Goal: Task Accomplishment & Management: Manage account settings

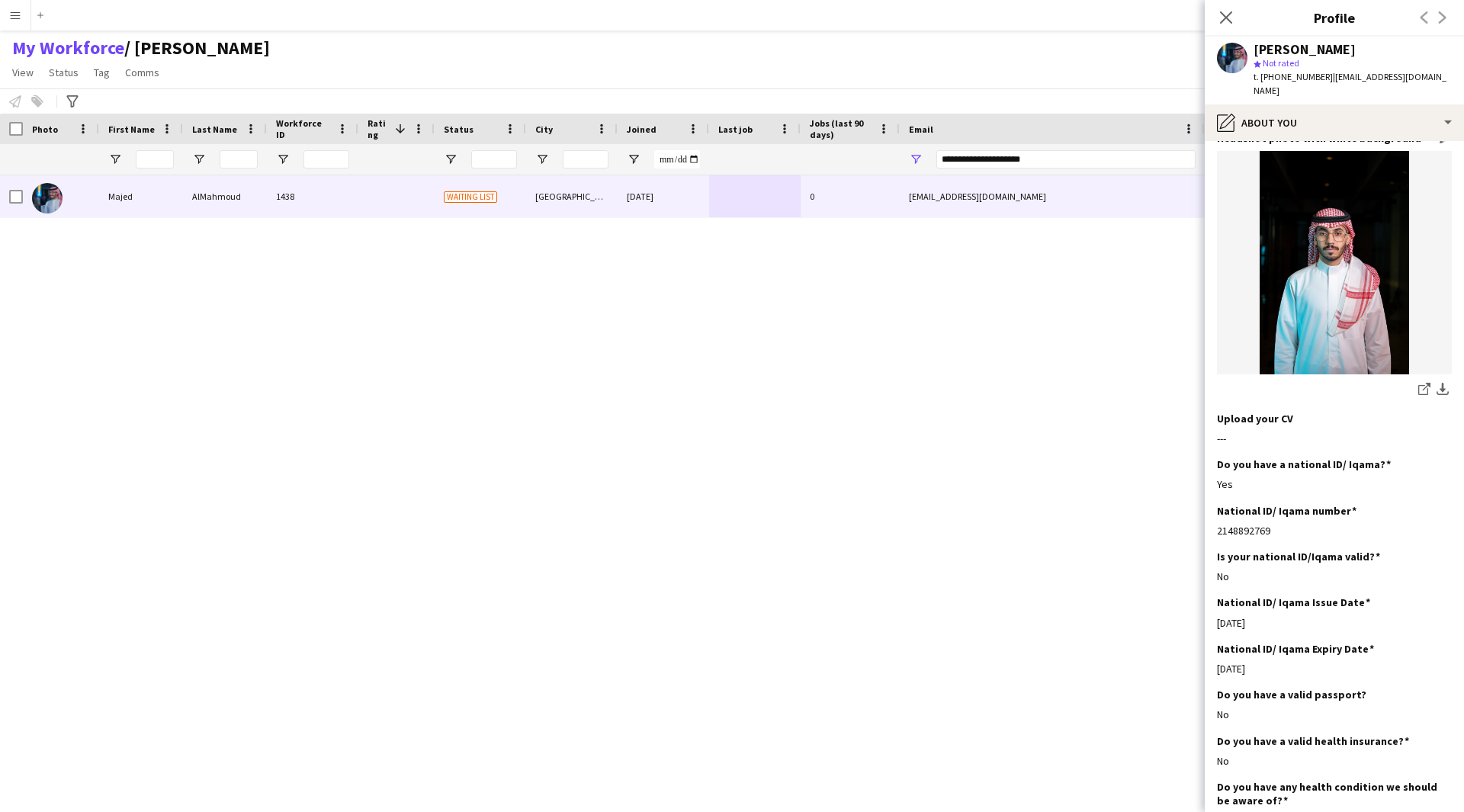
scroll to position [80, 0]
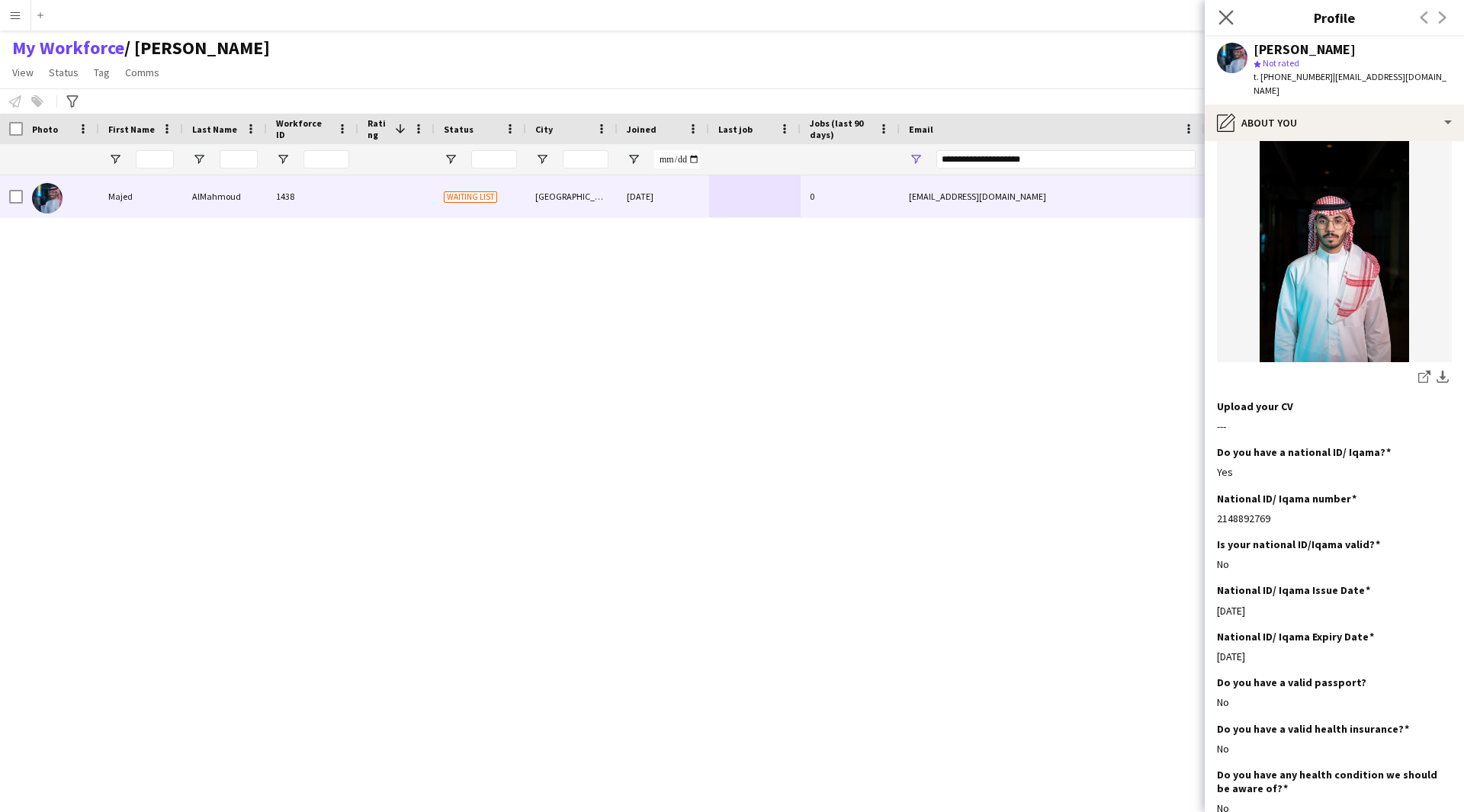
click at [1234, 13] on app-icon "Close pop-in" at bounding box center [1226, 18] width 22 height 22
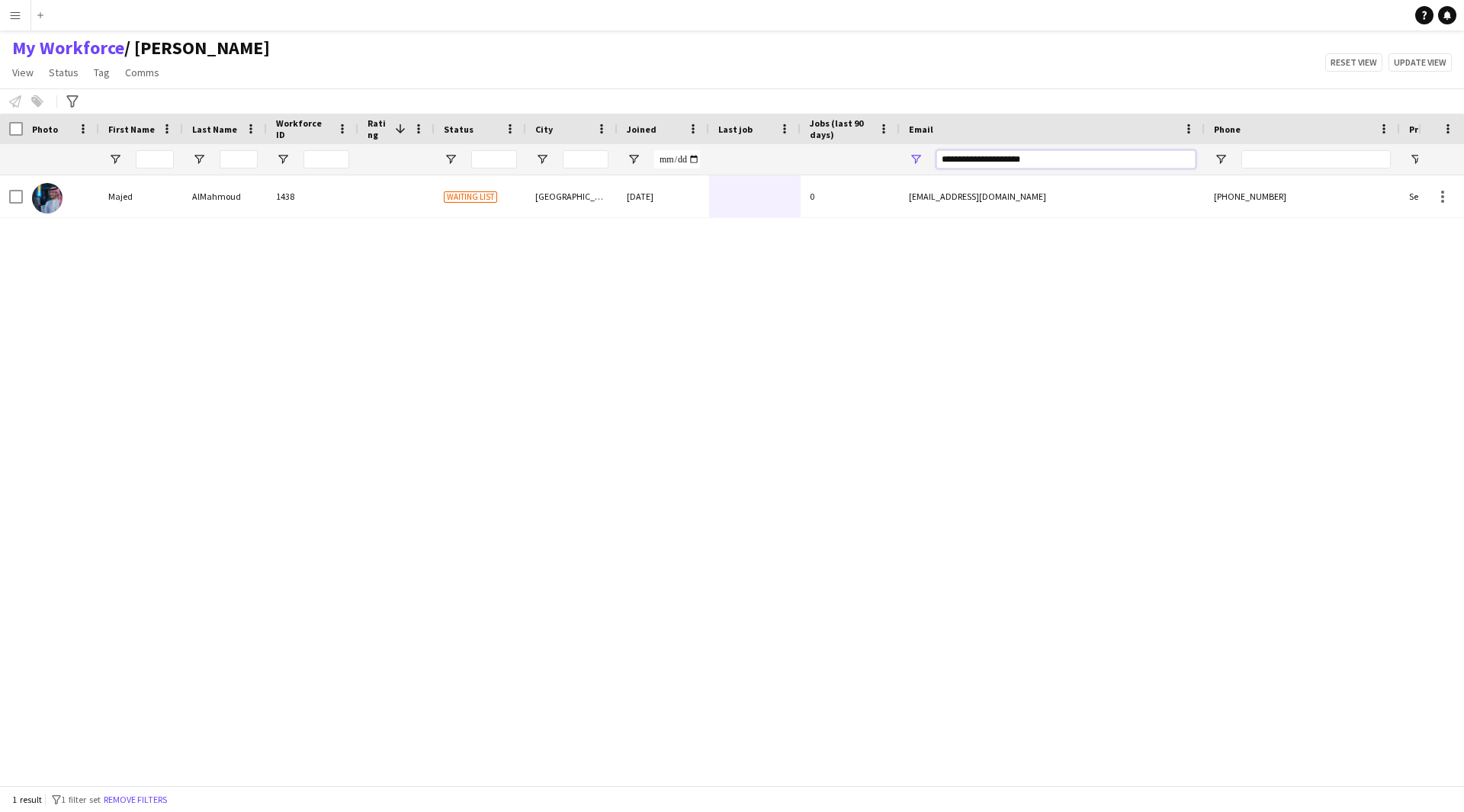
drag, startPoint x: 1072, startPoint y: 158, endPoint x: 717, endPoint y: 251, distance: 367.0
click at [717, 251] on div "Workforce Details Photo First Name" at bounding box center [732, 449] width 1464 height 672
paste input "Email Filter Input"
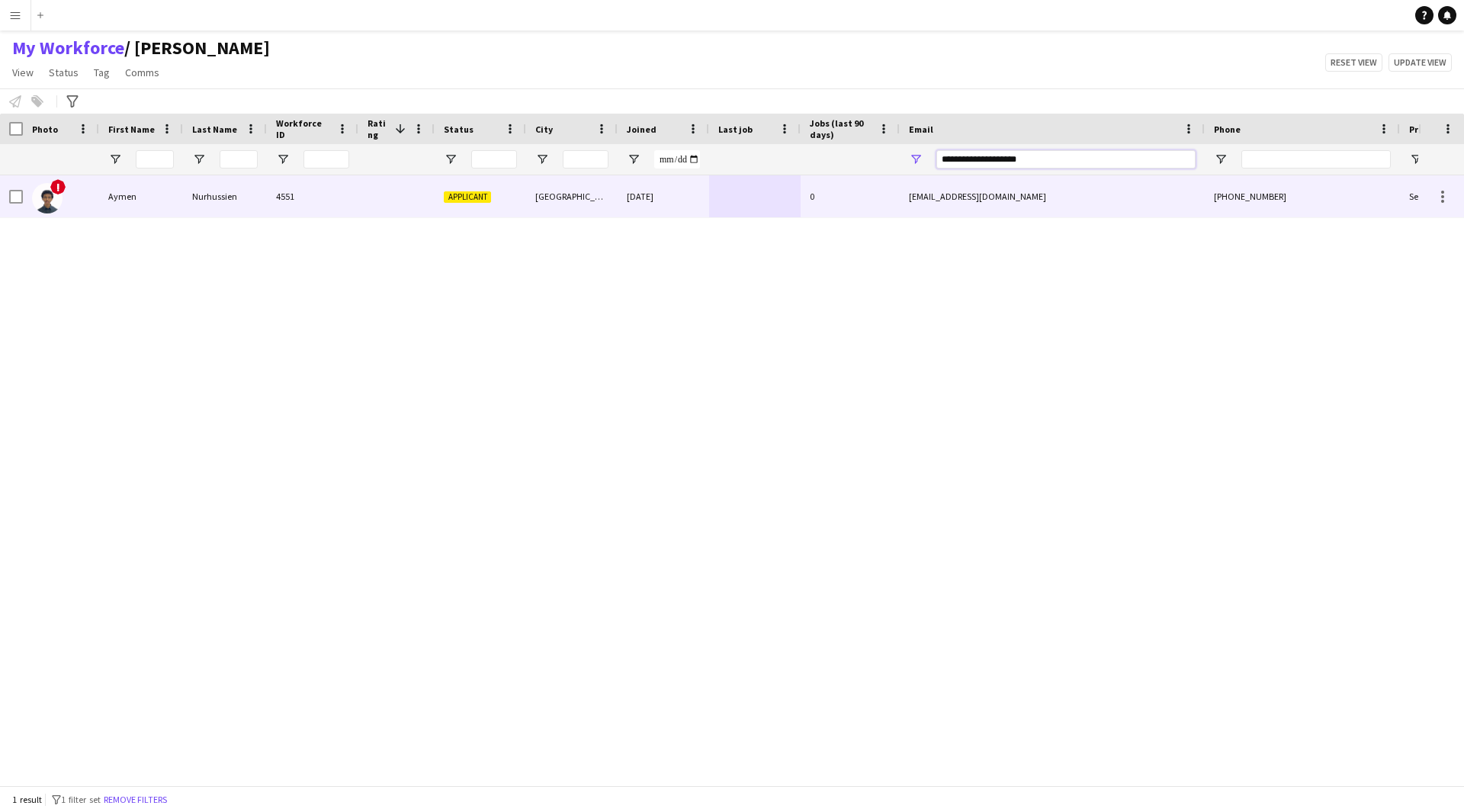
type input "**********"
click at [660, 207] on div "[DATE]" at bounding box center [663, 196] width 92 height 42
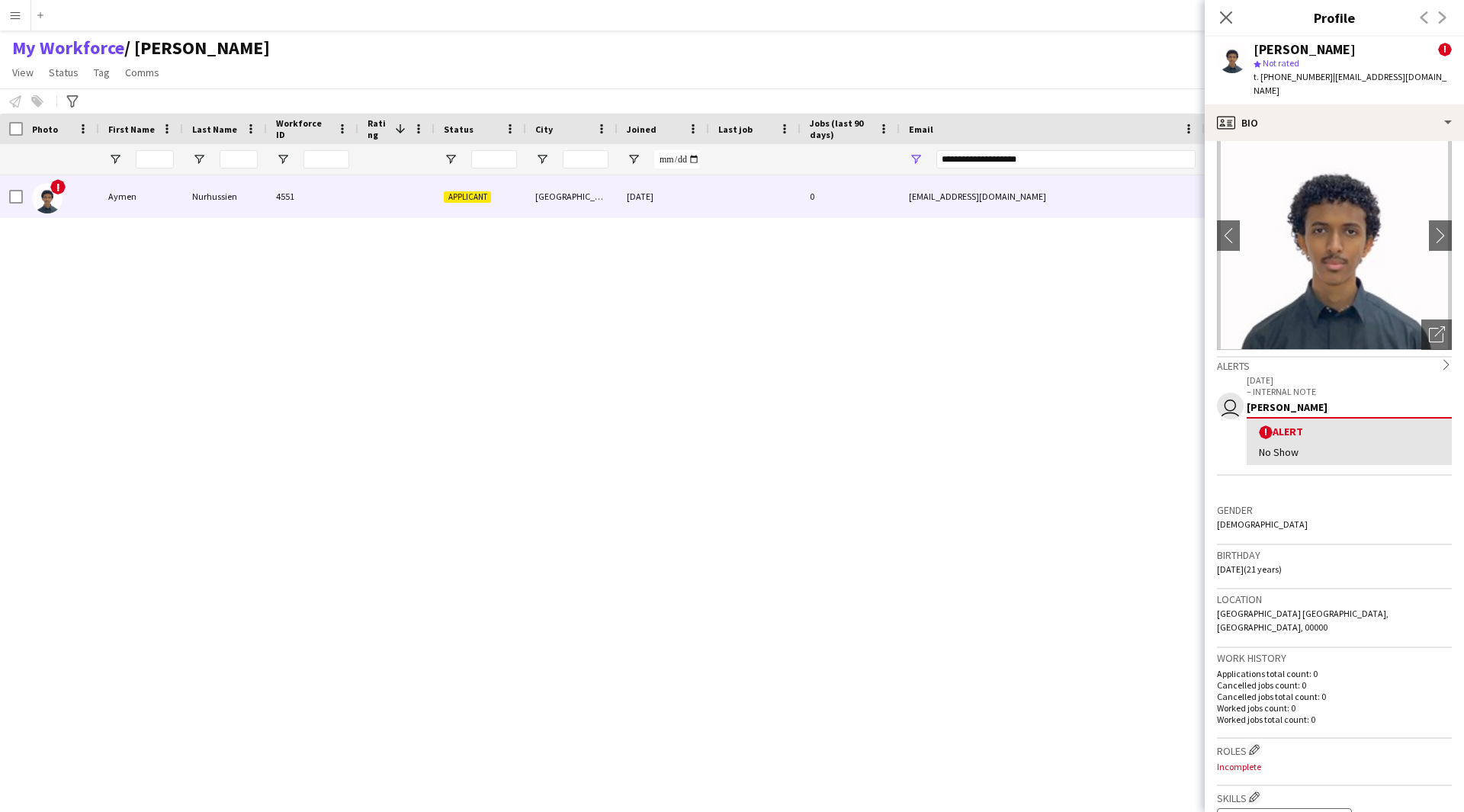
scroll to position [33, 0]
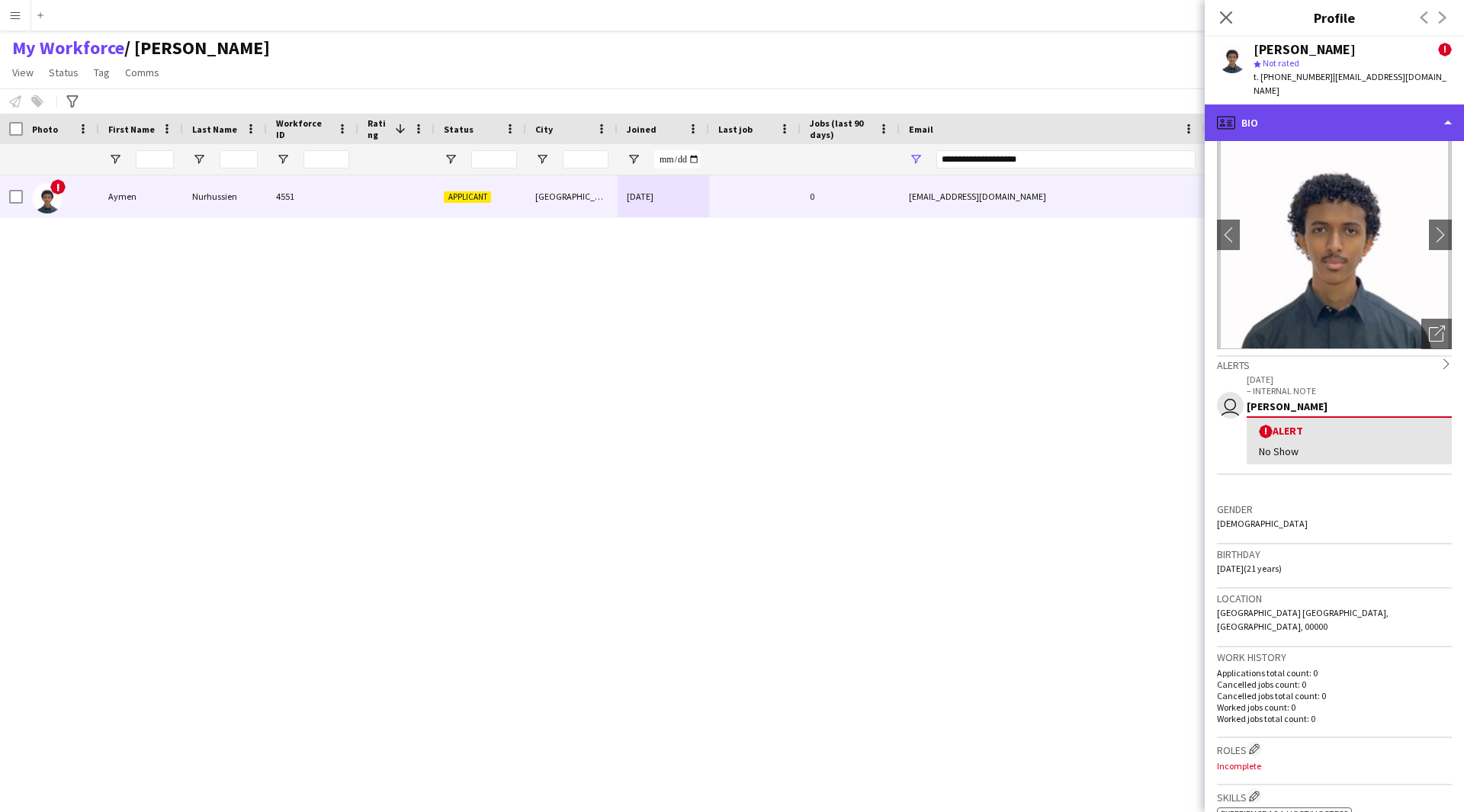
click at [1327, 105] on div "profile Bio" at bounding box center [1334, 123] width 259 height 37
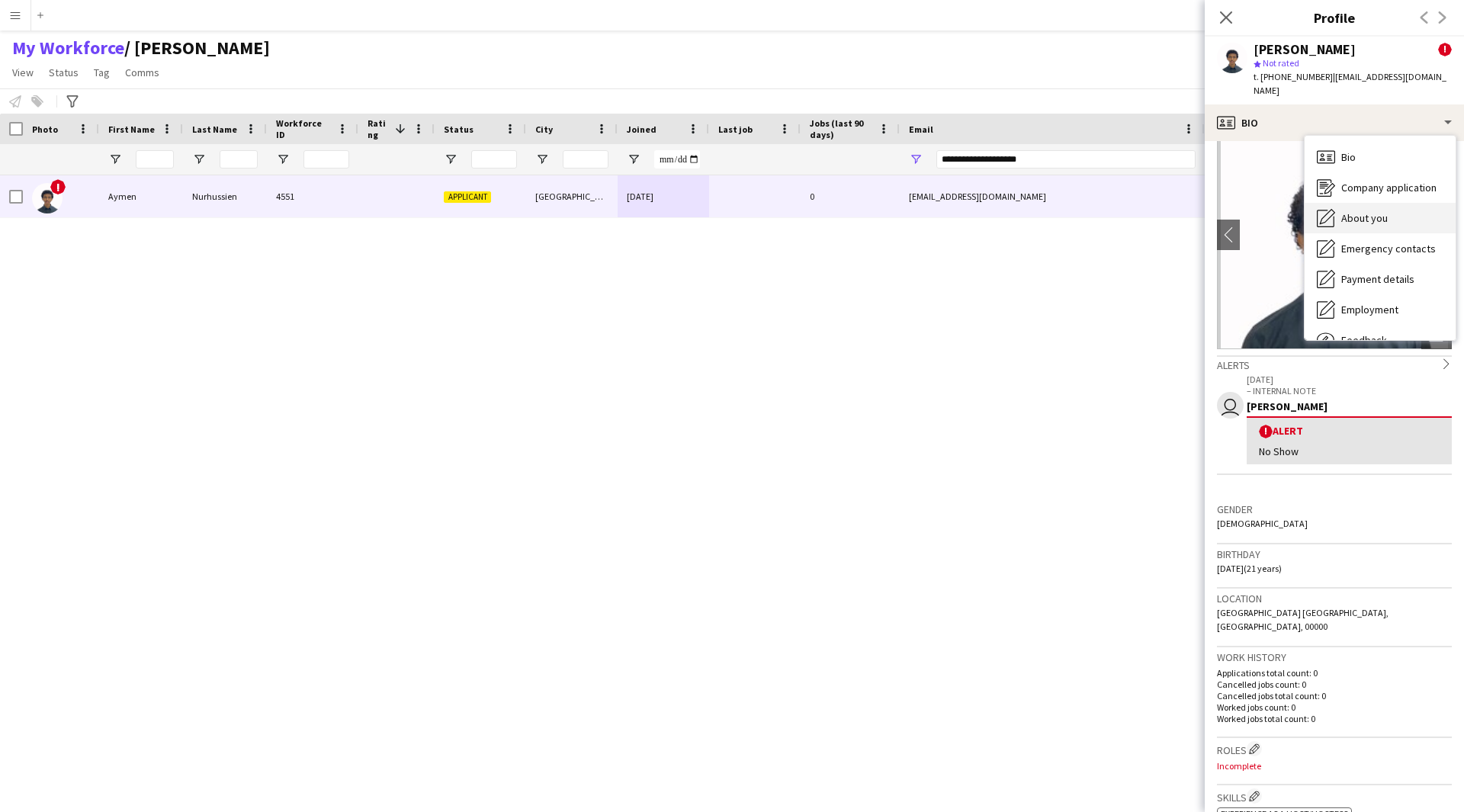
click at [1377, 211] on span "About you" at bounding box center [1364, 218] width 46 height 14
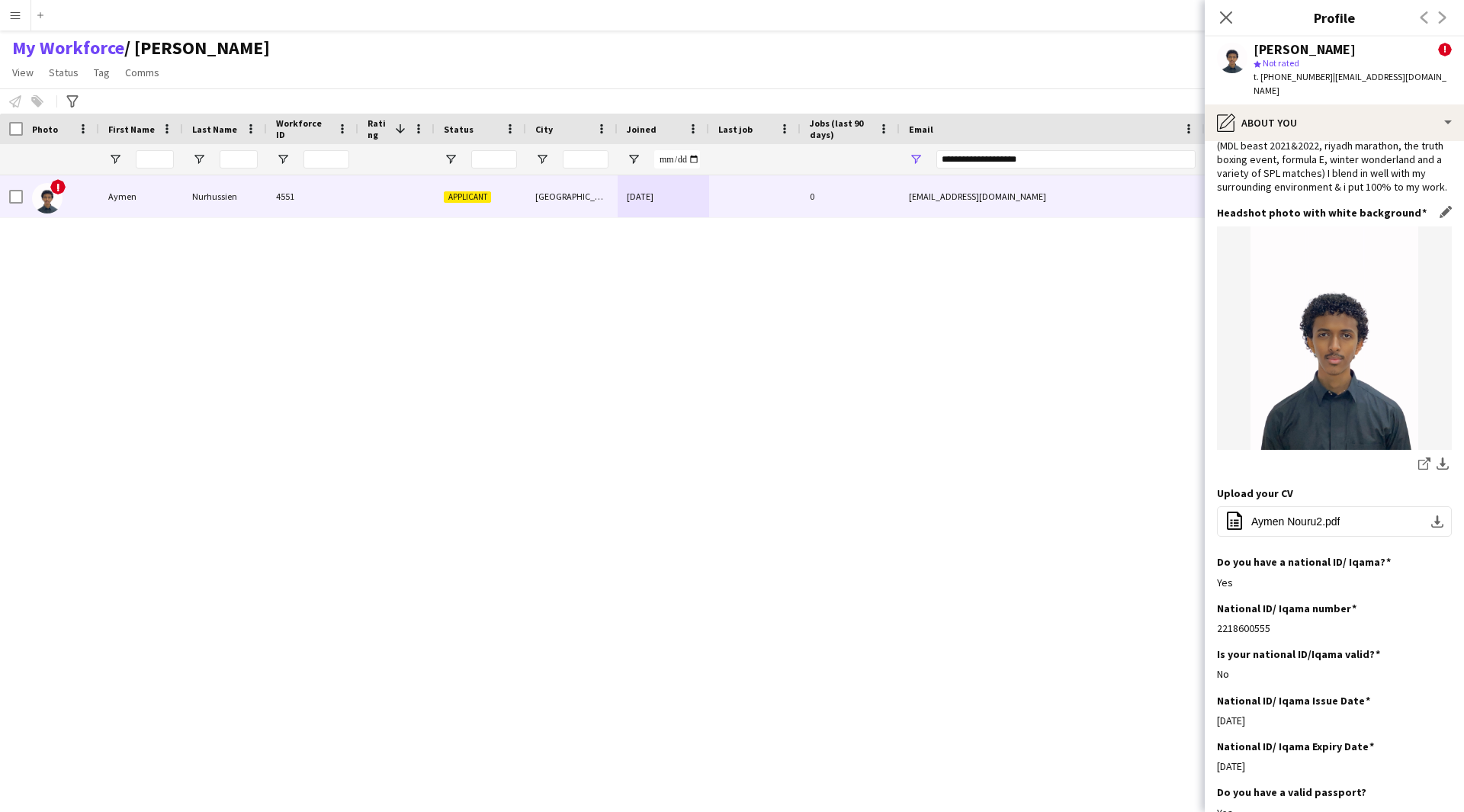
scroll to position [160, 0]
click at [1329, 515] on span "Aymen Nouru2.pdf" at bounding box center [1295, 521] width 88 height 13
click at [1390, 575] on div "Yes" at bounding box center [1334, 582] width 235 height 14
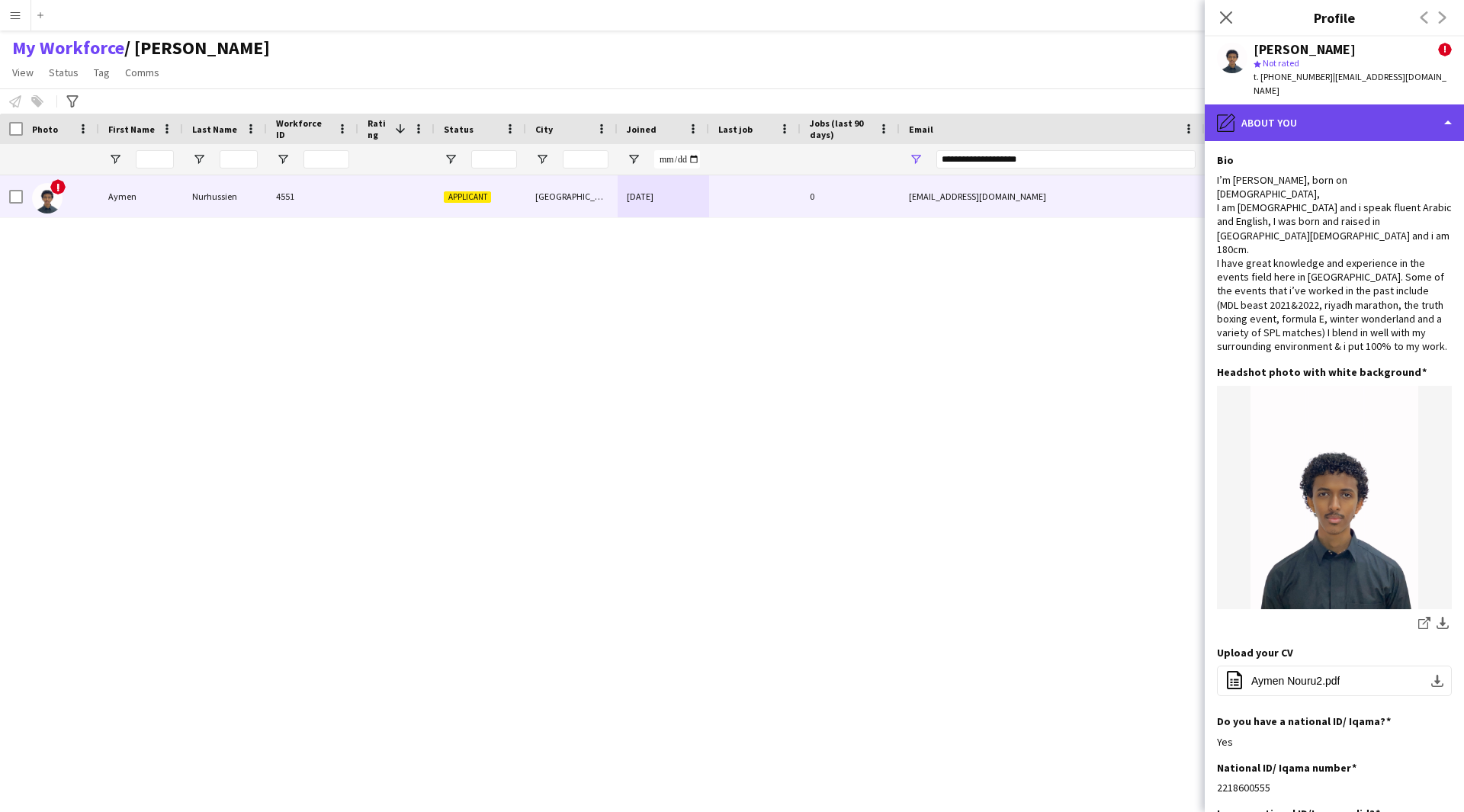
click at [1379, 124] on div "pencil4 About you" at bounding box center [1334, 123] width 259 height 37
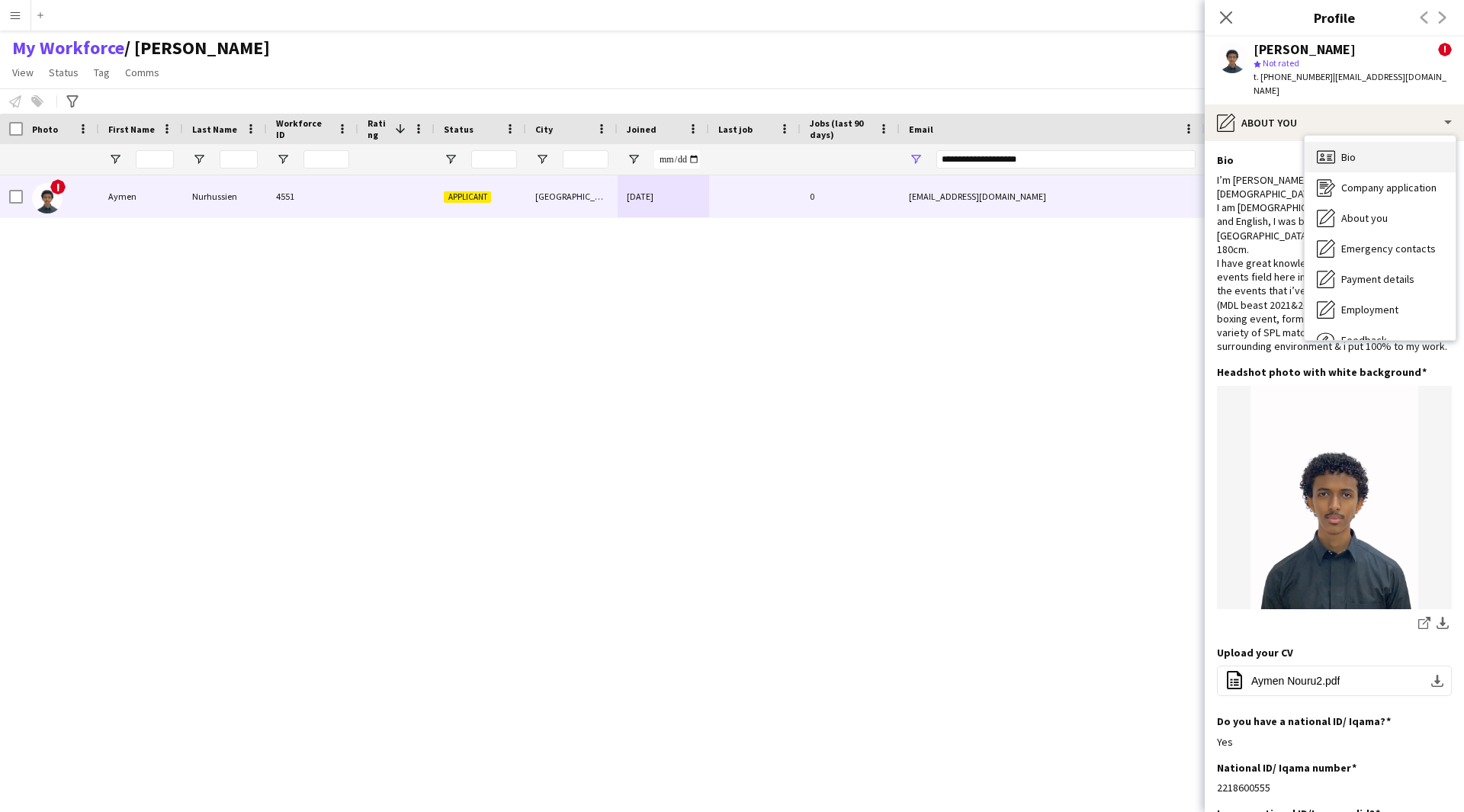
click at [1372, 142] on div "Bio Bio" at bounding box center [1379, 156] width 151 height 31
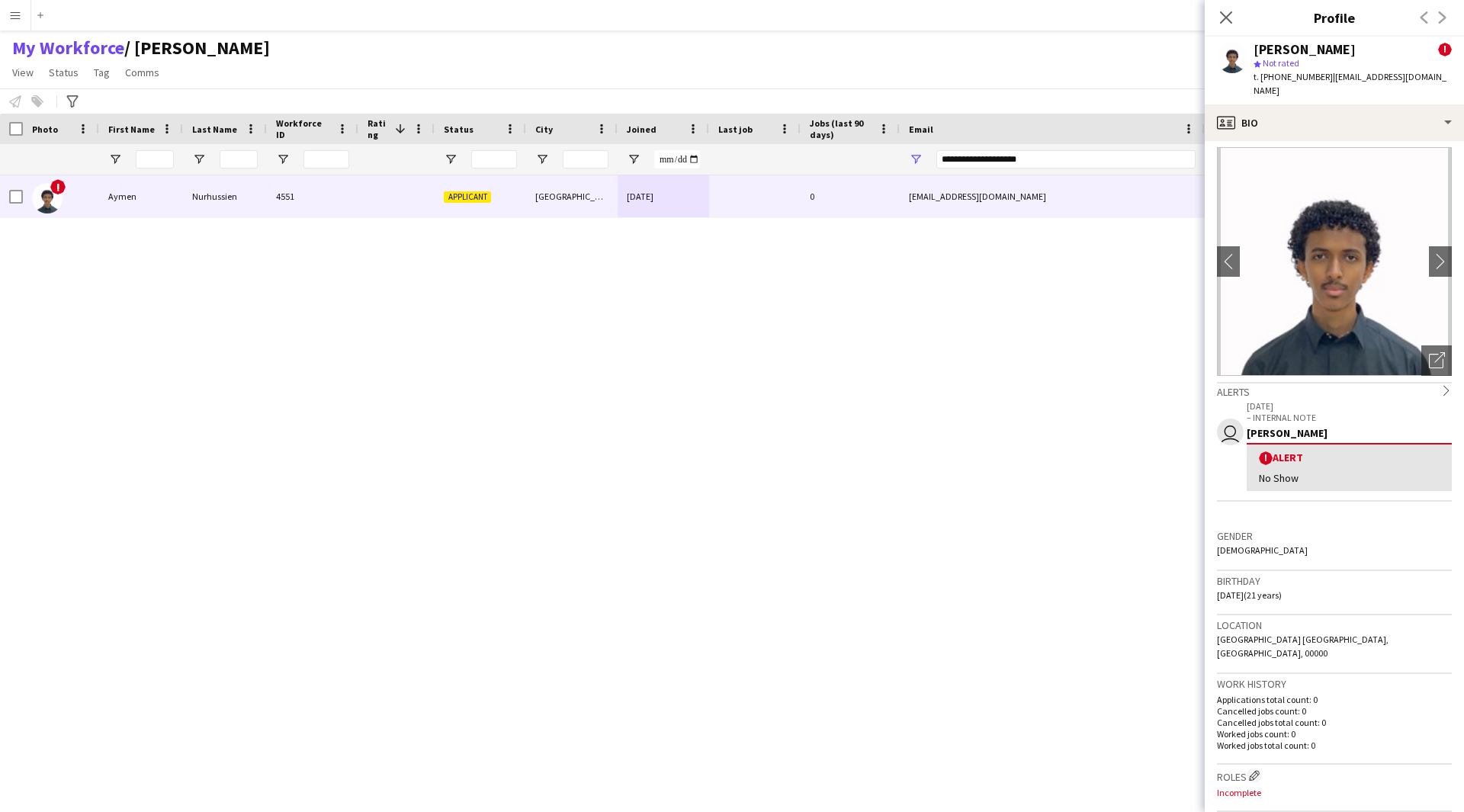
scroll to position [7, 0]
click at [1429, 351] on icon "Open photos pop-in" at bounding box center [1437, 359] width 16 height 16
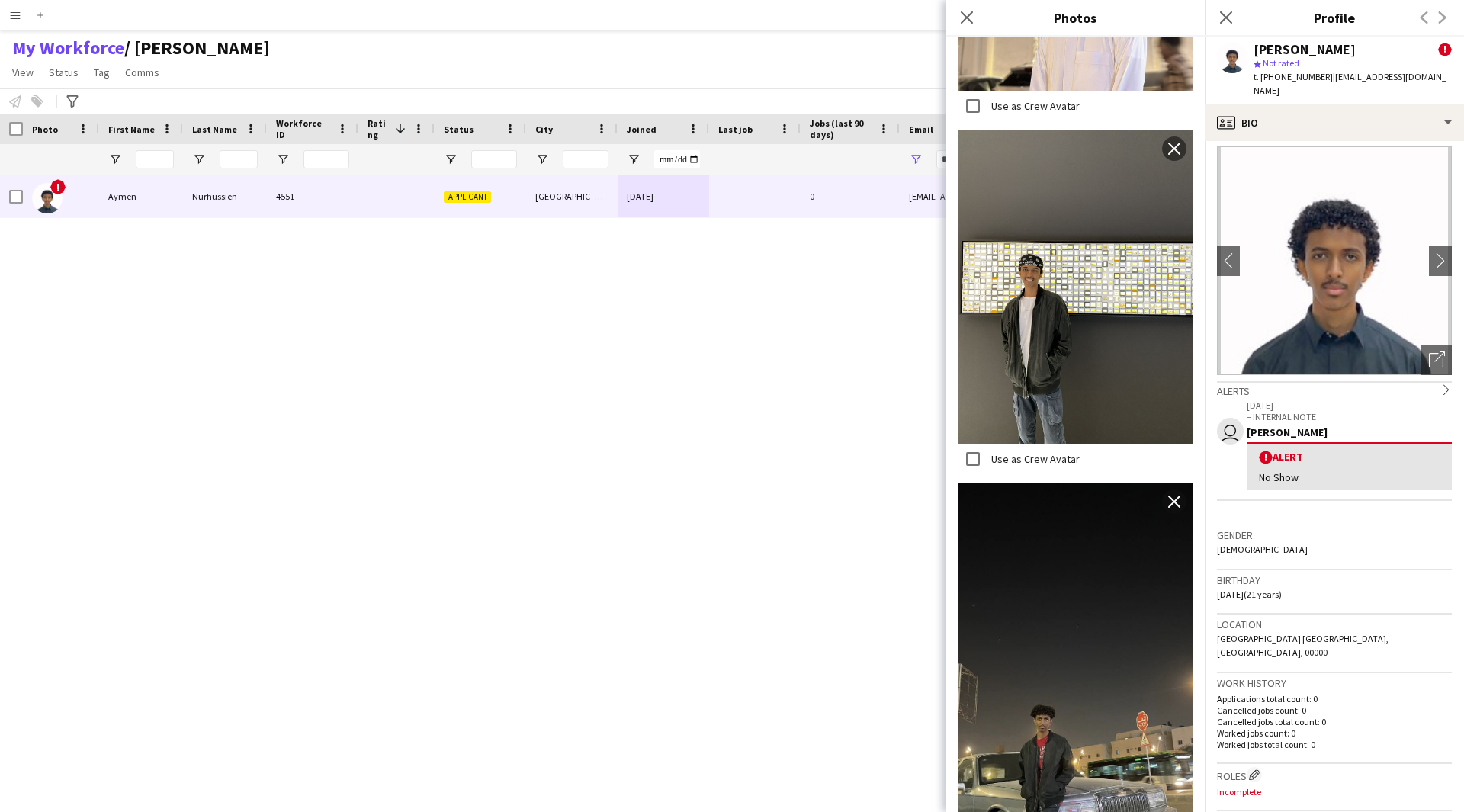
scroll to position [1402, 0]
click at [1038, 613] on img at bounding box center [1075, 675] width 235 height 386
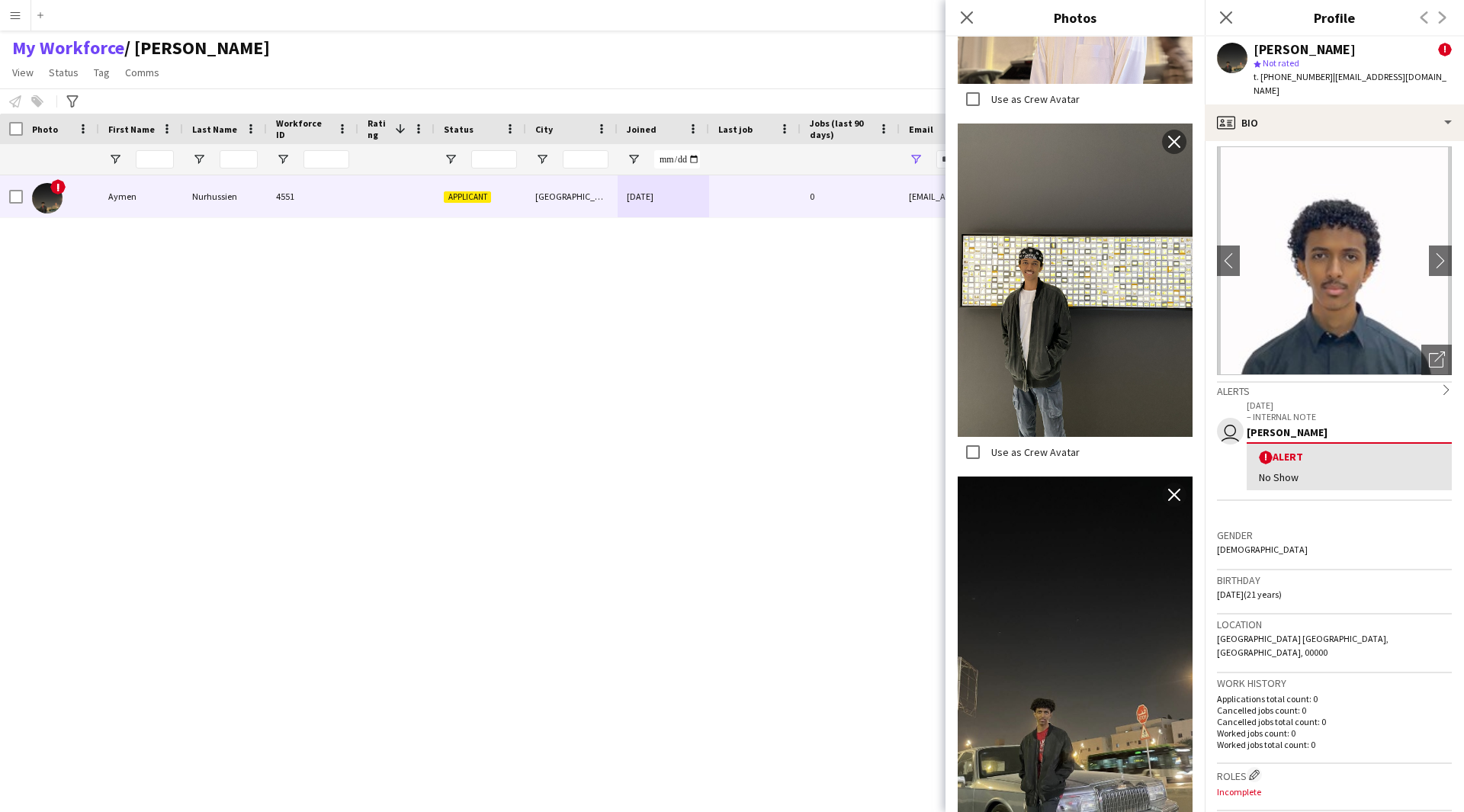
click at [1038, 613] on img at bounding box center [1075, 670] width 235 height 386
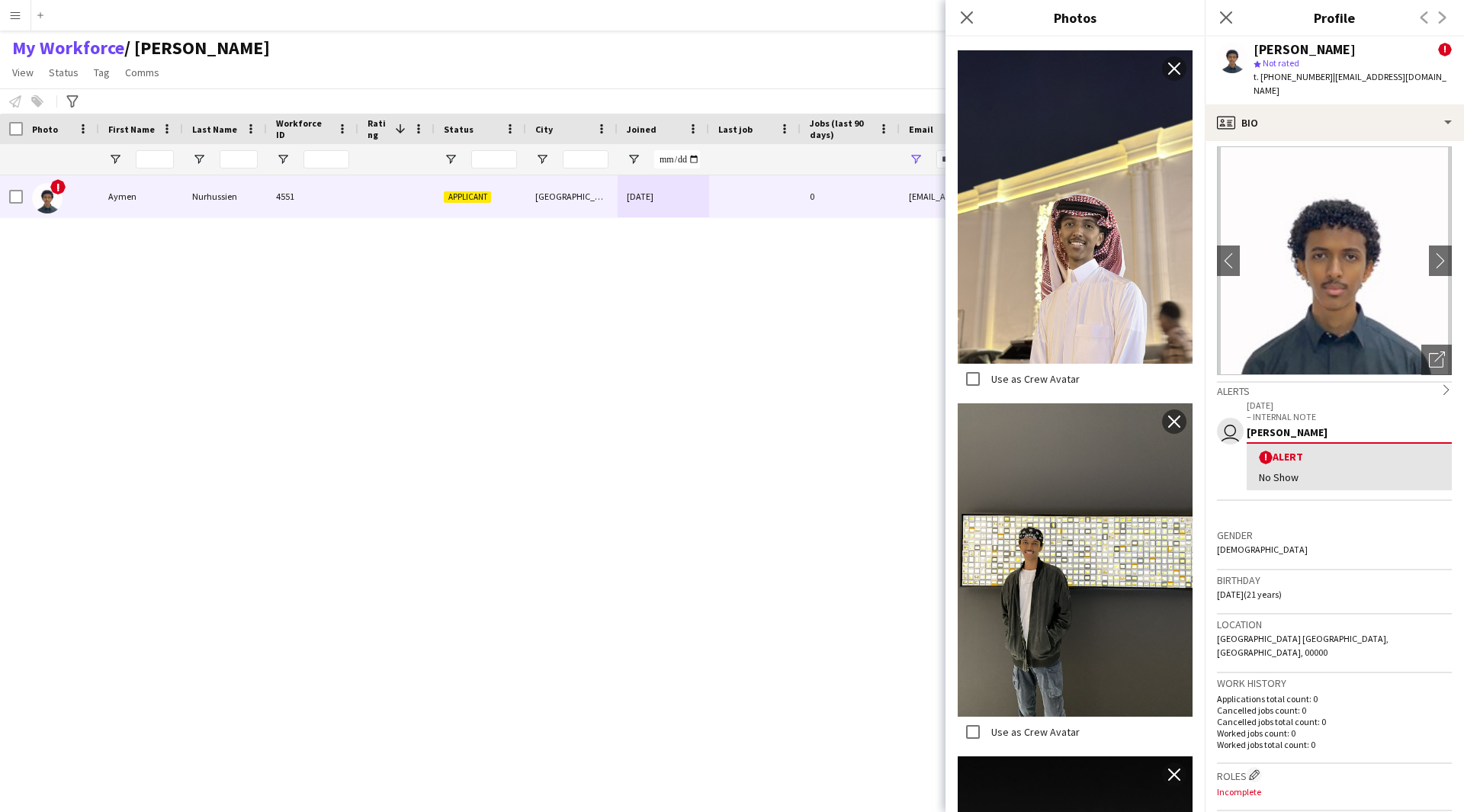
scroll to position [1126, 0]
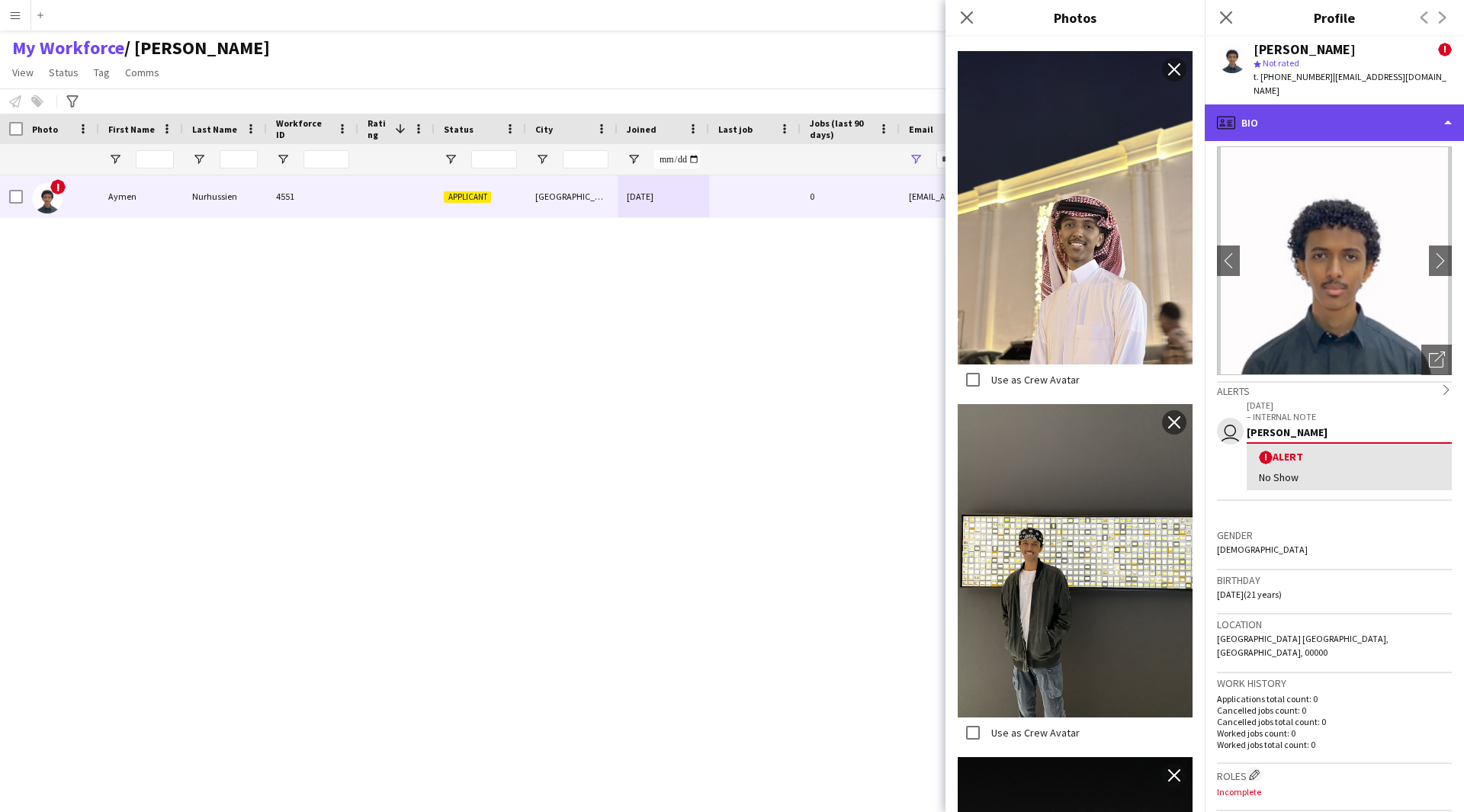
click at [1285, 105] on div "profile Bio" at bounding box center [1334, 123] width 259 height 37
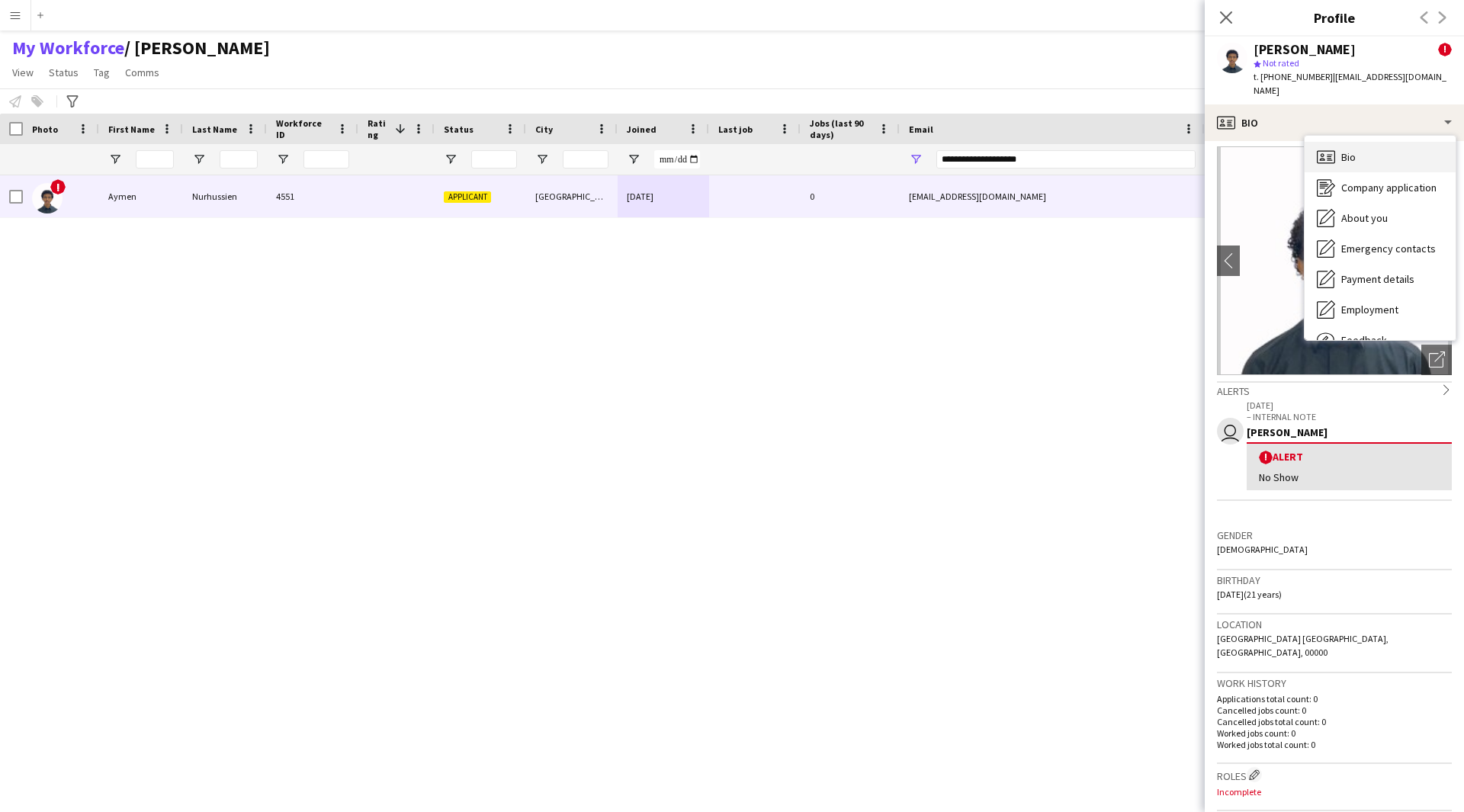
click at [1358, 142] on div "Bio Bio" at bounding box center [1379, 156] width 151 height 31
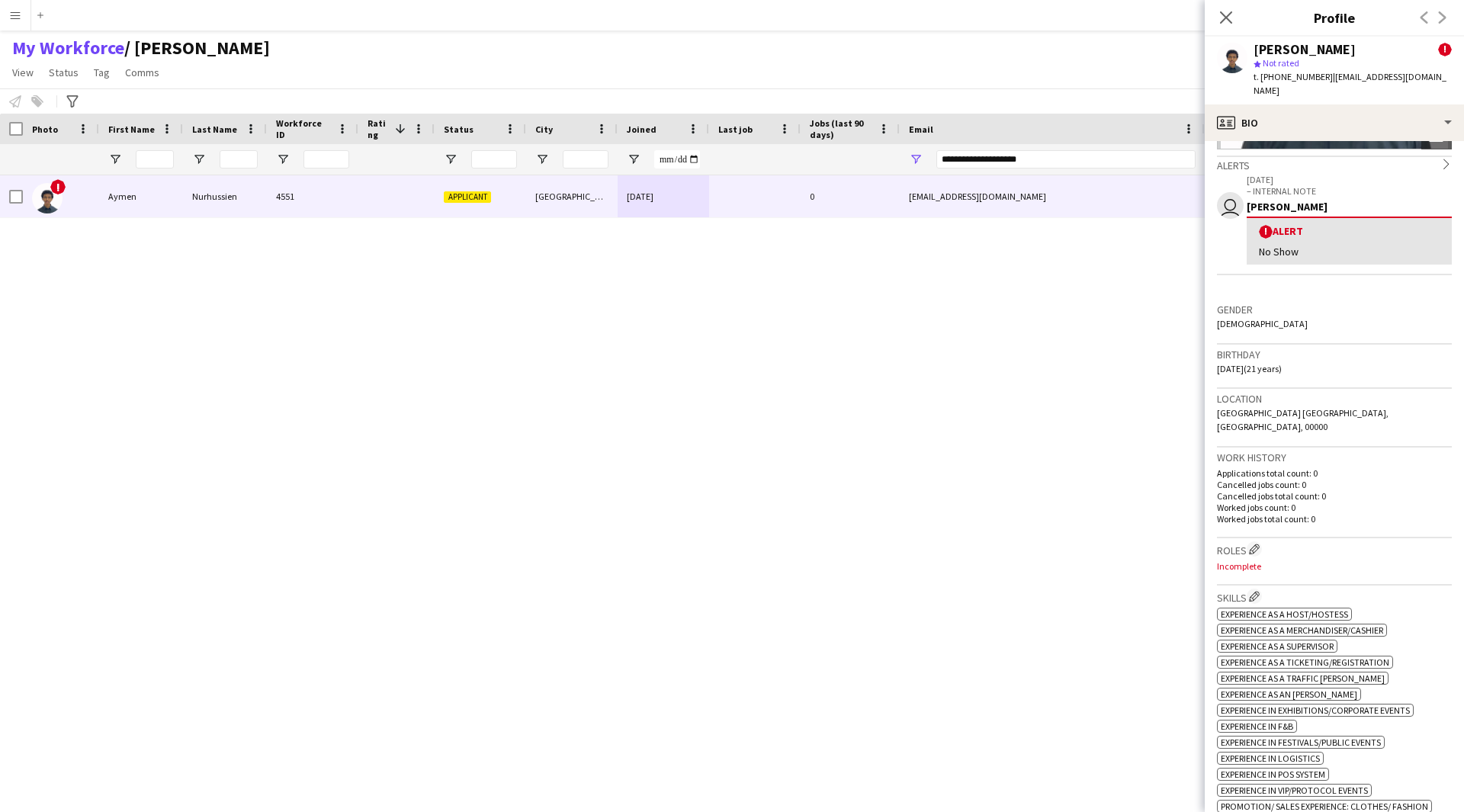
scroll to position [234, 0]
click at [1258, 537] on div "Roles Edit crew company roles Incomplete" at bounding box center [1334, 560] width 235 height 47
click at [1257, 542] on app-icon "Edit crew company roles" at bounding box center [1254, 548] width 11 height 11
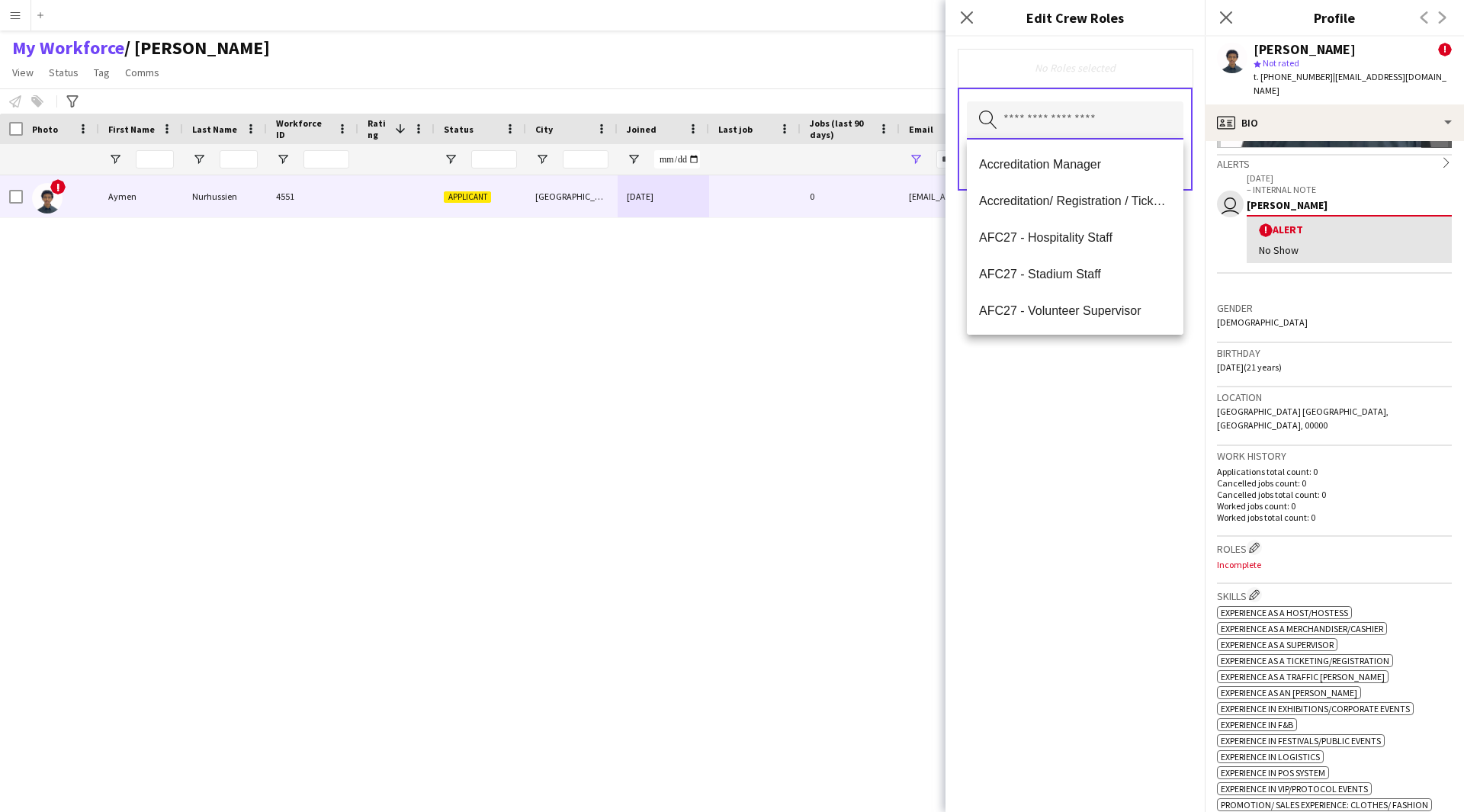
click at [1048, 125] on input "text" at bounding box center [1075, 120] width 217 height 38
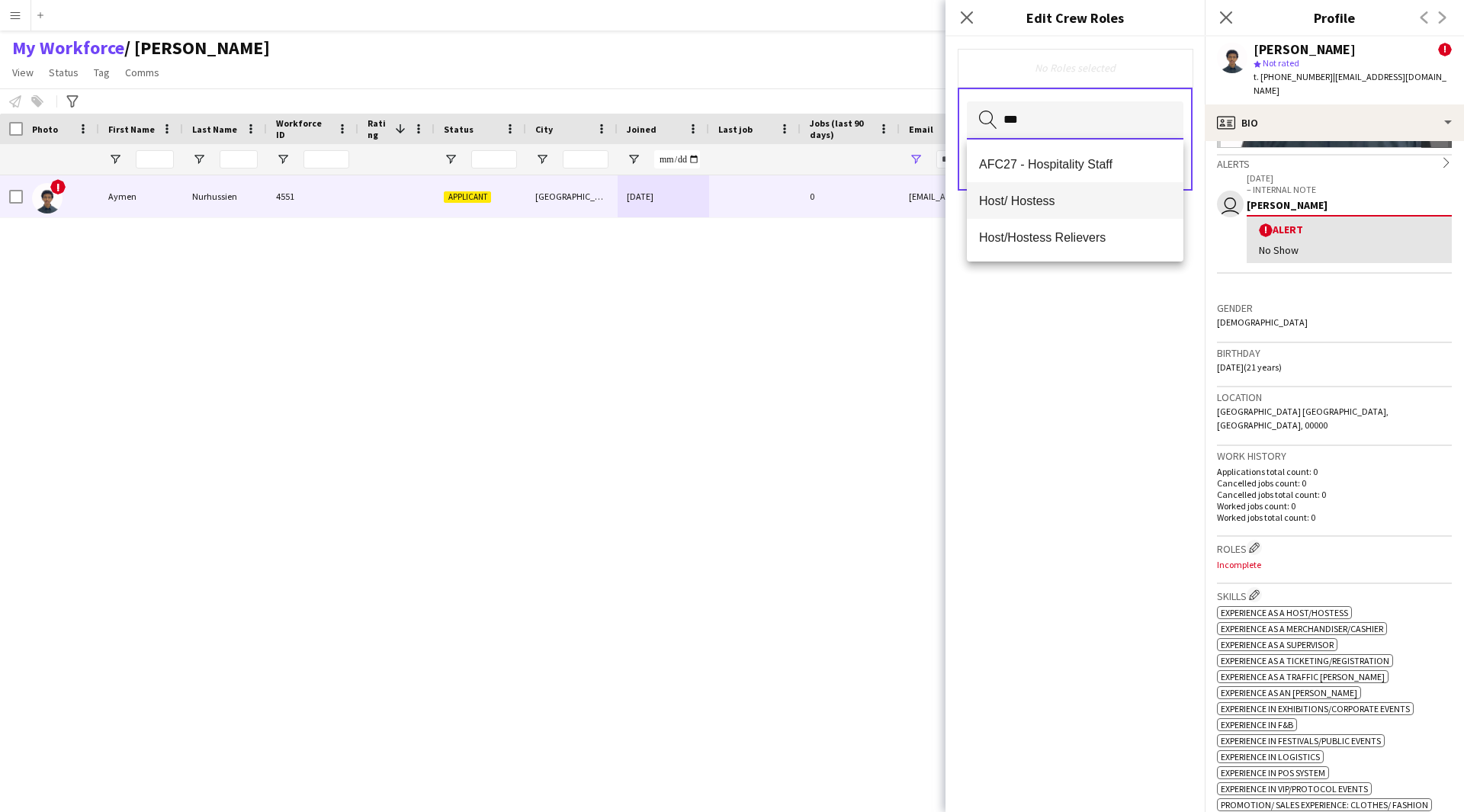
type input "***"
click at [1037, 203] on span "Host/ Hostess" at bounding box center [1075, 201] width 192 height 15
type input "**"
click at [1098, 173] on mat-option "Customer Service Staff" at bounding box center [1075, 165] width 217 height 37
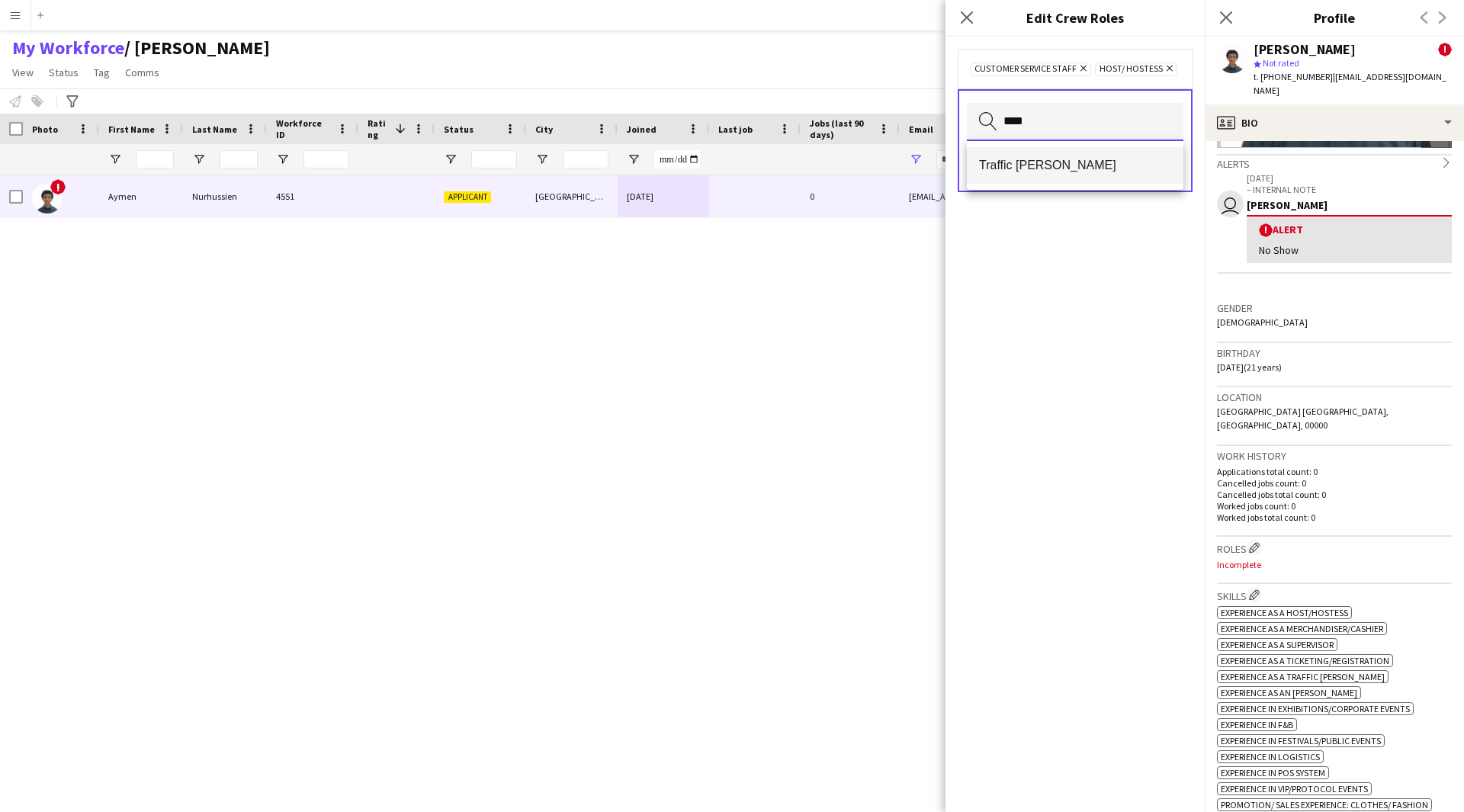
type input "****"
click at [1065, 182] on mat-option "Traffic [PERSON_NAME]" at bounding box center [1075, 165] width 217 height 37
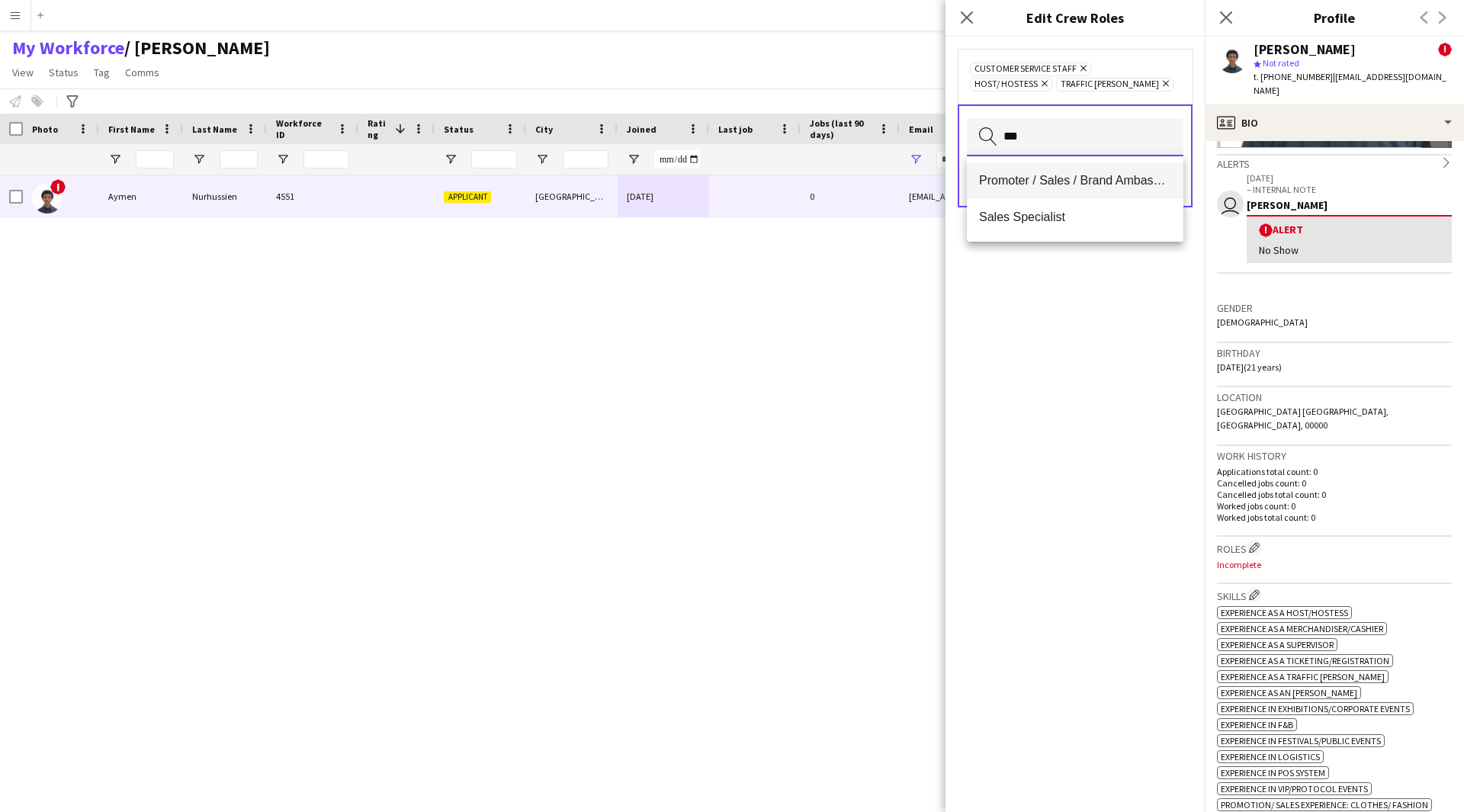
type input "***"
click at [1142, 167] on mat-option "Promoter / Sales / Brand Ambassador" at bounding box center [1075, 181] width 217 height 37
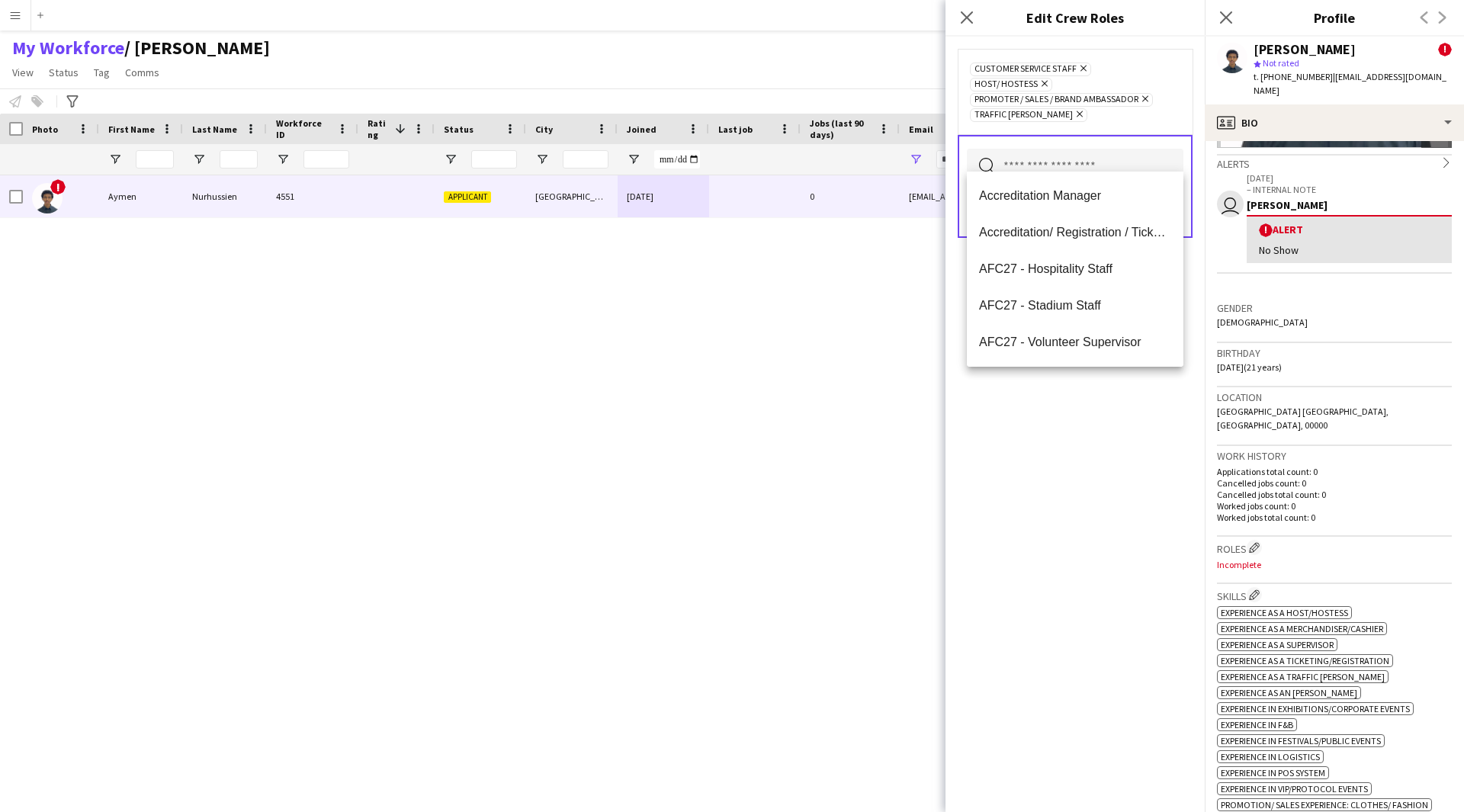
scroll to position [0, 0]
click at [1101, 601] on div "Customer Service Staff Remove Host/ Hostess Remove Promoter / Sales / Brand Amb…" at bounding box center [1074, 424] width 259 height 775
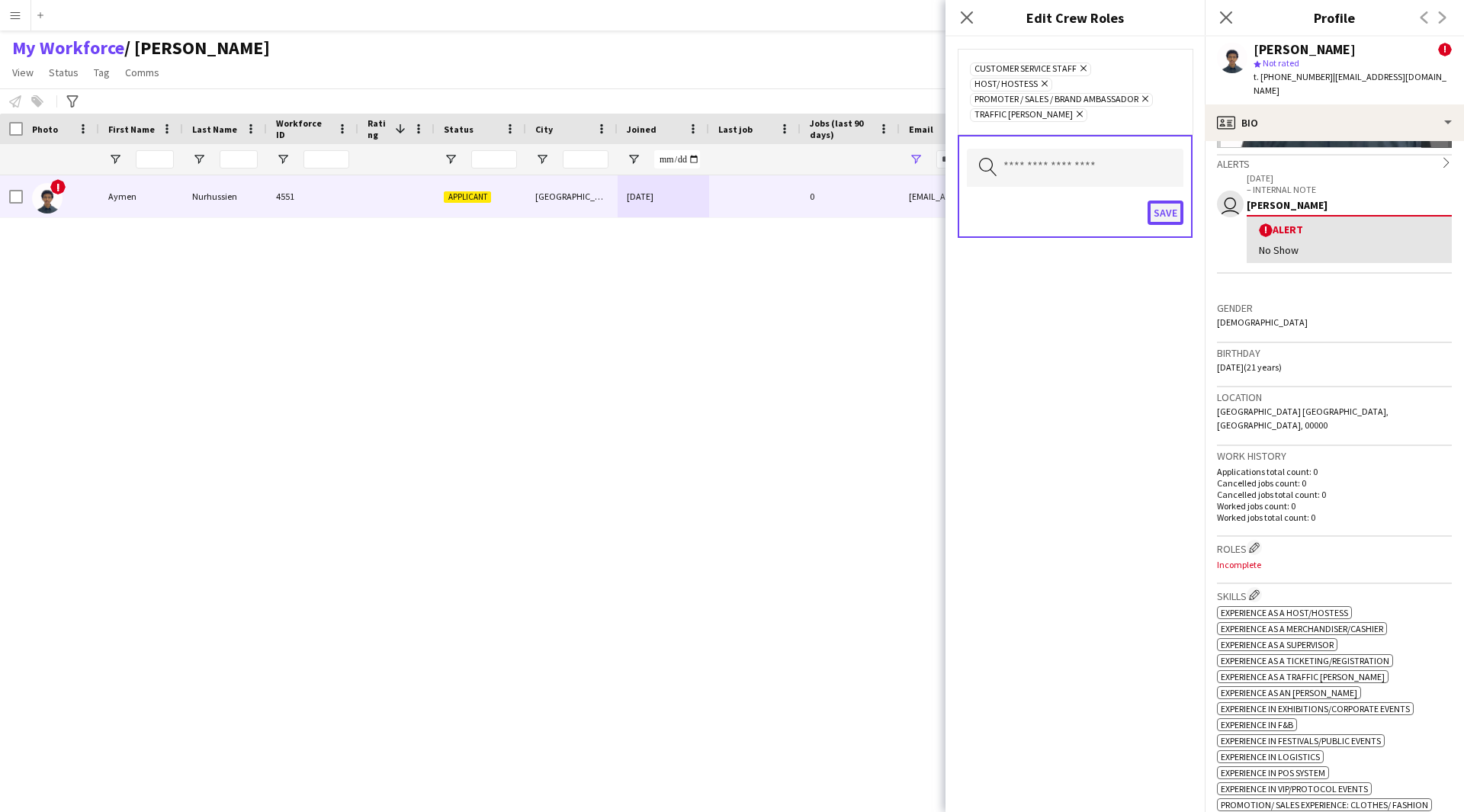
click at [1166, 200] on button "Save" at bounding box center [1166, 212] width 36 height 24
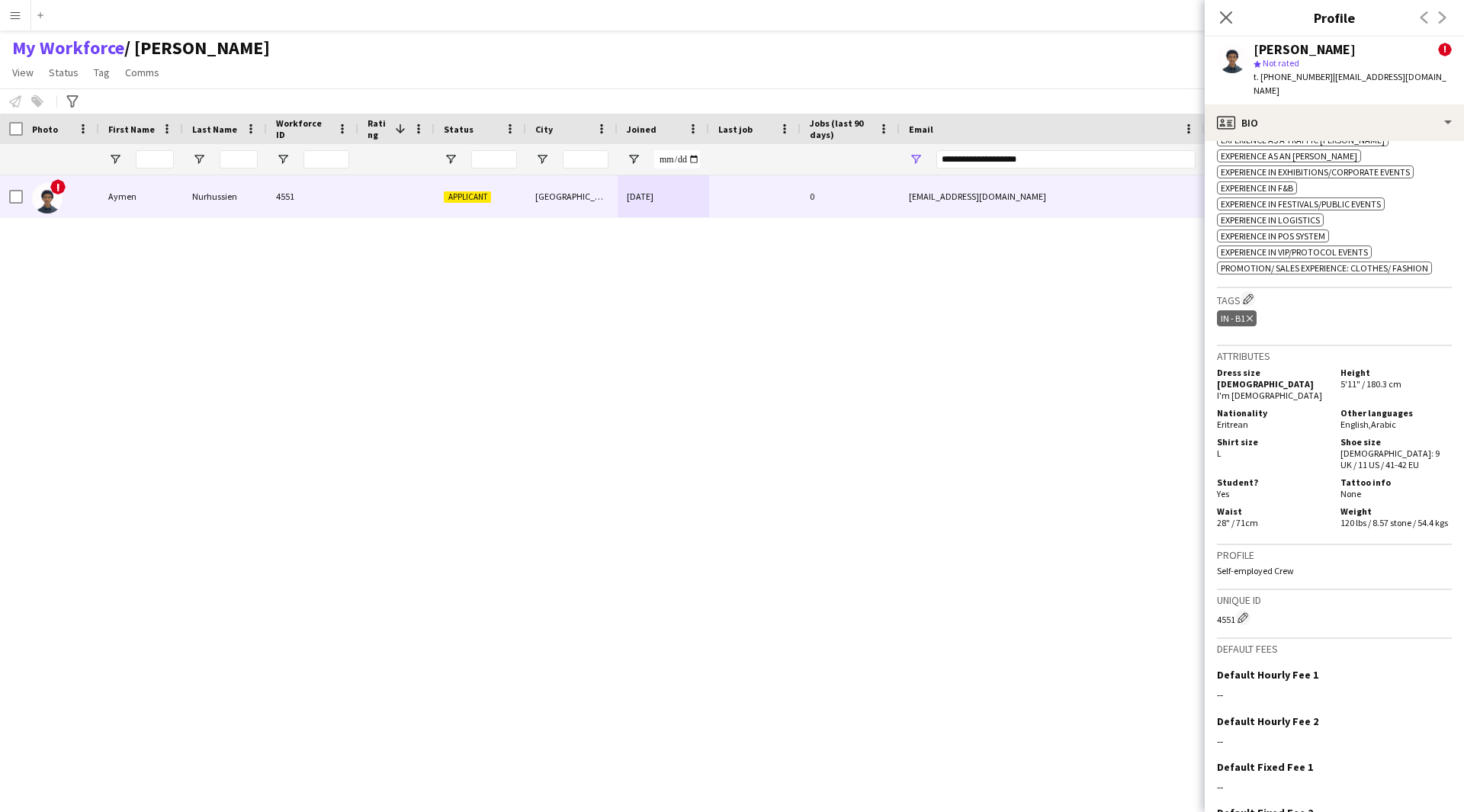
scroll to position [785, 0]
click at [1254, 290] on app-icon "Edit crew company tags" at bounding box center [1249, 296] width 11 height 11
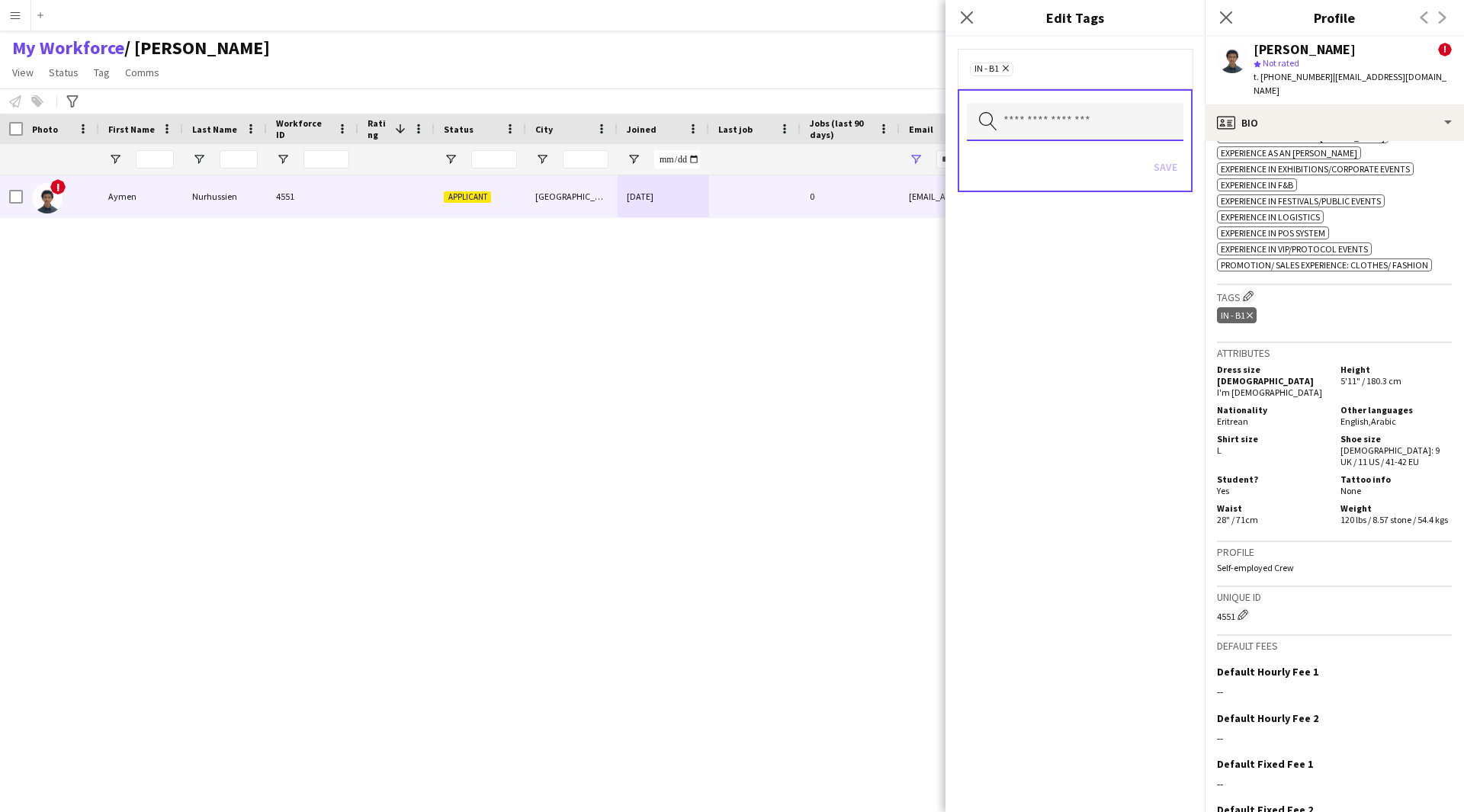
click at [1061, 127] on input "text" at bounding box center [1075, 122] width 217 height 38
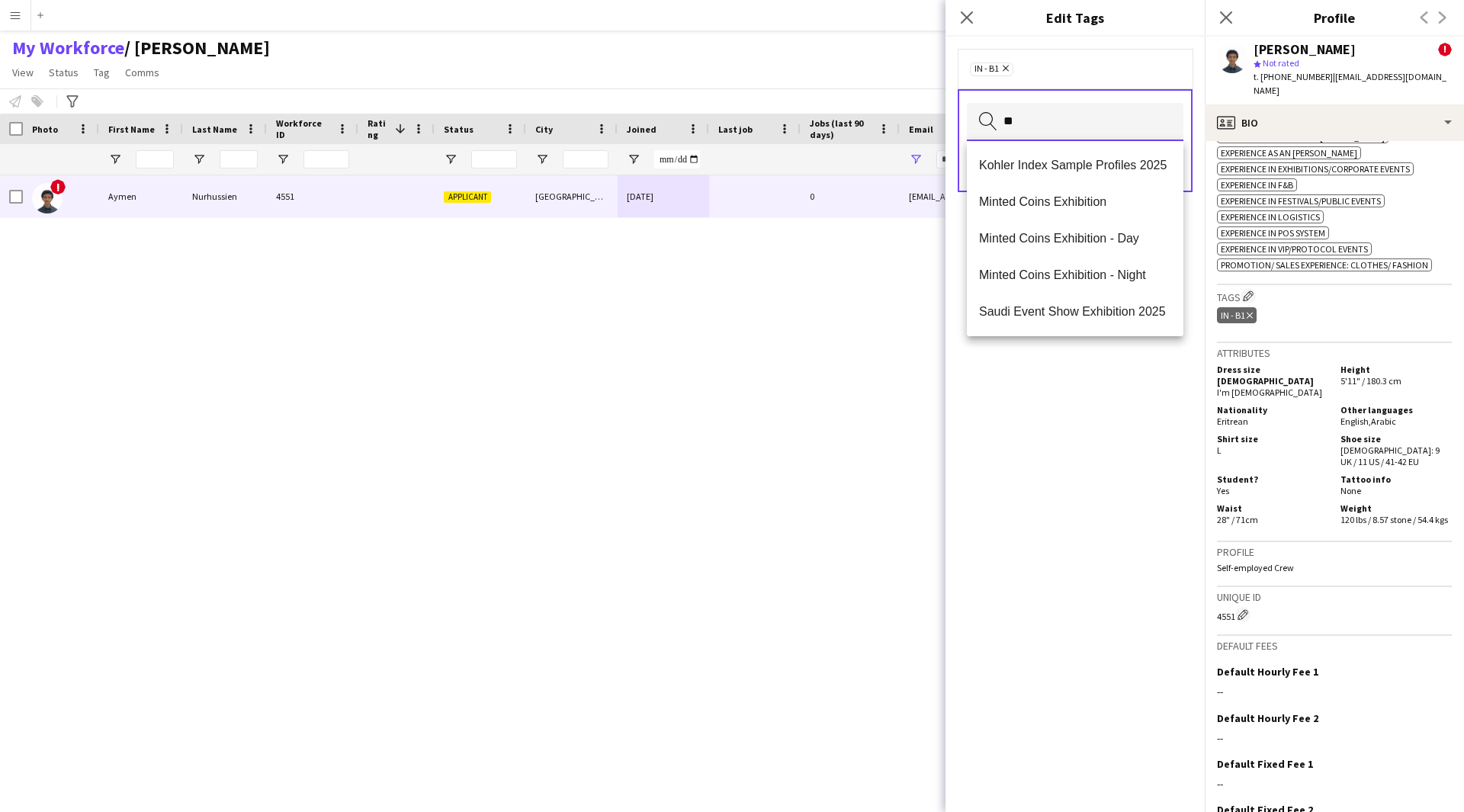
scroll to position [0, 0]
type input "**"
click at [1065, 199] on span "2.3 English Level = 3/3 Excellent" at bounding box center [1075, 202] width 192 height 15
type input "**"
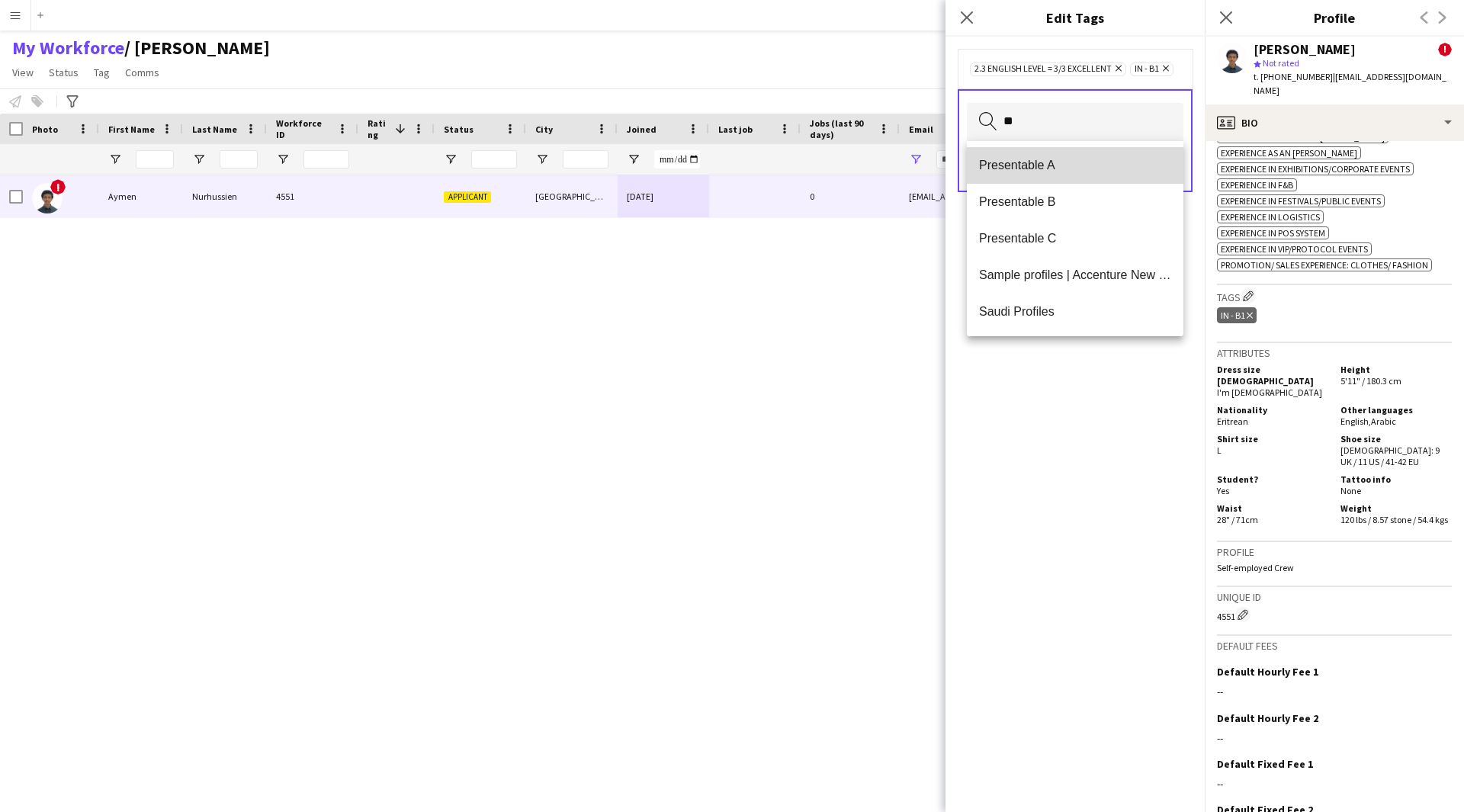
click at [1082, 155] on mat-option "Presentable A" at bounding box center [1075, 165] width 217 height 37
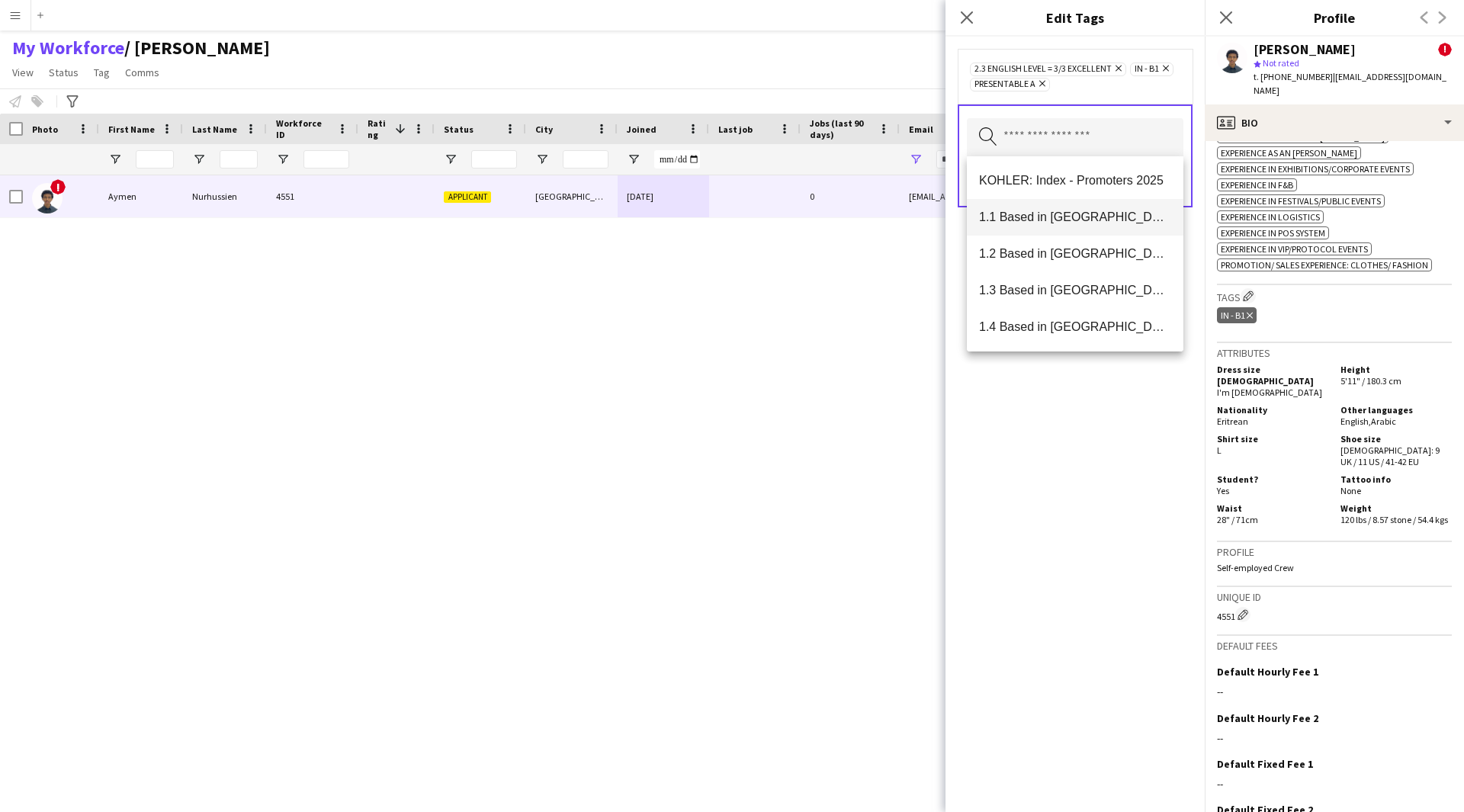
click at [1113, 217] on span "1.1 Based in [GEOGRAPHIC_DATA]" at bounding box center [1075, 217] width 192 height 15
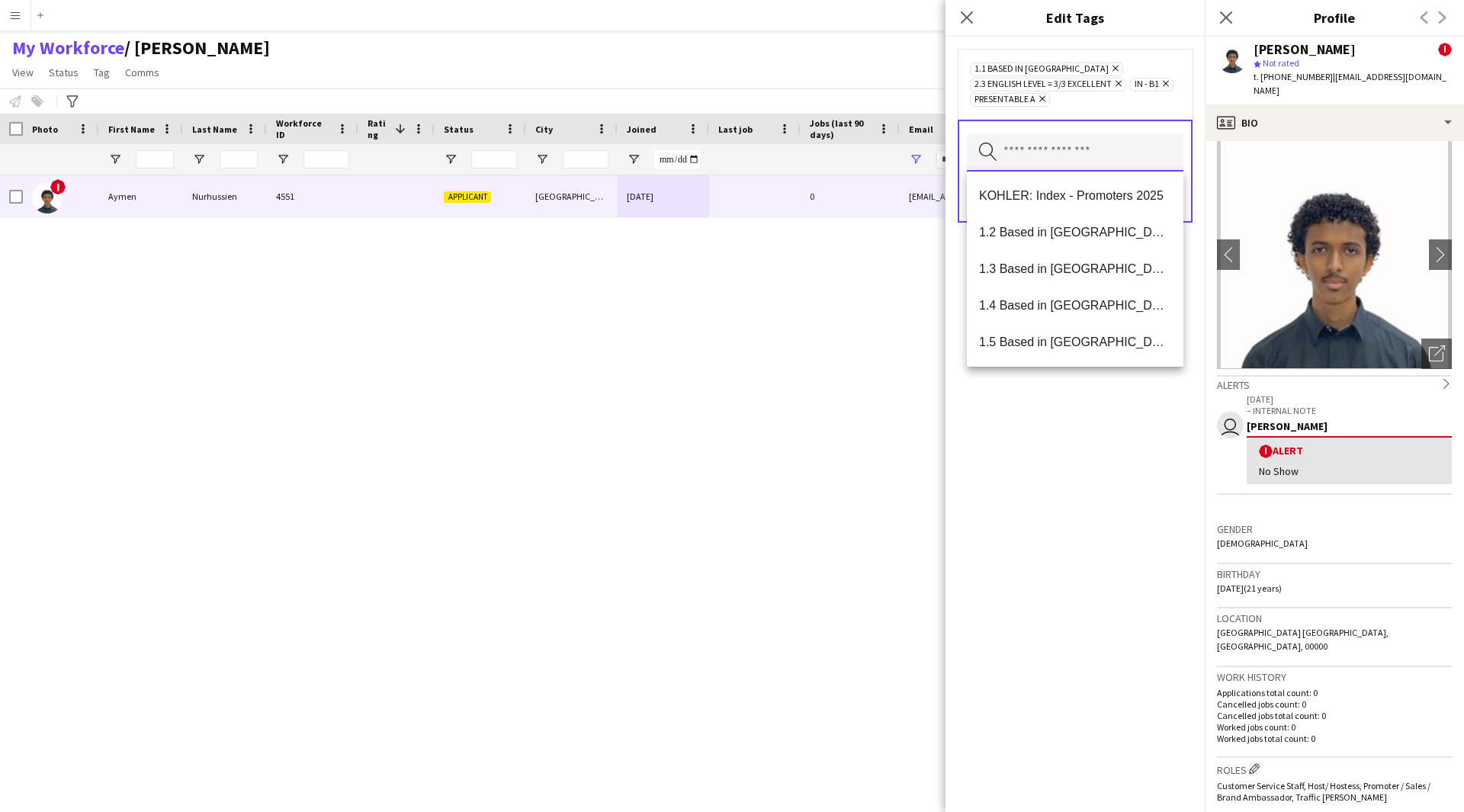
scroll to position [0, 0]
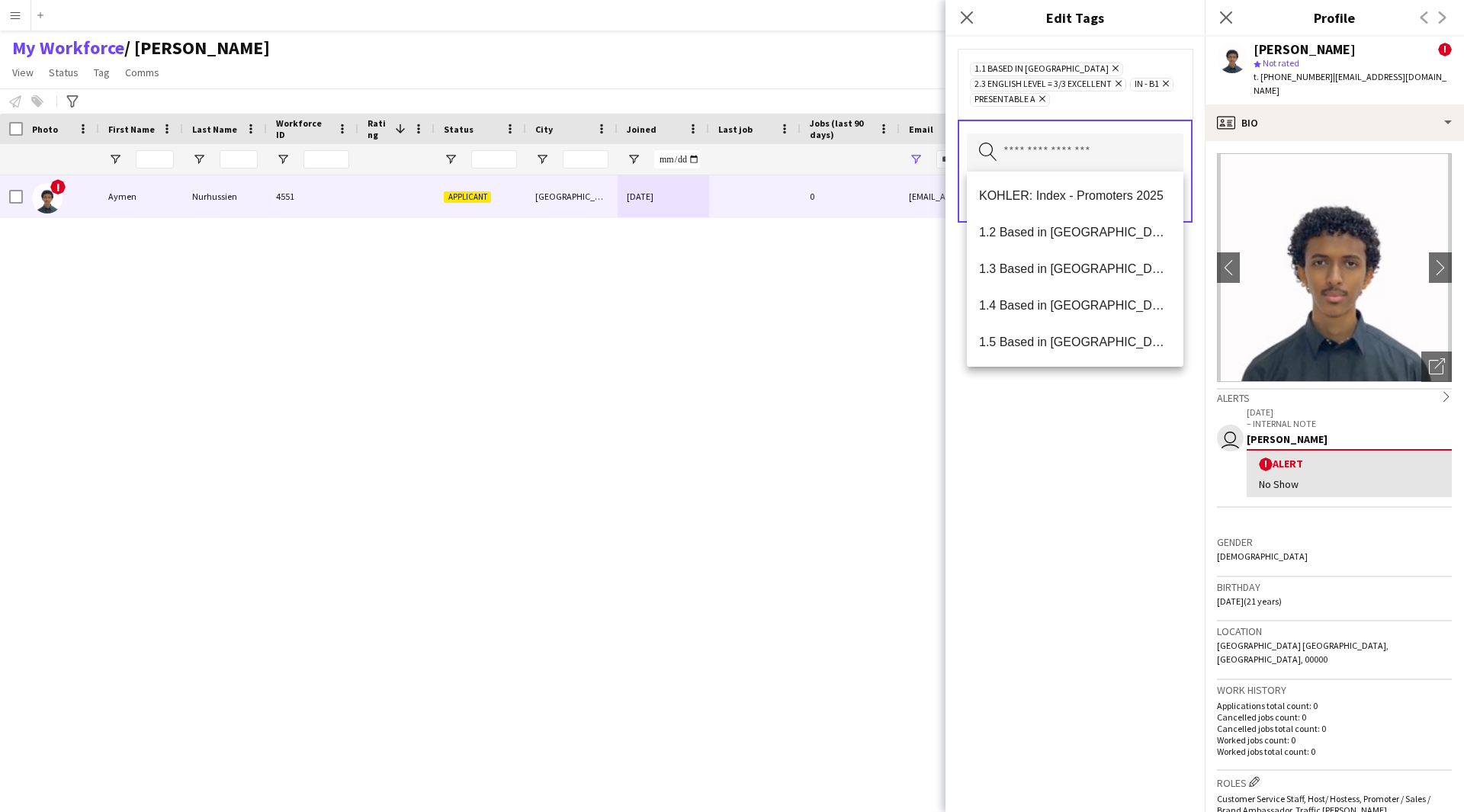
click at [1148, 466] on div "1.1 Based in [GEOGRAPHIC_DATA] Remove 2.3 English Level = 3/3 Excellent Remove …" at bounding box center [1074, 424] width 259 height 775
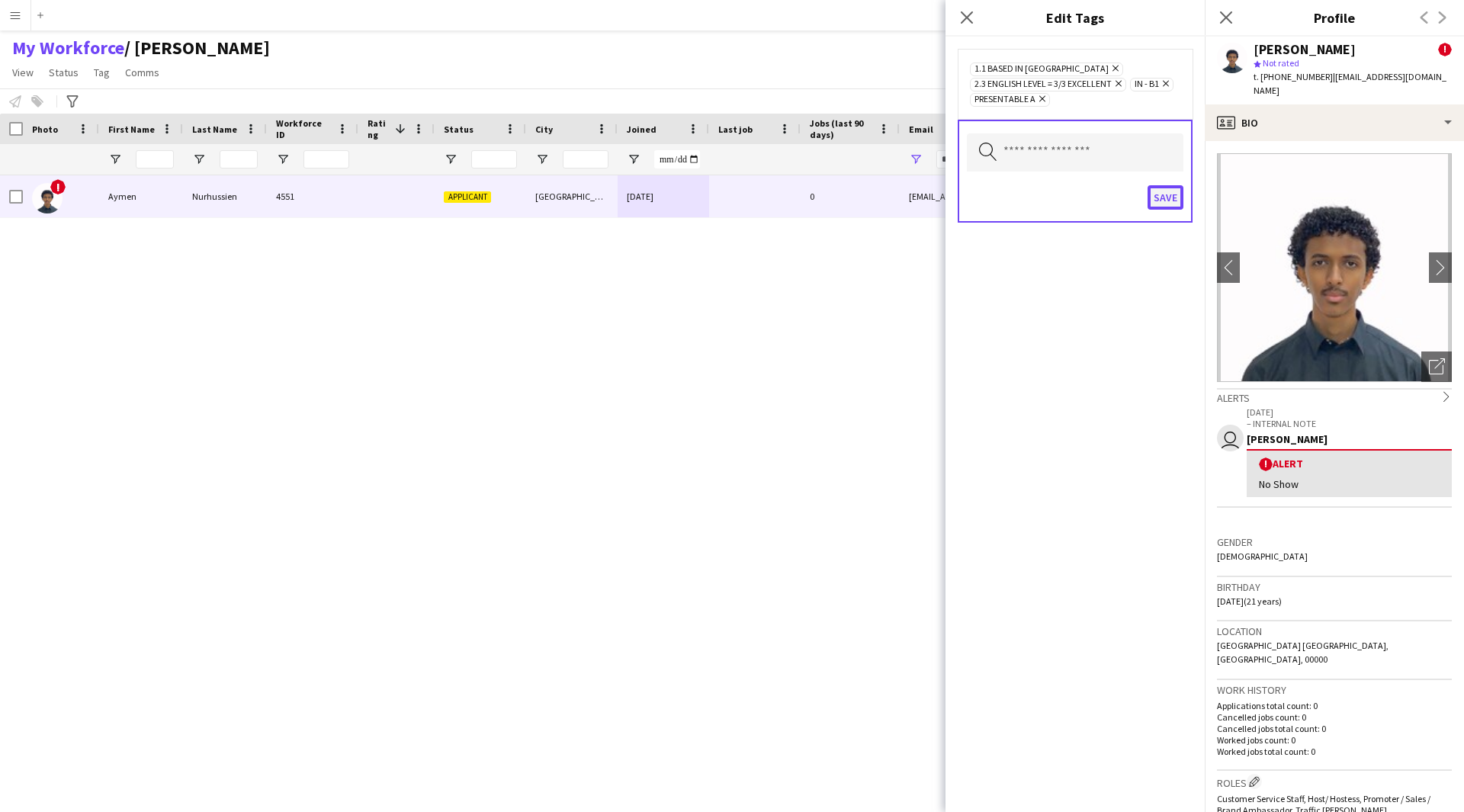
click at [1164, 203] on button "Save" at bounding box center [1166, 197] width 36 height 24
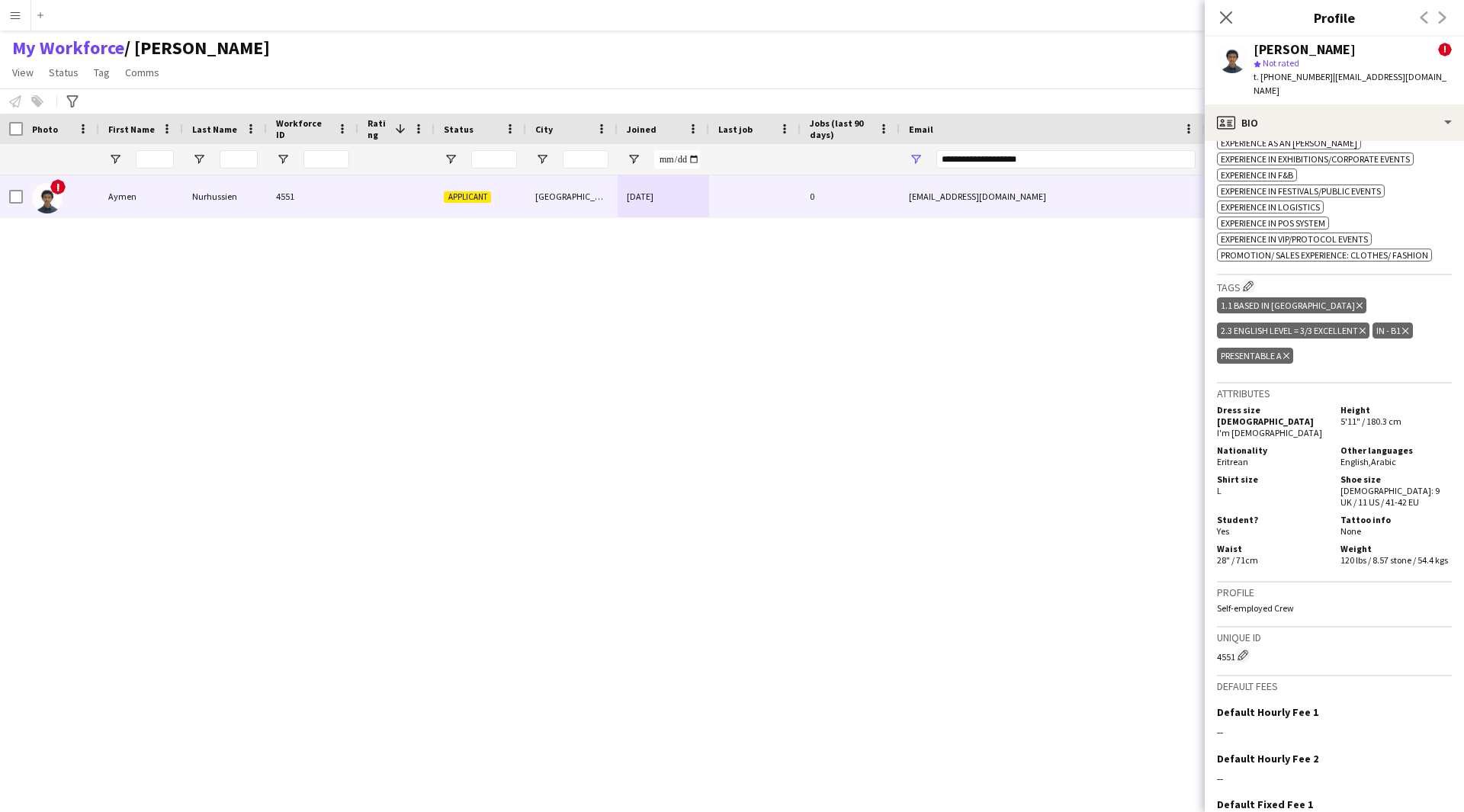
scroll to position [900, 0]
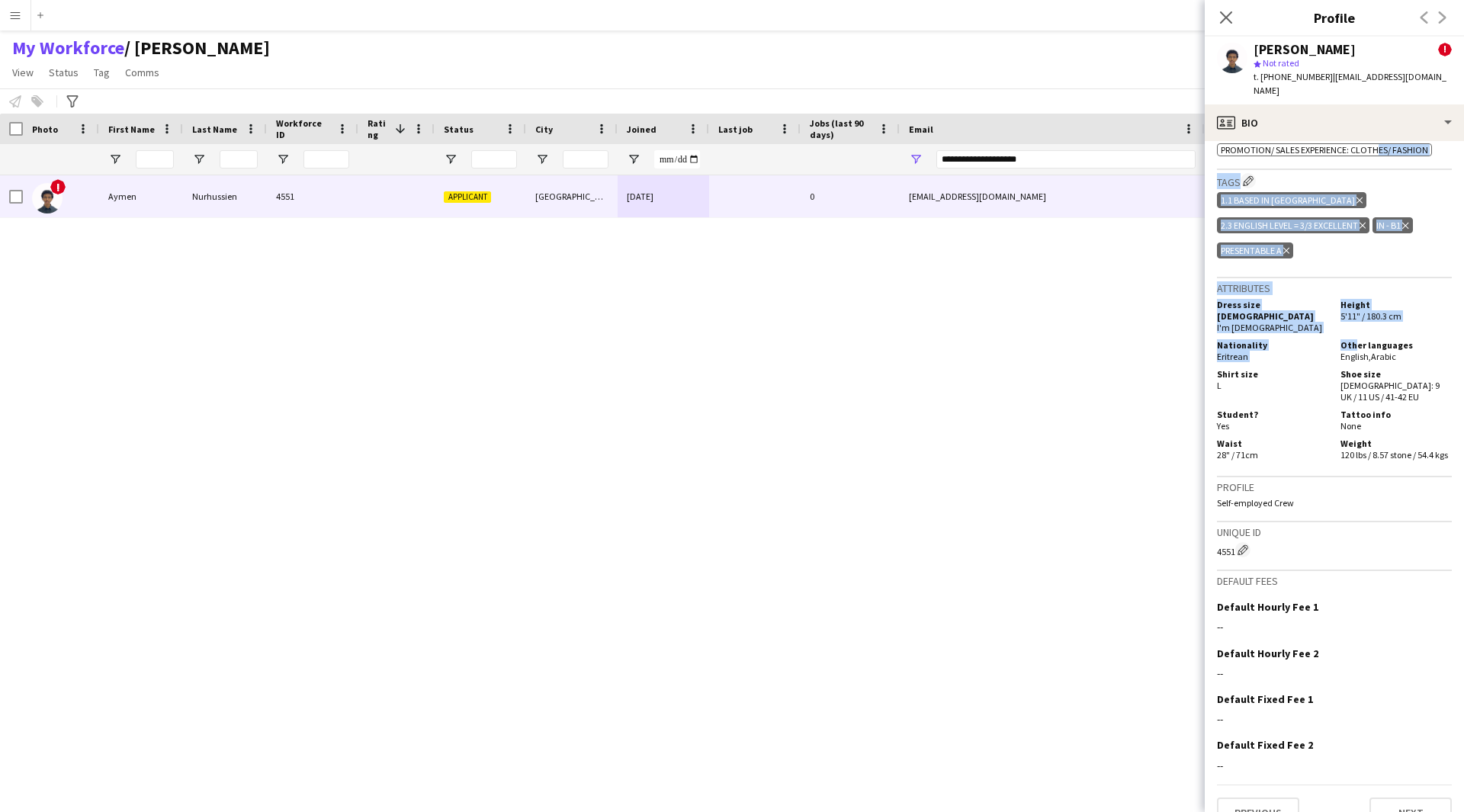
drag, startPoint x: 1376, startPoint y: 136, endPoint x: 1343, endPoint y: 307, distance: 174.2
click at [1343, 307] on app-crew-profile-bio "chevron-left chevron-right Open photos pop-in Alerts chevron-right user [DATE] …" at bounding box center [1334, 476] width 259 height 671
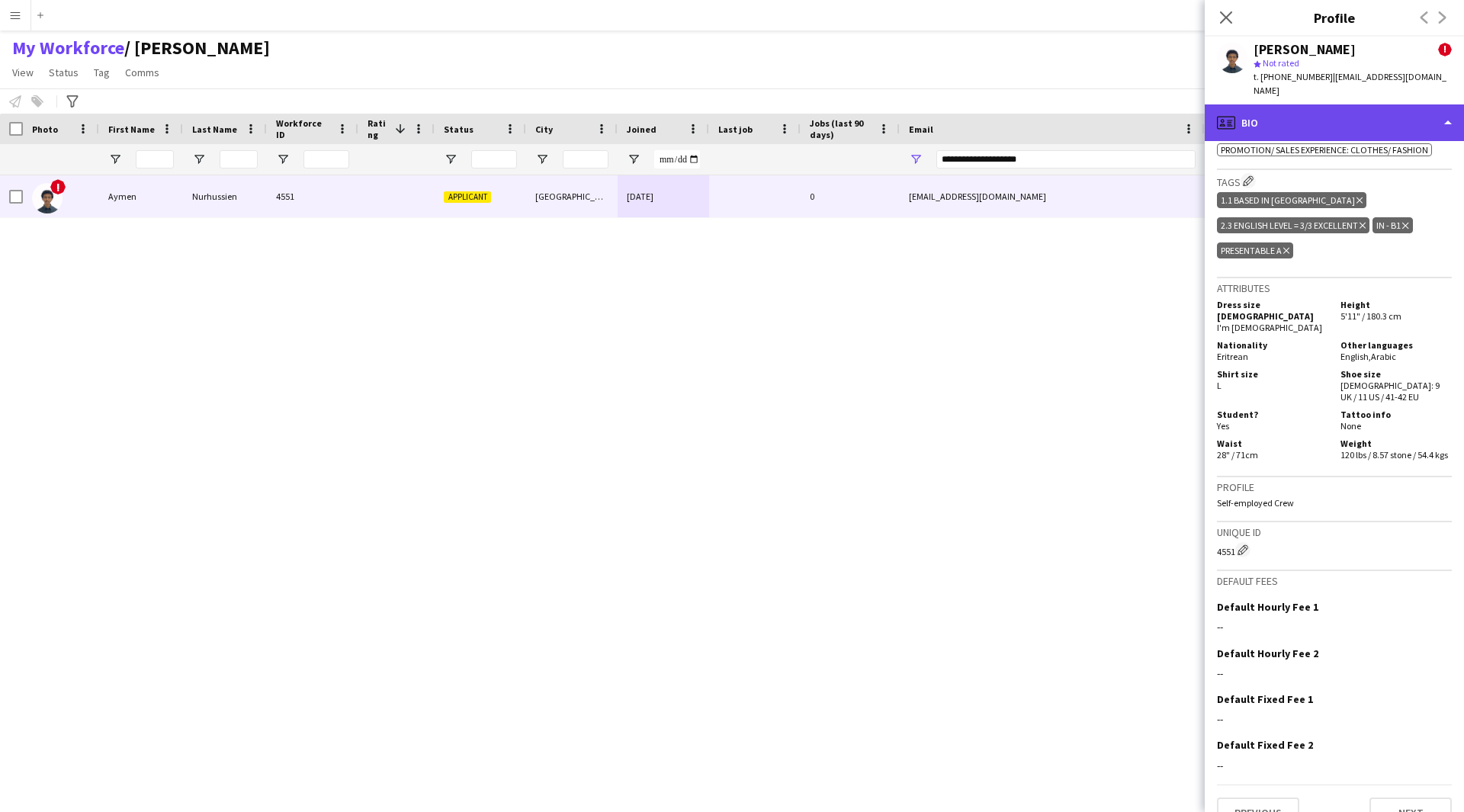
click at [1337, 105] on div "profile Bio" at bounding box center [1334, 123] width 259 height 37
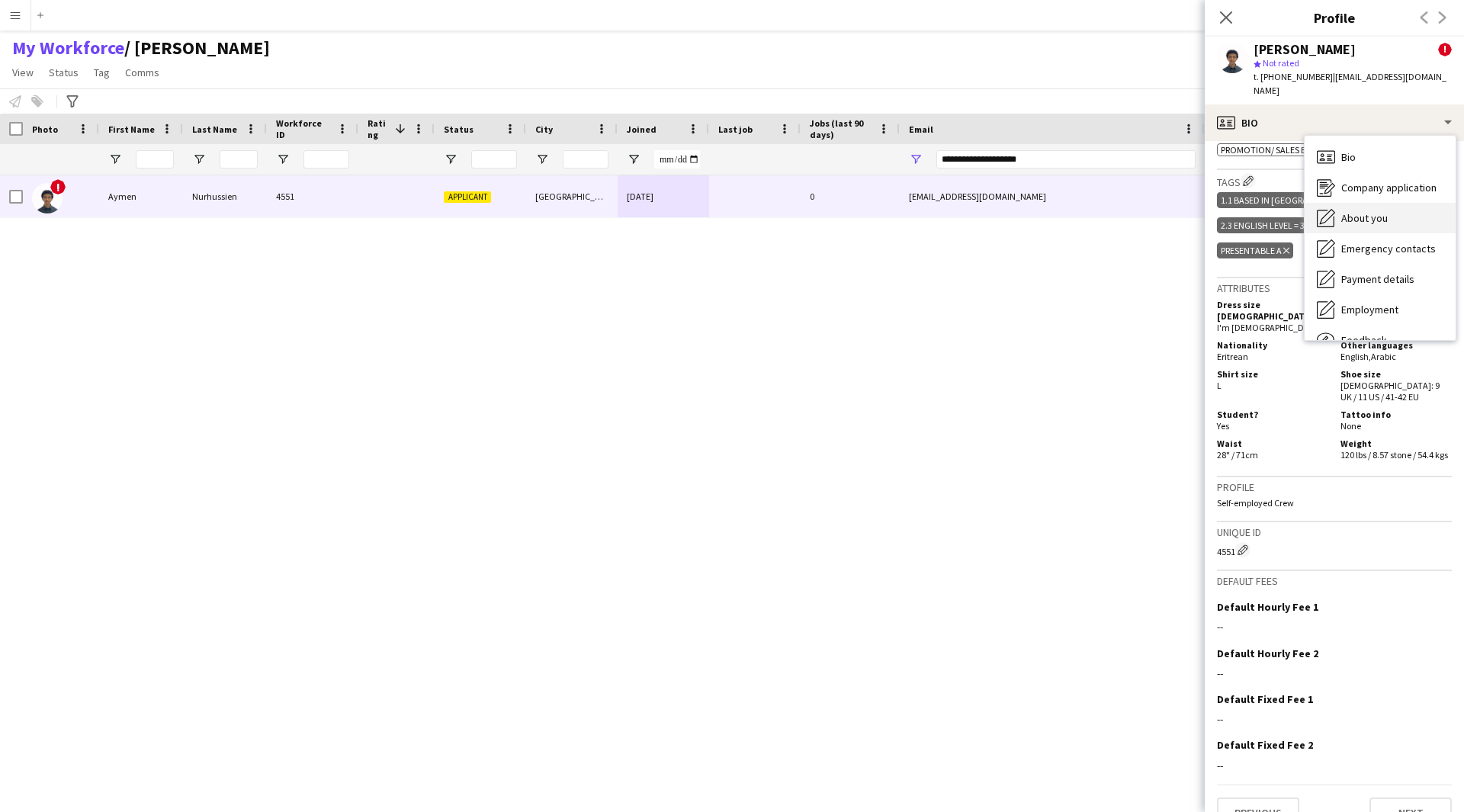
click at [1336, 207] on div "About you About you" at bounding box center [1379, 217] width 151 height 31
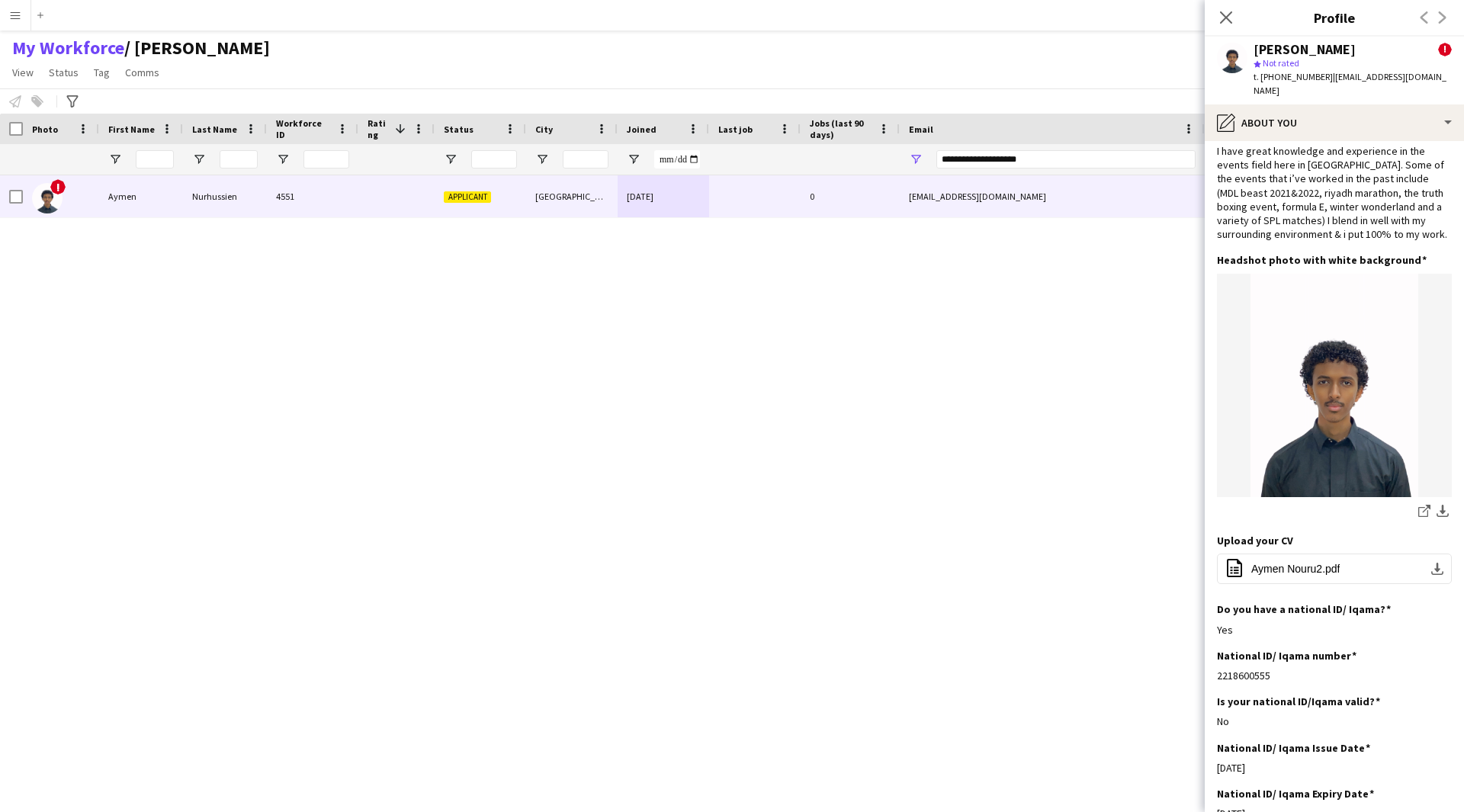
scroll to position [0, 0]
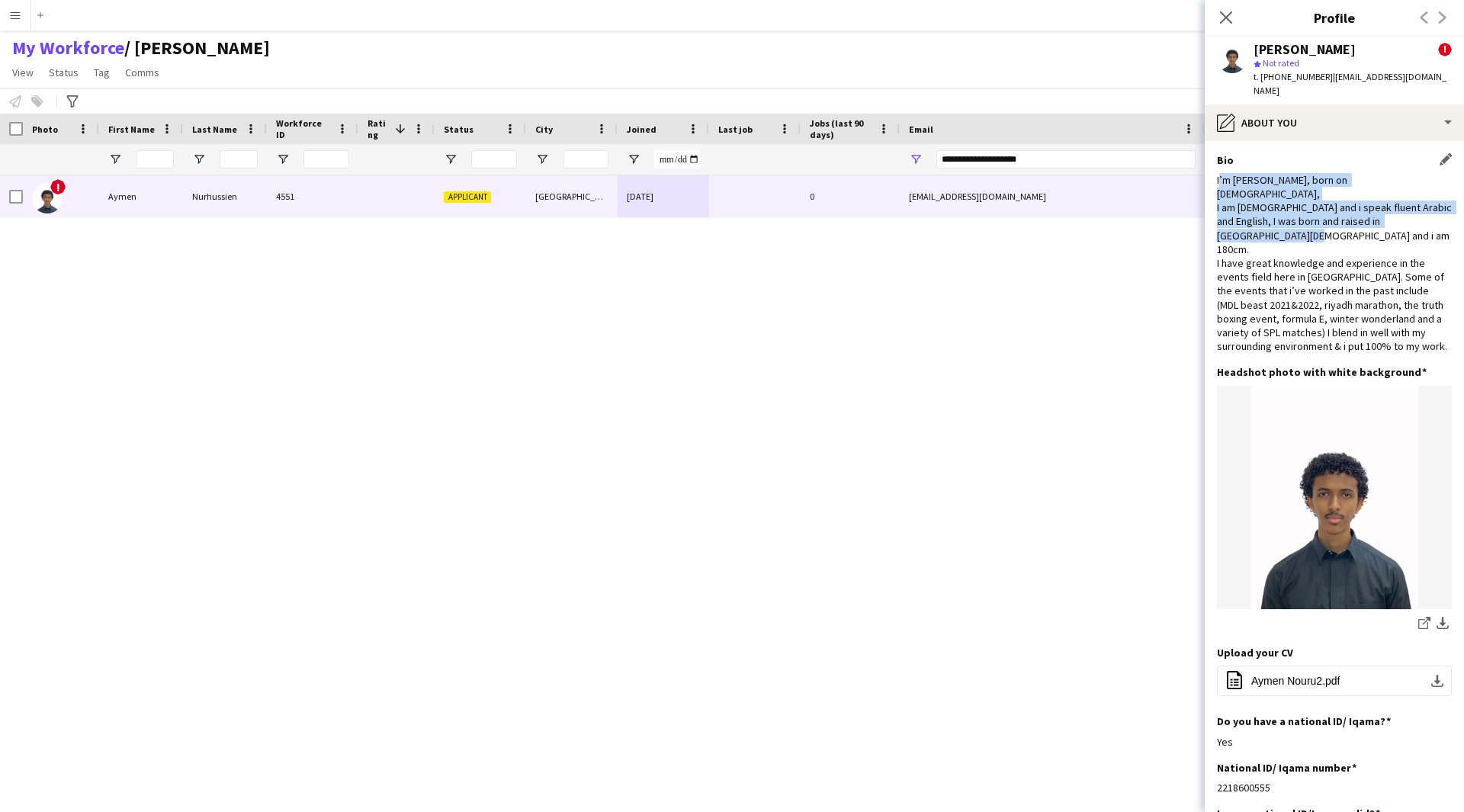
drag, startPoint x: 1218, startPoint y: 165, endPoint x: 1362, endPoint y: 203, distance: 148.9
click at [1362, 203] on div "I’m [PERSON_NAME], born on [DEMOGRAPHIC_DATA], I am [DEMOGRAPHIC_DATA] and i sp…" at bounding box center [1334, 263] width 235 height 181
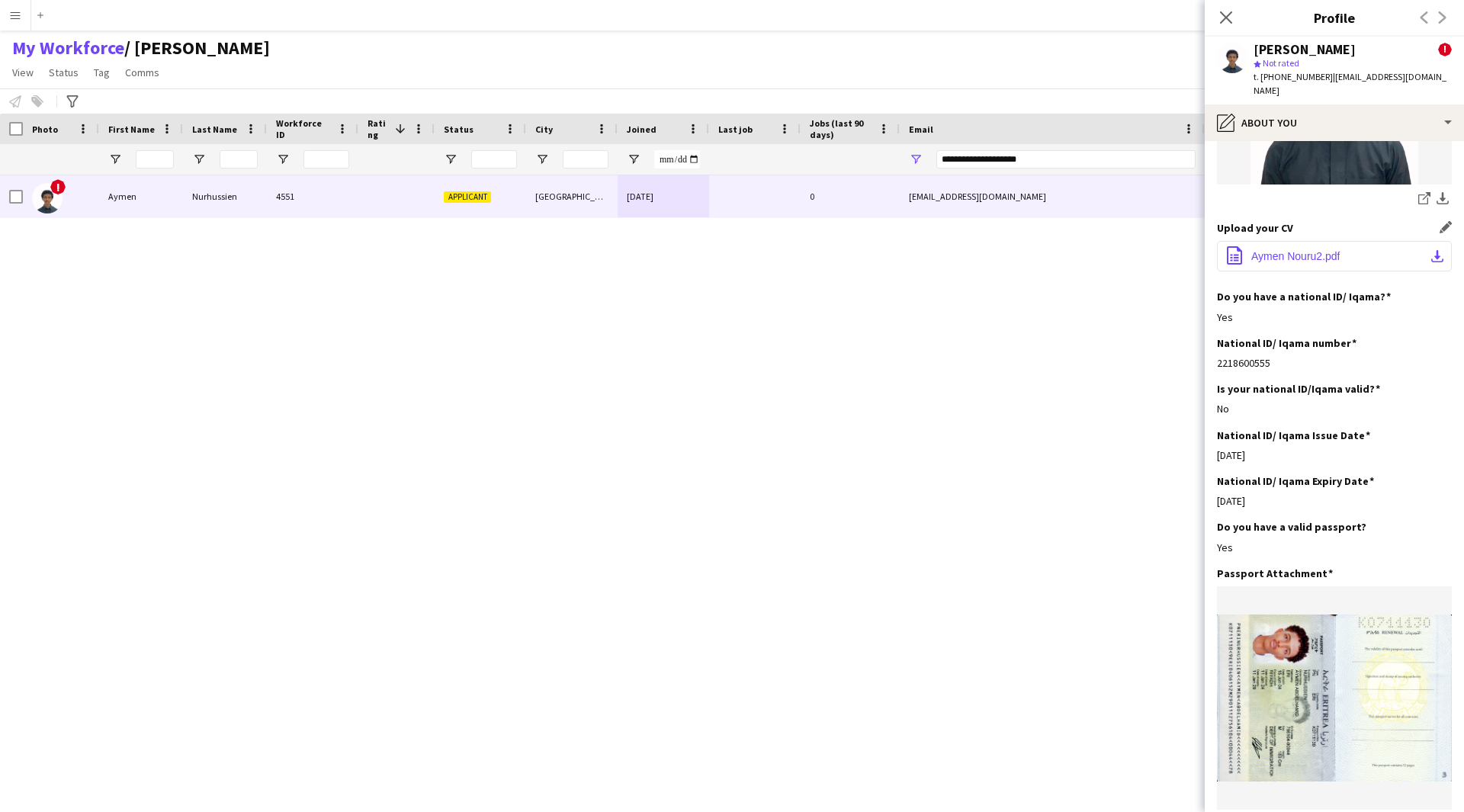
scroll to position [424, 0]
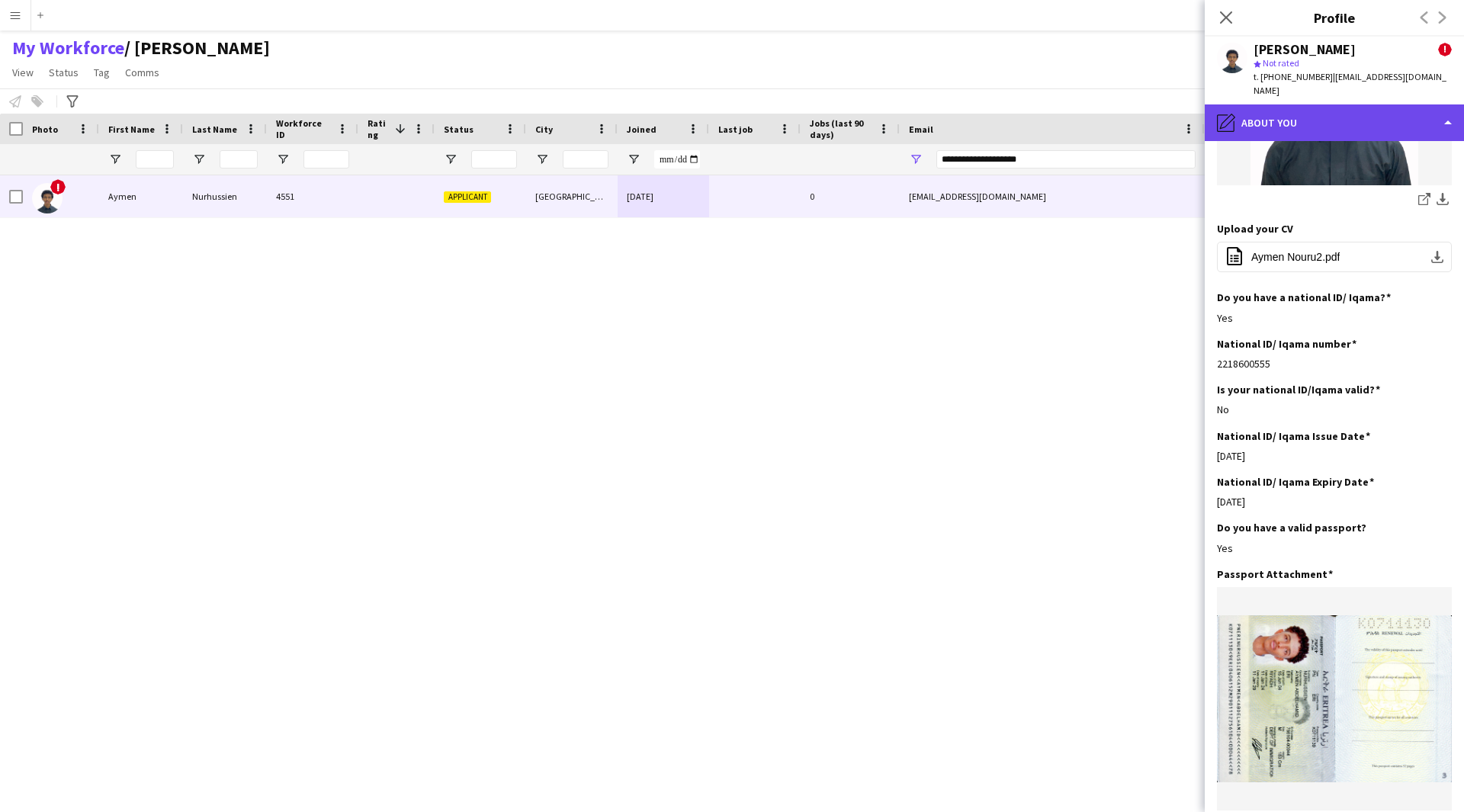
click at [1336, 126] on div "pencil4 About you" at bounding box center [1334, 123] width 259 height 37
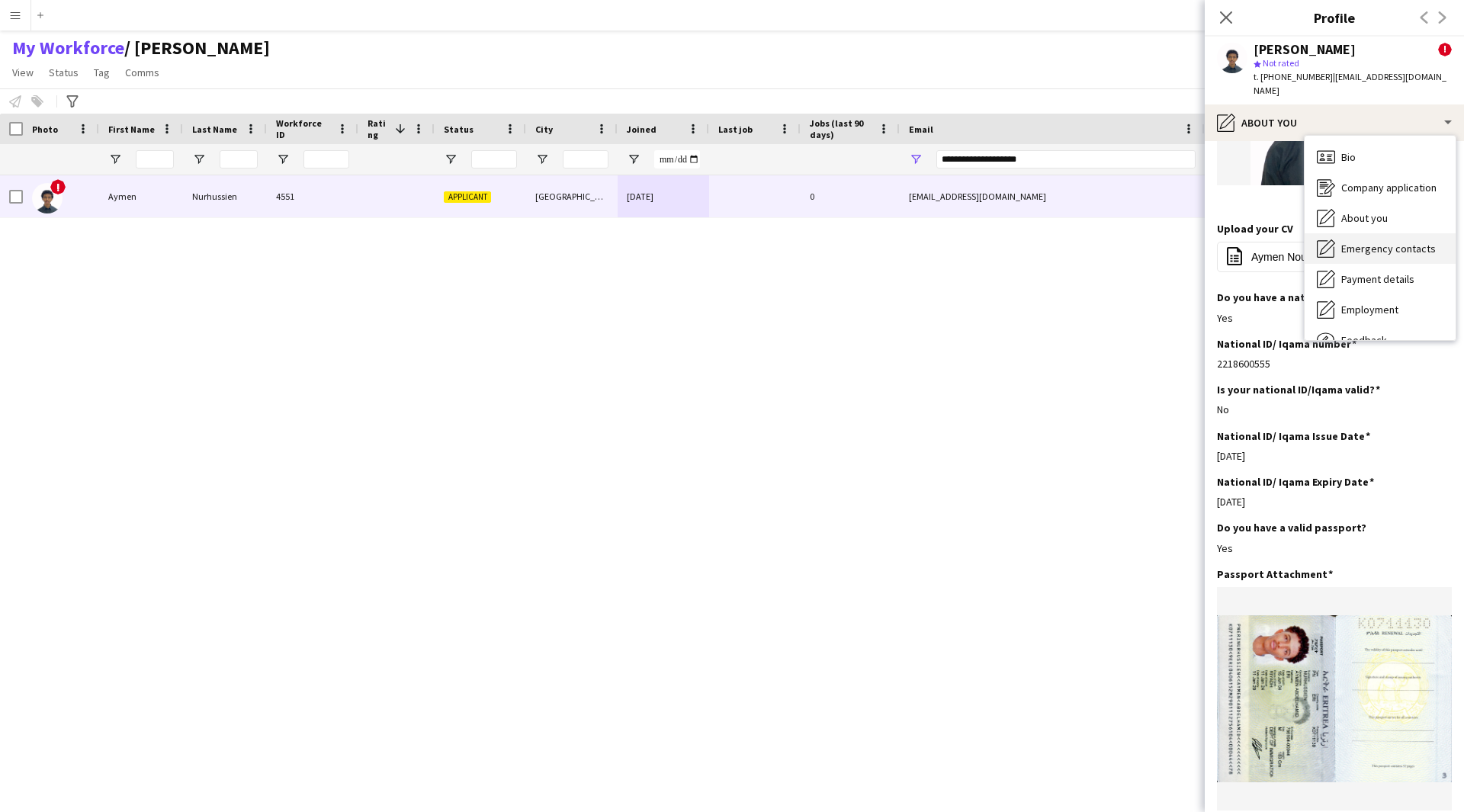
click at [1370, 243] on div "Emergency contacts Emergency contacts" at bounding box center [1379, 248] width 151 height 31
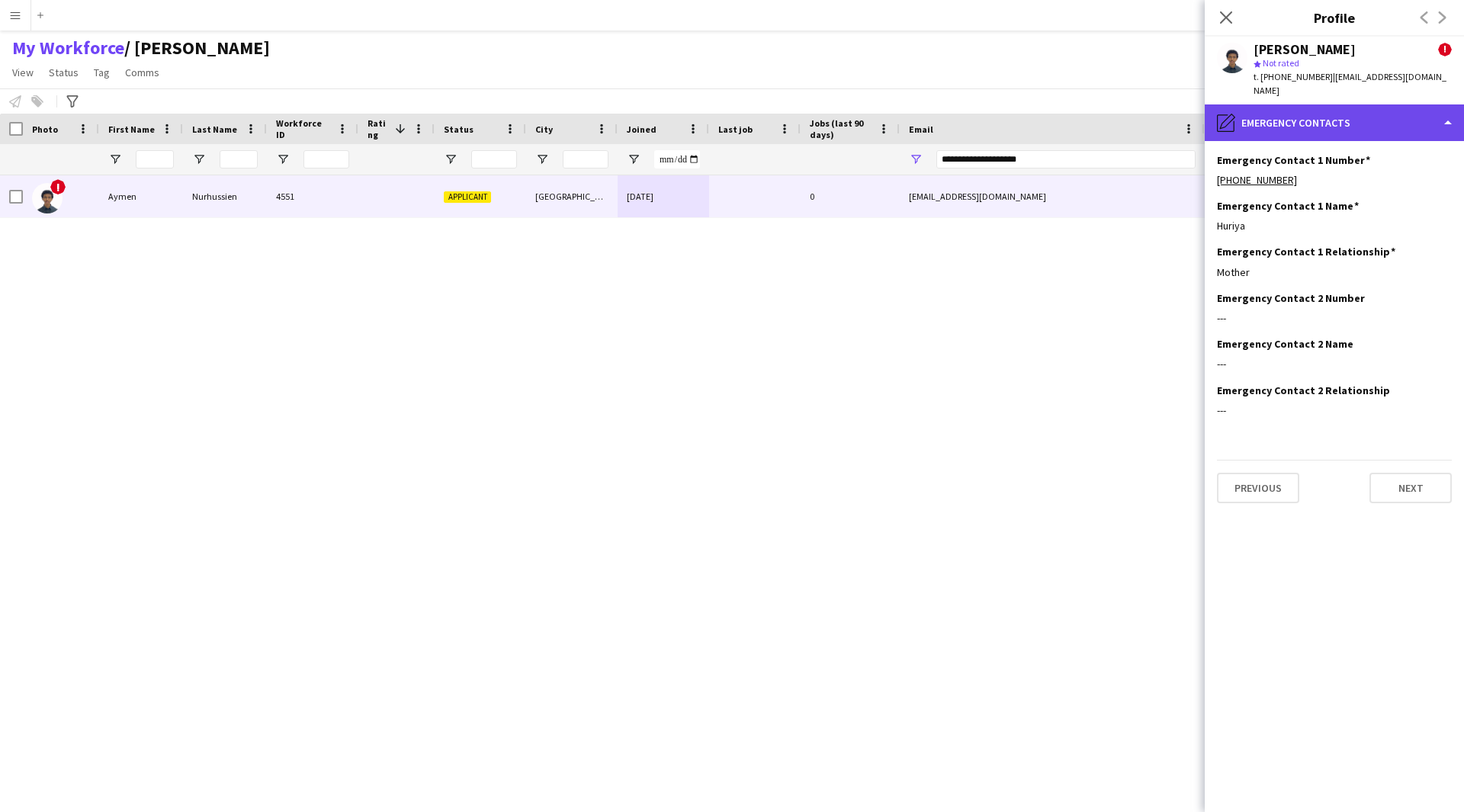
click at [1329, 124] on div "pencil4 Emergency contacts" at bounding box center [1334, 123] width 259 height 37
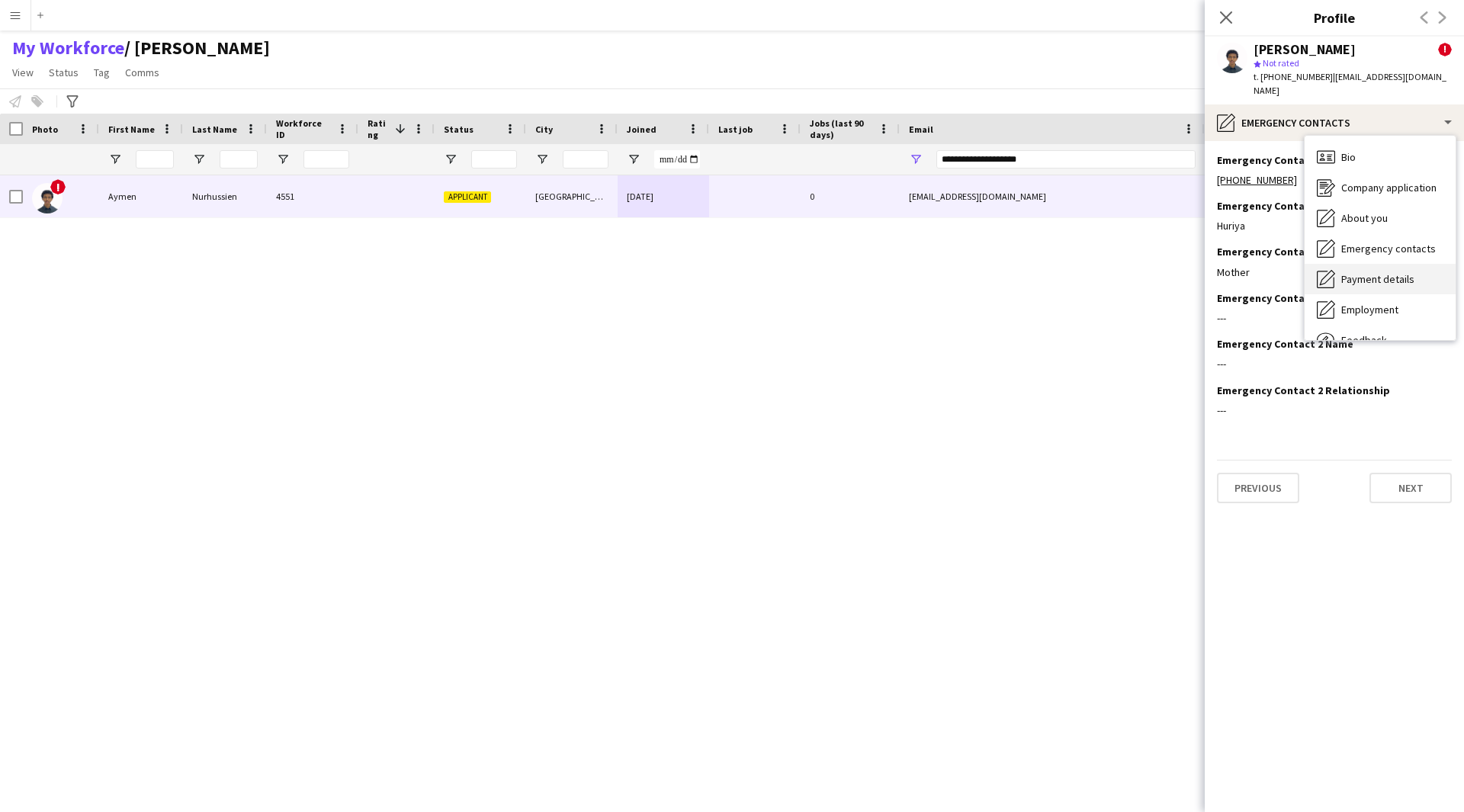
click at [1390, 272] on span "Payment details" at bounding box center [1378, 279] width 74 height 14
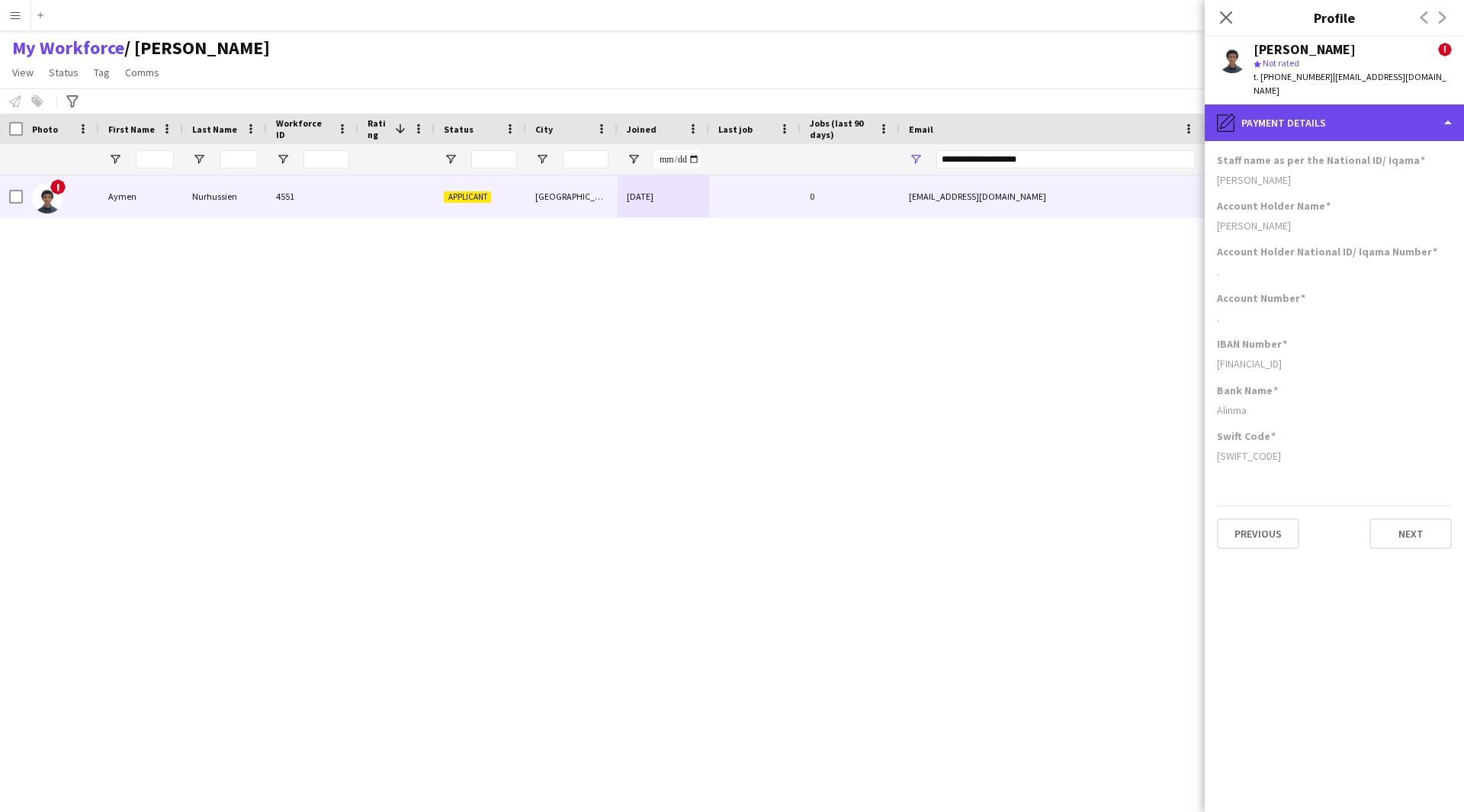
click at [1321, 124] on div "pencil4 Payment details" at bounding box center [1334, 123] width 259 height 37
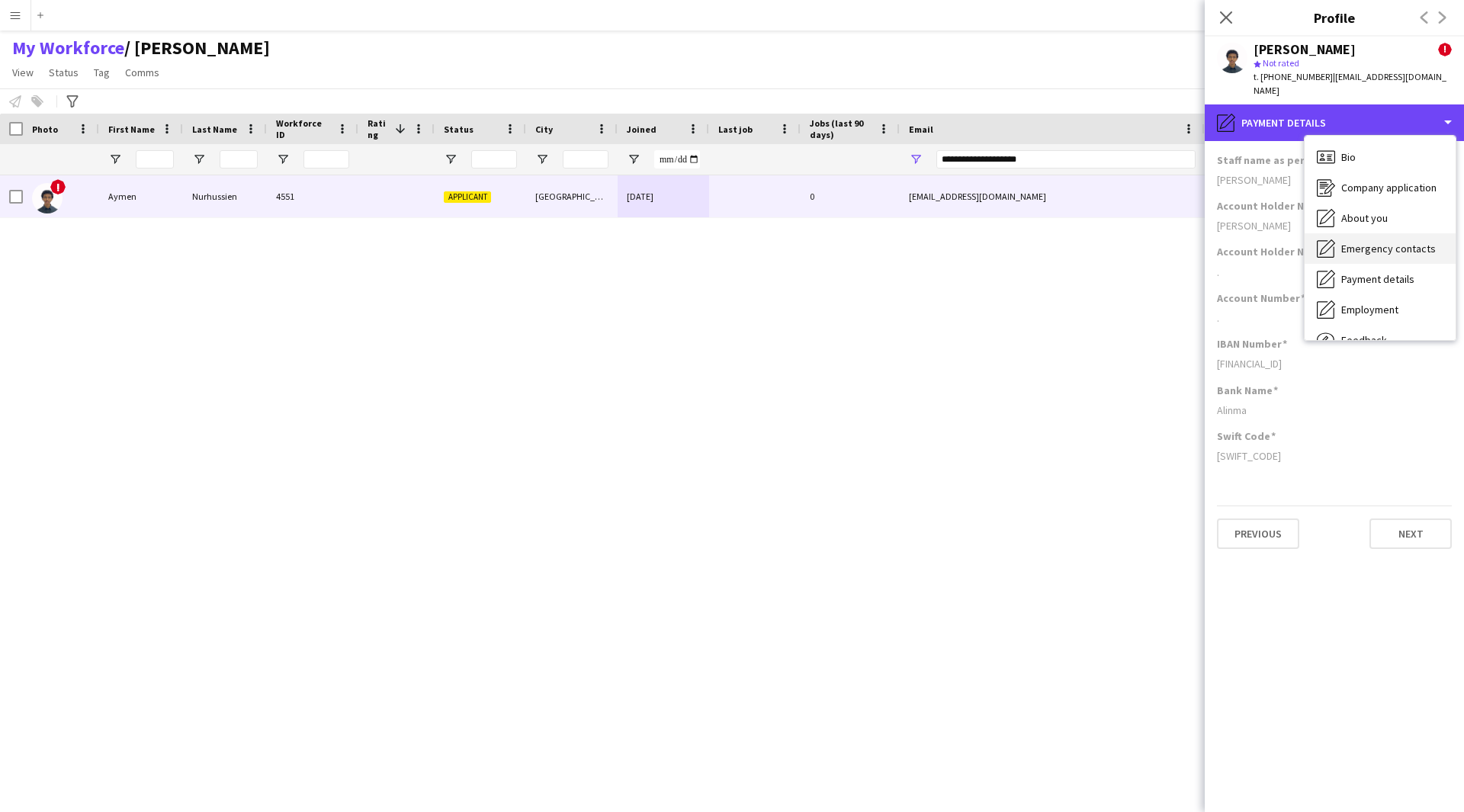
scroll to position [52, 0]
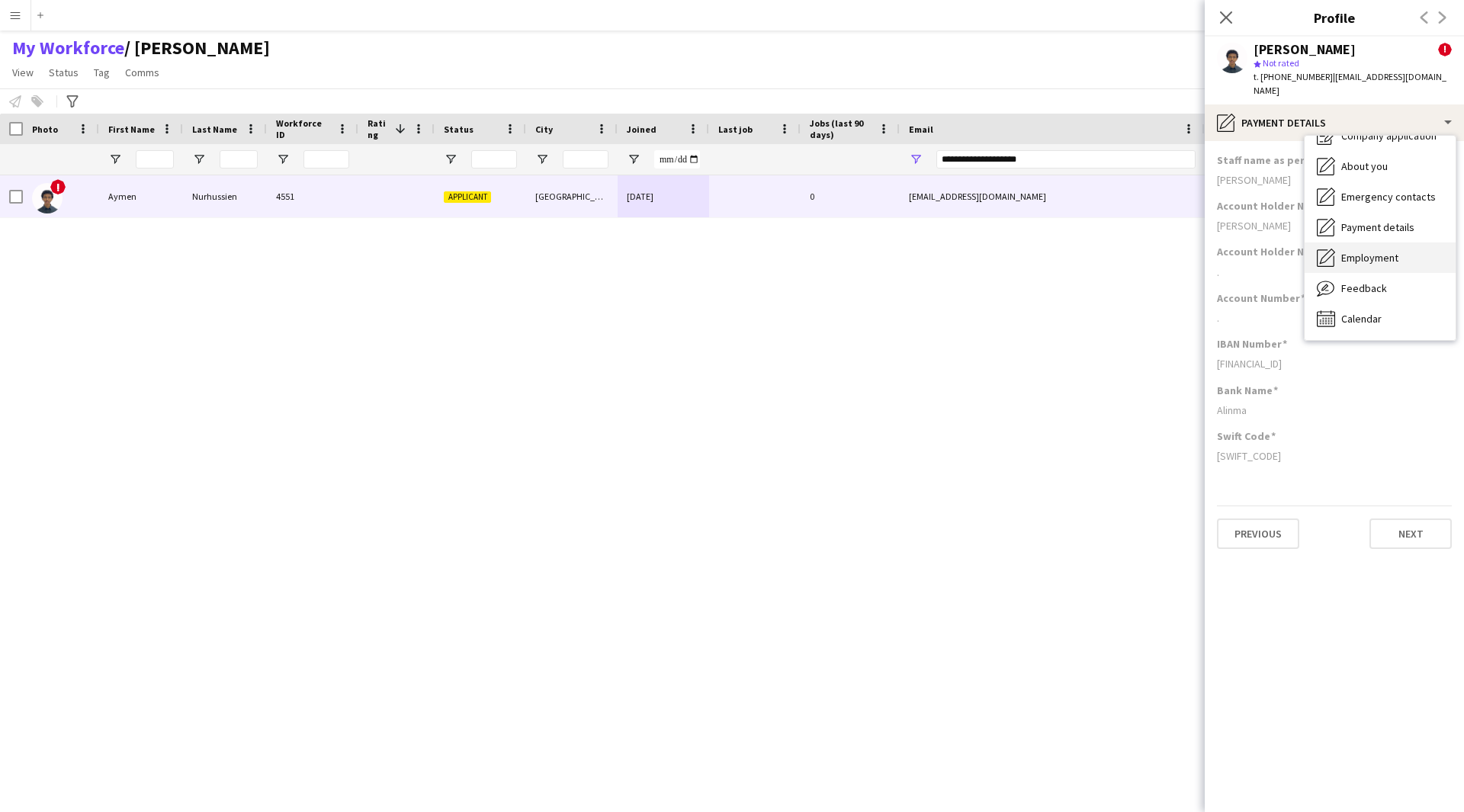
click at [1382, 252] on div "Employment Employment" at bounding box center [1379, 257] width 151 height 31
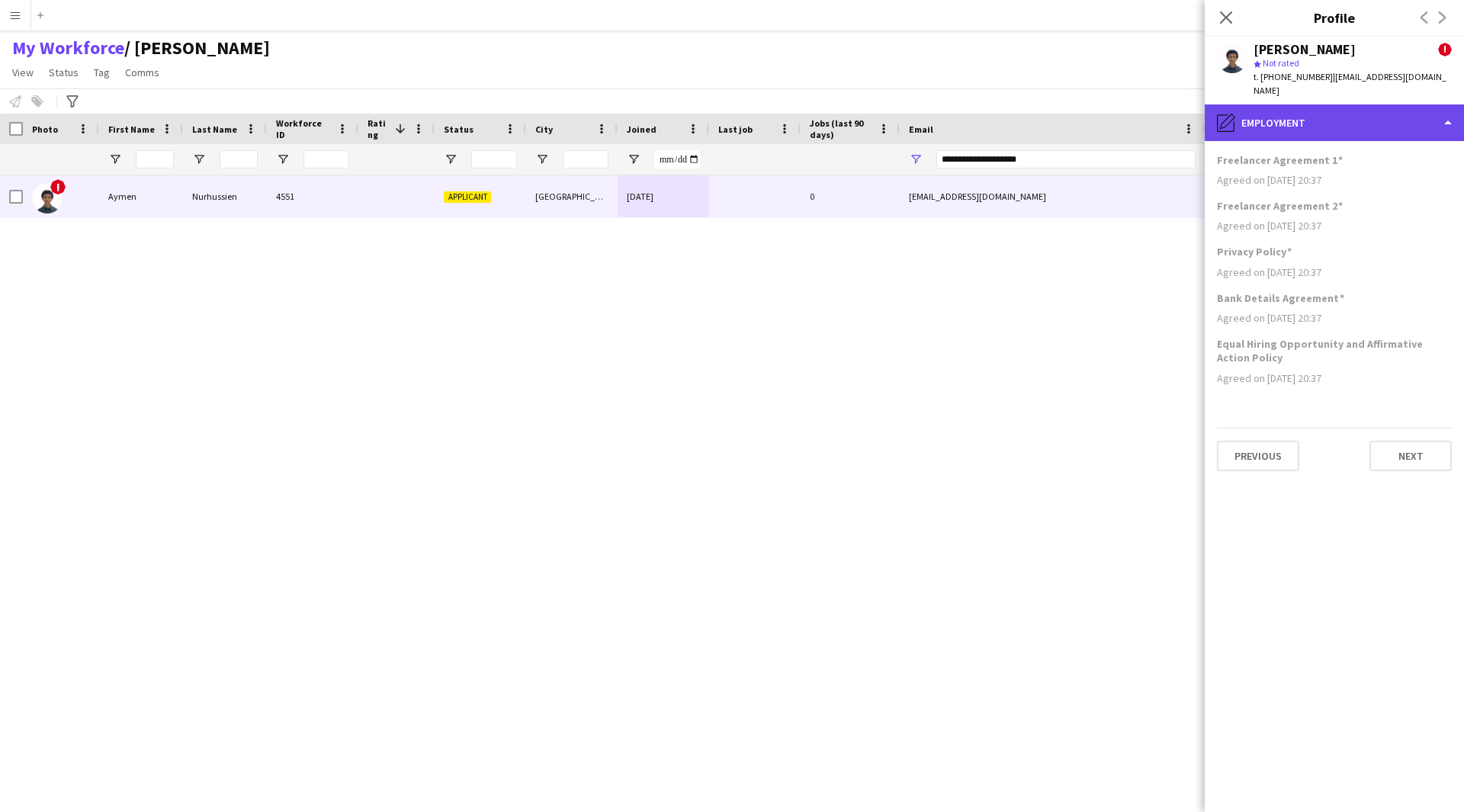
click at [1361, 105] on div "pencil4 Employment" at bounding box center [1334, 123] width 259 height 37
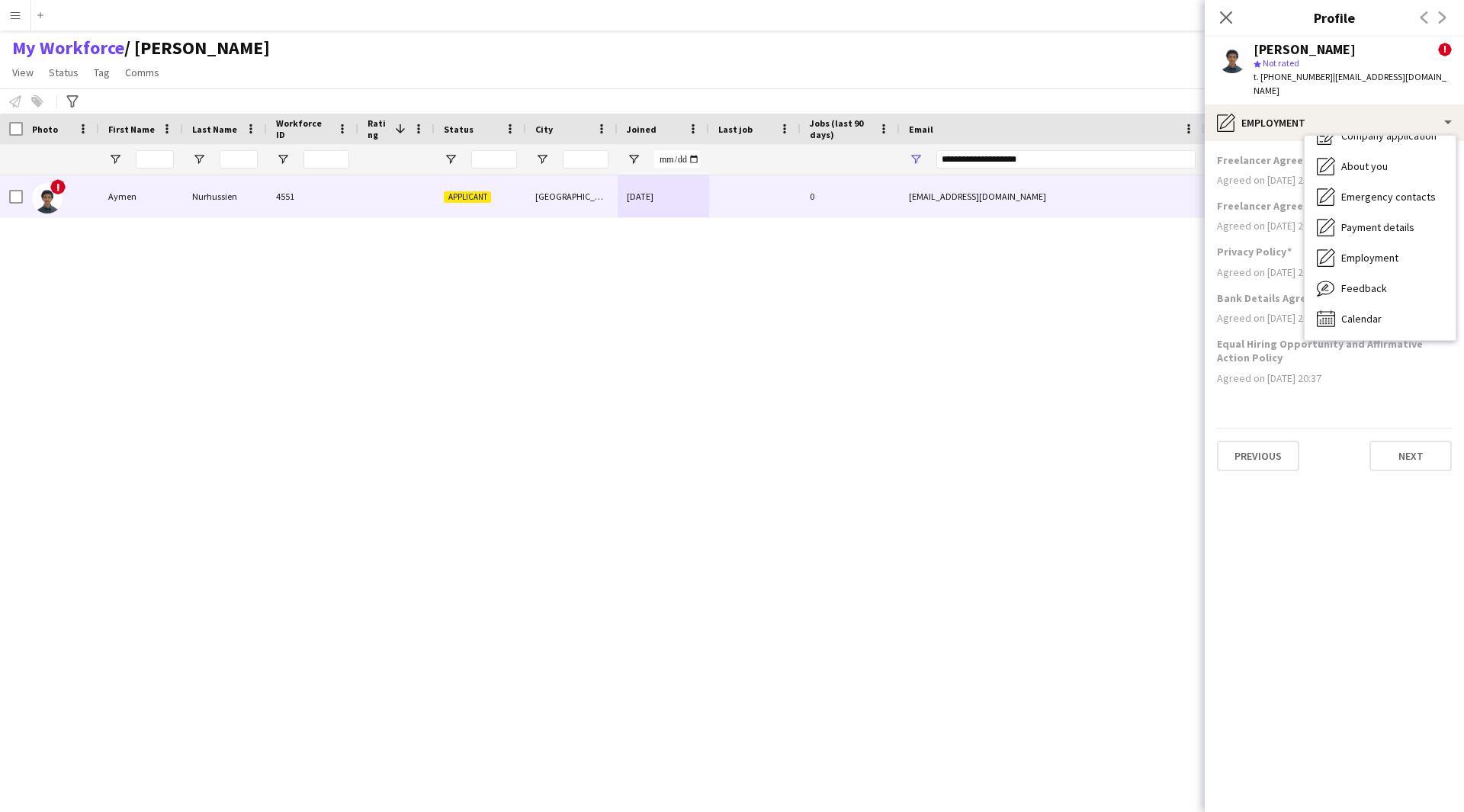
click at [1335, 568] on app-section-data-types "Freelancer Agreement 1 Agreed on [DATE] 20:37 Freelancer Agreement 2 Agreed on …" at bounding box center [1334, 476] width 259 height 671
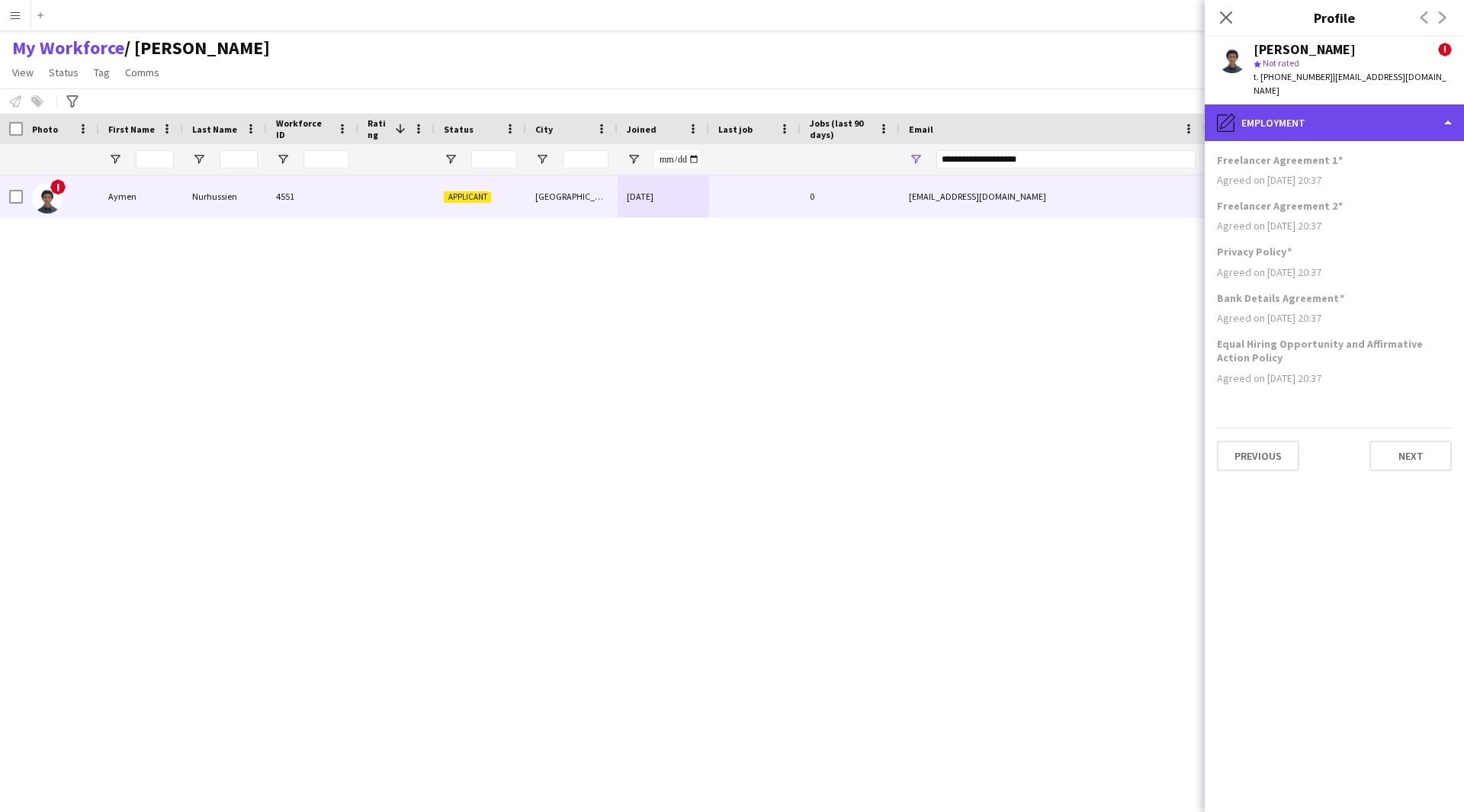
click at [1332, 124] on div "pencil4 Employment" at bounding box center [1334, 123] width 259 height 37
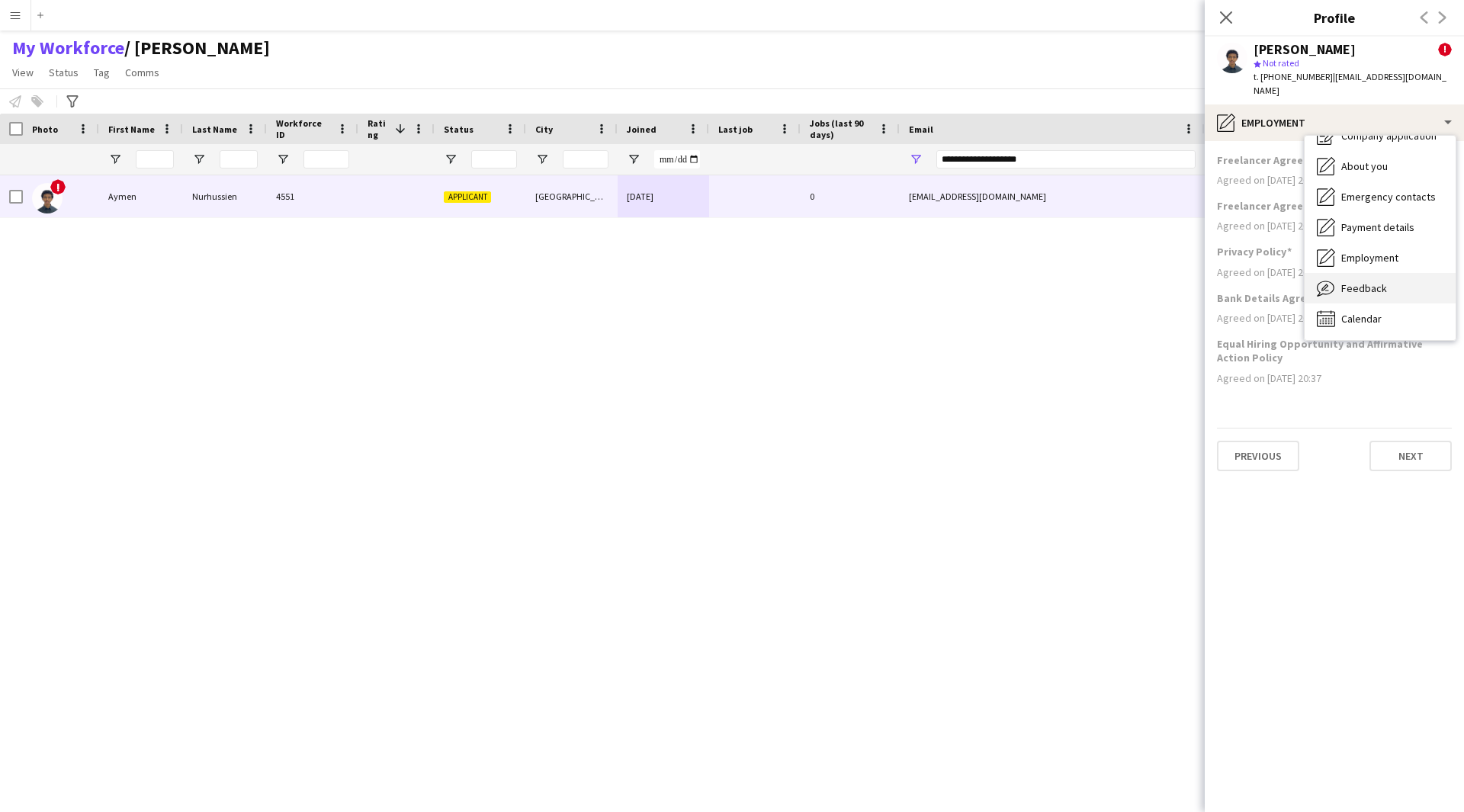
click at [1374, 282] on span "Feedback" at bounding box center [1364, 289] width 45 height 14
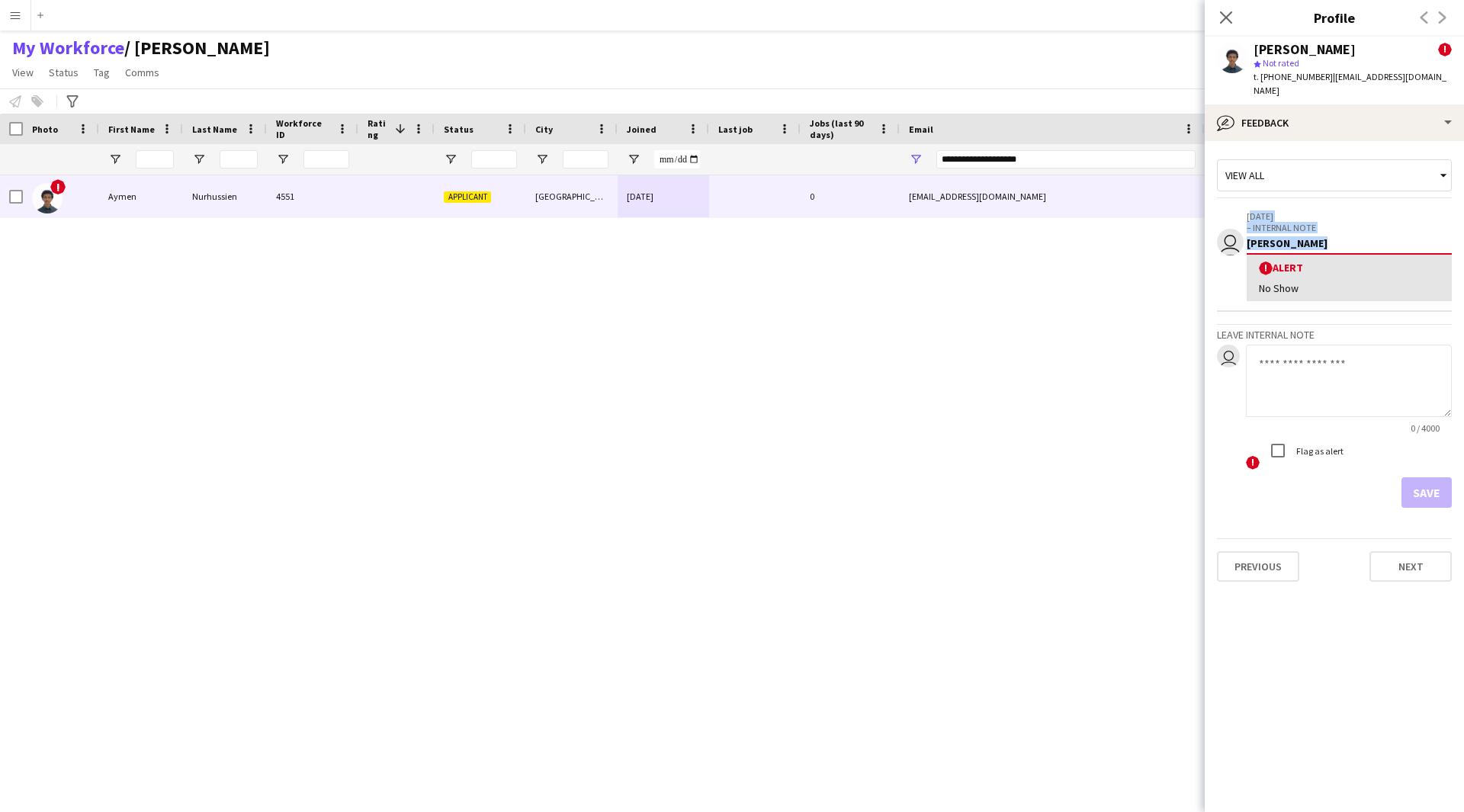
drag, startPoint x: 1309, startPoint y: 225, endPoint x: 1239, endPoint y: 212, distance: 71.2
click at [1239, 212] on app-crew-profile-feedback-alert "user [DATE] – INTERNAL NOTE Waad Ziyarah ! Alert No Show" at bounding box center [1334, 256] width 235 height 110
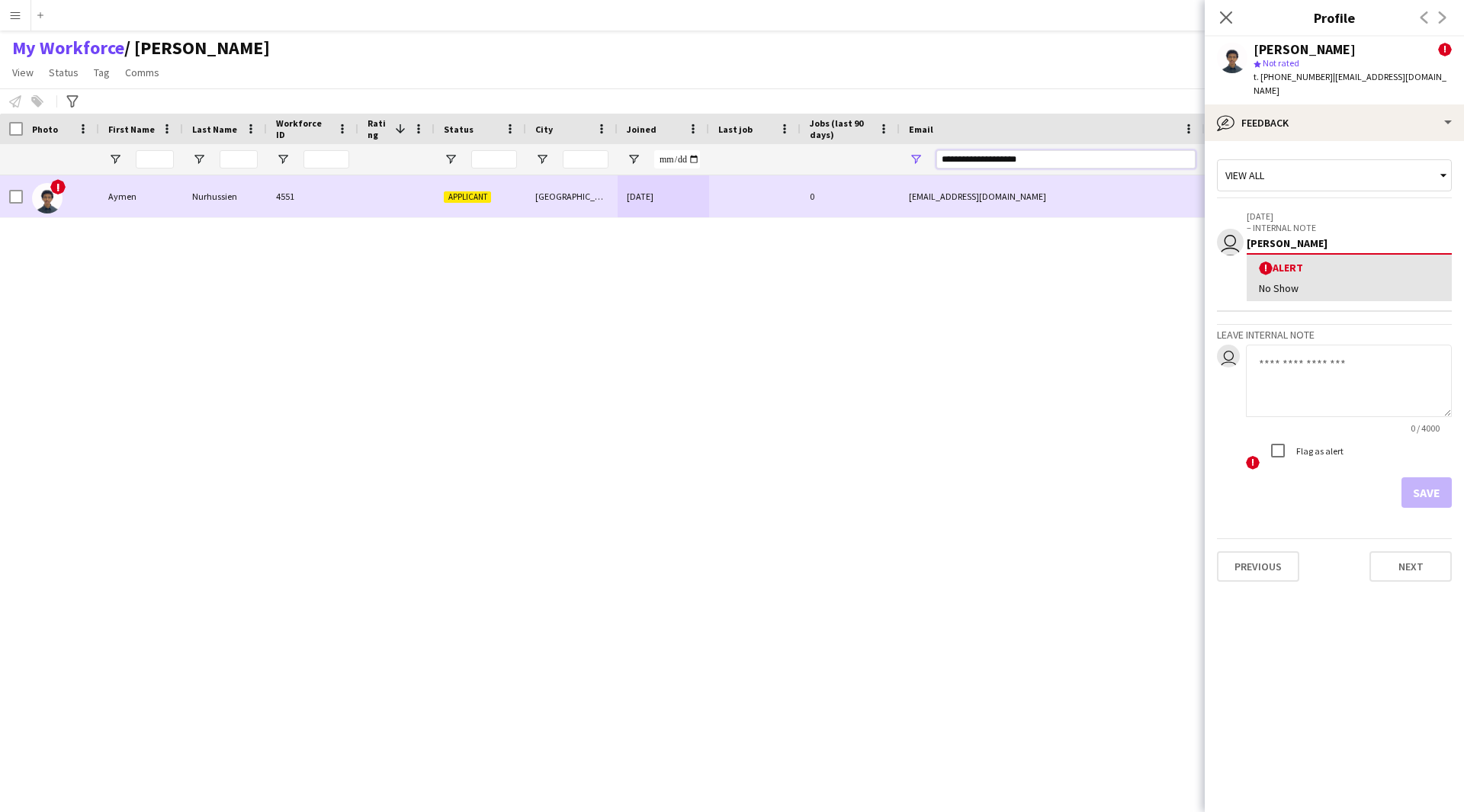
drag, startPoint x: 1071, startPoint y: 161, endPoint x: 782, endPoint y: 203, distance: 292.0
click at [782, 203] on div "Workforce Details Photo First Name" at bounding box center [732, 449] width 1464 height 672
paste input "******"
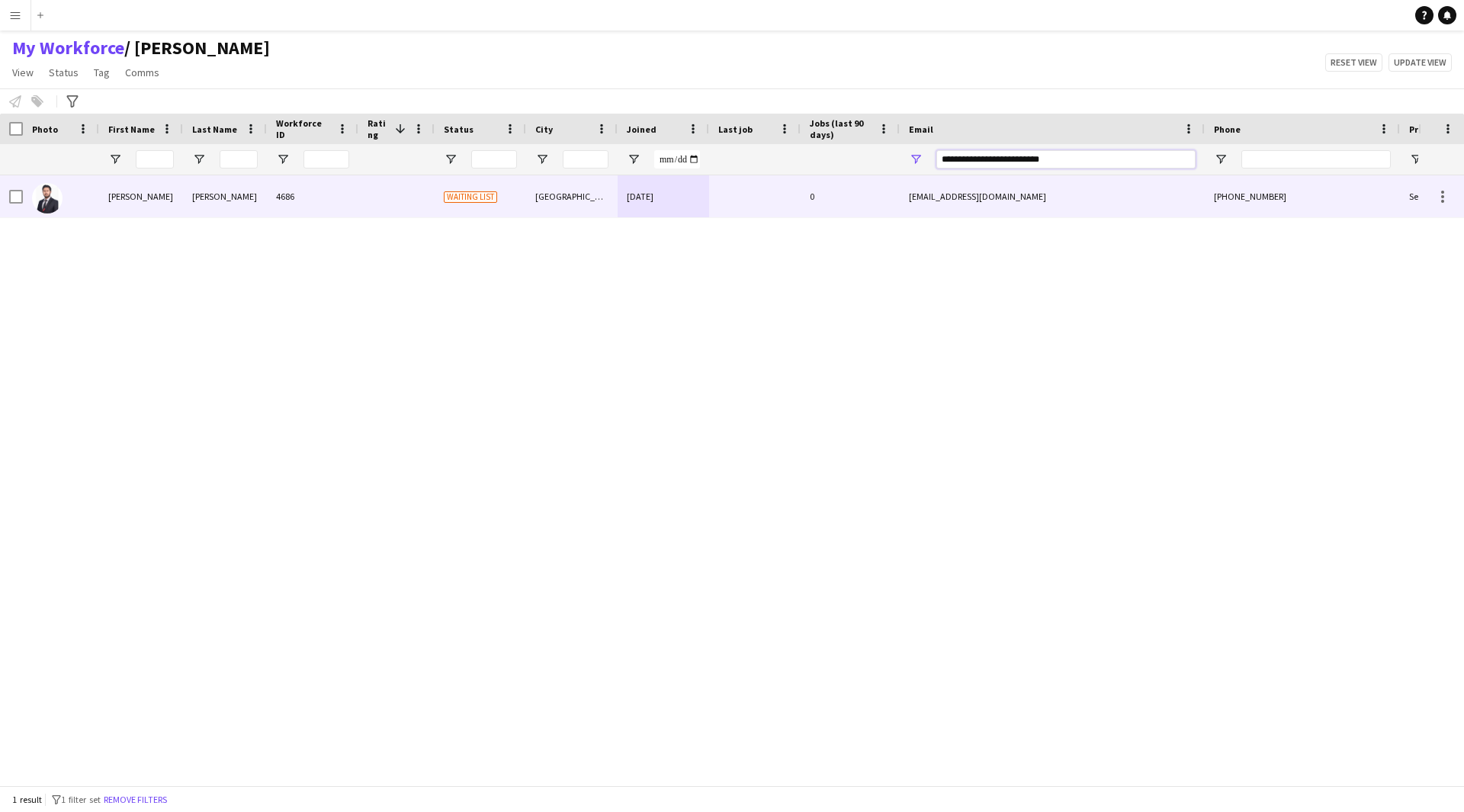
type input "**********"
click at [938, 199] on div "[EMAIL_ADDRESS][DOMAIN_NAME]" at bounding box center [1052, 196] width 305 height 42
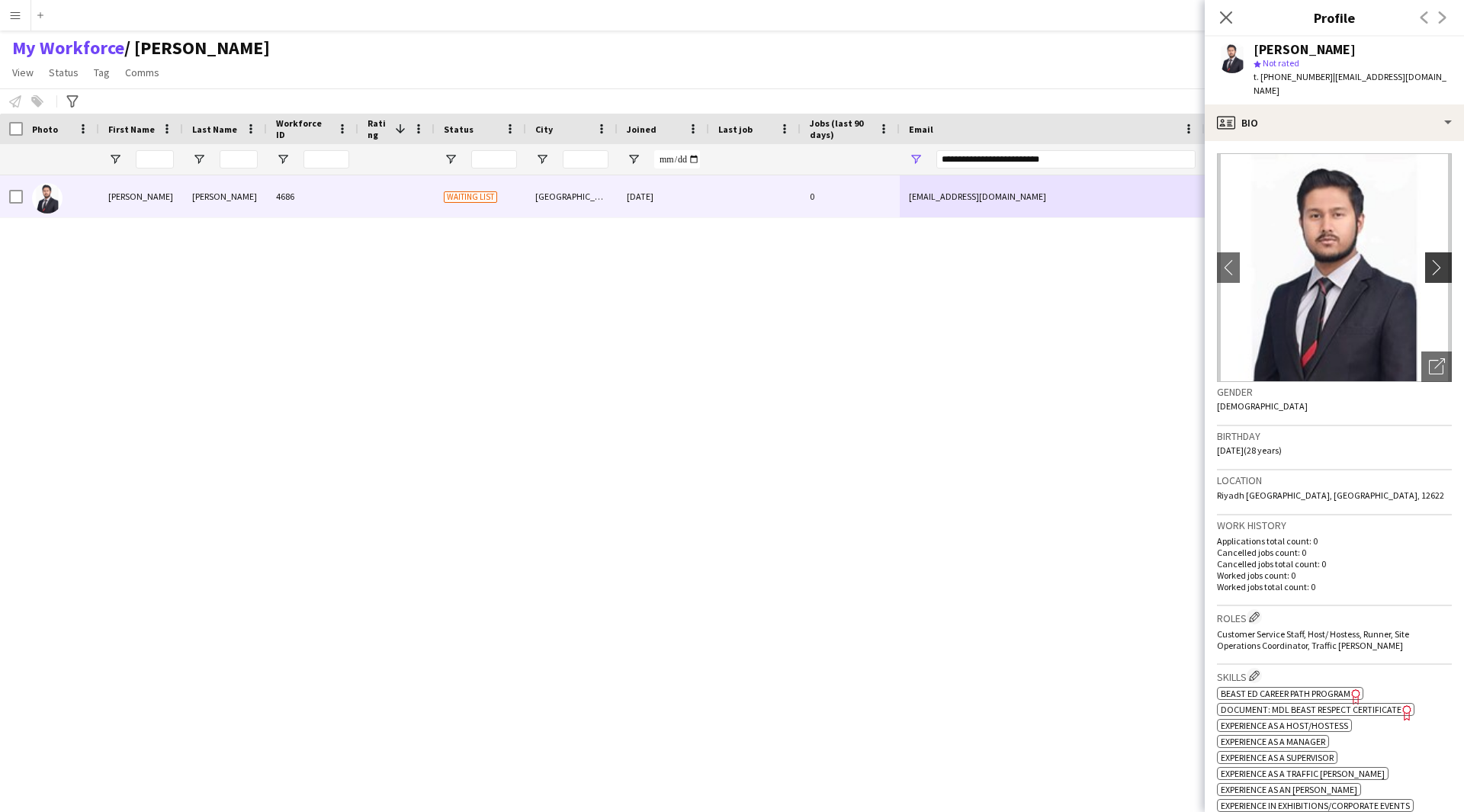
click at [1434, 259] on app-icon "chevron-right" at bounding box center [1441, 267] width 23 height 16
drag, startPoint x: 1434, startPoint y: 246, endPoint x: 1431, endPoint y: 365, distance: 119.0
click at [1431, 365] on app-photos-slider "chevron-left chevron-right Open photos pop-in" at bounding box center [1334, 268] width 235 height 228
click at [1431, 365] on div "Open photos pop-in" at bounding box center [1437, 366] width 31 height 31
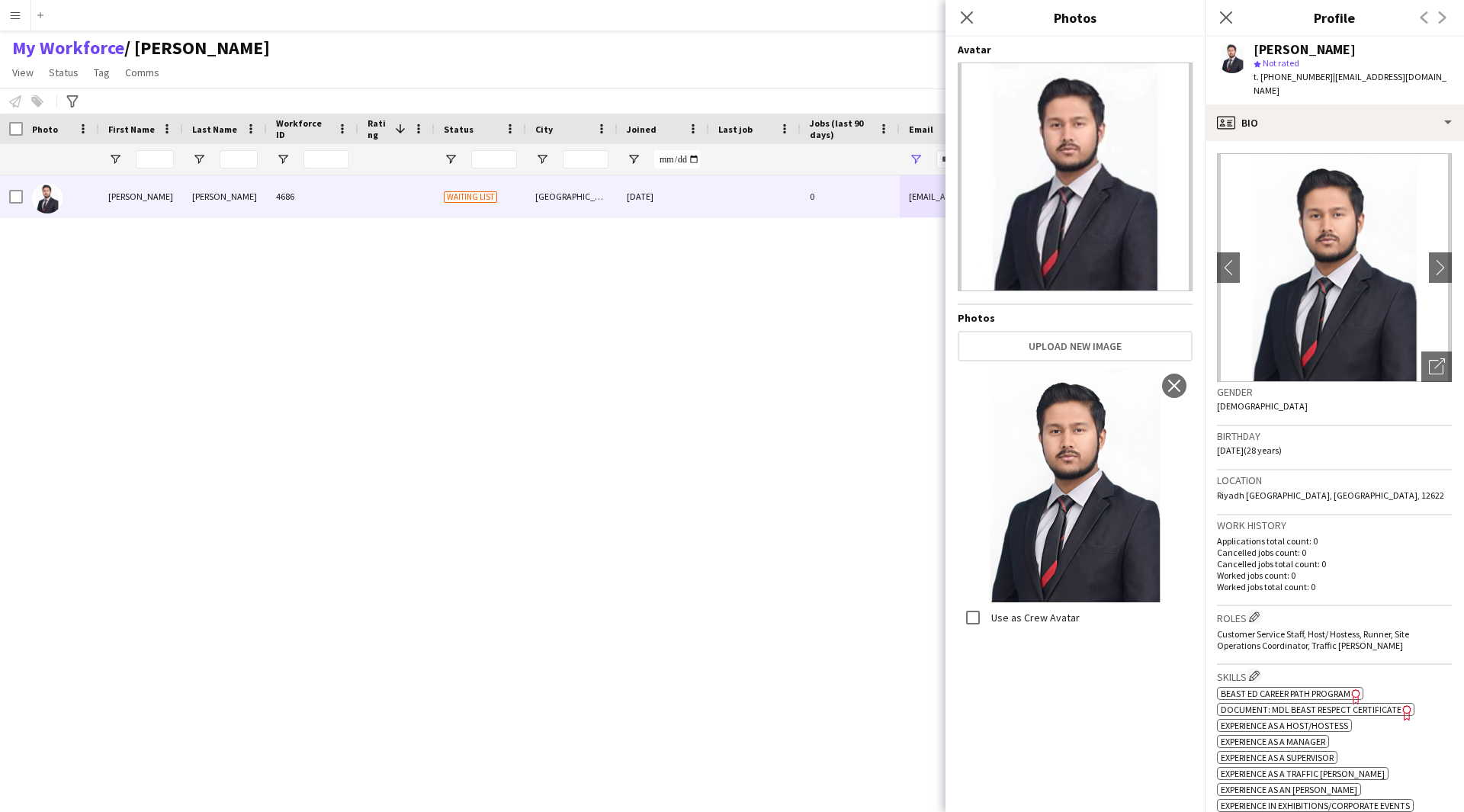
click at [1360, 688] on icon "Freelancer has uploaded a photo validation of skill. Click to see" at bounding box center [1356, 696] width 16 height 16
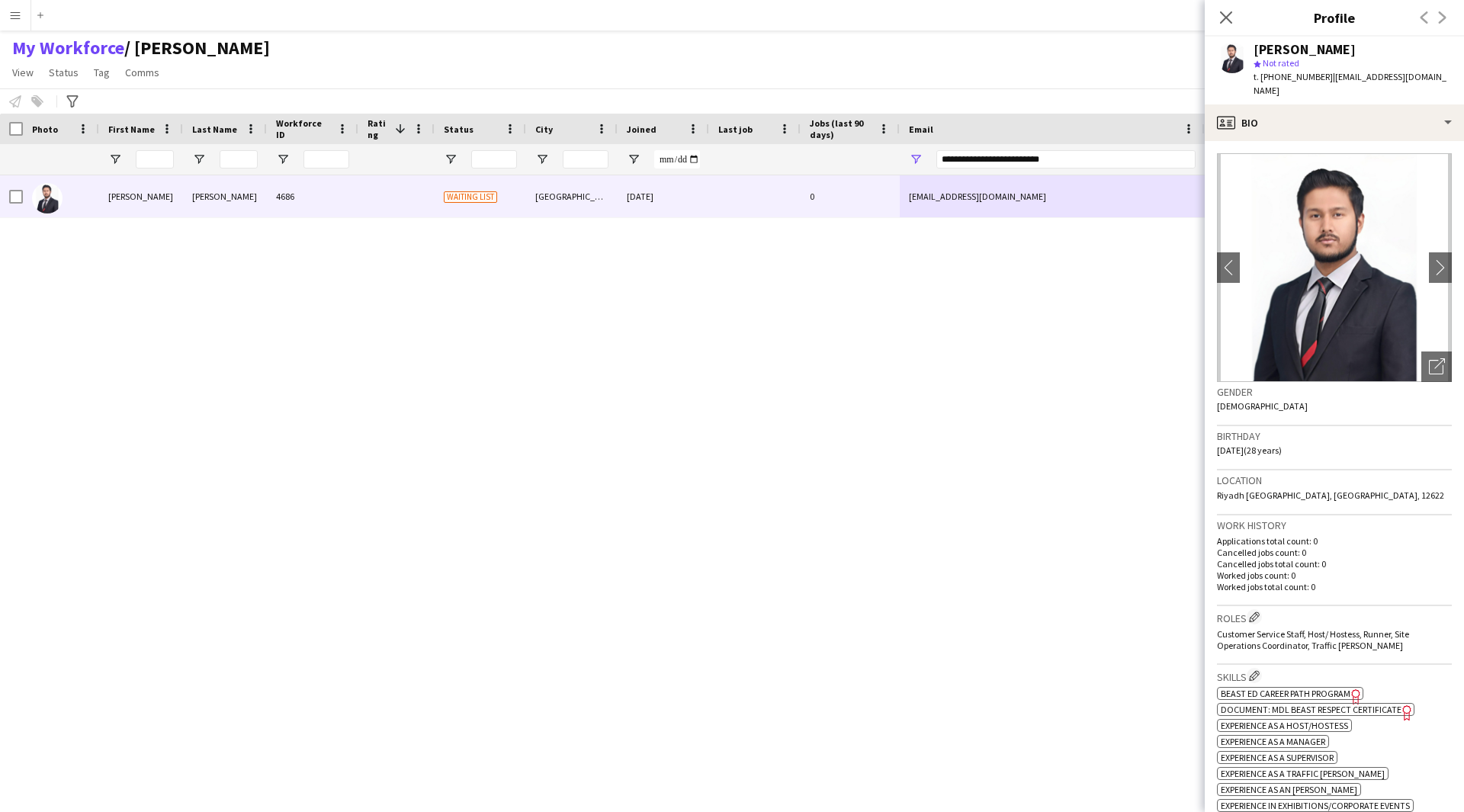
click at [1409, 705] on icon at bounding box center [1406, 712] width 9 height 15
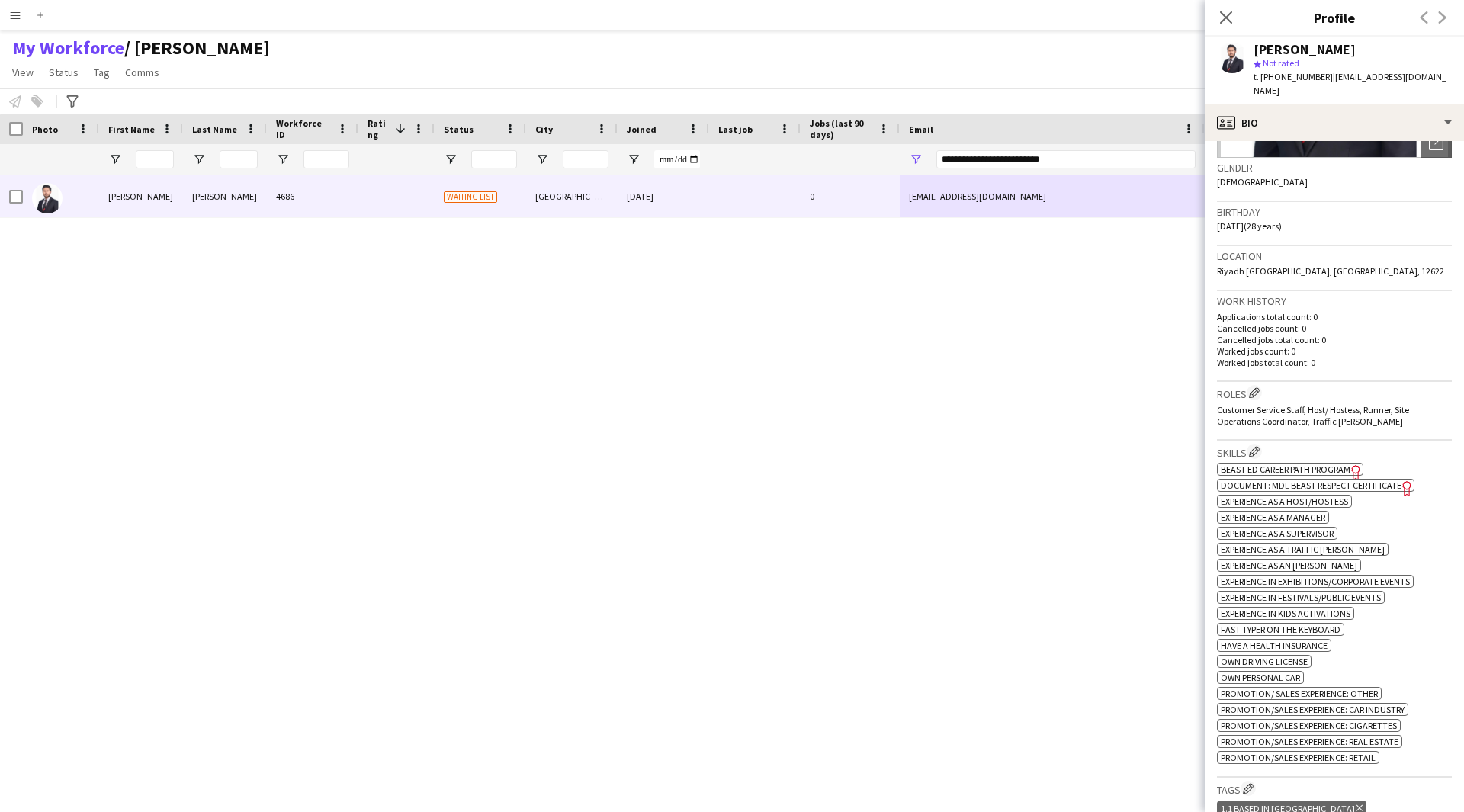
scroll to position [196, 0]
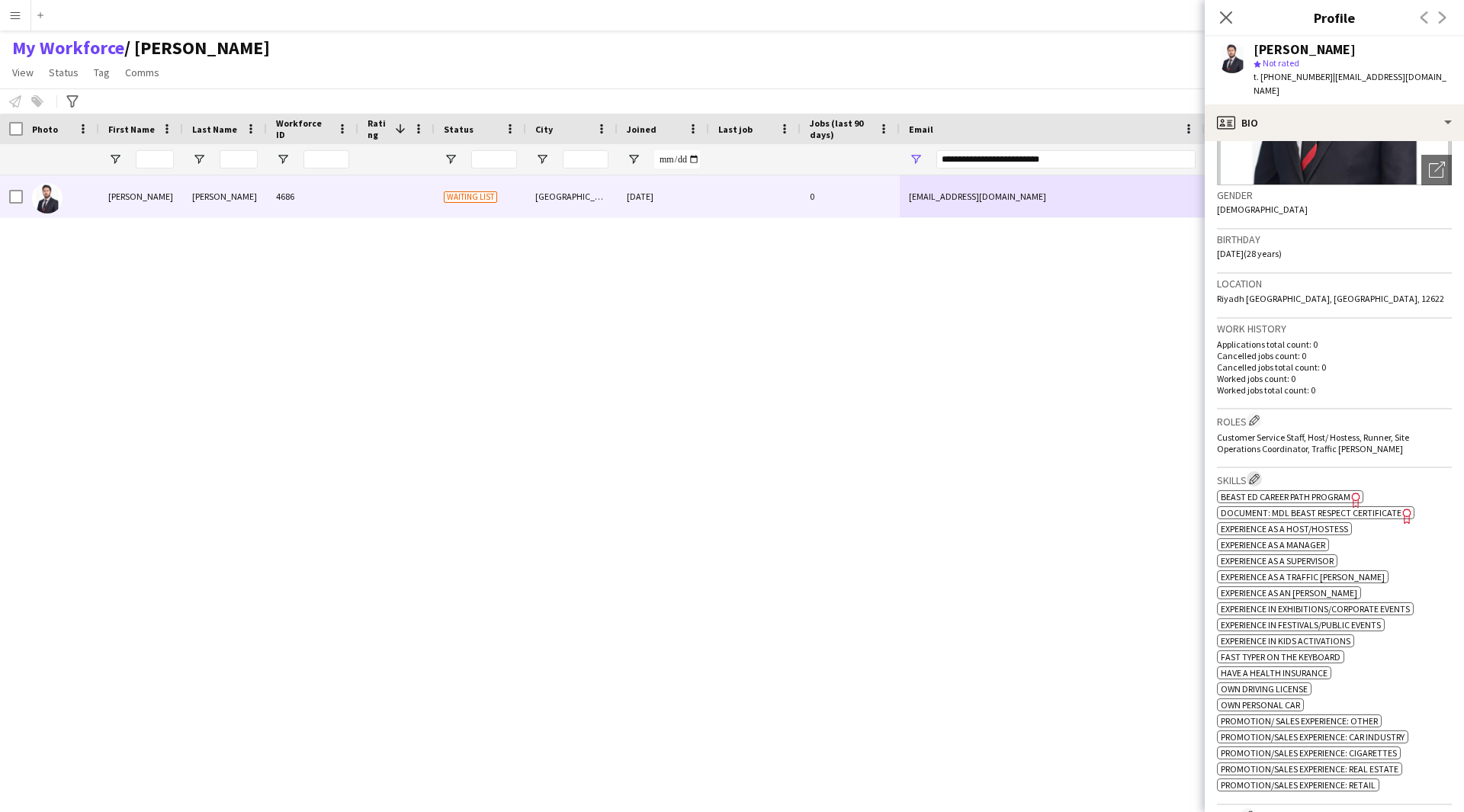
click at [1256, 473] on app-icon "Edit crew company skills" at bounding box center [1254, 479] width 11 height 11
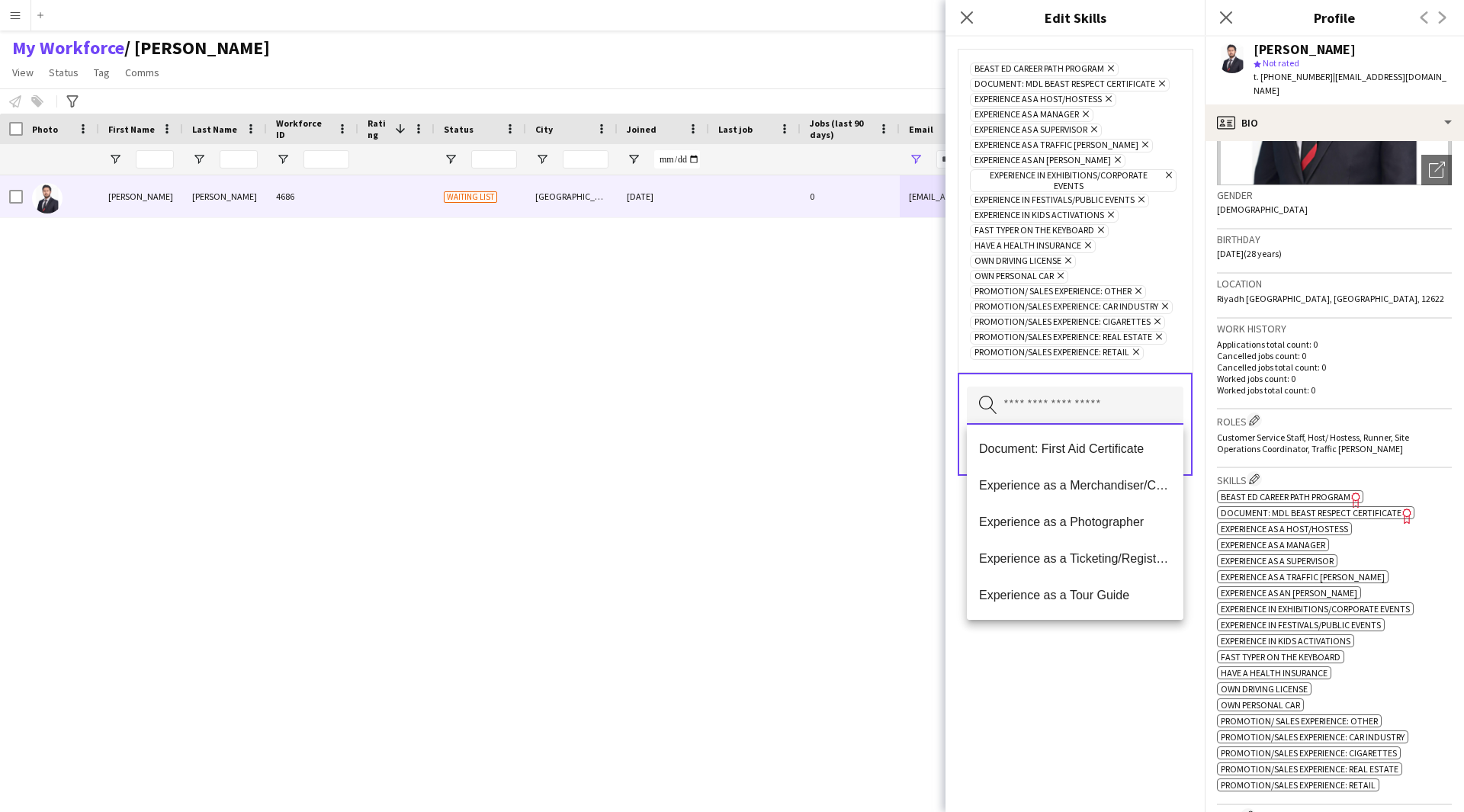
click at [1077, 401] on input "text" at bounding box center [1075, 405] width 217 height 38
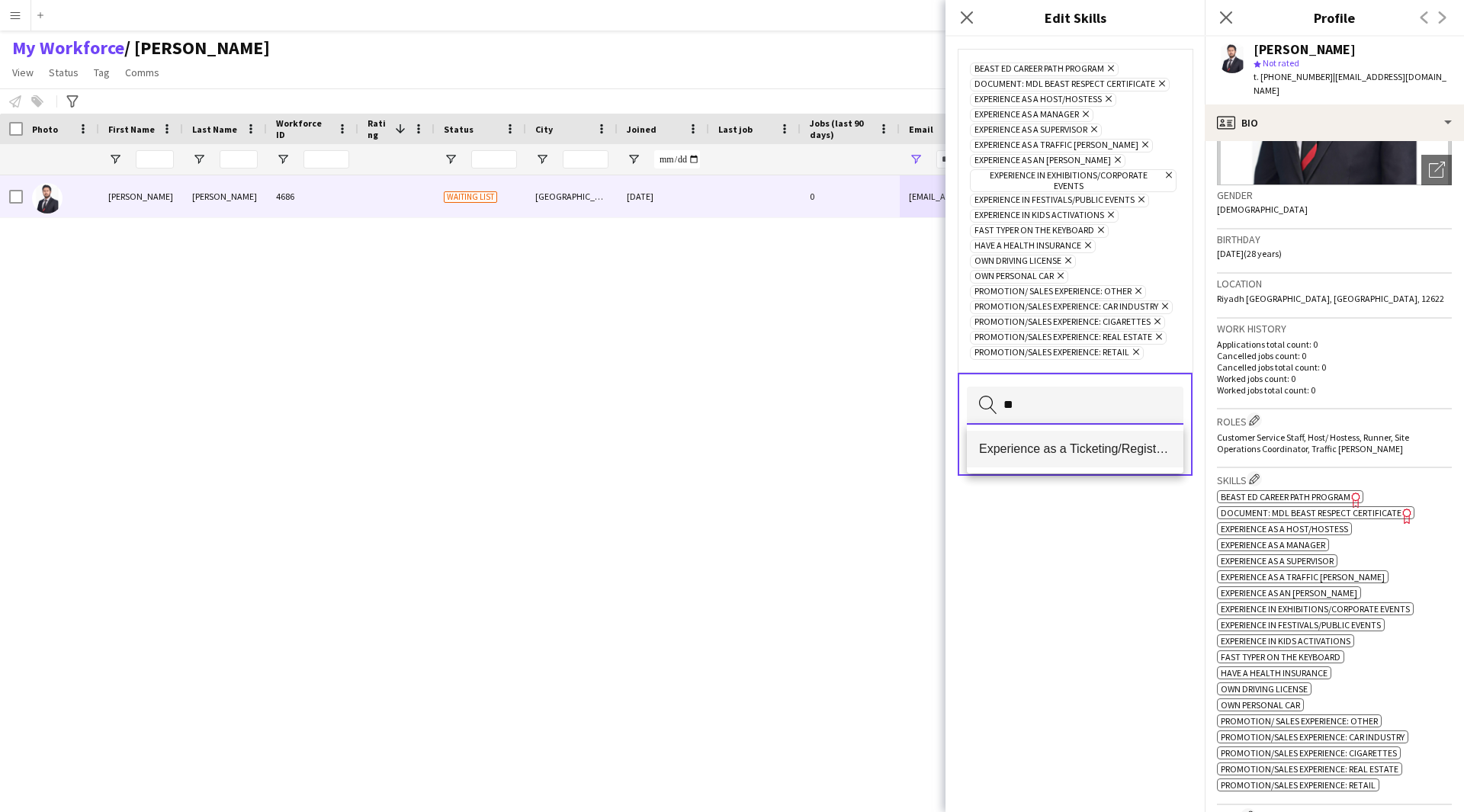
type input "*"
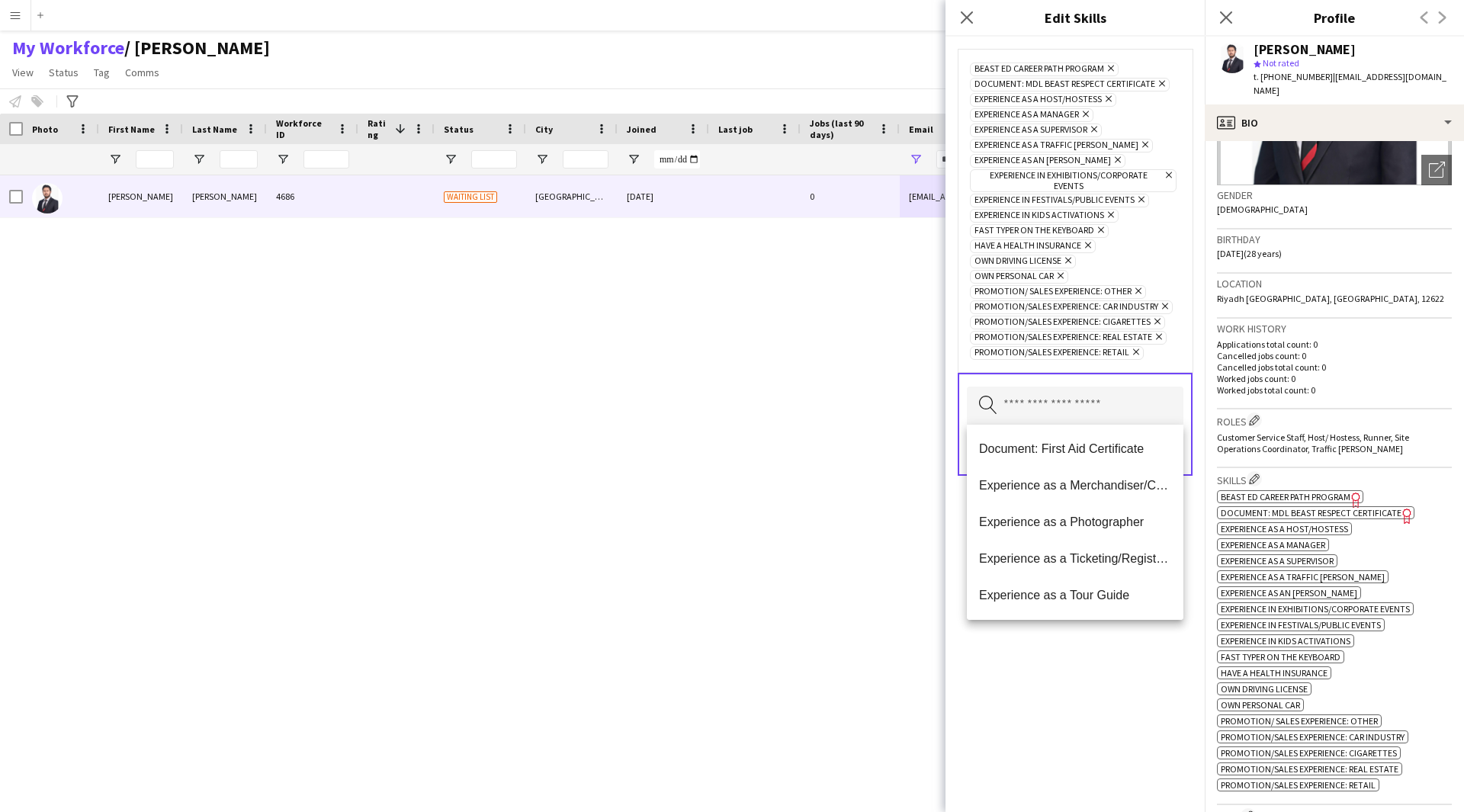
click at [1117, 683] on div "Beast ED Career Path Program Remove Document: MDL Beast Respect Certificate Rem…" at bounding box center [1074, 424] width 259 height 775
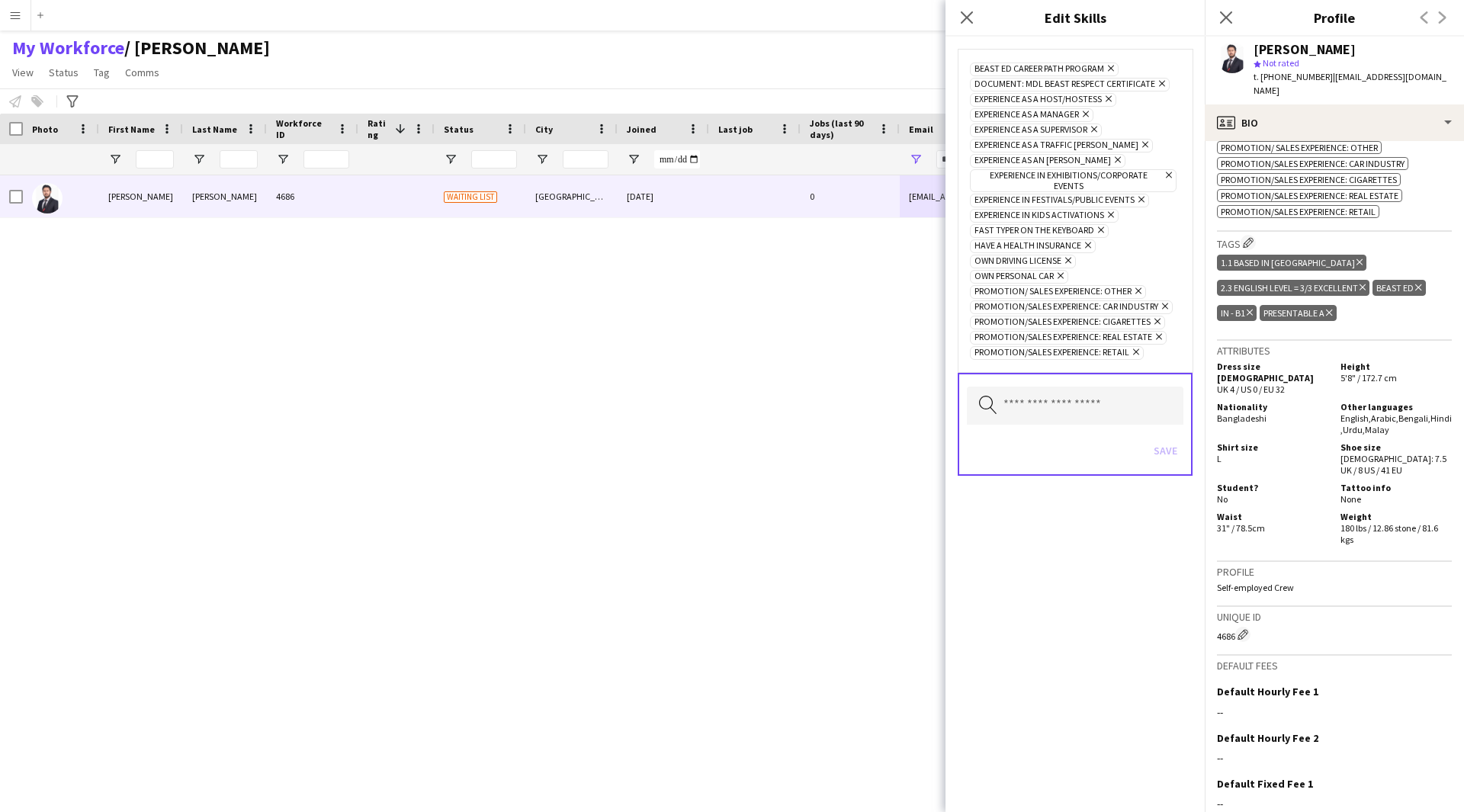
scroll to position [771, 0]
click at [1247, 217] on div "Skills Edit crew company skills ok-circled2 background Layer 1 cross-circle-red…" at bounding box center [1334, 63] width 235 height 337
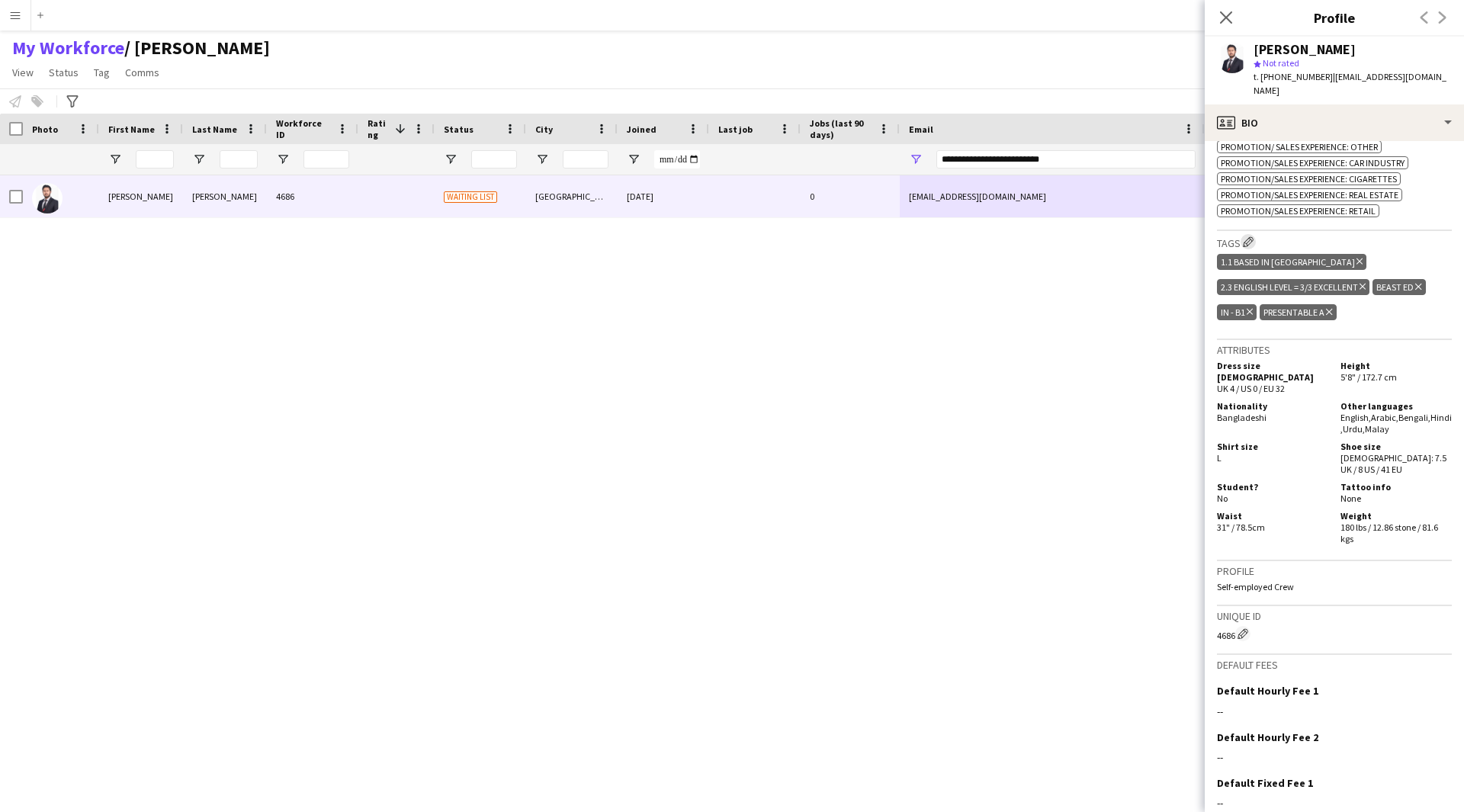
click at [1246, 236] on app-icon "Edit crew company tags" at bounding box center [1249, 242] width 11 height 11
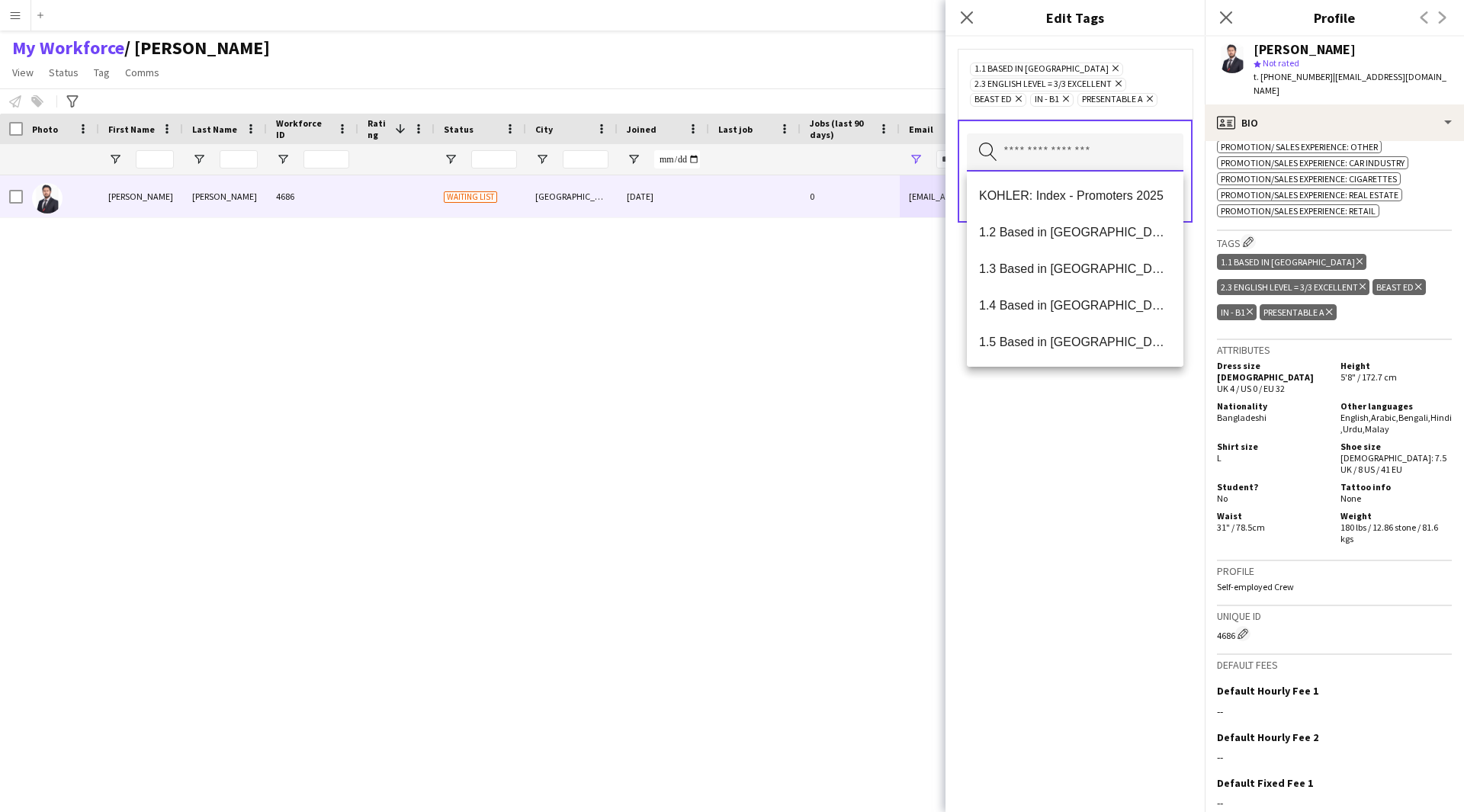
click at [1065, 142] on input "text" at bounding box center [1075, 153] width 217 height 38
type input "***"
click at [1054, 334] on mat-option "Respect Team" at bounding box center [1075, 342] width 217 height 37
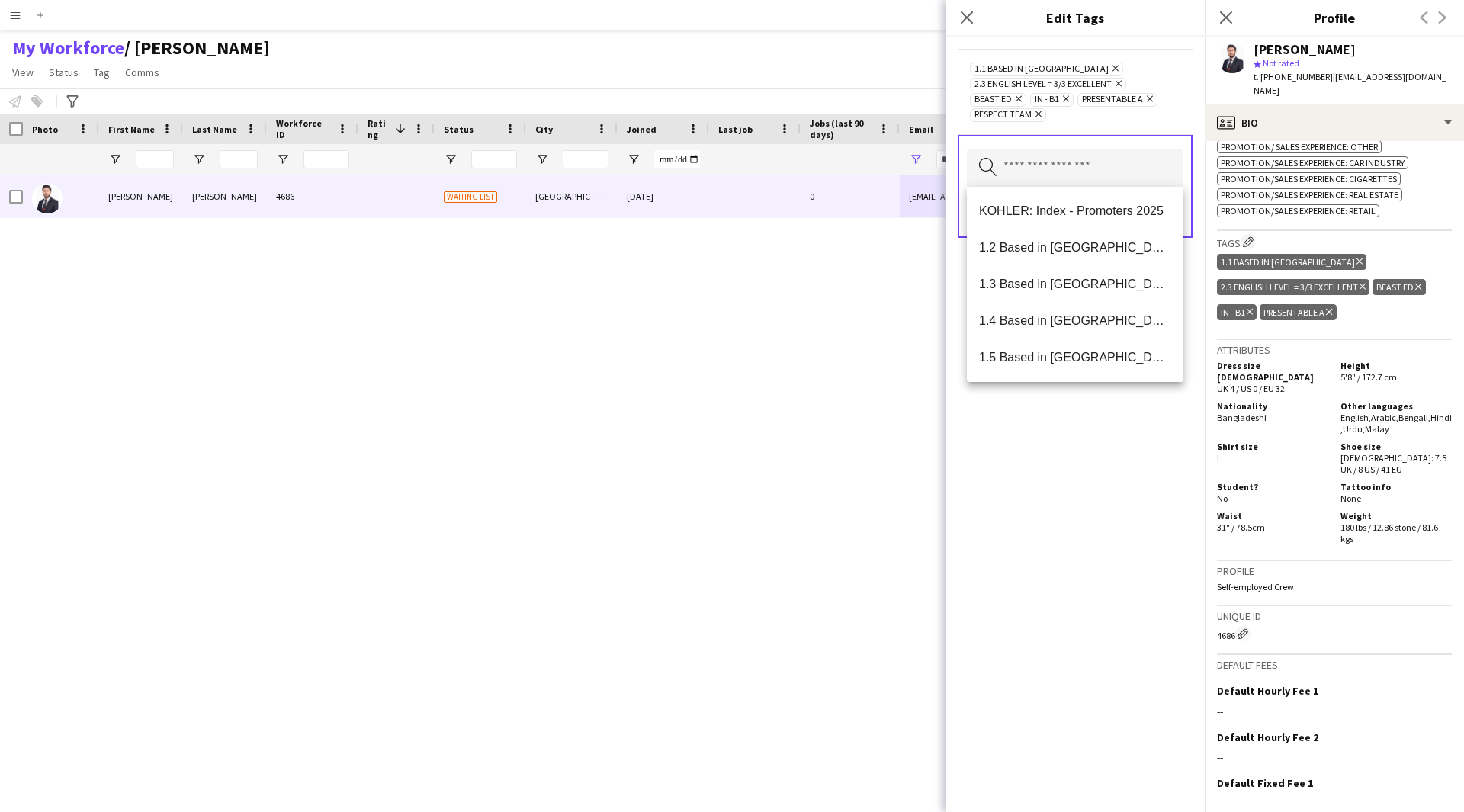
click at [1095, 548] on div "1.1 Based in [GEOGRAPHIC_DATA] Remove 2.3 English Level = 3/3 Excellent Remove …" at bounding box center [1074, 424] width 259 height 775
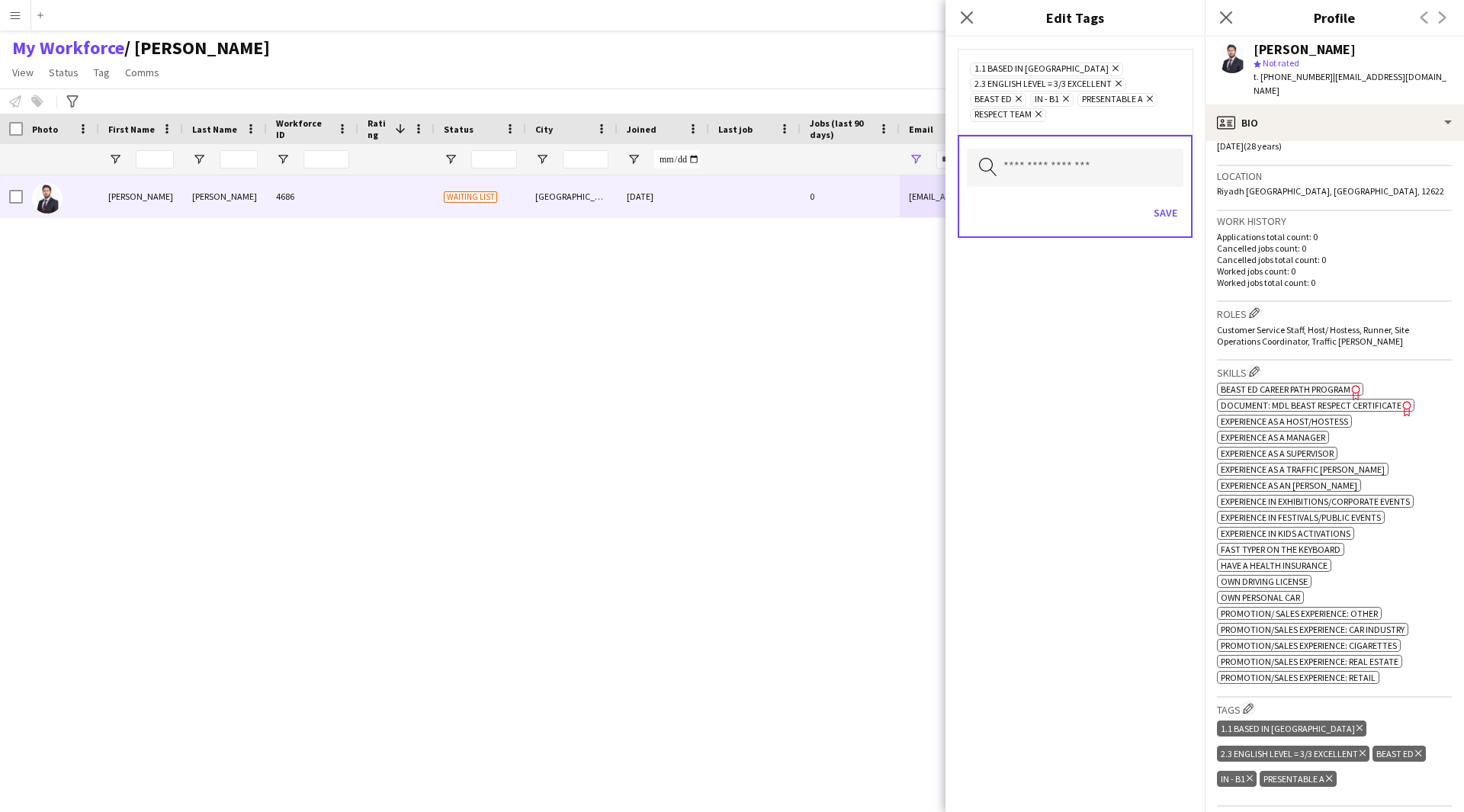
scroll to position [304, 0]
click at [1254, 306] on button "Edit crew company roles" at bounding box center [1254, 313] width 15 height 15
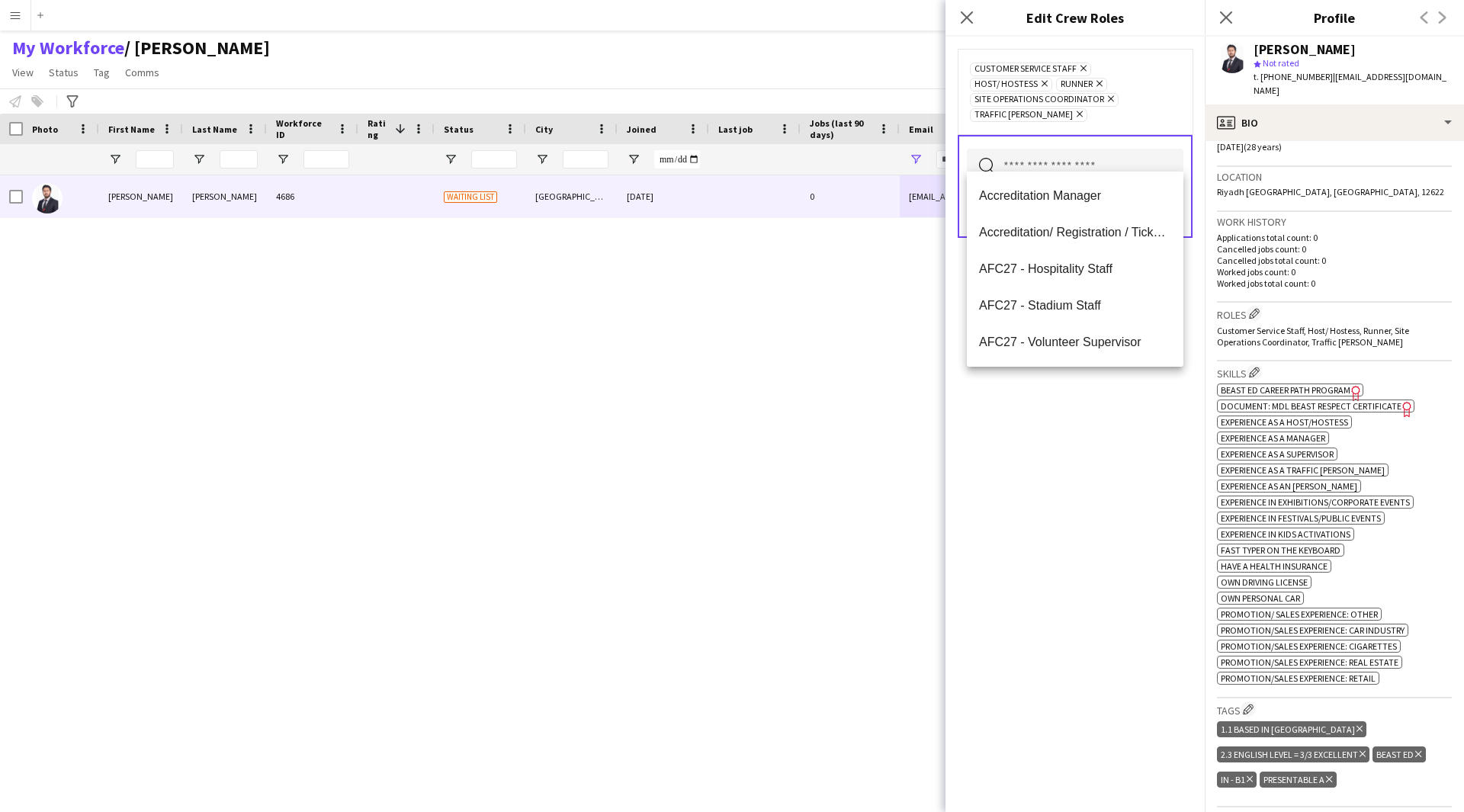
click at [1085, 149] on input "text" at bounding box center [1075, 167] width 217 height 38
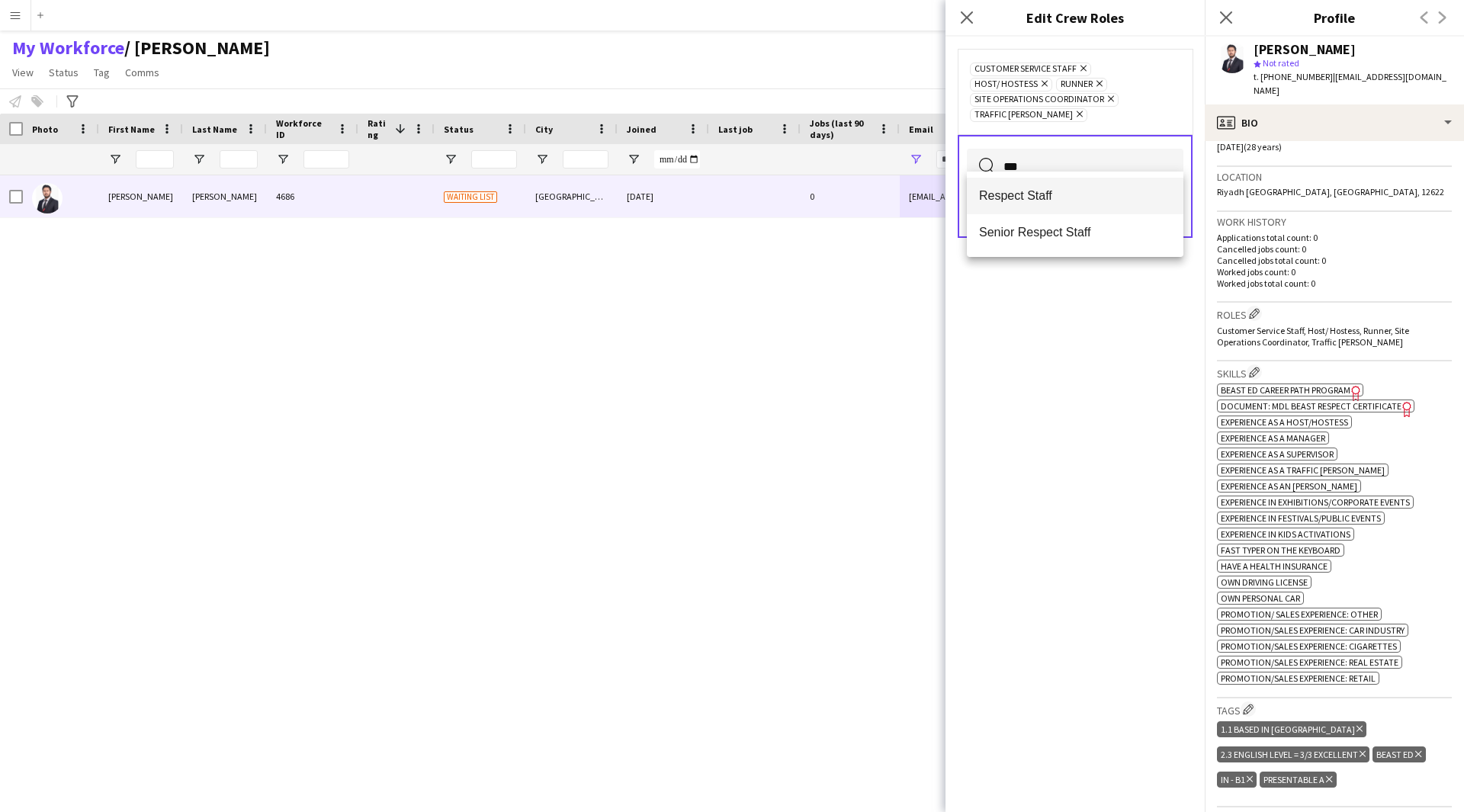
type input "***"
click at [1081, 199] on span "Respect Staff" at bounding box center [1075, 196] width 192 height 15
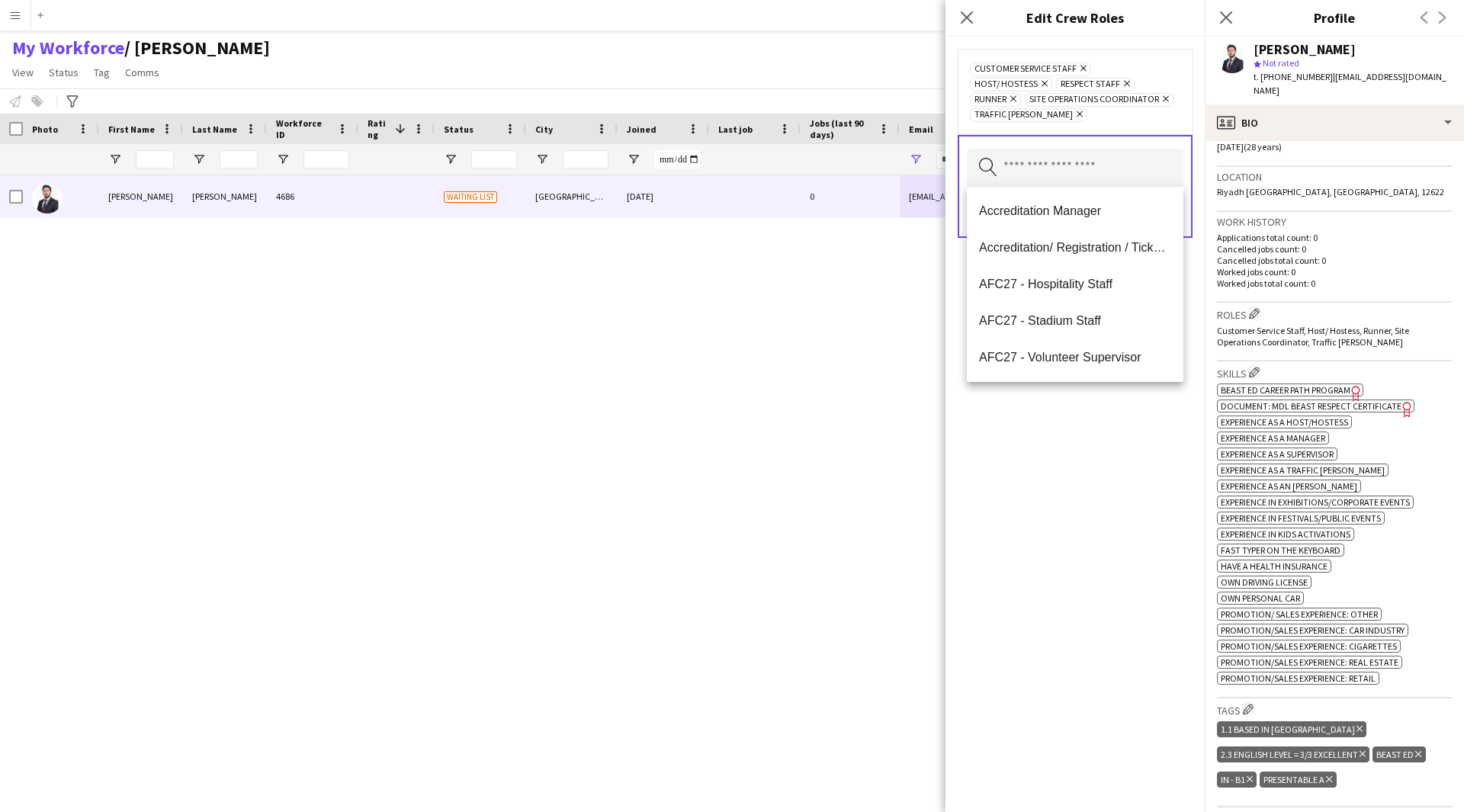
click at [1138, 516] on div "Customer Service Staff Remove Host/ Hostess Remove Respect Staff Remove Runner …" at bounding box center [1074, 424] width 259 height 775
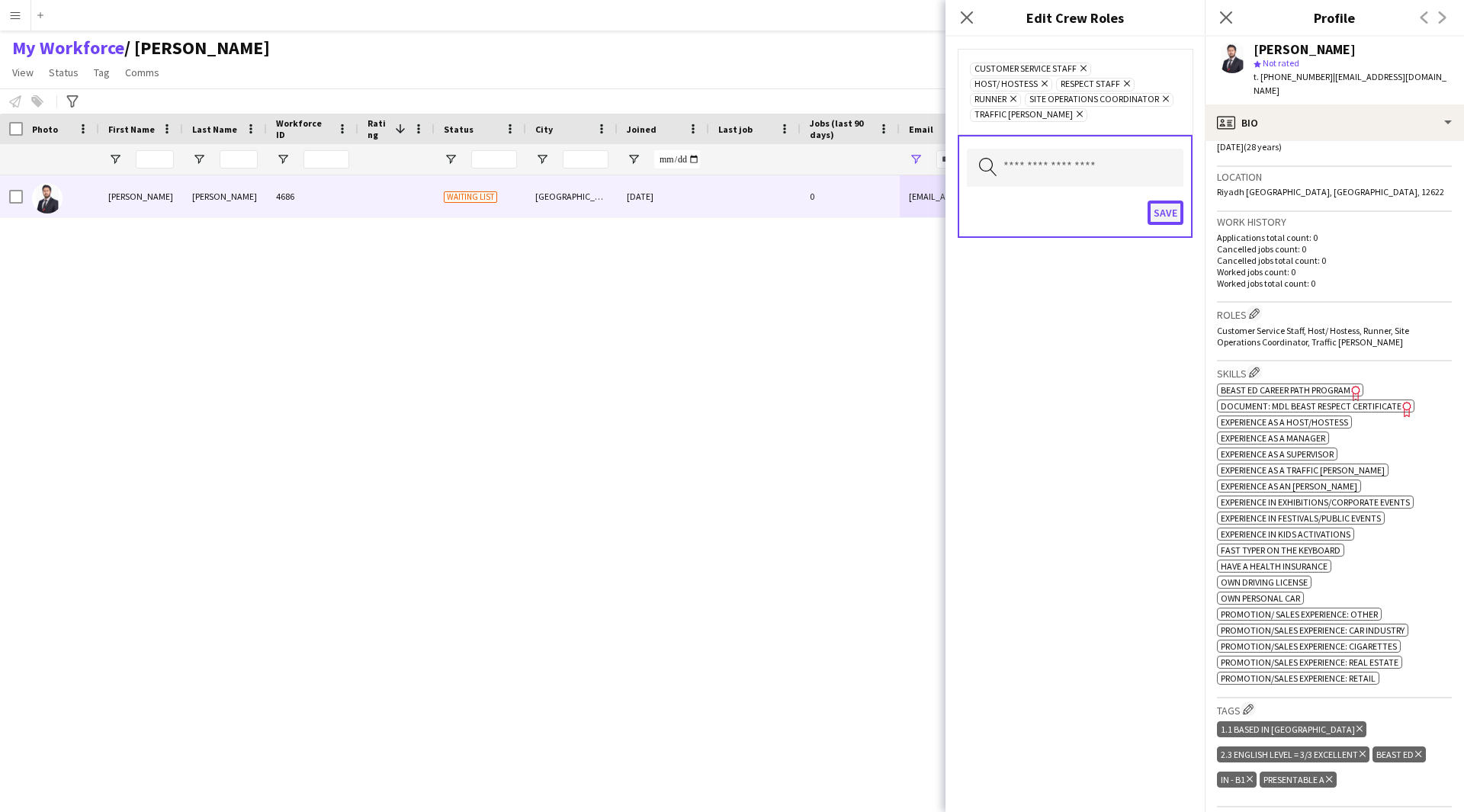
click at [1182, 214] on button "Save" at bounding box center [1166, 212] width 36 height 24
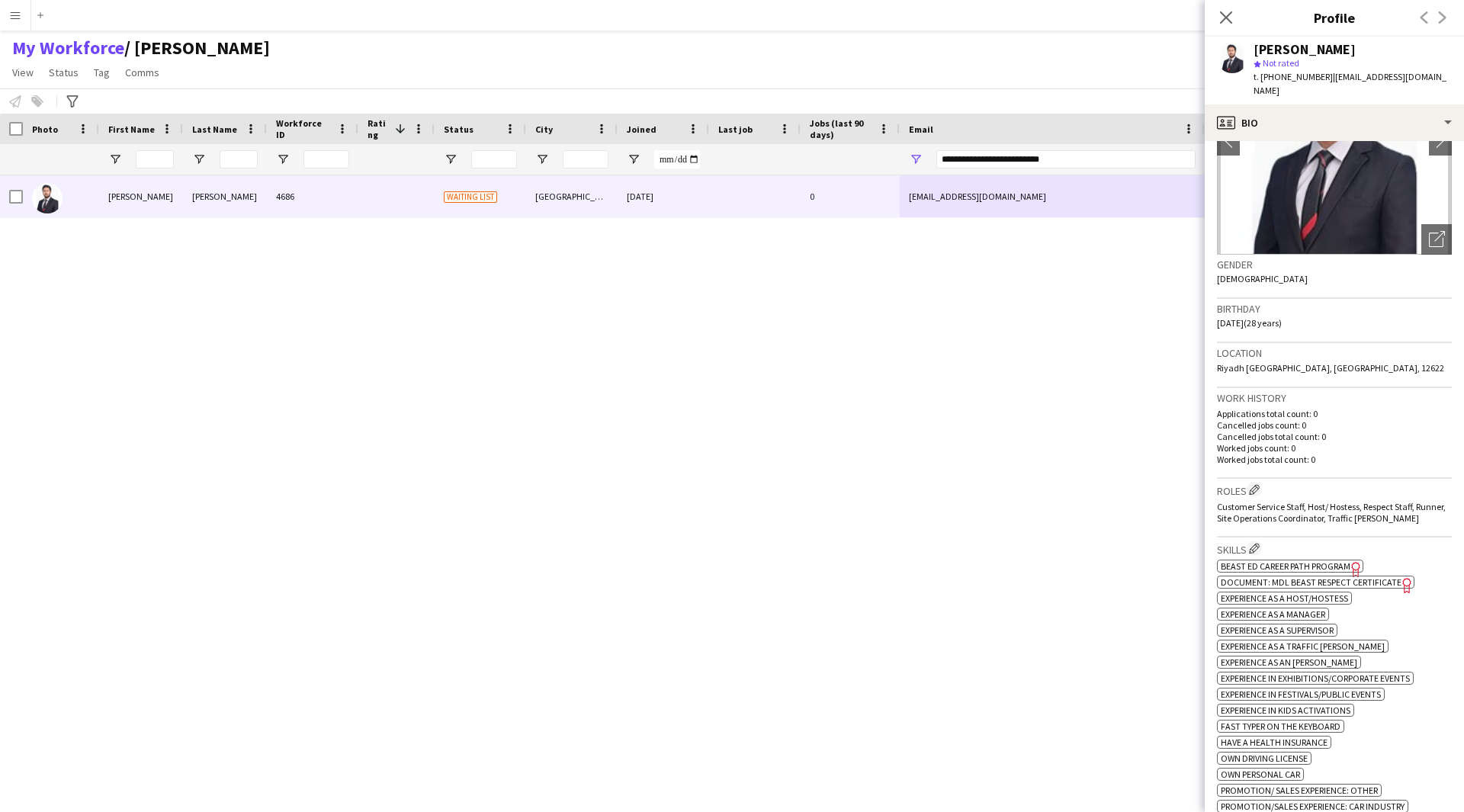
scroll to position [0, 0]
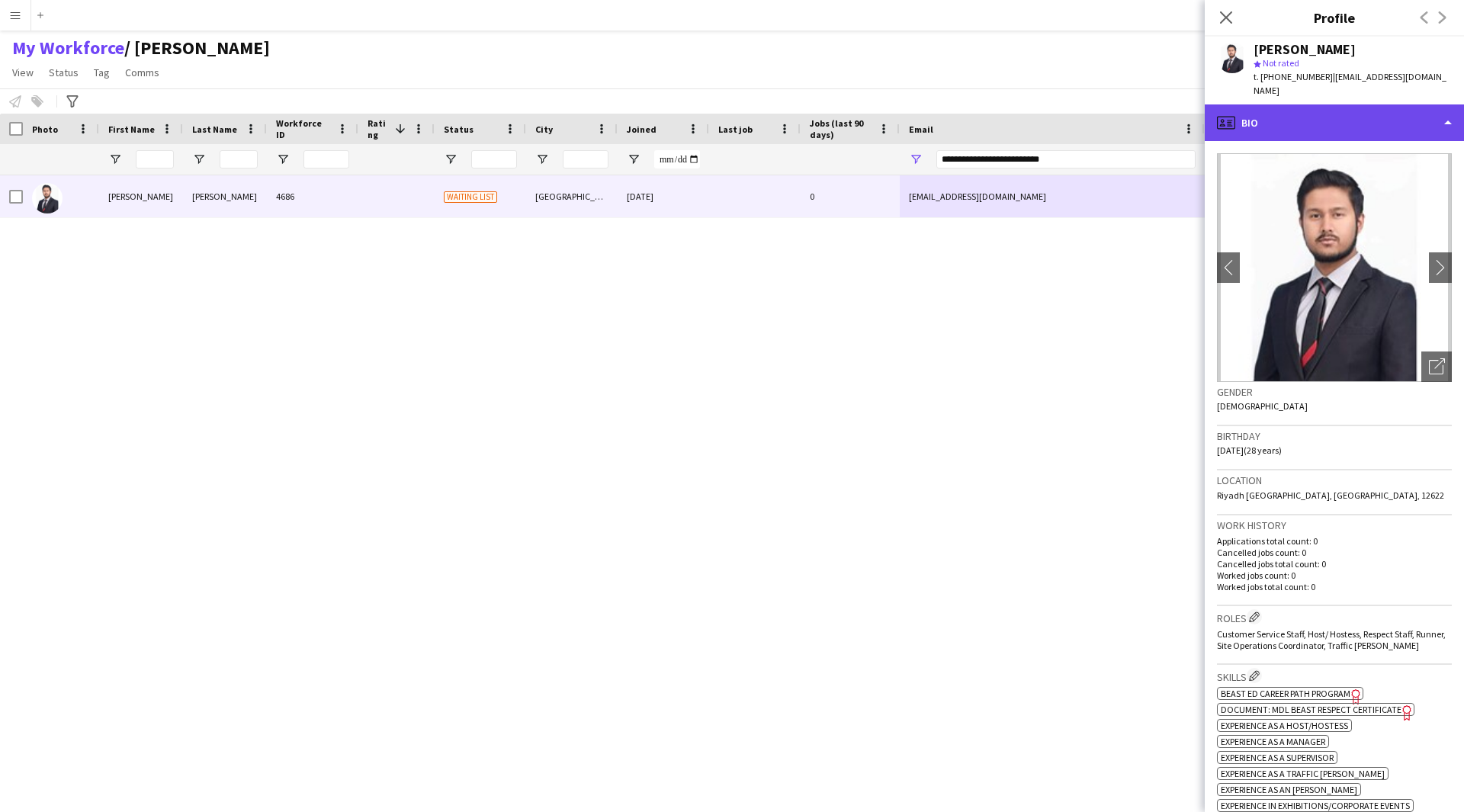
click at [1355, 124] on div "profile Bio" at bounding box center [1334, 123] width 259 height 37
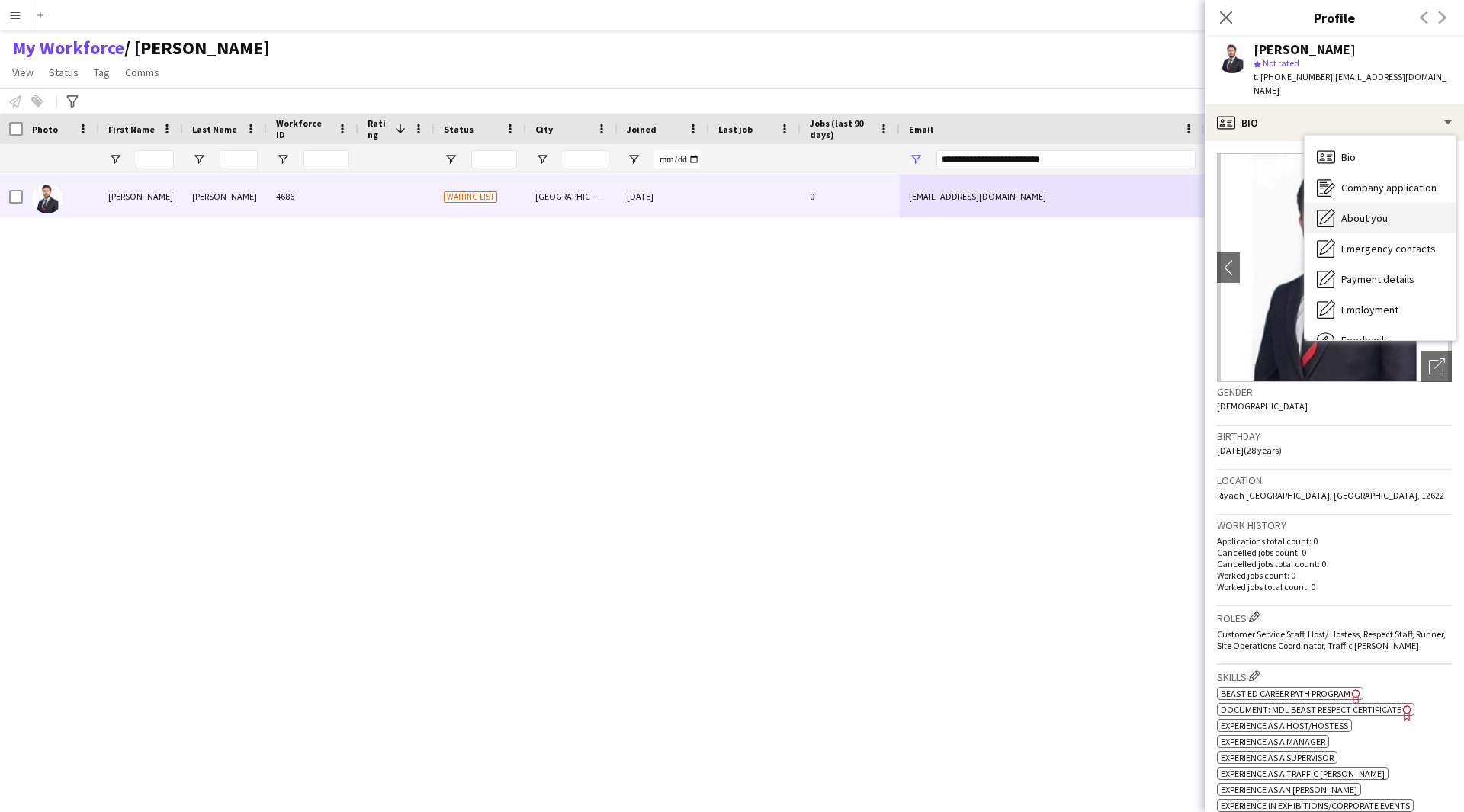
click at [1367, 211] on span "About you" at bounding box center [1364, 218] width 46 height 14
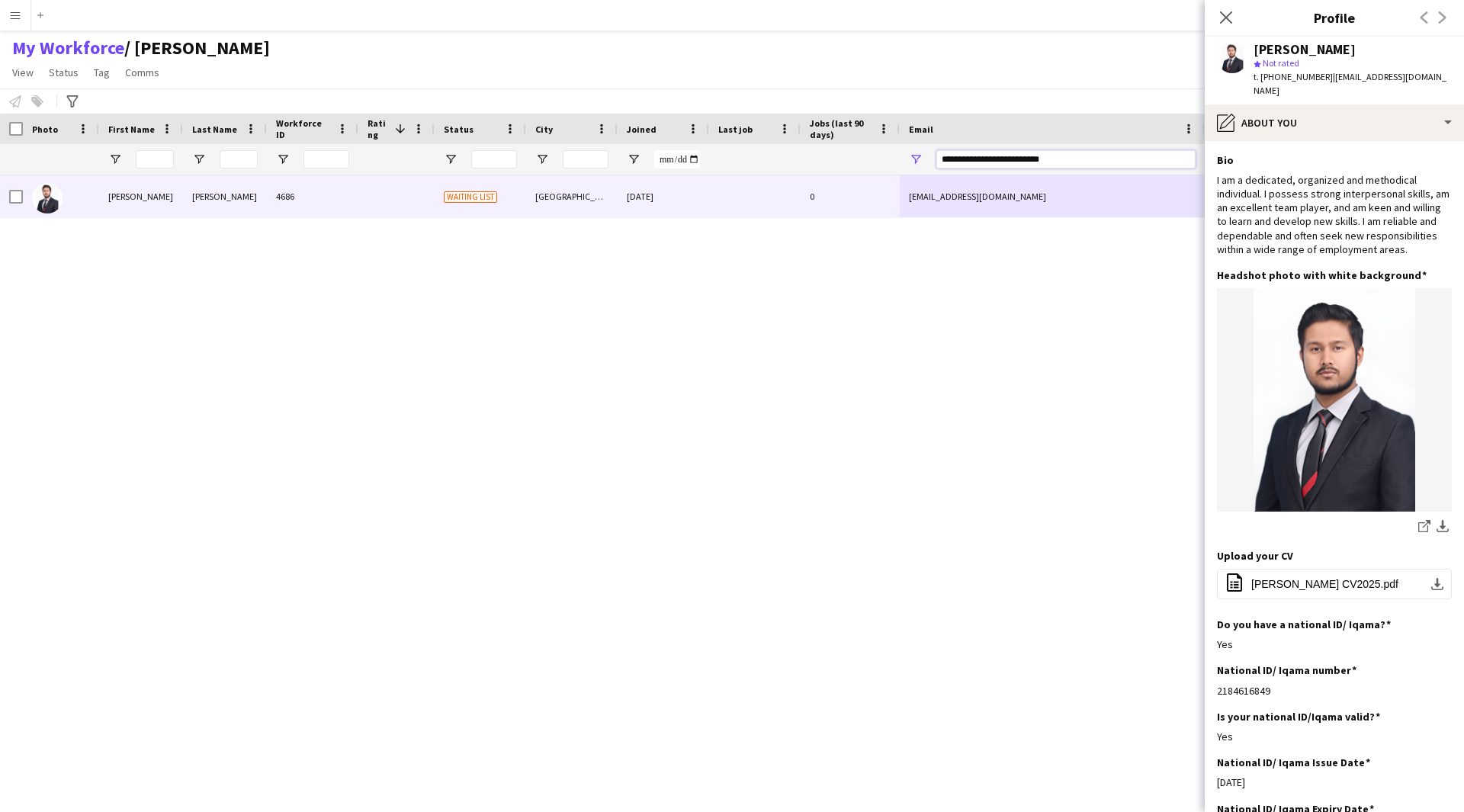
drag, startPoint x: 1087, startPoint y: 164, endPoint x: 549, endPoint y: 239, distance: 543.2
click at [549, 239] on div "Workforce Details Photo First Name" at bounding box center [732, 449] width 1464 height 672
paste input "Email Filter Input"
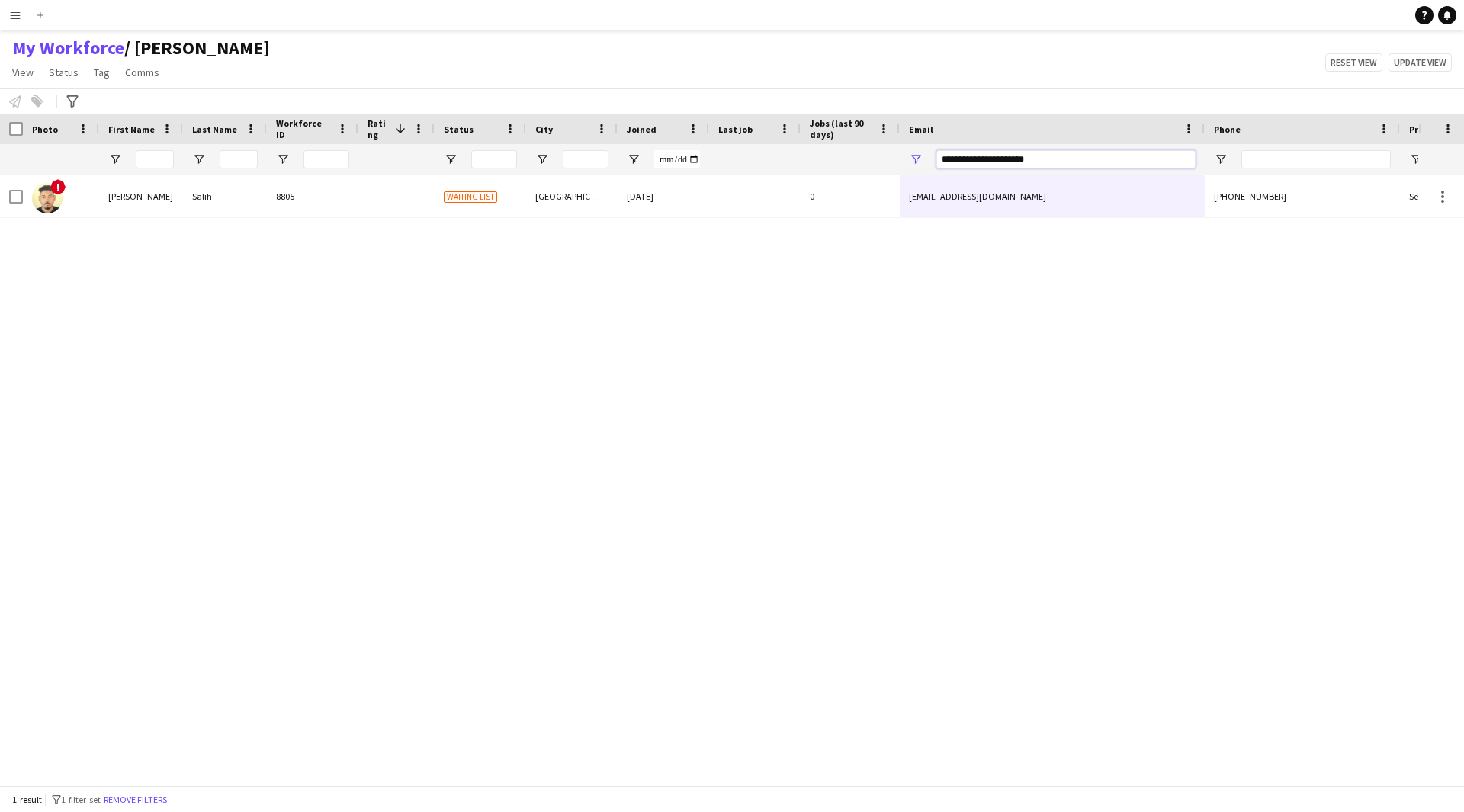
type input "**********"
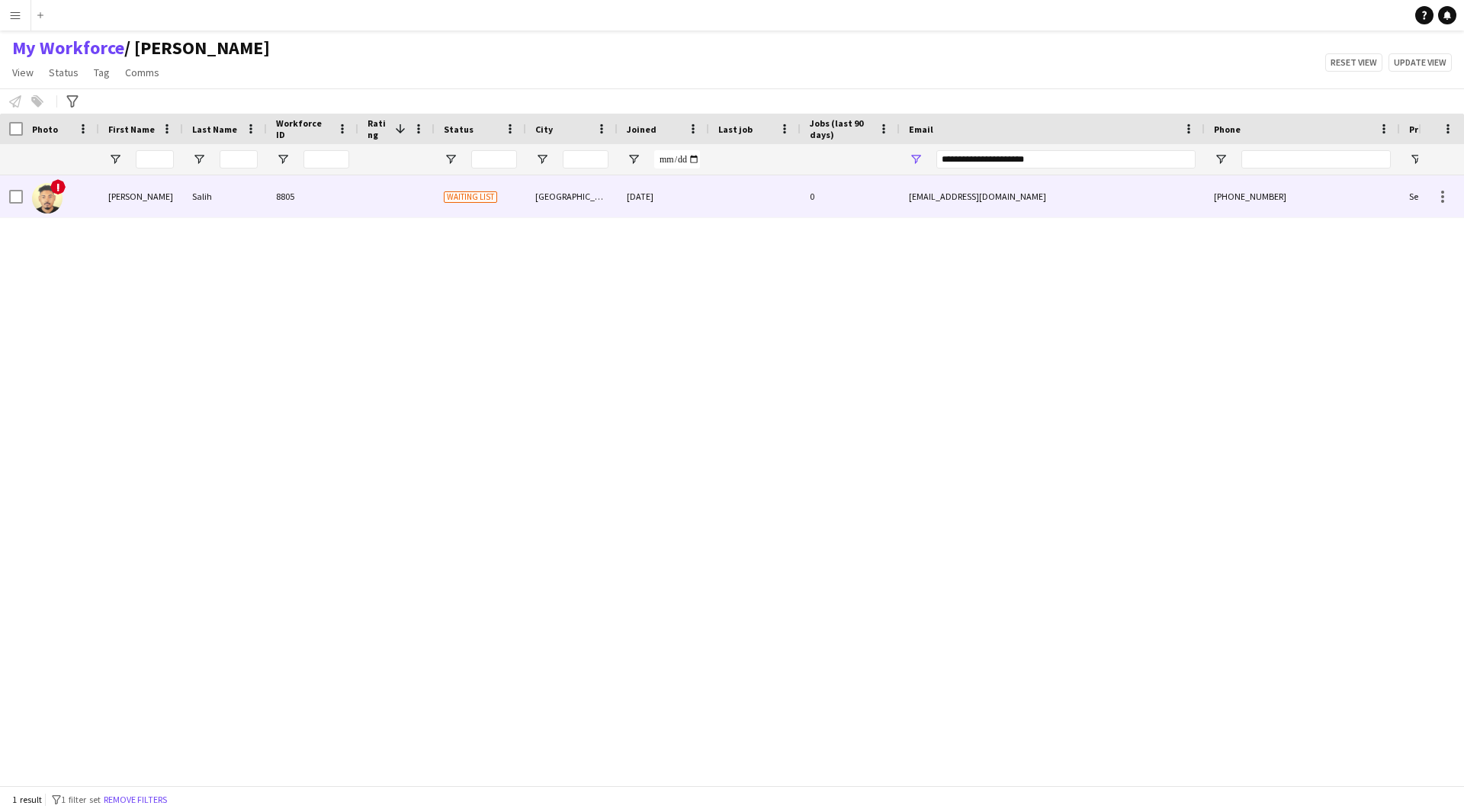
click at [631, 214] on div "[DATE]" at bounding box center [663, 196] width 92 height 42
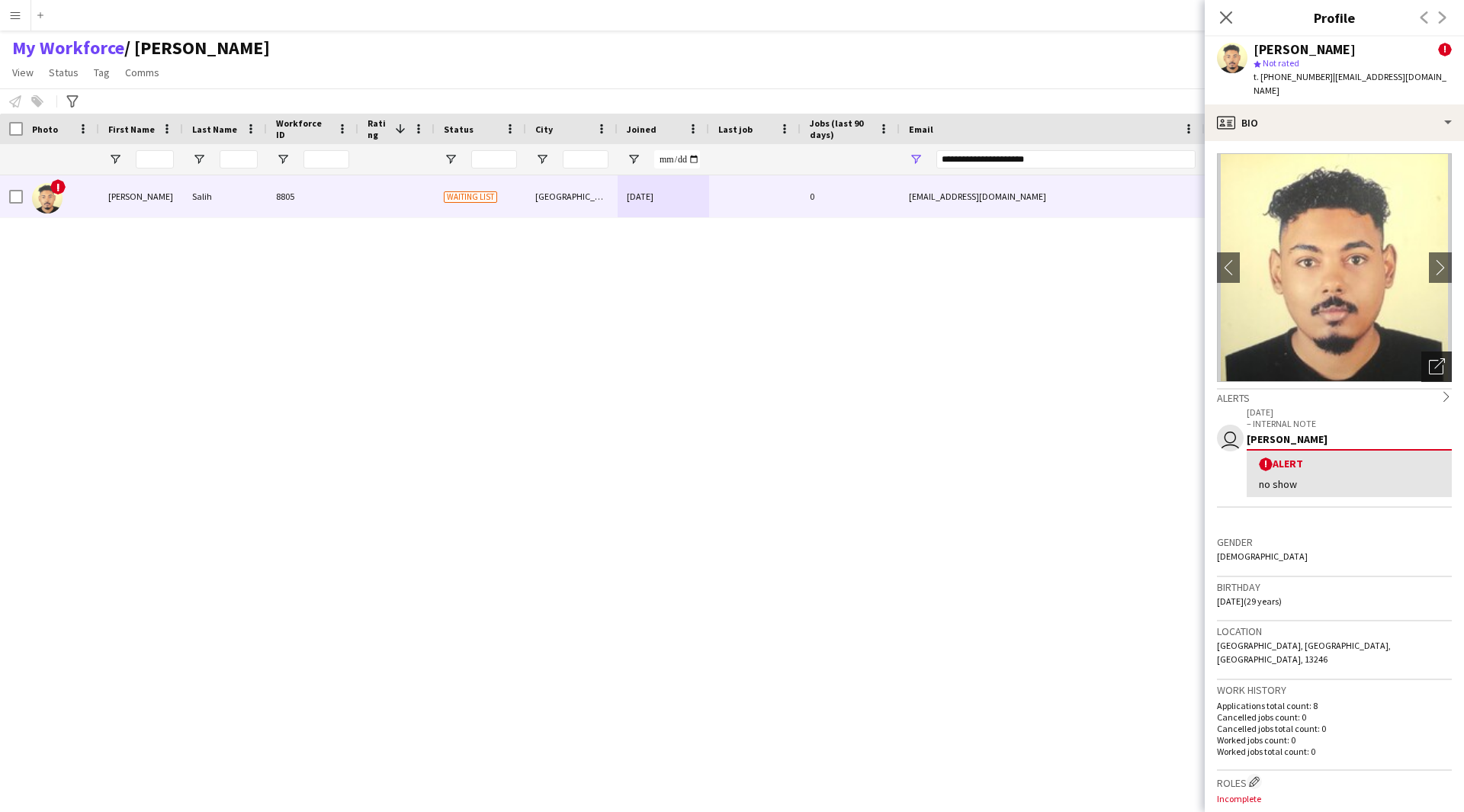
click at [1429, 358] on icon "Open photos pop-in" at bounding box center [1437, 366] width 16 height 16
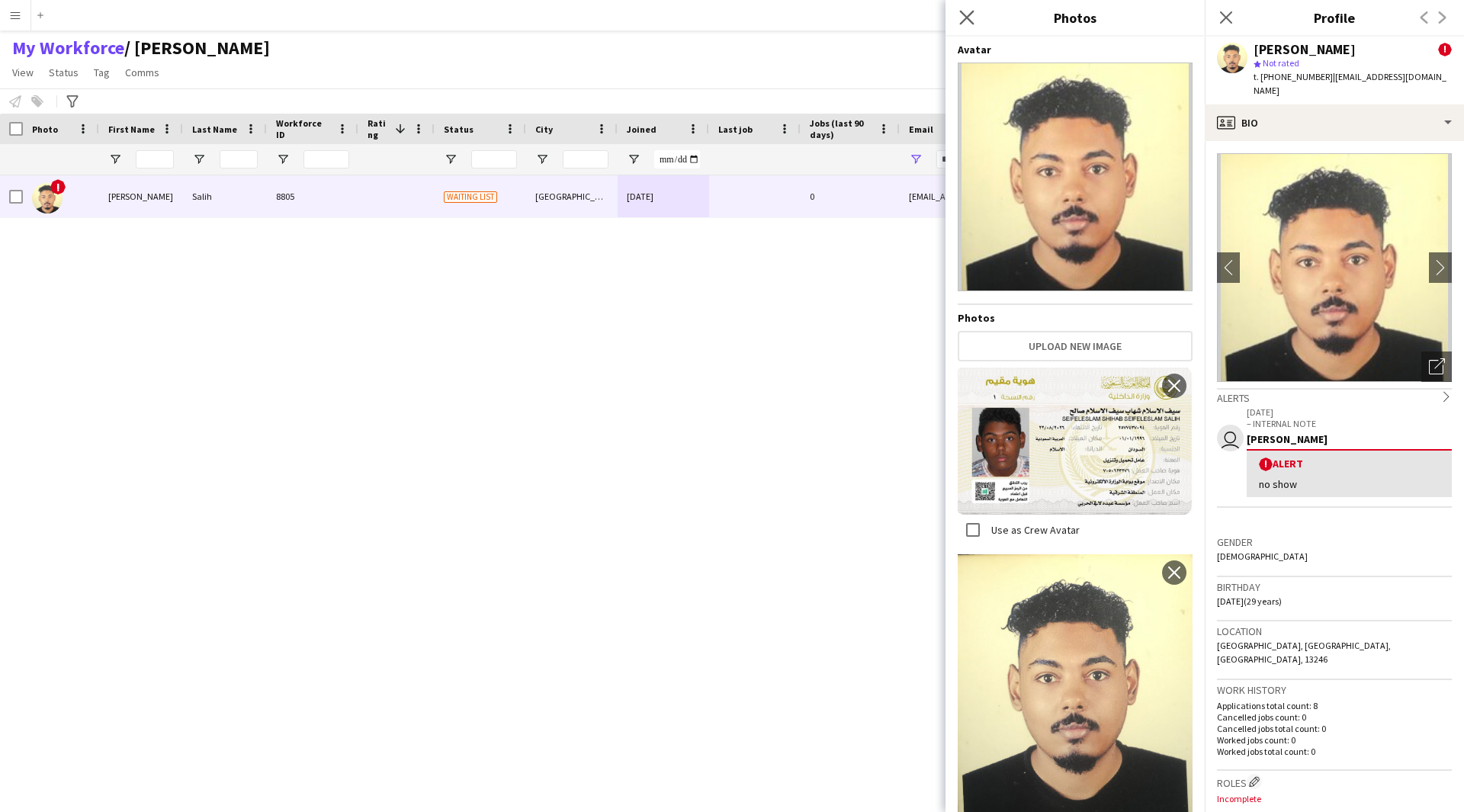
click at [966, 9] on app-icon "Close pop-in" at bounding box center [967, 18] width 22 height 22
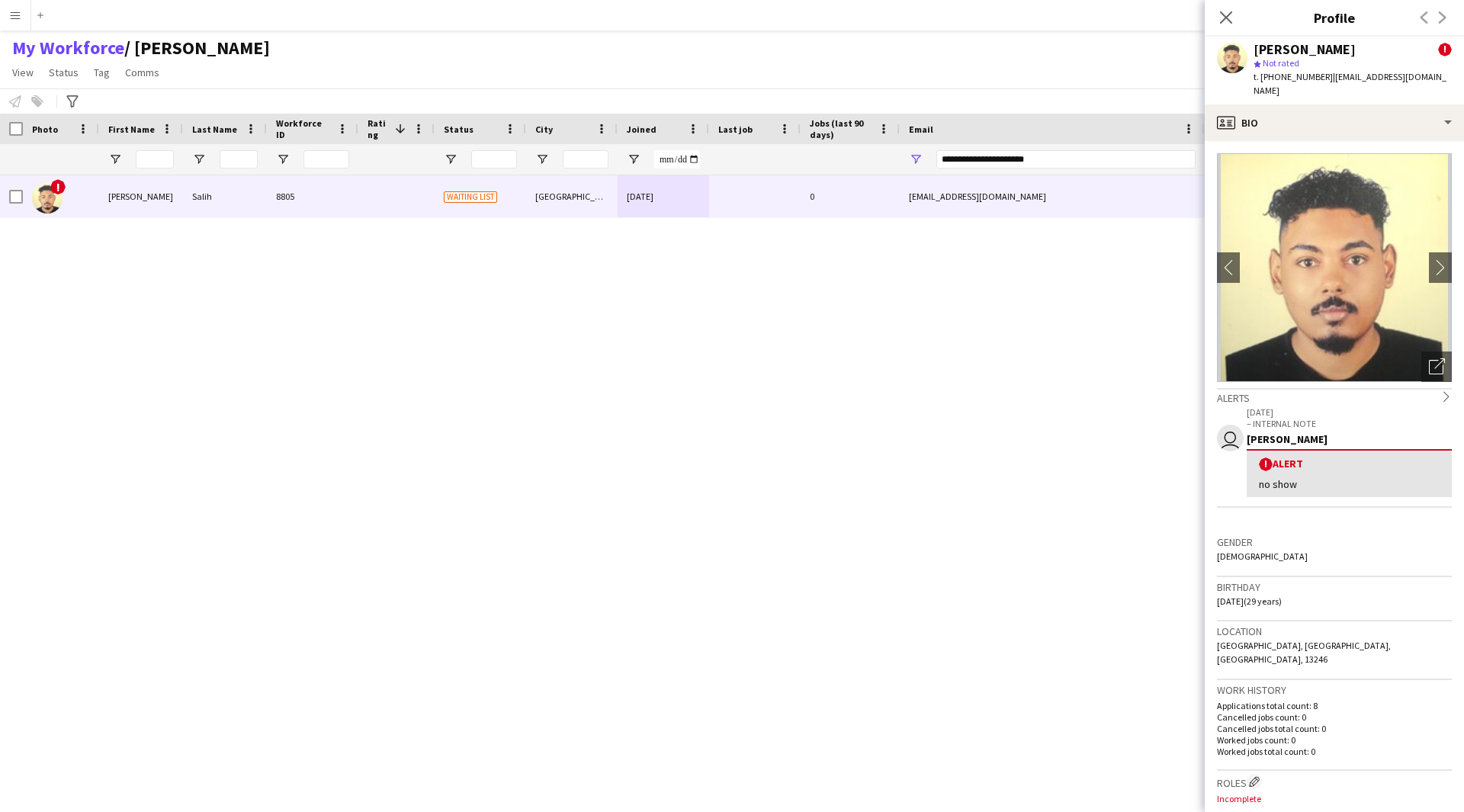
click at [1367, 86] on div "[PERSON_NAME] ! star Not rated t. [PHONE_NUMBER] | [EMAIL_ADDRESS][DOMAIN_NAME]" at bounding box center [1334, 70] width 259 height 68
click at [1363, 105] on div "profile Bio" at bounding box center [1334, 123] width 259 height 37
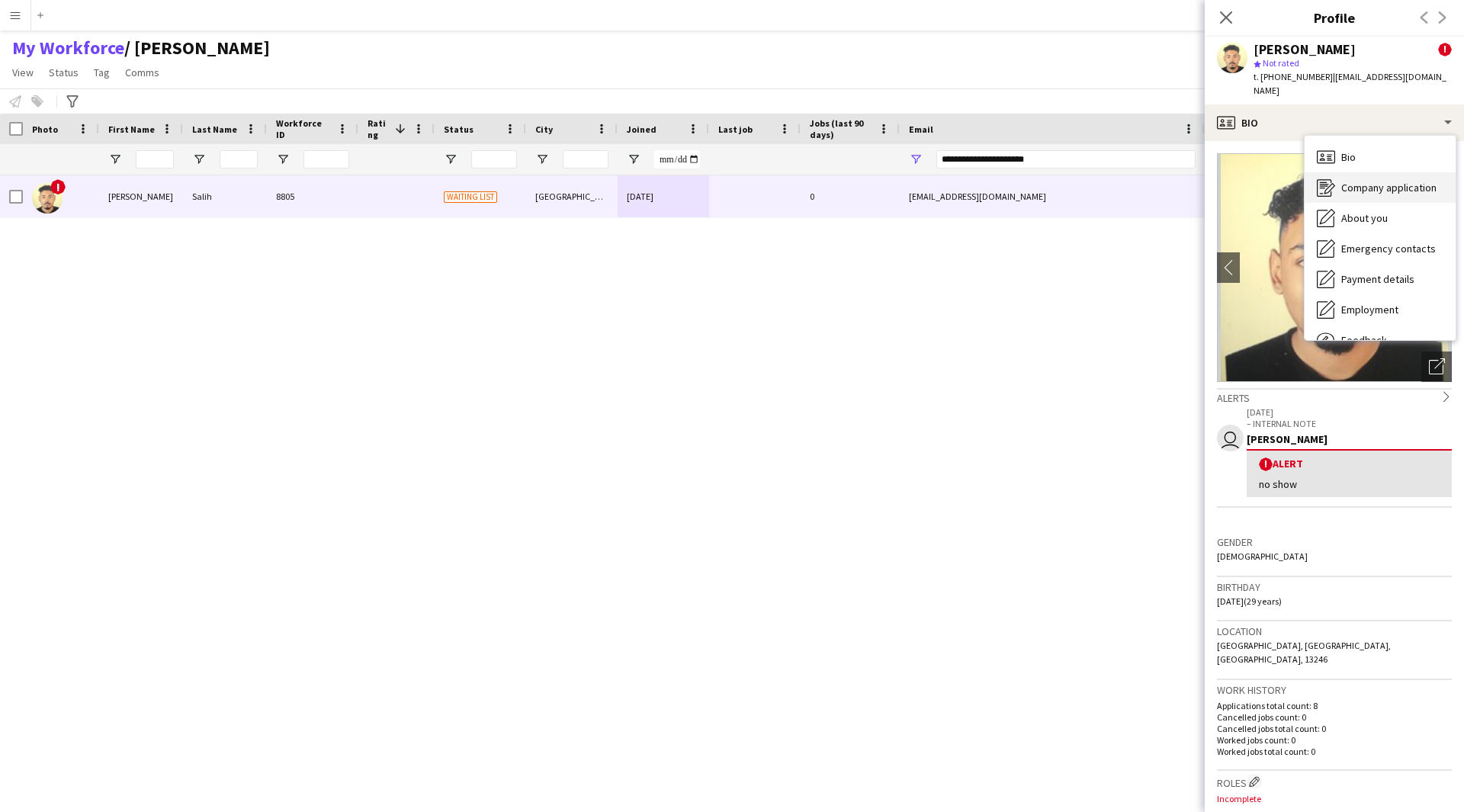
click at [1356, 181] on span "Company application" at bounding box center [1389, 188] width 95 height 14
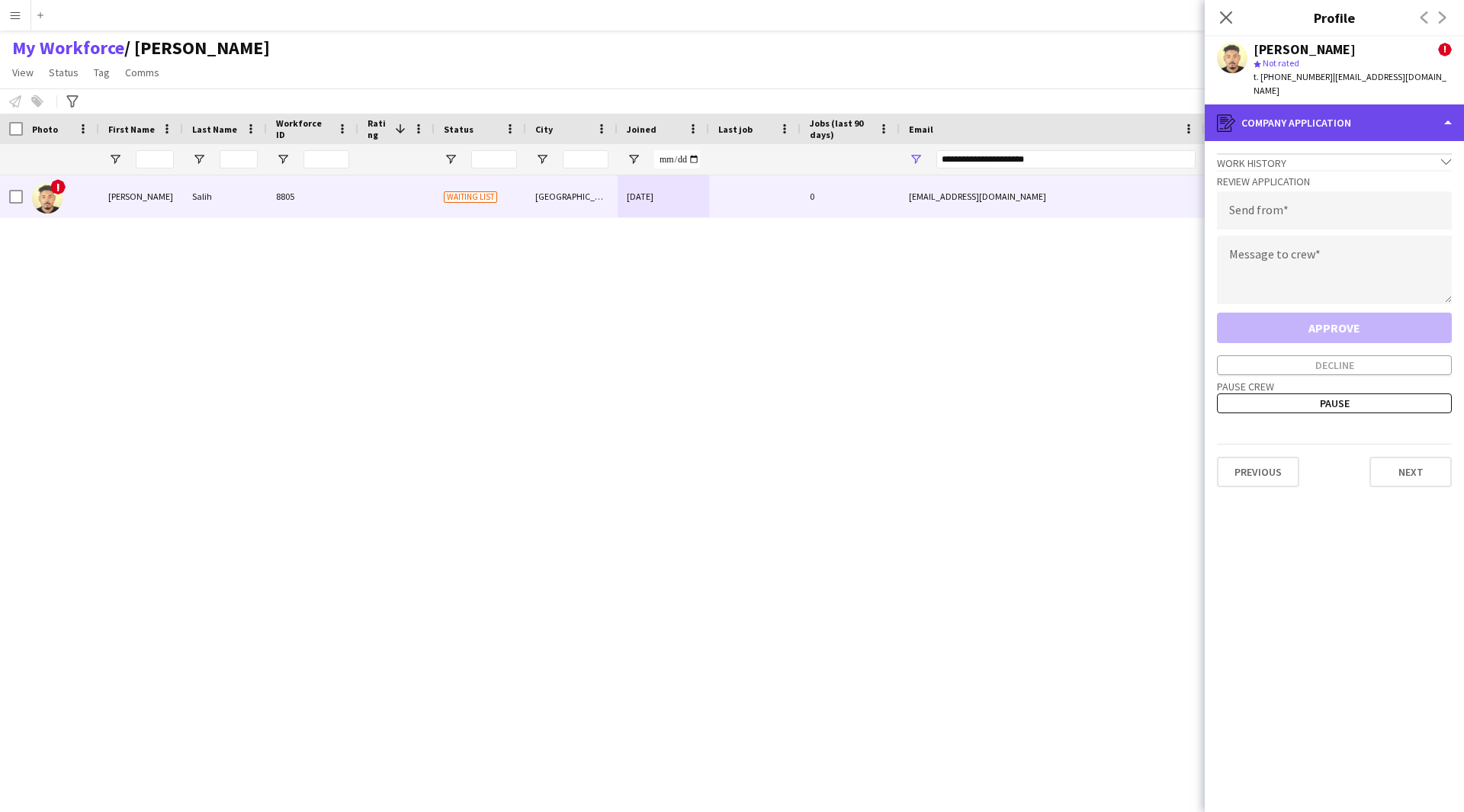
click at [1304, 124] on div "register Company application" at bounding box center [1334, 123] width 259 height 37
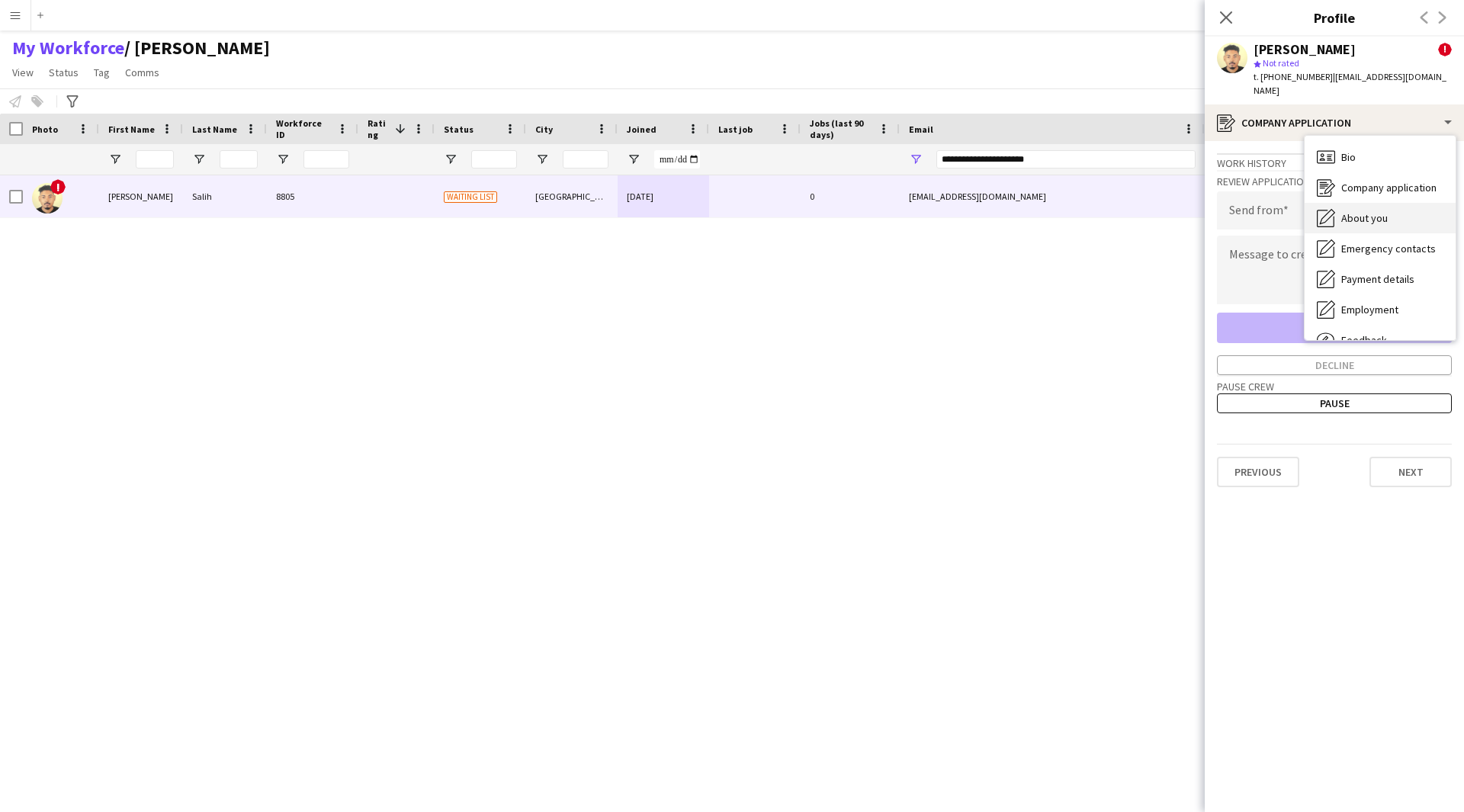
click at [1340, 214] on div "About you About you" at bounding box center [1379, 217] width 151 height 31
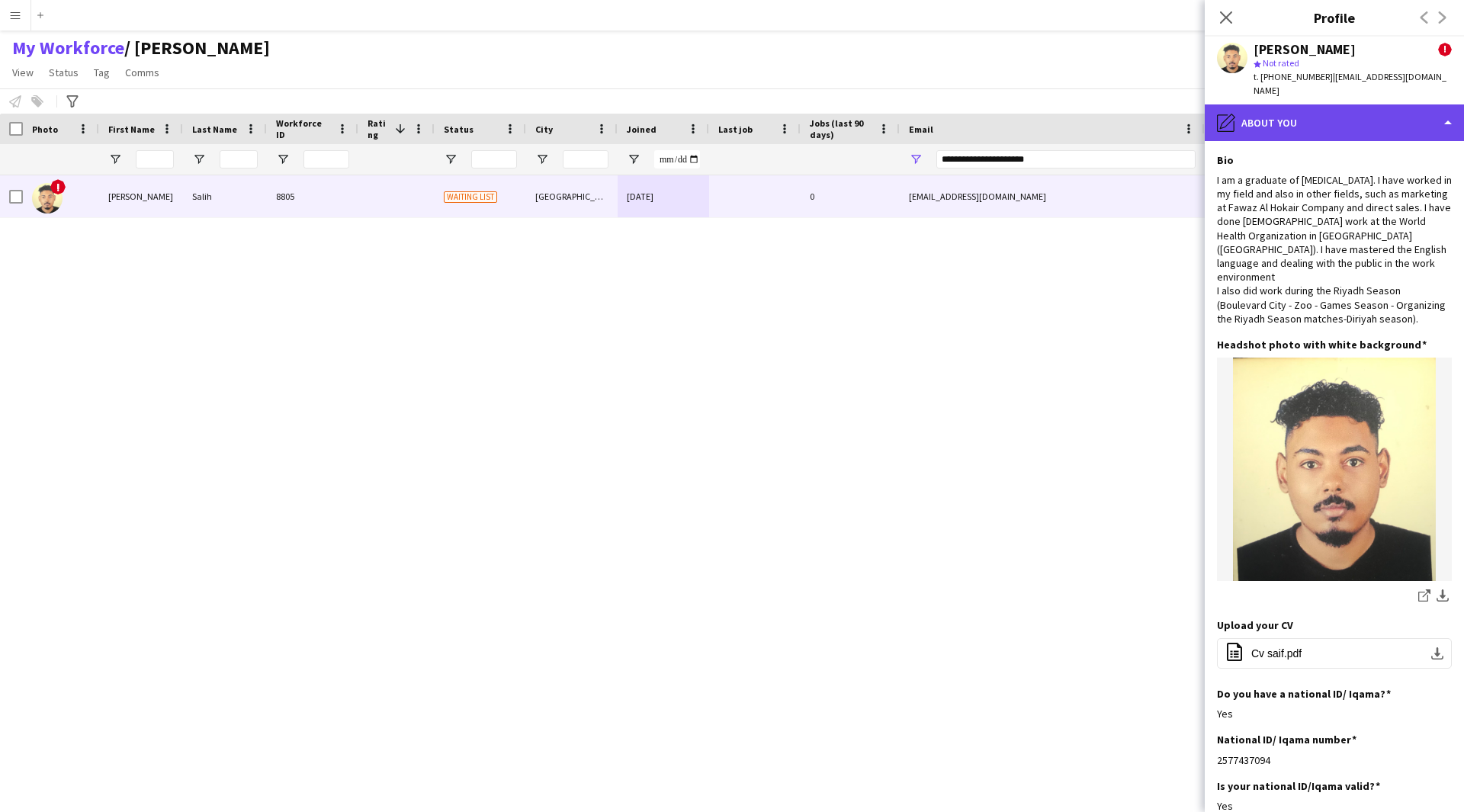
click at [1317, 113] on div "pencil4 About you" at bounding box center [1334, 123] width 259 height 37
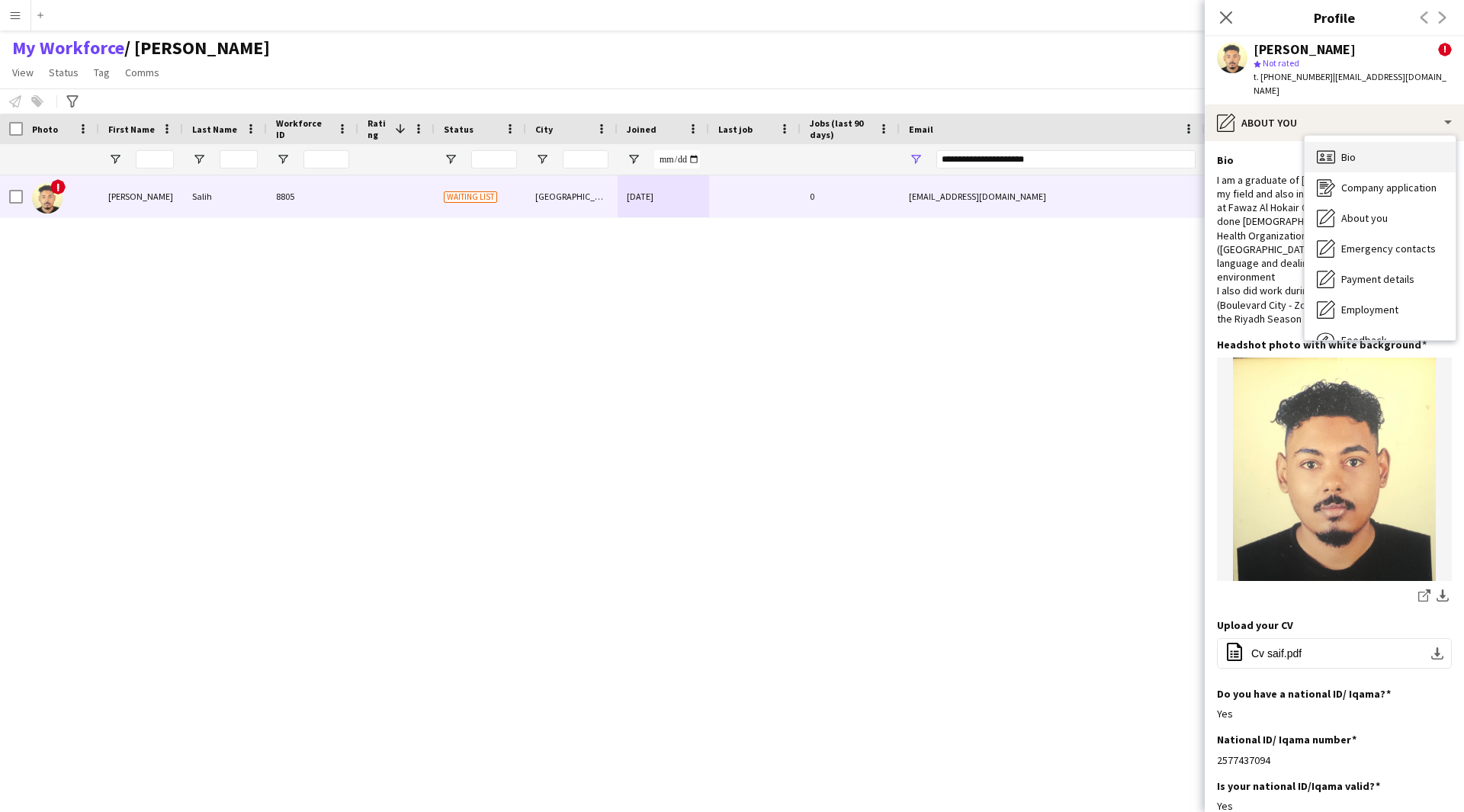
click at [1329, 154] on icon at bounding box center [1329, 154] width 5 height 1
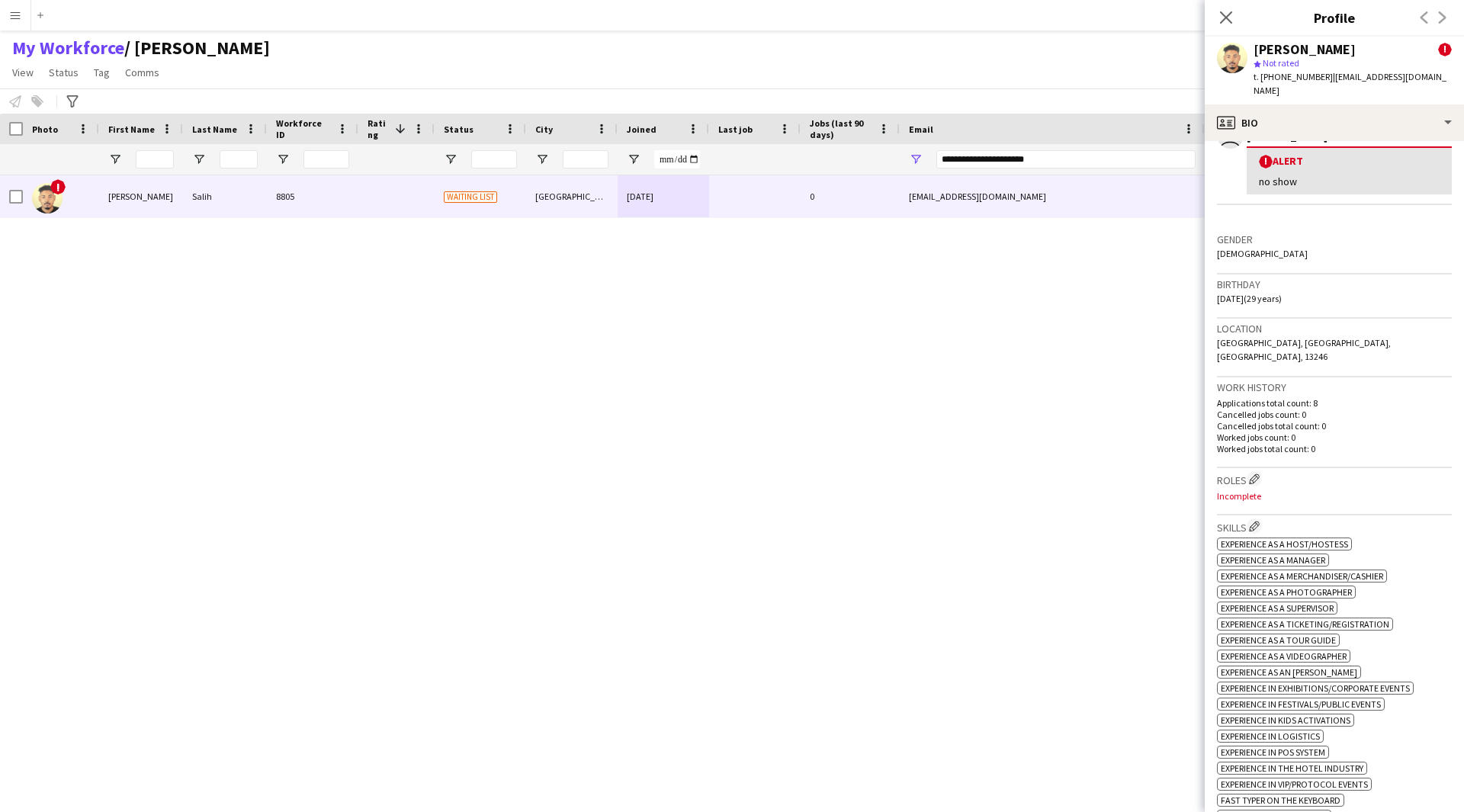
scroll to position [304, 0]
click at [1347, 118] on div "profile Bio" at bounding box center [1334, 123] width 259 height 37
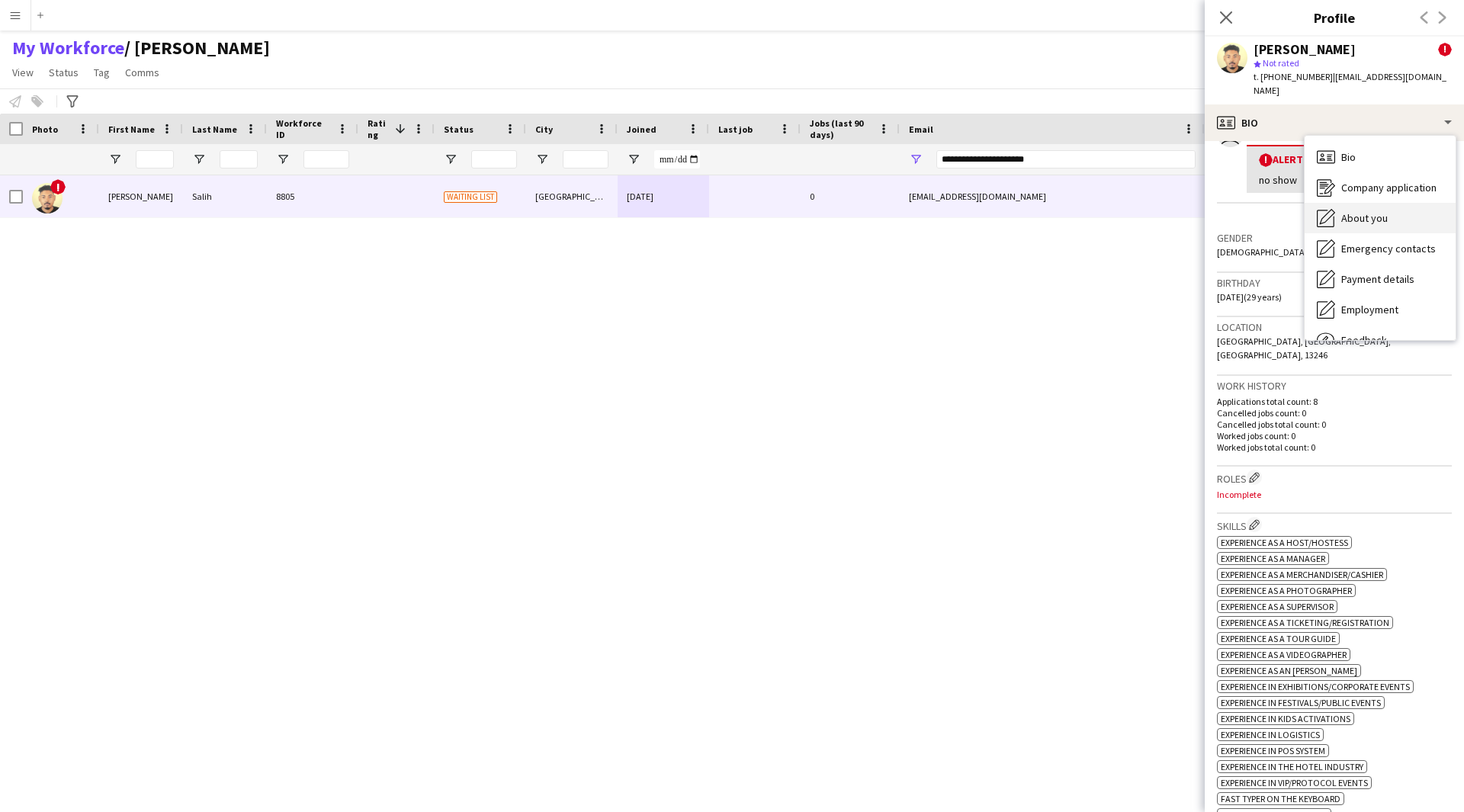
click at [1395, 213] on div "About you About you" at bounding box center [1379, 217] width 151 height 31
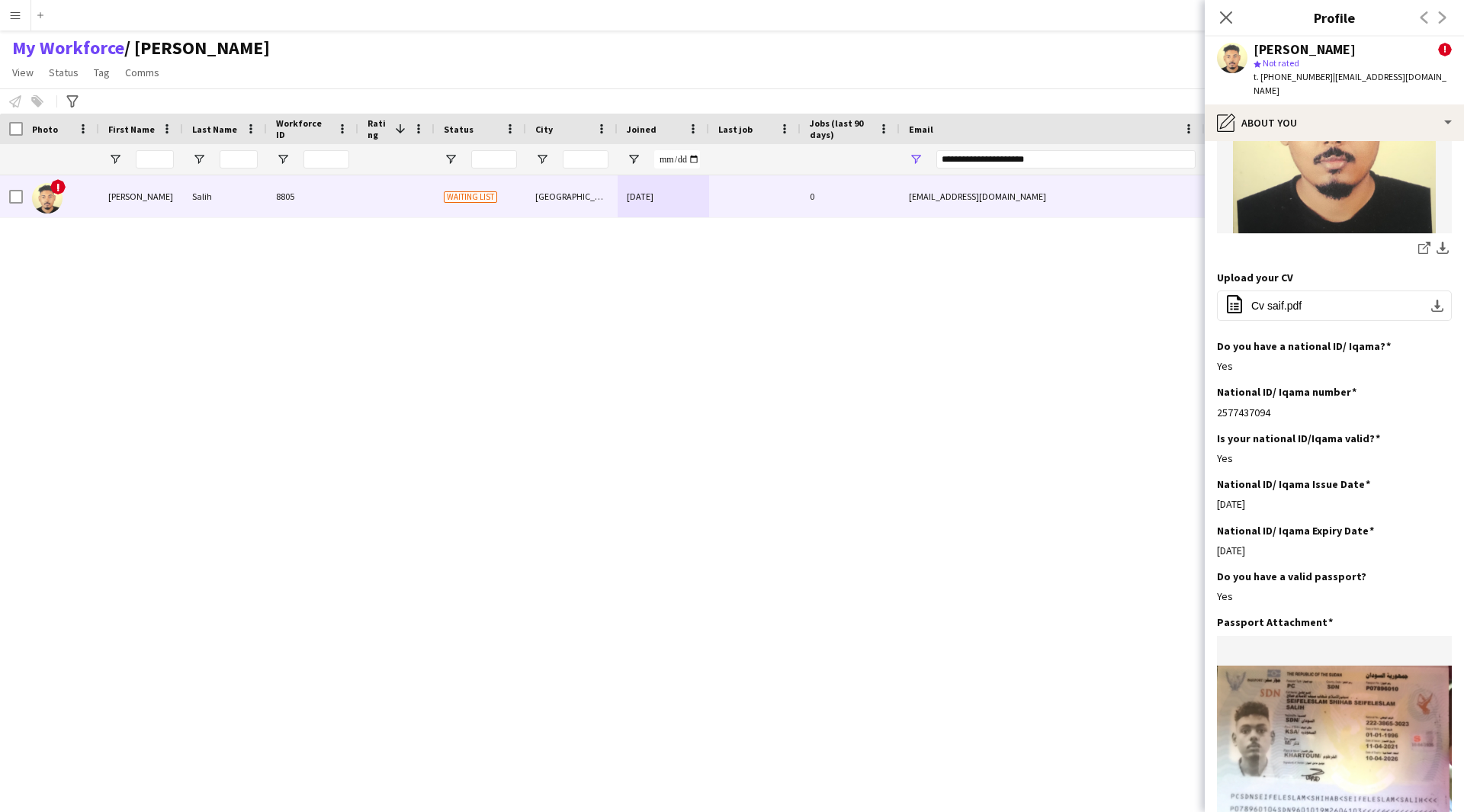
scroll to position [354, 0]
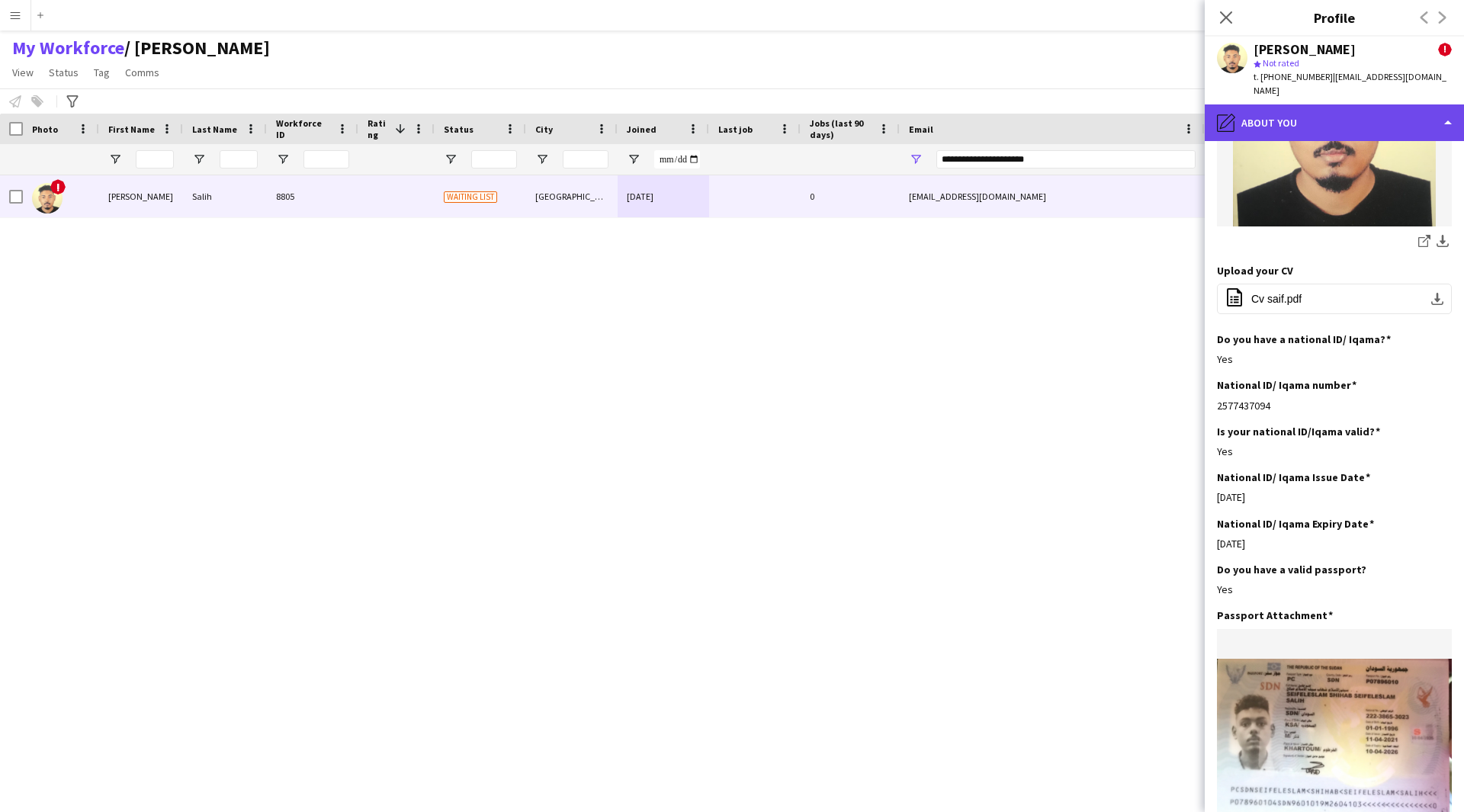
click at [1319, 113] on div "pencil4 About you" at bounding box center [1334, 123] width 259 height 37
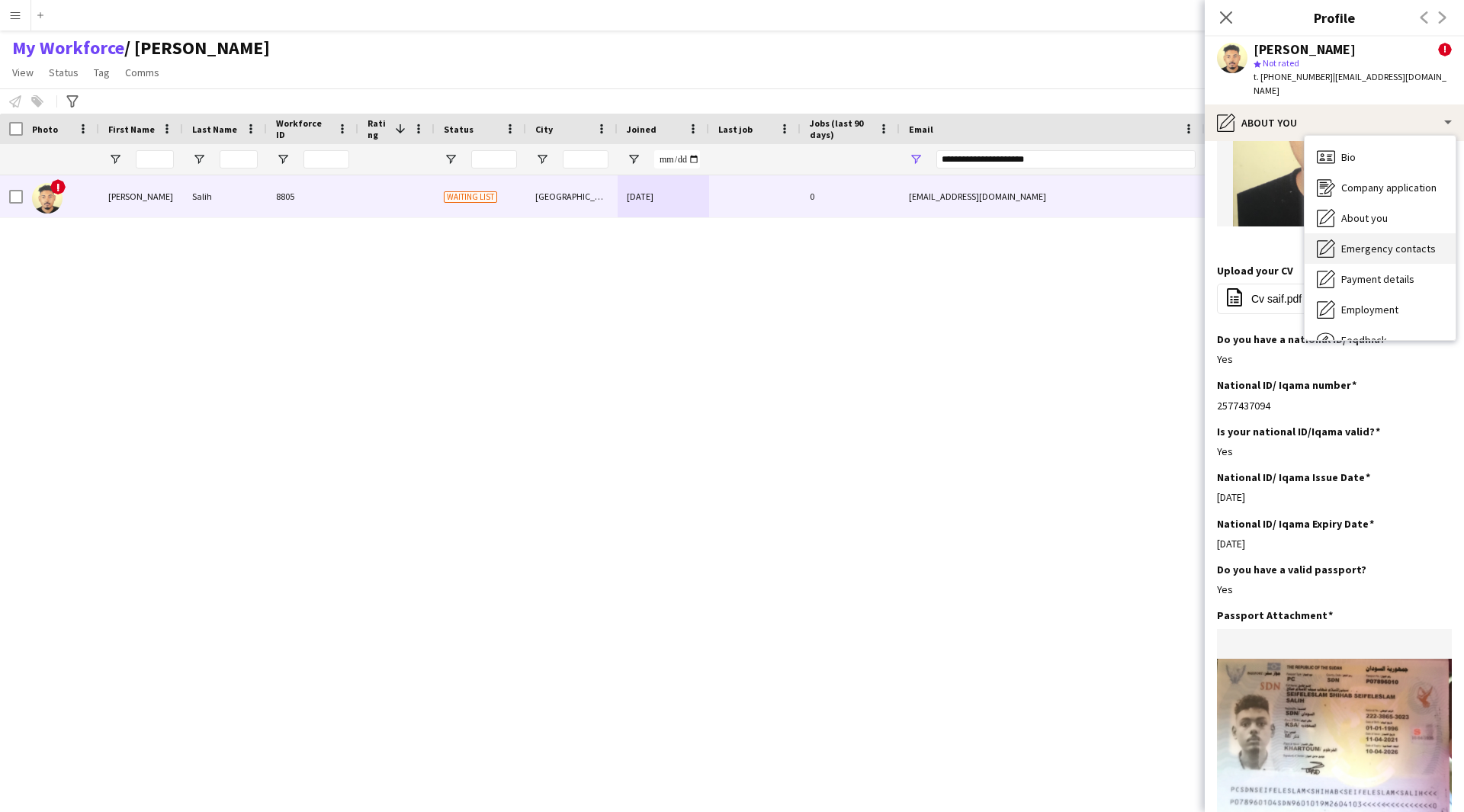
click at [1364, 233] on div "Emergency contacts Emergency contacts" at bounding box center [1379, 248] width 151 height 31
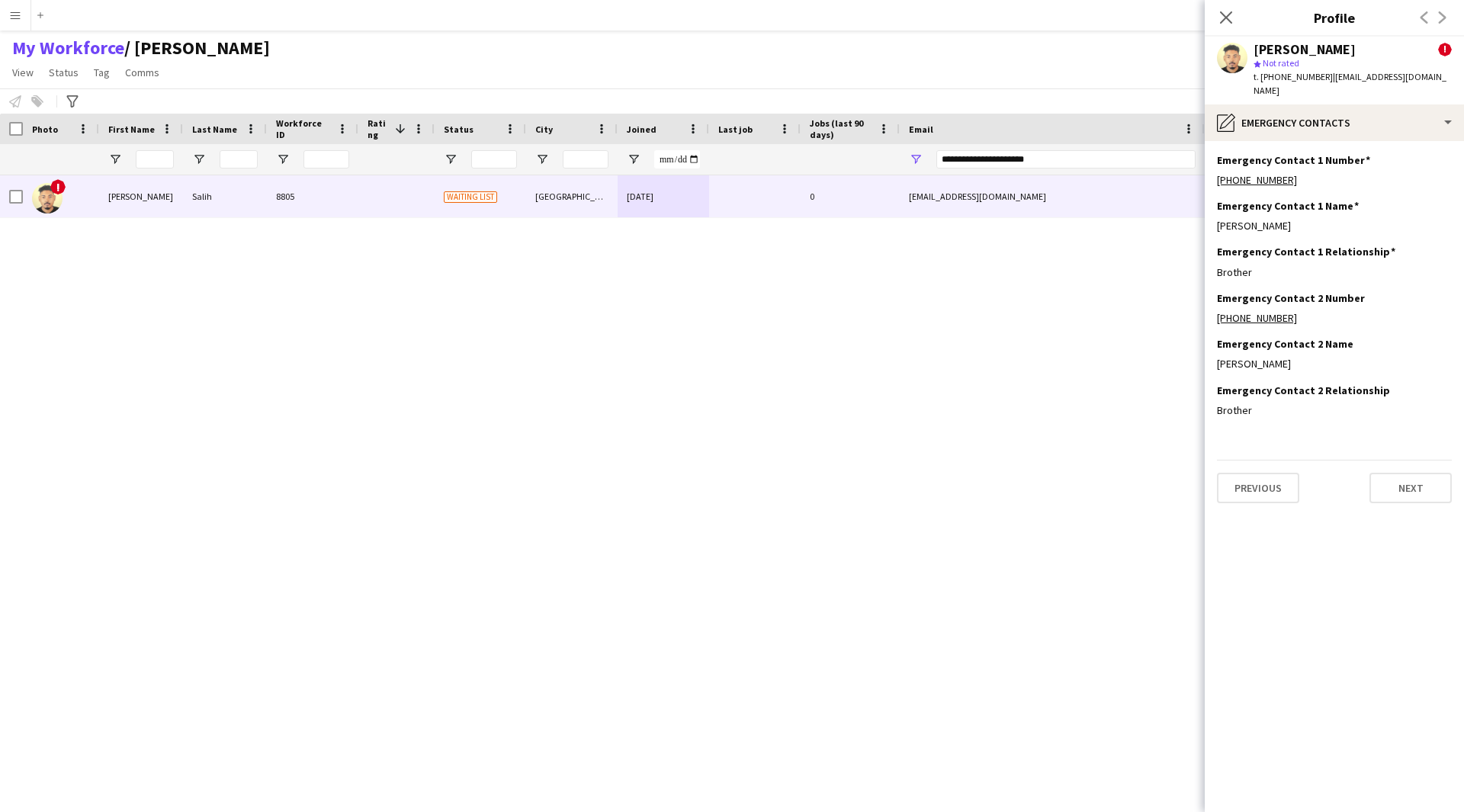
scroll to position [0, 0]
click at [1334, 117] on div "pencil4 Emergency contacts" at bounding box center [1334, 123] width 259 height 37
click at [1344, 150] on span "Bio" at bounding box center [1348, 157] width 15 height 14
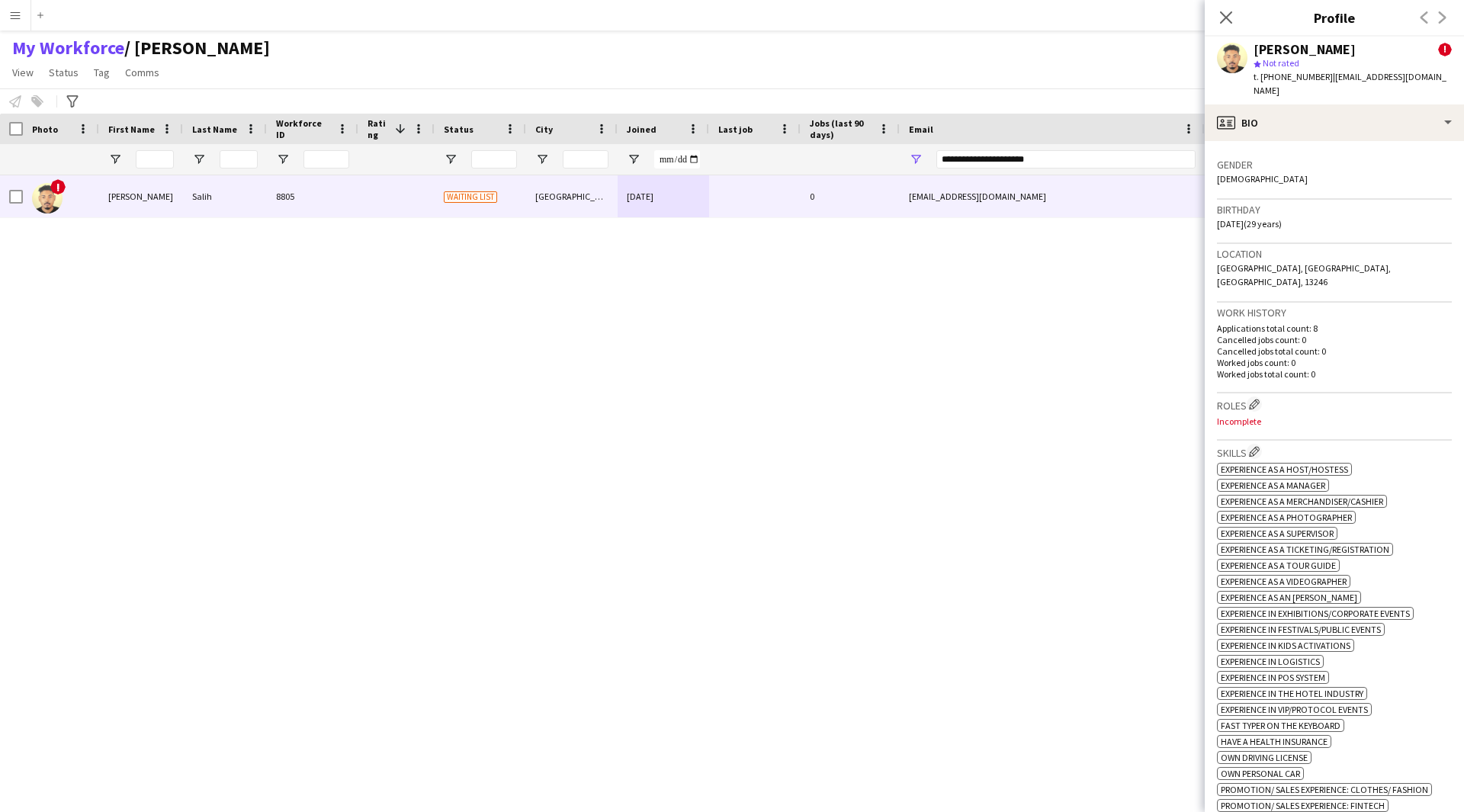
scroll to position [378, 0]
click at [1257, 398] on app-icon "Edit crew company roles" at bounding box center [1254, 404] width 11 height 11
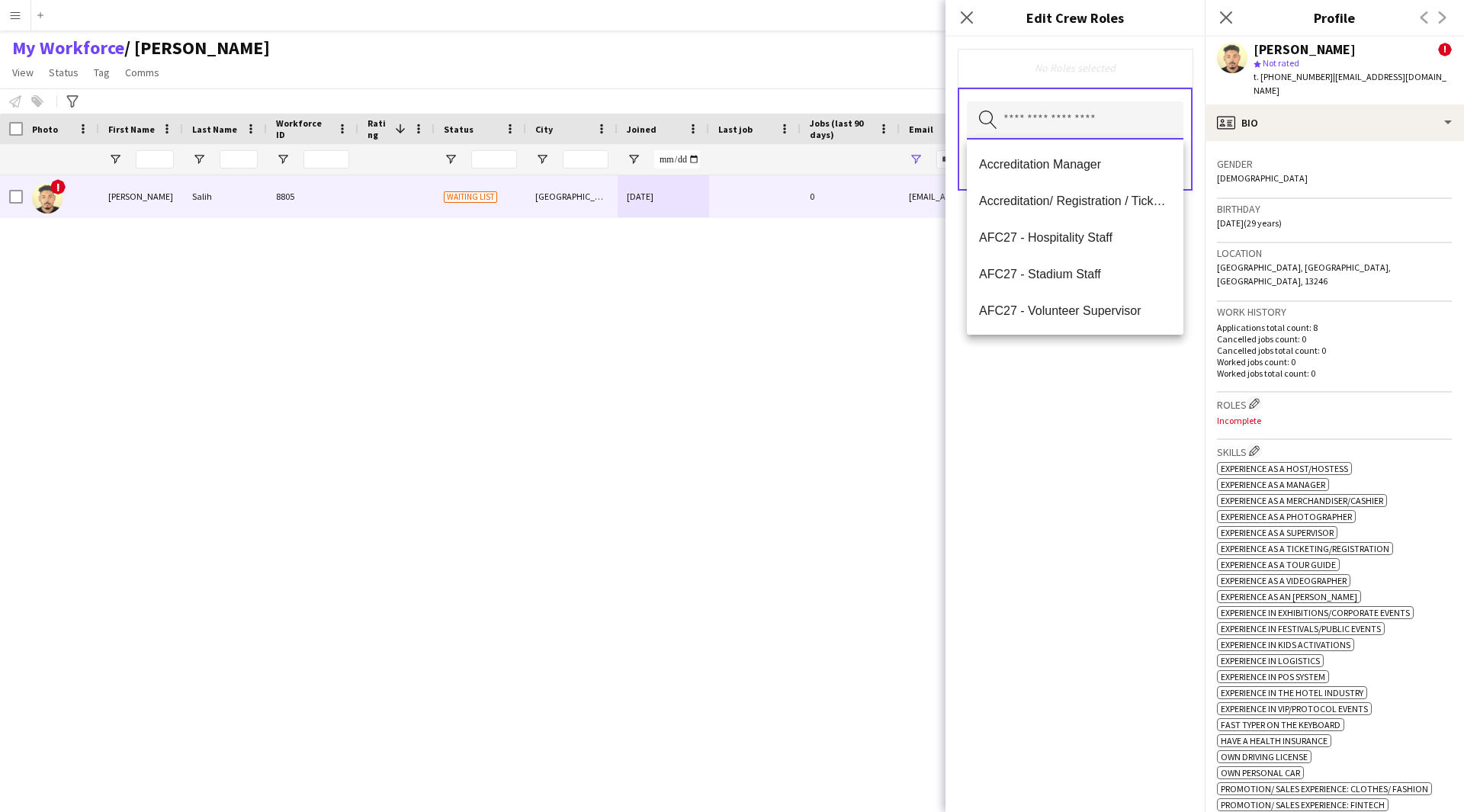
click at [1077, 110] on input "text" at bounding box center [1075, 120] width 217 height 38
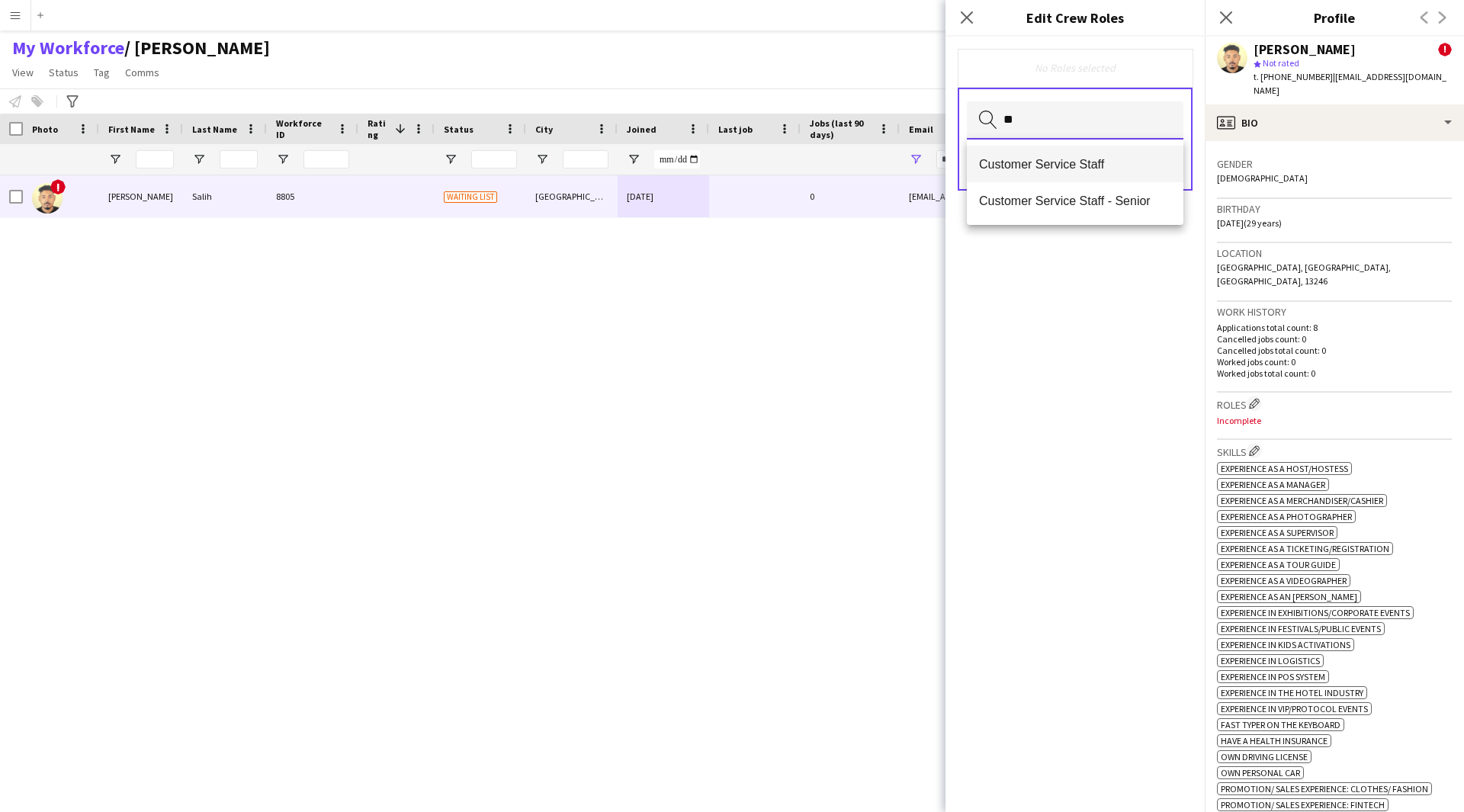
type input "**"
click at [1068, 153] on mat-option "Customer Service Staff" at bounding box center [1075, 163] width 217 height 37
type input "****"
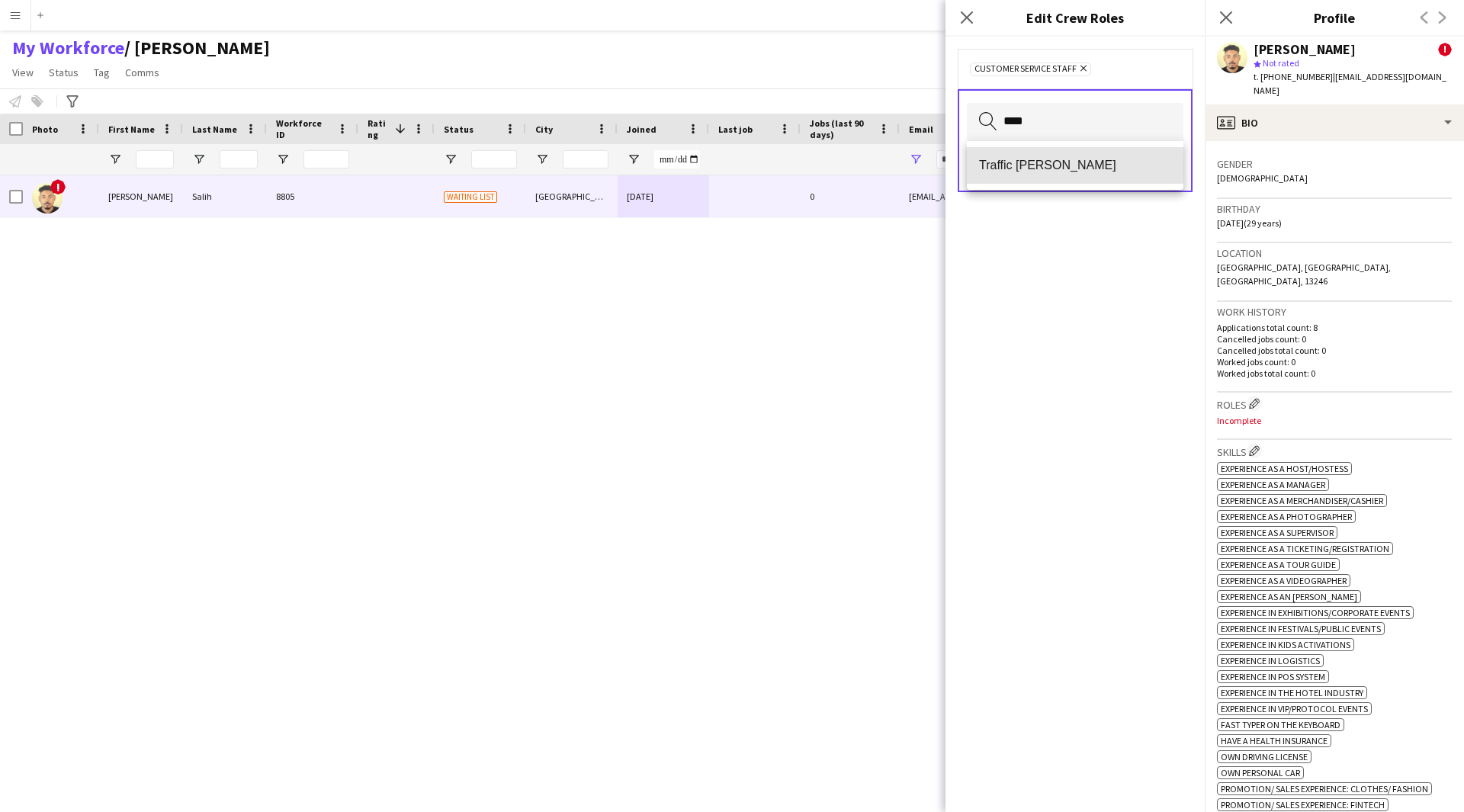
click at [1068, 153] on mat-option "Traffic [PERSON_NAME]" at bounding box center [1075, 165] width 217 height 37
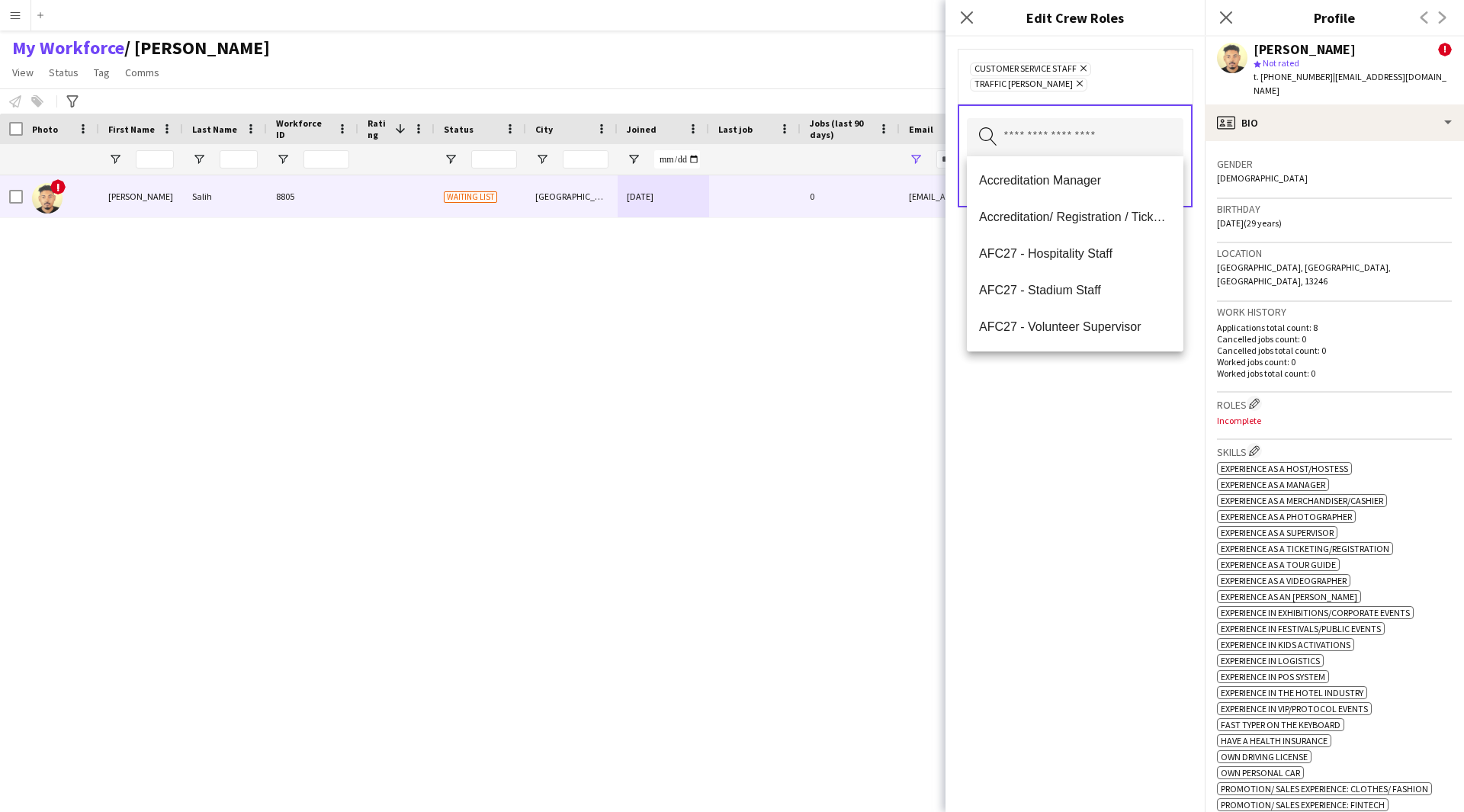
click at [1054, 595] on div "Customer Service Staff Remove Traffic [PERSON_NAME] Remove Search by role type …" at bounding box center [1074, 424] width 259 height 775
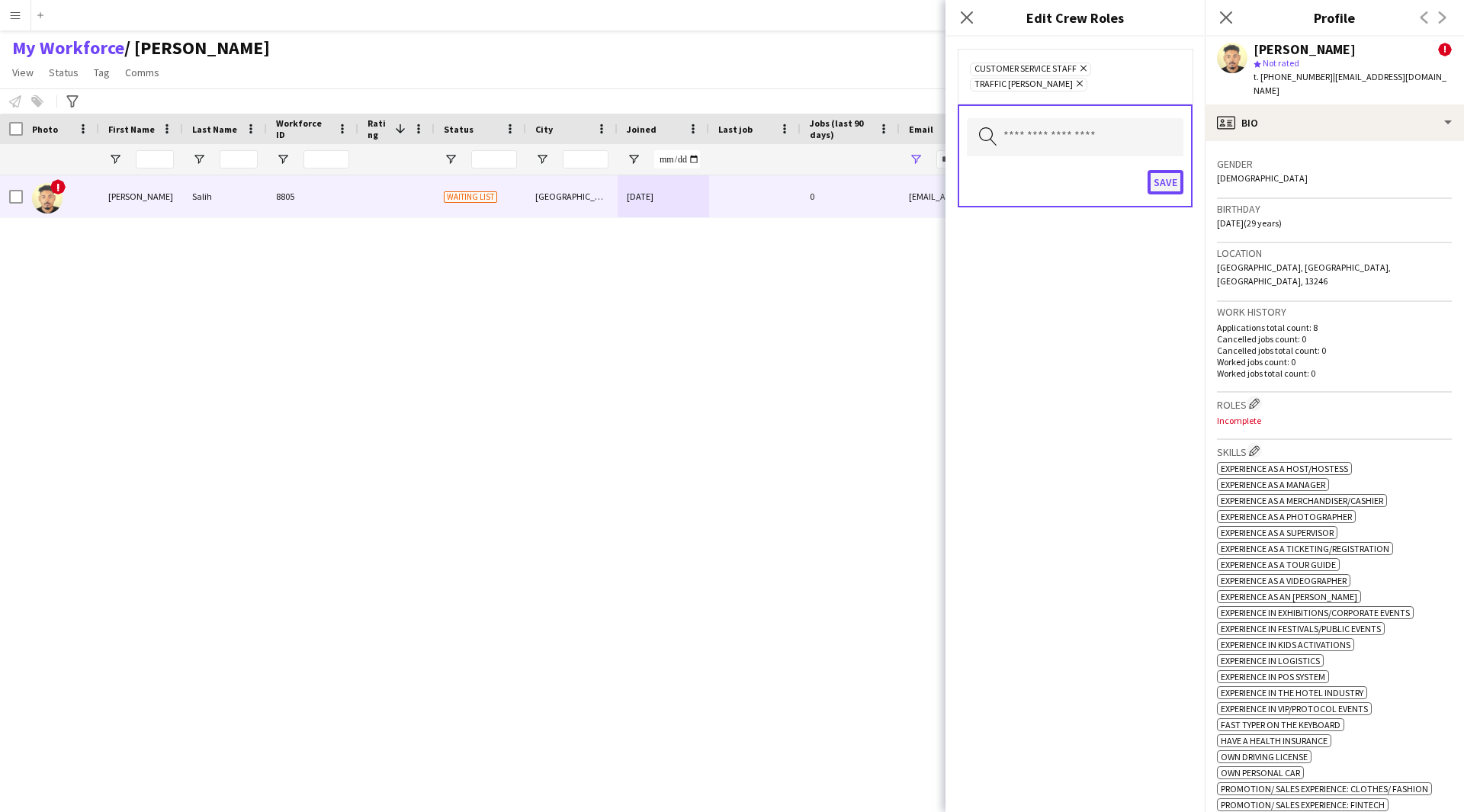
click at [1161, 181] on button "Save" at bounding box center [1166, 181] width 36 height 24
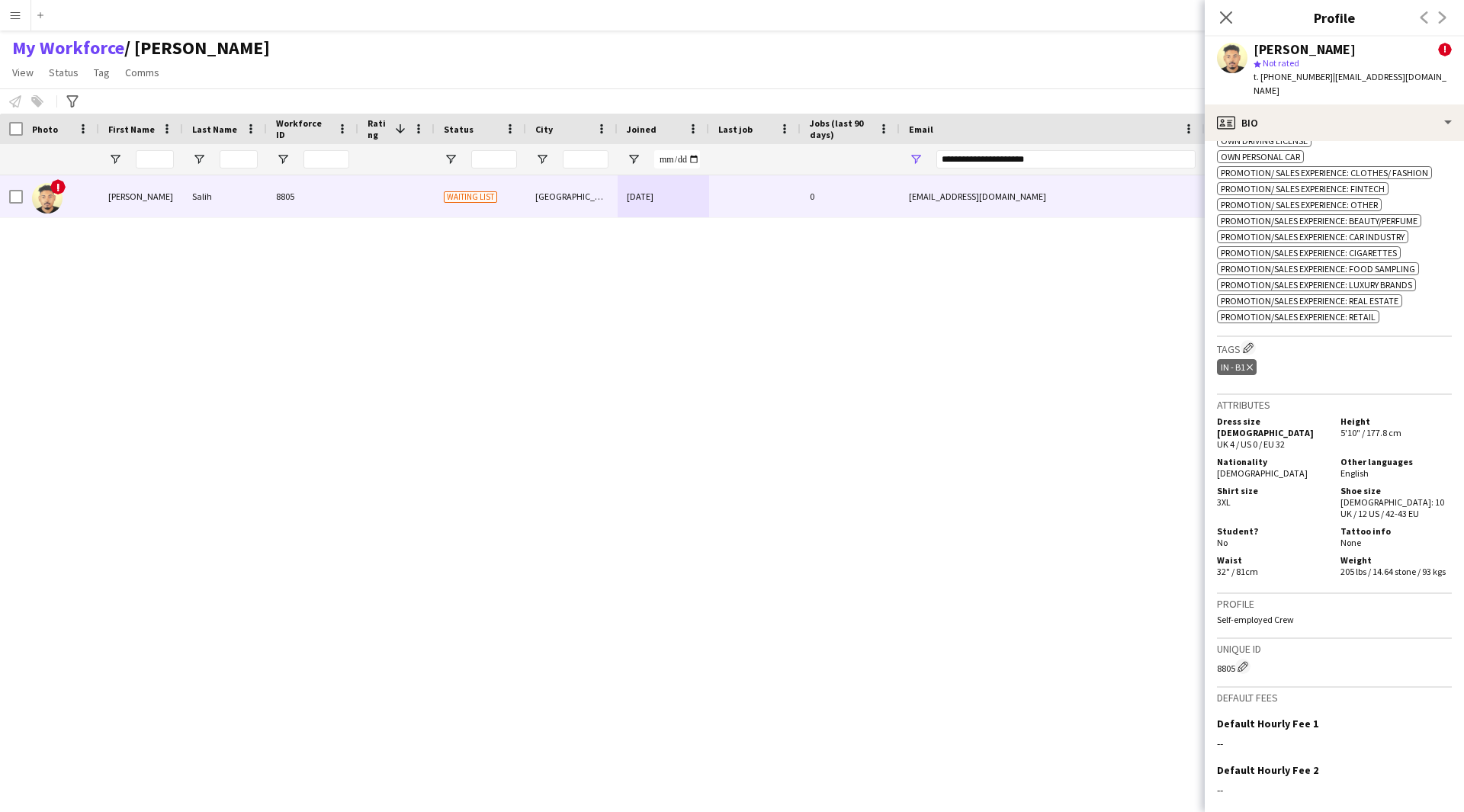
scroll to position [1000, 0]
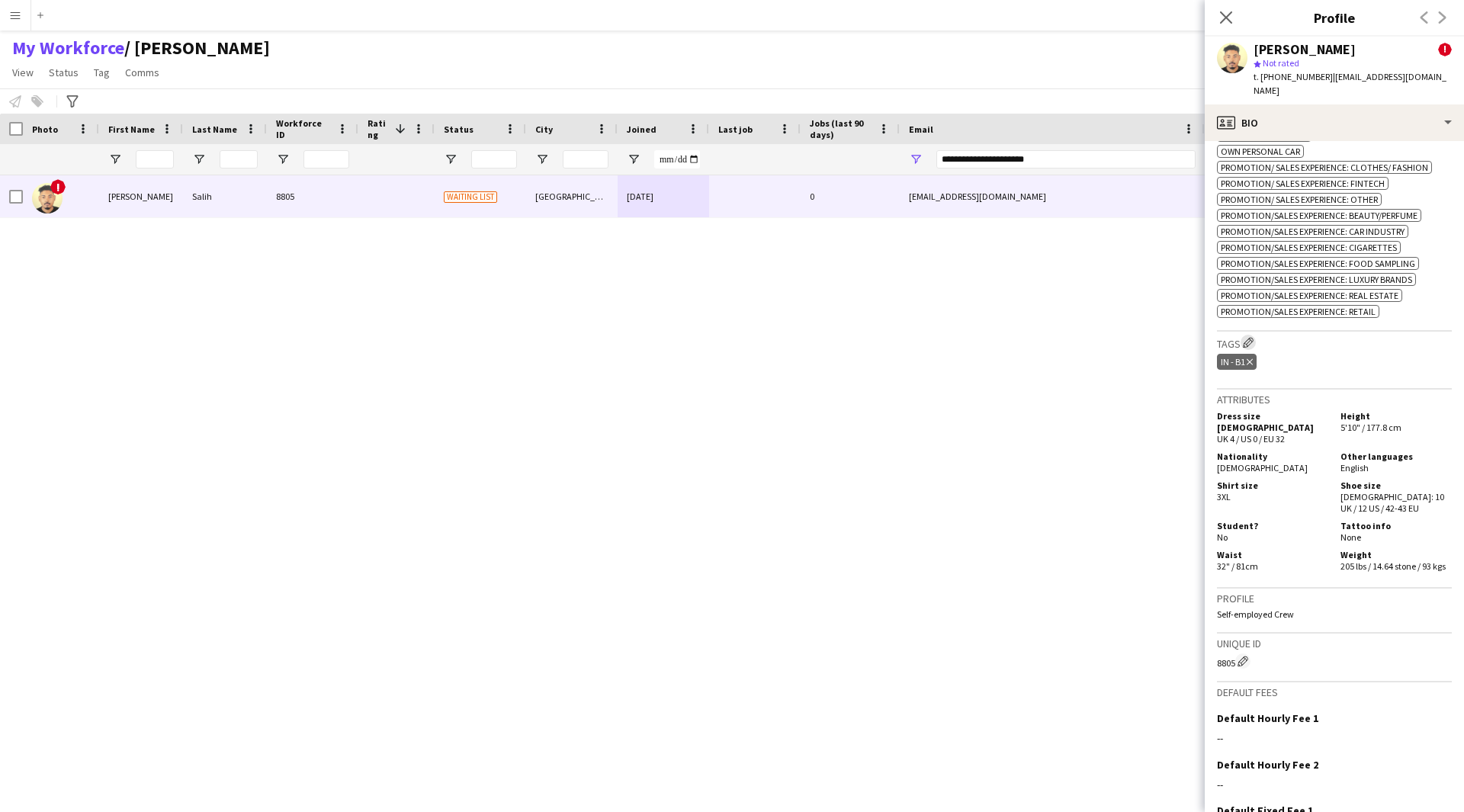
click at [1254, 335] on button "Edit crew company tags" at bounding box center [1248, 342] width 15 height 15
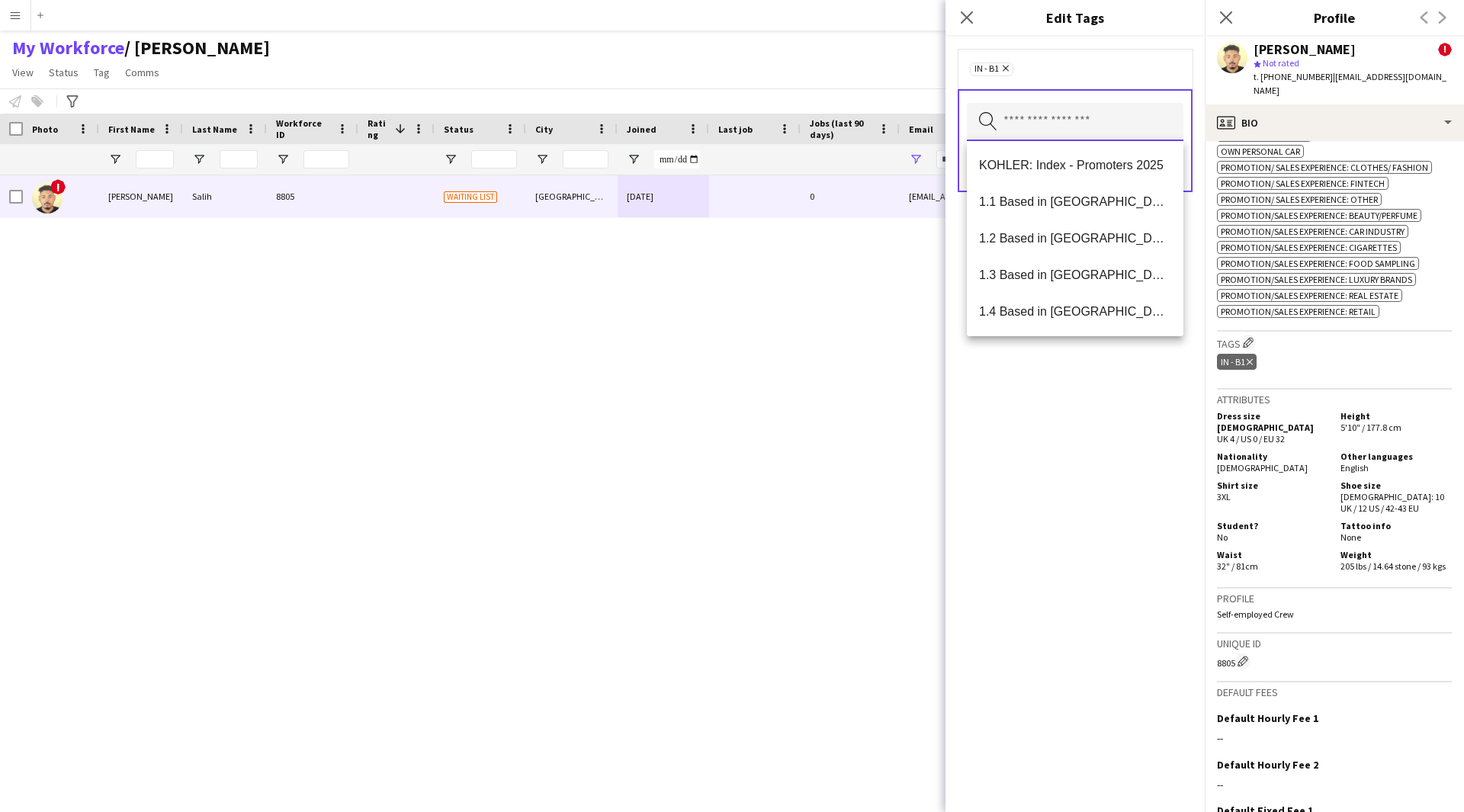
click at [1124, 135] on input "text" at bounding box center [1075, 122] width 217 height 38
click at [1060, 205] on span "1.1 Based in [GEOGRAPHIC_DATA]" at bounding box center [1075, 202] width 192 height 15
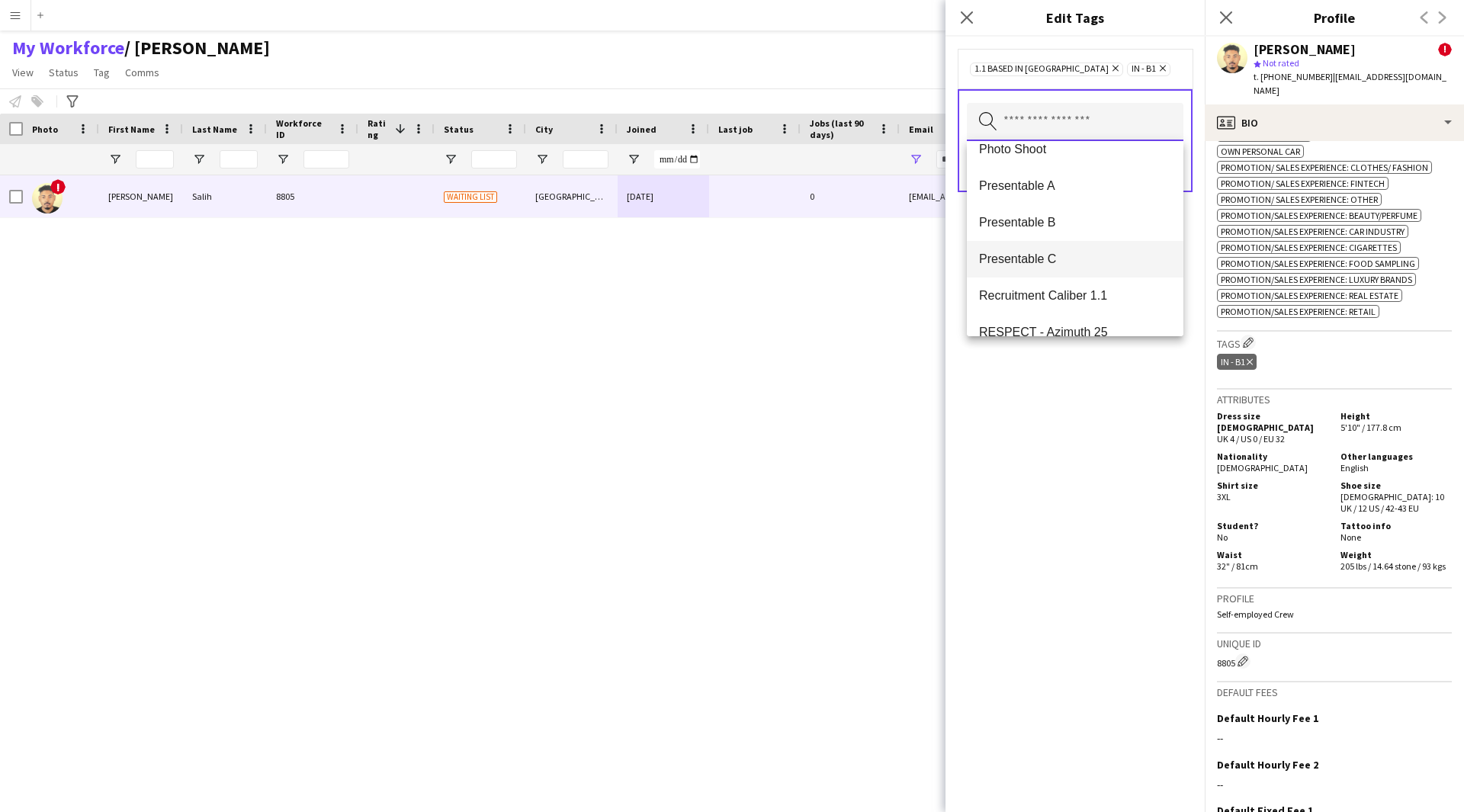
scroll to position [1694, 0]
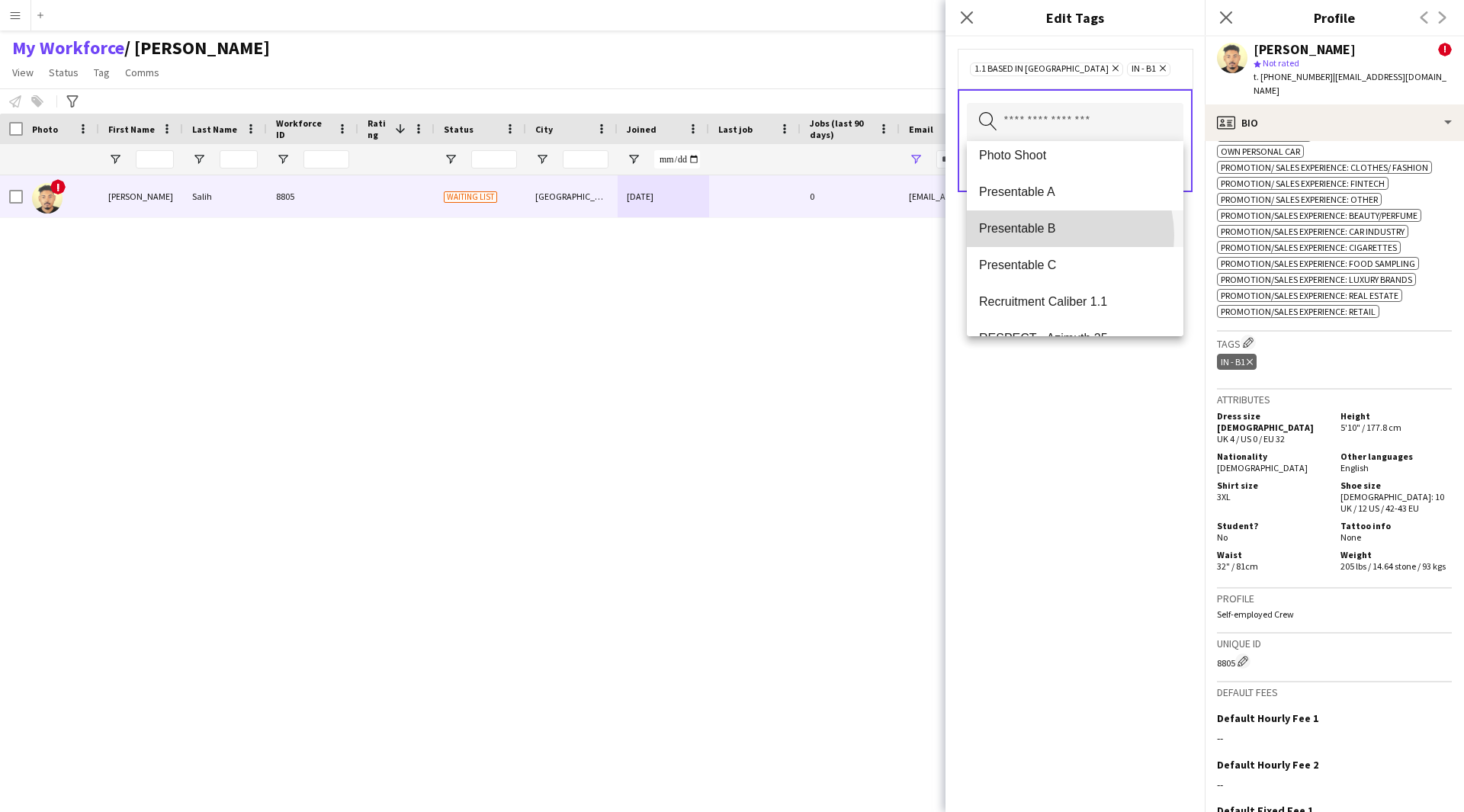
click at [1053, 235] on span "Presentable B" at bounding box center [1075, 228] width 192 height 15
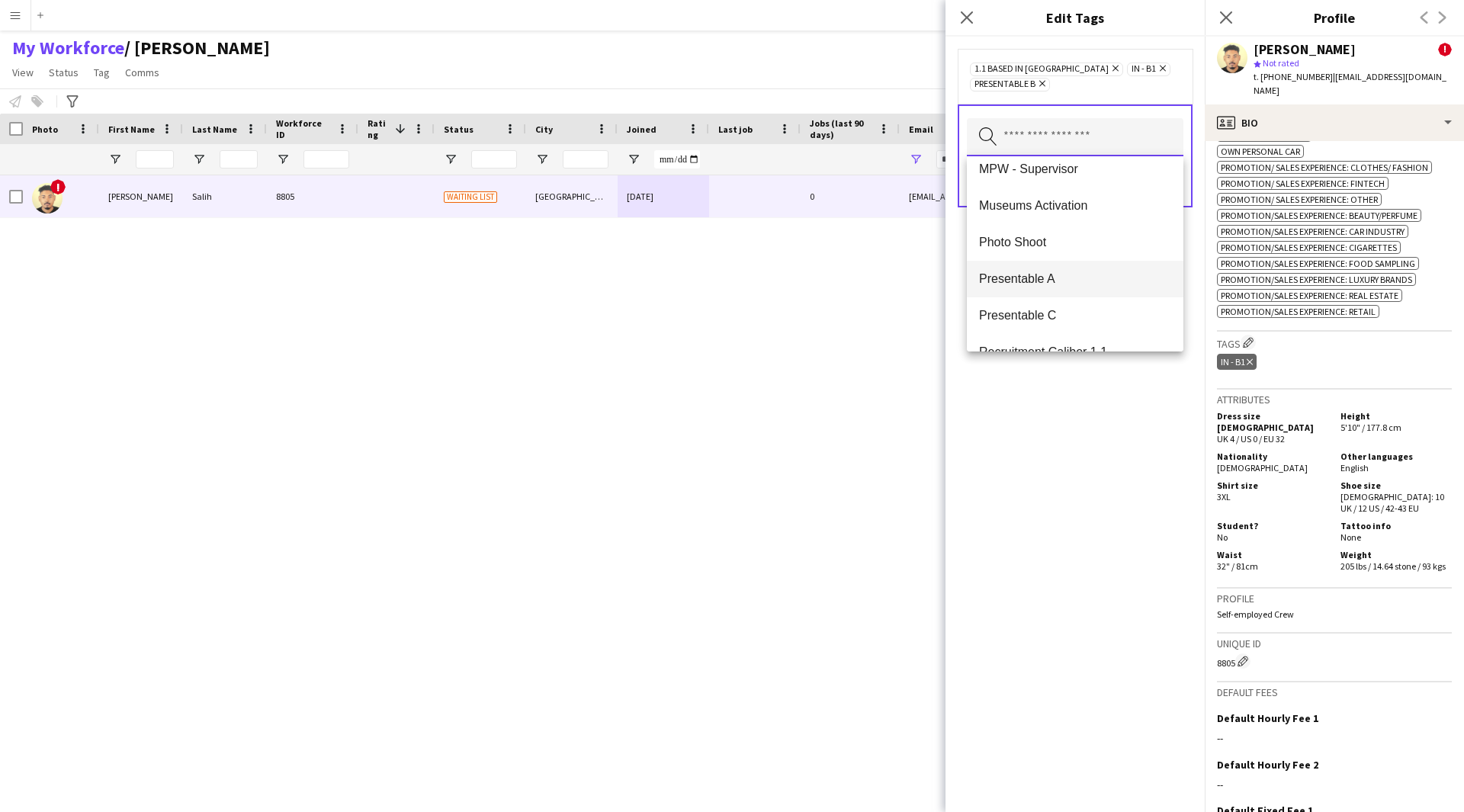
scroll to position [1624, 0]
click at [1047, 312] on span "Presentable C" at bounding box center [1075, 313] width 192 height 15
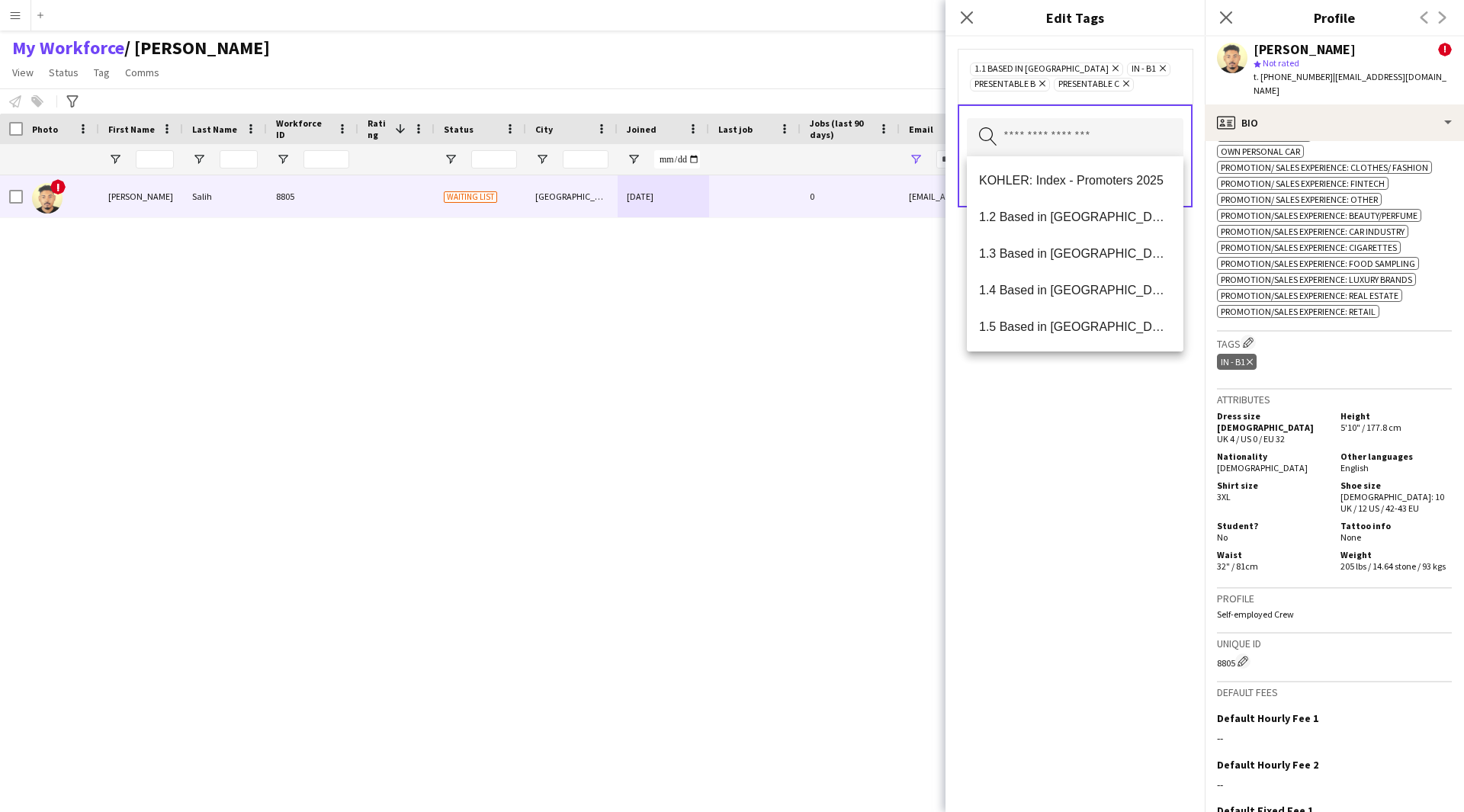
click at [1128, 87] on icon "Remove" at bounding box center [1124, 83] width 10 height 10
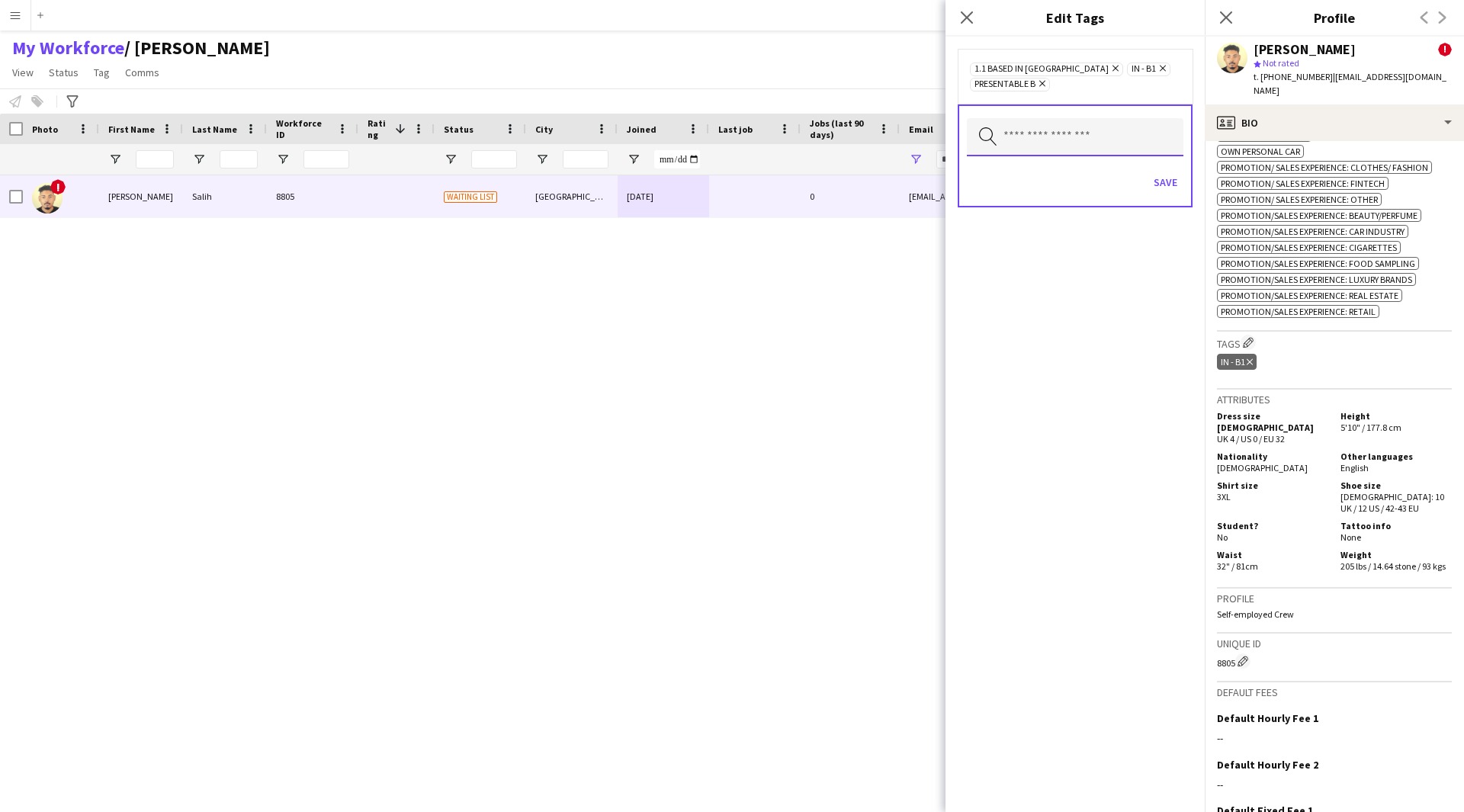
click at [1048, 148] on input "text" at bounding box center [1075, 137] width 217 height 38
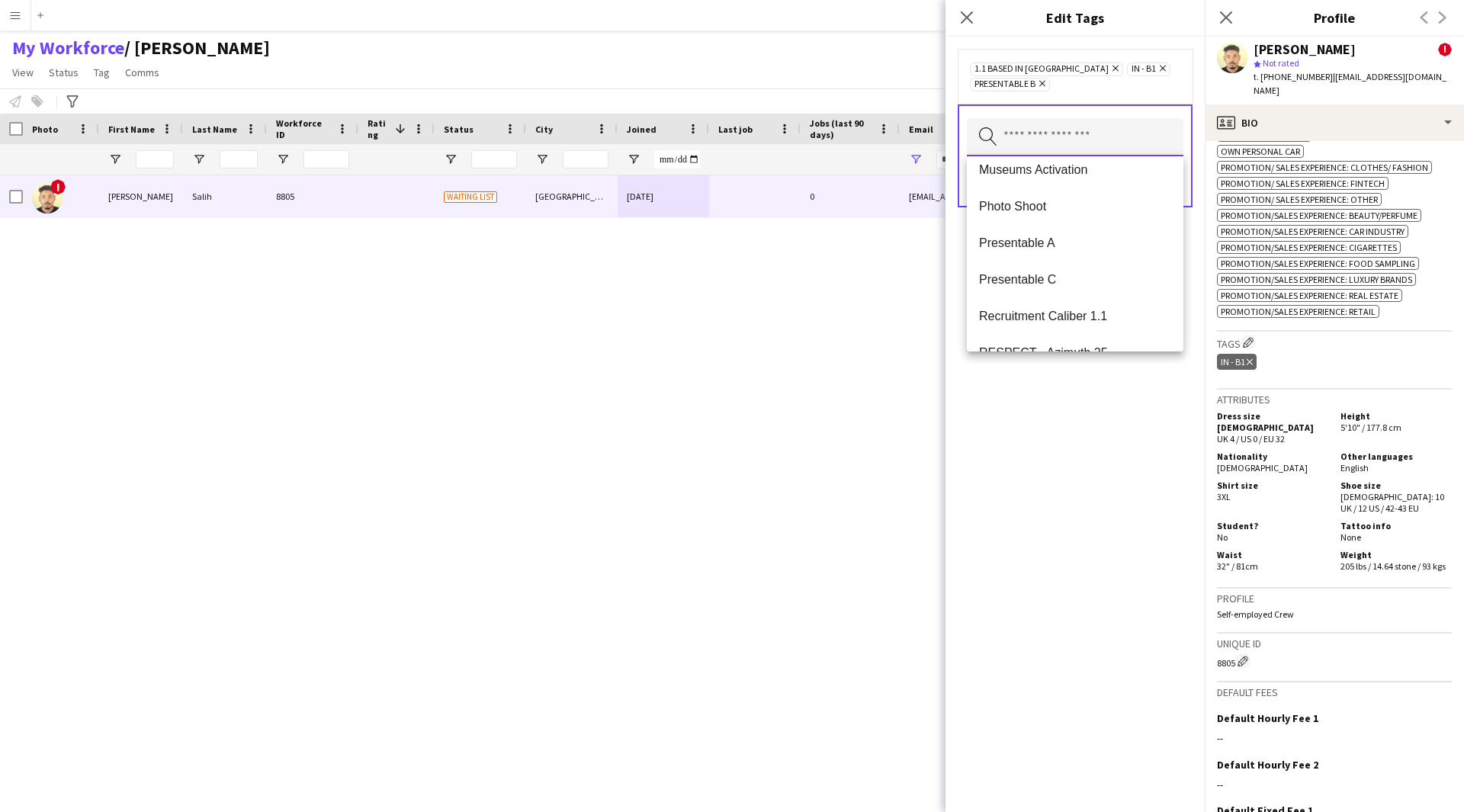
scroll to position [1680, 0]
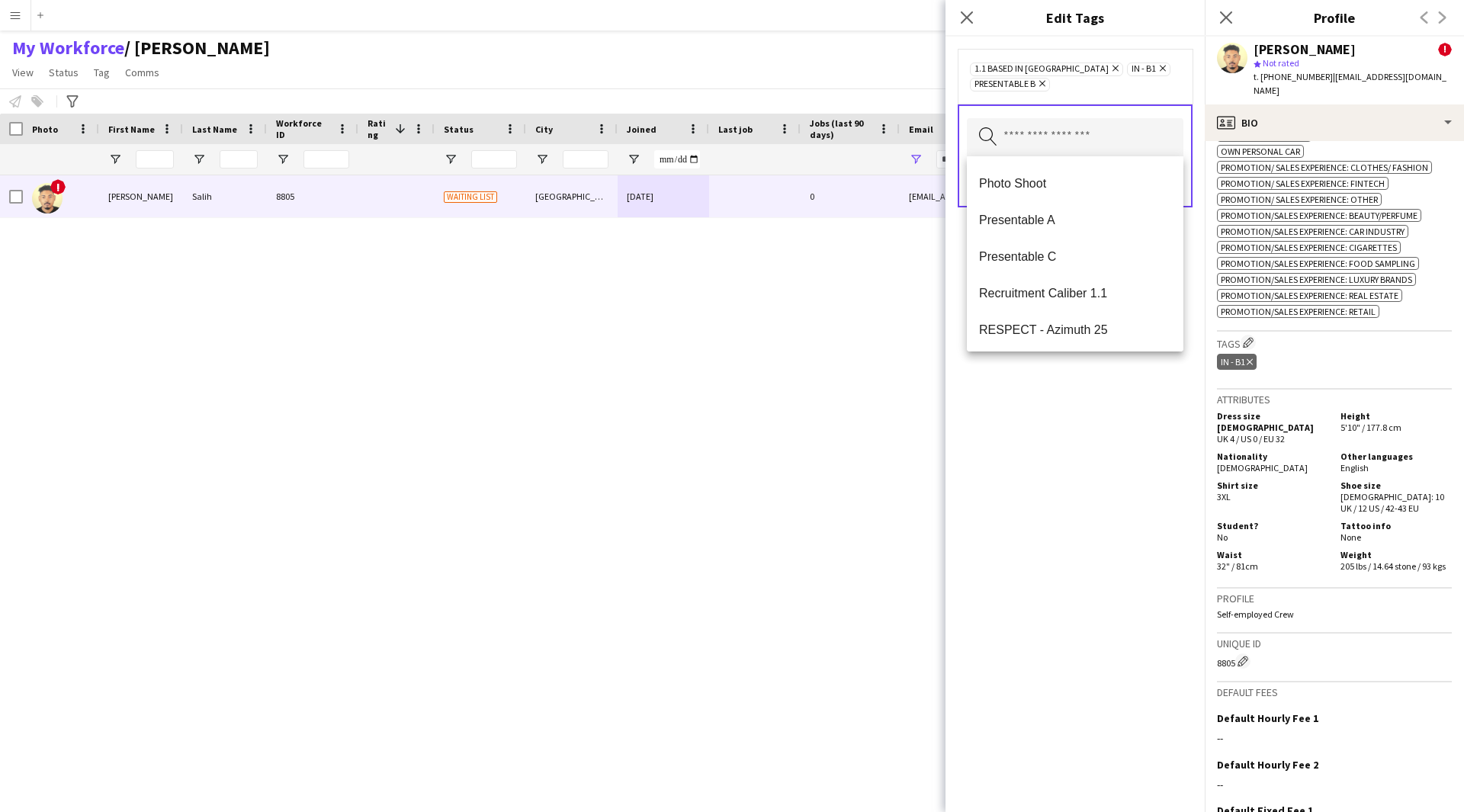
drag, startPoint x: 1054, startPoint y: 221, endPoint x: 1066, endPoint y: 428, distance: 207.3
click at [1066, 428] on body "Menu Boards Boards Boards All jobs Status Workforce Workforce My Workforce Recr…" at bounding box center [732, 406] width 1464 height 812
click at [1133, 145] on input "text" at bounding box center [1075, 137] width 217 height 38
click at [1072, 235] on mat-option "2.2 English Level = 2/3 Good" at bounding box center [1075, 223] width 217 height 37
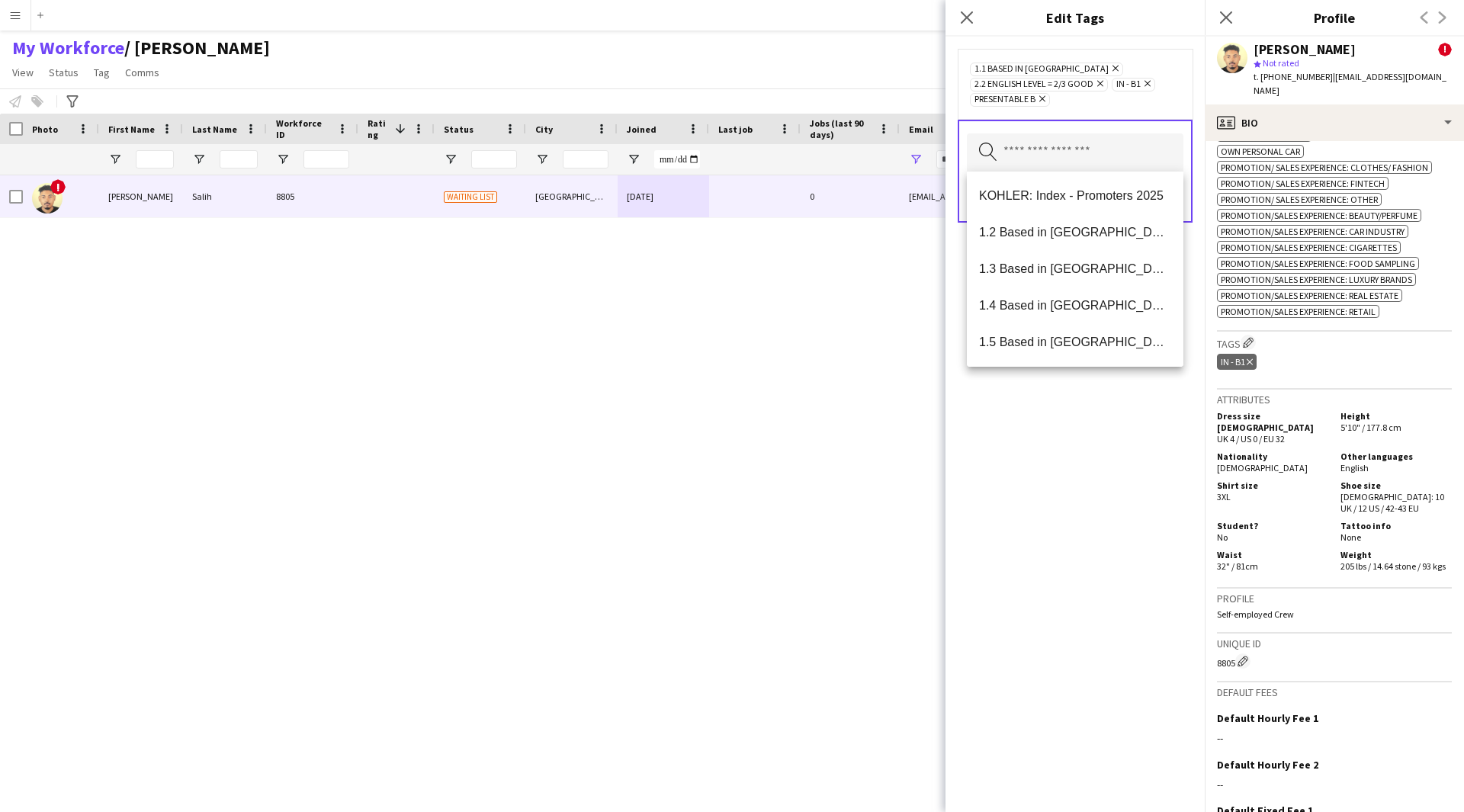
click at [1043, 530] on div "1.1 Based in [GEOGRAPHIC_DATA] Remove 2.2 English Level = 2/3 Good Remove IN - …" at bounding box center [1074, 424] width 259 height 775
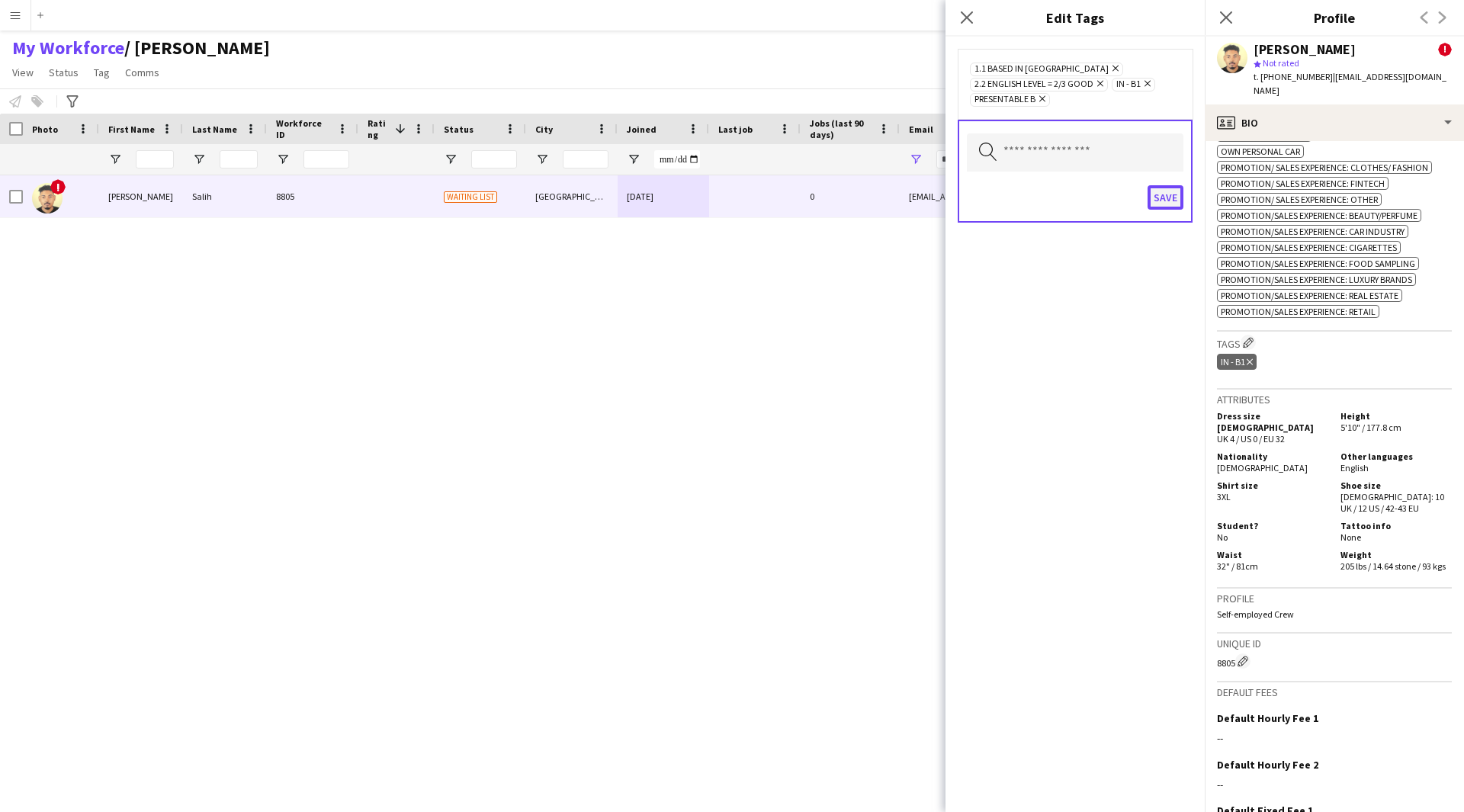
click at [1164, 205] on button "Save" at bounding box center [1166, 197] width 36 height 24
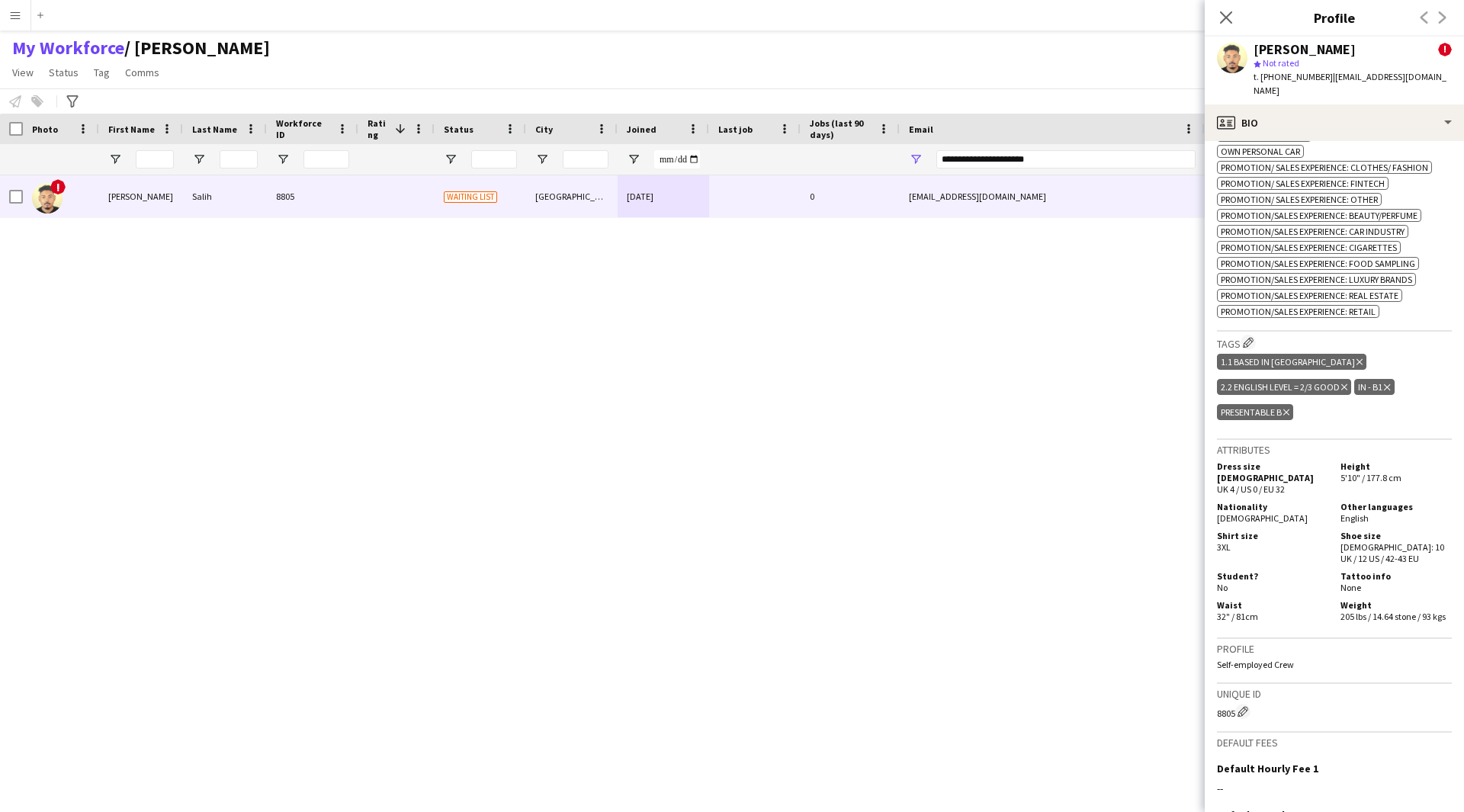
scroll to position [1161, 0]
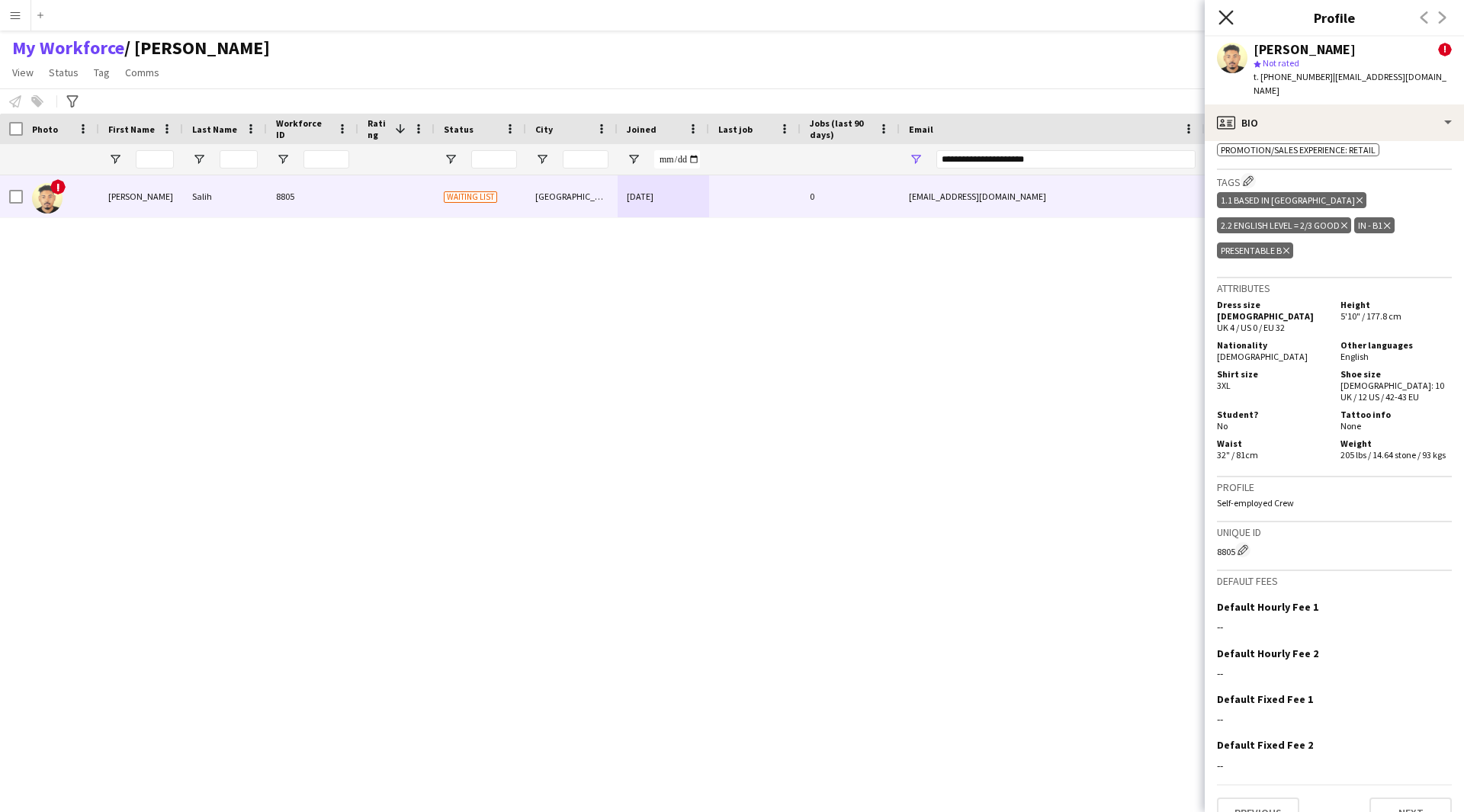
click at [1221, 18] on icon "Close pop-in" at bounding box center [1225, 17] width 15 height 15
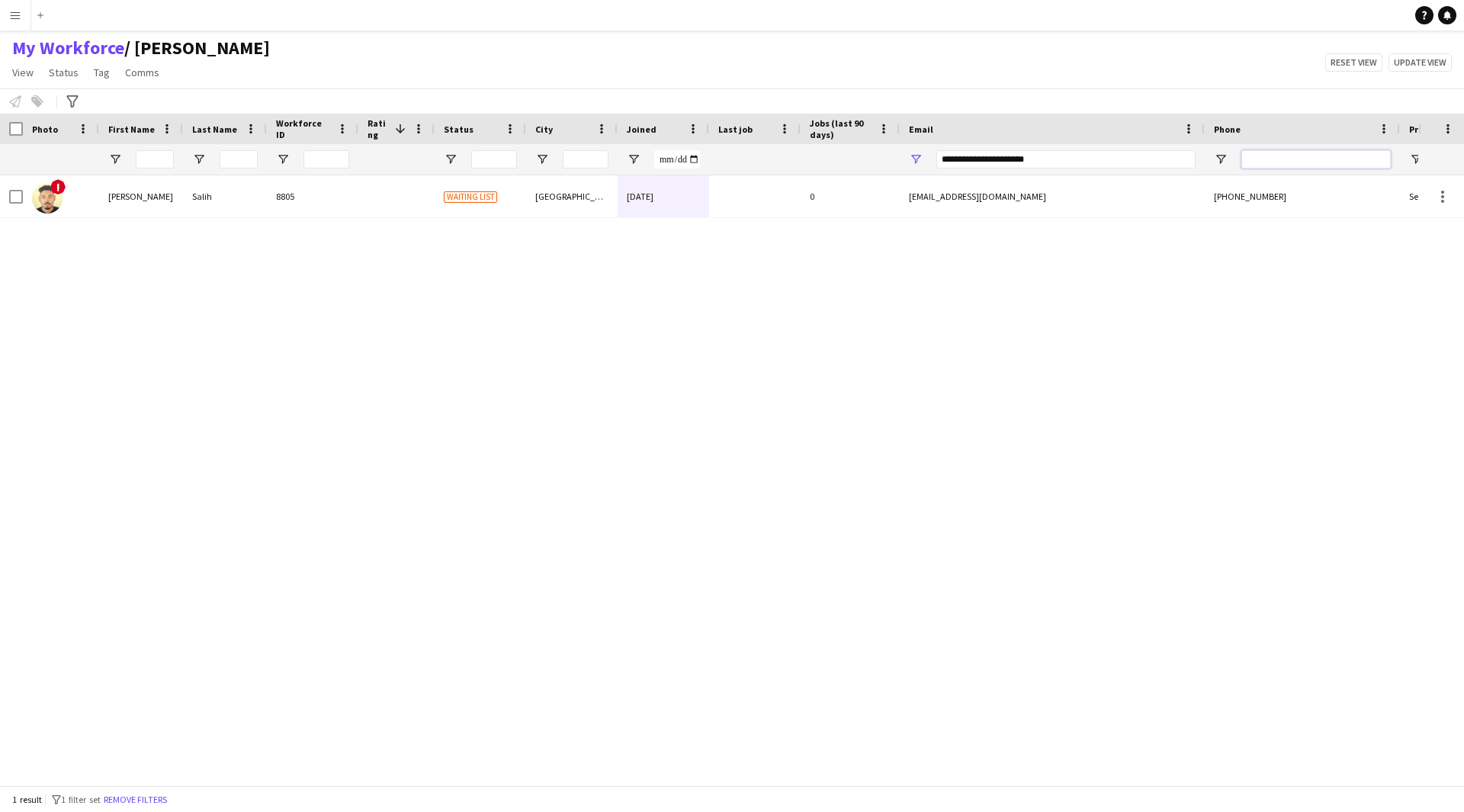
click at [1293, 156] on input "Phone Filter Input" at bounding box center [1316, 159] width 149 height 18
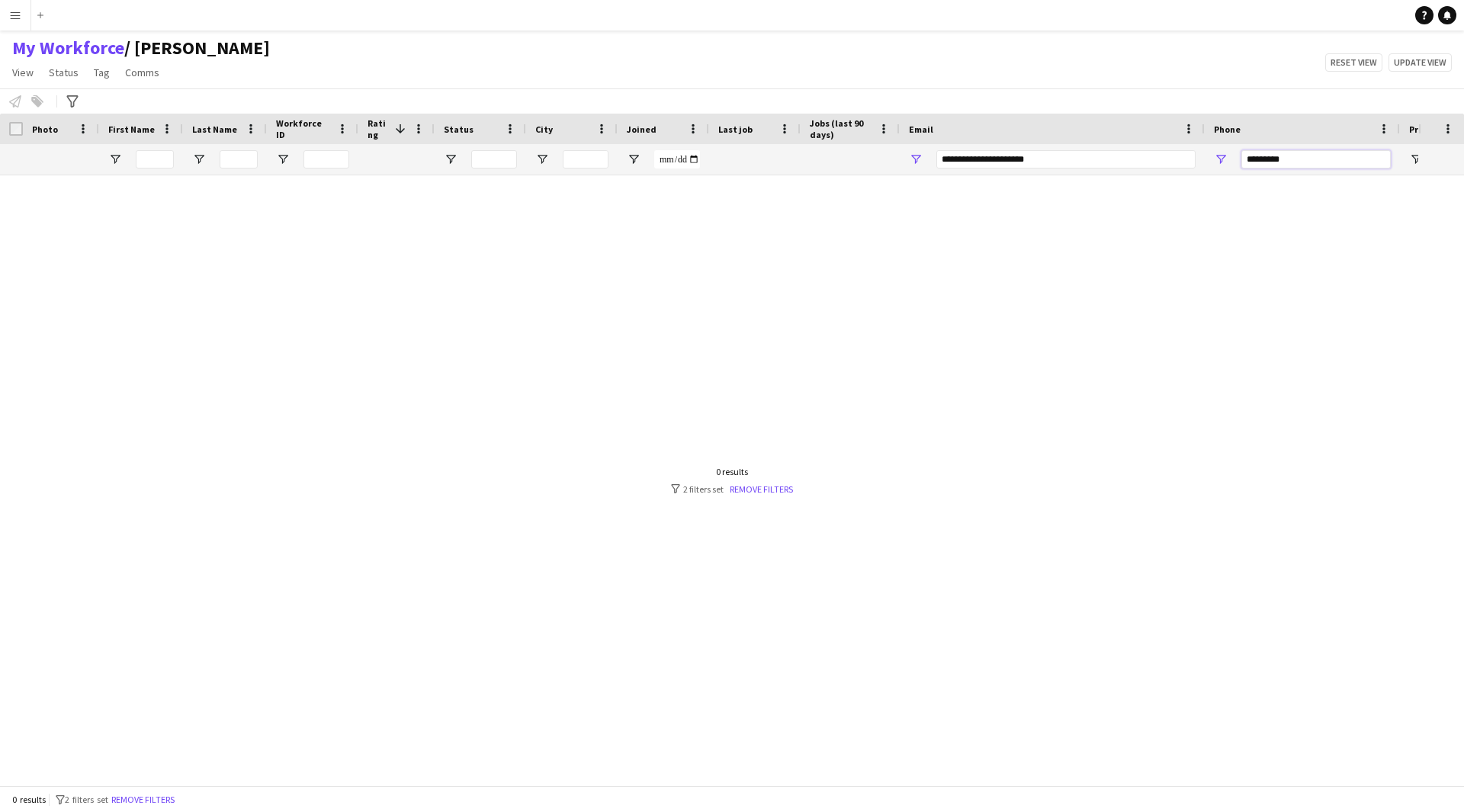
type input "*********"
drag, startPoint x: 1063, startPoint y: 165, endPoint x: 660, endPoint y: 202, distance: 404.7
click at [660, 202] on div "Workforce Details Photo First Name" at bounding box center [732, 449] width 1464 height 672
click at [1318, 162] on input "*********" at bounding box center [1316, 159] width 149 height 18
drag, startPoint x: 1312, startPoint y: 166, endPoint x: 1196, endPoint y: 178, distance: 116.6
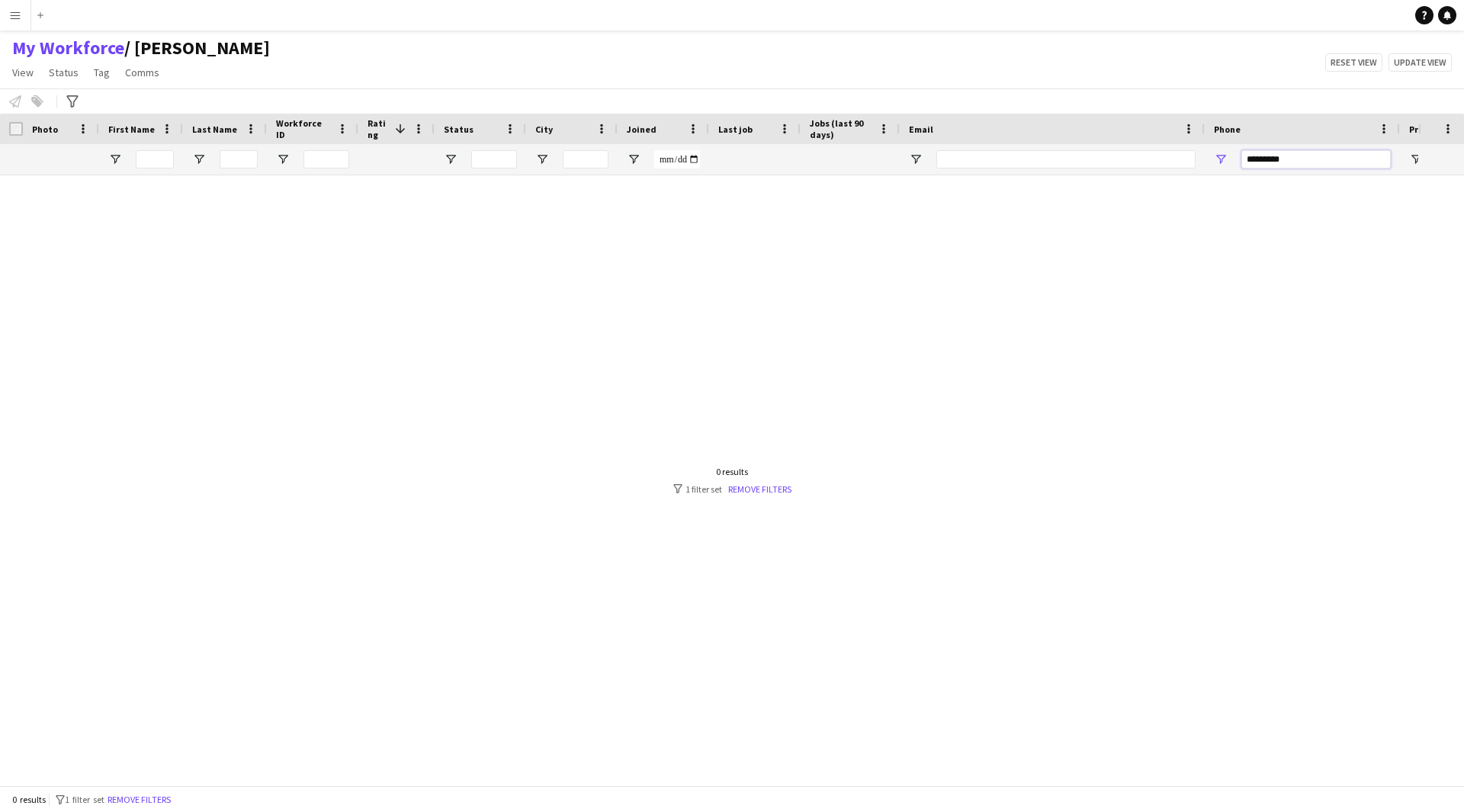
click at [1196, 178] on div "Workforce Details Photo First Name" at bounding box center [732, 449] width 1464 height 672
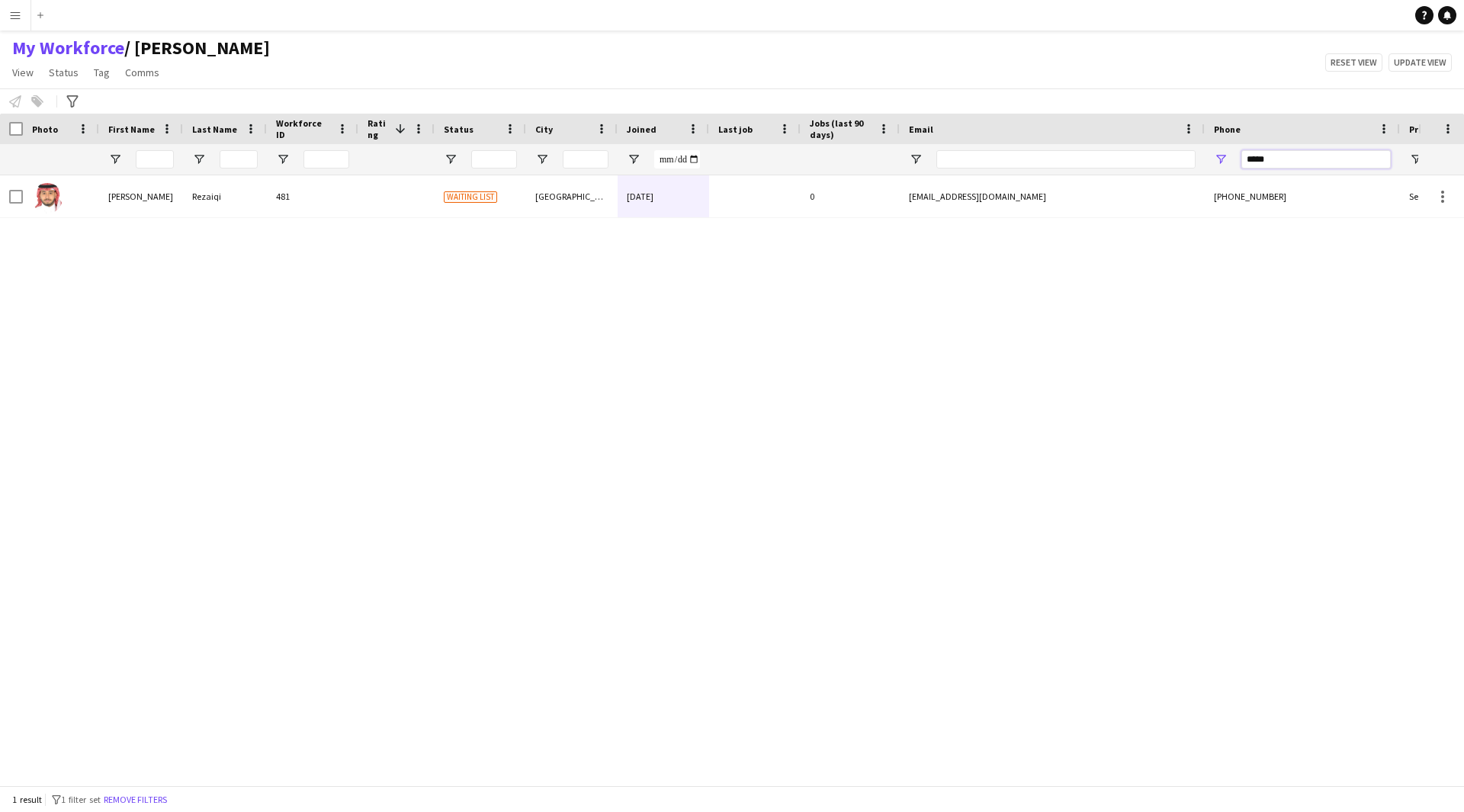
drag, startPoint x: 1315, startPoint y: 157, endPoint x: 1196, endPoint y: 173, distance: 120.1
click at [1196, 173] on div at bounding box center [826, 159] width 1653 height 31
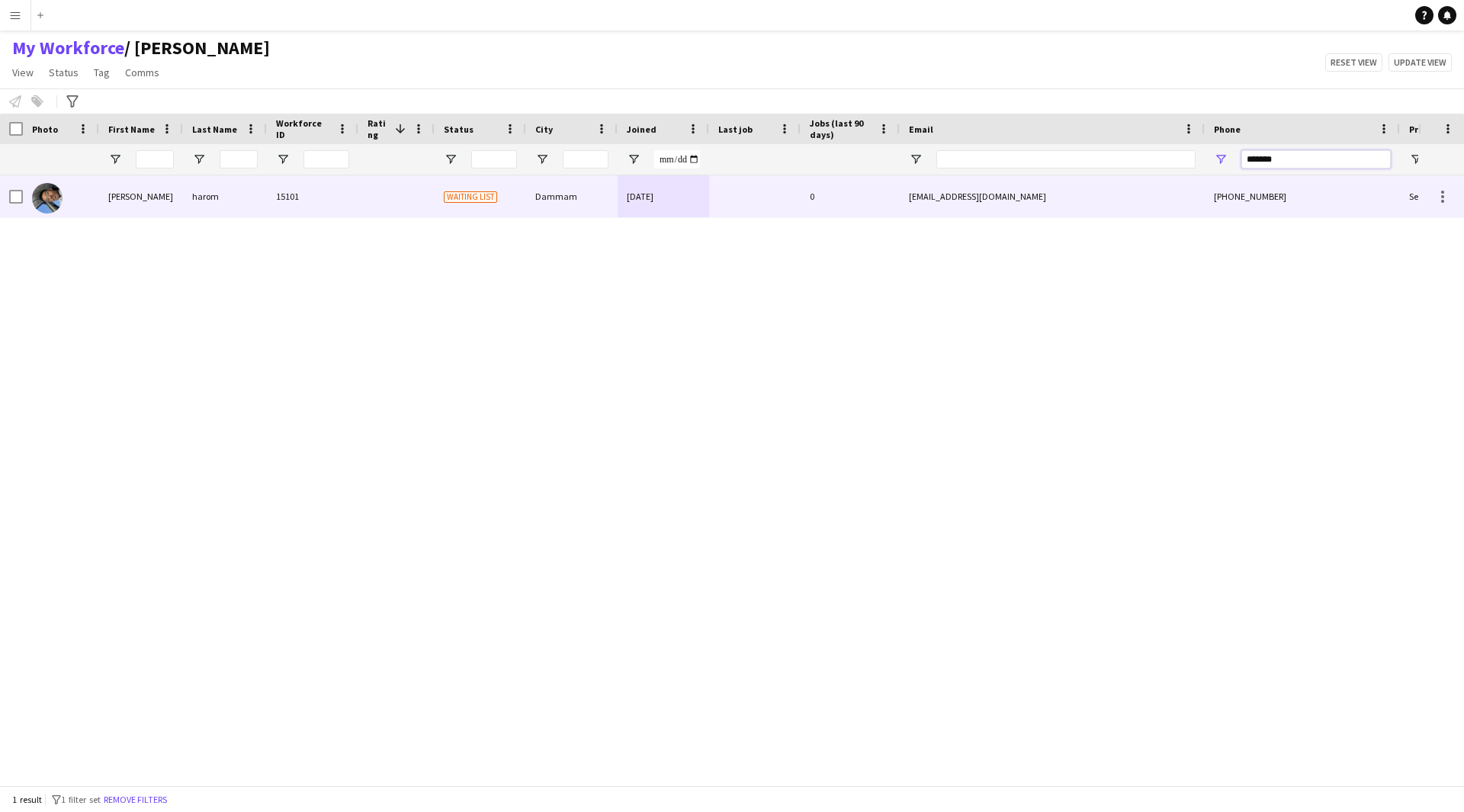
type input "*******"
click at [966, 197] on div "[EMAIL_ADDRESS][DOMAIN_NAME]" at bounding box center [1052, 196] width 305 height 42
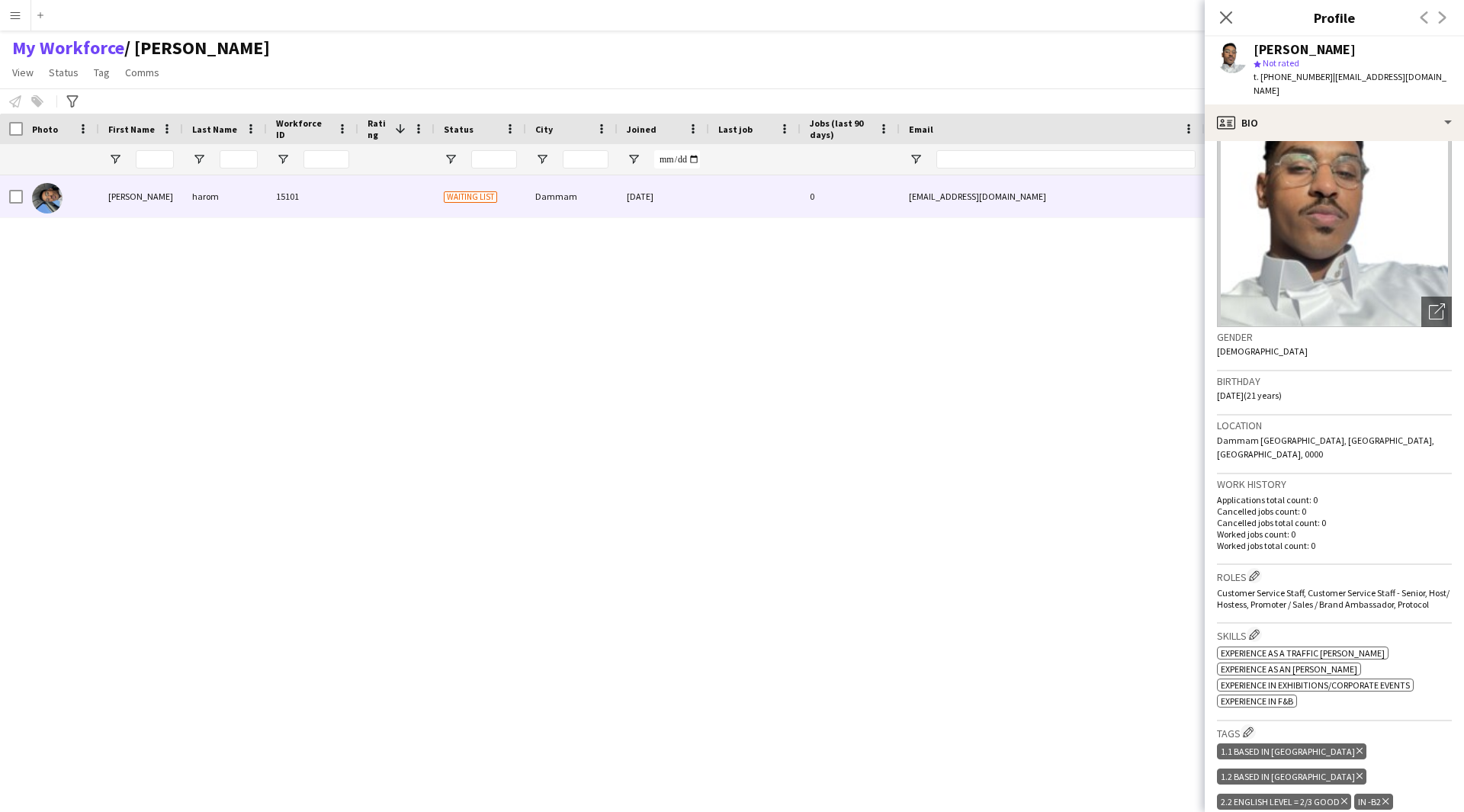
scroll to position [0, 0]
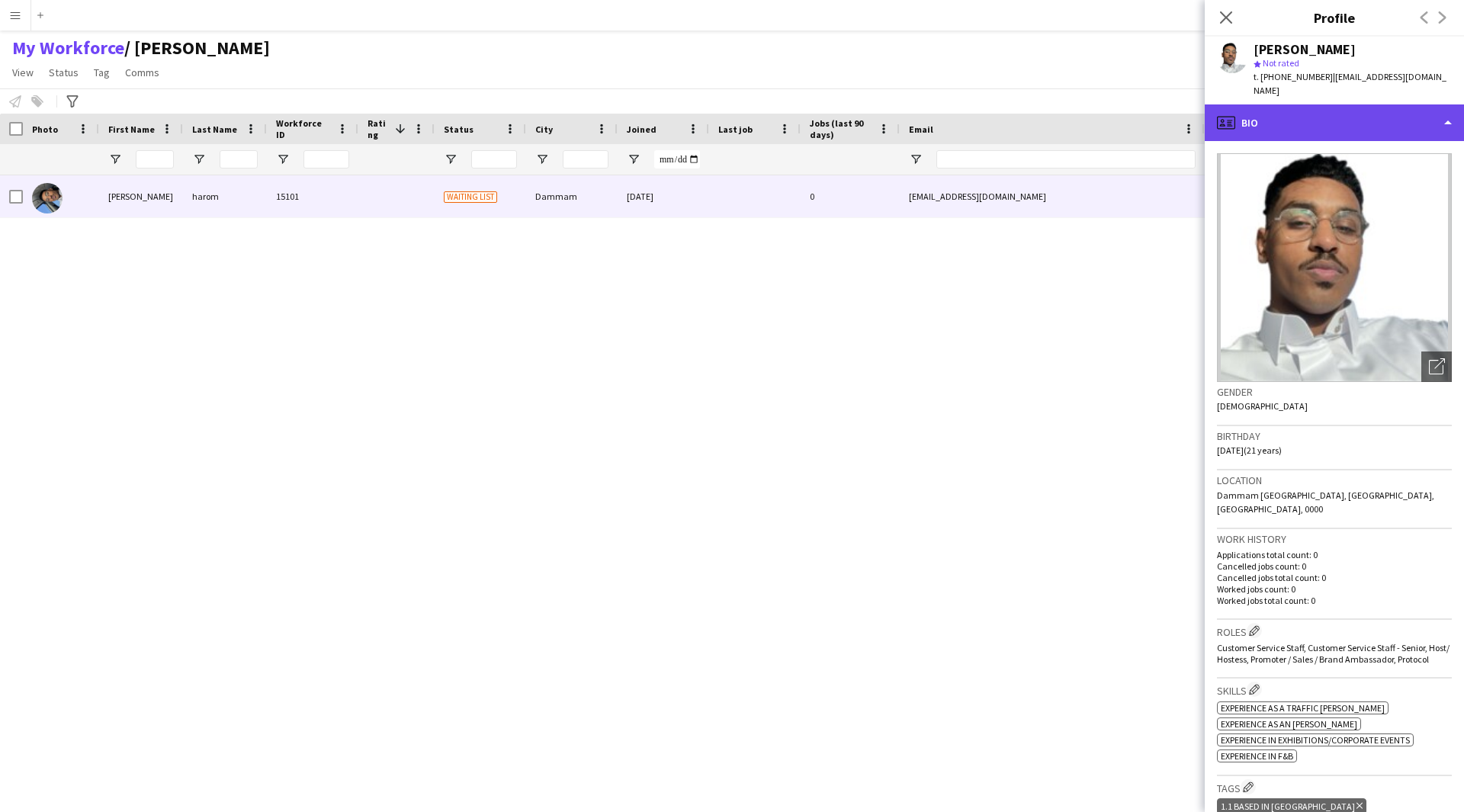
click at [1315, 114] on div "profile Bio" at bounding box center [1334, 123] width 259 height 37
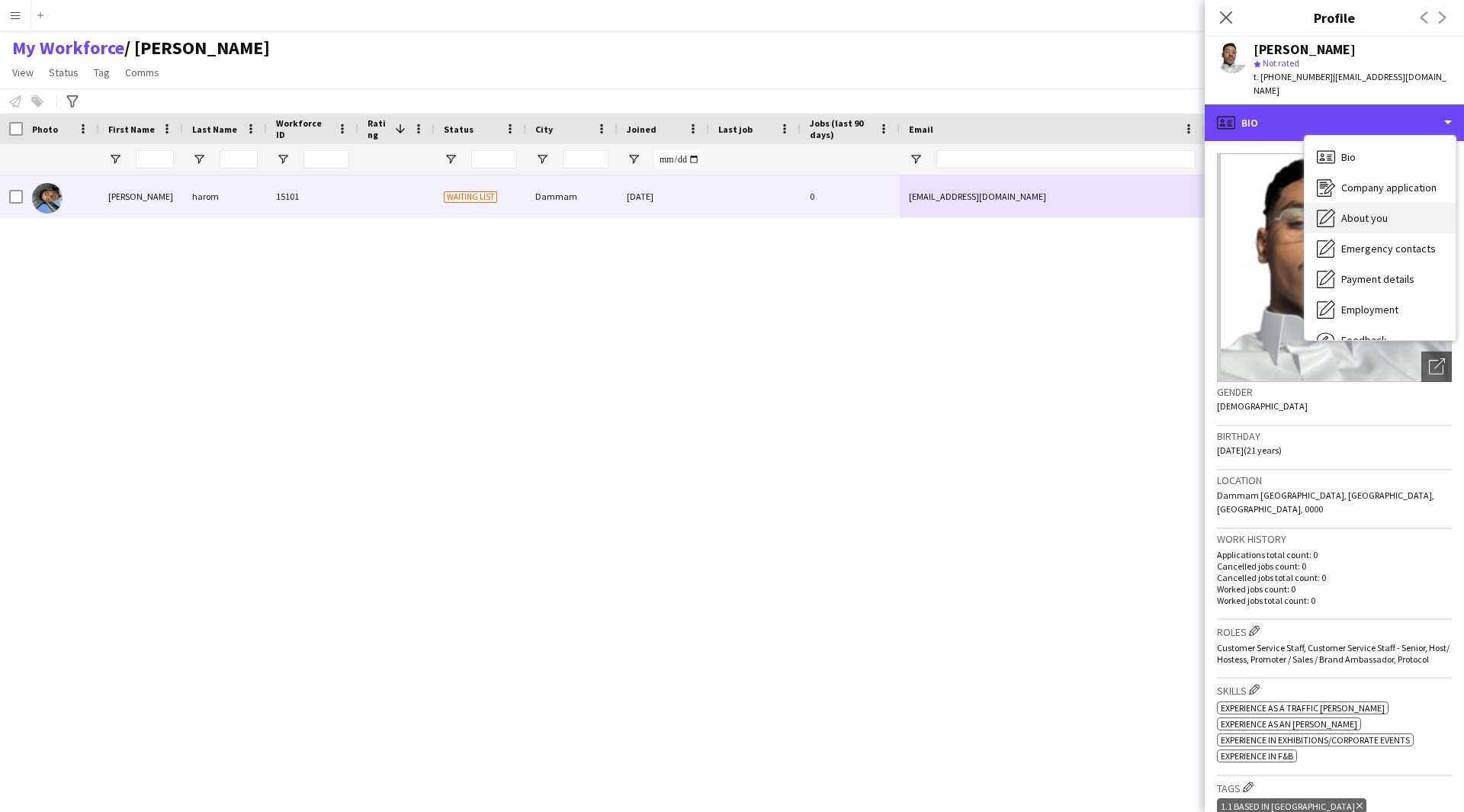
scroll to position [52, 0]
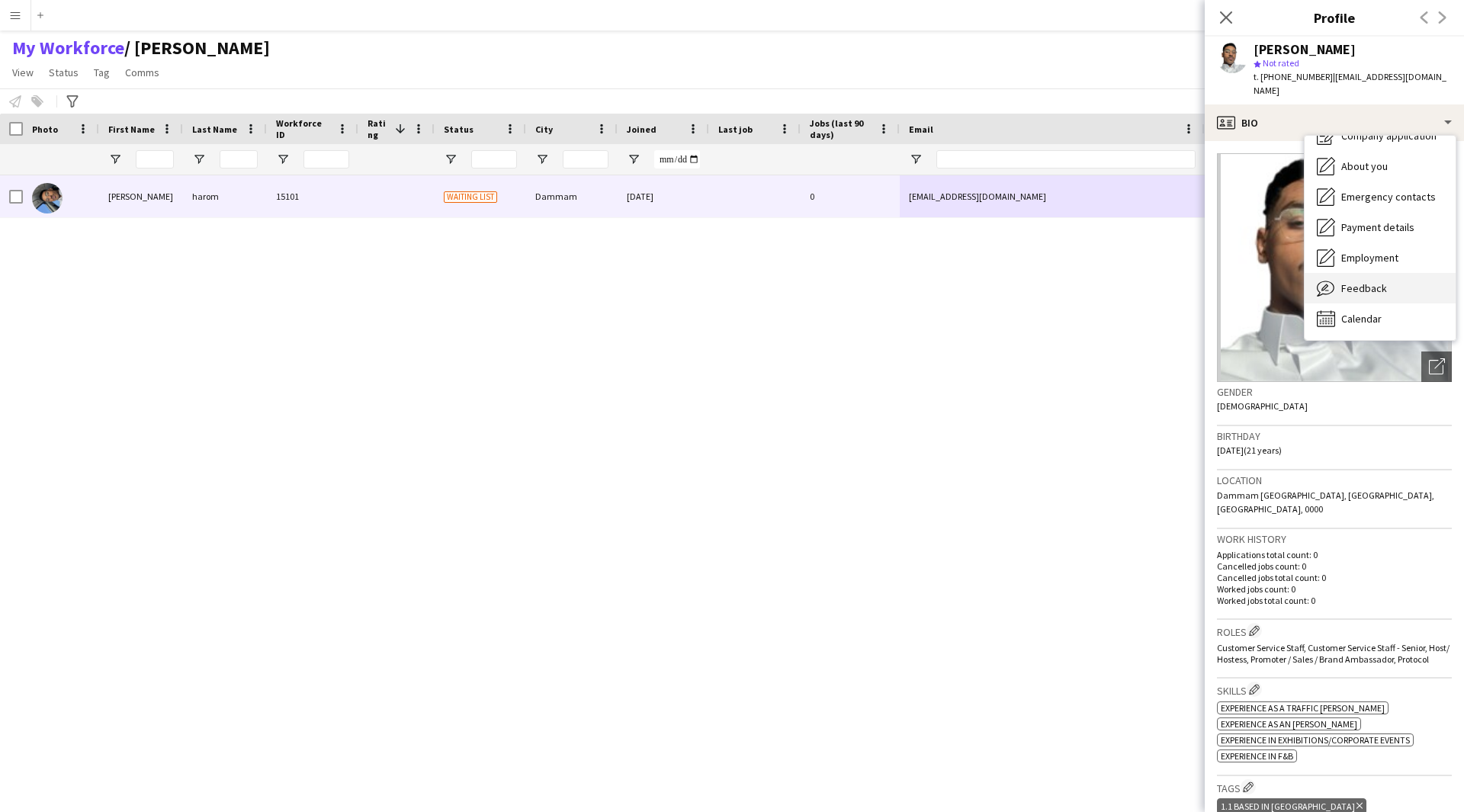
click at [1372, 282] on span "Feedback" at bounding box center [1364, 289] width 45 height 14
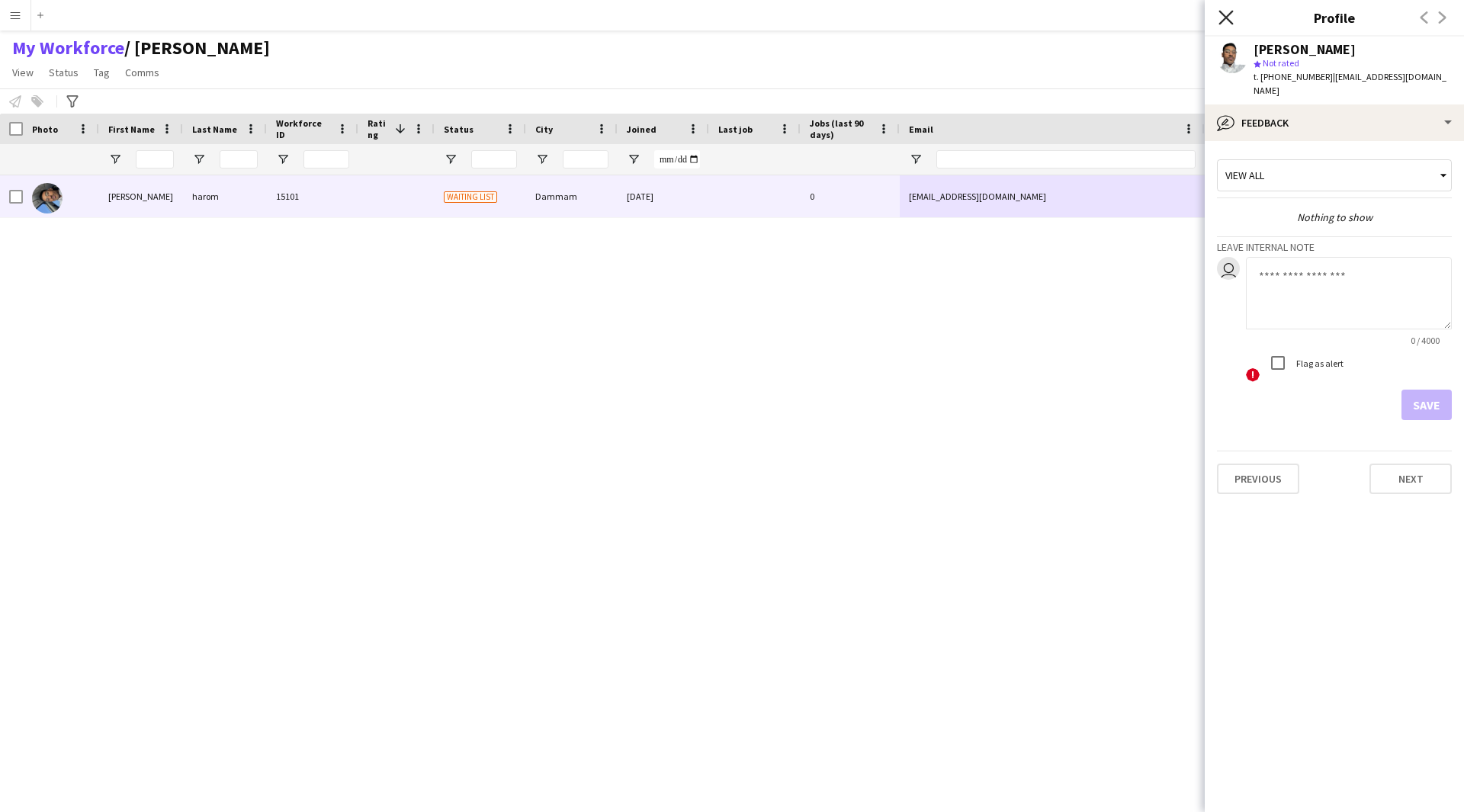
click at [1225, 20] on icon at bounding box center [1225, 17] width 15 height 15
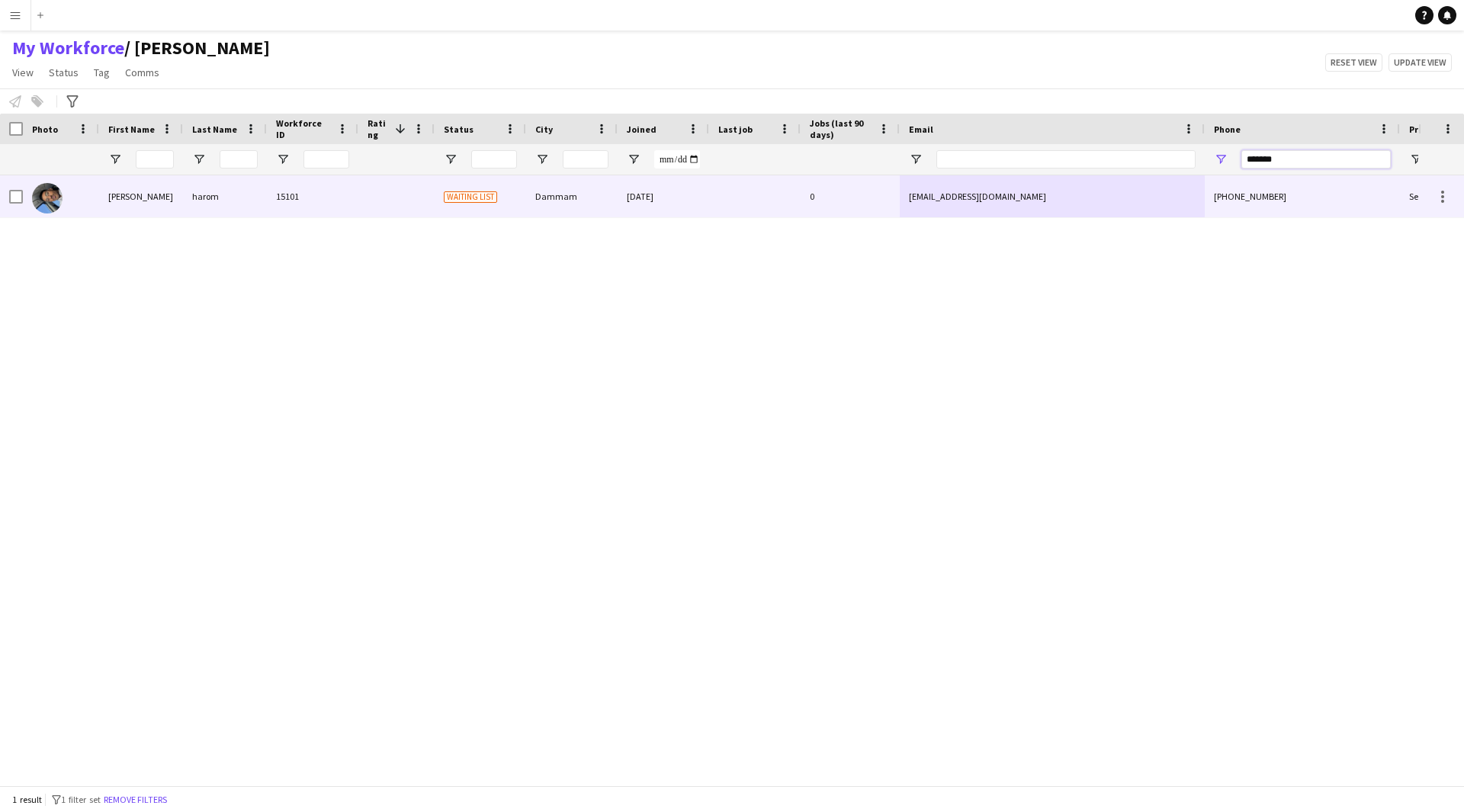
drag, startPoint x: 1297, startPoint y: 156, endPoint x: 1016, endPoint y: 207, distance: 285.6
click at [1016, 207] on div "Workforce Details Photo First Name" at bounding box center [732, 449] width 1464 height 672
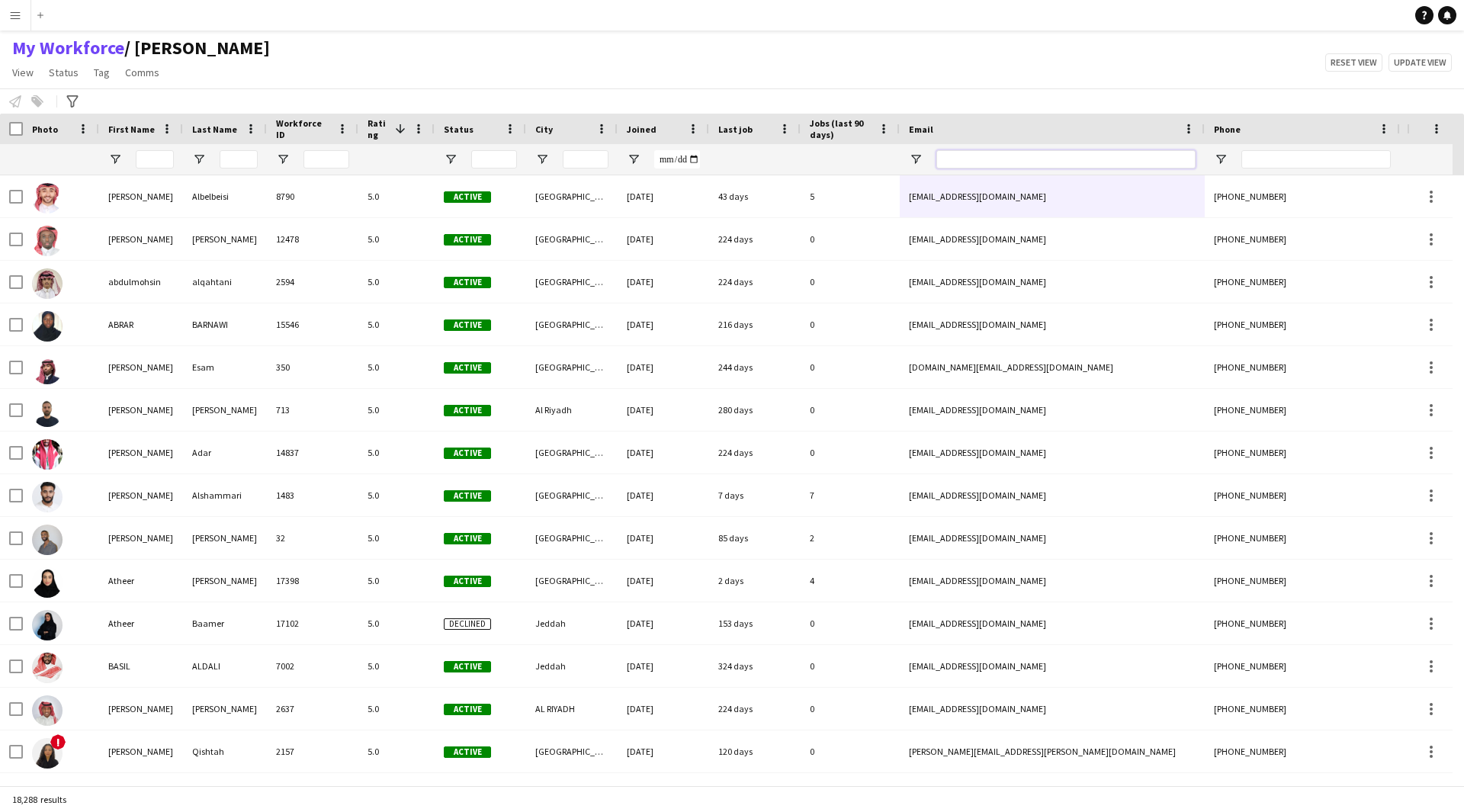
click at [975, 161] on input "Email Filter Input" at bounding box center [1066, 159] width 259 height 18
paste input "**********"
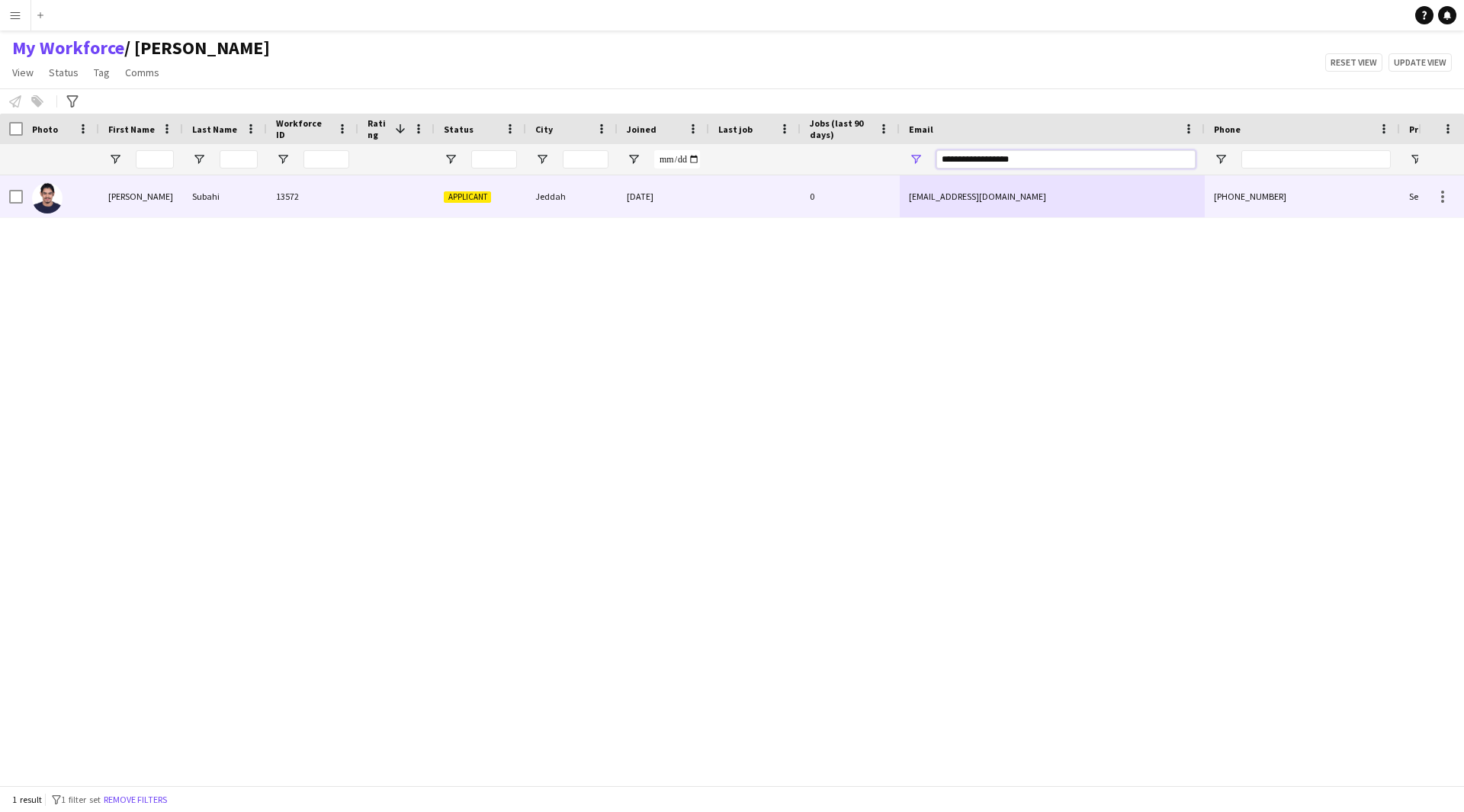
type input "**********"
click at [777, 195] on div at bounding box center [754, 196] width 92 height 42
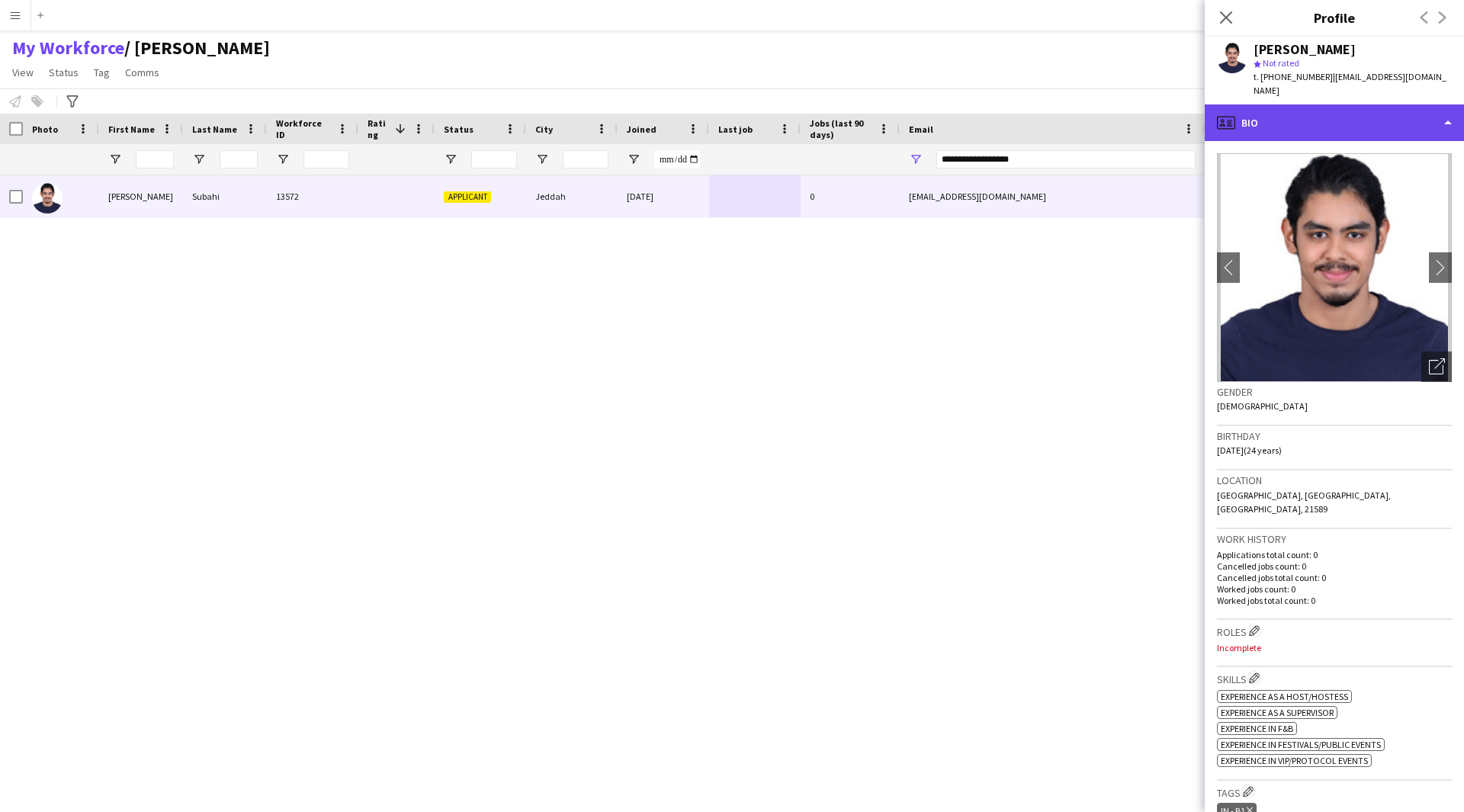
click at [1355, 107] on div "profile Bio" at bounding box center [1334, 123] width 259 height 37
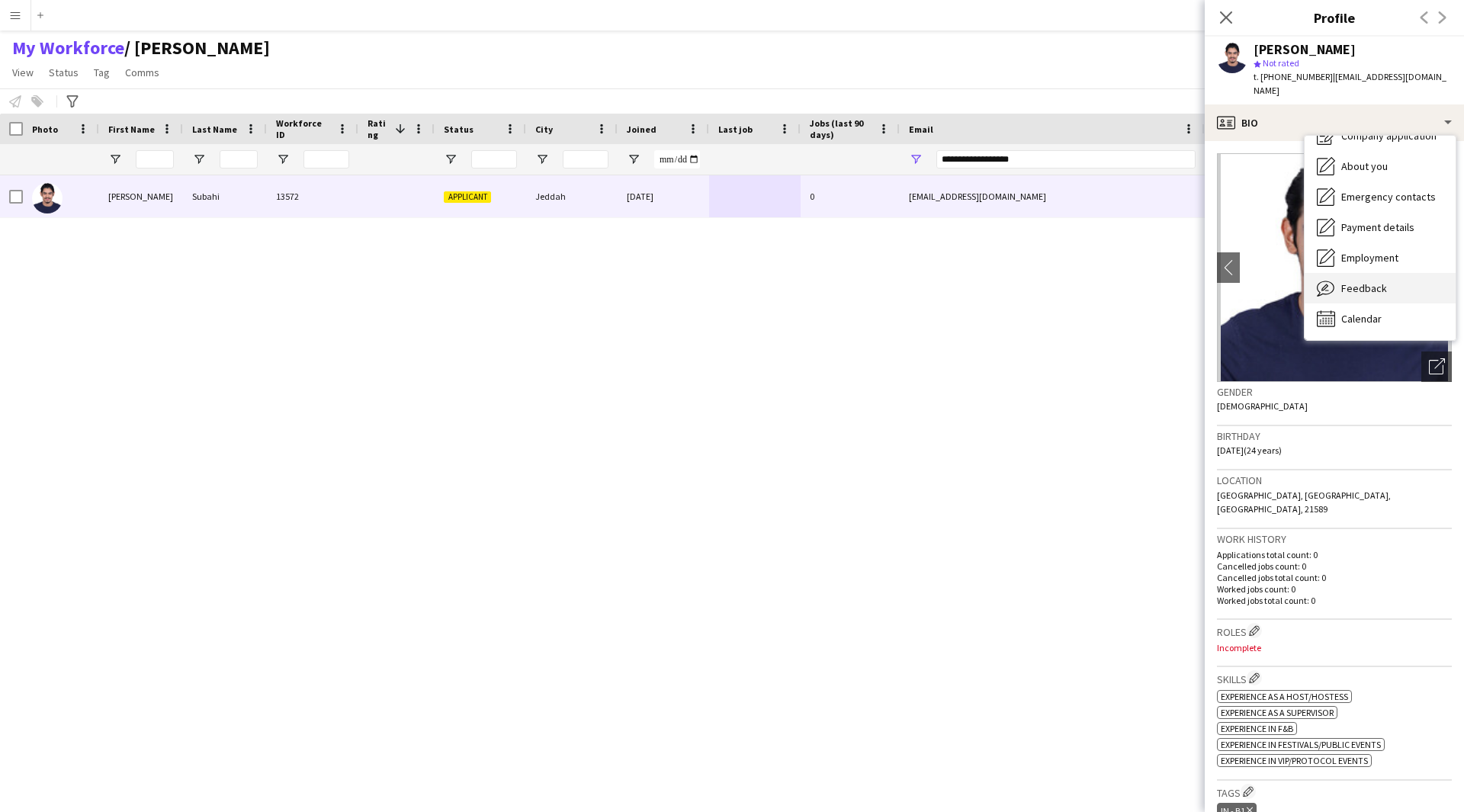
click at [1379, 282] on span "Feedback" at bounding box center [1364, 289] width 45 height 14
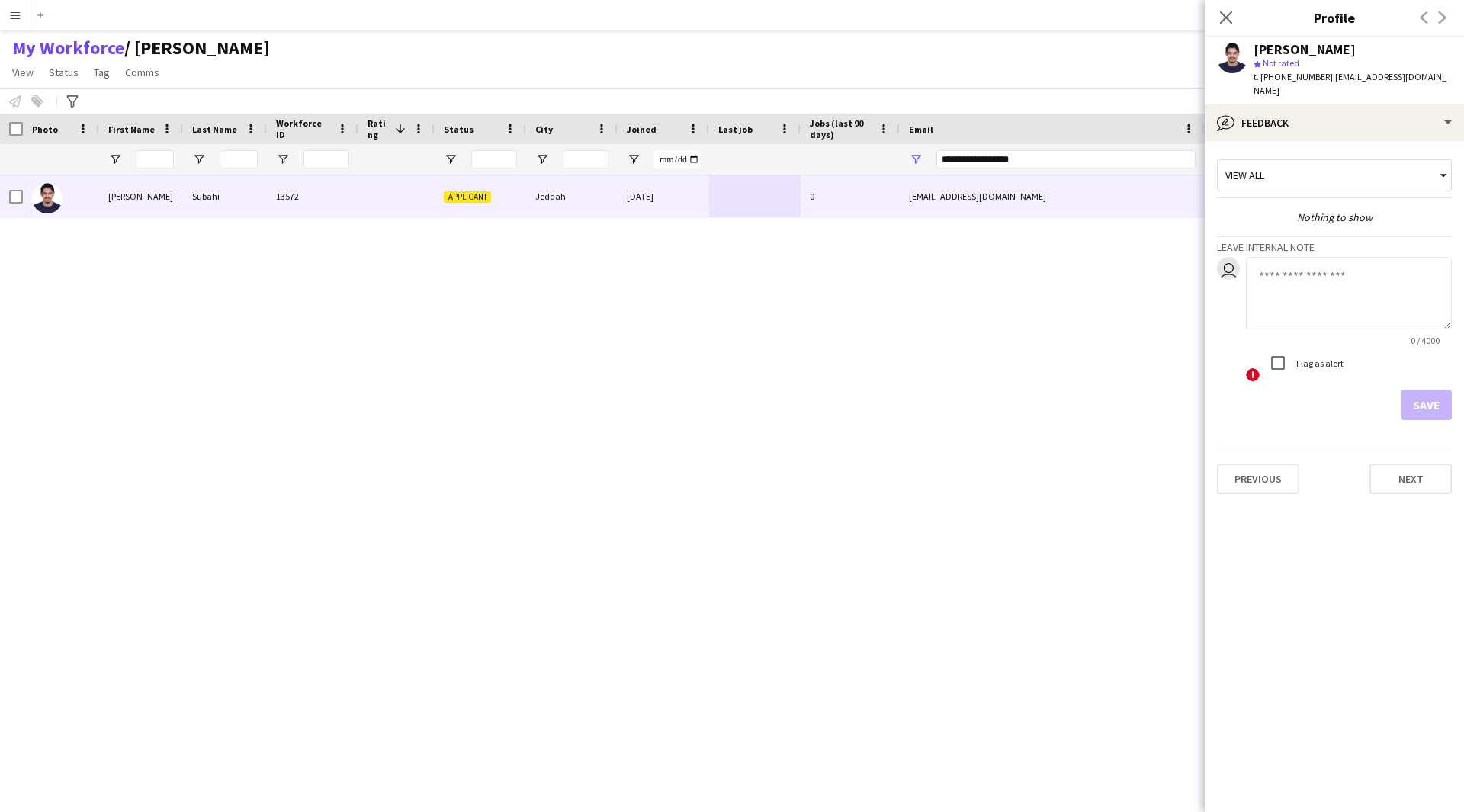
click at [1310, 265] on textarea at bounding box center [1348, 293] width 206 height 73
type textarea "*******"
click at [1412, 392] on button "Save" at bounding box center [1426, 404] width 50 height 31
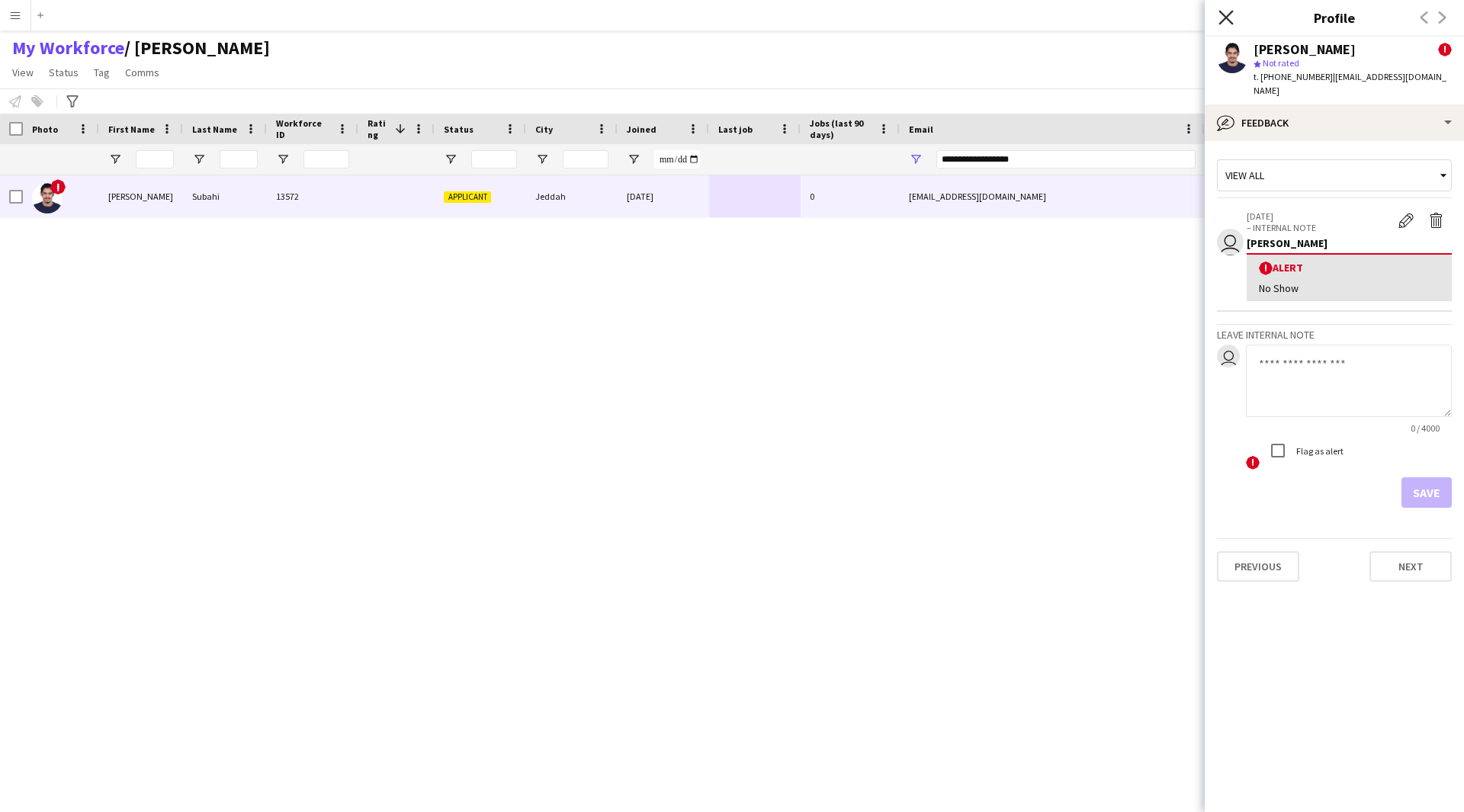
click at [1222, 14] on icon at bounding box center [1225, 17] width 15 height 15
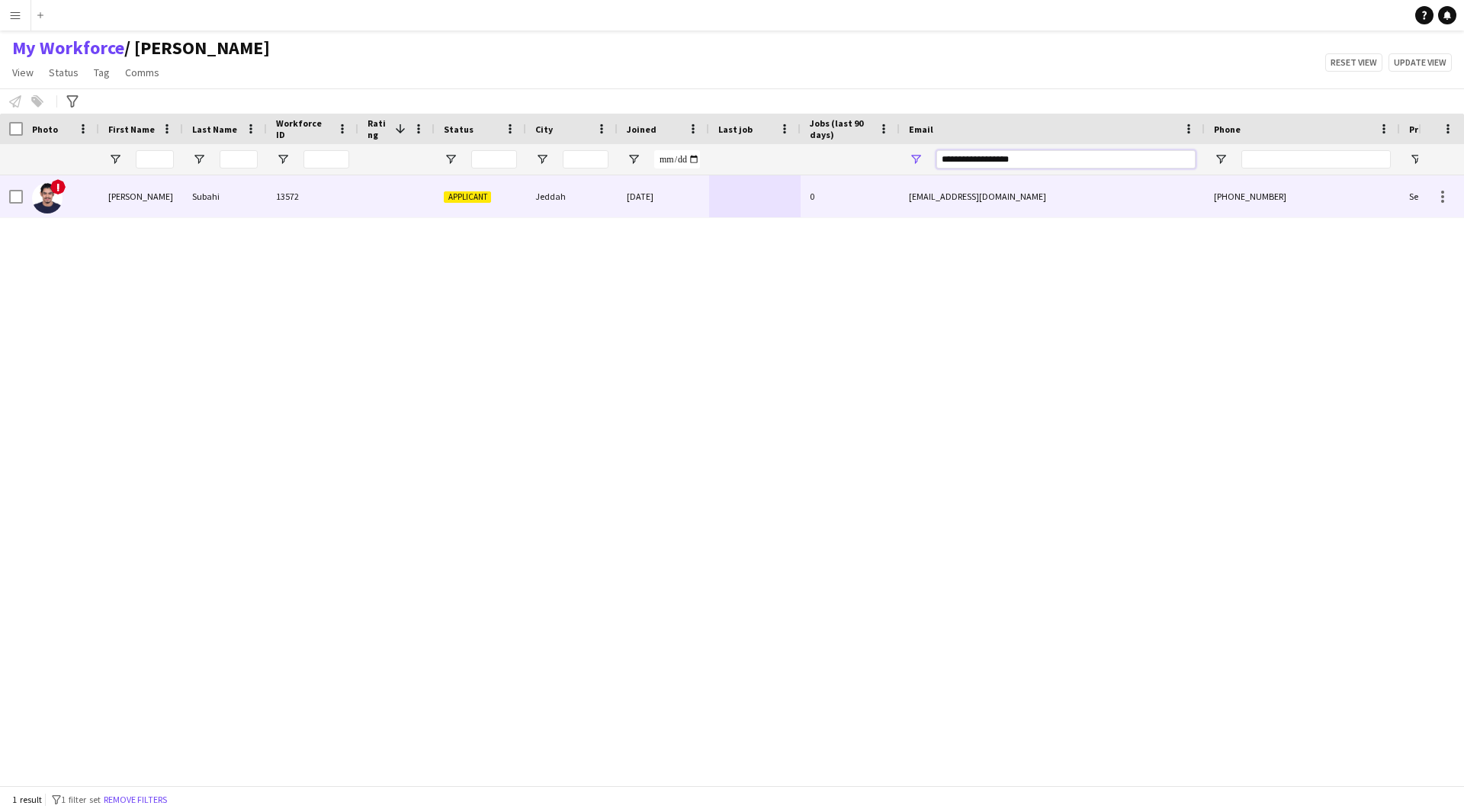
drag, startPoint x: 1036, startPoint y: 160, endPoint x: 727, endPoint y: 225, distance: 315.8
click at [727, 225] on div "Workforce Details Photo First Name" at bounding box center [732, 449] width 1464 height 672
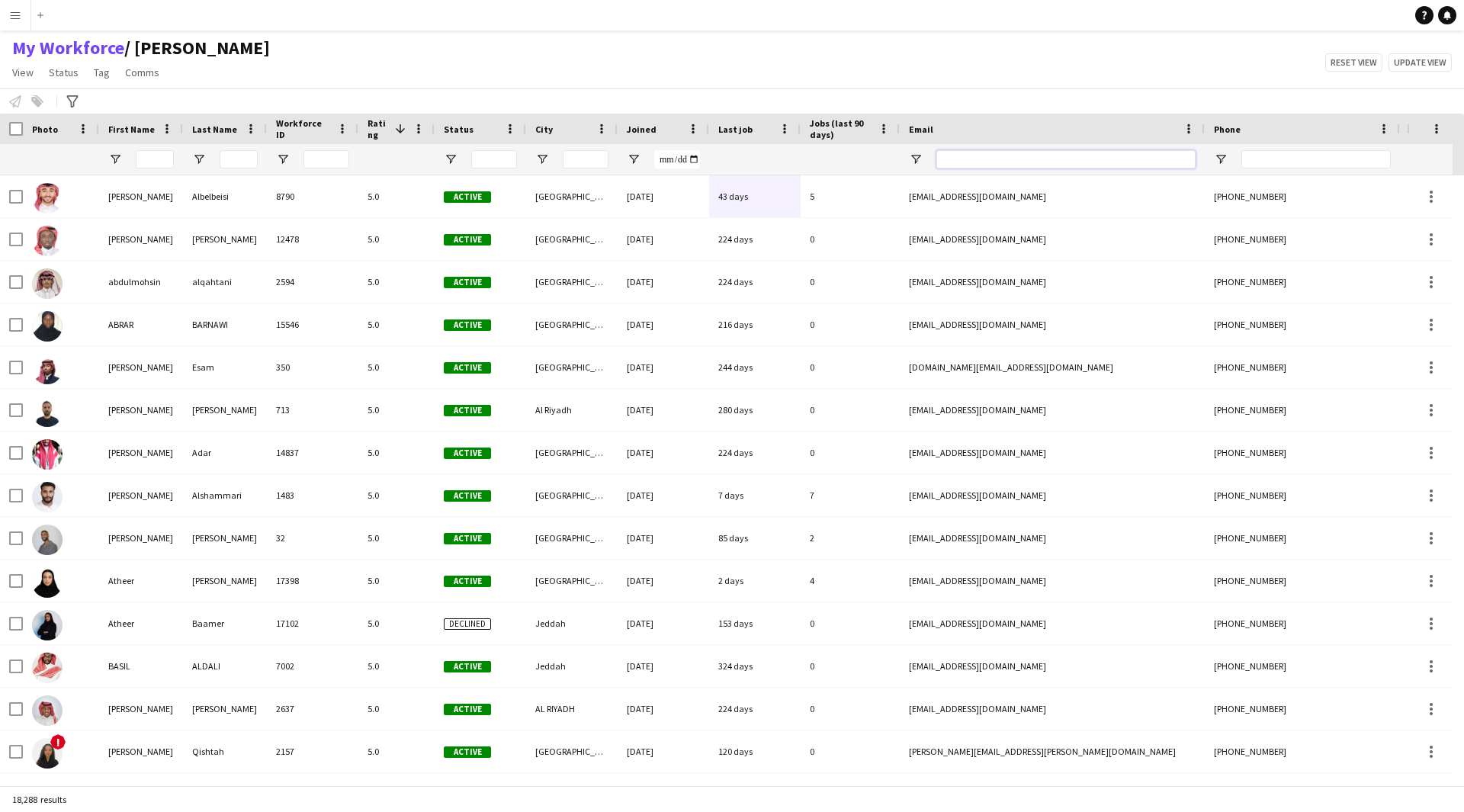
paste input "**********"
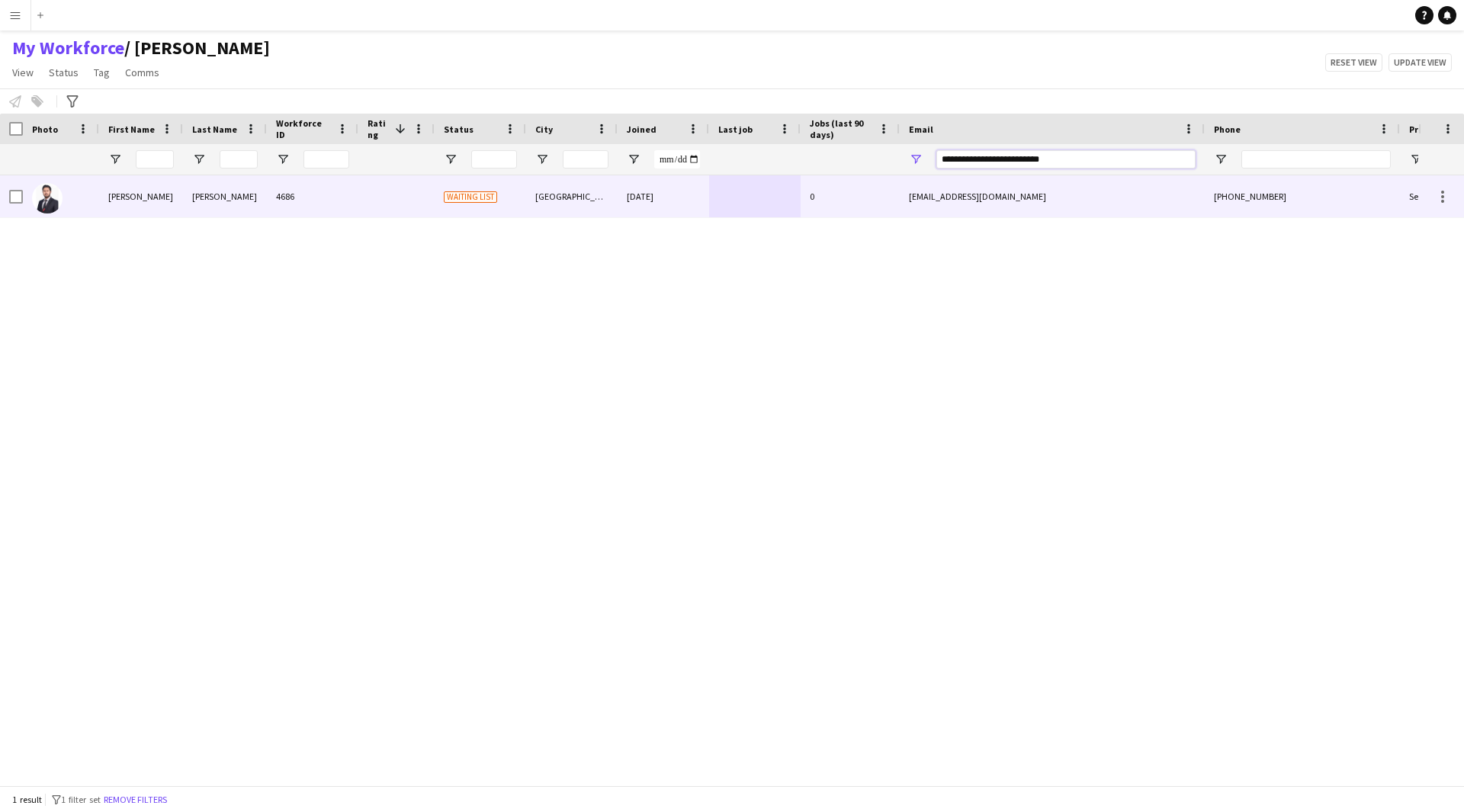
drag, startPoint x: 1073, startPoint y: 166, endPoint x: 769, endPoint y: 197, distance: 305.6
click at [769, 197] on div "Workforce Details Photo First Name" at bounding box center [732, 449] width 1464 height 672
paste input "Email Filter Input"
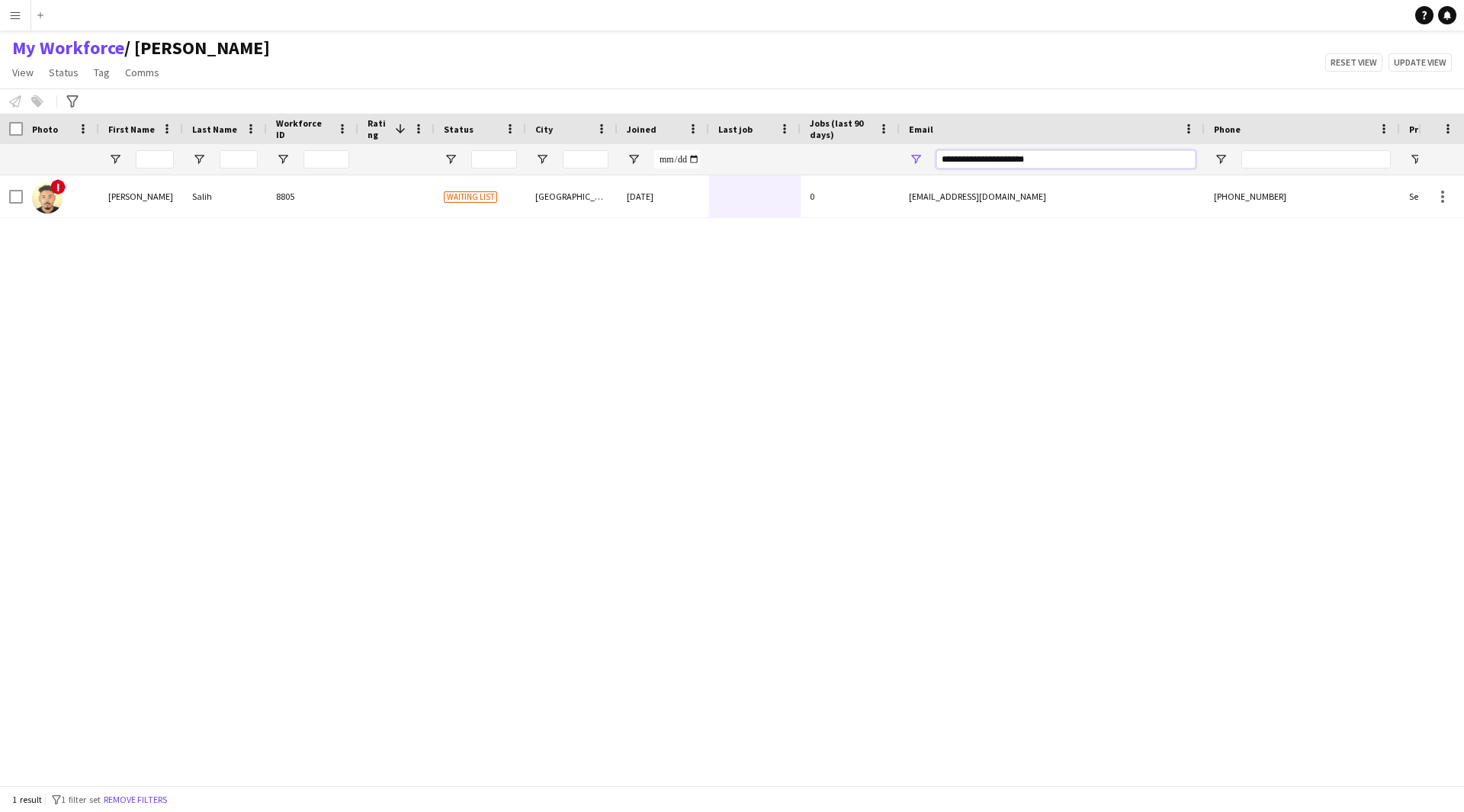
type input "**********"
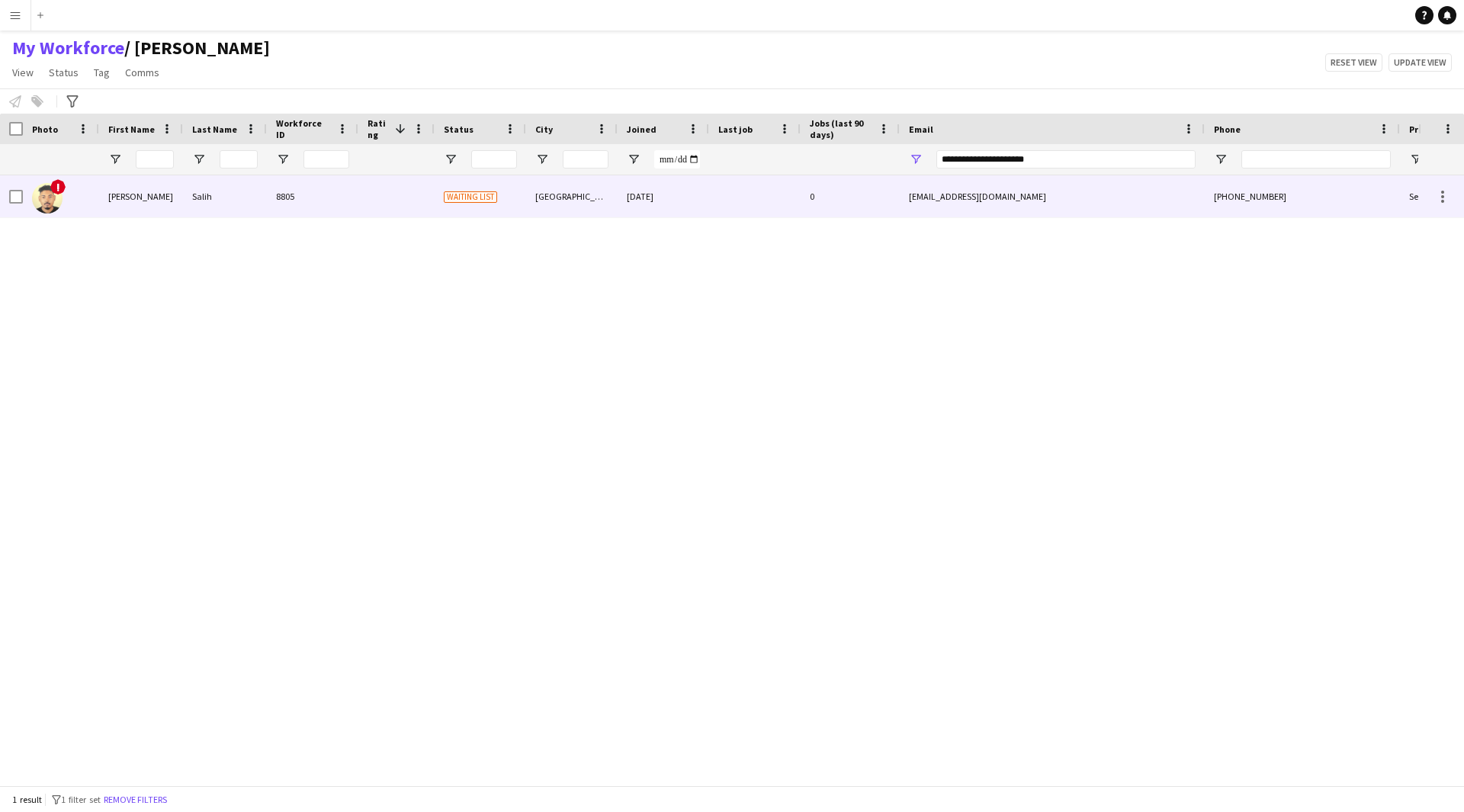
click at [781, 193] on div at bounding box center [754, 196] width 92 height 42
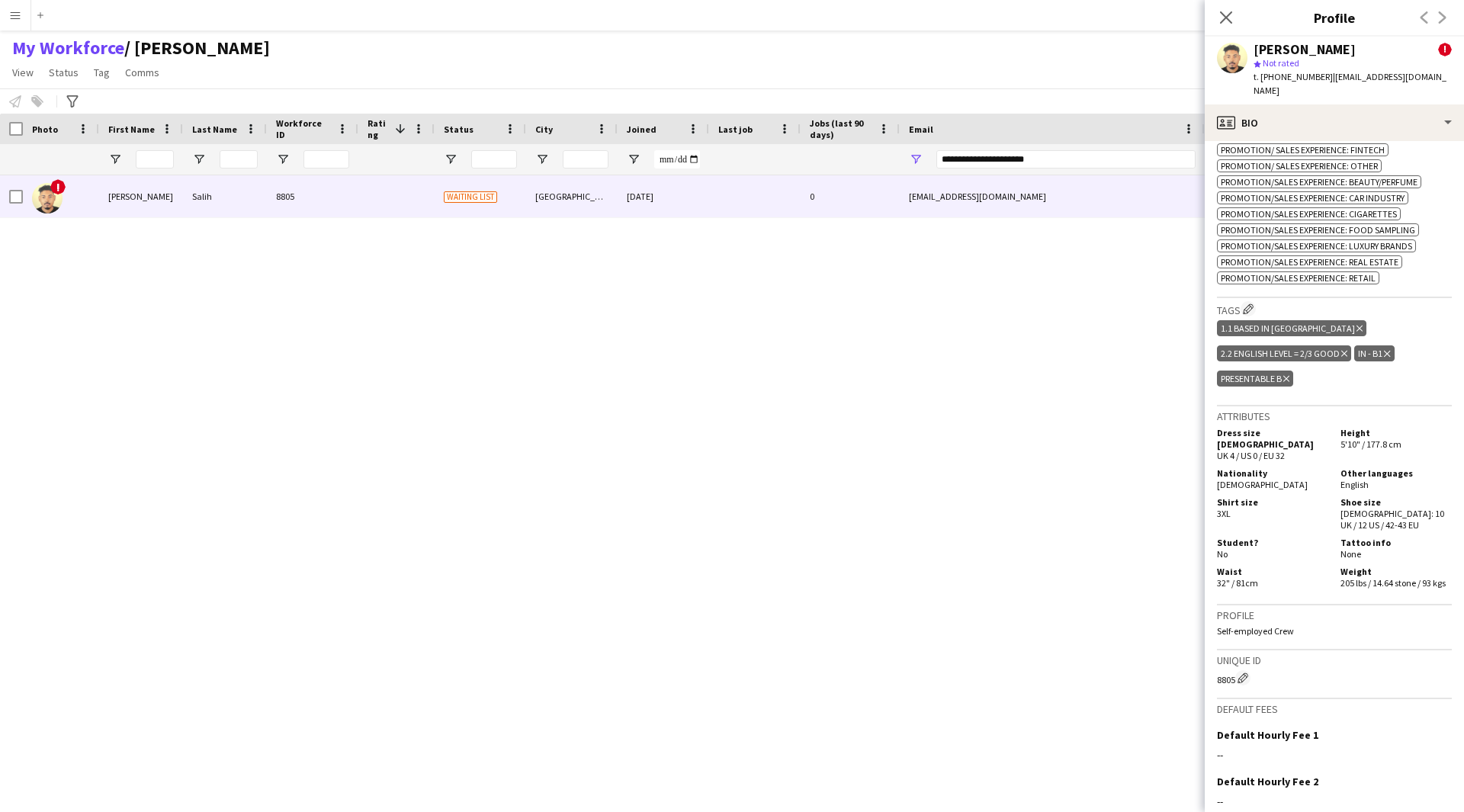
scroll to position [1161, 0]
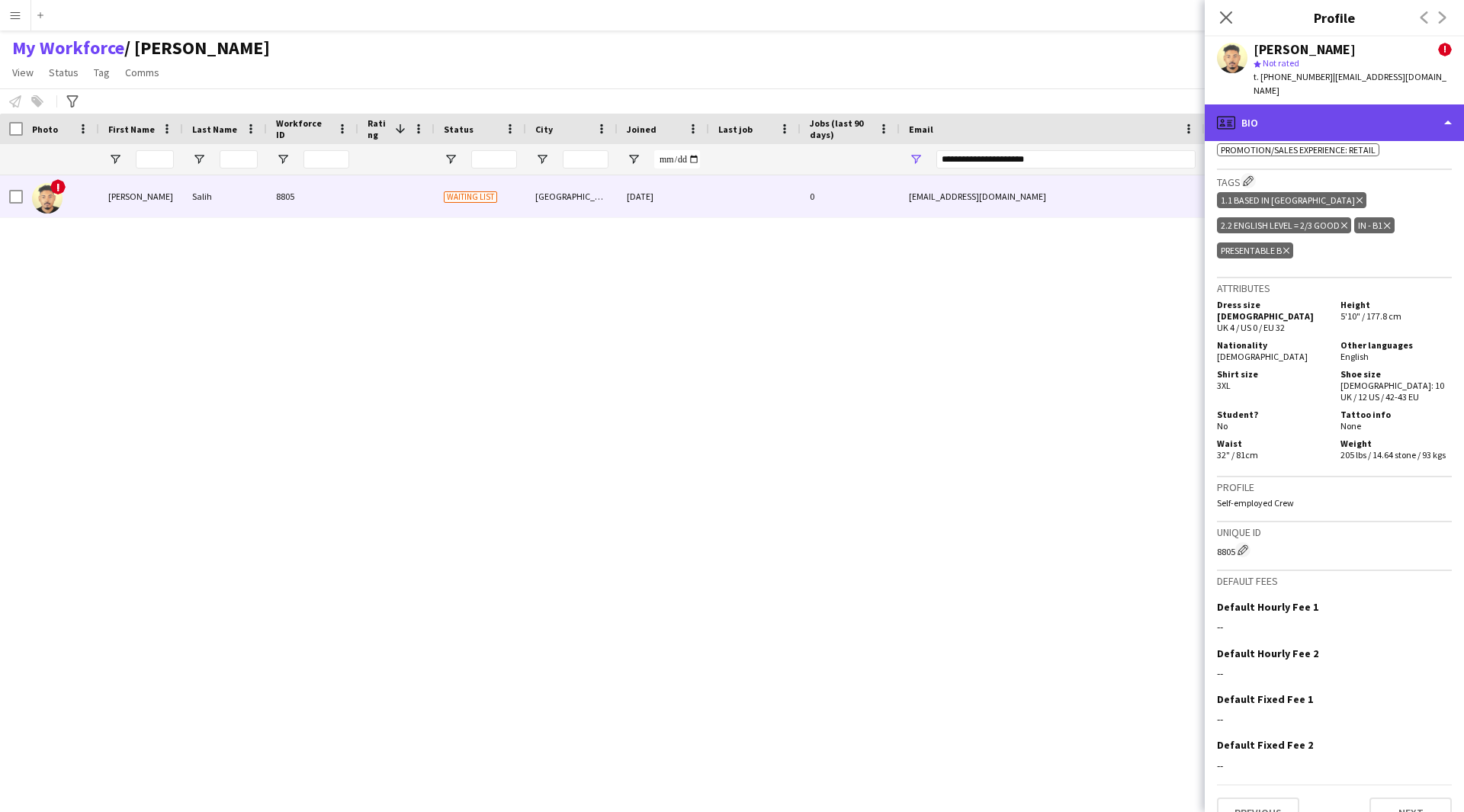
click at [1300, 123] on div "profile Bio" at bounding box center [1334, 123] width 259 height 37
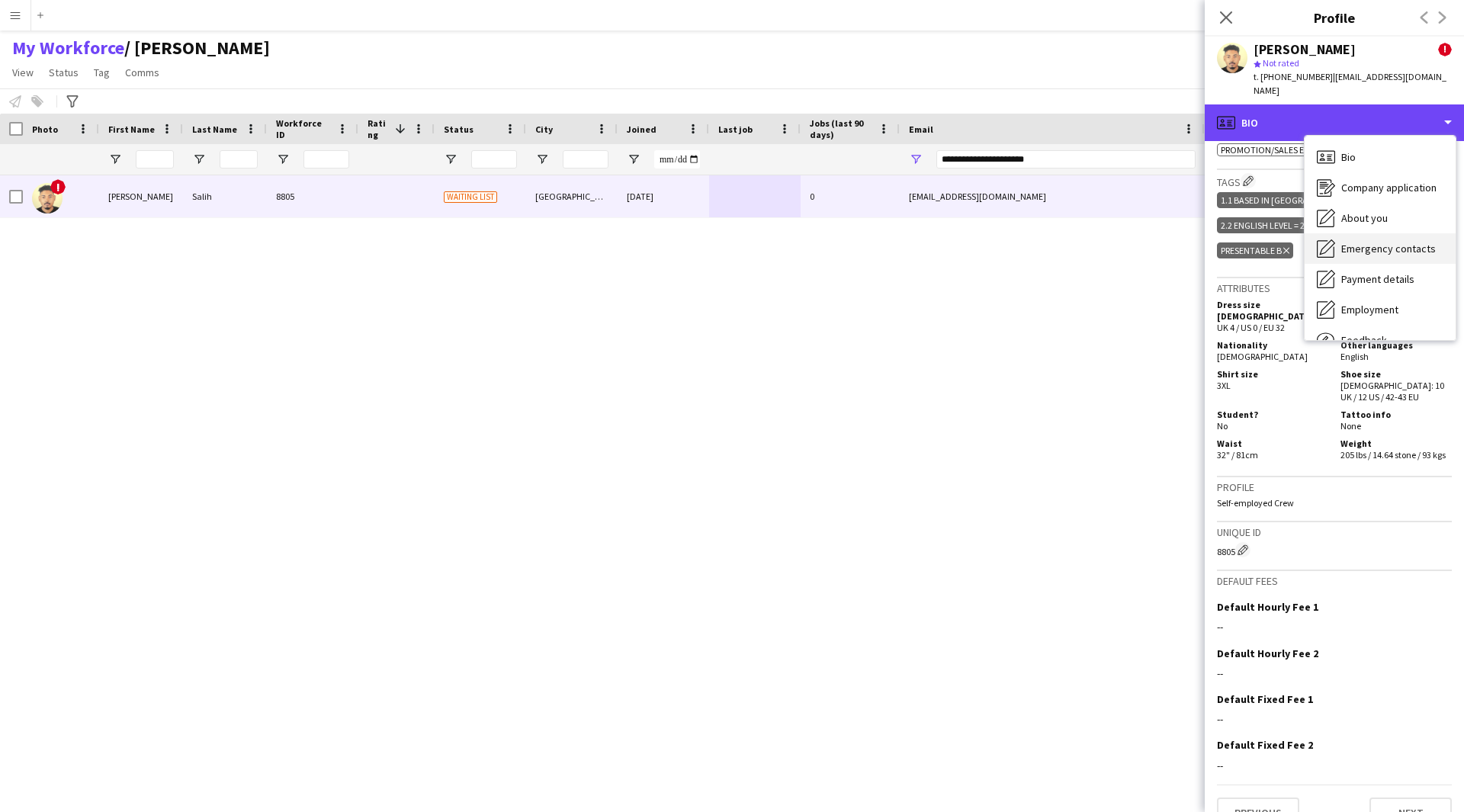
scroll to position [52, 0]
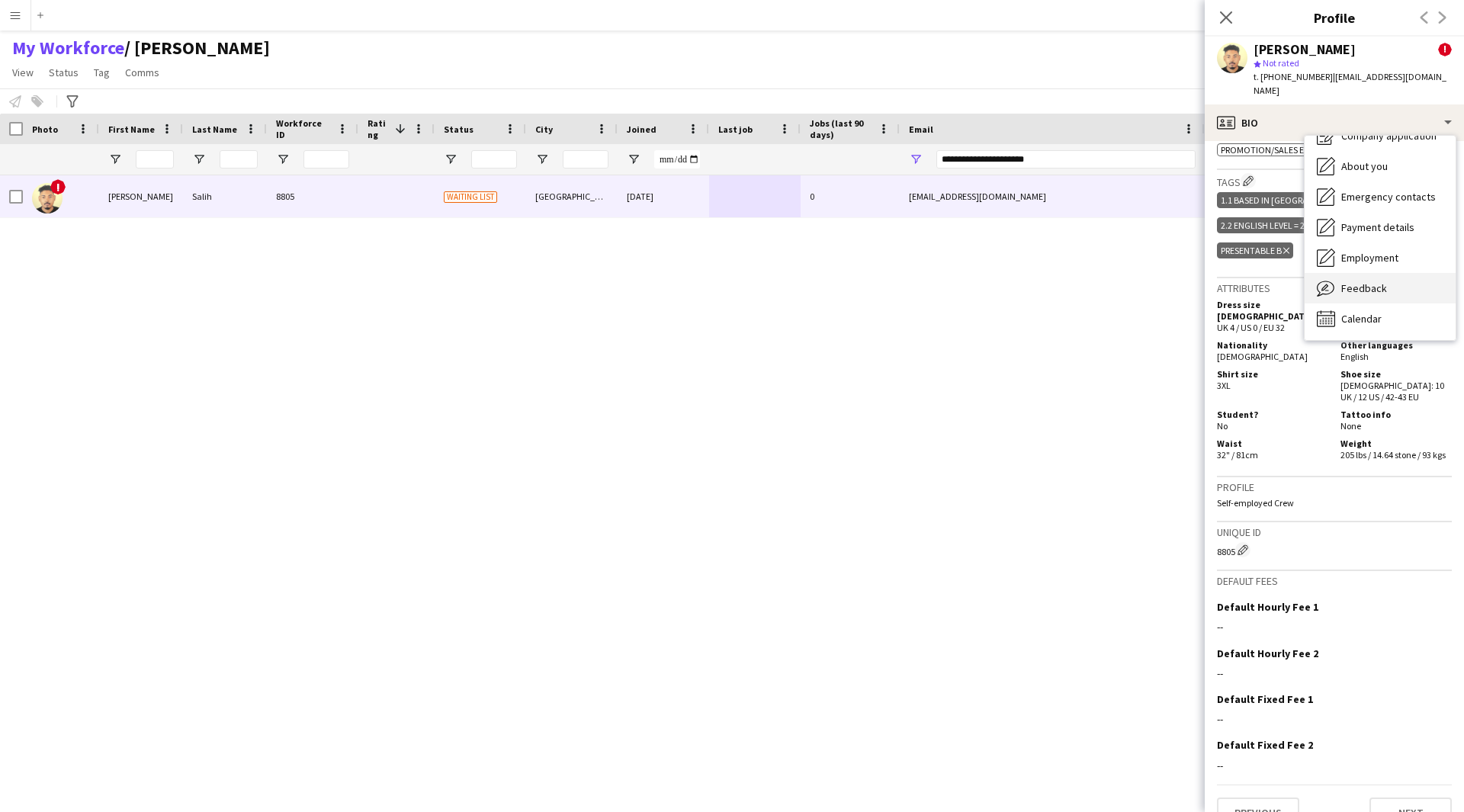
click at [1365, 282] on span "Feedback" at bounding box center [1364, 289] width 45 height 14
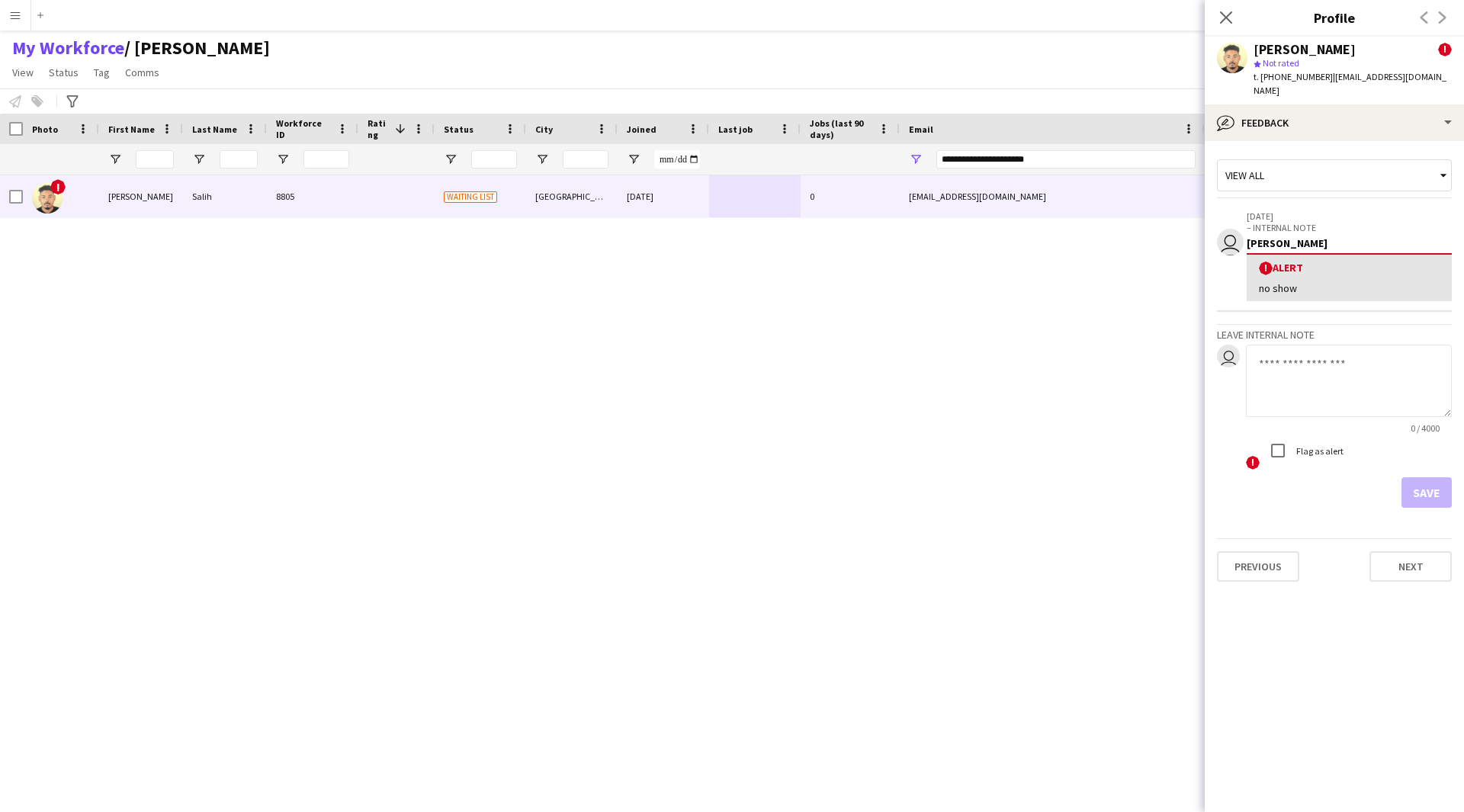
click at [1314, 345] on textarea at bounding box center [1348, 381] width 206 height 73
paste textarea "**********"
drag, startPoint x: 1279, startPoint y: 357, endPoint x: 1095, endPoint y: 362, distance: 184.1
click at [1095, 362] on body "Menu Boards Boards Boards All jobs Status Workforce Workforce My Workforce Recr…" at bounding box center [732, 406] width 1464 height 812
type textarea "**********"
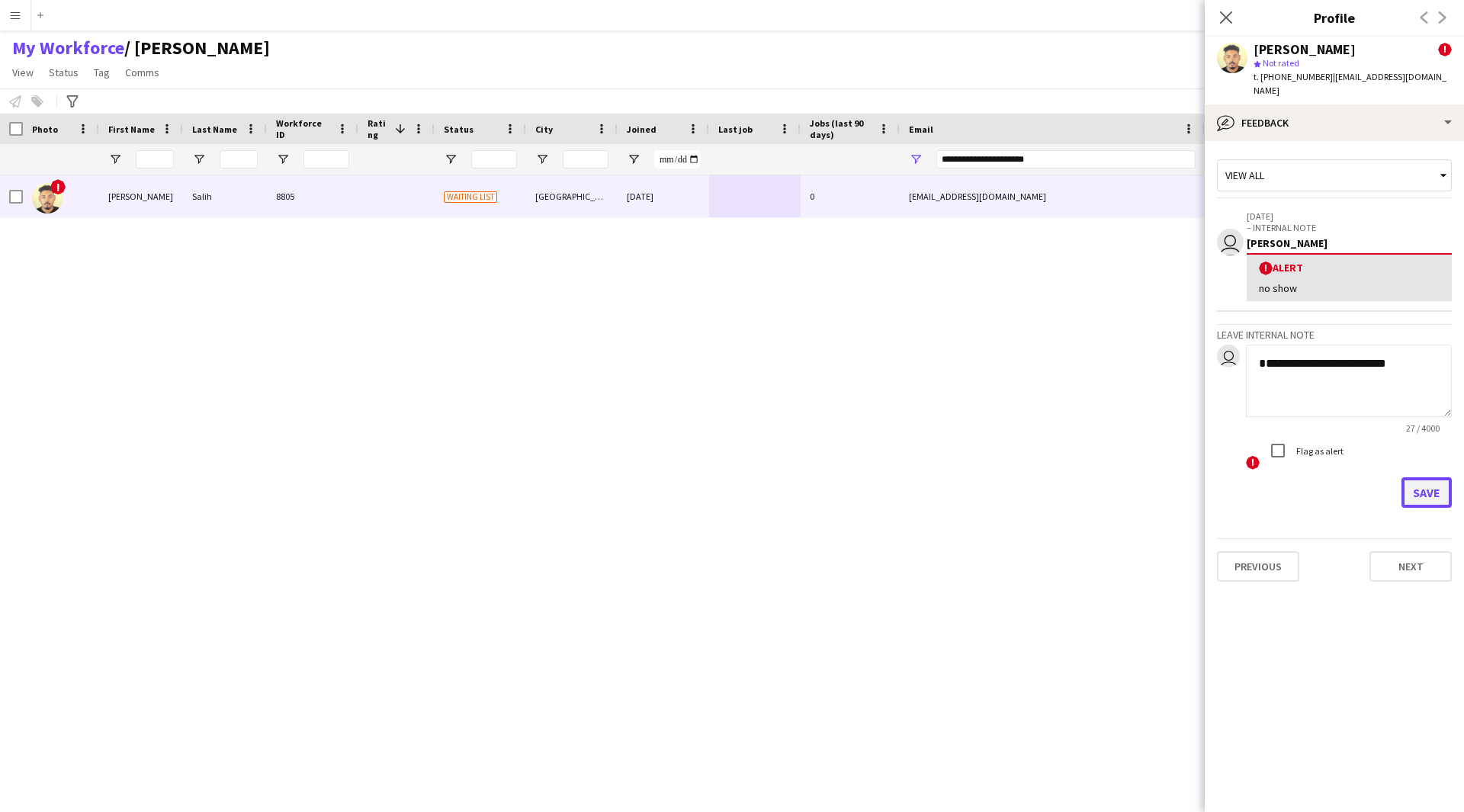
click at [1423, 477] on button "Save" at bounding box center [1426, 492] width 50 height 31
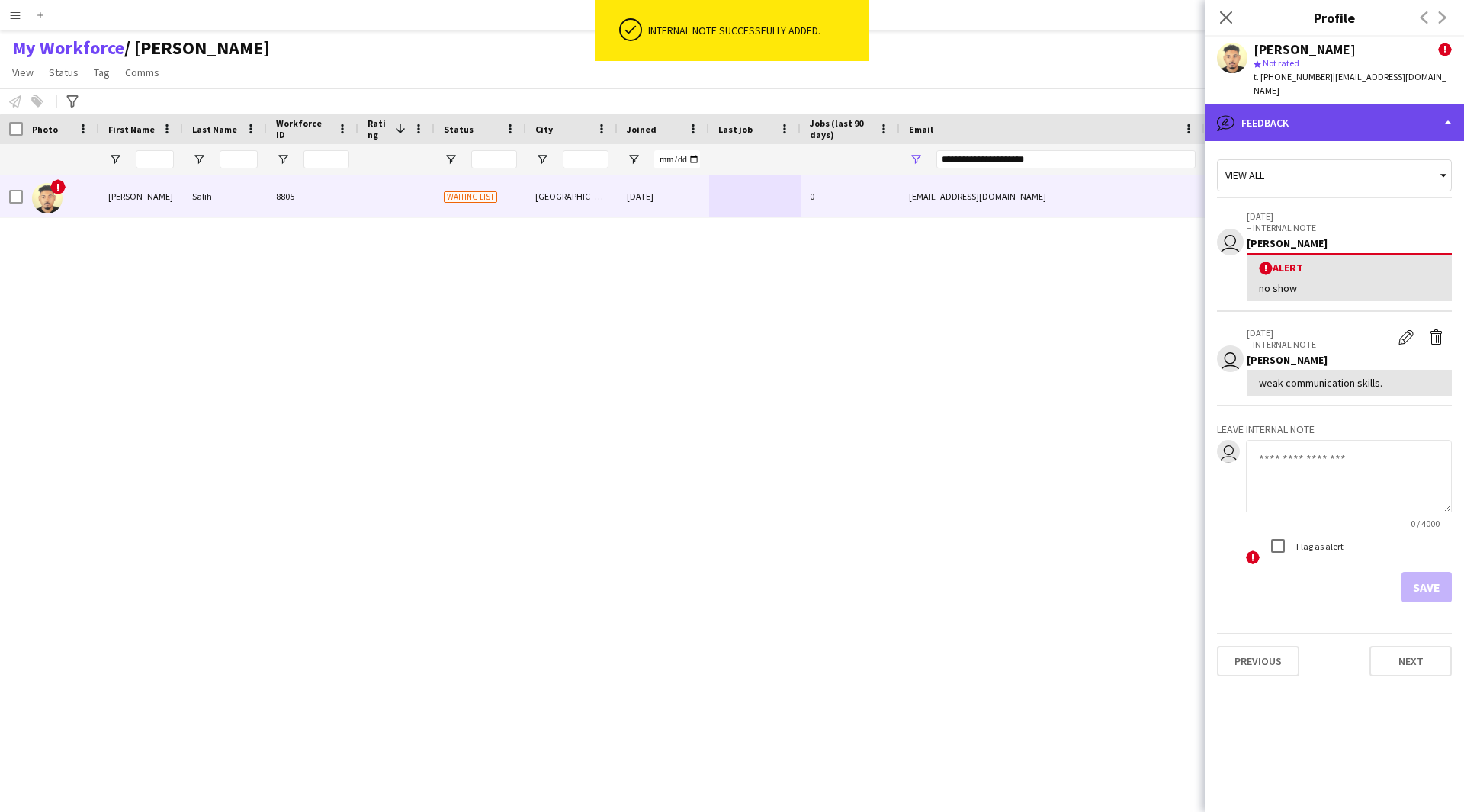
click at [1305, 105] on div "bubble-pencil Feedback" at bounding box center [1334, 123] width 259 height 37
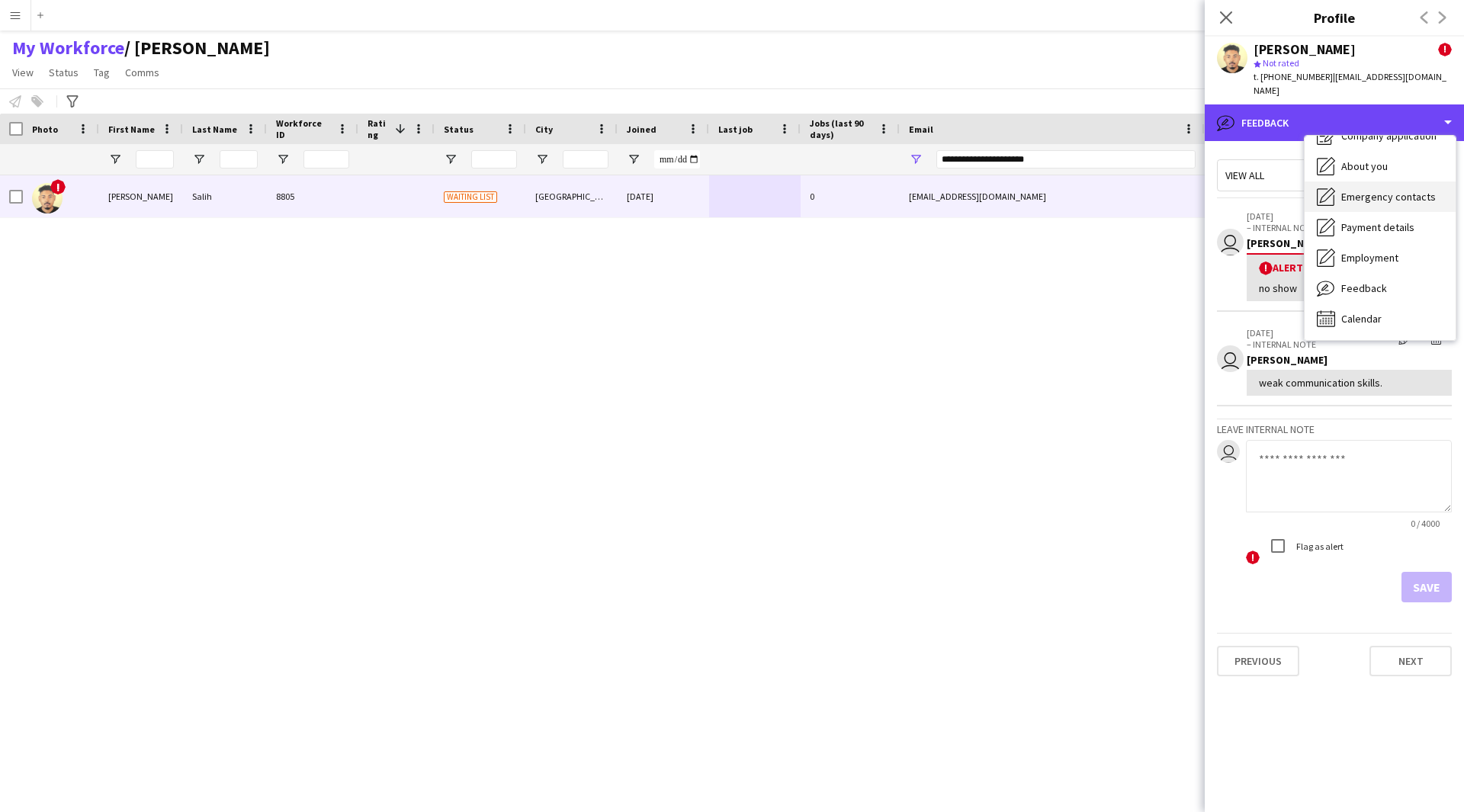
scroll to position [0, 0]
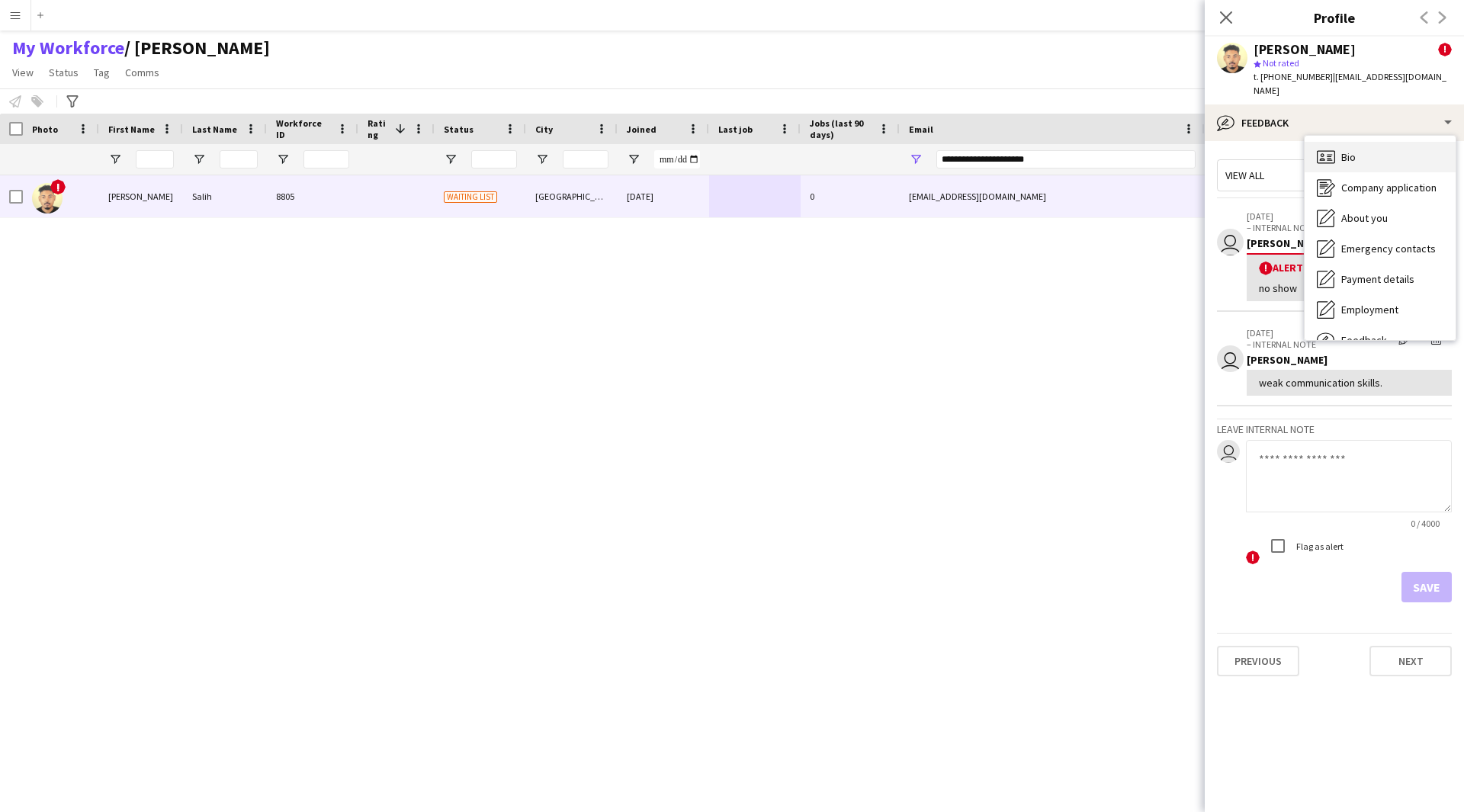
click at [1351, 150] on span "Bio" at bounding box center [1348, 157] width 15 height 14
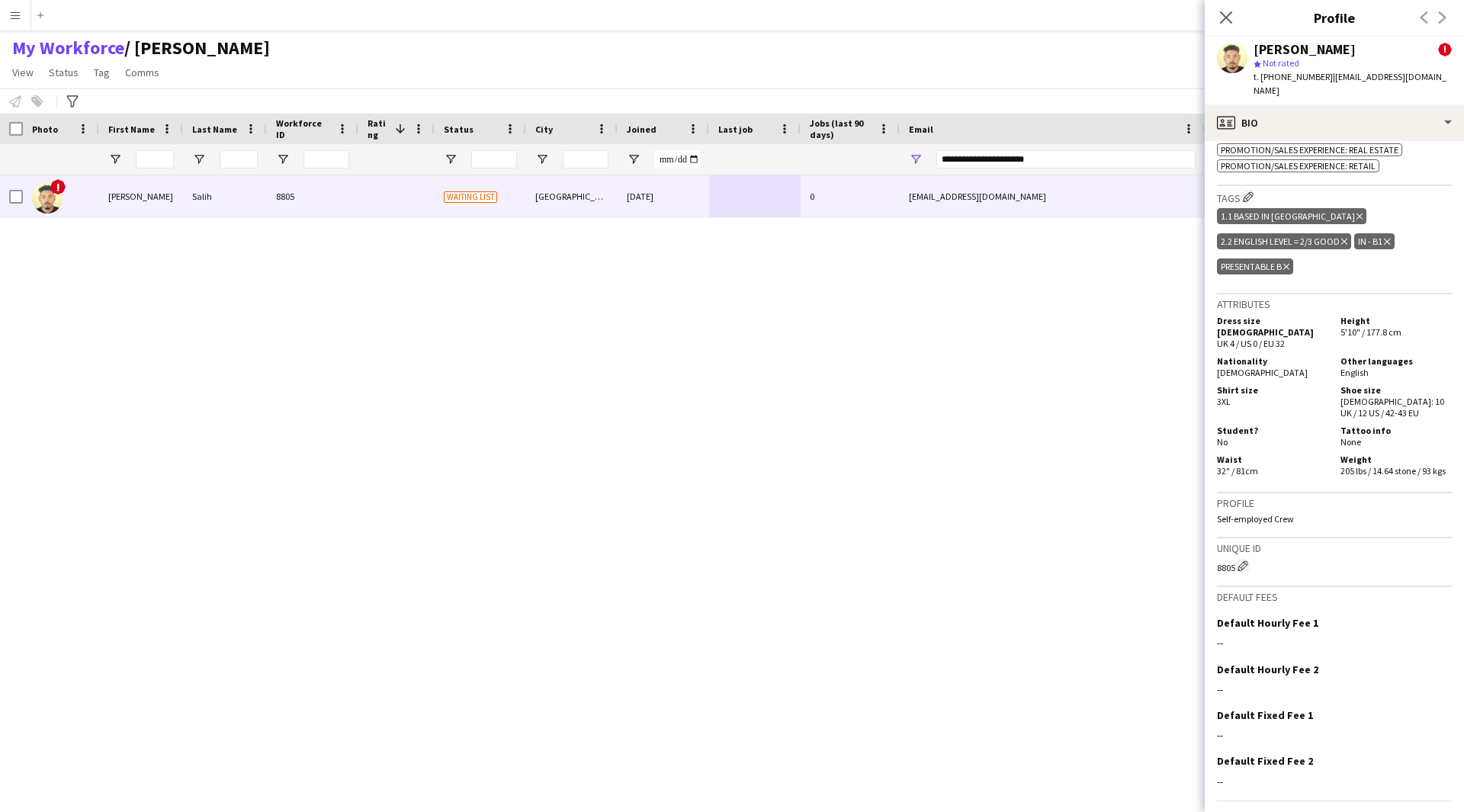
scroll to position [1145, 0]
drag, startPoint x: 1059, startPoint y: 155, endPoint x: 748, endPoint y: 189, distance: 312.9
click at [748, 189] on div "Workforce Details Photo First Name" at bounding box center [732, 449] width 1464 height 672
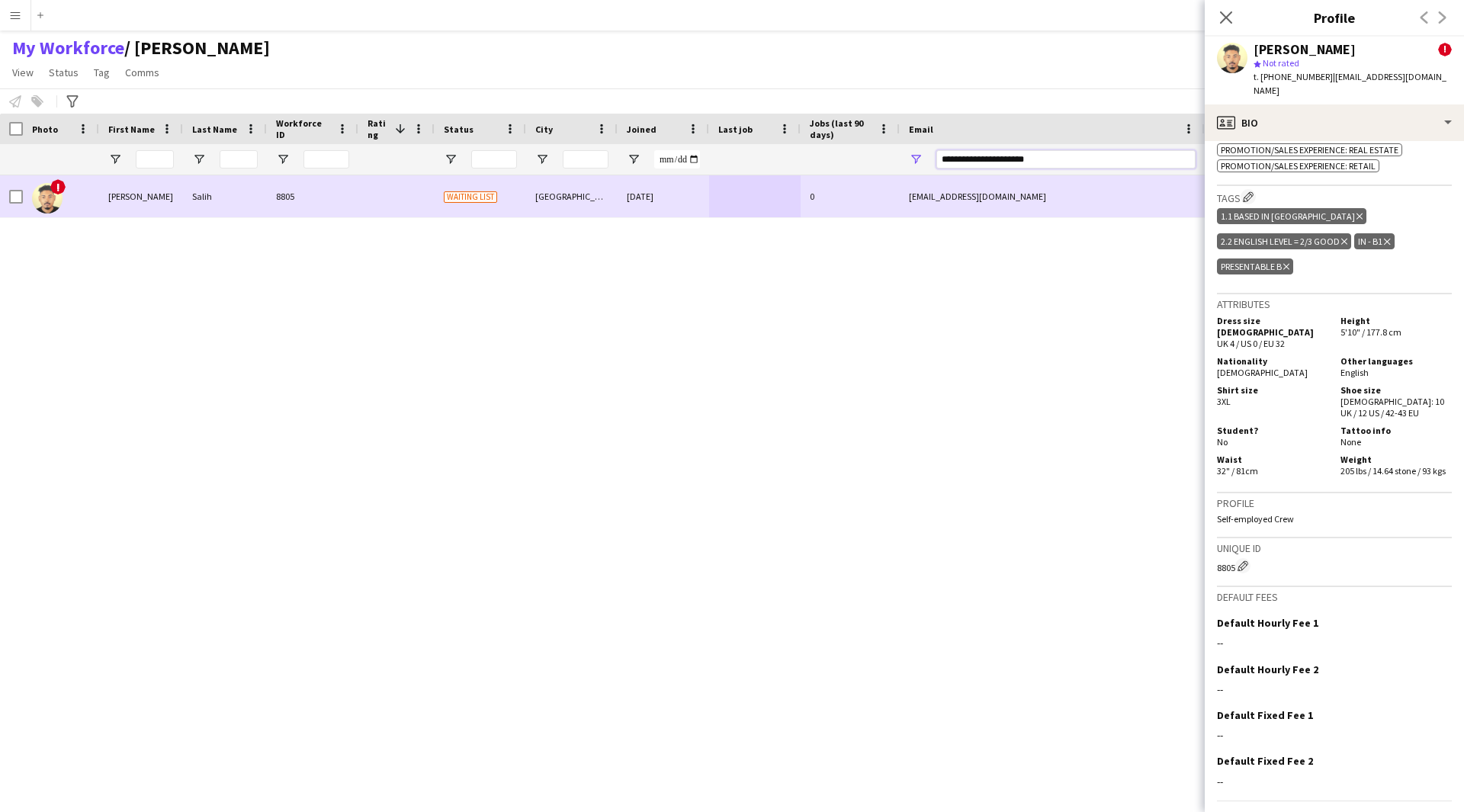
paste input "Email Filter Input"
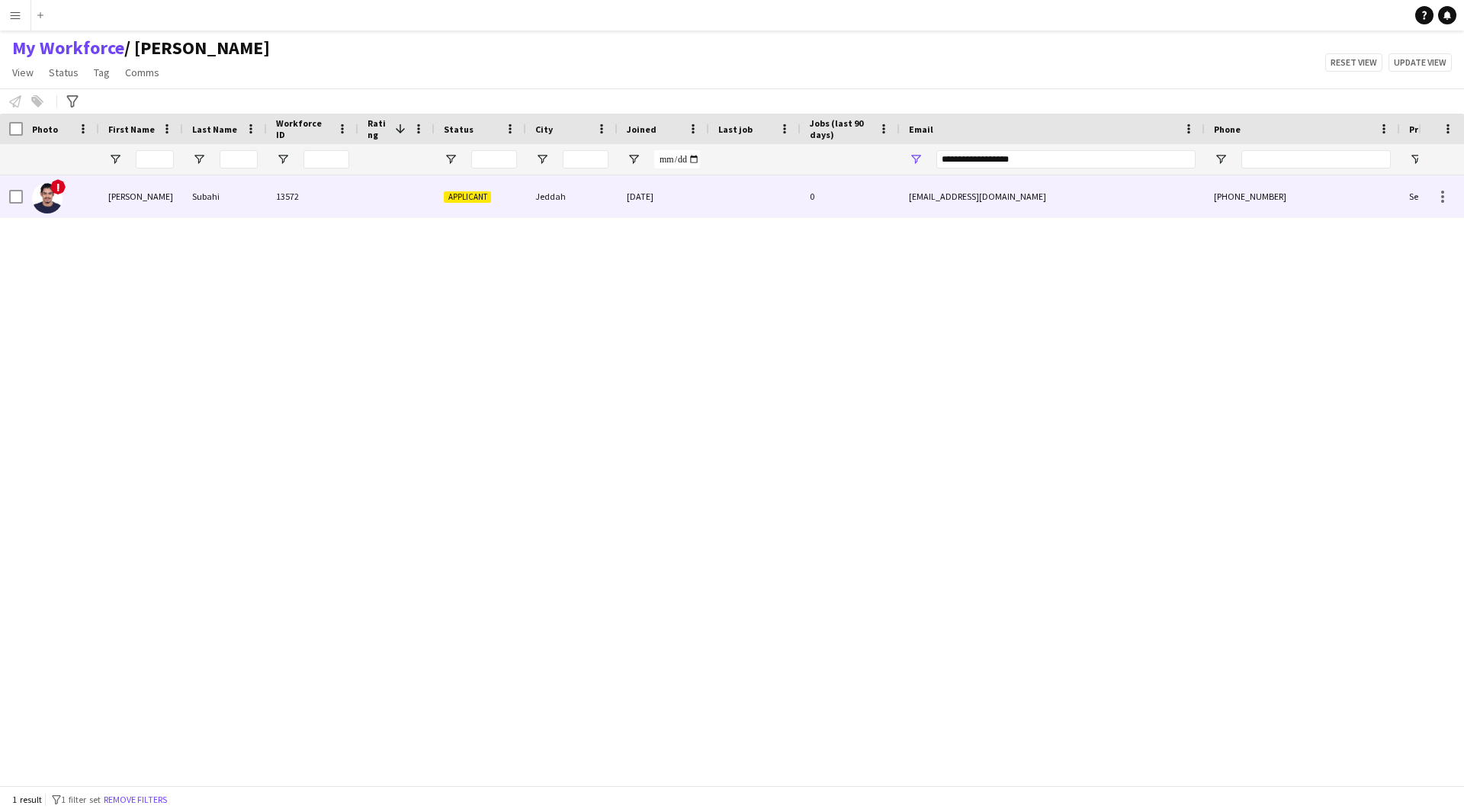
click at [651, 190] on div "[DATE]" at bounding box center [663, 196] width 92 height 42
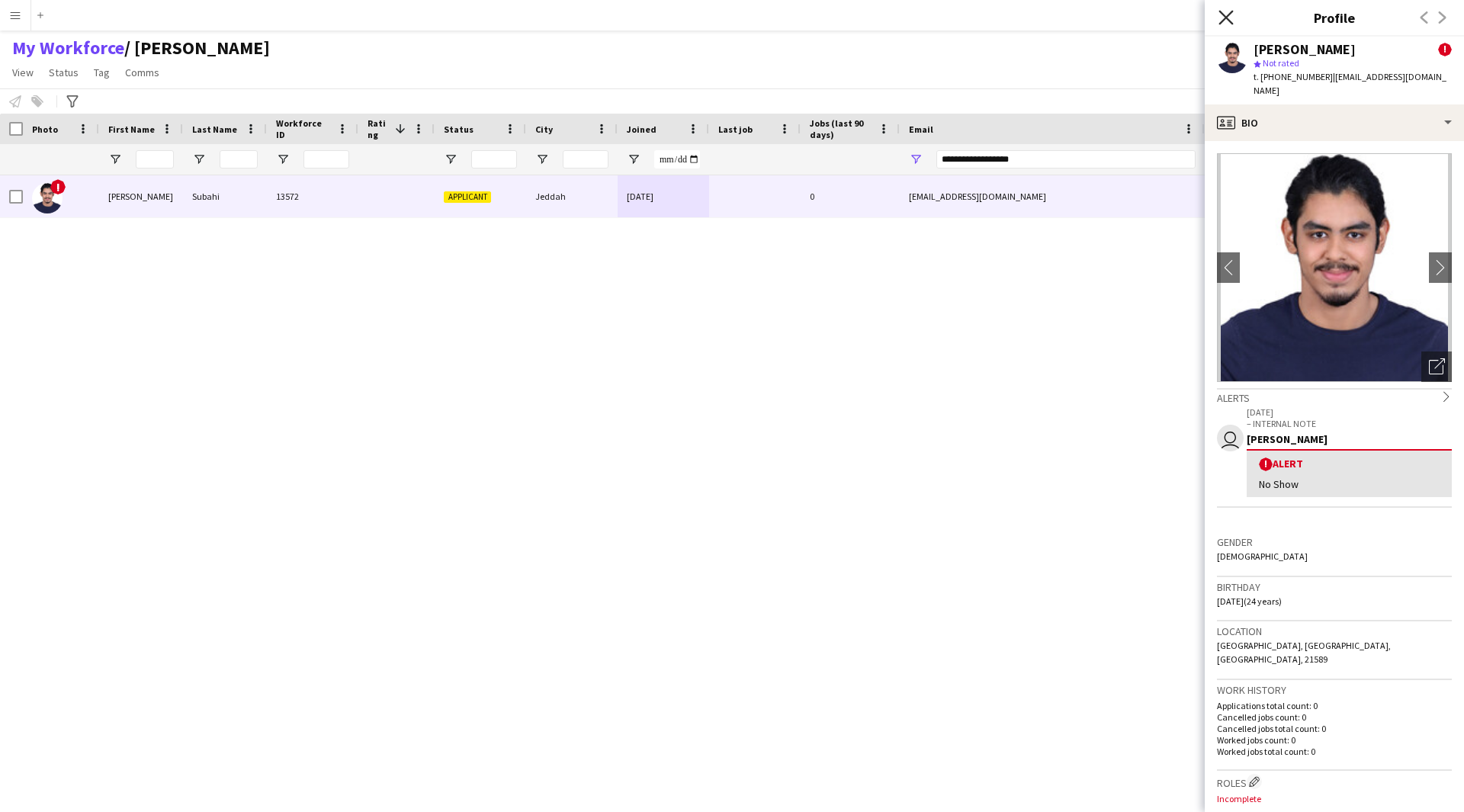
click at [1231, 14] on icon at bounding box center [1225, 17] width 15 height 15
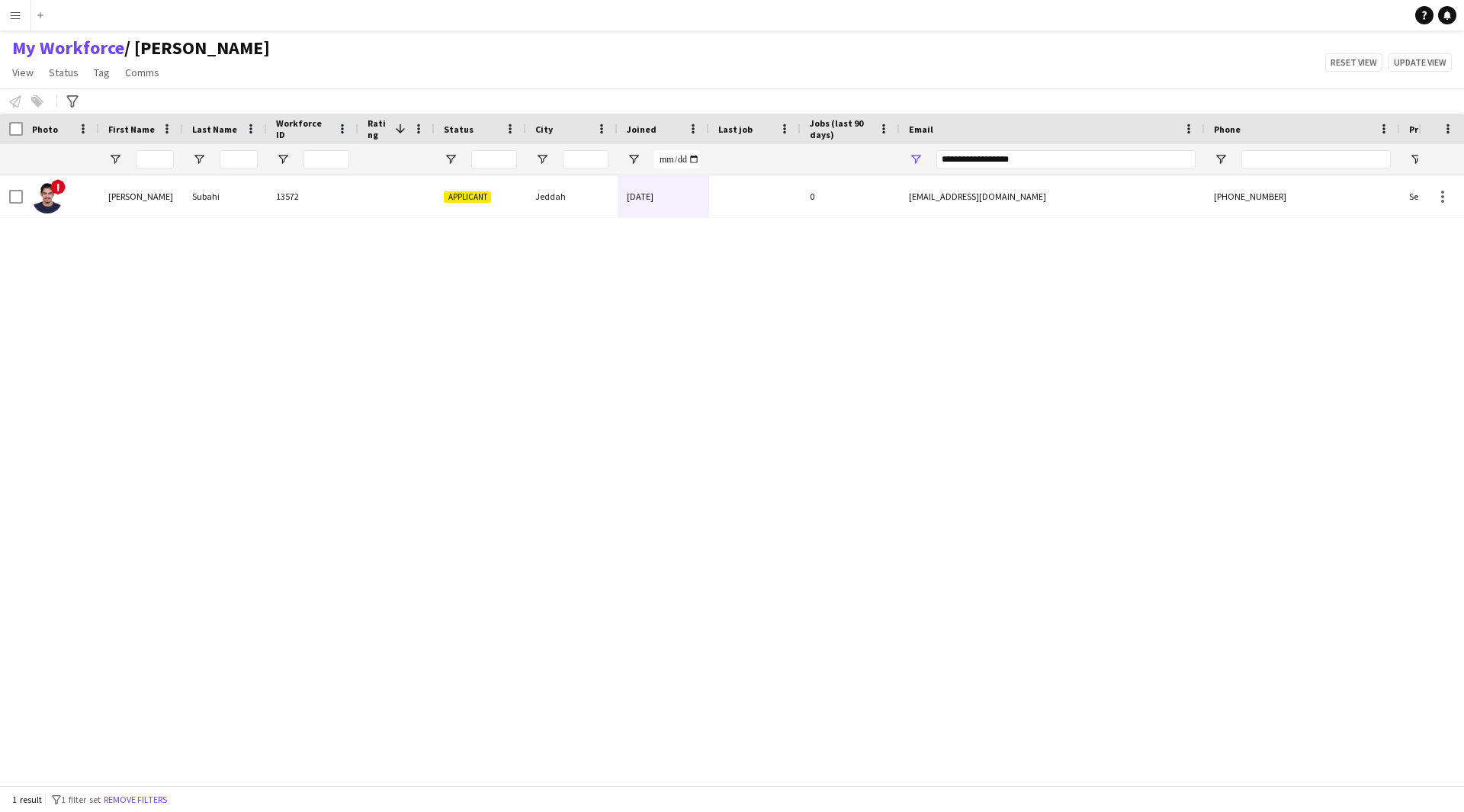
click at [1075, 147] on div "**********" at bounding box center [1066, 159] width 259 height 31
drag, startPoint x: 1054, startPoint y: 160, endPoint x: 779, endPoint y: 175, distance: 275.4
click at [779, 175] on div "Workforce Details Photo First Name" at bounding box center [732, 449] width 1464 height 672
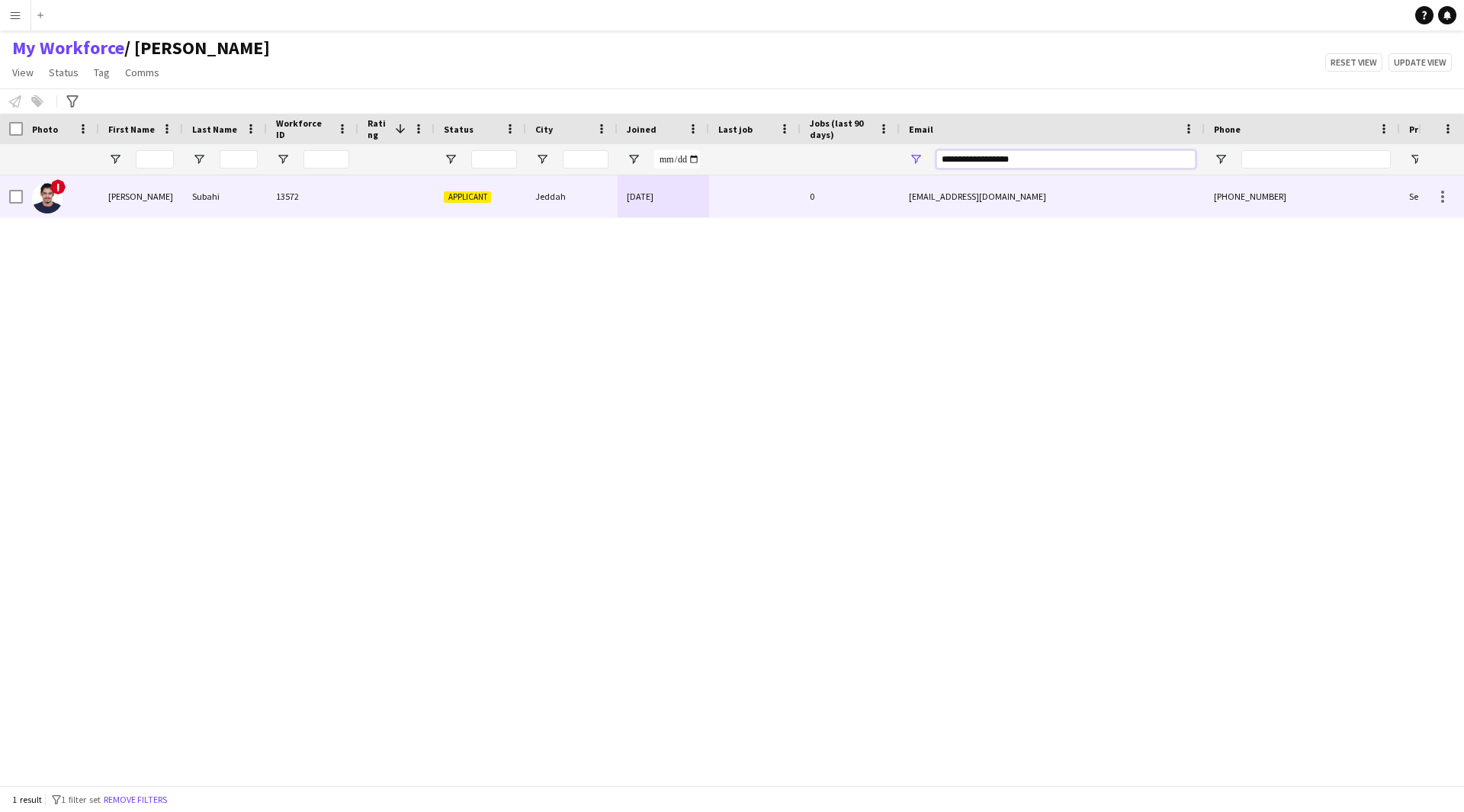
paste input "********"
type input "**********"
click at [772, 205] on div at bounding box center [754, 196] width 92 height 42
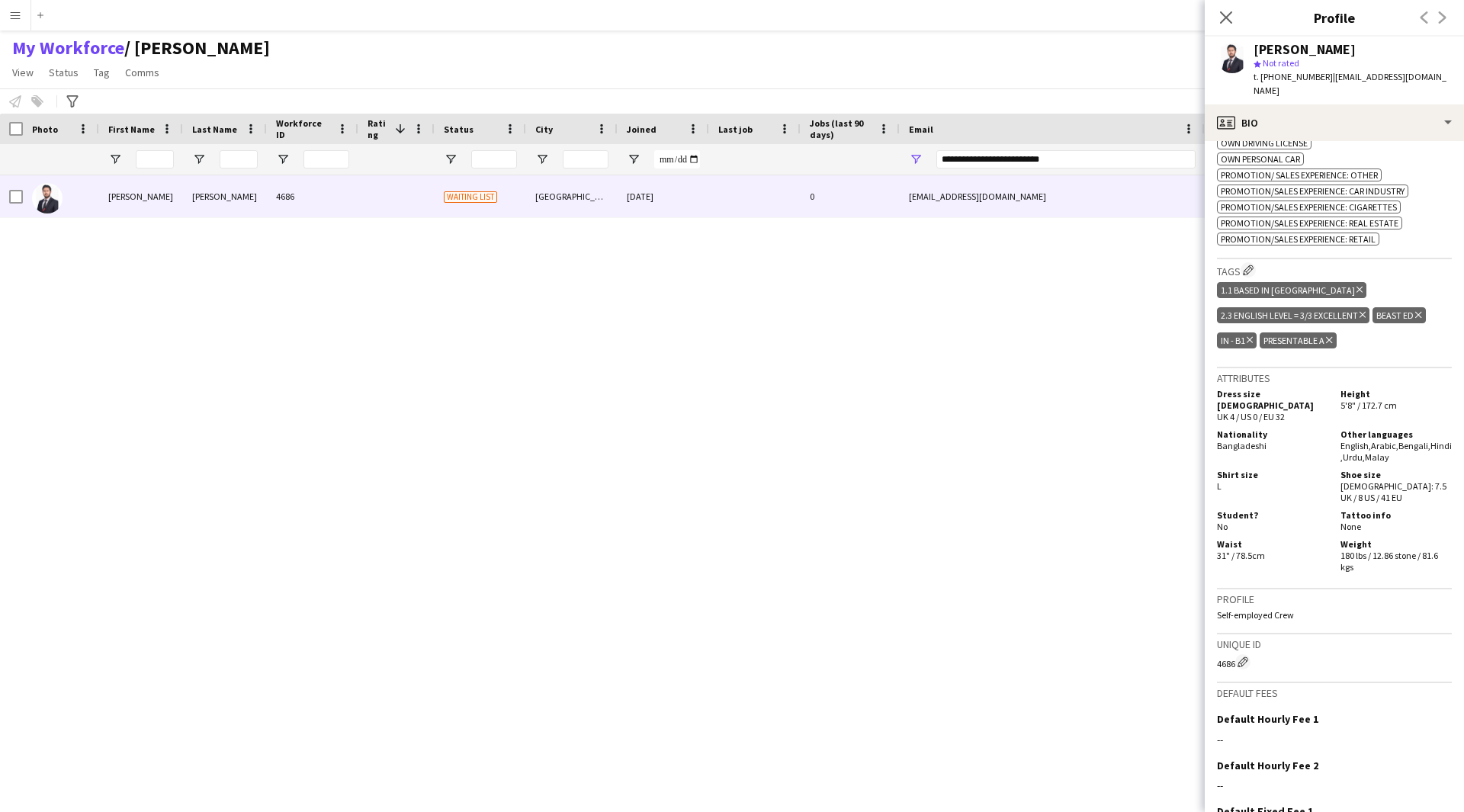
scroll to position [846, 0]
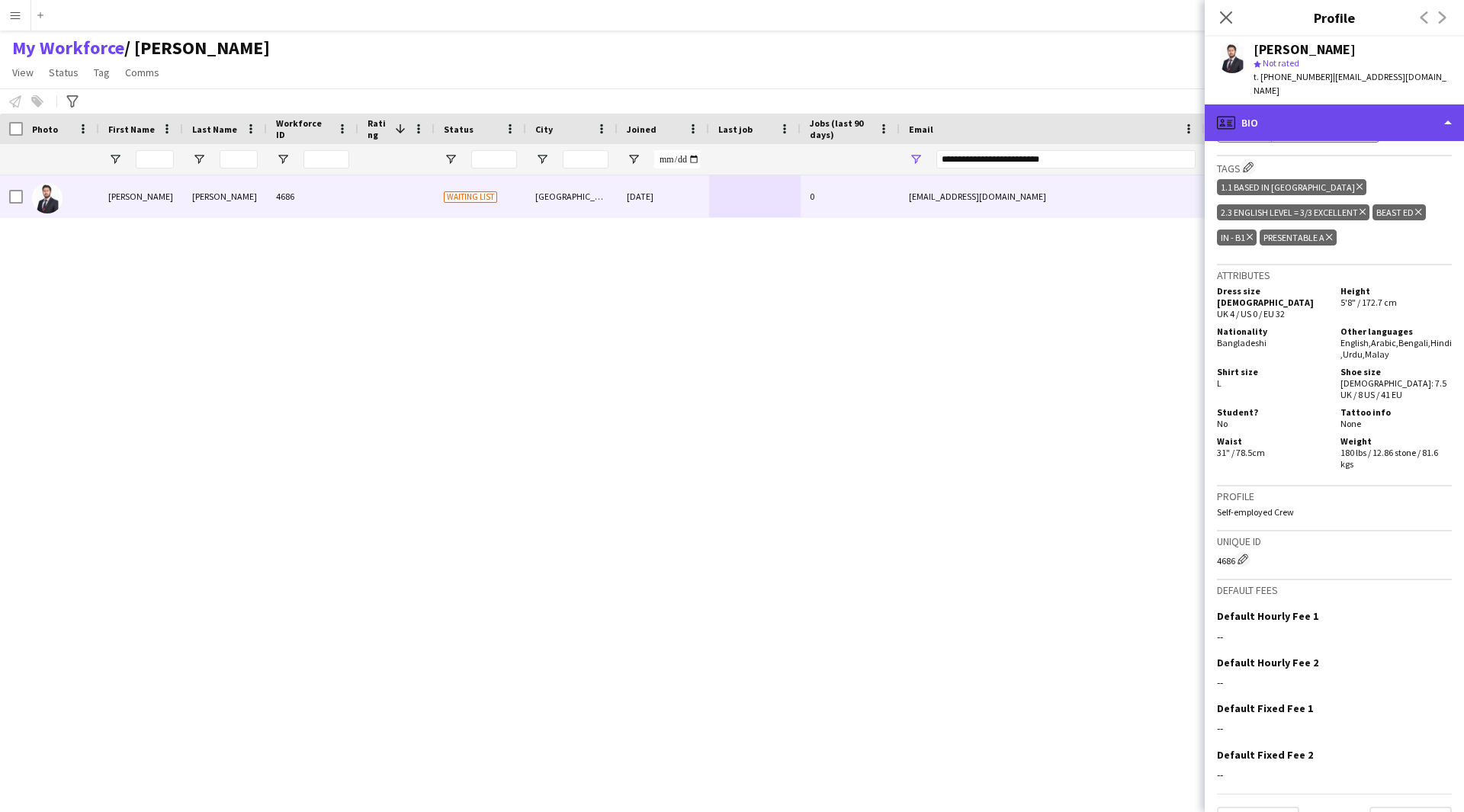
click at [1275, 113] on div "profile Bio" at bounding box center [1334, 123] width 259 height 37
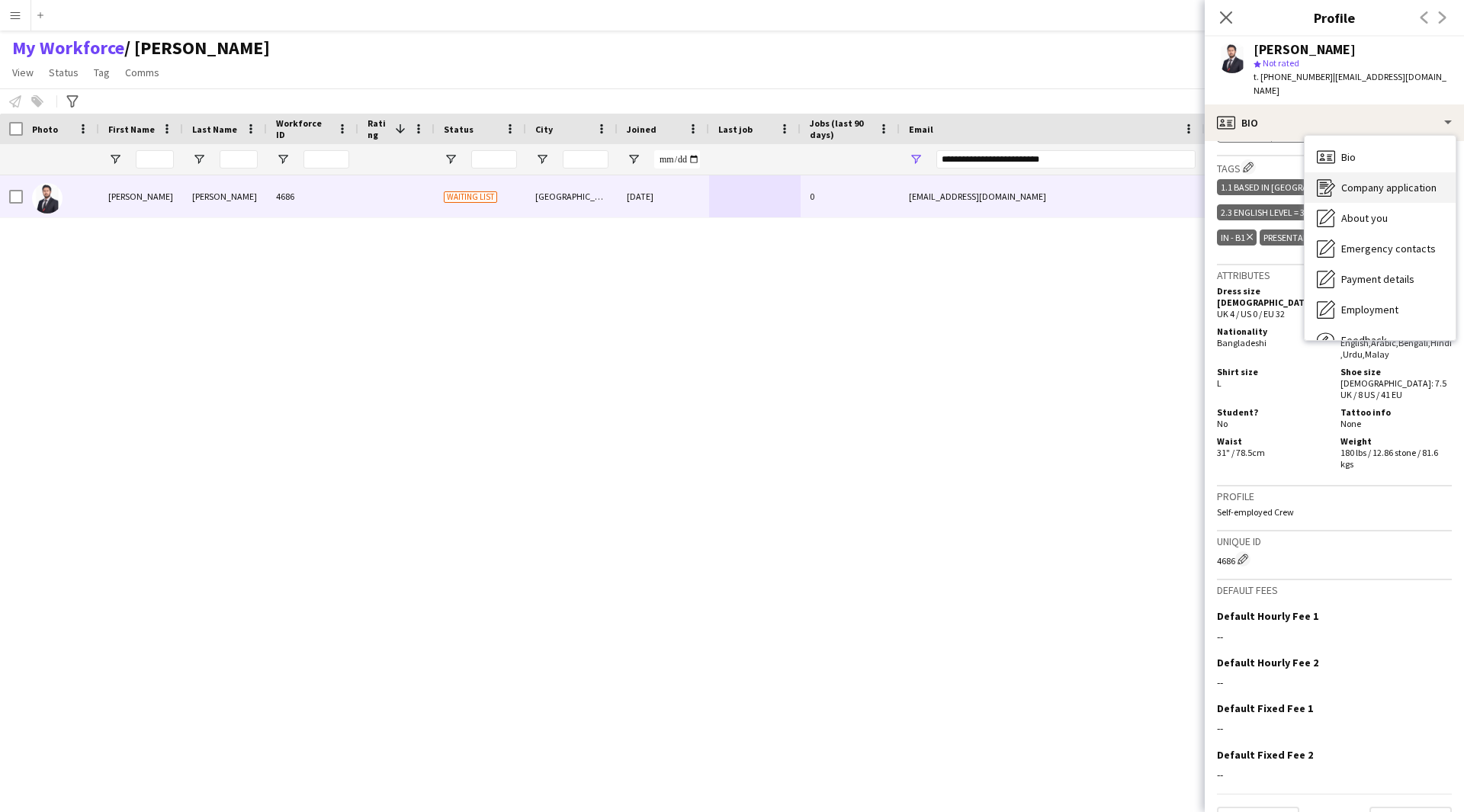
click at [1359, 181] on span "Company application" at bounding box center [1389, 188] width 95 height 14
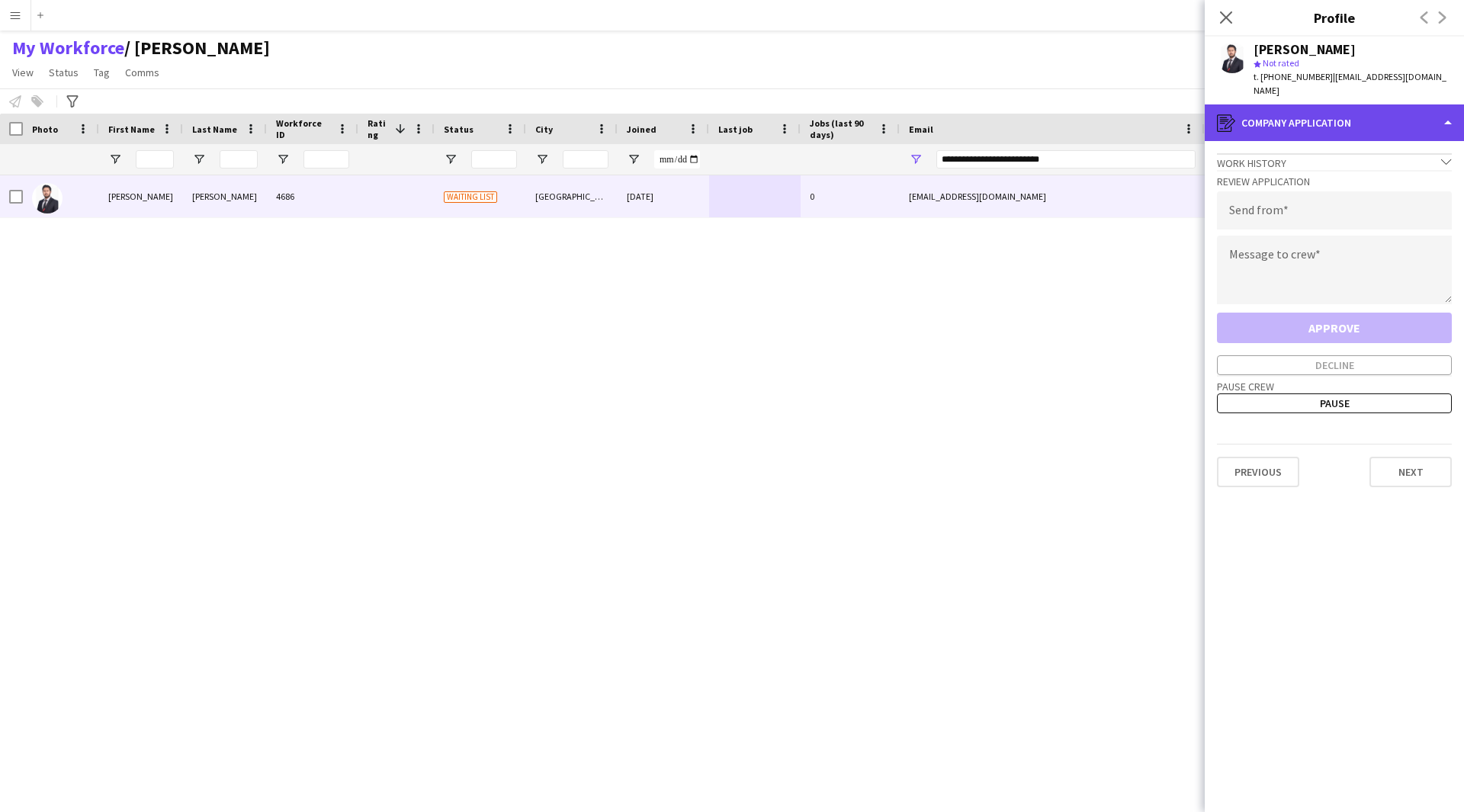
click at [1359, 114] on div "register Company application" at bounding box center [1334, 123] width 259 height 37
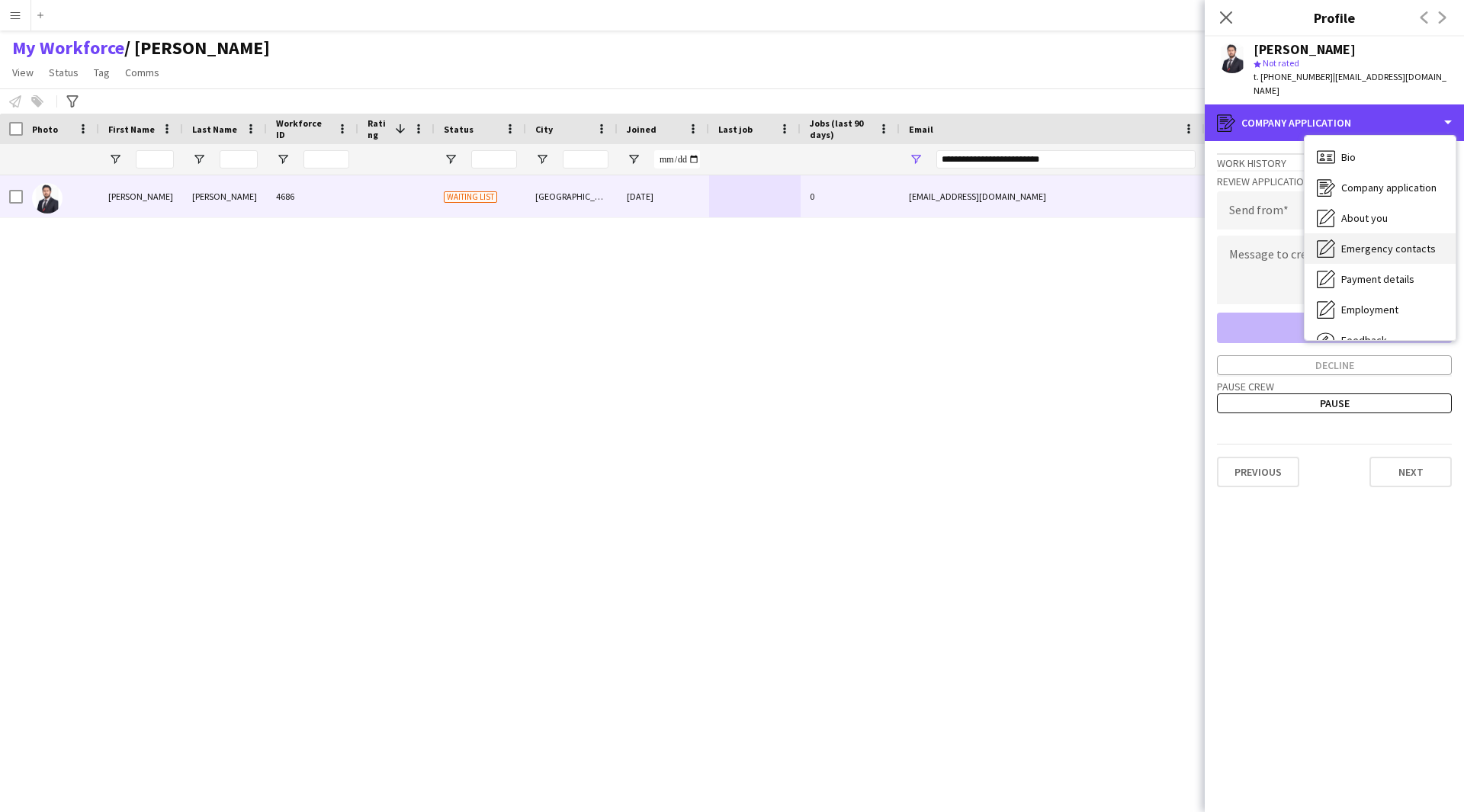
scroll to position [52, 0]
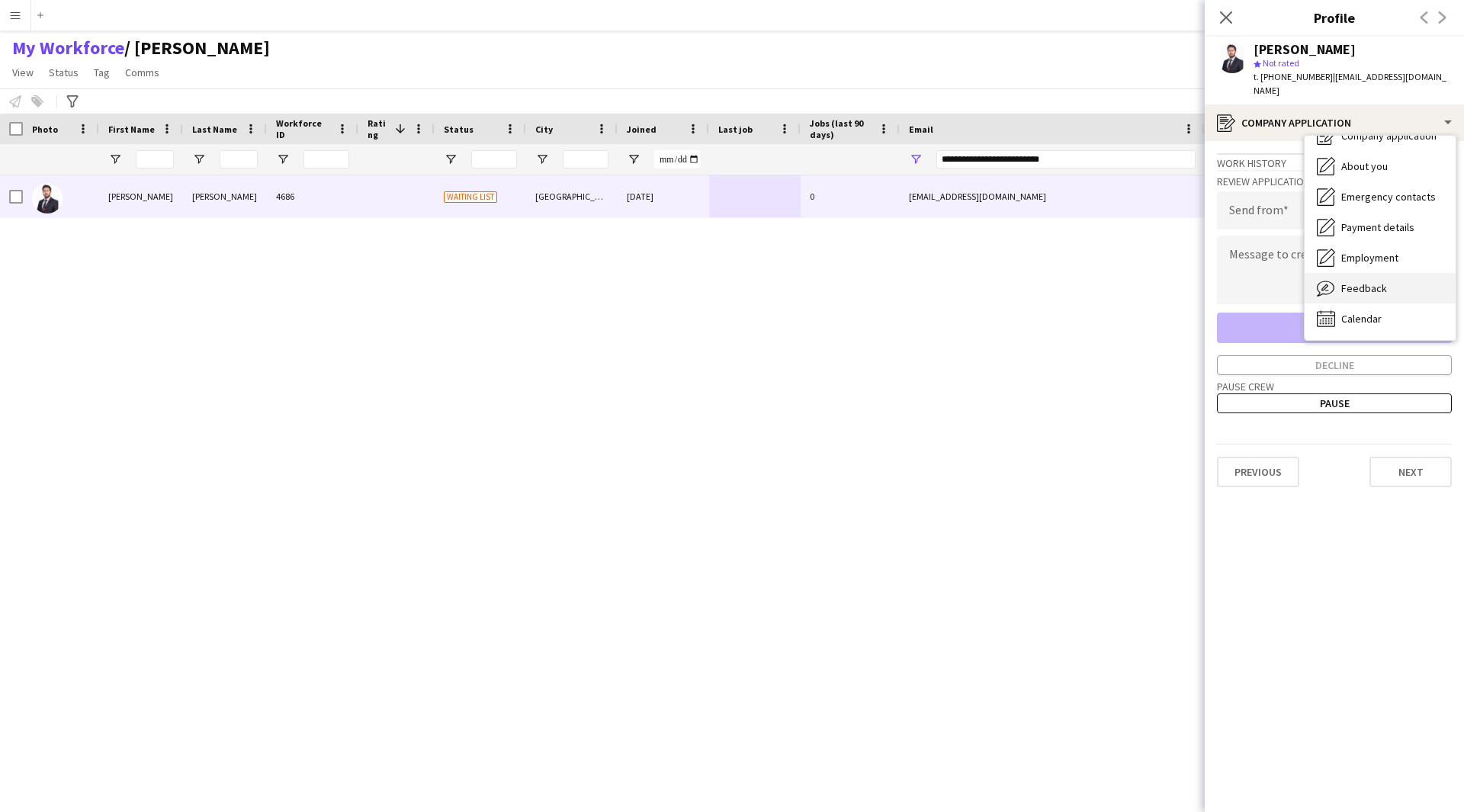
click at [1401, 273] on div "Feedback Feedback" at bounding box center [1379, 288] width 151 height 31
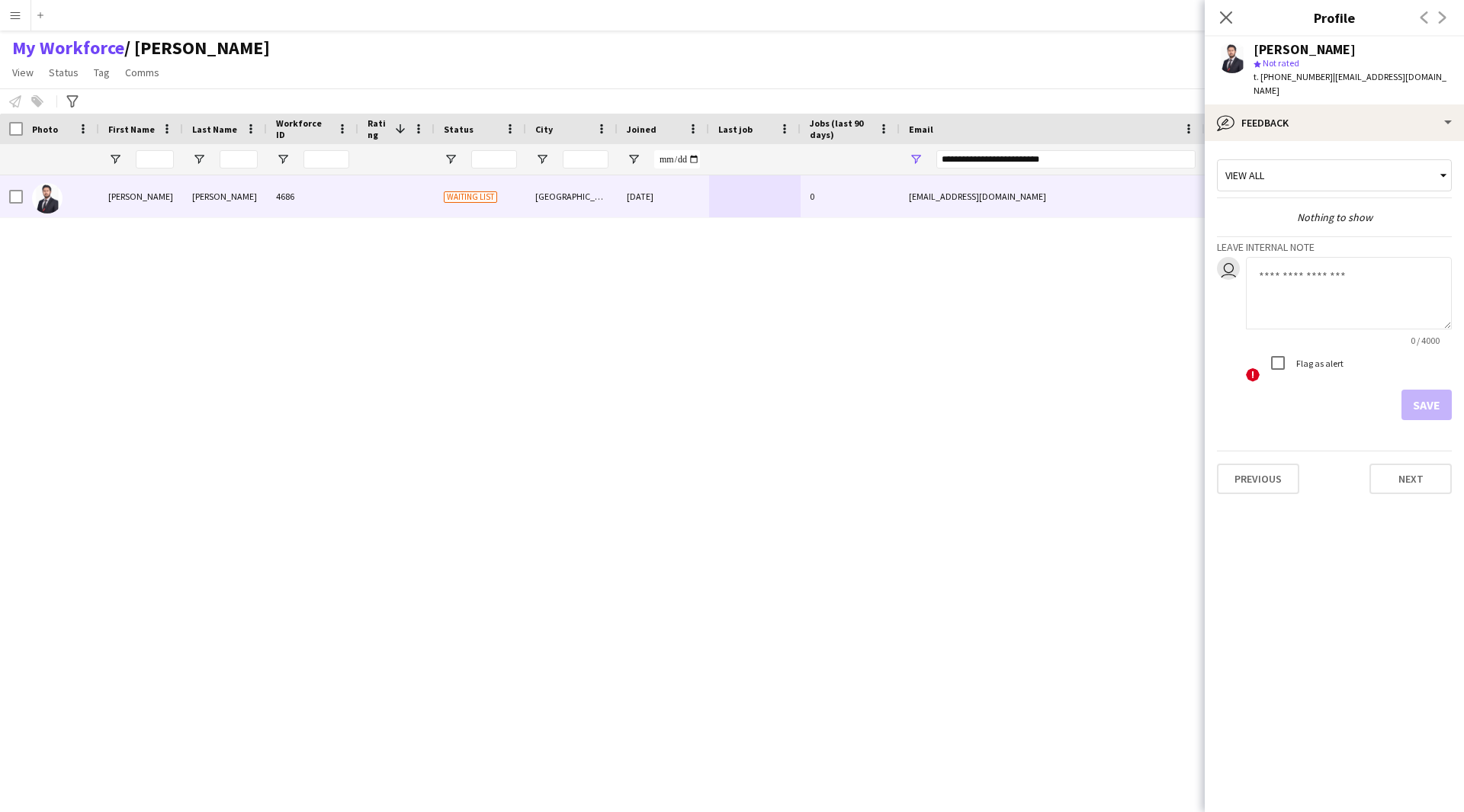
click at [1344, 257] on textarea at bounding box center [1348, 293] width 206 height 73
paste textarea "**********"
type textarea "**********"
click at [1437, 397] on button "Save" at bounding box center [1426, 404] width 50 height 31
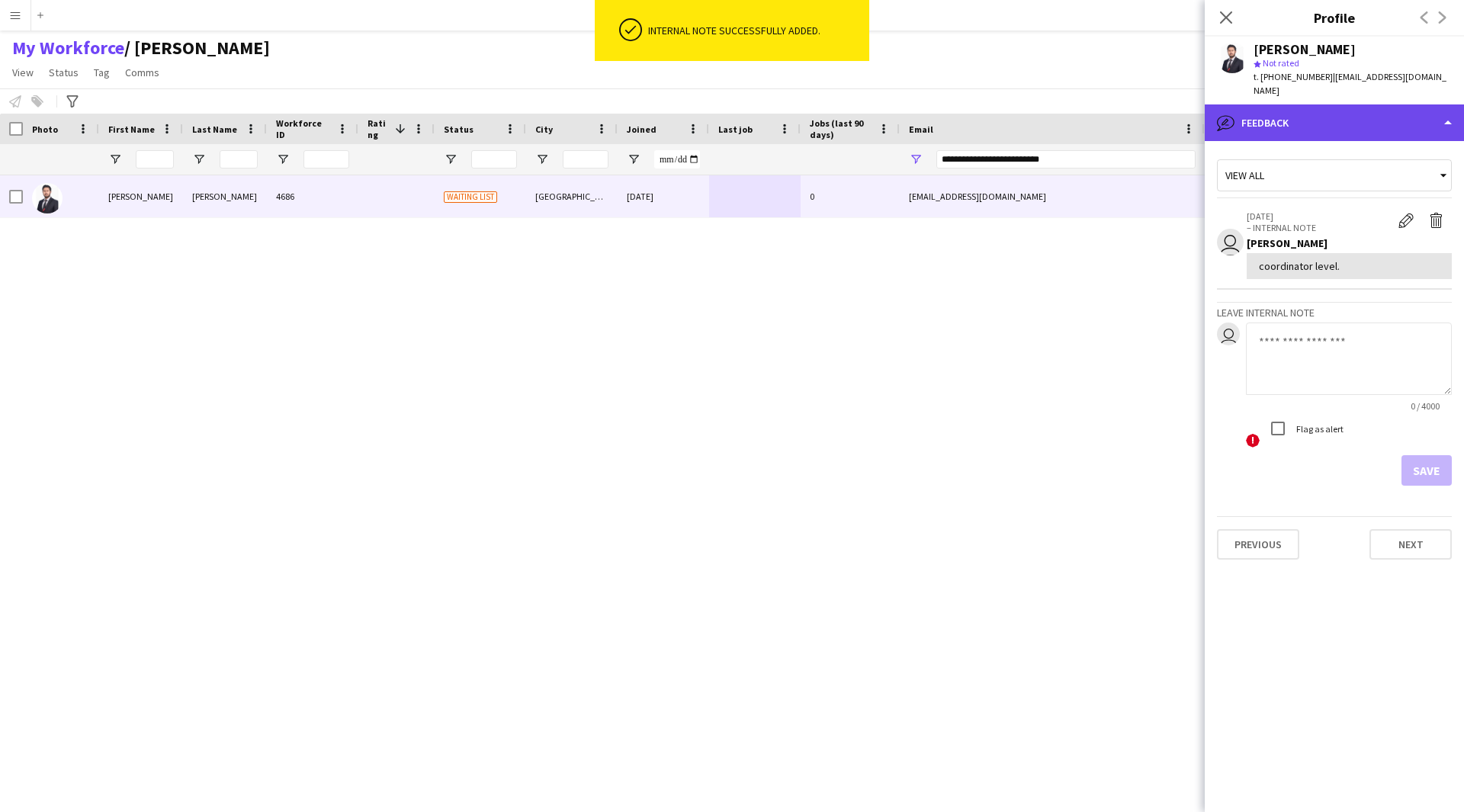
click at [1347, 116] on div "bubble-pencil Feedback" at bounding box center [1334, 123] width 259 height 37
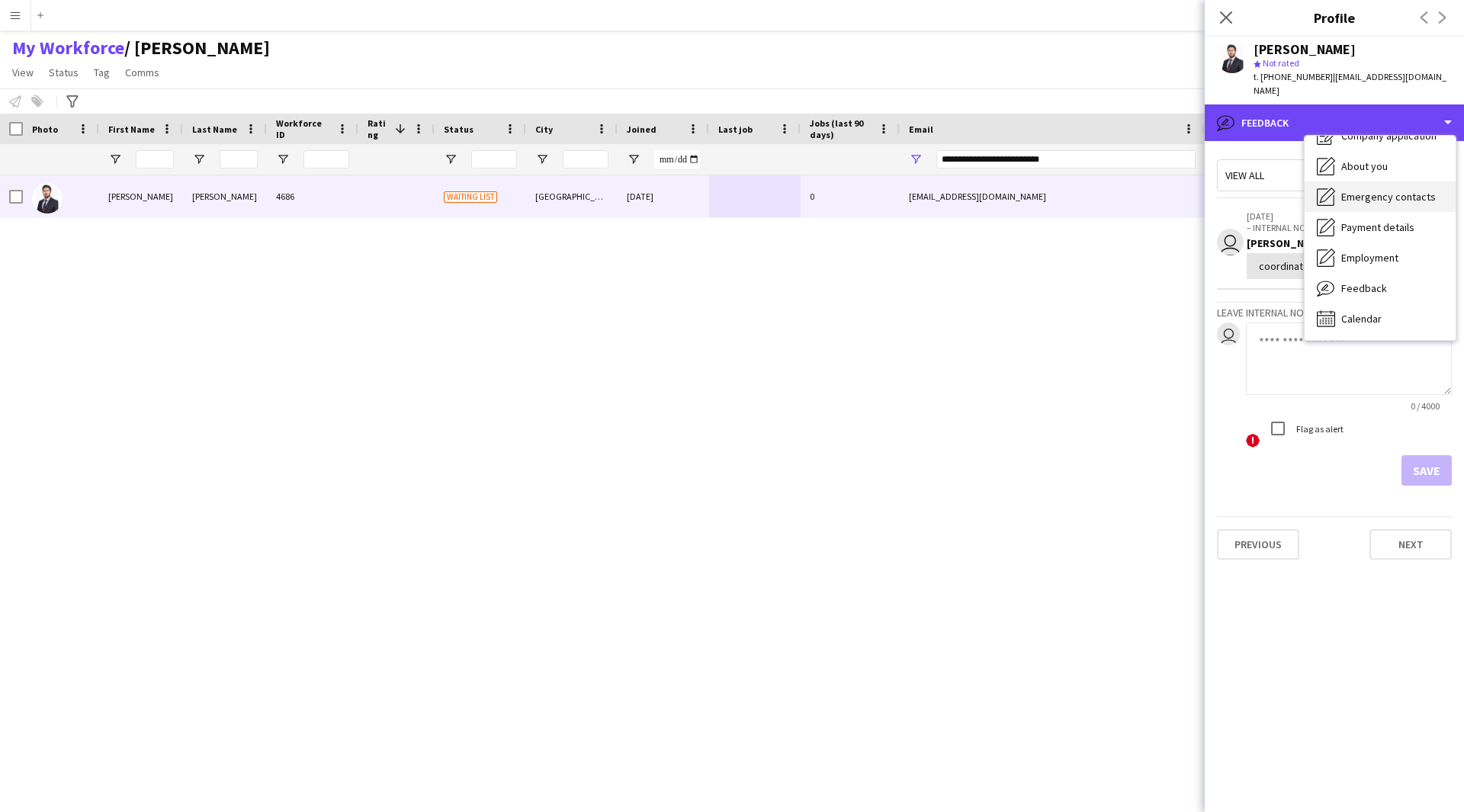
scroll to position [0, 0]
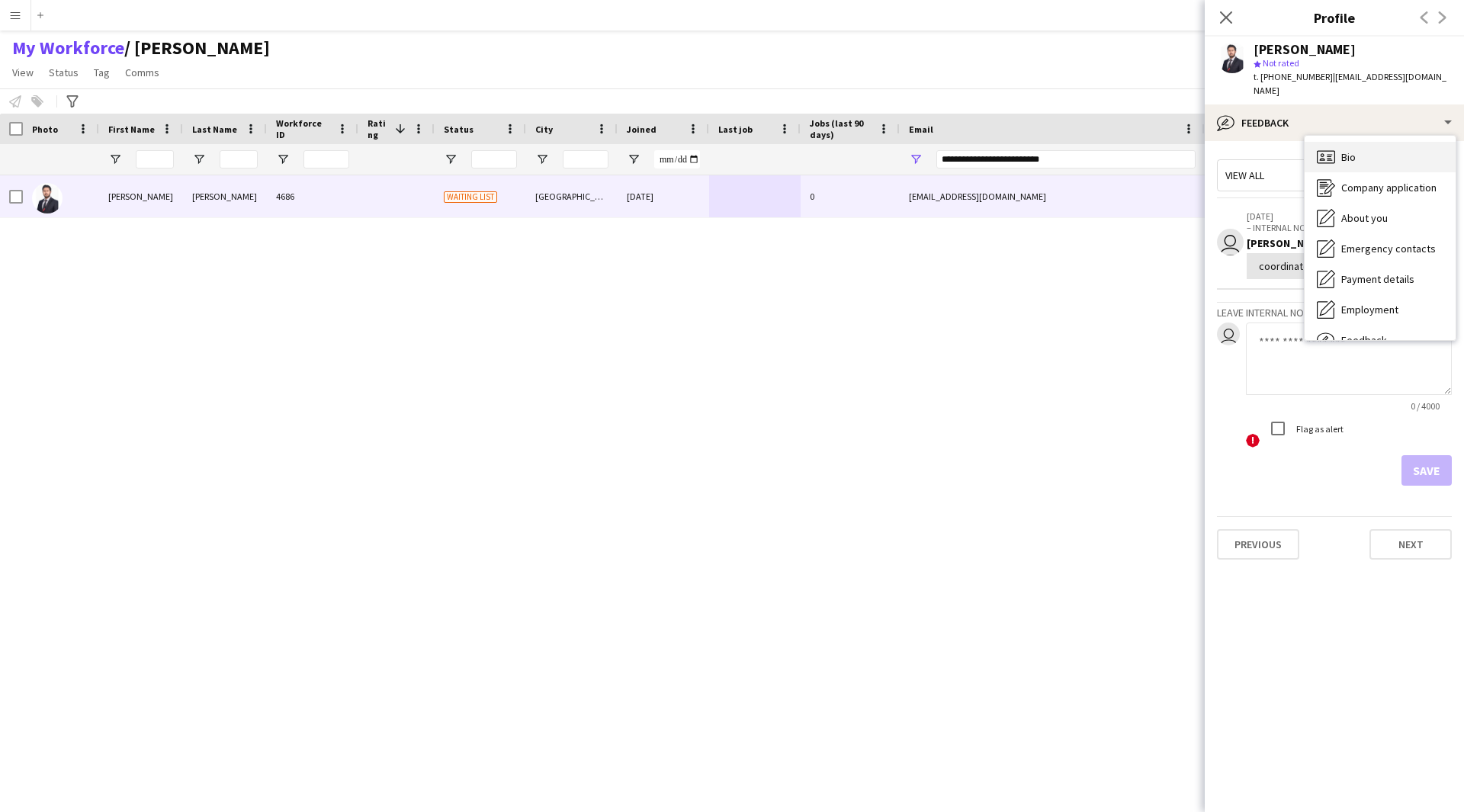
click at [1351, 150] on span "Bio" at bounding box center [1348, 157] width 15 height 14
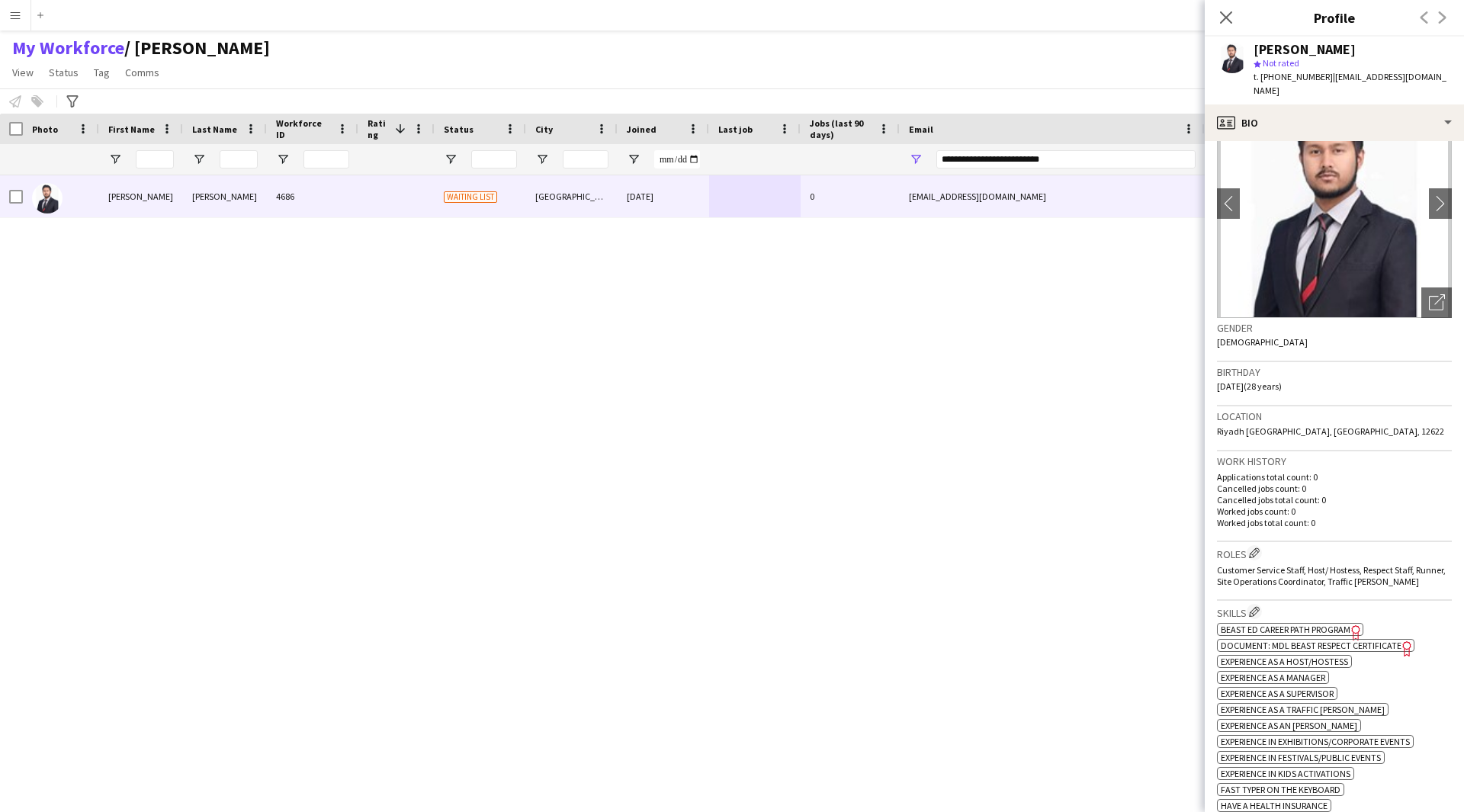
scroll to position [63, 0]
click at [1260, 548] on app-icon "Edit crew company roles" at bounding box center [1254, 554] width 11 height 11
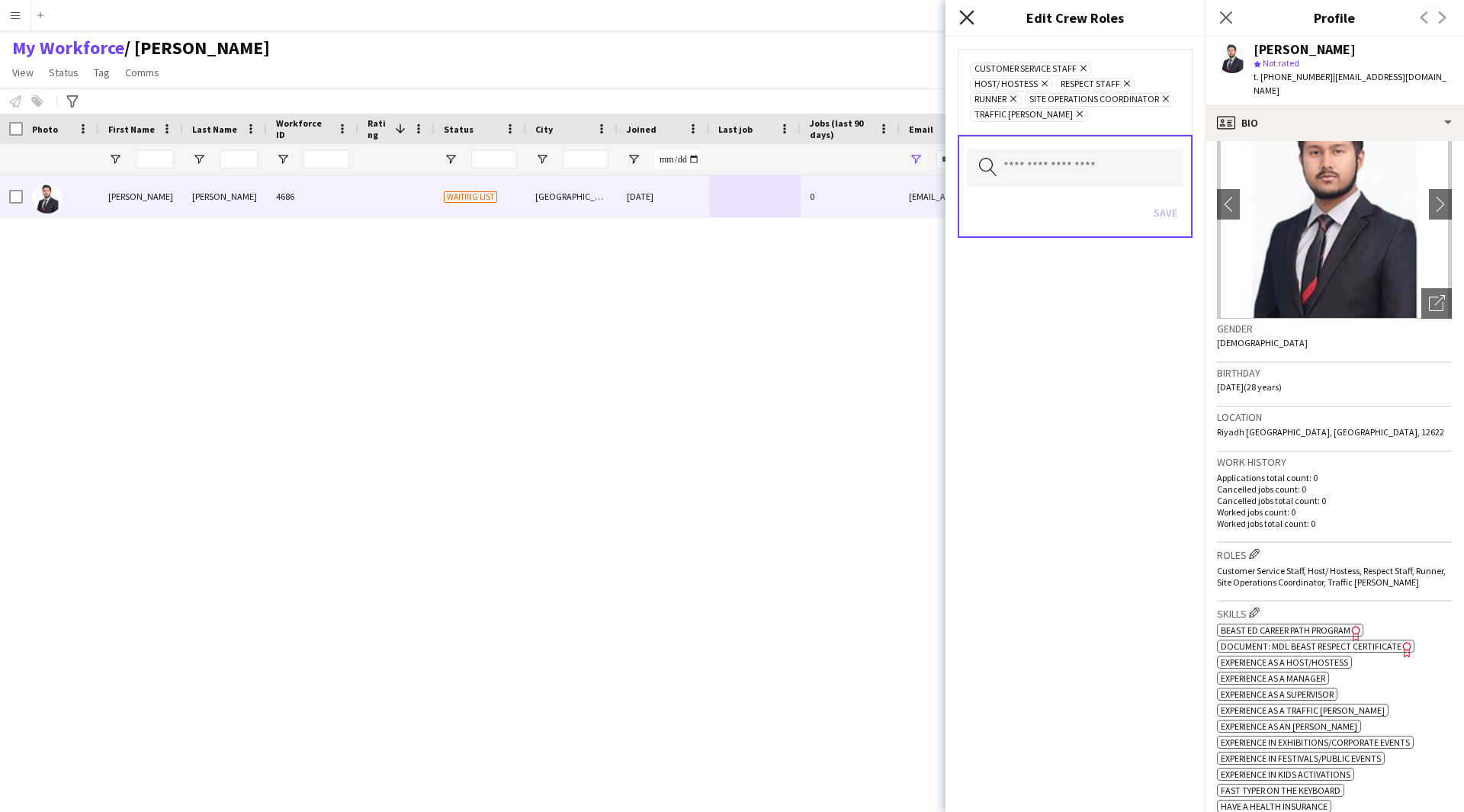
click at [966, 13] on icon "Close pop-in" at bounding box center [966, 17] width 15 height 15
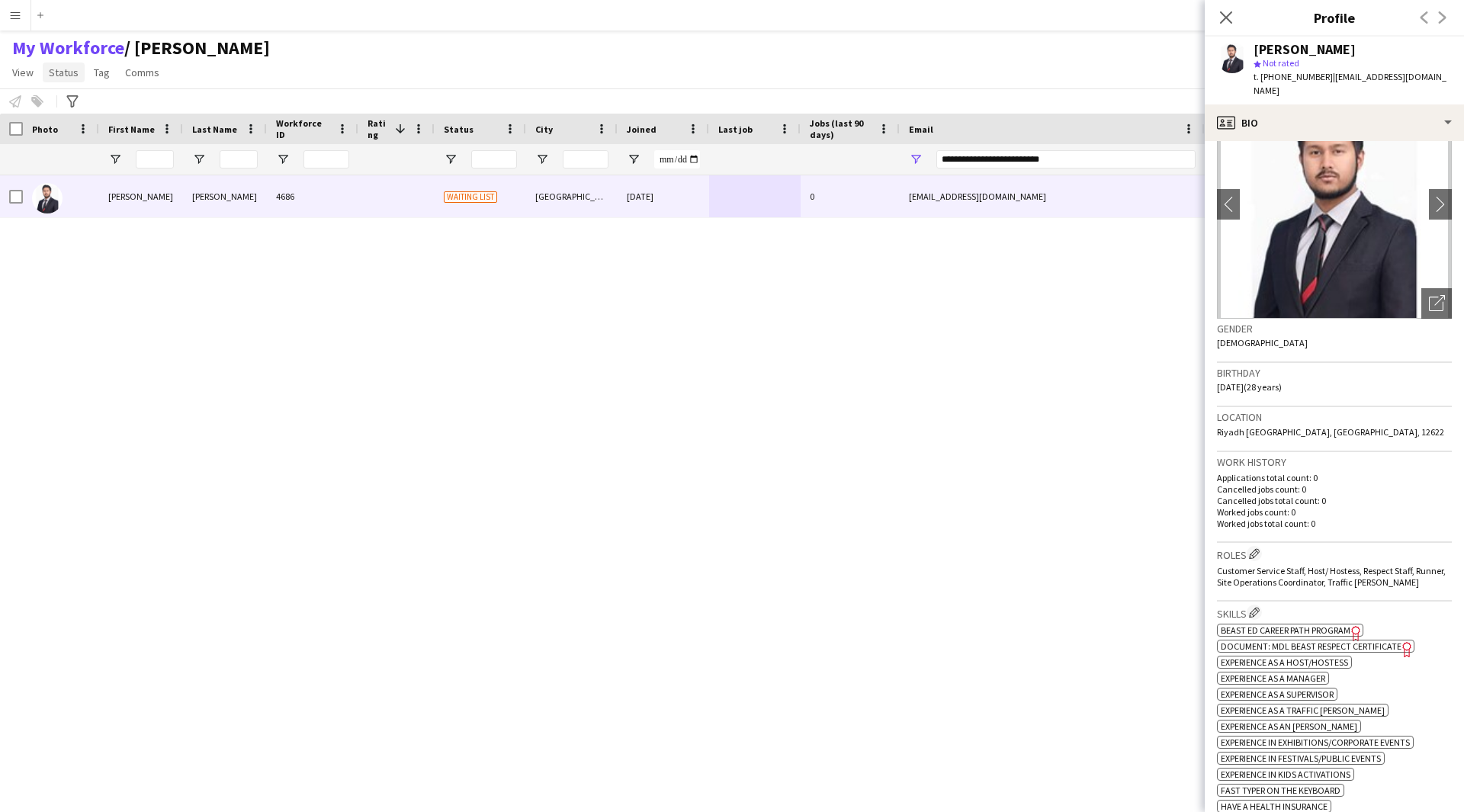
click at [60, 77] on span "Status" at bounding box center [63, 73] width 30 height 14
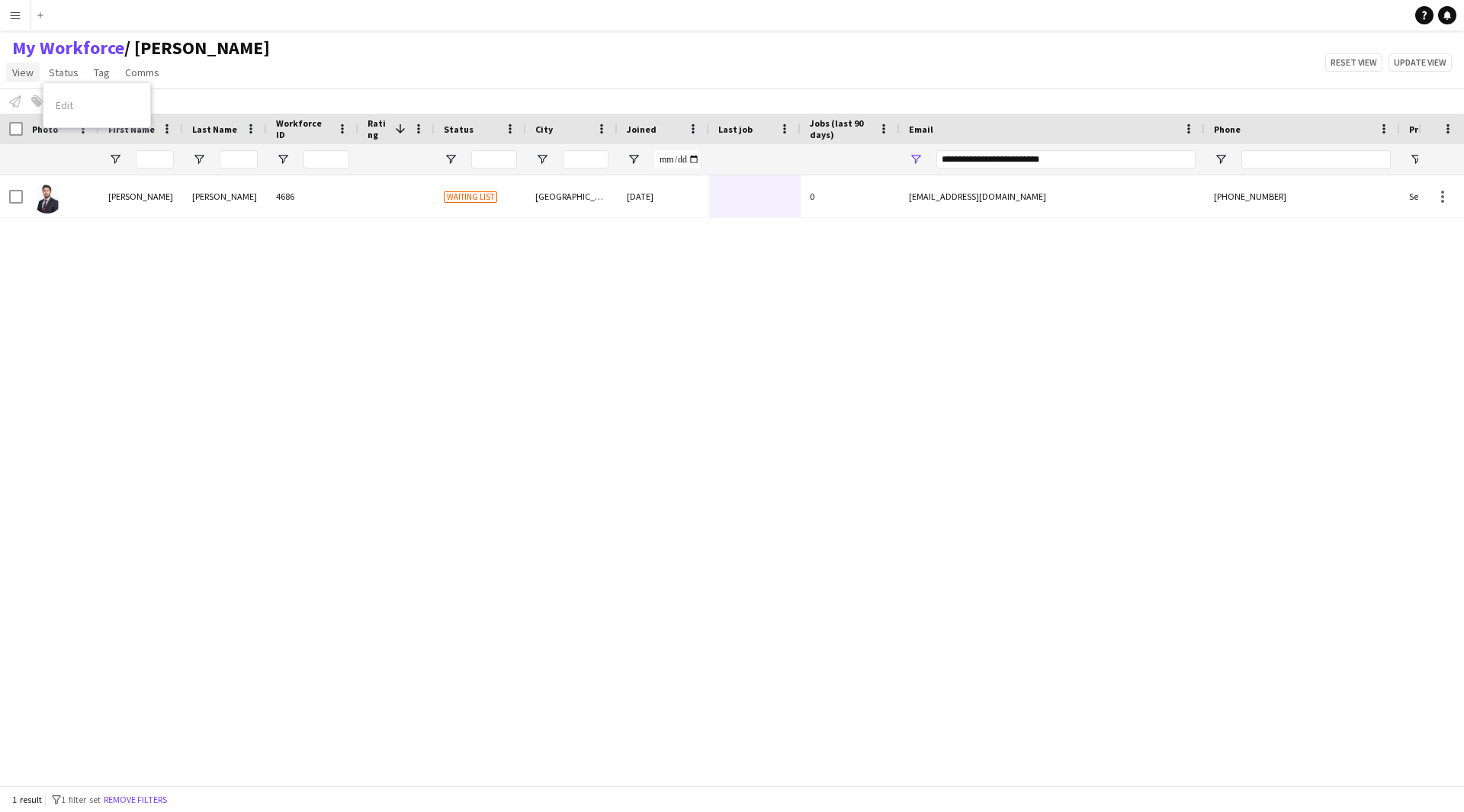
click at [27, 77] on span "View" at bounding box center [23, 73] width 21 height 14
click at [73, 147] on span "Customise view" at bounding box center [55, 150] width 73 height 14
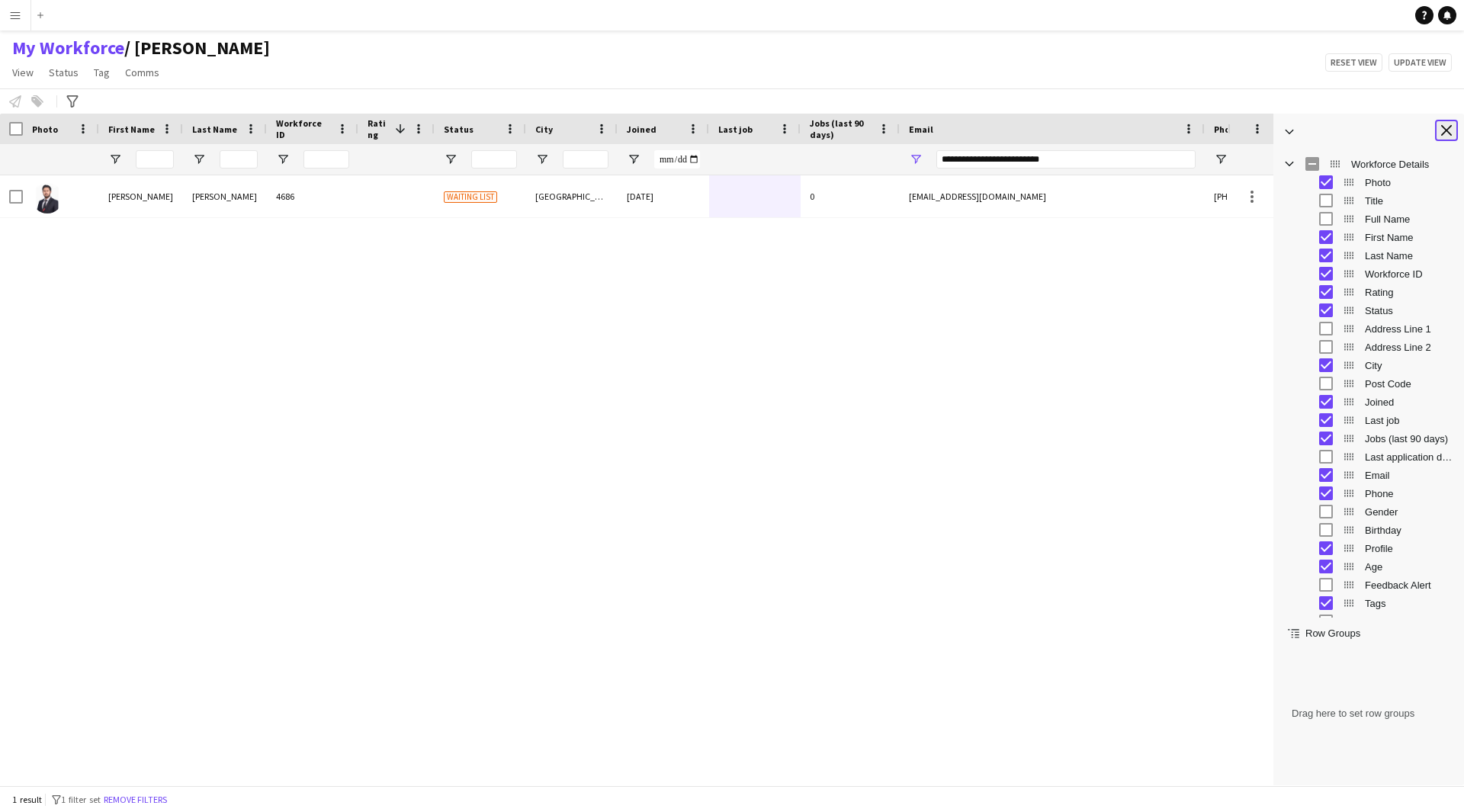
click at [1450, 134] on app-icon "Close tool panel" at bounding box center [1447, 131] width 11 height 11
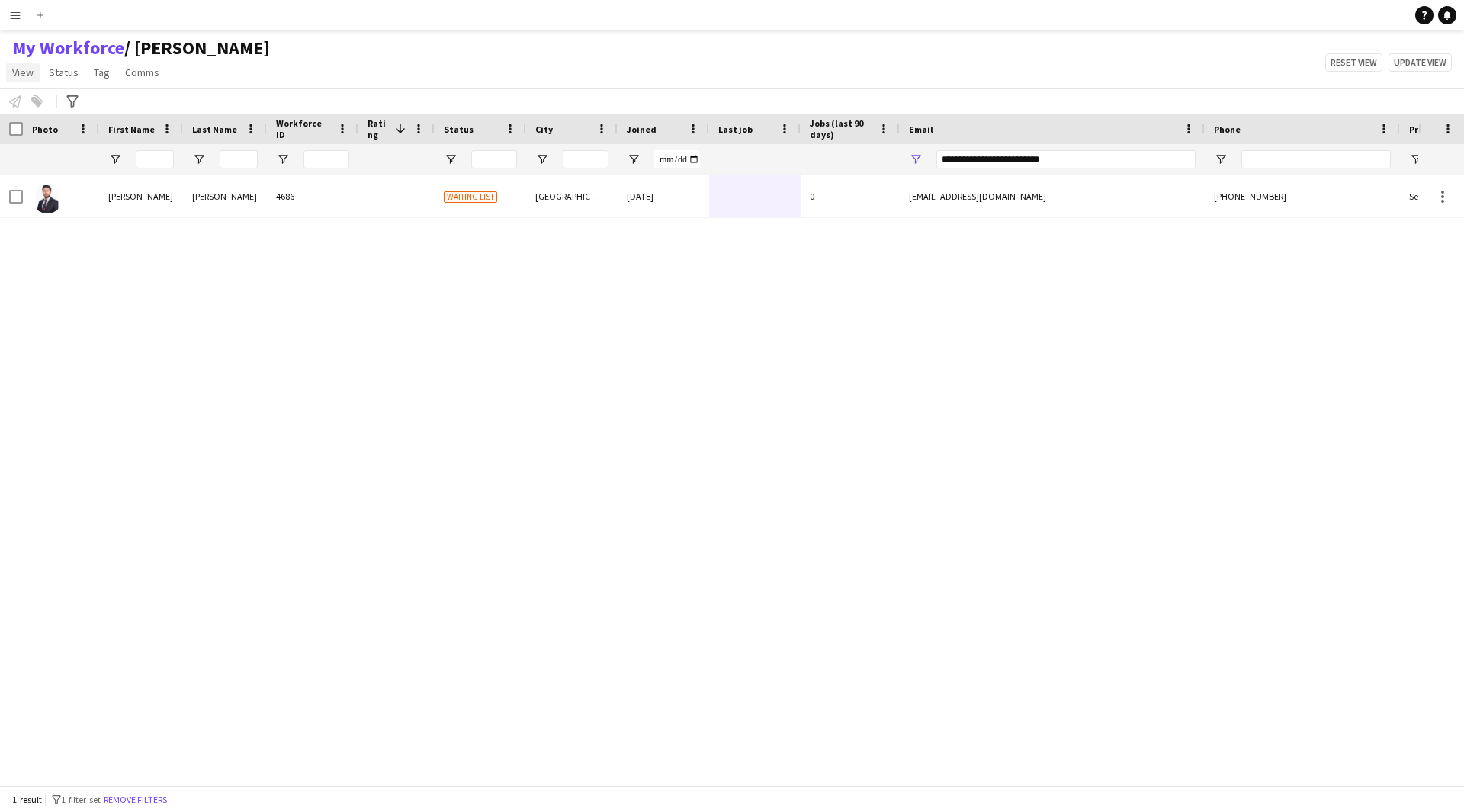
click at [20, 77] on span "View" at bounding box center [23, 73] width 21 height 14
click at [179, 309] on div "[PERSON_NAME] 4686 Waiting list [GEOGRAPHIC_DATA] [DATE] 0 [EMAIL_ADDRESS][DOMA…" at bounding box center [709, 474] width 1419 height 598
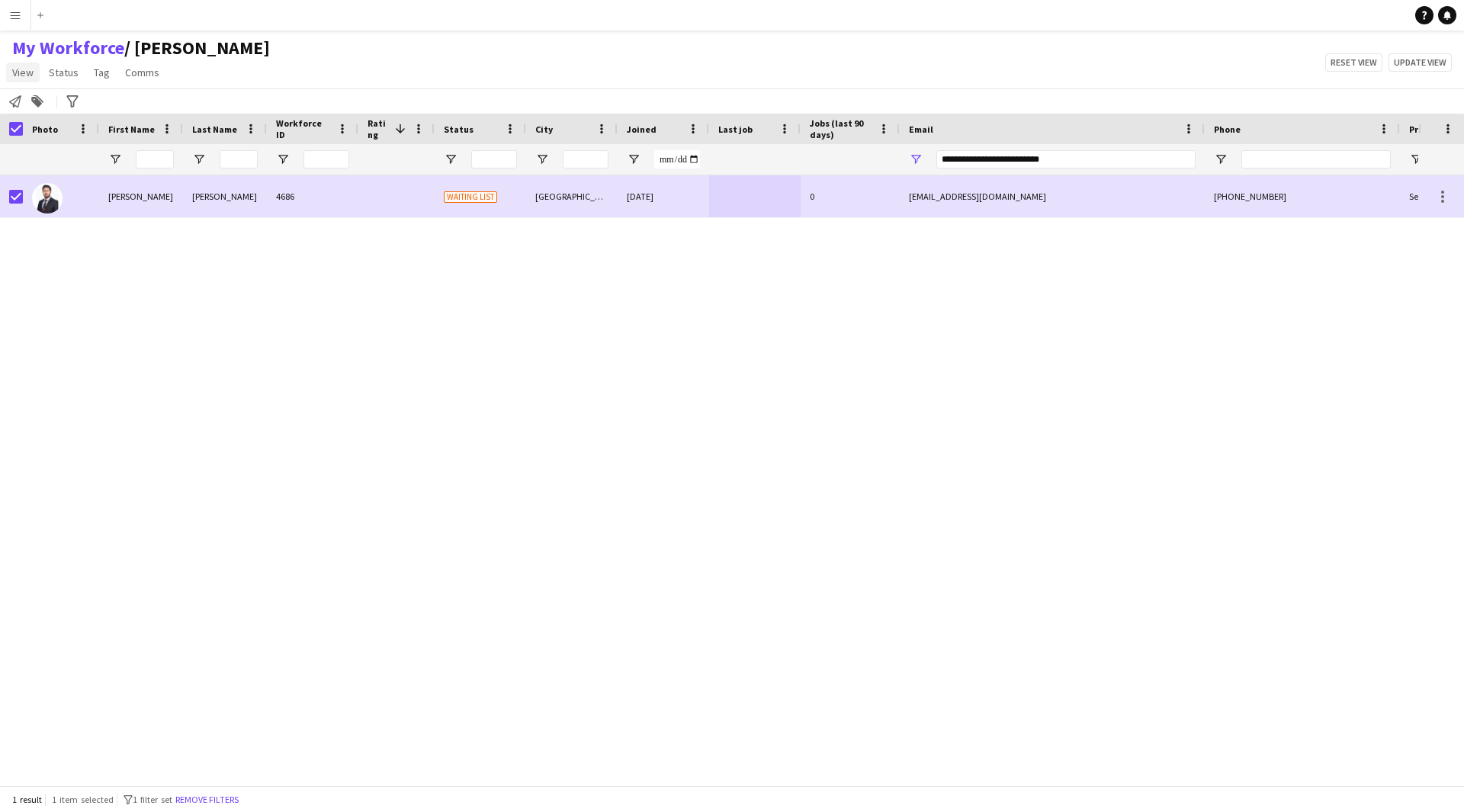
click at [18, 81] on link "View" at bounding box center [23, 72] width 34 height 20
click at [86, 149] on span "Customise view" at bounding box center [55, 150] width 73 height 14
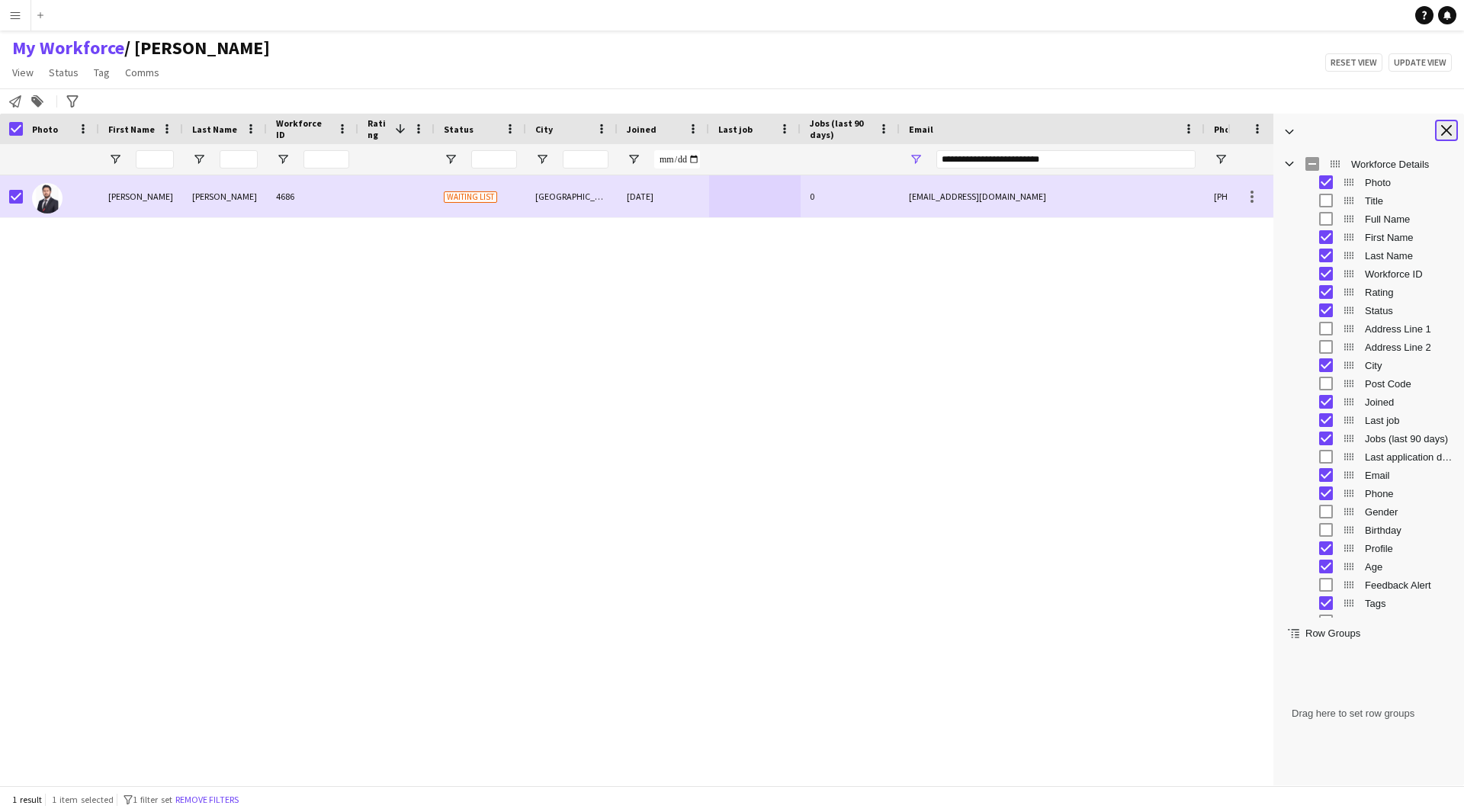
click at [1449, 135] on app-icon "Close tool panel" at bounding box center [1447, 131] width 11 height 11
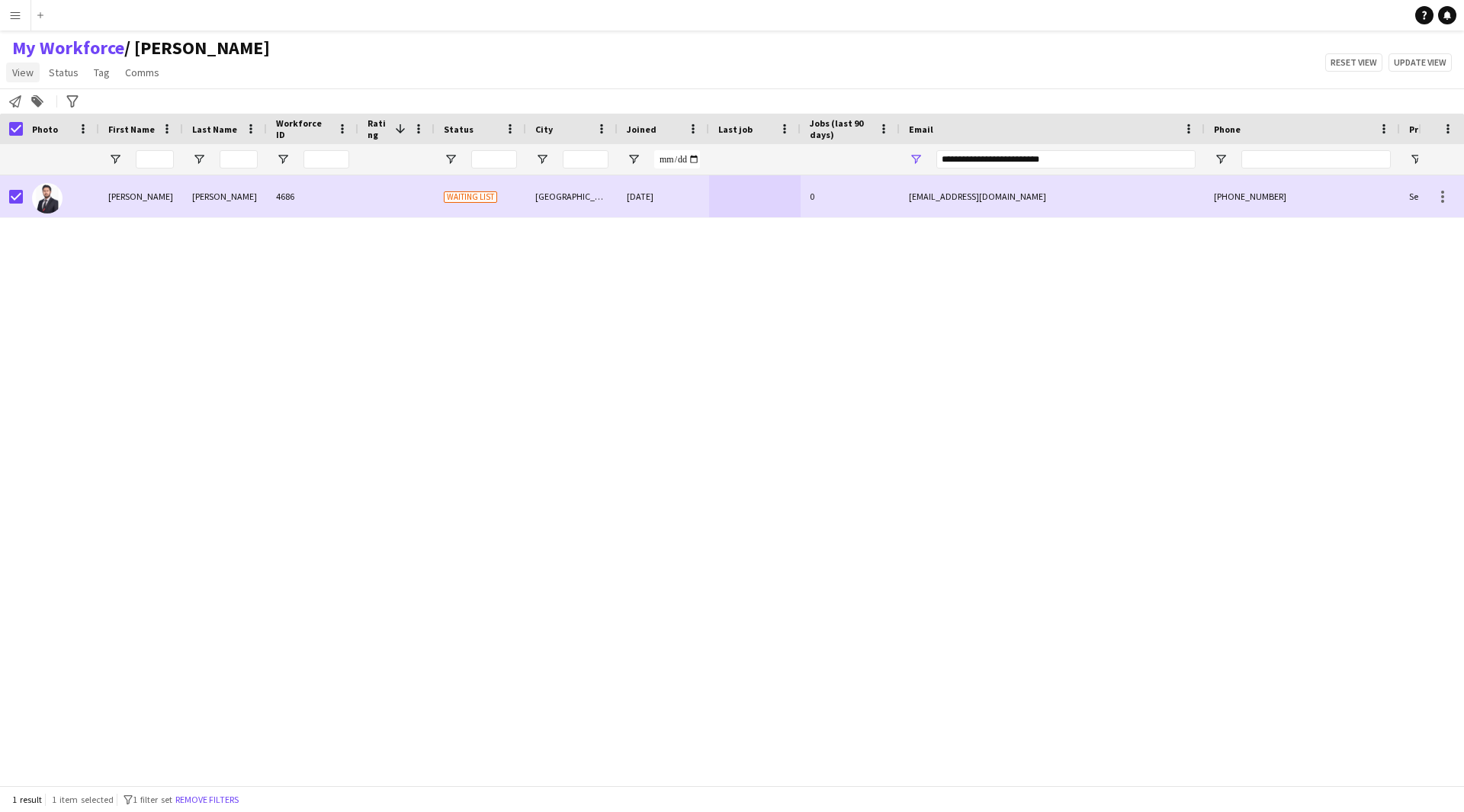
click at [27, 66] on span "View" at bounding box center [23, 73] width 21 height 14
click at [75, 146] on span "Customise view" at bounding box center [55, 150] width 73 height 14
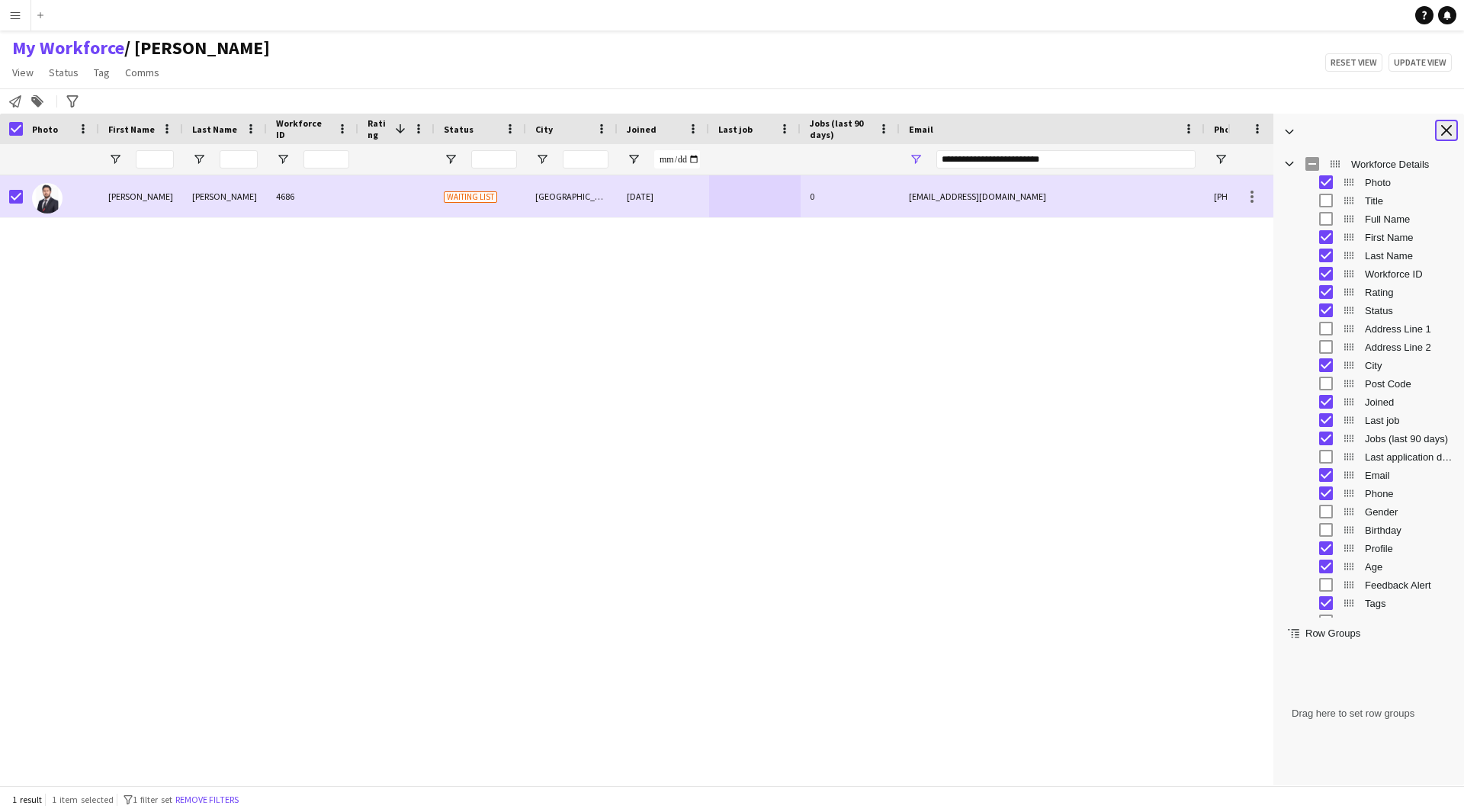
click at [1448, 131] on app-icon "Close tool panel" at bounding box center [1447, 131] width 11 height 11
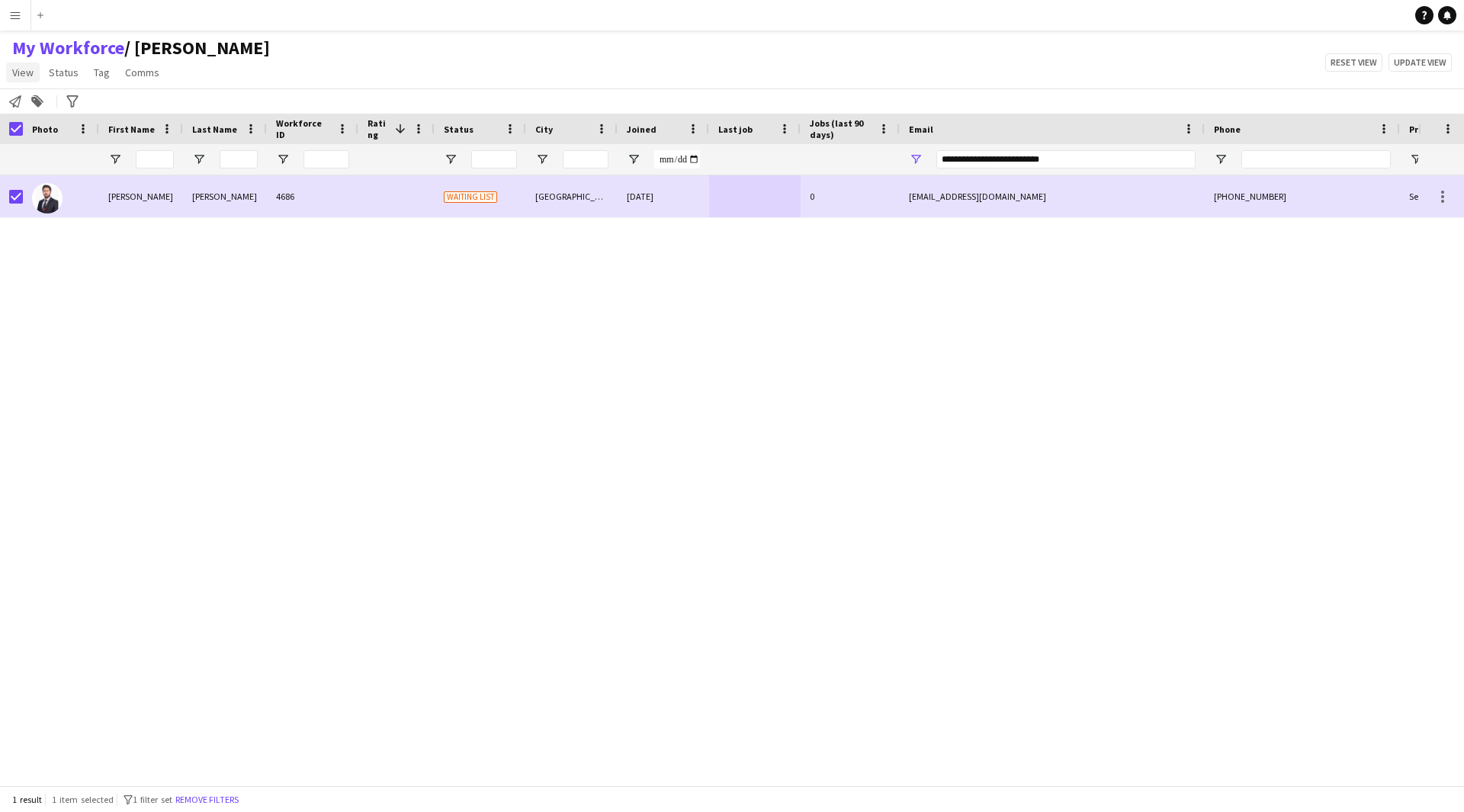
click at [20, 74] on span "View" at bounding box center [23, 73] width 21 height 14
click at [62, 74] on span "Status" at bounding box center [63, 73] width 30 height 14
click at [74, 110] on link "Edit" at bounding box center [97, 105] width 106 height 32
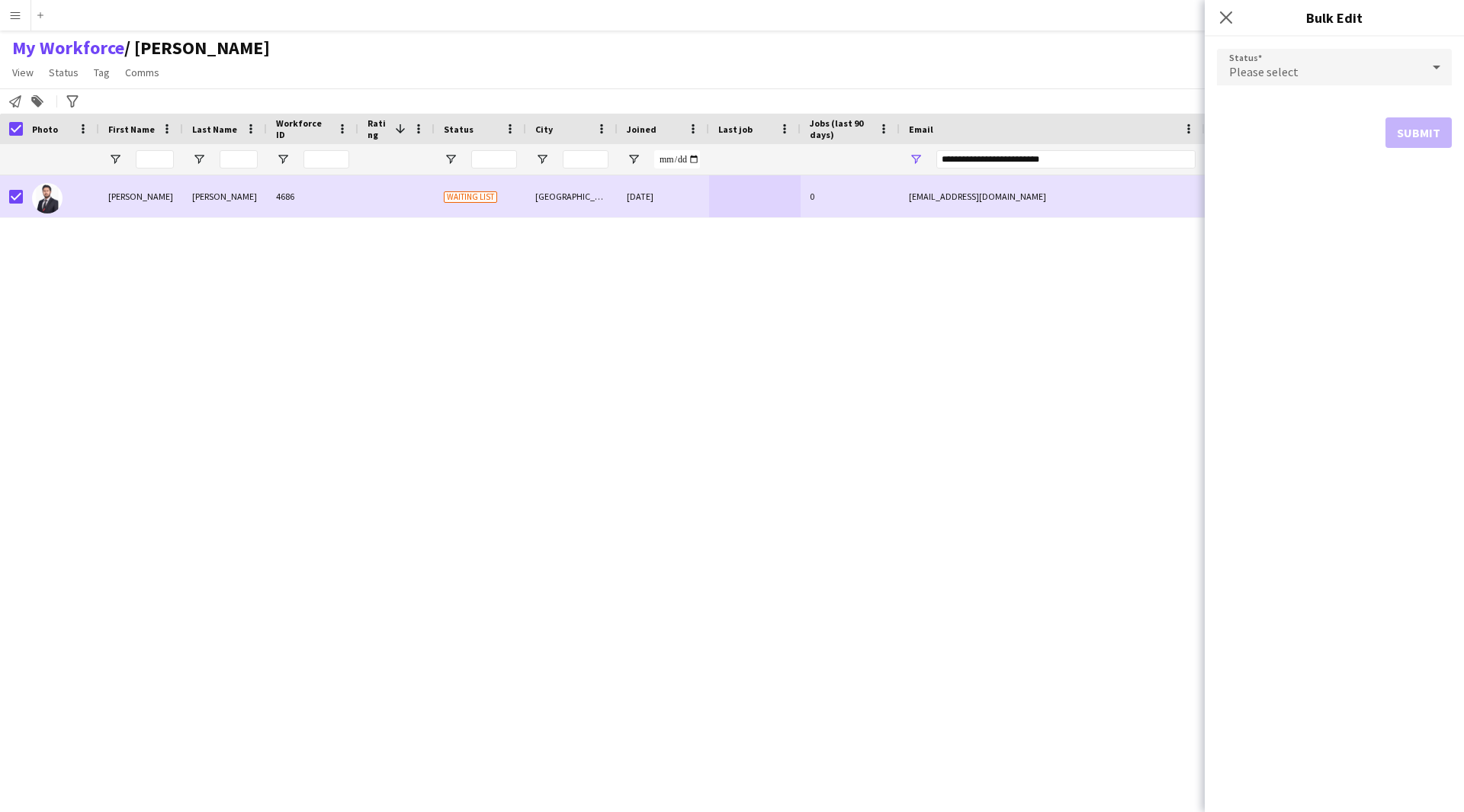
click at [1315, 68] on div "Please select" at bounding box center [1318, 66] width 204 height 37
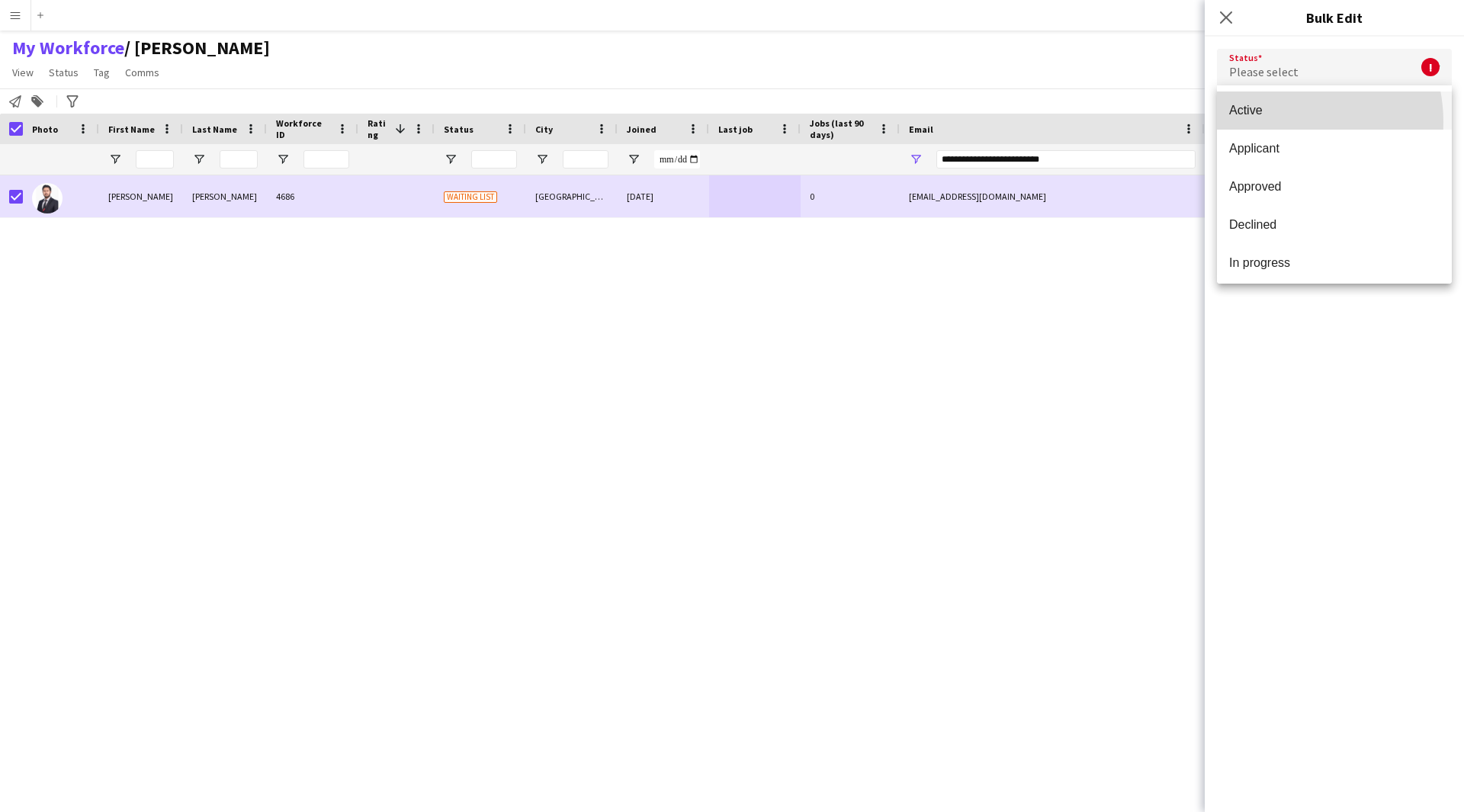
click at [1278, 122] on mat-option "Active" at bounding box center [1334, 110] width 235 height 38
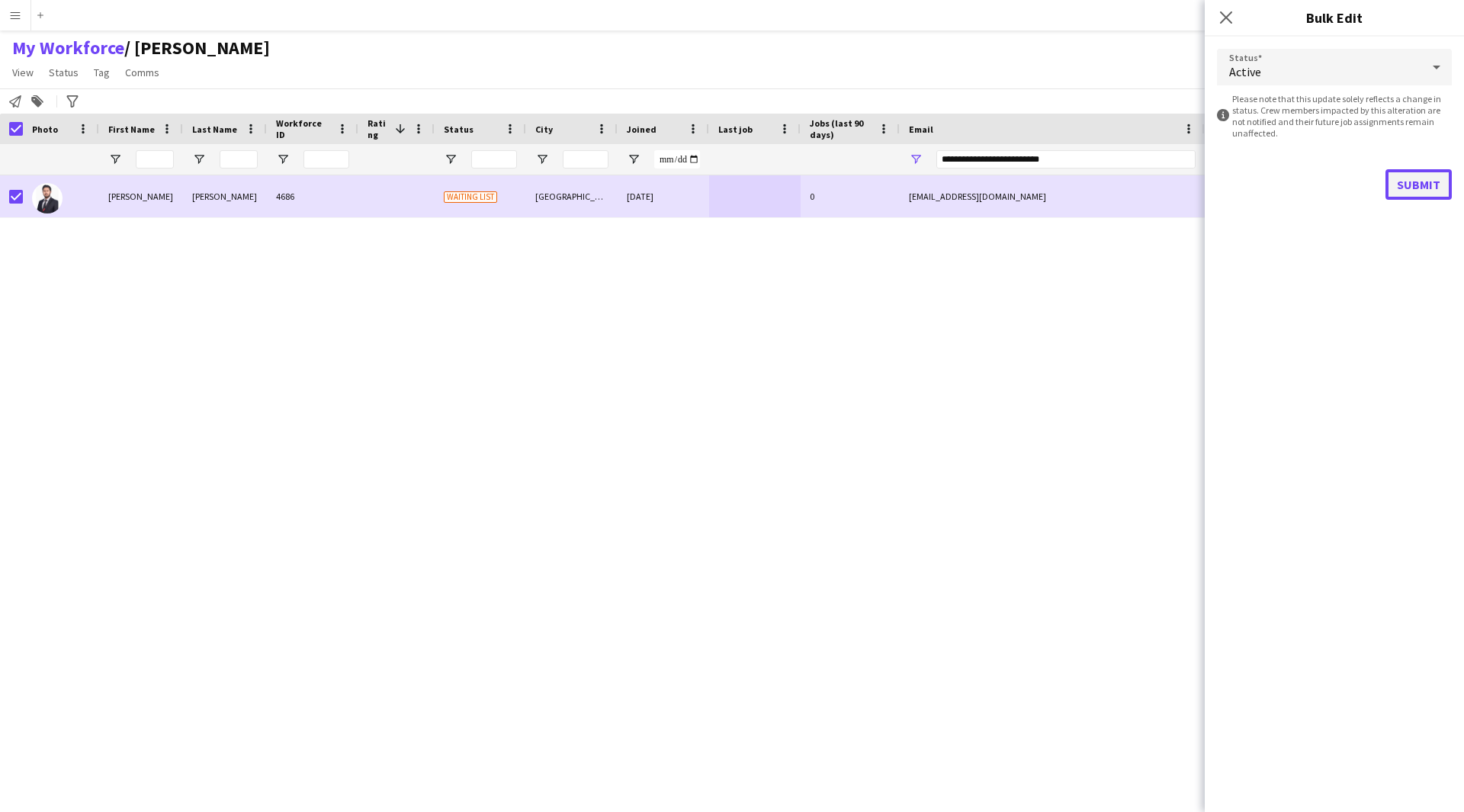
click at [1427, 181] on button "Submit" at bounding box center [1419, 184] width 67 height 31
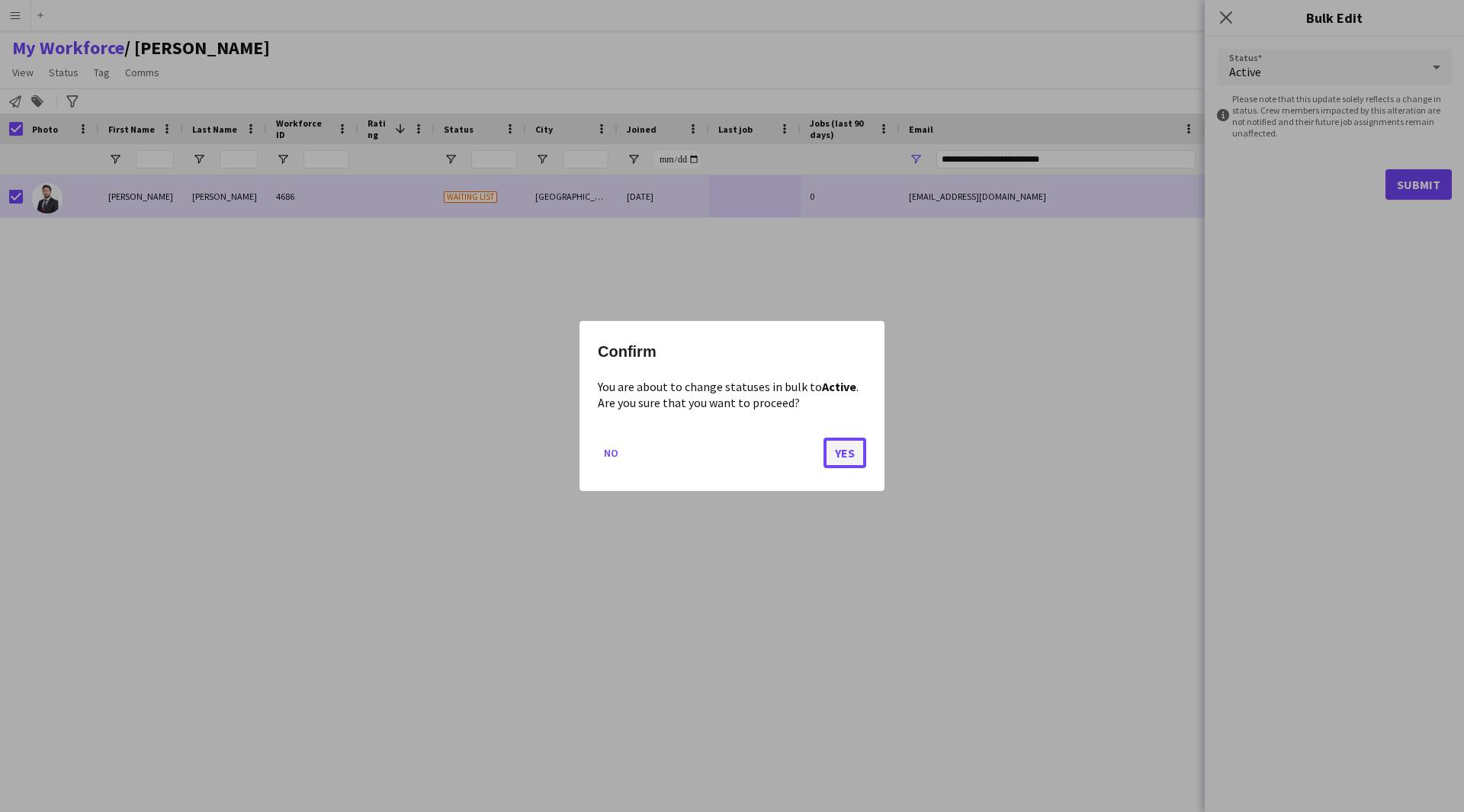
click at [834, 455] on button "Yes" at bounding box center [845, 452] width 43 height 31
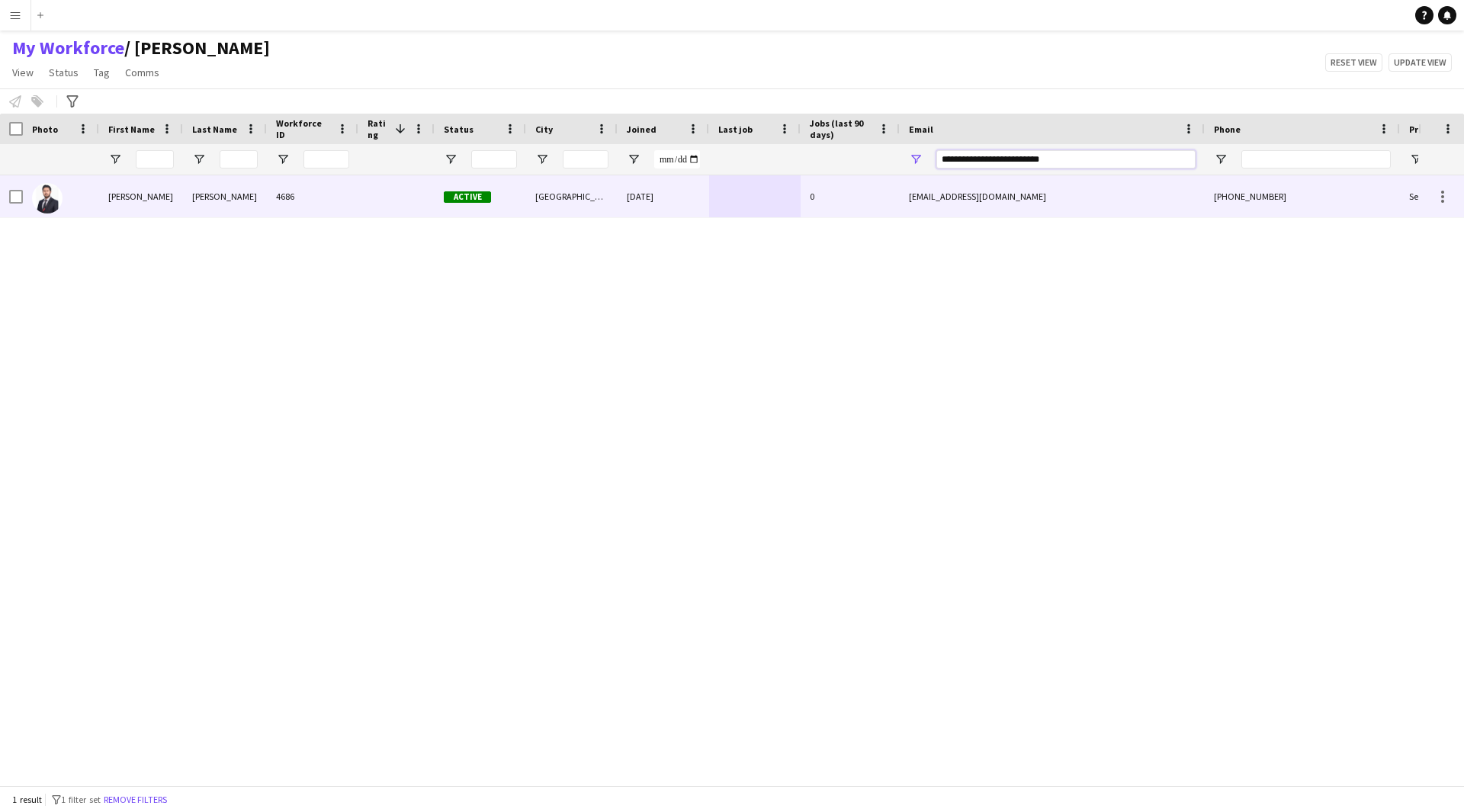
drag, startPoint x: 1073, startPoint y: 160, endPoint x: 779, endPoint y: 185, distance: 295.1
click at [779, 185] on div "Workforce Details Photo First Name" at bounding box center [732, 449] width 1464 height 672
paste input "Email Filter Input"
click at [779, 185] on div at bounding box center [754, 196] width 92 height 42
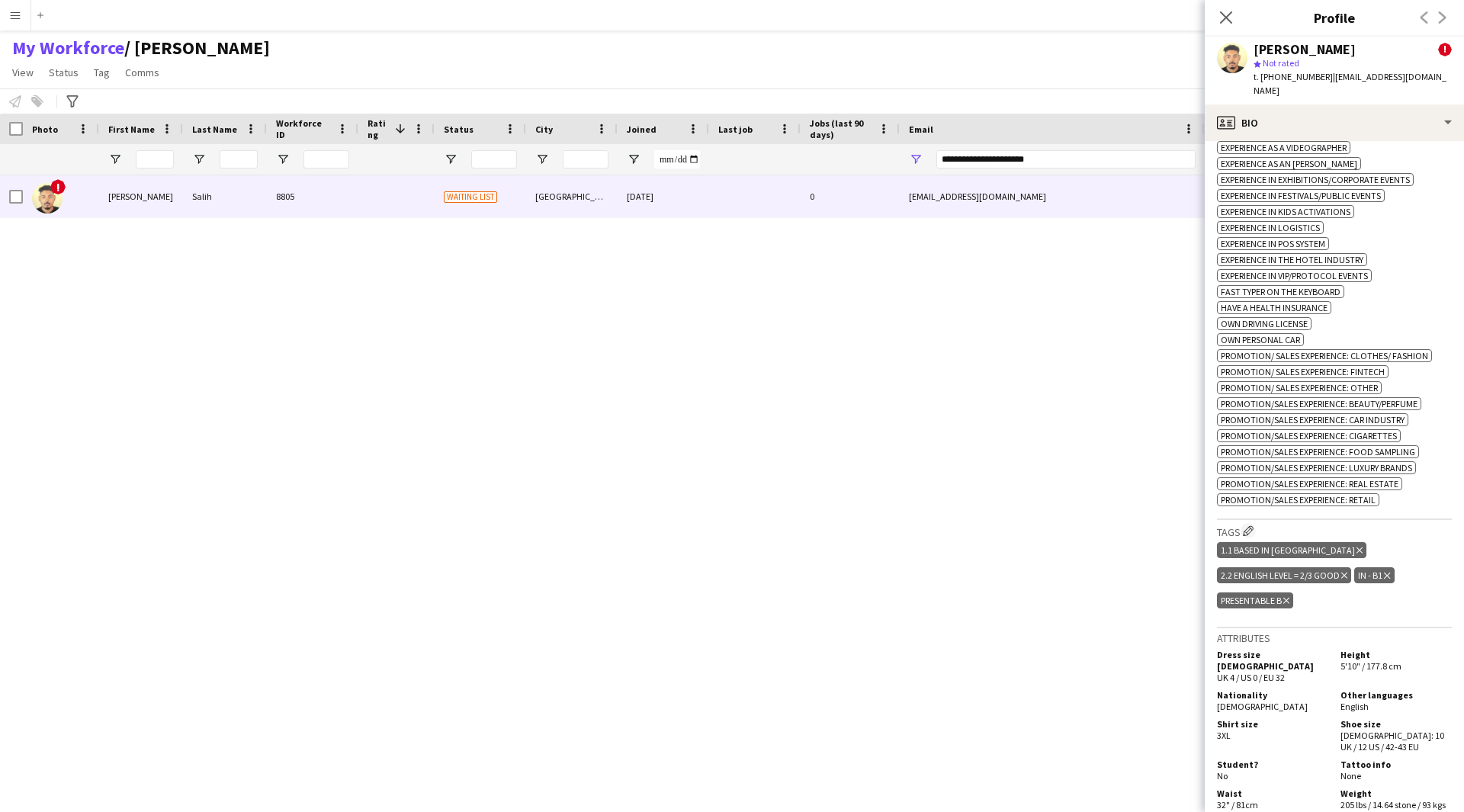
scroll to position [1161, 0]
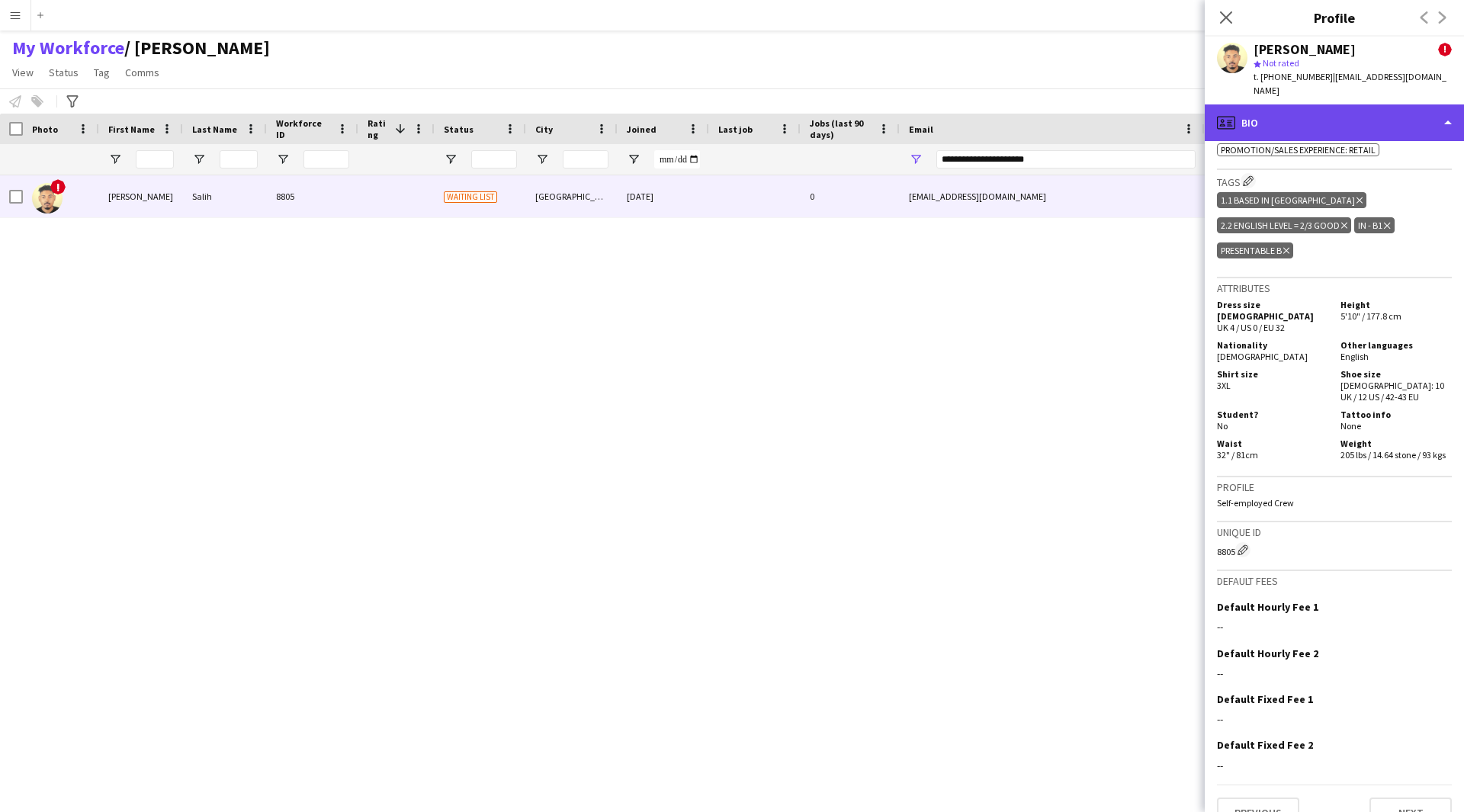
click at [1286, 117] on div "profile Bio" at bounding box center [1334, 123] width 259 height 37
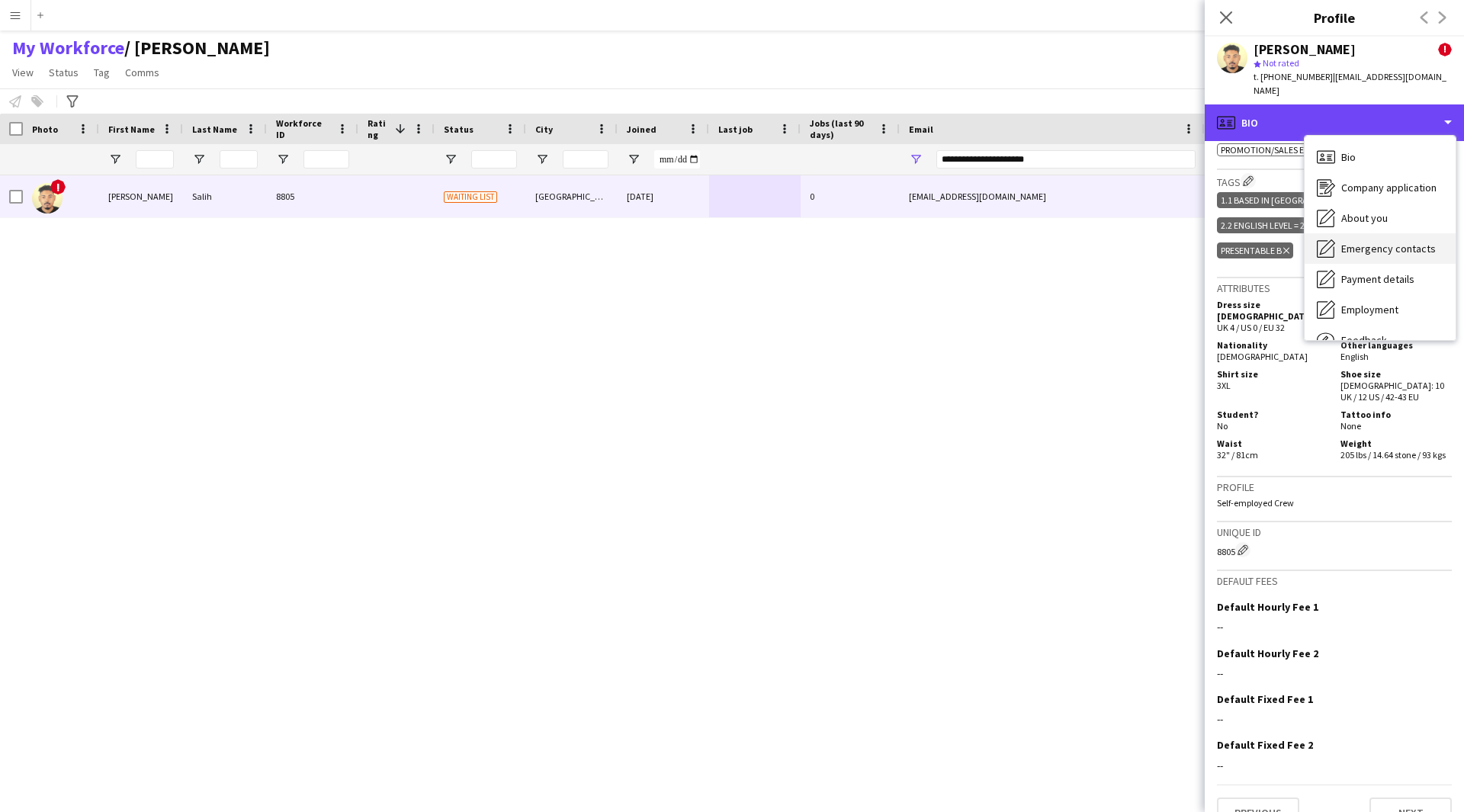
scroll to position [52, 0]
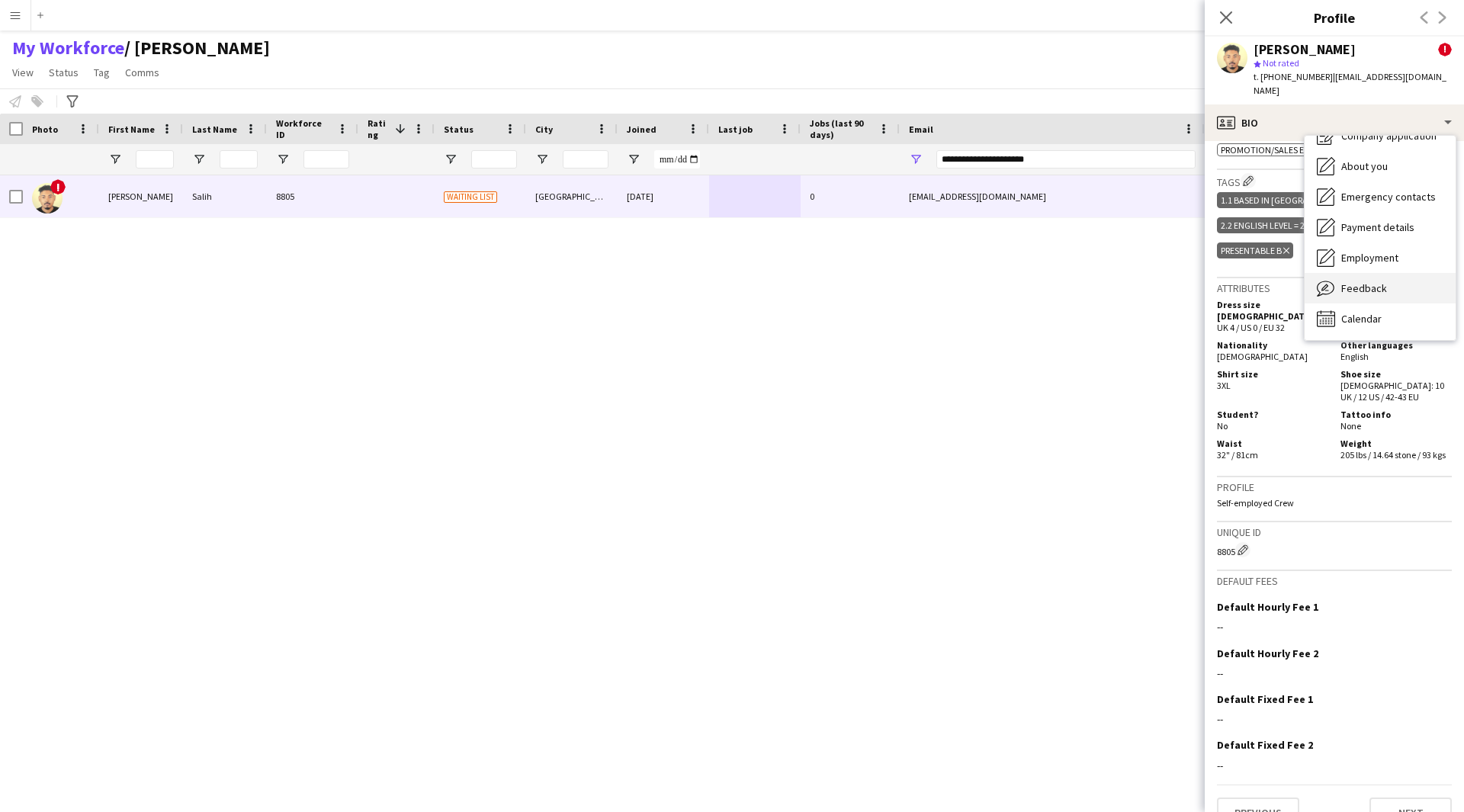
click at [1363, 282] on span "Feedback" at bounding box center [1364, 289] width 45 height 14
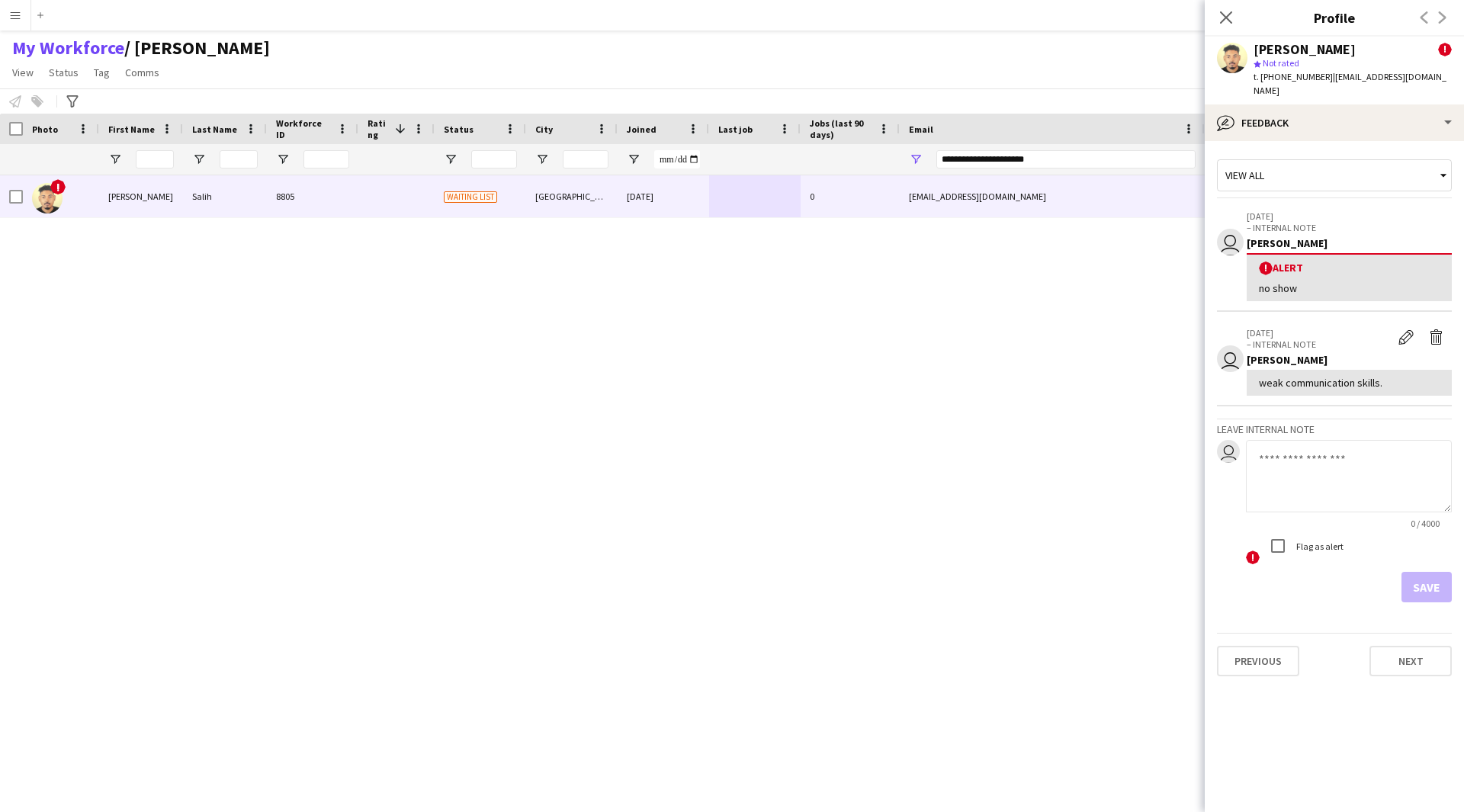
click at [1286, 441] on textarea at bounding box center [1348, 476] width 206 height 73
drag, startPoint x: 1389, startPoint y: 369, endPoint x: 1250, endPoint y: 381, distance: 139.5
click at [1250, 381] on div "weak communication skills." at bounding box center [1349, 383] width 205 height 26
copy div "weak communication skills."
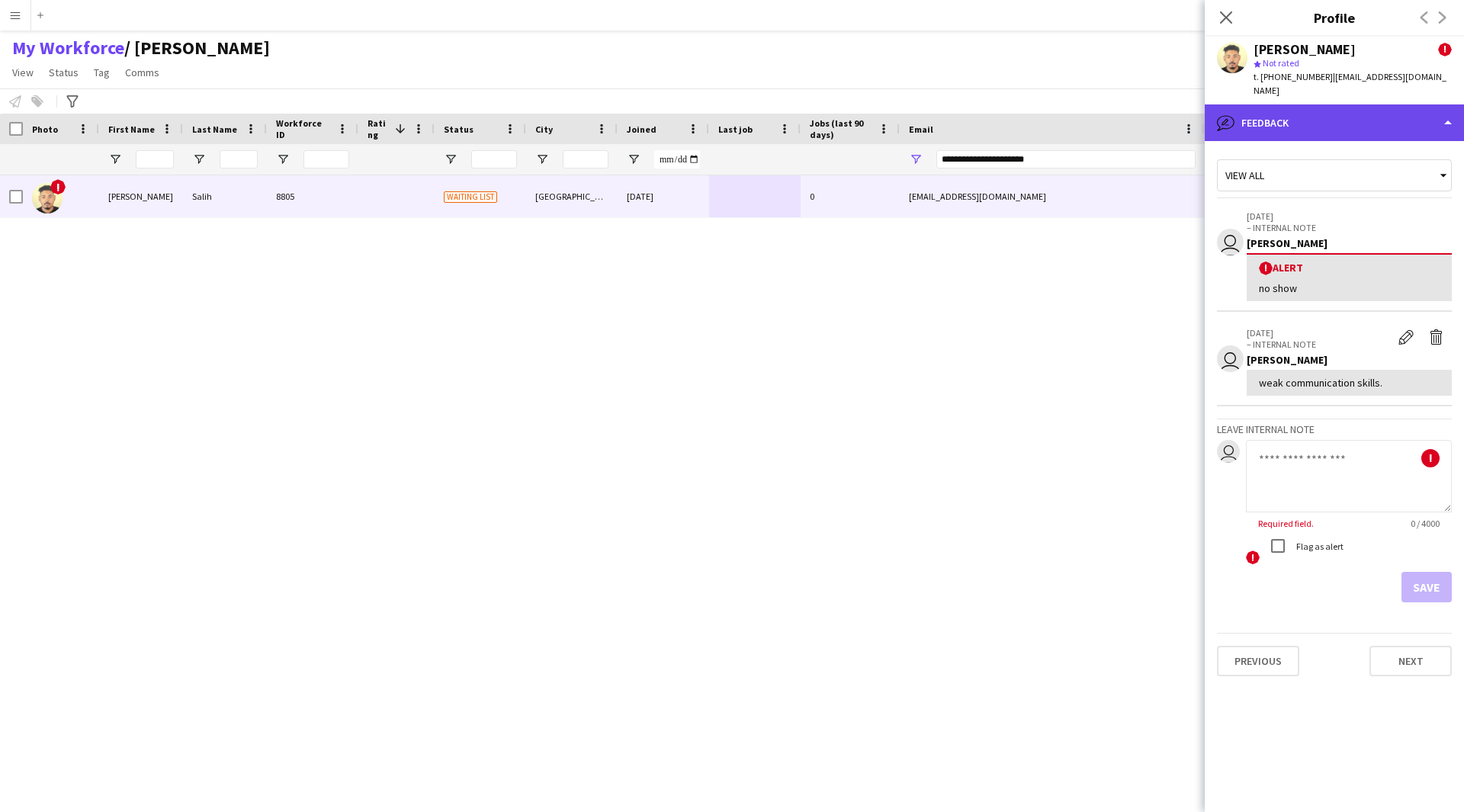
click at [1341, 118] on div "bubble-pencil Feedback" at bounding box center [1334, 123] width 259 height 37
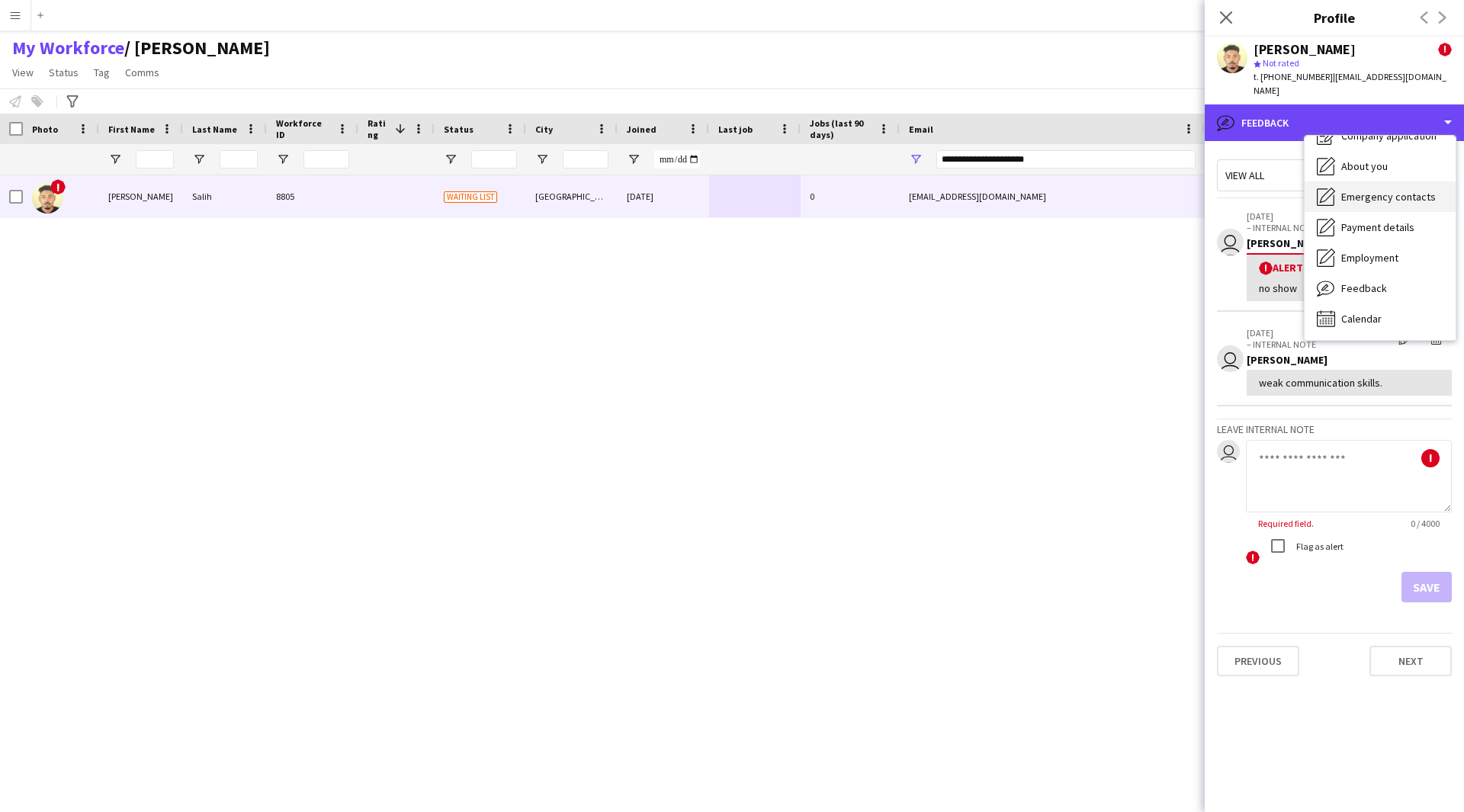
scroll to position [0, 0]
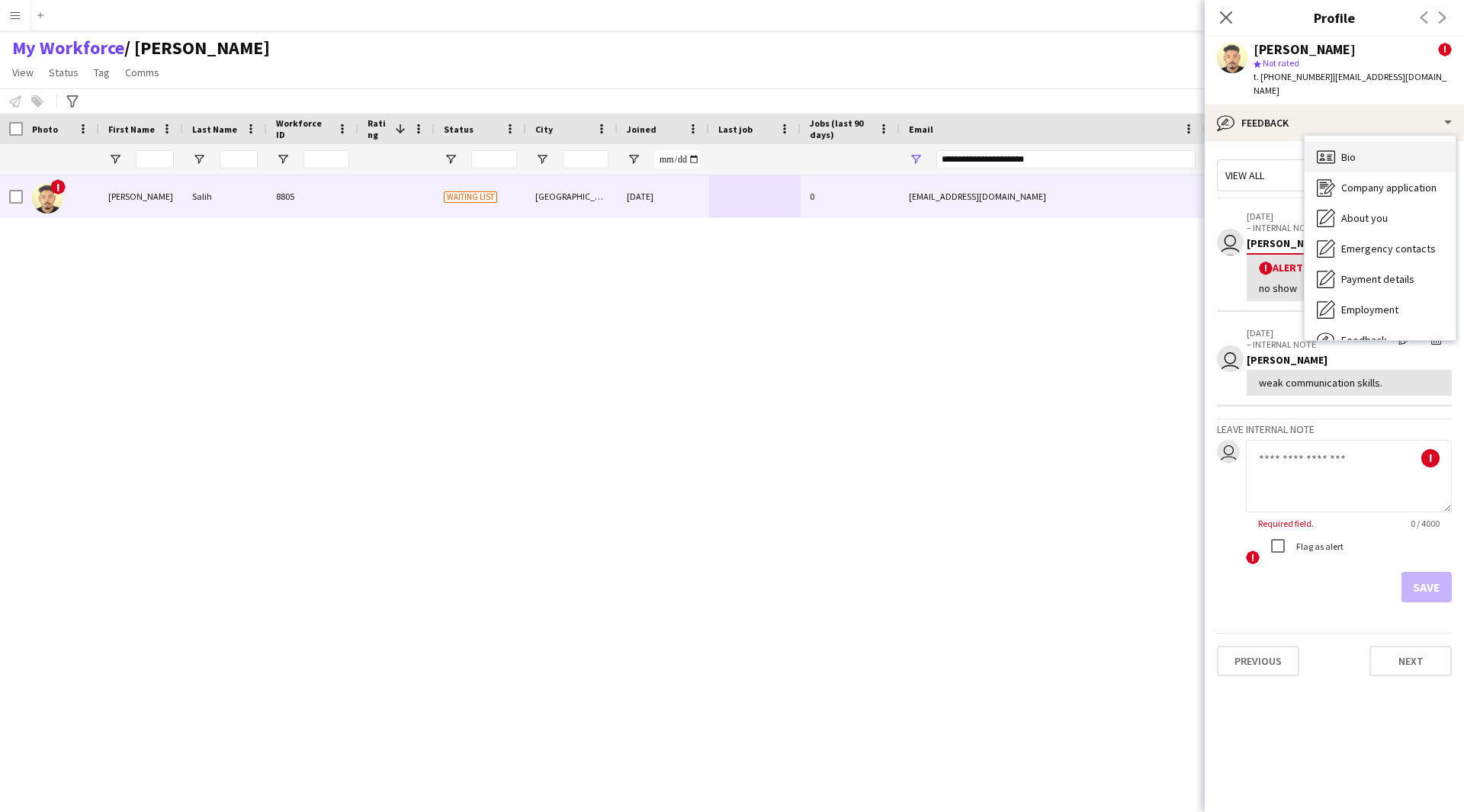
click at [1365, 150] on div "Bio Bio" at bounding box center [1379, 156] width 151 height 31
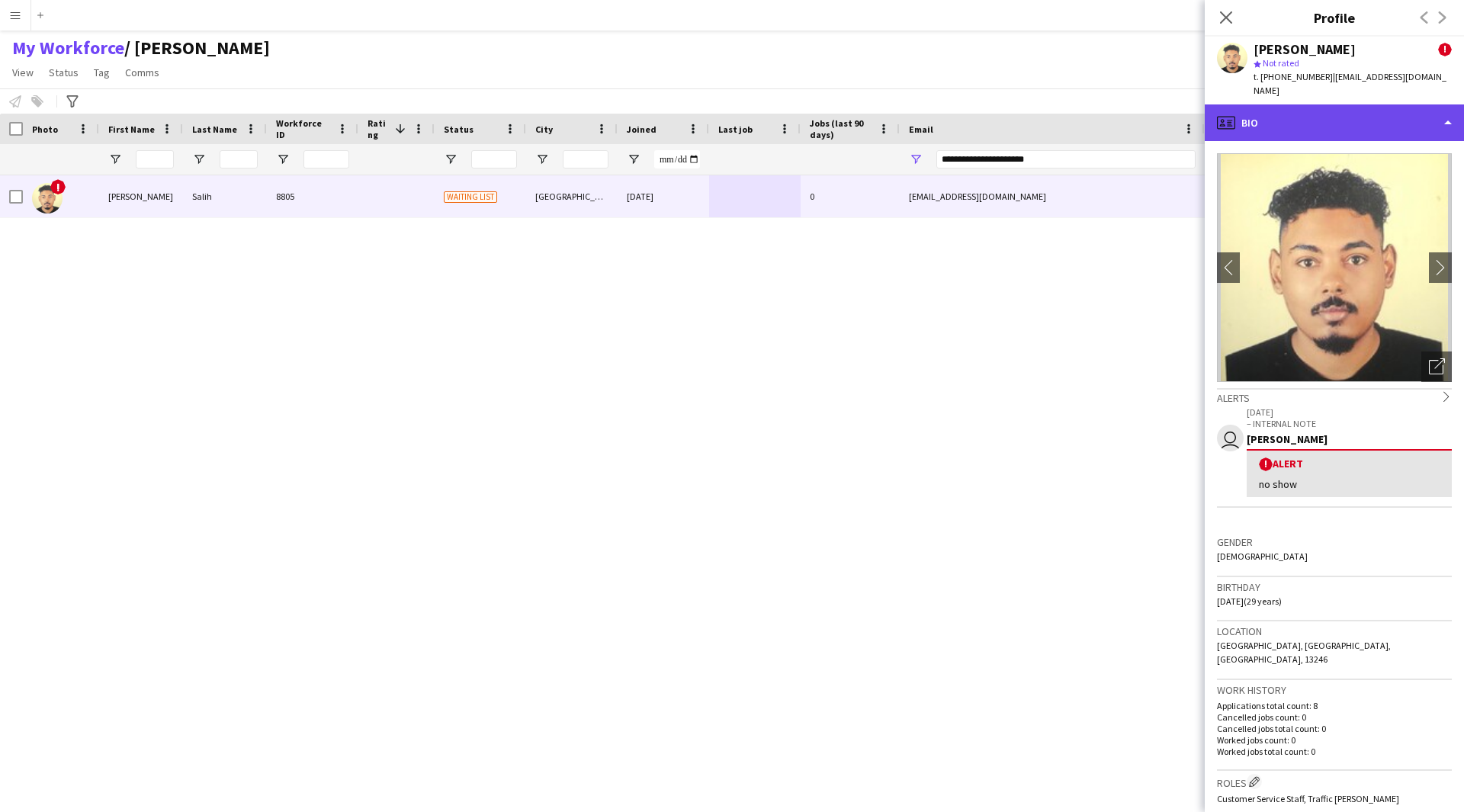
click at [1335, 105] on div "profile Bio" at bounding box center [1334, 123] width 259 height 37
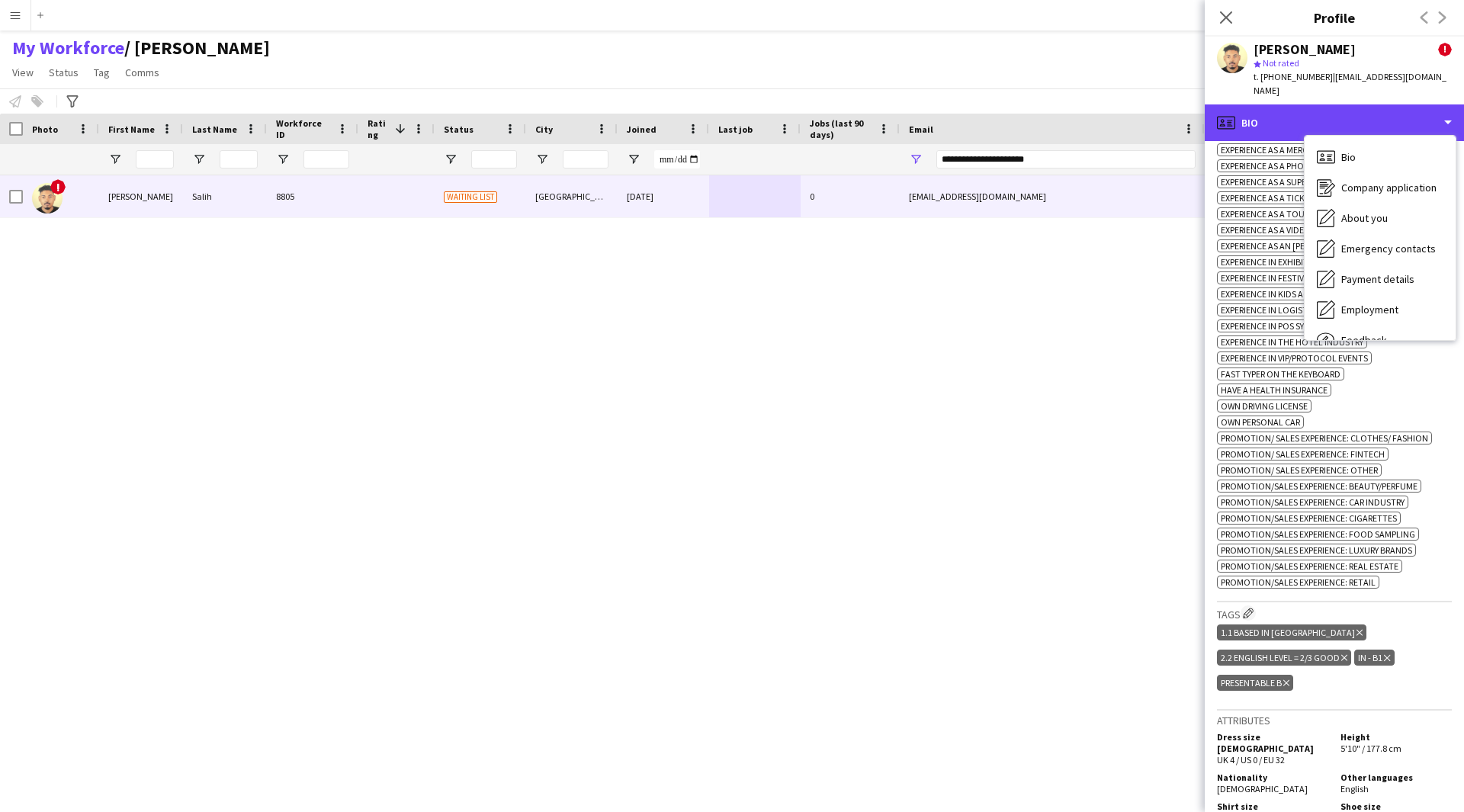
scroll to position [730, 0]
click at [955, 569] on div "! [PERSON_NAME] 8805 Waiting list [GEOGRAPHIC_DATA] [DATE] 0 [EMAIL_ADDRESS][DO…" at bounding box center [709, 474] width 1419 height 598
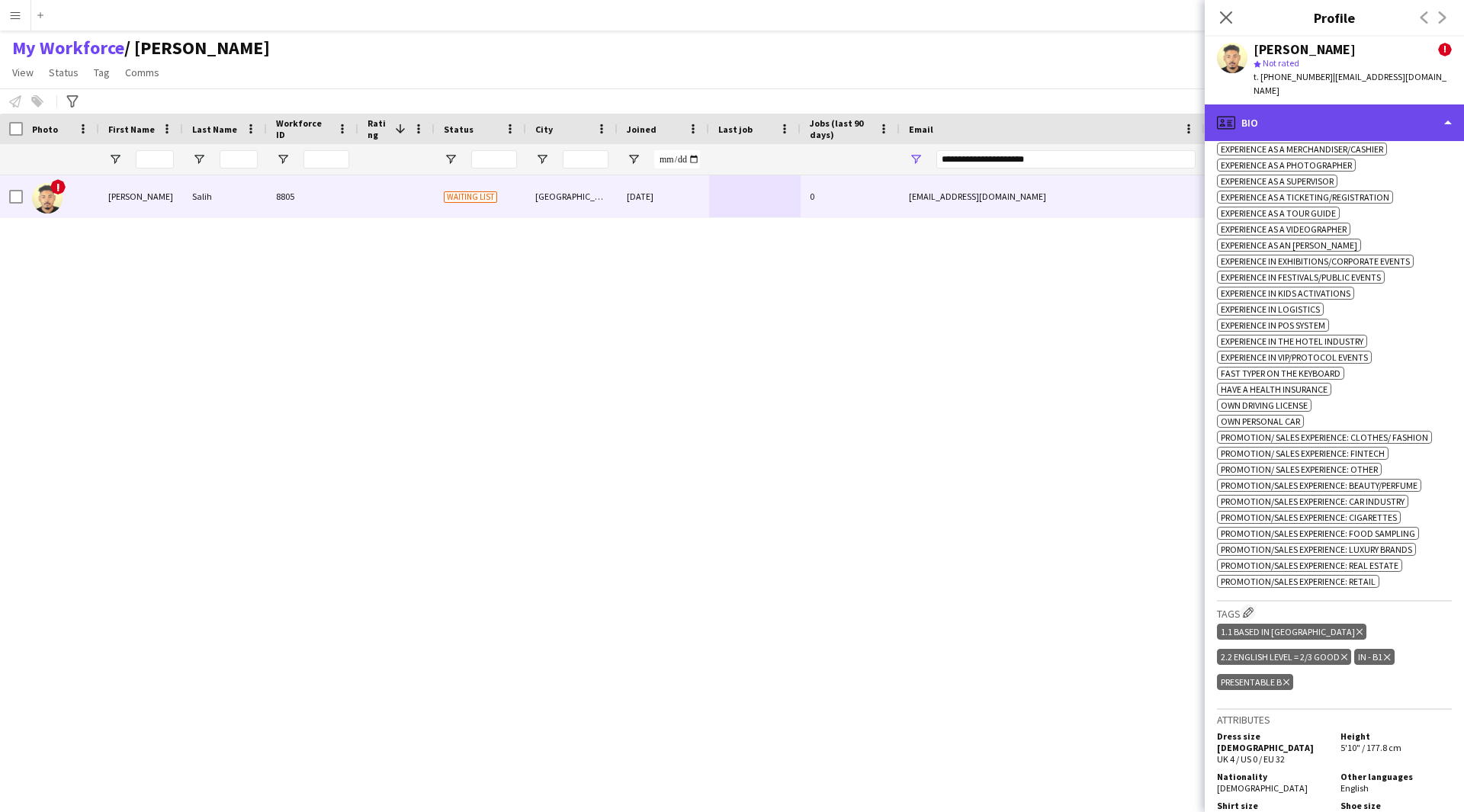
click at [1358, 115] on div "profile Bio" at bounding box center [1334, 123] width 259 height 37
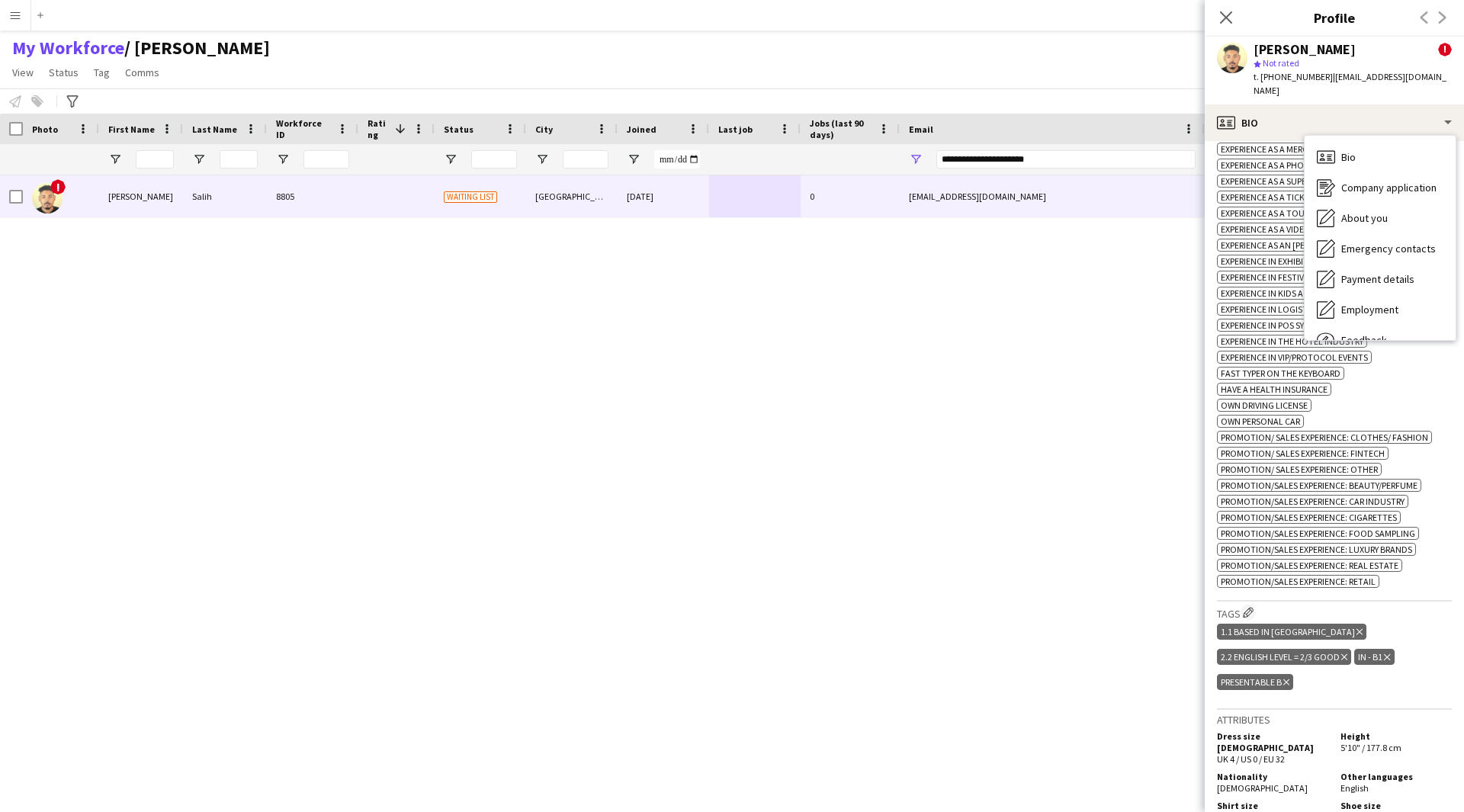
click at [1009, 505] on div "! [PERSON_NAME] 8805 Waiting list [GEOGRAPHIC_DATA] [DATE] 0 [EMAIL_ADDRESS][DO…" at bounding box center [709, 474] width 1419 height 598
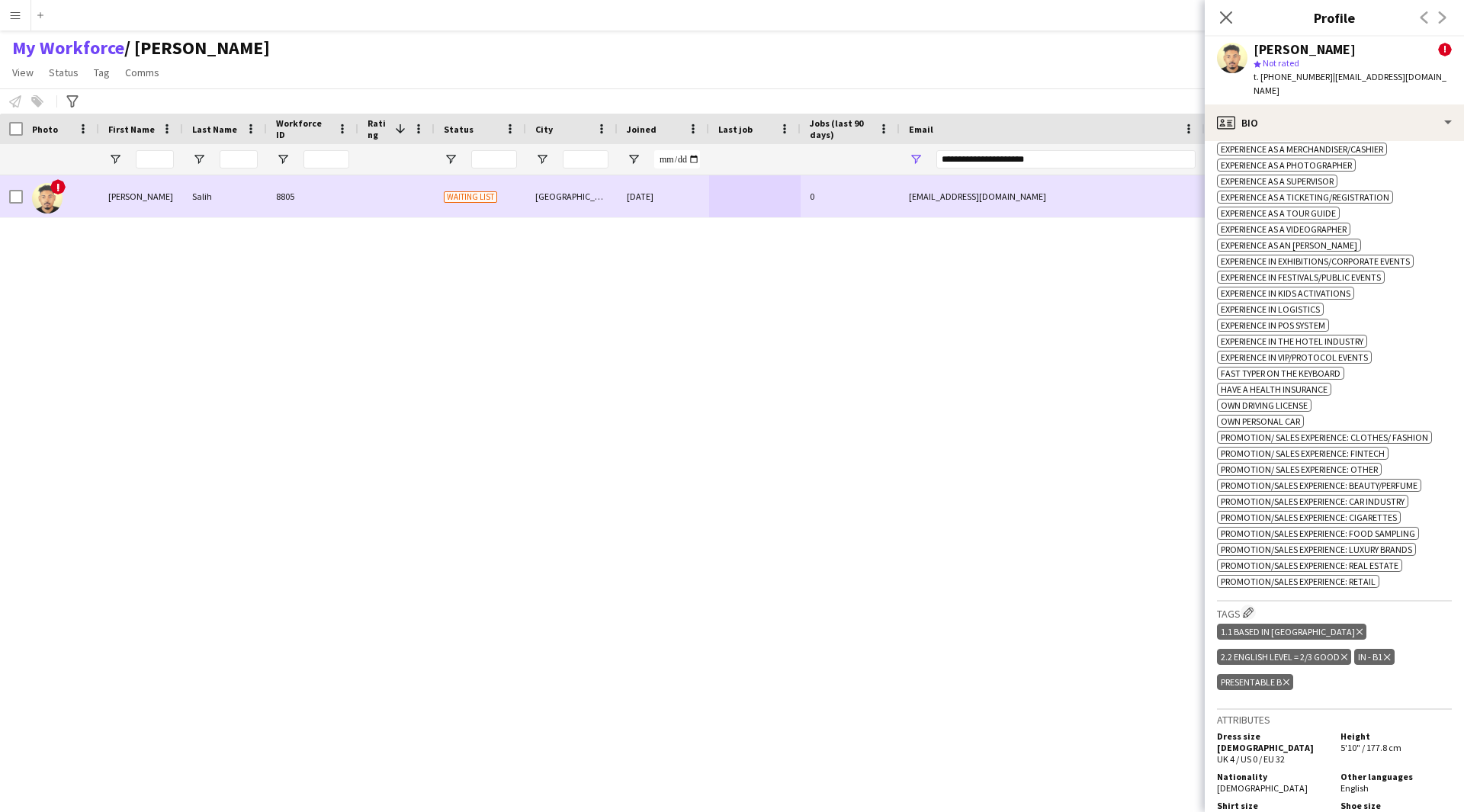
click at [12, 206] on div at bounding box center [16, 196] width 14 height 43
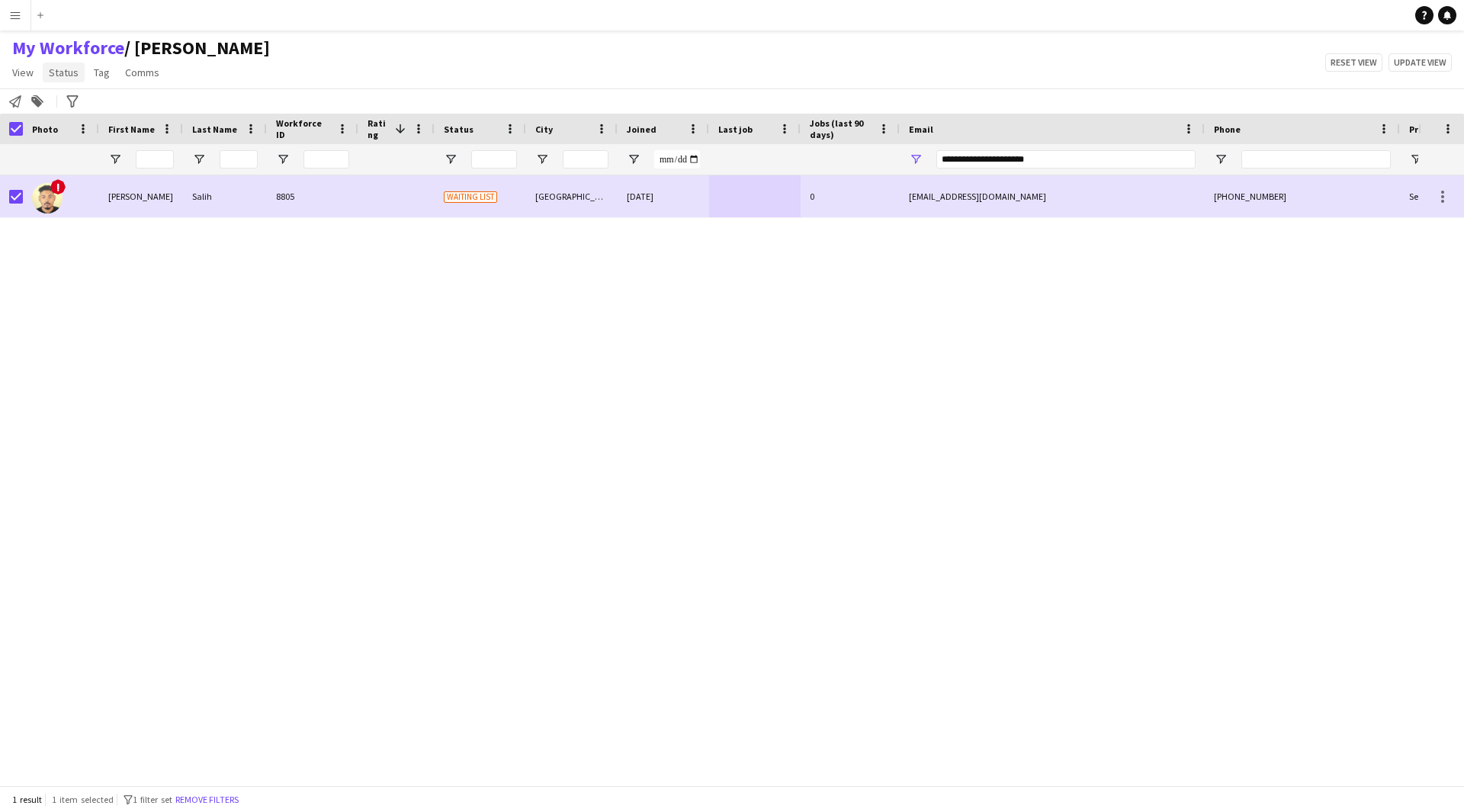
click at [56, 74] on span "Status" at bounding box center [63, 73] width 30 height 14
click at [77, 106] on link "Edit" at bounding box center [97, 105] width 106 height 32
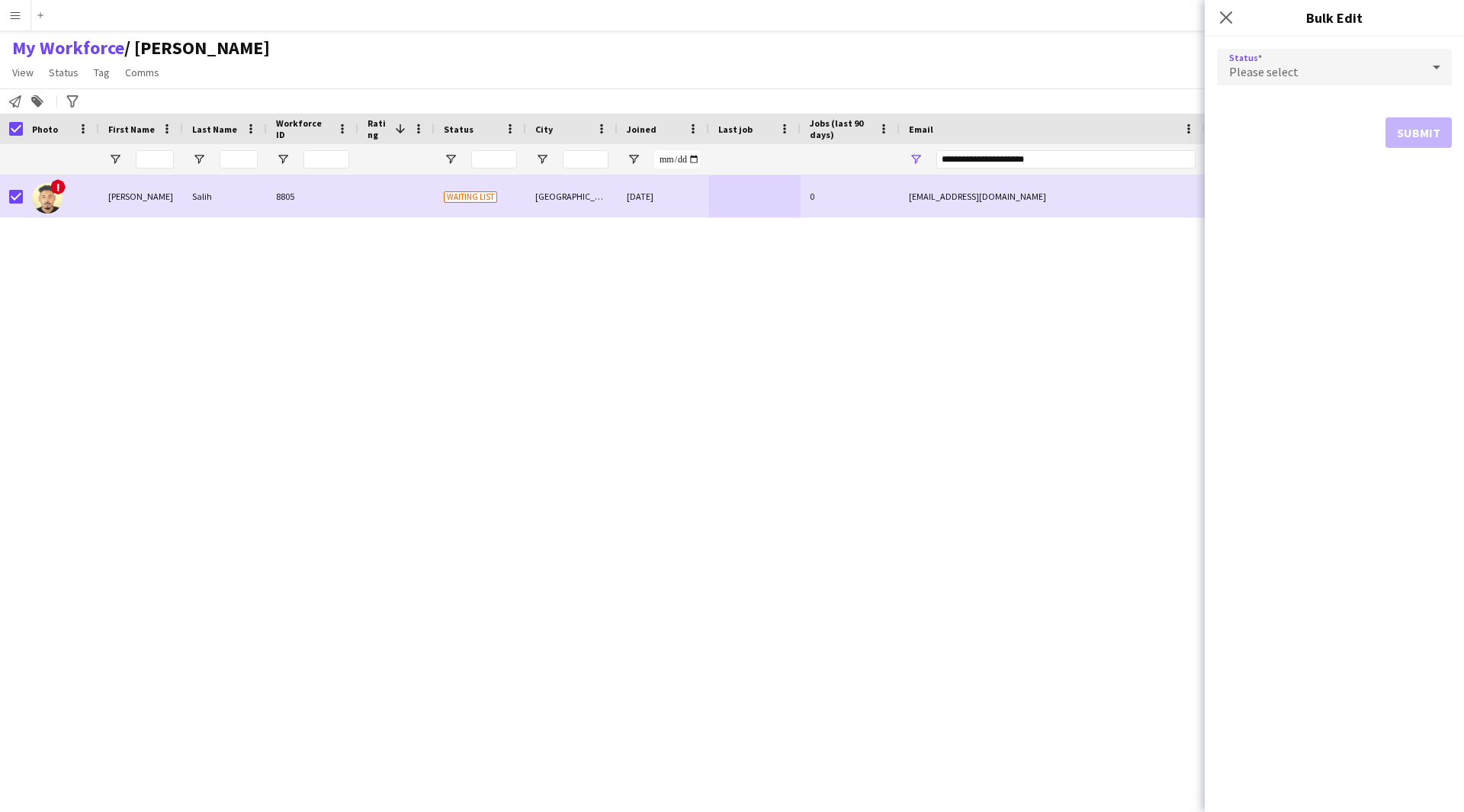
click at [1308, 63] on div "Please select" at bounding box center [1318, 66] width 204 height 37
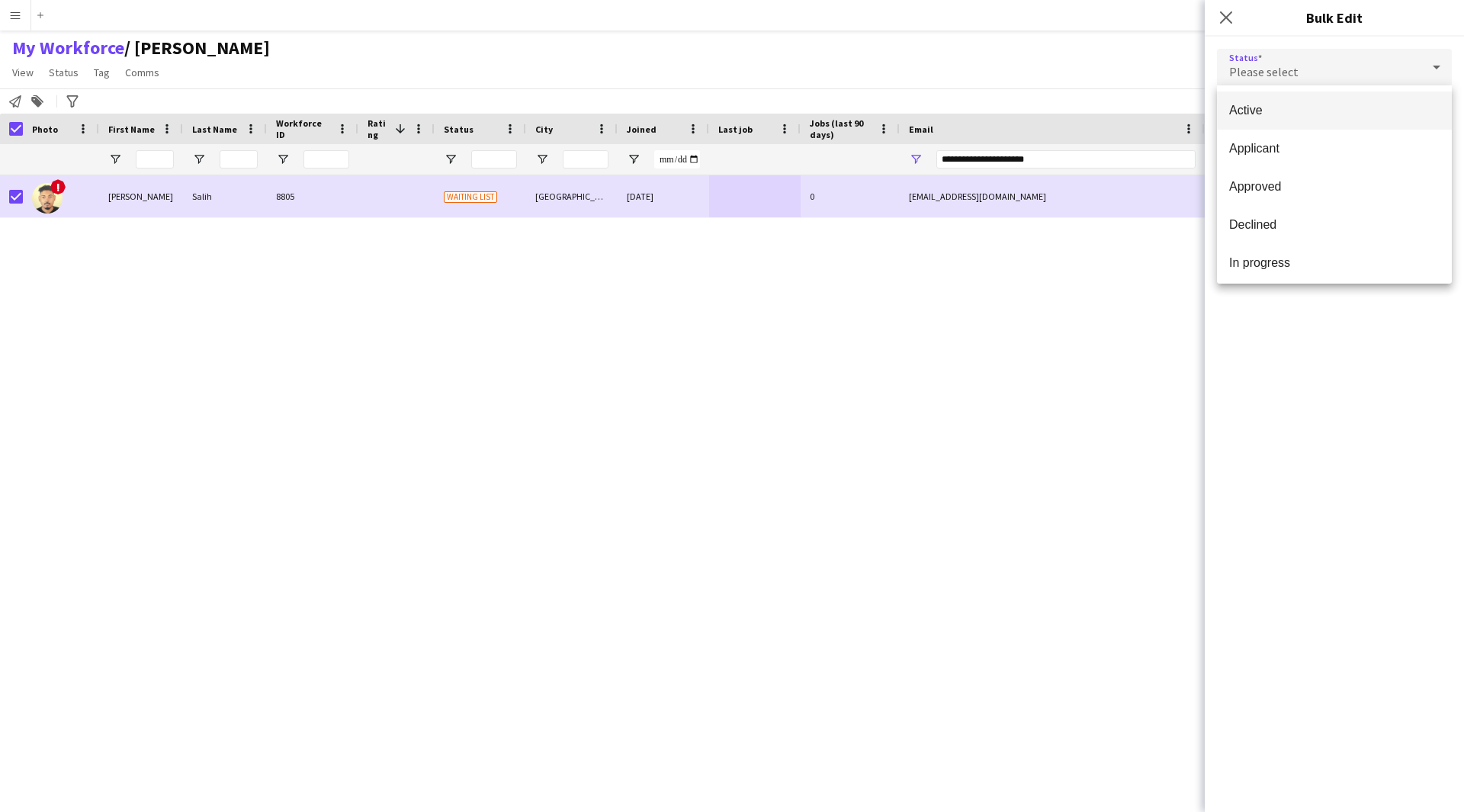
click at [1332, 120] on mat-option "Active" at bounding box center [1334, 110] width 235 height 38
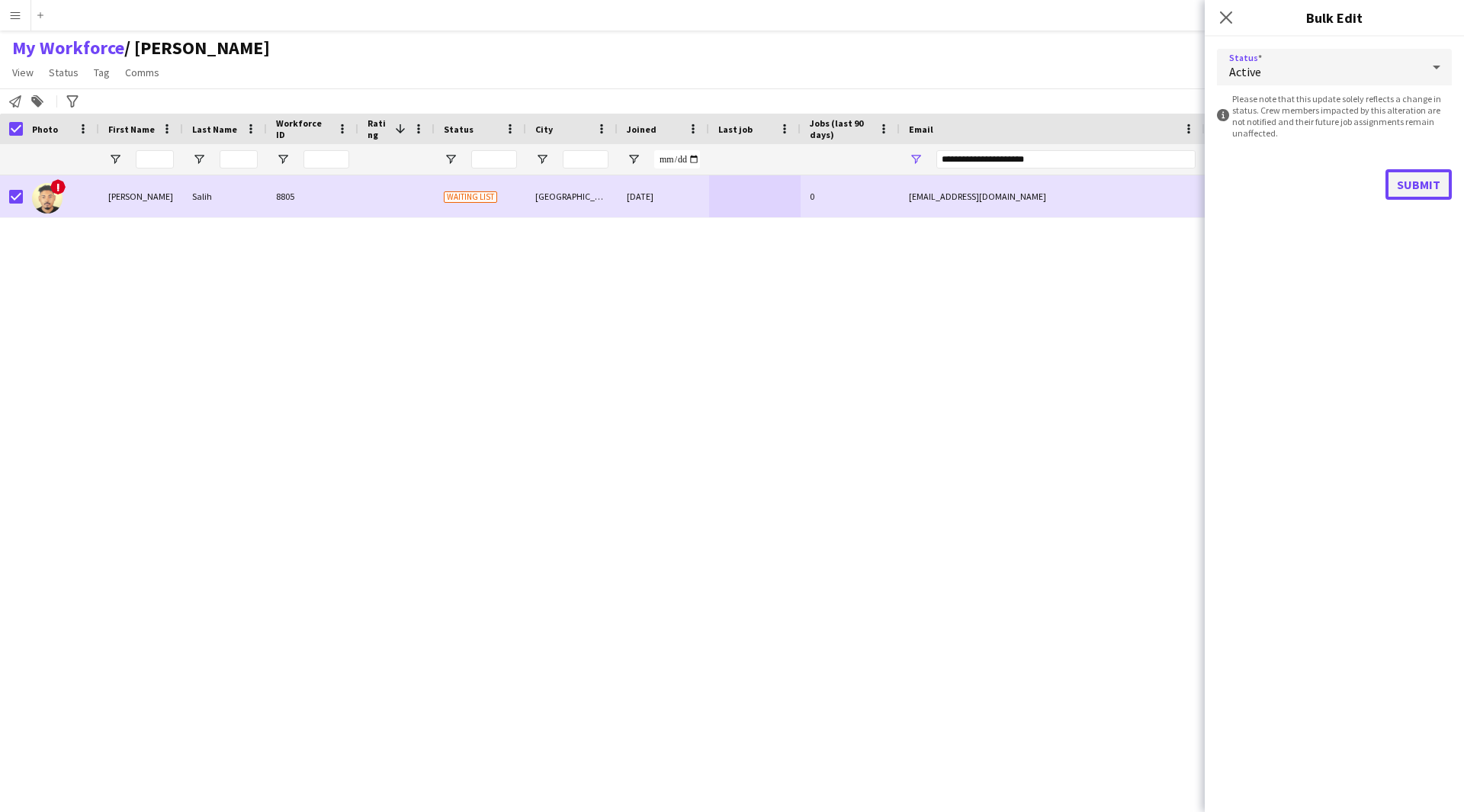
click at [1415, 188] on button "Submit" at bounding box center [1419, 184] width 67 height 31
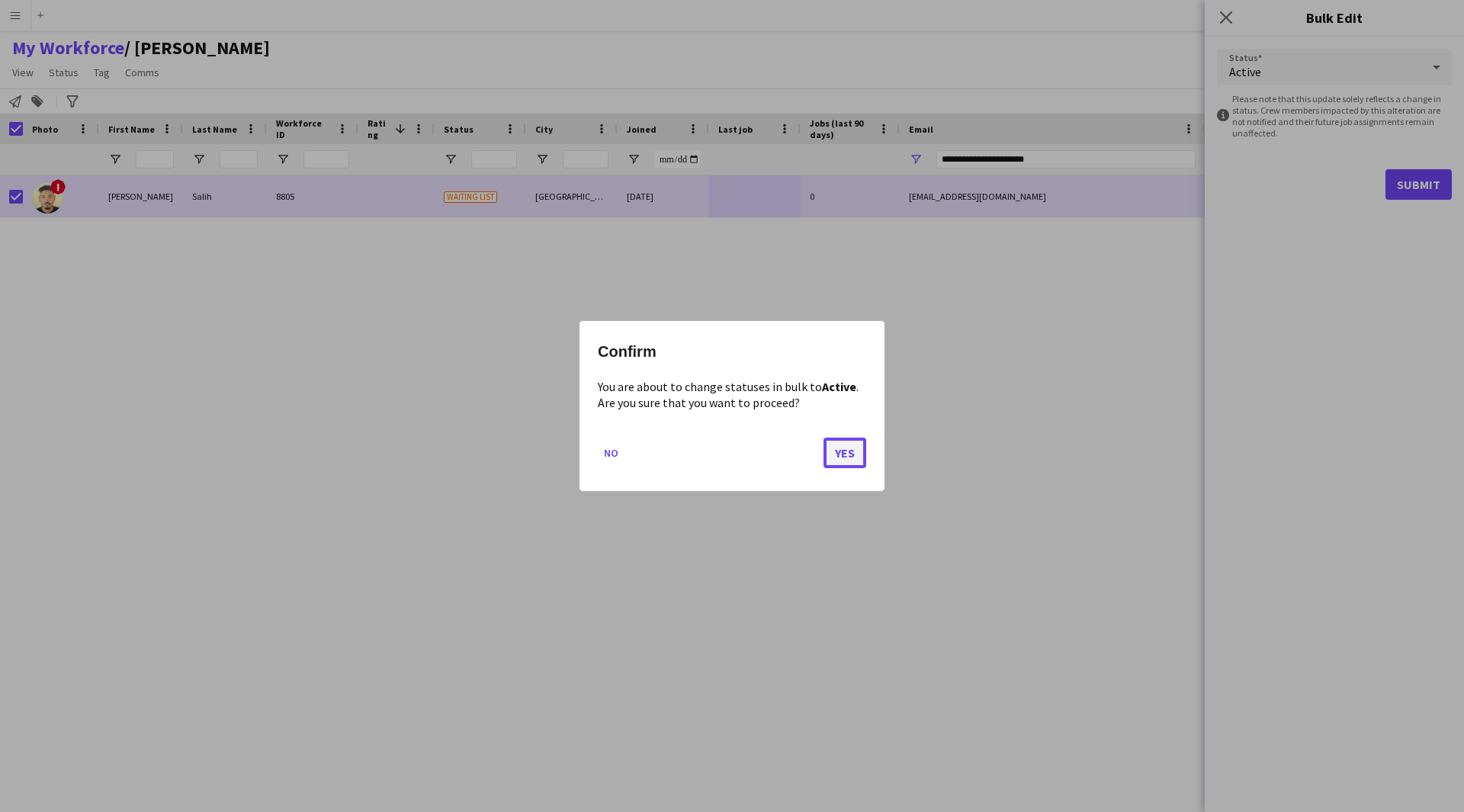
click at [847, 446] on button "Yes" at bounding box center [845, 452] width 43 height 31
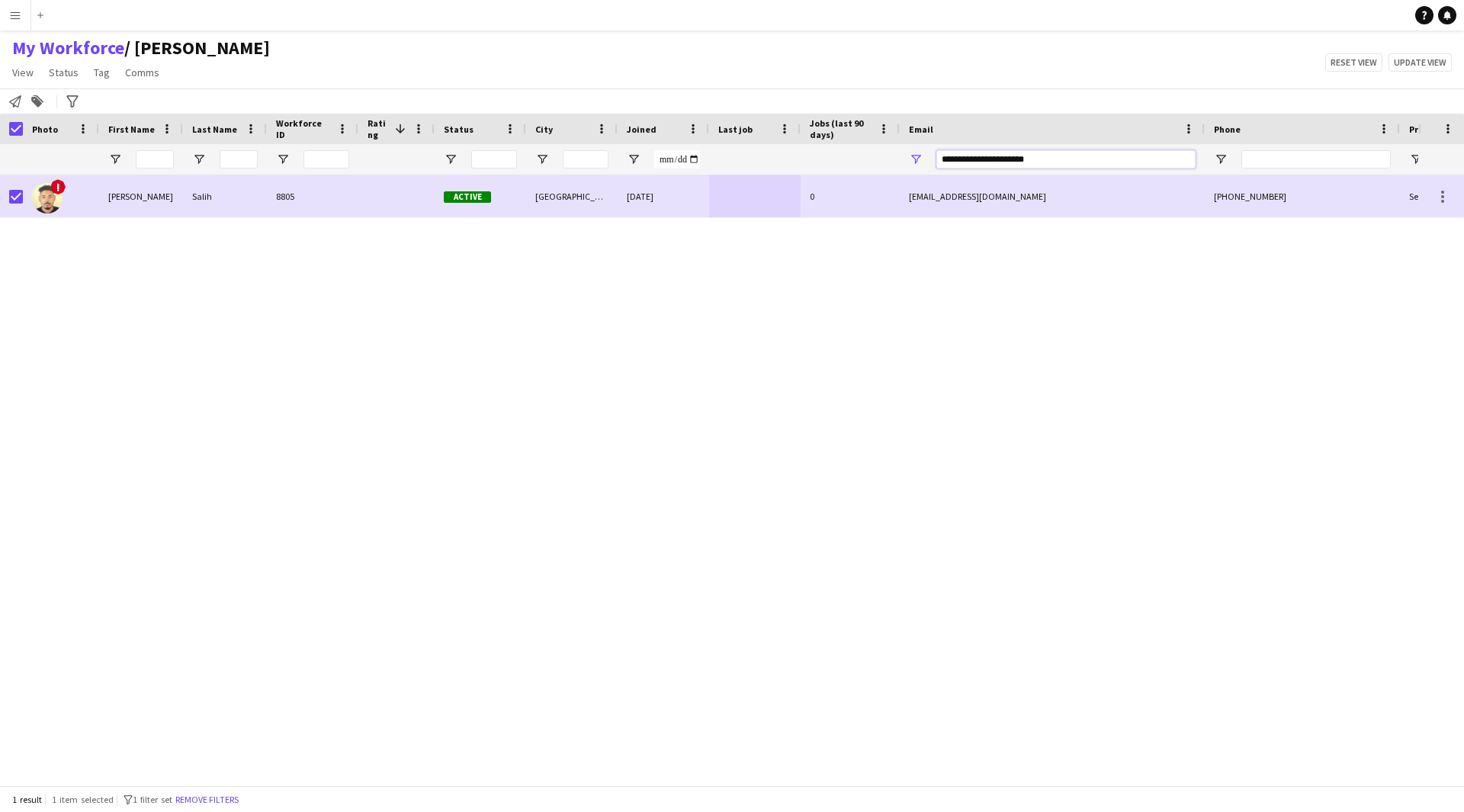
drag, startPoint x: 1072, startPoint y: 163, endPoint x: 768, endPoint y: 224, distance: 310.1
click at [768, 224] on div "Workforce Details Photo First Name" at bounding box center [732, 449] width 1464 height 672
paste input "******"
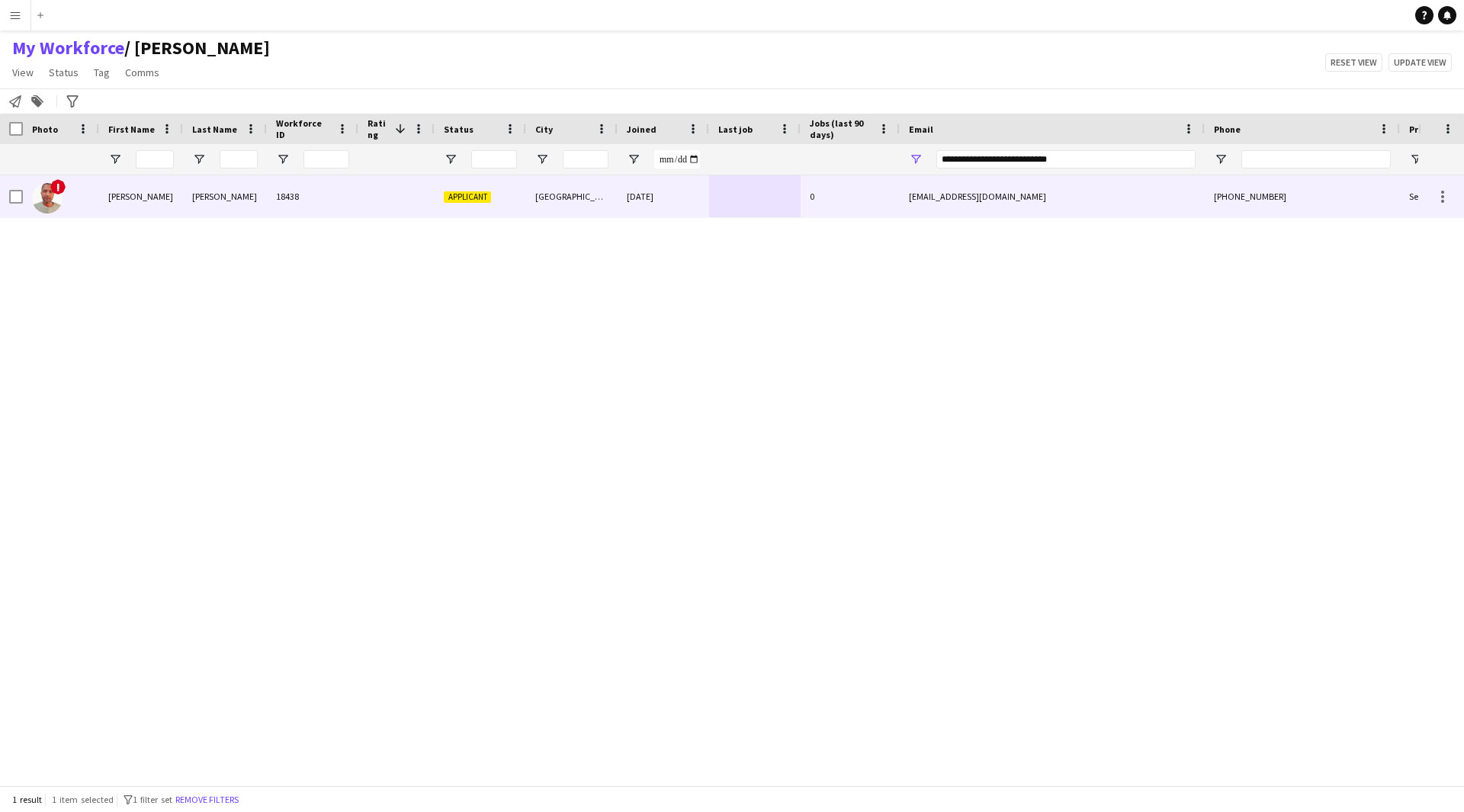
click at [895, 199] on div "0" at bounding box center [850, 196] width 99 height 42
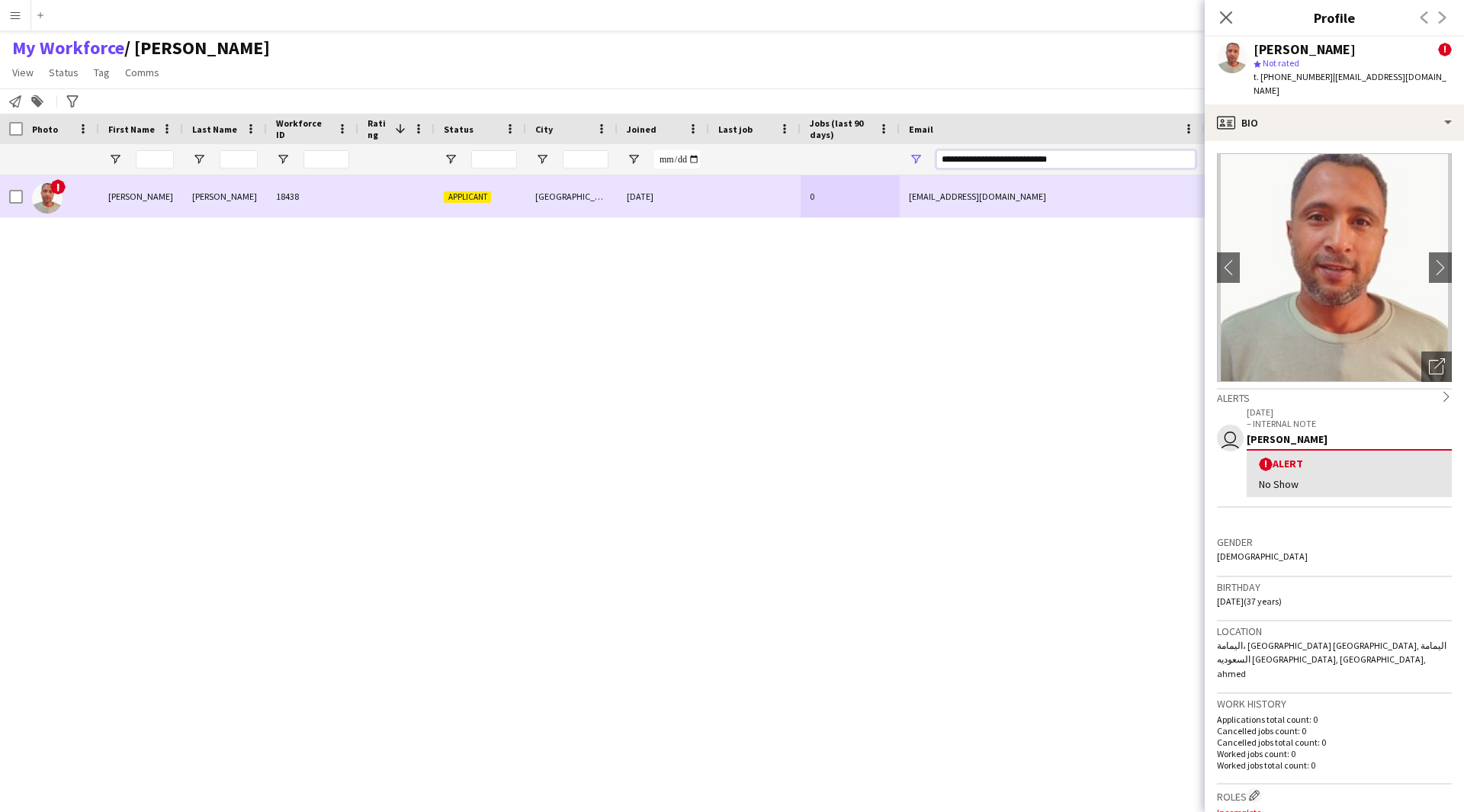
drag, startPoint x: 1124, startPoint y: 158, endPoint x: 827, endPoint y: 195, distance: 299.3
click at [827, 195] on div "Workforce Details Photo First Name" at bounding box center [732, 449] width 1464 height 672
paste input "Email Filter Input"
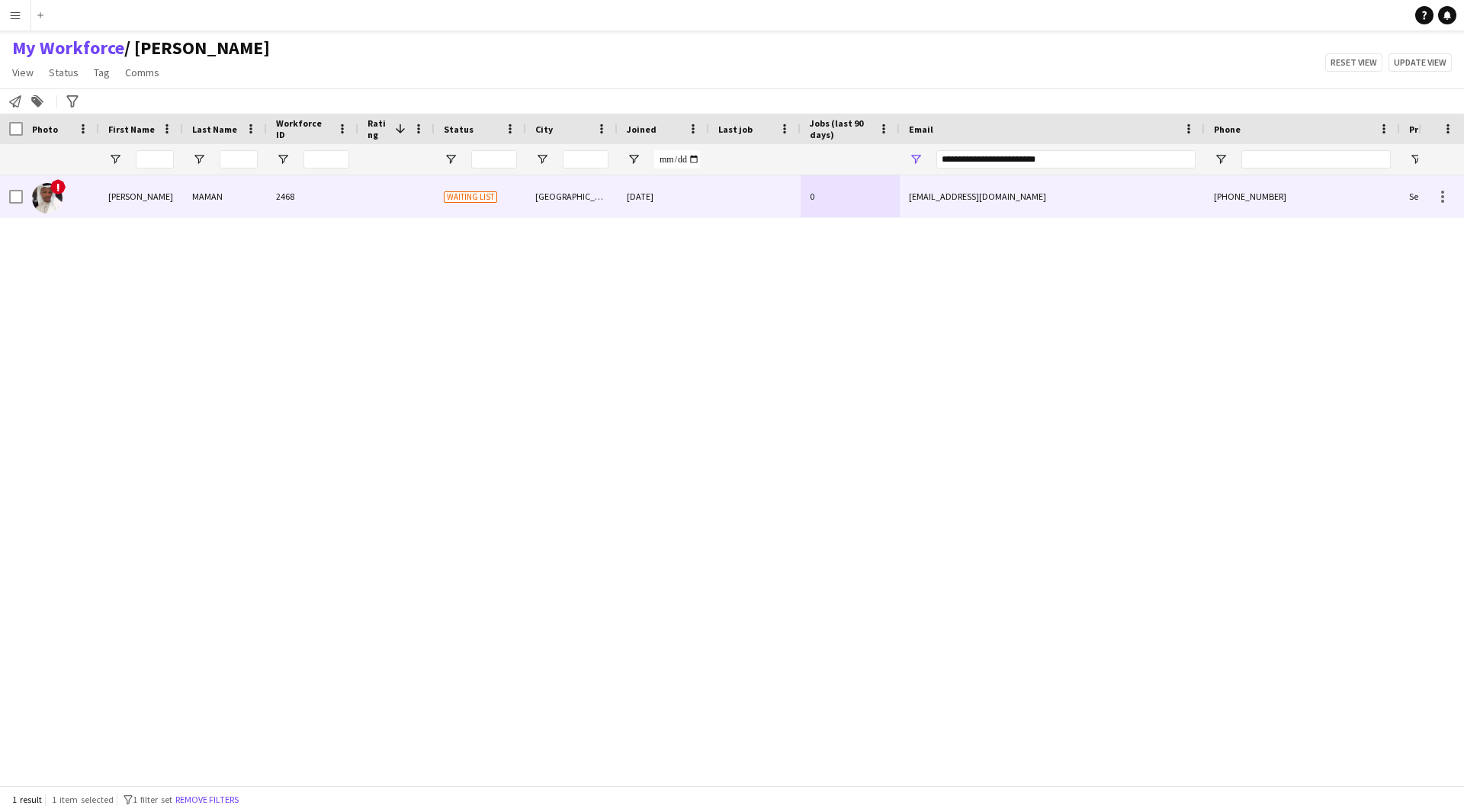
click at [795, 199] on div at bounding box center [754, 196] width 92 height 42
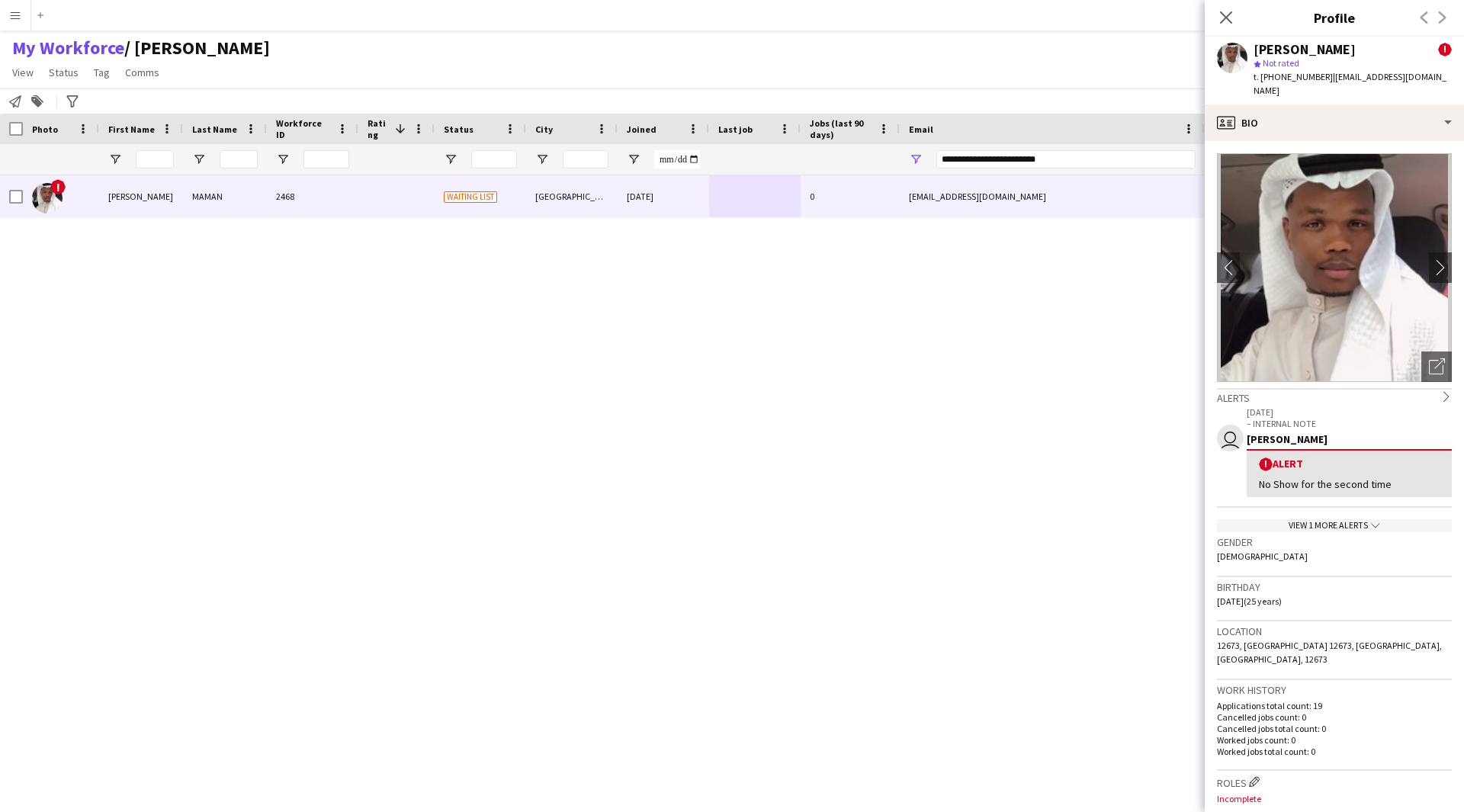
drag, startPoint x: 1392, startPoint y: 472, endPoint x: 1238, endPoint y: 478, distance: 154.1
click at [1238, 478] on app-crew-profile-feedback-alert "user [DATE] – INTERNAL NOTE [PERSON_NAME] ! Alert No Show for the second time" at bounding box center [1334, 456] width 235 height 103
copy div "No Show for the second time"
drag, startPoint x: 1072, startPoint y: 156, endPoint x: 754, endPoint y: 200, distance: 321.0
click at [754, 200] on div "Workforce Details Photo First Name" at bounding box center [732, 449] width 1464 height 672
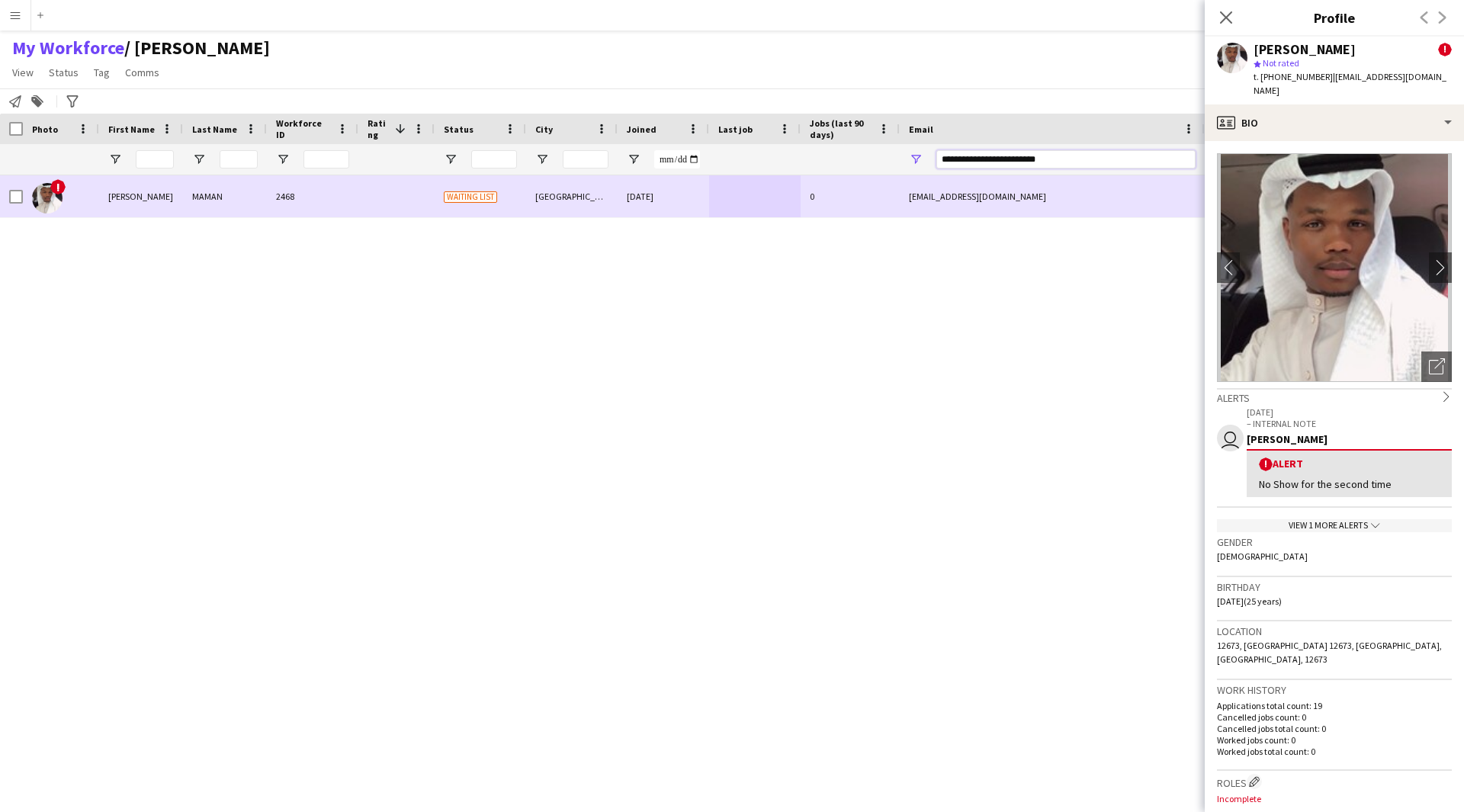
paste input "Email Filter Input"
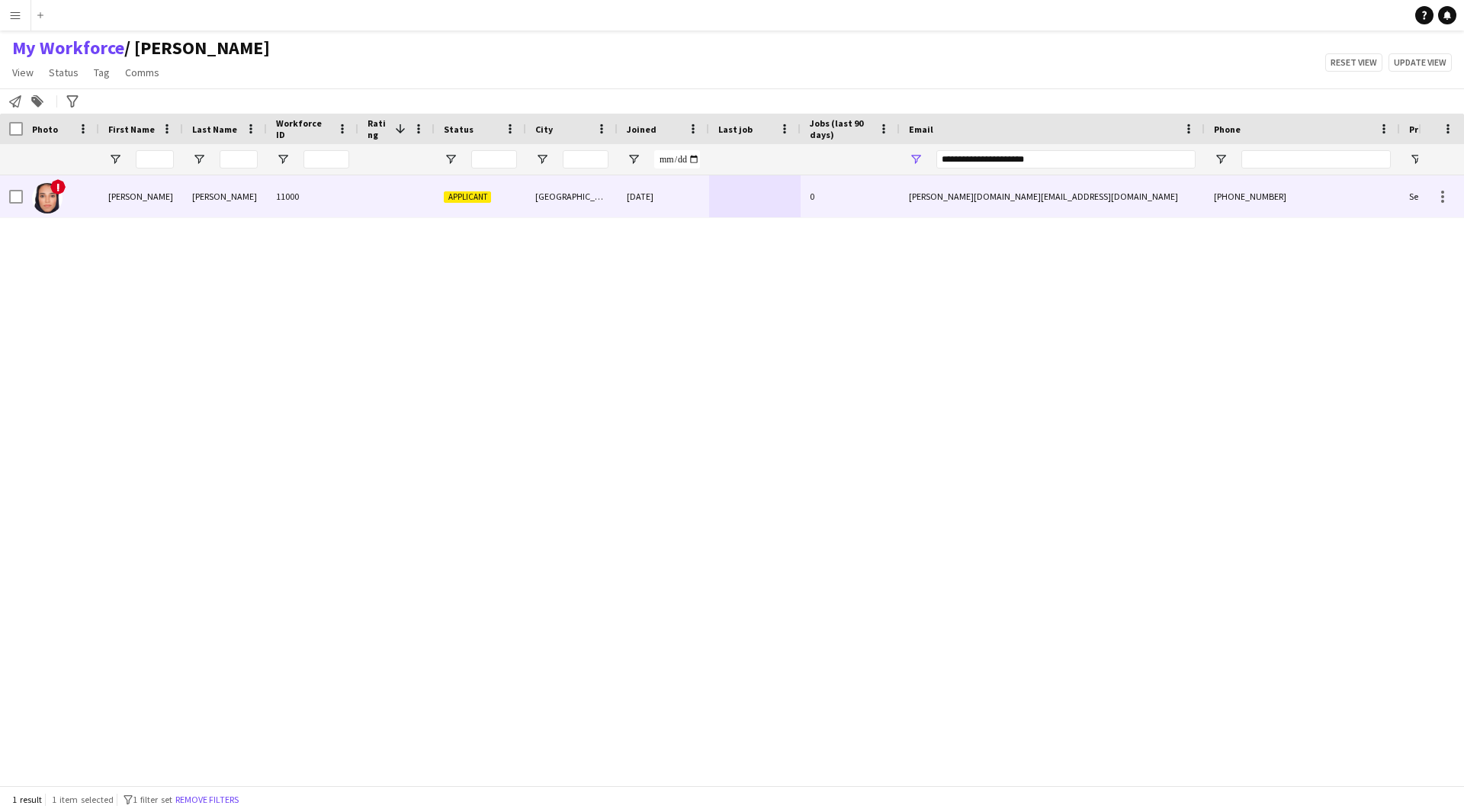
click at [703, 205] on div "[DATE]" at bounding box center [663, 196] width 92 height 42
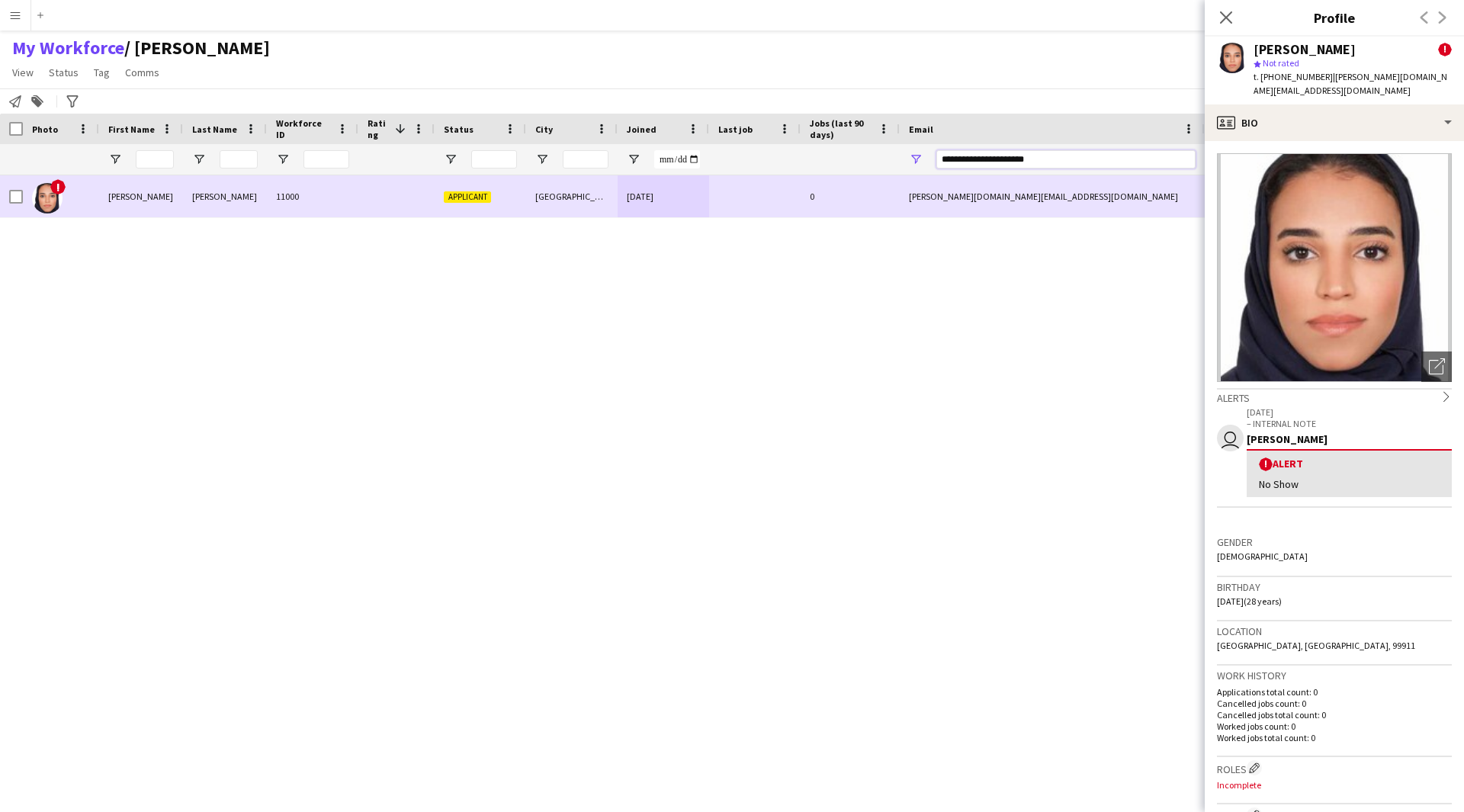
drag, startPoint x: 1064, startPoint y: 163, endPoint x: 692, endPoint y: 223, distance: 376.8
click at [692, 223] on div "Workforce Details Photo First Name" at bounding box center [732, 449] width 1464 height 672
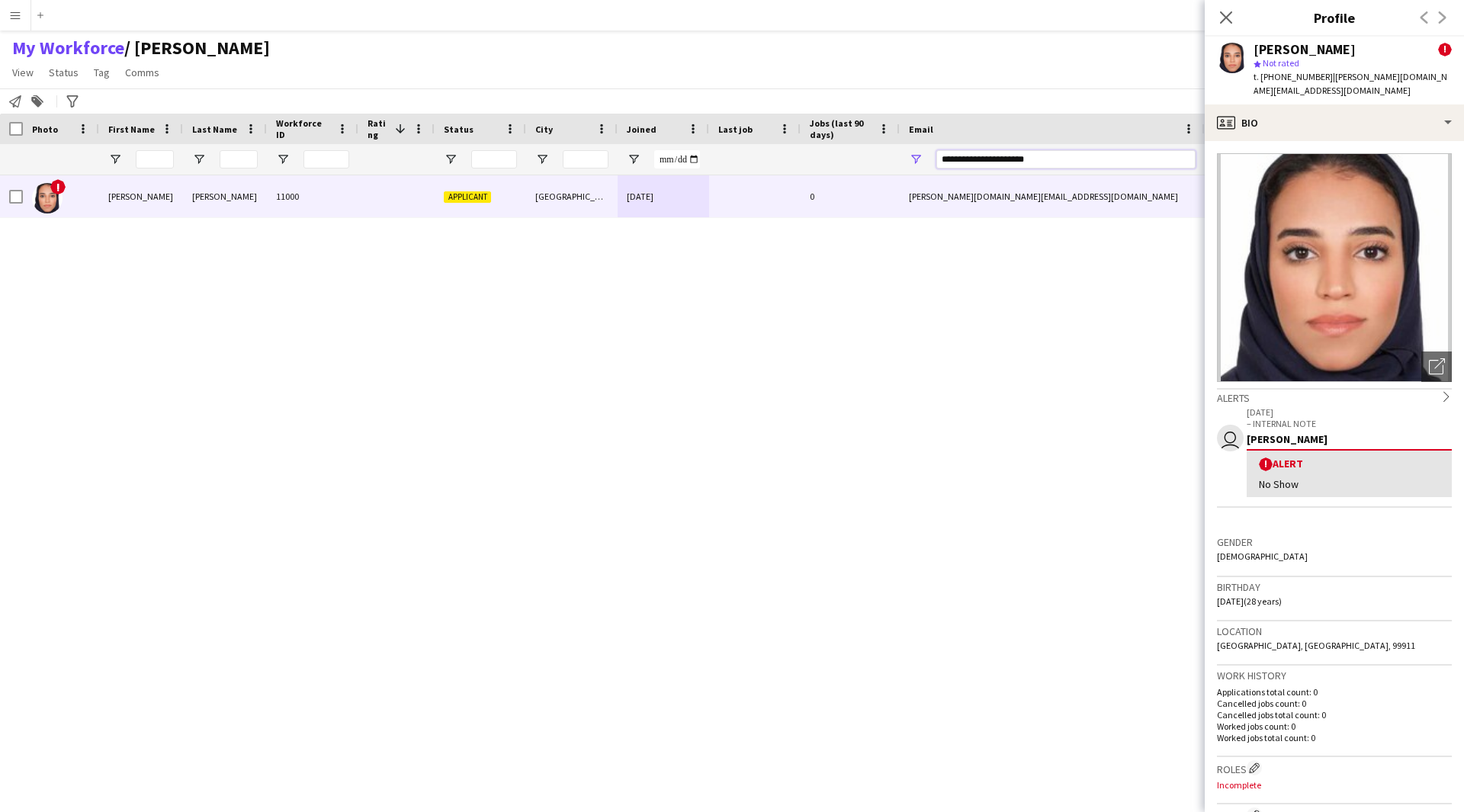
paste input "*"
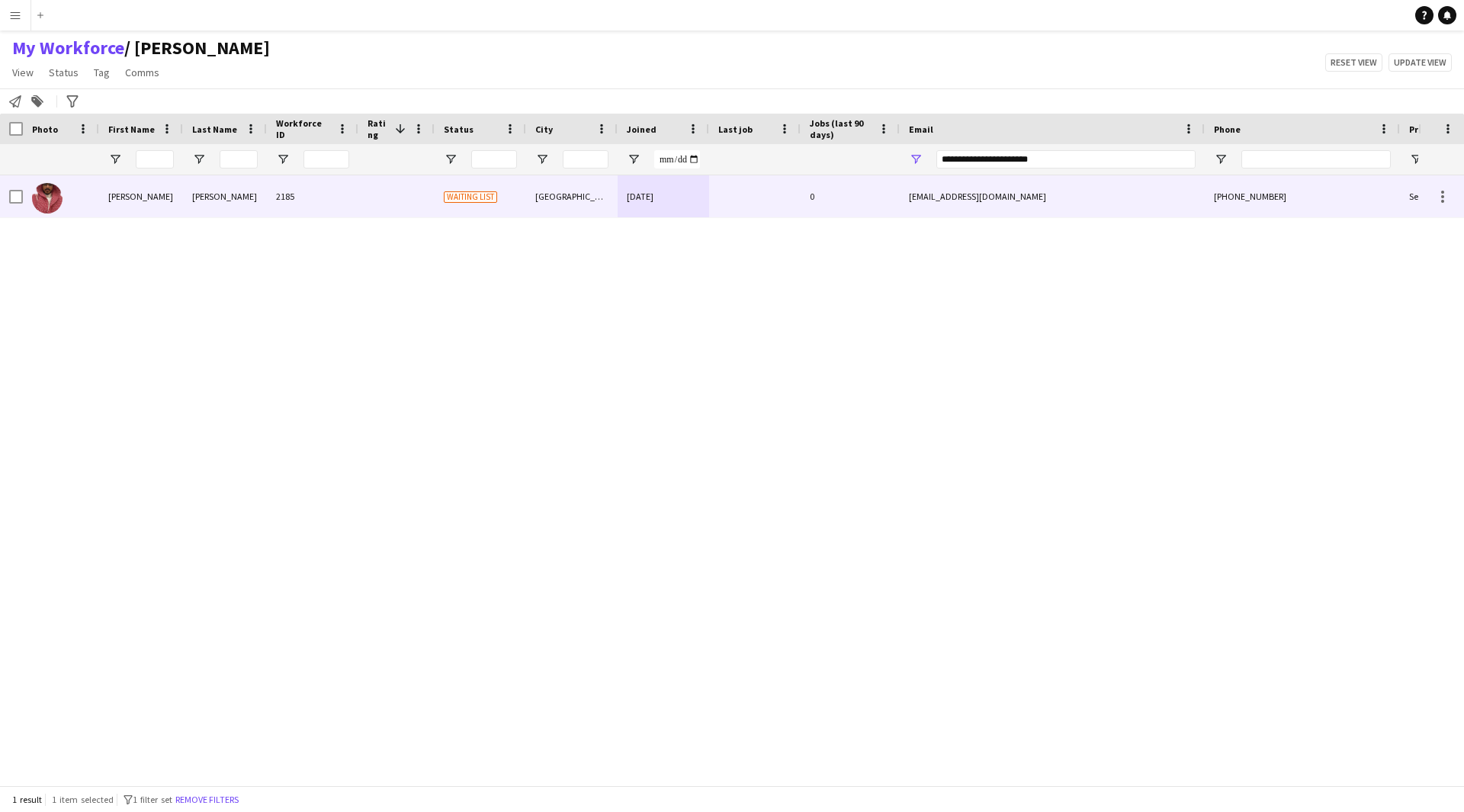
click at [764, 194] on div at bounding box center [754, 196] width 92 height 42
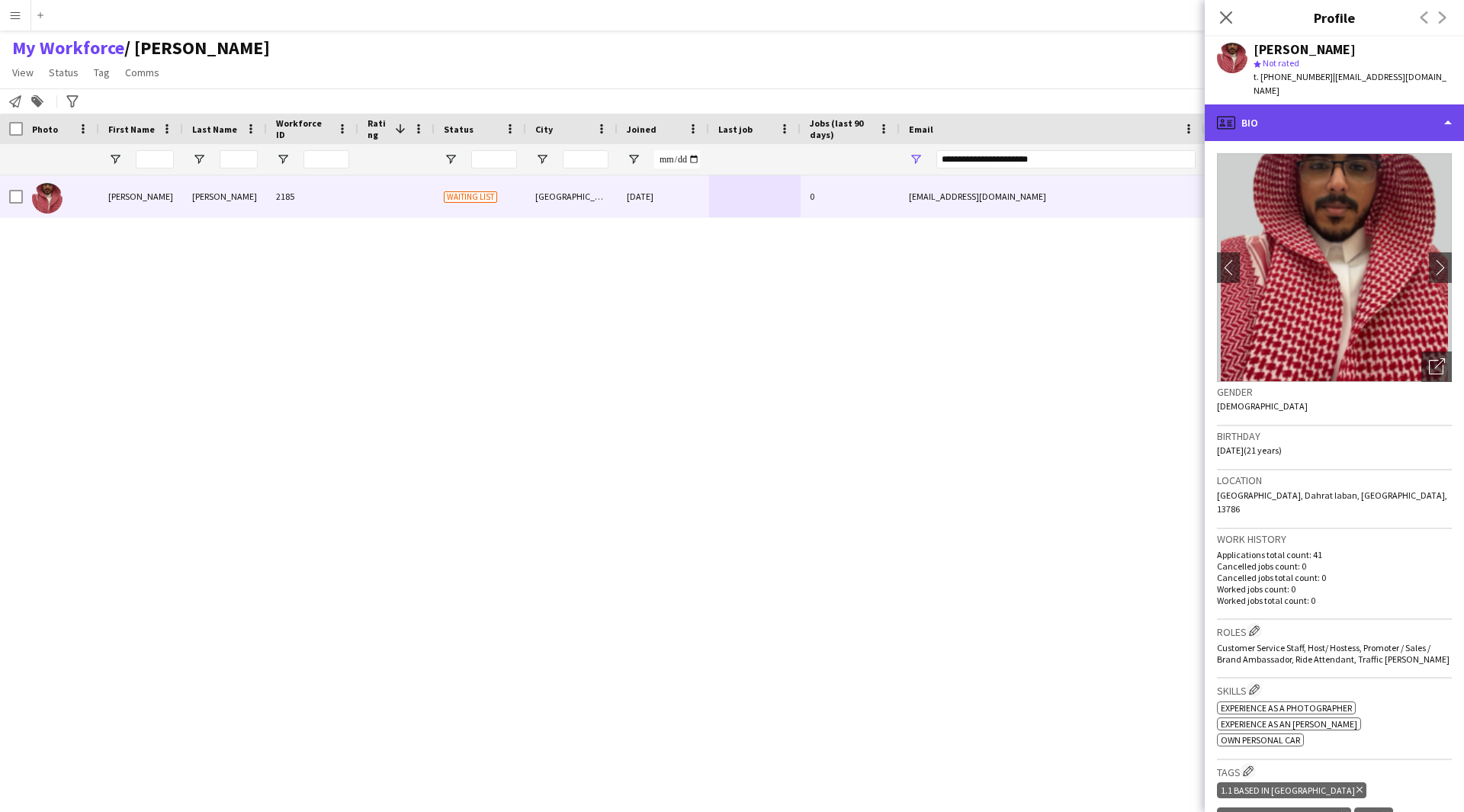
click at [1290, 111] on div "profile Bio" at bounding box center [1334, 123] width 259 height 37
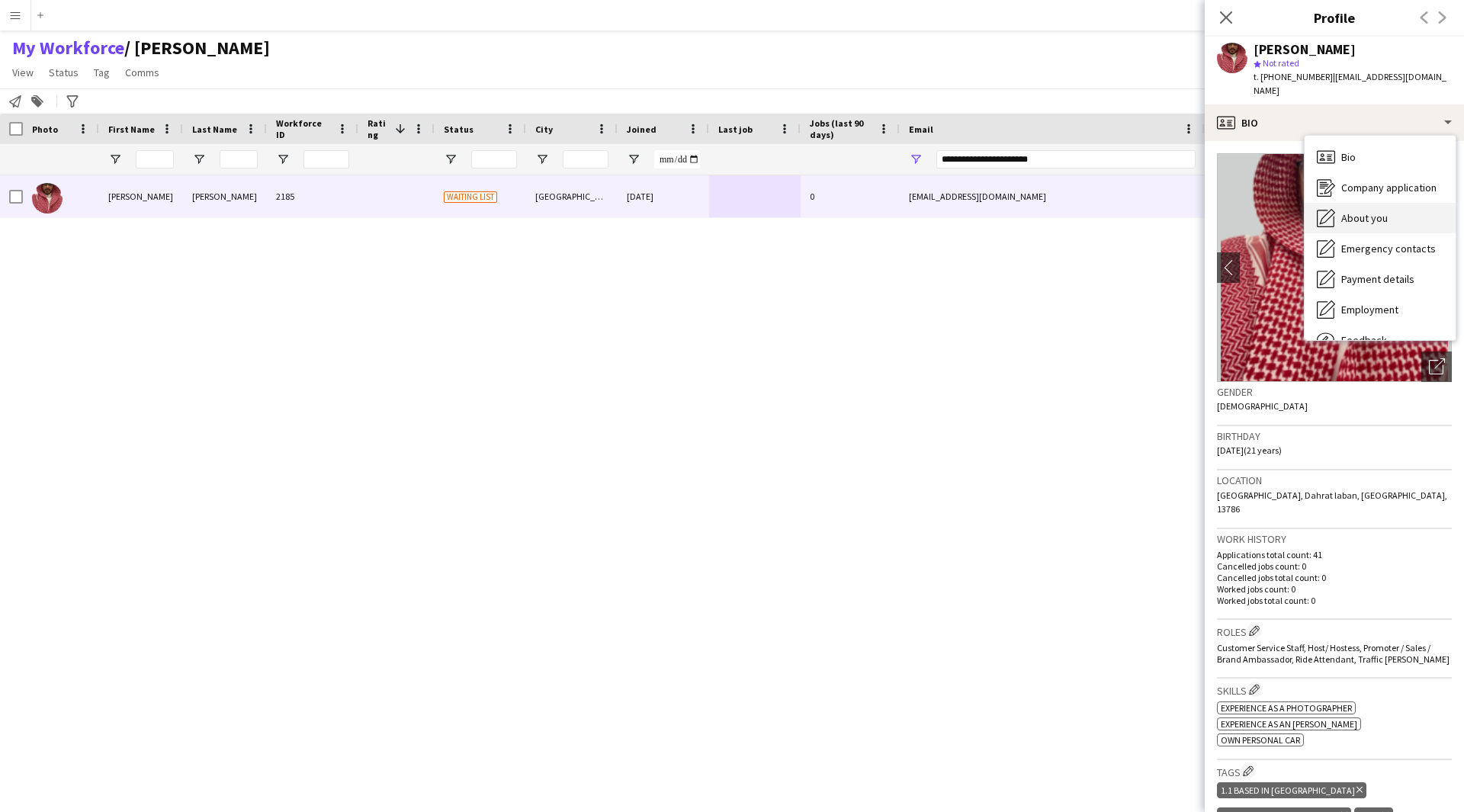
click at [1365, 203] on div "About you About you" at bounding box center [1379, 217] width 151 height 31
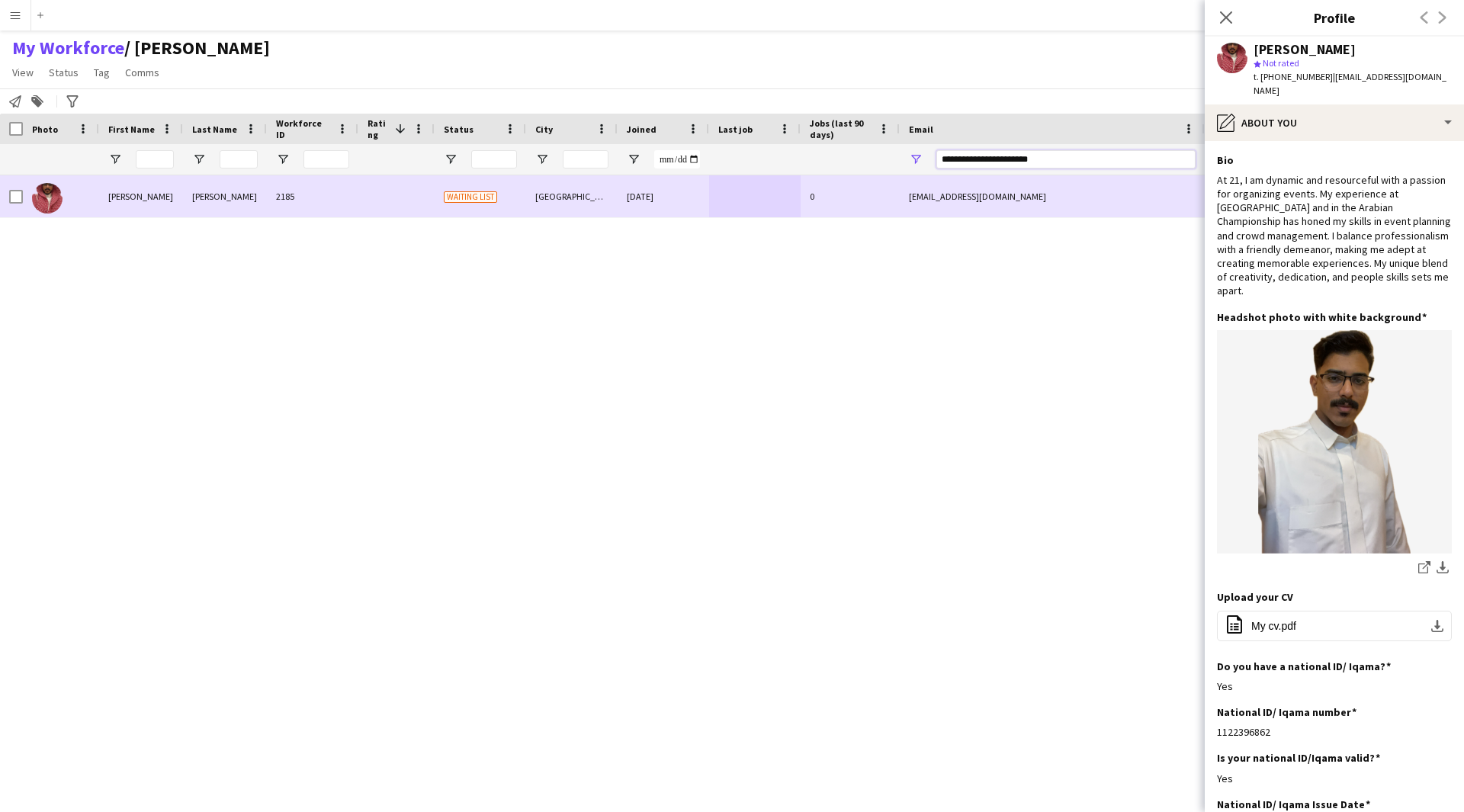
drag, startPoint x: 1064, startPoint y: 160, endPoint x: 830, endPoint y: 193, distance: 236.3
click at [830, 193] on div "Workforce Details Photo First Name" at bounding box center [732, 449] width 1464 height 672
paste input "Email Filter Input"
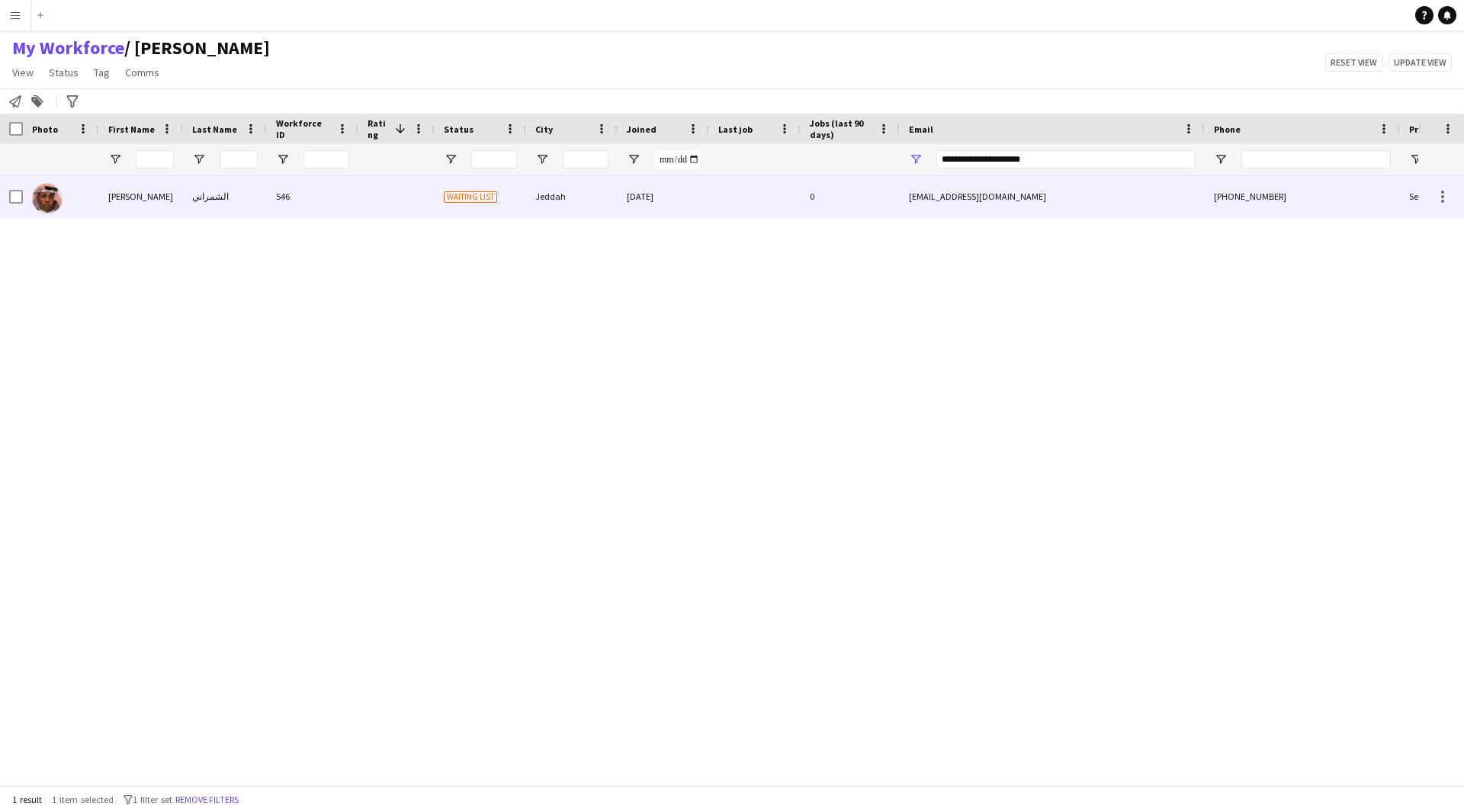
click at [861, 190] on div "0" at bounding box center [850, 196] width 99 height 42
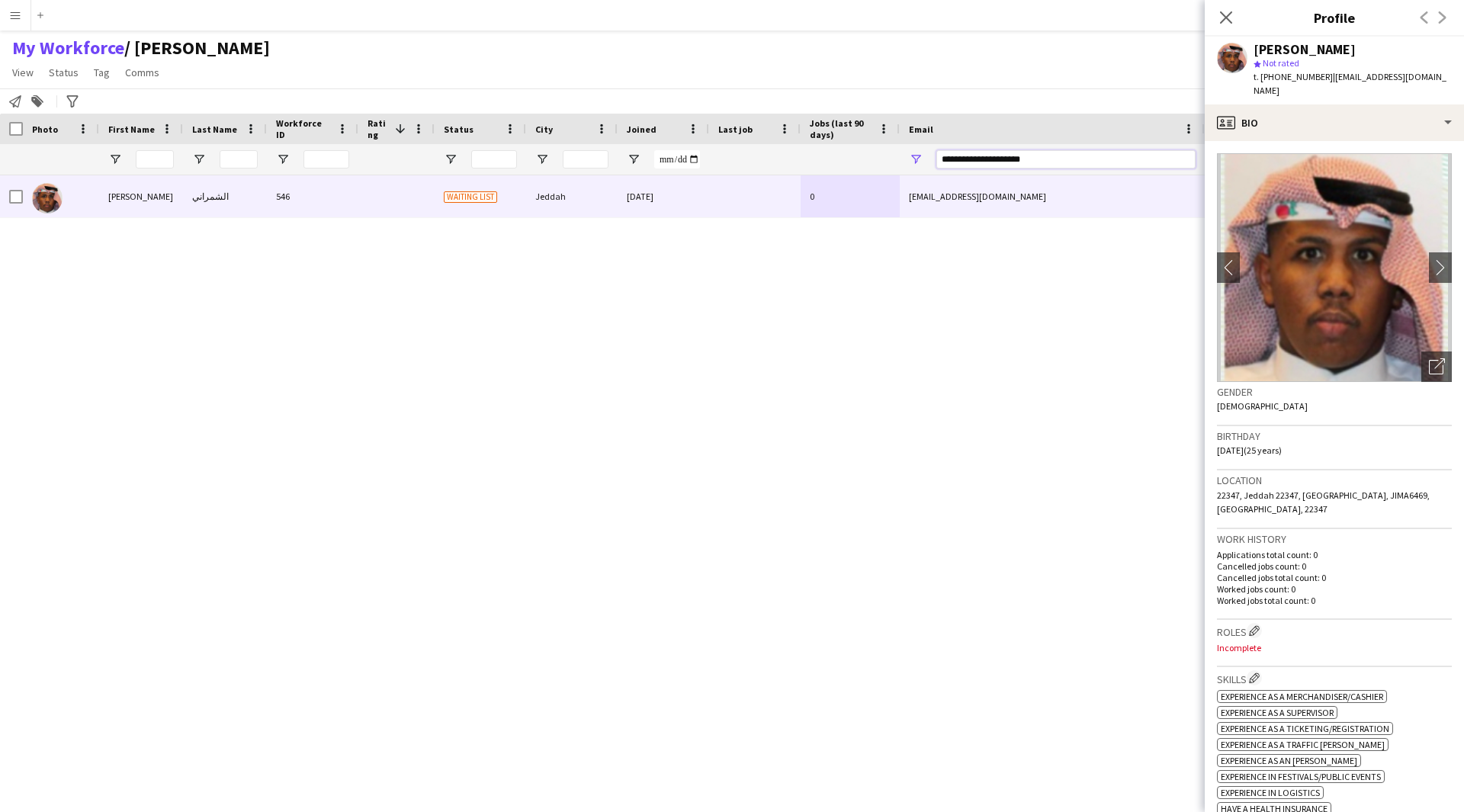
drag, startPoint x: 1099, startPoint y: 153, endPoint x: 786, endPoint y: 192, distance: 315.4
click at [786, 192] on div "Workforce Details Photo First Name" at bounding box center [732, 449] width 1464 height 672
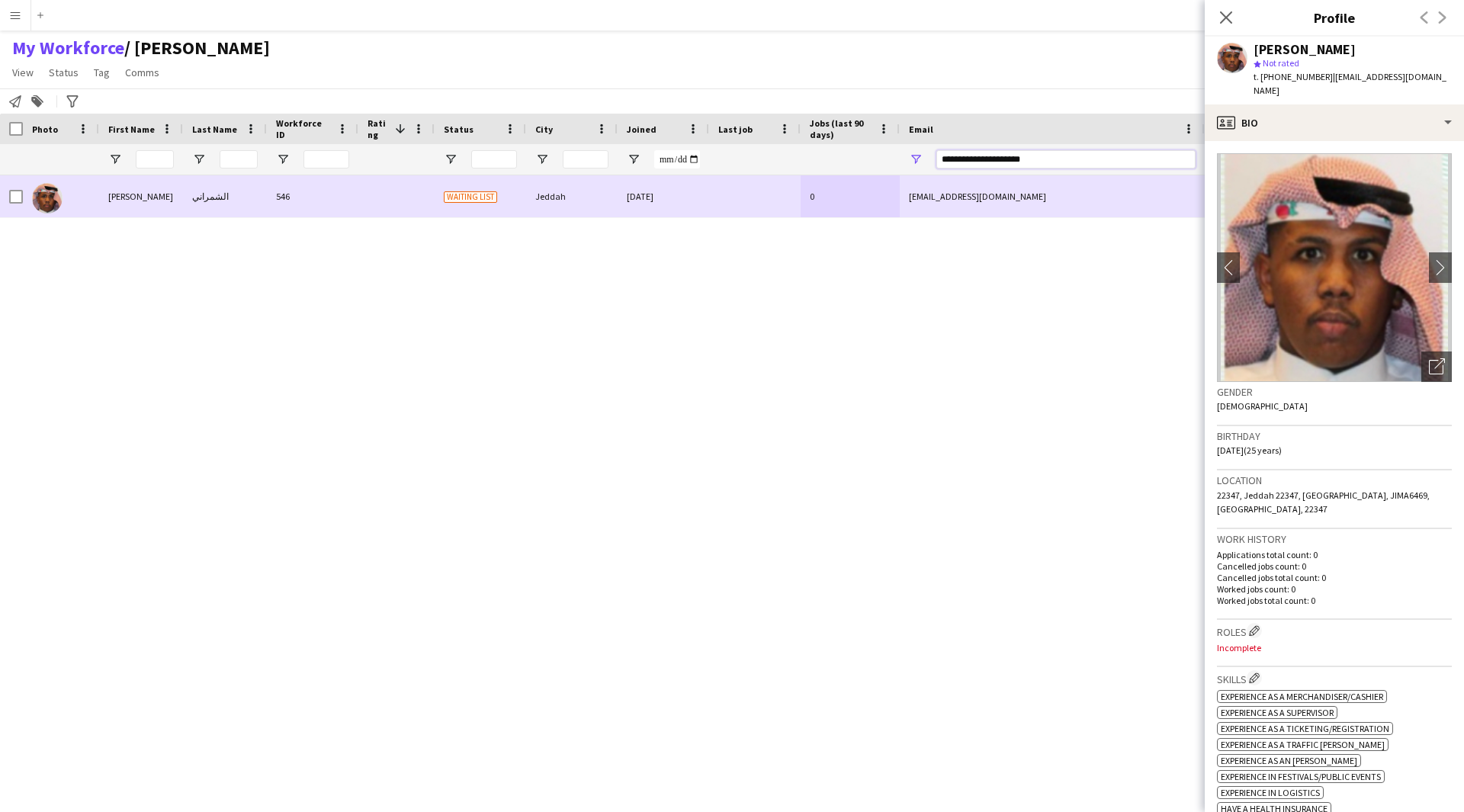
paste input "**"
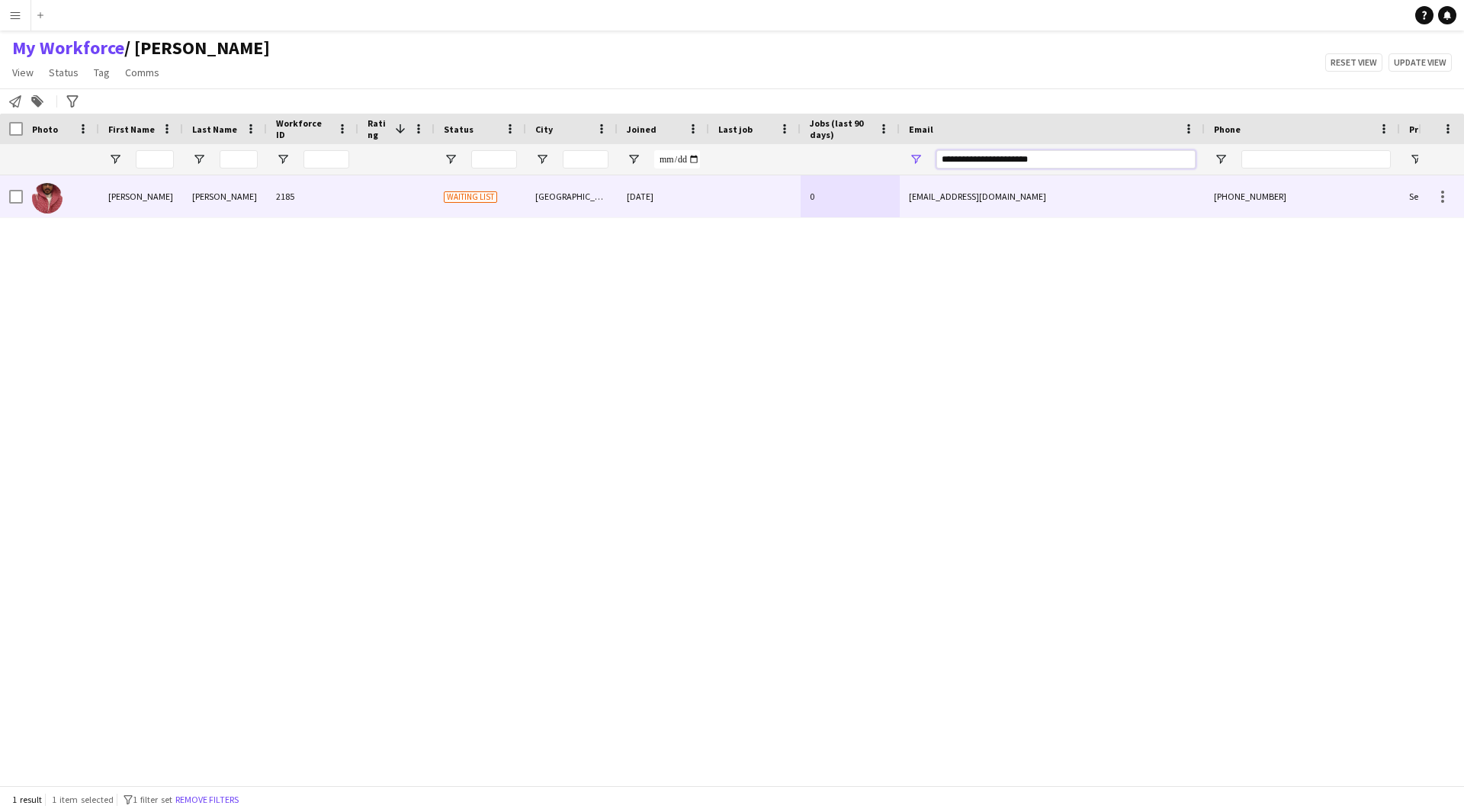
type input "**********"
click at [1062, 214] on div "[EMAIL_ADDRESS][DOMAIN_NAME]" at bounding box center [1052, 196] width 305 height 42
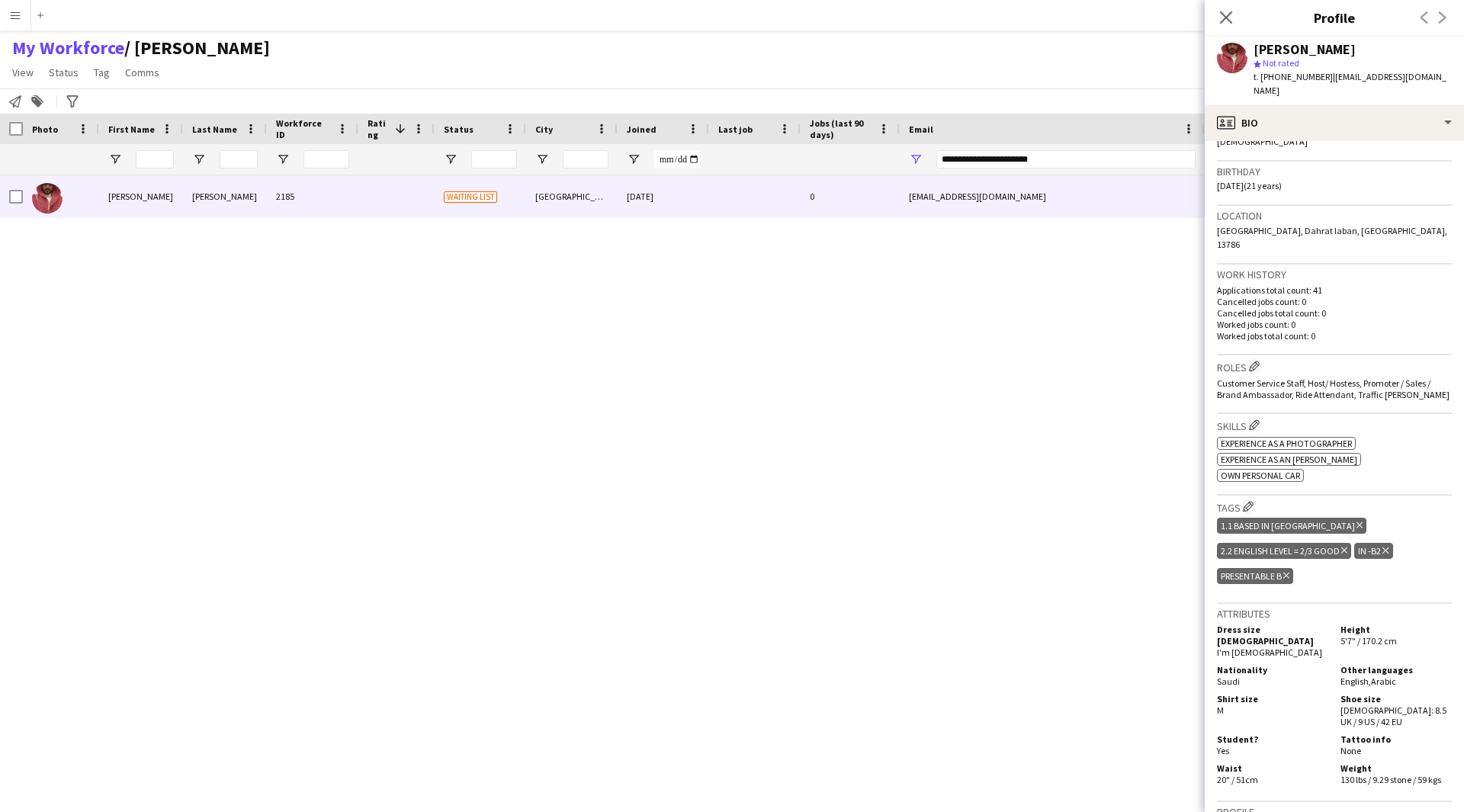
scroll to position [264, 0]
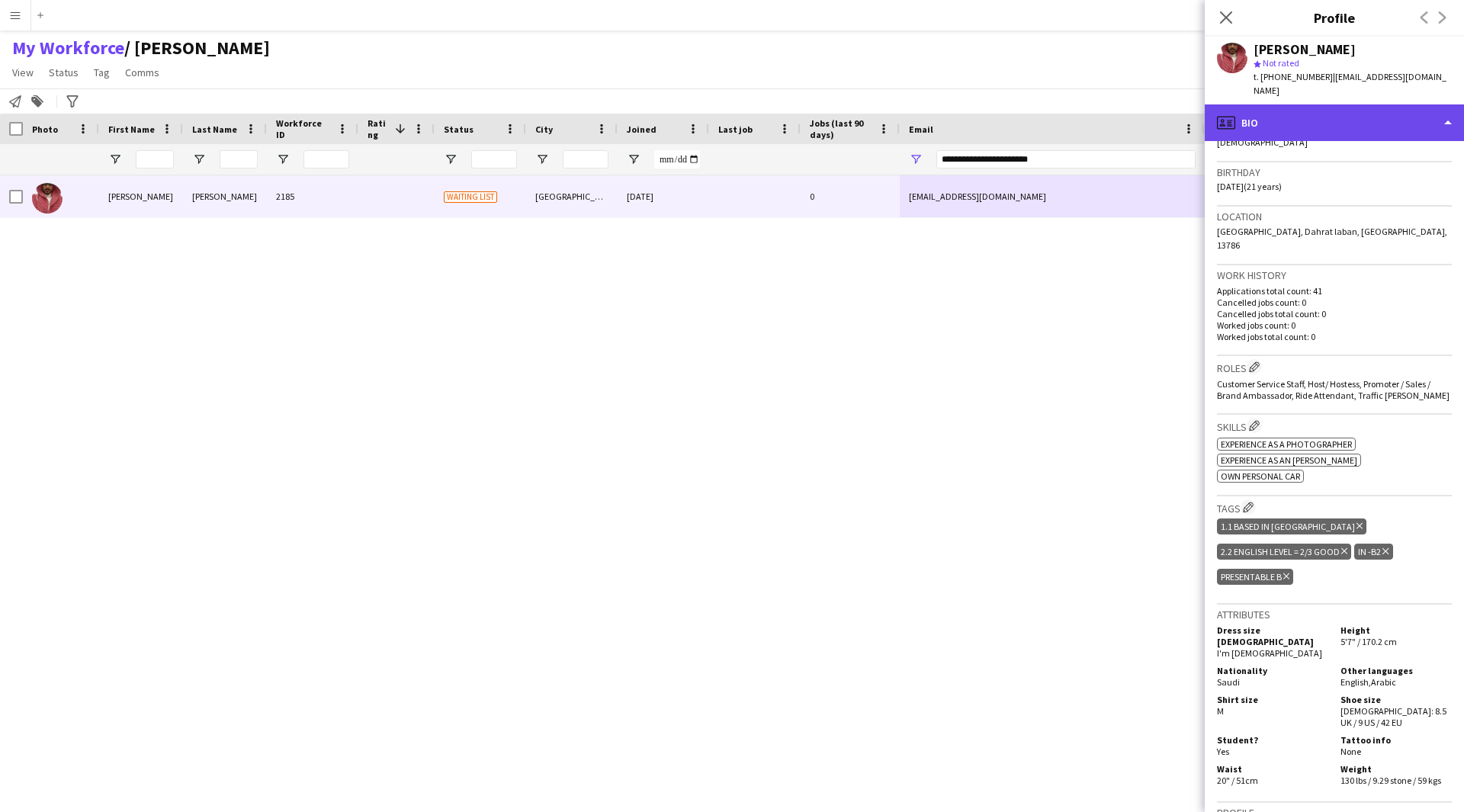
click at [1308, 105] on div "profile Bio" at bounding box center [1334, 123] width 259 height 37
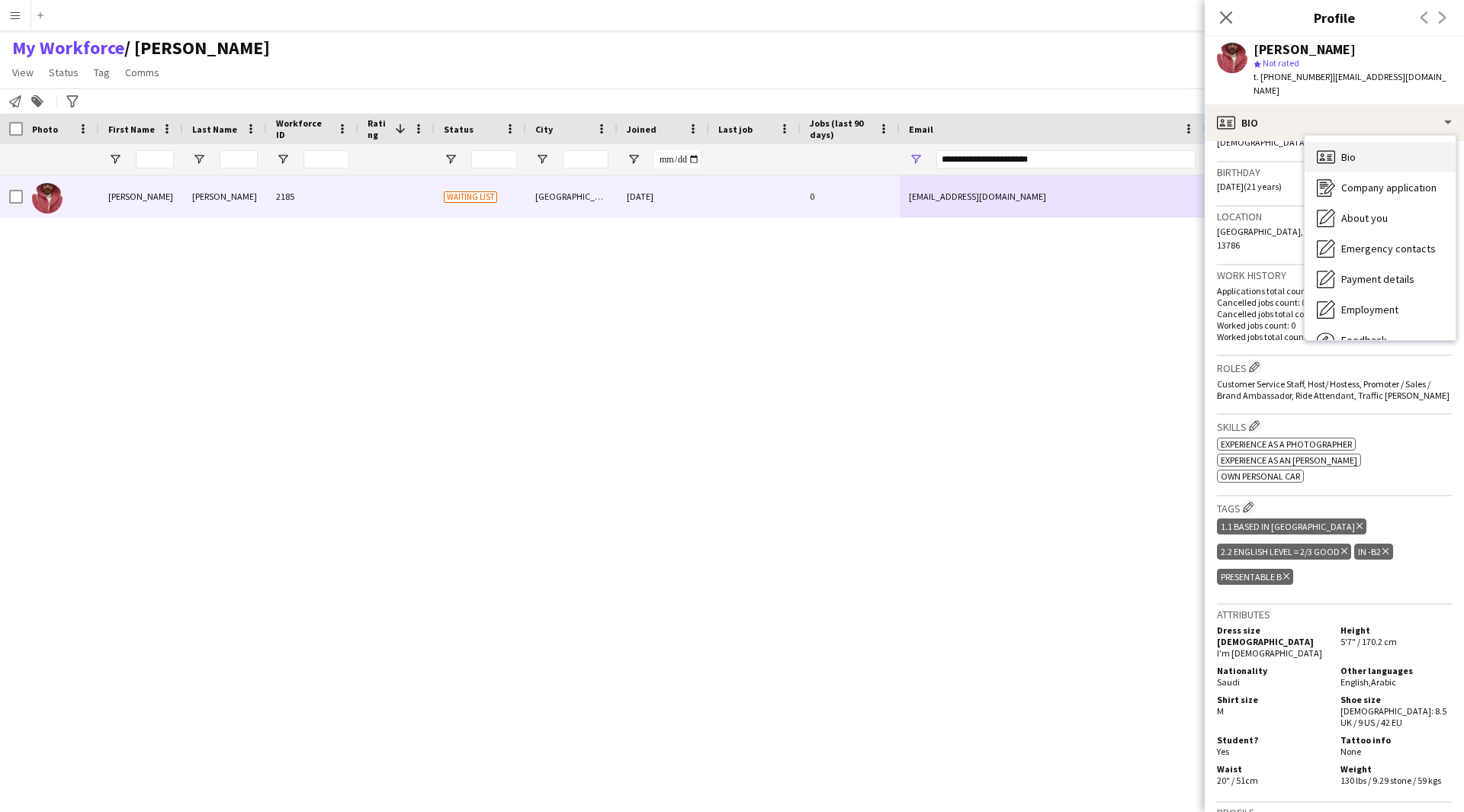
click at [1361, 142] on div "Bio Bio" at bounding box center [1379, 156] width 151 height 31
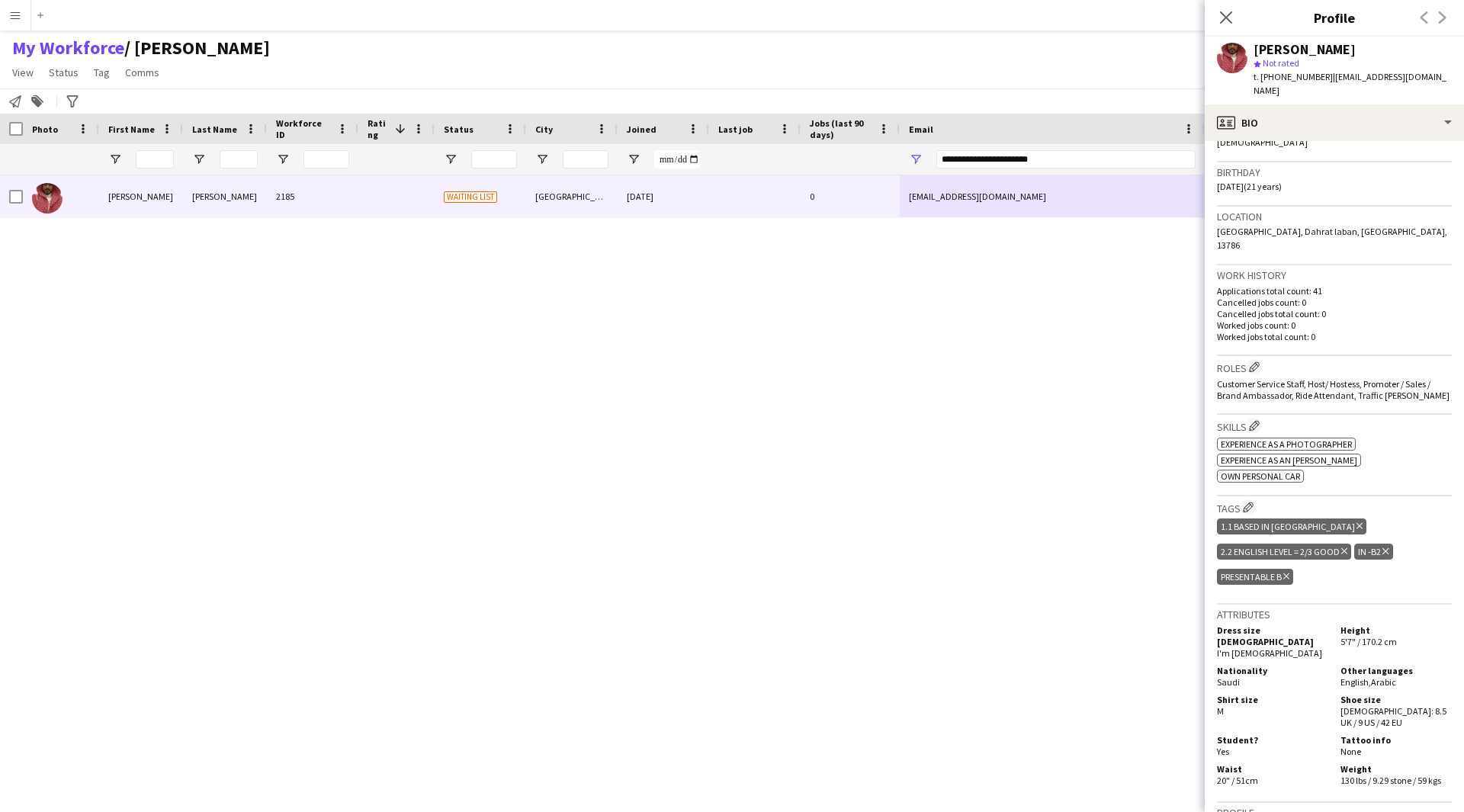
scroll to position [0, 0]
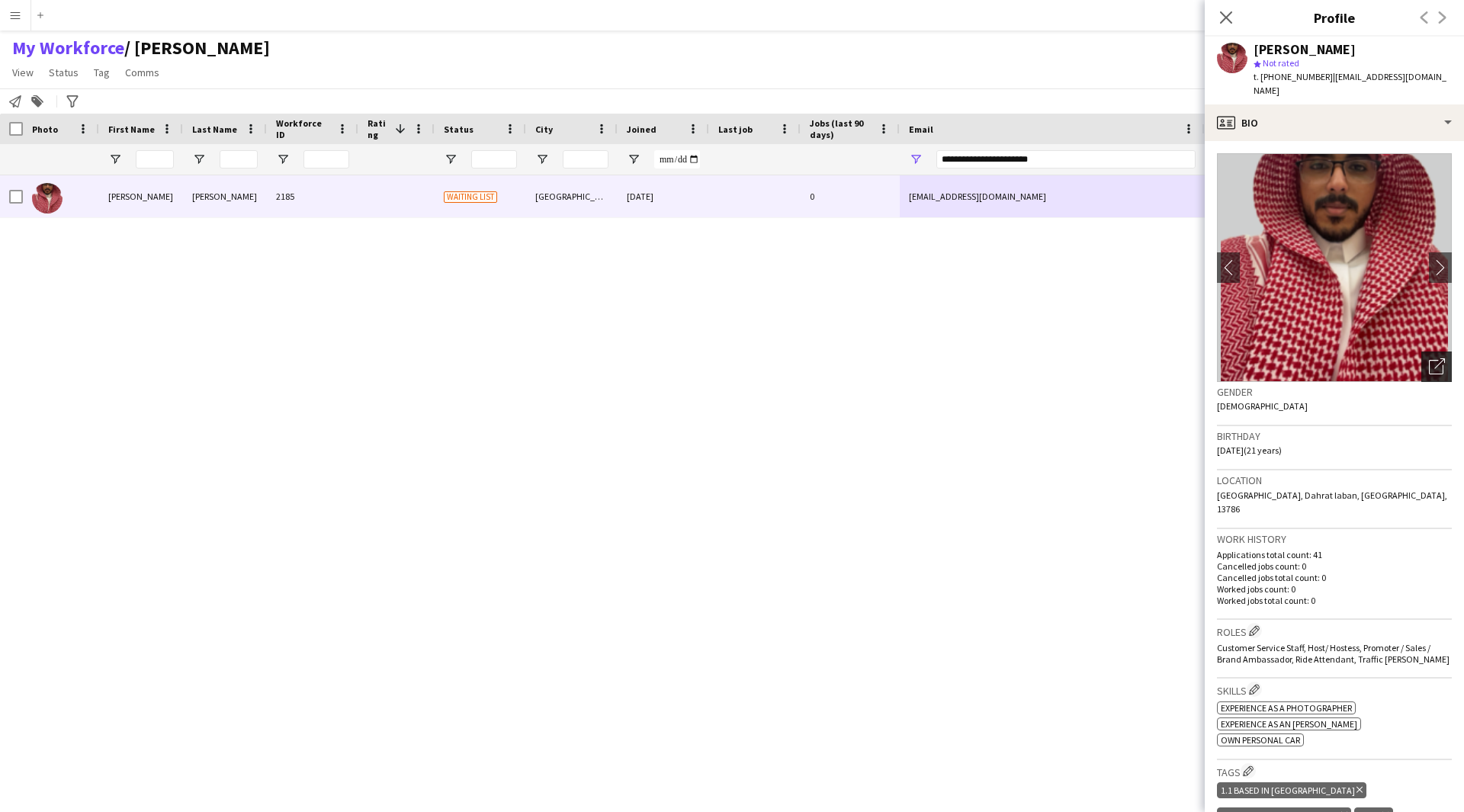
click at [1429, 358] on icon "Open photos pop-in" at bounding box center [1437, 366] width 16 height 16
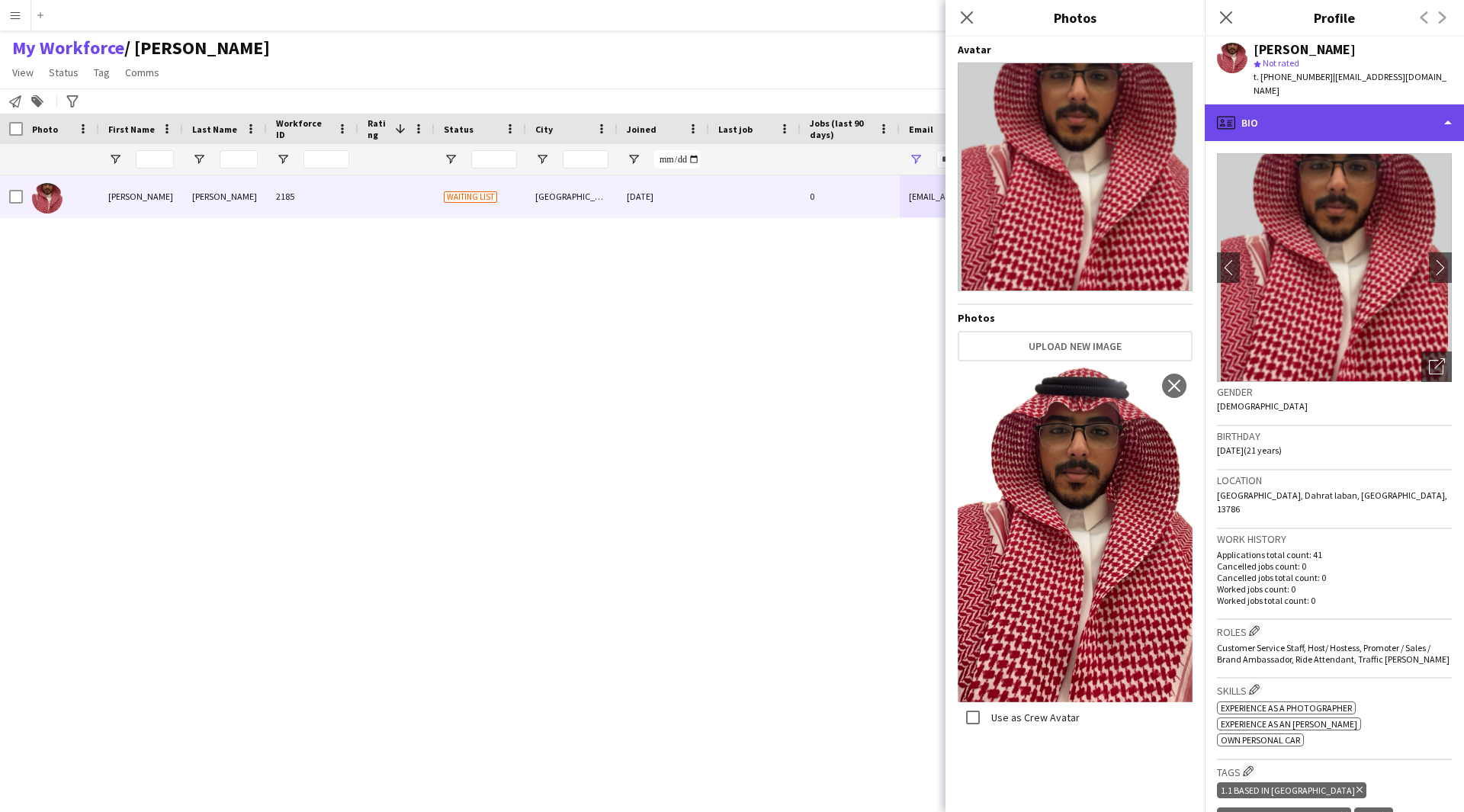
click at [1339, 120] on div "profile Bio" at bounding box center [1334, 123] width 259 height 37
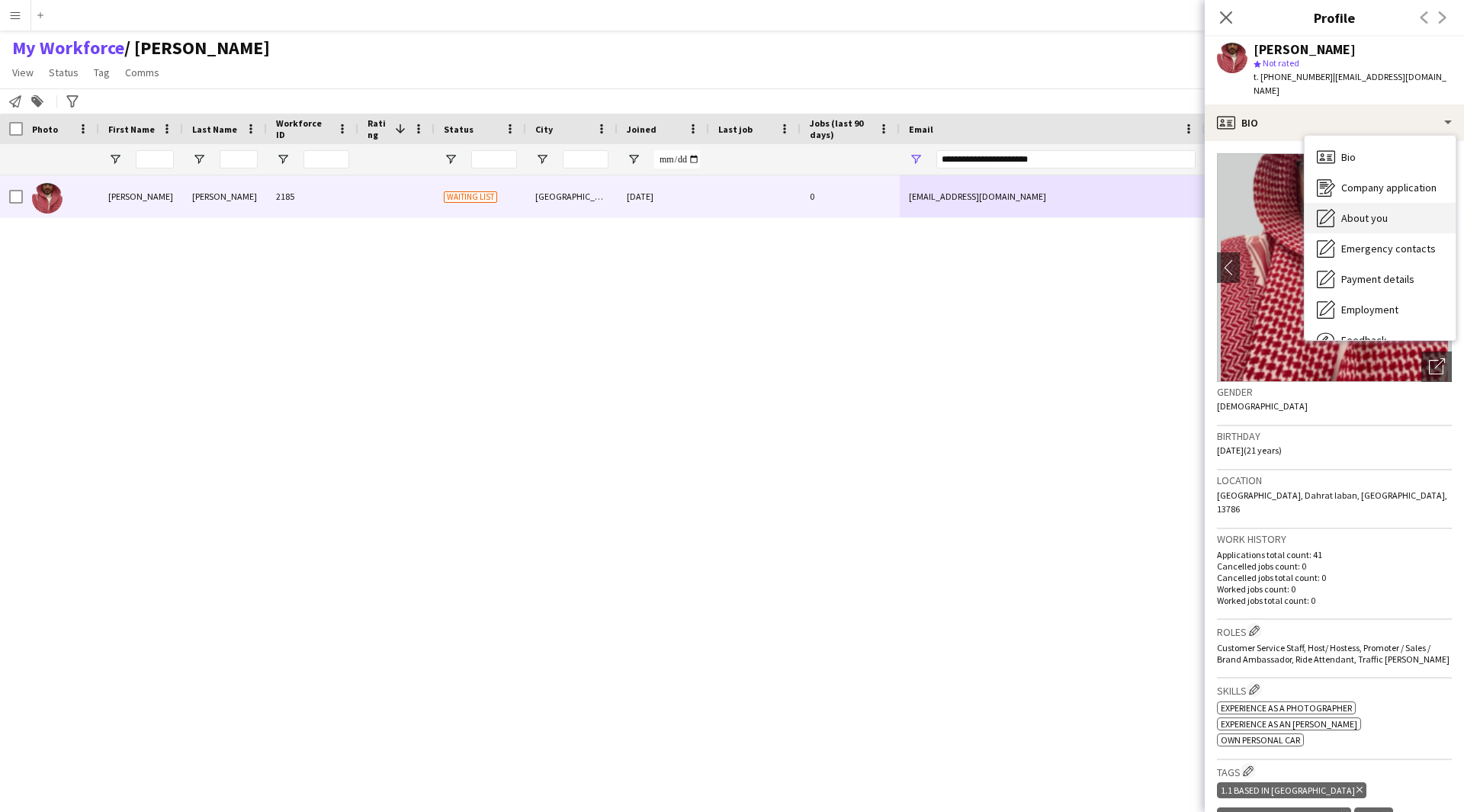
click at [1374, 203] on div "About you About you" at bounding box center [1379, 217] width 151 height 31
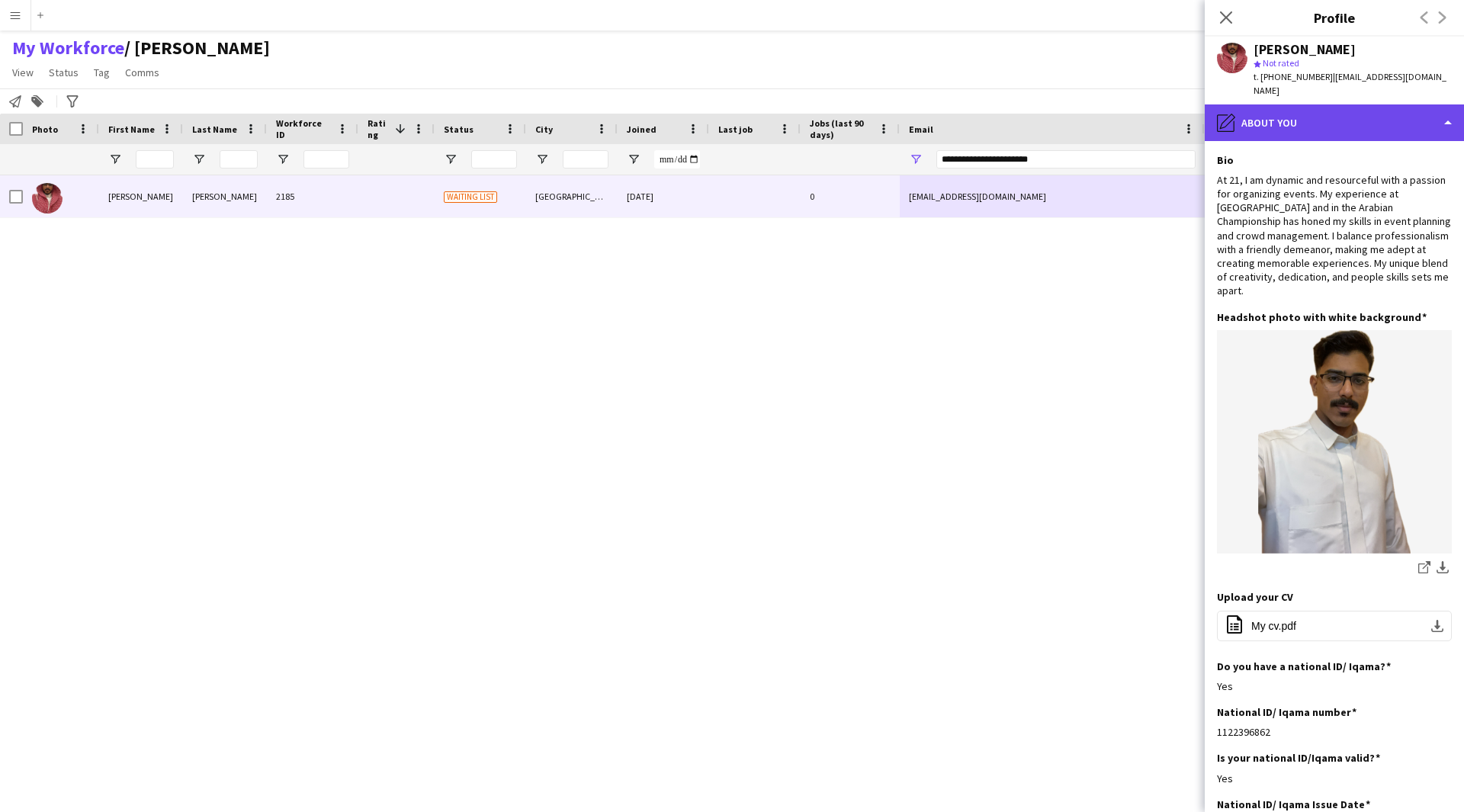
click at [1358, 120] on div "pencil4 About you" at bounding box center [1334, 123] width 259 height 37
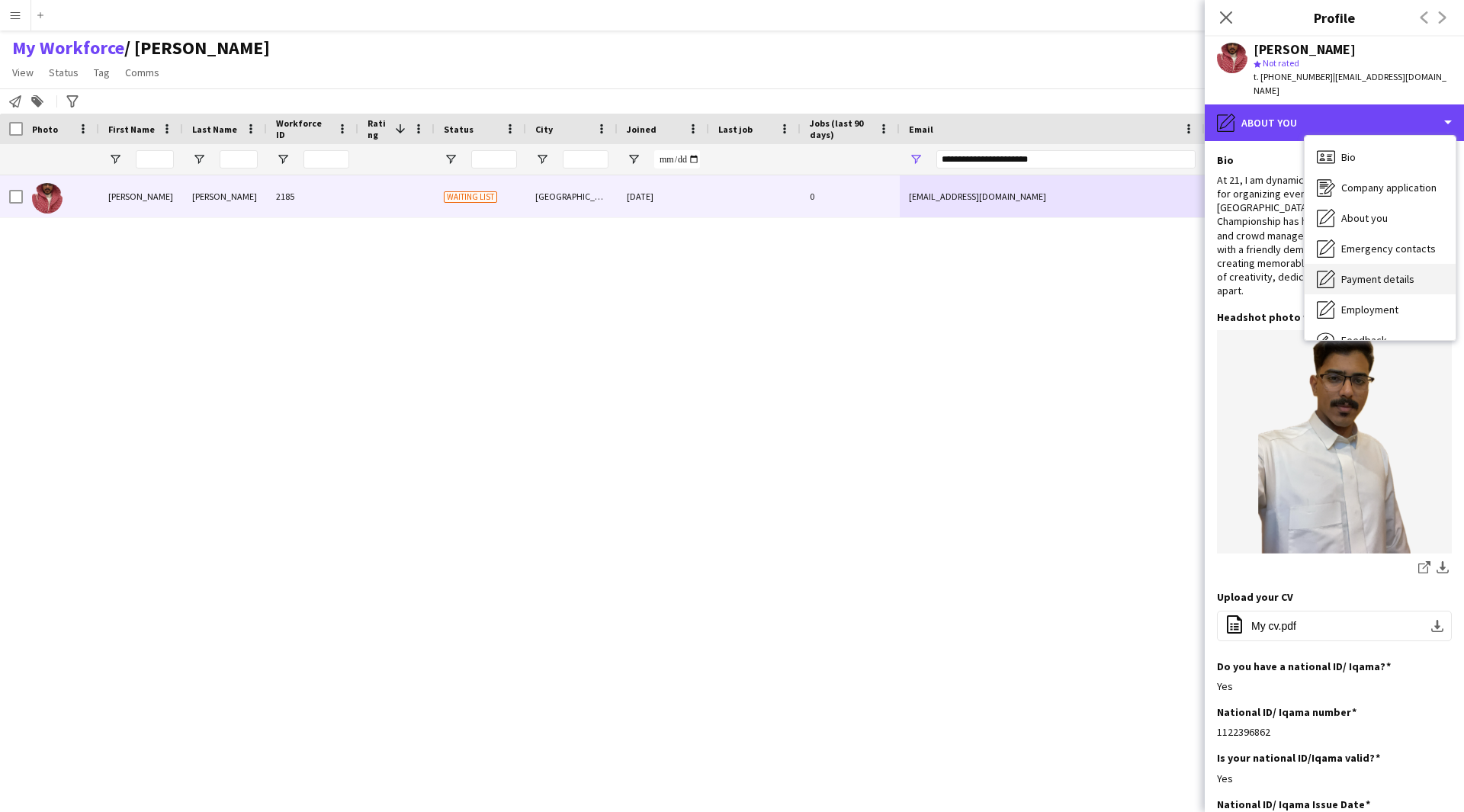
scroll to position [52, 0]
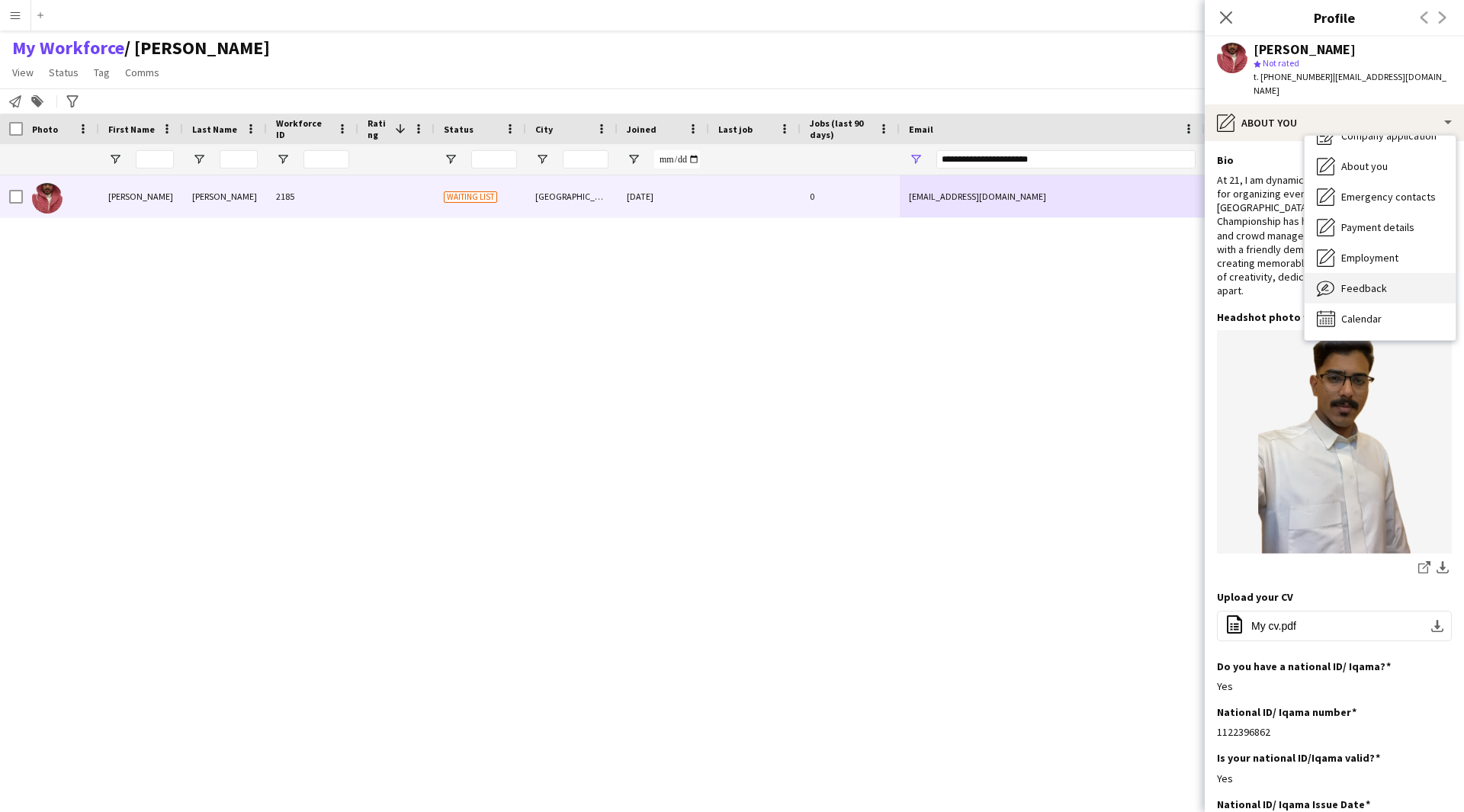
click at [1376, 282] on span "Feedback" at bounding box center [1364, 289] width 45 height 14
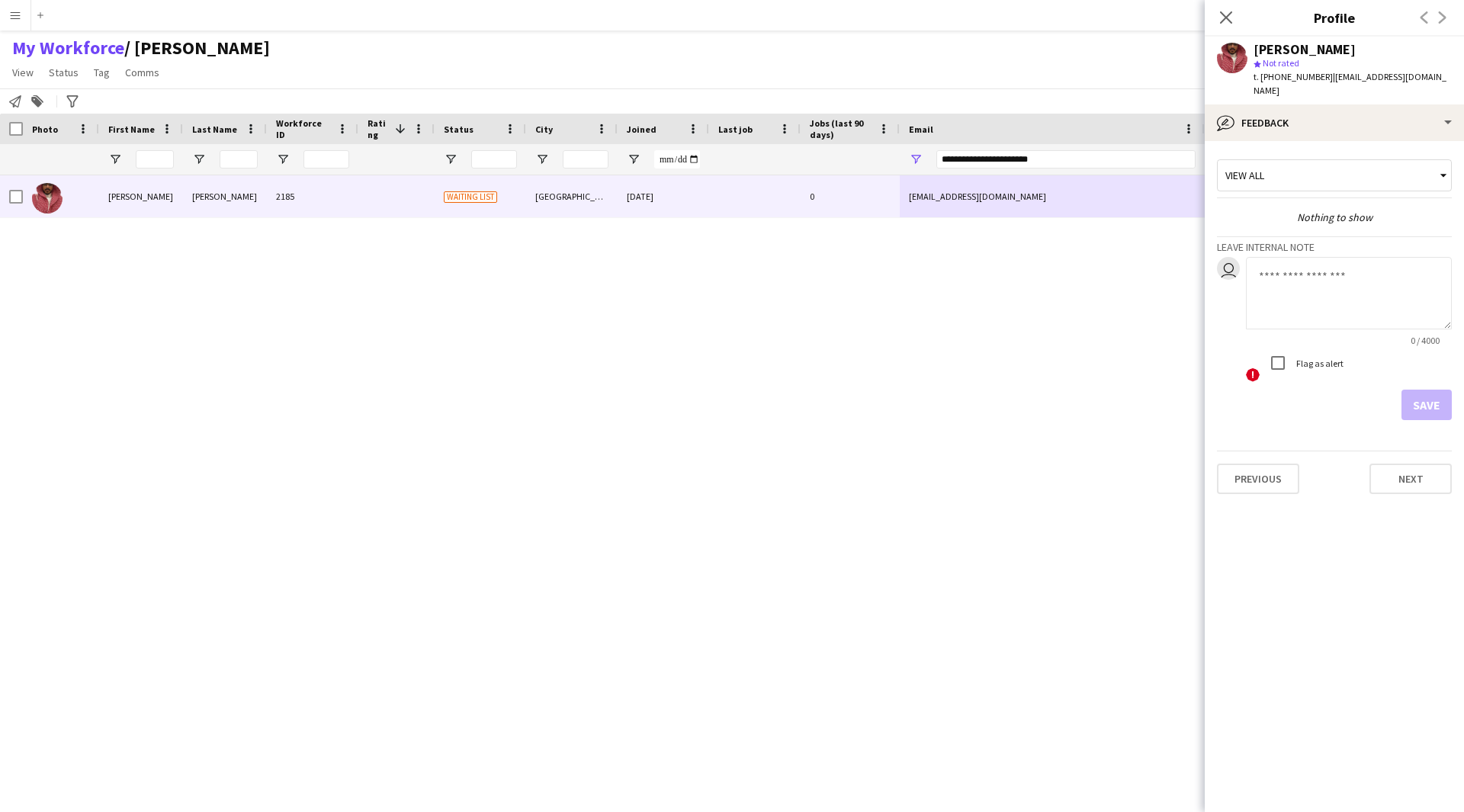
click at [1300, 308] on textarea at bounding box center [1348, 293] width 206 height 73
paste textarea "**********"
type textarea "**********"
click at [1422, 391] on button "Save" at bounding box center [1426, 404] width 50 height 31
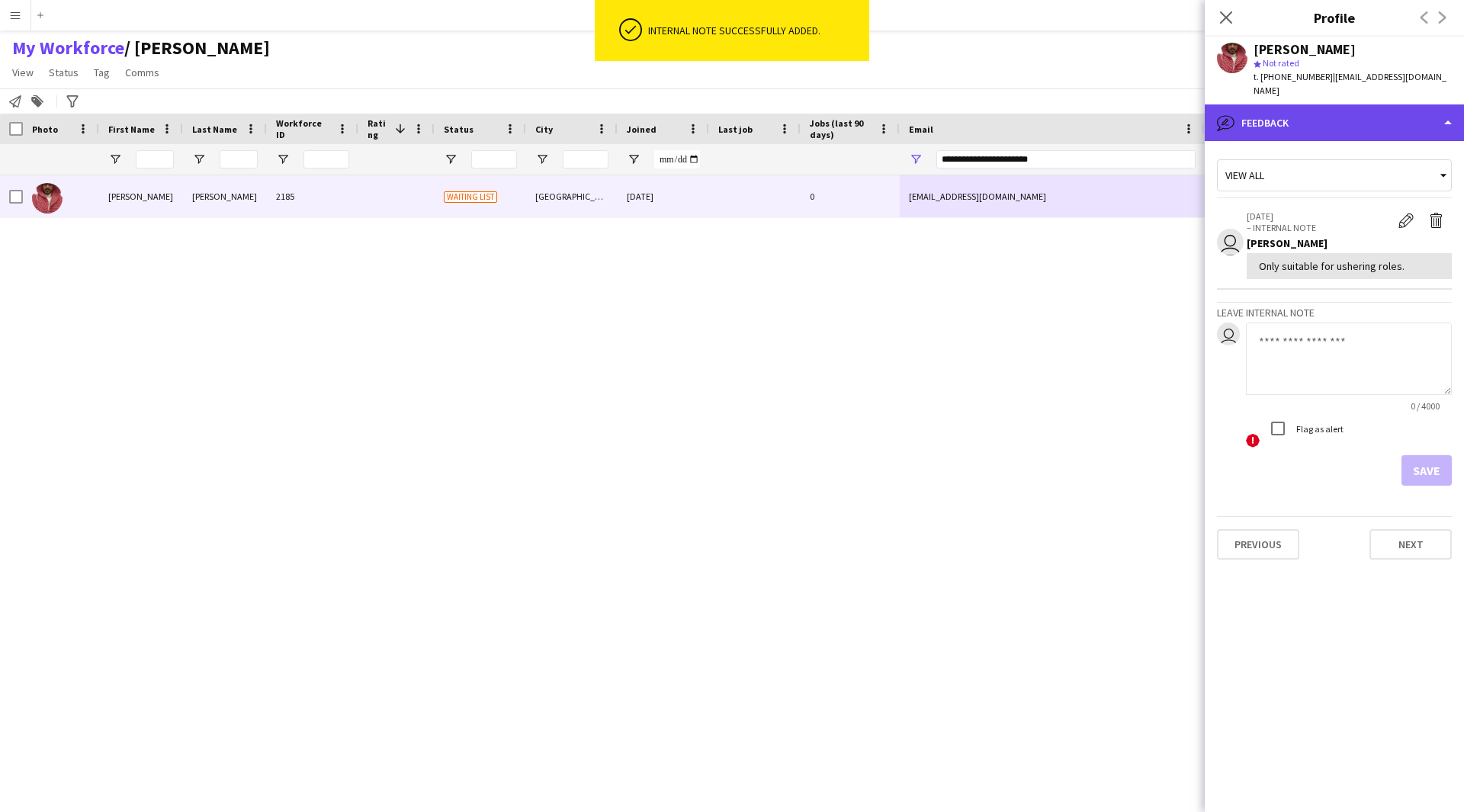
click at [1308, 105] on div "bubble-pencil Feedback" at bounding box center [1334, 123] width 259 height 37
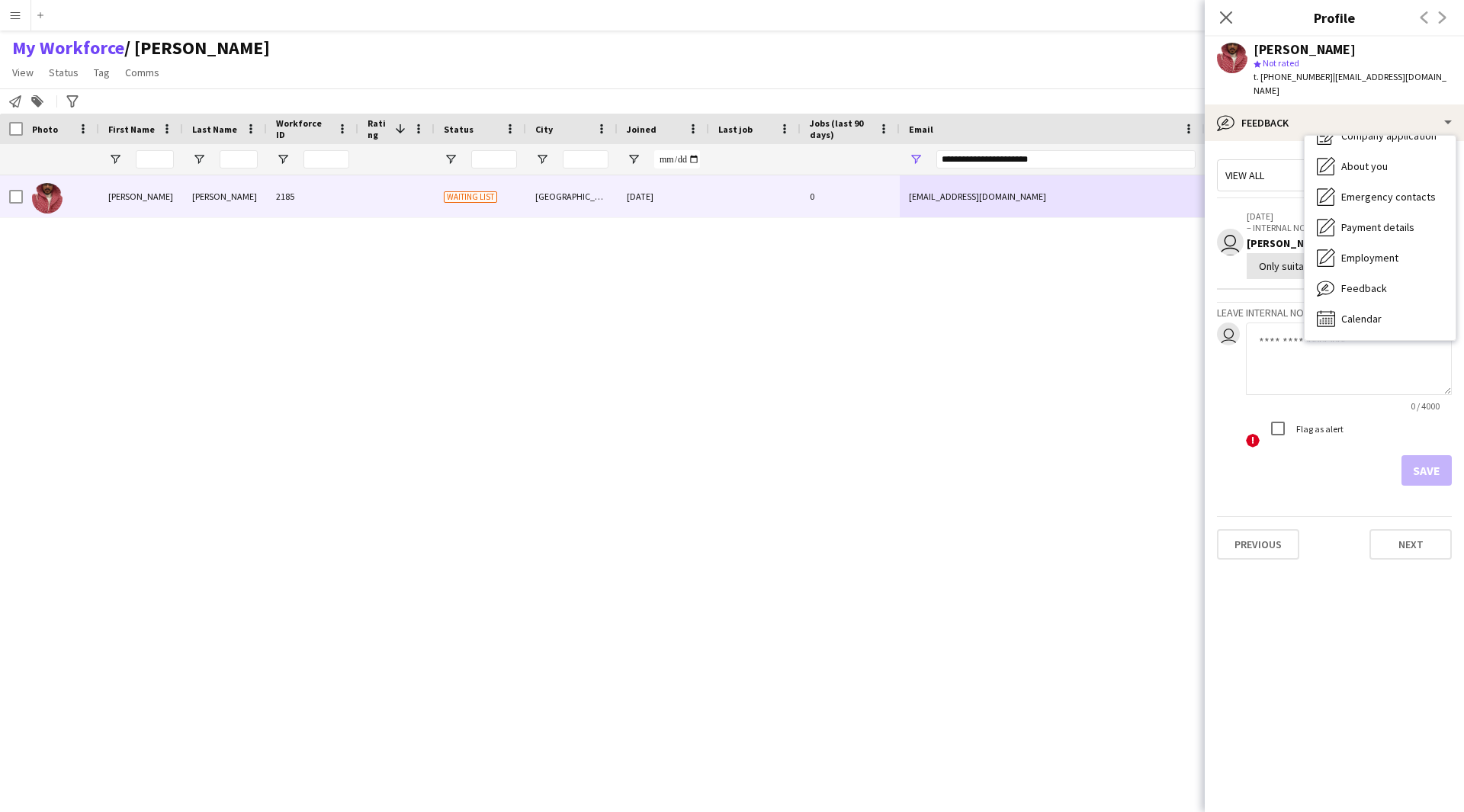
click at [894, 466] on div "[PERSON_NAME] 2185 Waiting list [GEOGRAPHIC_DATA] [DATE] 0 [EMAIL_ADDRESS][DOMA…" at bounding box center [709, 474] width 1419 height 598
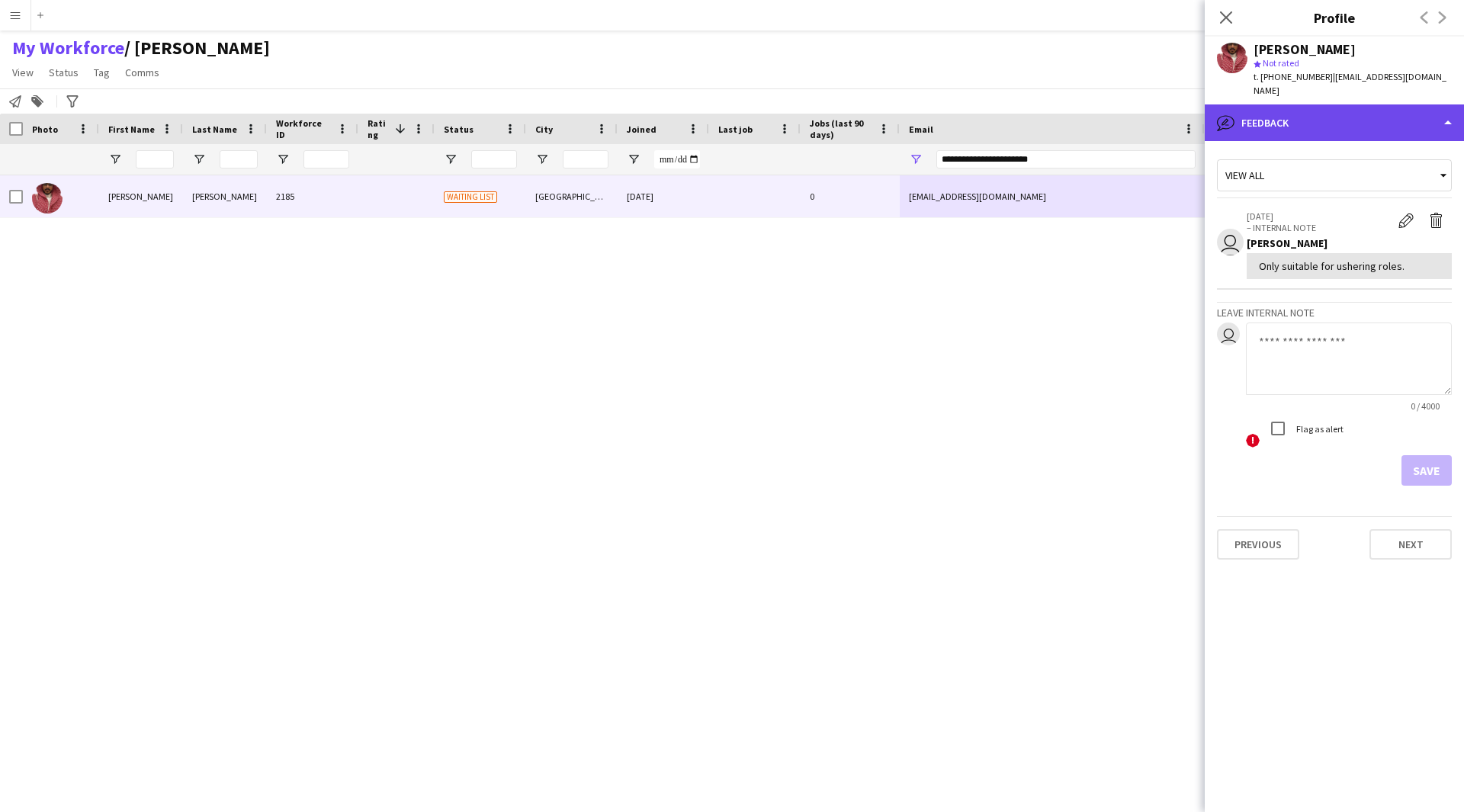
click at [1282, 115] on div "bubble-pencil Feedback" at bounding box center [1334, 123] width 259 height 37
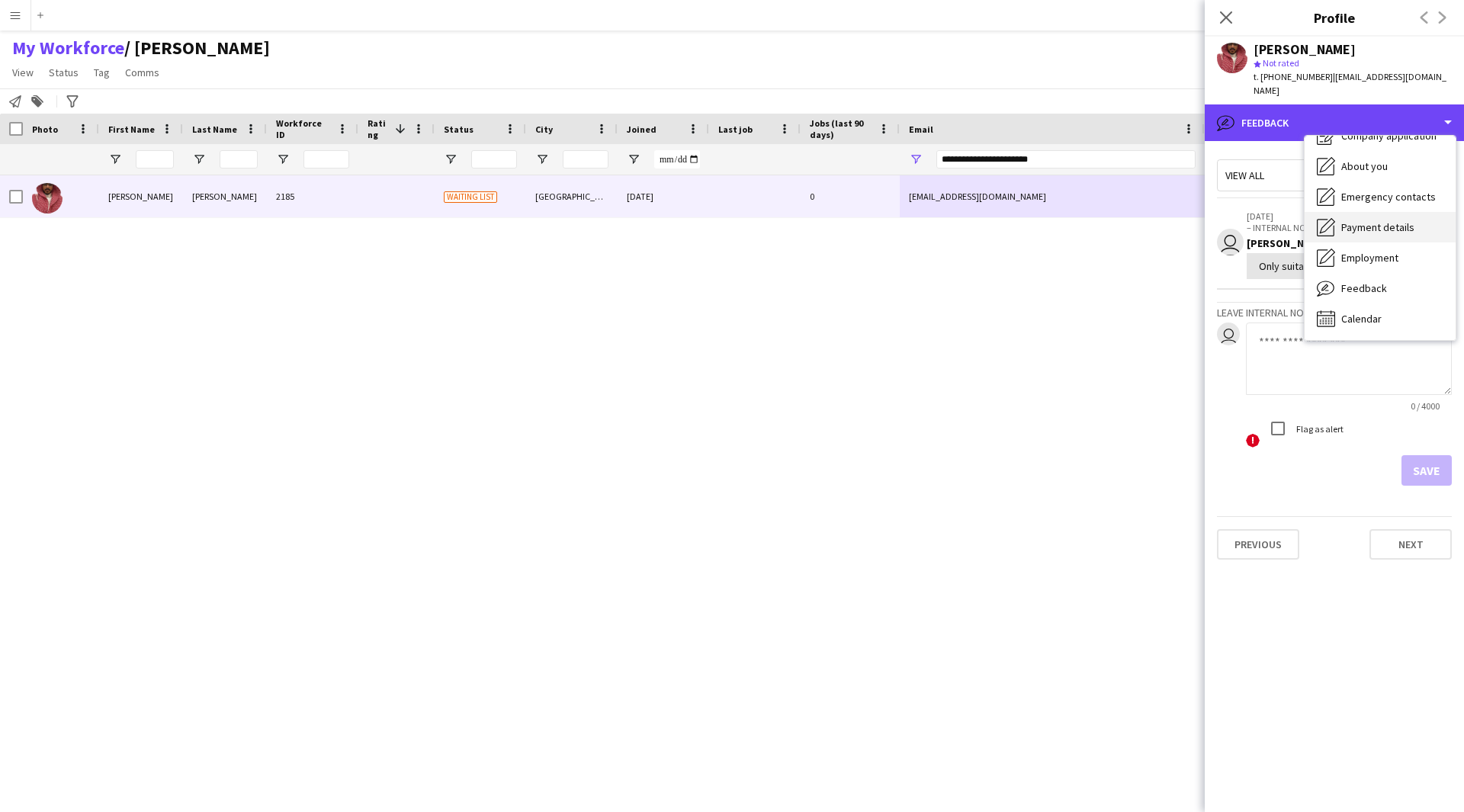
scroll to position [0, 0]
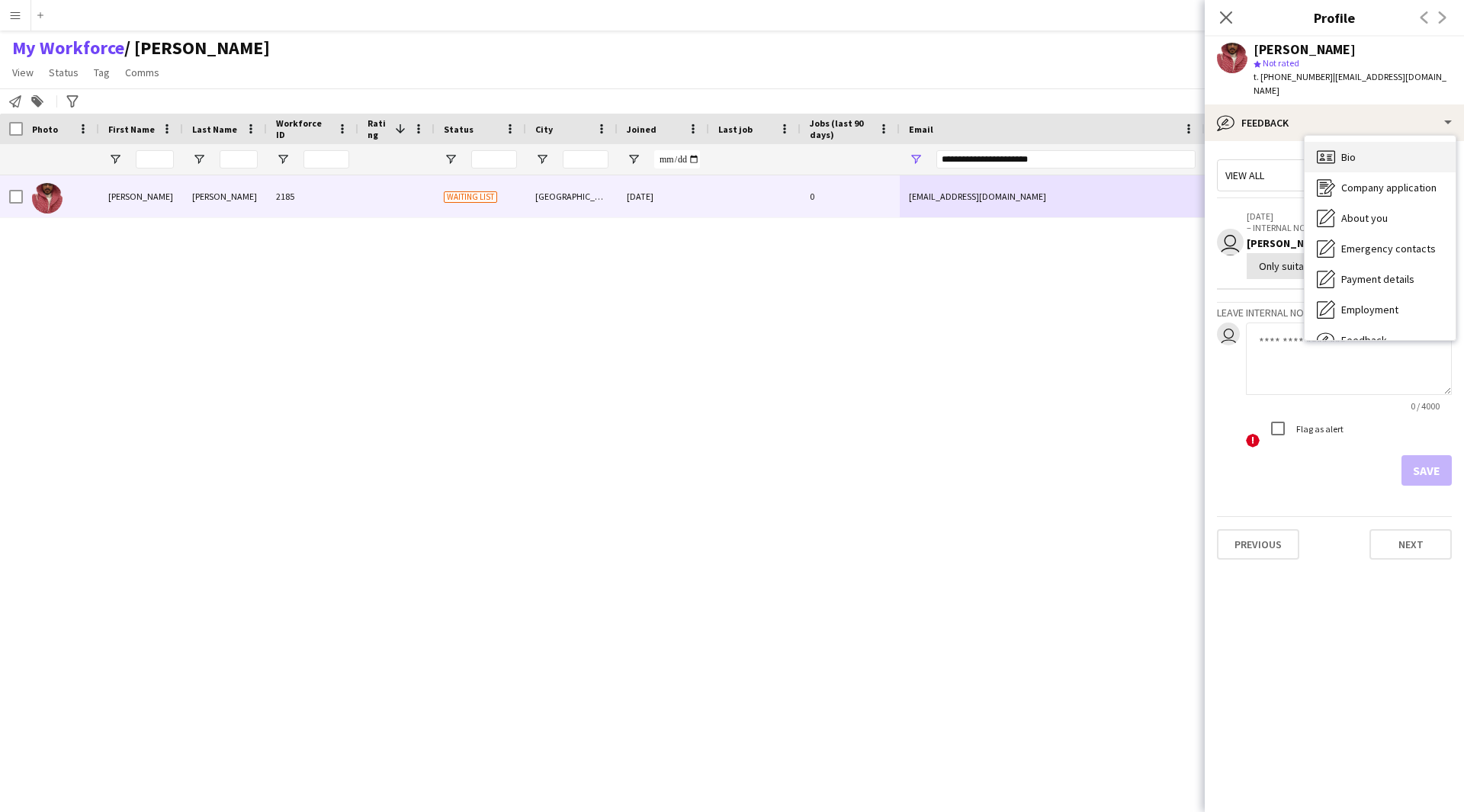
click at [1369, 152] on div "Bio Bio" at bounding box center [1379, 156] width 151 height 31
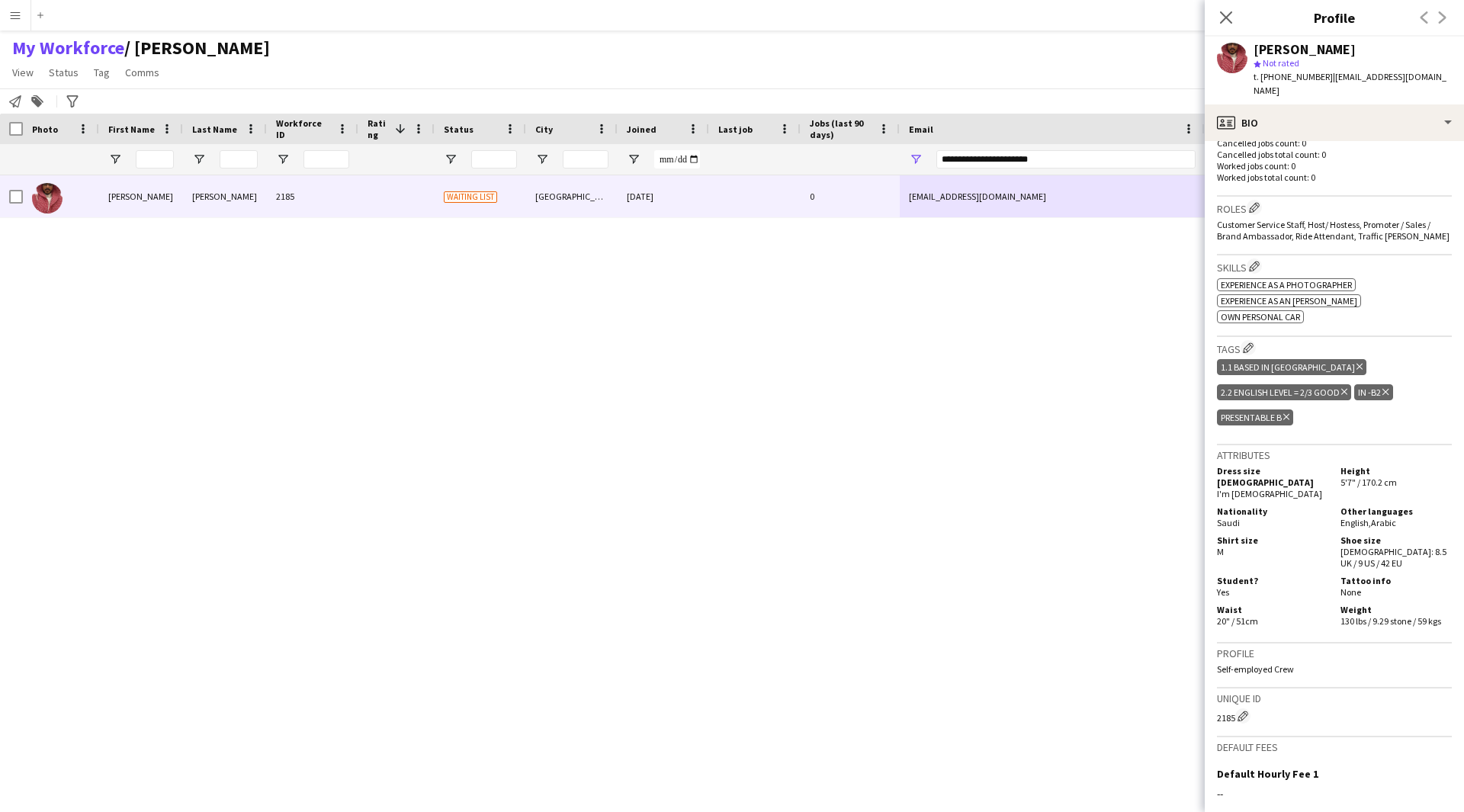
scroll to position [566, 0]
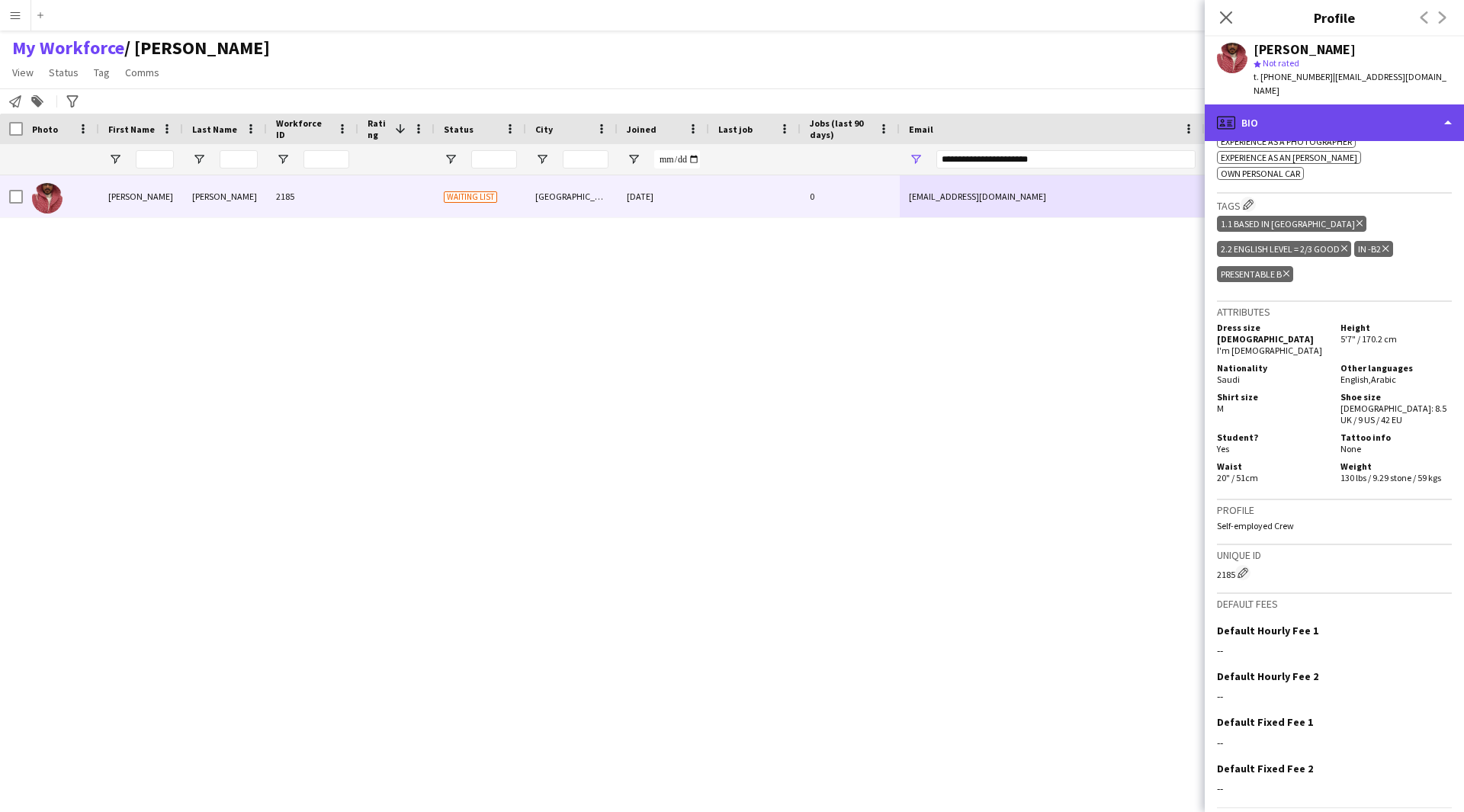
click at [1327, 120] on div "profile Bio" at bounding box center [1334, 123] width 259 height 37
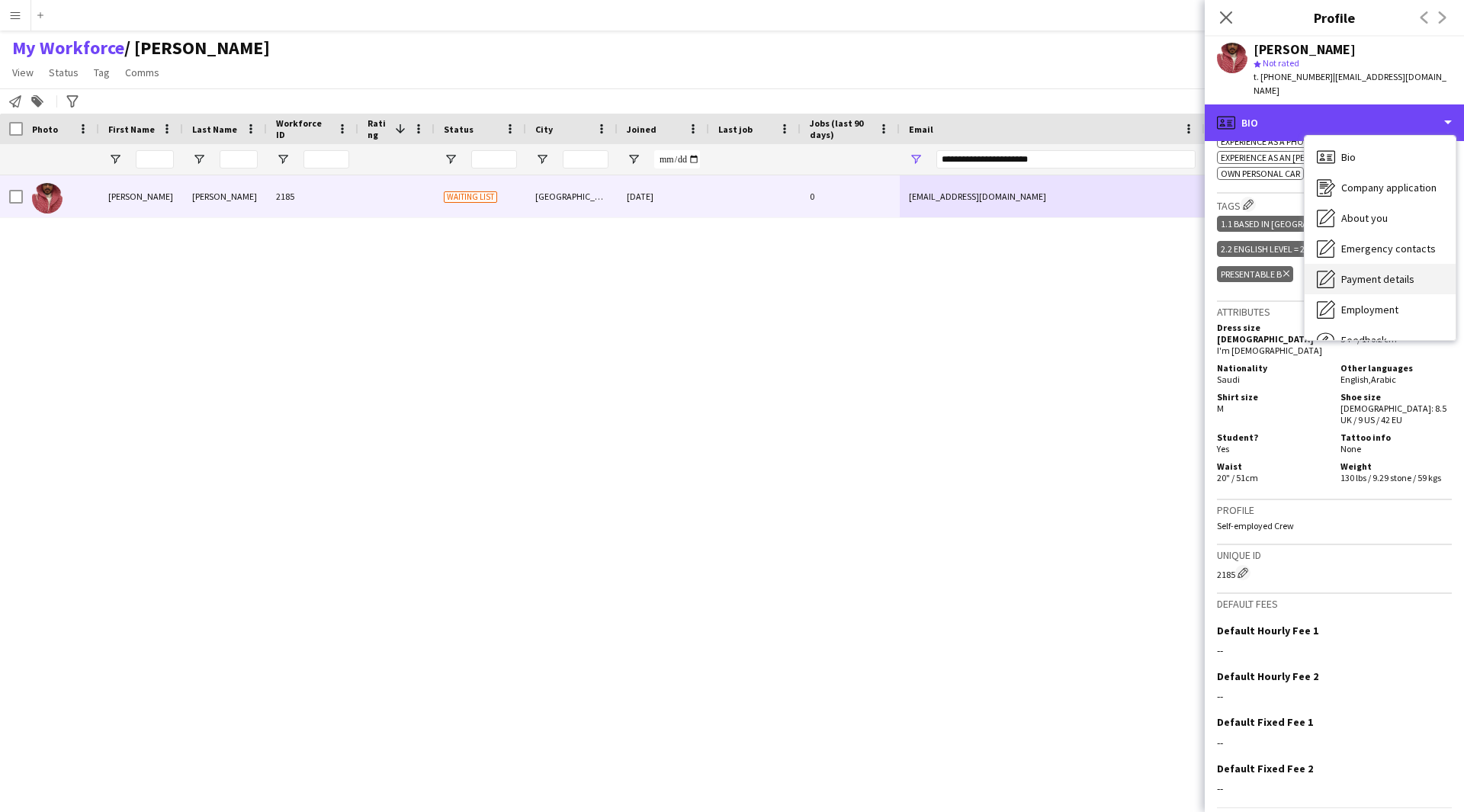
scroll to position [52, 0]
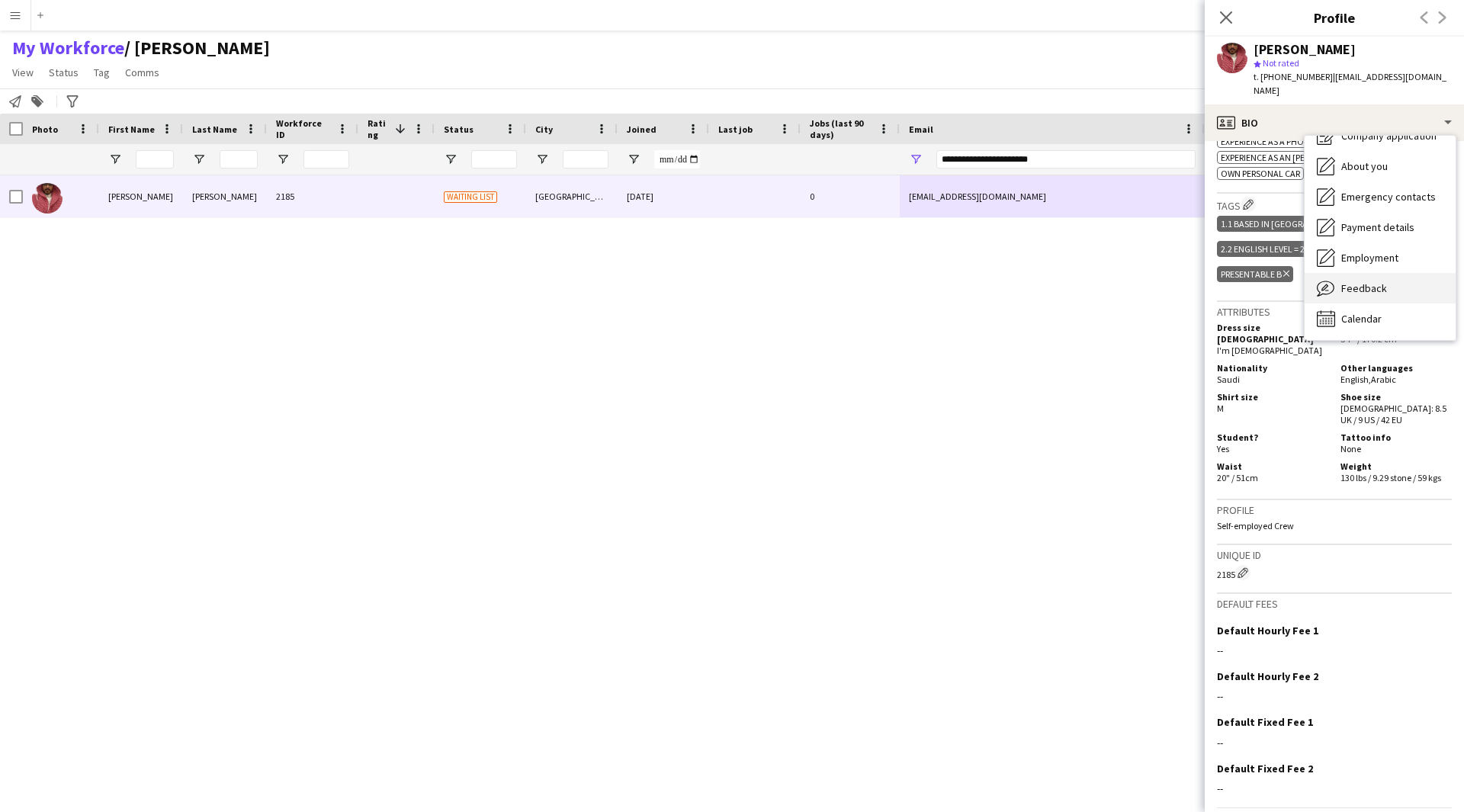
click at [1373, 282] on span "Feedback" at bounding box center [1364, 289] width 45 height 14
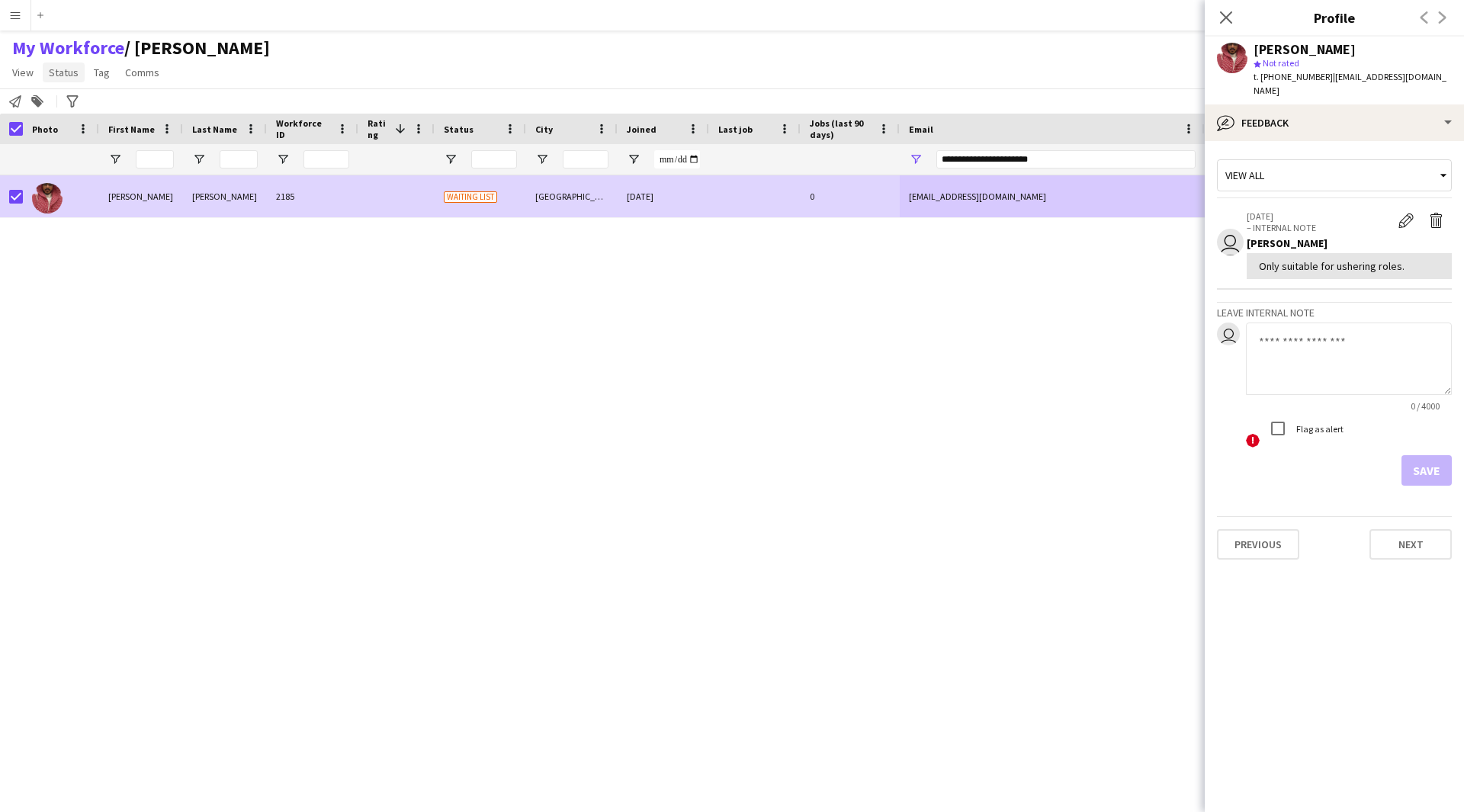
click at [55, 75] on span "Status" at bounding box center [63, 73] width 30 height 14
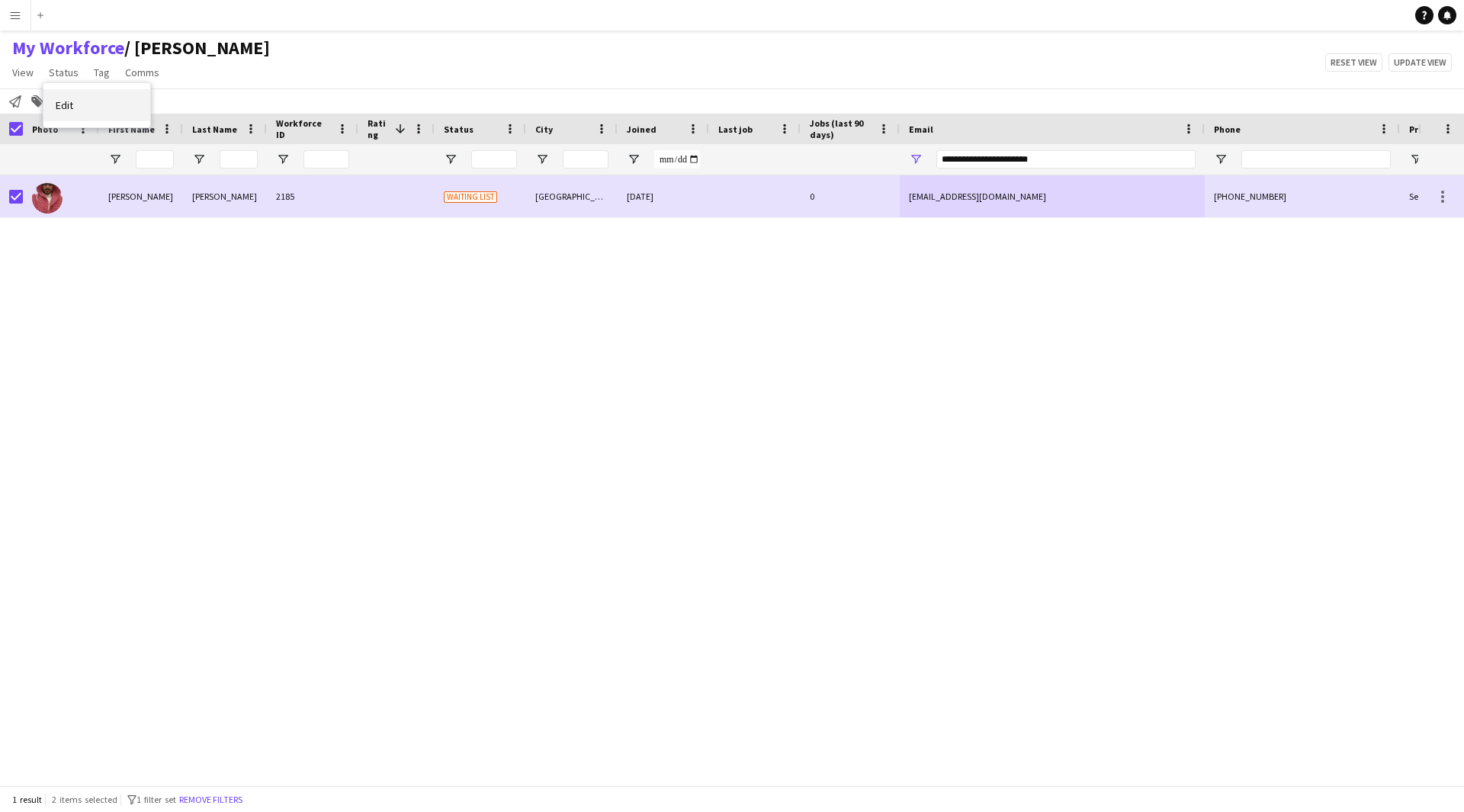
click at [85, 115] on link "Edit" at bounding box center [97, 105] width 106 height 32
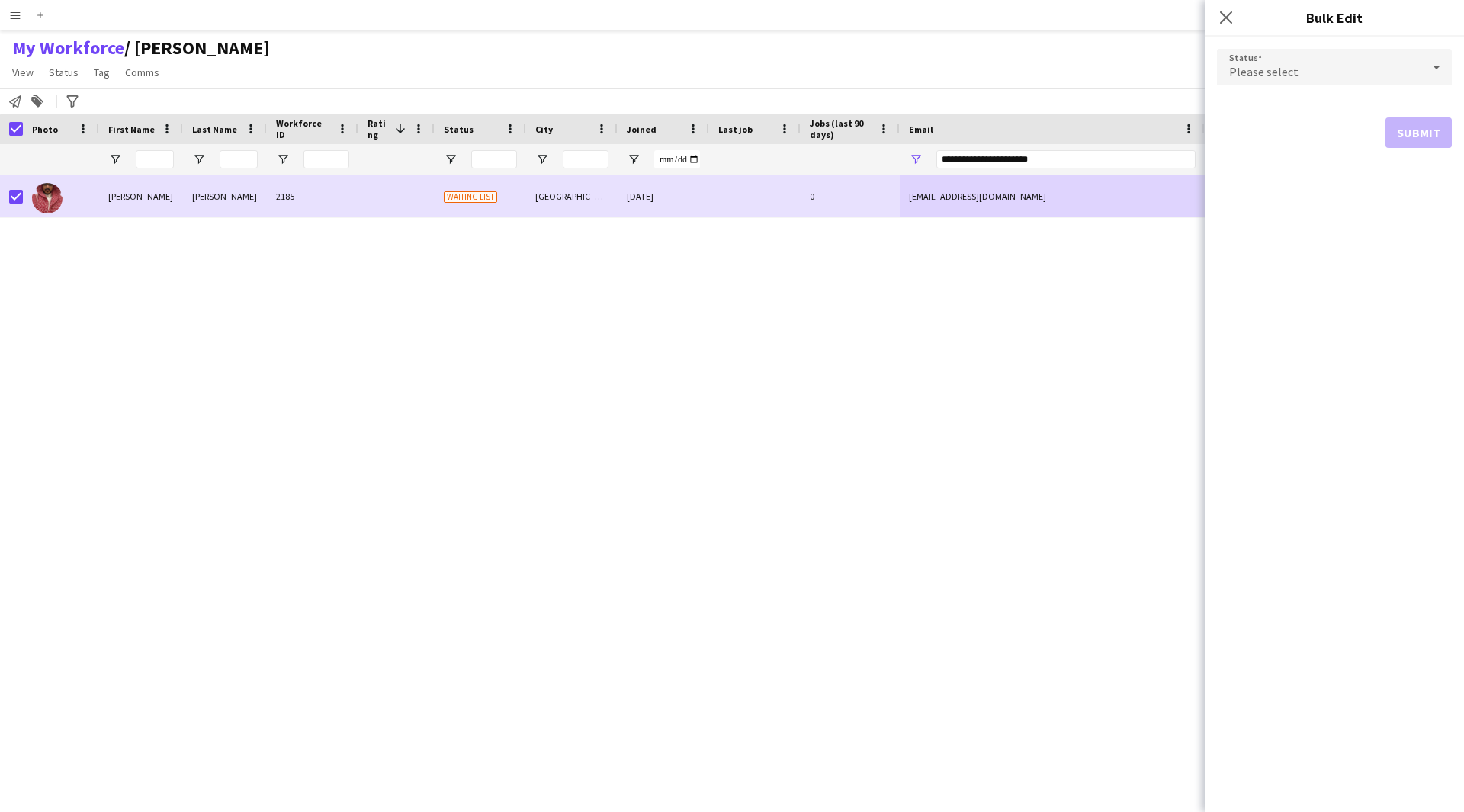
click at [1282, 75] on span "Please select" at bounding box center [1264, 71] width 70 height 15
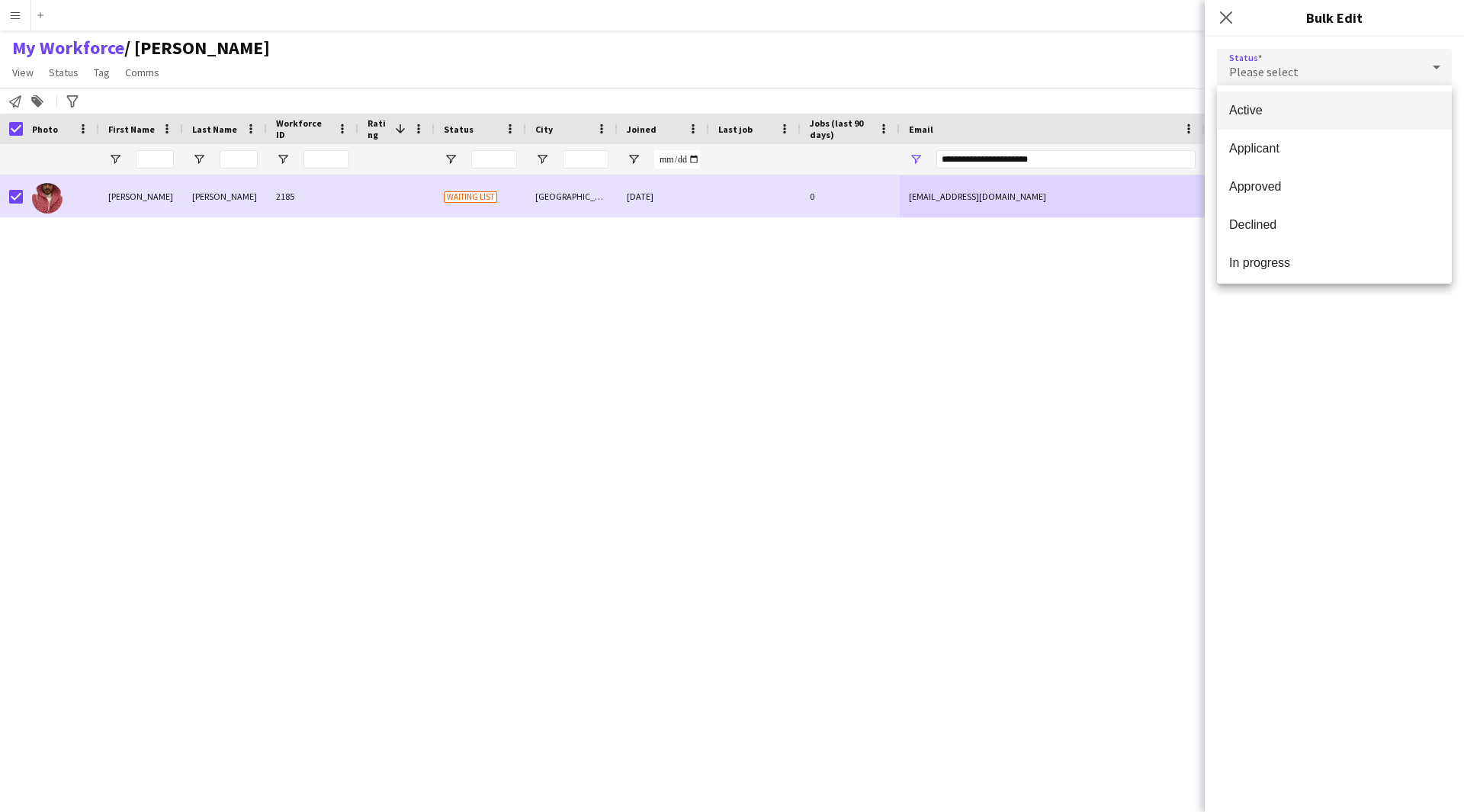
click at [1328, 107] on span "Active" at bounding box center [1334, 110] width 210 height 15
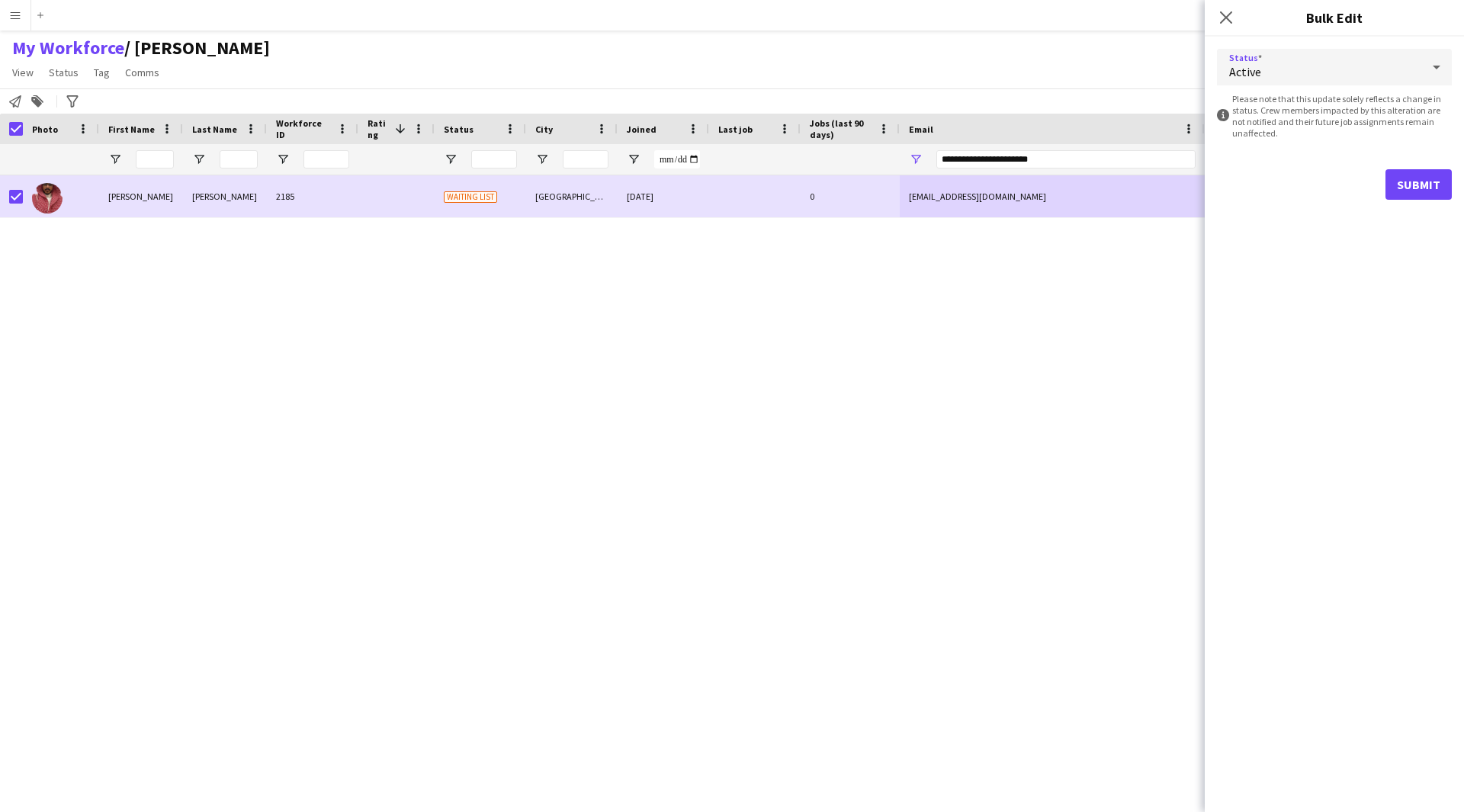
click at [1425, 167] on form "Status Active information-circle Please note that this update solely reflects a…" at bounding box center [1334, 124] width 235 height 175
click at [1423, 177] on button "Submit" at bounding box center [1419, 184] width 67 height 31
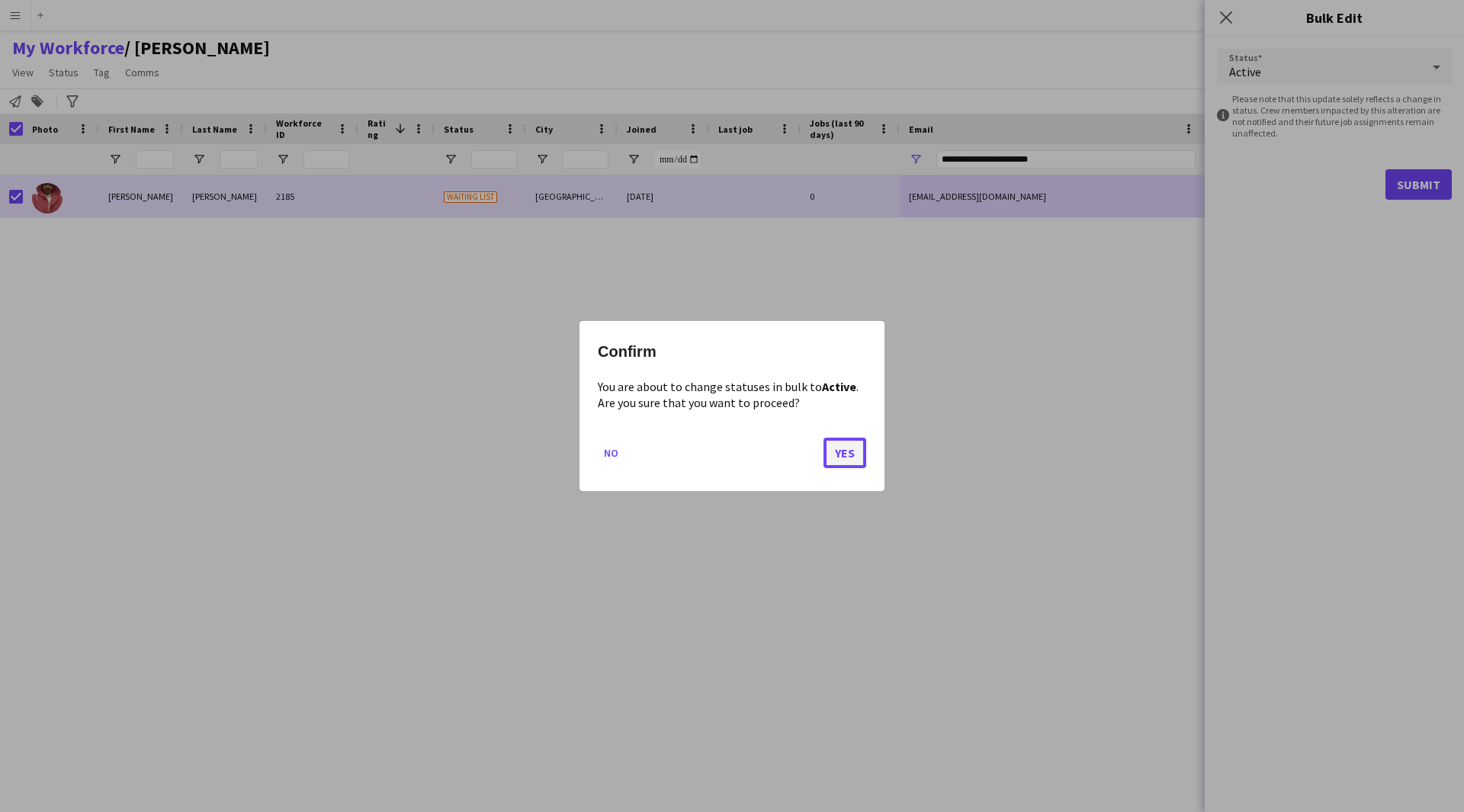
click at [842, 451] on button "Yes" at bounding box center [845, 452] width 43 height 31
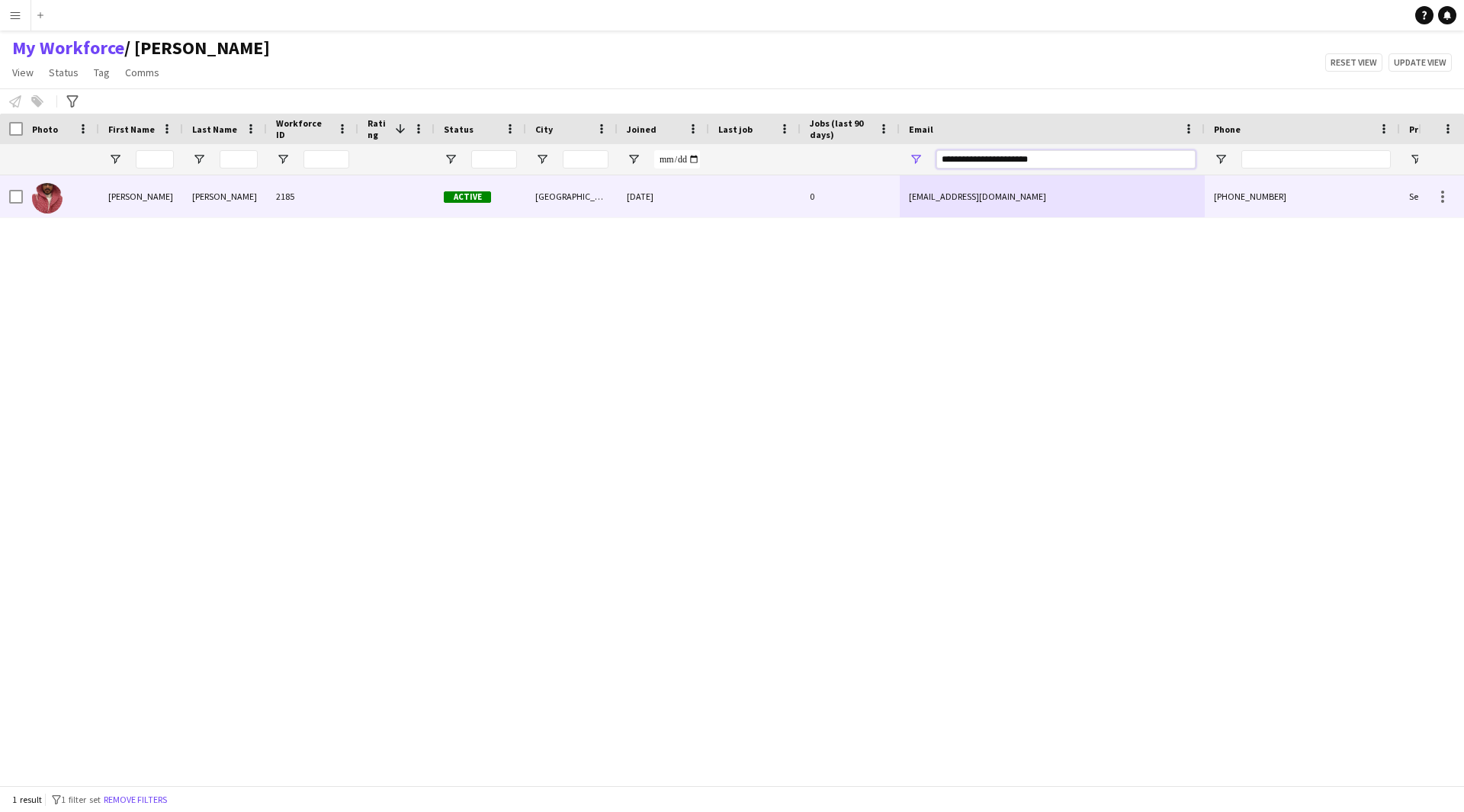
drag, startPoint x: 1070, startPoint y: 164, endPoint x: 660, endPoint y: 219, distance: 413.7
click at [660, 219] on div "Workforce Details Photo First Name" at bounding box center [732, 449] width 1464 height 672
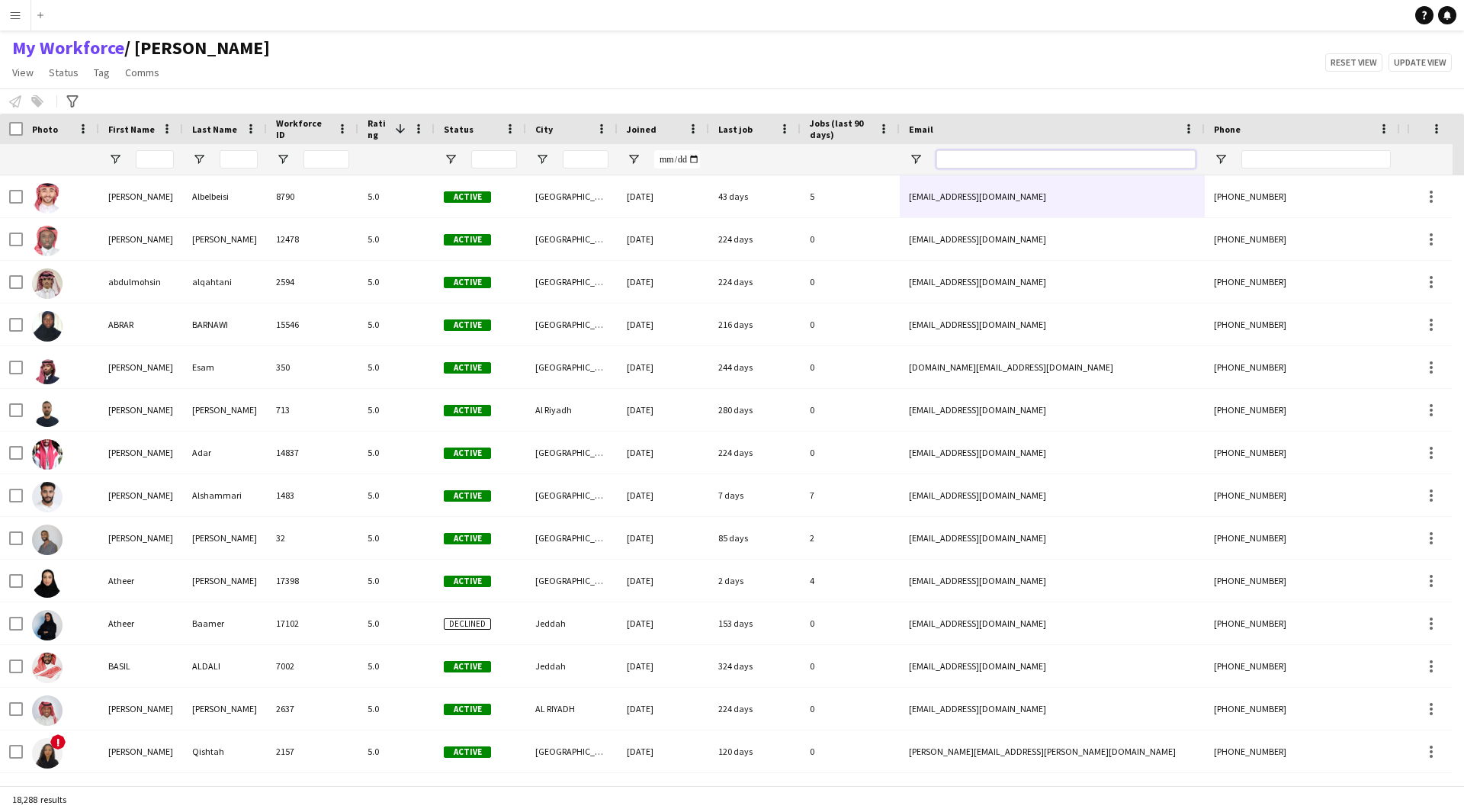
paste input "**********"
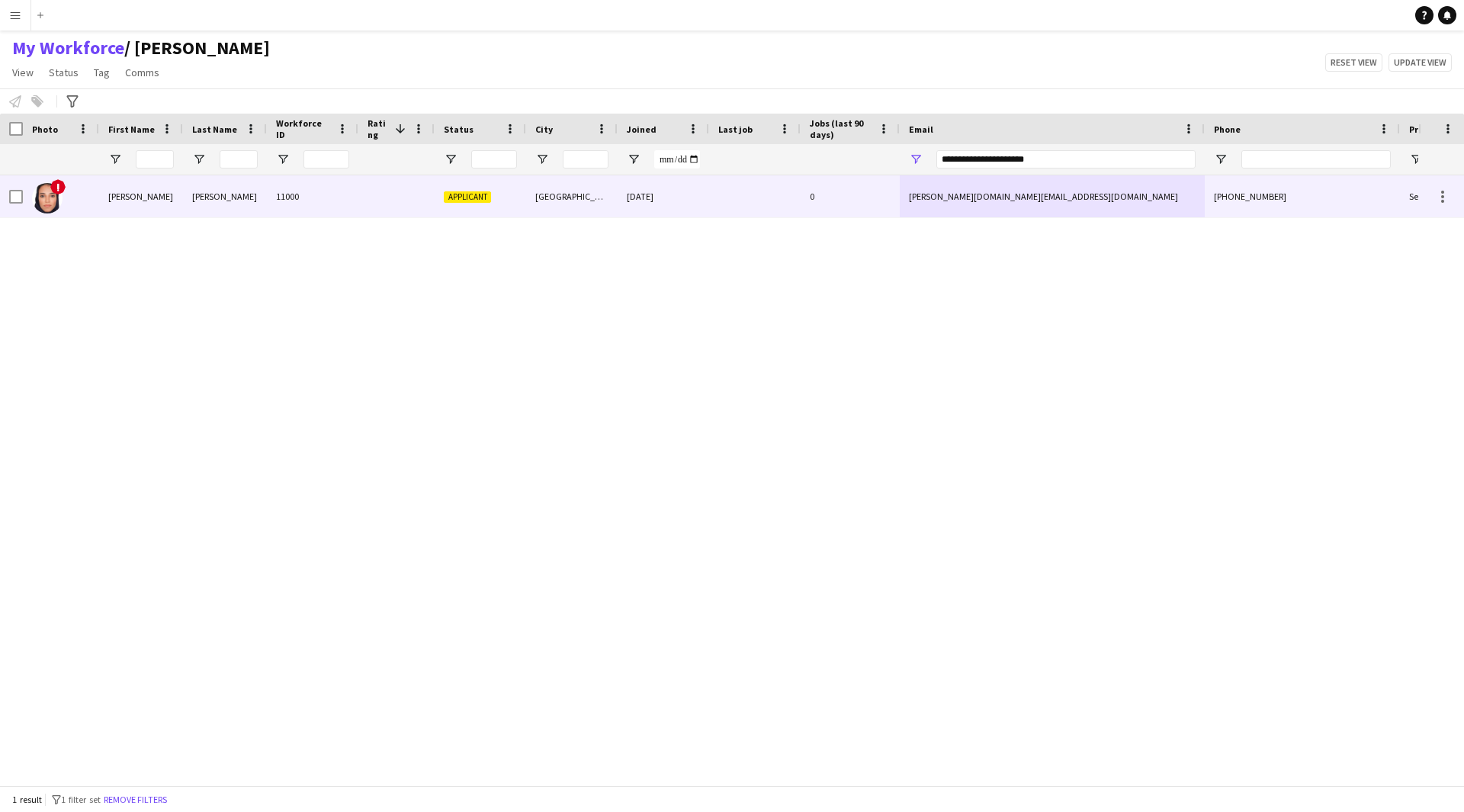
click at [831, 203] on div "0" at bounding box center [850, 196] width 99 height 42
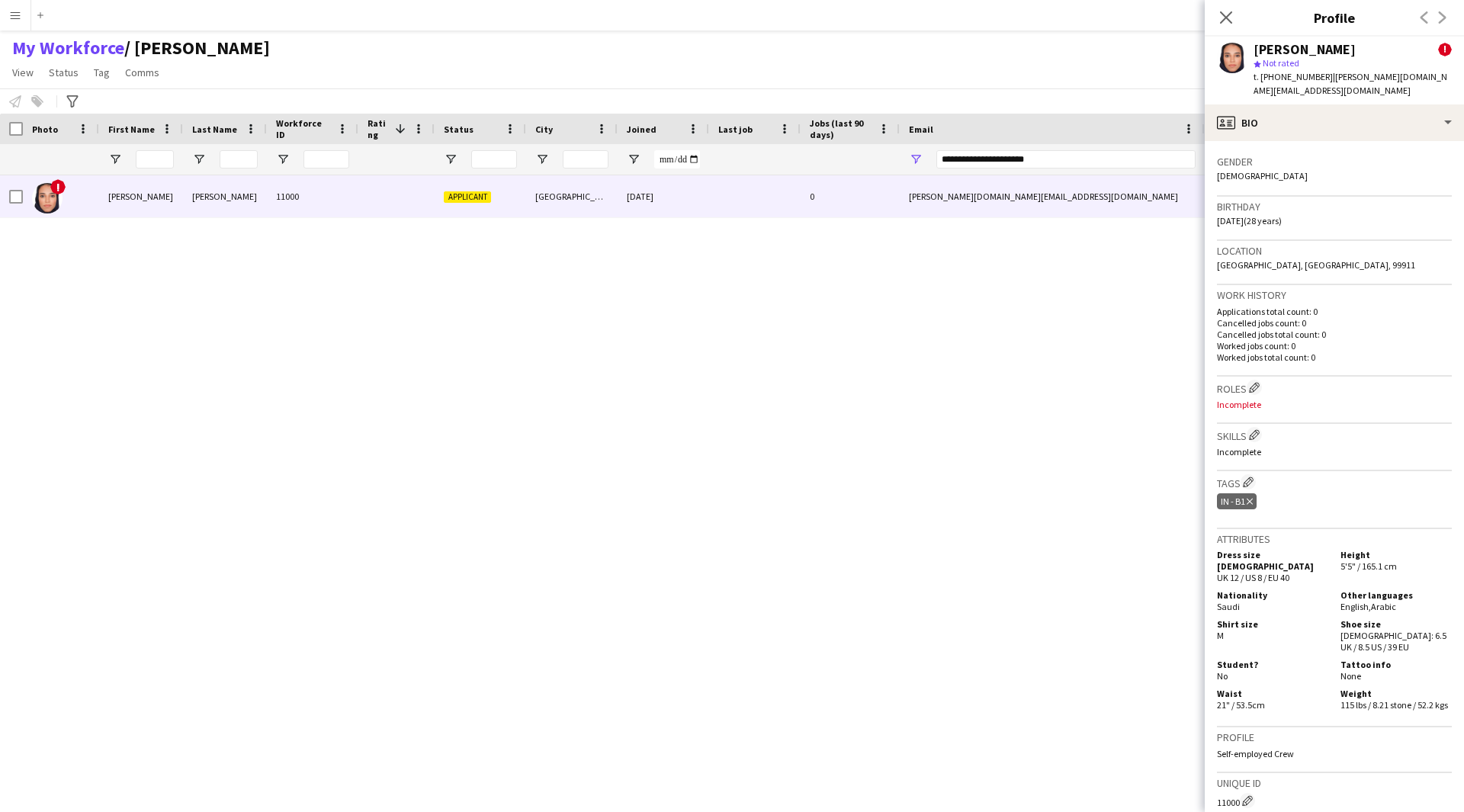
scroll to position [386, 0]
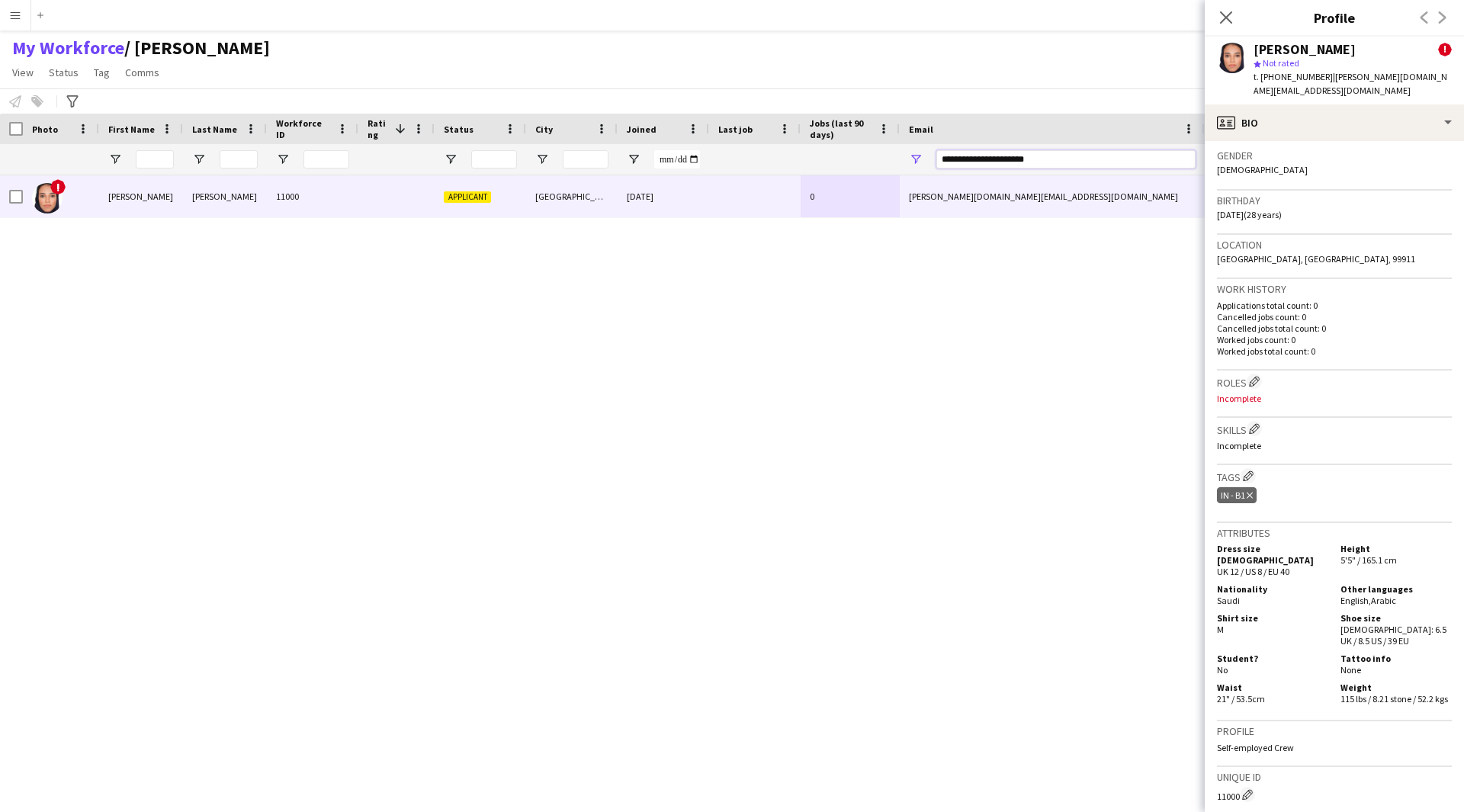
drag, startPoint x: 1071, startPoint y: 162, endPoint x: 625, endPoint y: 192, distance: 447.0
click at [625, 192] on div "Workforce Details Photo First Name" at bounding box center [732, 449] width 1464 height 672
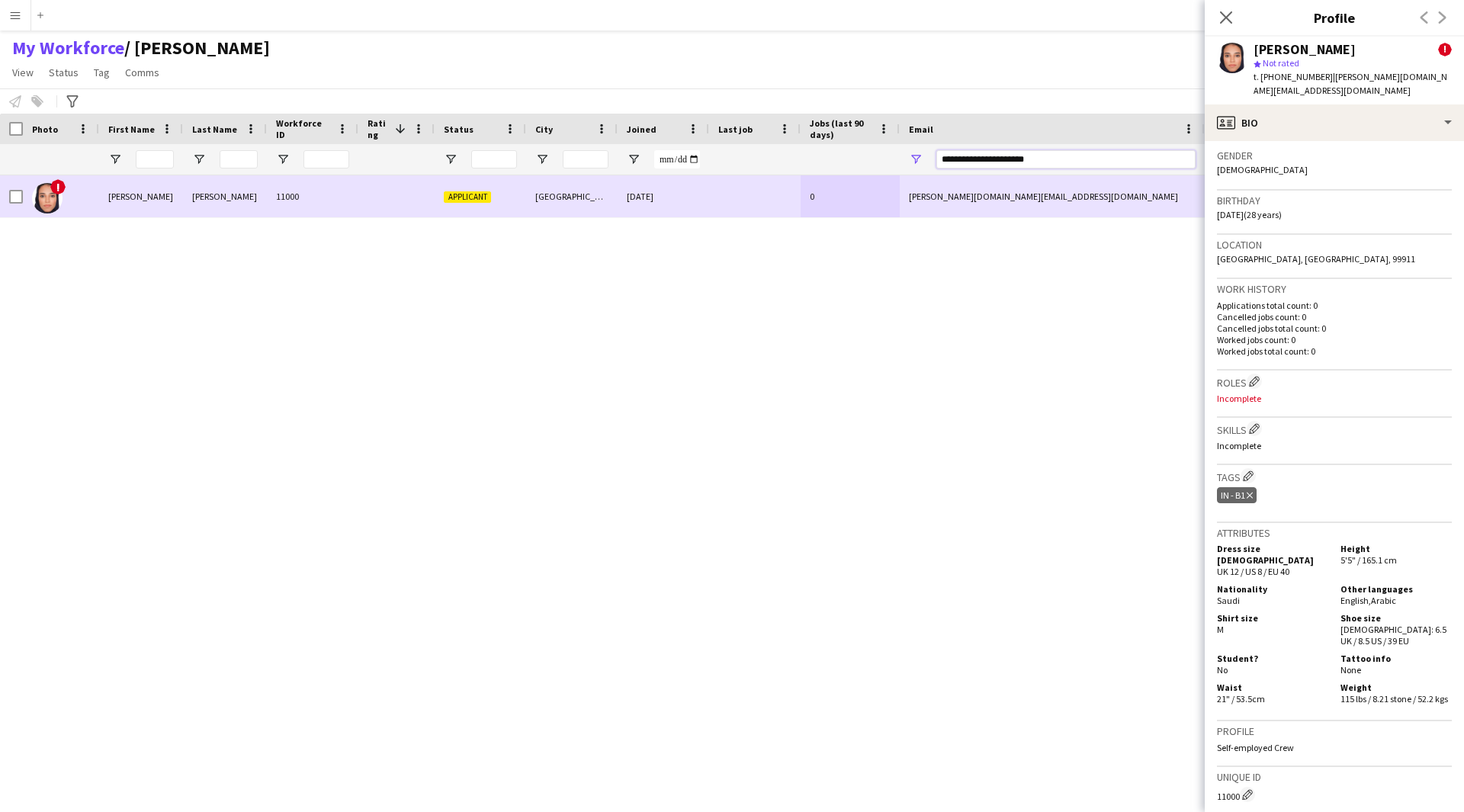
paste input "******"
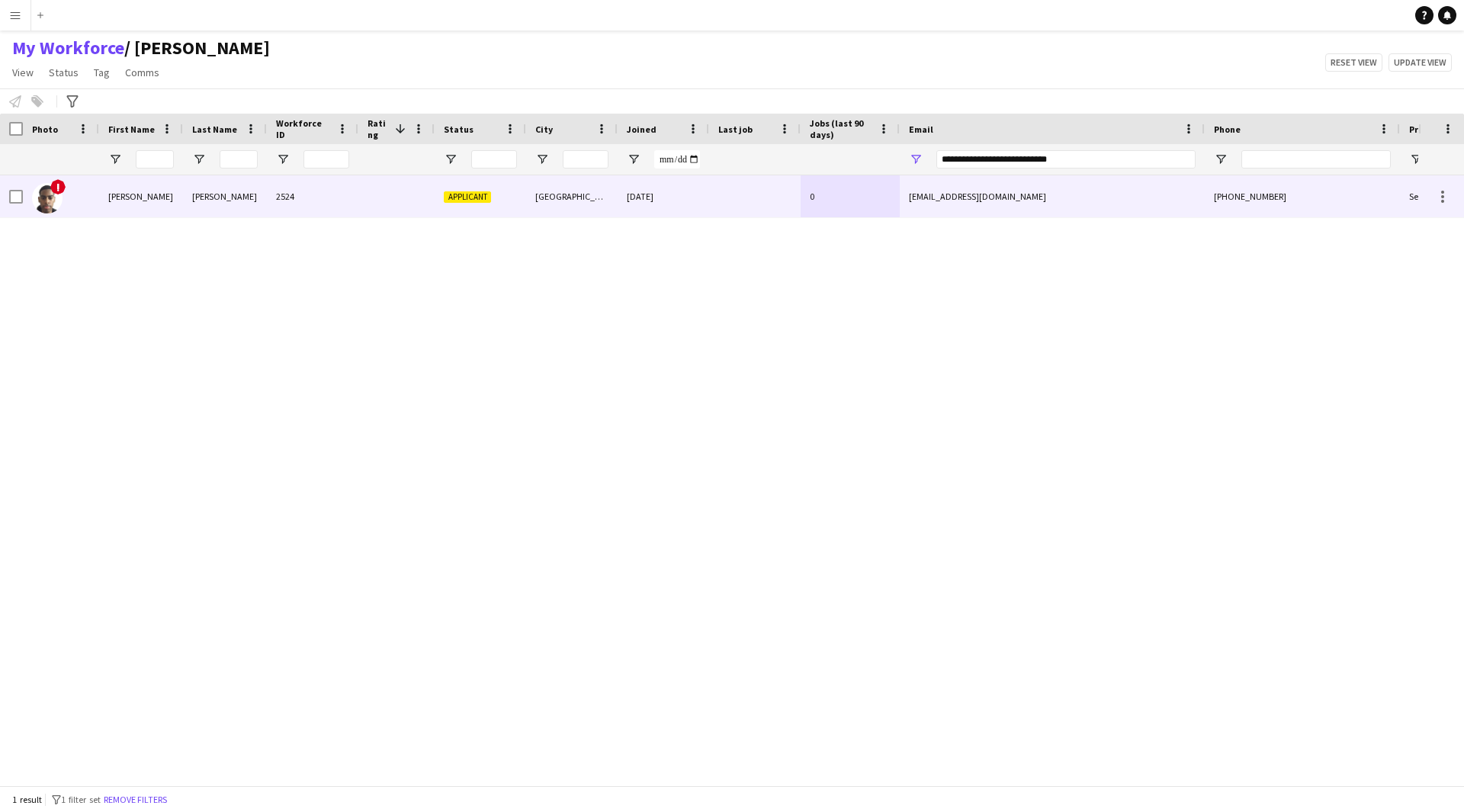
click at [893, 188] on div "0" at bounding box center [850, 196] width 99 height 42
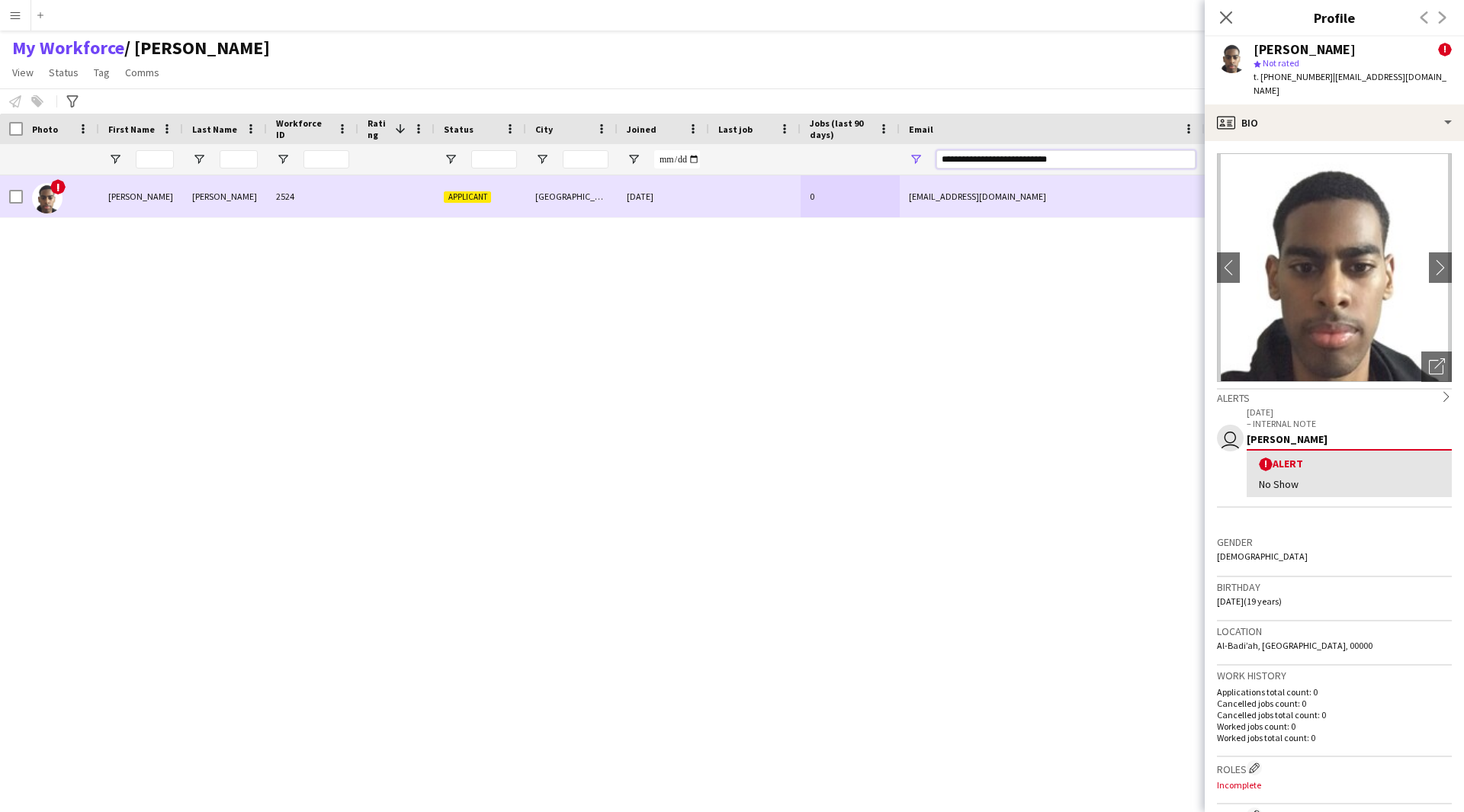
drag, startPoint x: 1111, startPoint y: 150, endPoint x: 721, endPoint y: 222, distance: 396.6
click at [721, 222] on div "Workforce Details Photo First Name" at bounding box center [732, 449] width 1464 height 672
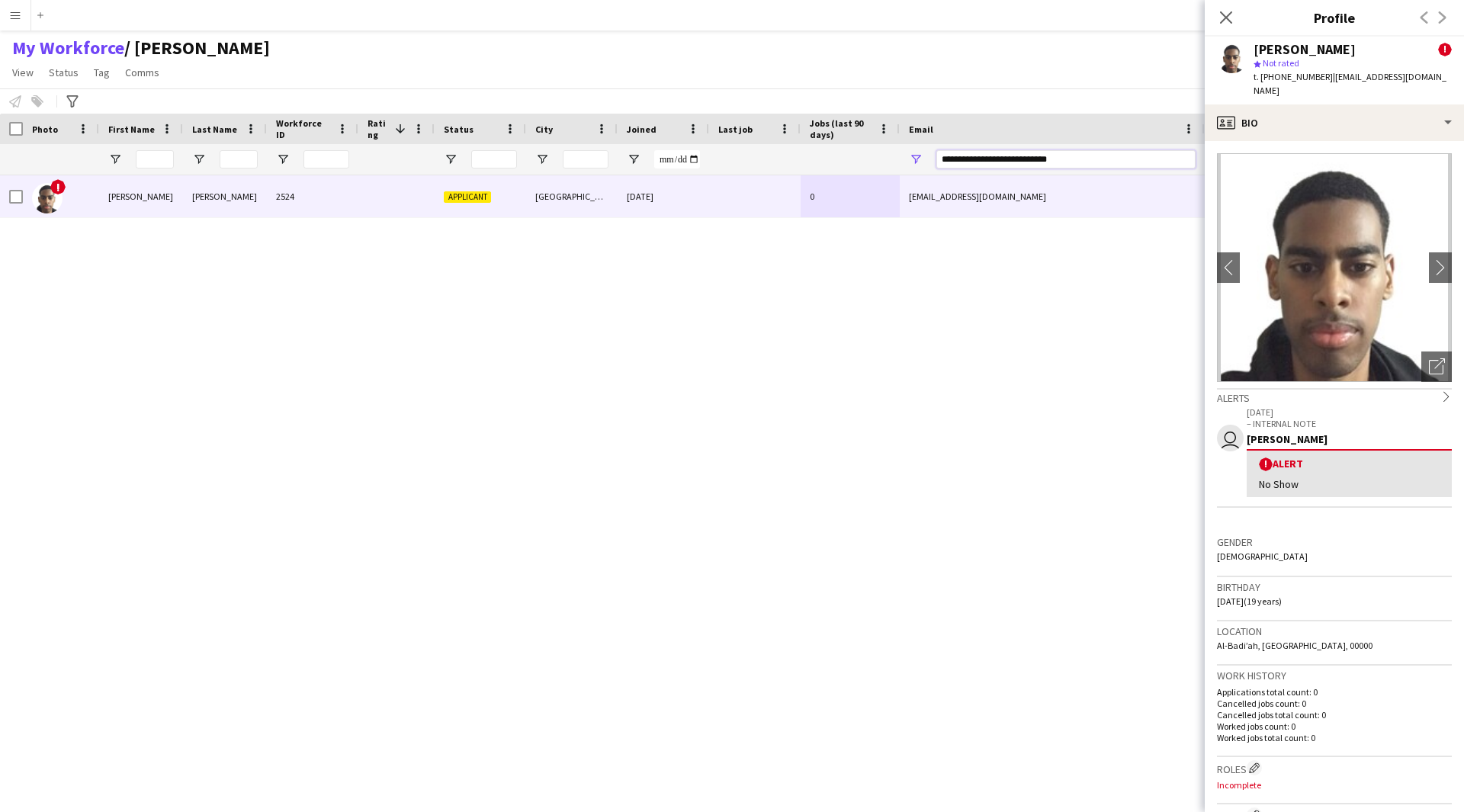
paste input "Email Filter Input"
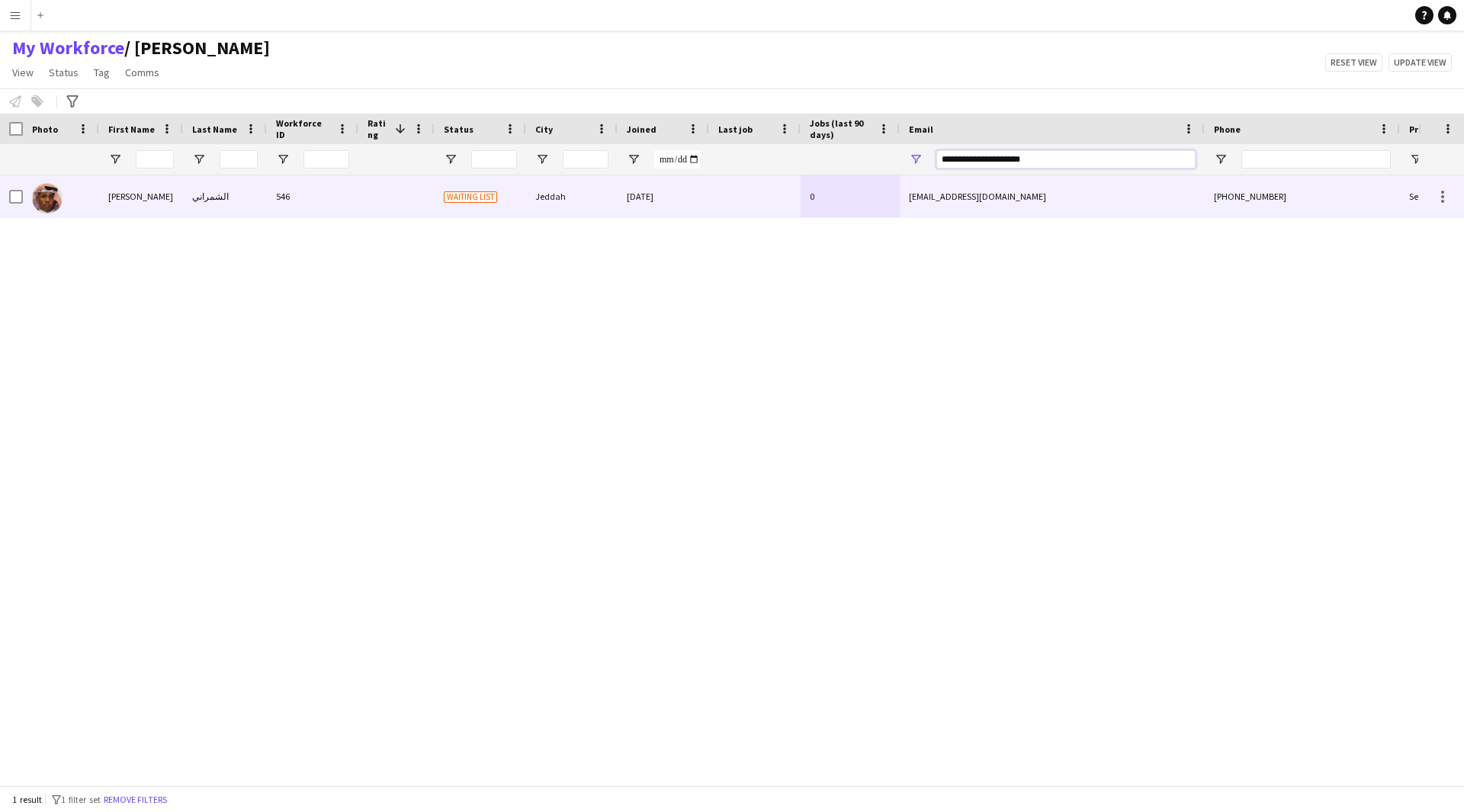
type input "**********"
click at [773, 200] on div at bounding box center [754, 196] width 92 height 42
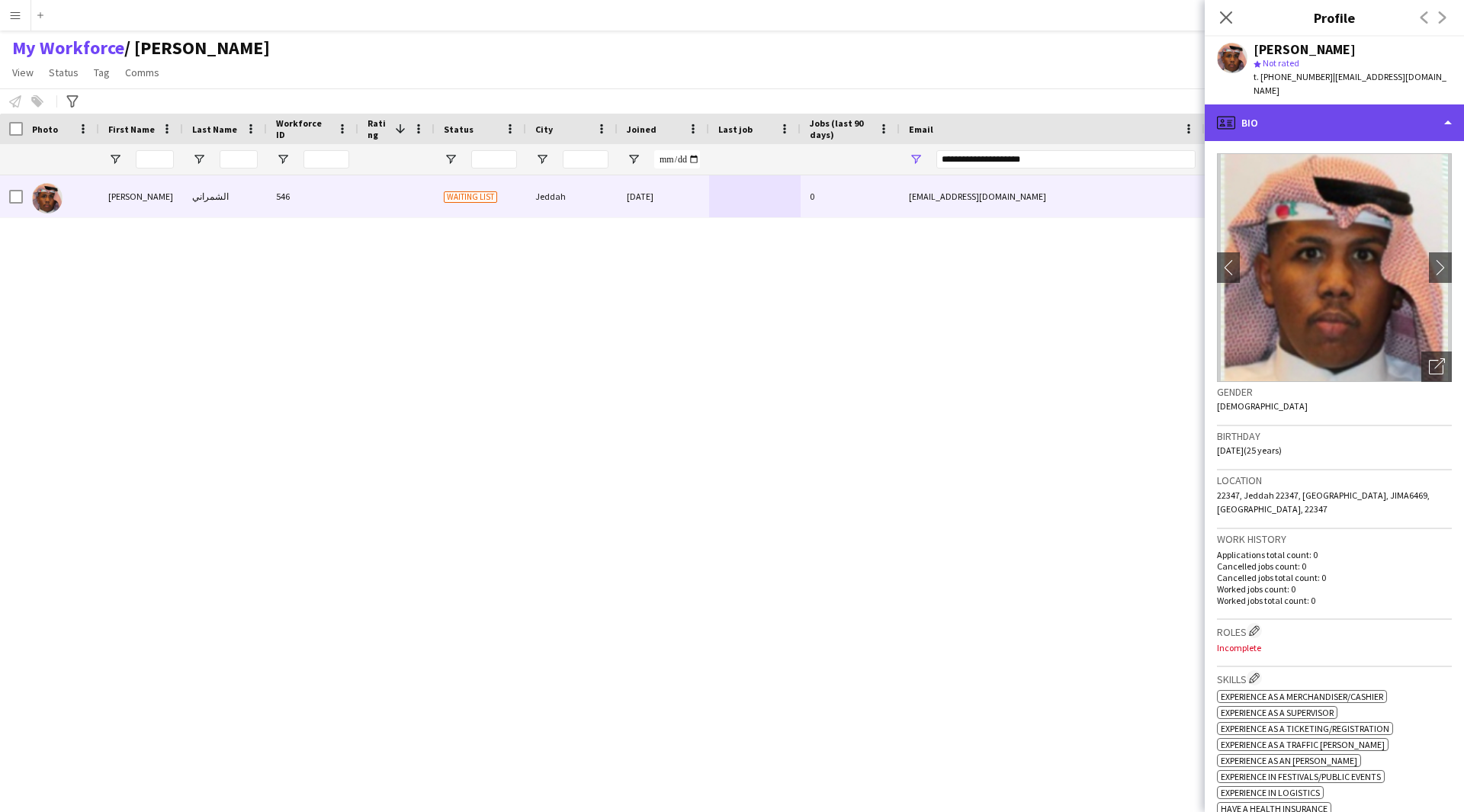
click at [1328, 112] on div "profile Bio" at bounding box center [1334, 123] width 259 height 37
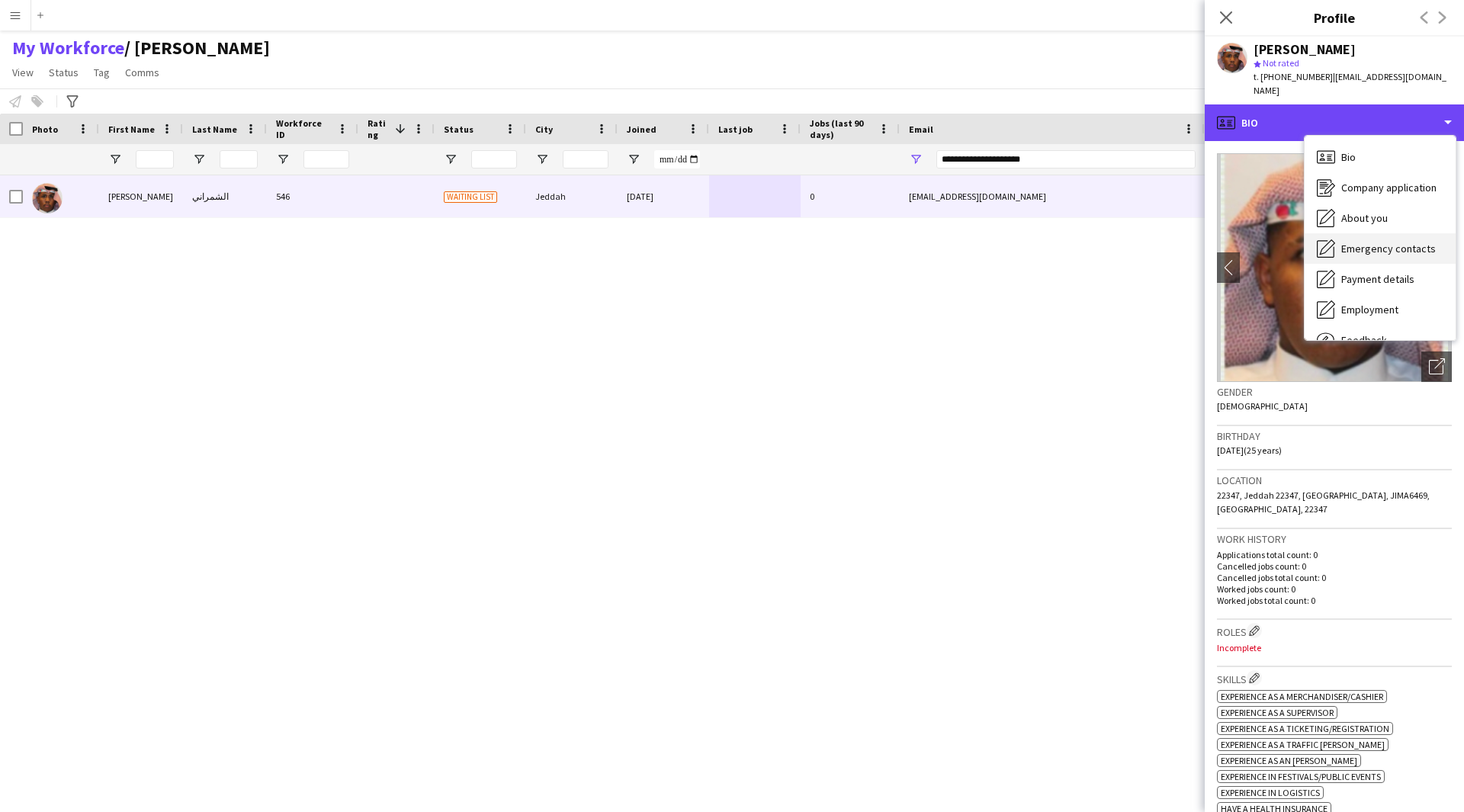
scroll to position [52, 0]
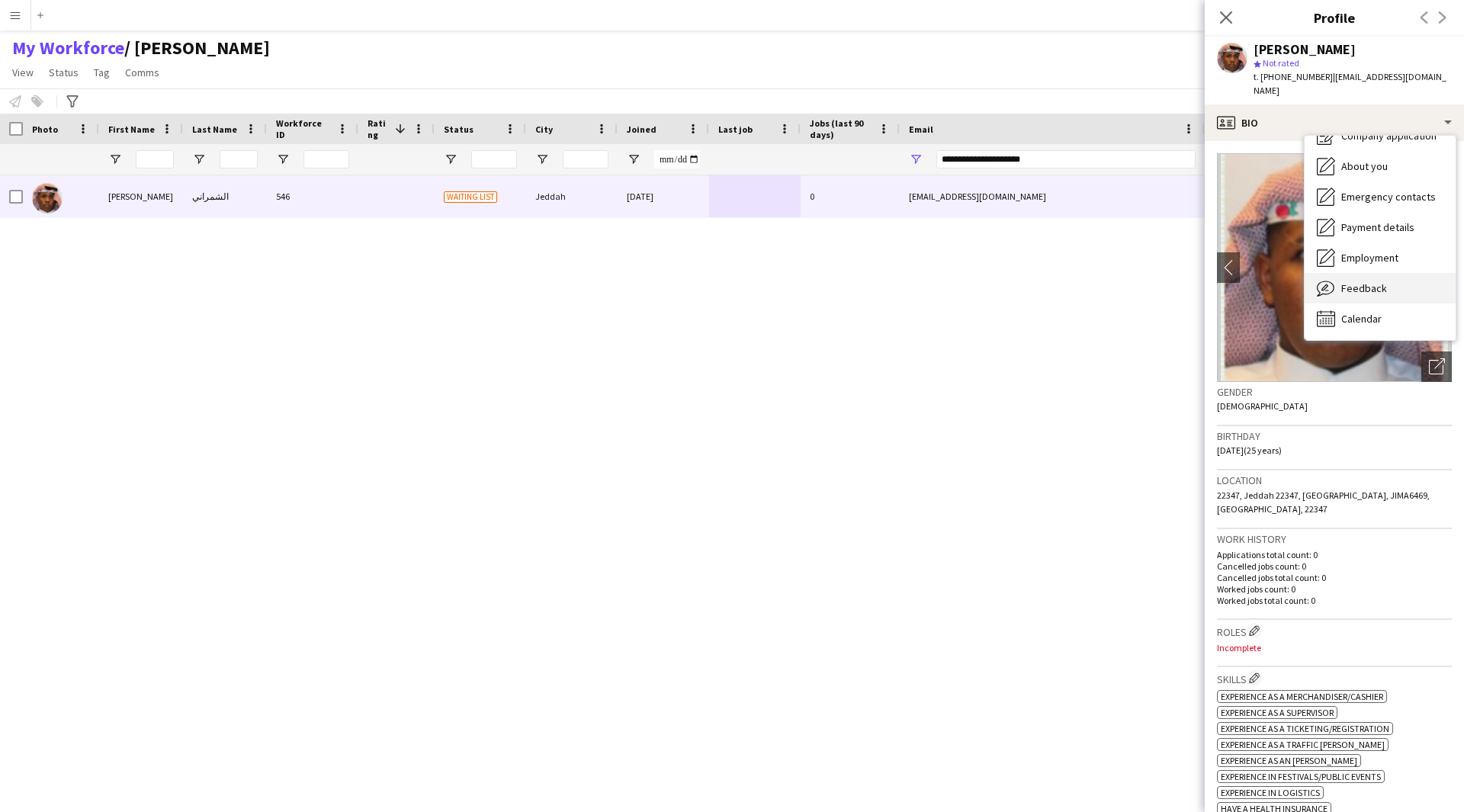
click at [1365, 282] on span "Feedback" at bounding box center [1364, 289] width 45 height 14
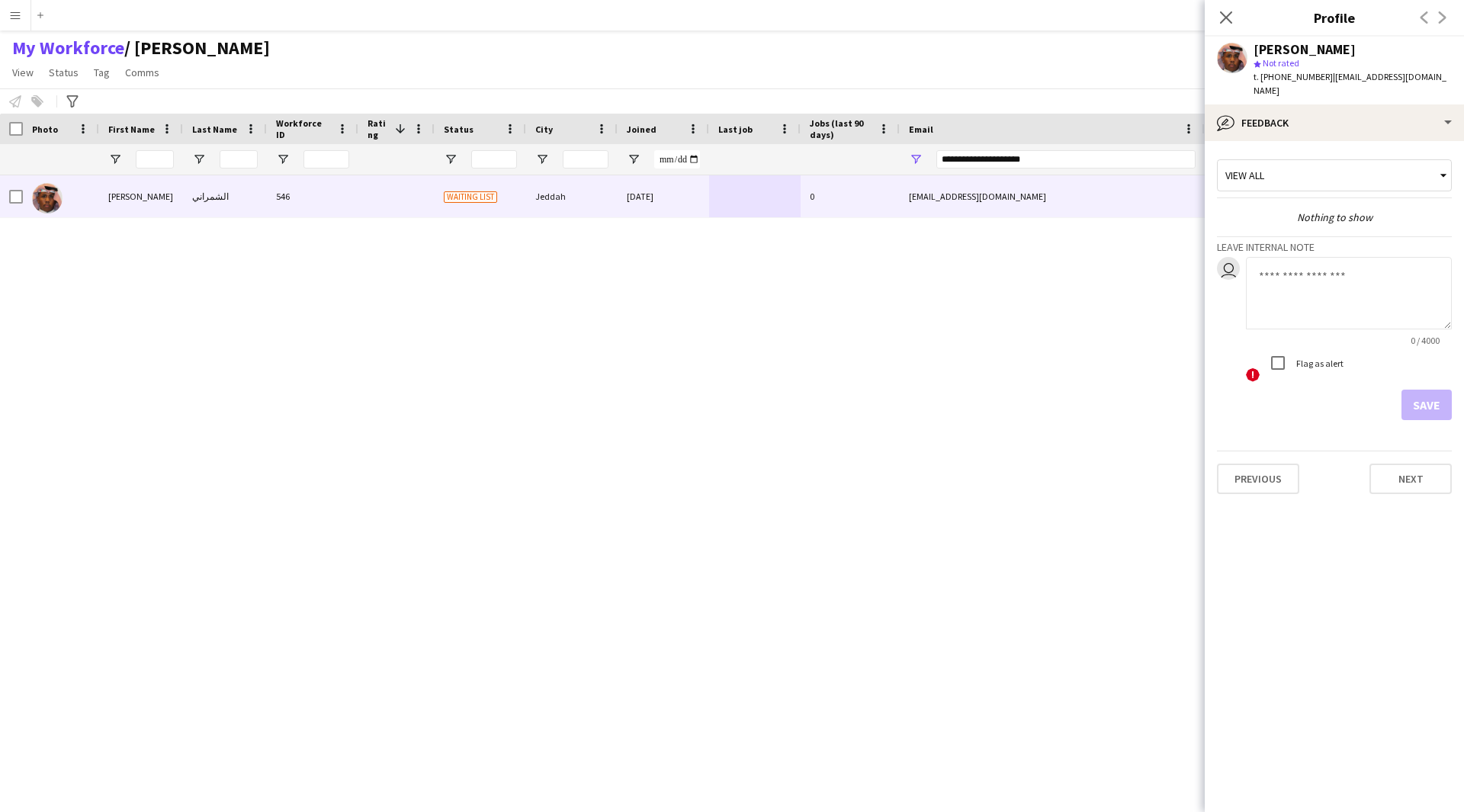
click at [1333, 281] on textarea at bounding box center [1348, 293] width 206 height 73
type textarea "*"
type textarea "*******"
click at [1428, 397] on button "Save" at bounding box center [1426, 404] width 50 height 31
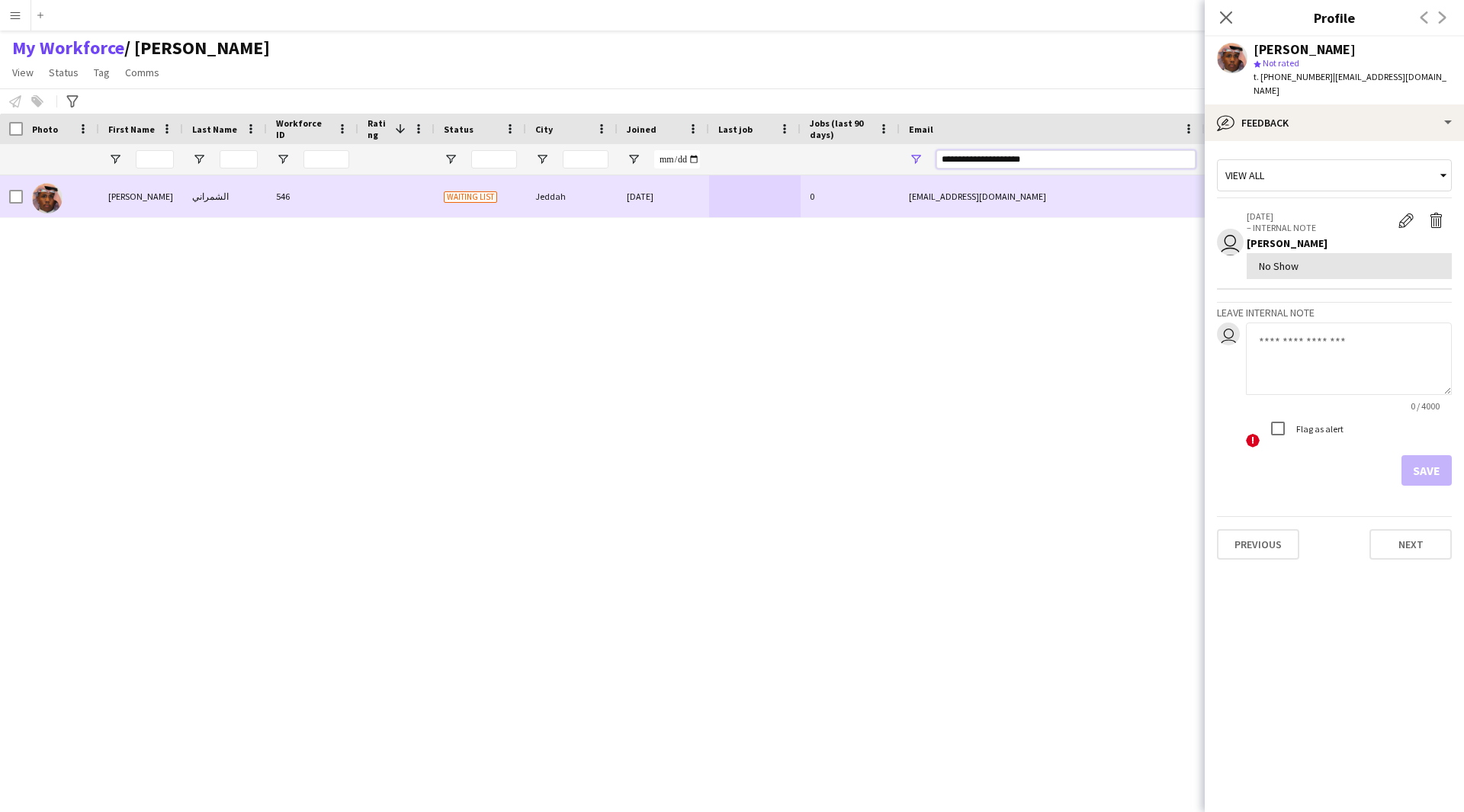
drag, startPoint x: 1067, startPoint y: 161, endPoint x: 668, endPoint y: 226, distance: 404.3
click at [668, 226] on div "Workforce Details Photo First Name" at bounding box center [732, 449] width 1464 height 672
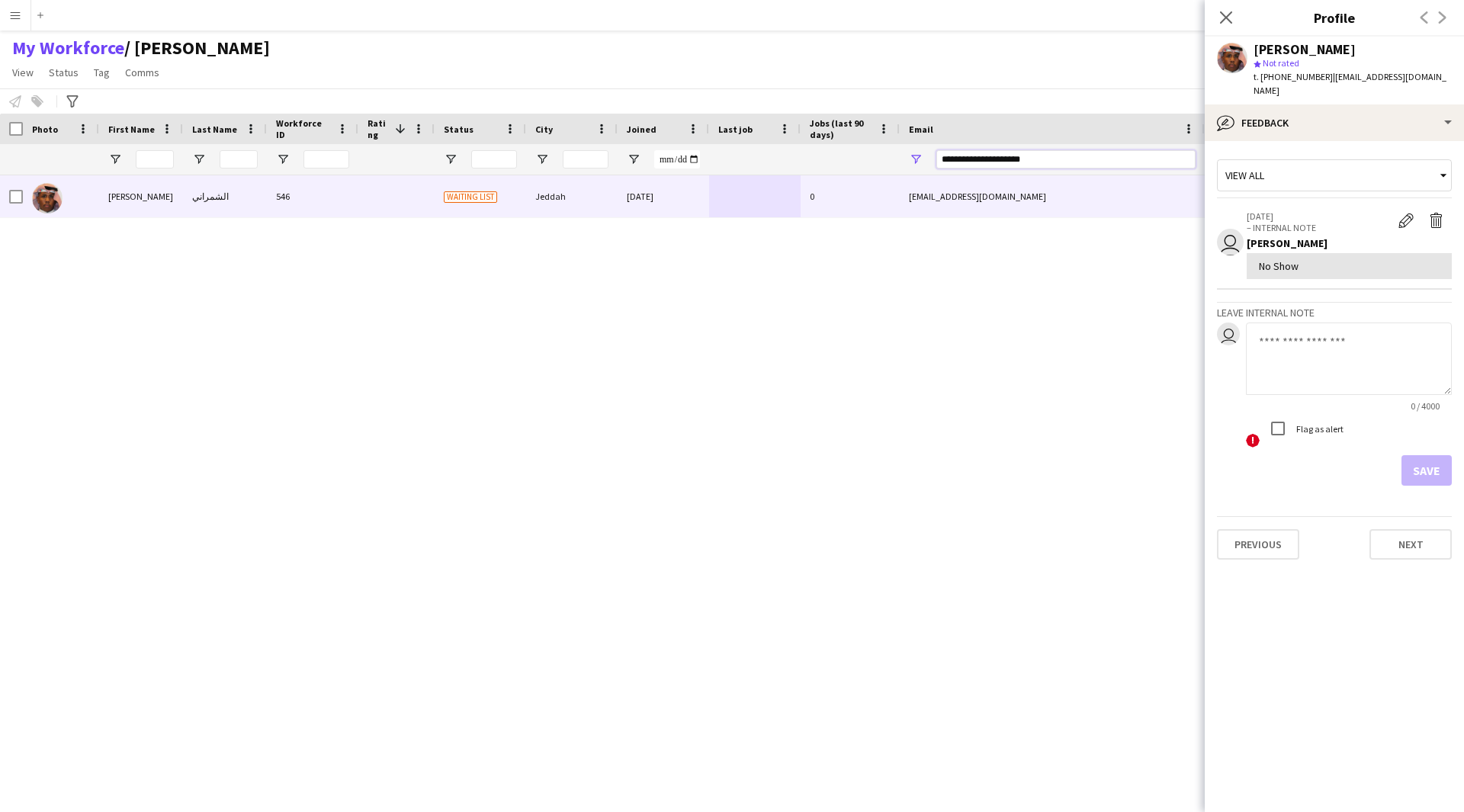
paste input "Email Filter Input"
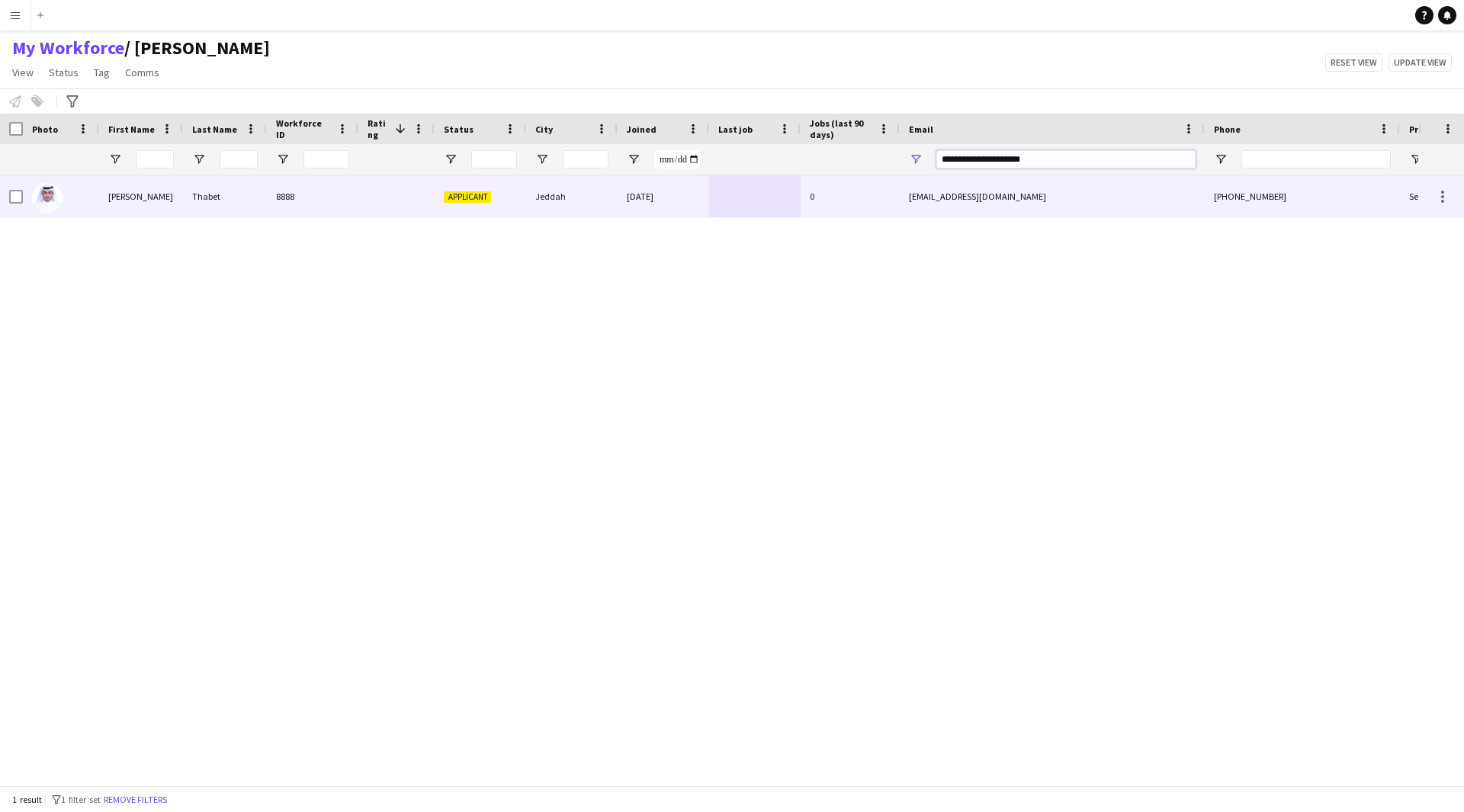
type input "**********"
click at [868, 191] on div "0" at bounding box center [850, 196] width 99 height 42
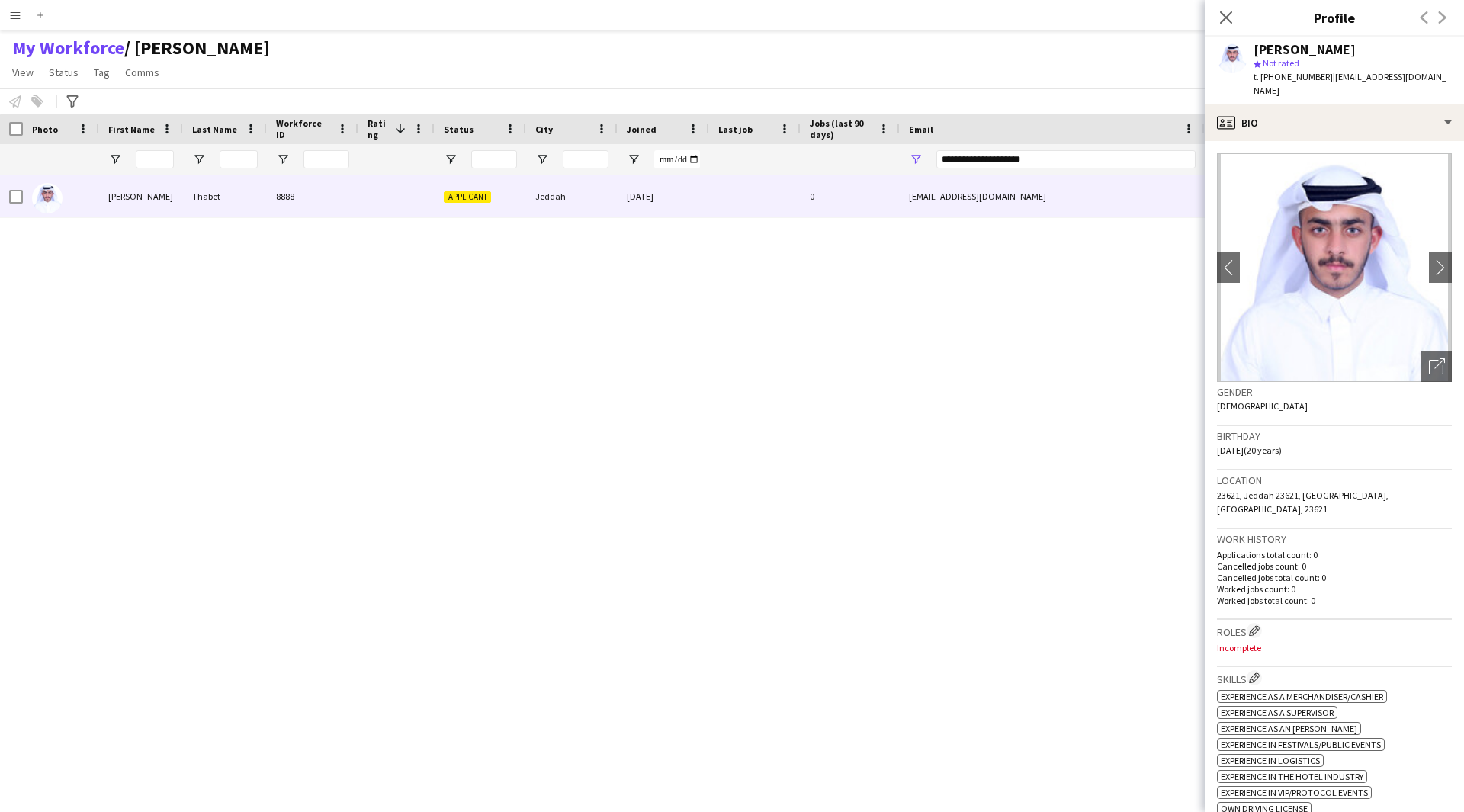
scroll to position [1, 0]
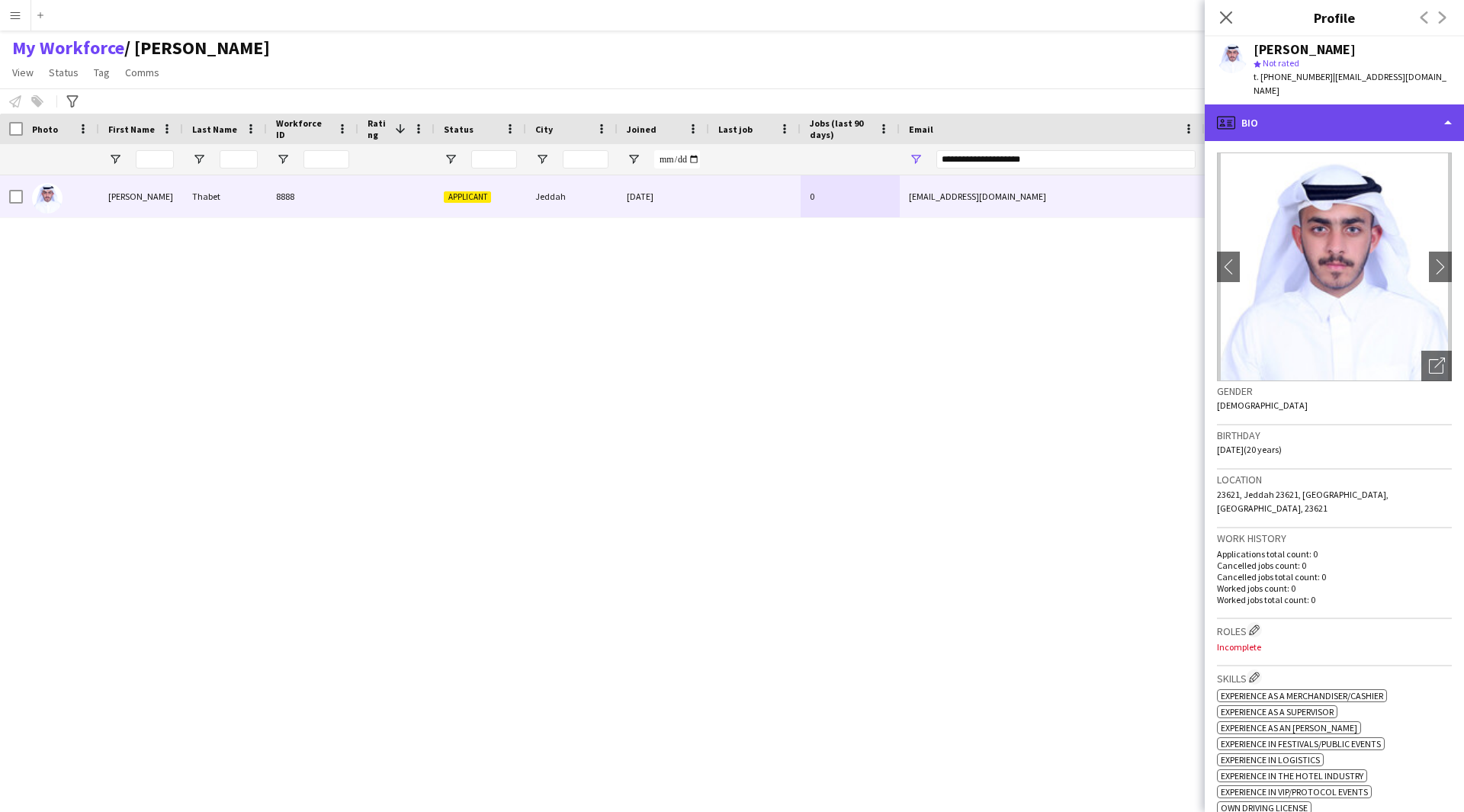
click at [1368, 105] on div "profile Bio" at bounding box center [1334, 123] width 259 height 37
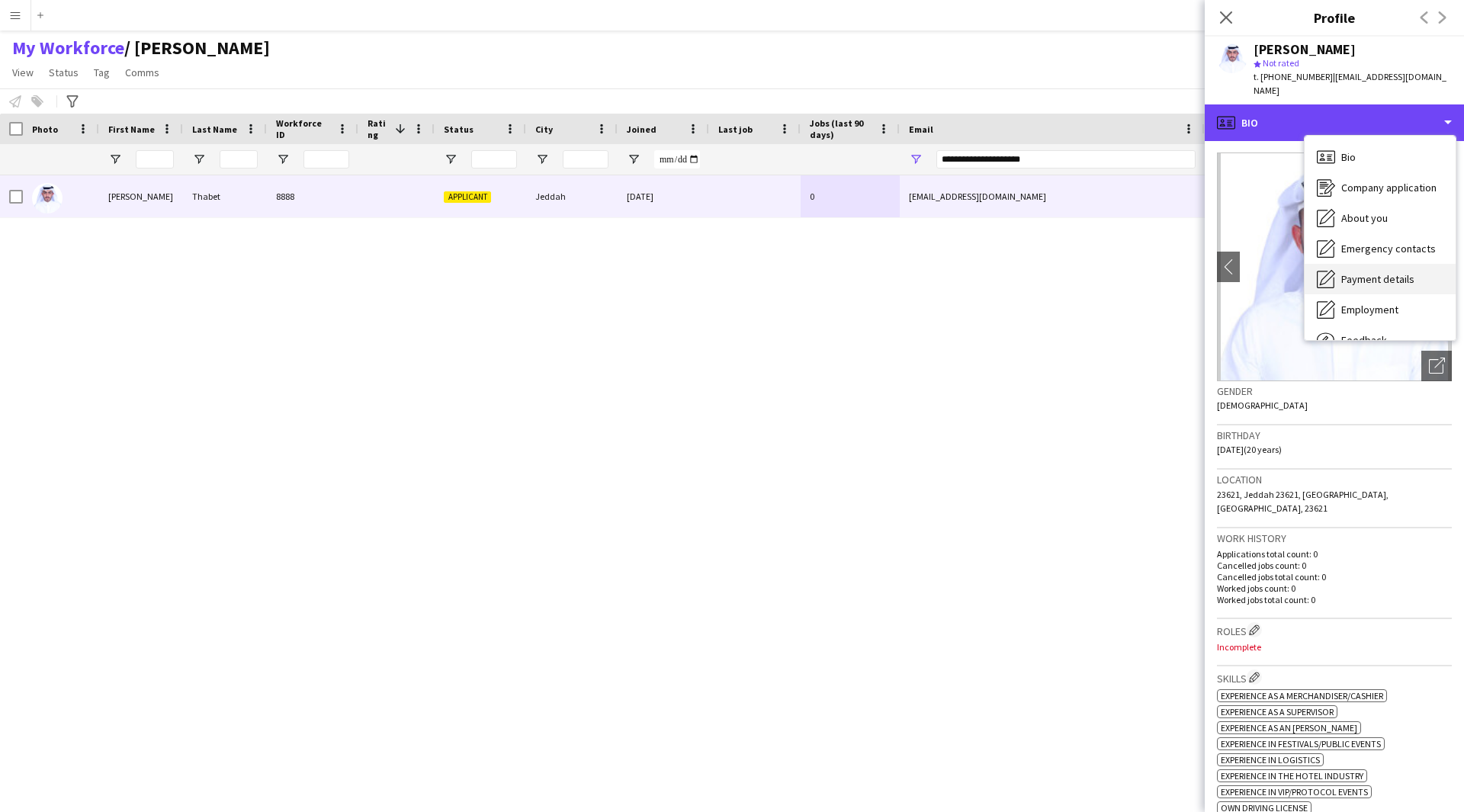
scroll to position [52, 0]
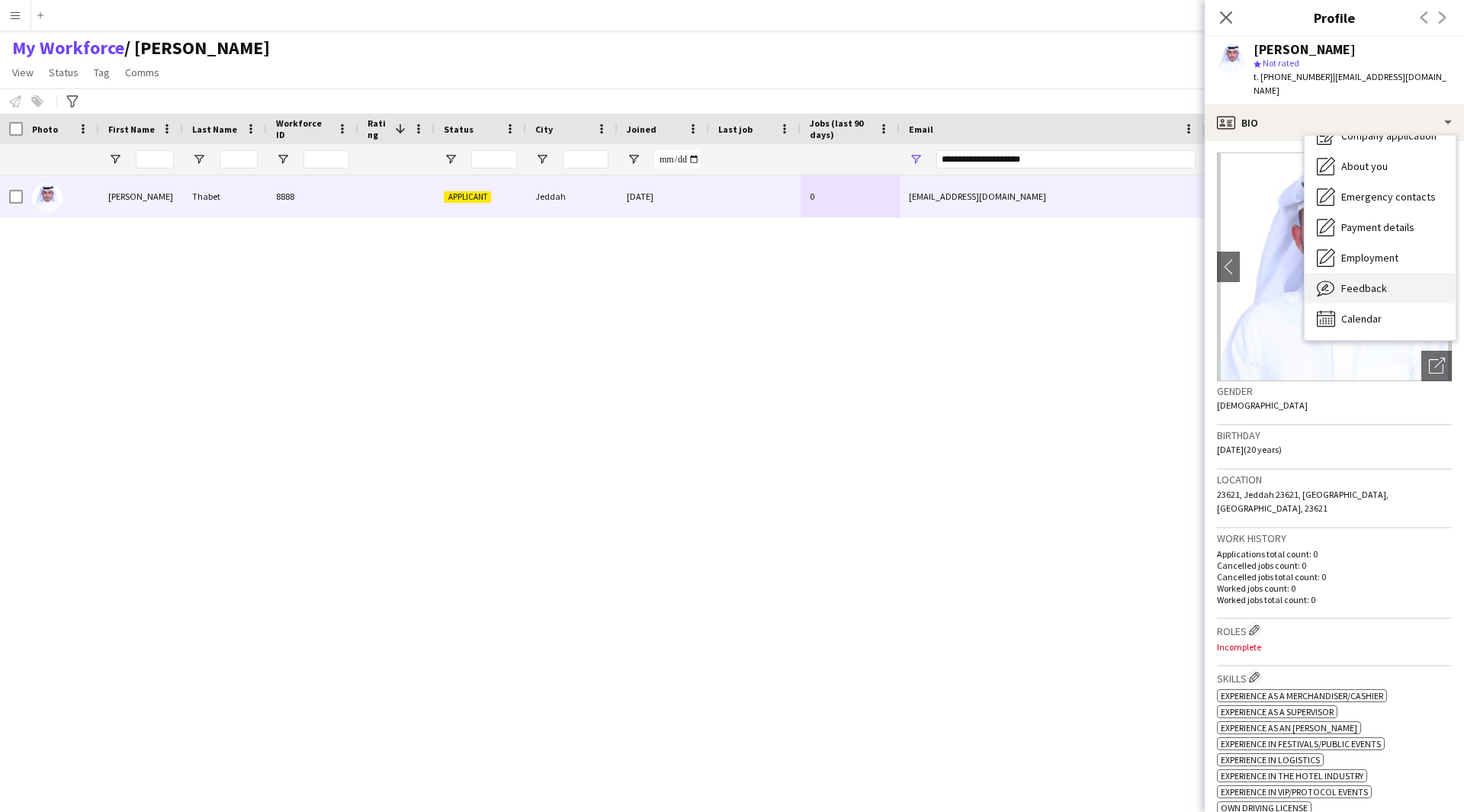
click at [1372, 282] on span "Feedback" at bounding box center [1364, 289] width 45 height 14
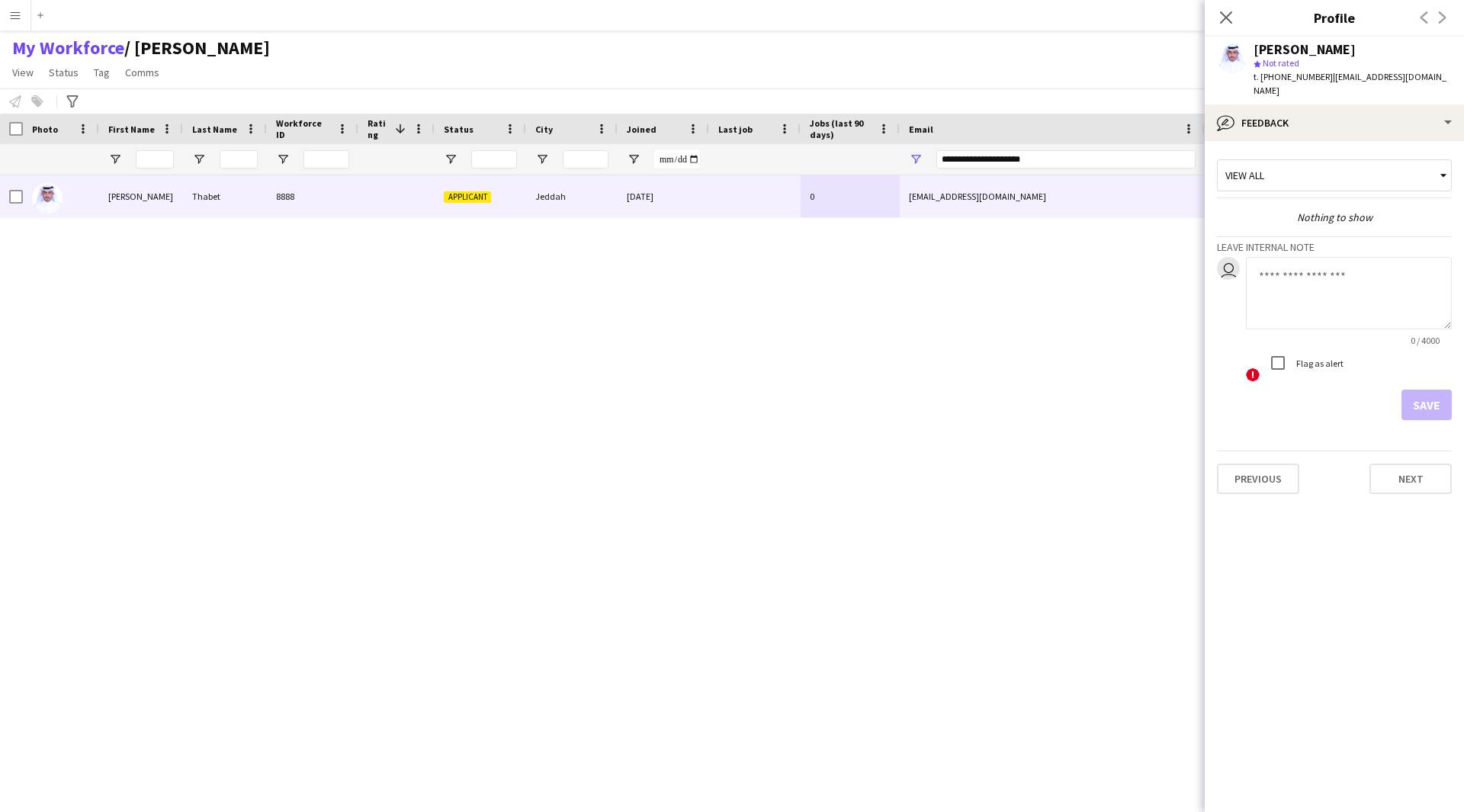
click at [1309, 278] on textarea at bounding box center [1348, 293] width 206 height 73
paste textarea "**********"
type textarea "**********"
click at [1427, 390] on button "Save" at bounding box center [1426, 404] width 50 height 31
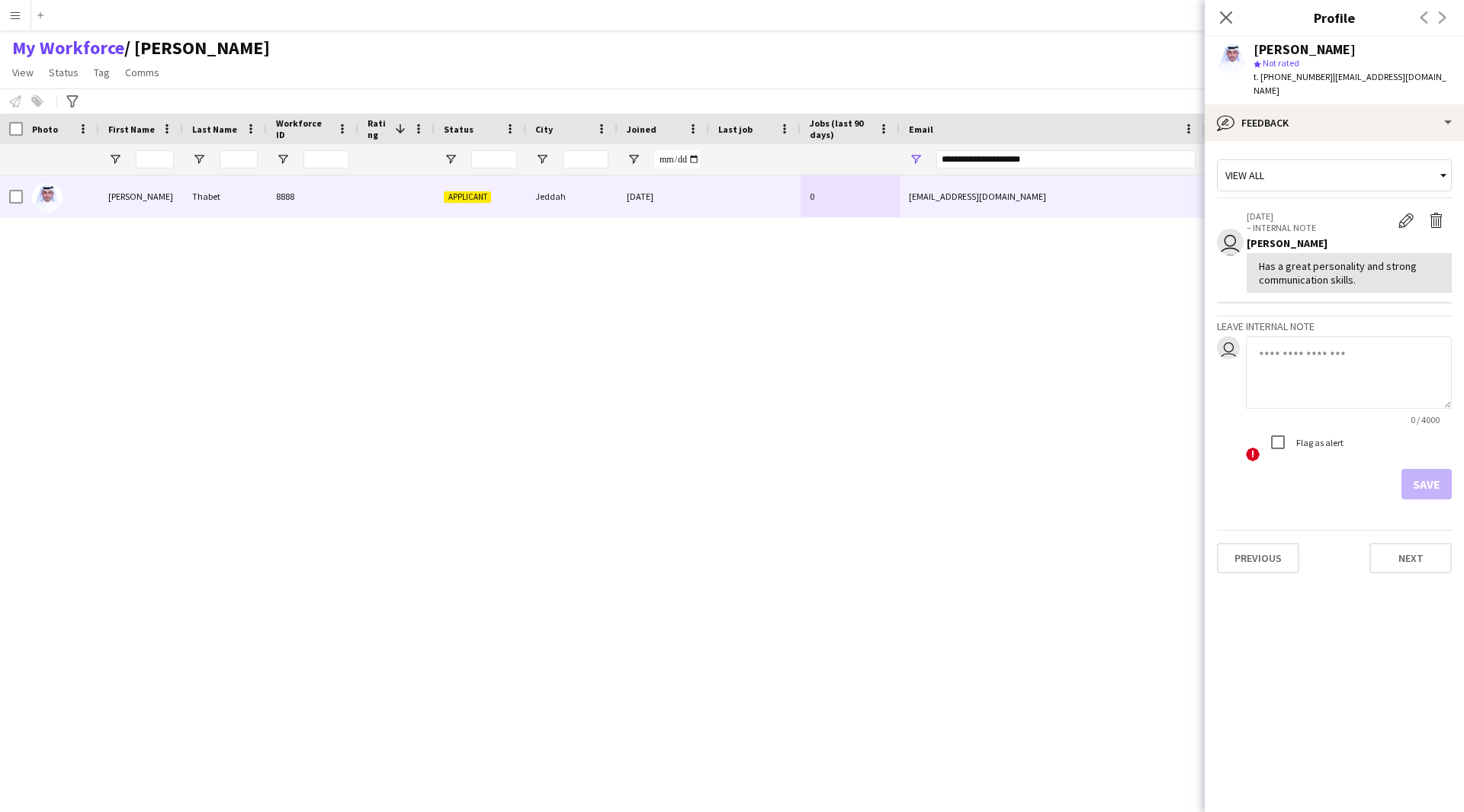
drag, startPoint x: 1358, startPoint y: 261, endPoint x: 1234, endPoint y: 255, distance: 124.1
click at [1234, 255] on app-crew-profile-feedback-item "user [DATE] – INTERNAL NOTE Edit internal note Delete internal note [PERSON_NAM…" at bounding box center [1334, 253] width 235 height 103
copy div "Has a great personality and strong communication skills."
click at [1281, 105] on div "bubble-pencil Feedback" at bounding box center [1334, 123] width 259 height 37
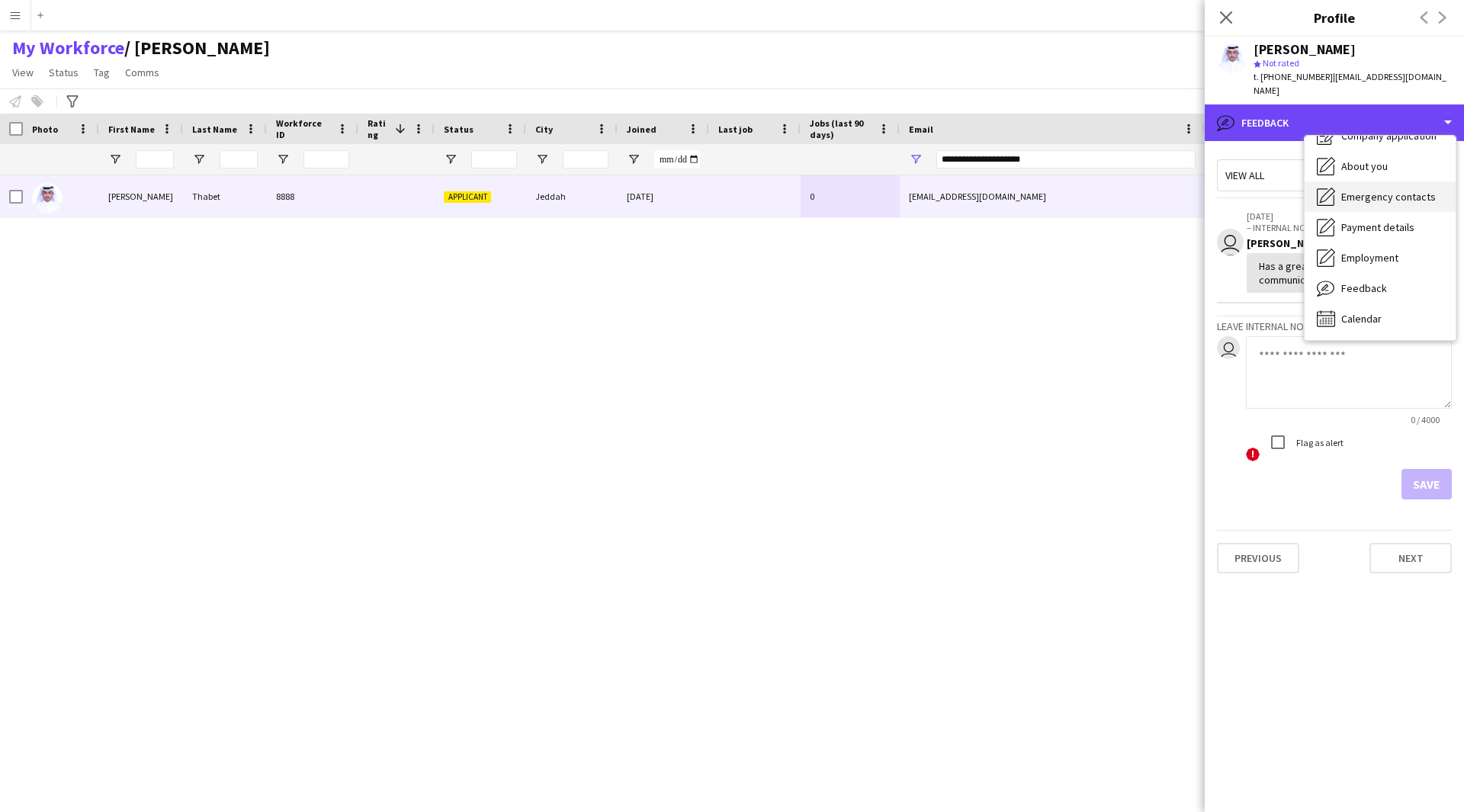
scroll to position [0, 0]
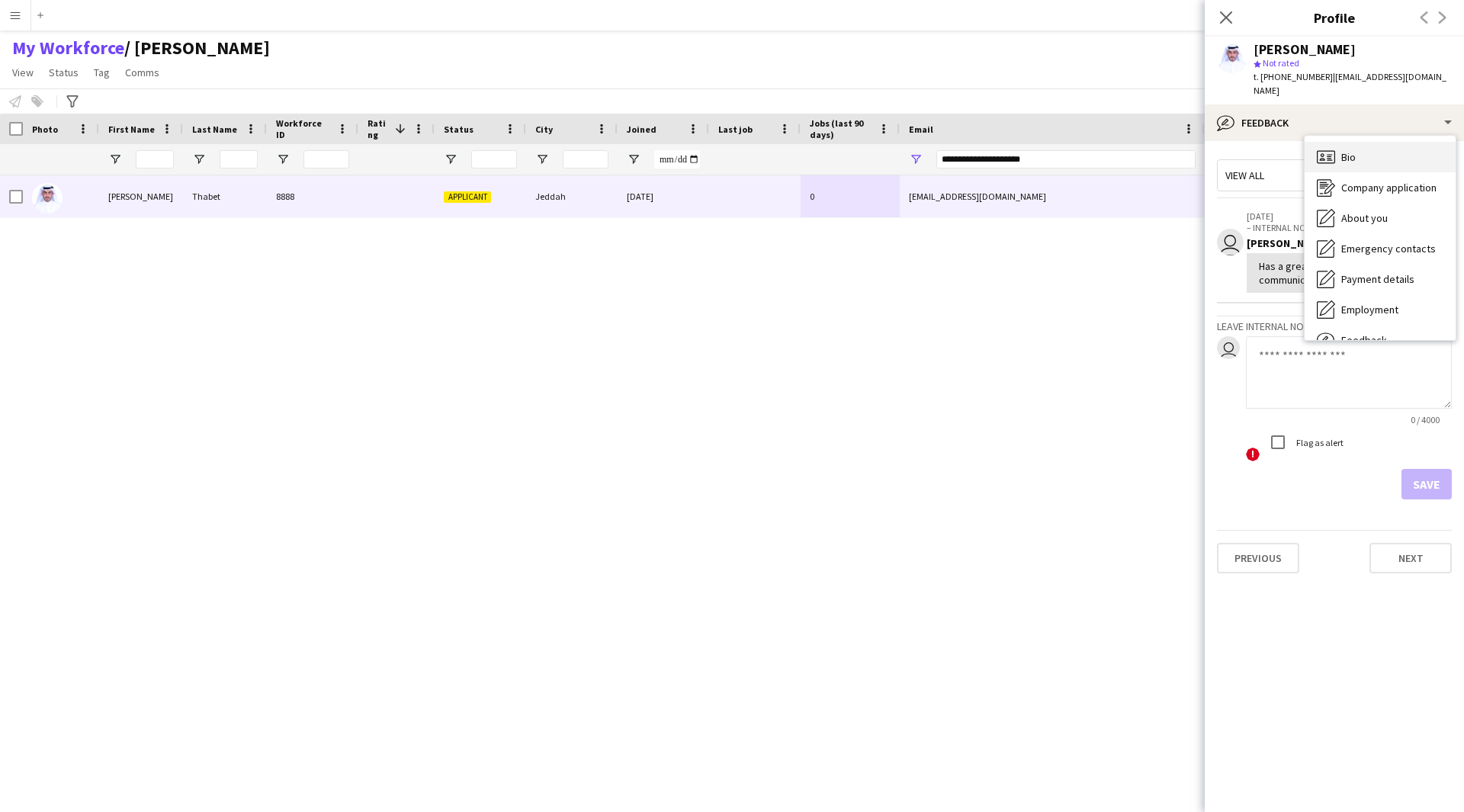
click at [1348, 150] on span "Bio" at bounding box center [1348, 157] width 15 height 14
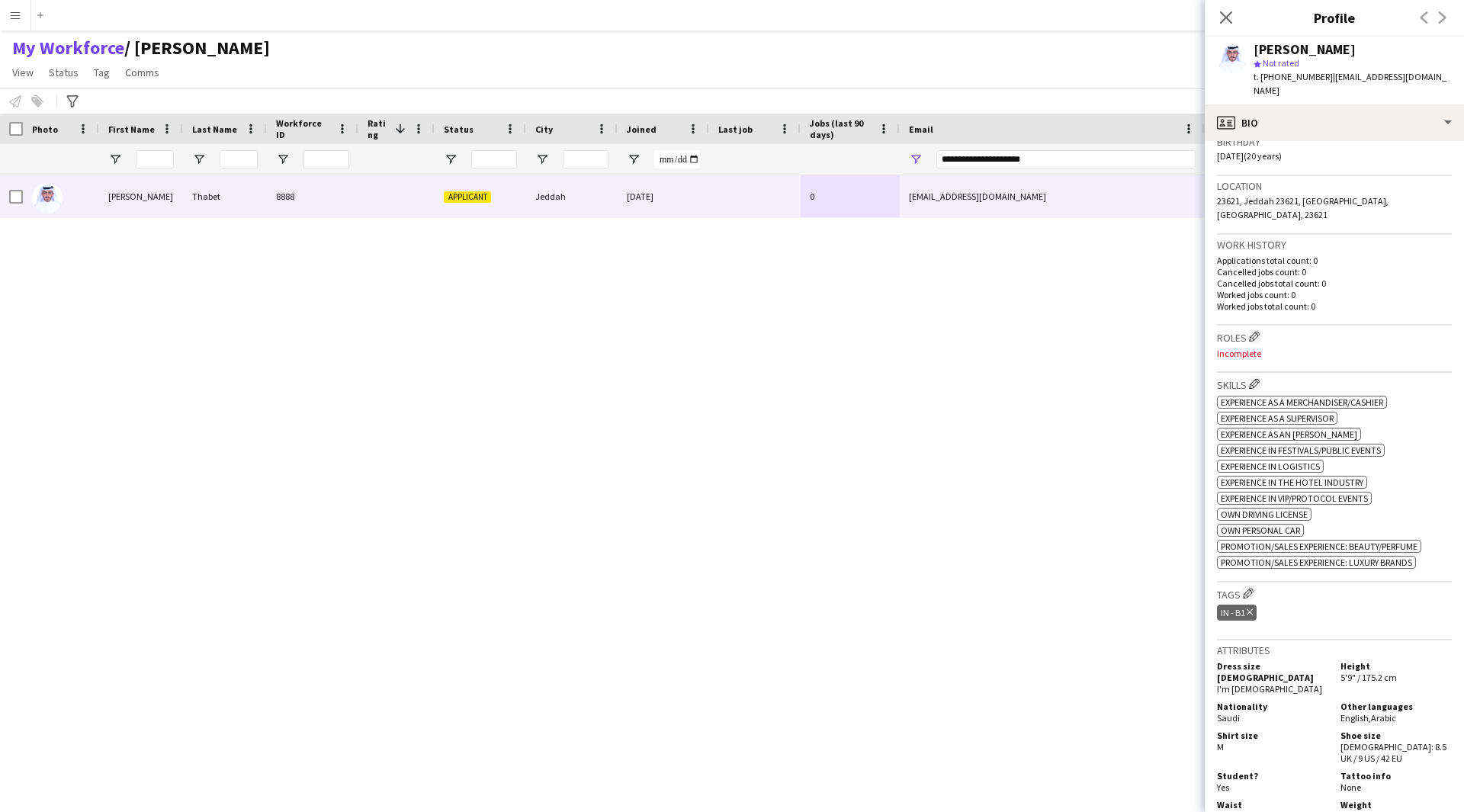
scroll to position [293, 0]
click at [1256, 332] on app-icon "Edit crew company roles" at bounding box center [1254, 338] width 11 height 11
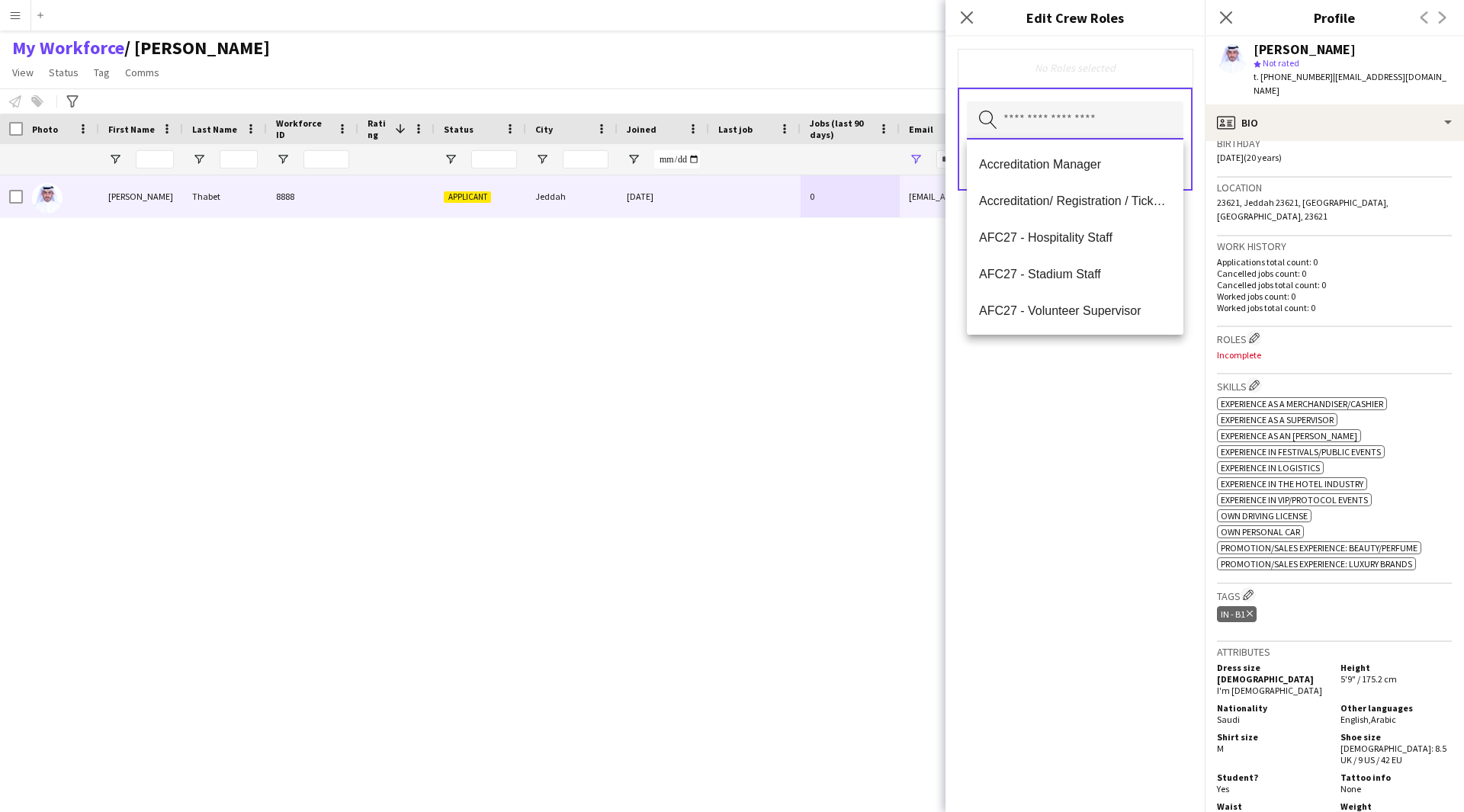
click at [1045, 132] on input "text" at bounding box center [1075, 120] width 217 height 38
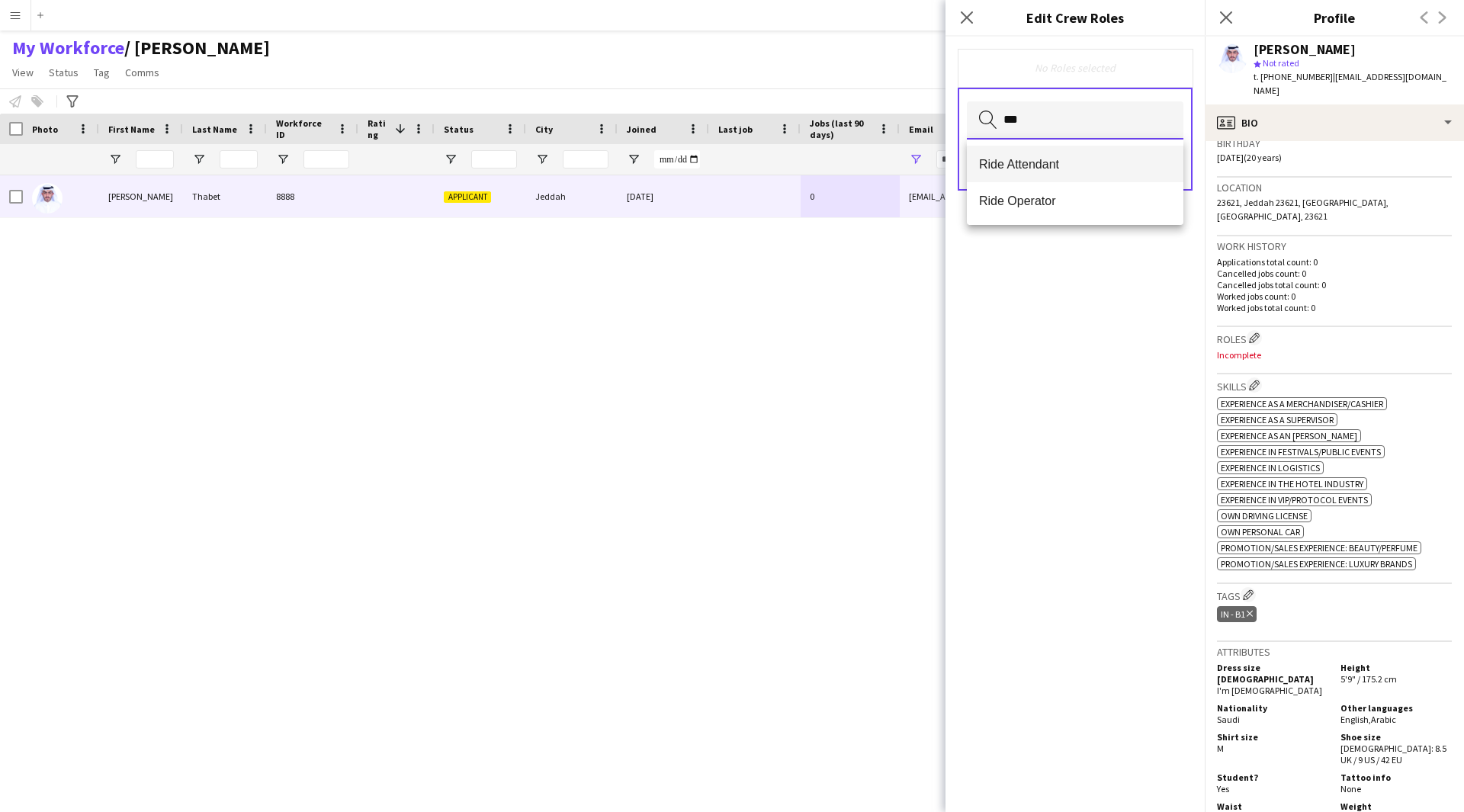
type input "***"
click at [1034, 161] on span "Ride Attendant" at bounding box center [1075, 164] width 192 height 15
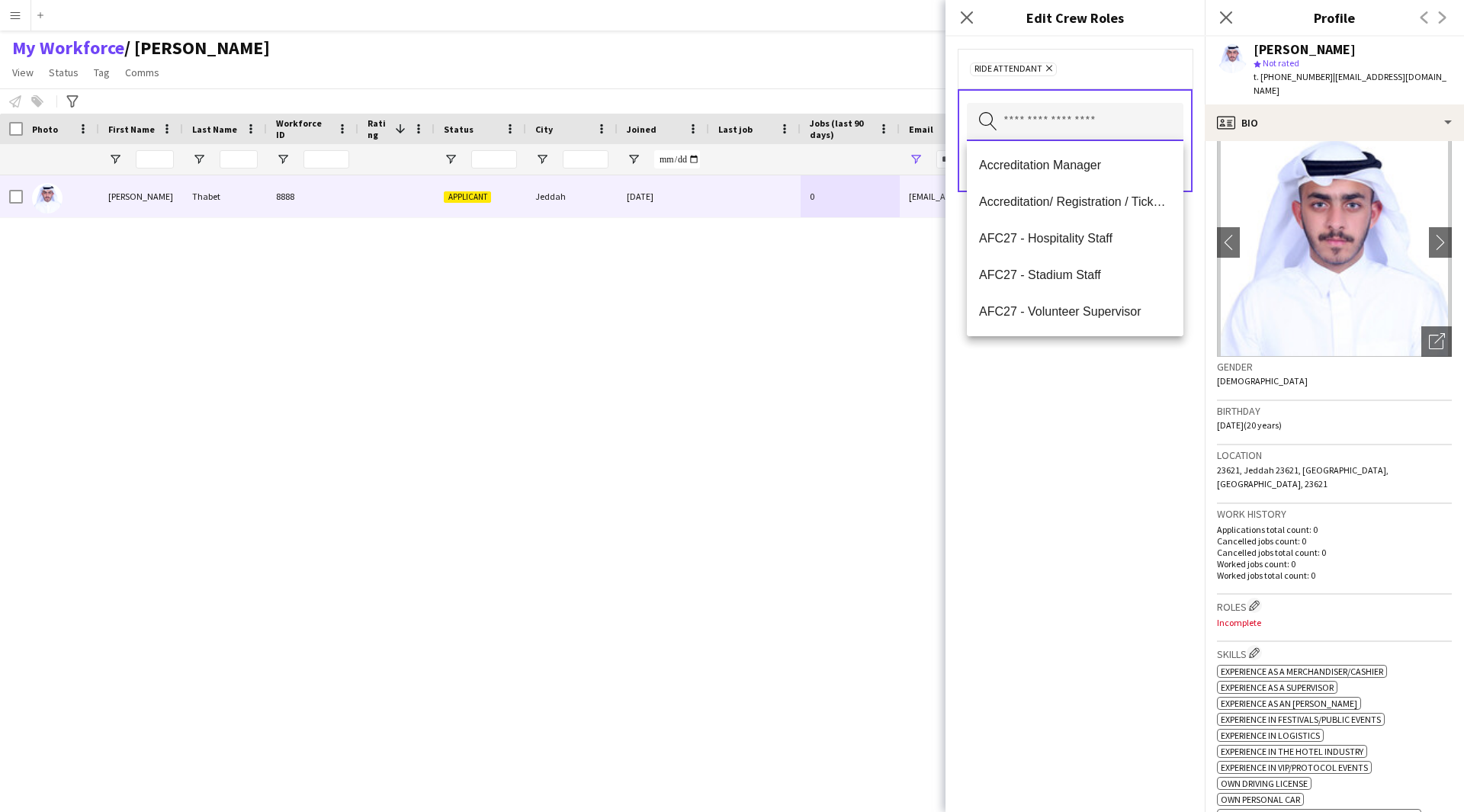
scroll to position [12, 0]
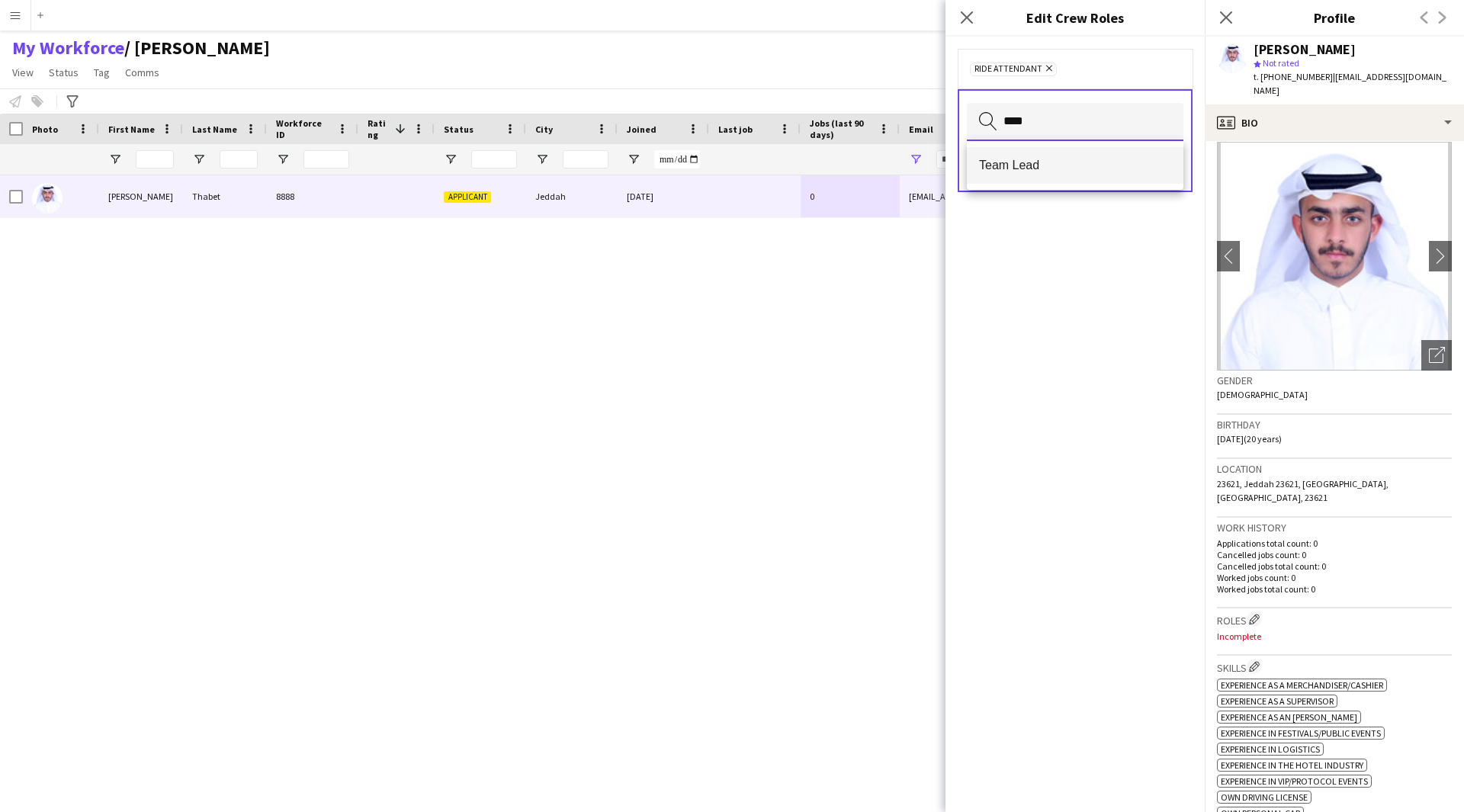
type input "****"
click at [1072, 163] on span "Team Lead" at bounding box center [1075, 165] width 192 height 15
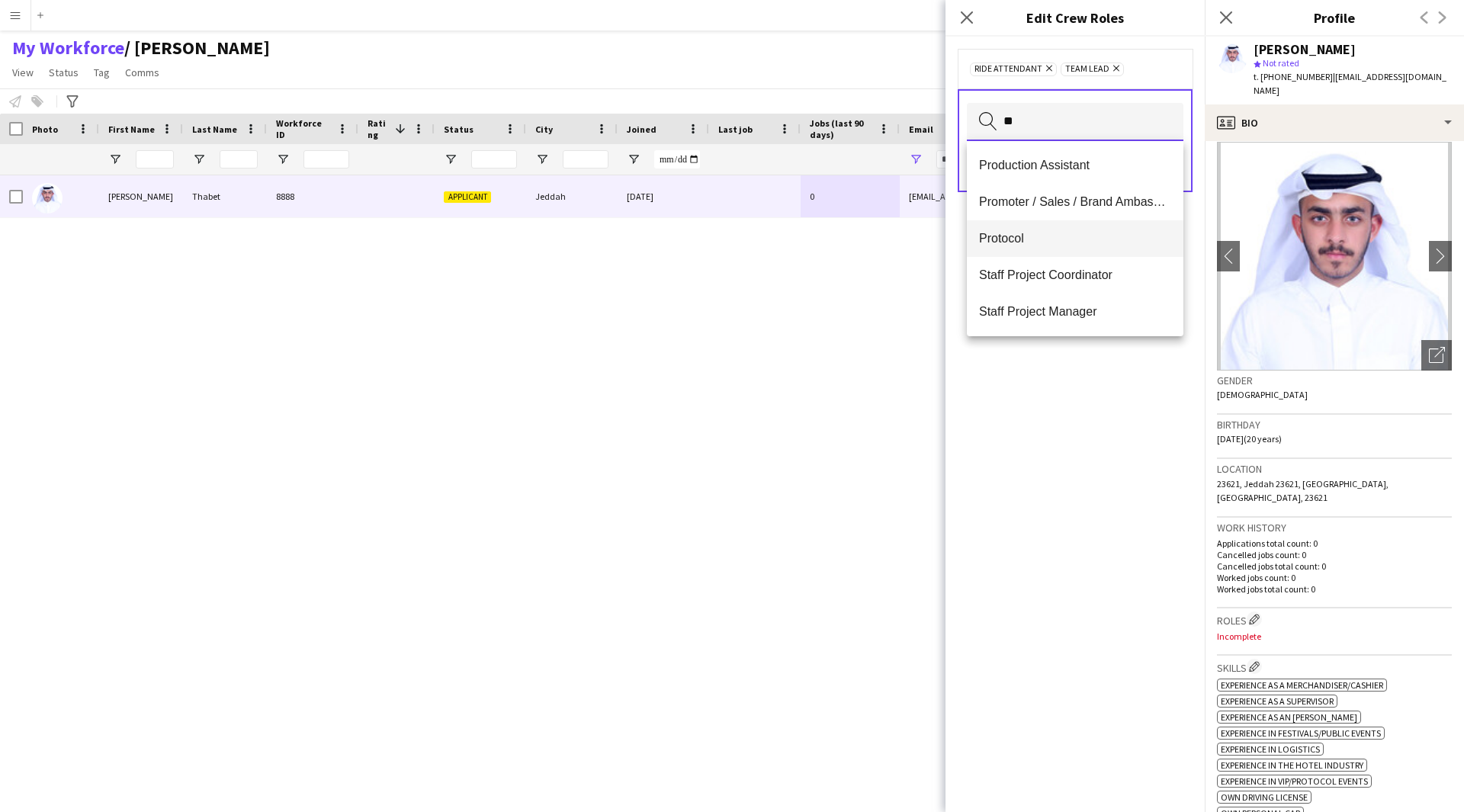
type input "**"
click at [1059, 255] on mat-option "Protocol" at bounding box center [1075, 239] width 217 height 37
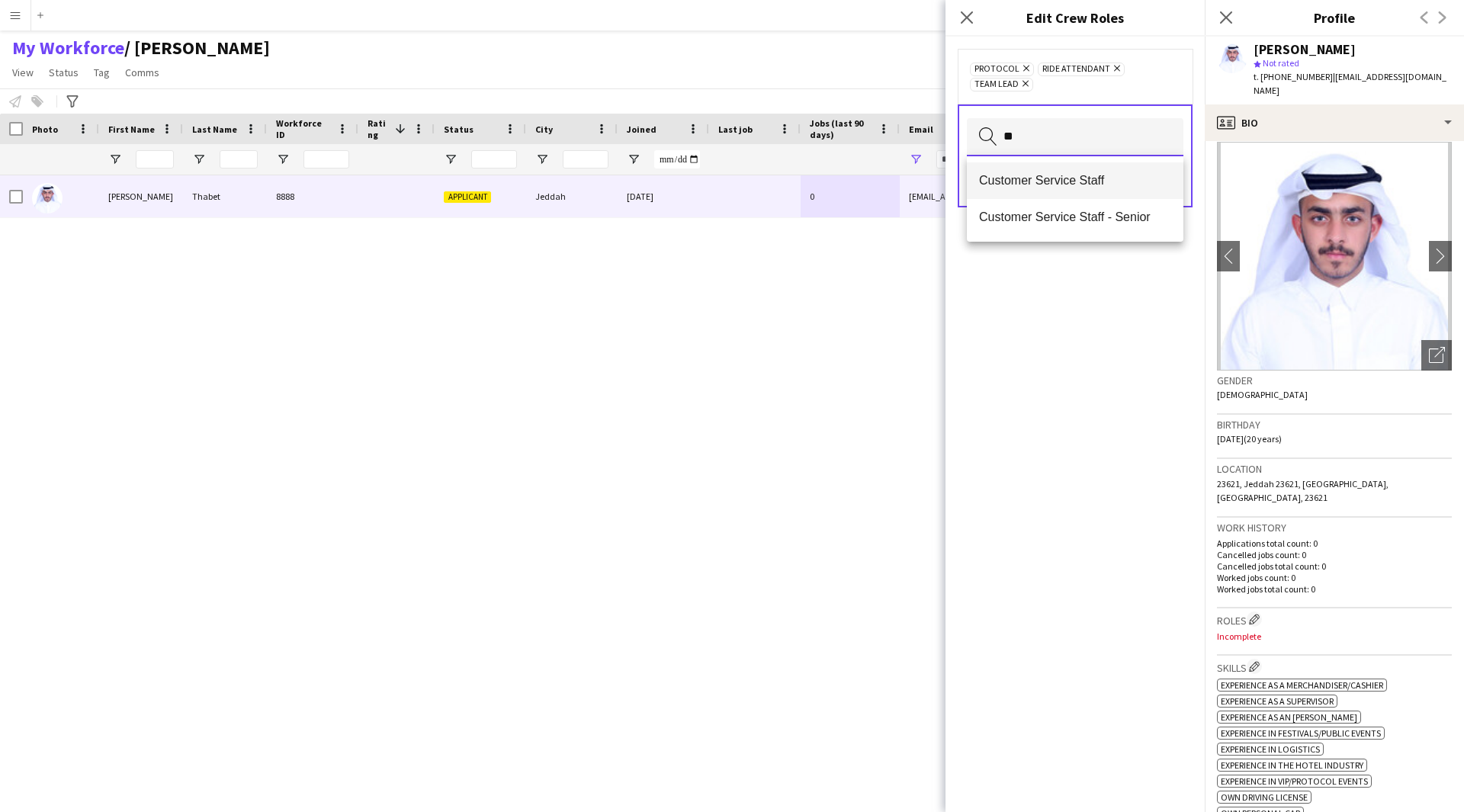
type input "**"
click at [1074, 186] on span "Customer Service Staff" at bounding box center [1075, 180] width 192 height 15
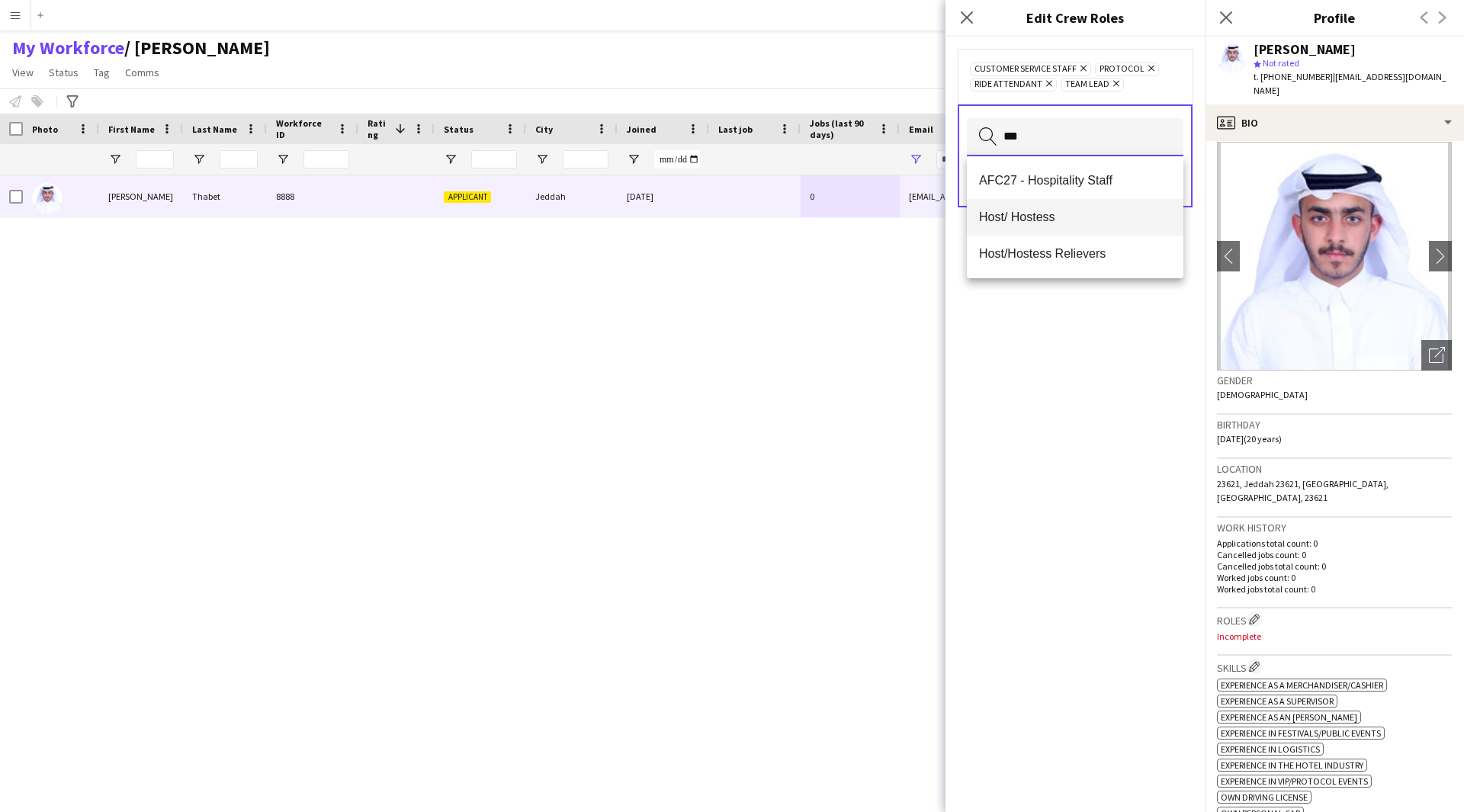
type input "***"
click at [1074, 225] on span "Host/ Hostess" at bounding box center [1075, 217] width 192 height 15
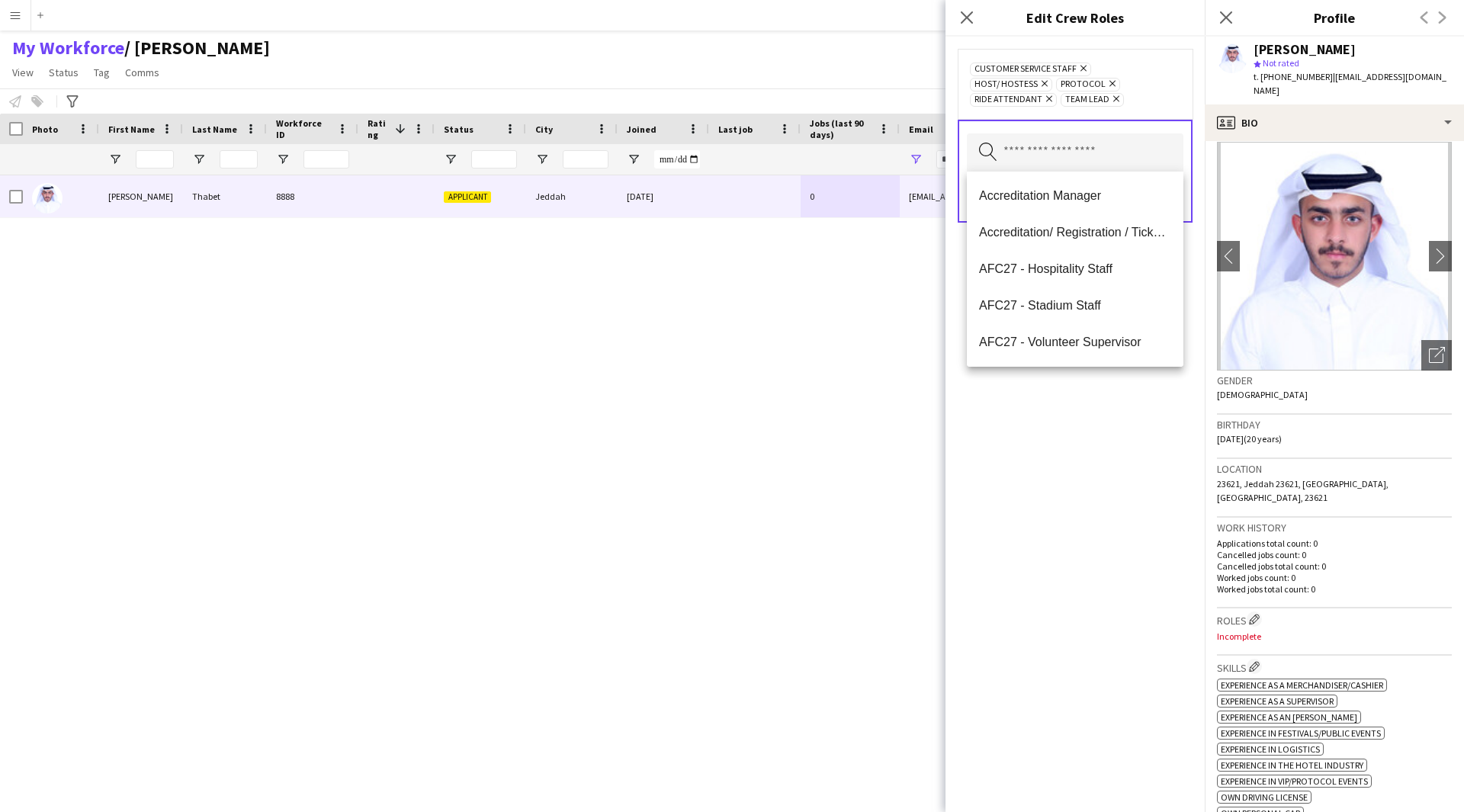
click at [1091, 510] on div "Customer Service Staff Remove Host/ Hostess Remove Protocol Remove Ride Attenda…" at bounding box center [1074, 424] width 259 height 775
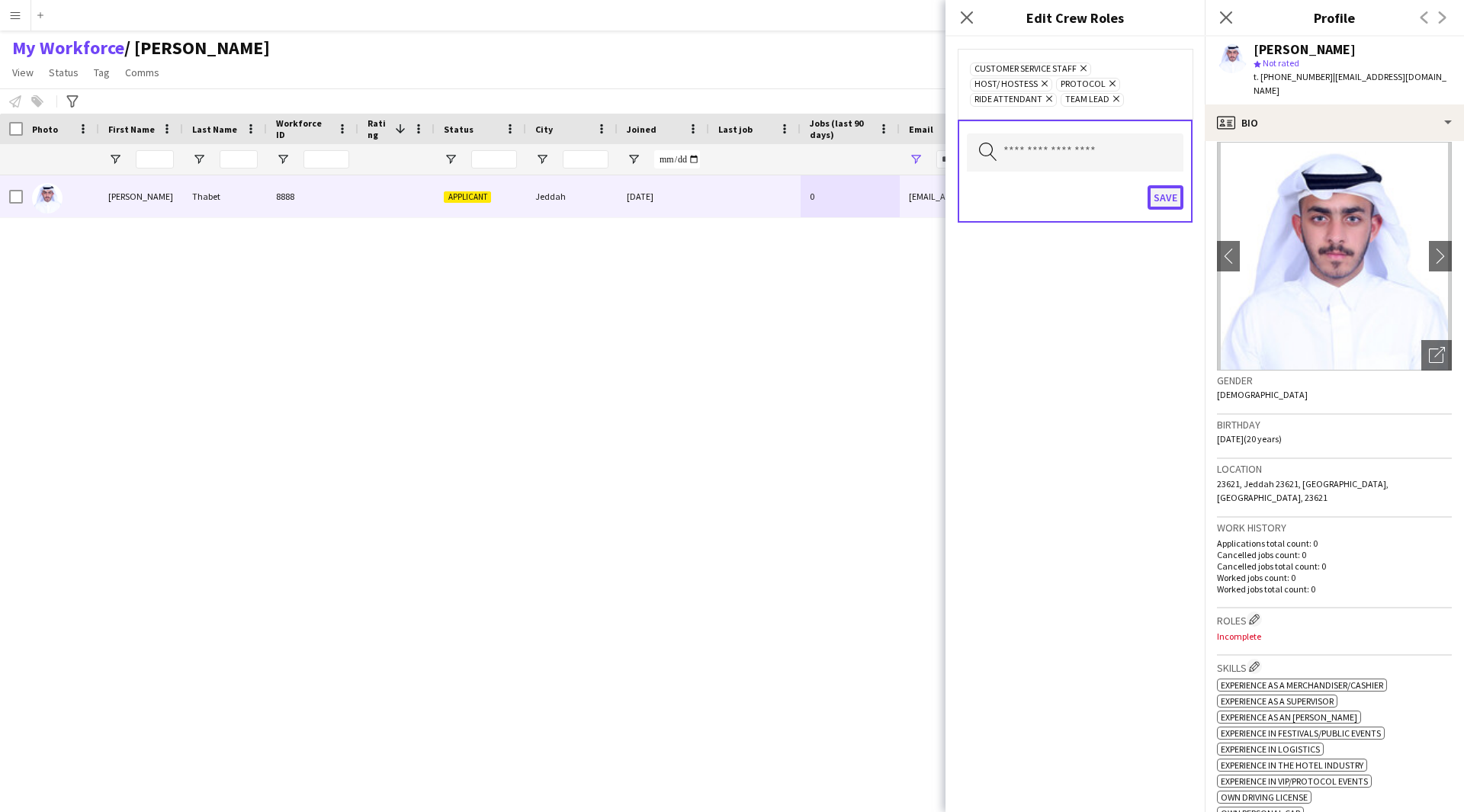
click at [1158, 204] on button "Save" at bounding box center [1166, 197] width 36 height 24
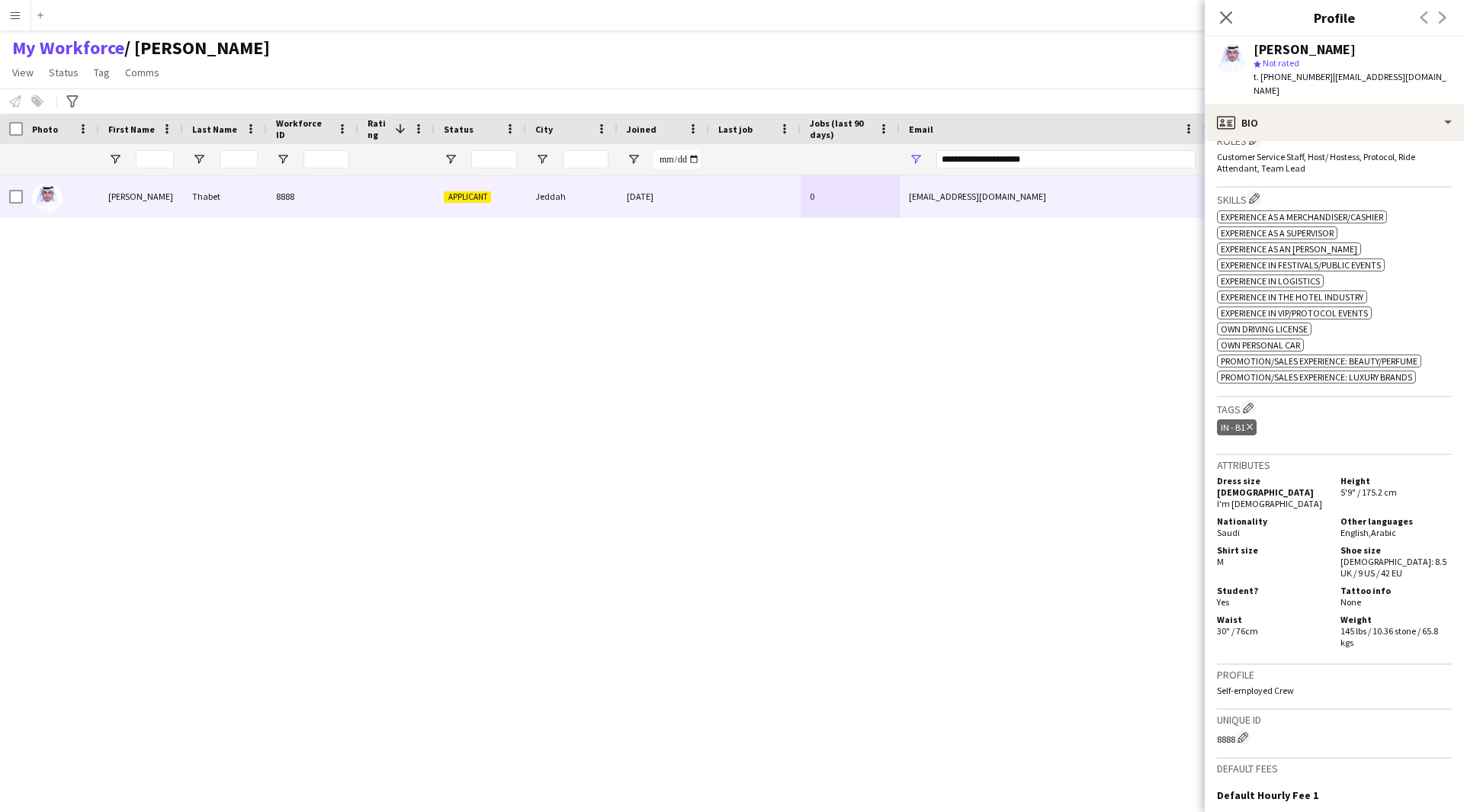
scroll to position [492, 0]
click at [1250, 402] on app-icon "Edit crew company tags" at bounding box center [1249, 408] width 11 height 11
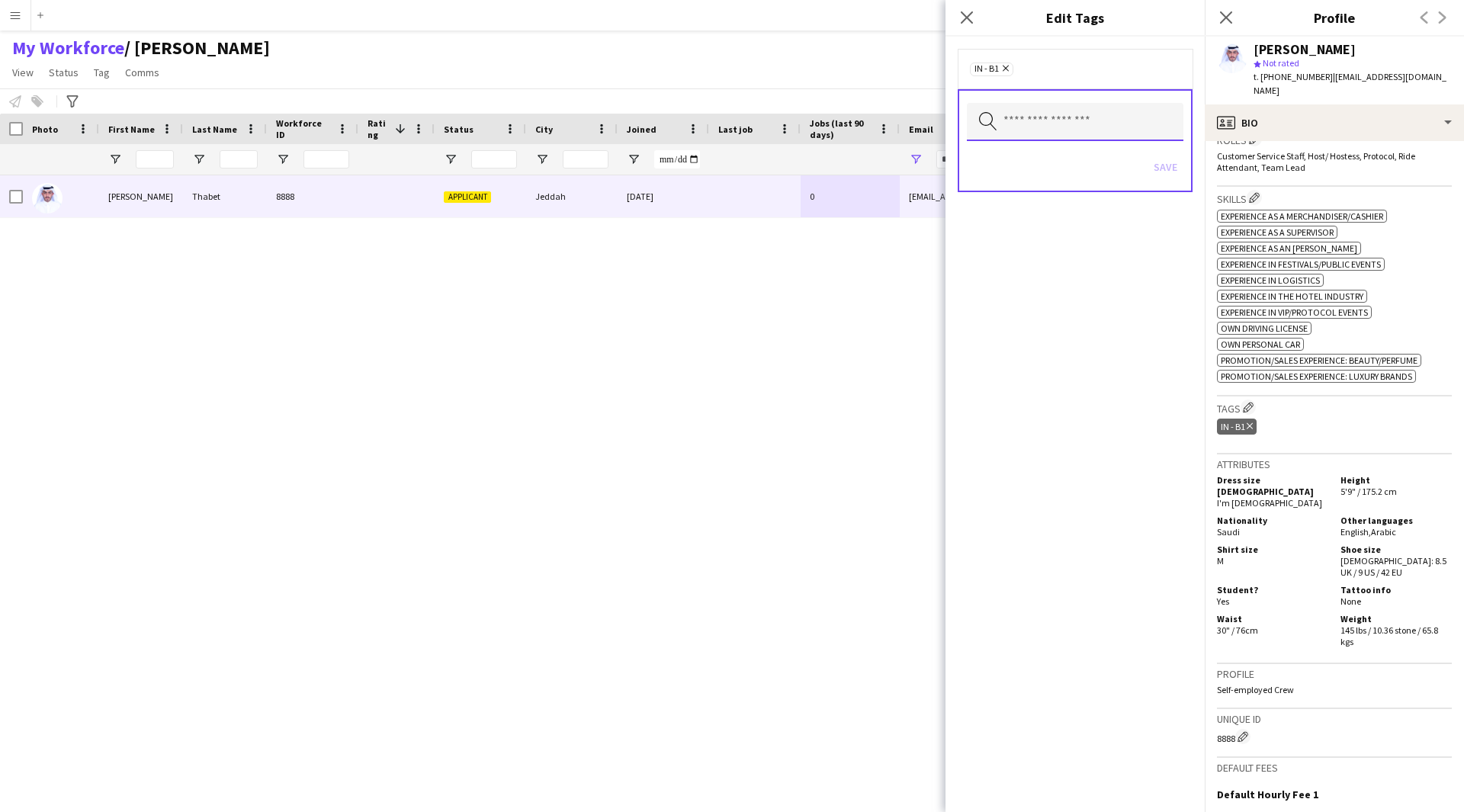
click at [1062, 124] on input "text" at bounding box center [1075, 122] width 217 height 38
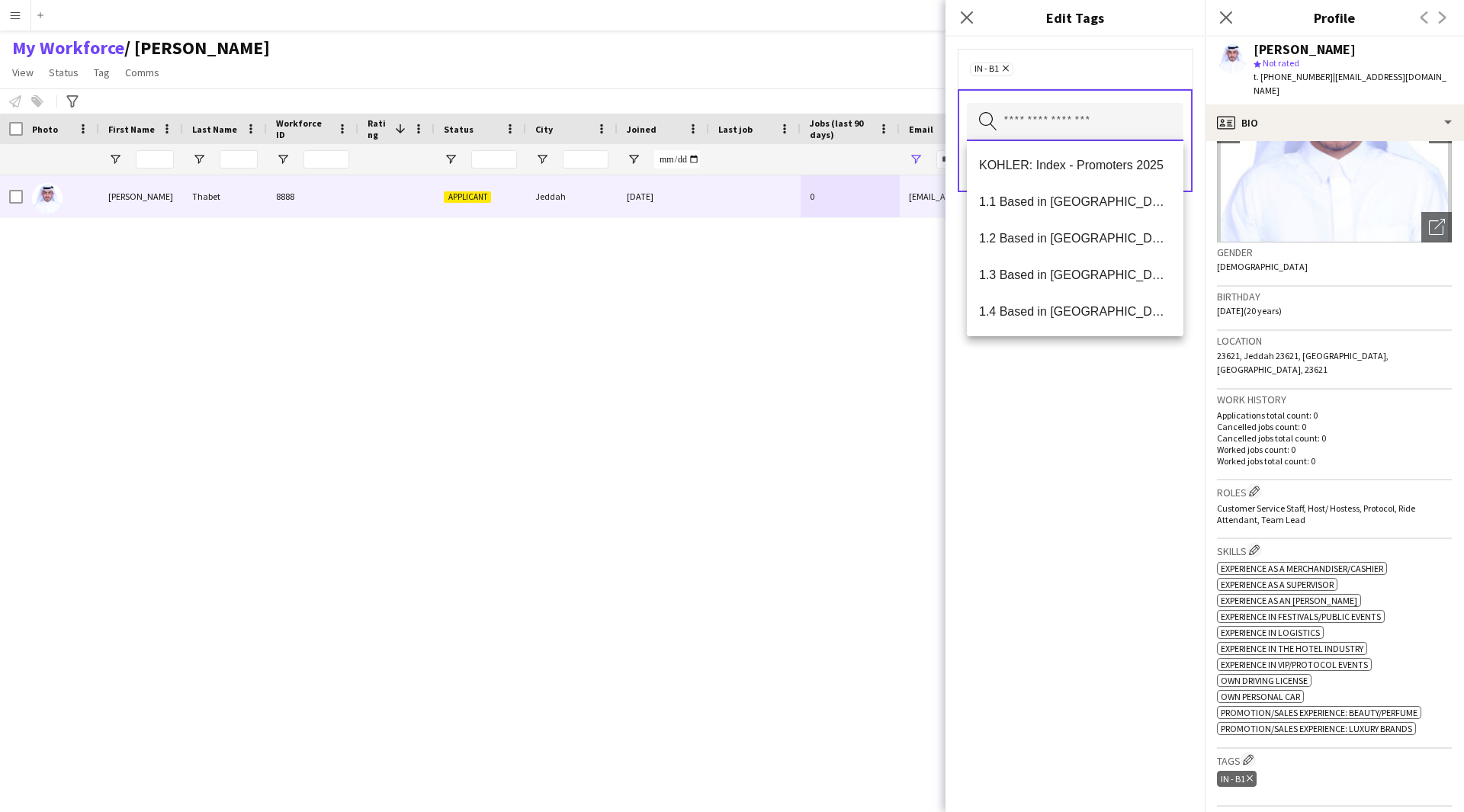
scroll to position [0, 0]
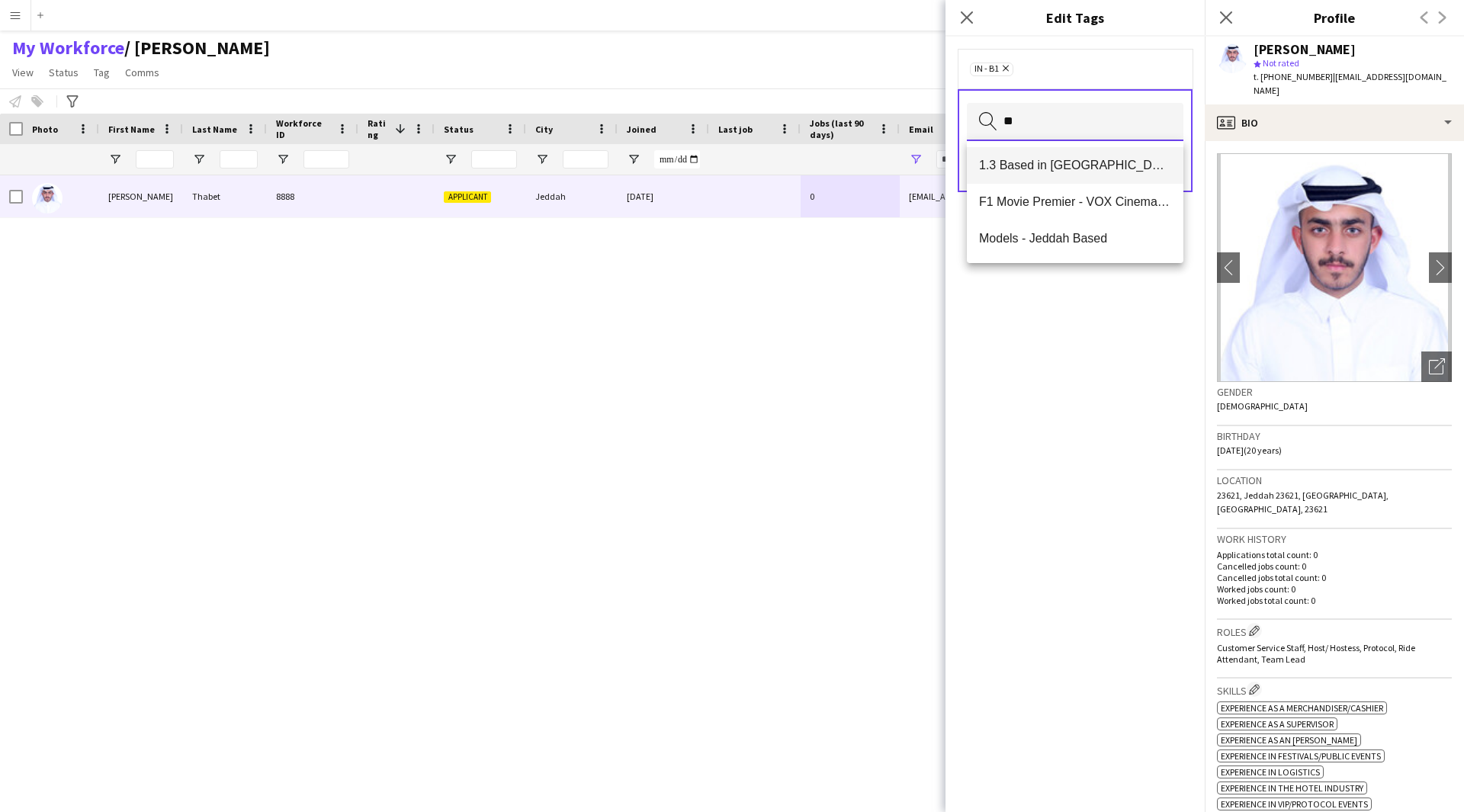
type input "**"
click at [1098, 158] on span "1.3 Based in [GEOGRAPHIC_DATA]" at bounding box center [1075, 165] width 192 height 15
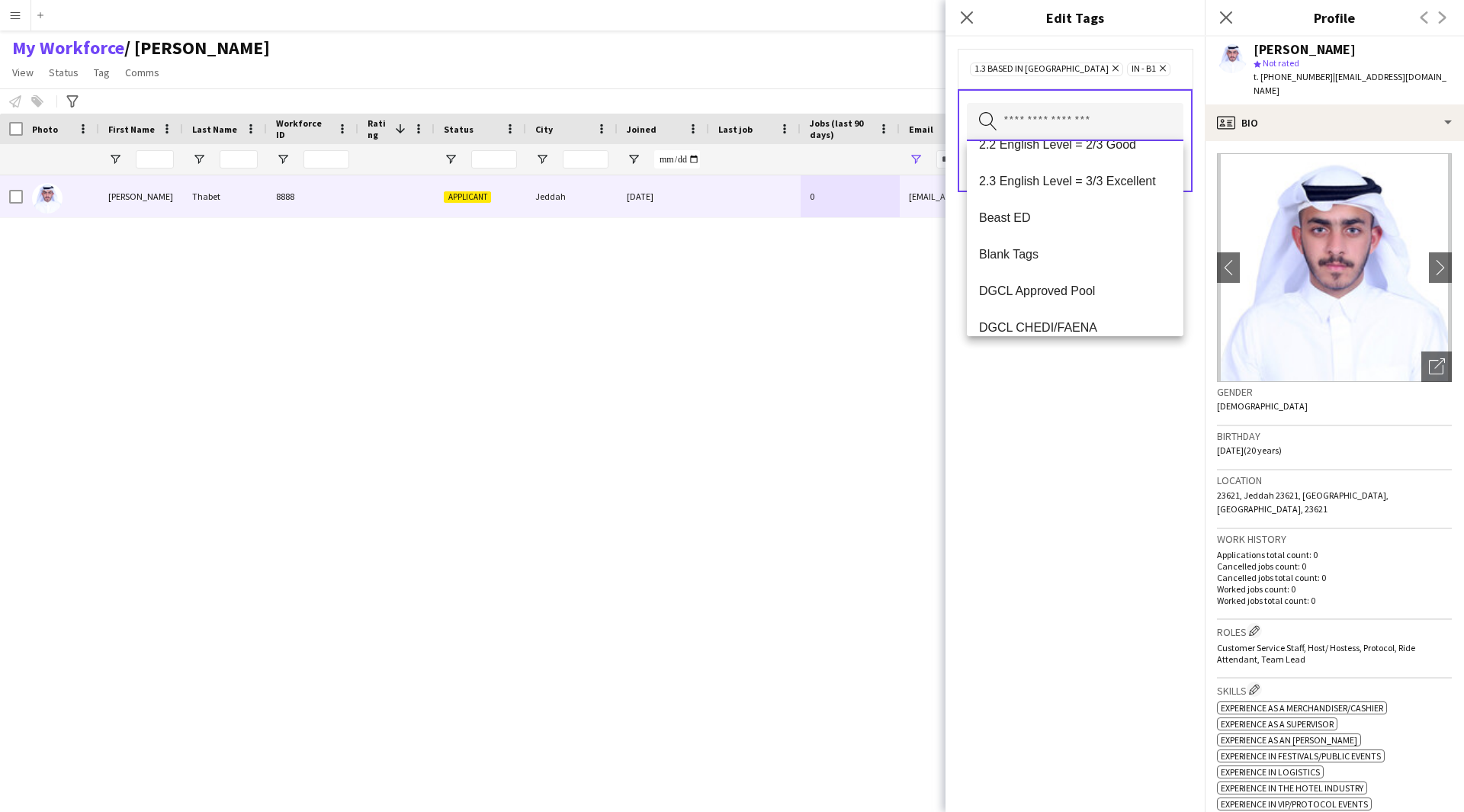
scroll to position [294, 0]
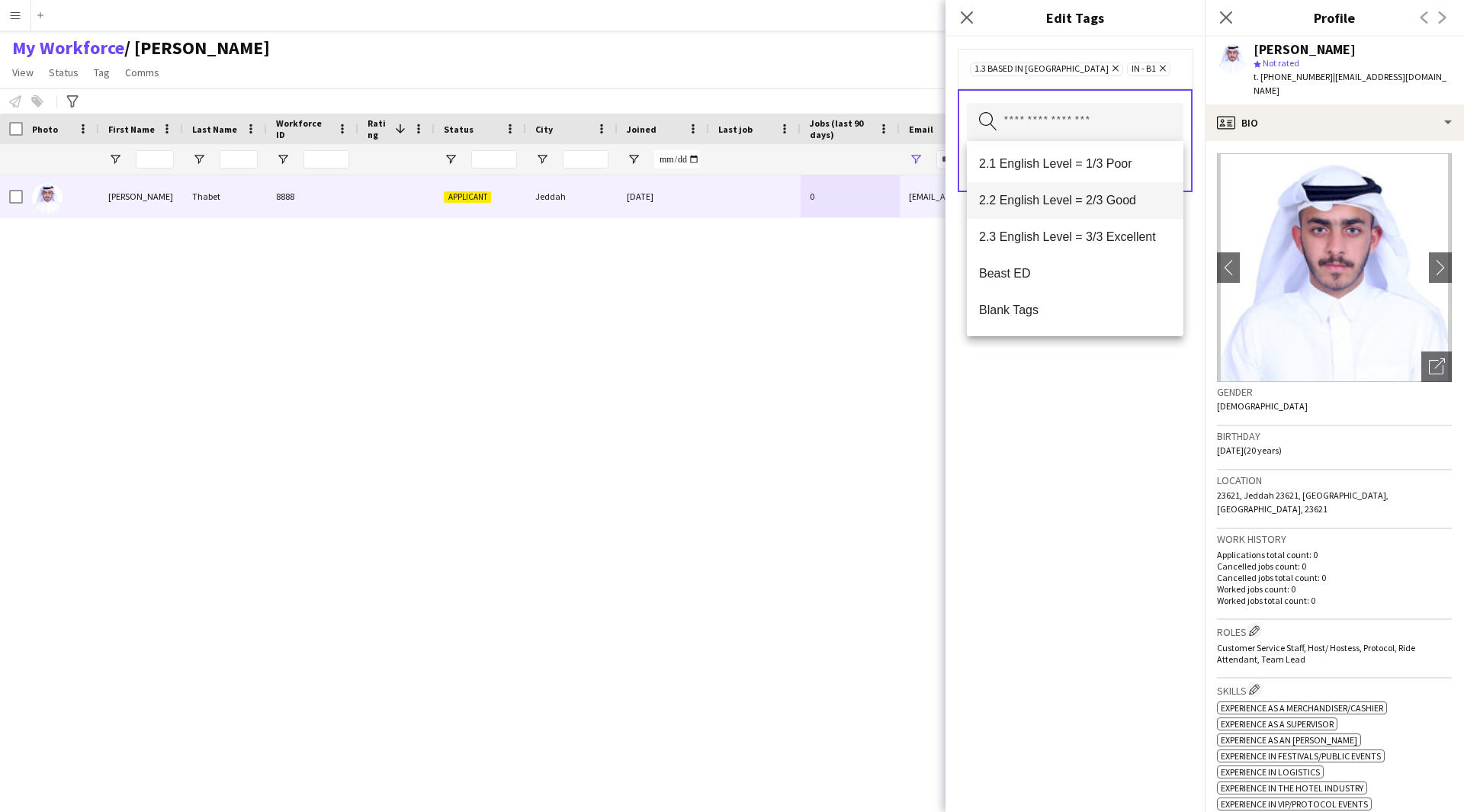
click at [1081, 203] on span "2.2 English Level = 2/3 Good" at bounding box center [1075, 200] width 192 height 15
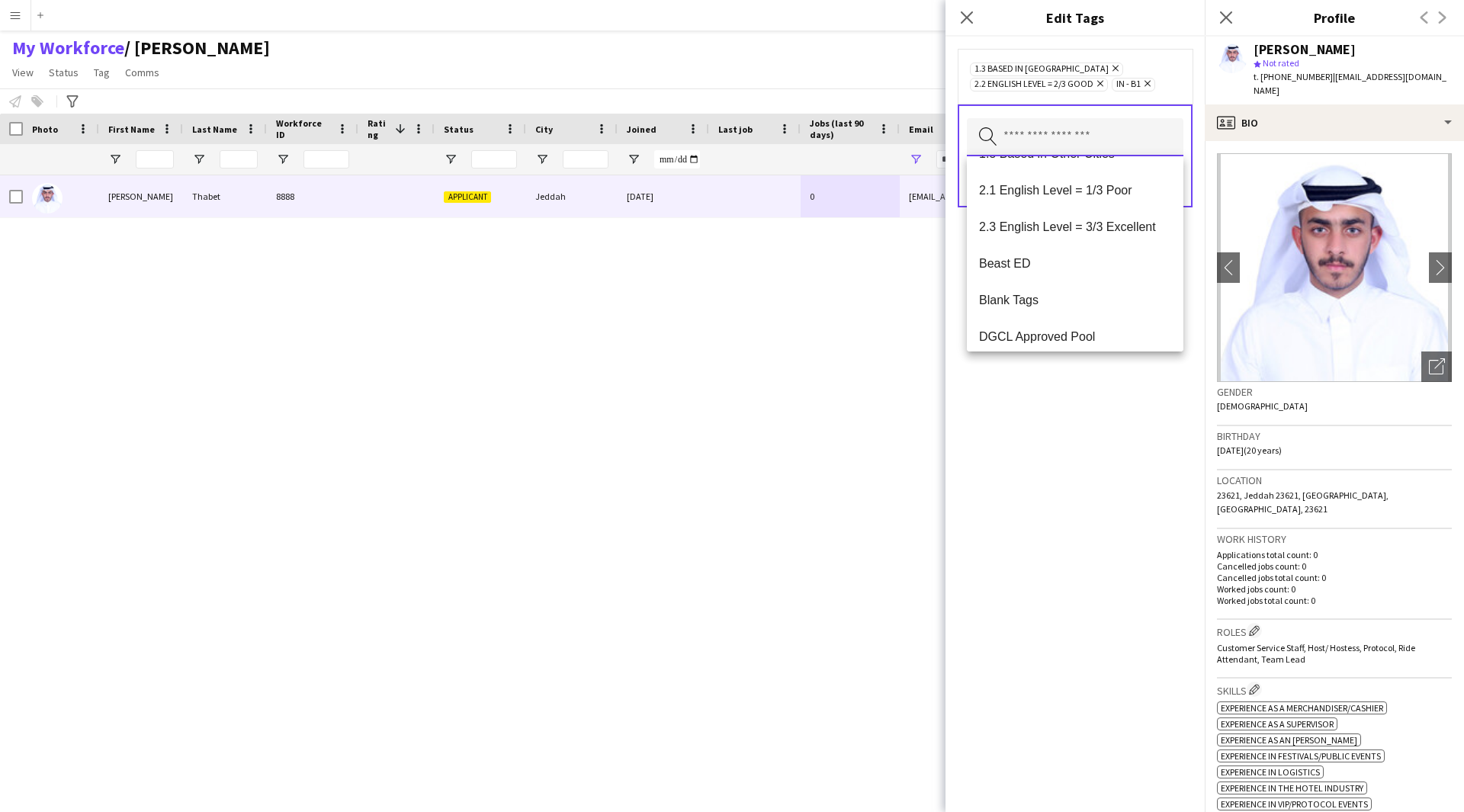
scroll to position [282, 0]
click at [1070, 243] on mat-option "2.3 English Level = 3/3 Excellent" at bounding box center [1075, 228] width 217 height 37
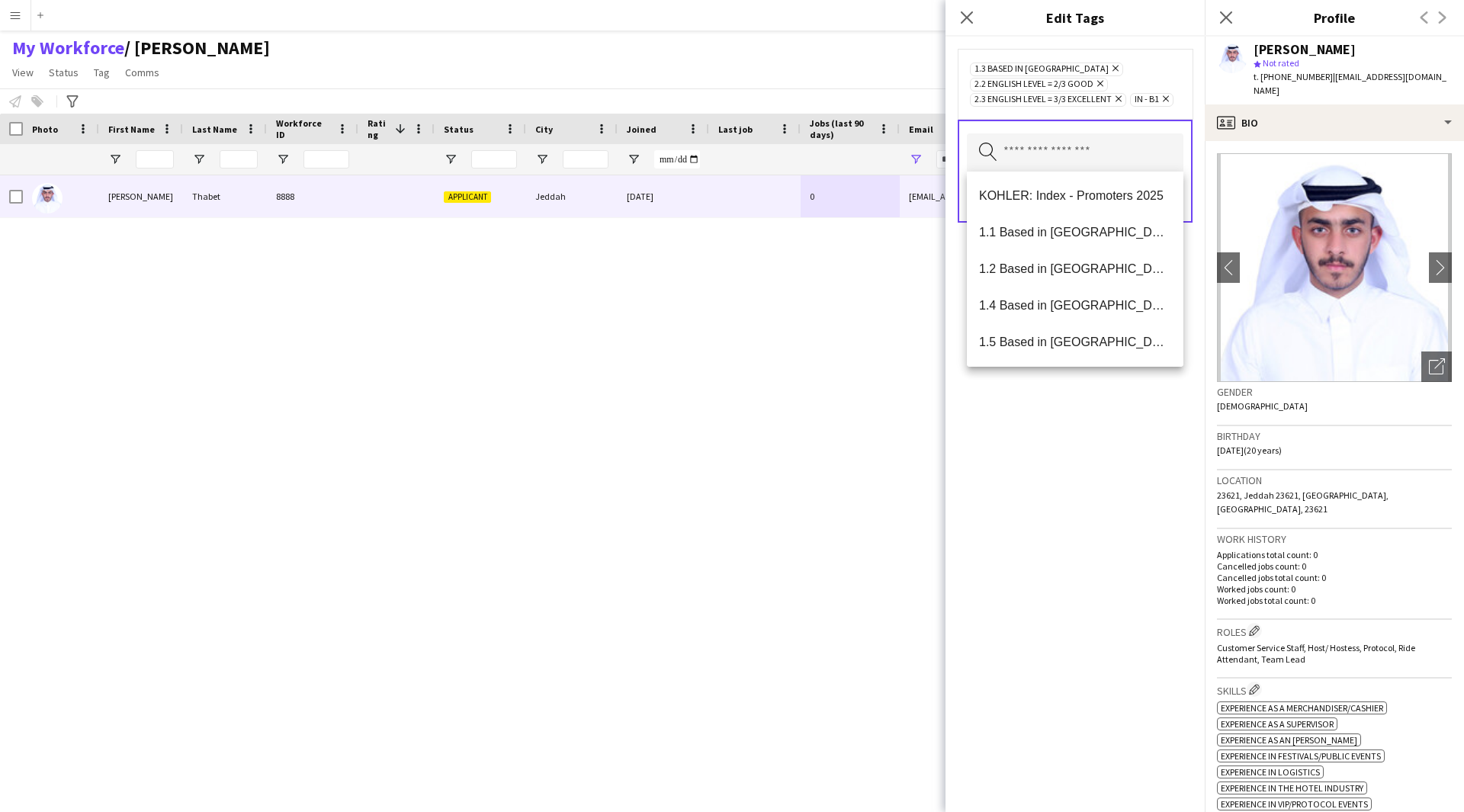
click at [1085, 489] on div "1.3 Based in [GEOGRAPHIC_DATA] Remove 2.2 English Level = 2/3 Good Remove 2.3 E…" at bounding box center [1074, 424] width 259 height 775
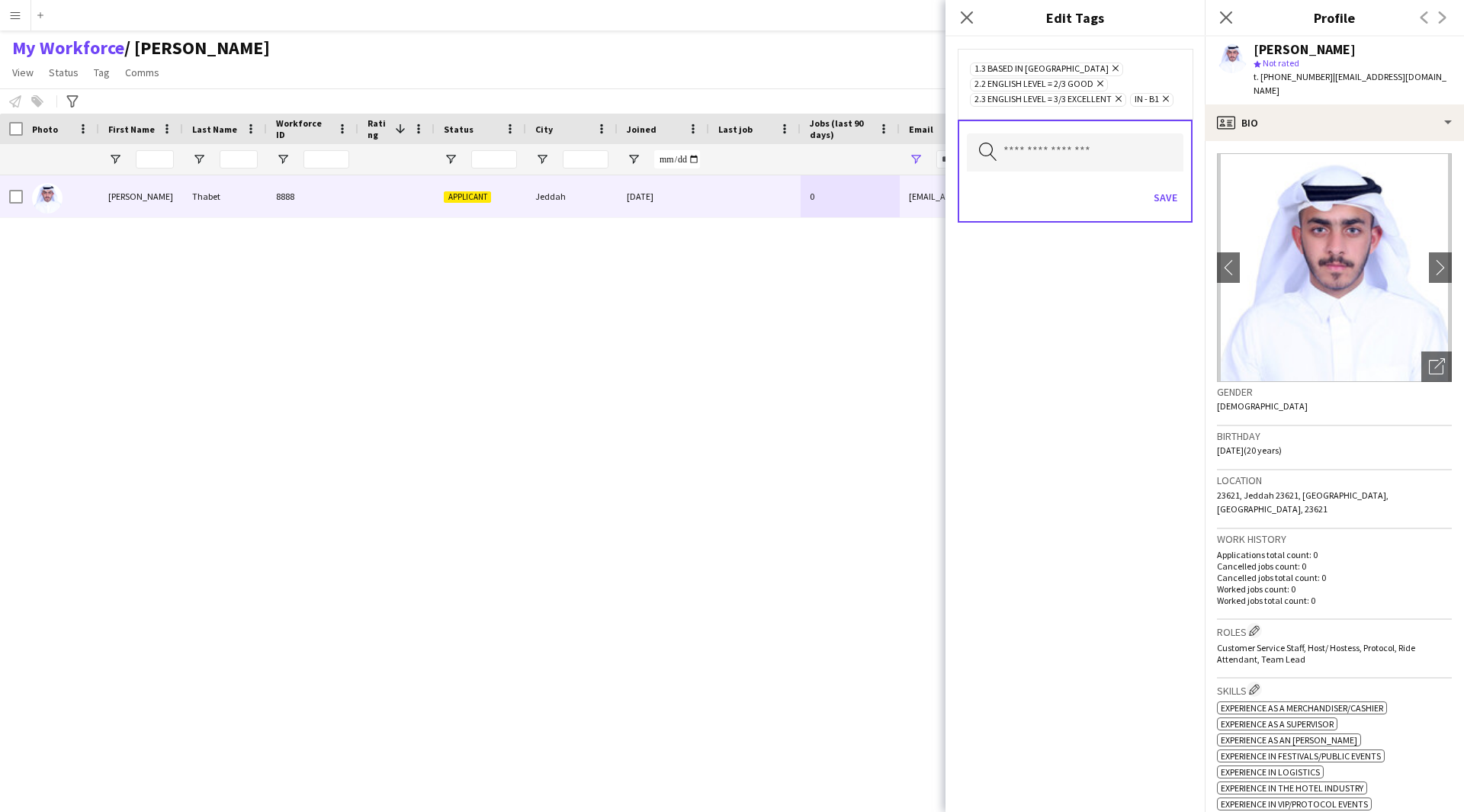
click at [1116, 97] on icon "Remove" at bounding box center [1117, 99] width 10 height 10
click at [1091, 125] on input "text" at bounding box center [1075, 137] width 217 height 38
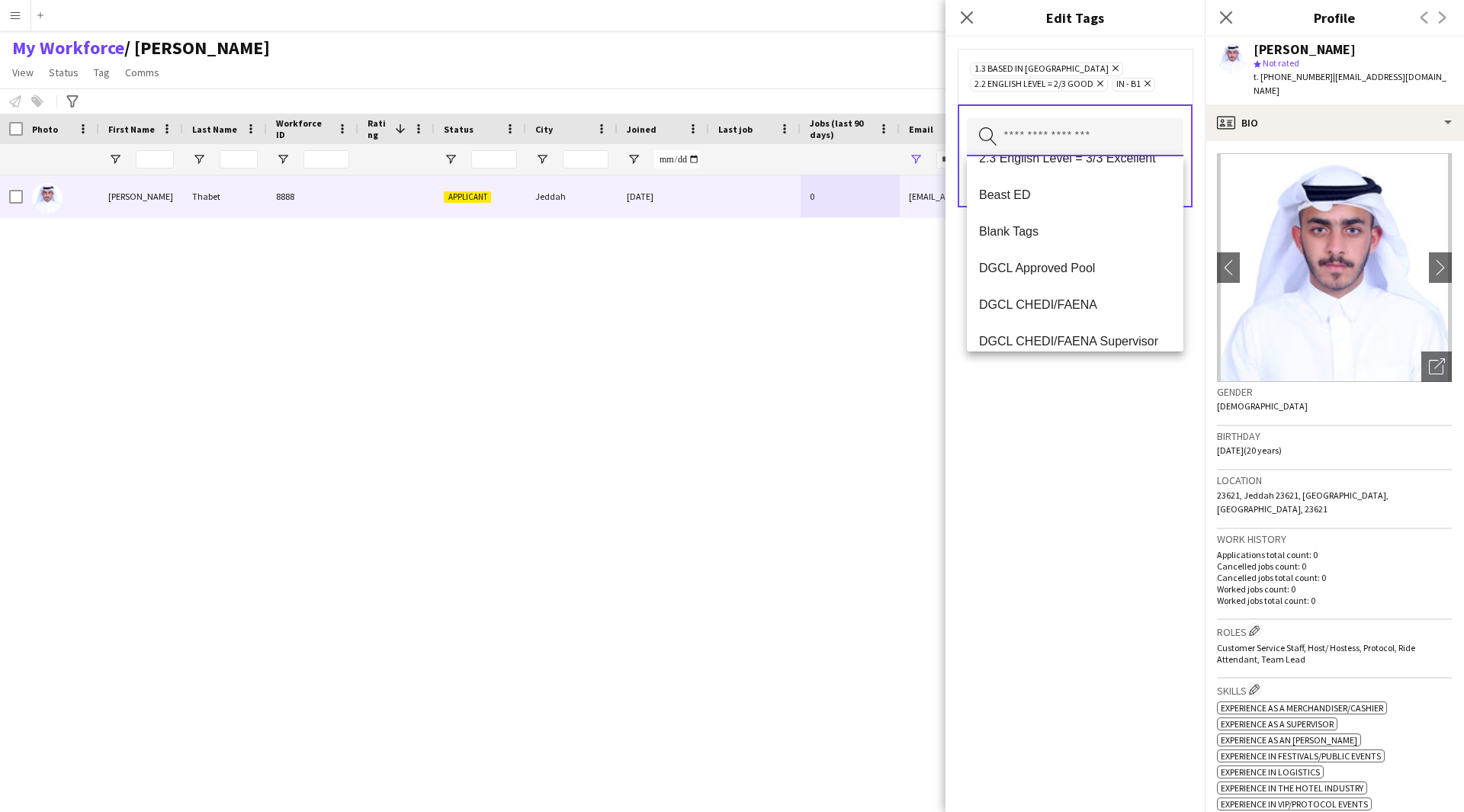
scroll to position [0, 0]
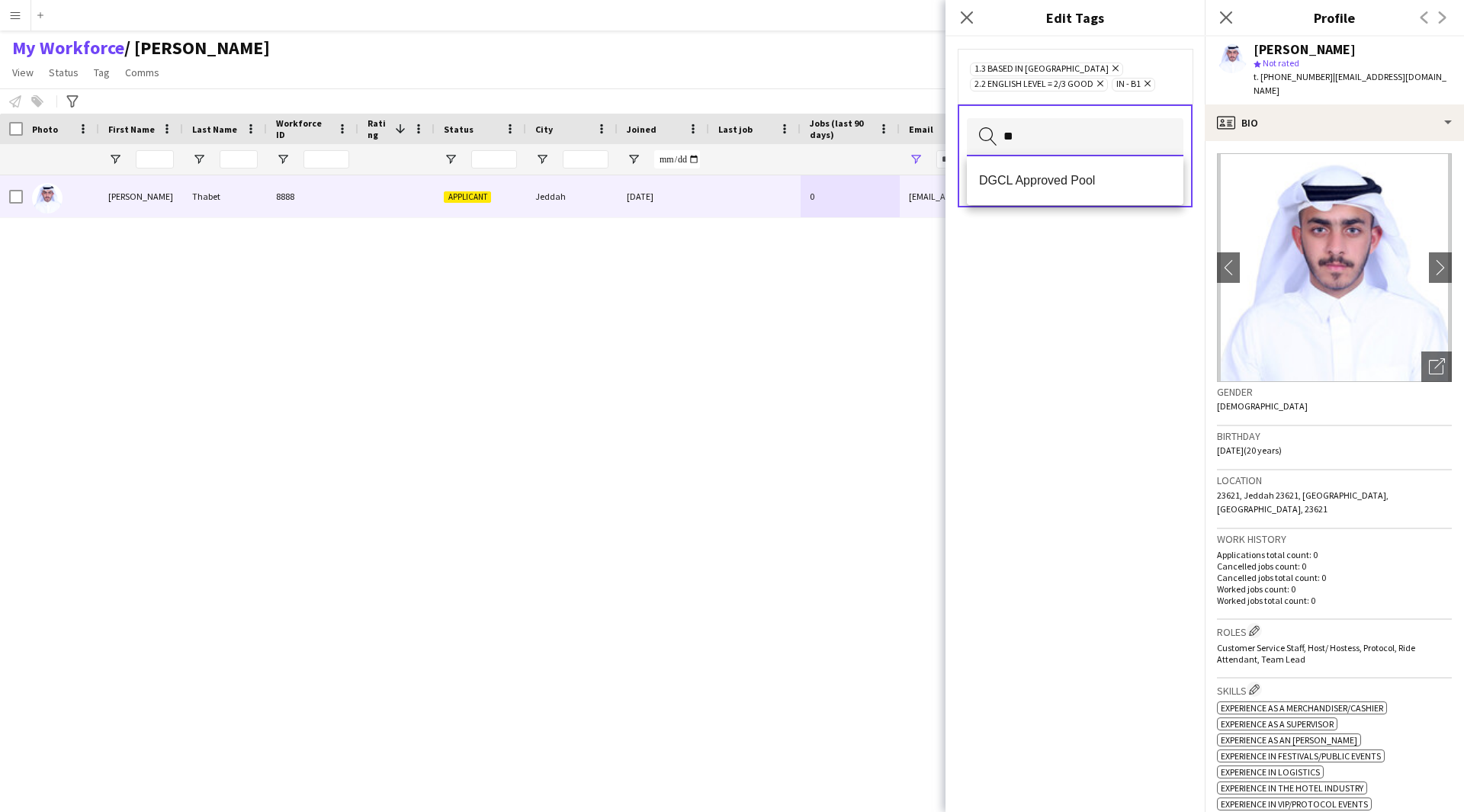
type input "*"
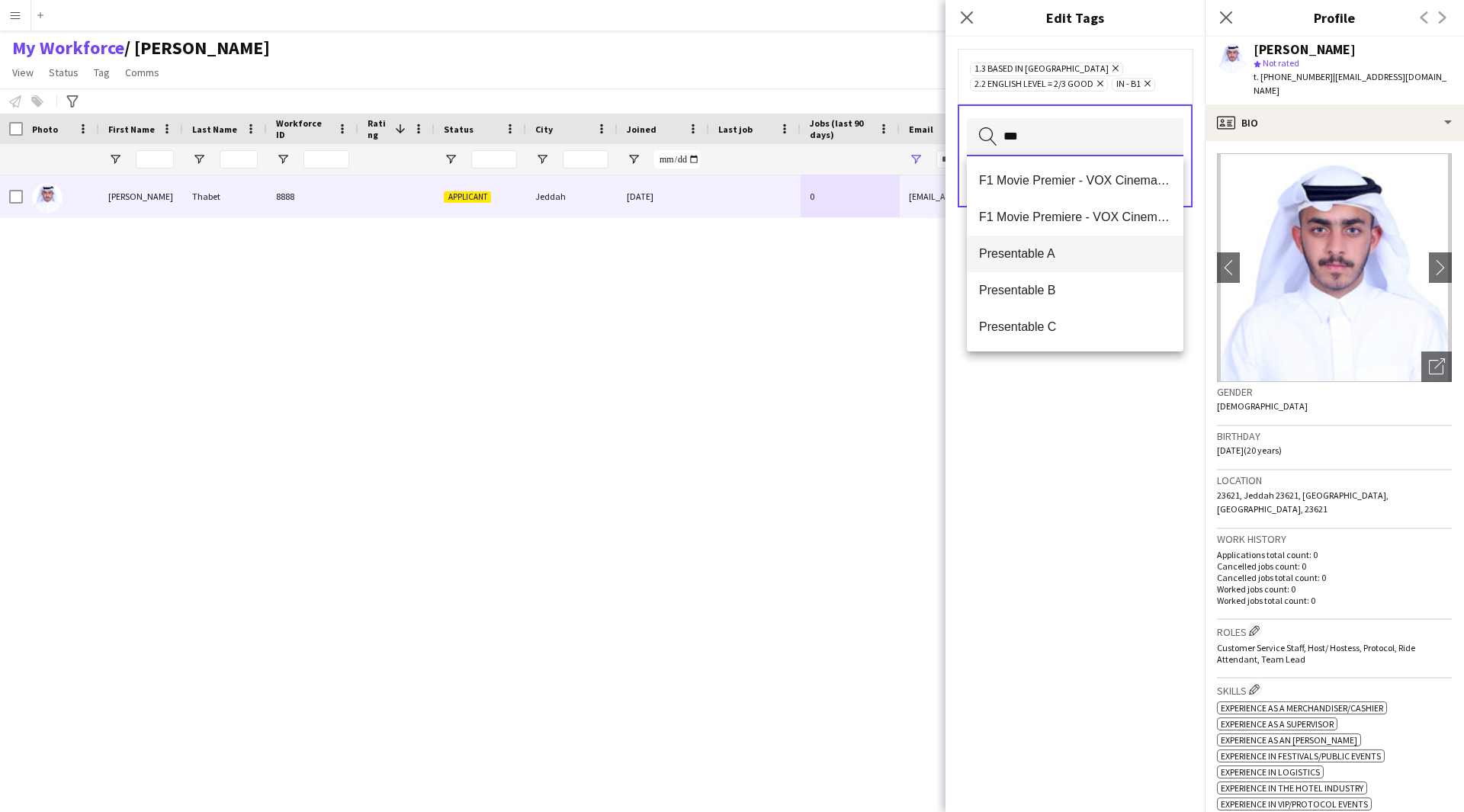
type input "***"
click at [1070, 240] on mat-option "Presentable A" at bounding box center [1075, 253] width 217 height 37
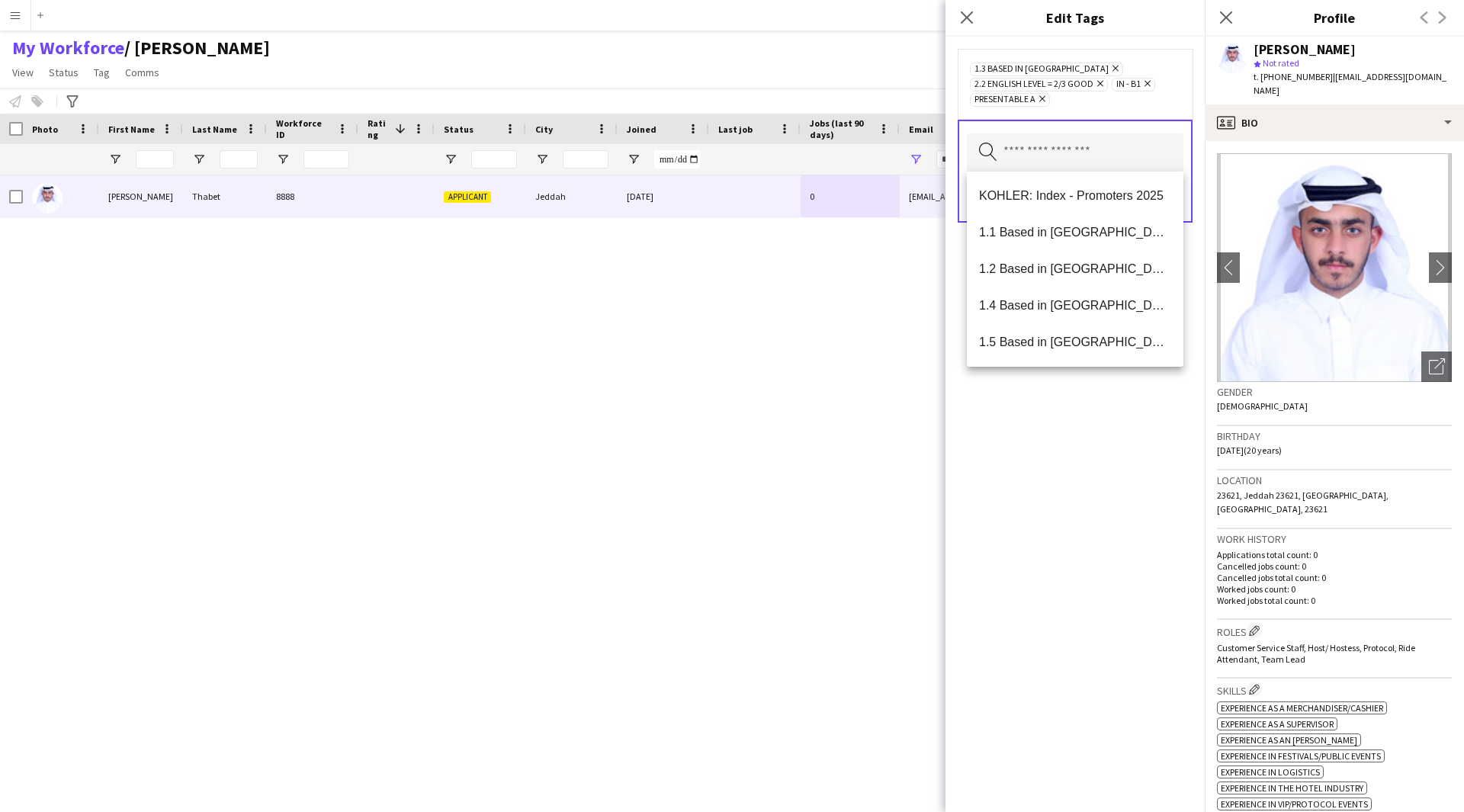
click at [1024, 503] on div "1.3 Based in [GEOGRAPHIC_DATA] Remove 2.2 English Level = 2/3 Good Remove IN - …" at bounding box center [1074, 424] width 259 height 775
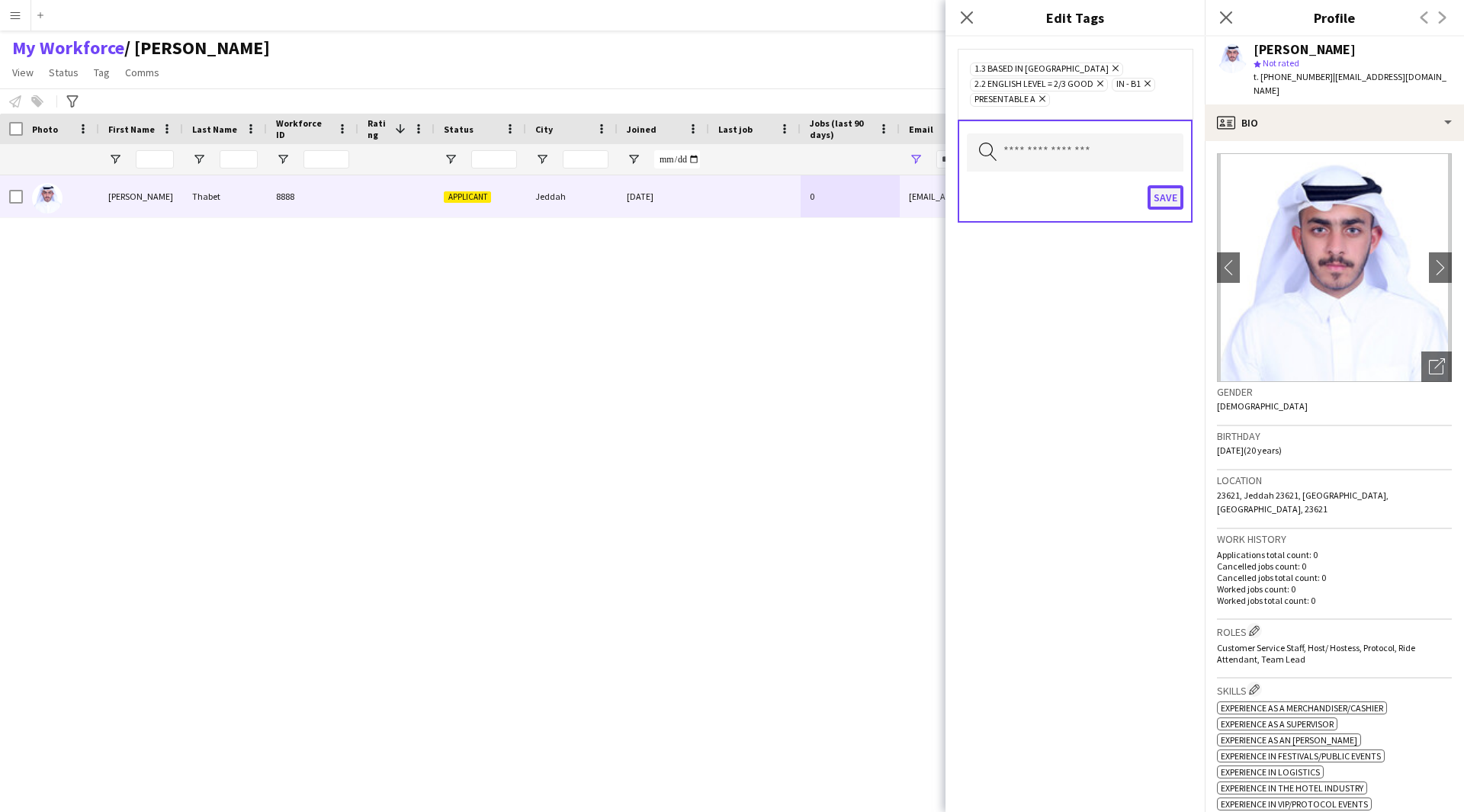
click at [1171, 206] on button "Save" at bounding box center [1166, 197] width 36 height 24
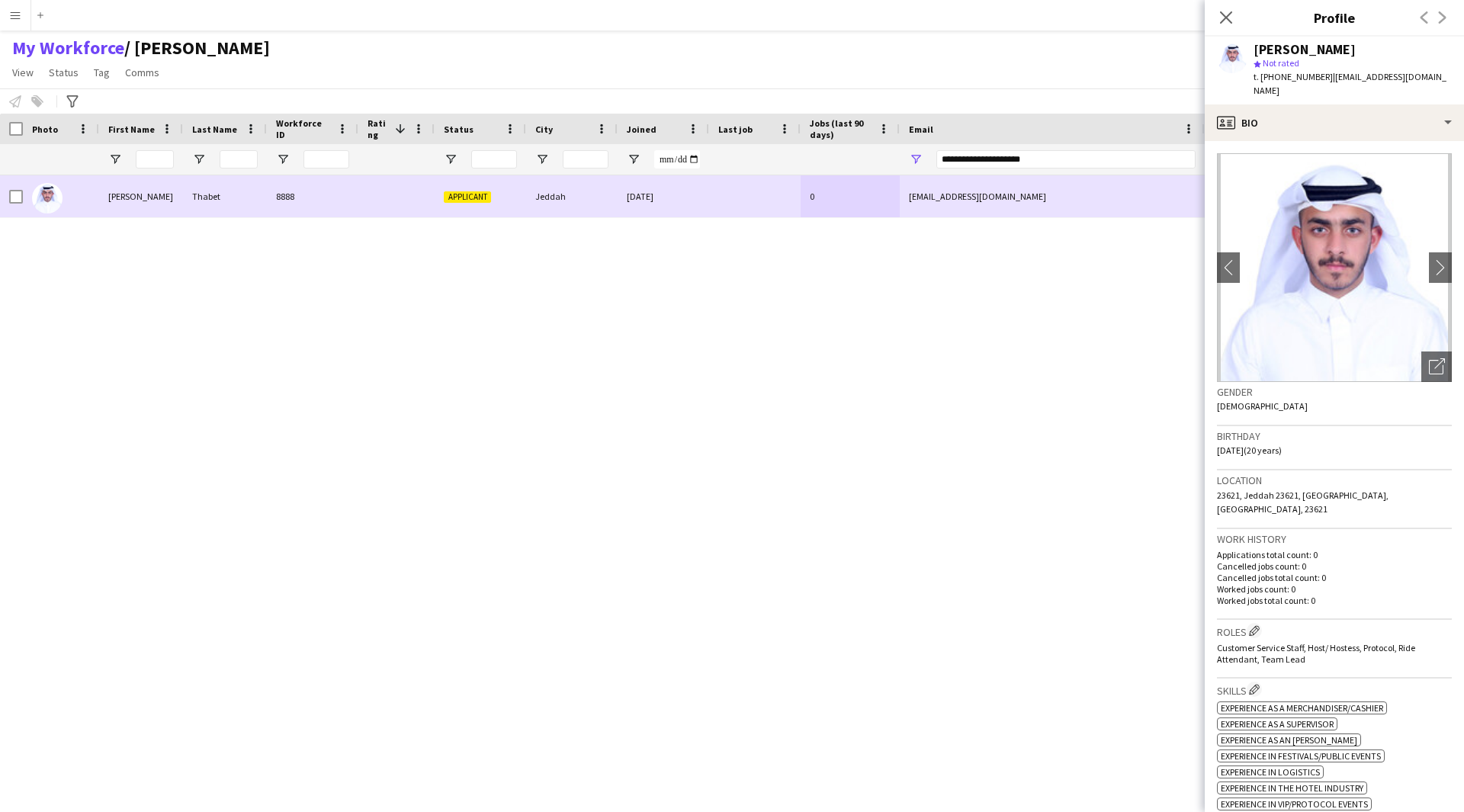
click at [9, 195] on div at bounding box center [11, 196] width 23 height 42
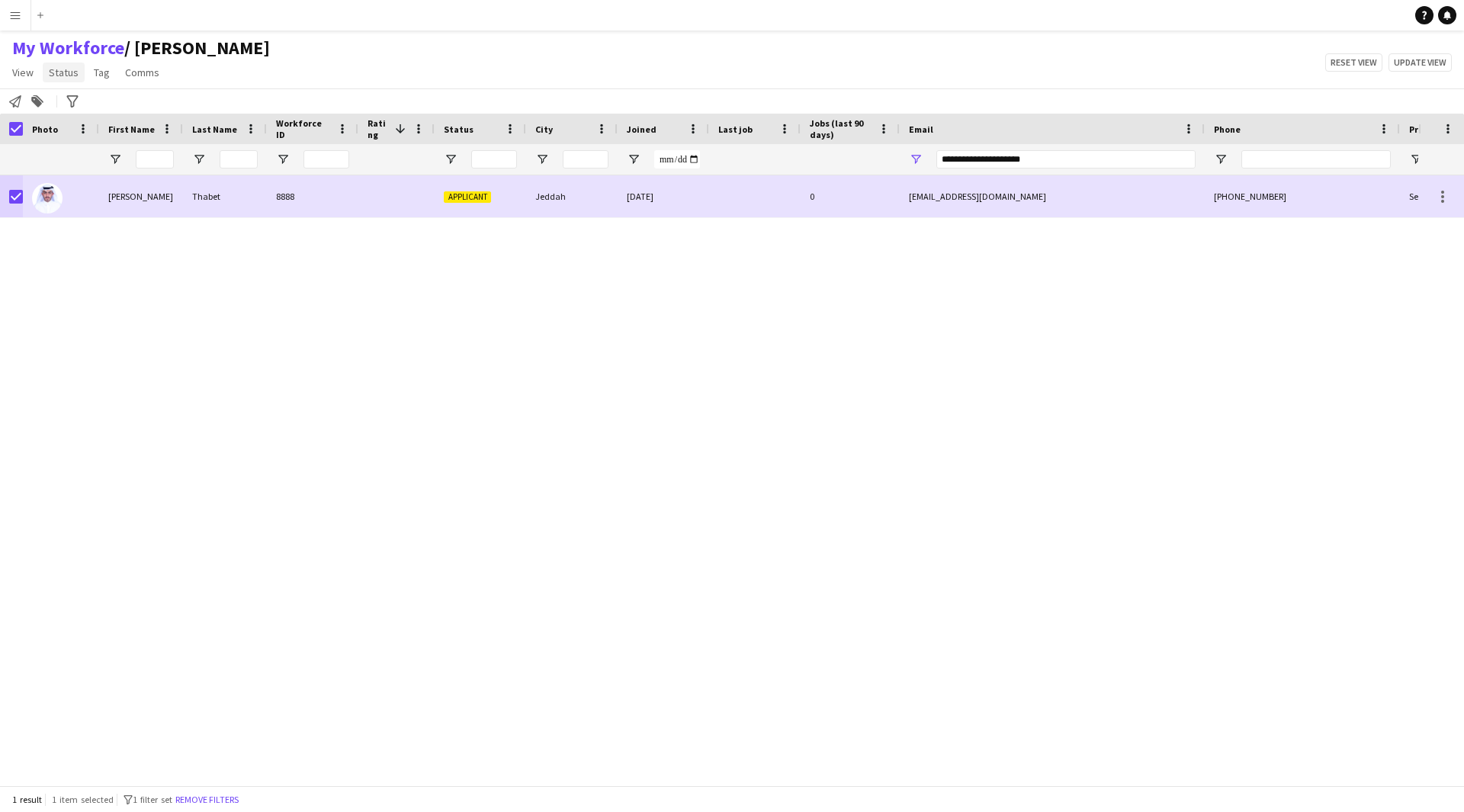
click at [64, 77] on span "Status" at bounding box center [63, 73] width 30 height 14
click at [83, 105] on link "Edit" at bounding box center [97, 105] width 106 height 32
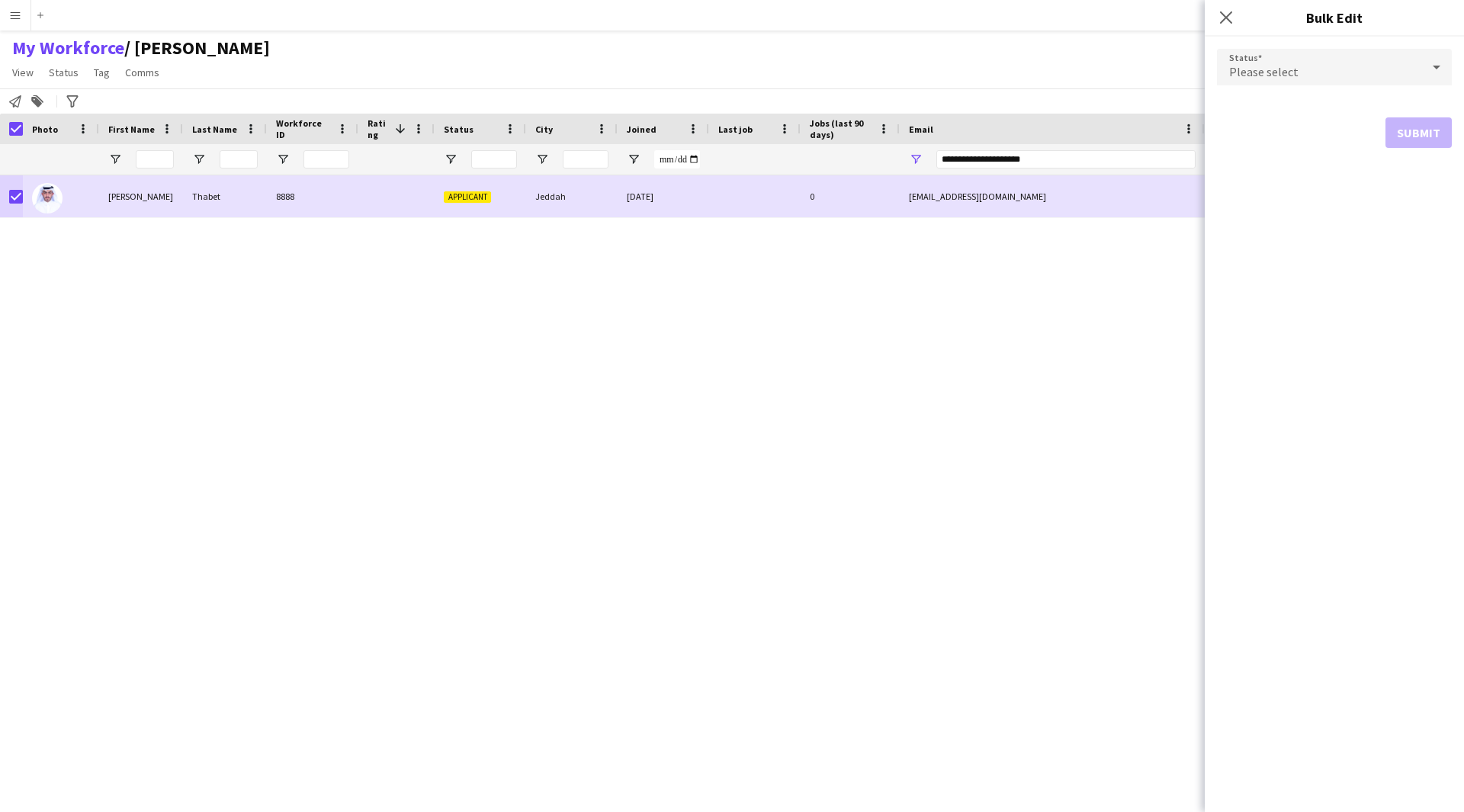
click at [1378, 60] on div "Please select" at bounding box center [1318, 66] width 204 height 37
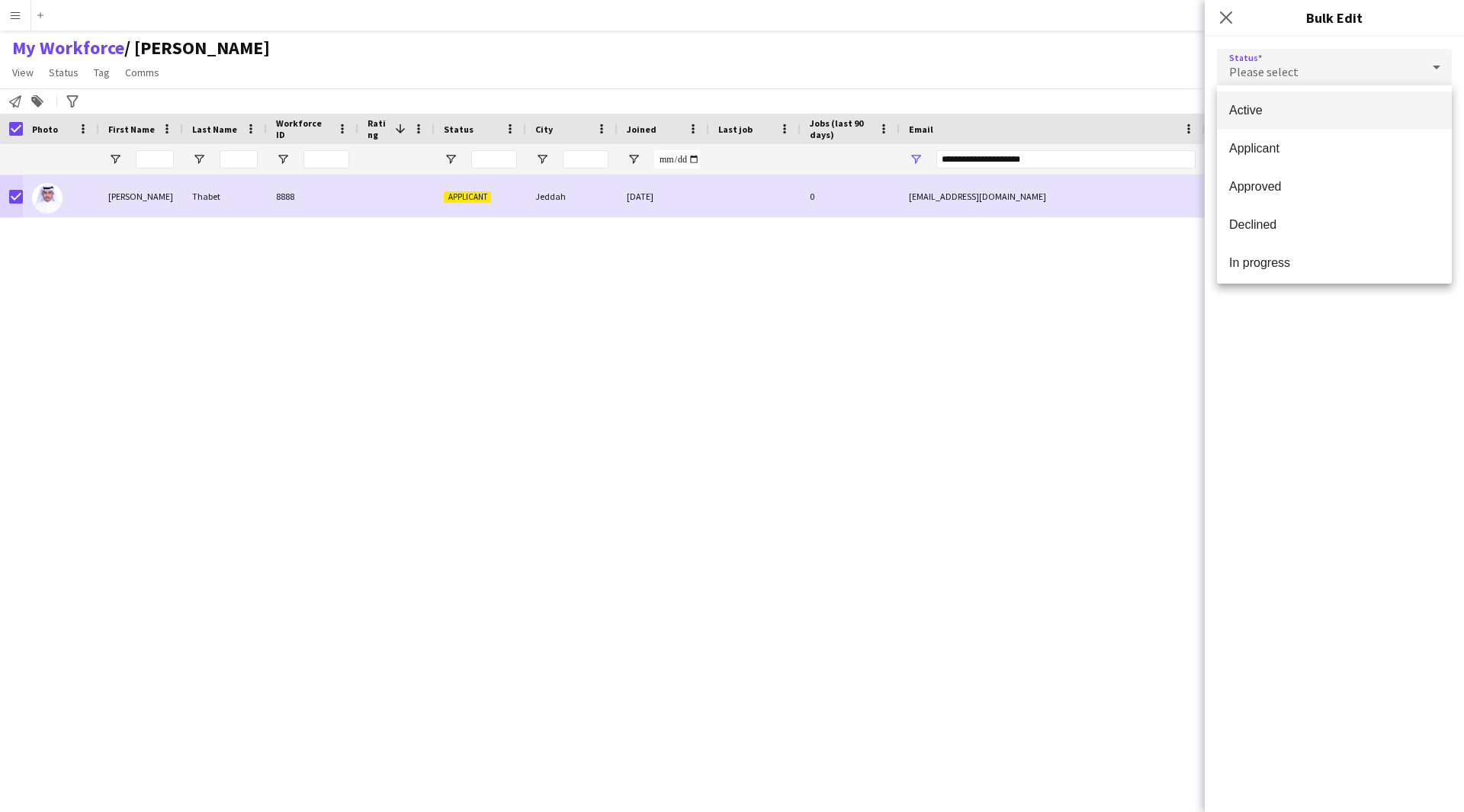
click at [1334, 101] on mat-option "Active" at bounding box center [1334, 110] width 235 height 38
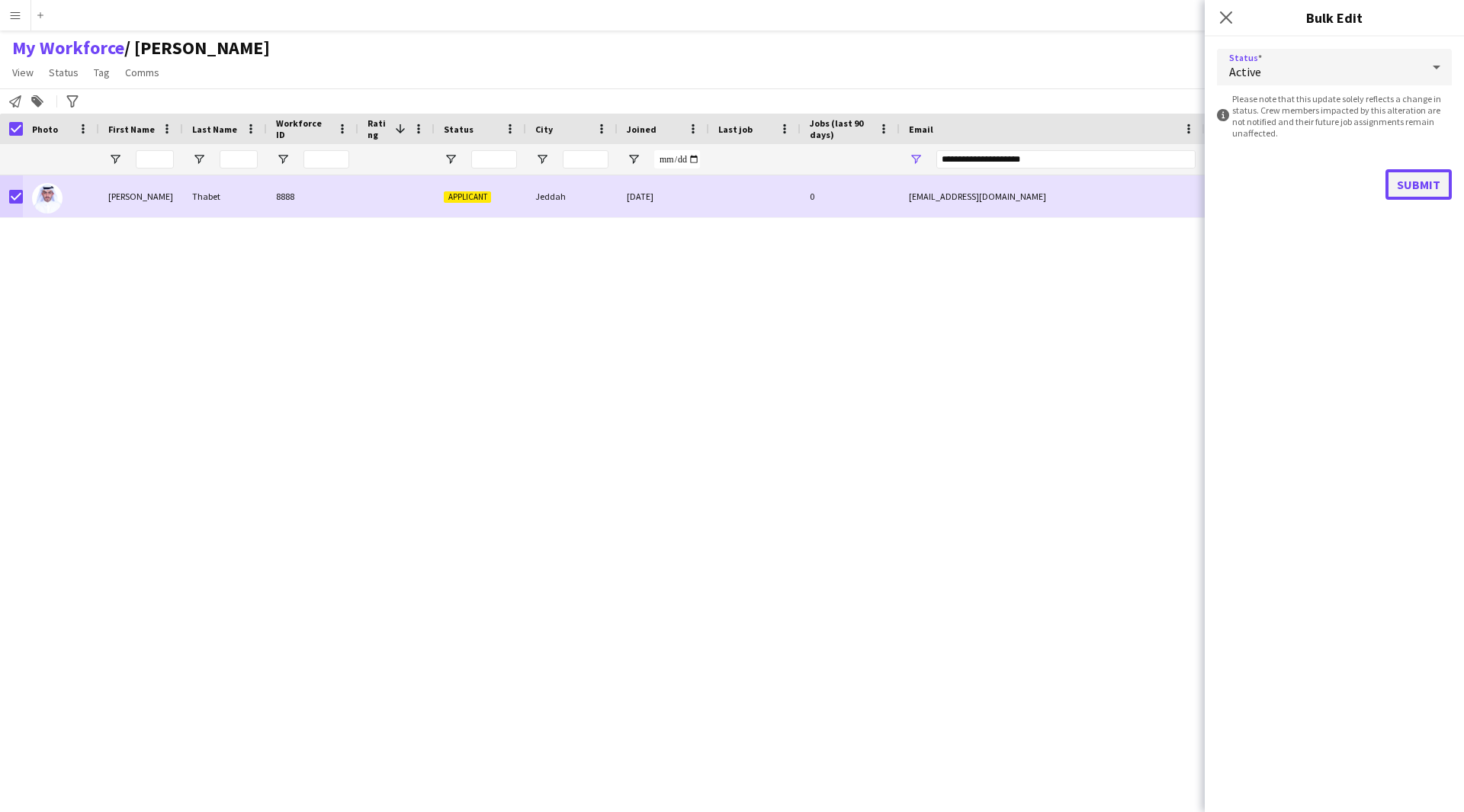
click at [1425, 176] on button "Submit" at bounding box center [1419, 184] width 67 height 31
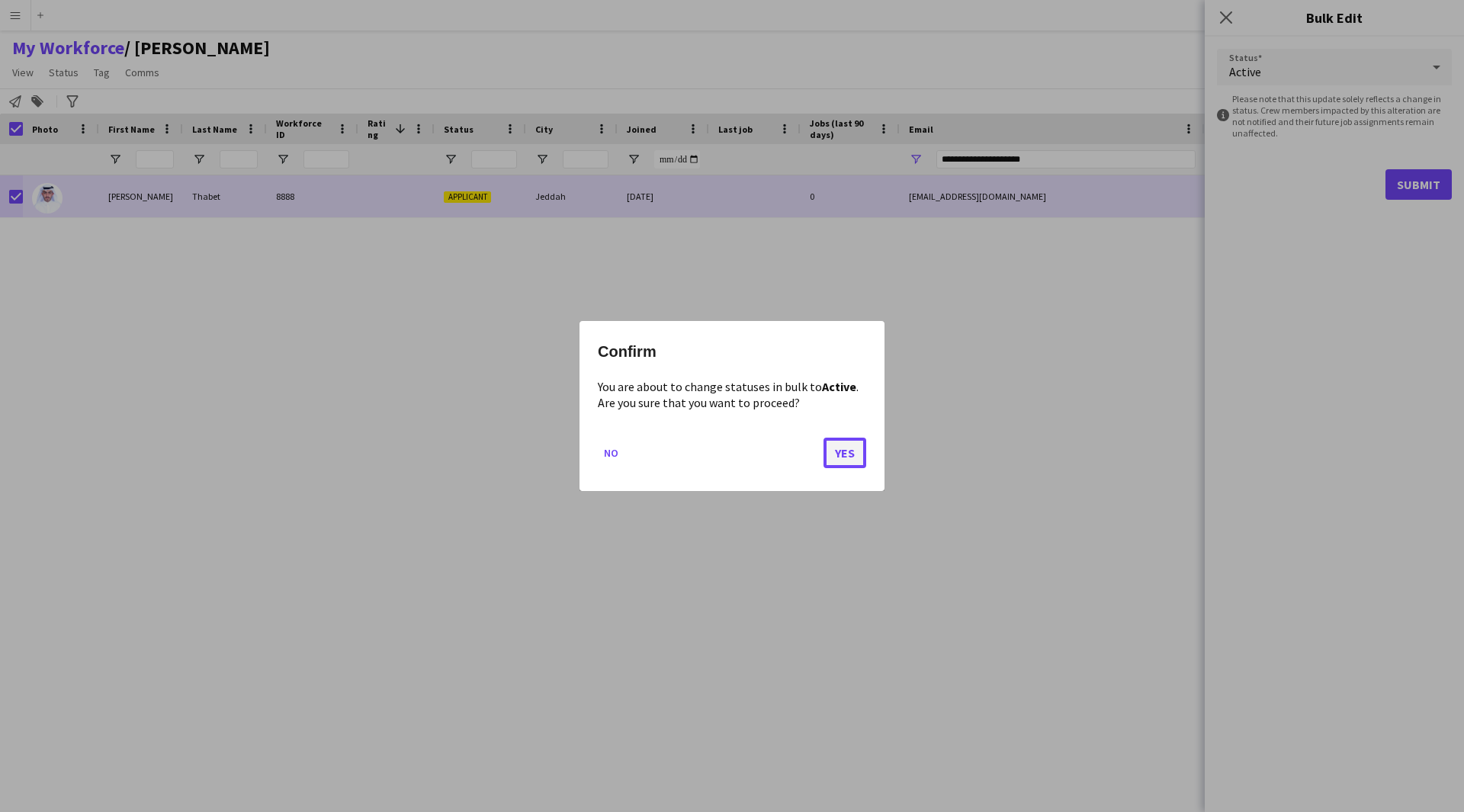
click at [841, 457] on button "Yes" at bounding box center [845, 452] width 43 height 31
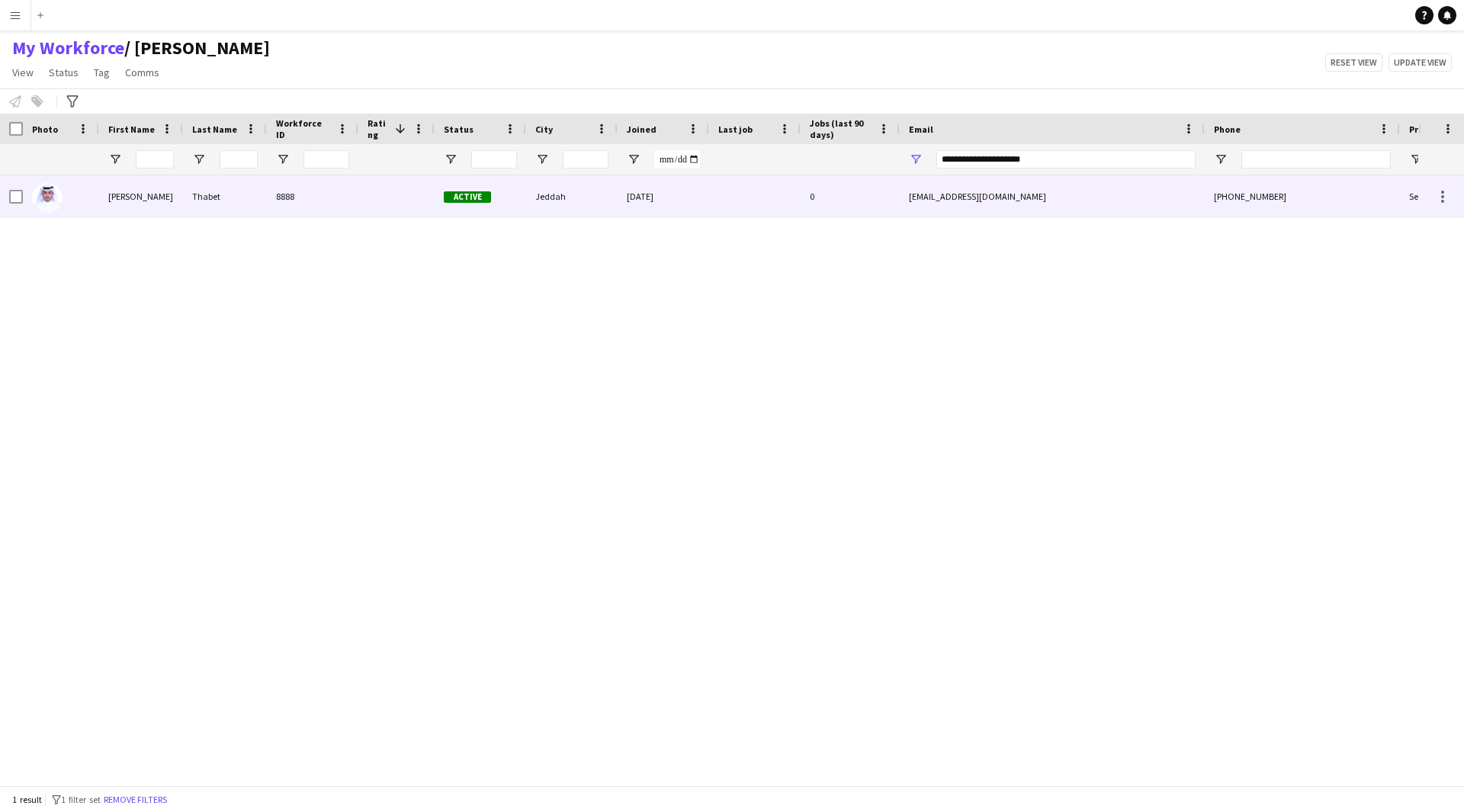
click at [644, 213] on div "[DATE]" at bounding box center [663, 196] width 92 height 42
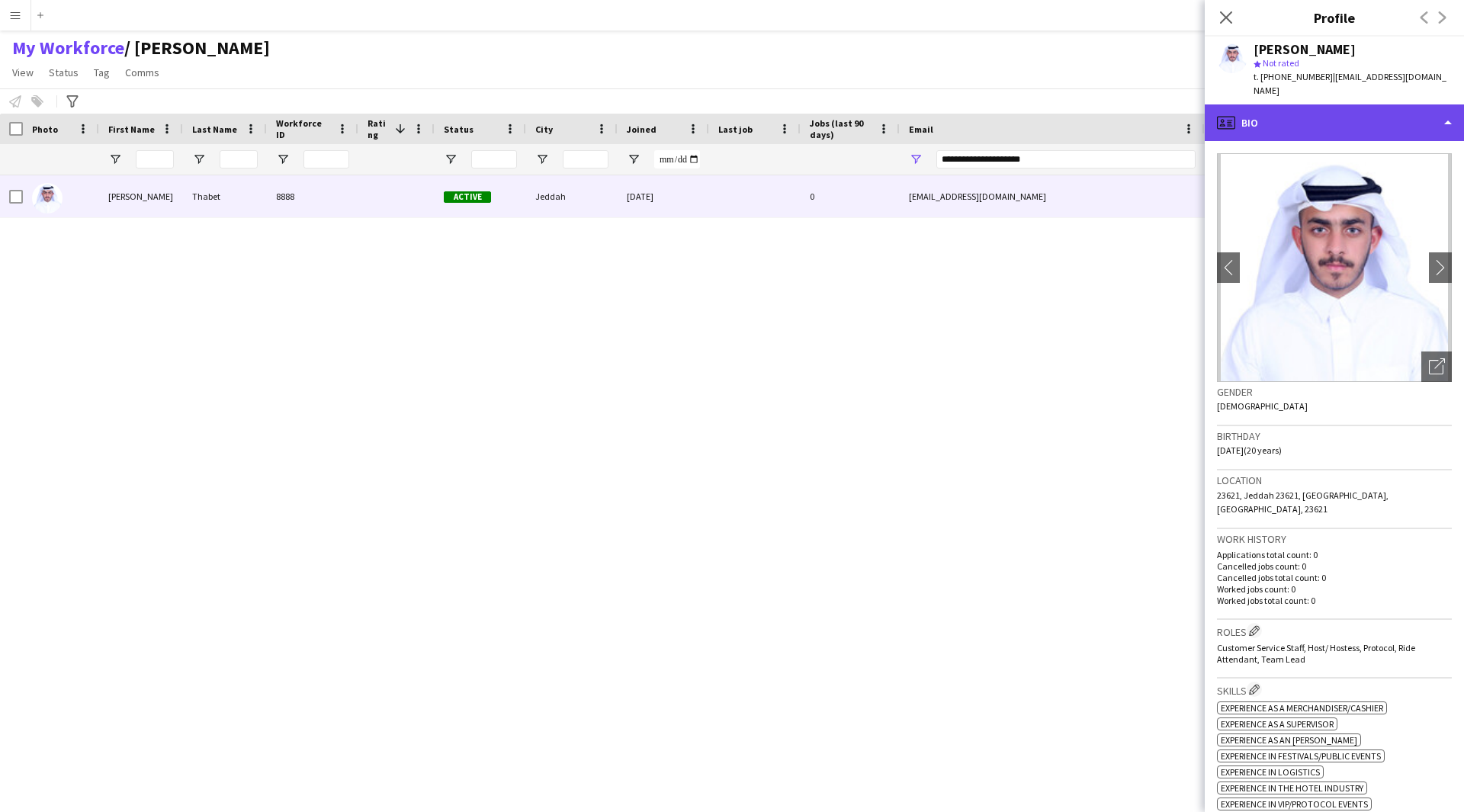
click at [1401, 114] on div "profile Bio" at bounding box center [1334, 123] width 259 height 37
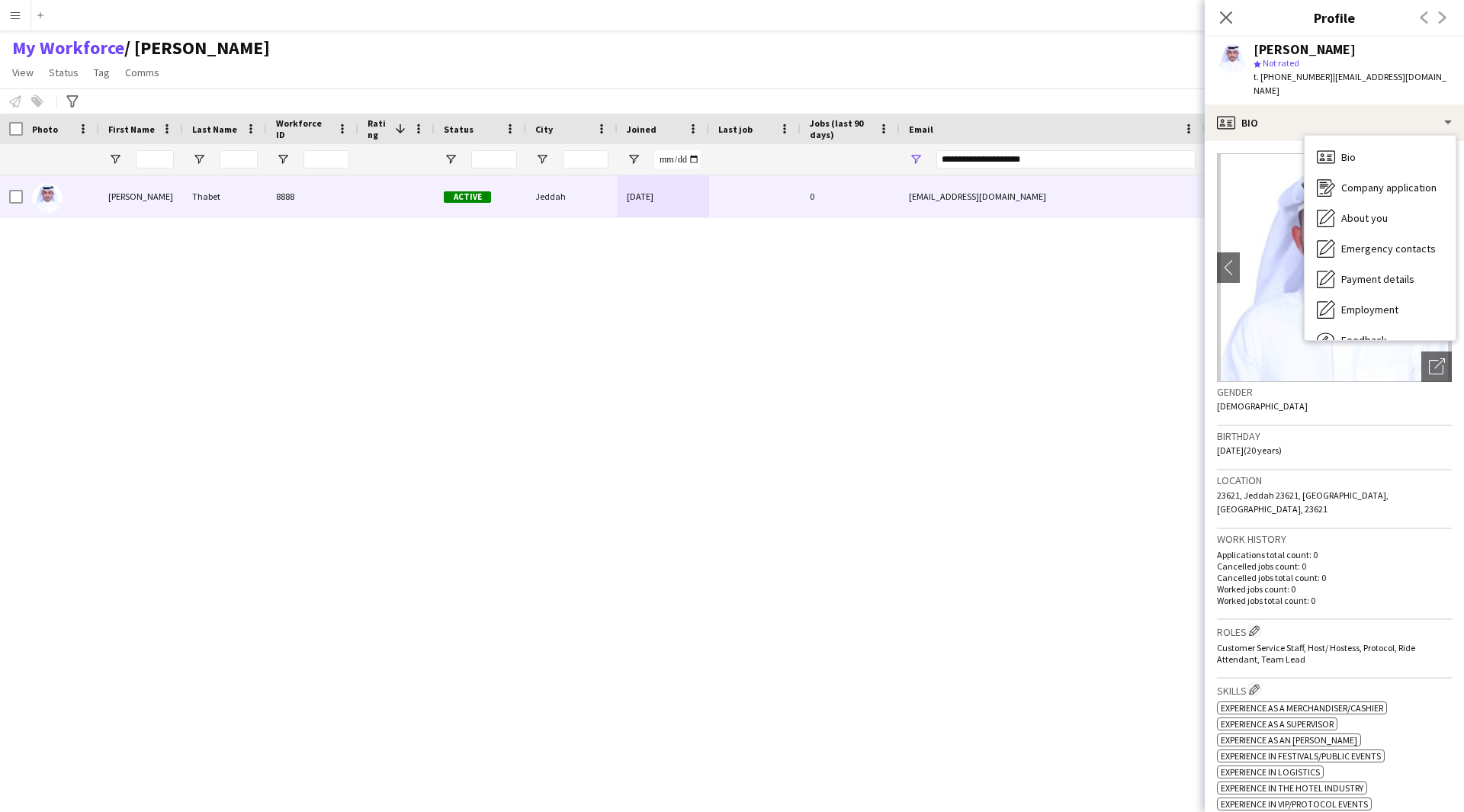
click at [965, 429] on div "[PERSON_NAME] 8888 Active Jeddah [DATE] 0 [EMAIL_ADDRESS][DOMAIN_NAME] [PHONE_N…" at bounding box center [709, 474] width 1419 height 598
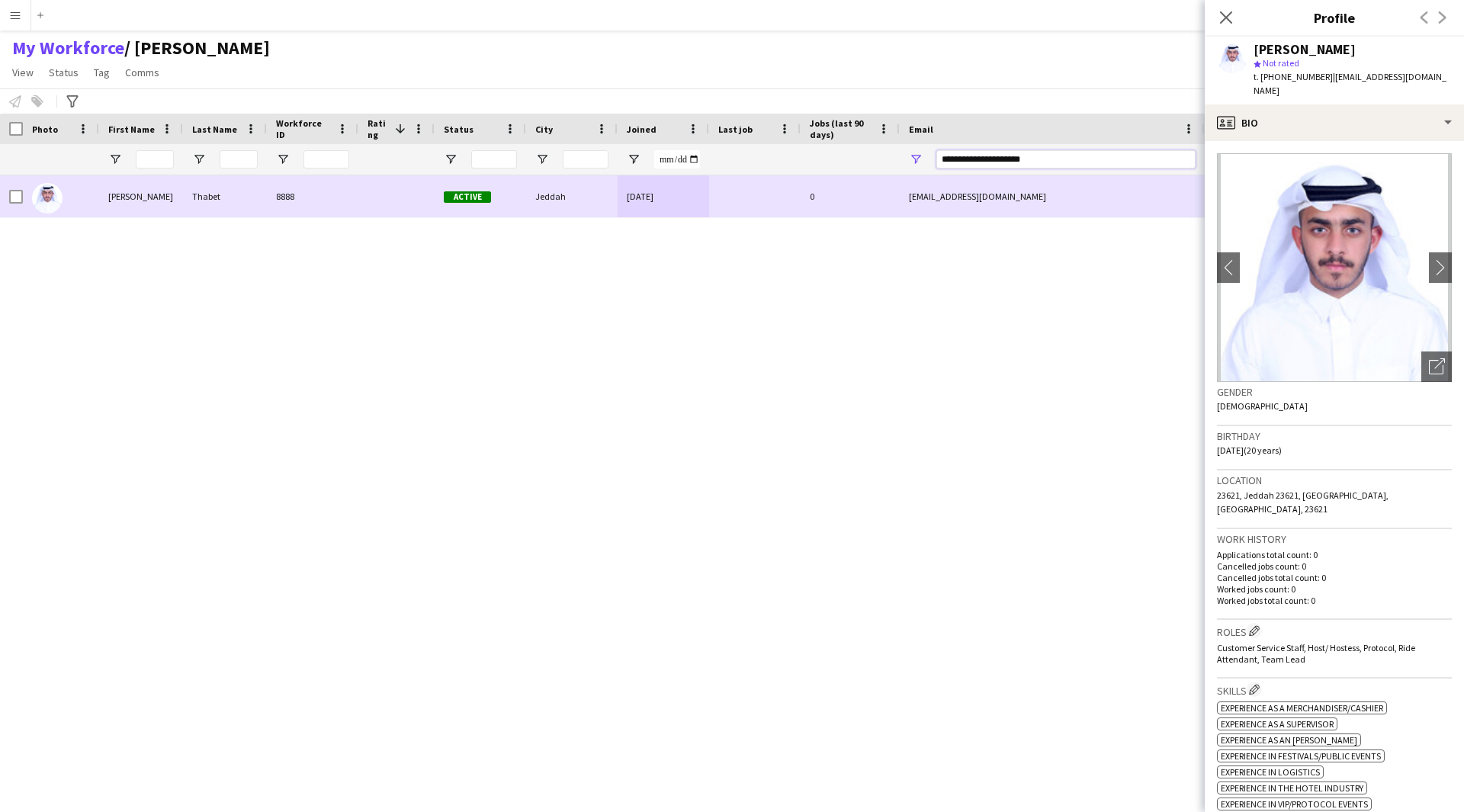
drag, startPoint x: 1110, startPoint y: 153, endPoint x: 795, endPoint y: 181, distance: 316.2
click at [795, 181] on div "Workforce Details Photo First Name" at bounding box center [732, 449] width 1464 height 672
paste input "**"
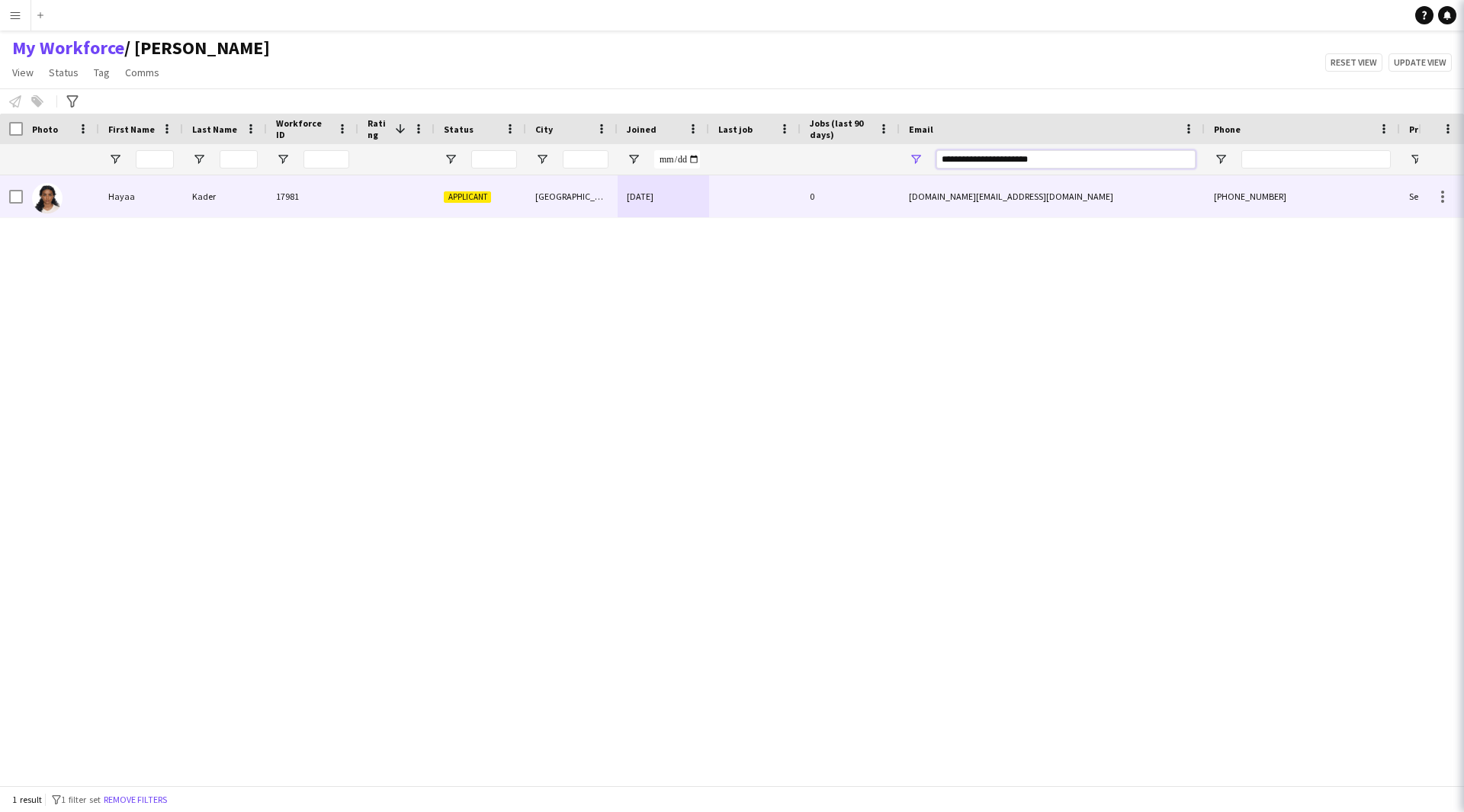
type input "**********"
click at [710, 203] on div at bounding box center [754, 196] width 92 height 42
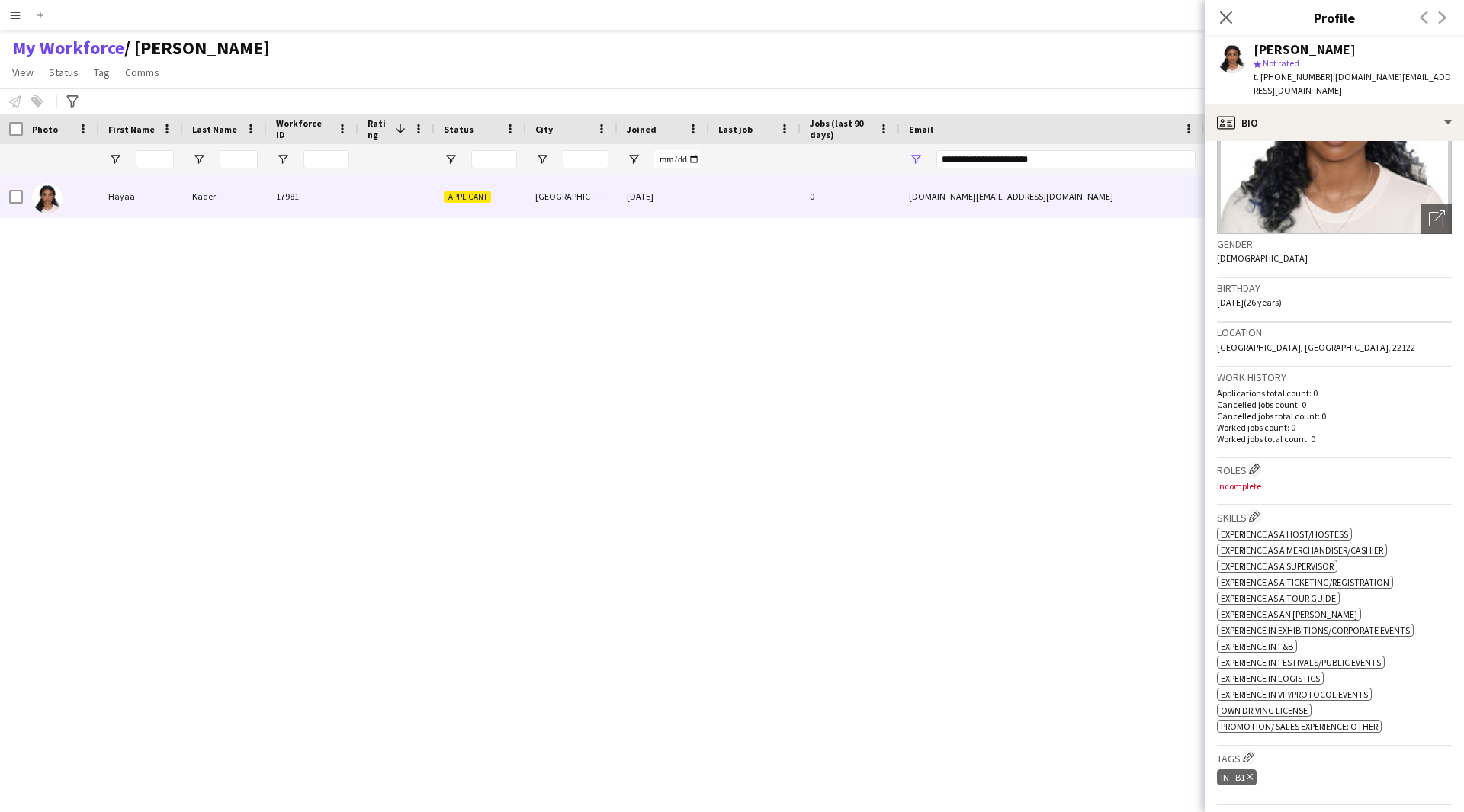
scroll to position [151, 0]
click at [1250, 461] on app-icon "Edit crew company roles" at bounding box center [1254, 466] width 11 height 11
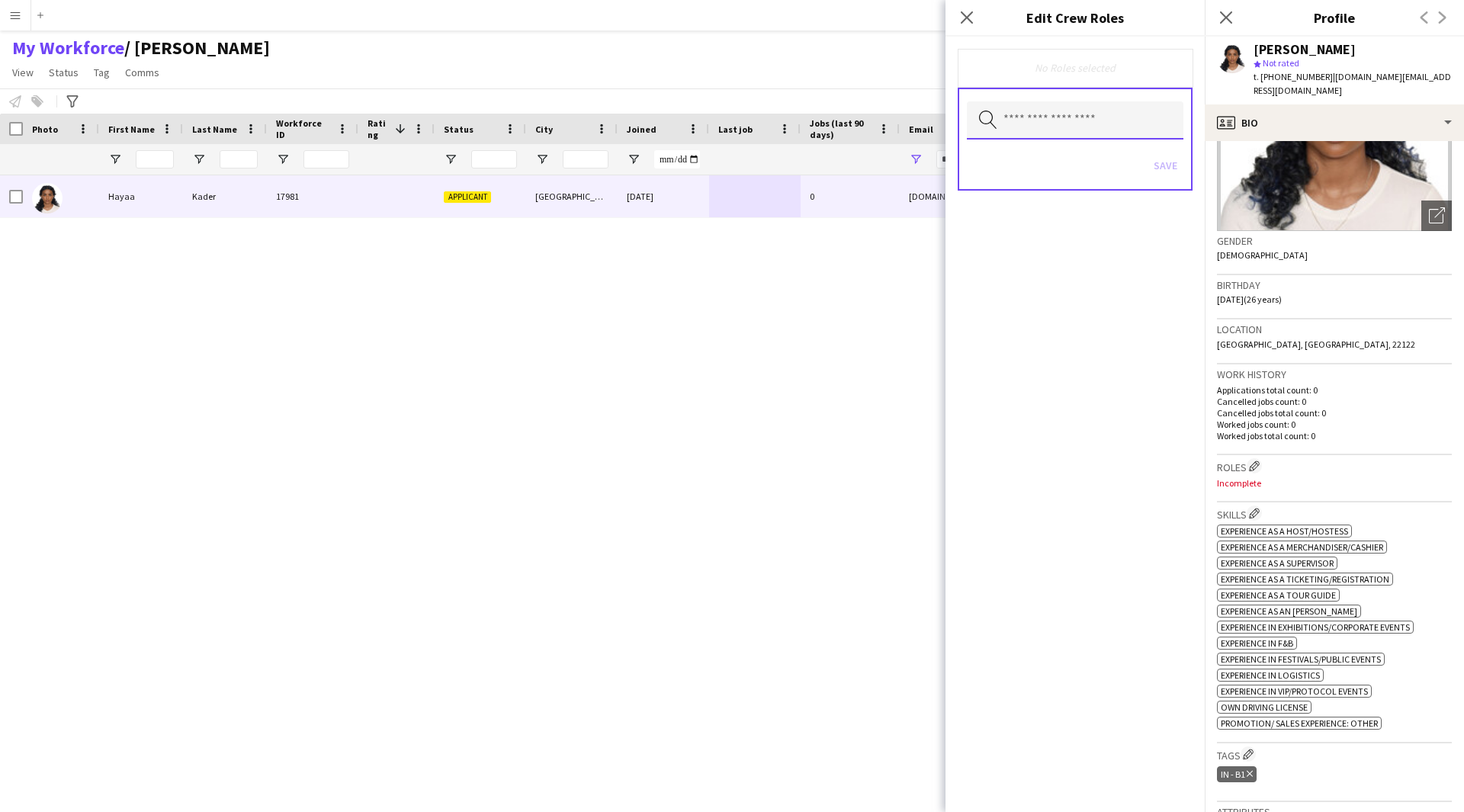
click at [1046, 121] on input "text" at bounding box center [1075, 120] width 217 height 38
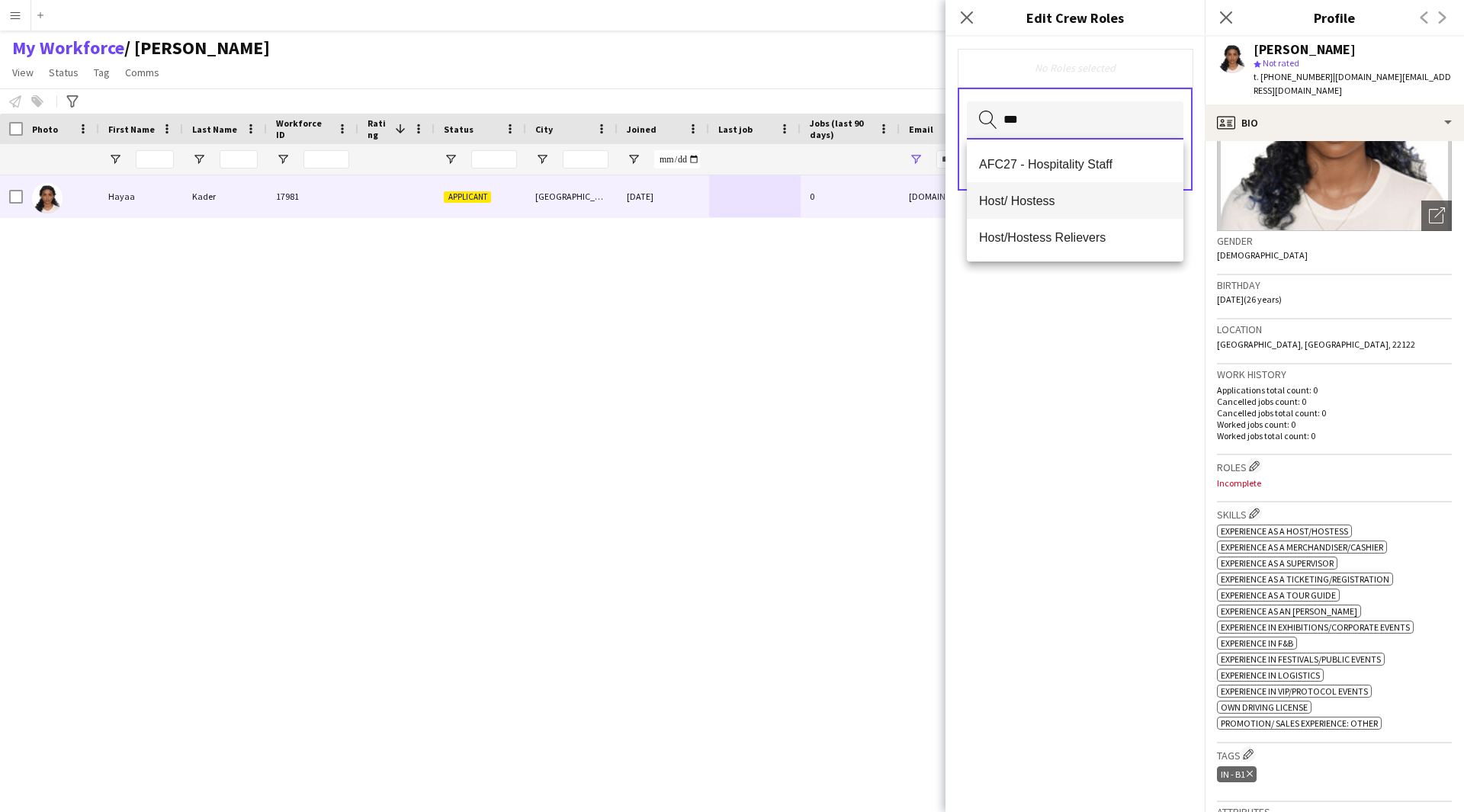
type input "***"
click at [1038, 191] on mat-option "Host/ Hostess" at bounding box center [1075, 200] width 217 height 37
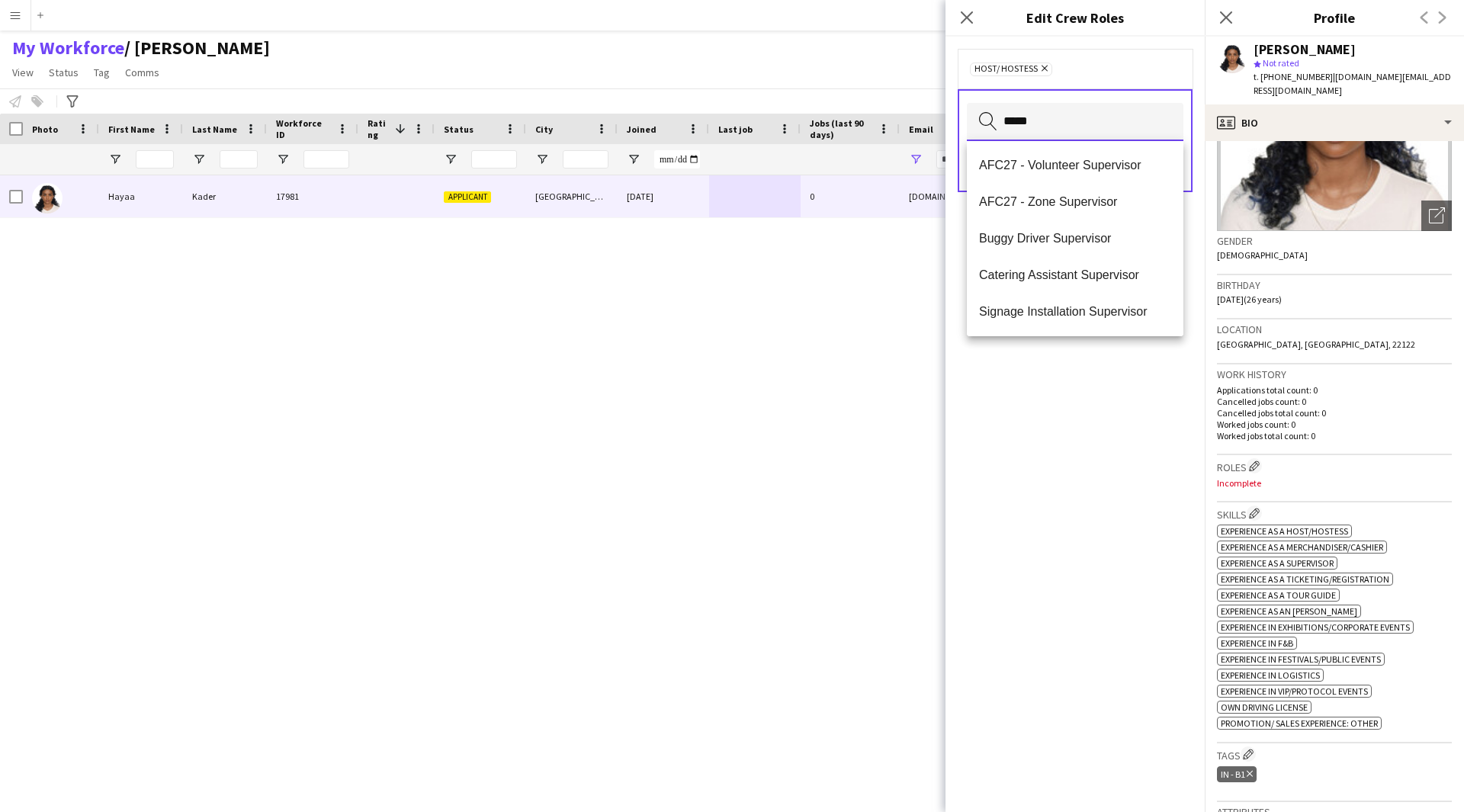
scroll to position [37, 0]
type input "*****"
click at [1025, 305] on span "Staff Supervisor" at bounding box center [1075, 311] width 192 height 15
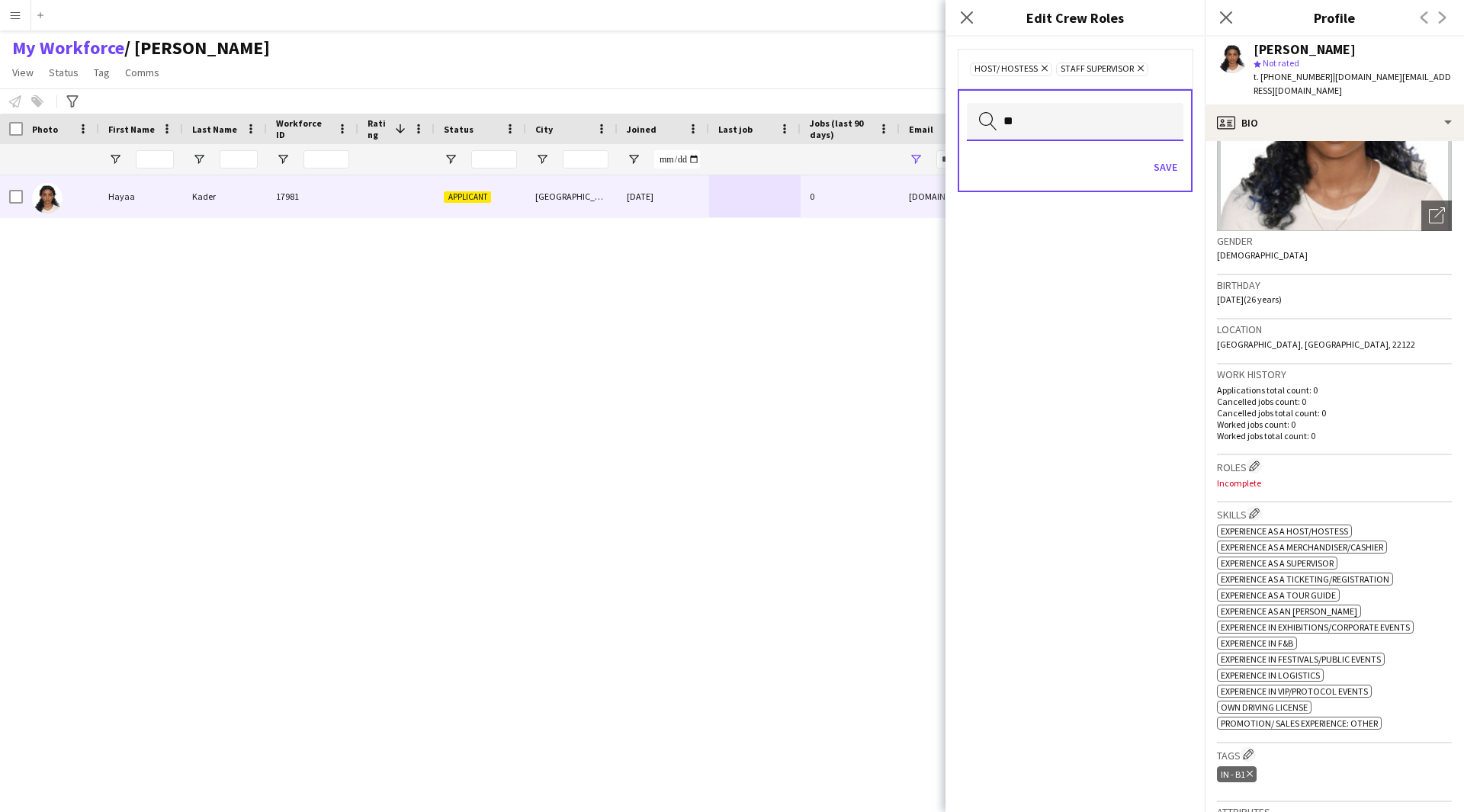
type input "*"
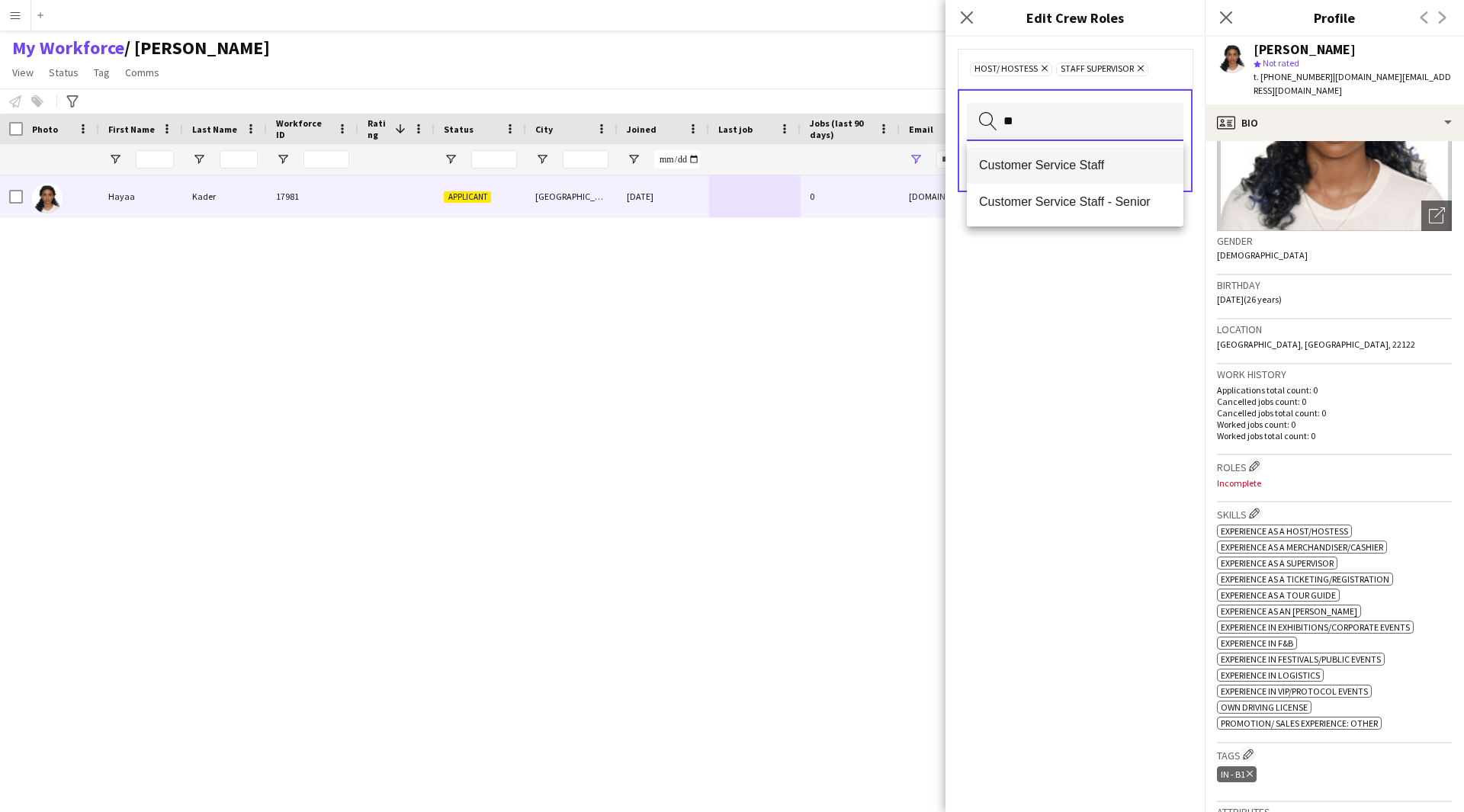
type input "**"
click at [1092, 160] on span "Customer Service Staff" at bounding box center [1075, 165] width 192 height 15
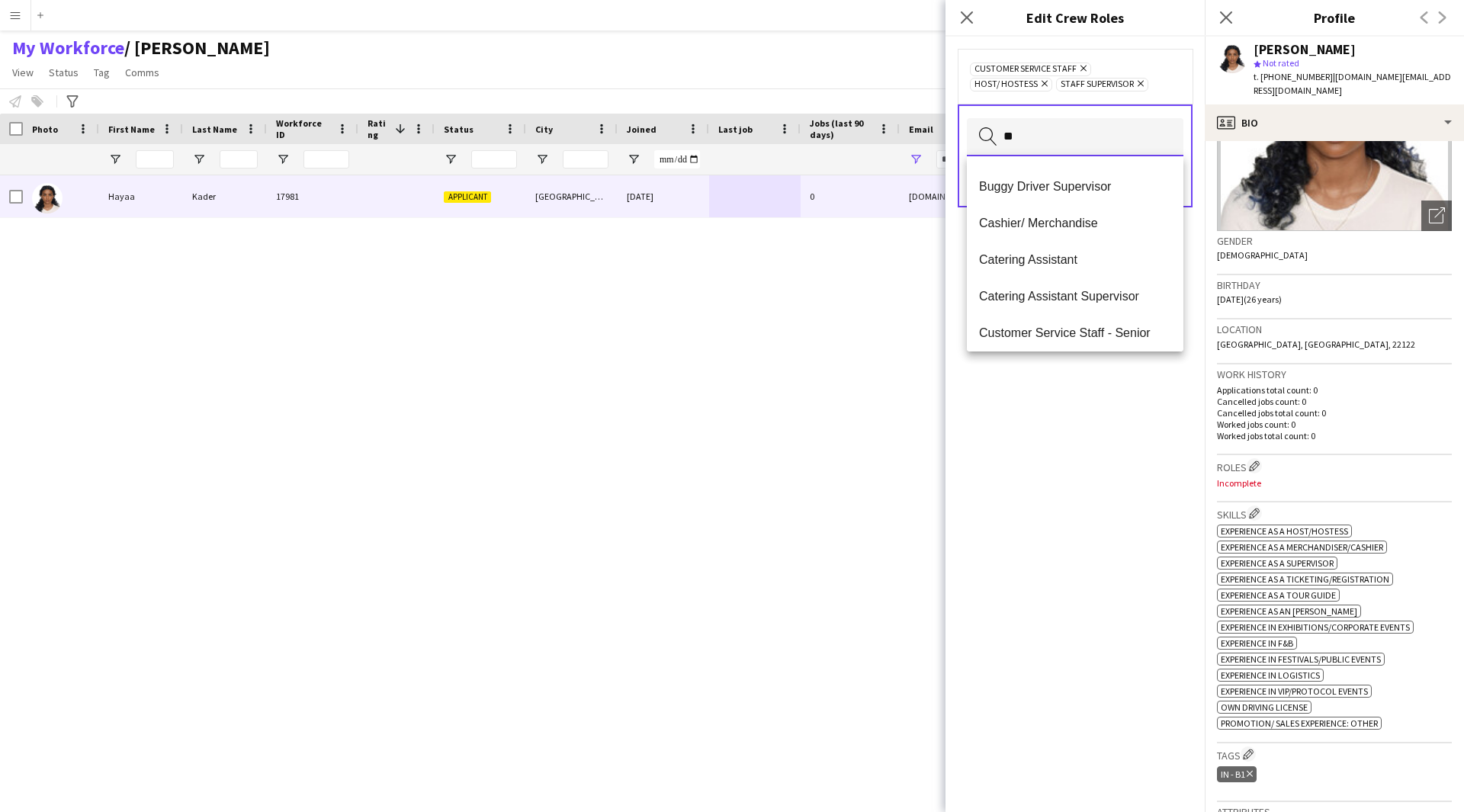
scroll to position [0, 0]
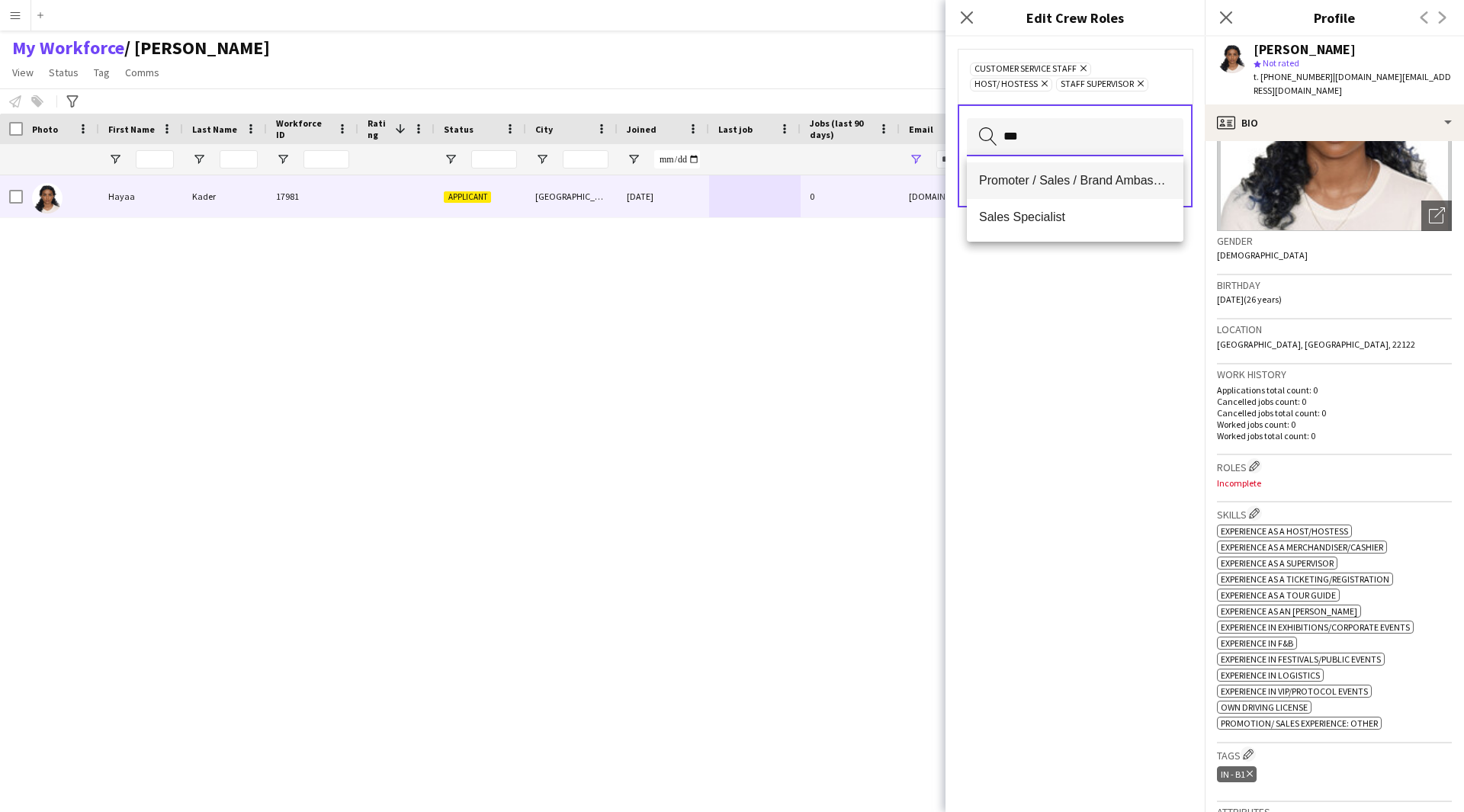
type input "***"
click at [1034, 185] on span "Promoter / Sales / Brand Ambassador" at bounding box center [1075, 180] width 192 height 15
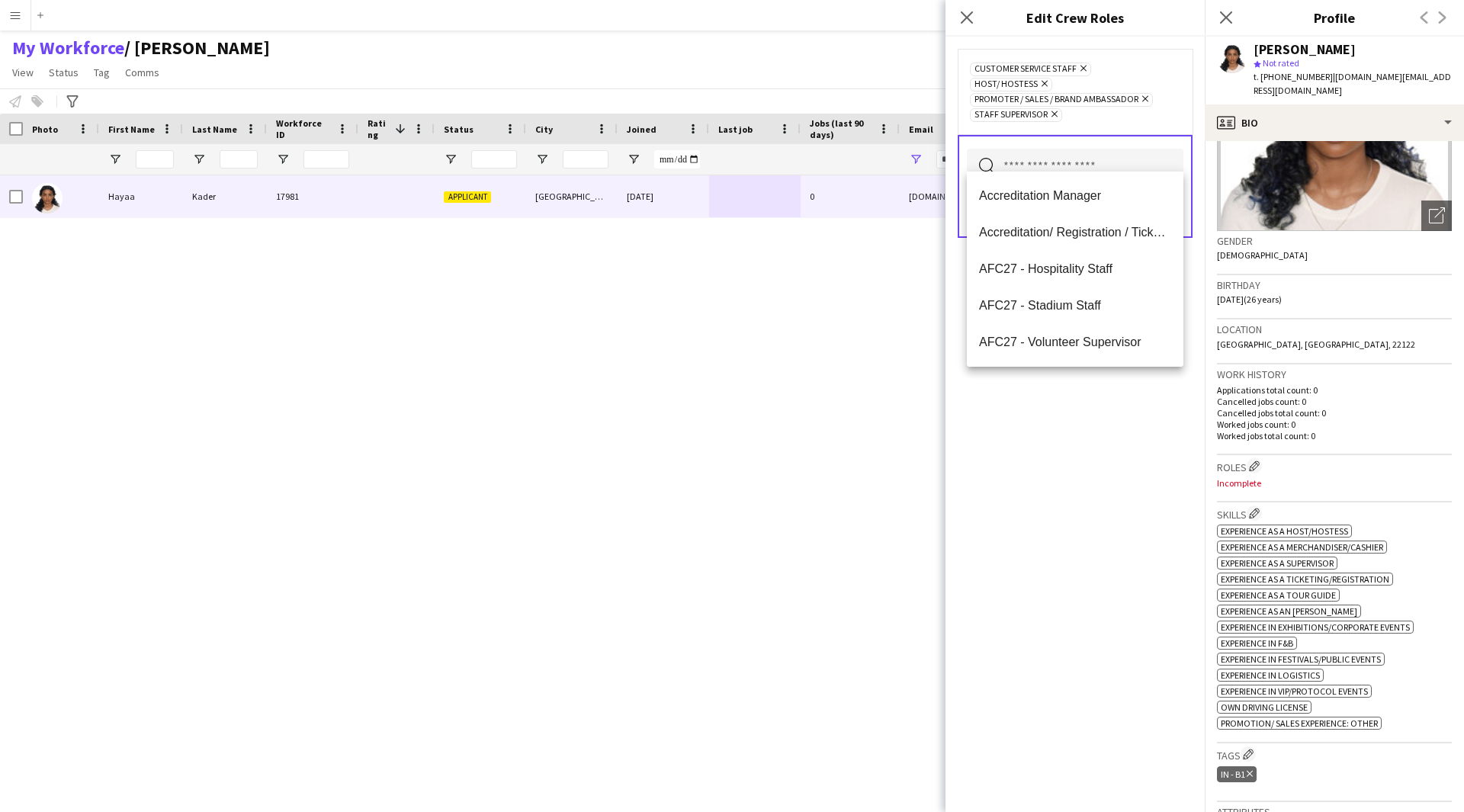
click at [1060, 475] on div "Customer Service Staff Remove Host/ Hostess Remove Promoter / Sales / Brand Amb…" at bounding box center [1074, 424] width 259 height 775
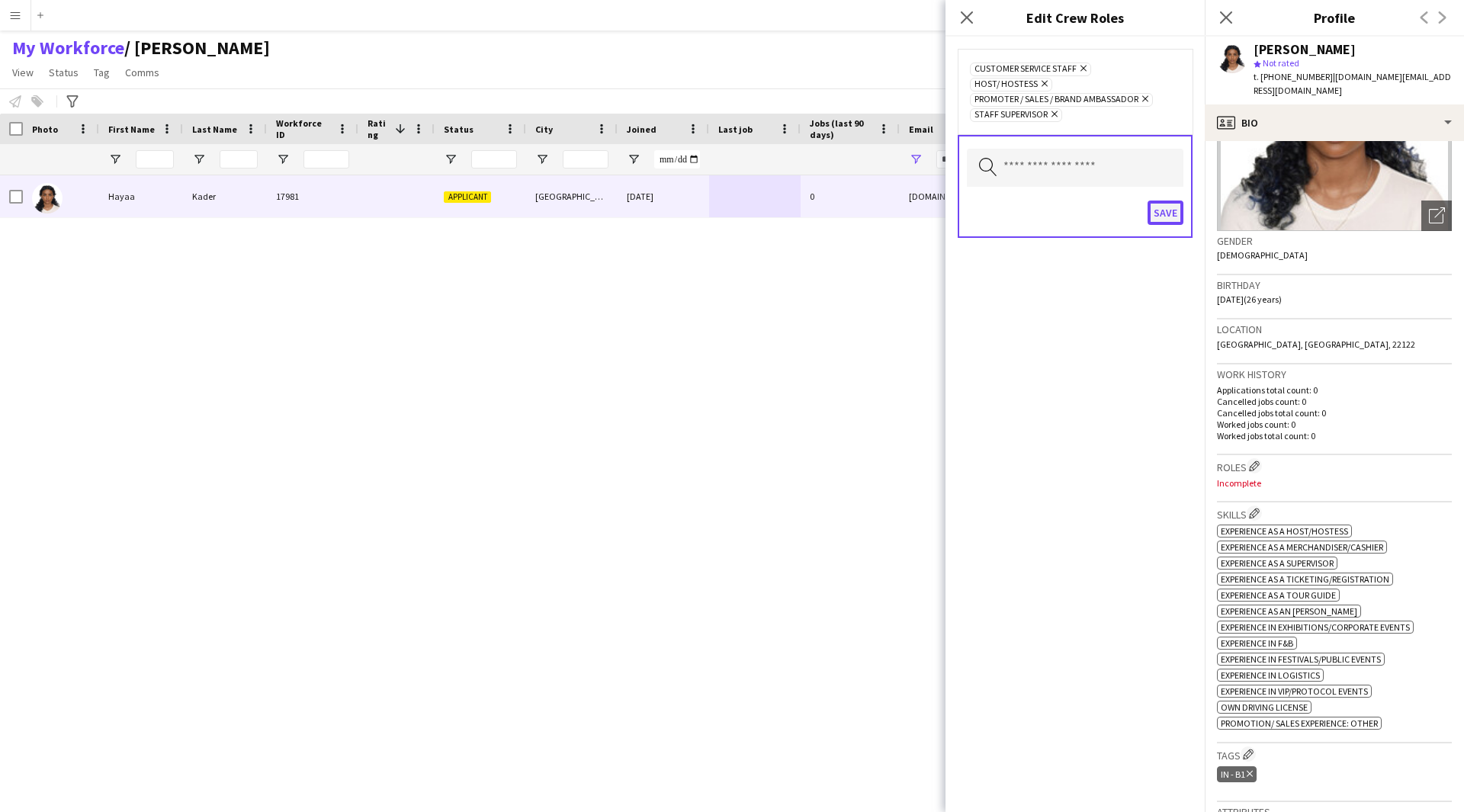
click at [1168, 200] on button "Save" at bounding box center [1166, 212] width 36 height 24
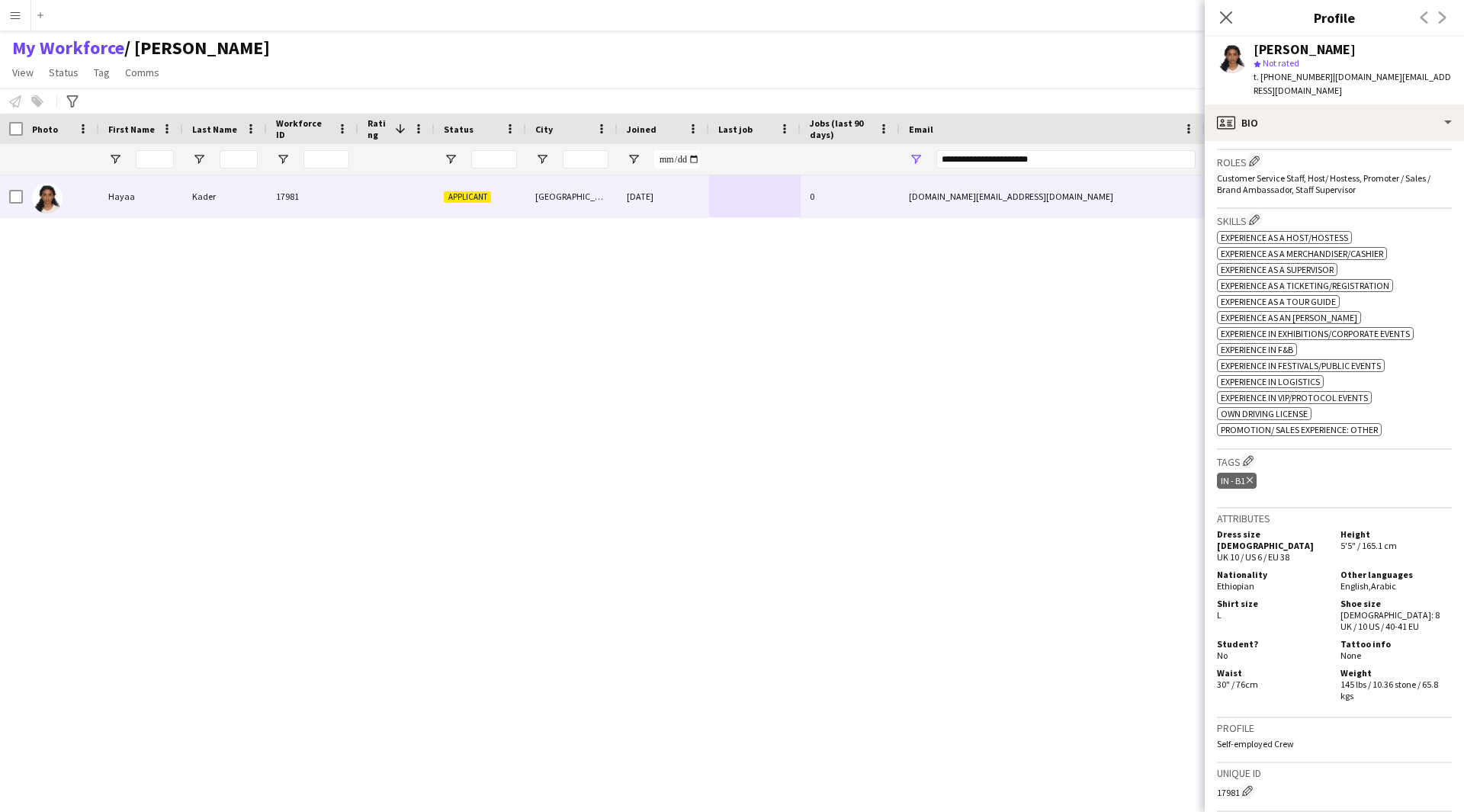
scroll to position [460, 0]
click at [1250, 451] on app-icon "Edit crew company tags" at bounding box center [1249, 457] width 11 height 11
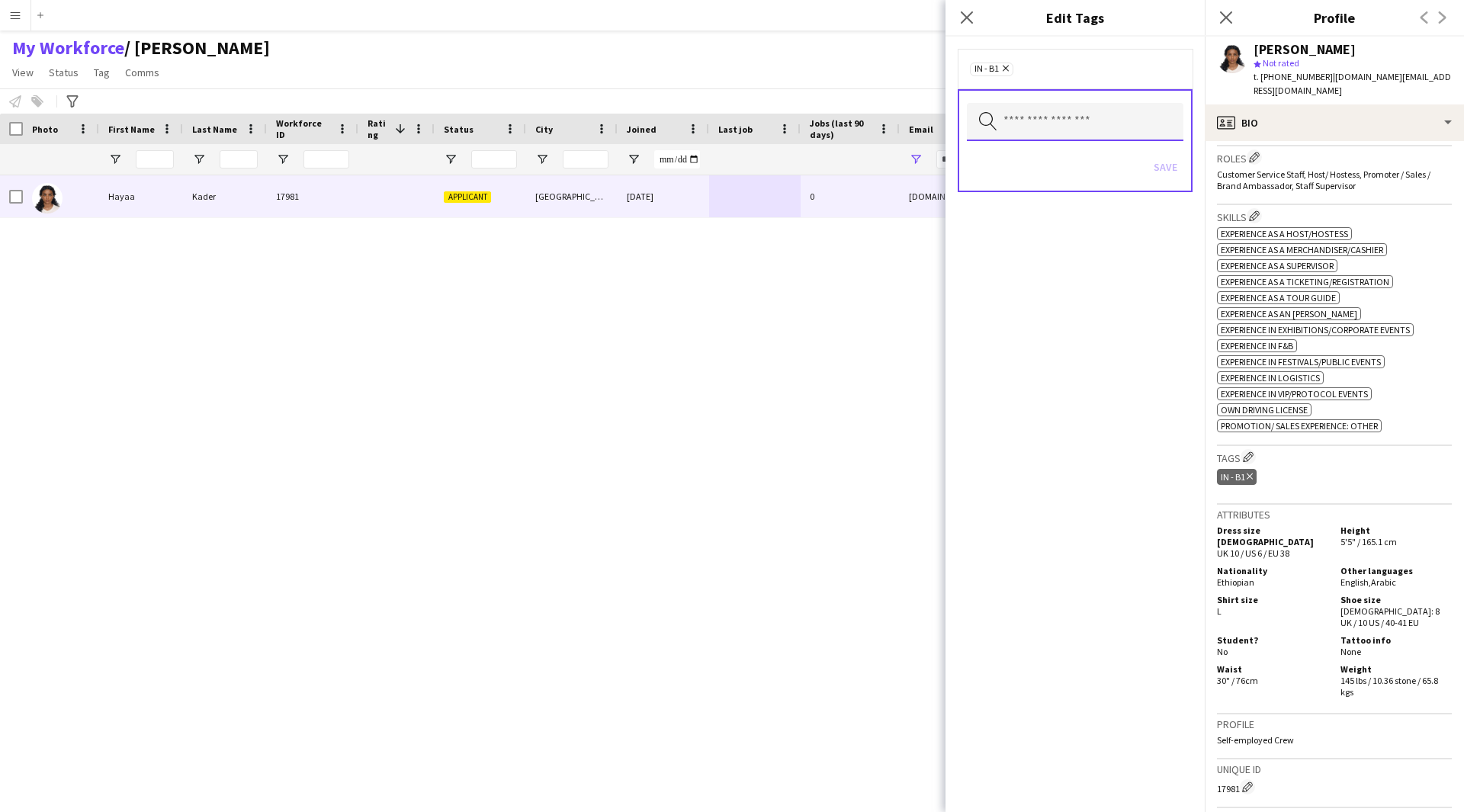
click at [1035, 120] on input "text" at bounding box center [1075, 122] width 217 height 38
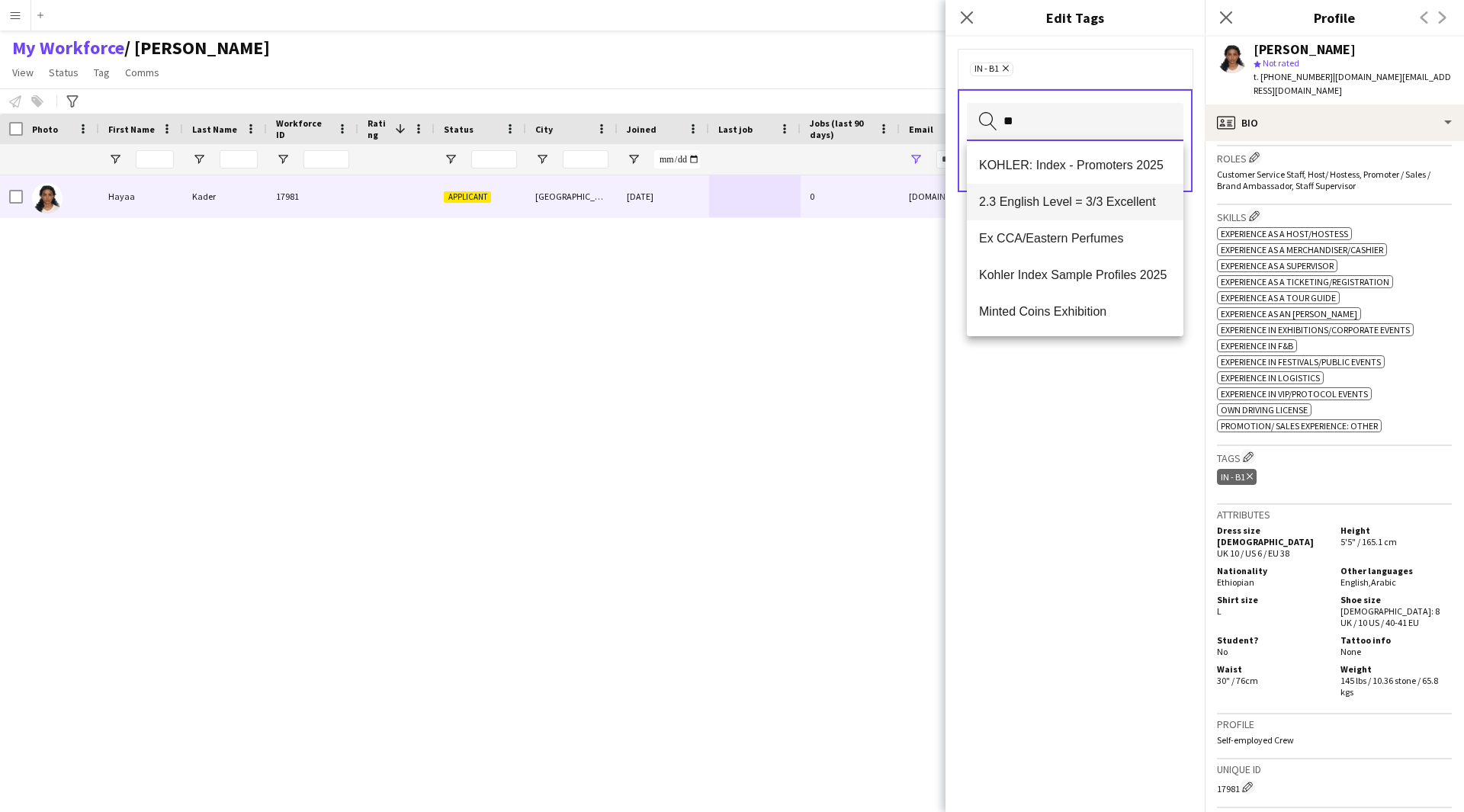
type input "**"
click at [1050, 195] on span "2.3 English Level = 3/3 Excellent" at bounding box center [1075, 202] width 192 height 15
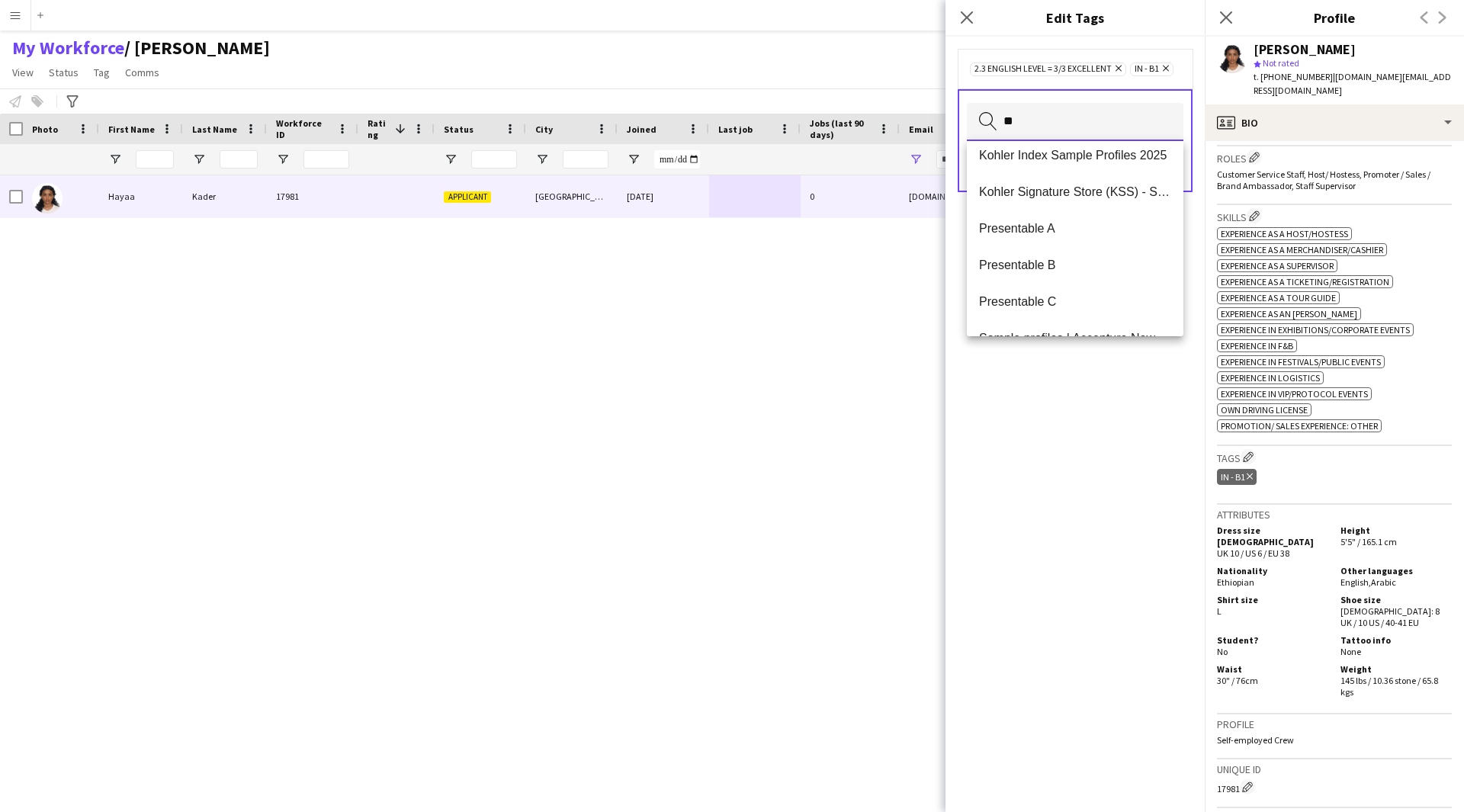
scroll to position [230, 0]
type input "**"
click at [1083, 220] on mat-option "Presentable A" at bounding box center [1075, 228] width 217 height 37
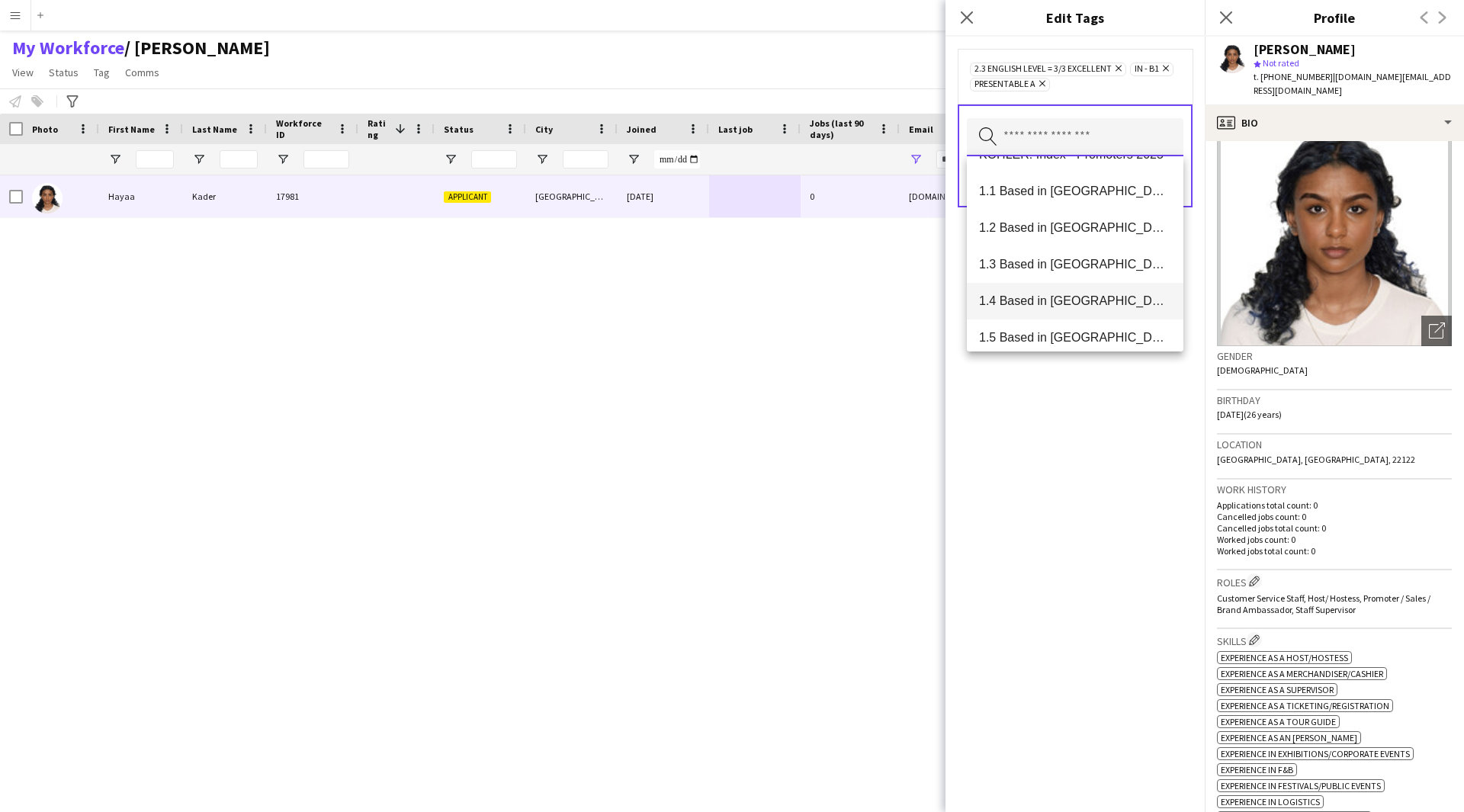
scroll to position [0, 0]
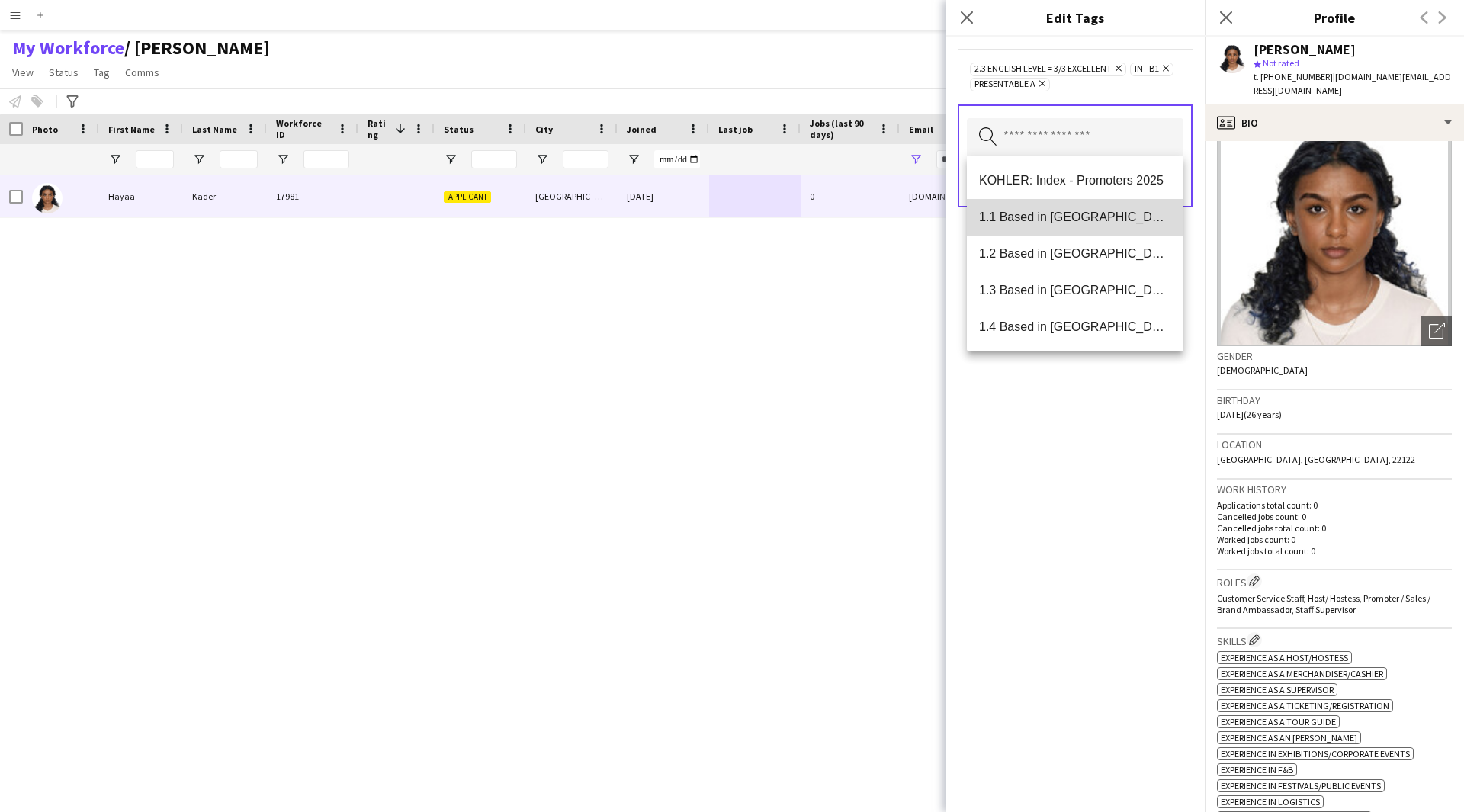
click at [1099, 228] on mat-option "1.1 Based in [GEOGRAPHIC_DATA]" at bounding box center [1075, 217] width 217 height 37
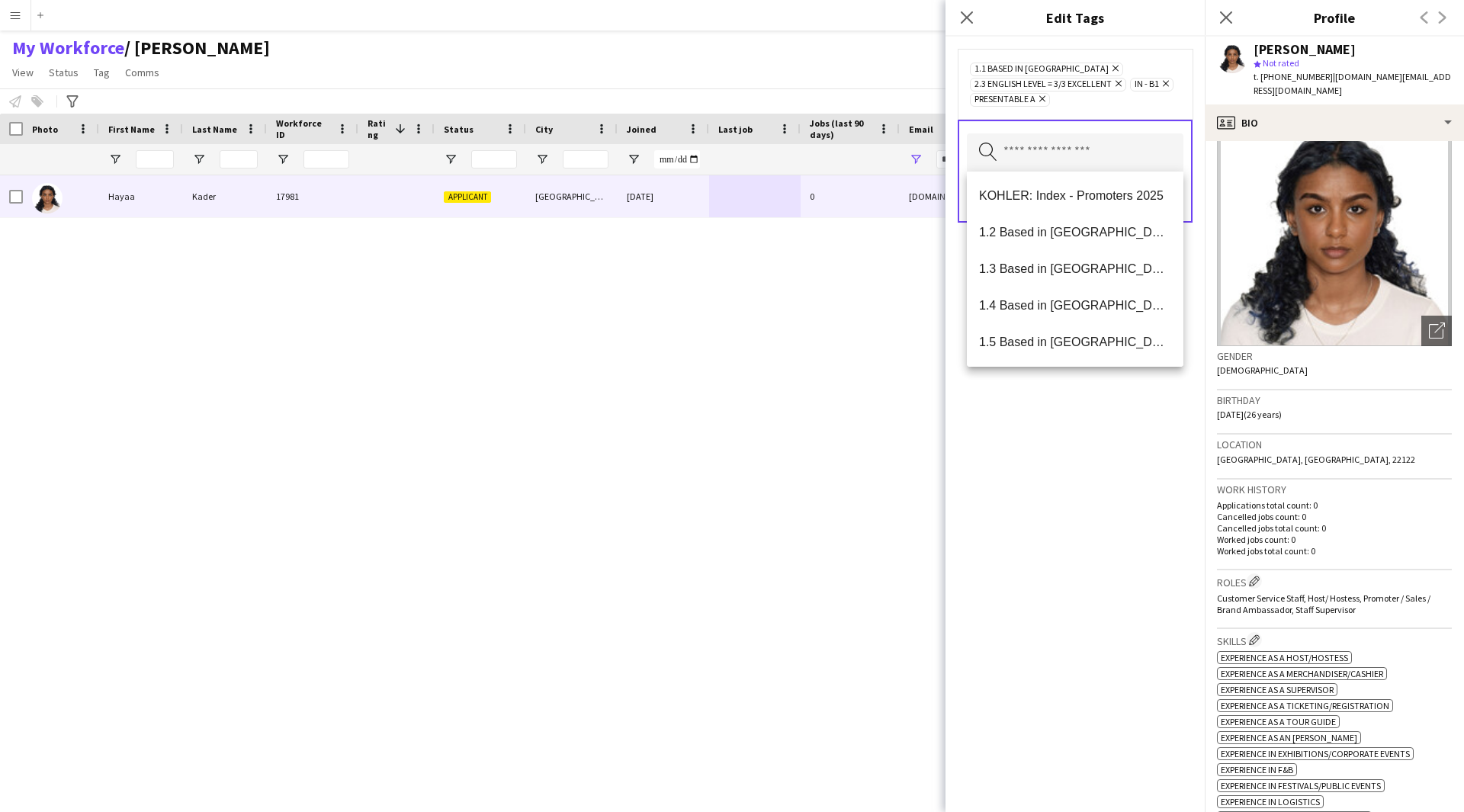
click at [1080, 407] on div "1.1 Based in [GEOGRAPHIC_DATA] Remove 2.3 English Level = 3/3 Excellent Remove …" at bounding box center [1074, 424] width 259 height 775
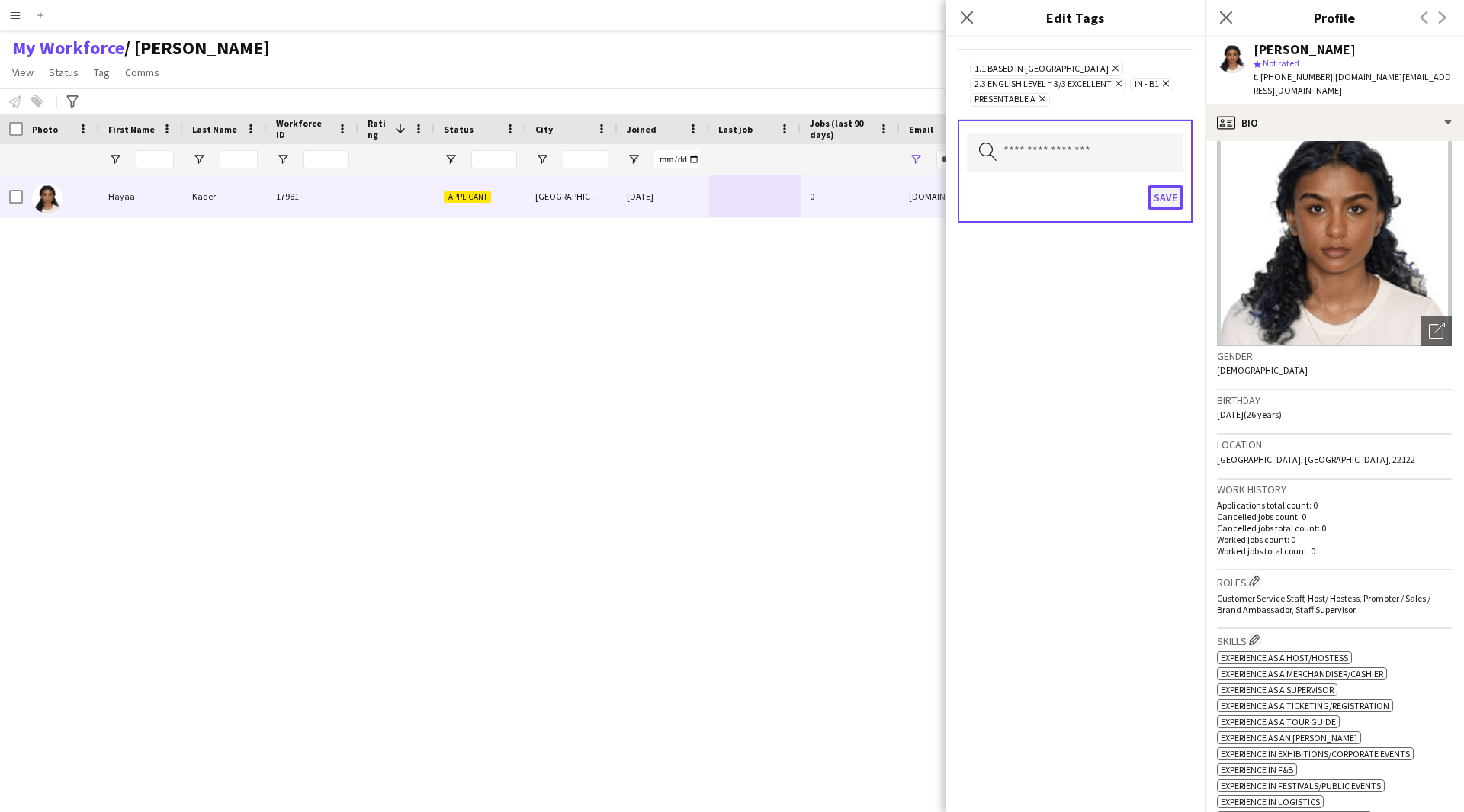
click at [1155, 209] on button "Save" at bounding box center [1166, 197] width 36 height 24
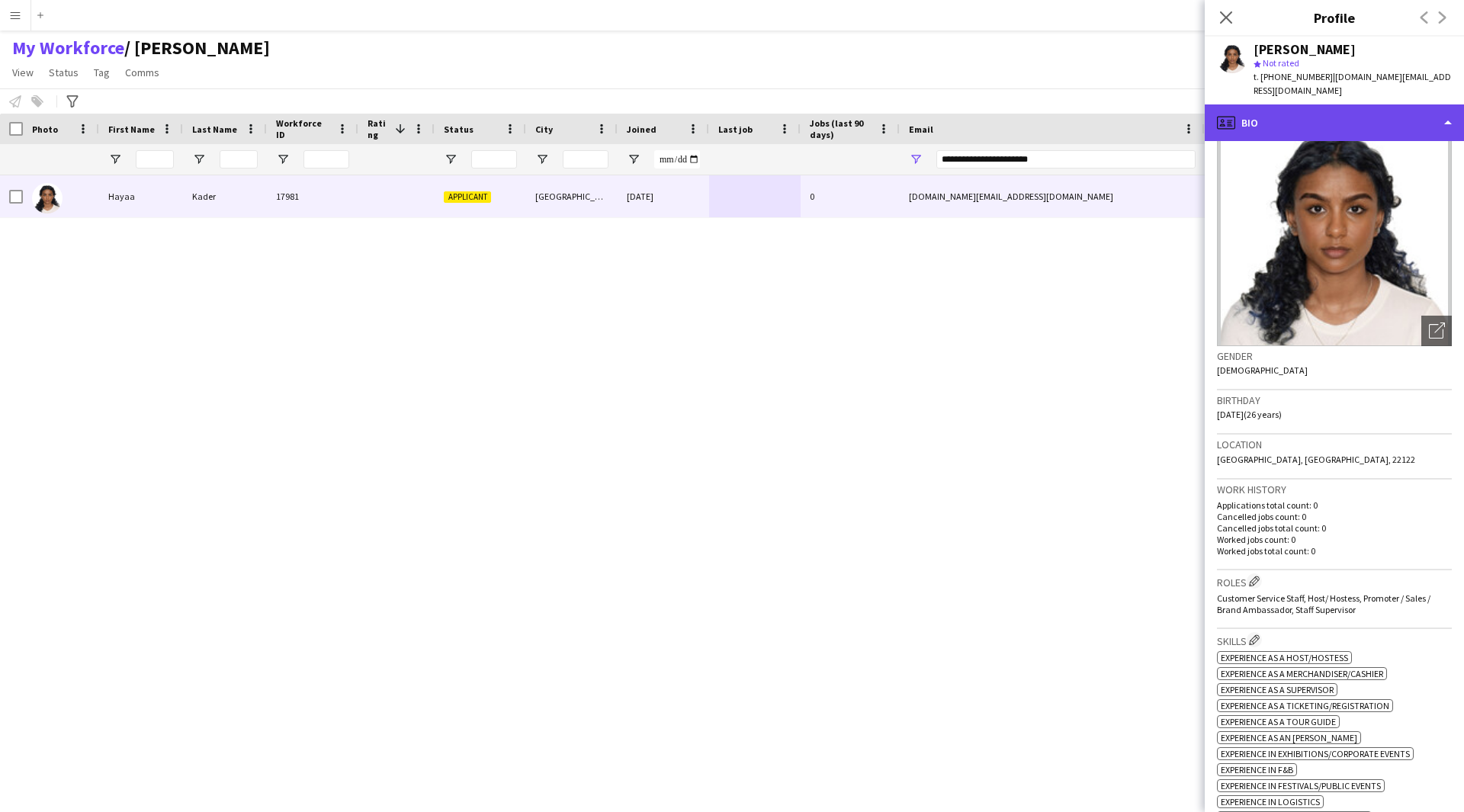
click at [1264, 122] on div "profile Bio" at bounding box center [1334, 123] width 259 height 37
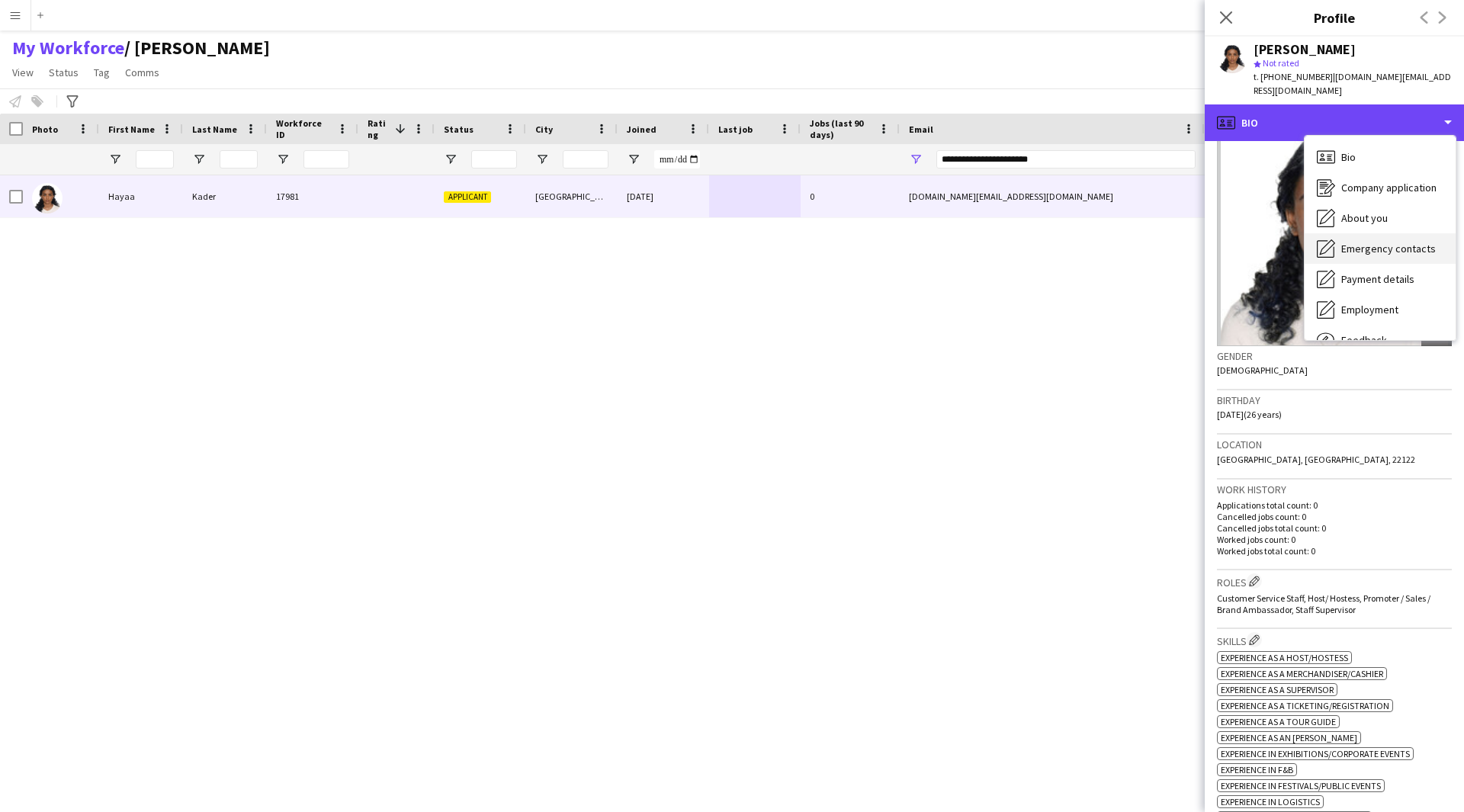
scroll to position [52, 0]
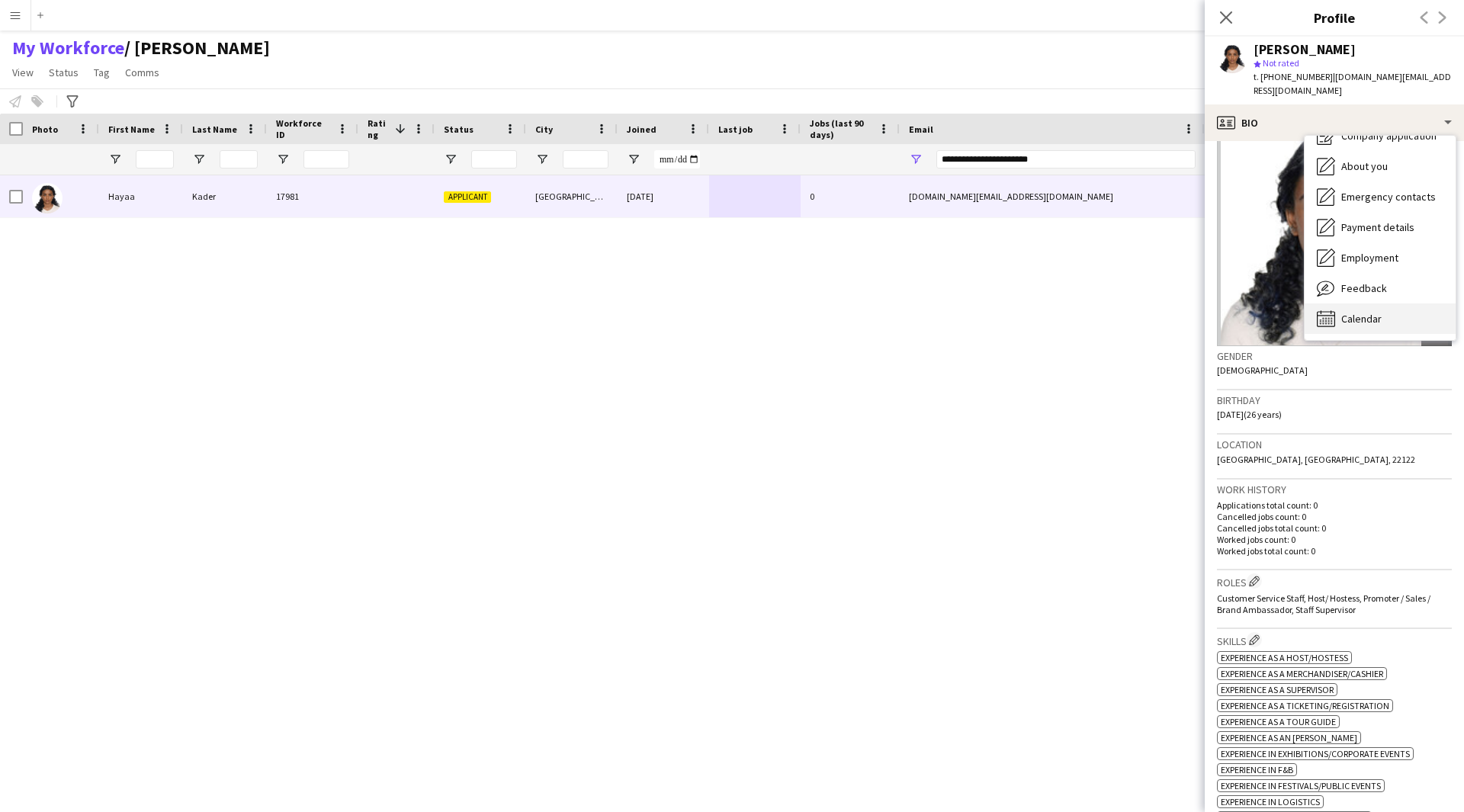
click at [1365, 304] on div "Calendar Calendar" at bounding box center [1379, 318] width 151 height 31
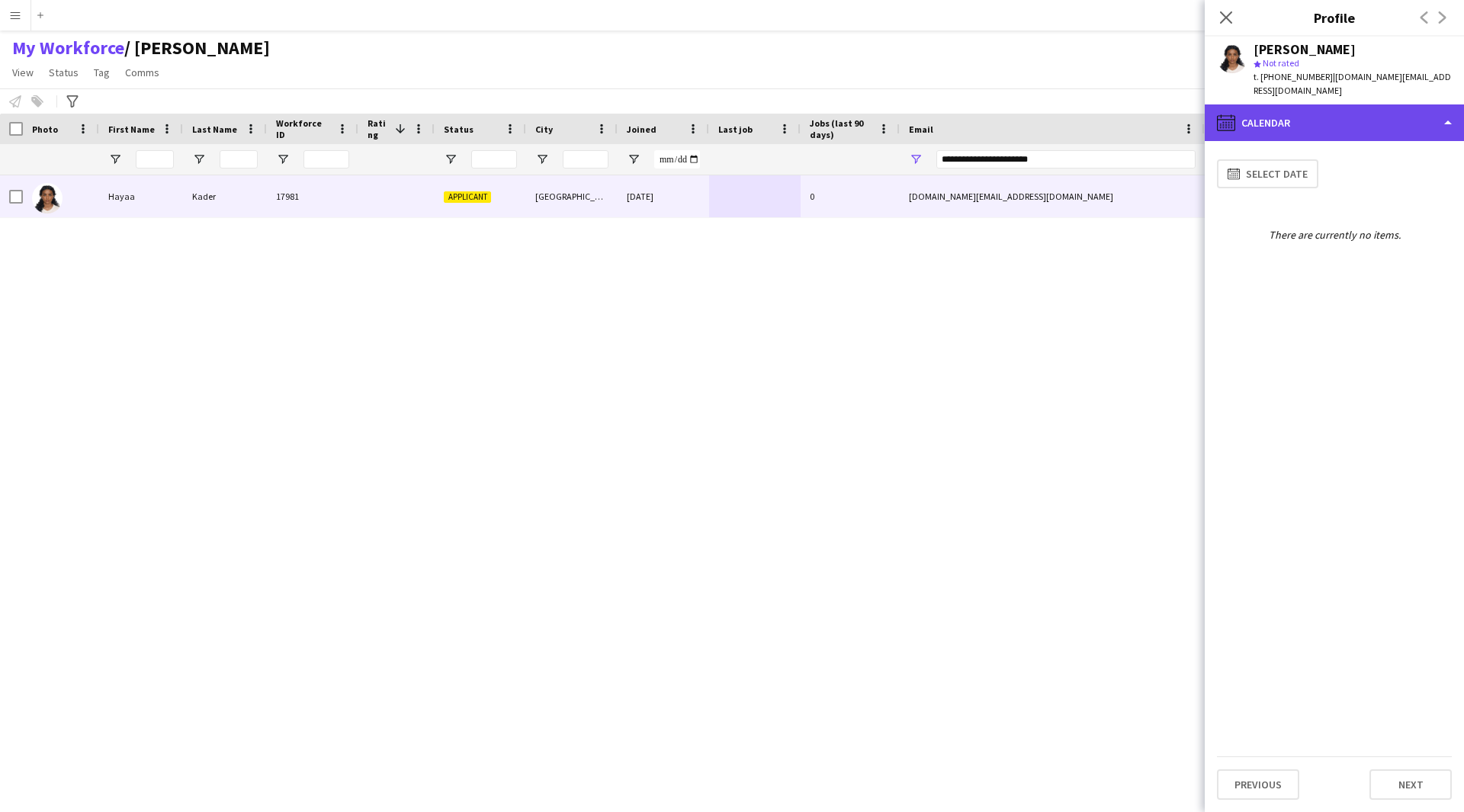
click at [1350, 105] on div "calendar-full Calendar" at bounding box center [1334, 123] width 259 height 37
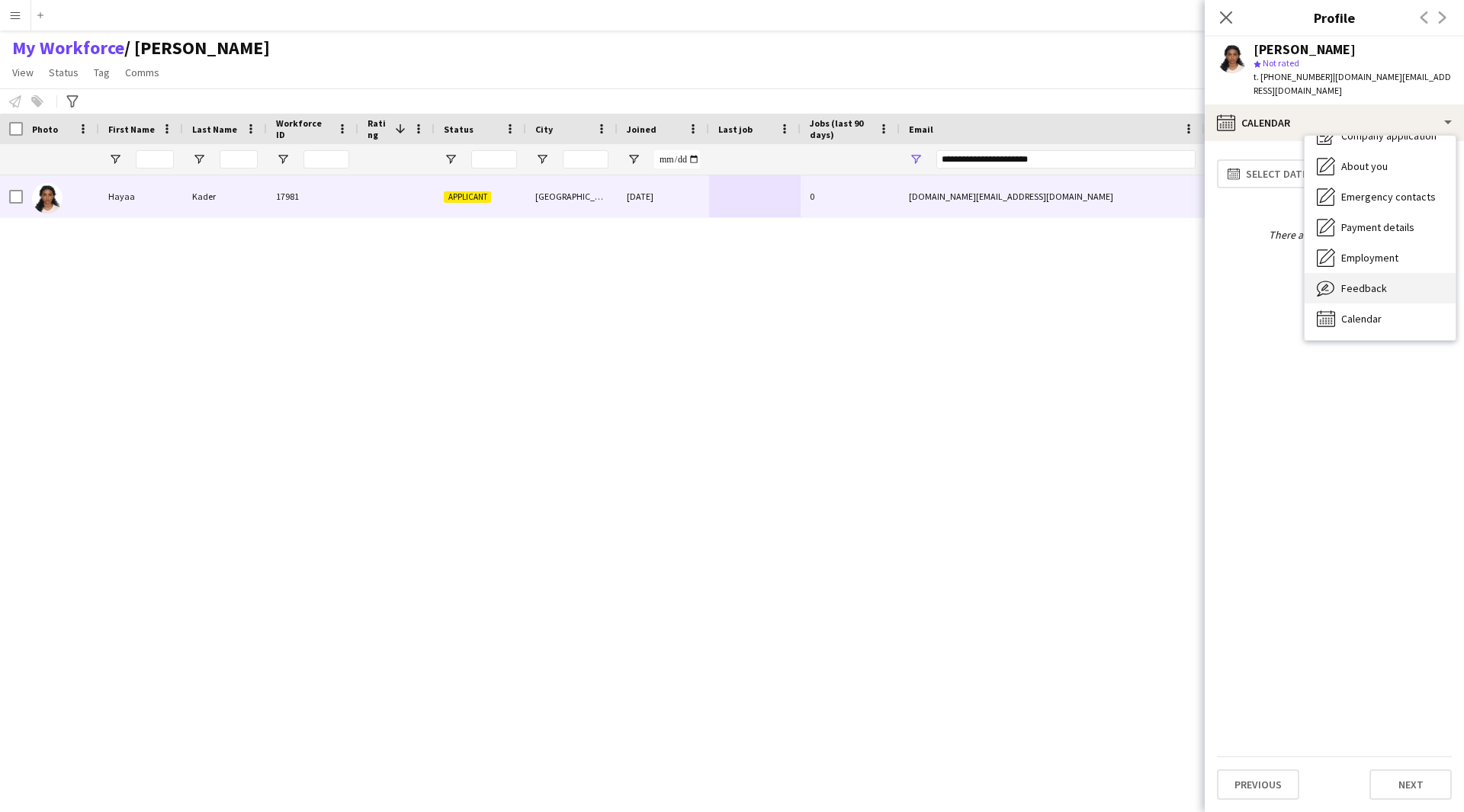
click at [1372, 273] on div "Feedback Feedback" at bounding box center [1379, 288] width 151 height 31
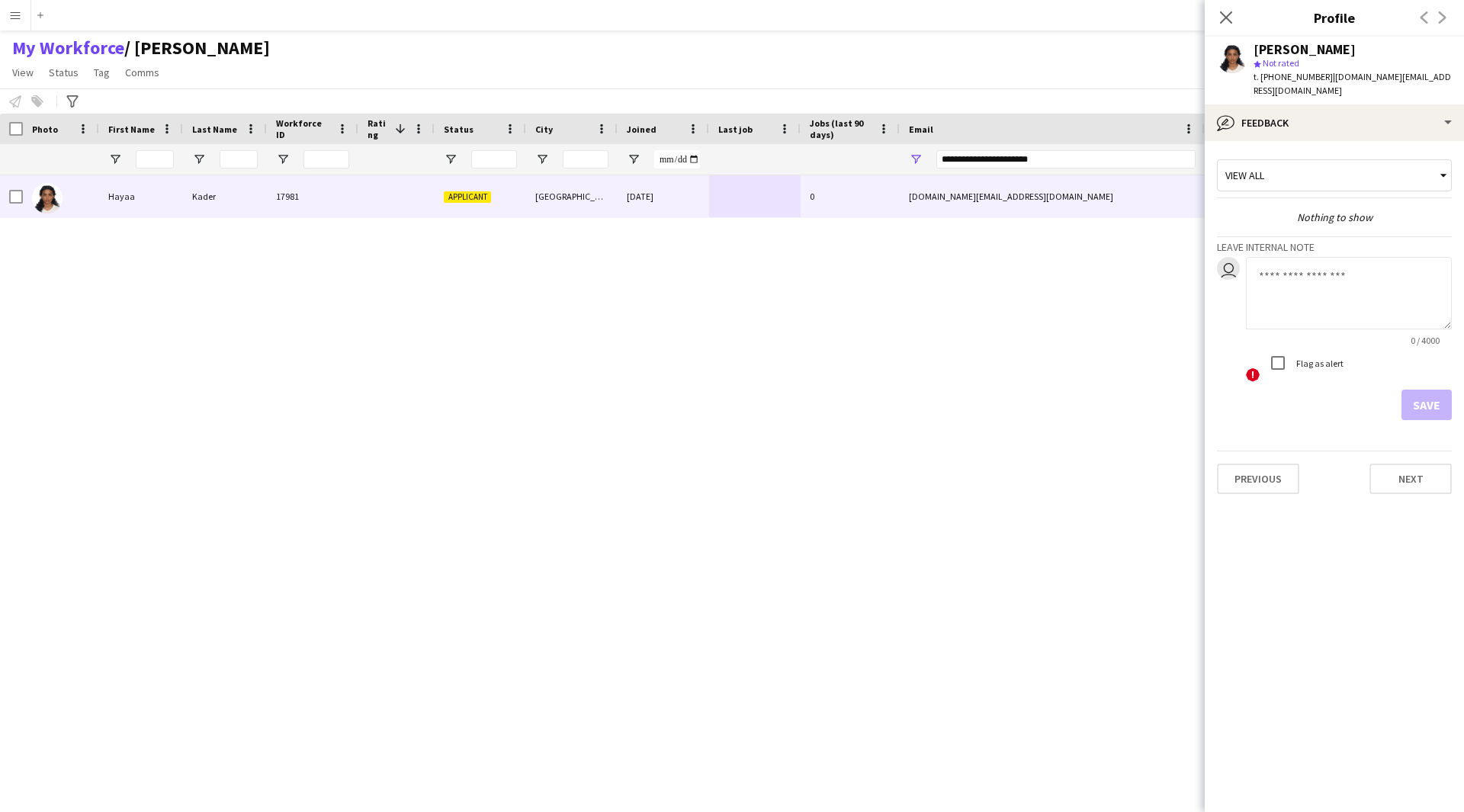
click at [1357, 286] on textarea at bounding box center [1348, 293] width 206 height 73
paste textarea "**********"
click at [1331, 271] on textarea "**********" at bounding box center [1348, 293] width 206 height 73
click at [1327, 266] on textarea "**********" at bounding box center [1348, 293] width 206 height 73
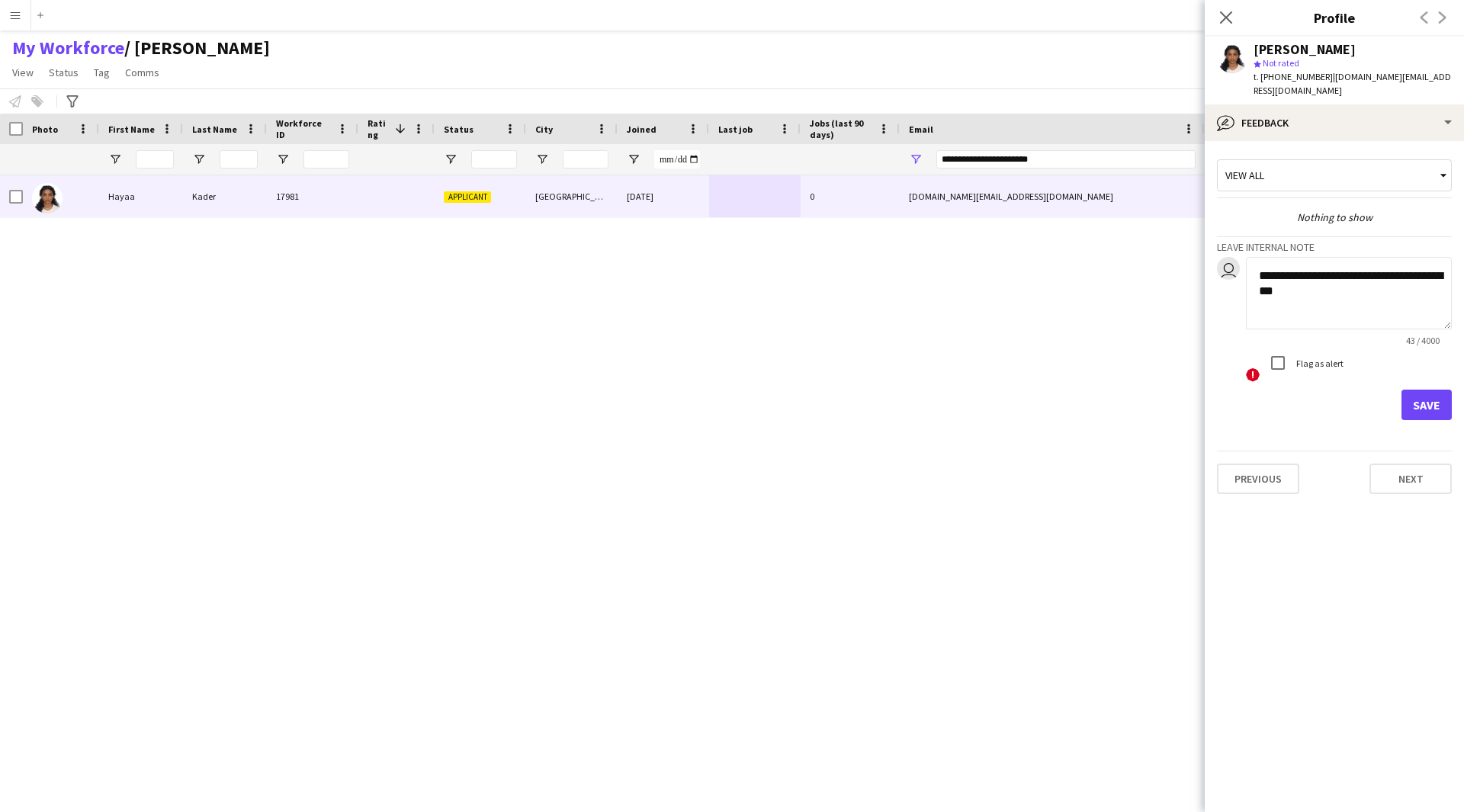
drag, startPoint x: 1327, startPoint y: 266, endPoint x: 1241, endPoint y: 264, distance: 86.0
click at [1241, 264] on div "**********" at bounding box center [1334, 320] width 235 height 127
click at [1264, 264] on textarea "**********" at bounding box center [1348, 293] width 206 height 73
drag, startPoint x: 1408, startPoint y: 264, endPoint x: 1231, endPoint y: 277, distance: 177.5
click at [1231, 277] on div "**********" at bounding box center [1334, 320] width 235 height 127
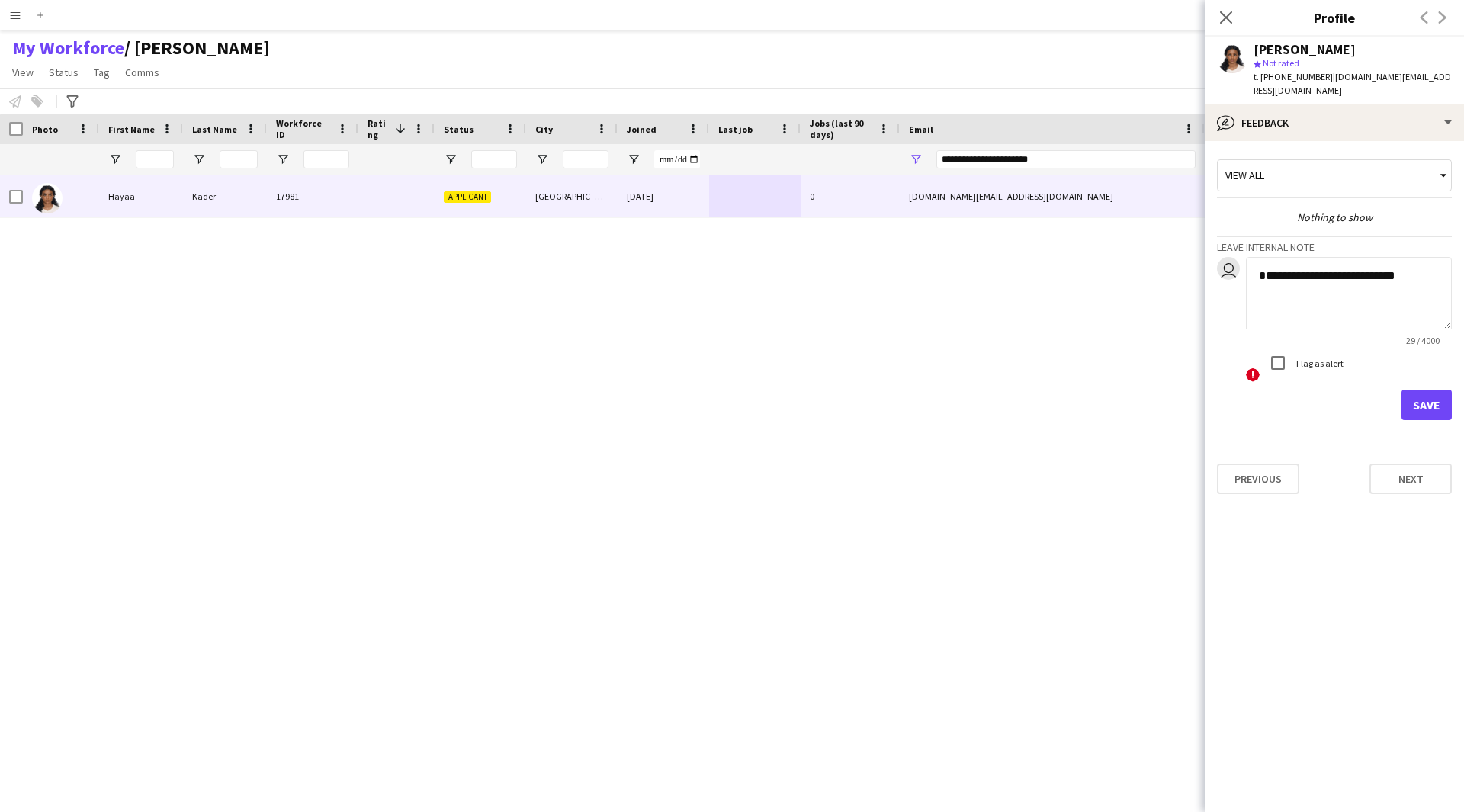
click at [1260, 261] on textarea "**********" at bounding box center [1348, 293] width 206 height 73
click at [1268, 264] on textarea "**********" at bounding box center [1348, 293] width 206 height 73
drag, startPoint x: 1402, startPoint y: 262, endPoint x: 1180, endPoint y: 268, distance: 222.1
click at [1180, 268] on body "Menu Boards Boards Boards All jobs Status Workforce Workforce My Workforce Recr…" at bounding box center [732, 406] width 1464 height 812
type textarea "**********"
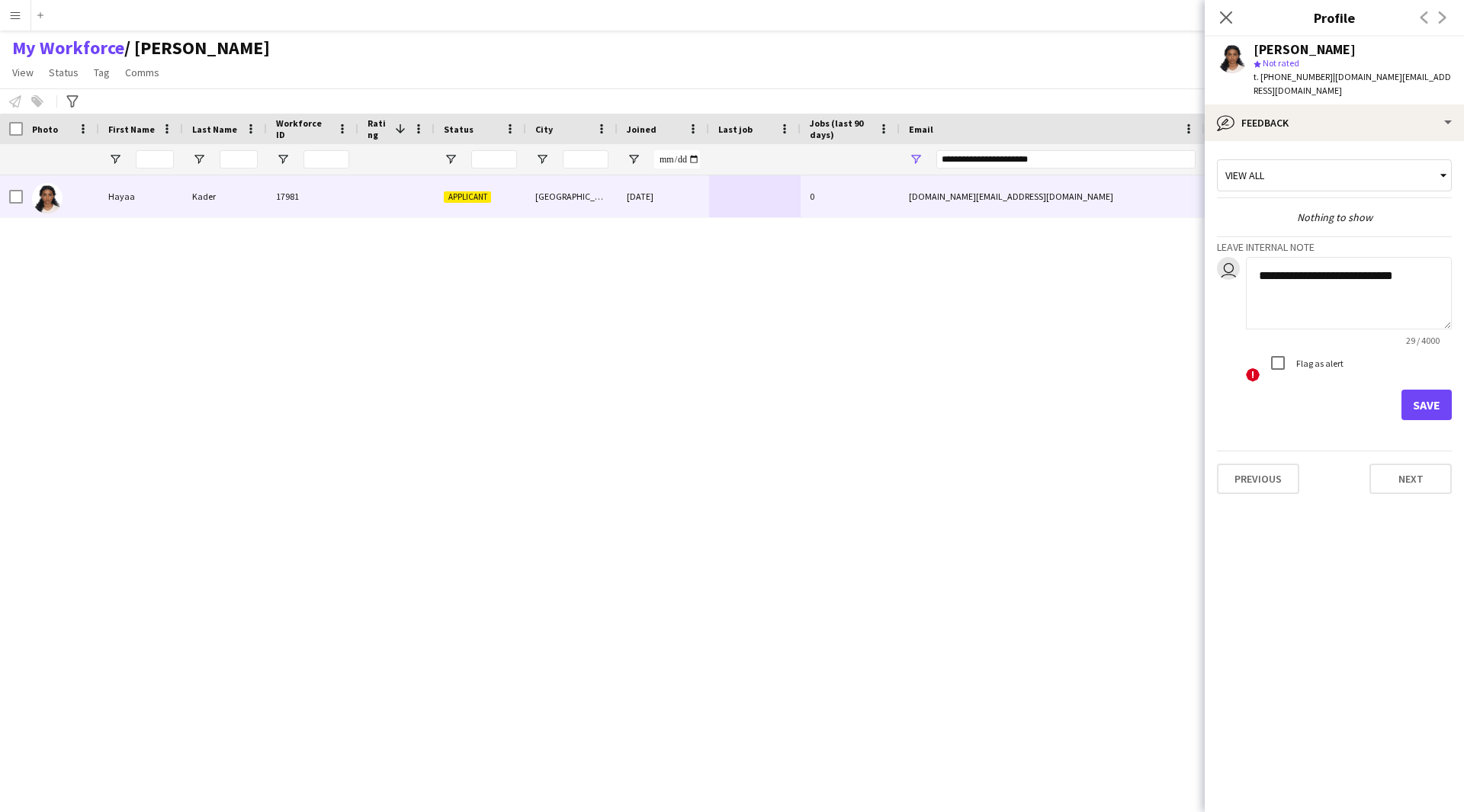
click at [1326, 396] on div "Save" at bounding box center [1334, 404] width 235 height 31
drag, startPoint x: 1409, startPoint y: 268, endPoint x: 1230, endPoint y: 268, distance: 179.0
click at [1230, 268] on div "**********" at bounding box center [1334, 320] width 235 height 127
click at [1423, 390] on button "Save" at bounding box center [1426, 404] width 50 height 31
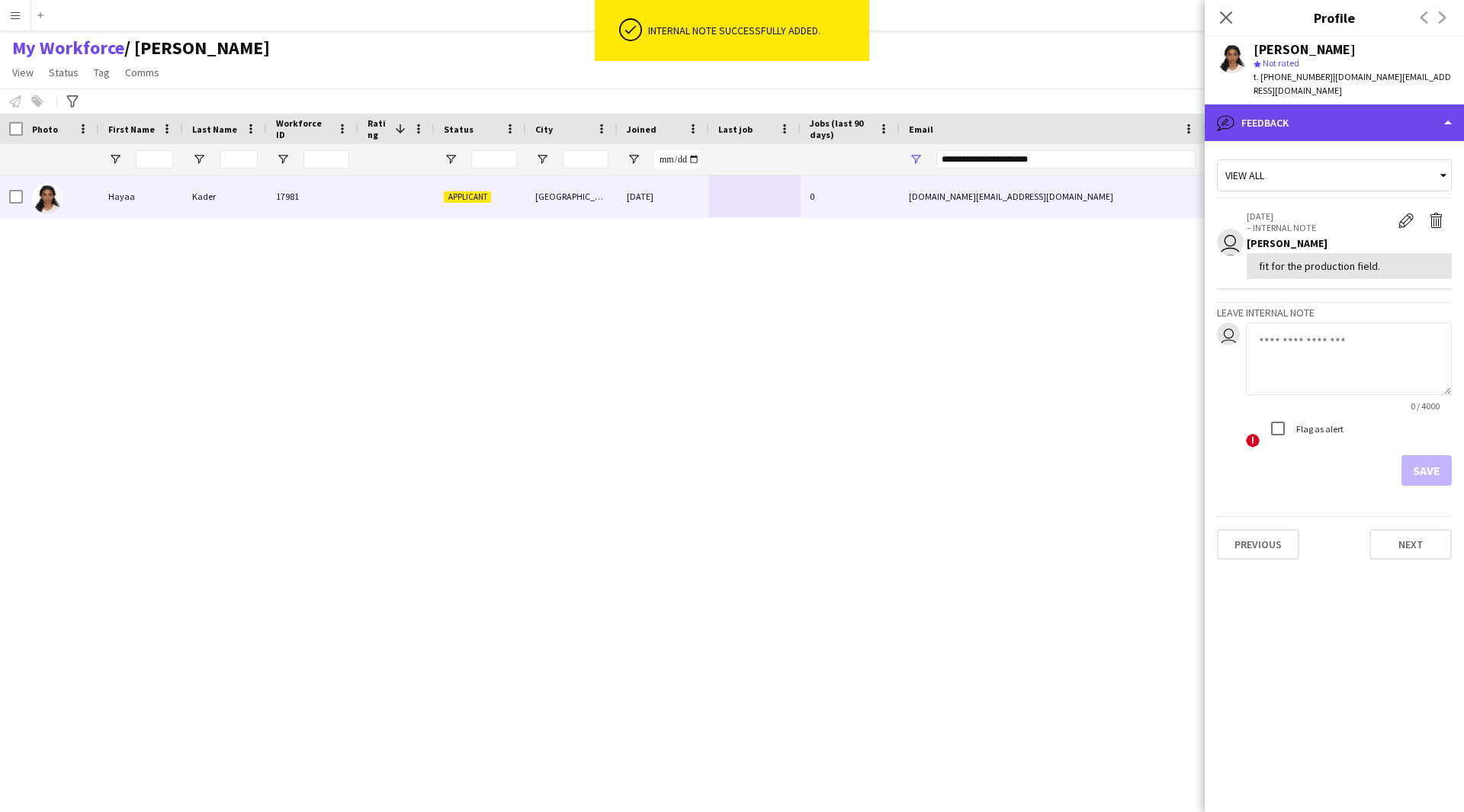
click at [1320, 105] on div "bubble-pencil Feedback" at bounding box center [1334, 123] width 259 height 37
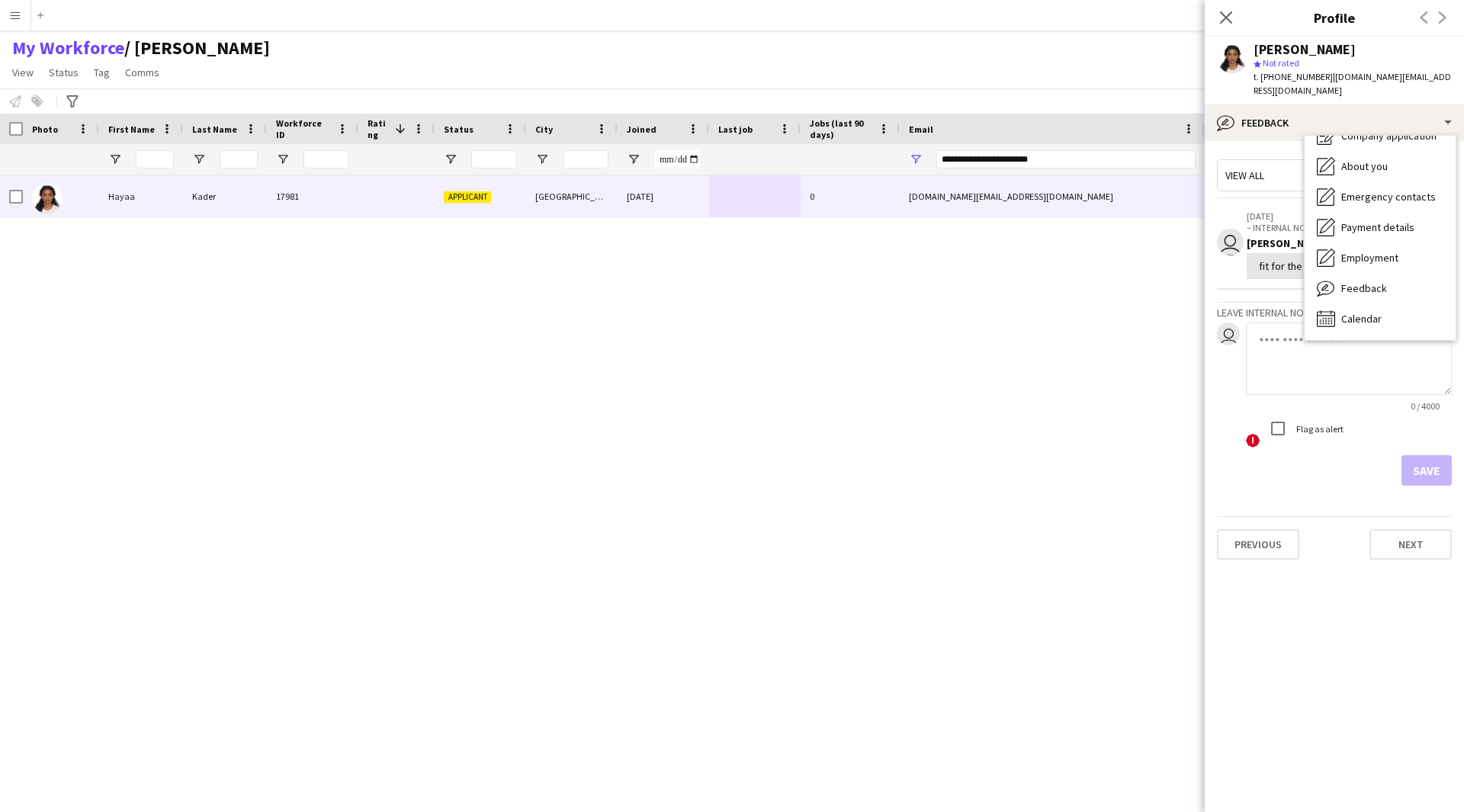
click at [881, 317] on div "Hayaa Kader 17981 Applicant [GEOGRAPHIC_DATA] [DATE] 0 [DOMAIN_NAME][EMAIL_ADDR…" at bounding box center [709, 474] width 1419 height 598
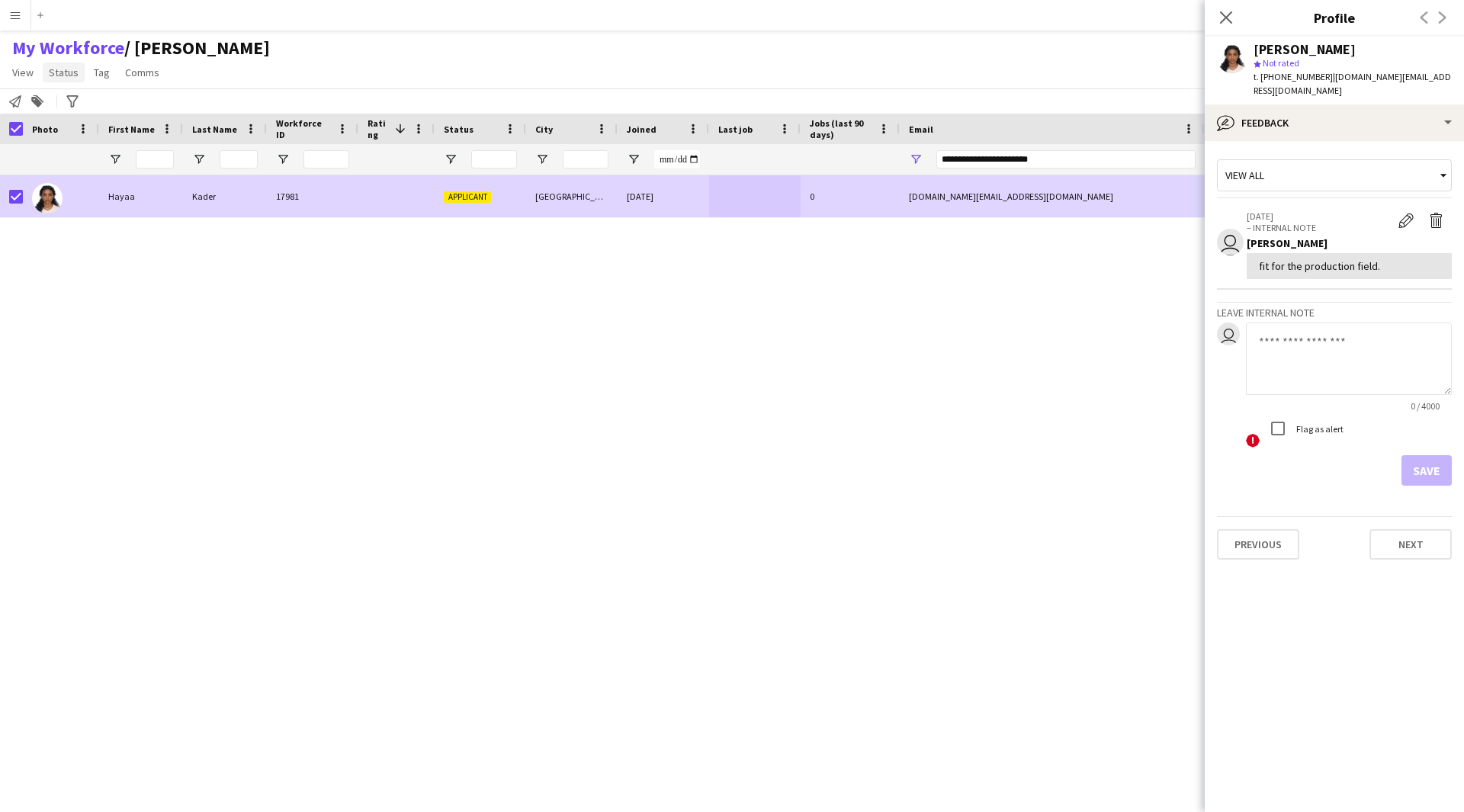
click at [53, 74] on span "Status" at bounding box center [63, 73] width 30 height 14
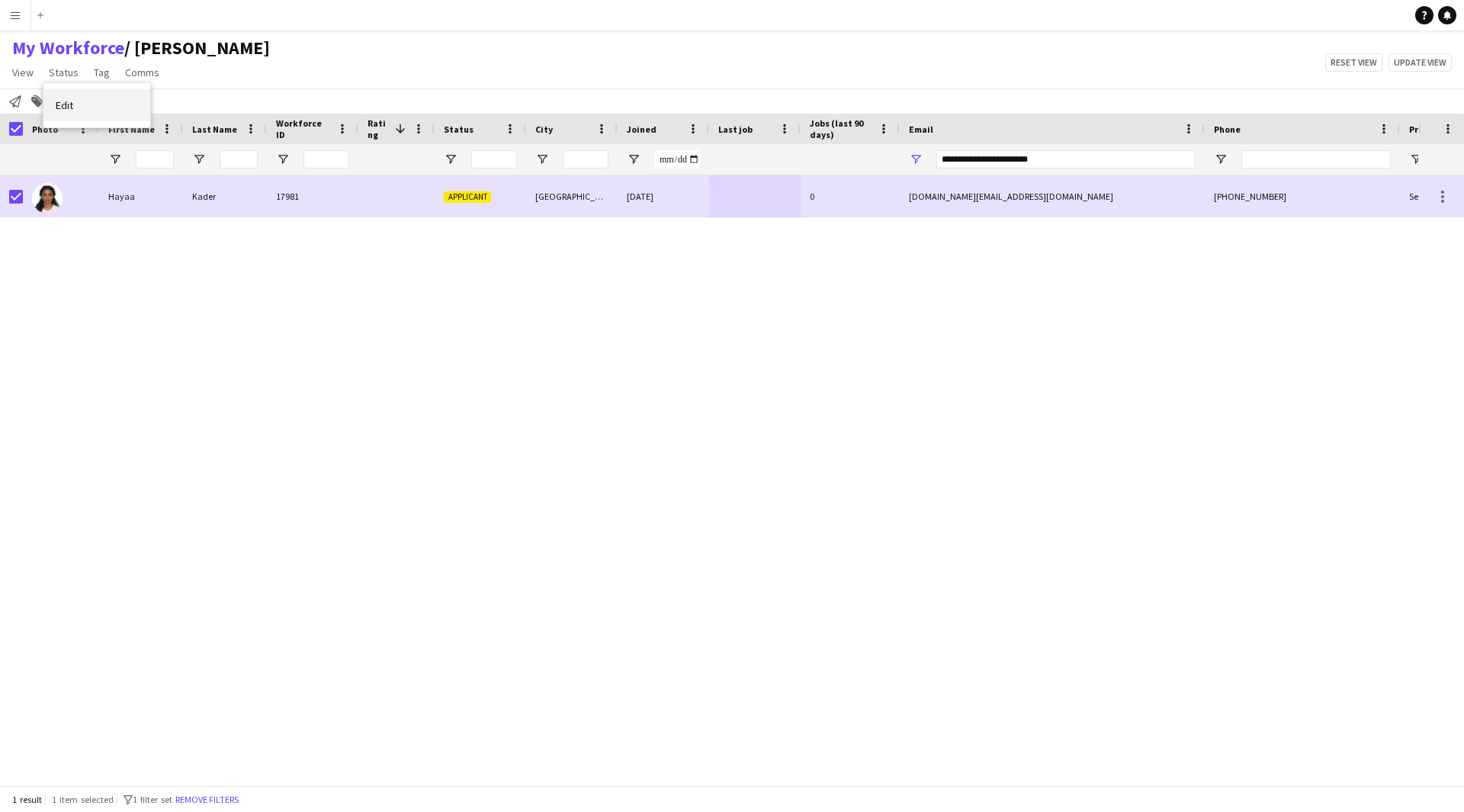
click at [99, 107] on link "Edit" at bounding box center [97, 105] width 106 height 32
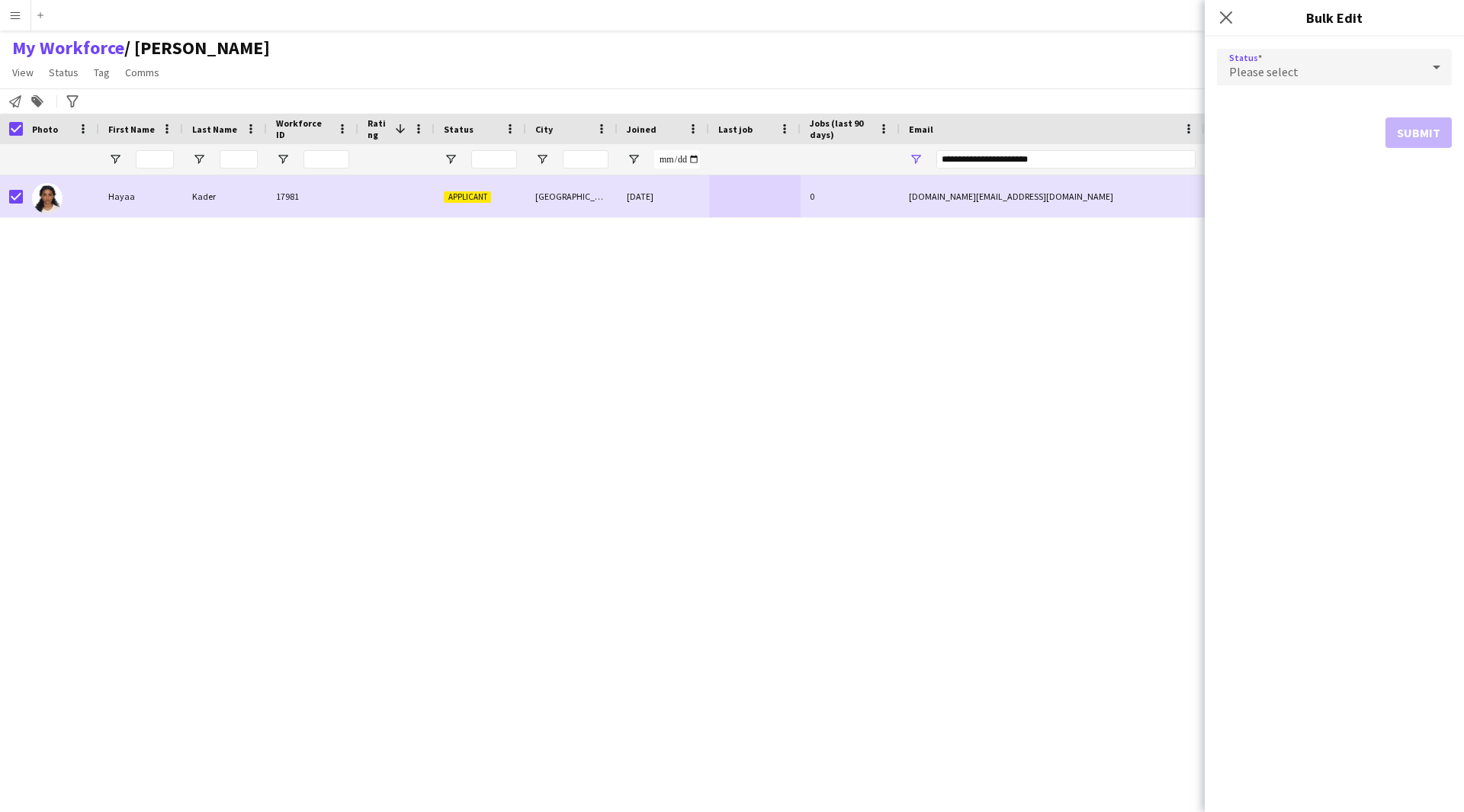
click at [1311, 62] on div "Please select" at bounding box center [1318, 66] width 204 height 37
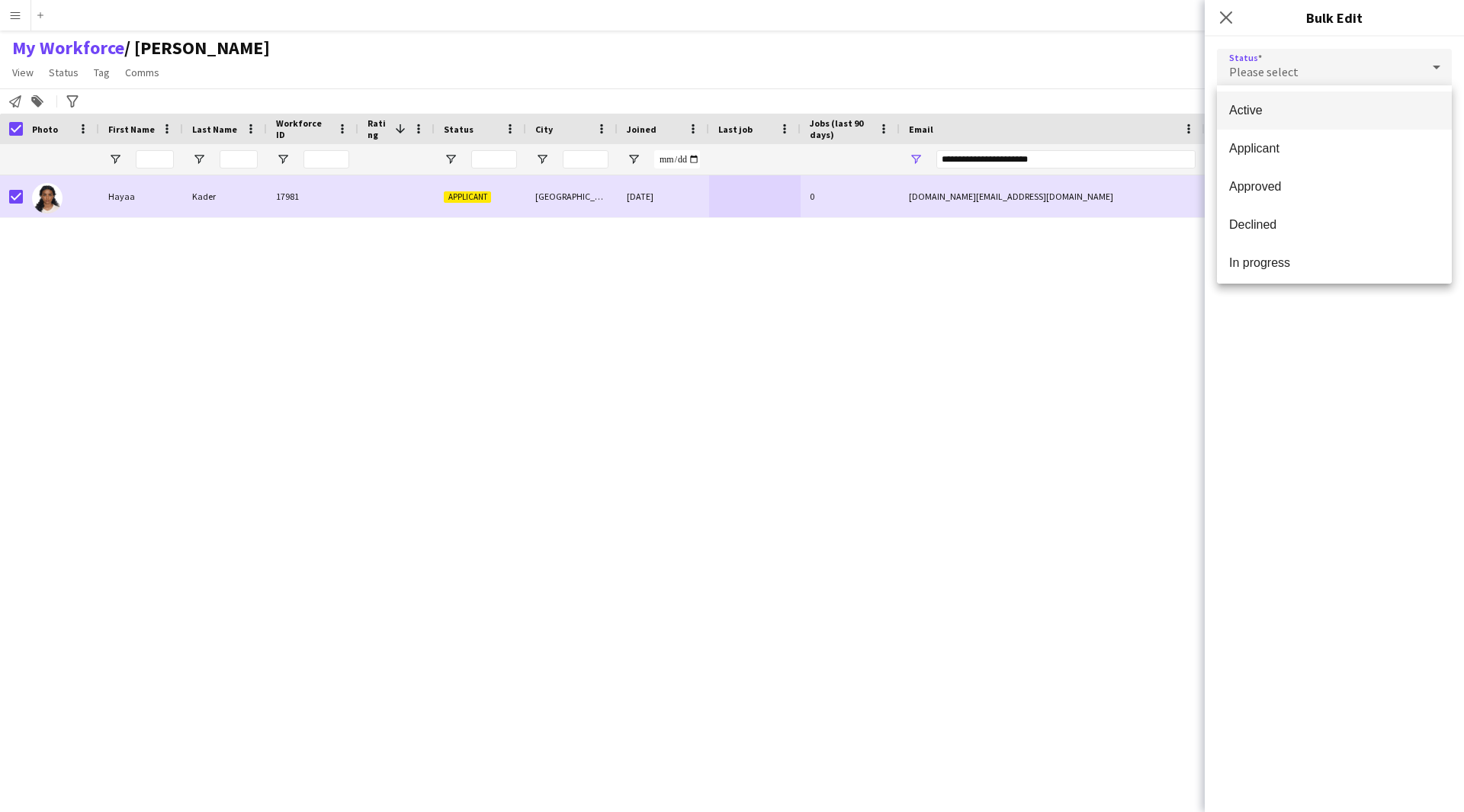
click at [1311, 103] on span "Active" at bounding box center [1334, 110] width 210 height 15
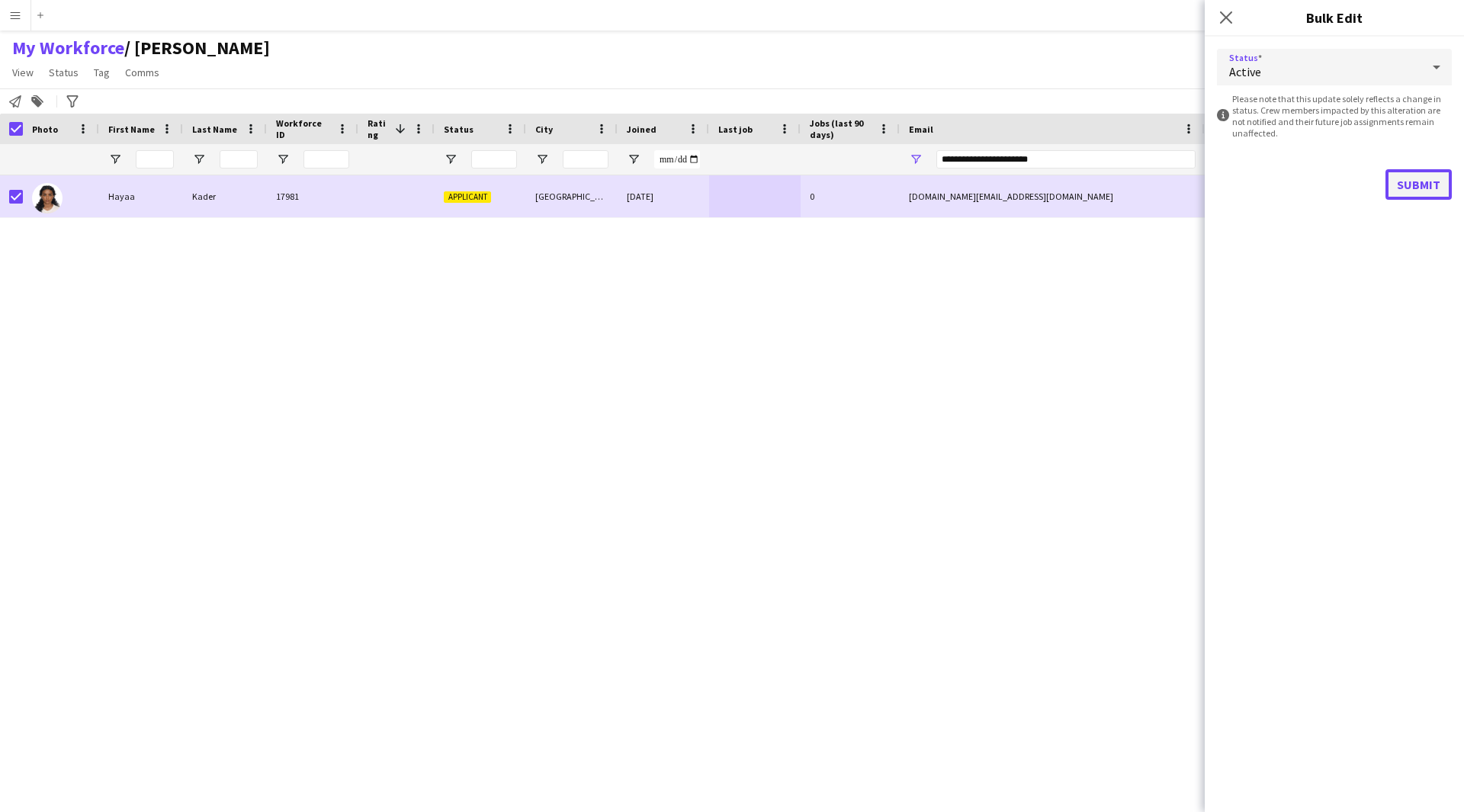
click at [1394, 178] on button "Submit" at bounding box center [1419, 184] width 67 height 31
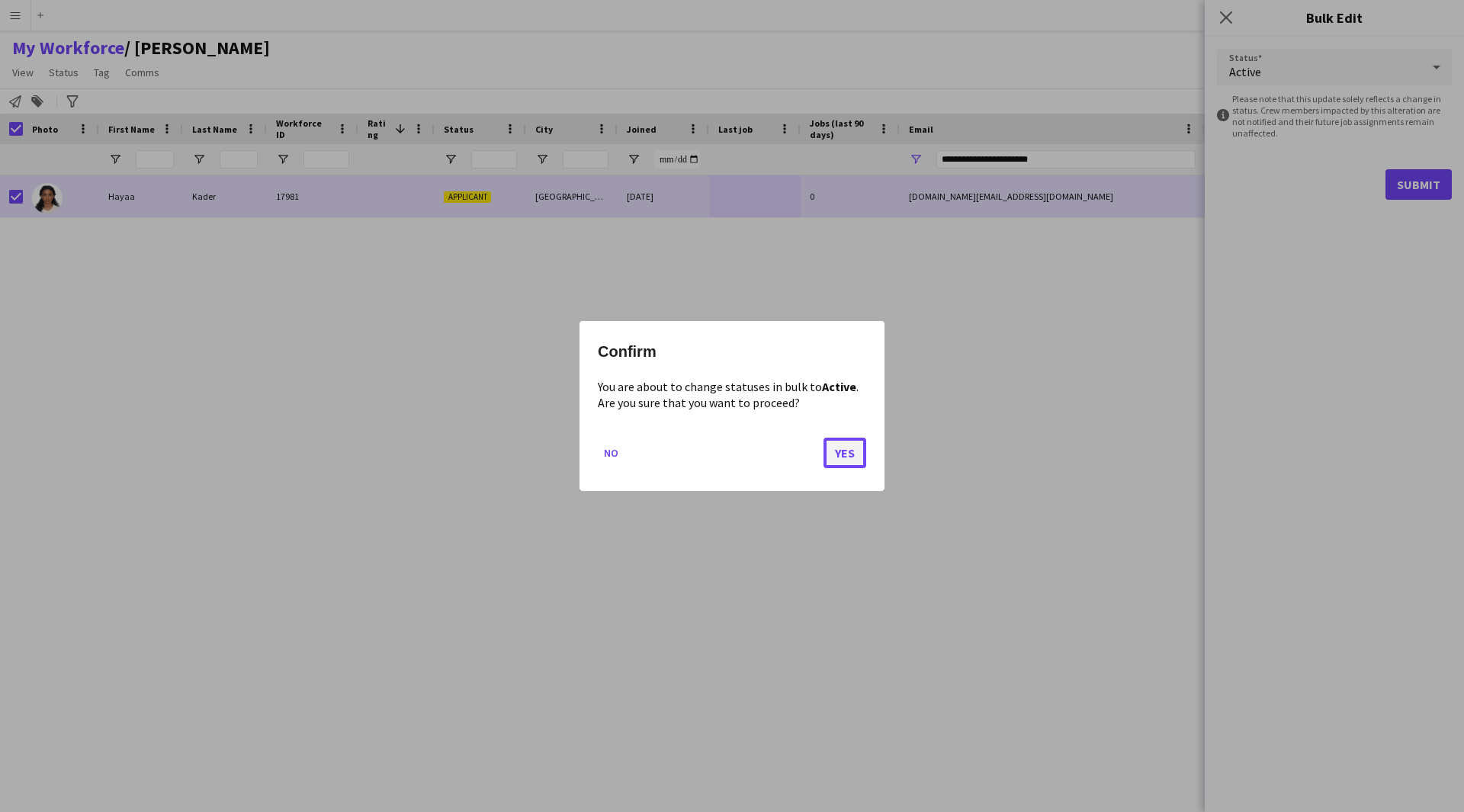
click at [840, 455] on button "Yes" at bounding box center [845, 452] width 43 height 31
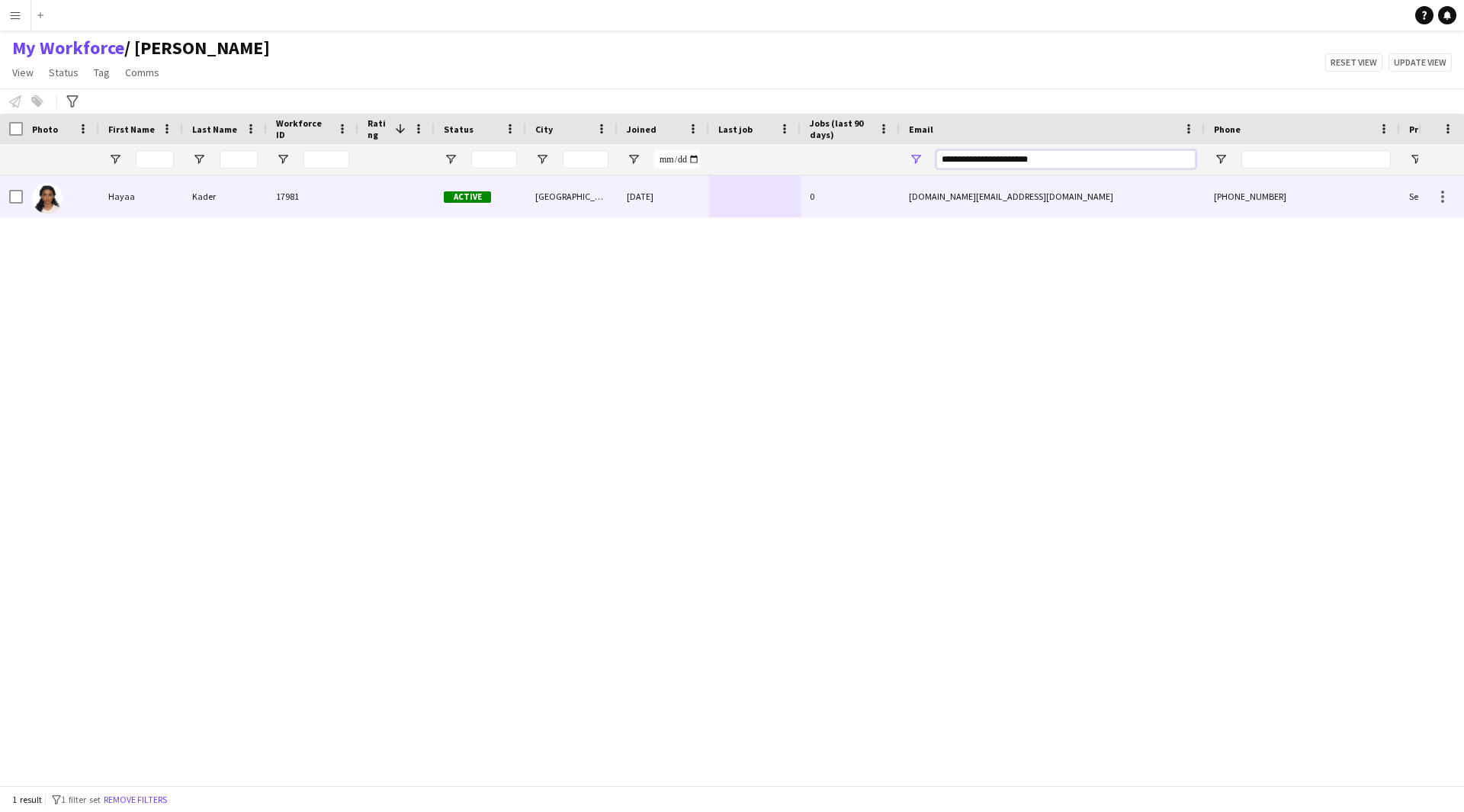
drag, startPoint x: 1089, startPoint y: 154, endPoint x: 854, endPoint y: 208, distance: 241.1
click at [854, 208] on div "Workforce Details Photo First Name" at bounding box center [732, 449] width 1464 height 672
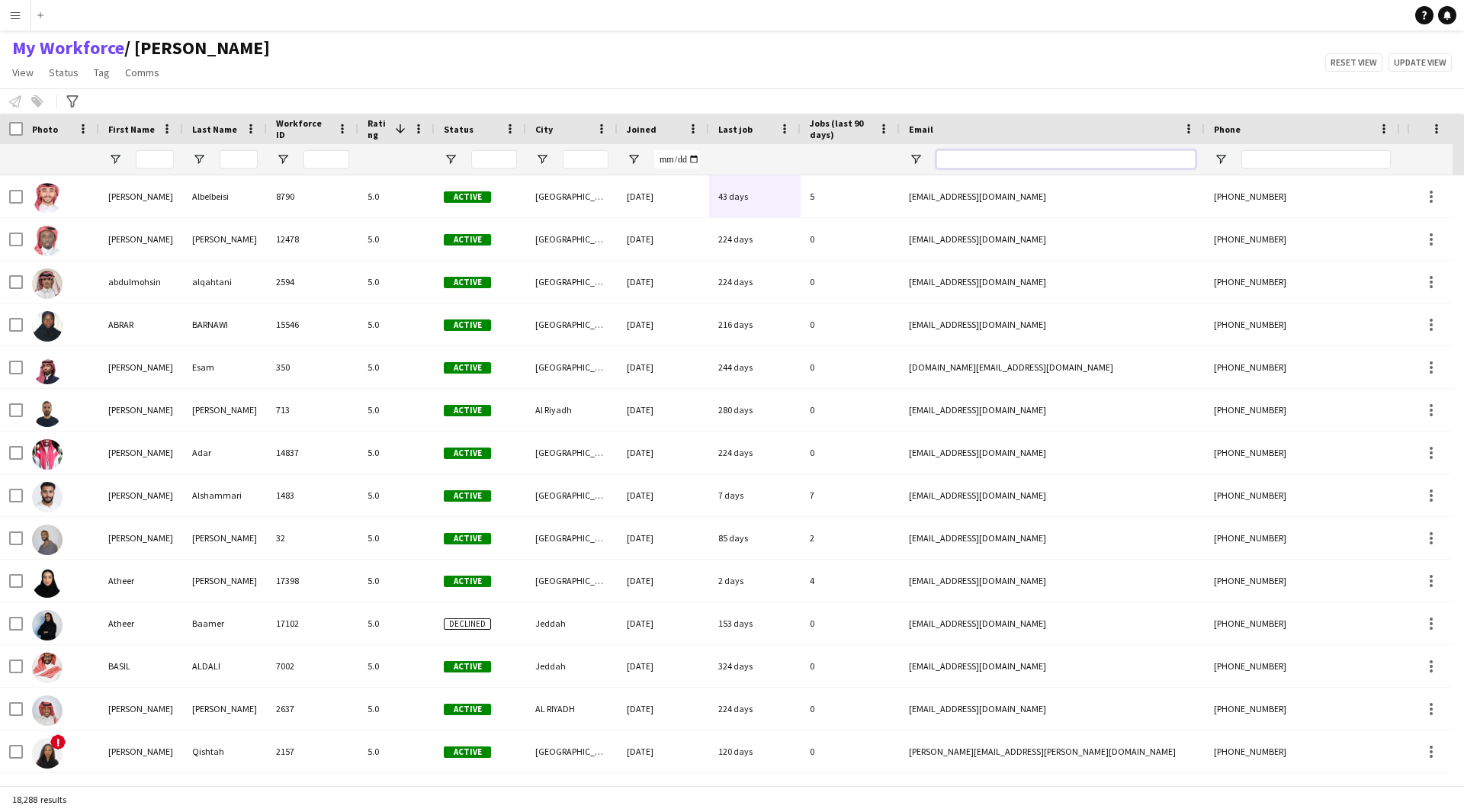
paste input "**********"
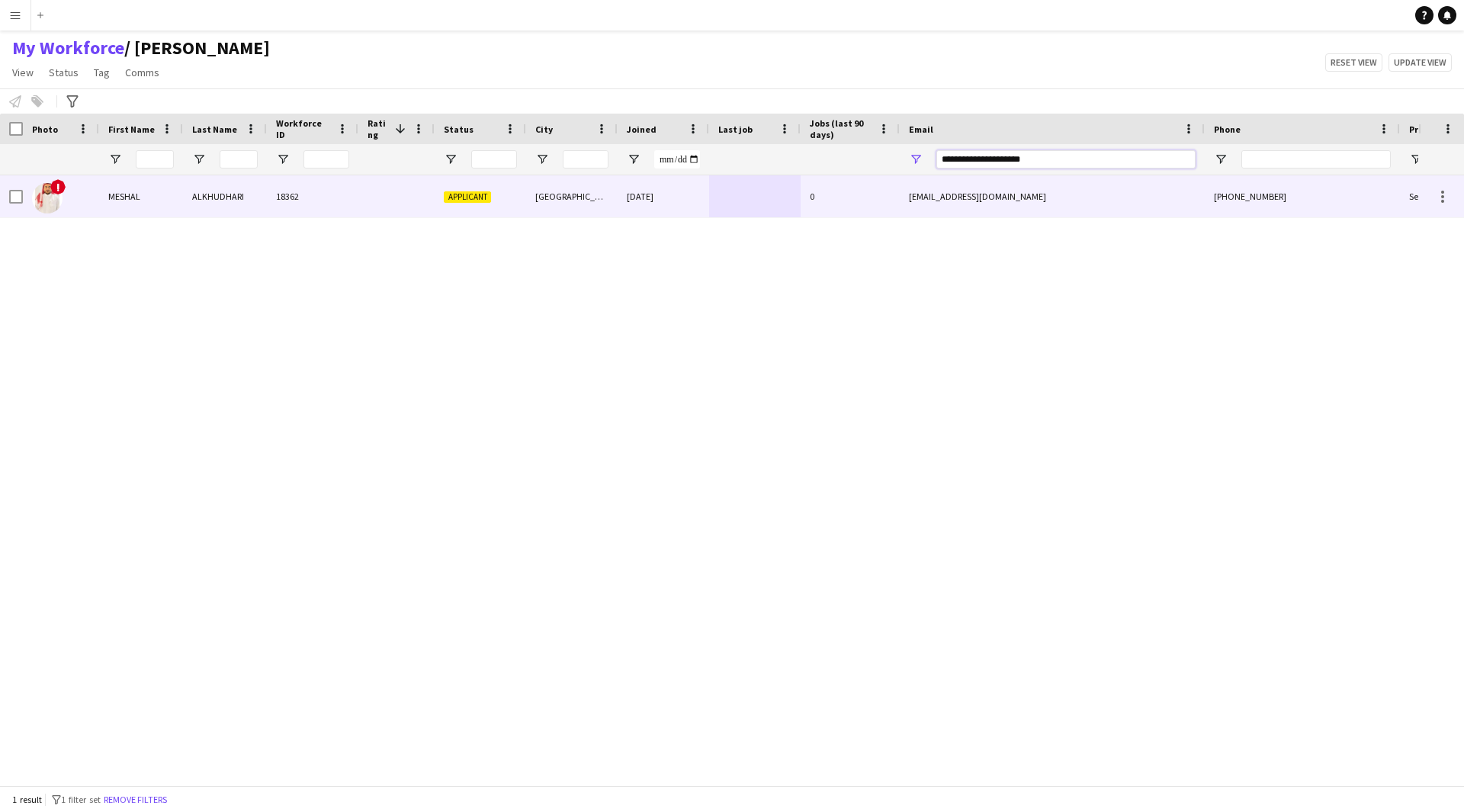
type input "**********"
click at [901, 210] on div "[EMAIL_ADDRESS][DOMAIN_NAME]" at bounding box center [1052, 196] width 305 height 42
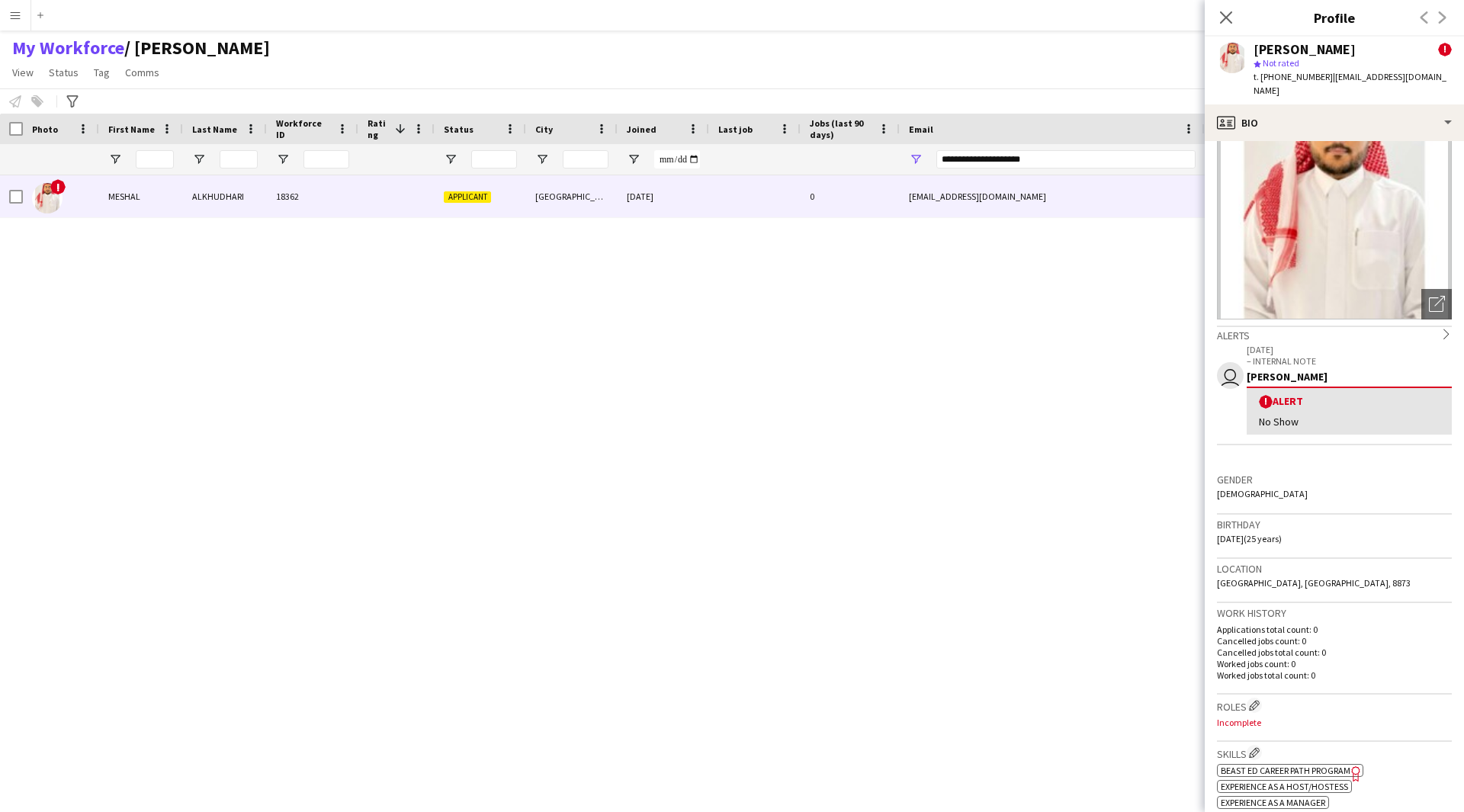
scroll to position [70, 0]
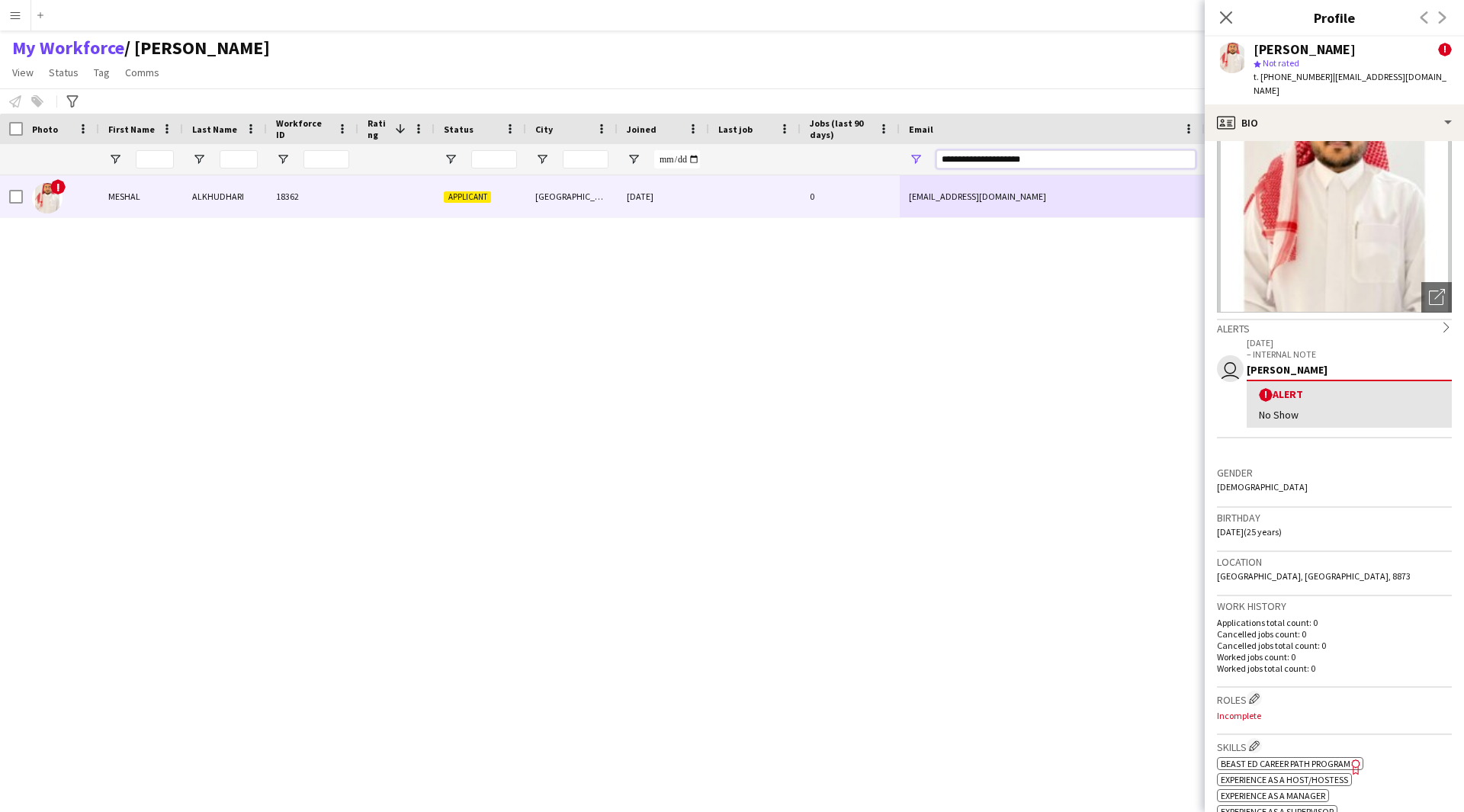
drag, startPoint x: 1074, startPoint y: 156, endPoint x: 621, endPoint y: 229, distance: 458.8
click at [621, 229] on div "Workforce Details Photo First Name" at bounding box center [732, 449] width 1464 height 672
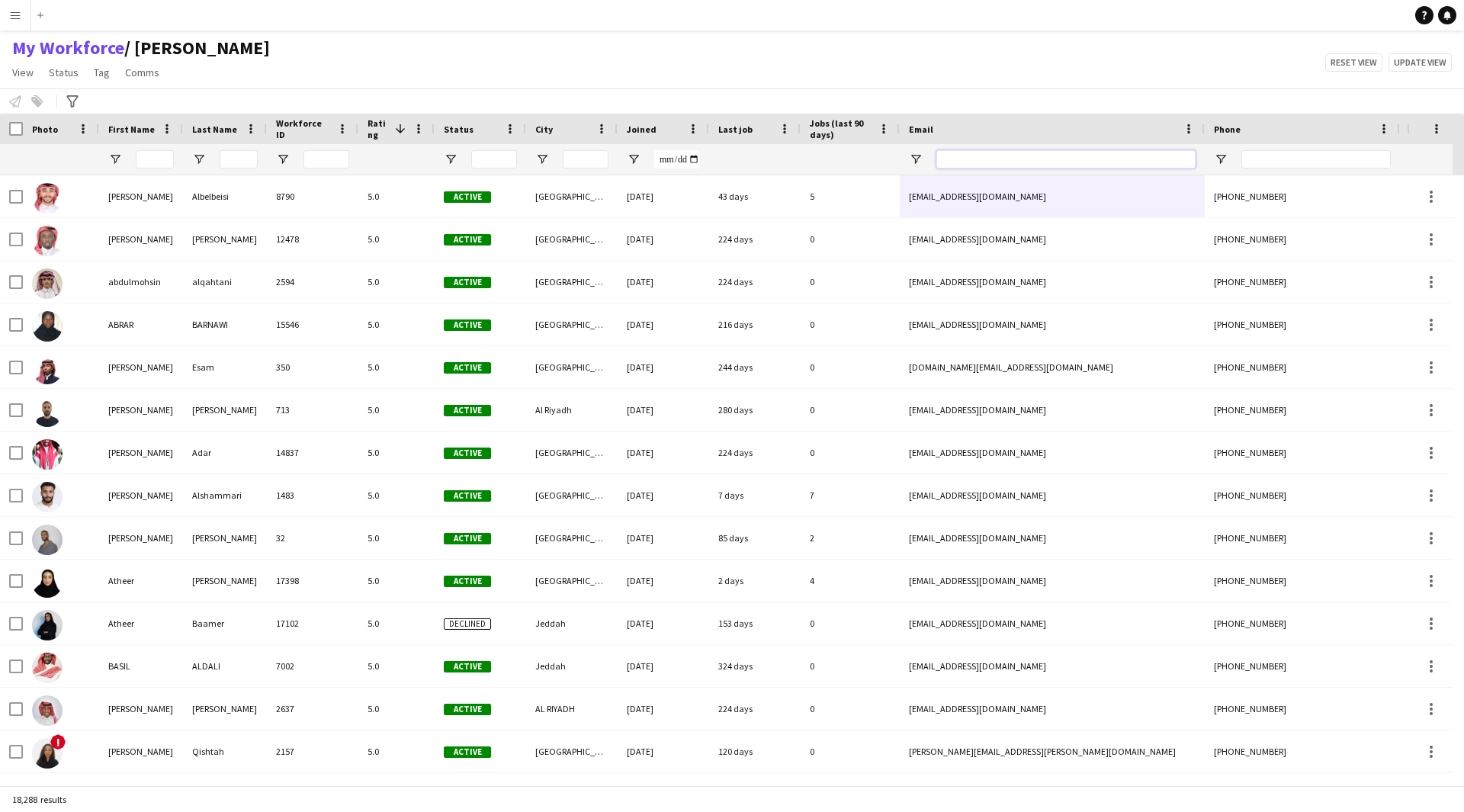
paste input "**********"
type input "**********"
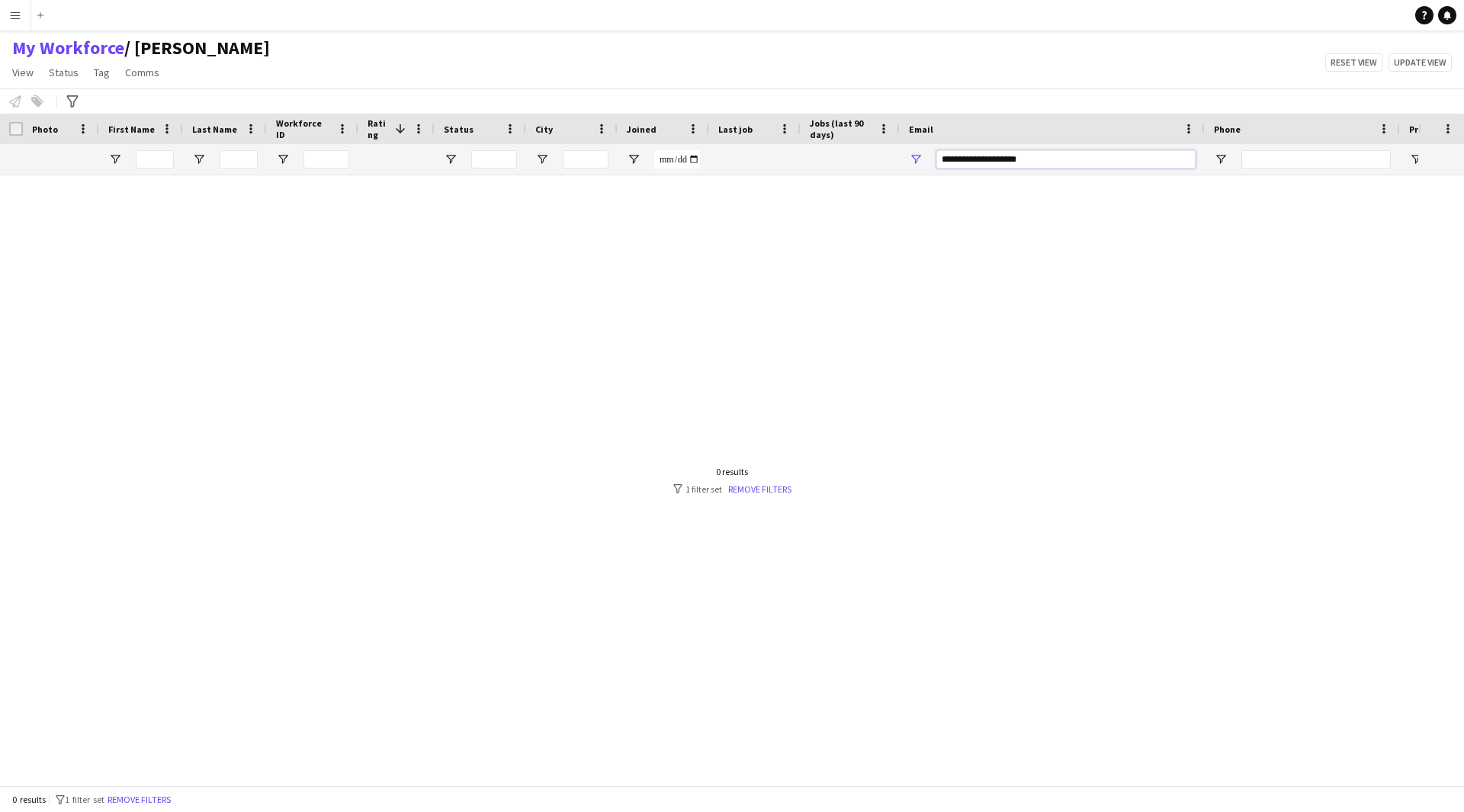
drag, startPoint x: 1044, startPoint y: 165, endPoint x: 793, endPoint y: 181, distance: 251.5
click at [793, 181] on div "Workforce Details Photo First Name" at bounding box center [732, 449] width 1464 height 672
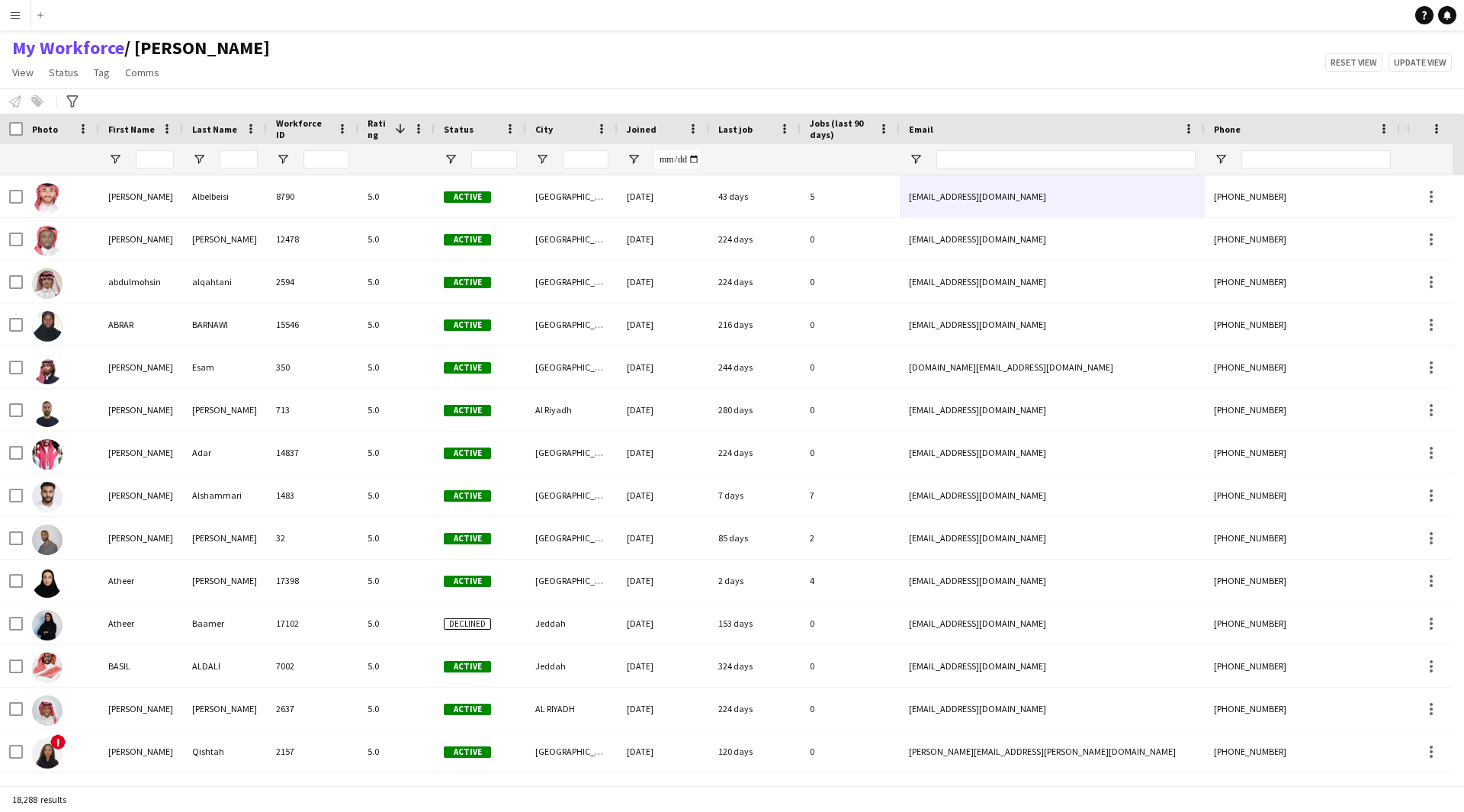
click at [1286, 135] on div "Phone" at bounding box center [1293, 128] width 159 height 23
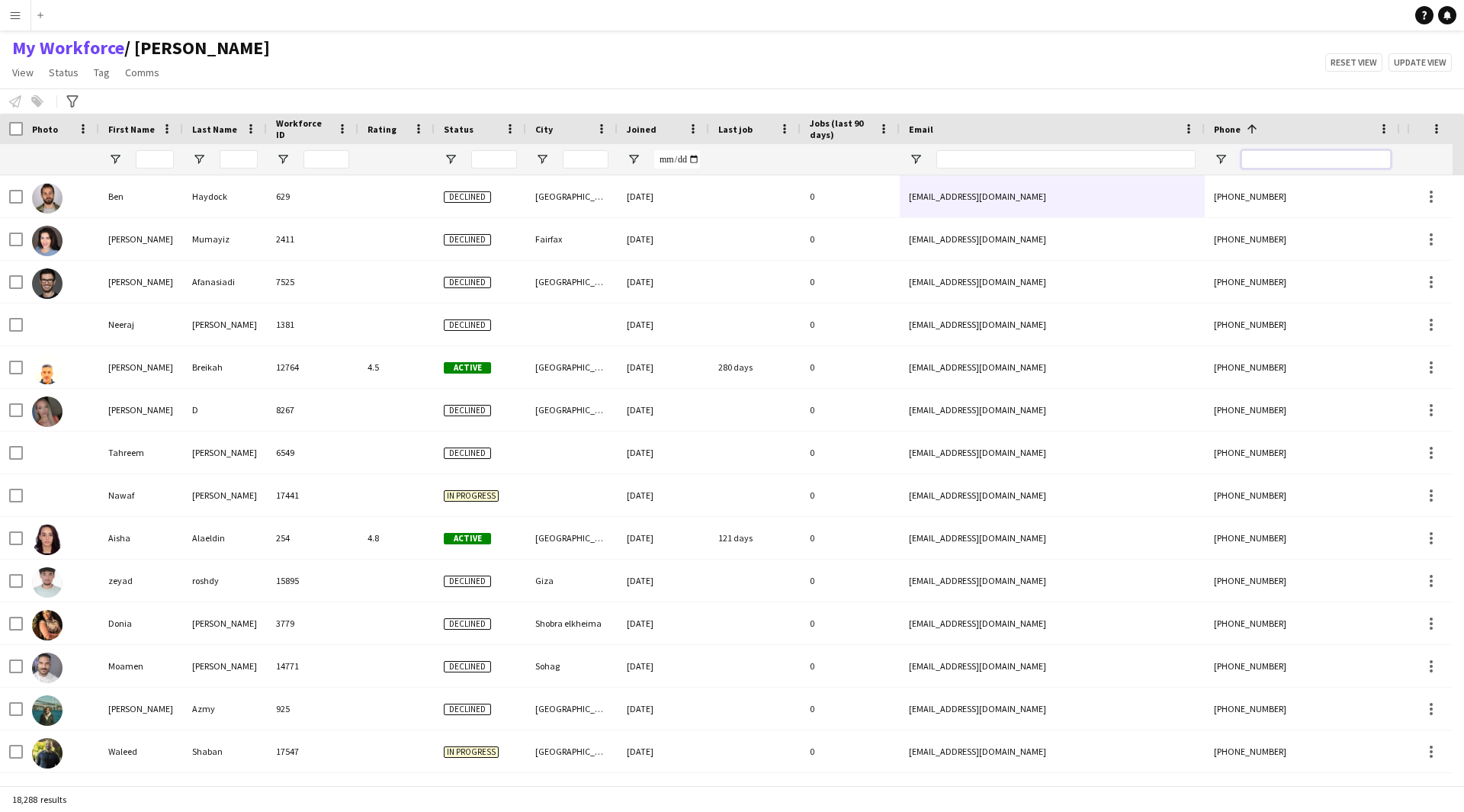
click at [1282, 157] on input "Phone Filter Input" at bounding box center [1316, 159] width 149 height 18
paste input "*********"
type input "*********"
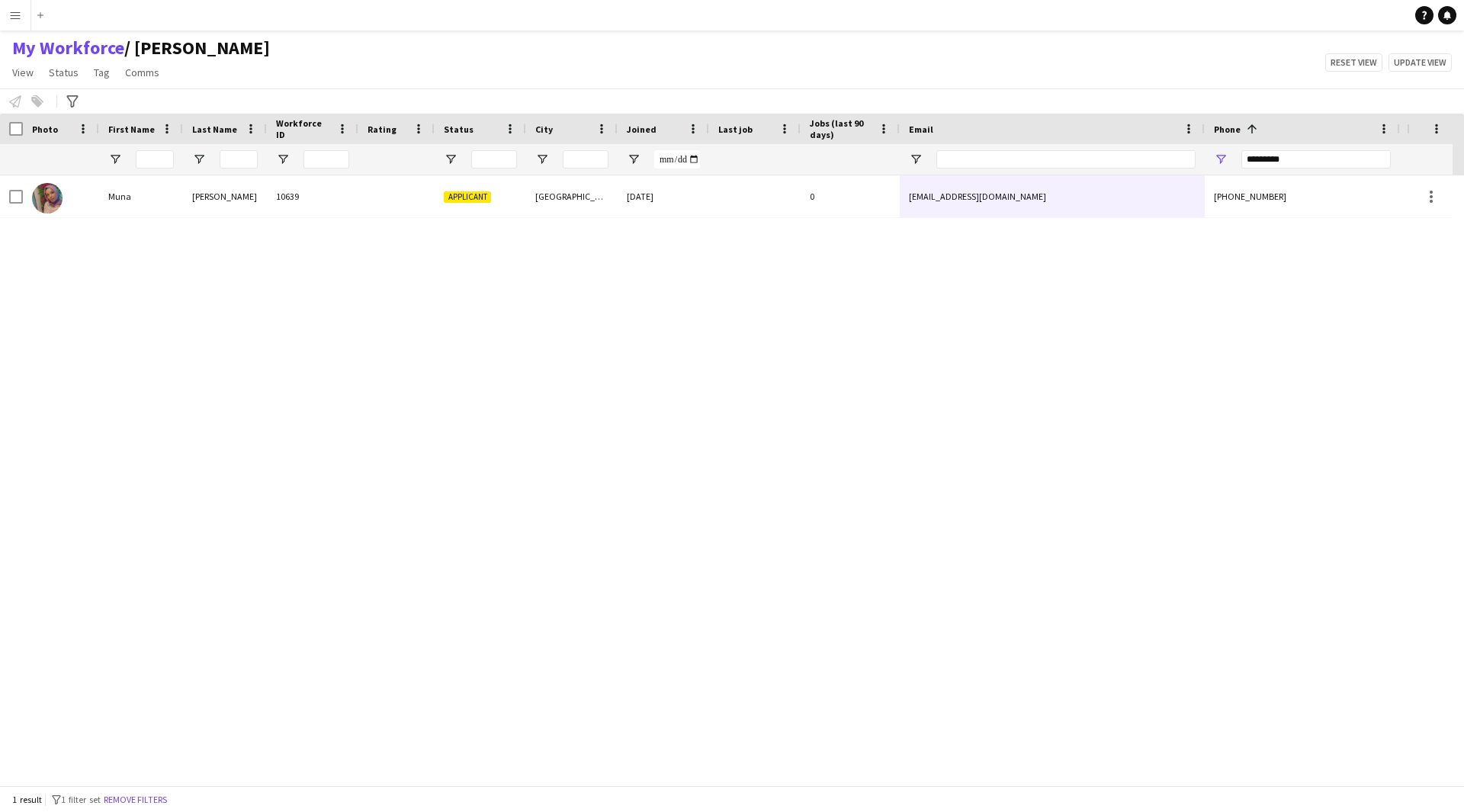
click at [1254, 132] on span at bounding box center [1252, 129] width 14 height 14
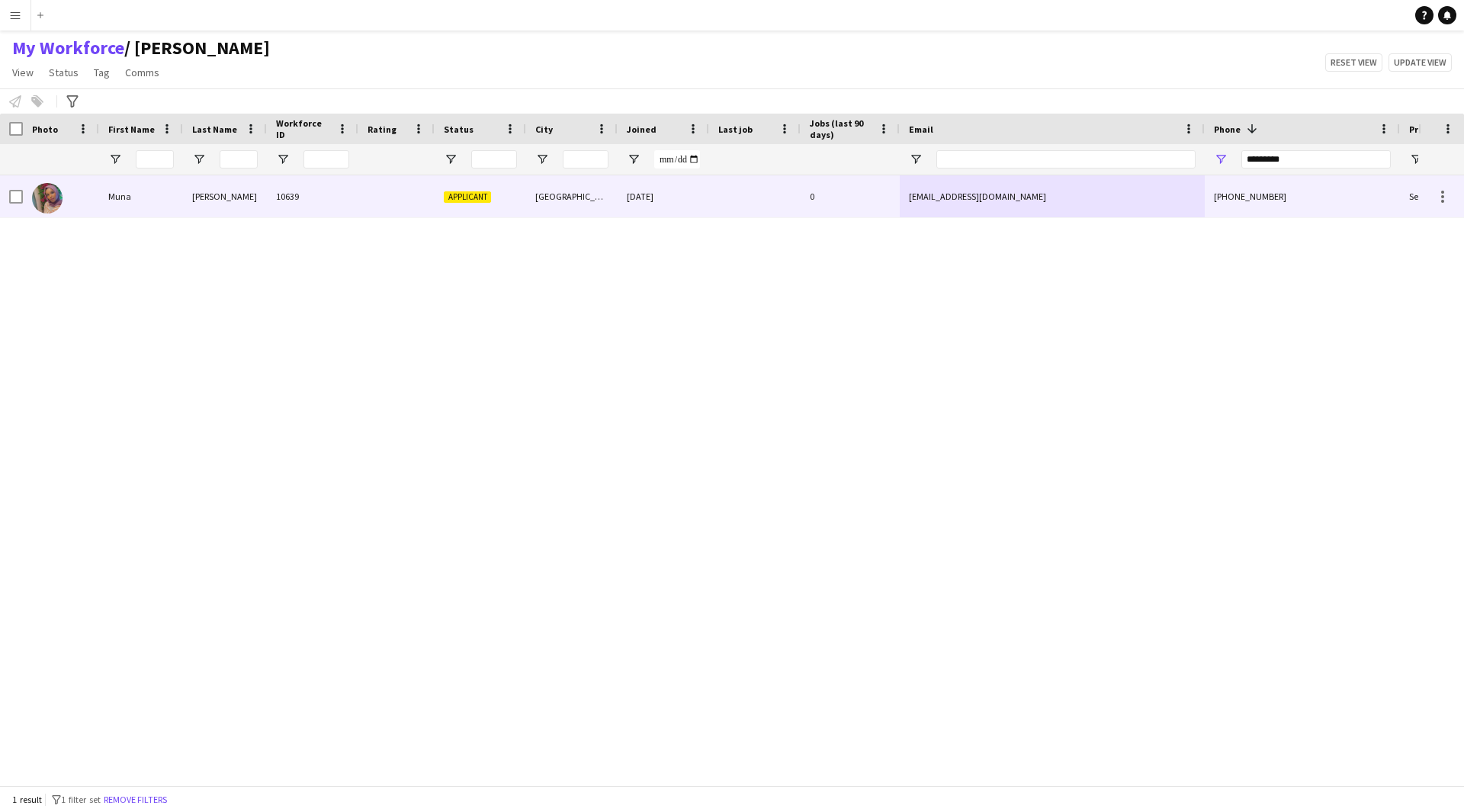
click at [752, 178] on div at bounding box center [754, 196] width 92 height 42
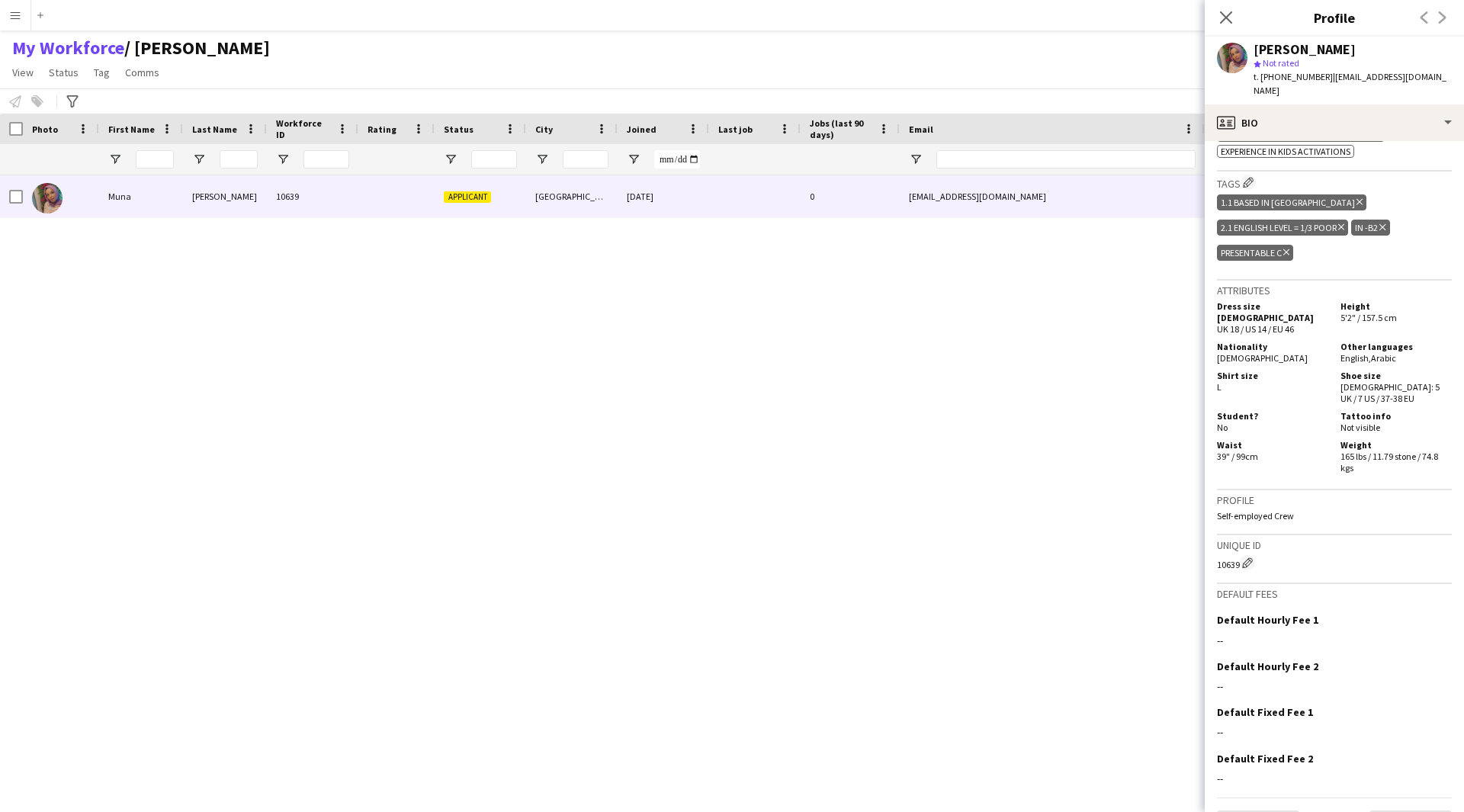
scroll to position [589, 0]
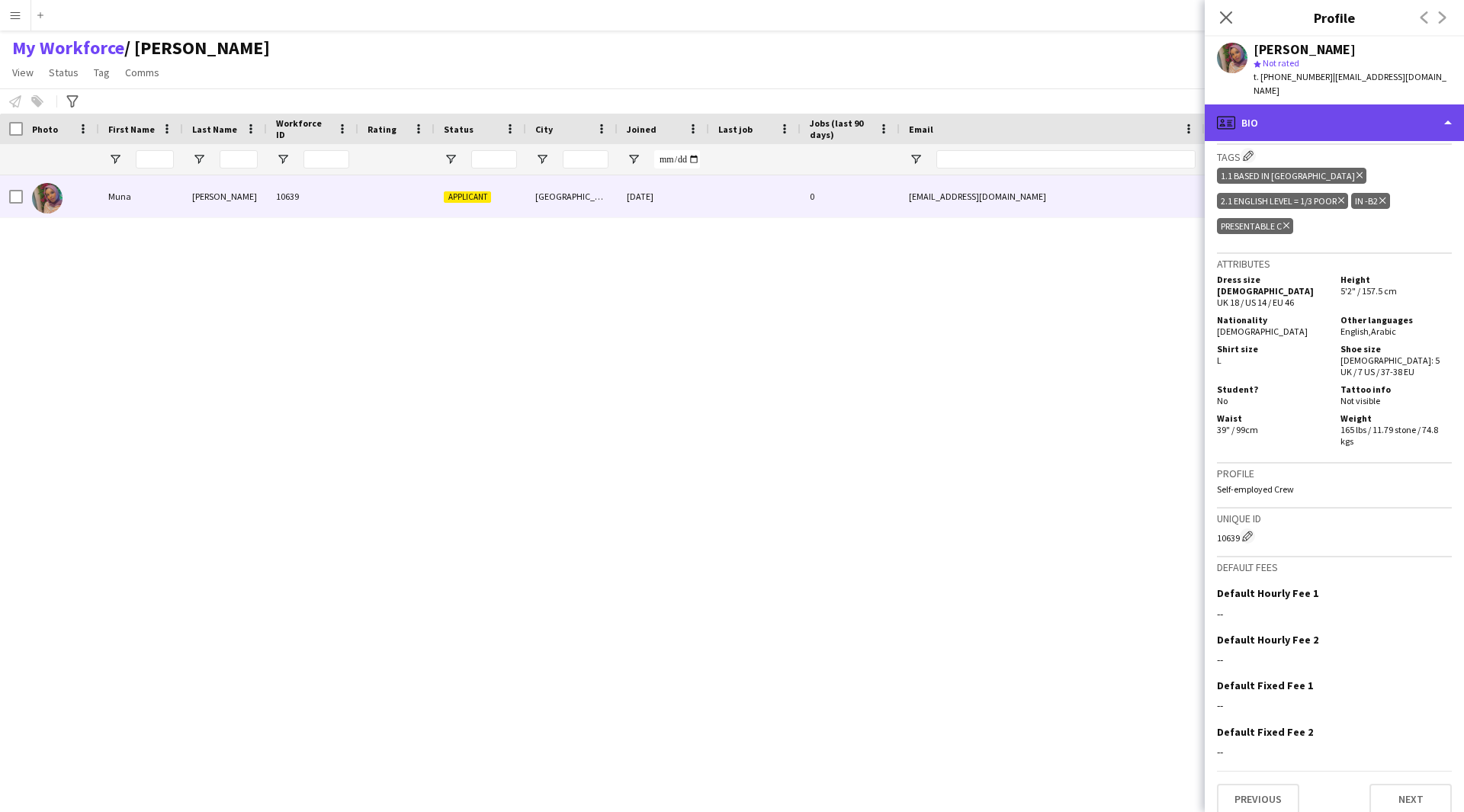
click at [1296, 105] on div "profile Bio" at bounding box center [1334, 123] width 259 height 37
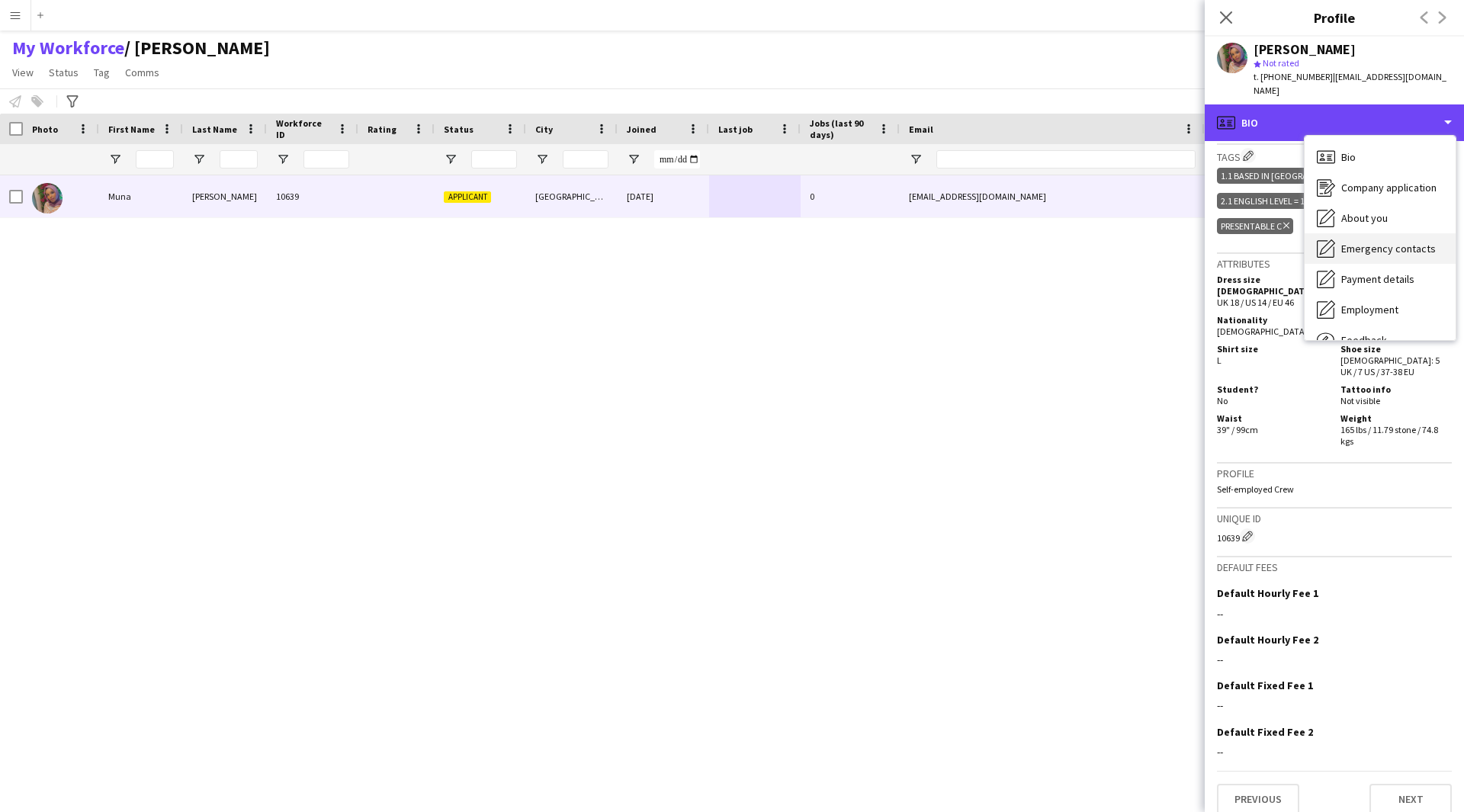
scroll to position [52, 0]
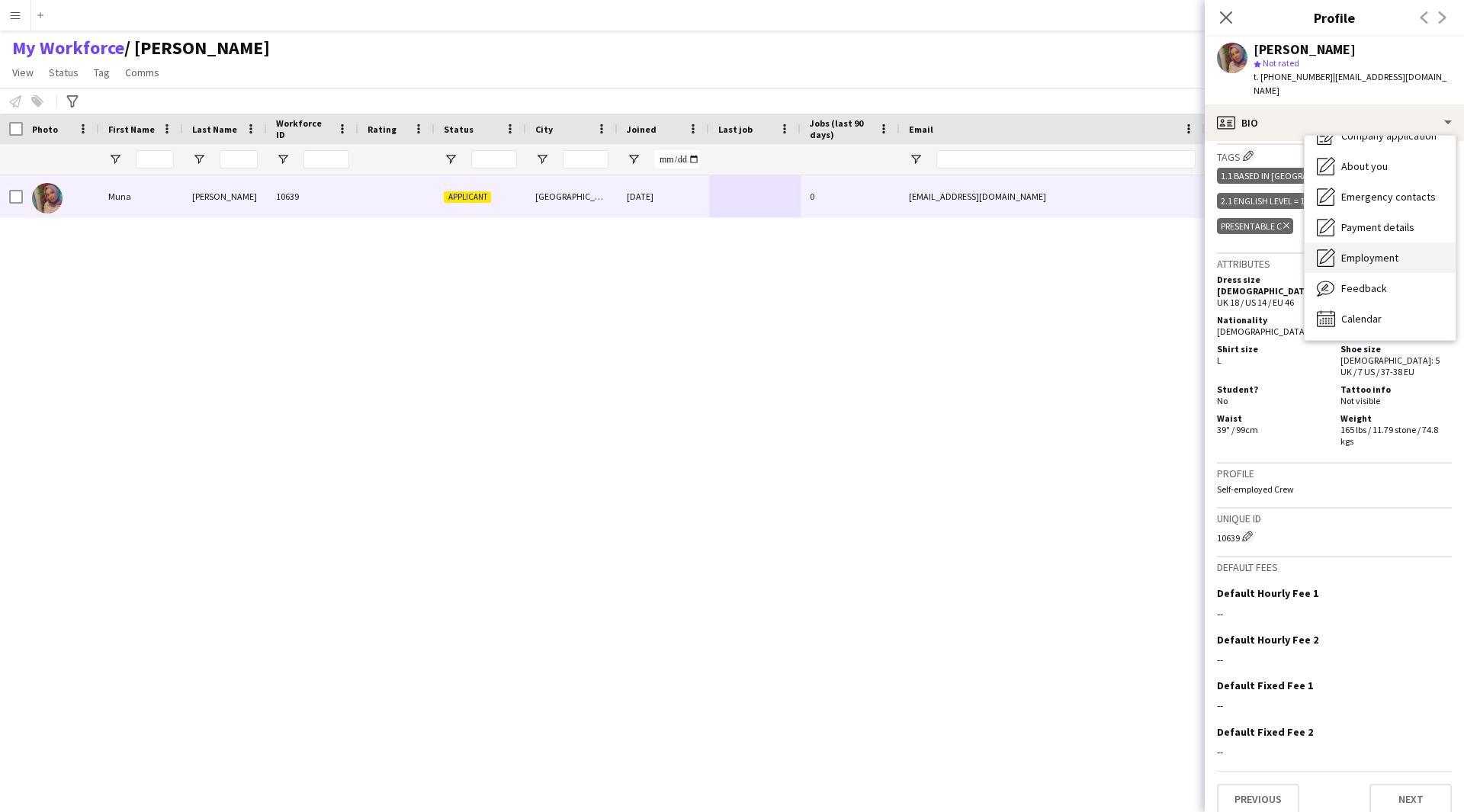
click at [1358, 251] on span "Employment" at bounding box center [1369, 258] width 57 height 14
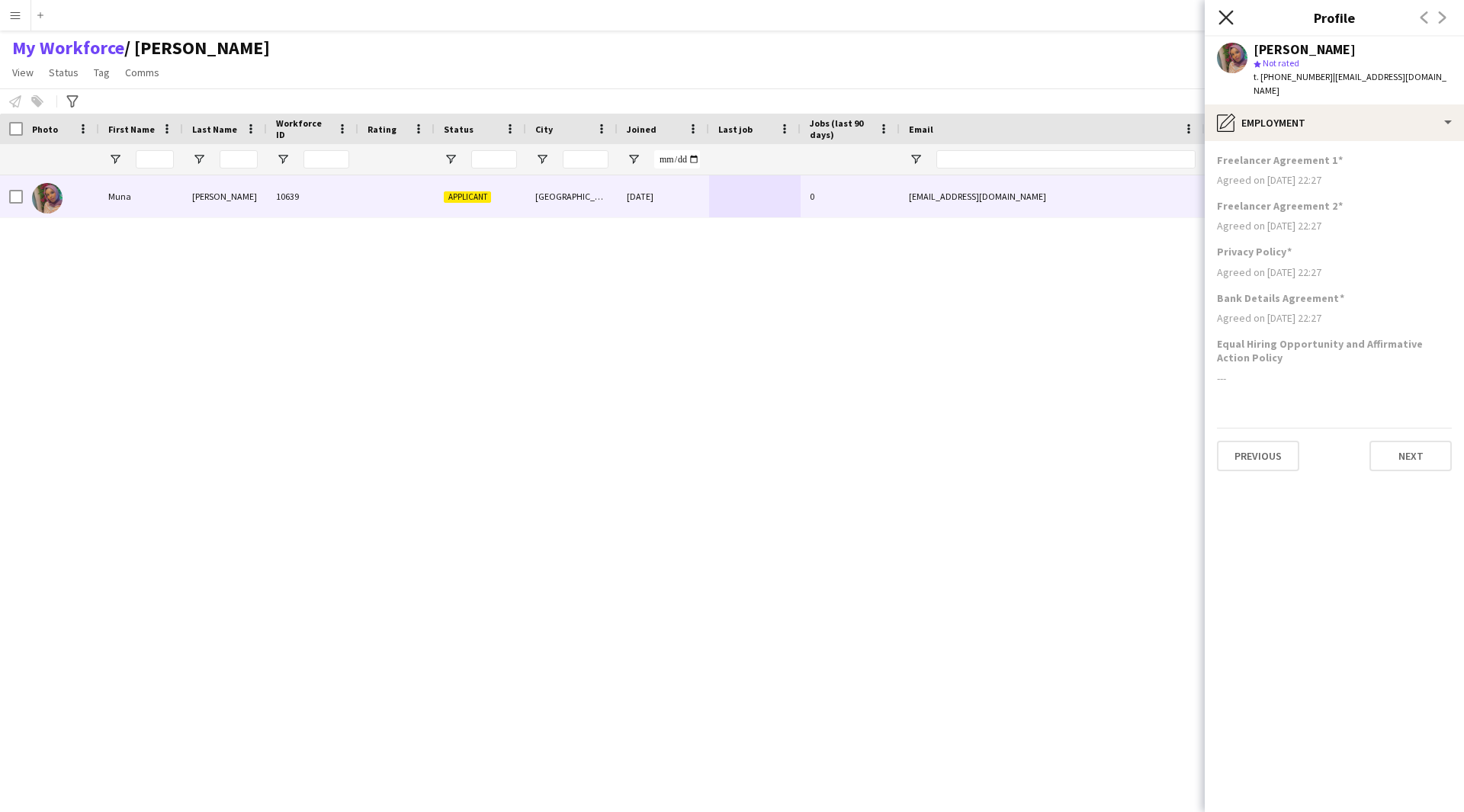
click at [1219, 22] on icon "Close pop-in" at bounding box center [1225, 17] width 15 height 15
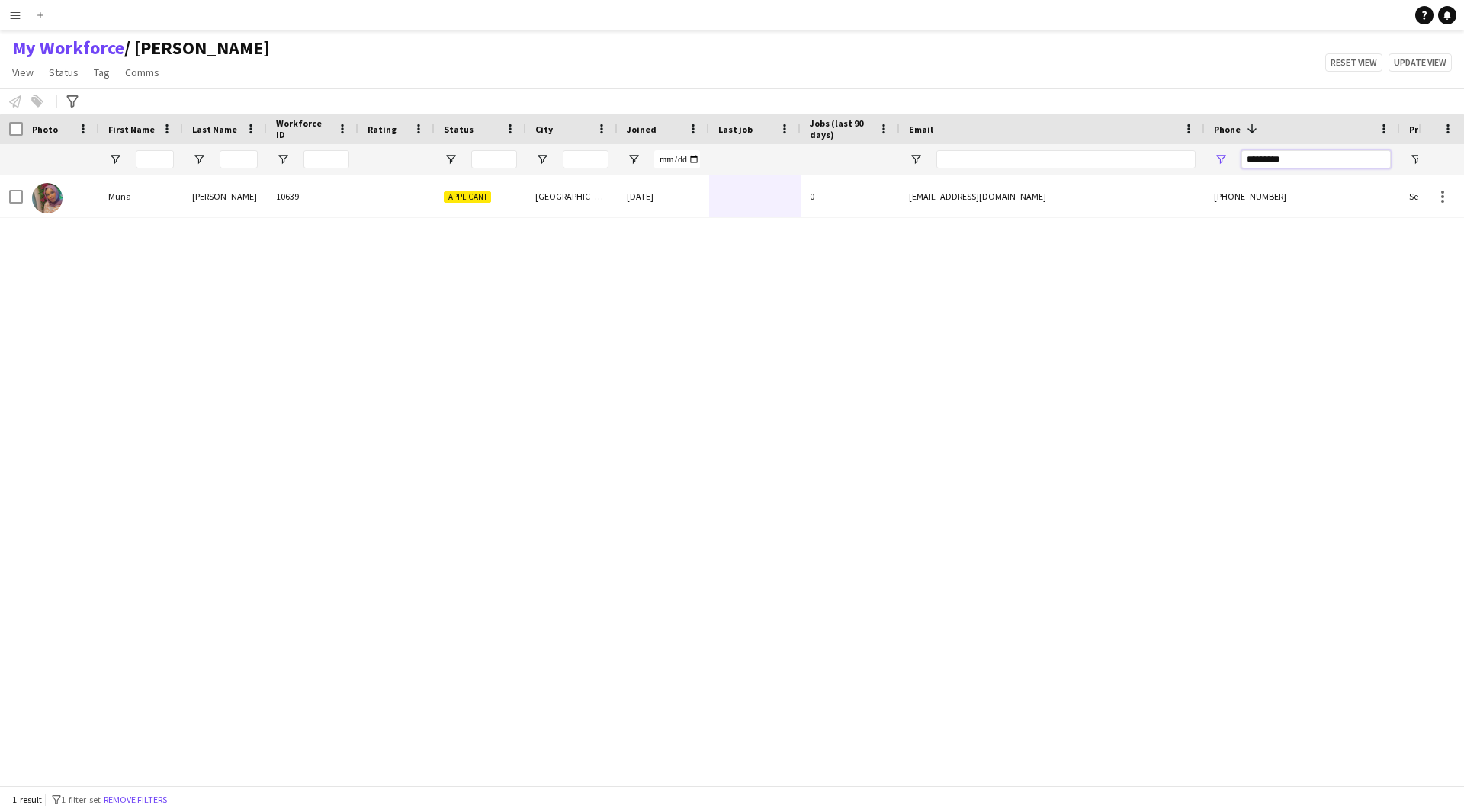
drag, startPoint x: 1319, startPoint y: 163, endPoint x: 1041, endPoint y: 166, distance: 278.0
click at [1041, 166] on div at bounding box center [826, 159] width 1653 height 31
click at [1041, 166] on input "Email Filter Input" at bounding box center [1066, 159] width 259 height 18
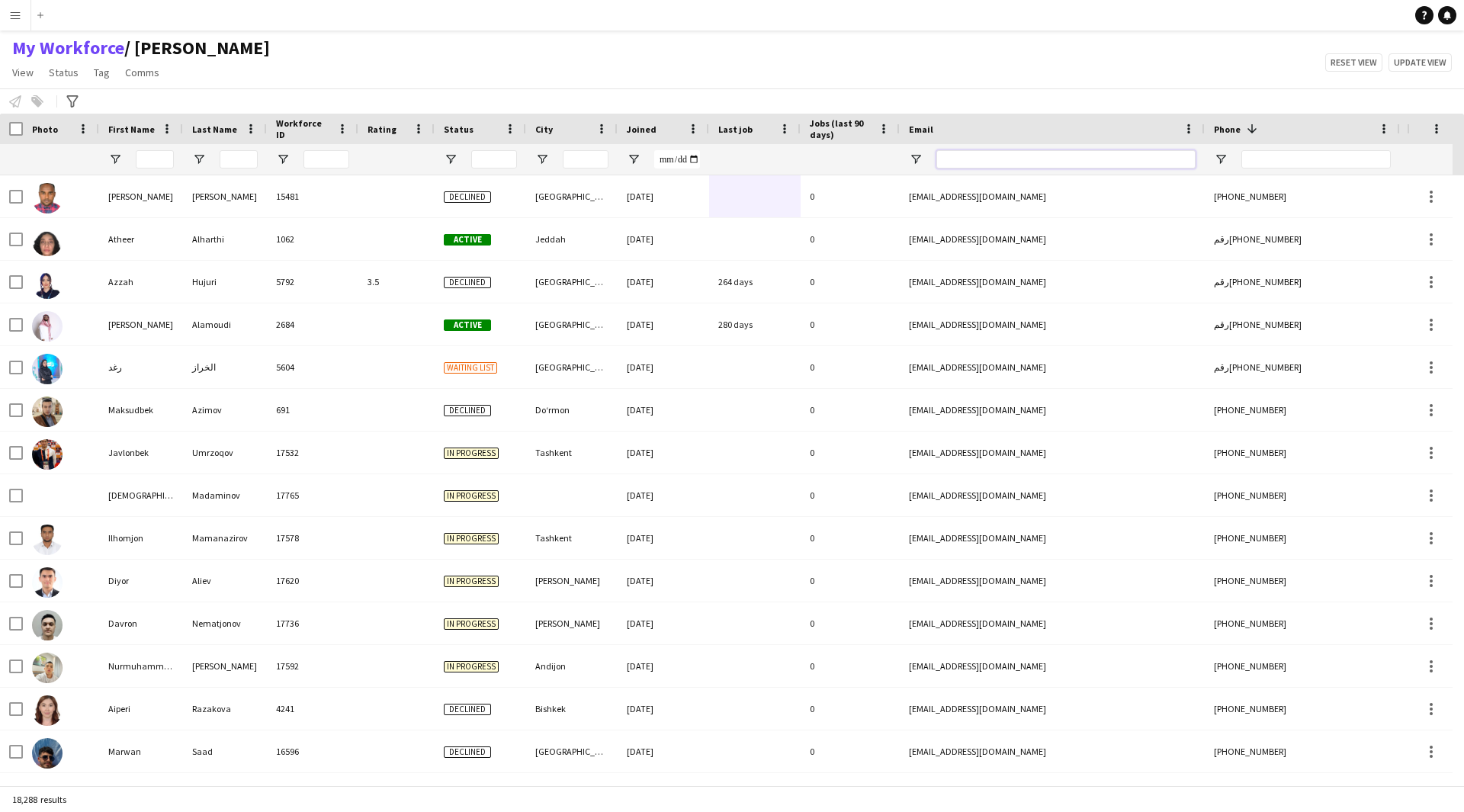
paste input "**********"
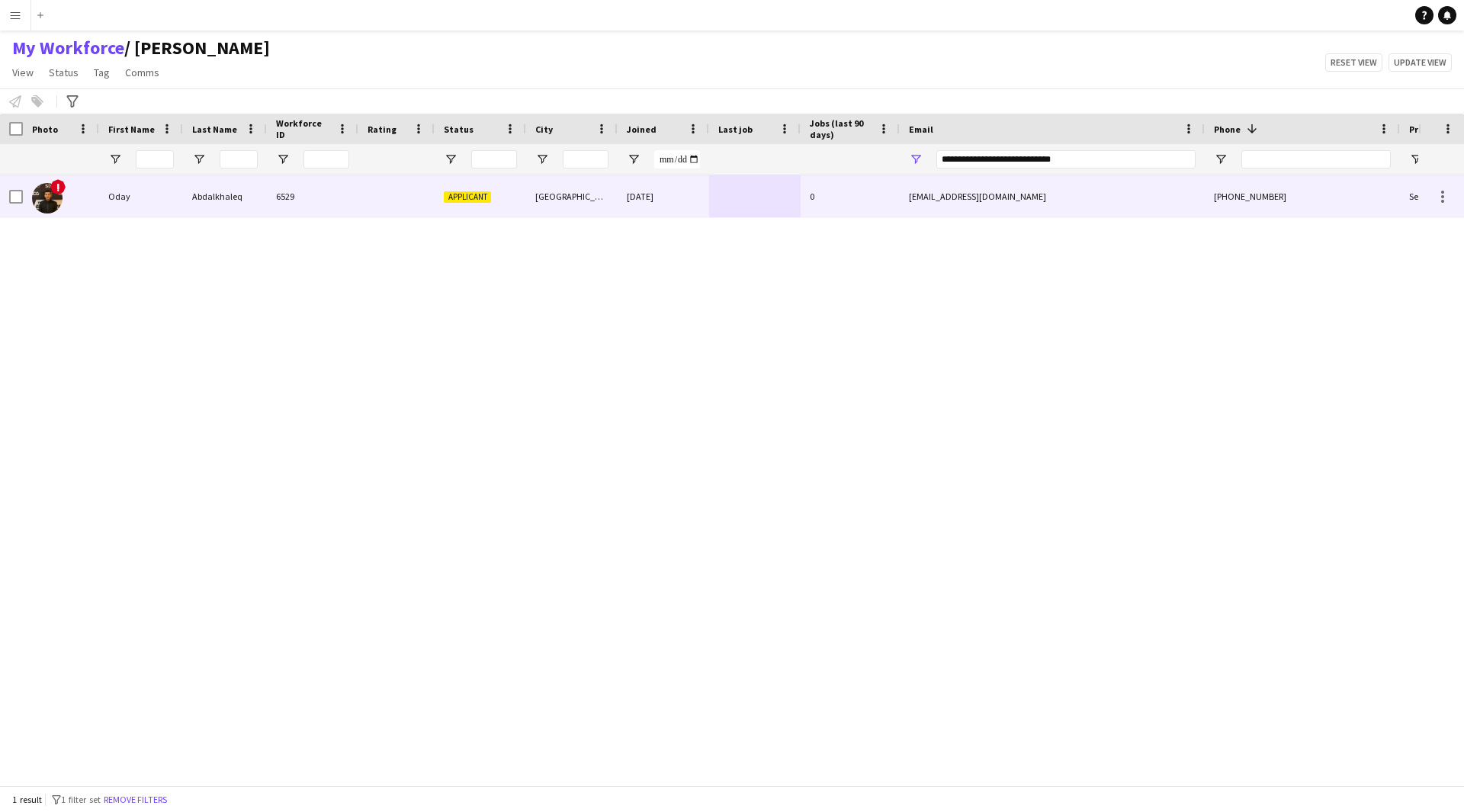
click at [835, 201] on div "0" at bounding box center [850, 196] width 99 height 42
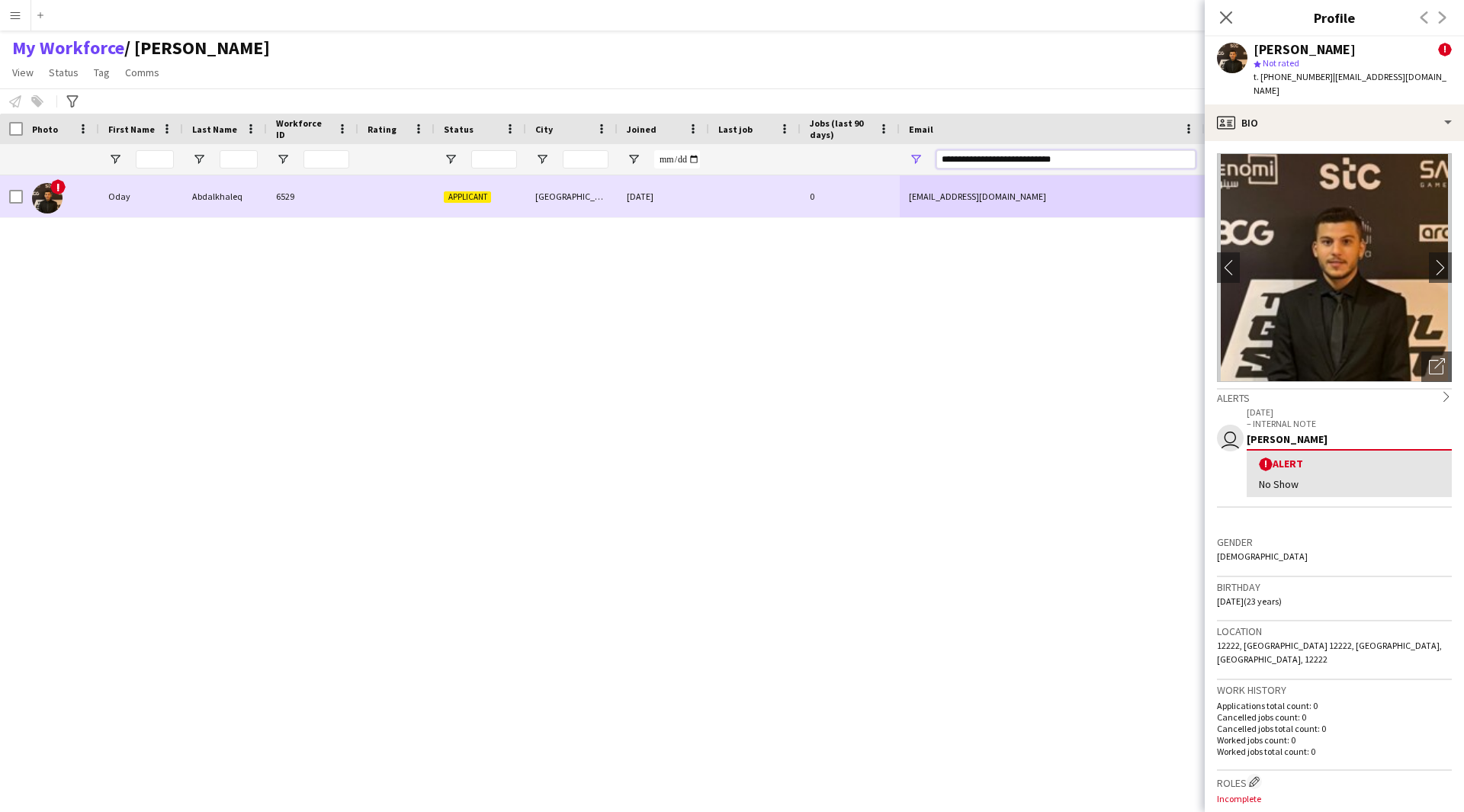
drag, startPoint x: 1131, startPoint y: 167, endPoint x: 897, endPoint y: 195, distance: 235.7
click at [897, 195] on div "Workforce Details Photo First Name" at bounding box center [732, 449] width 1464 height 672
paste input "Email Filter Input"
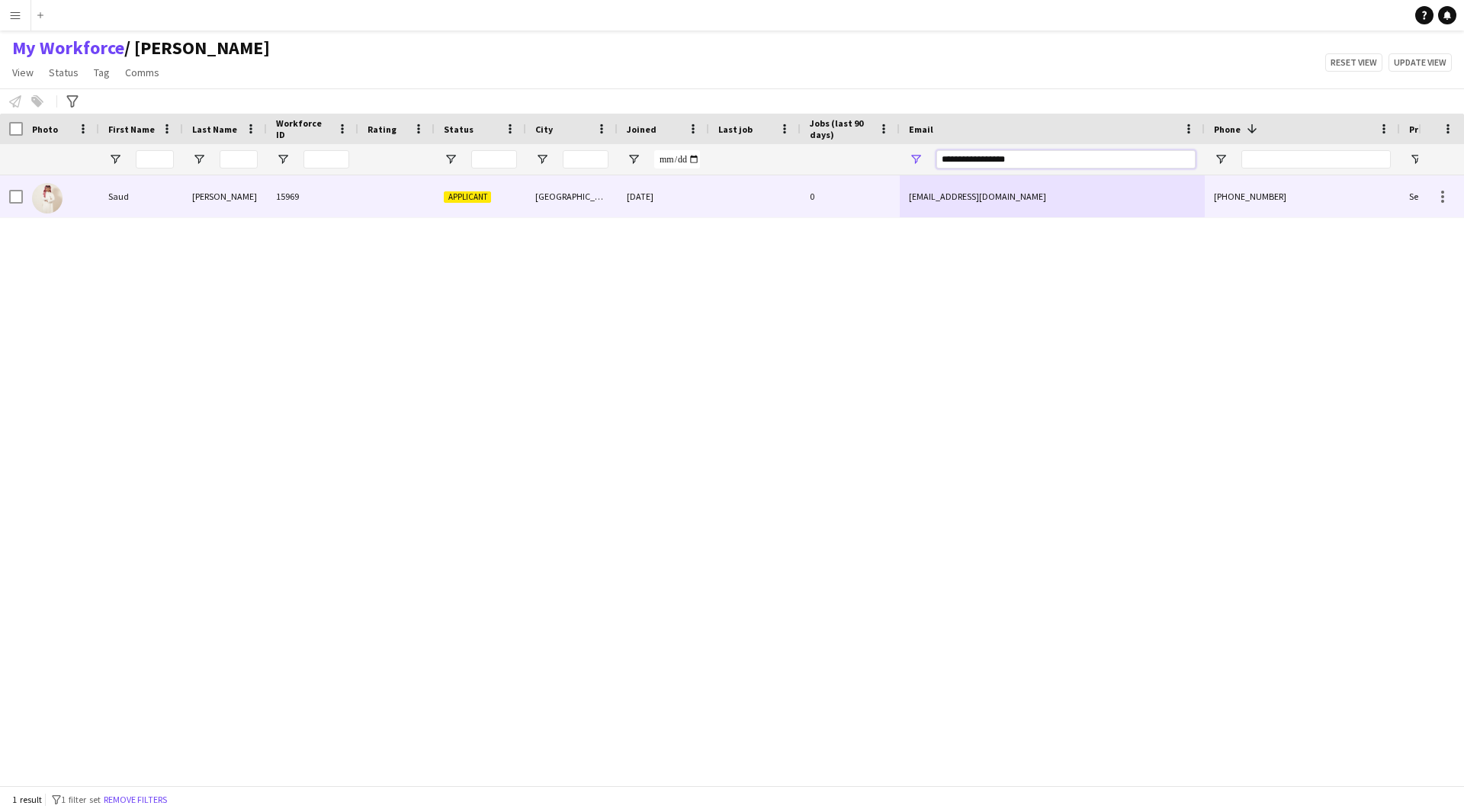
drag, startPoint x: 1032, startPoint y: 159, endPoint x: 789, endPoint y: 176, distance: 243.6
click at [789, 176] on div "Workforce Details Photo First Name" at bounding box center [732, 449] width 1464 height 672
paste input "***"
type input "**********"
click at [685, 191] on div "[DATE]" at bounding box center [663, 196] width 92 height 42
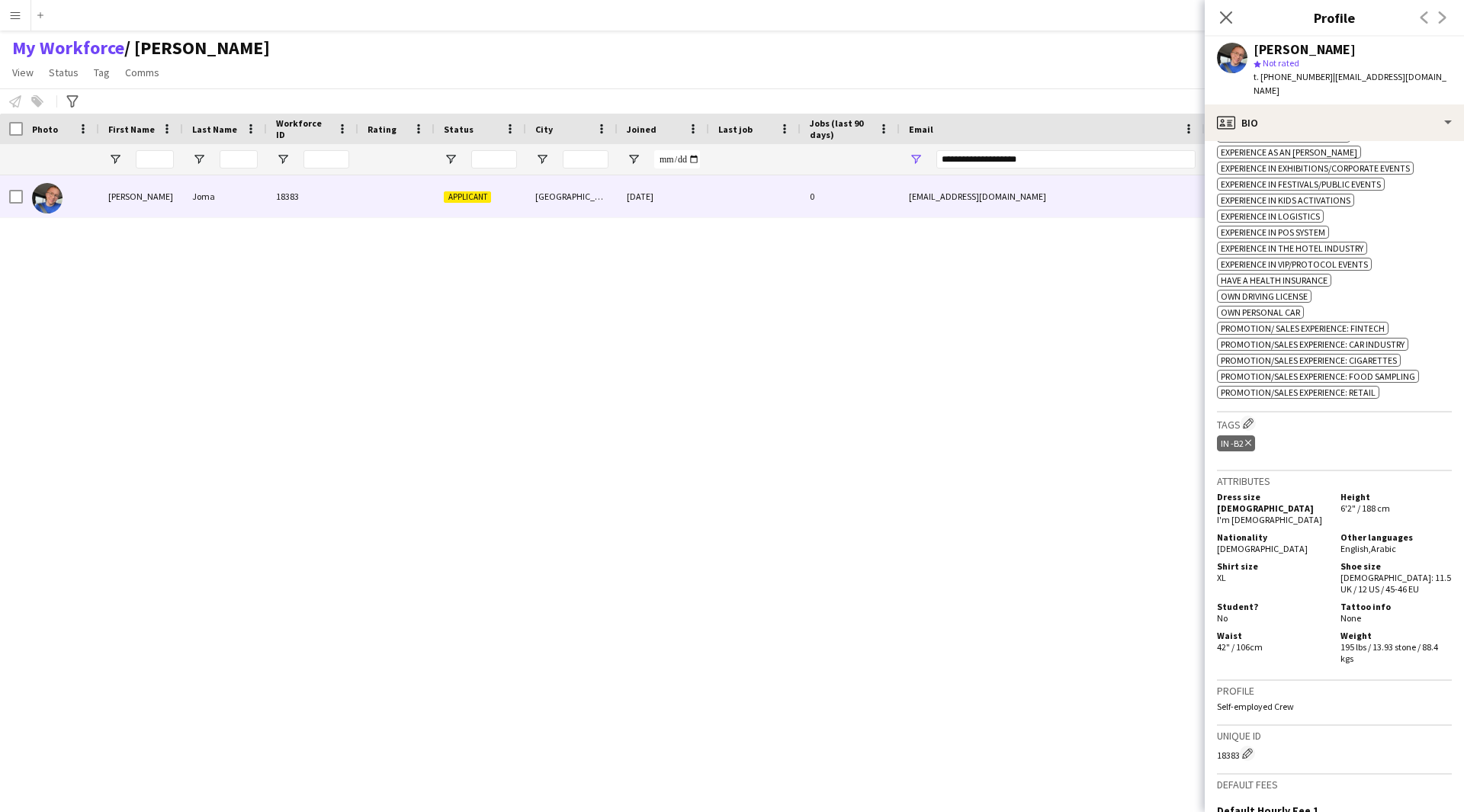
scroll to position [674, 0]
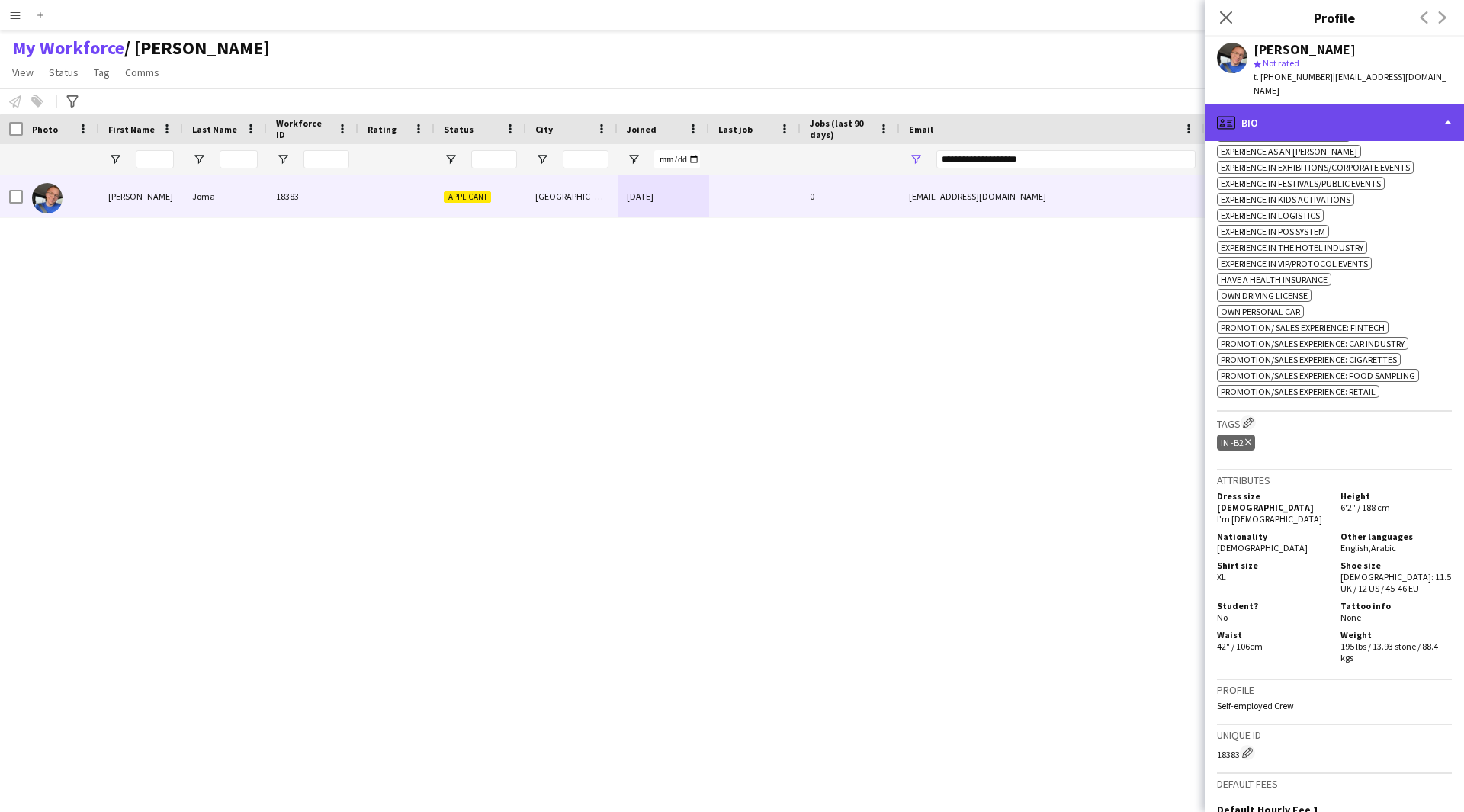
click at [1394, 113] on div "profile Bio" at bounding box center [1334, 123] width 259 height 37
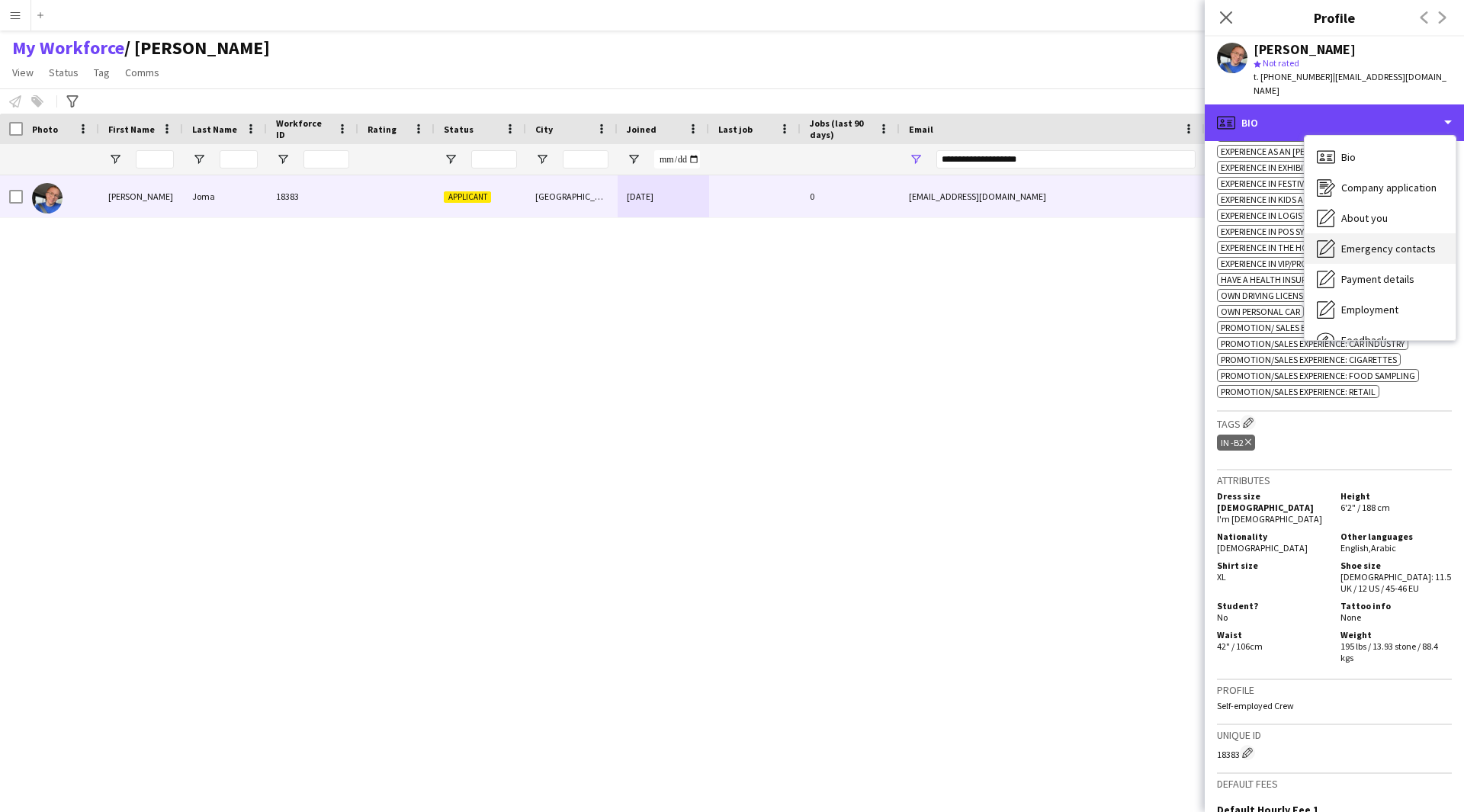
scroll to position [52, 0]
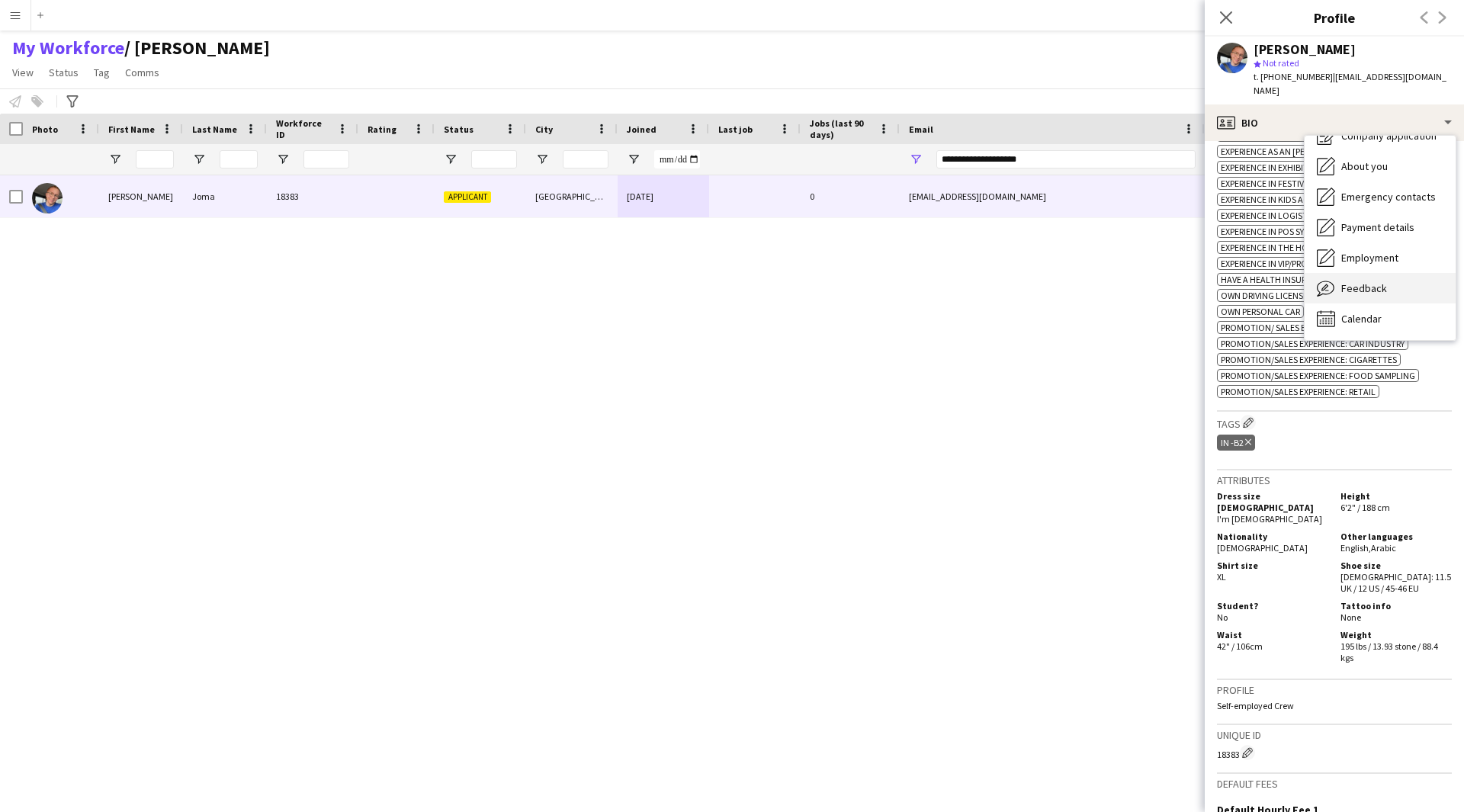
click at [1380, 282] on span "Feedback" at bounding box center [1364, 289] width 45 height 14
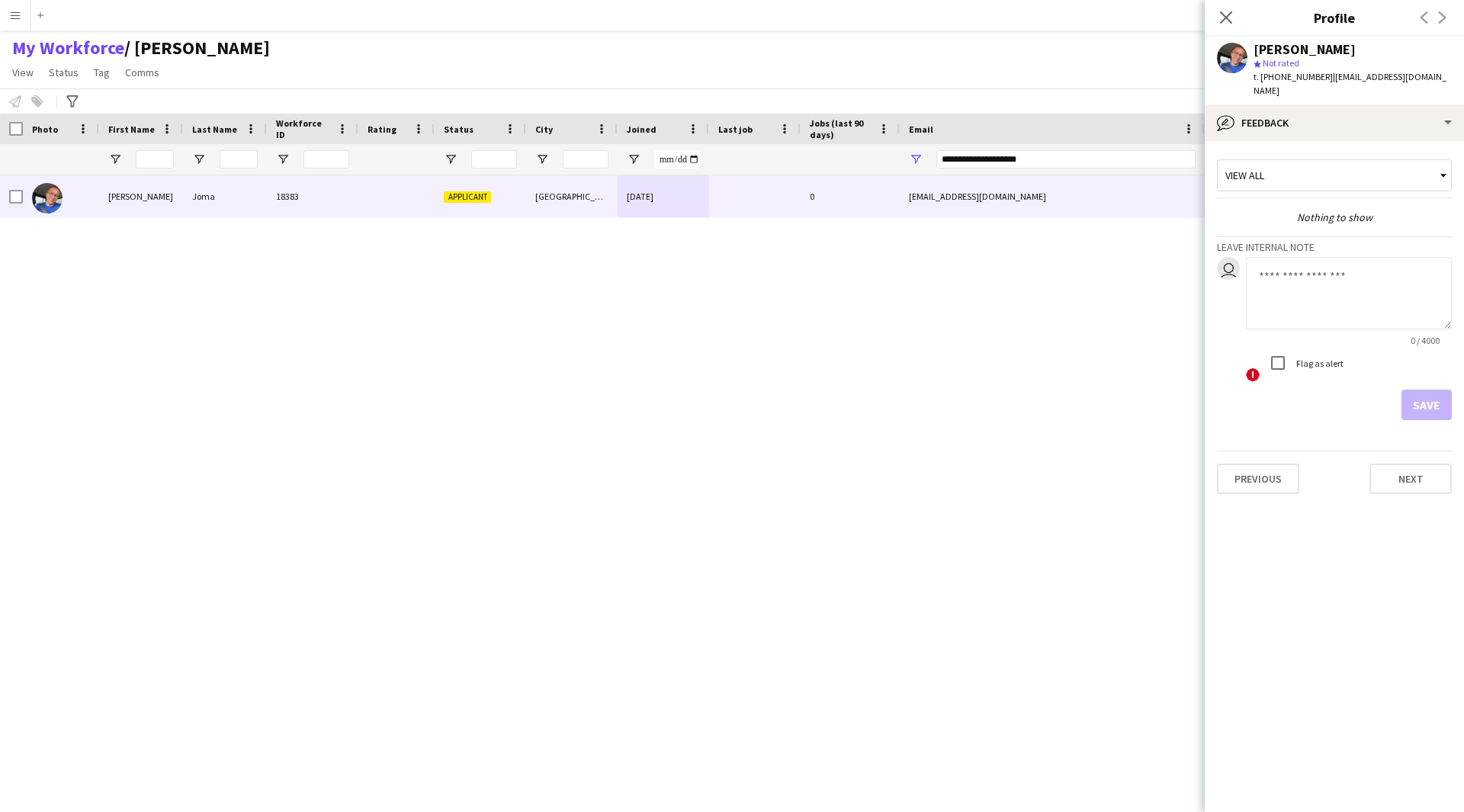
click at [1300, 278] on textarea at bounding box center [1348, 293] width 206 height 73
type textarea "*******"
click at [1430, 398] on button "Save" at bounding box center [1426, 404] width 50 height 31
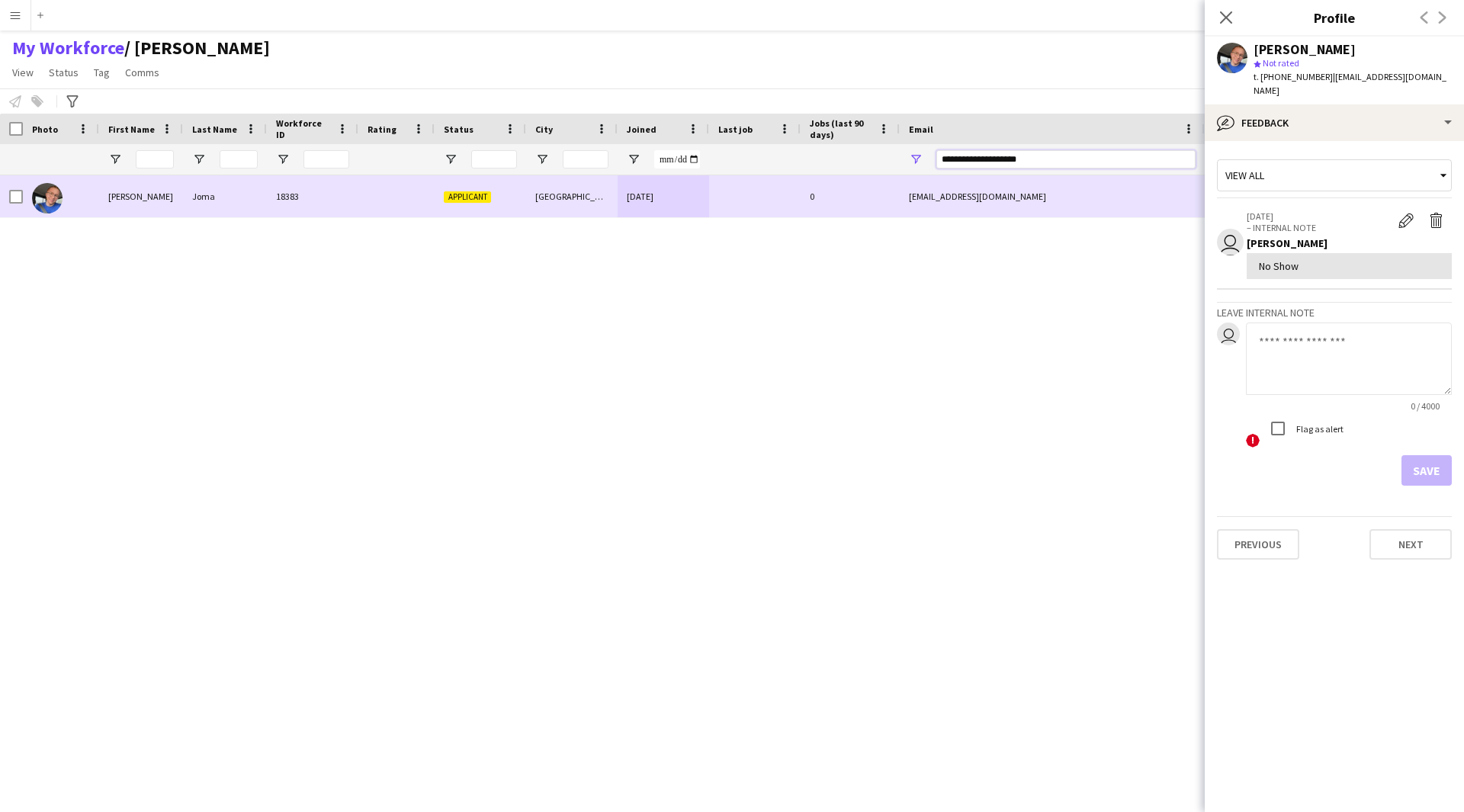
drag, startPoint x: 1090, startPoint y: 161, endPoint x: 817, endPoint y: 194, distance: 275.0
click at [817, 194] on div "Workforce Details Photo First Name" at bounding box center [732, 449] width 1464 height 672
paste input "Email Filter Input"
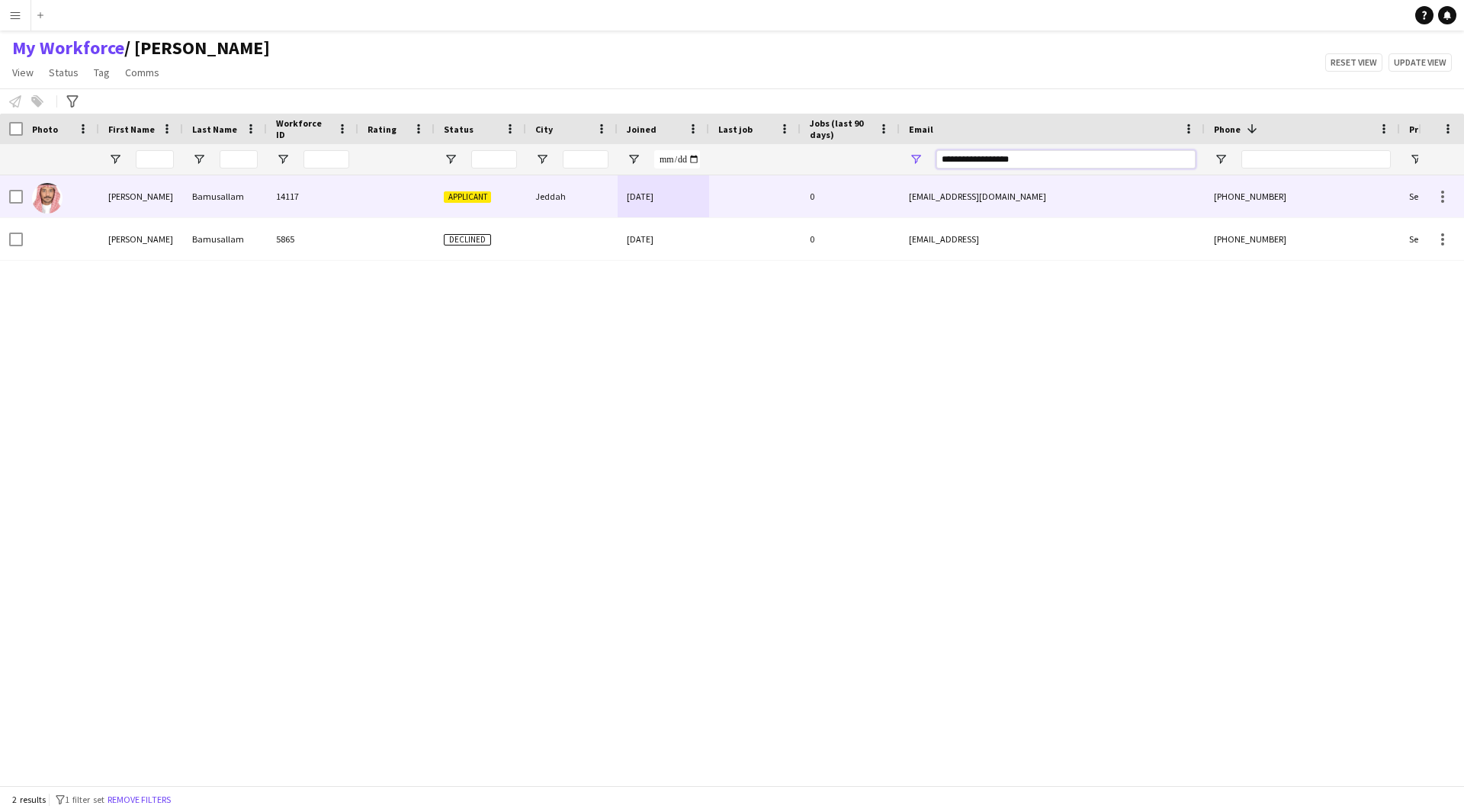
type input "**********"
click at [851, 203] on div "0" at bounding box center [850, 196] width 99 height 42
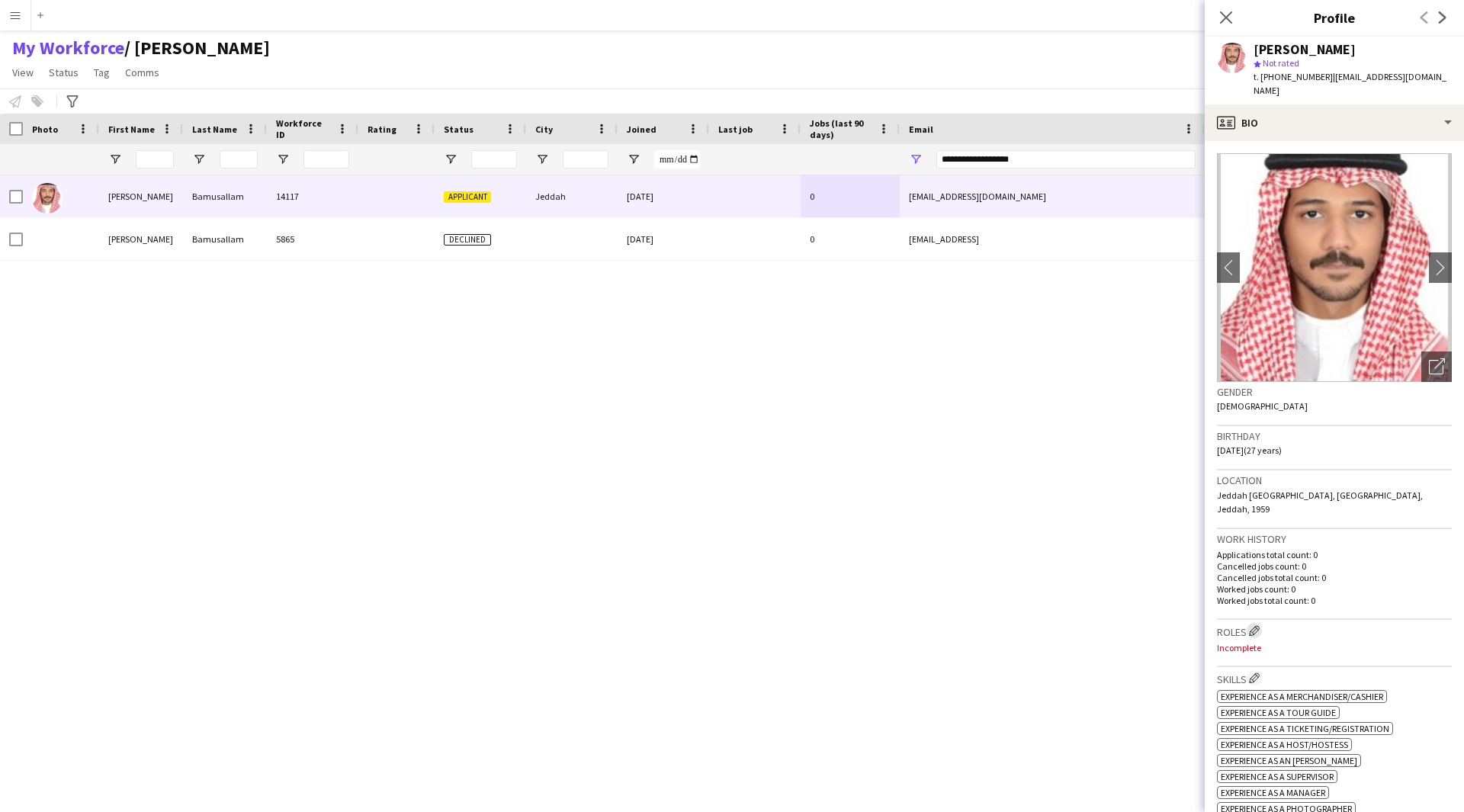
click at [1257, 625] on app-icon "Edit crew company roles" at bounding box center [1254, 631] width 11 height 11
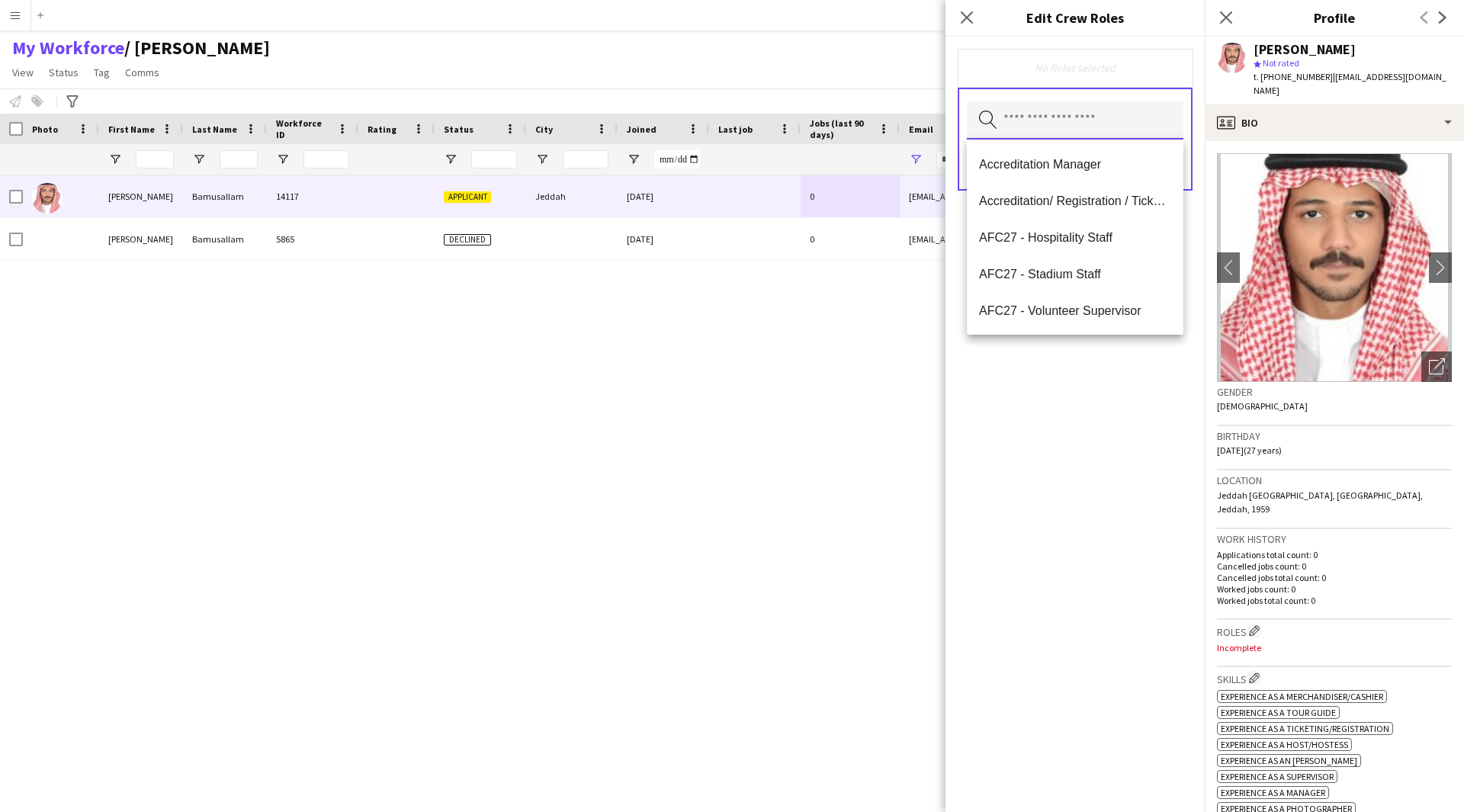
click at [1011, 125] on input "text" at bounding box center [1075, 120] width 217 height 38
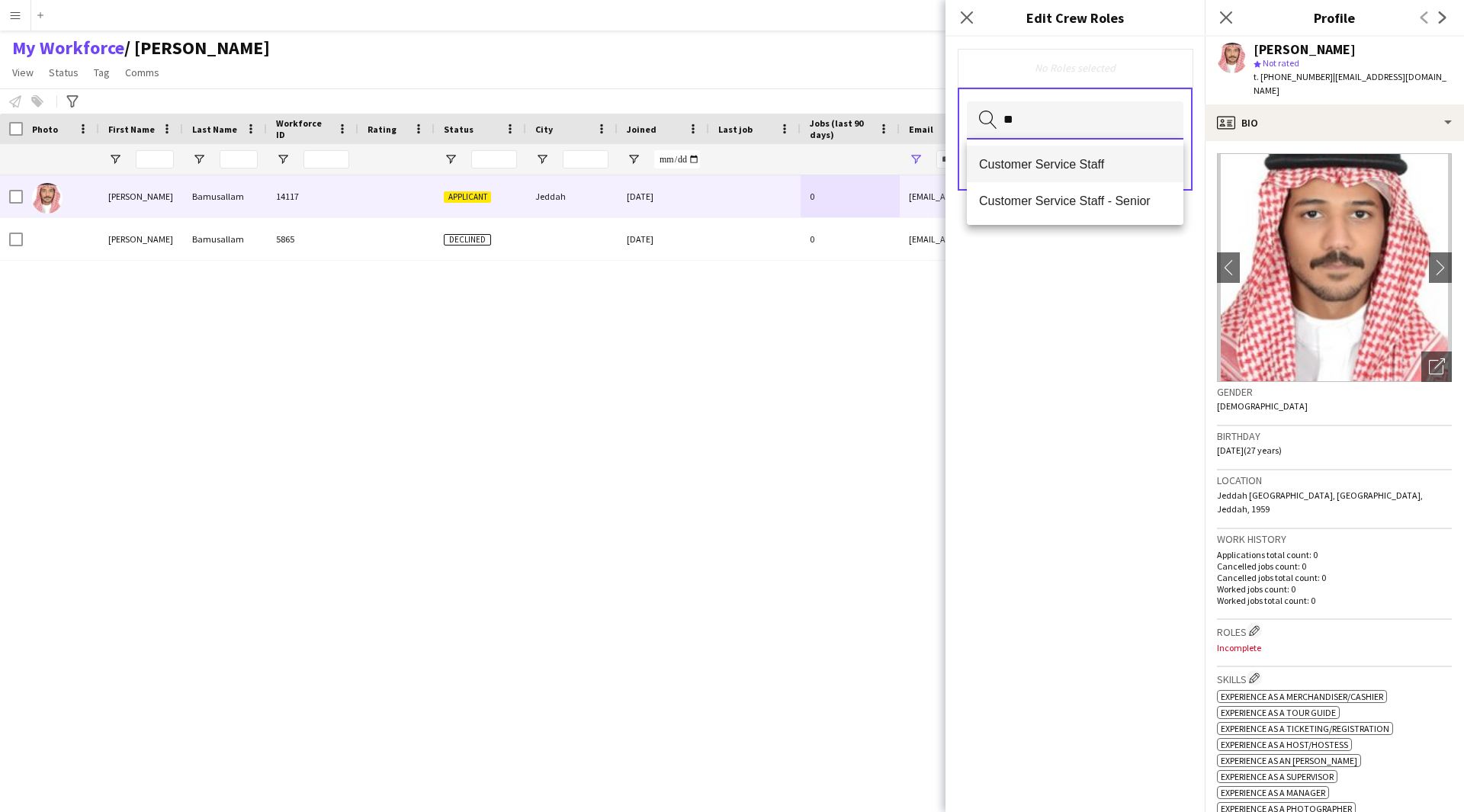
type input "**"
click at [1028, 163] on span "Customer Service Staff" at bounding box center [1075, 164] width 192 height 15
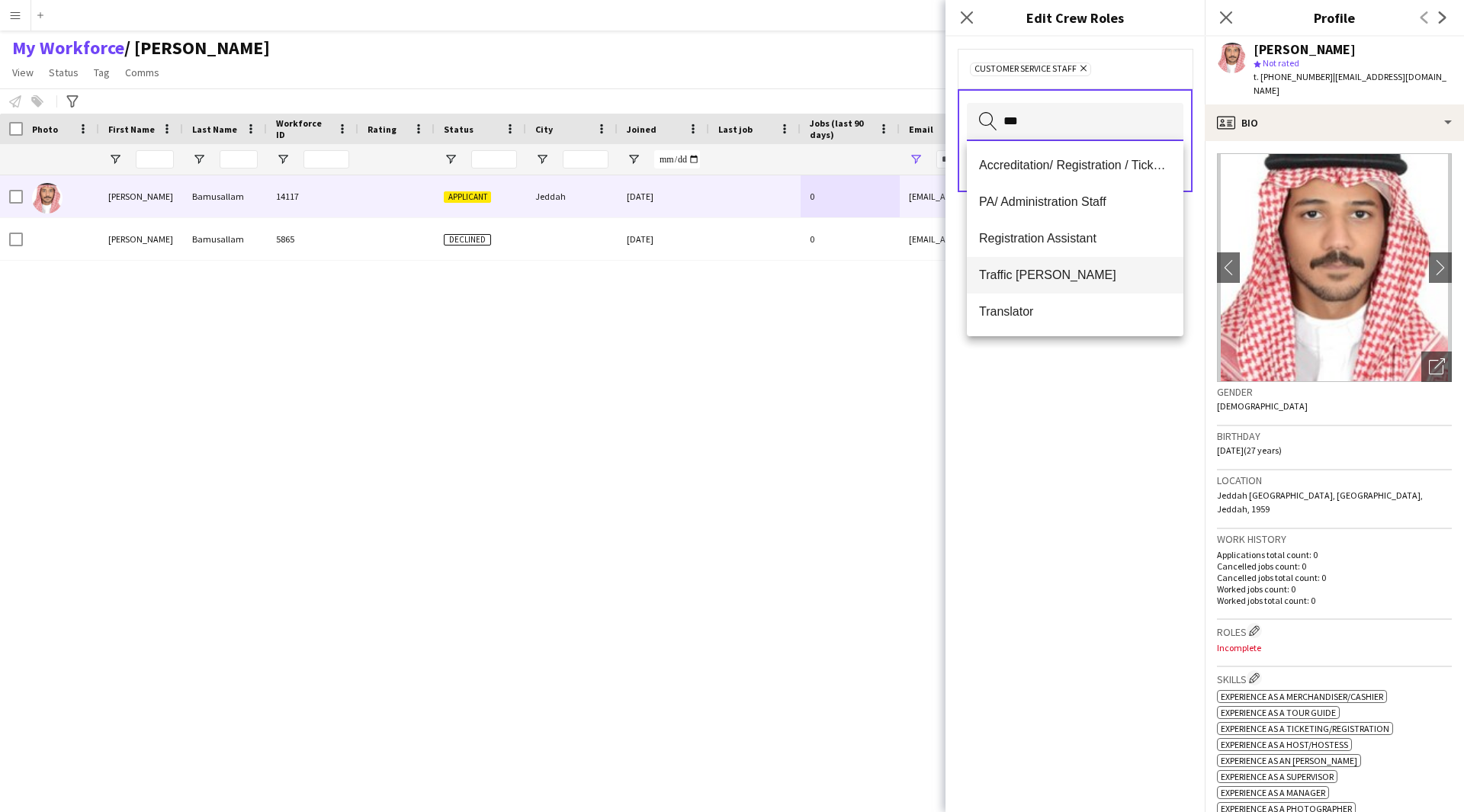
type input "***"
click at [1074, 269] on span "Traffic [PERSON_NAME]" at bounding box center [1075, 275] width 192 height 15
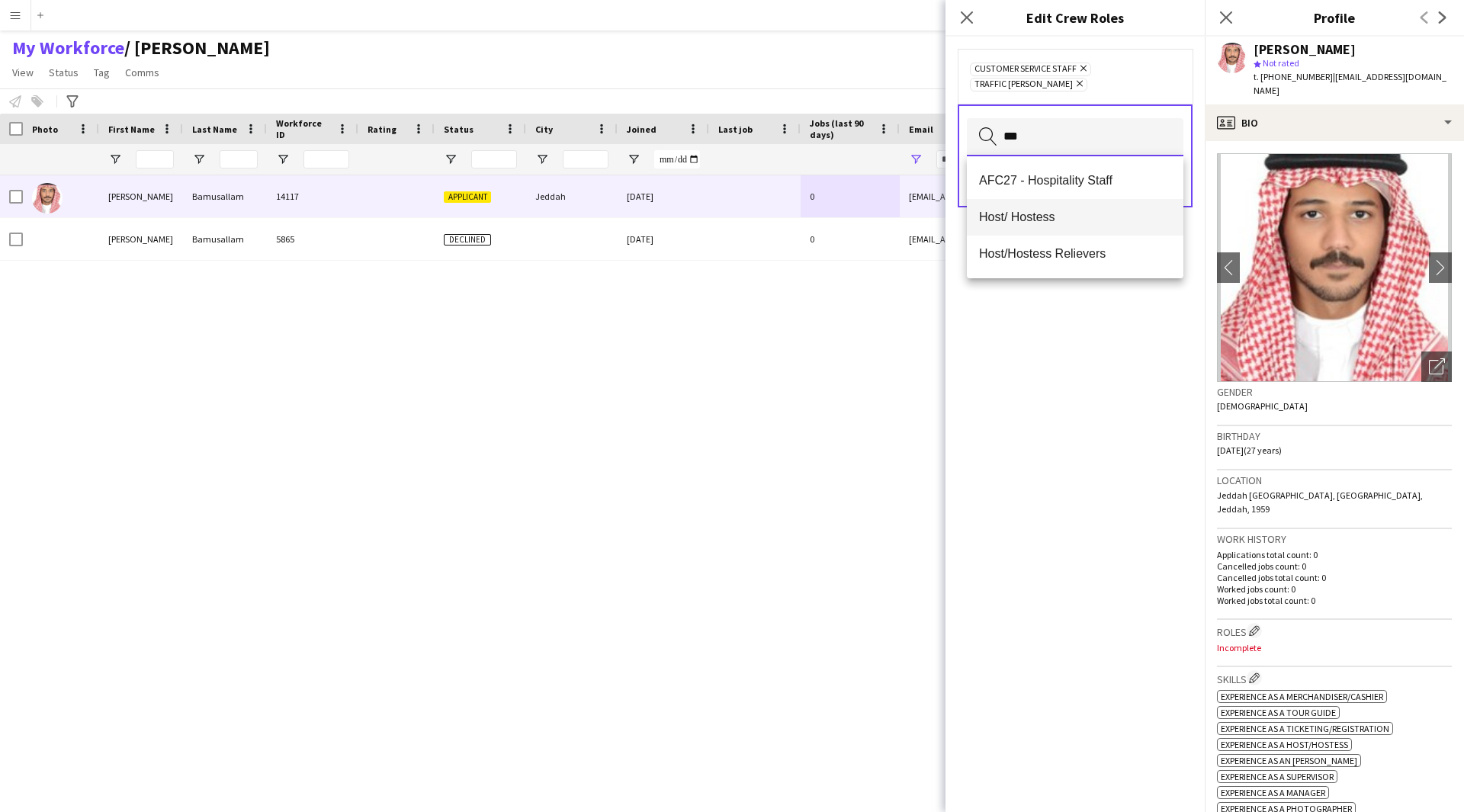
type input "***"
click at [1043, 220] on span "Host/ Hostess" at bounding box center [1075, 217] width 192 height 15
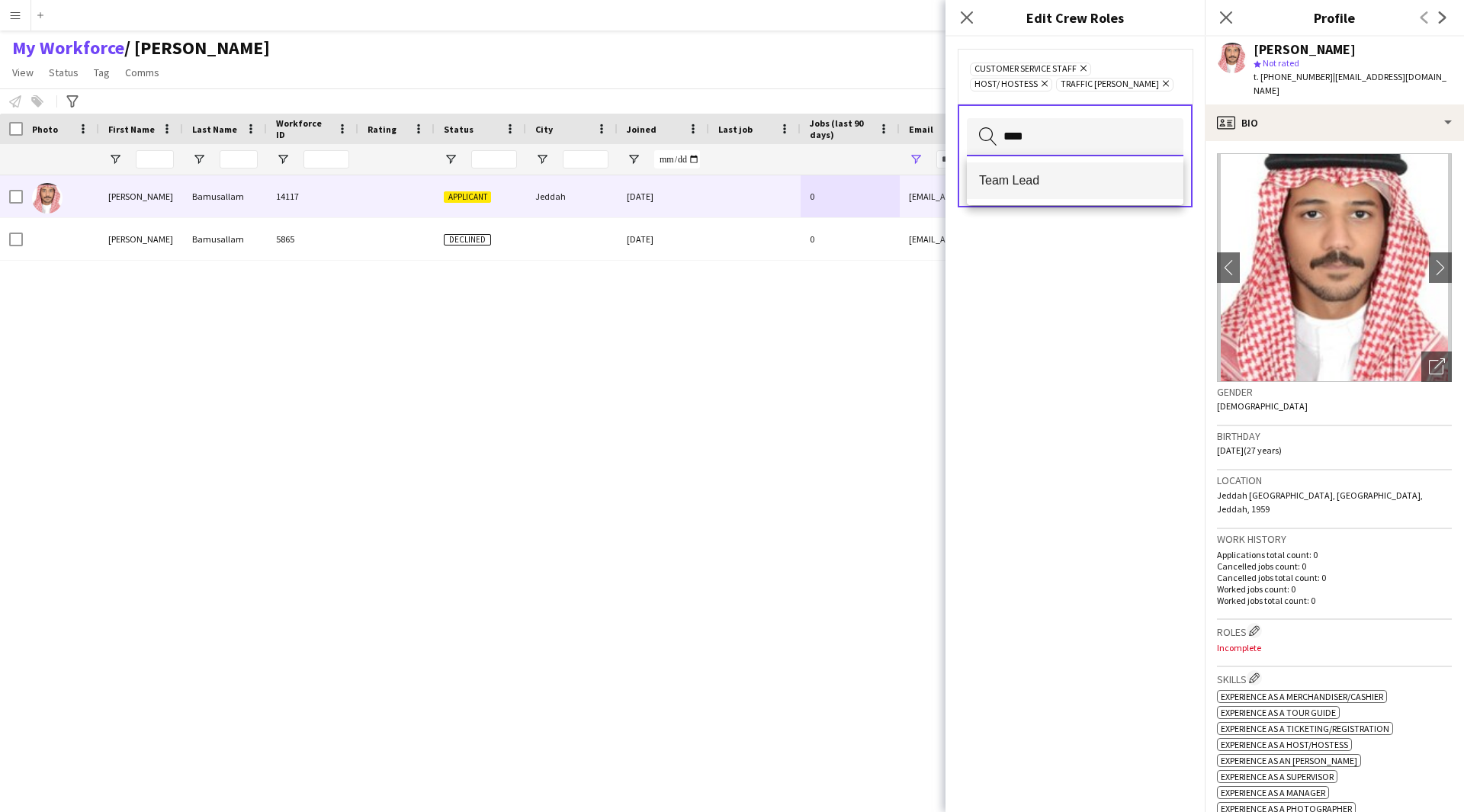
type input "****"
click at [1058, 180] on span "Team Lead" at bounding box center [1075, 180] width 192 height 15
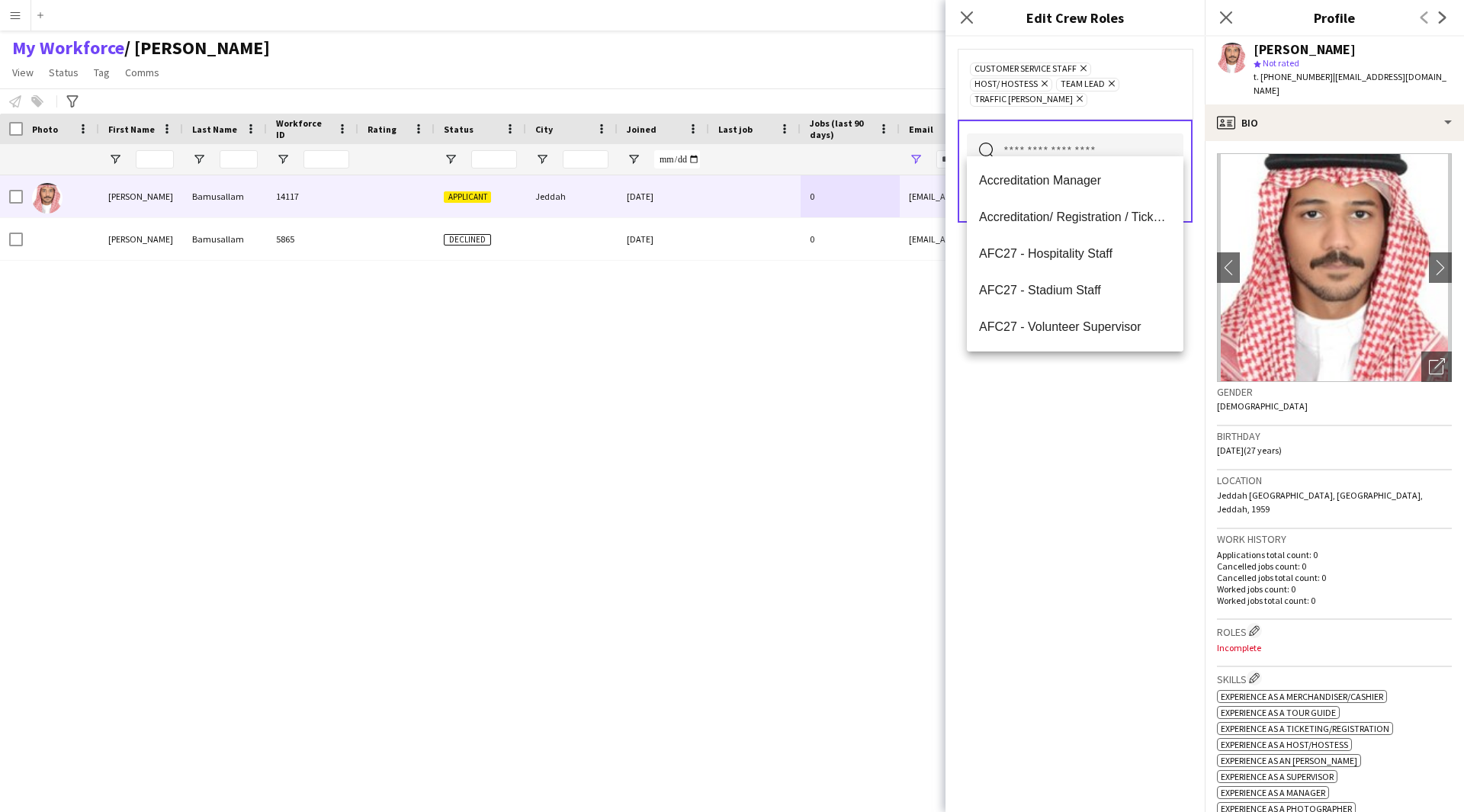
click at [1064, 429] on div "Customer Service Staff Remove Host/ Hostess Remove Team Lead Remove Traffic [PE…" at bounding box center [1074, 424] width 259 height 775
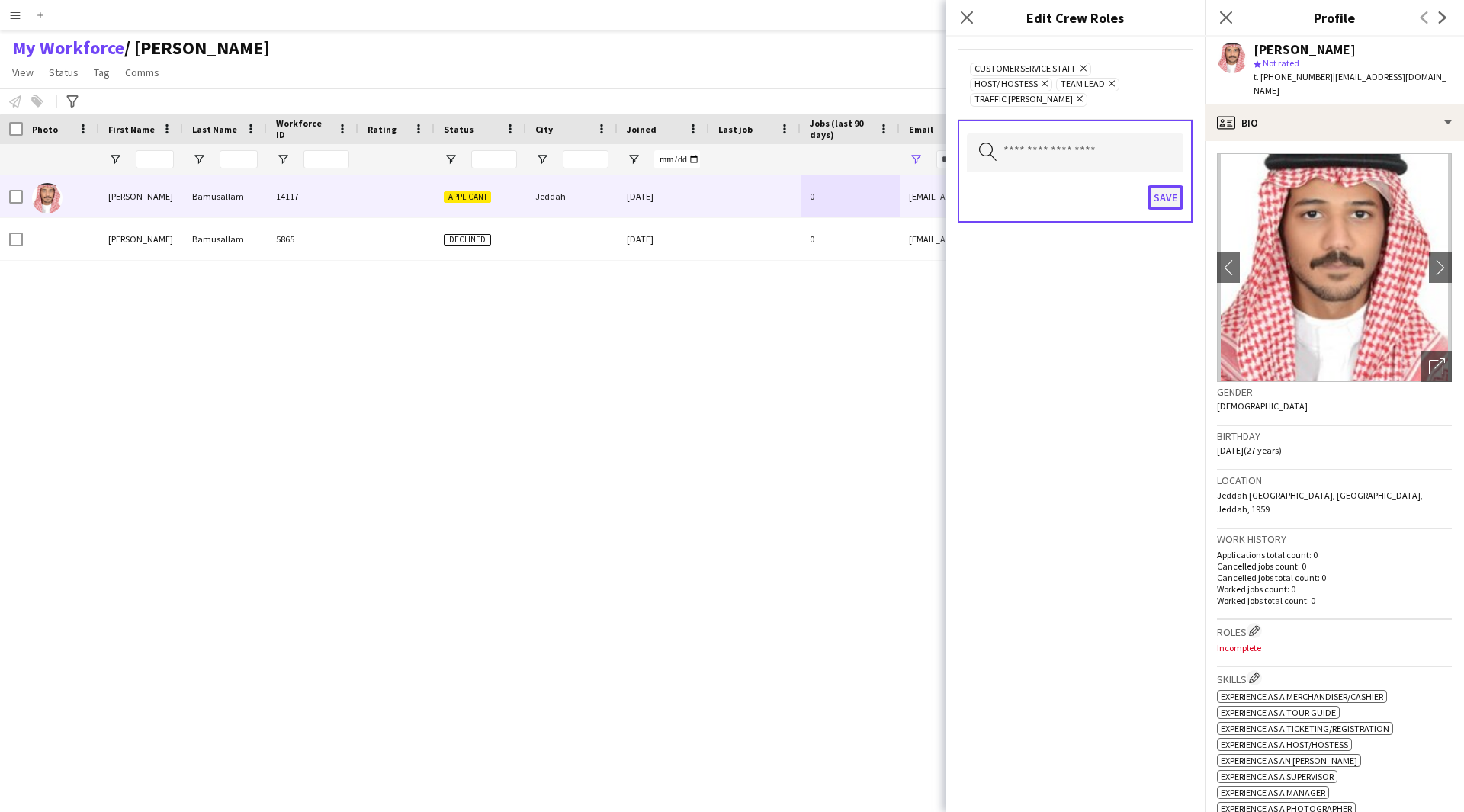
click at [1181, 186] on button "Save" at bounding box center [1166, 197] width 36 height 24
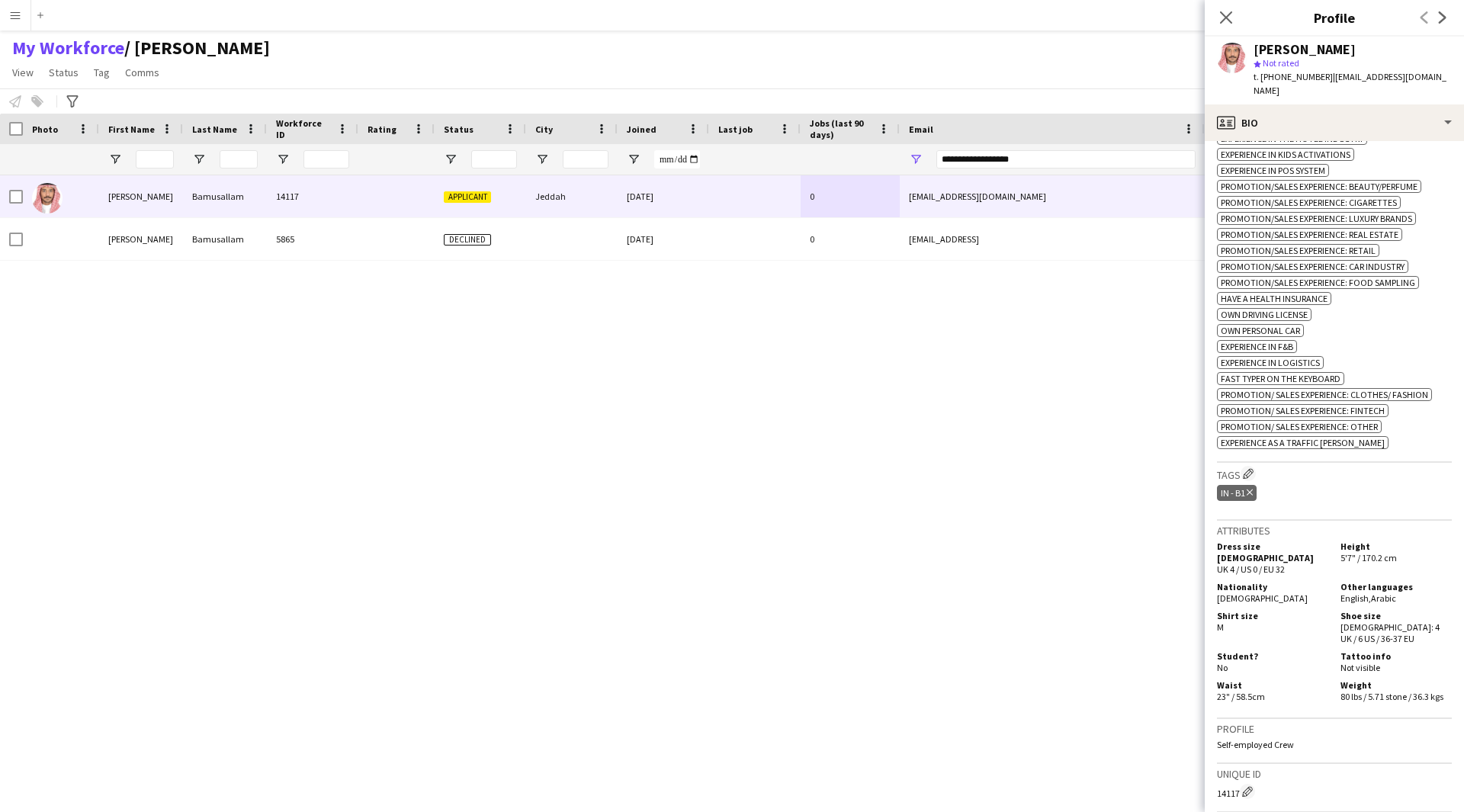
scroll to position [764, 0]
click at [1247, 480] on div "IN - B1 Delete tag" at bounding box center [1334, 492] width 235 height 25
click at [1253, 465] on app-icon "Edit crew company tags" at bounding box center [1249, 471] width 11 height 11
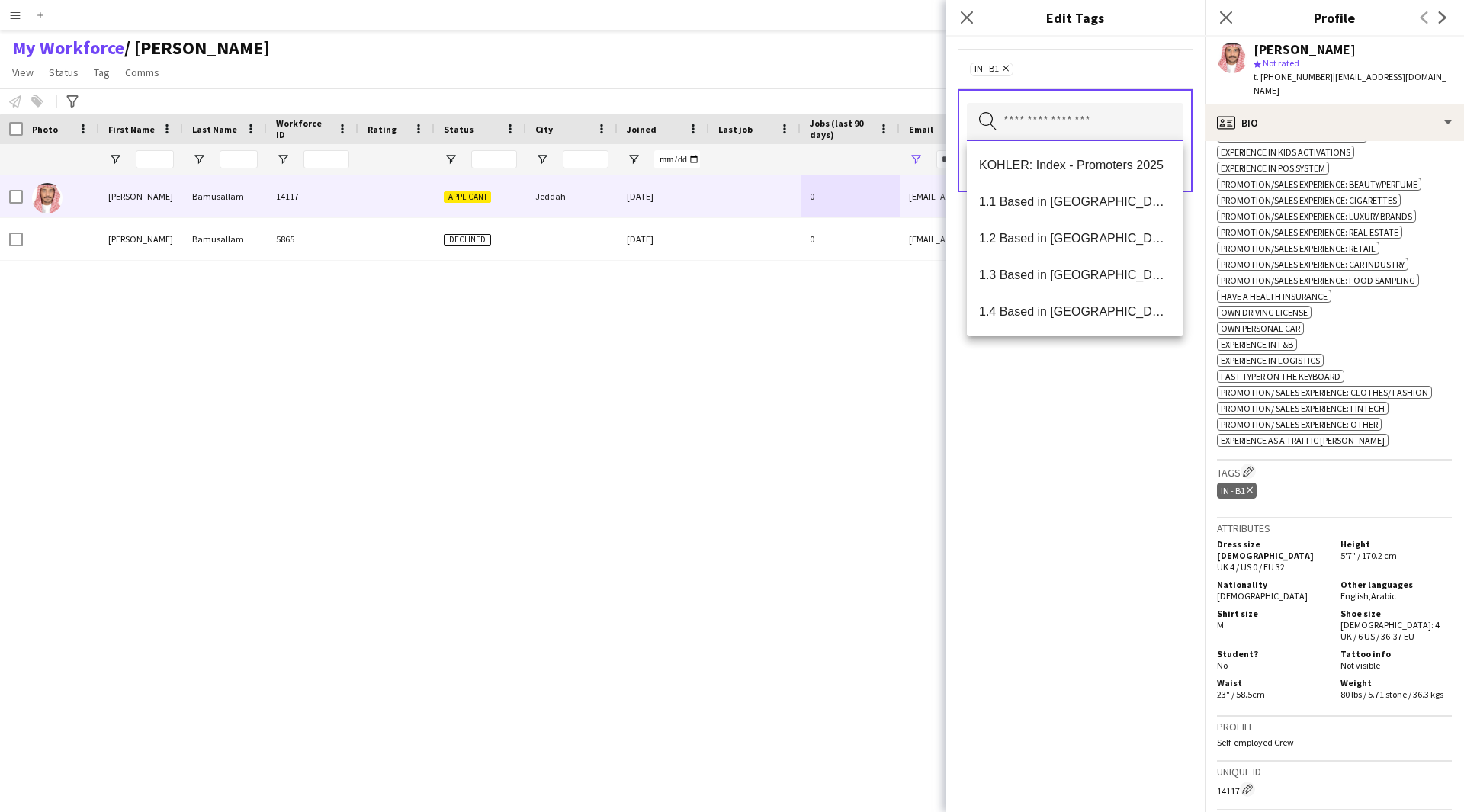
click at [1072, 105] on input "text" at bounding box center [1075, 122] width 217 height 38
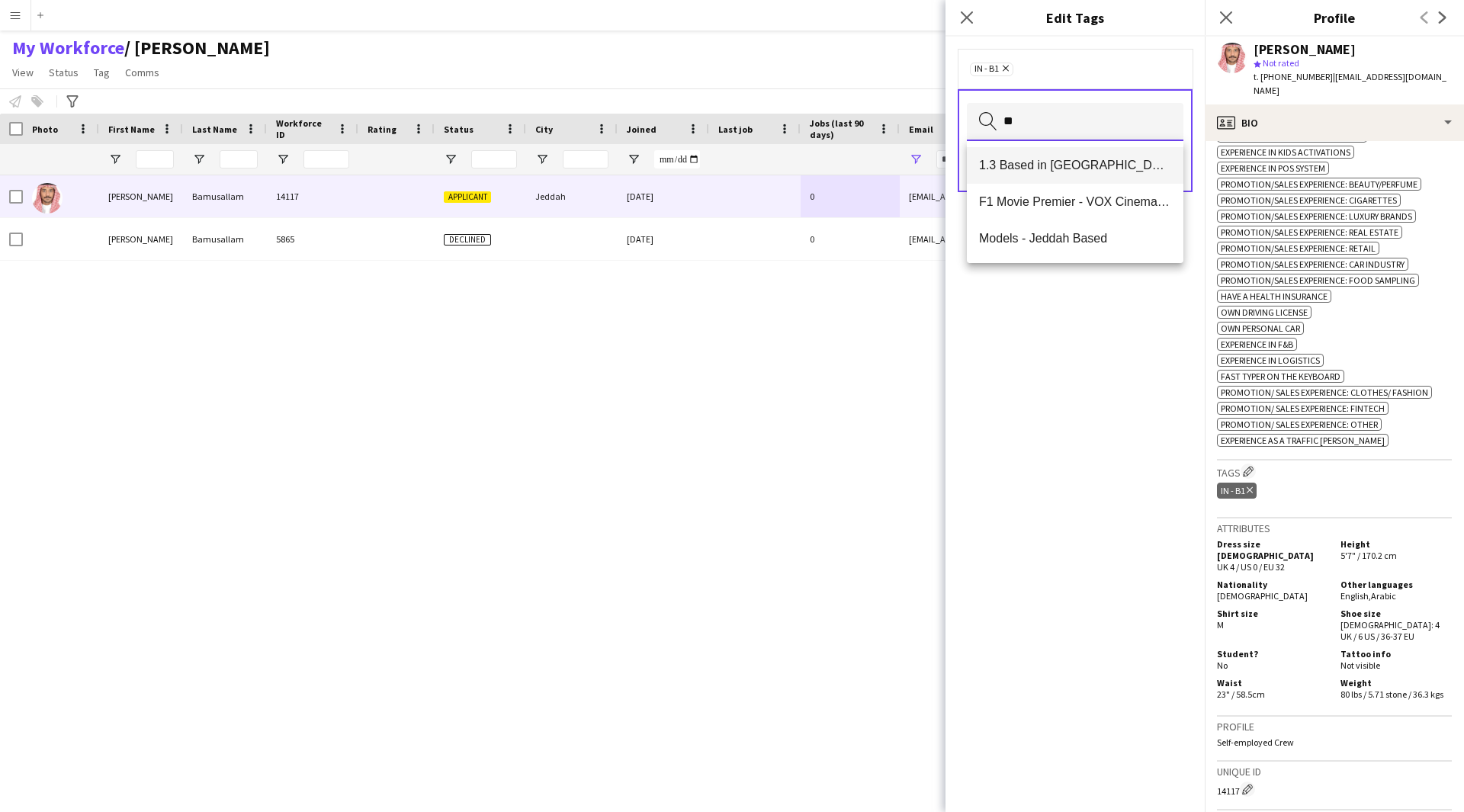
type input "**"
click at [1068, 165] on span "1.3 Based in [GEOGRAPHIC_DATA]" at bounding box center [1075, 165] width 192 height 15
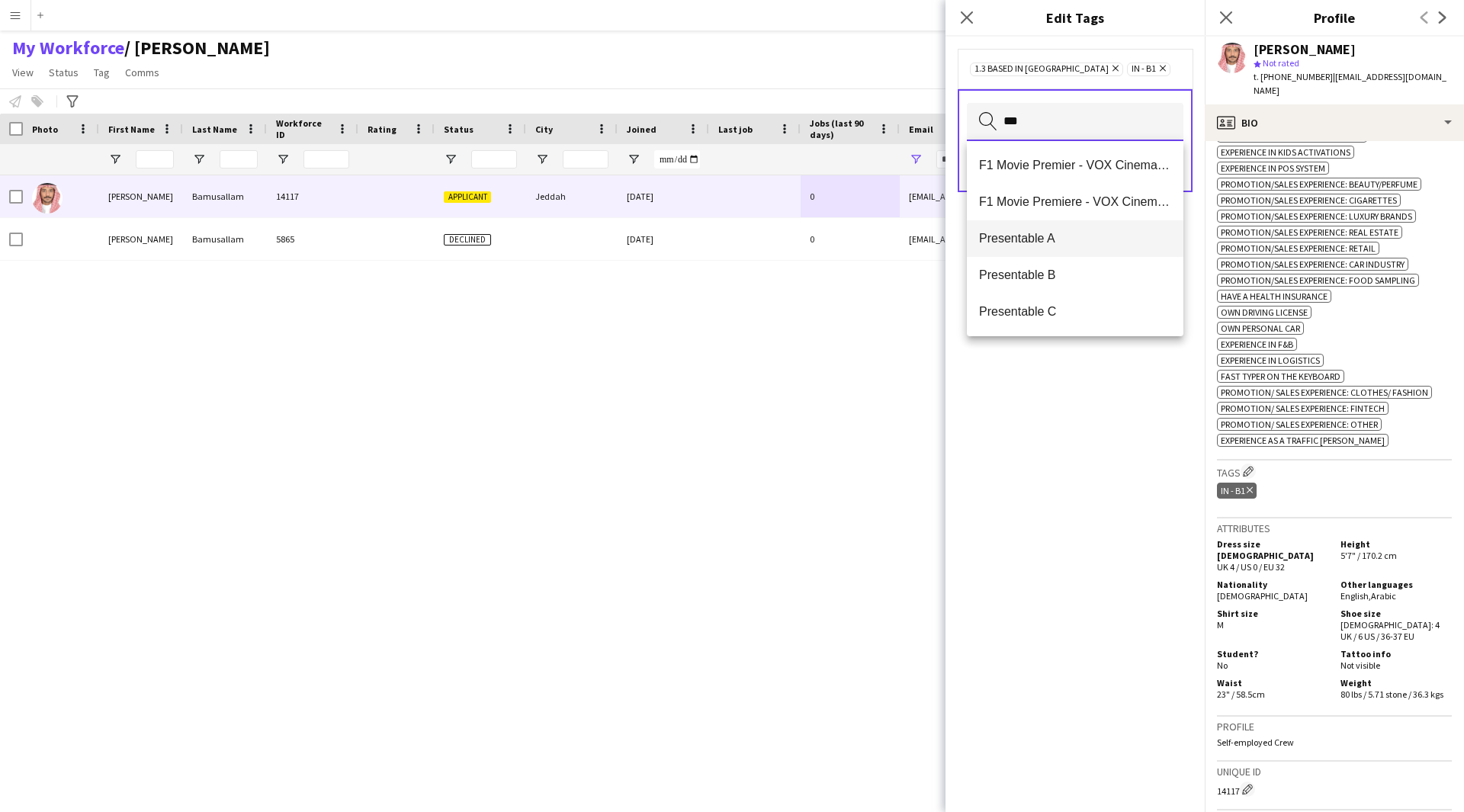
type input "***"
click at [1070, 228] on mat-option "Presentable A" at bounding box center [1075, 239] width 217 height 37
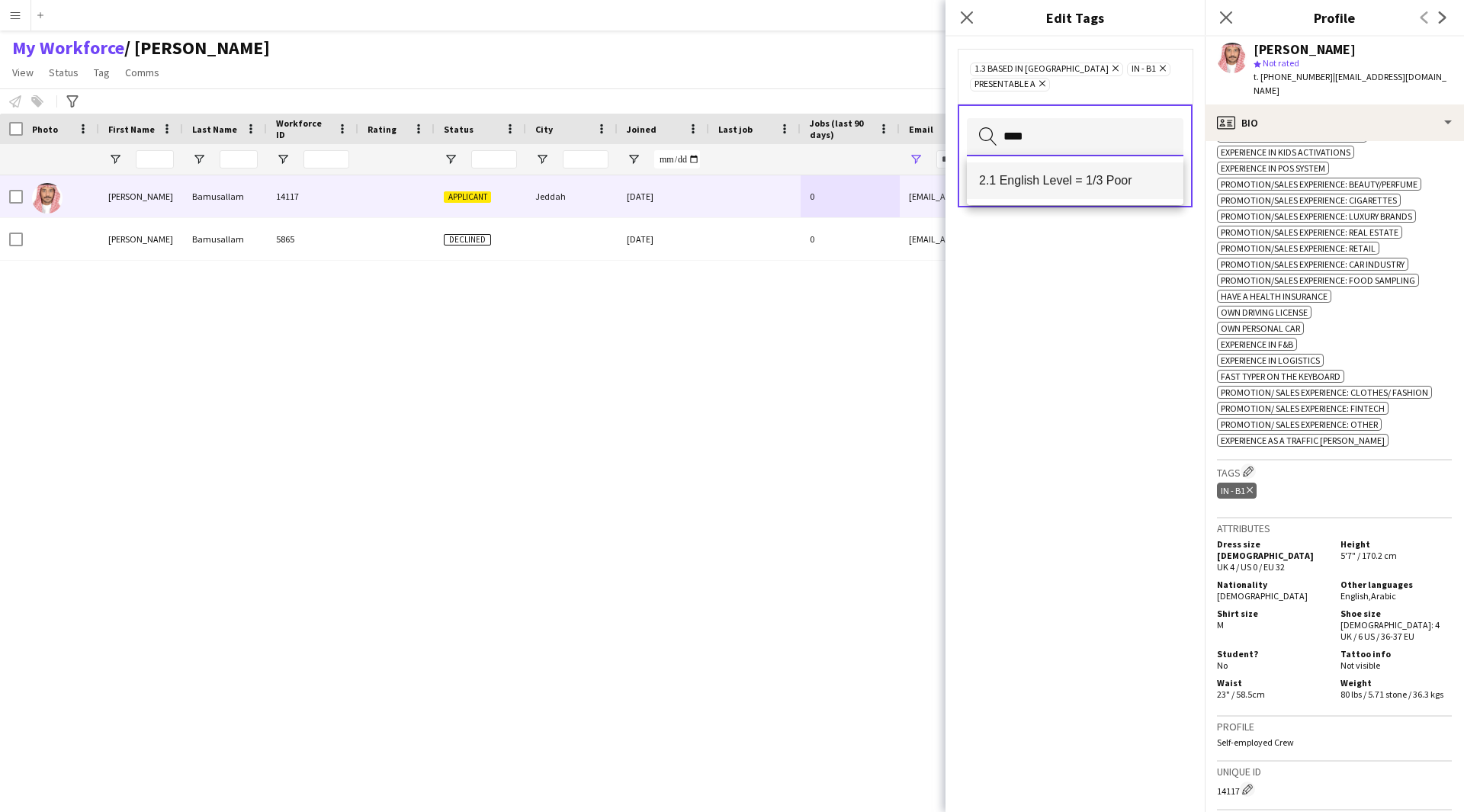
type input "****"
click at [1076, 185] on span "2.1 English Level = 1/3 Poor" at bounding box center [1075, 180] width 192 height 15
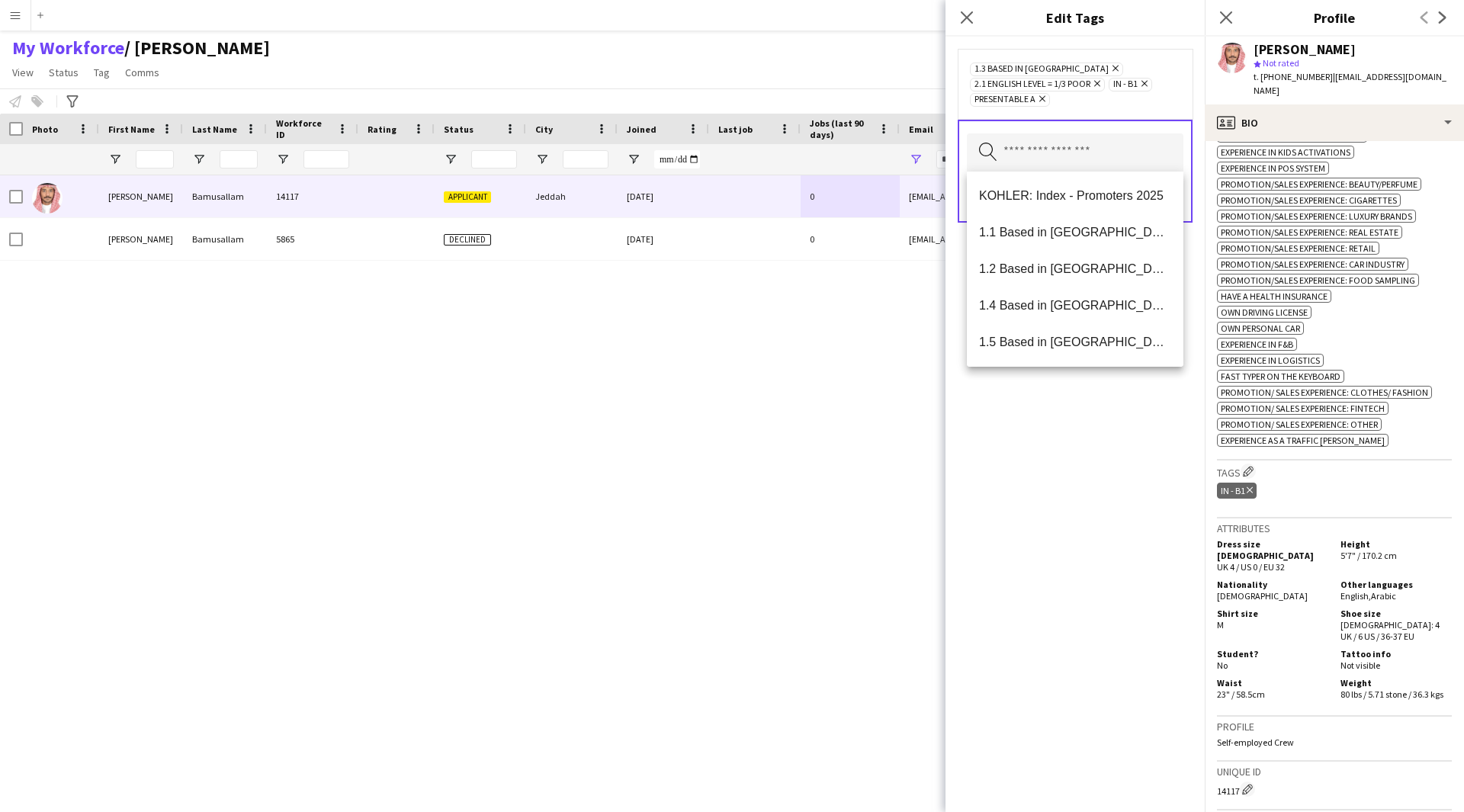
click at [1071, 569] on div "1.3 Based in [GEOGRAPHIC_DATA] Remove 2.1 English Level = 1/3 Poor Remove IN - …" at bounding box center [1074, 424] width 259 height 775
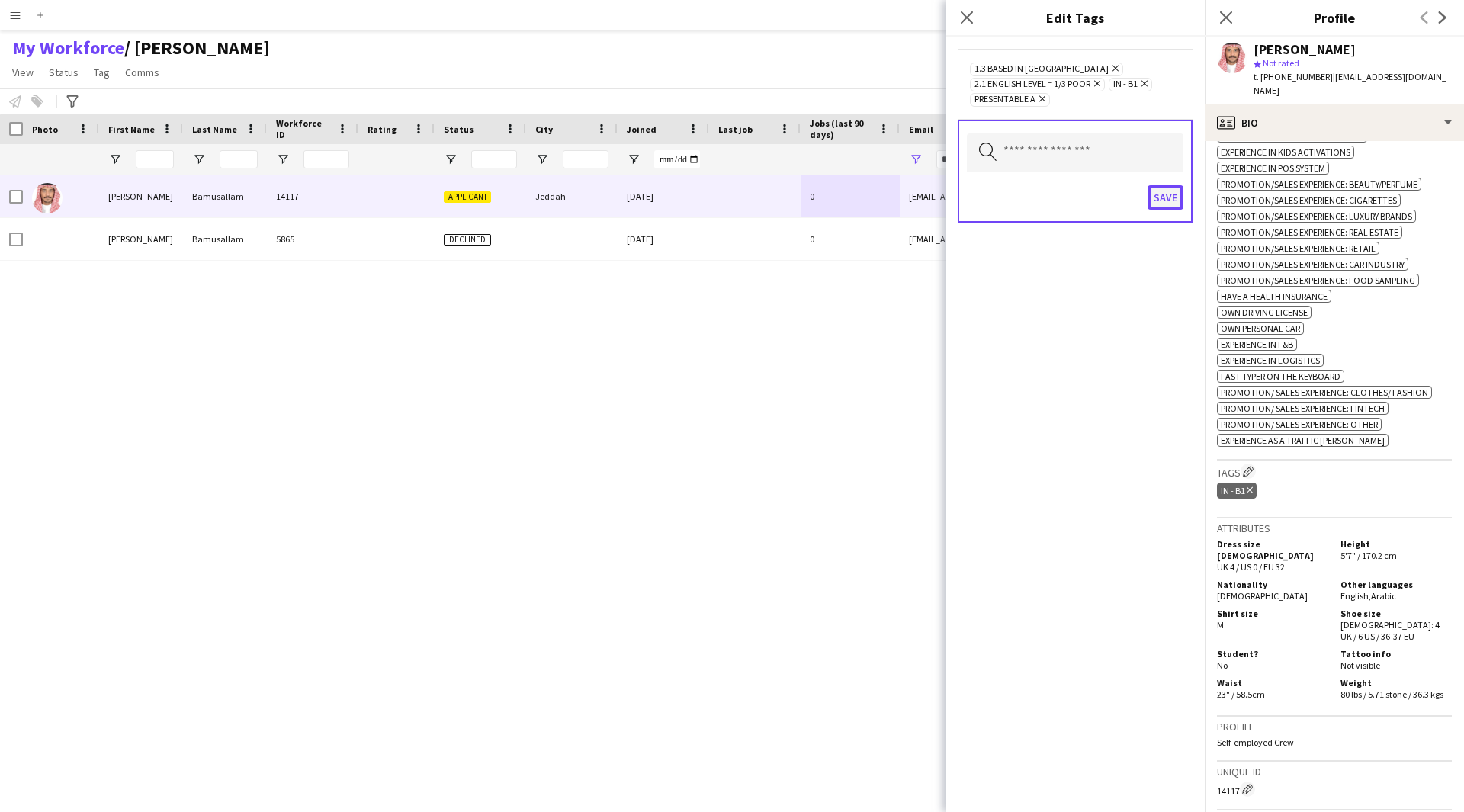
click at [1169, 202] on button "Save" at bounding box center [1166, 197] width 36 height 24
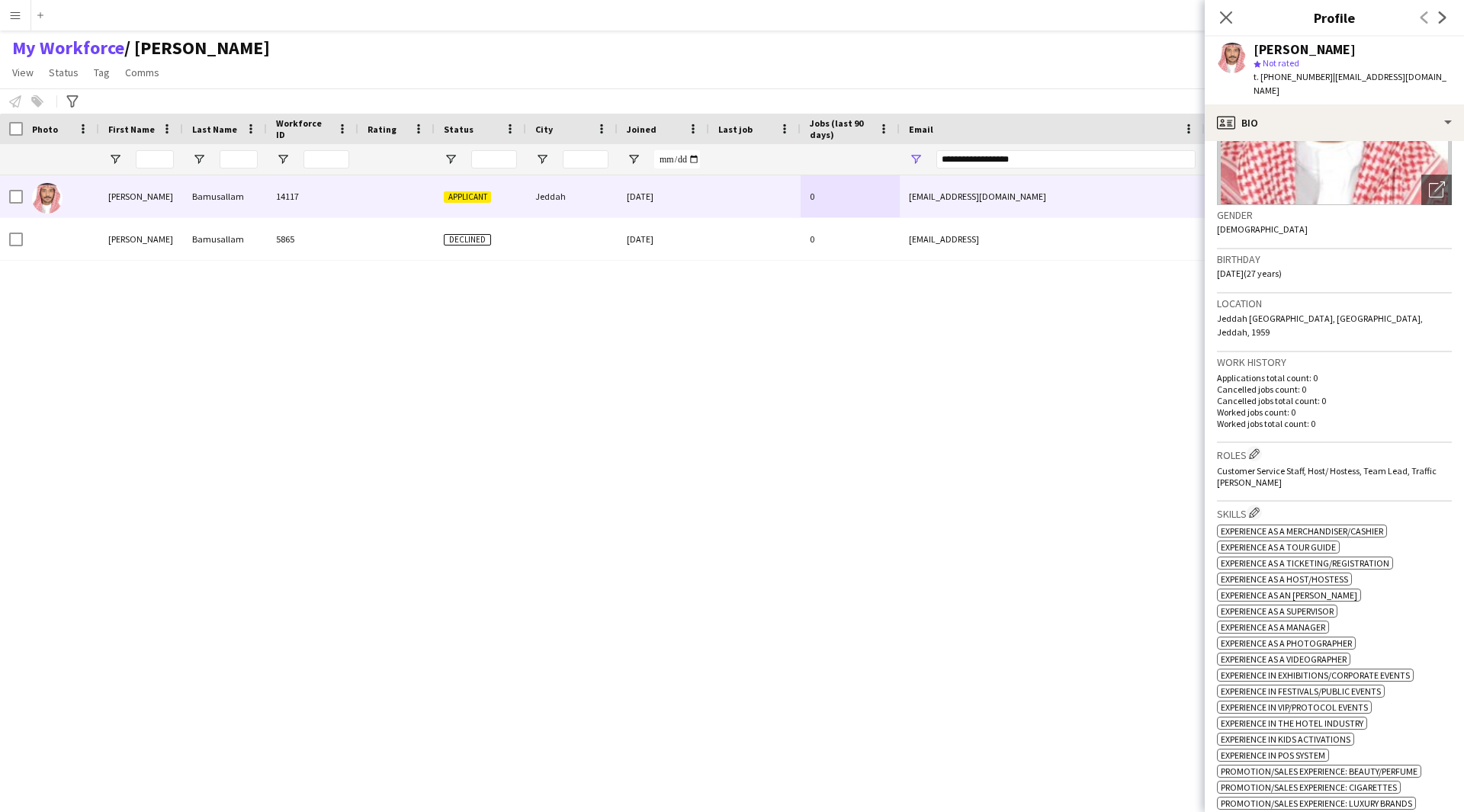
scroll to position [0, 0]
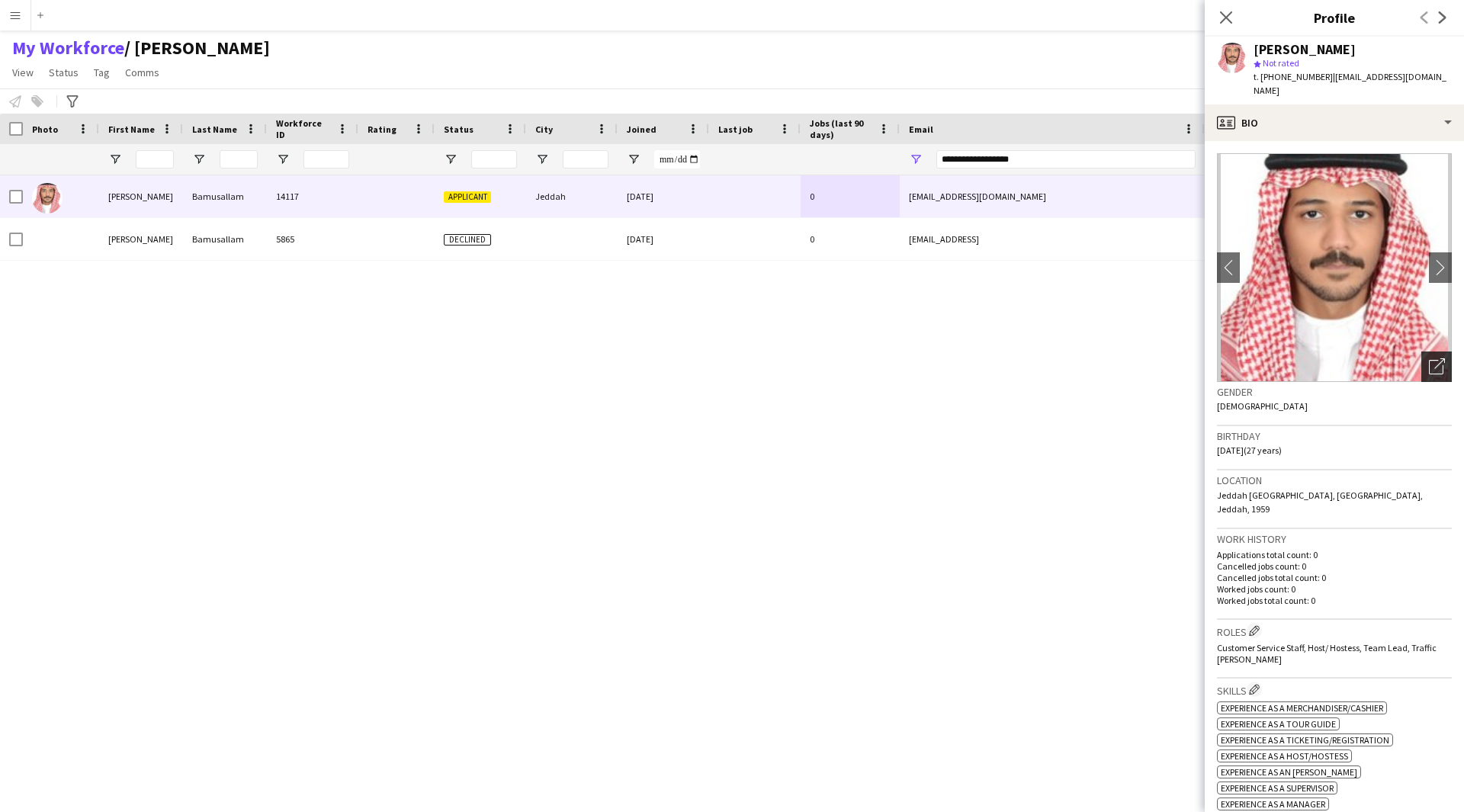
click at [1433, 358] on icon "Open photos pop-in" at bounding box center [1437, 366] width 16 height 16
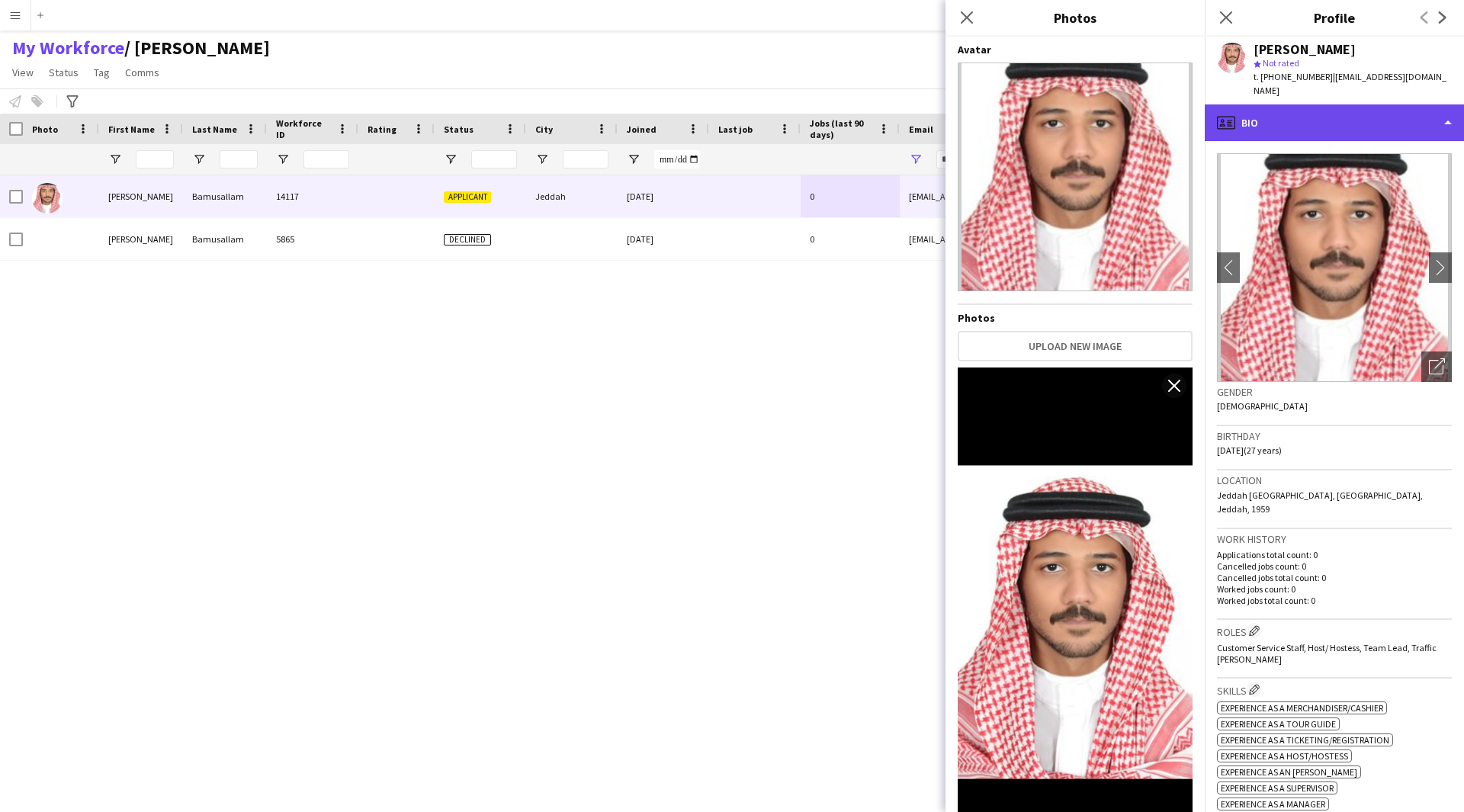
click at [1394, 105] on div "profile Bio" at bounding box center [1334, 123] width 259 height 37
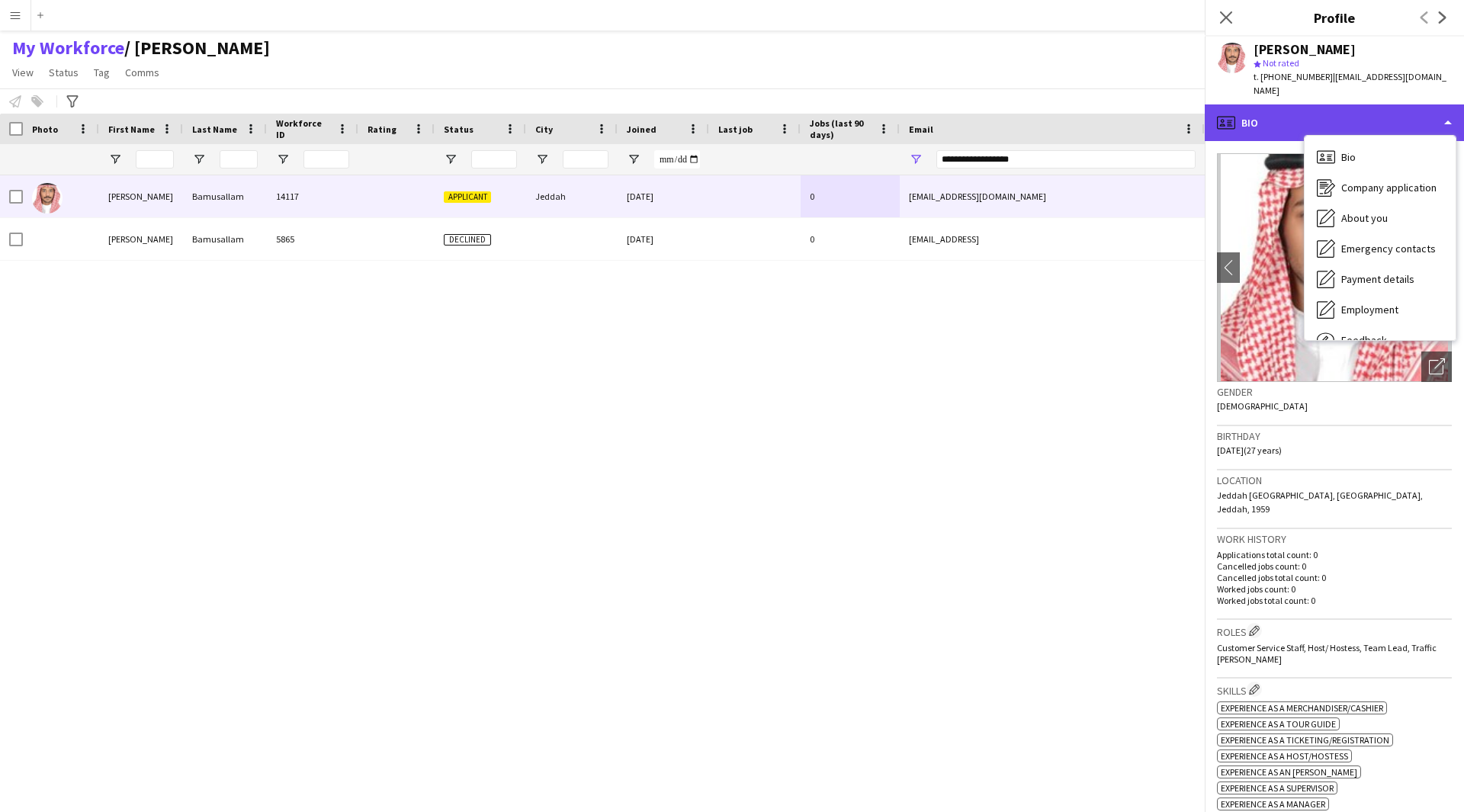
click at [1394, 105] on div "profile Bio" at bounding box center [1334, 123] width 259 height 37
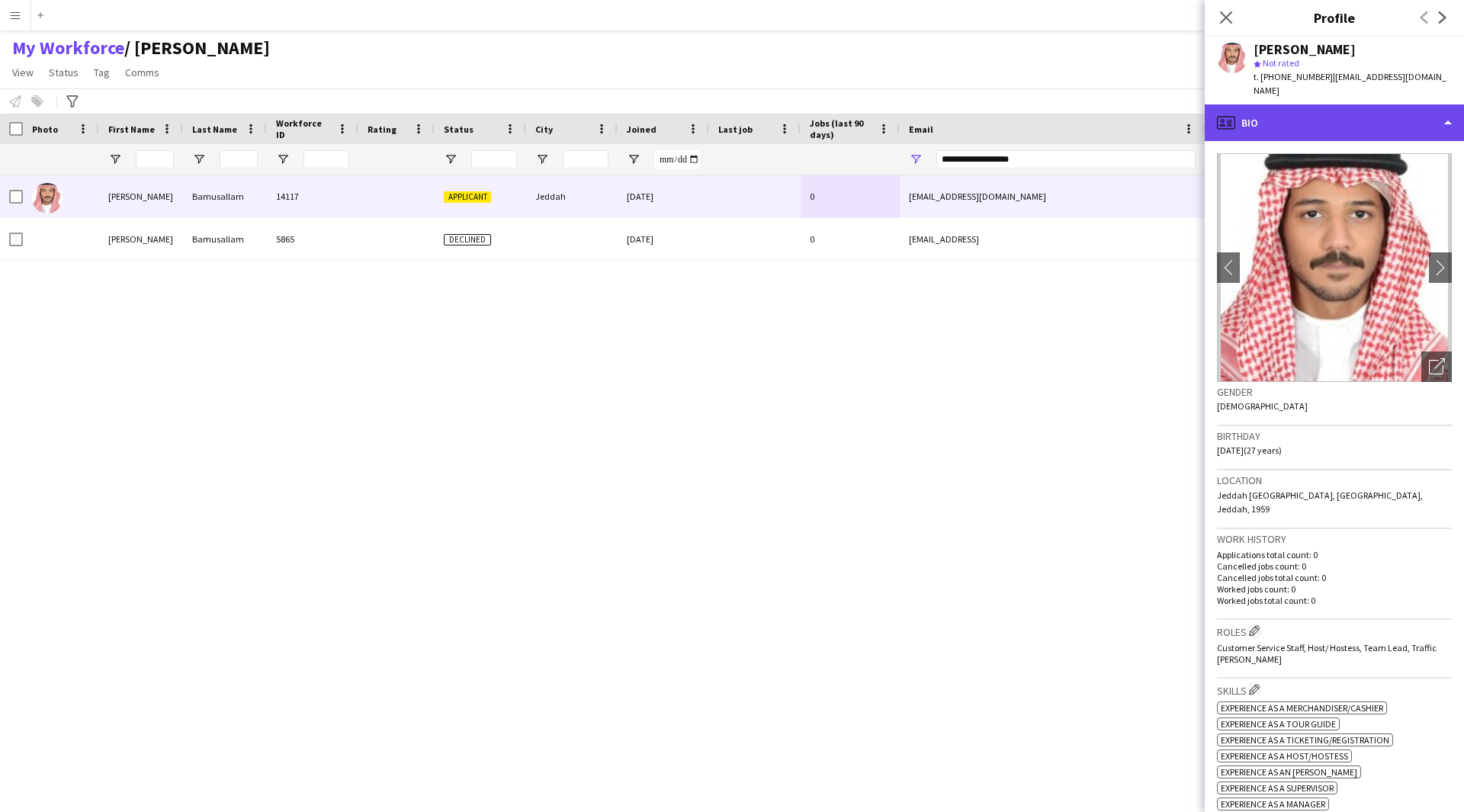
click at [1393, 111] on div "profile Bio" at bounding box center [1334, 123] width 259 height 37
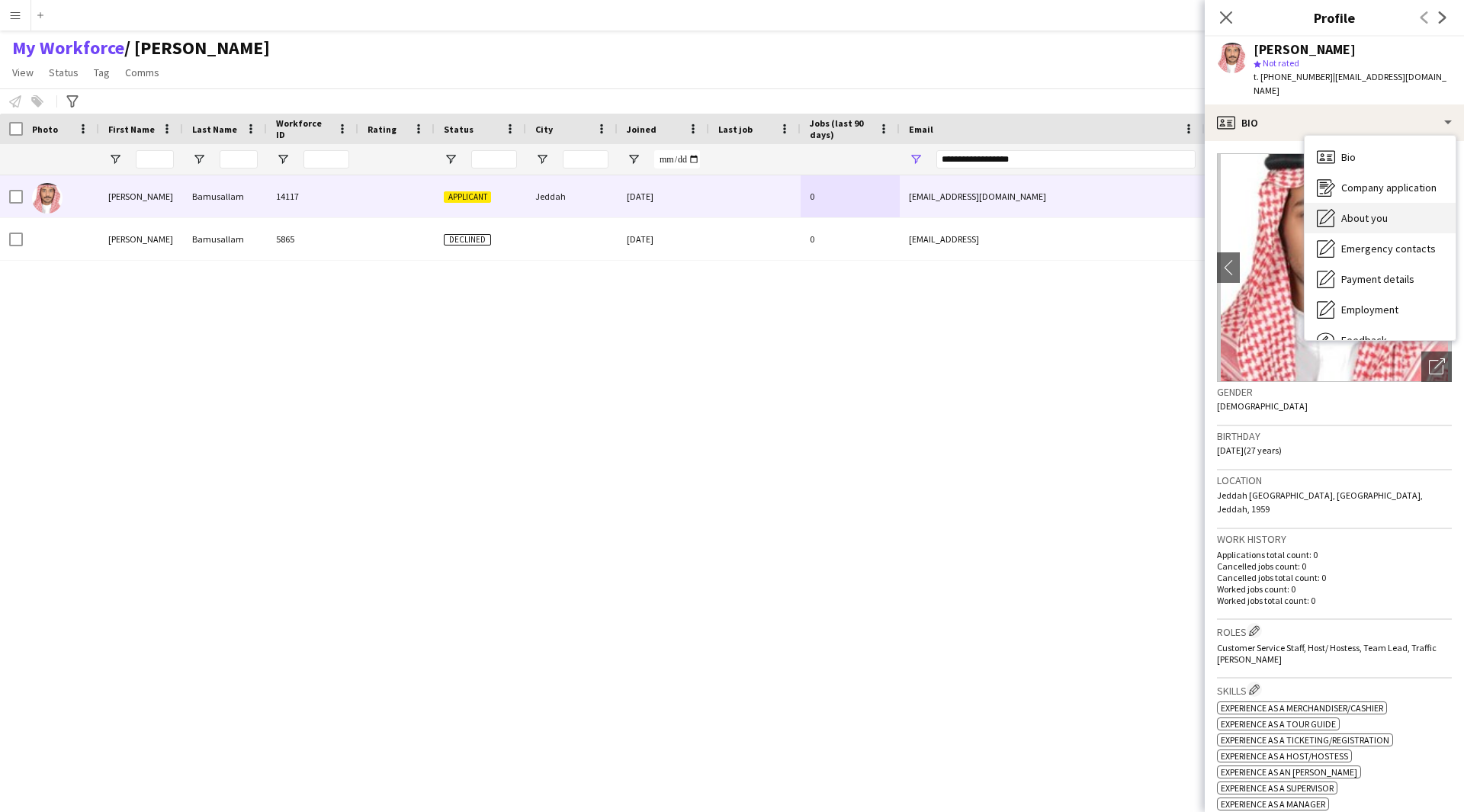
click at [1405, 203] on div "About you About you" at bounding box center [1379, 217] width 151 height 31
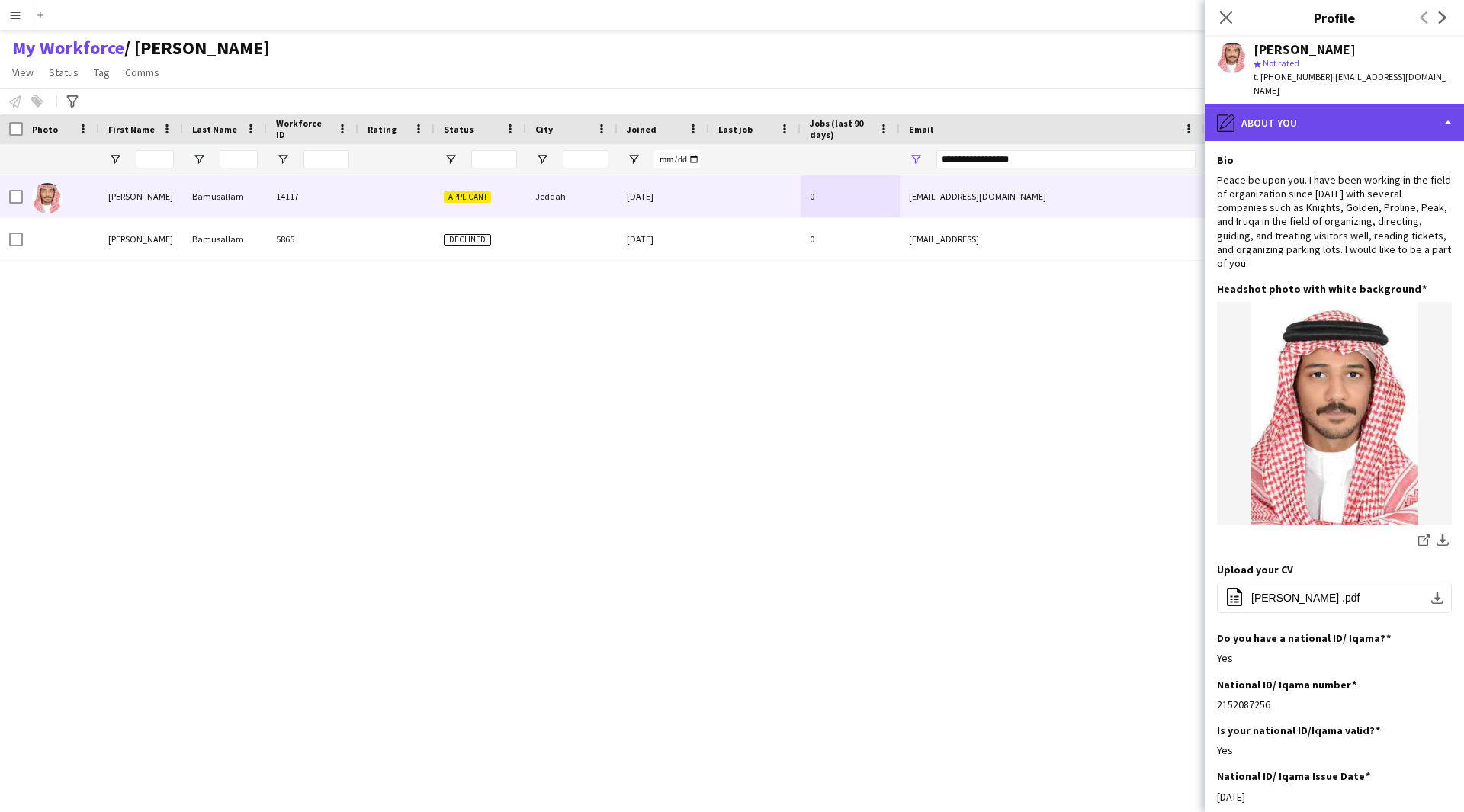
click at [1353, 105] on div "pencil4 About you" at bounding box center [1334, 123] width 259 height 37
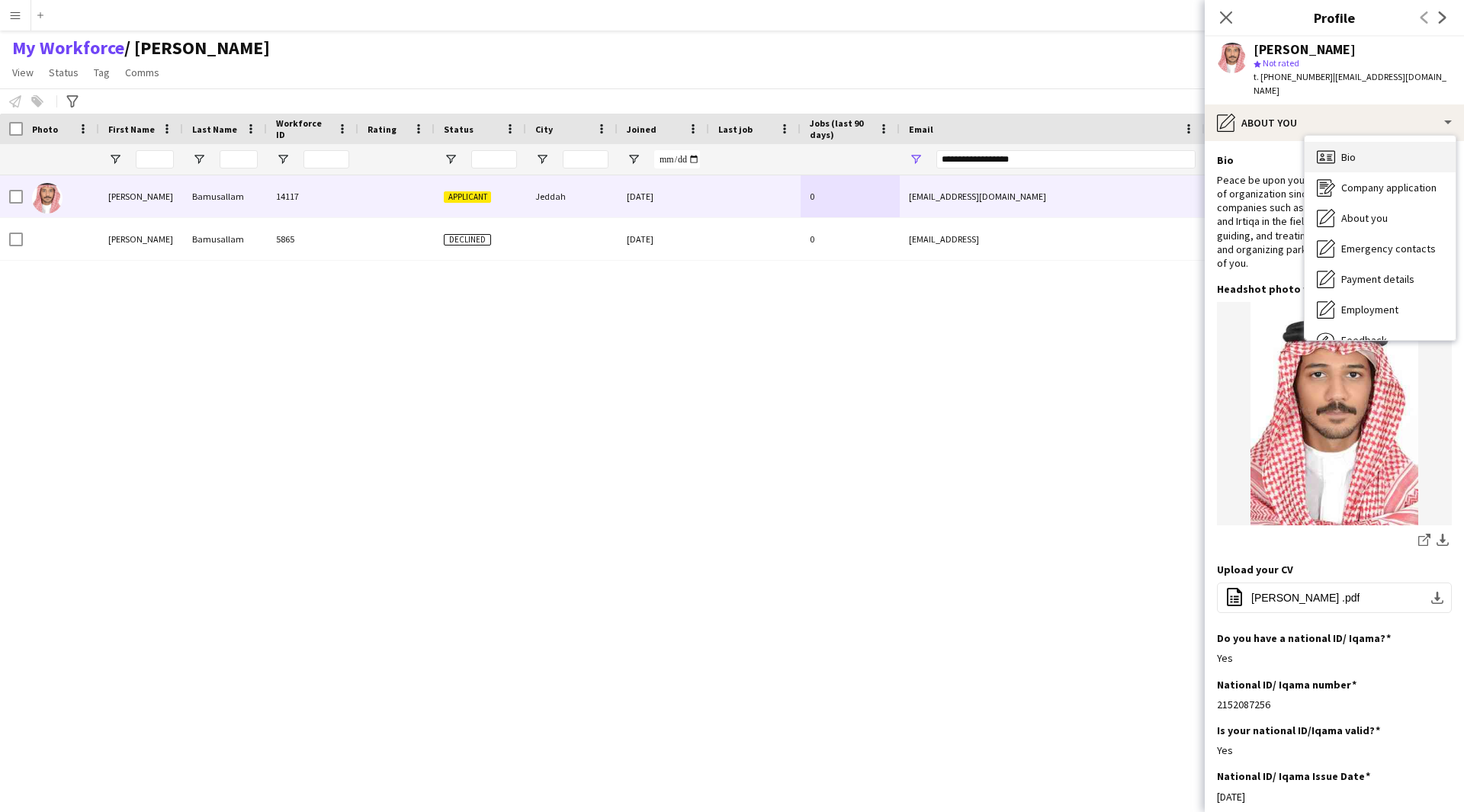
click at [1358, 142] on div "Bio Bio" at bounding box center [1379, 156] width 151 height 31
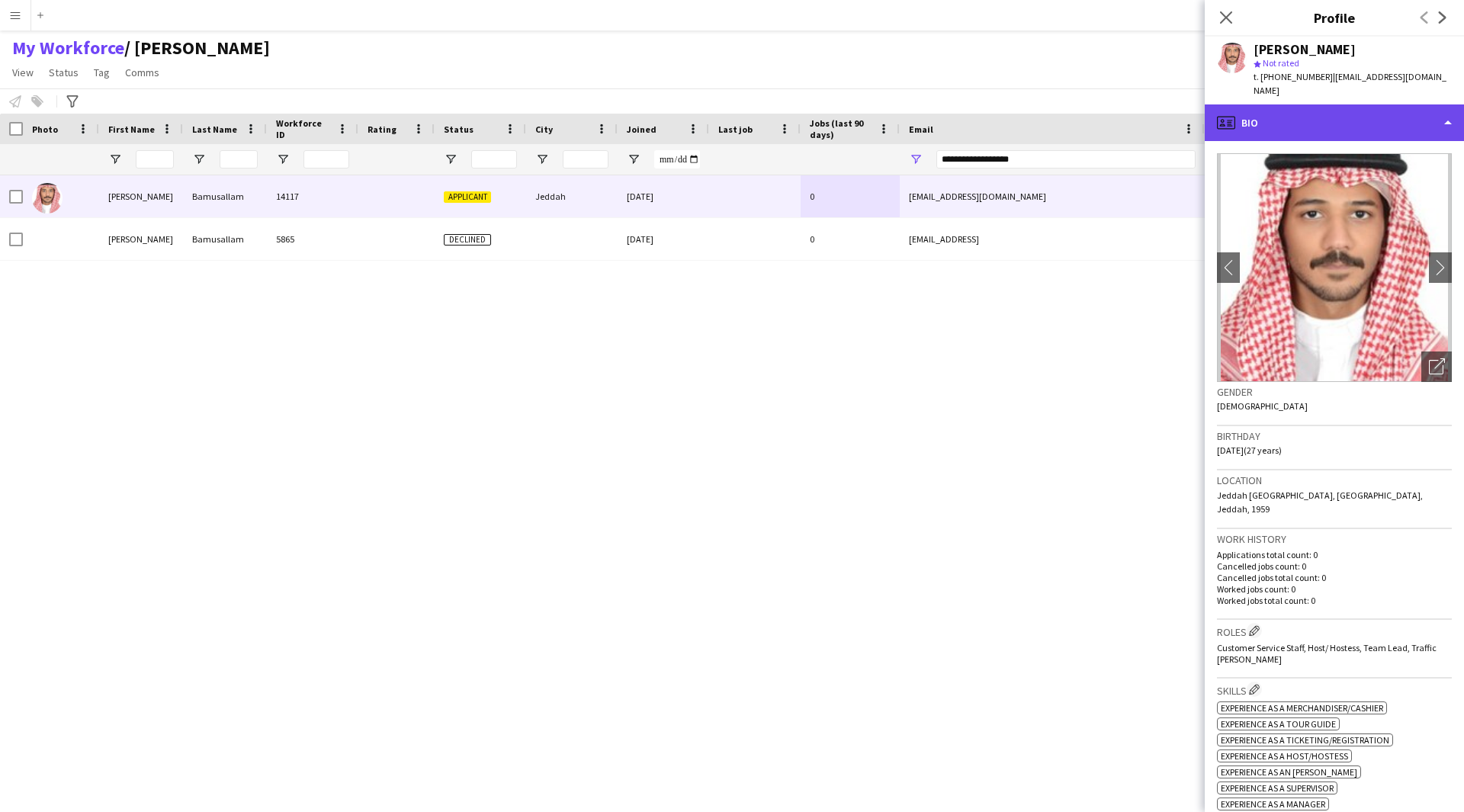
click at [1322, 112] on div "profile Bio" at bounding box center [1334, 123] width 259 height 37
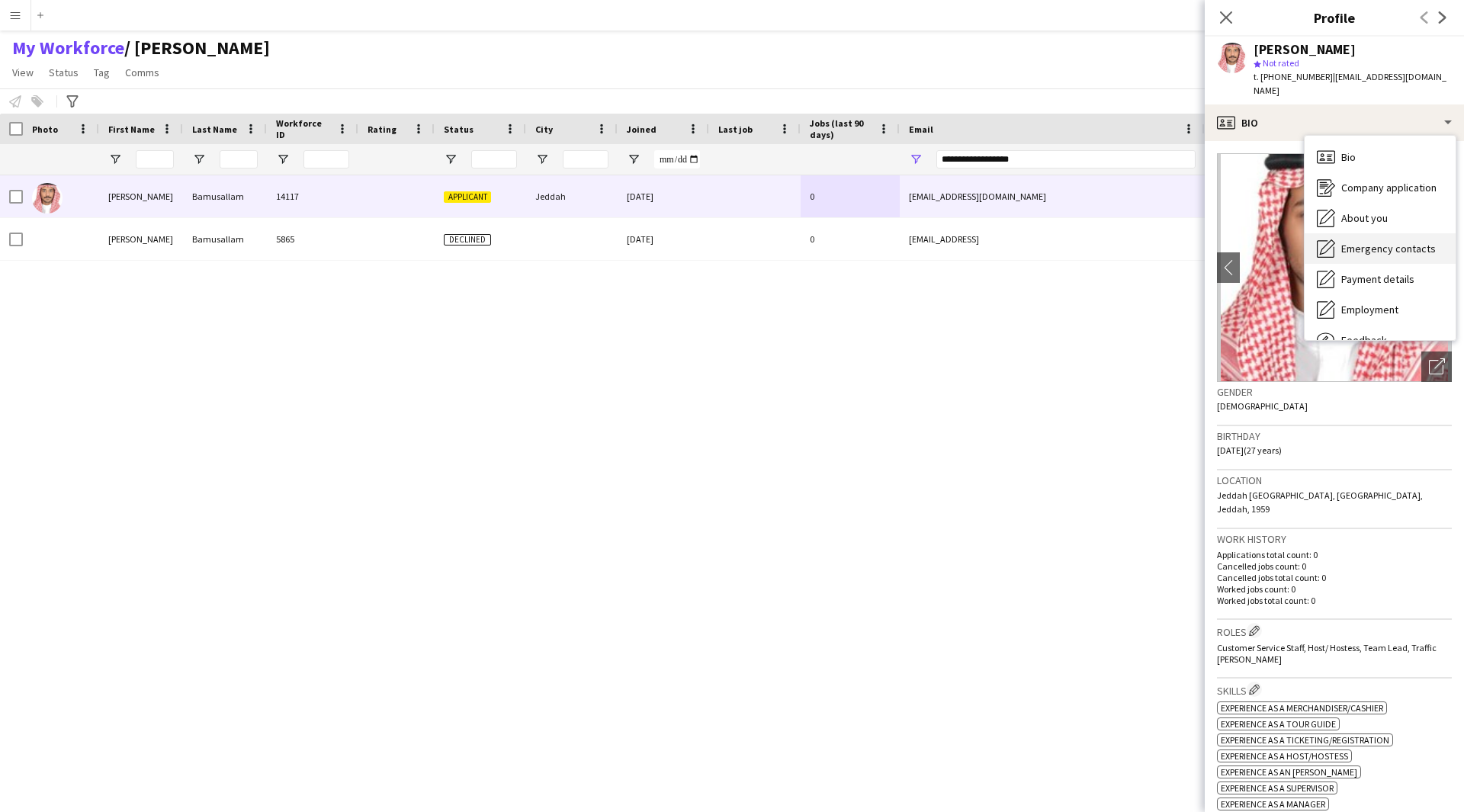
click at [1348, 233] on div "Emergency contacts Emergency contacts" at bounding box center [1379, 248] width 151 height 31
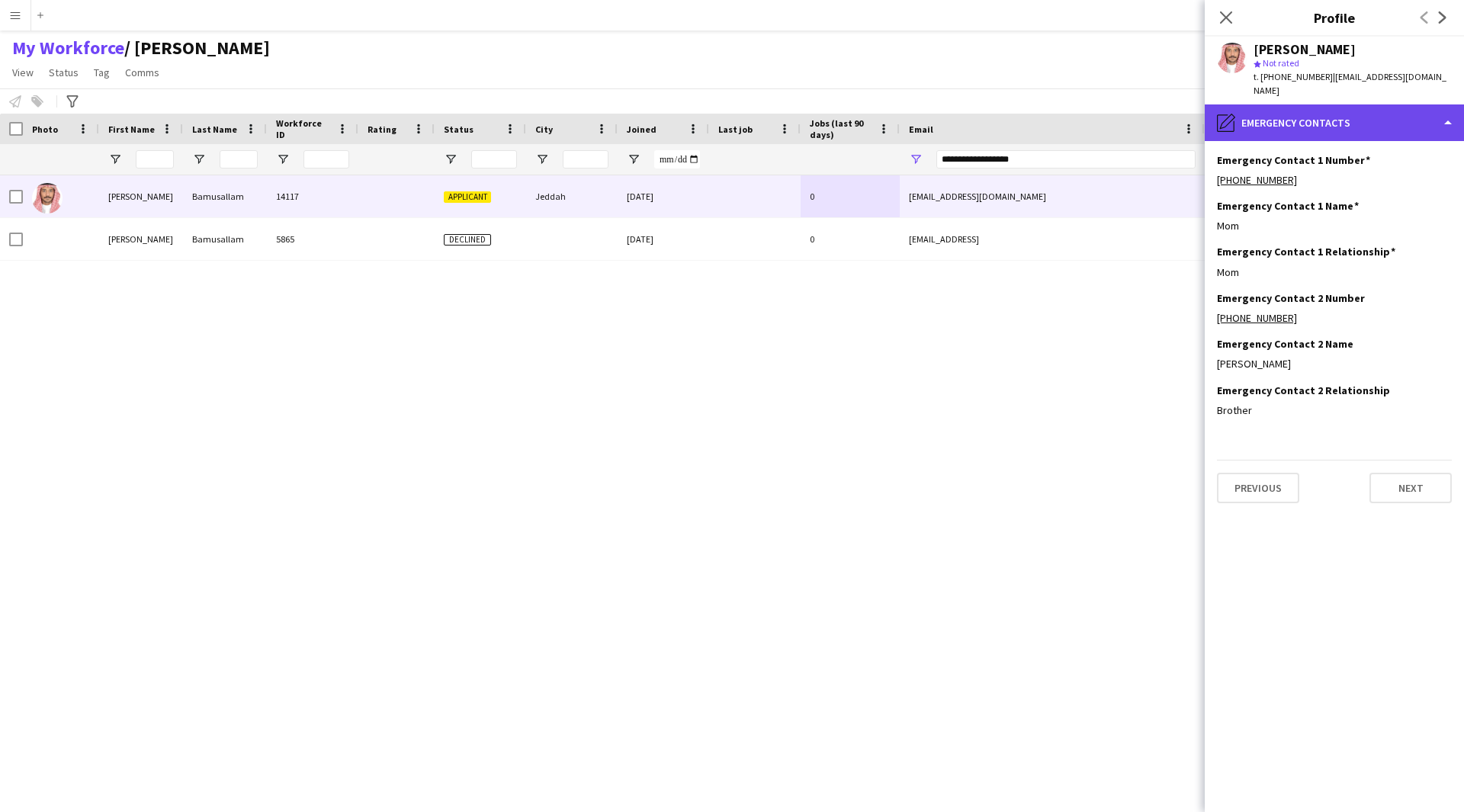
click at [1326, 112] on div "pencil4 Emergency contacts" at bounding box center [1334, 123] width 259 height 37
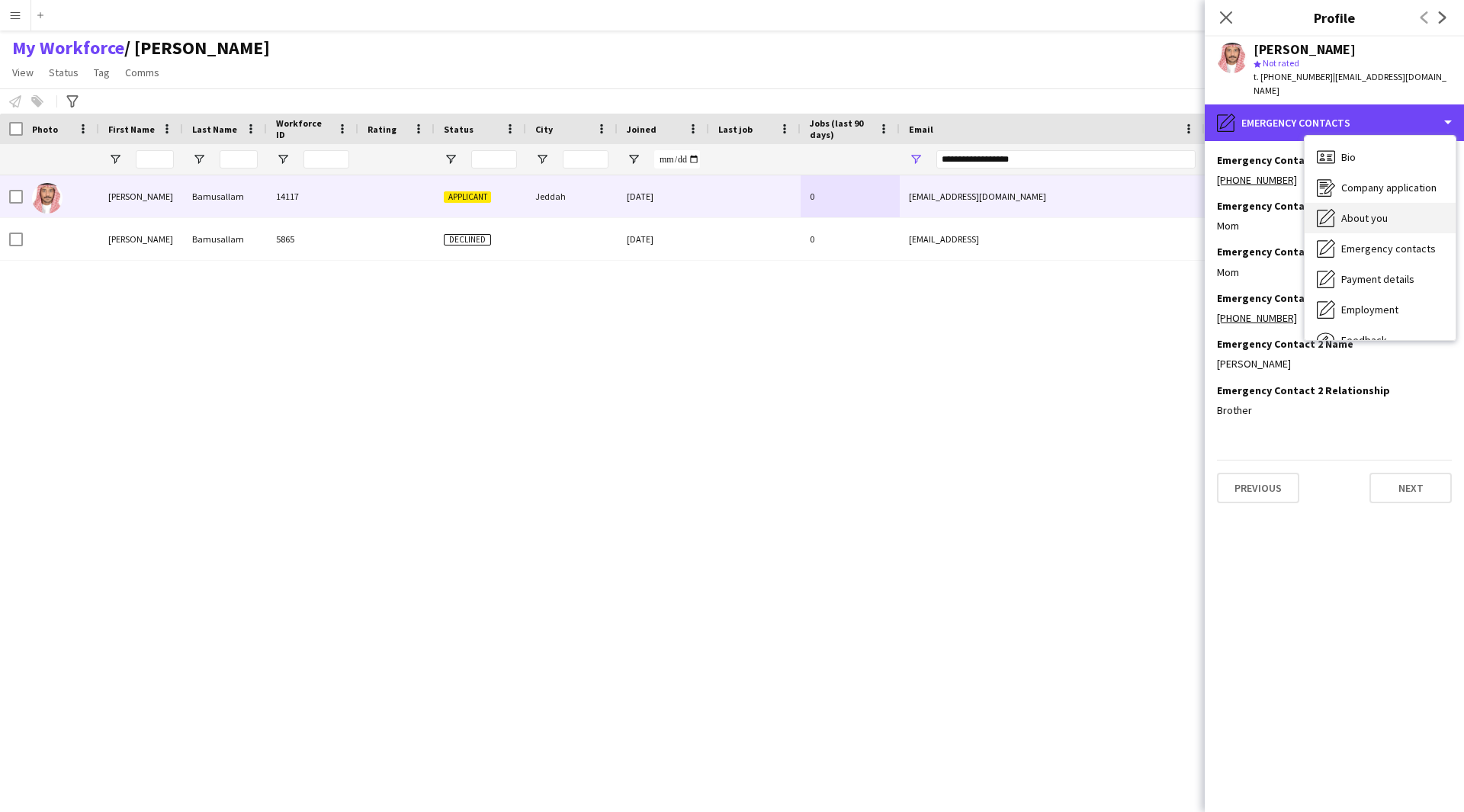
scroll to position [52, 0]
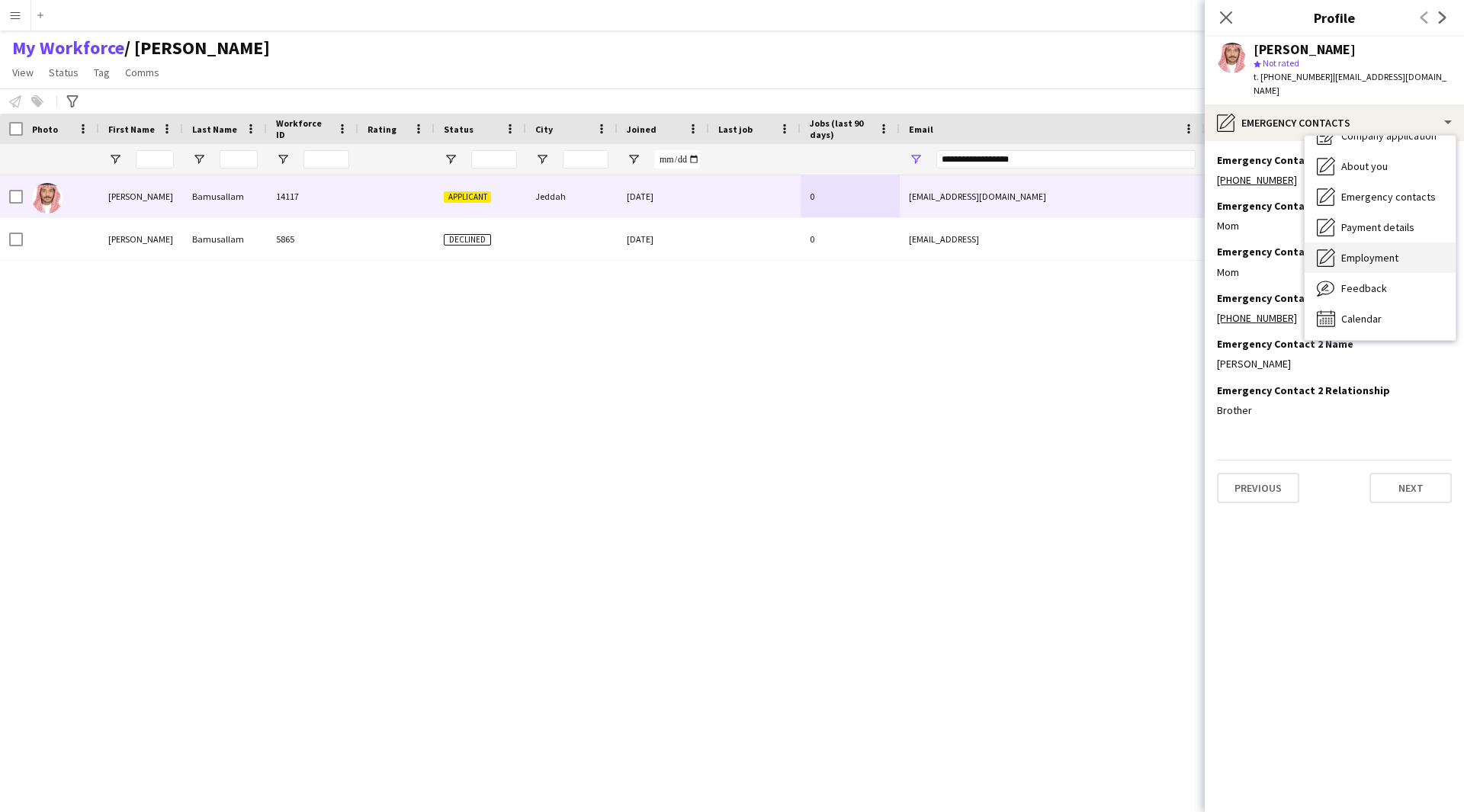
click at [1366, 251] on span "Employment" at bounding box center [1369, 258] width 57 height 14
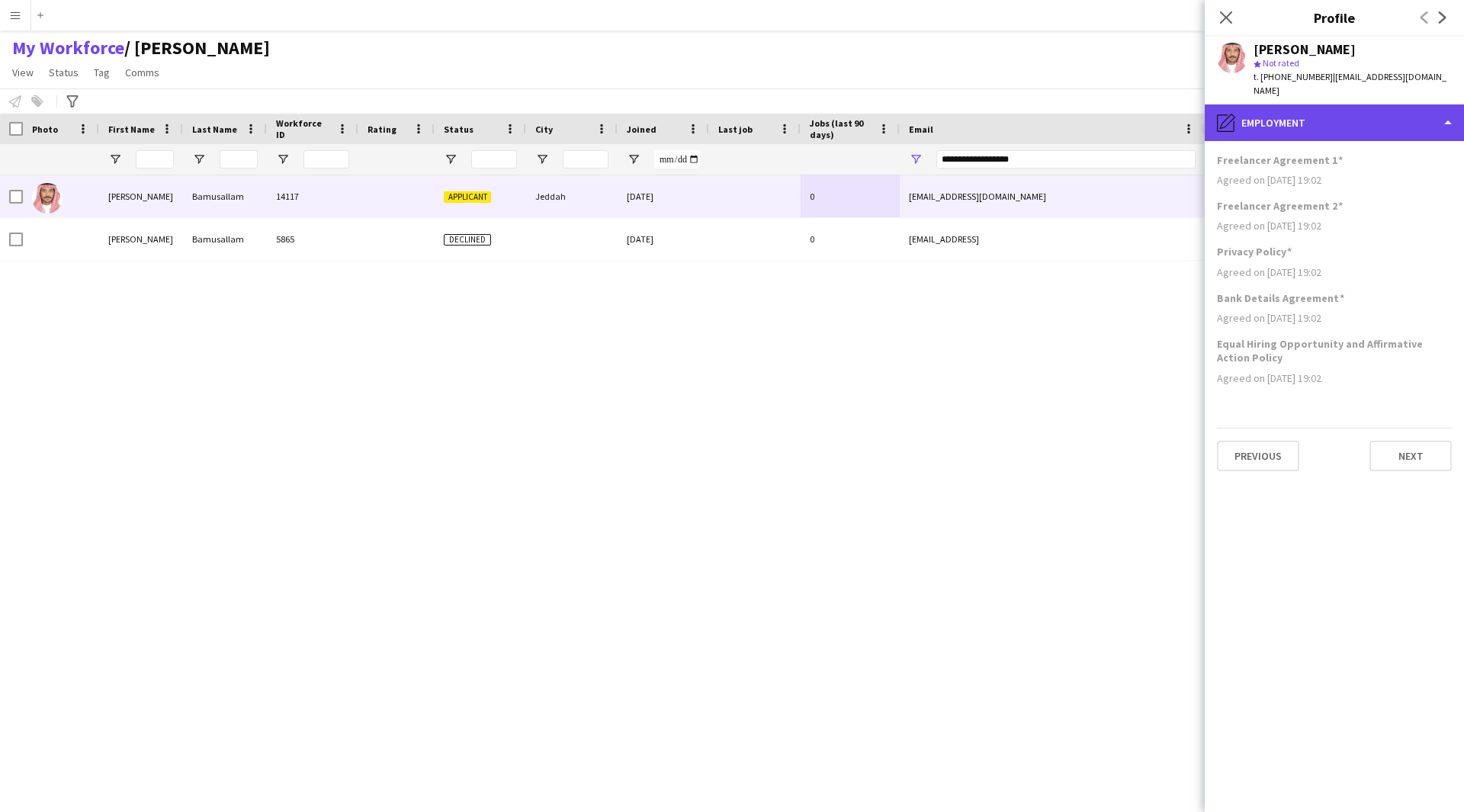
click at [1309, 116] on div "pencil4 Employment" at bounding box center [1334, 123] width 259 height 37
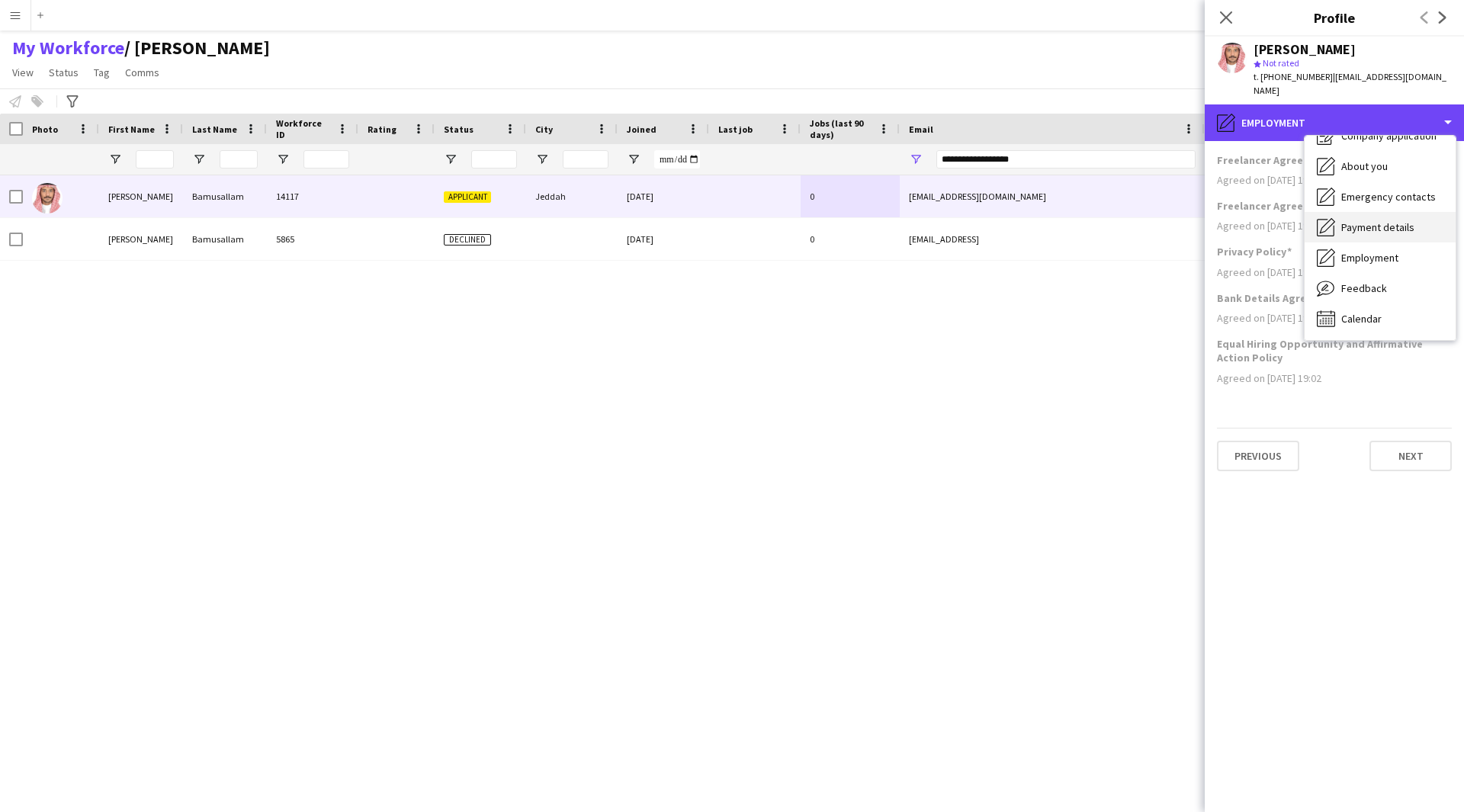
scroll to position [0, 0]
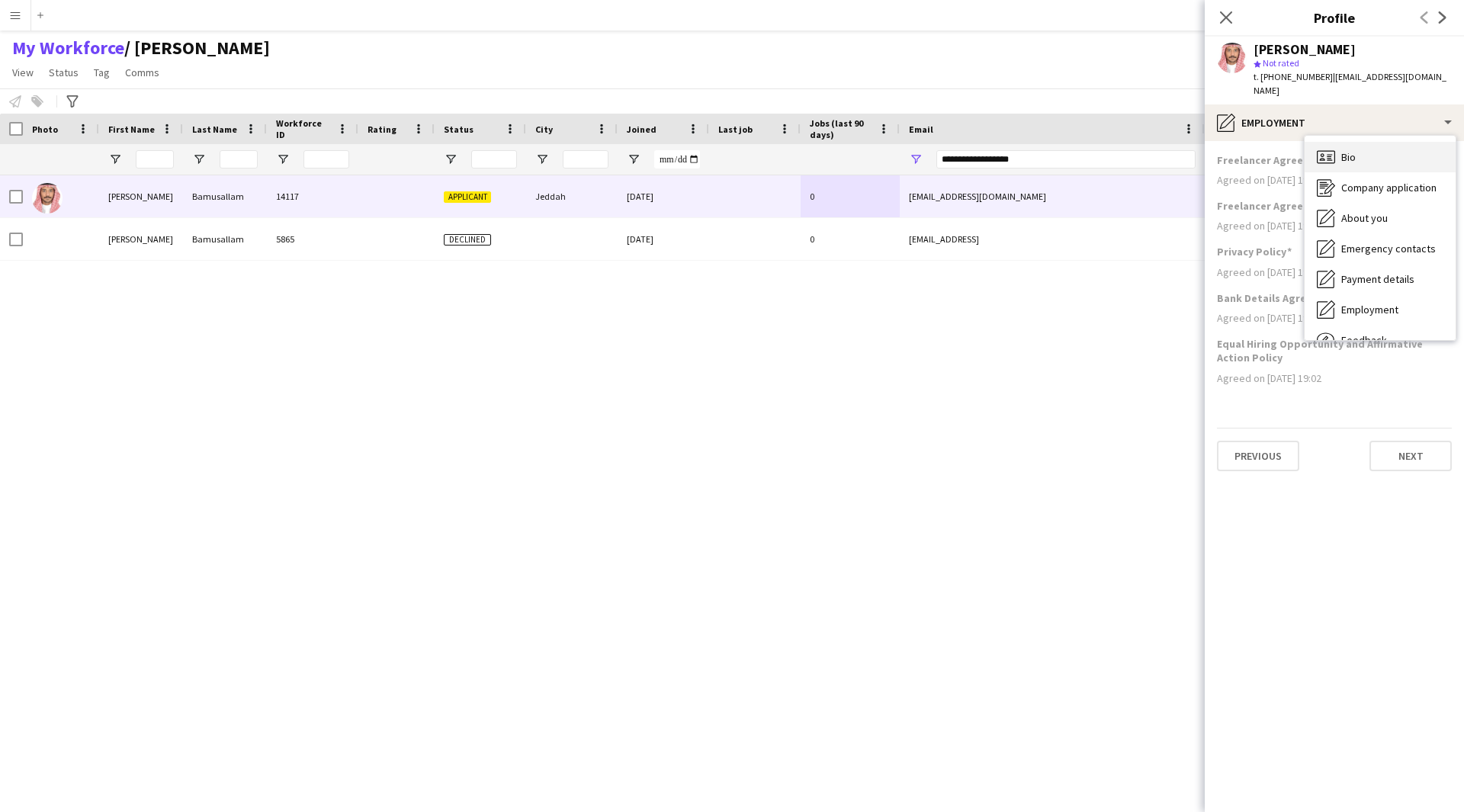
click at [1365, 144] on div "Bio Bio" at bounding box center [1379, 156] width 151 height 31
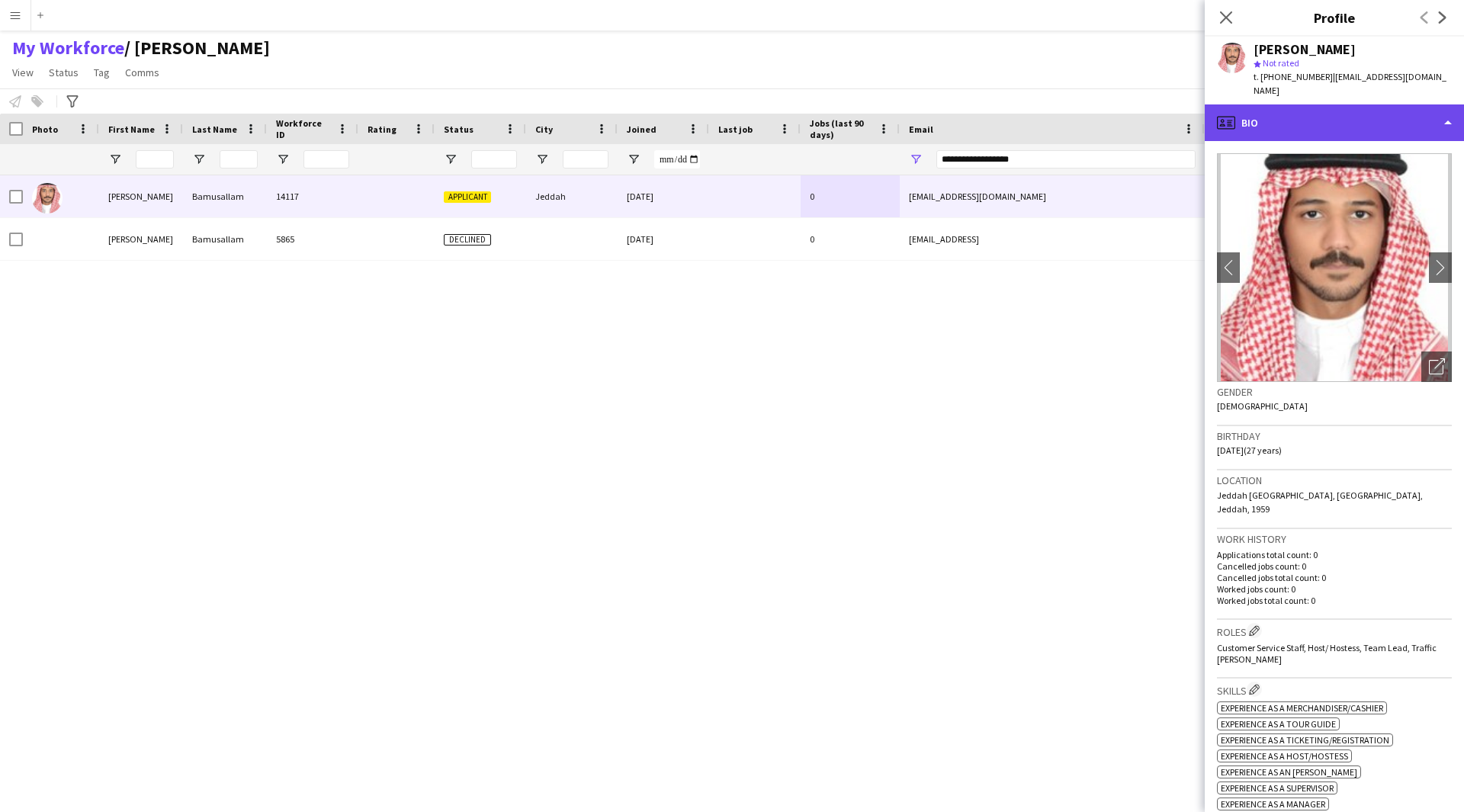
click at [1300, 113] on div "profile Bio" at bounding box center [1334, 123] width 259 height 37
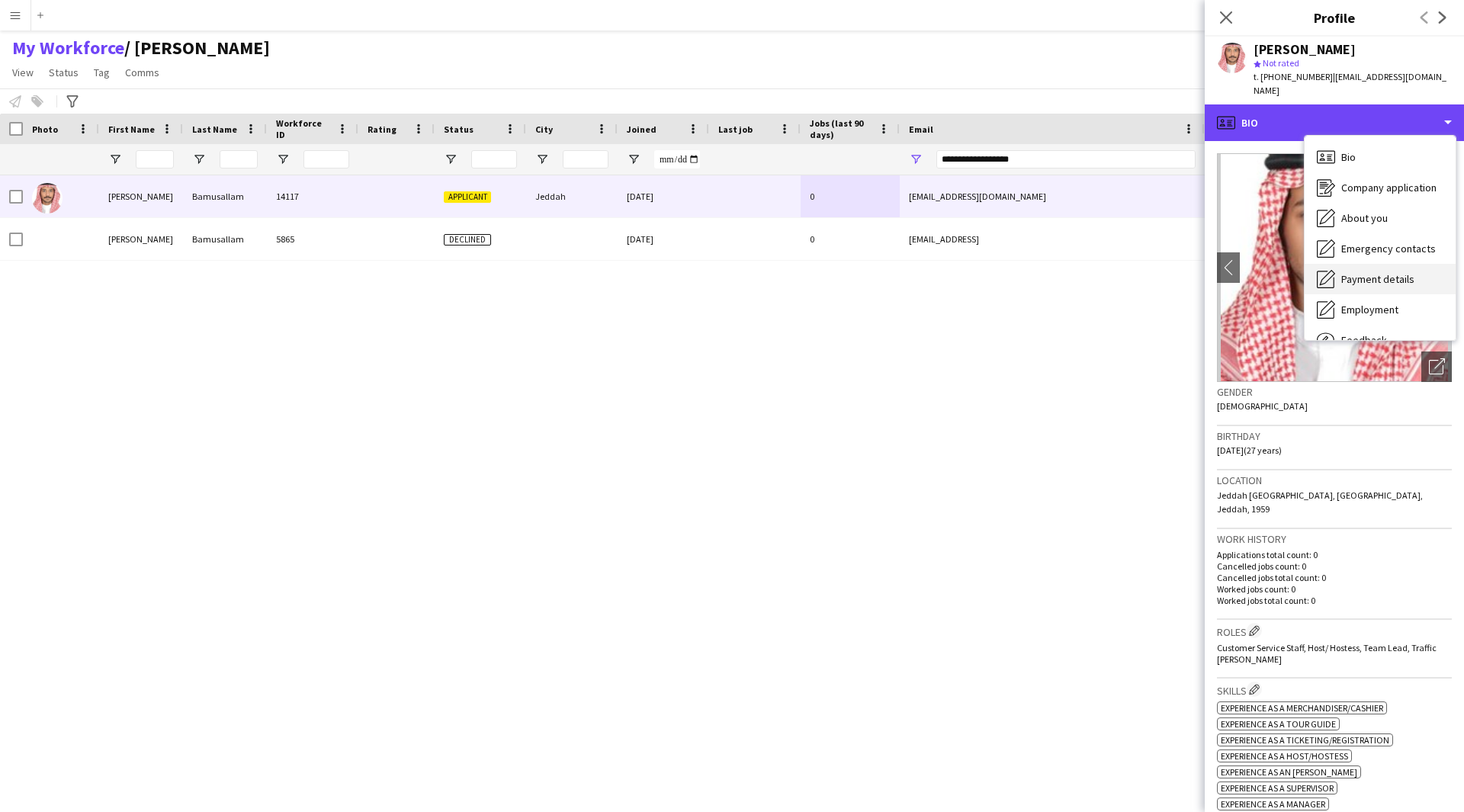
scroll to position [52, 0]
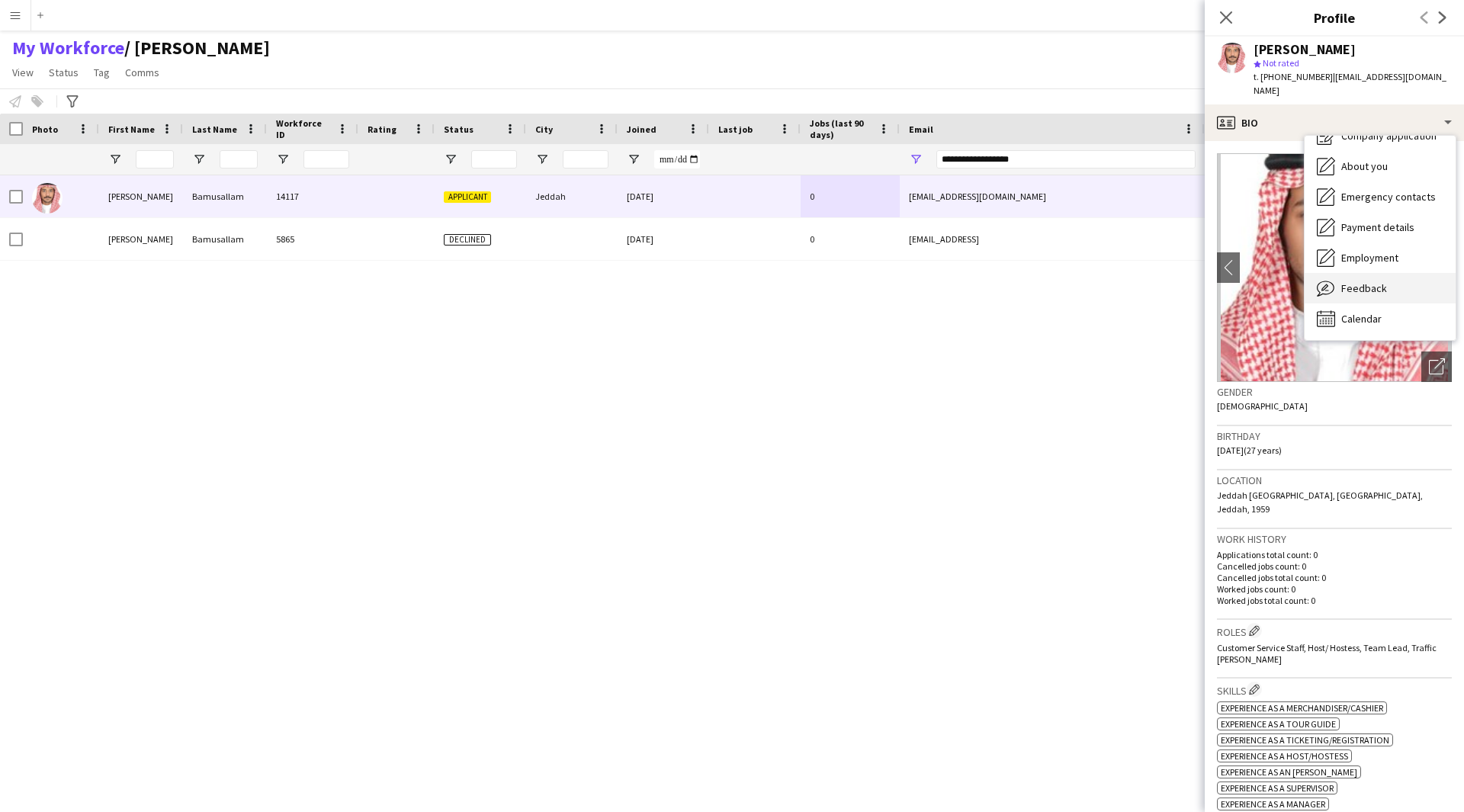
click at [1359, 282] on span "Feedback" at bounding box center [1364, 289] width 45 height 14
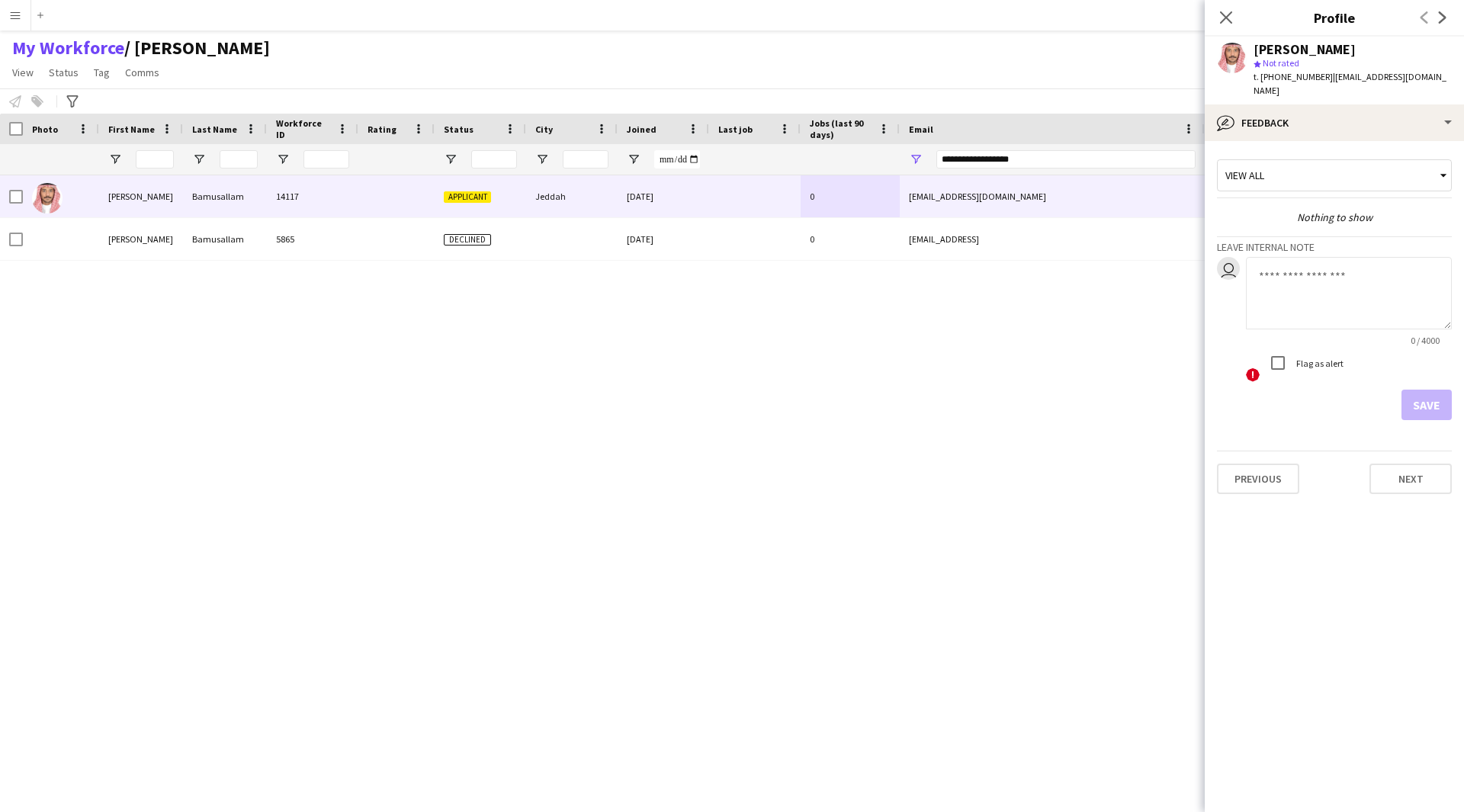
click at [1291, 284] on textarea at bounding box center [1348, 293] width 206 height 73
paste textarea "**********"
click at [1286, 264] on textarea "**********" at bounding box center [1348, 293] width 206 height 73
drag, startPoint x: 1387, startPoint y: 282, endPoint x: 1210, endPoint y: 258, distance: 178.6
click at [1210, 258] on app-crew-profile-feedback-tab "**********" at bounding box center [1334, 476] width 259 height 671
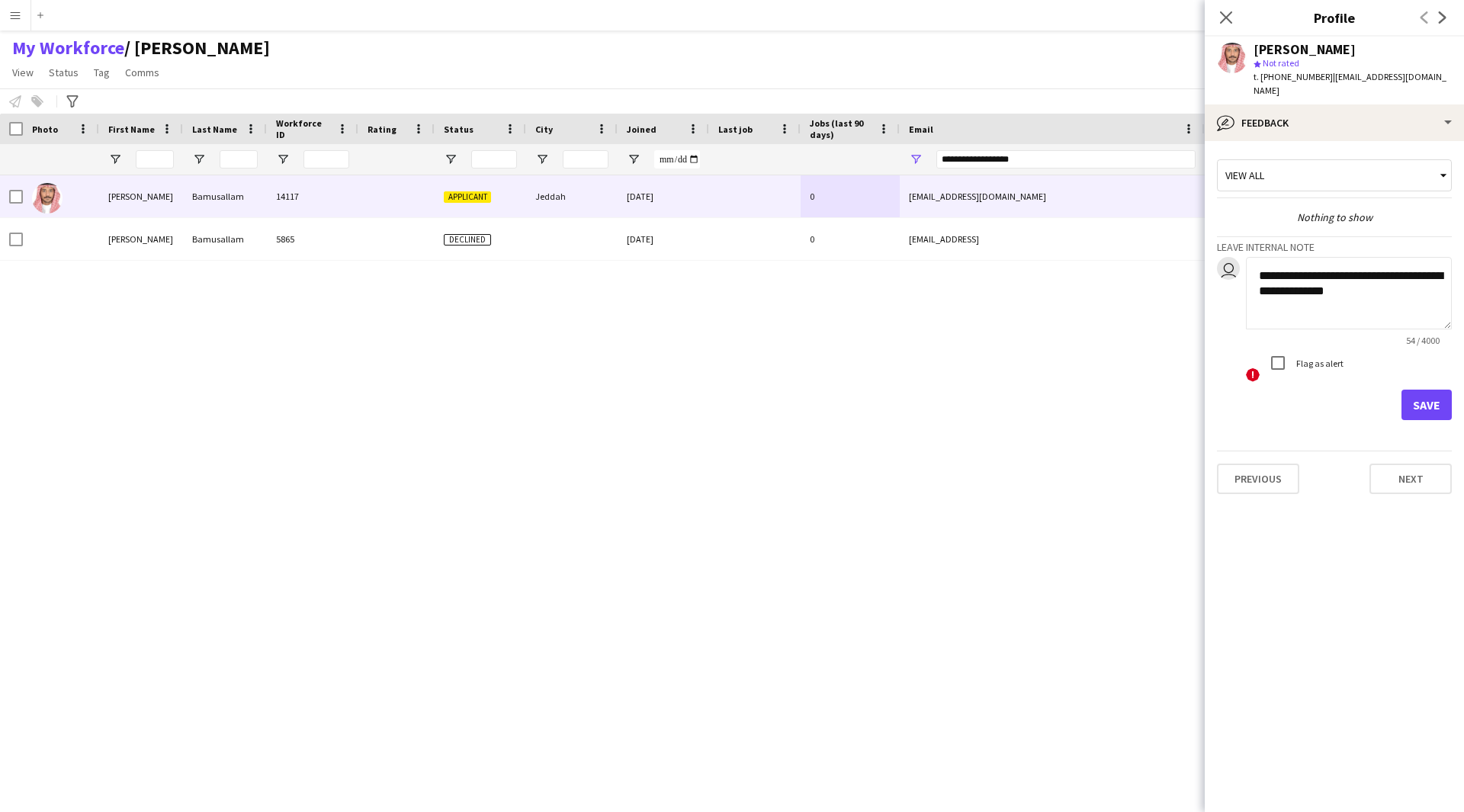
click at [1370, 287] on textarea "**********" at bounding box center [1348, 293] width 206 height 73
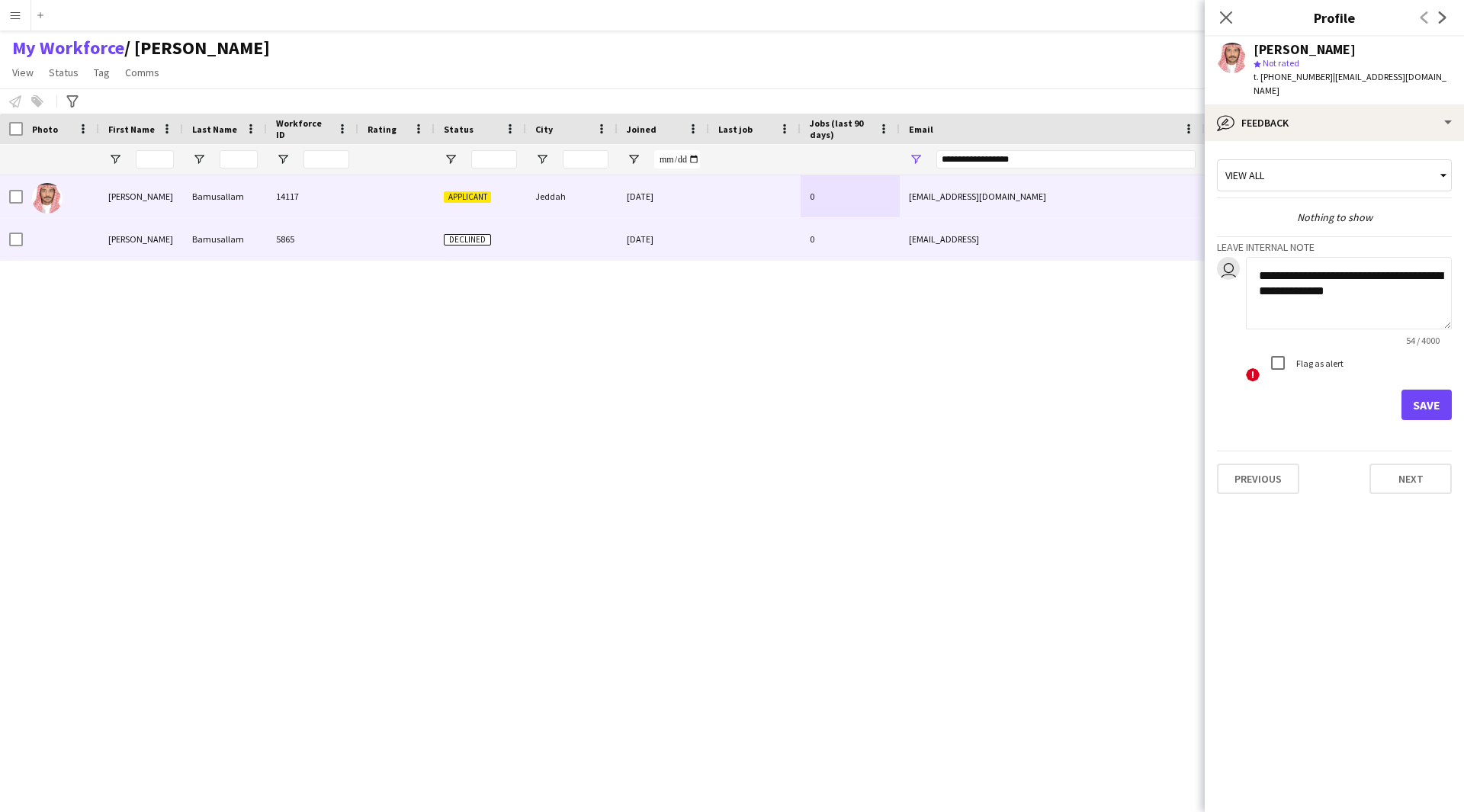
drag, startPoint x: 1430, startPoint y: 264, endPoint x: 1131, endPoint y: 255, distance: 299.1
click at [1131, 255] on body "Menu Boards Boards Boards All jobs Status Workforce Workforce My Workforce Recr…" at bounding box center [732, 406] width 1464 height 812
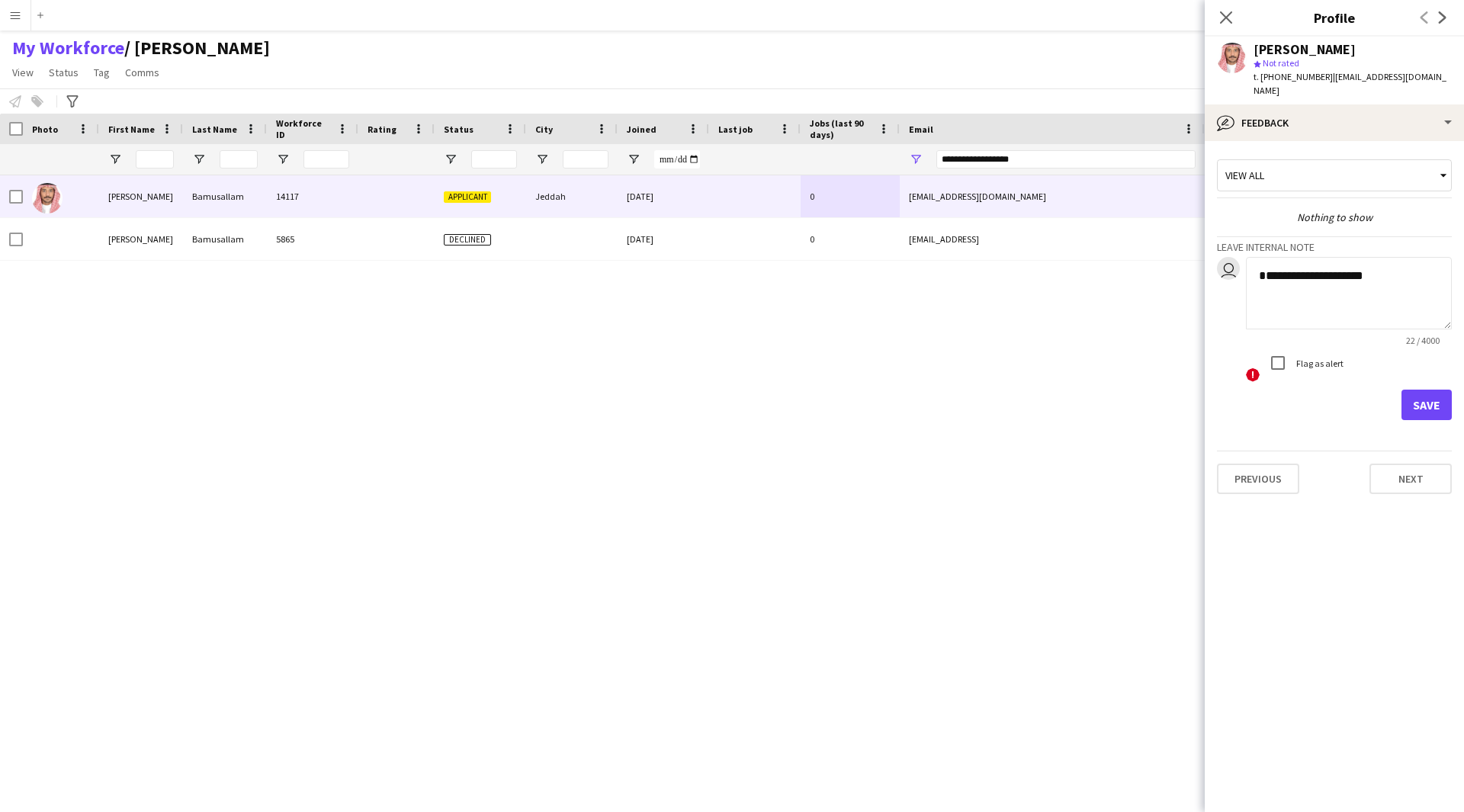
click at [1263, 263] on textarea "**********" at bounding box center [1348, 293] width 206 height 73
type textarea "**********"
click at [1416, 390] on button "Save" at bounding box center [1426, 404] width 50 height 31
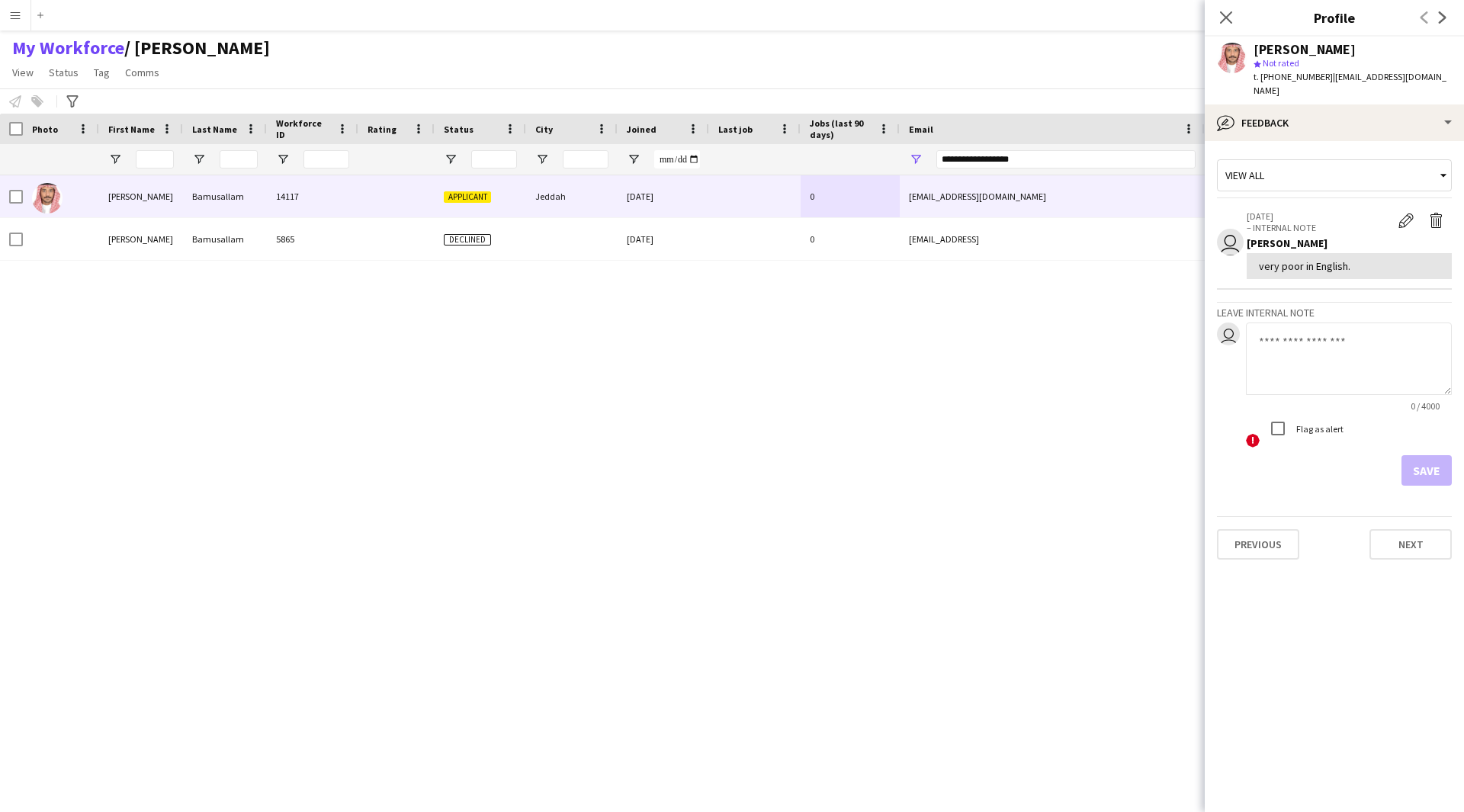
drag, startPoint x: 1363, startPoint y: 250, endPoint x: 1249, endPoint y: 255, distance: 114.1
click at [1249, 255] on div "very poor in English." at bounding box center [1349, 266] width 205 height 26
copy div "very poor in English."
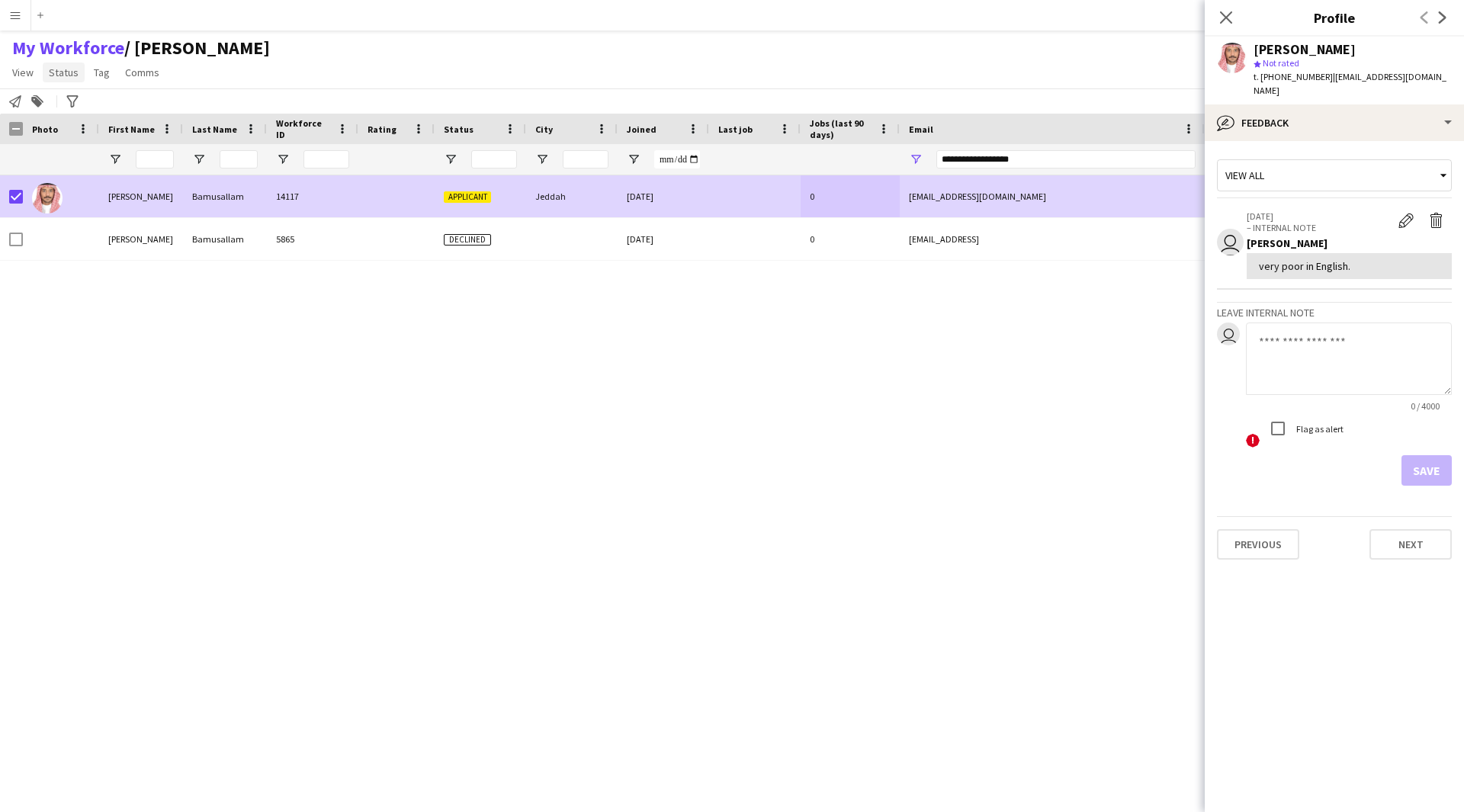
click at [54, 76] on span "Status" at bounding box center [63, 73] width 30 height 14
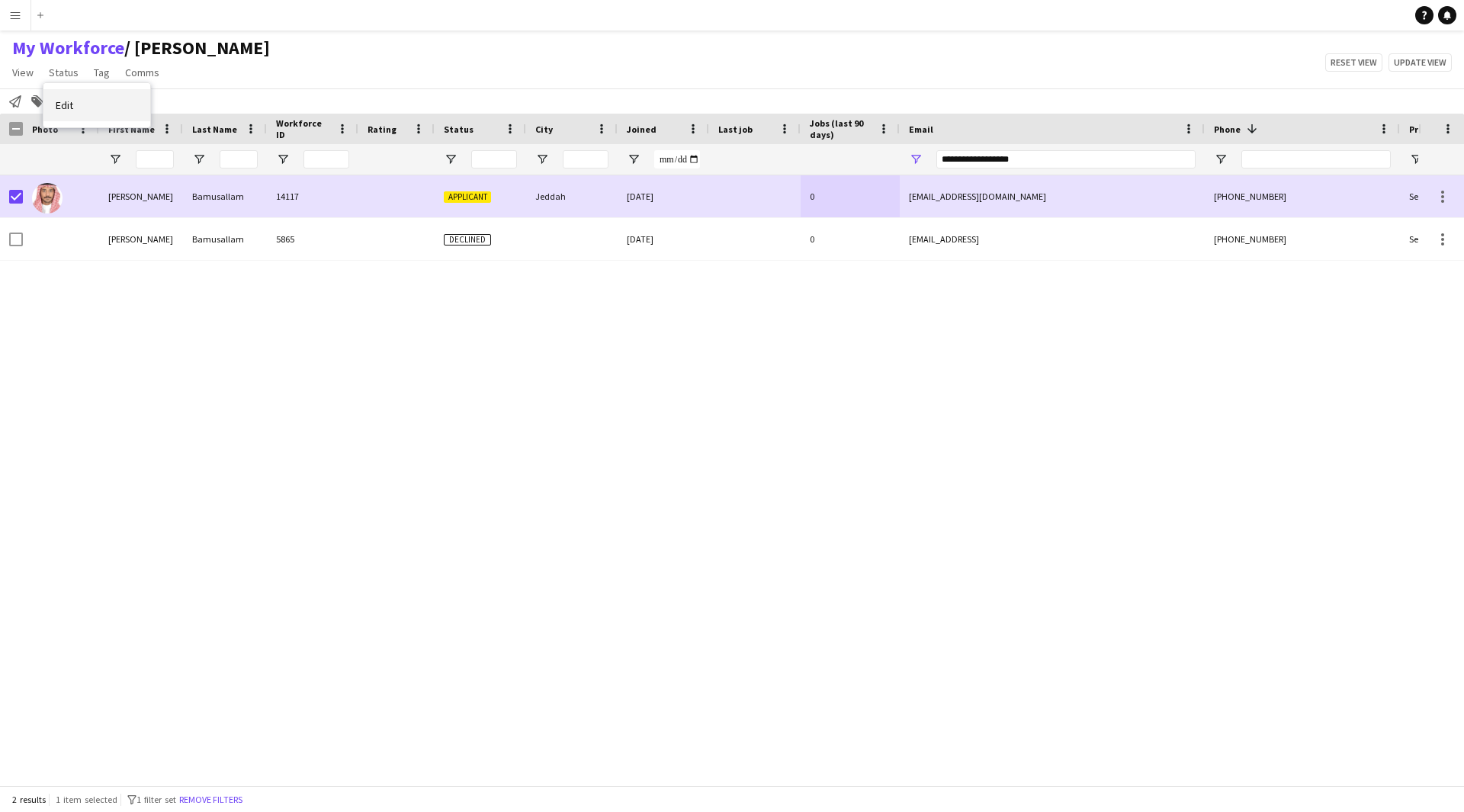
click at [113, 105] on link "Edit" at bounding box center [97, 105] width 106 height 32
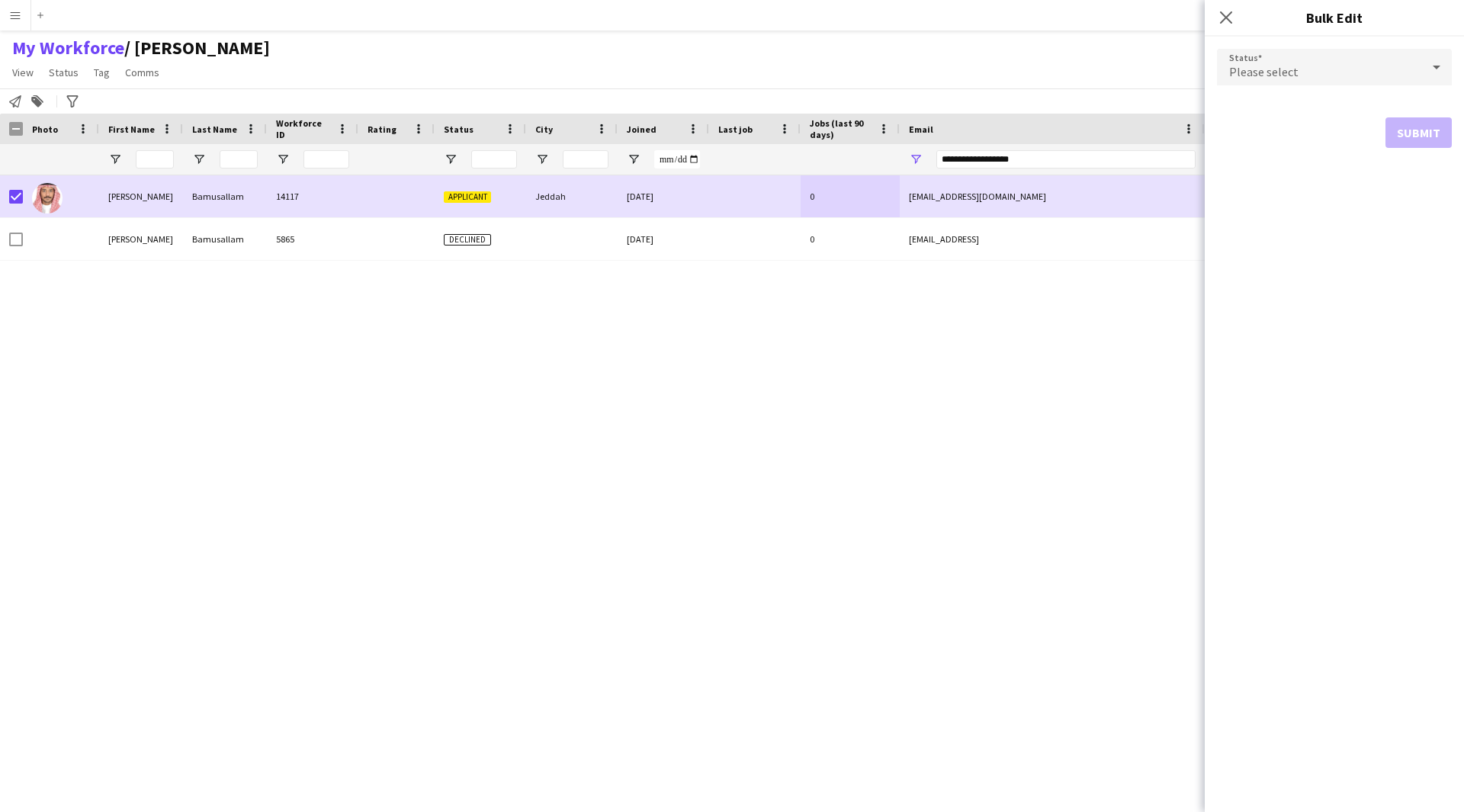
click at [1268, 61] on div "Please select" at bounding box center [1318, 66] width 204 height 37
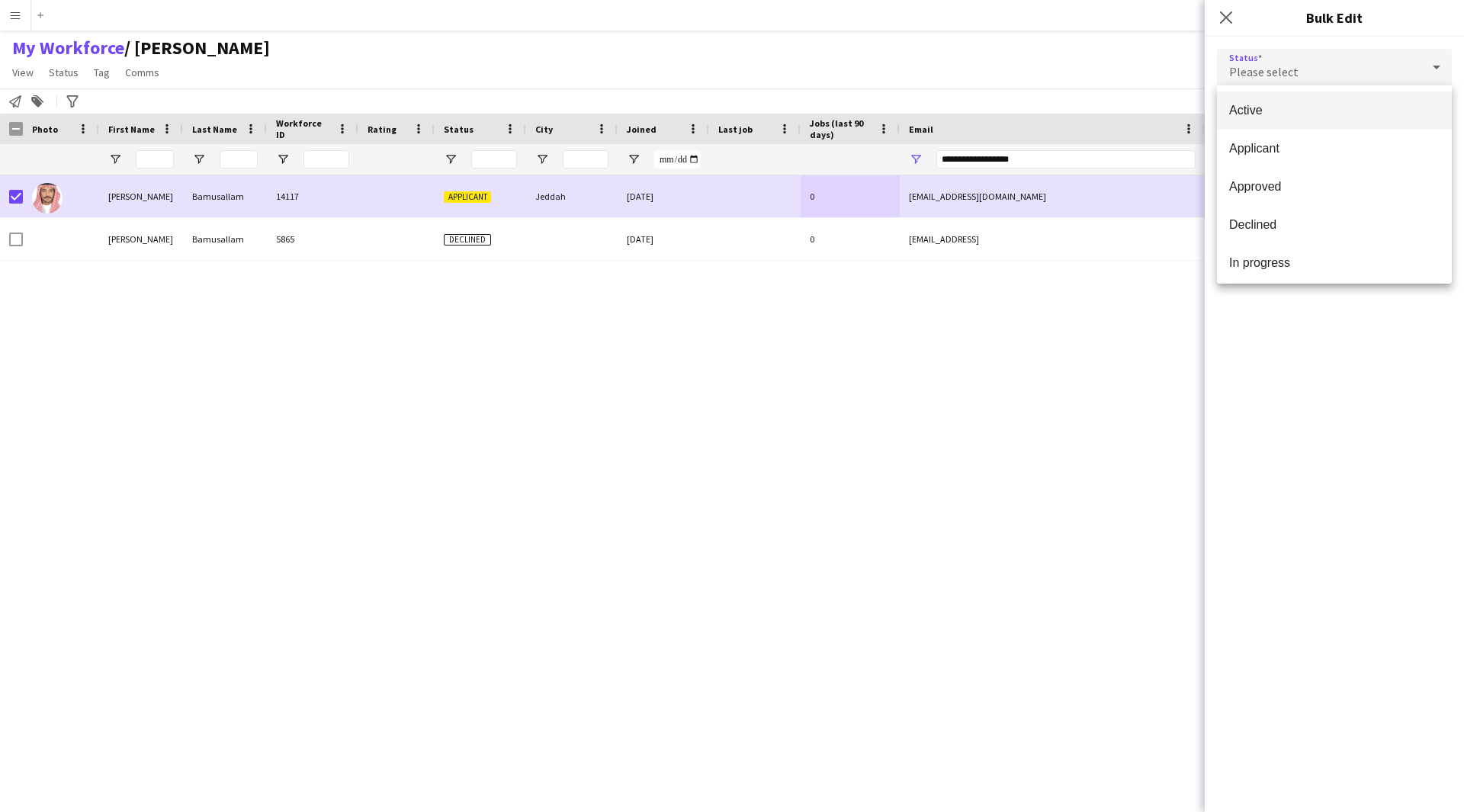
click at [1296, 102] on mat-option "Active" at bounding box center [1334, 110] width 235 height 38
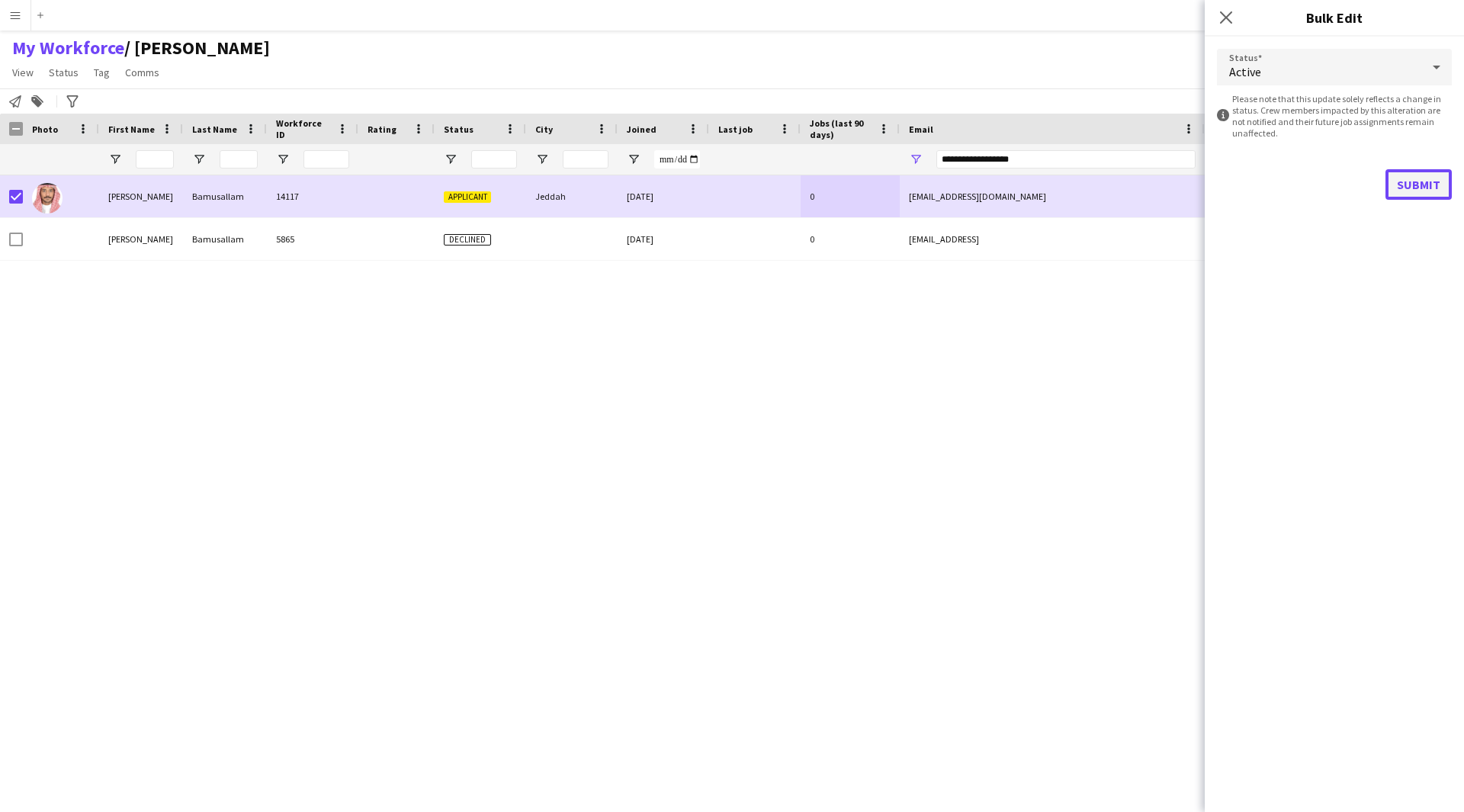
click at [1414, 195] on button "Submit" at bounding box center [1419, 184] width 67 height 31
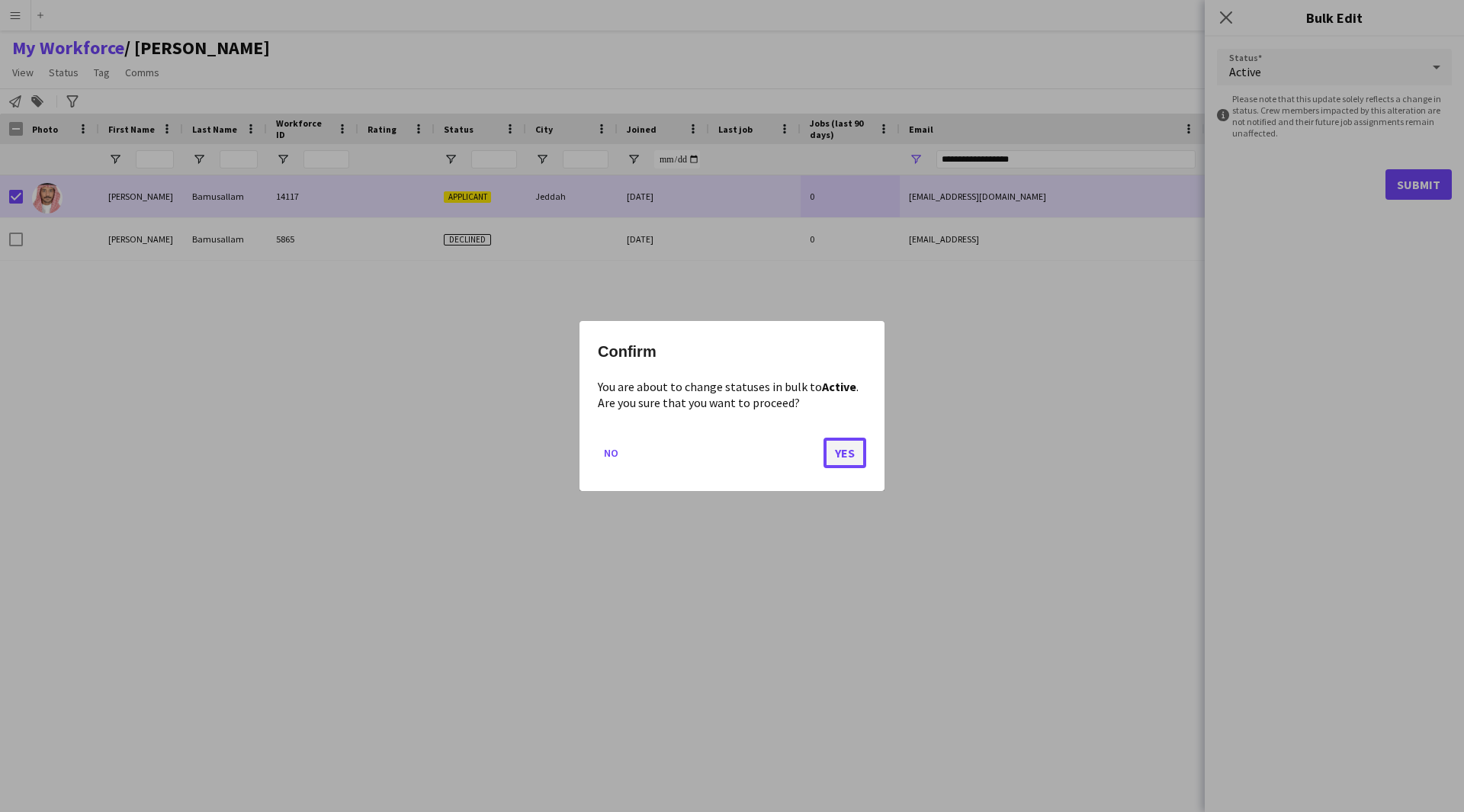
click at [848, 448] on button "Yes" at bounding box center [845, 452] width 43 height 31
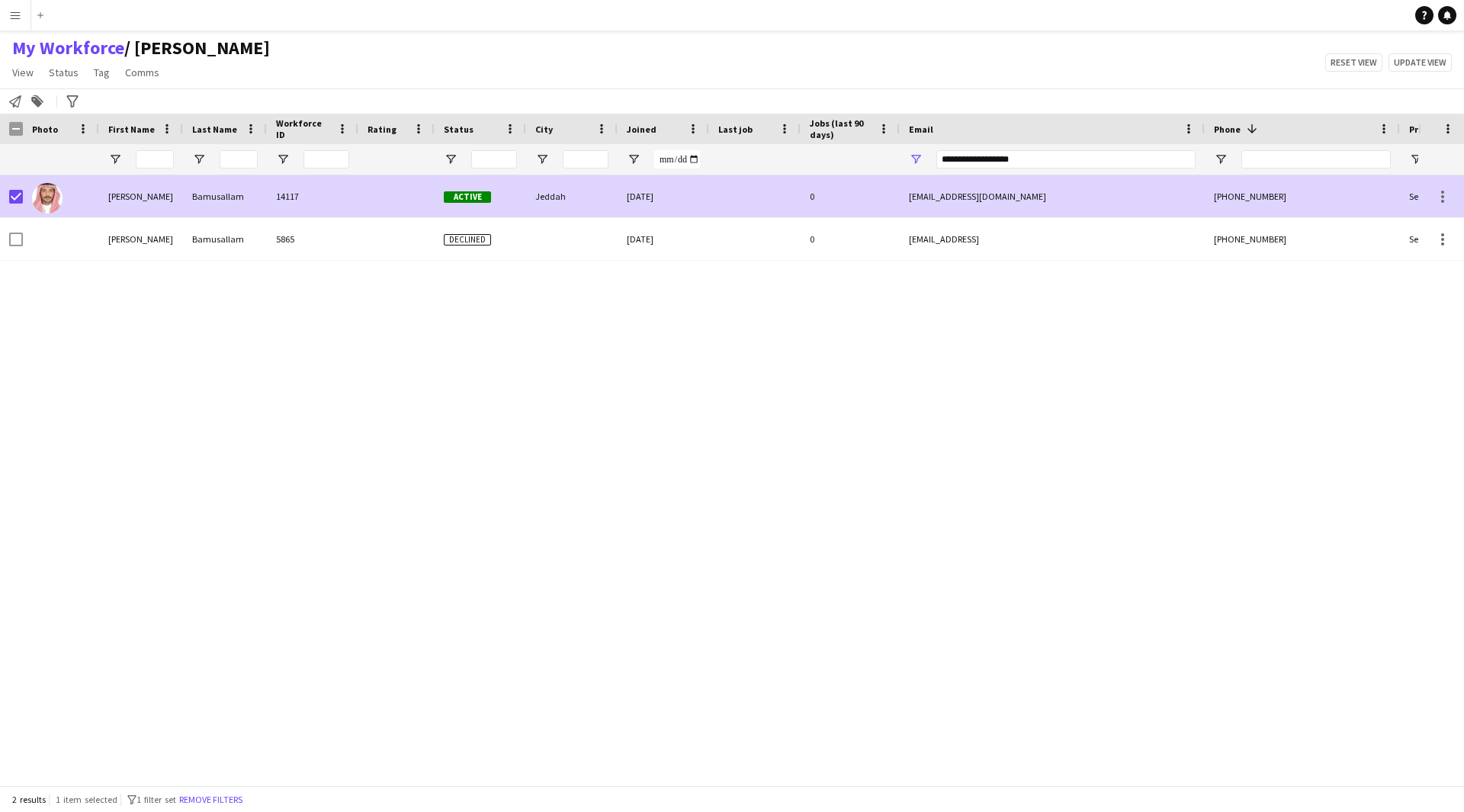
click at [7, 192] on div at bounding box center [11, 196] width 23 height 42
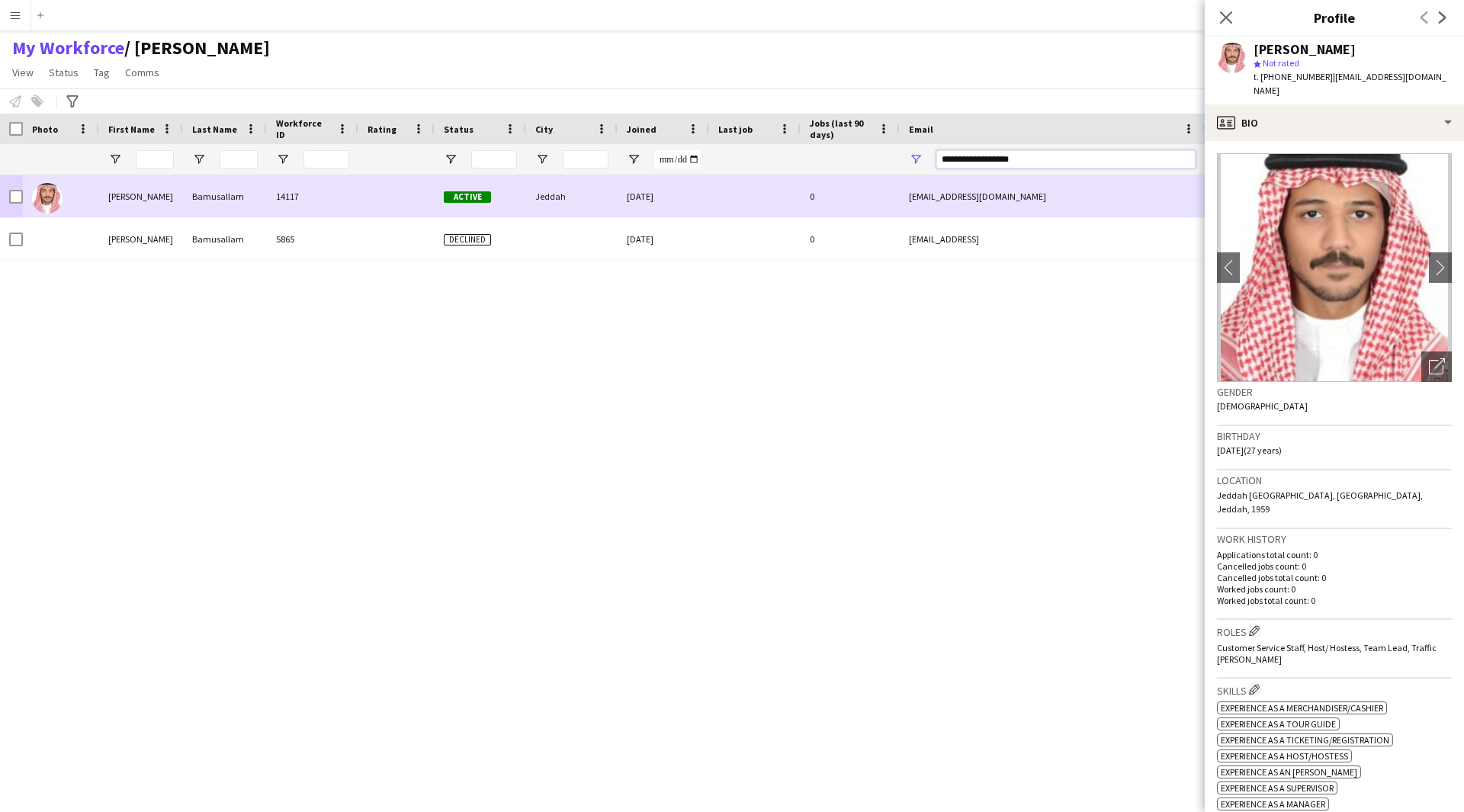
drag, startPoint x: 1107, startPoint y: 163, endPoint x: 748, endPoint y: 202, distance: 361.1
click at [748, 202] on div "Workforce Details Photo First Name" at bounding box center [732, 449] width 1464 height 672
paste input "Email Filter Input"
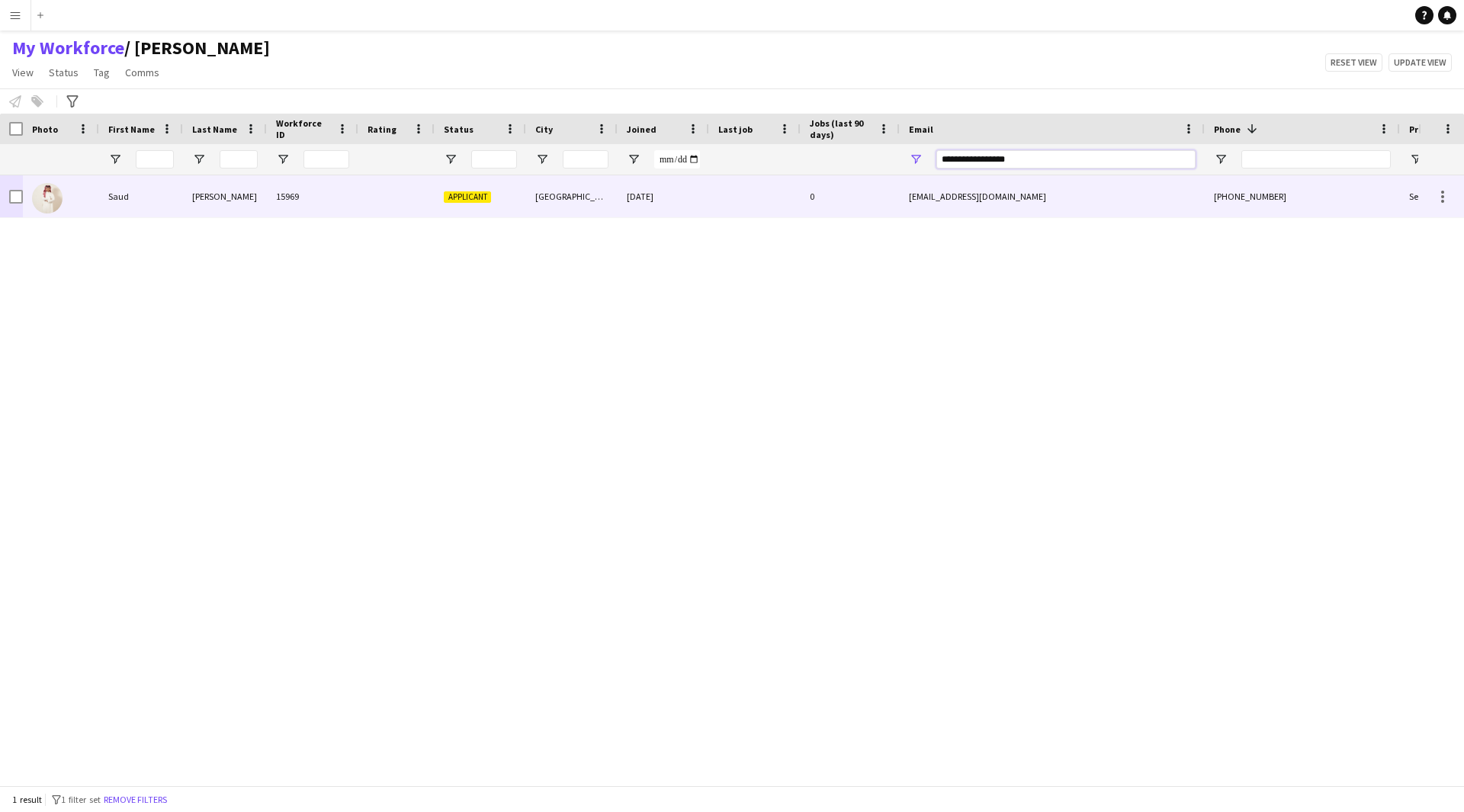
type input "**********"
click at [716, 194] on div at bounding box center [754, 196] width 92 height 42
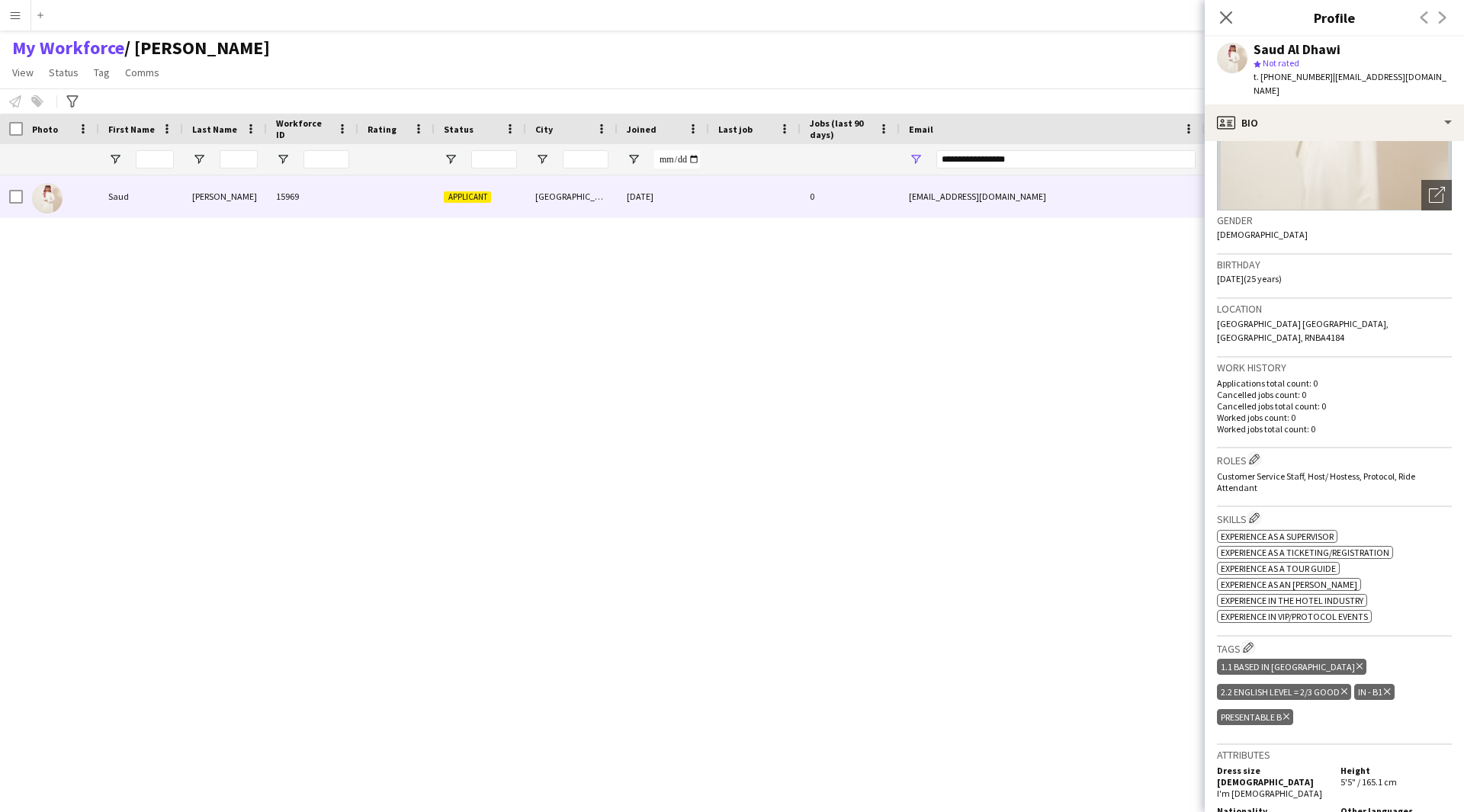
scroll to position [0, 0]
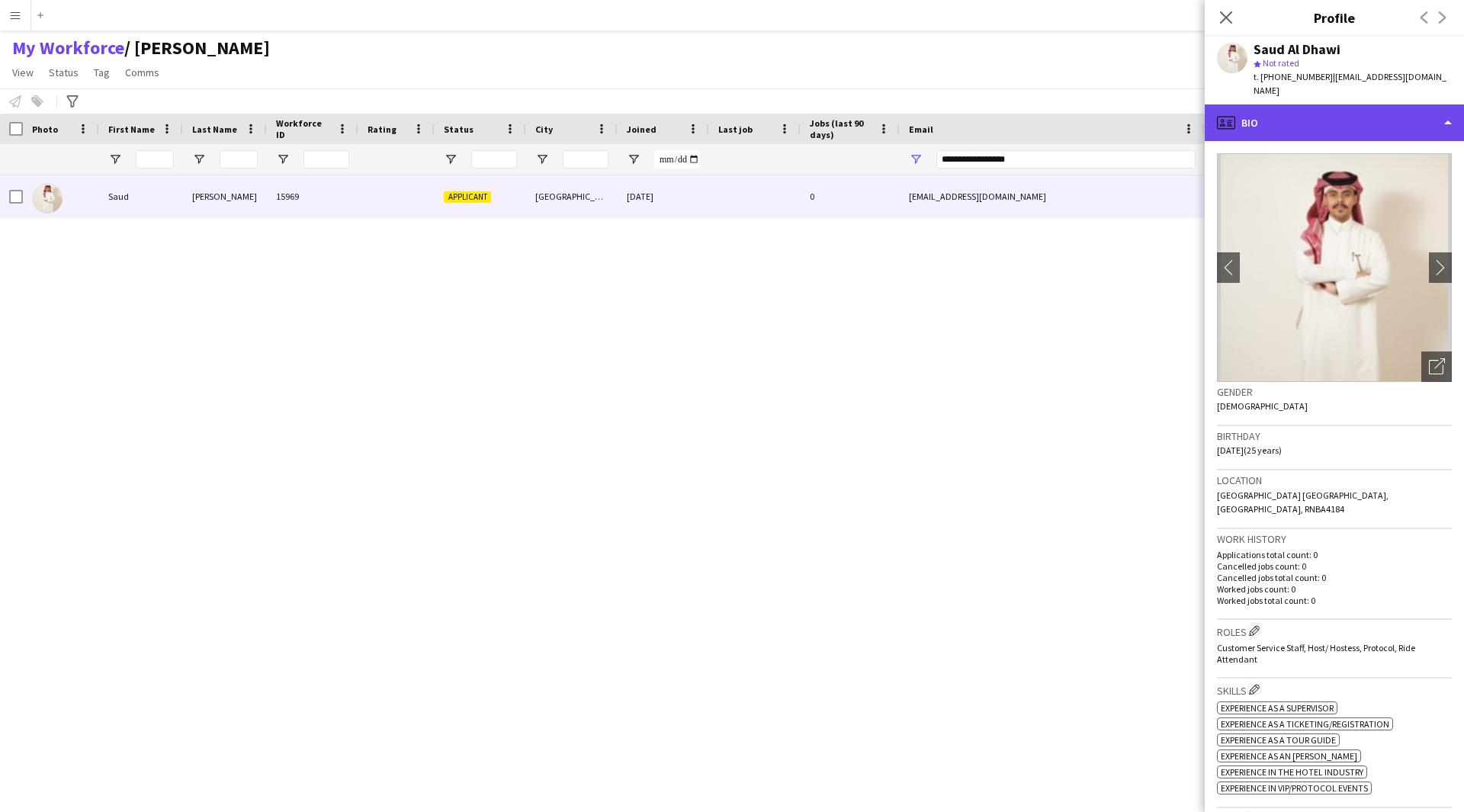
click at [1328, 105] on div "profile Bio" at bounding box center [1334, 123] width 259 height 37
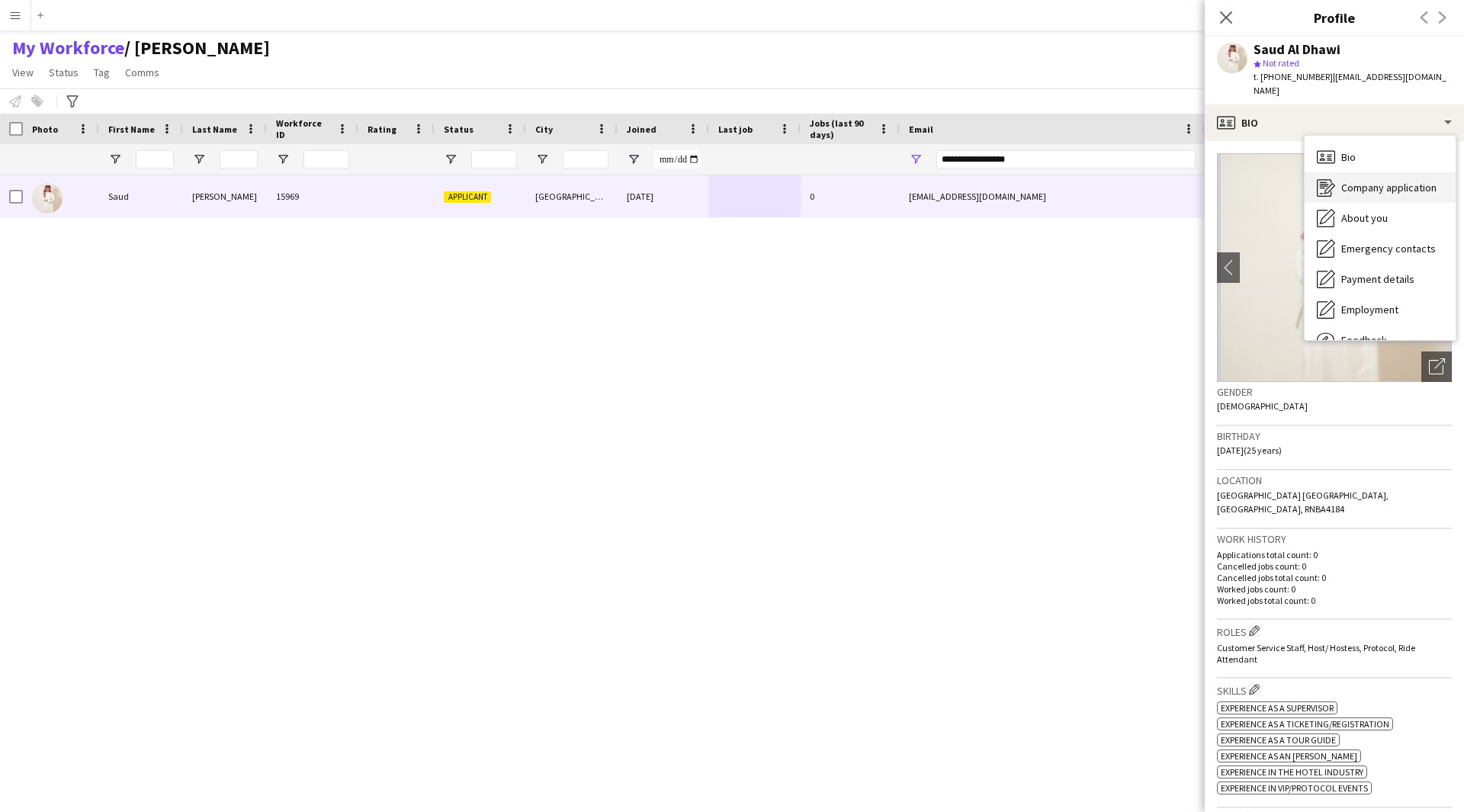
click at [1354, 181] on span "Company application" at bounding box center [1389, 188] width 95 height 14
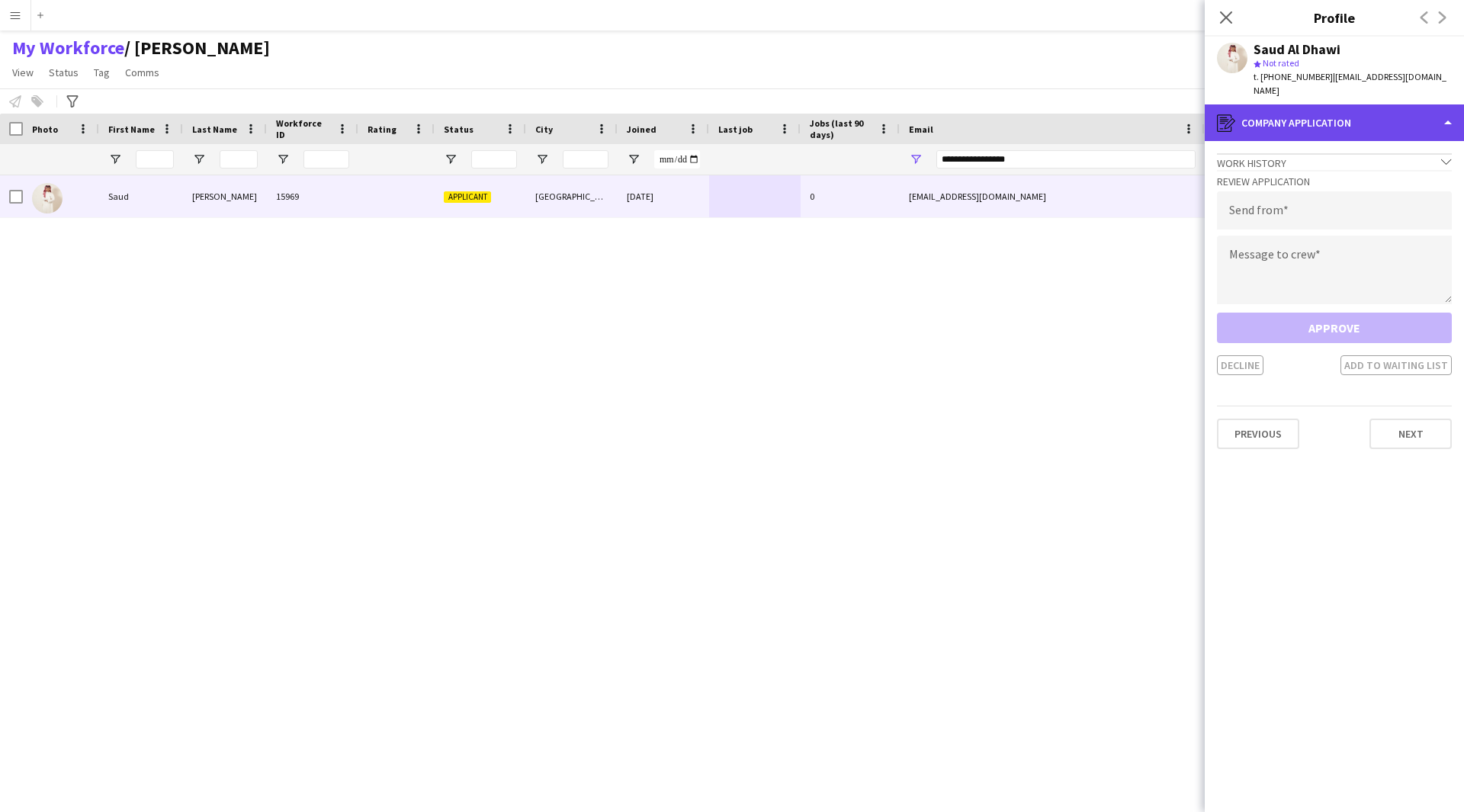
click at [1319, 120] on div "register Company application" at bounding box center [1334, 123] width 259 height 37
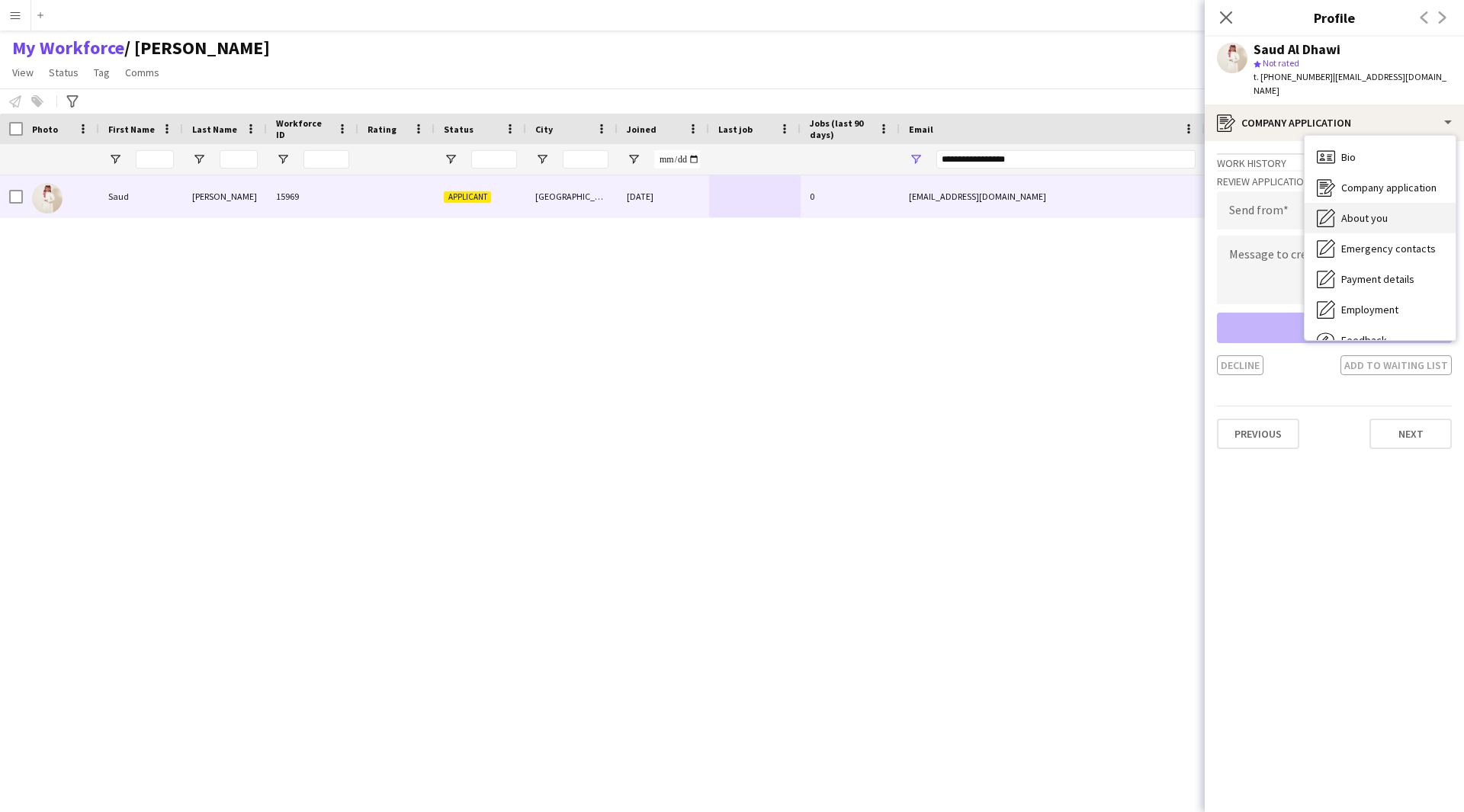
click at [1358, 203] on div "About you About you" at bounding box center [1379, 217] width 151 height 31
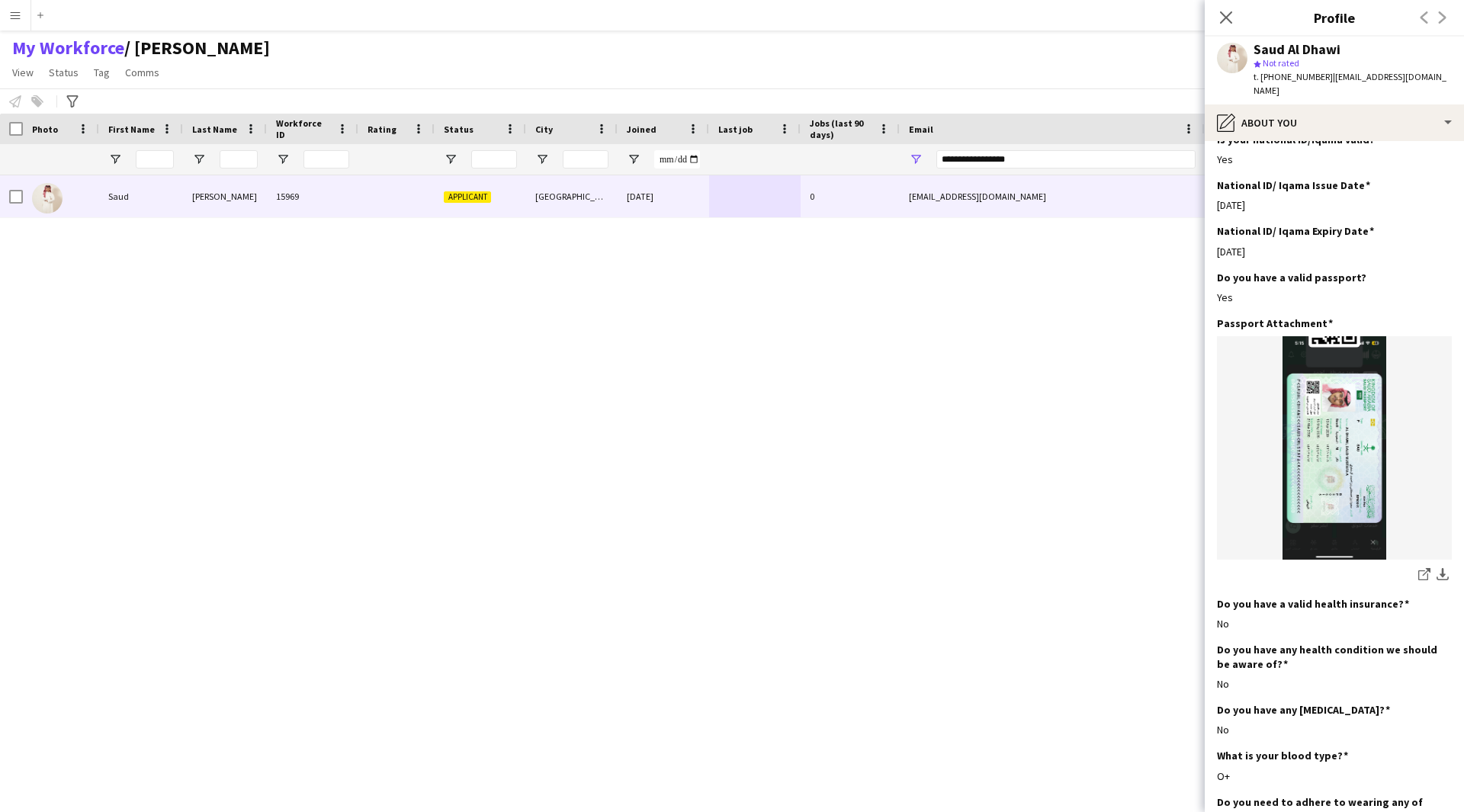
scroll to position [807, 0]
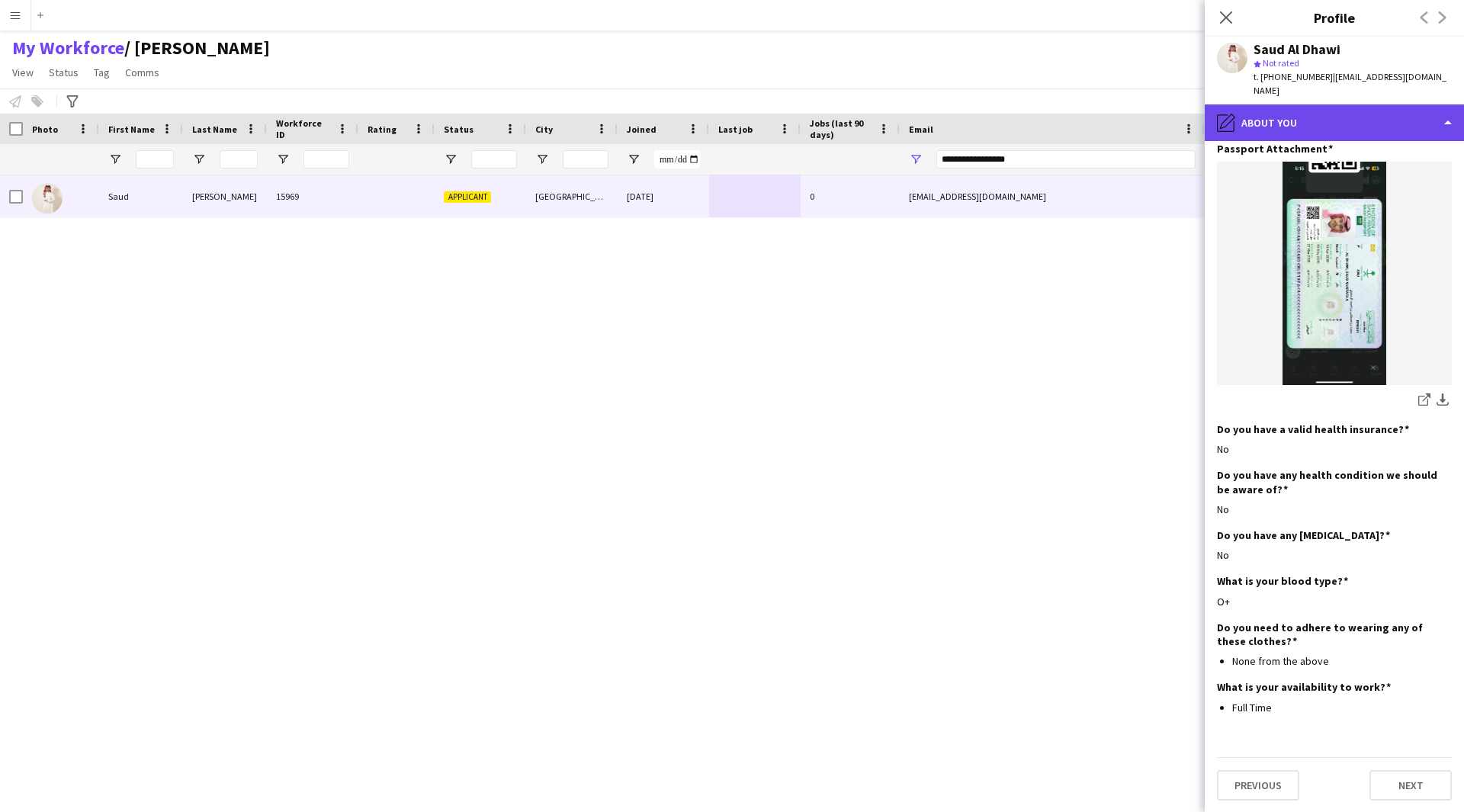
click at [1312, 117] on div "pencil4 About you" at bounding box center [1334, 123] width 259 height 37
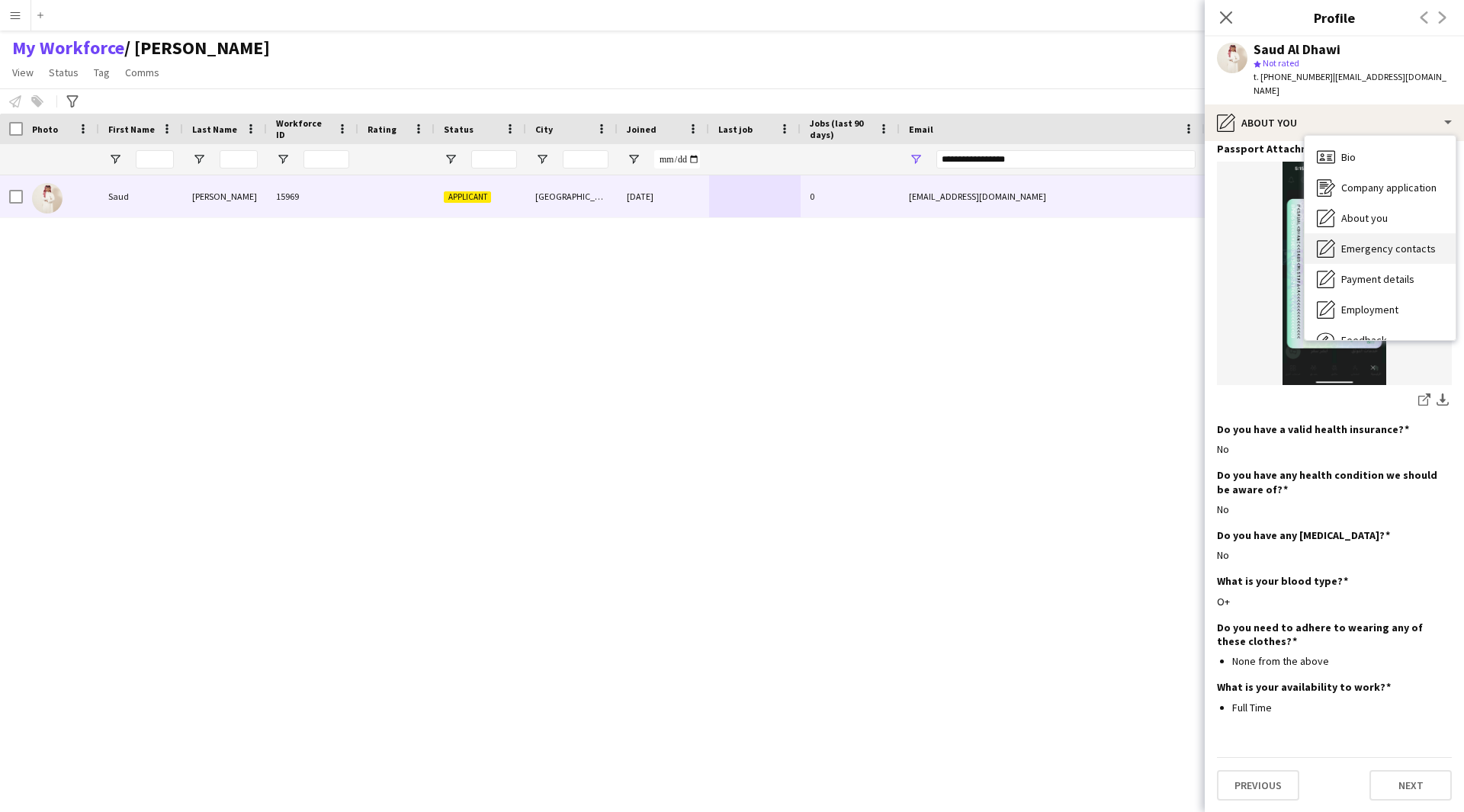
click at [1357, 242] on span "Emergency contacts" at bounding box center [1388, 249] width 95 height 14
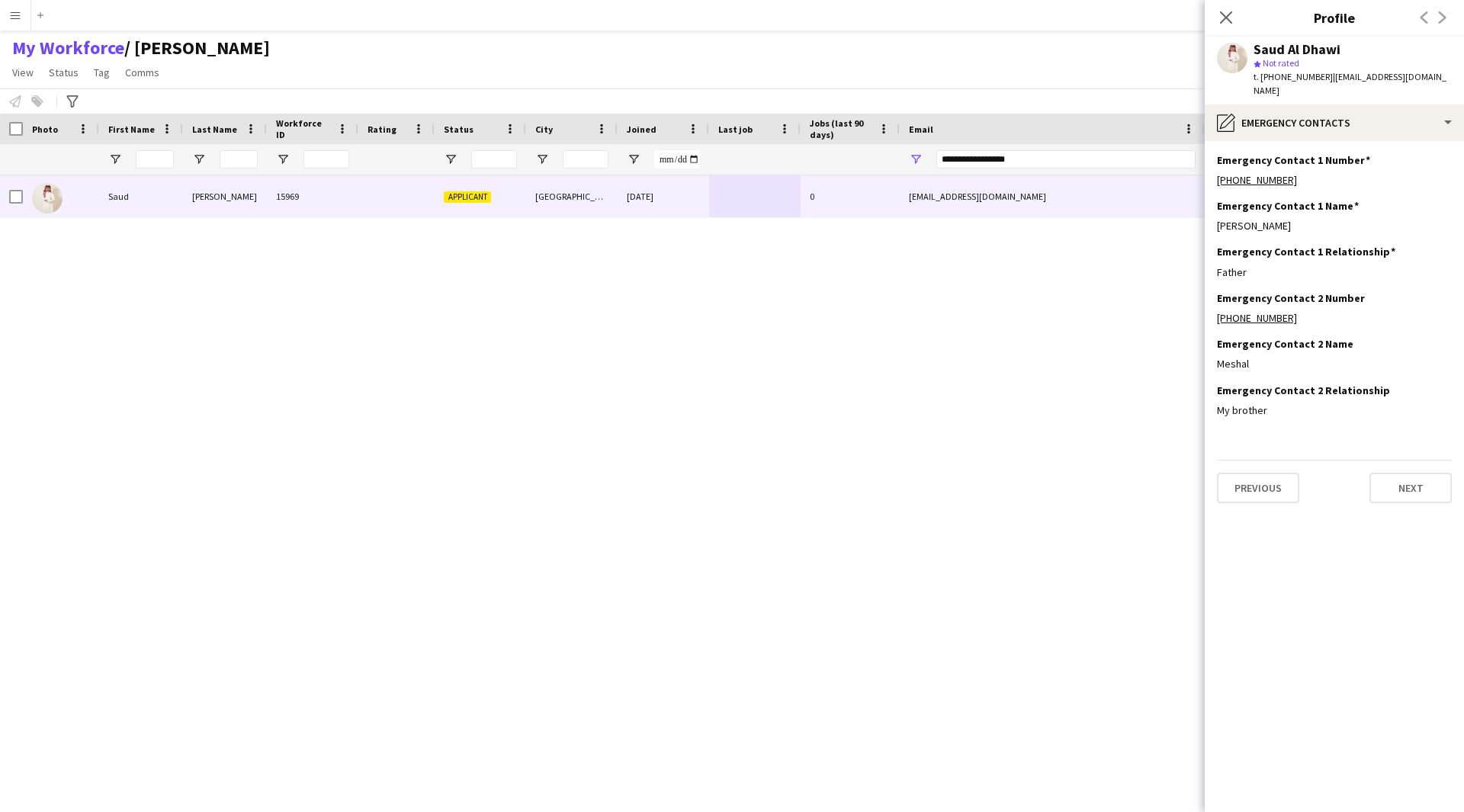
scroll to position [0, 0]
click at [1303, 119] on div "pencil4 Emergency contacts" at bounding box center [1334, 123] width 259 height 37
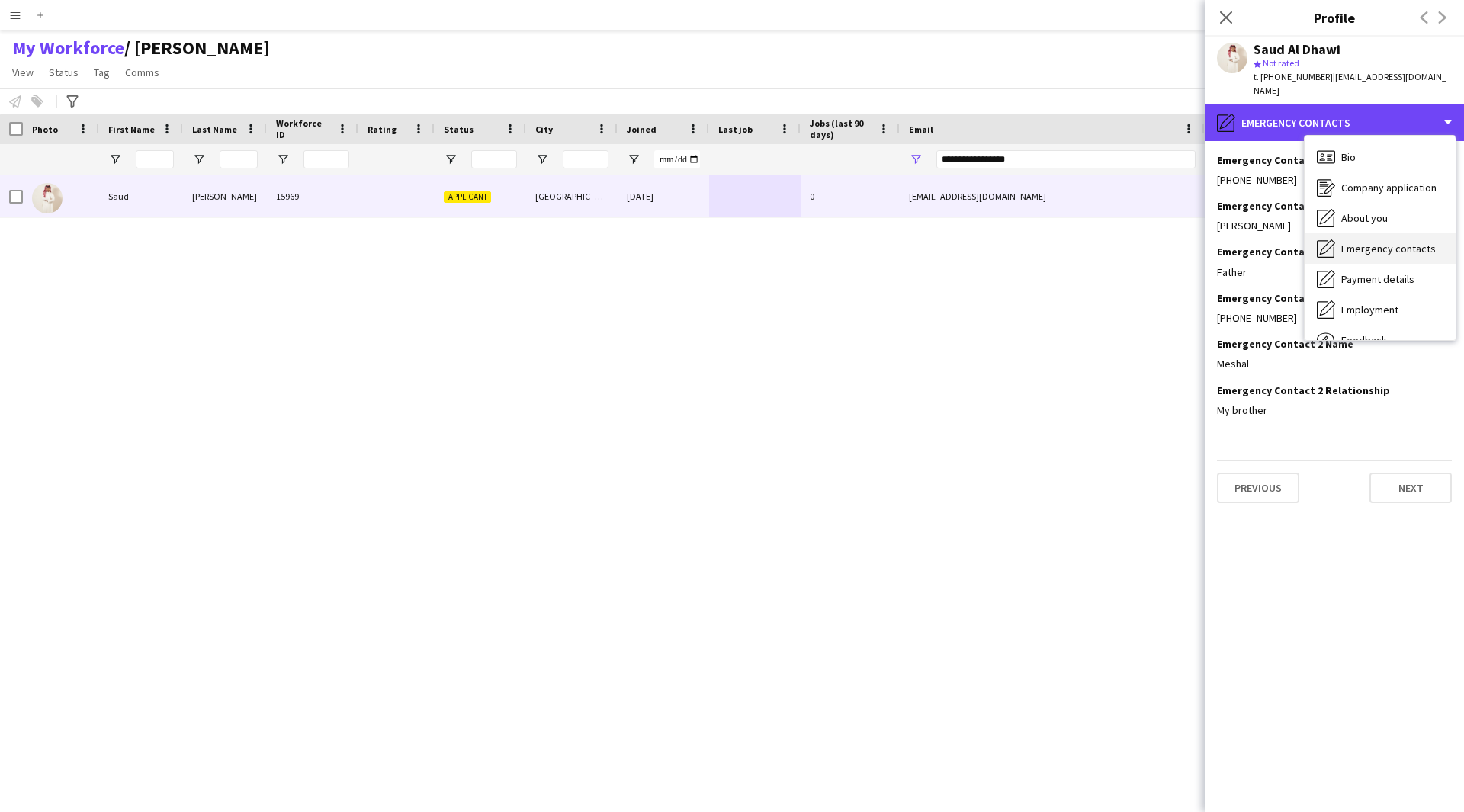
scroll to position [52, 0]
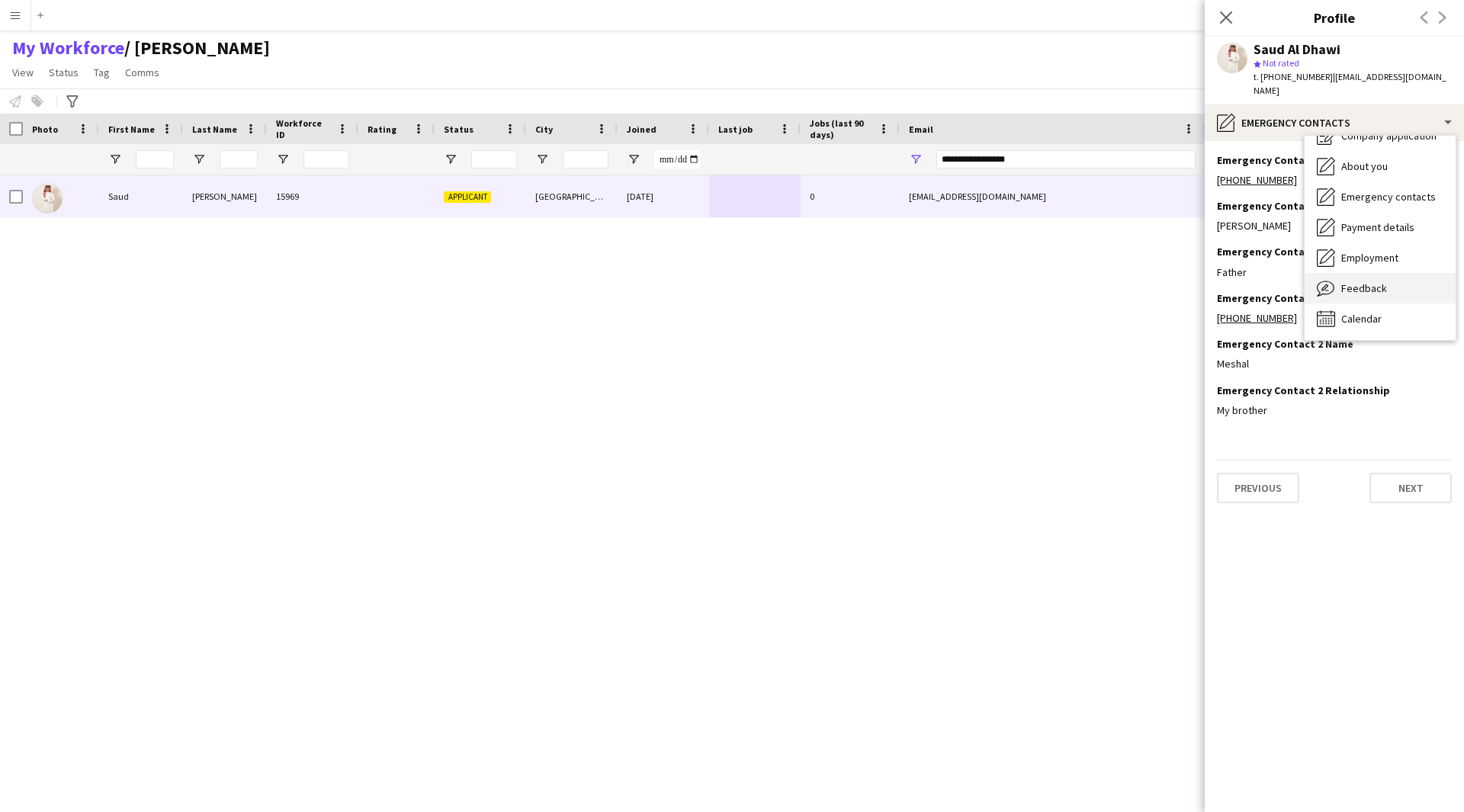
click at [1365, 282] on span "Feedback" at bounding box center [1364, 289] width 45 height 14
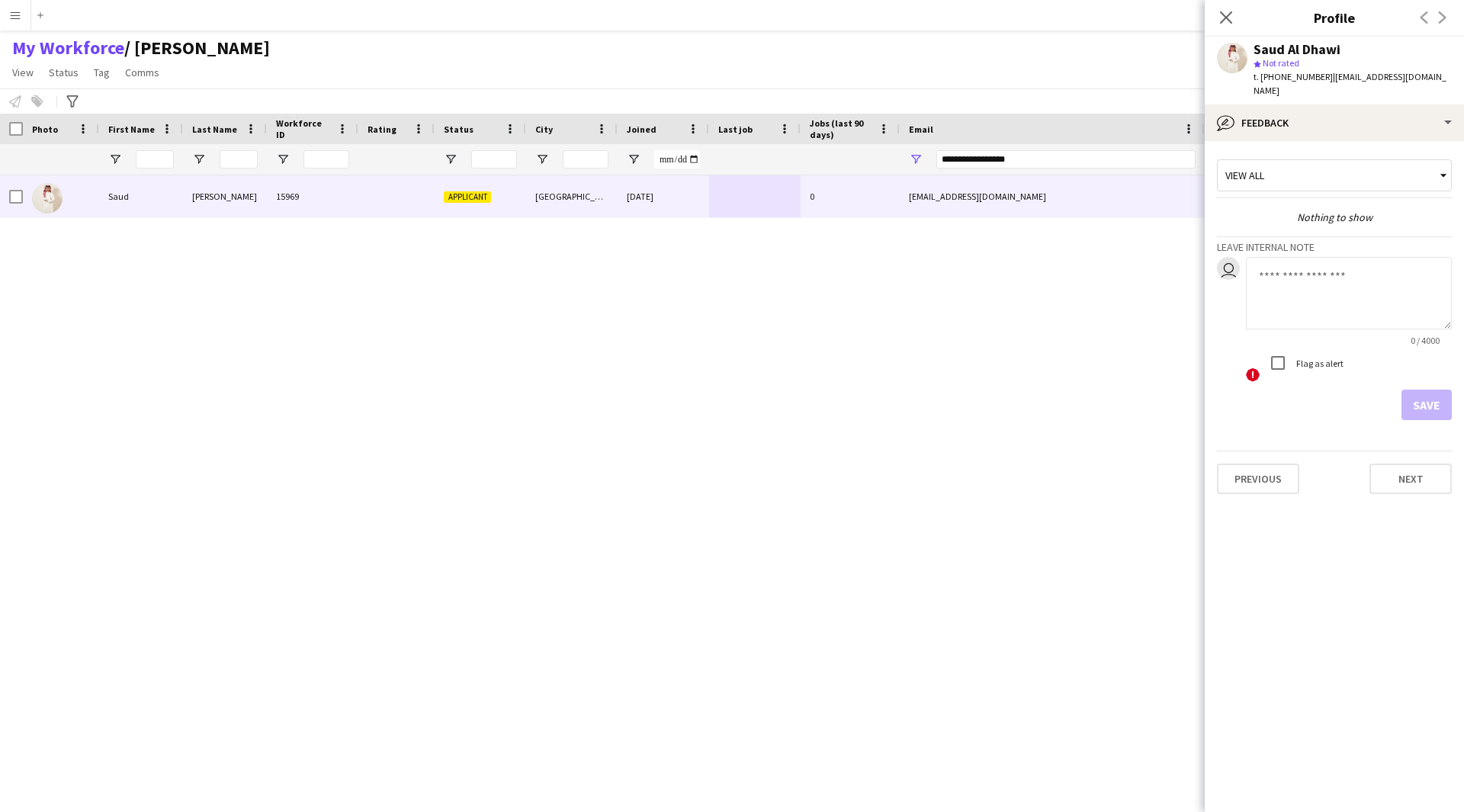
click at [1304, 335] on div "0 / 4000" at bounding box center [1348, 340] width 206 height 12
click at [1309, 283] on textarea at bounding box center [1348, 293] width 206 height 73
paste textarea "**********"
type textarea "**********"
click at [1432, 393] on button "Save" at bounding box center [1426, 404] width 50 height 31
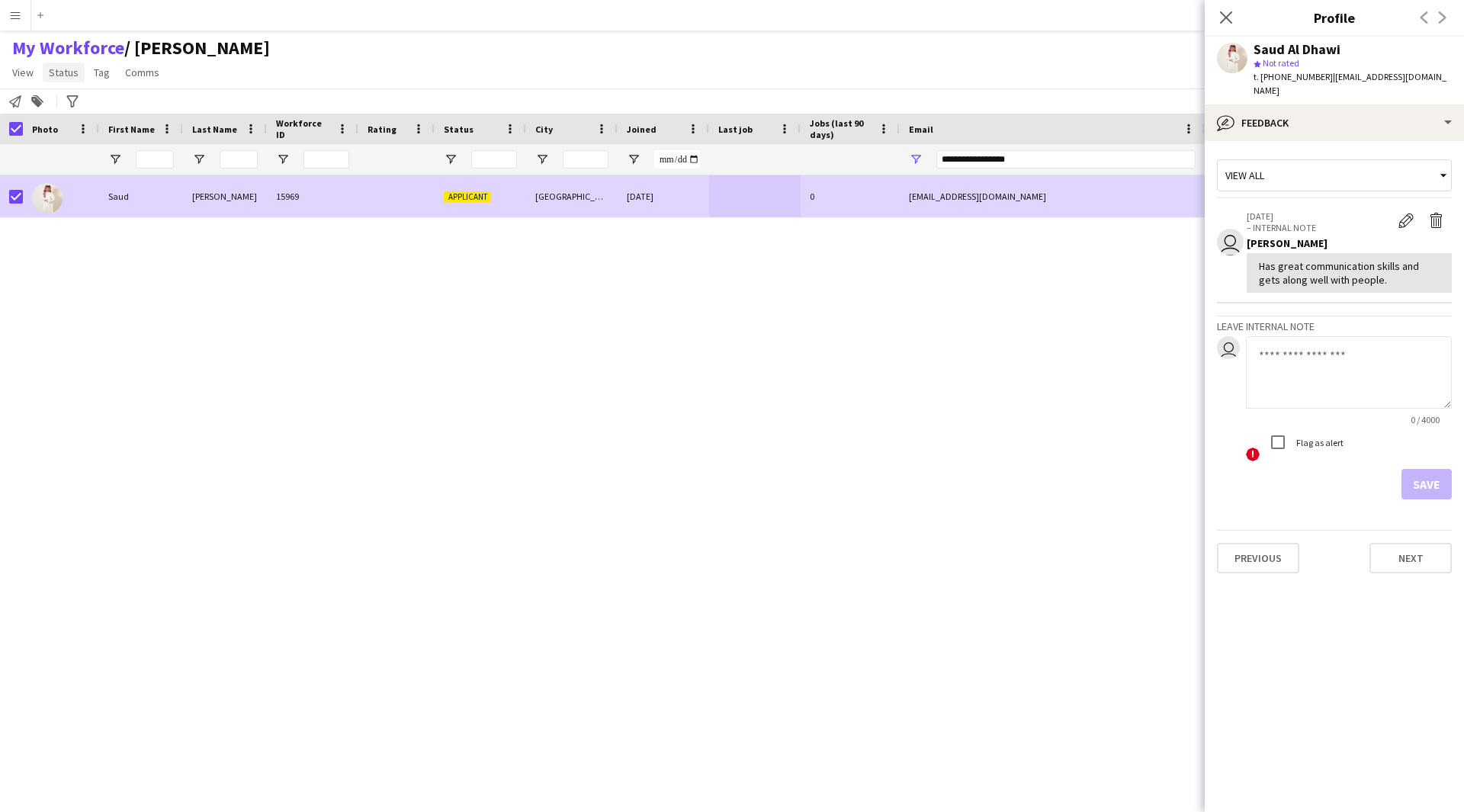
click at [75, 77] on span "Status" at bounding box center [63, 73] width 30 height 14
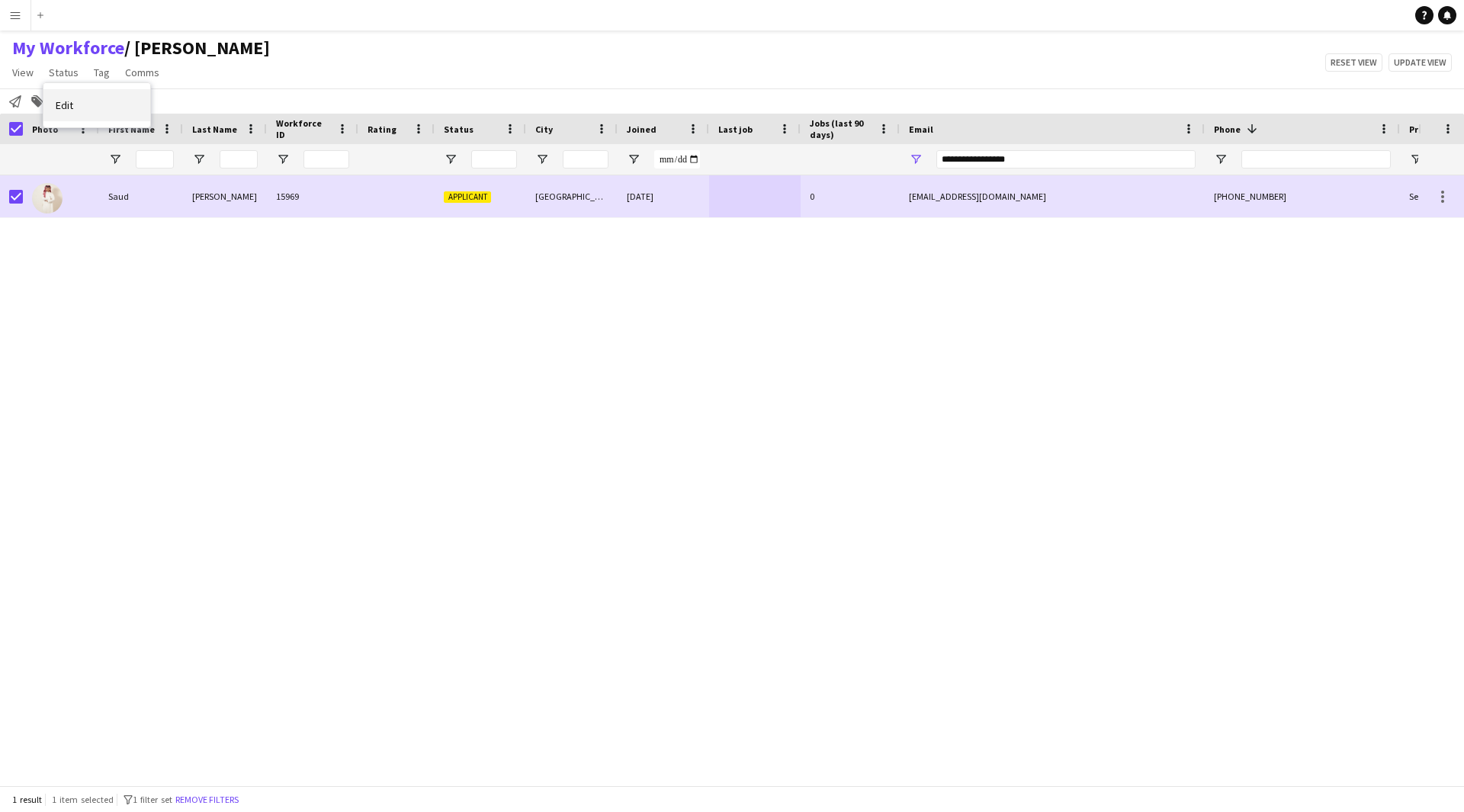
click at [114, 112] on link "Edit" at bounding box center [97, 105] width 106 height 32
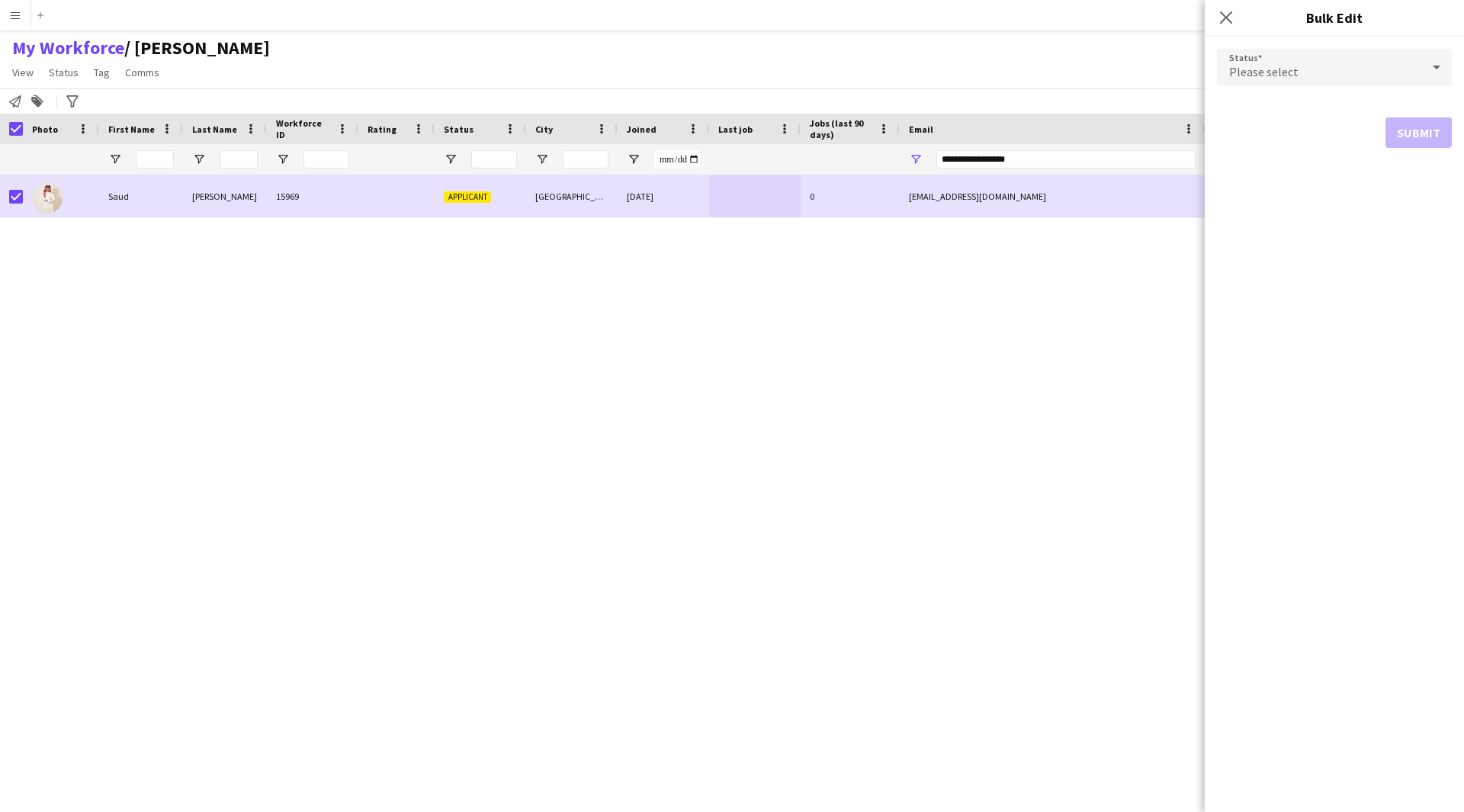
click at [1358, 77] on div "Please select" at bounding box center [1318, 66] width 204 height 37
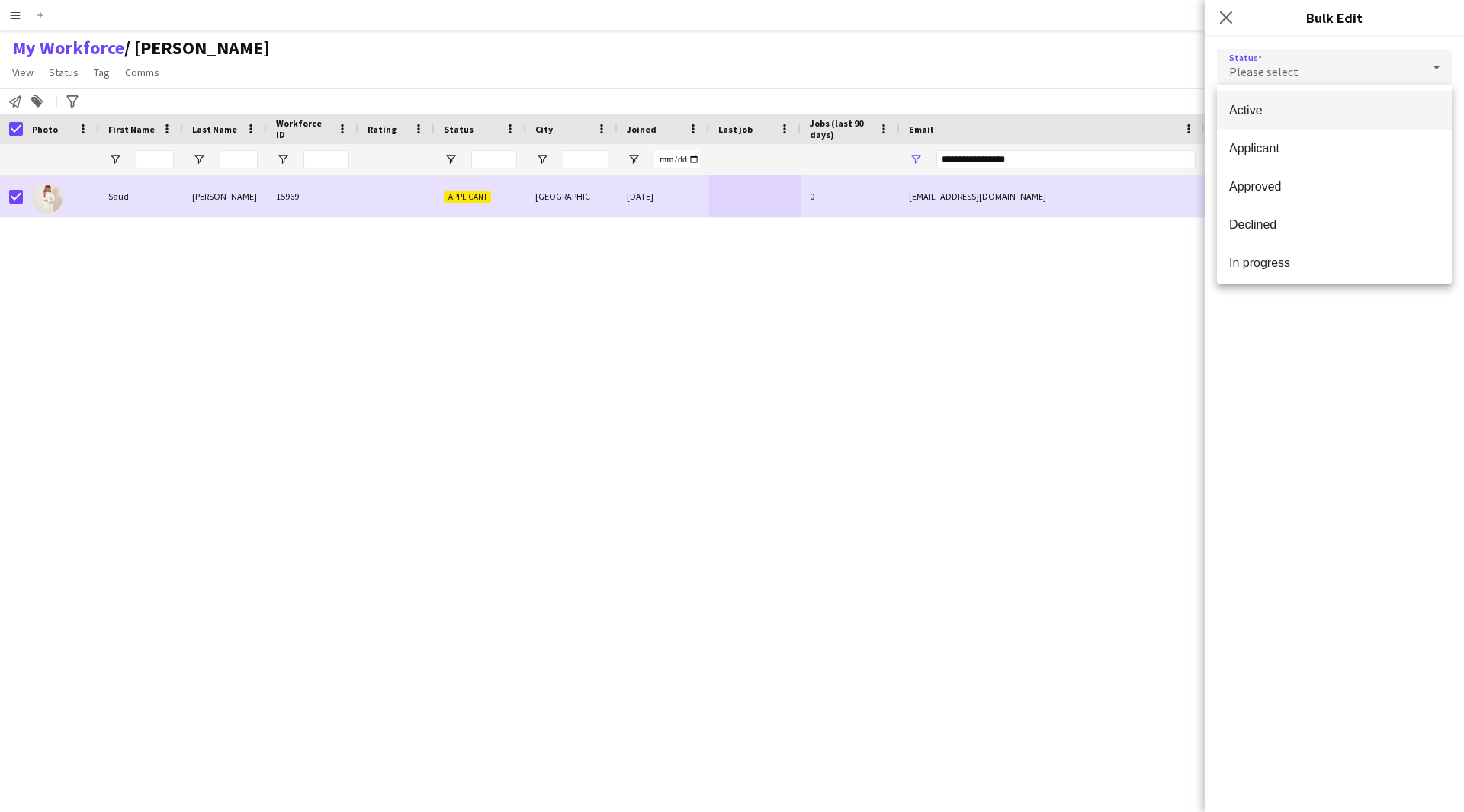
click at [1294, 116] on span "Active" at bounding box center [1334, 110] width 210 height 15
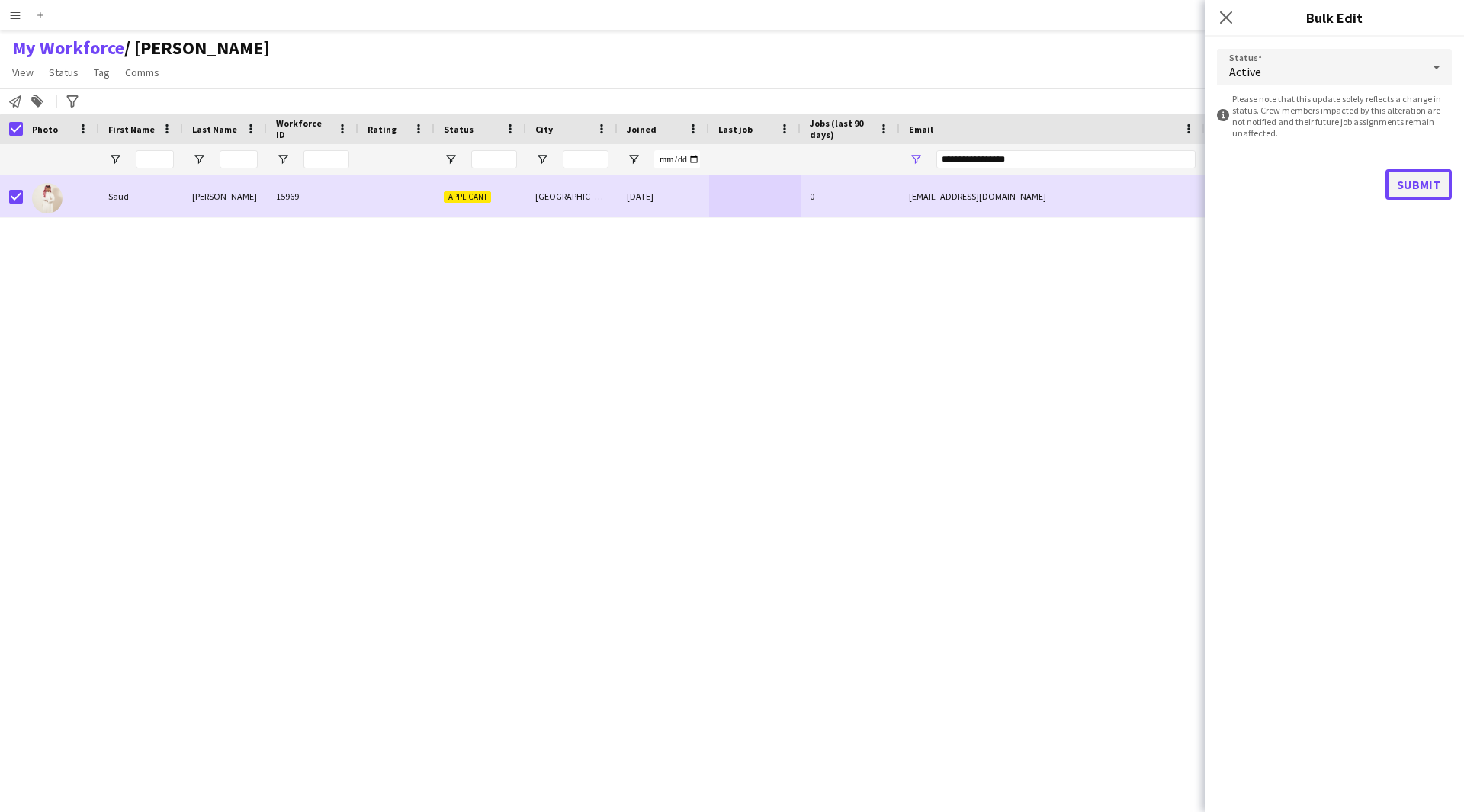
click at [1424, 182] on button "Submit" at bounding box center [1419, 184] width 67 height 31
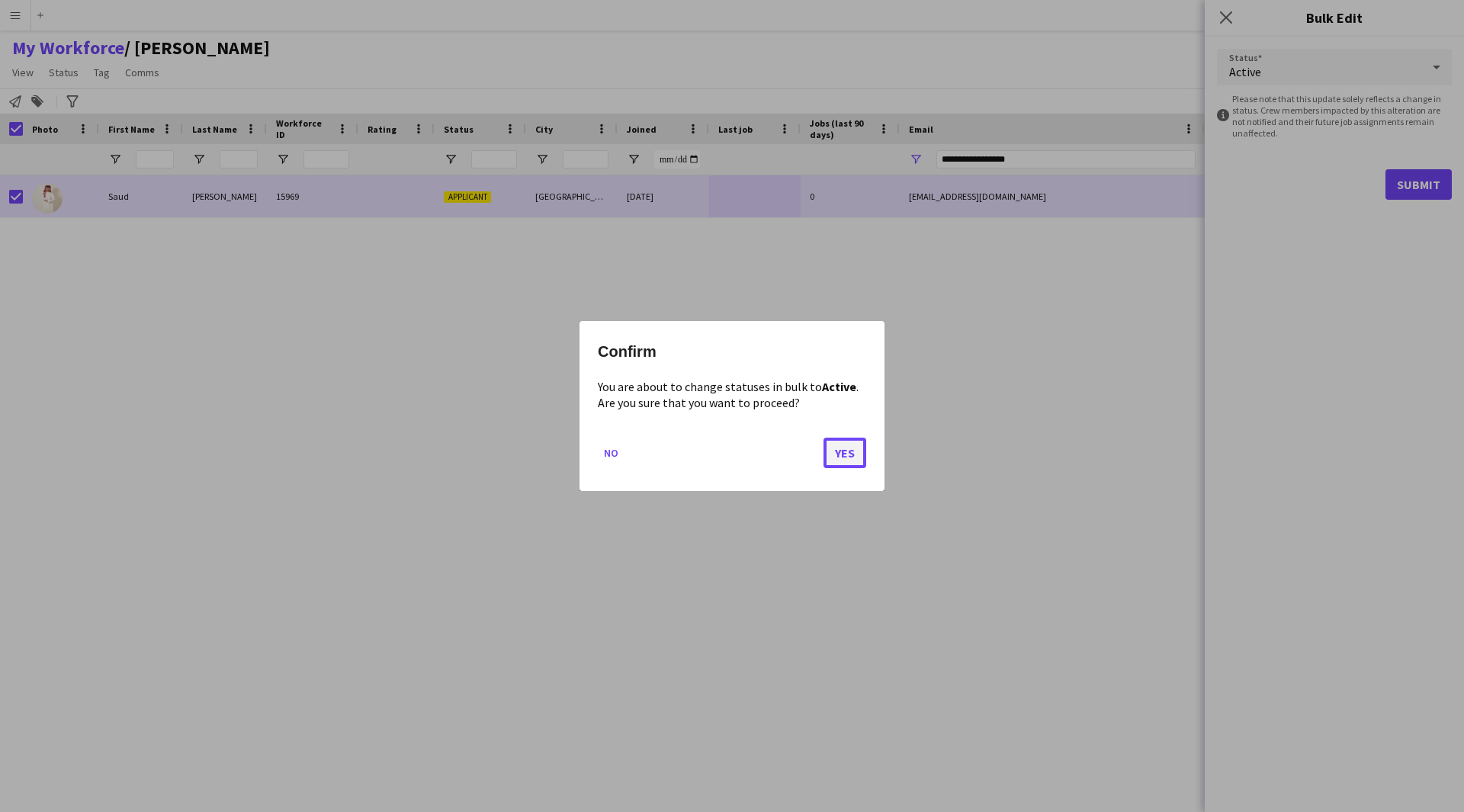
click at [840, 446] on button "Yes" at bounding box center [845, 452] width 43 height 31
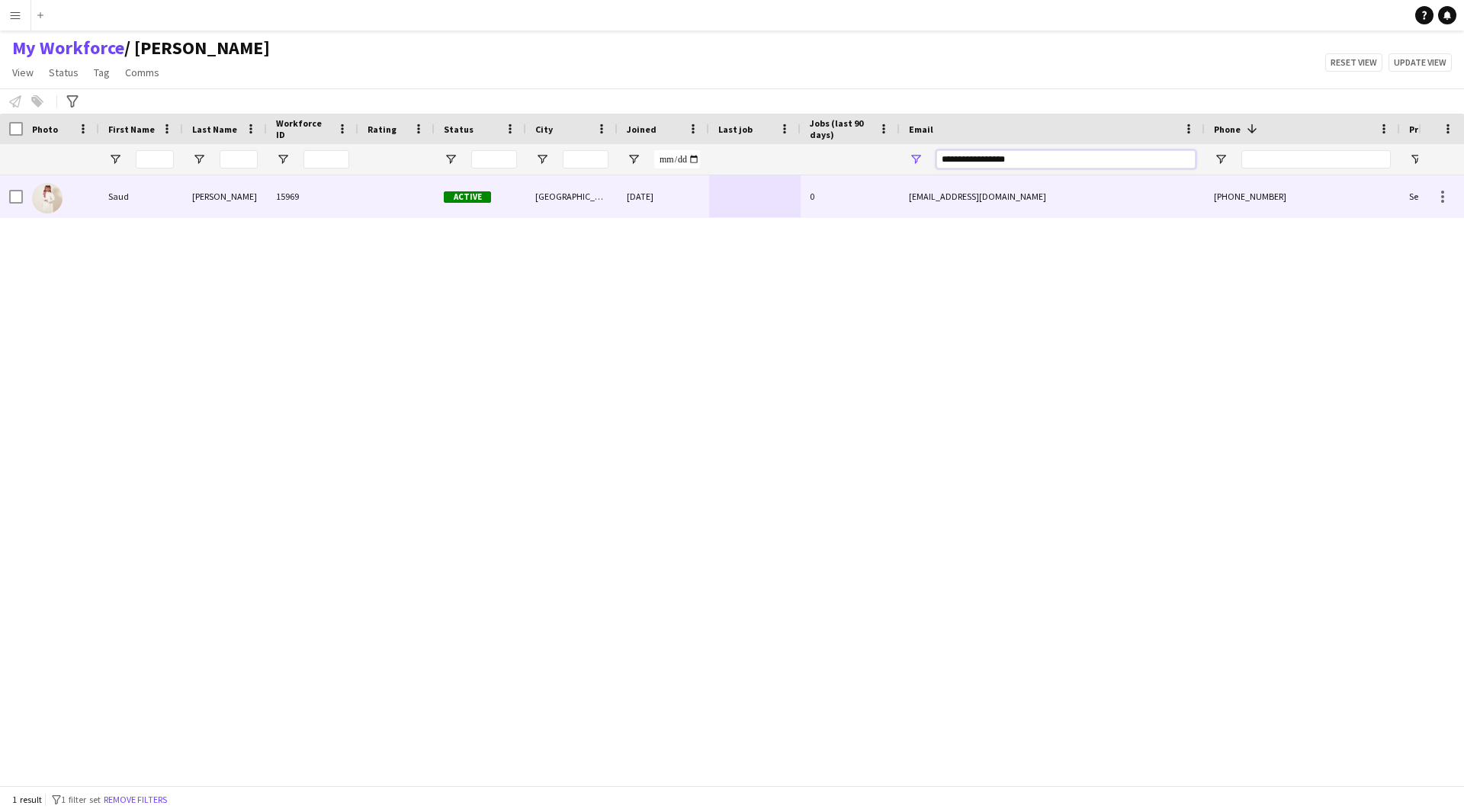
drag, startPoint x: 1059, startPoint y: 160, endPoint x: 786, endPoint y: 191, distance: 274.8
click at [786, 191] on div "Workforce Details Photo First Name" at bounding box center [732, 449] width 1464 height 672
paste input "******"
click at [643, 203] on div "[DATE]" at bounding box center [663, 196] width 92 height 42
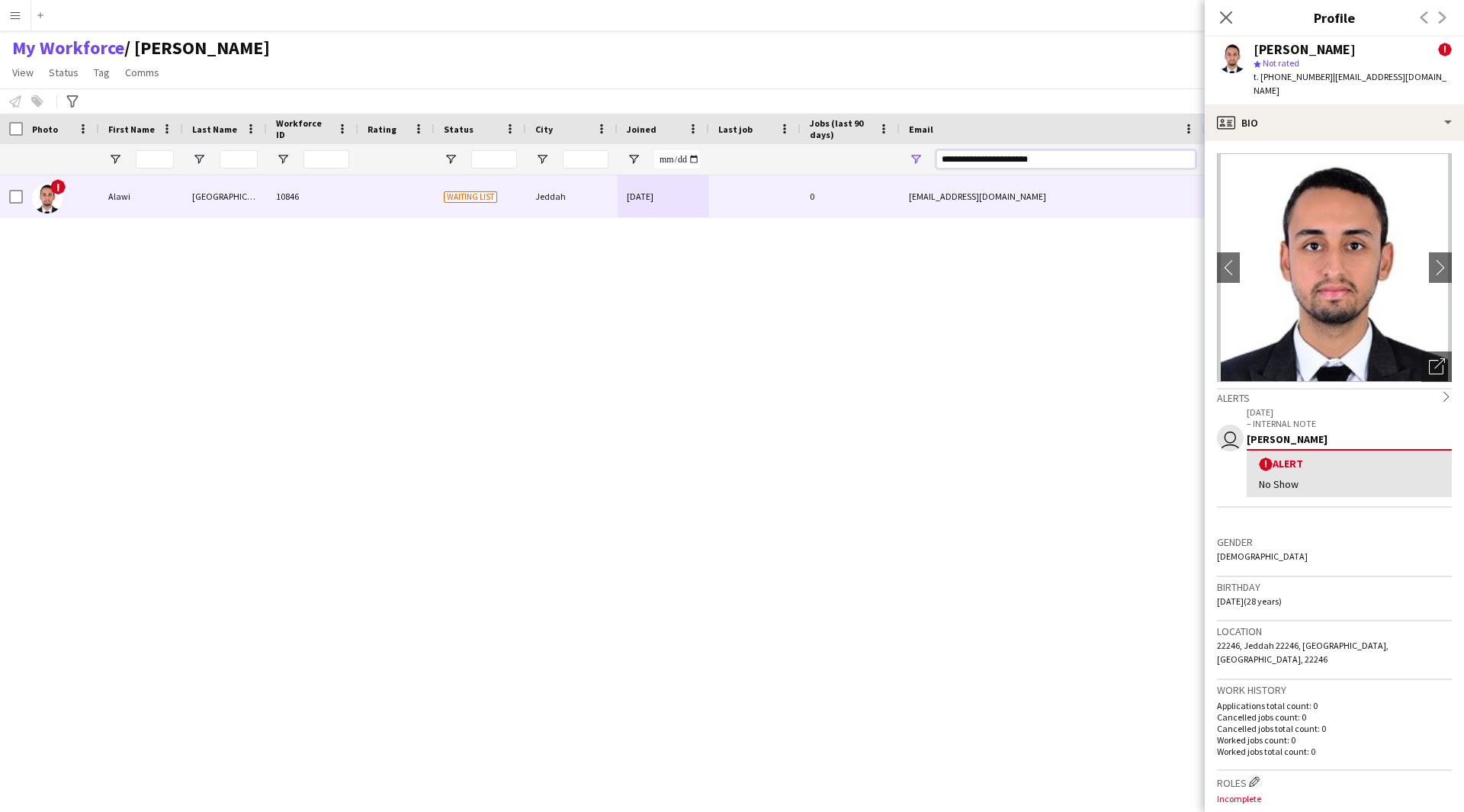
drag, startPoint x: 1071, startPoint y: 161, endPoint x: 826, endPoint y: 168, distance: 245.1
click at [826, 168] on div at bounding box center [826, 159] width 1653 height 31
paste input "Email Filter Input"
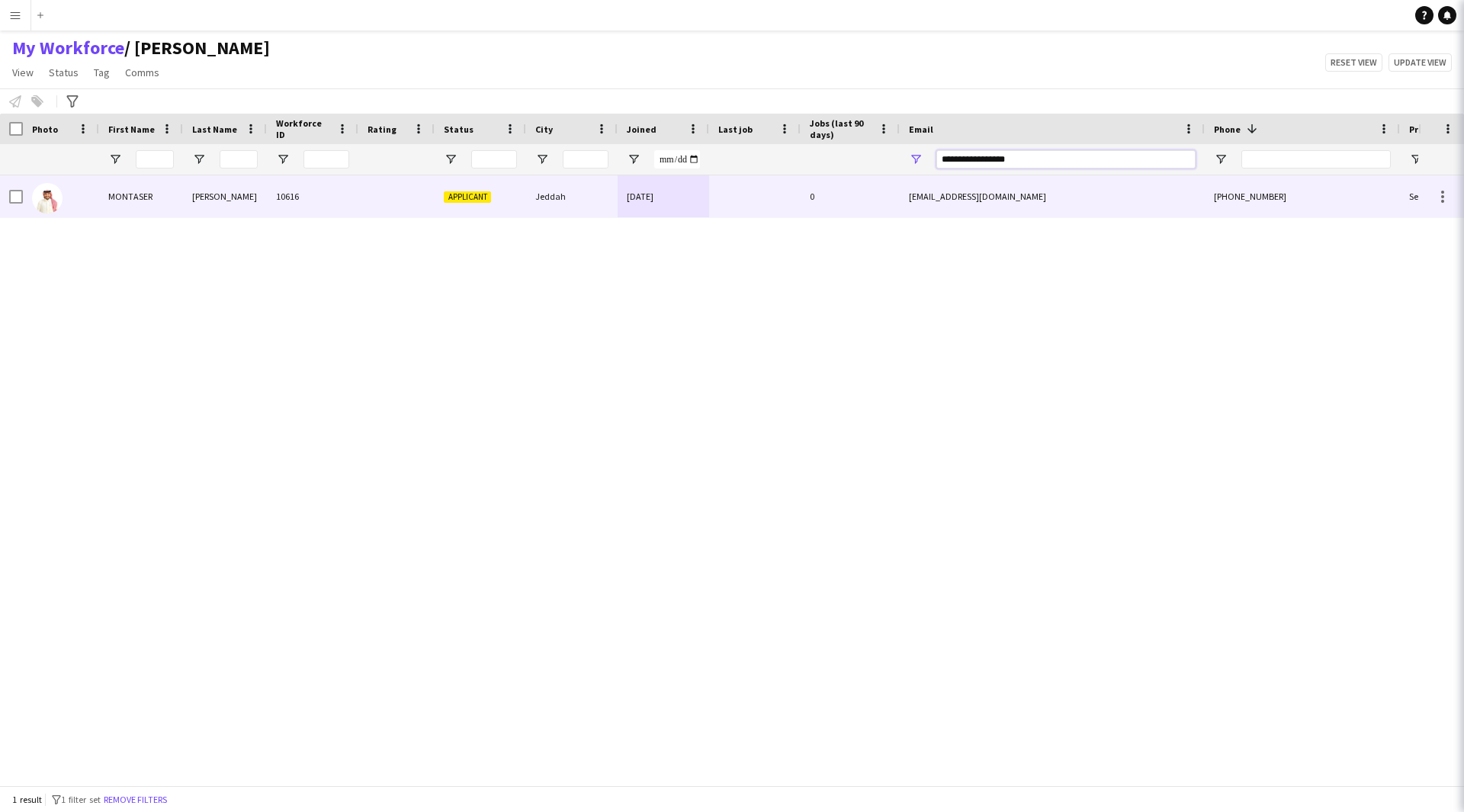
type input "**********"
click at [832, 189] on div "0" at bounding box center [850, 196] width 99 height 42
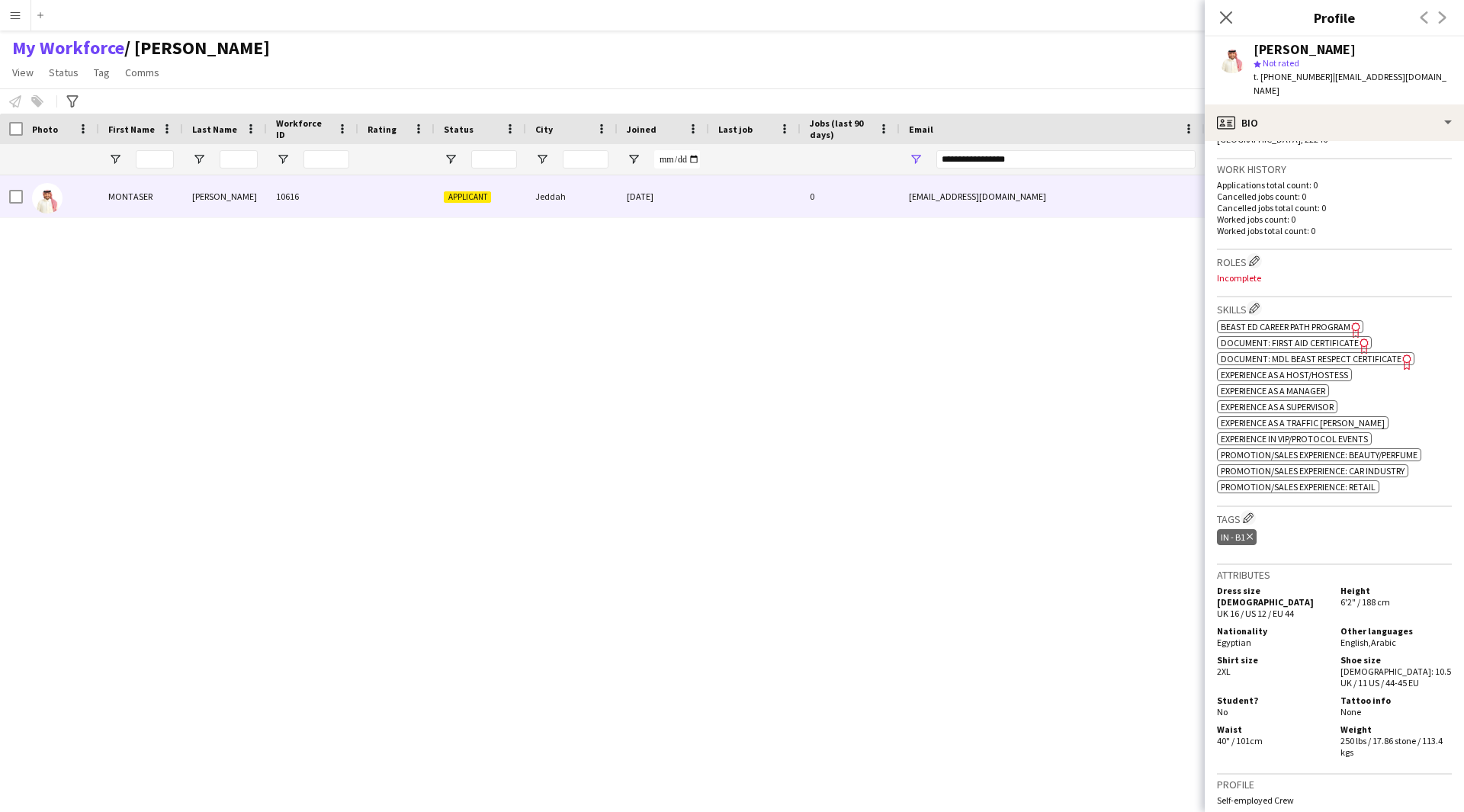
scroll to position [303, 0]
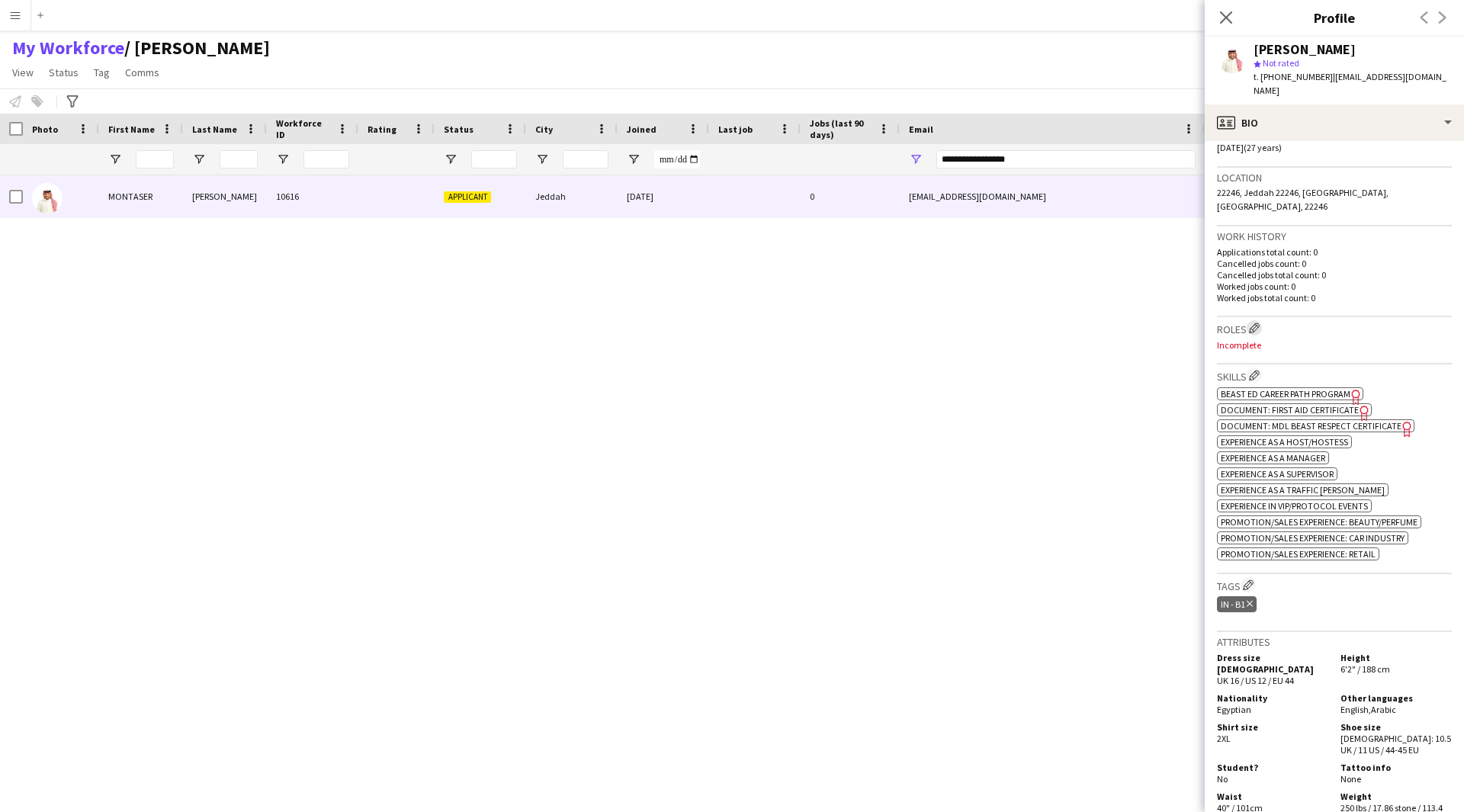
click at [1254, 322] on app-icon "Edit crew company roles" at bounding box center [1254, 328] width 11 height 11
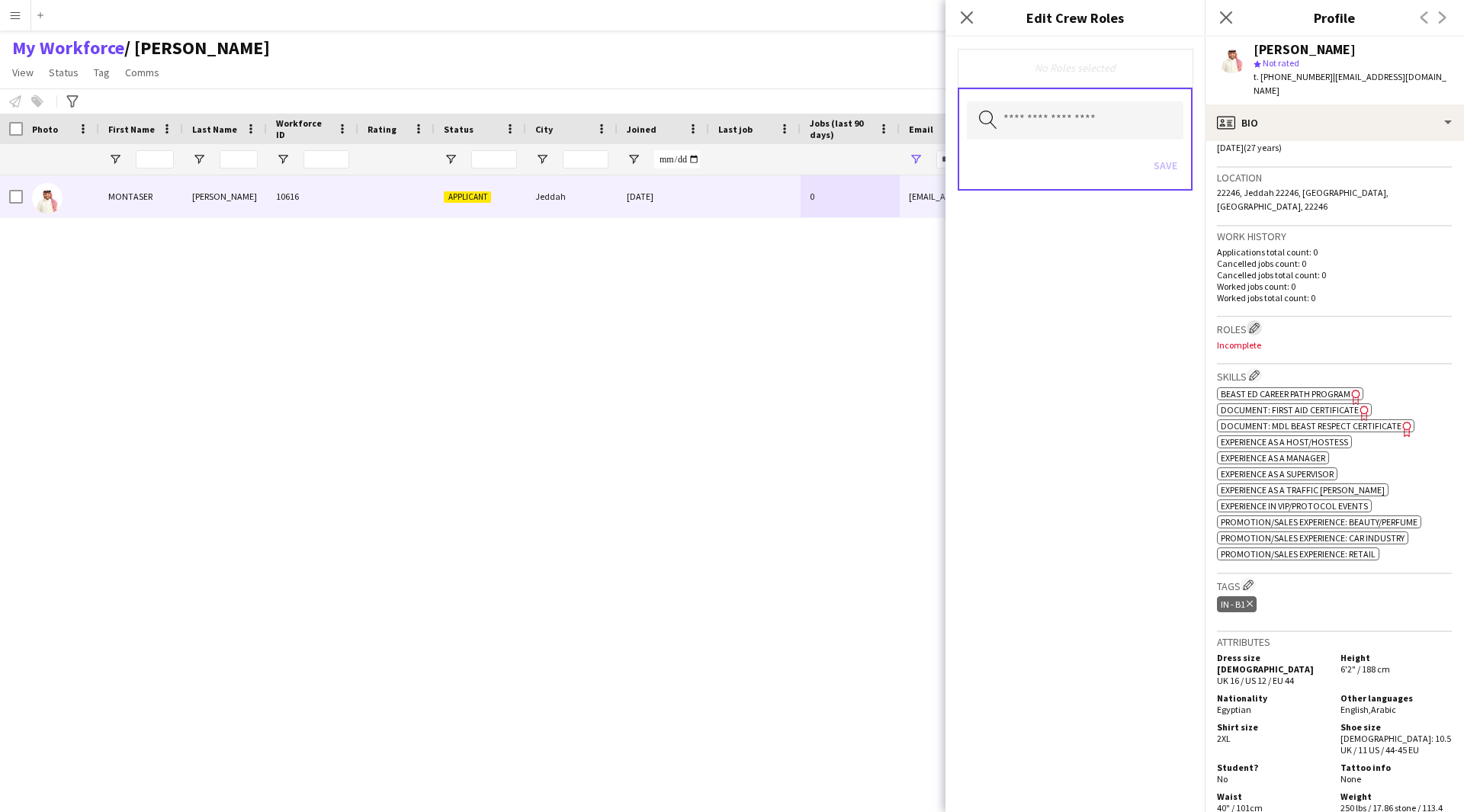
click at [1254, 322] on app-icon "Edit crew company roles" at bounding box center [1254, 328] width 11 height 11
click at [1305, 388] on span "Beast ED Career Path Program" at bounding box center [1286, 393] width 130 height 12
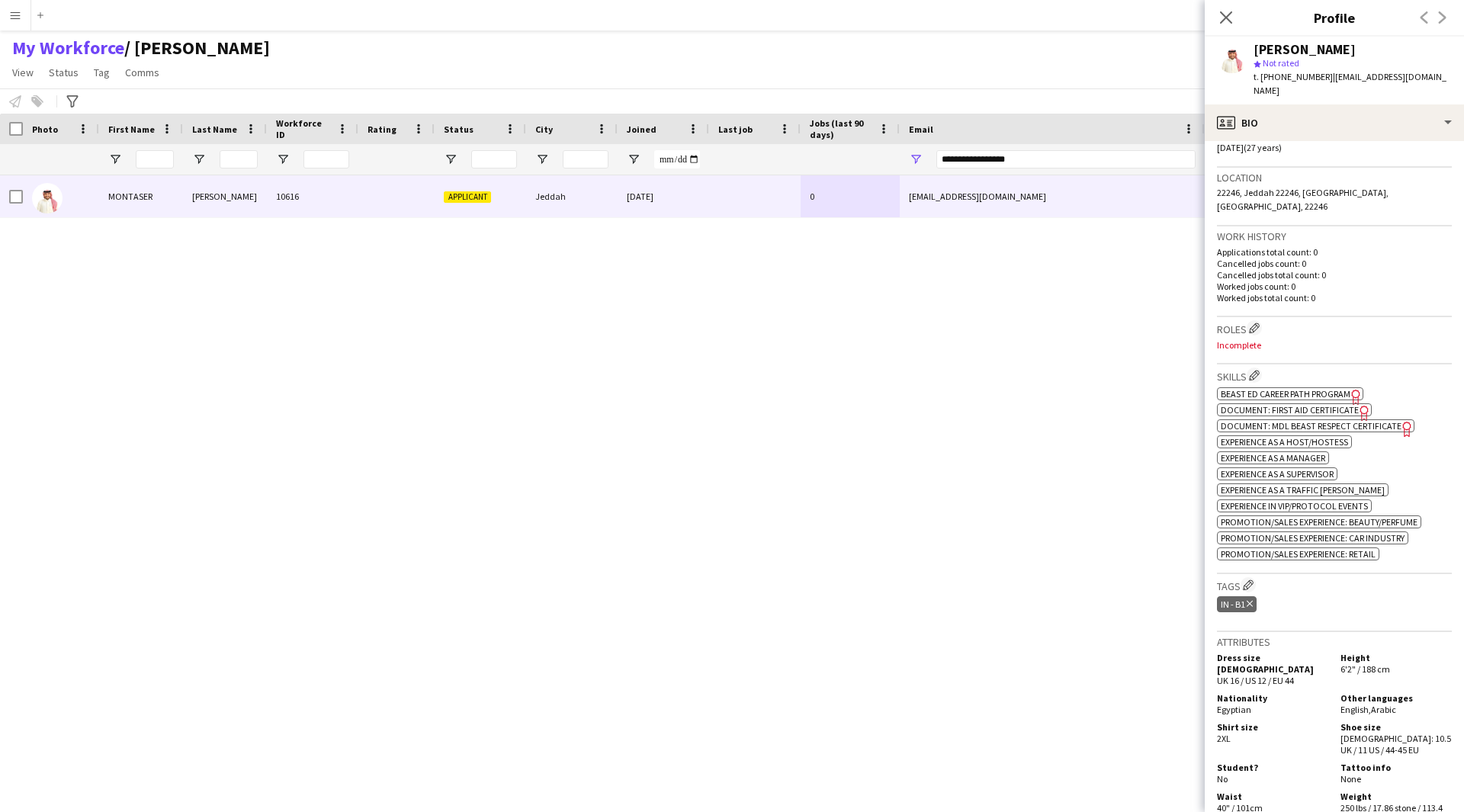
click at [1358, 389] on icon "Freelancer has uploaded a photo validation of skill. Click to see" at bounding box center [1356, 397] width 16 height 16
click at [1360, 405] on icon at bounding box center [1364, 412] width 9 height 15
click at [1408, 422] on icon at bounding box center [1406, 429] width 9 height 15
click at [1260, 322] on app-icon "Edit crew company roles" at bounding box center [1254, 328] width 11 height 11
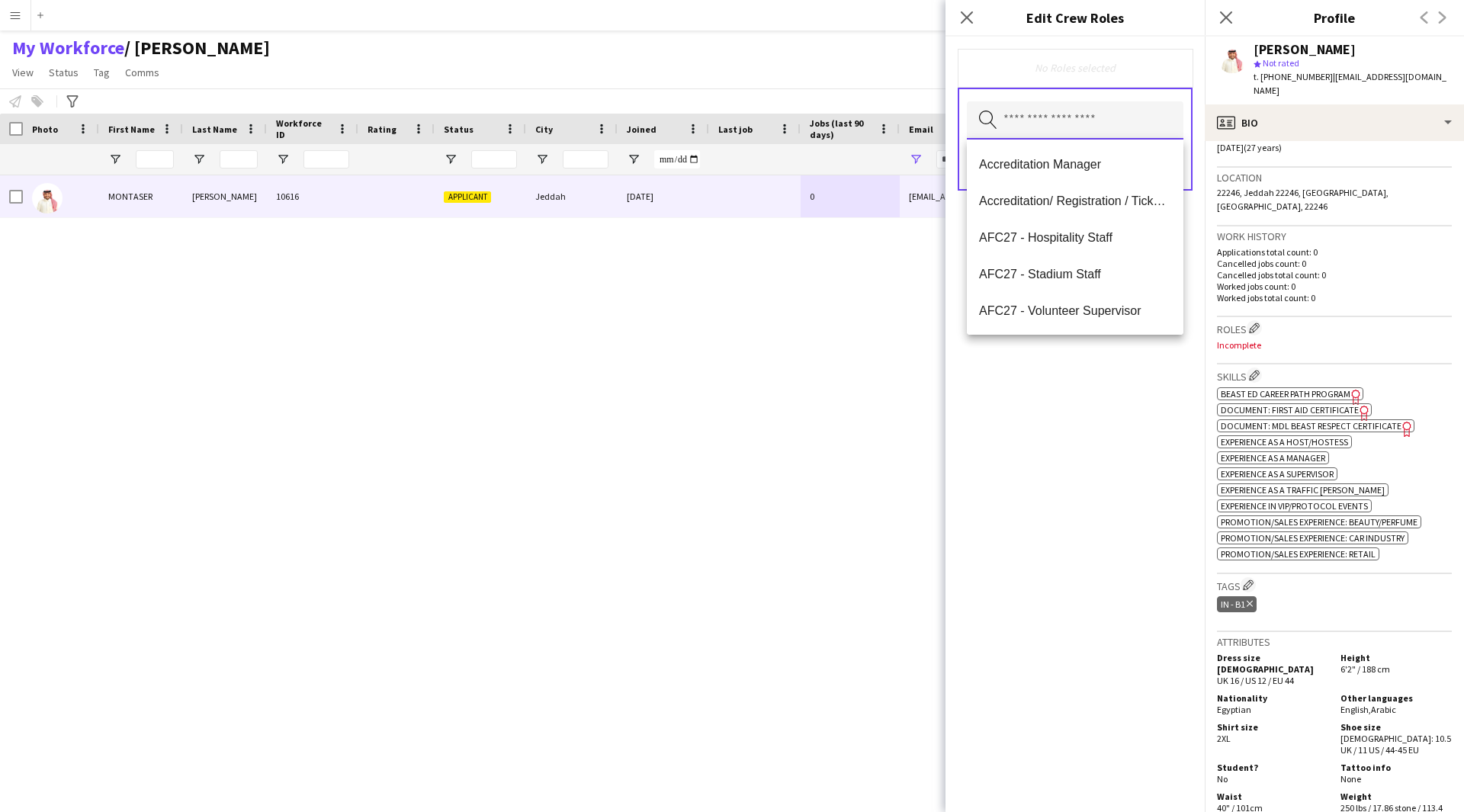
click at [1082, 124] on input "text" at bounding box center [1075, 120] width 217 height 38
type input "*"
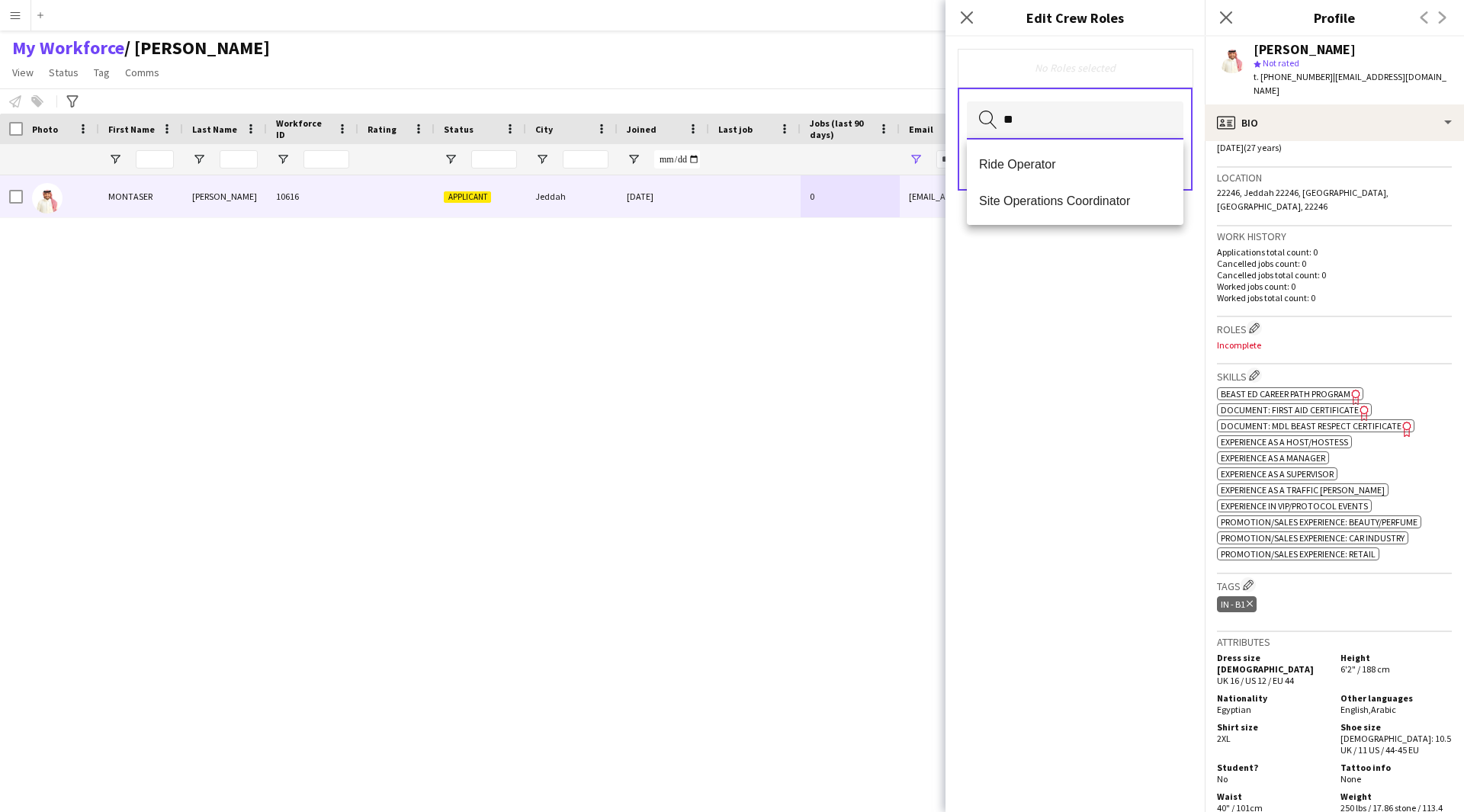
type input "*"
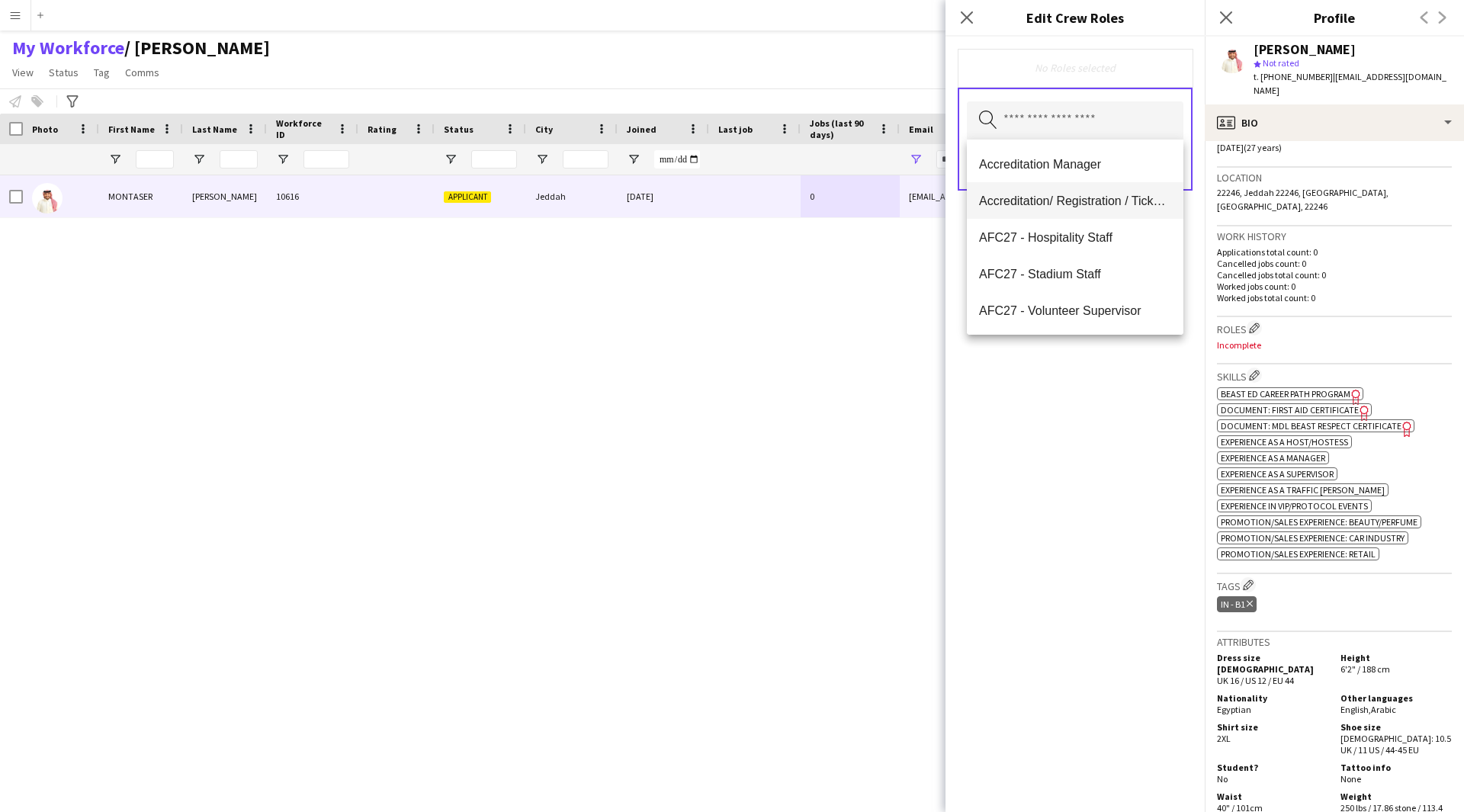
drag, startPoint x: 1110, startPoint y: 160, endPoint x: 1093, endPoint y: 217, distance: 59.5
click at [1093, 217] on div "Accreditation Manager Accreditation/ Registration / Ticketing AFC27 - Hospitali…" at bounding box center [1075, 236] width 217 height 195
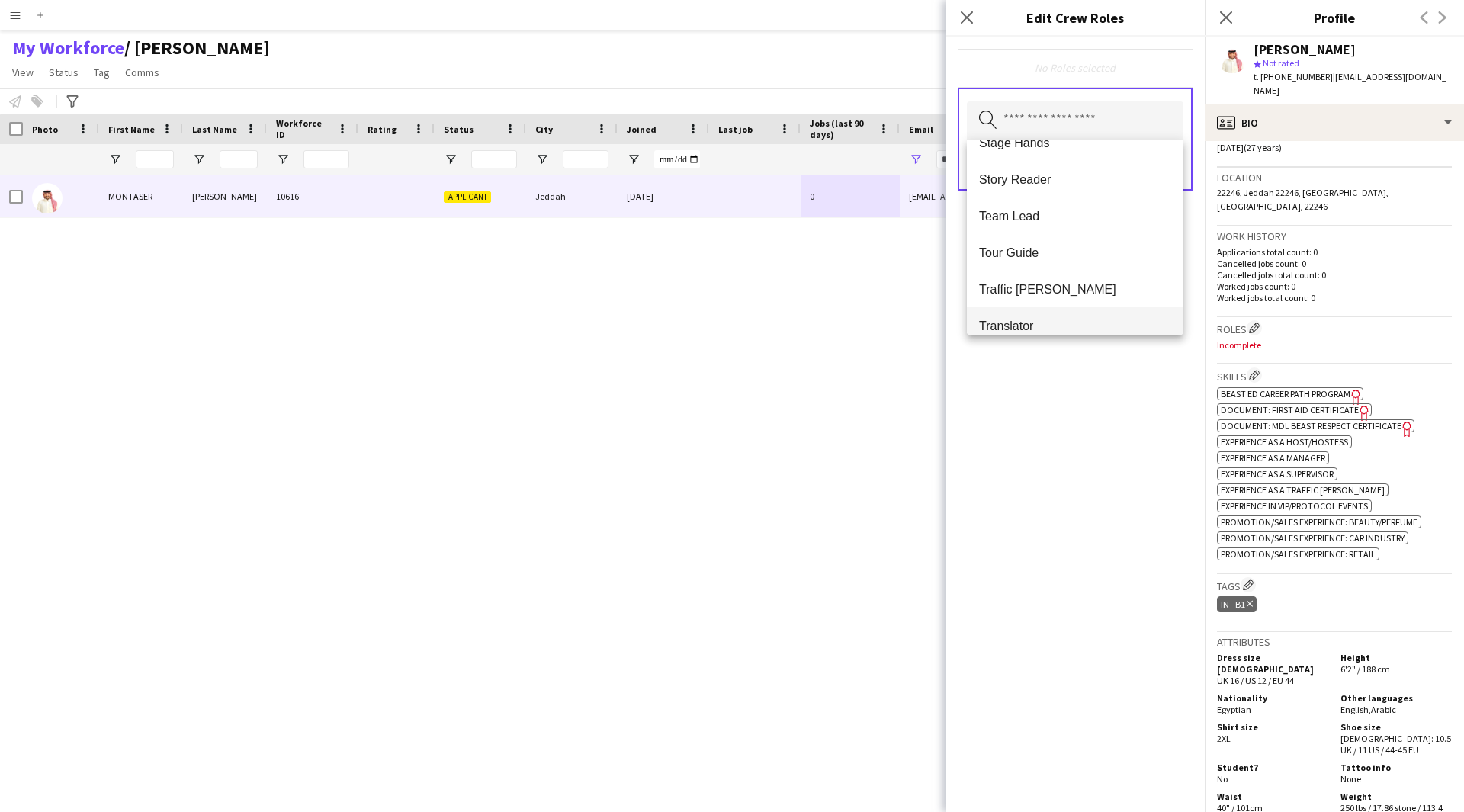
scroll to position [1666, 0]
click at [1042, 221] on span "Team Lead" at bounding box center [1075, 217] width 192 height 15
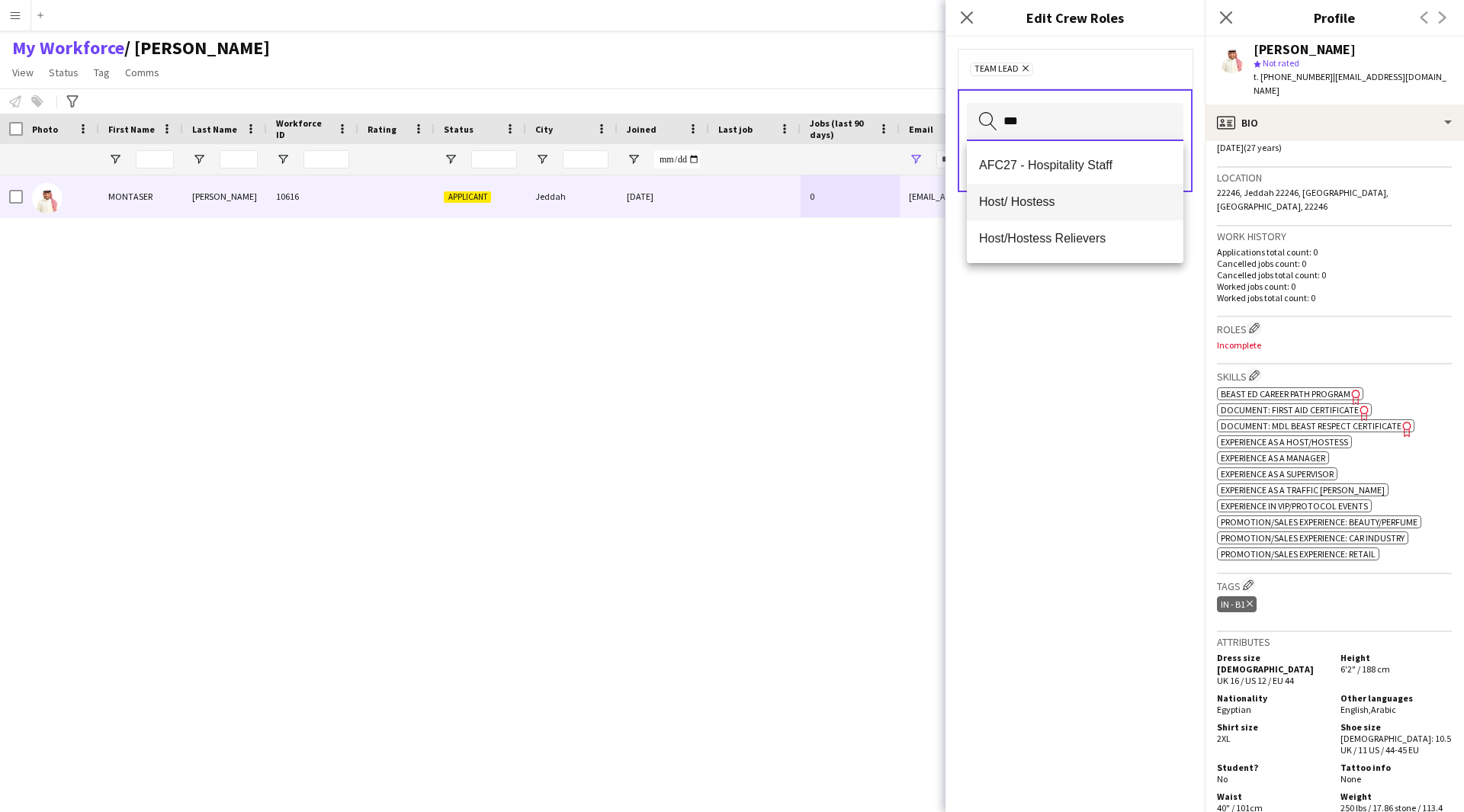
type input "***"
click at [1096, 213] on mat-option "Host/ Hostess" at bounding box center [1075, 202] width 217 height 37
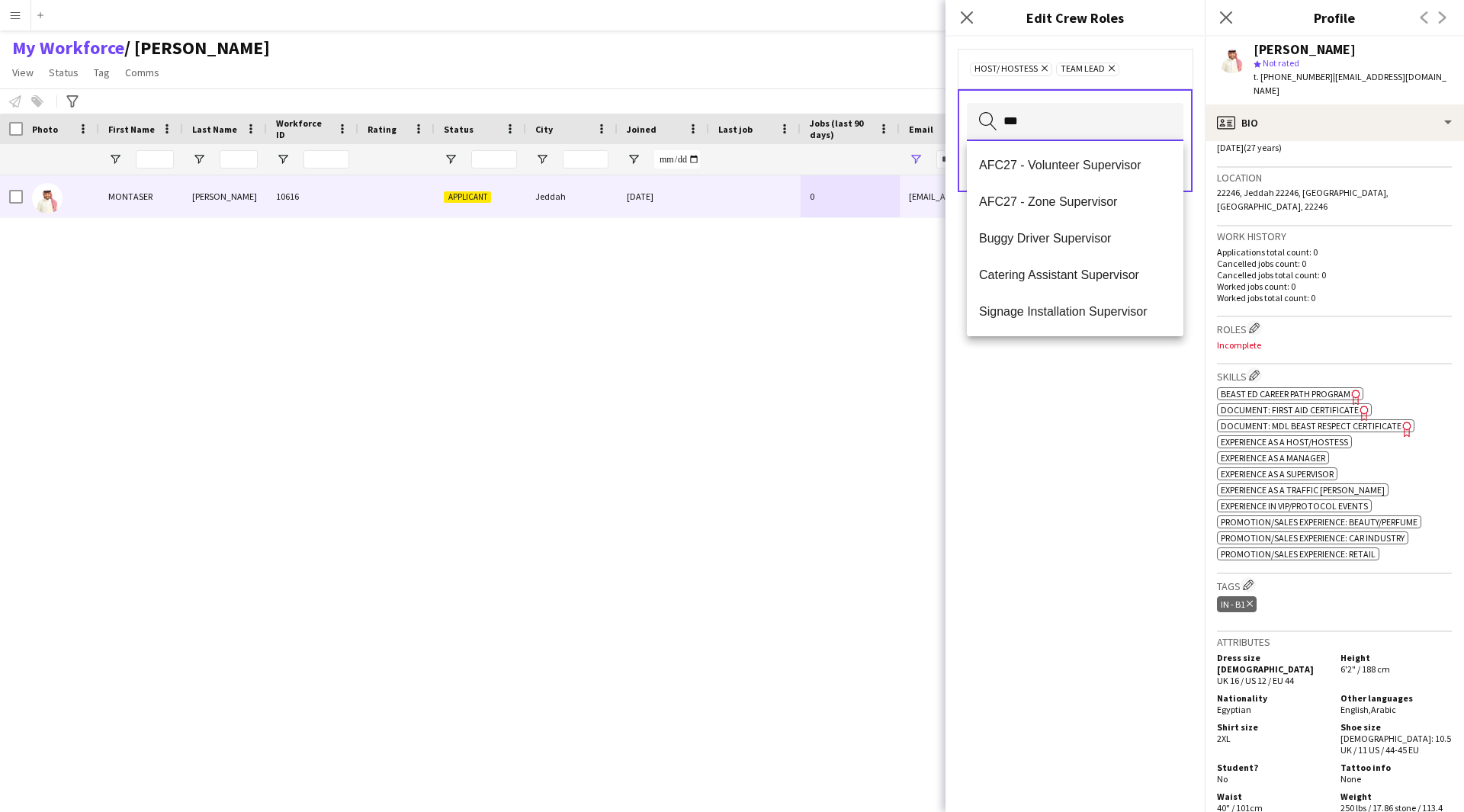
scroll to position [37, 0]
type input "***"
click at [1051, 304] on mat-option "Staff Supervisor" at bounding box center [1075, 311] width 217 height 37
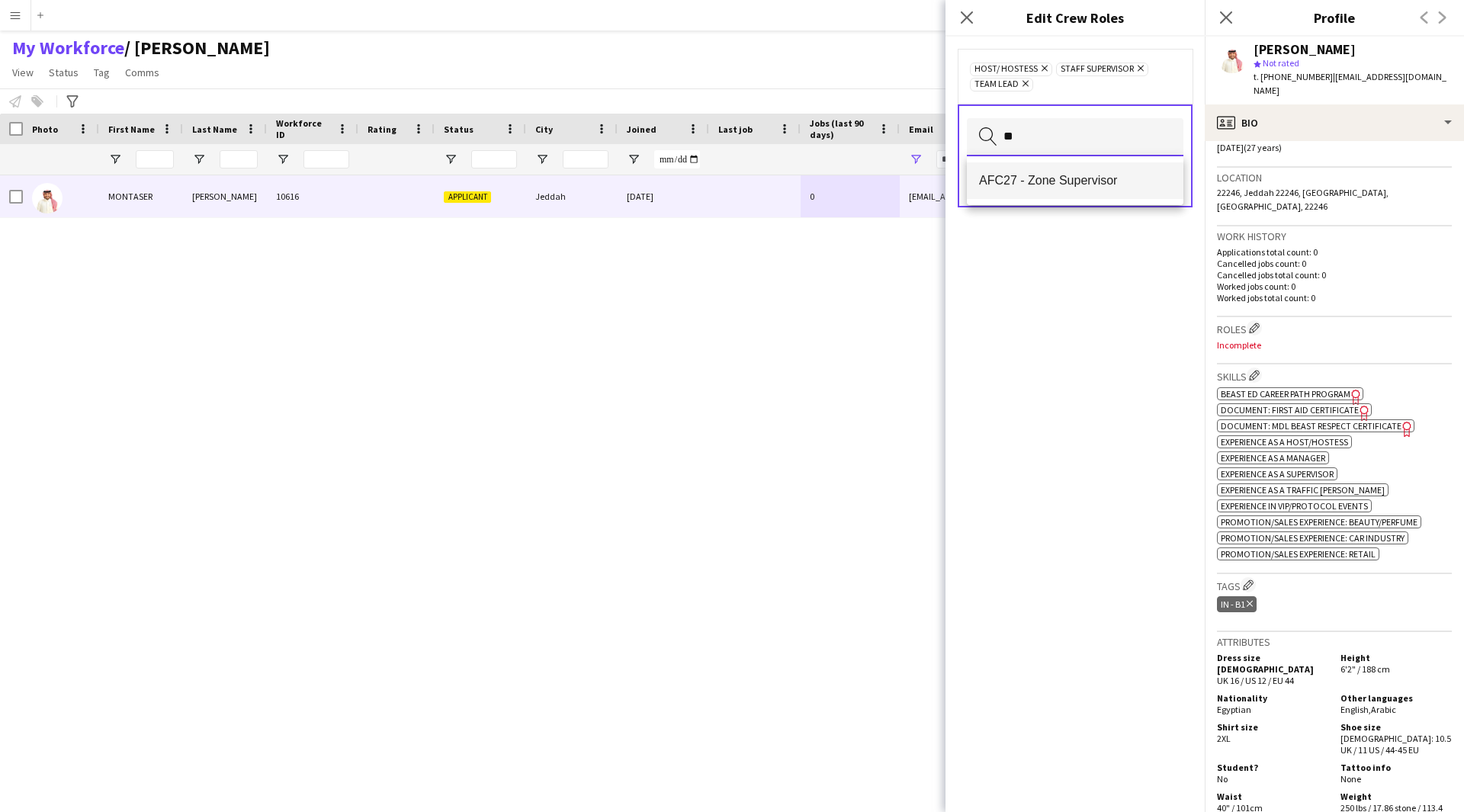
type input "*"
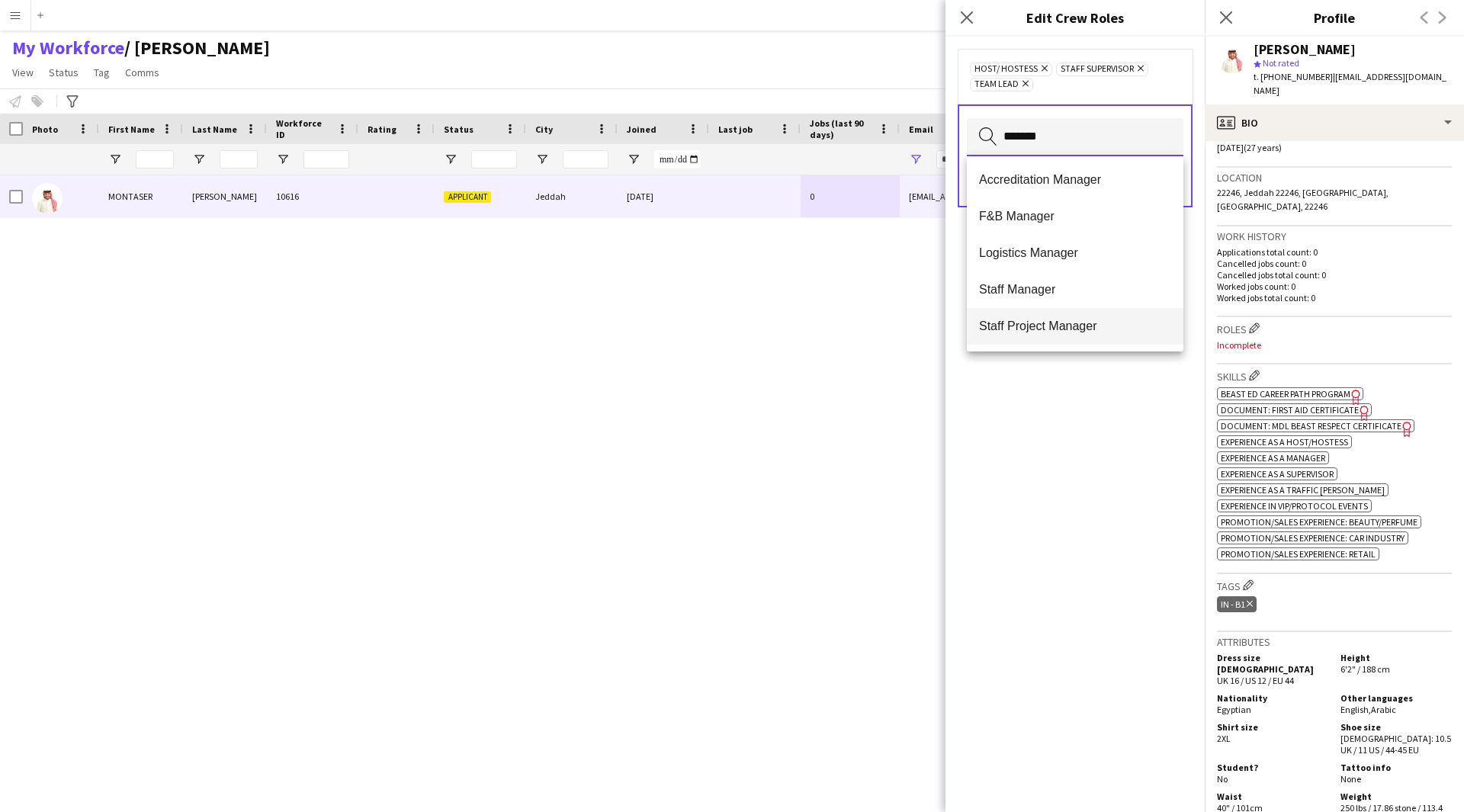
scroll to position [0, 0]
type input "*******"
click at [1095, 282] on mat-option "Staff Manager" at bounding box center [1075, 290] width 217 height 37
click at [1064, 485] on div "Host/ Hostess Remove Staff Manager Remove Staff Supervisor Remove Team Lead Rem…" at bounding box center [1074, 424] width 259 height 775
click at [1106, 143] on input "text" at bounding box center [1075, 137] width 217 height 38
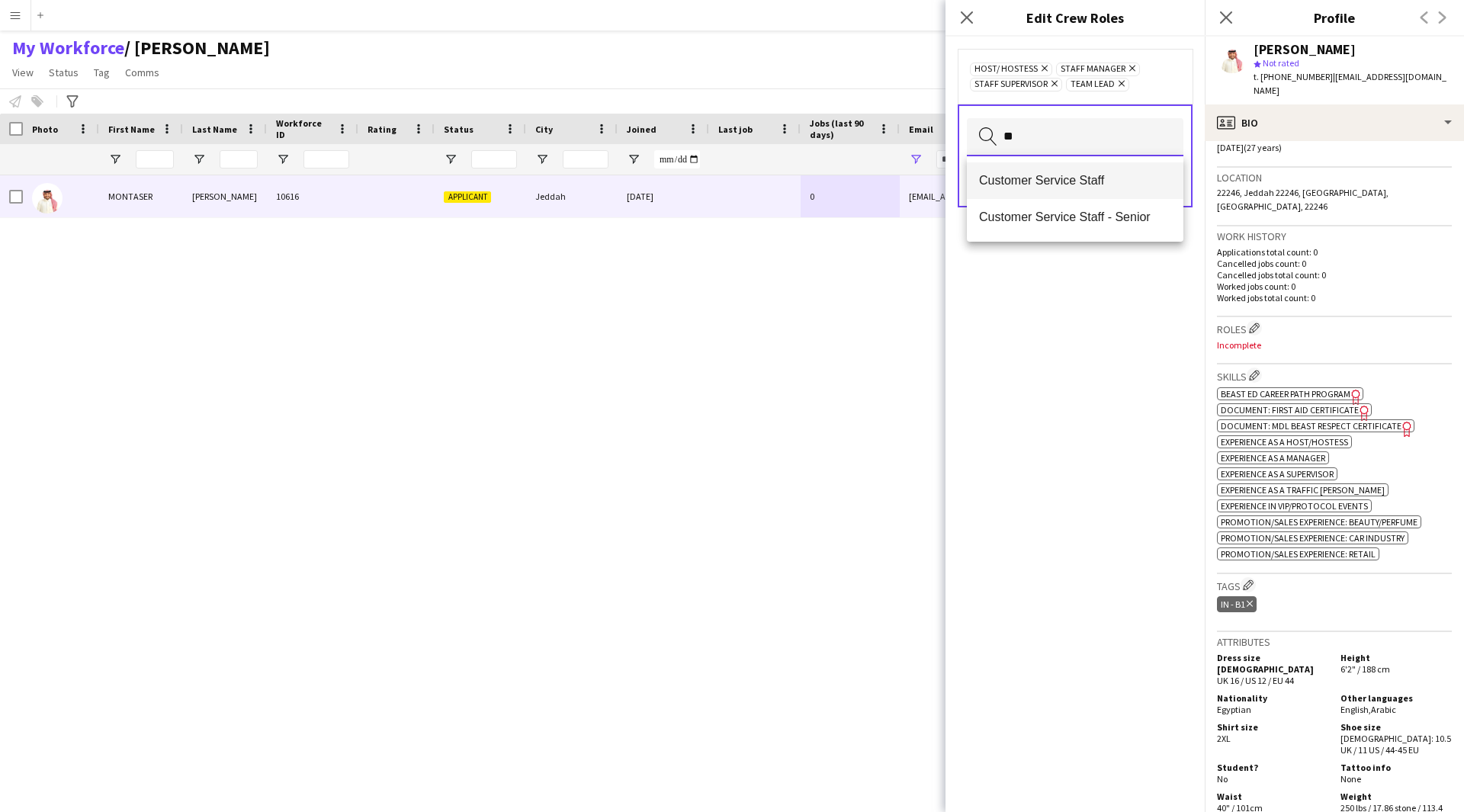
type input "**"
click at [1102, 183] on span "Customer Service Staff" at bounding box center [1075, 180] width 192 height 15
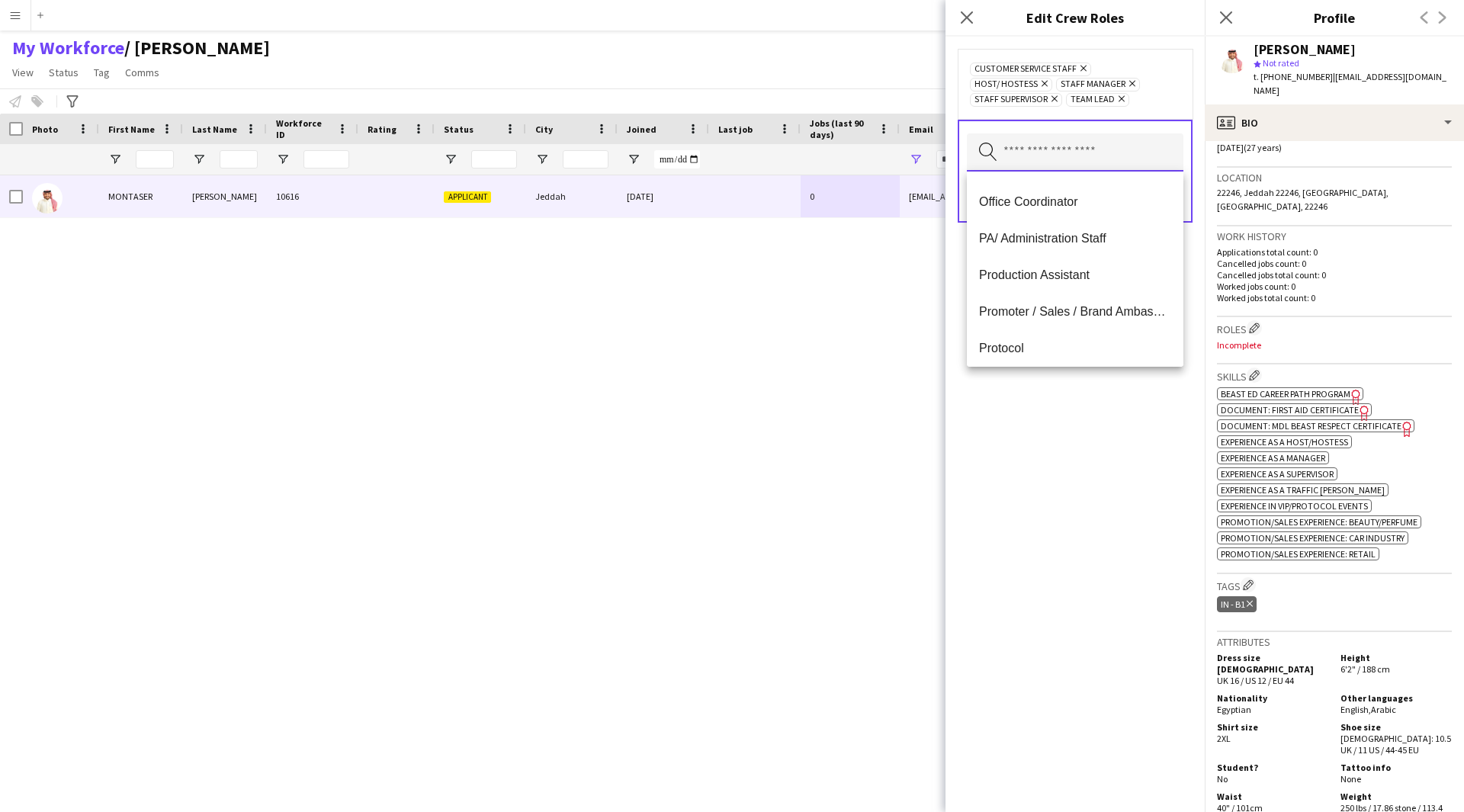
scroll to position [800, 0]
click at [1067, 469] on div "Customer Service Staff Remove Host/ Hostess Remove Staff Manager Remove Staff S…" at bounding box center [1074, 424] width 259 height 775
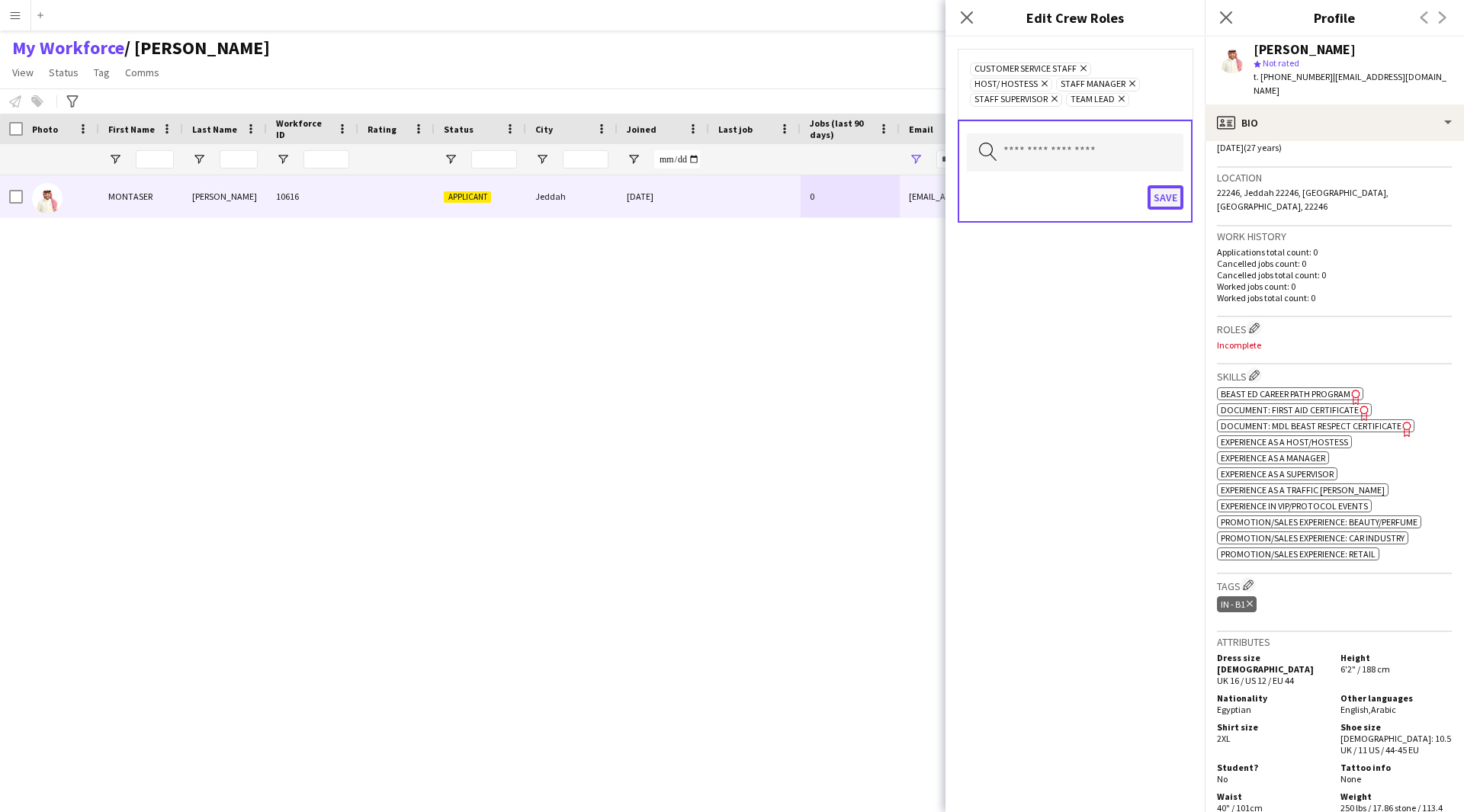
click at [1155, 200] on button "Save" at bounding box center [1166, 197] width 36 height 24
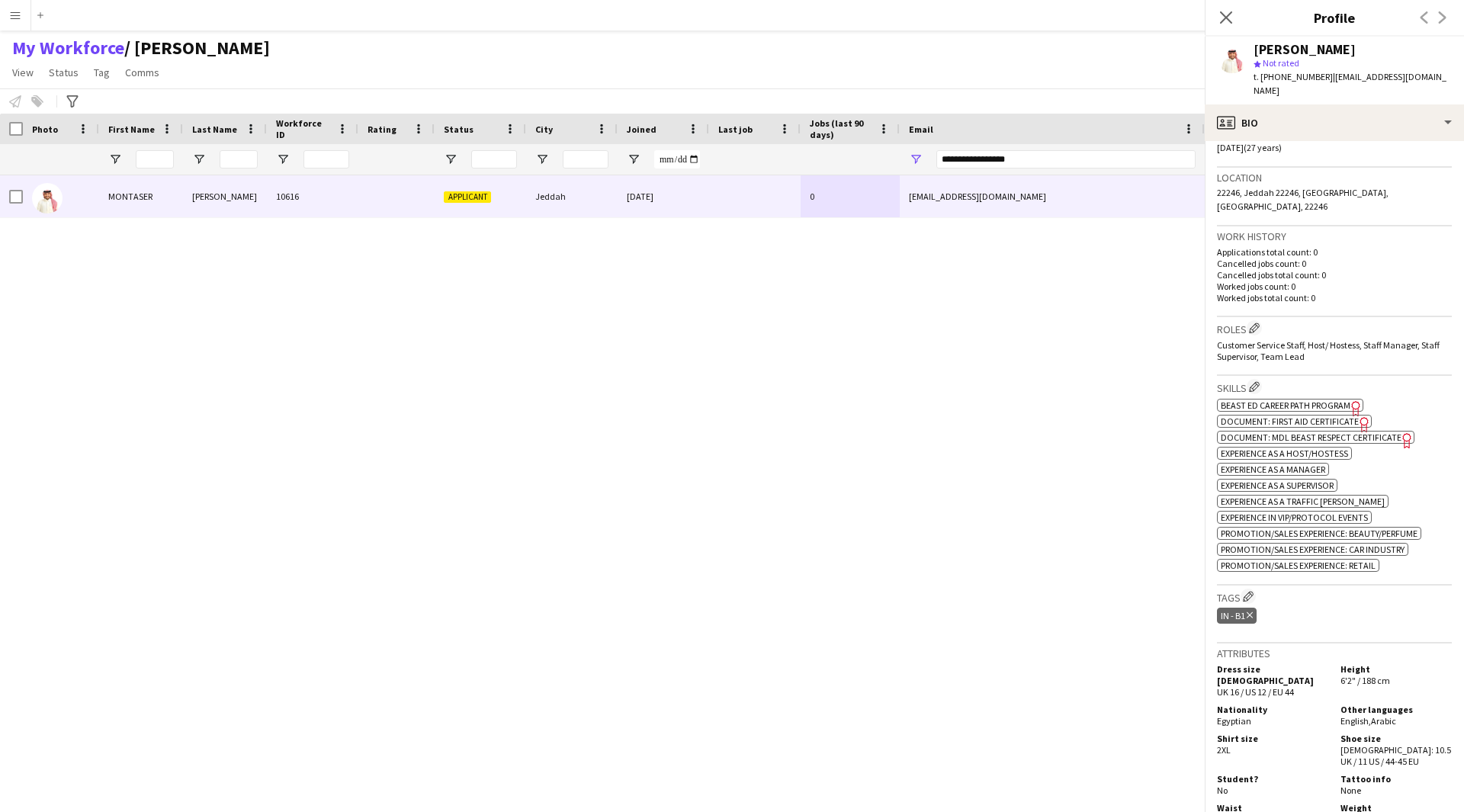
scroll to position [667, 0]
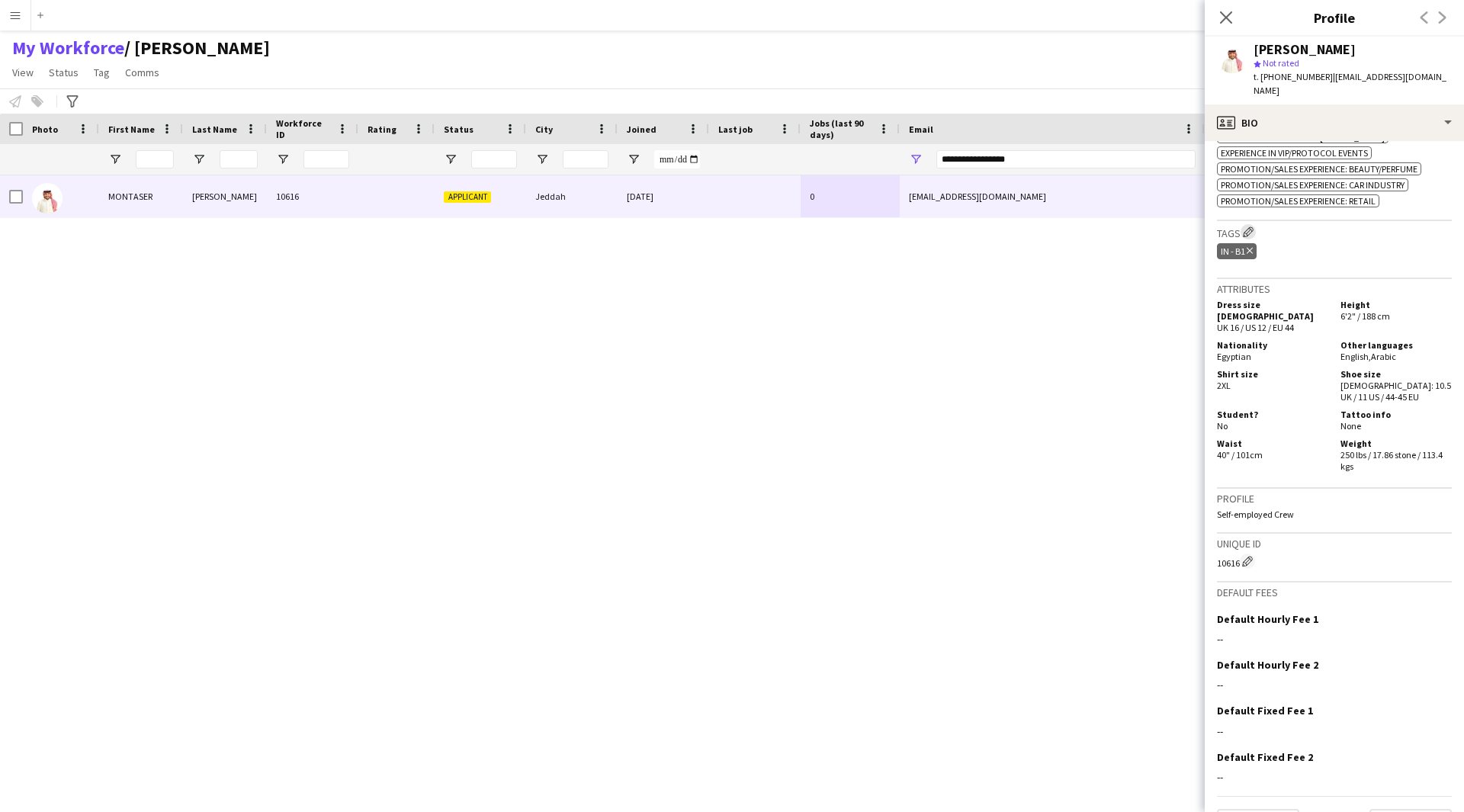
click at [1252, 226] on app-icon "Edit crew company tags" at bounding box center [1249, 232] width 11 height 11
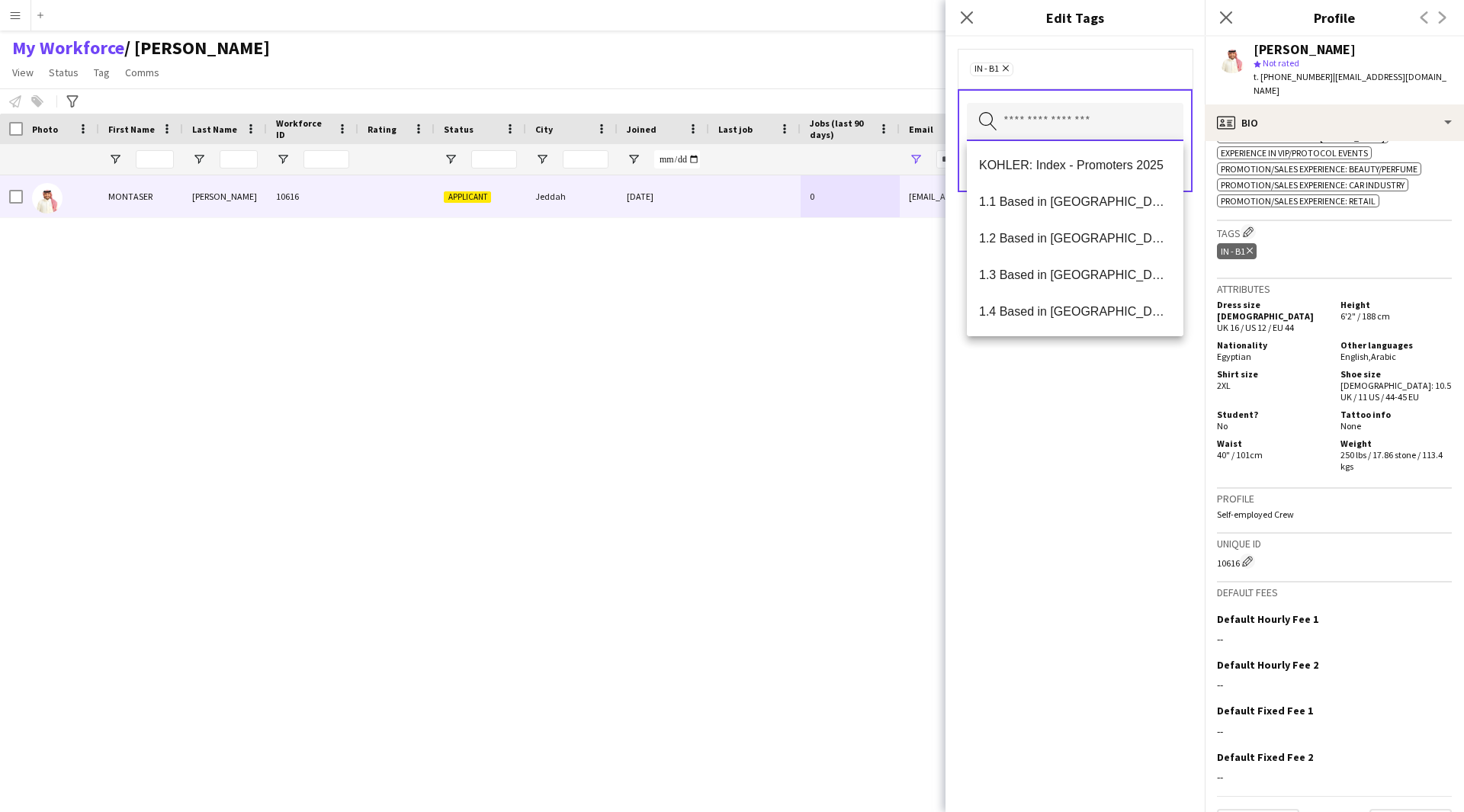
click at [1043, 113] on input "text" at bounding box center [1075, 122] width 217 height 38
click at [1066, 191] on mat-option "1.1 Based in [GEOGRAPHIC_DATA]" at bounding box center [1075, 202] width 217 height 37
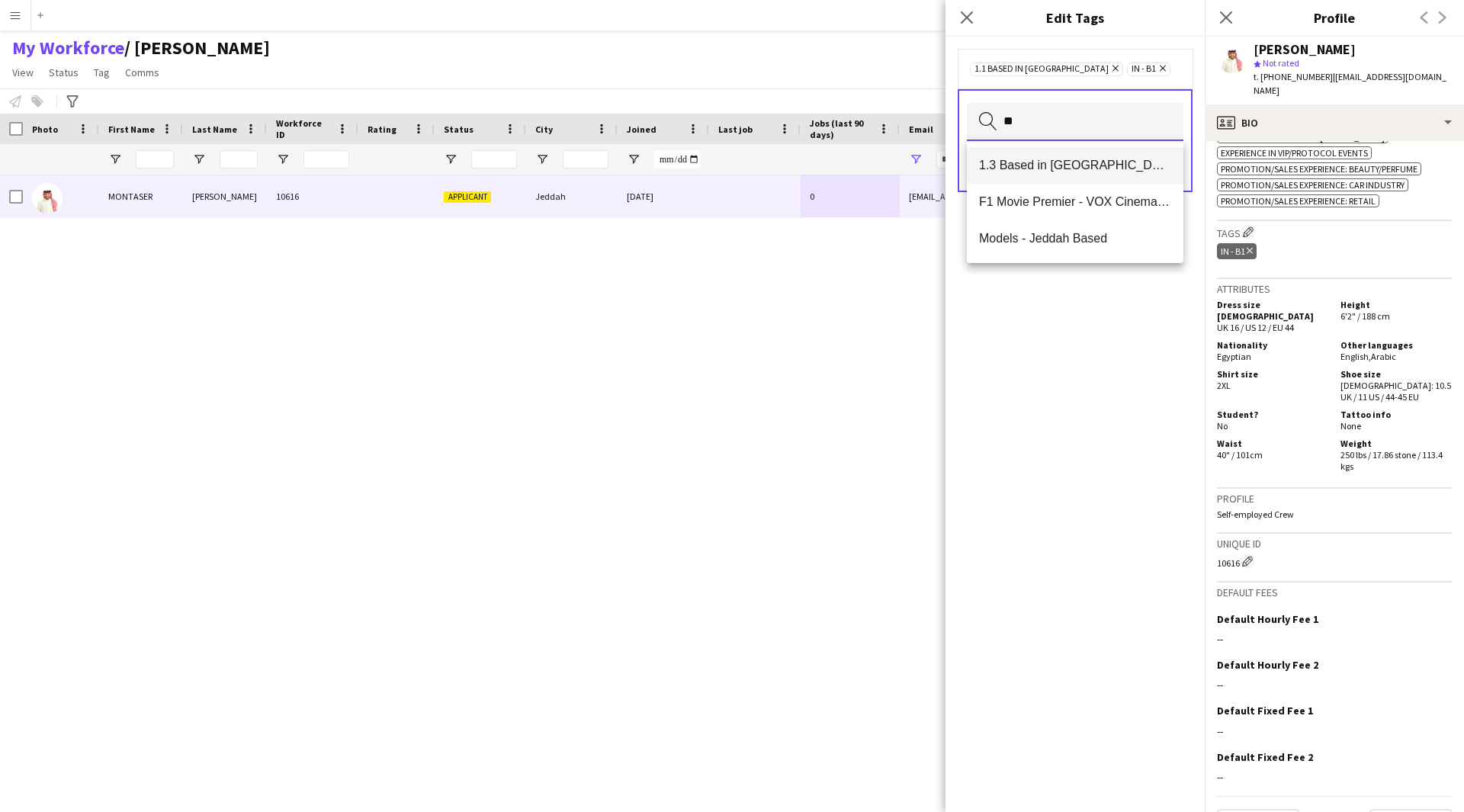
type input "**"
click at [1075, 167] on span "1.3 Based in [GEOGRAPHIC_DATA]" at bounding box center [1075, 165] width 192 height 15
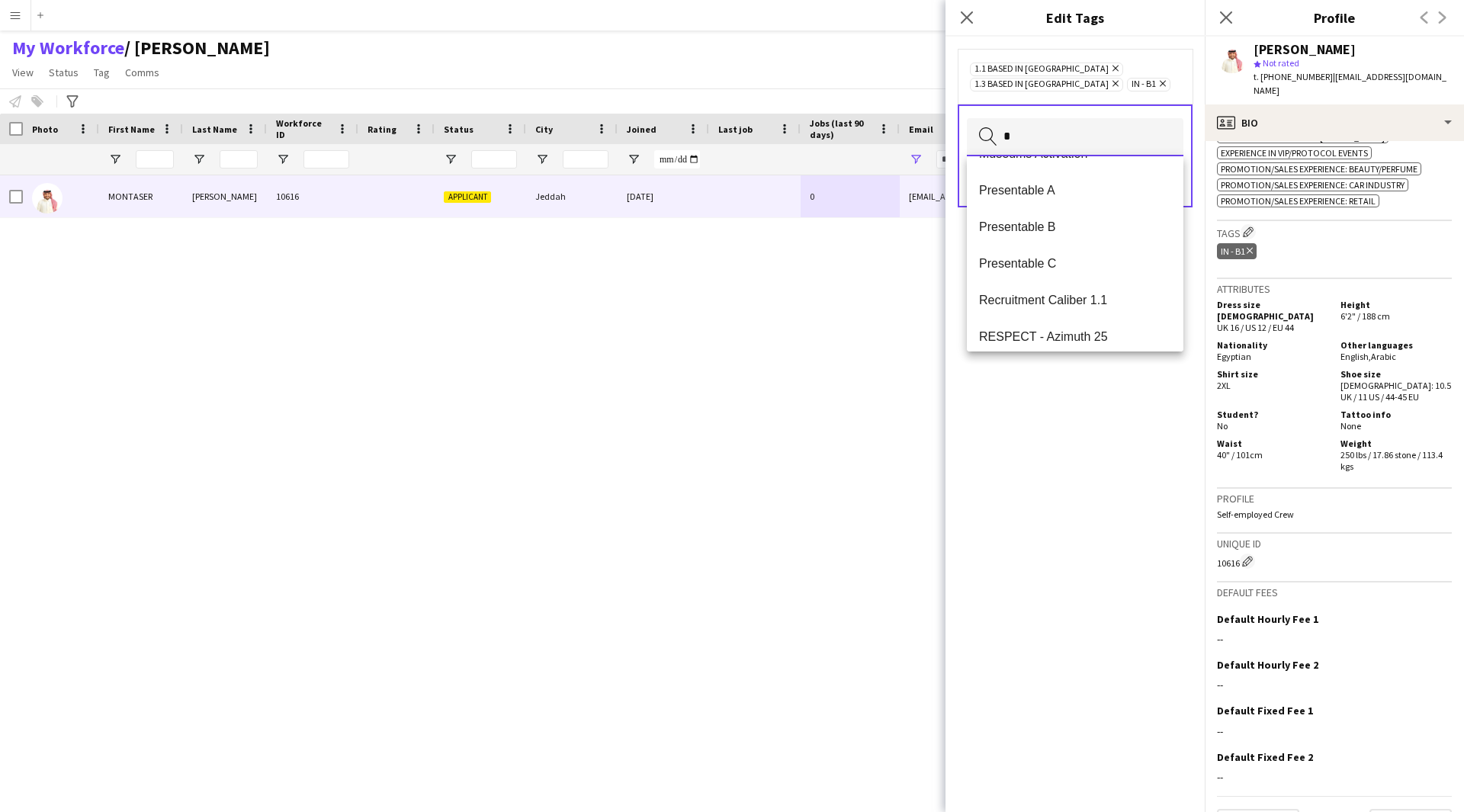
scroll to position [1309, 0]
type input "*"
click at [1047, 192] on span "Presentable A" at bounding box center [1075, 189] width 192 height 15
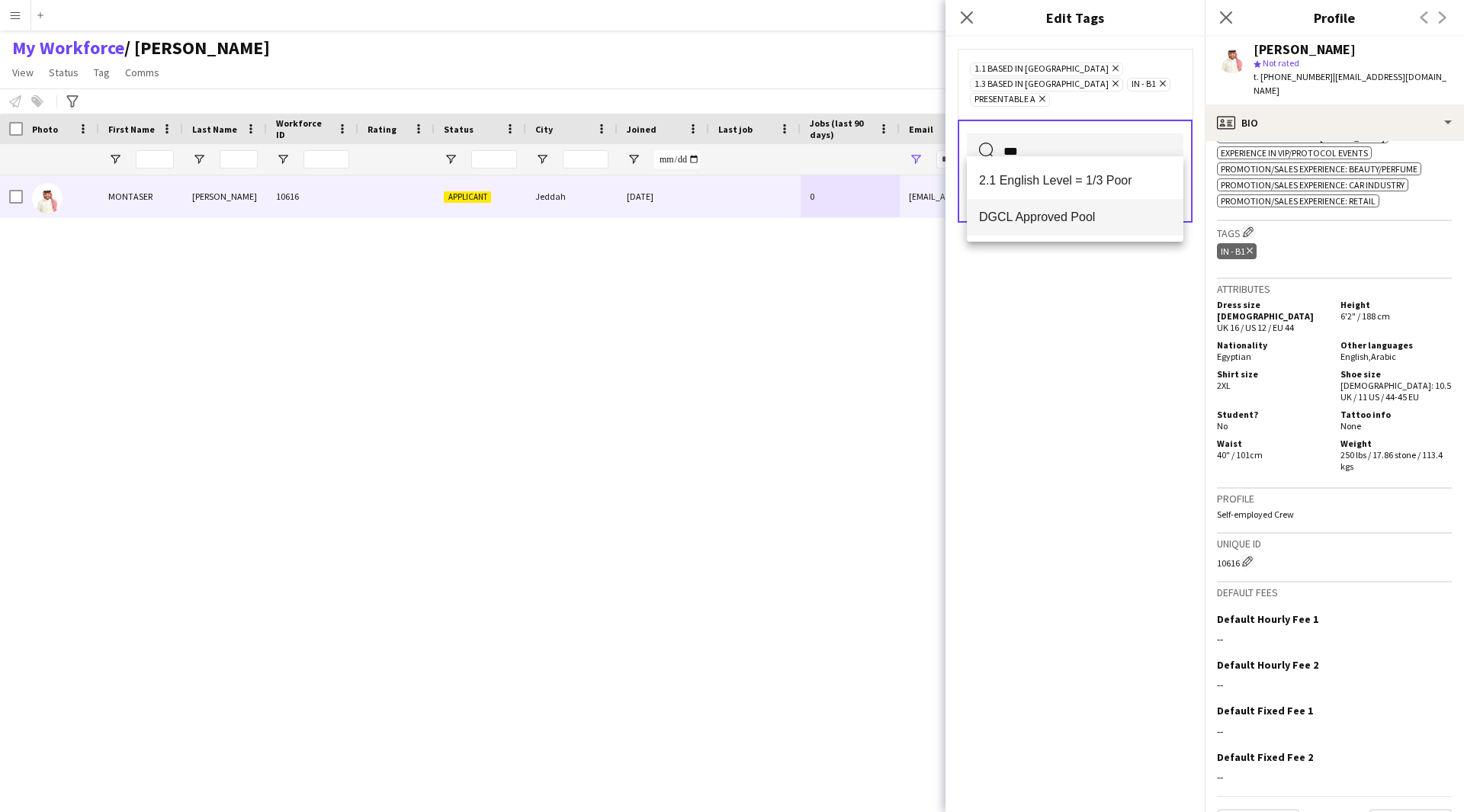
type input "***"
click at [1068, 213] on span "DGCL Approved Pool" at bounding box center [1075, 217] width 192 height 15
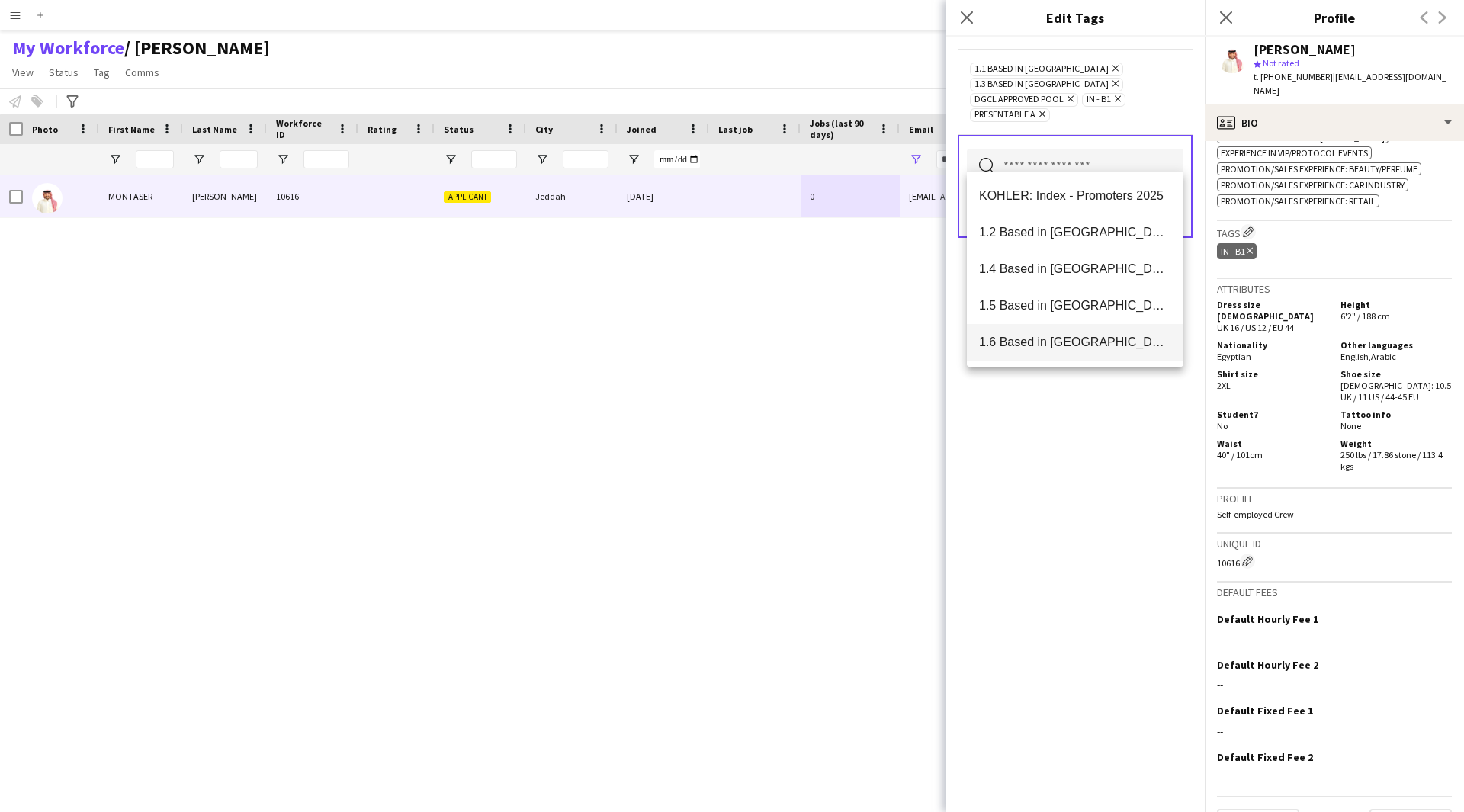
click at [1155, 351] on mat-option "1.6 Based in [GEOGRAPHIC_DATA]" at bounding box center [1075, 342] width 217 height 37
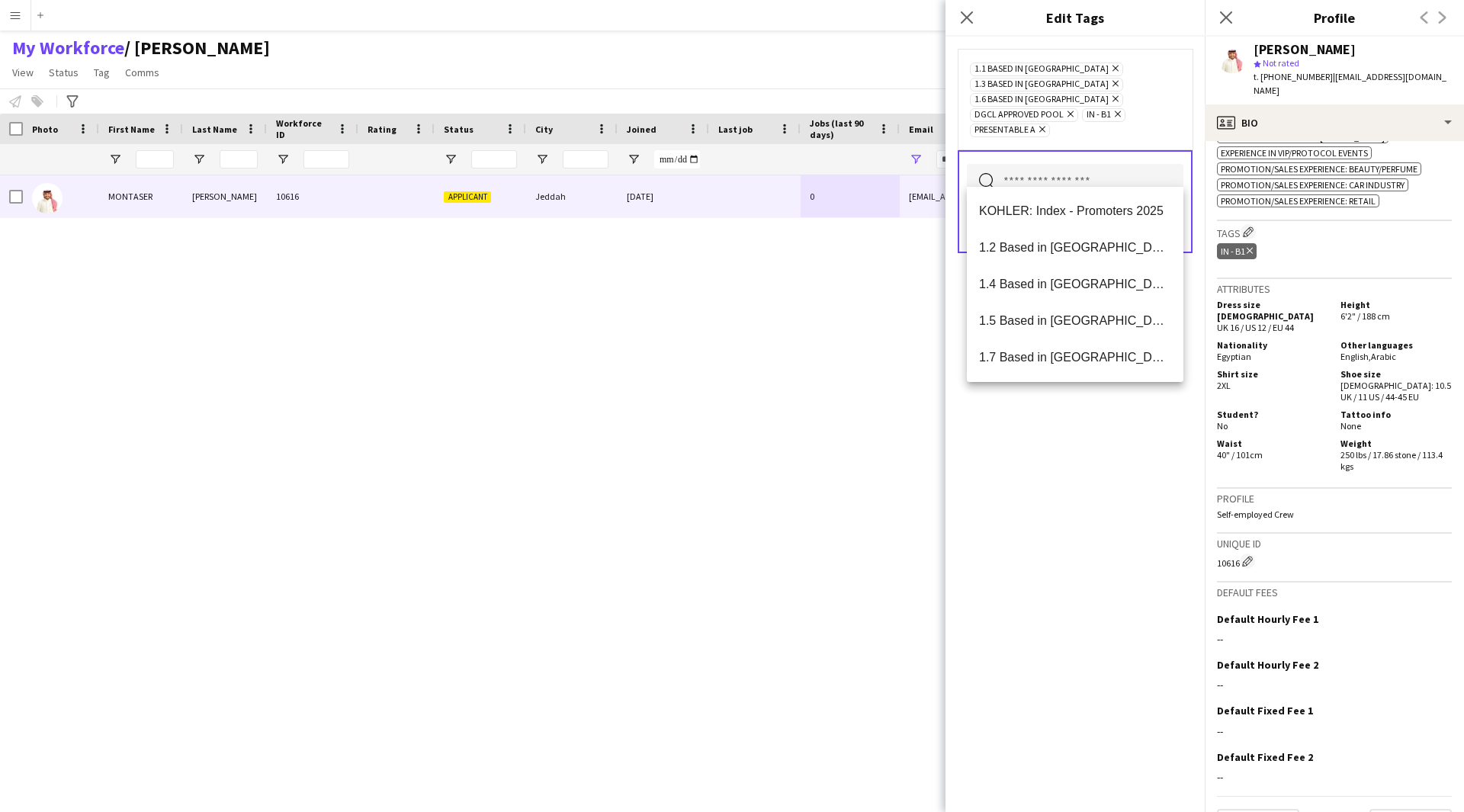
click at [1100, 112] on div "1.1 Based in [GEOGRAPHIC_DATA] Remove 1.3 Based in [GEOGRAPHIC_DATA] Remove 1.6…" at bounding box center [1075, 99] width 210 height 76
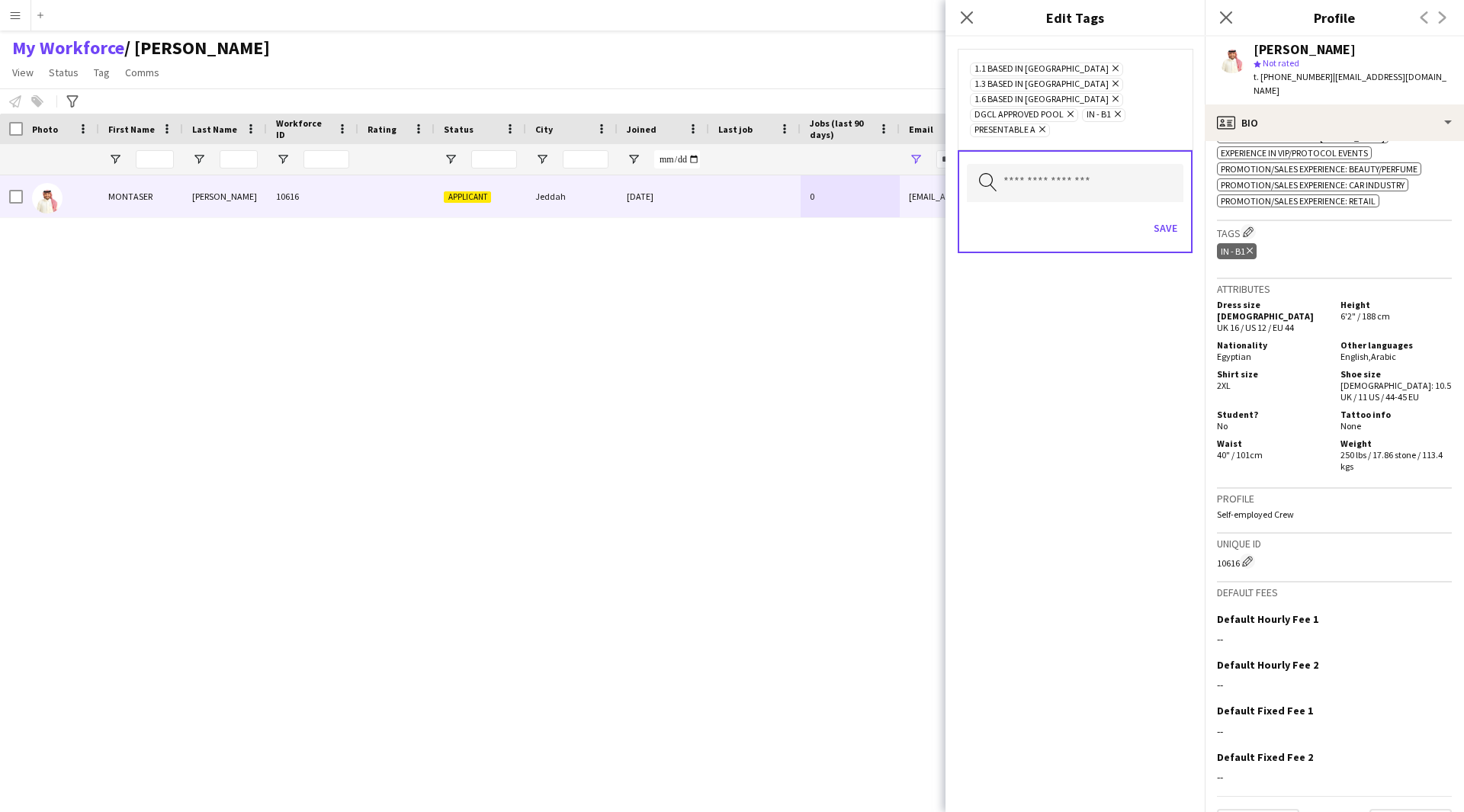
click at [1069, 111] on icon at bounding box center [1070, 114] width 6 height 6
click at [1113, 96] on icon at bounding box center [1116, 99] width 6 height 6
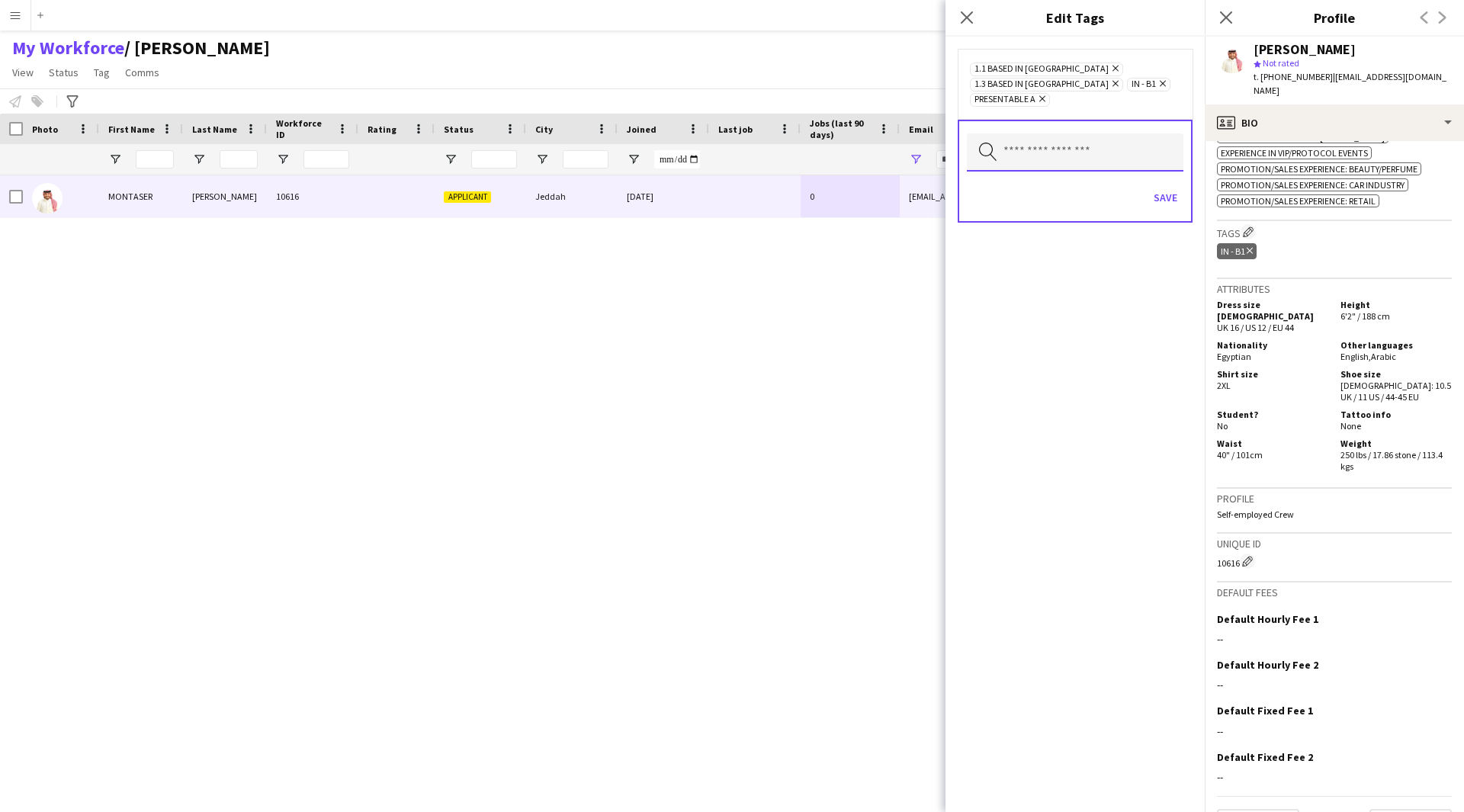
click at [1099, 139] on input "text" at bounding box center [1075, 153] width 217 height 38
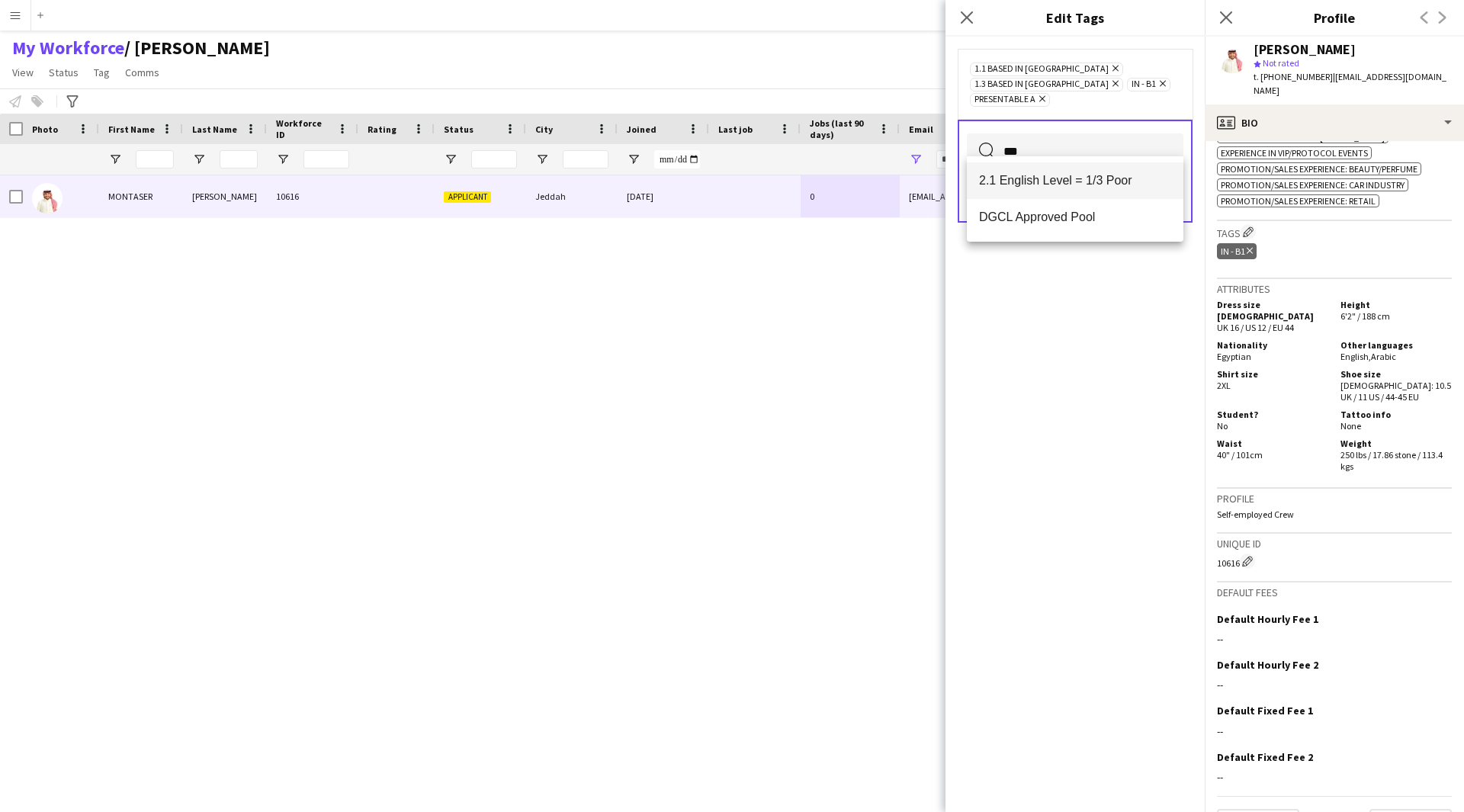
type input "***"
click at [1100, 185] on span "2.1 English Level = 1/3 Poor" at bounding box center [1075, 180] width 192 height 15
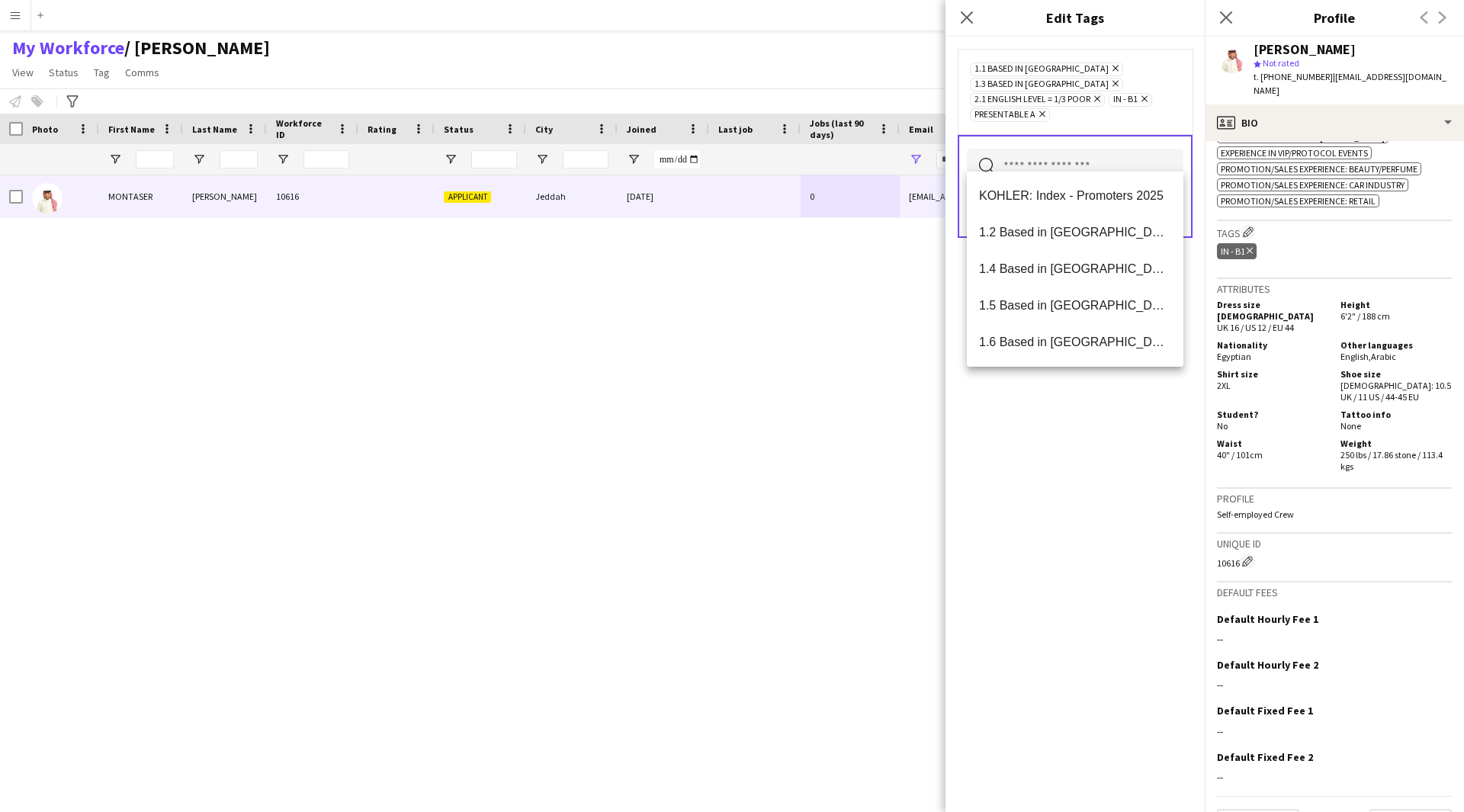
click at [1083, 533] on div "1.1 Based in [GEOGRAPHIC_DATA] Remove 1.3 Based in [GEOGRAPHIC_DATA] Remove 2.1…" at bounding box center [1074, 424] width 259 height 775
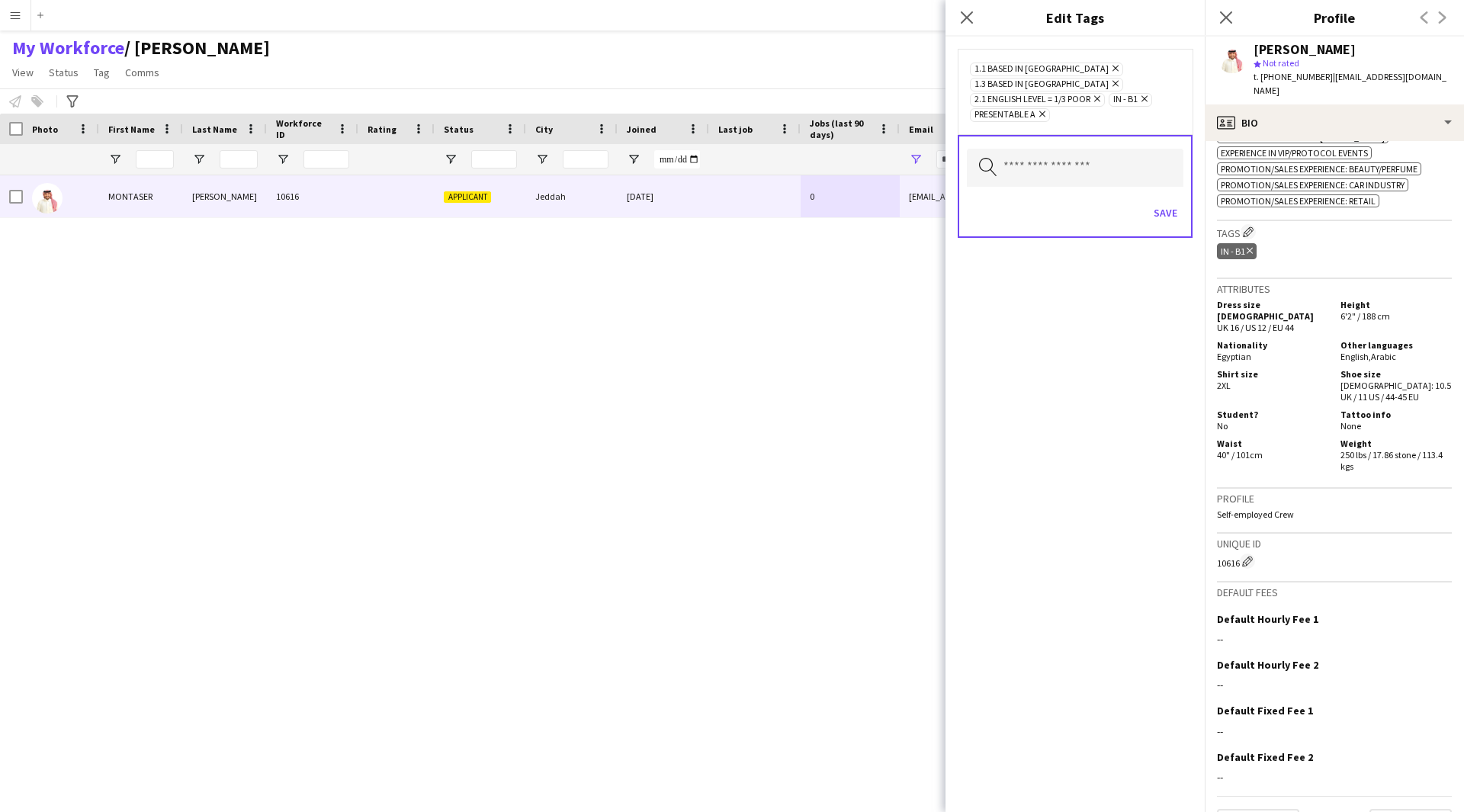
click at [1167, 193] on div "Save" at bounding box center [1075, 215] width 217 height 44
click at [1164, 200] on button "Save" at bounding box center [1166, 212] width 36 height 24
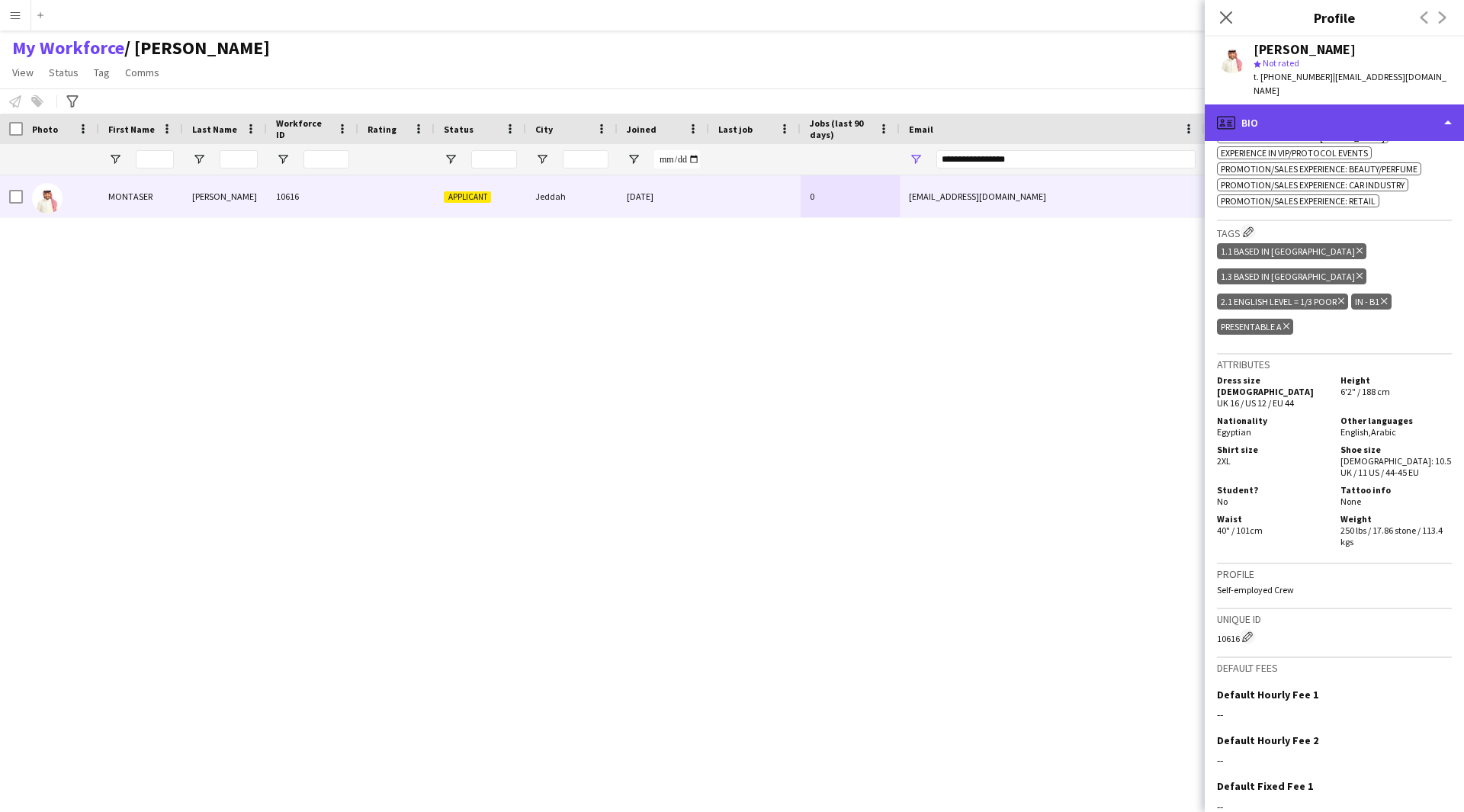
click at [1357, 105] on div "profile Bio" at bounding box center [1334, 123] width 259 height 37
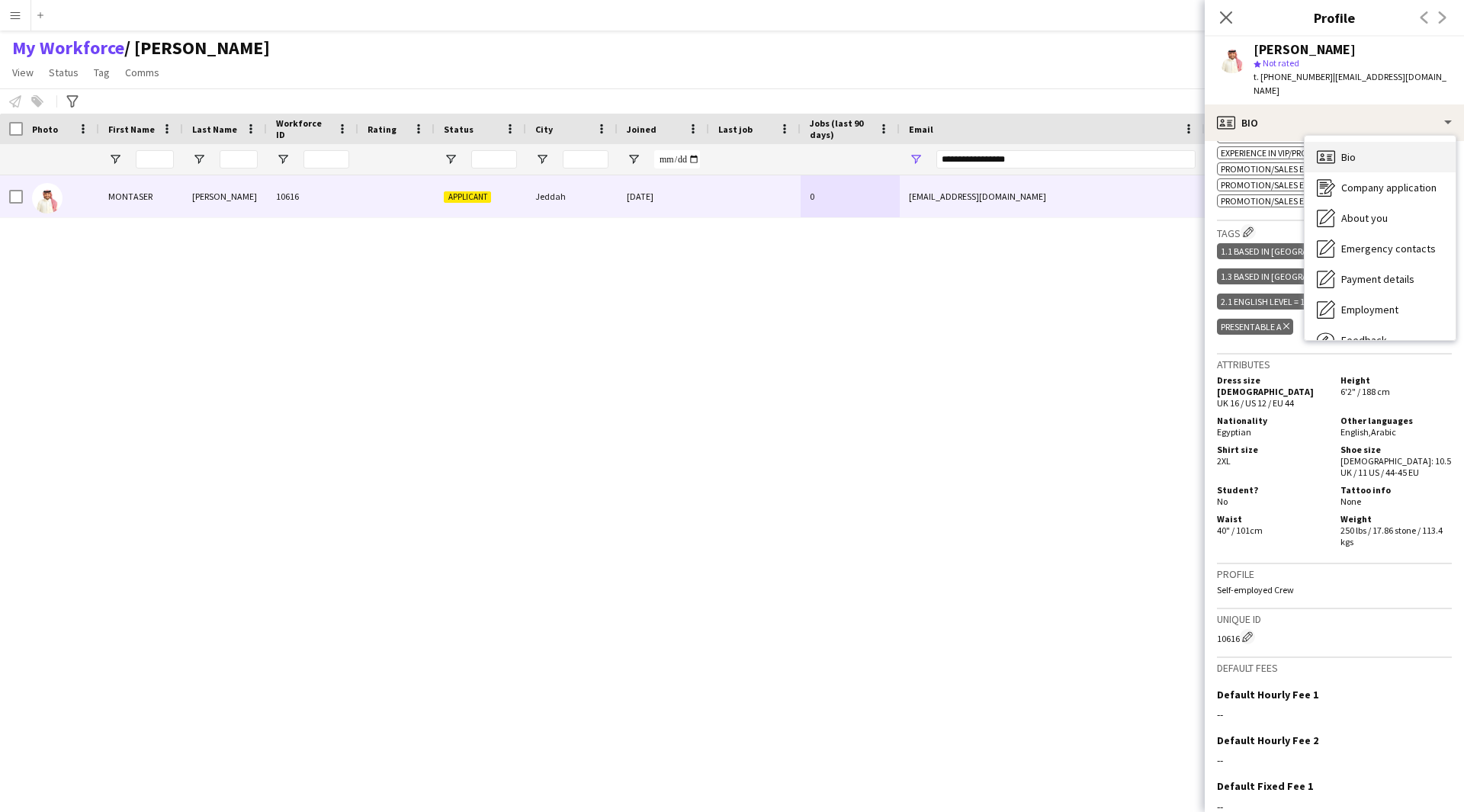
click at [1365, 146] on div "Bio Bio" at bounding box center [1379, 156] width 151 height 31
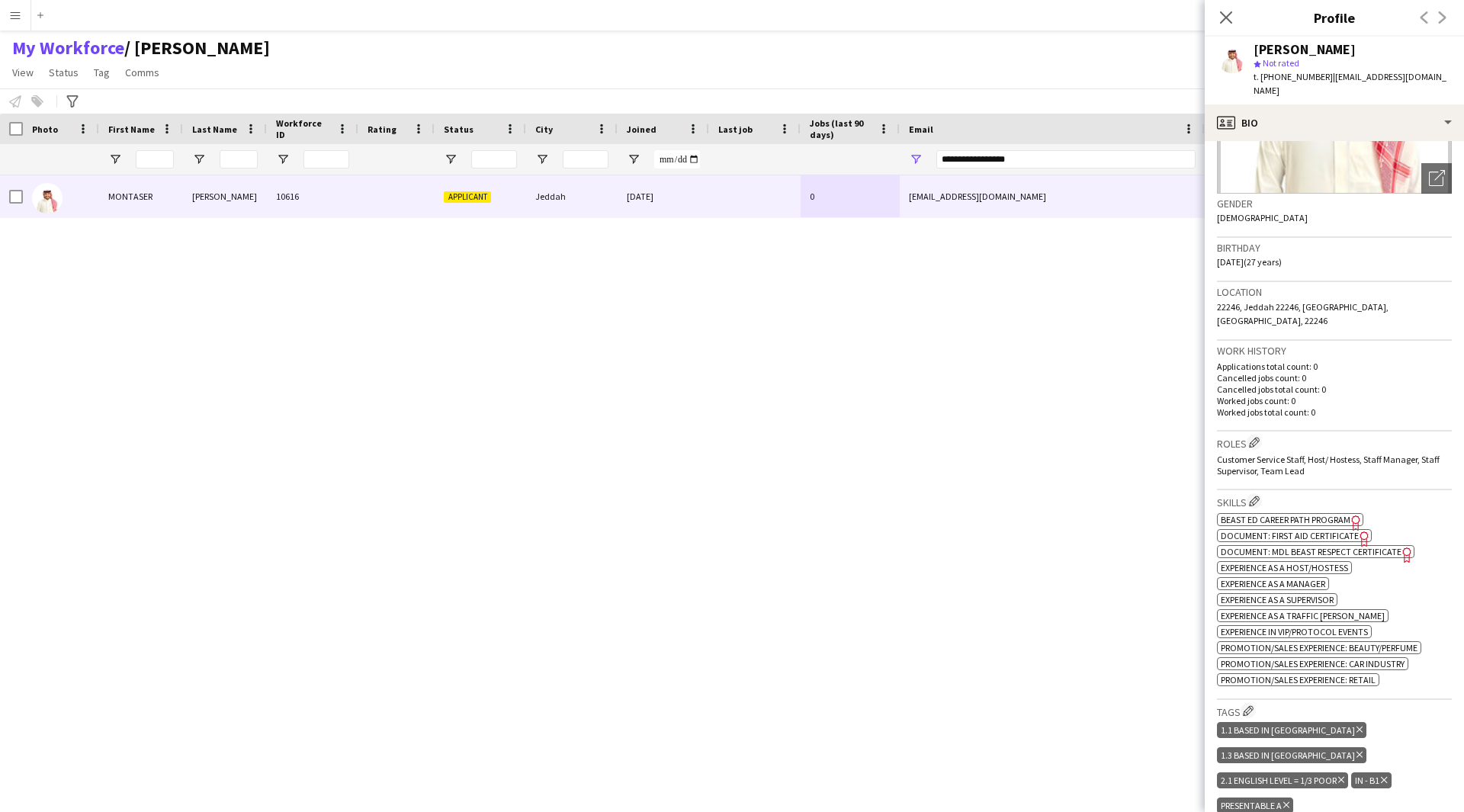
scroll to position [0, 0]
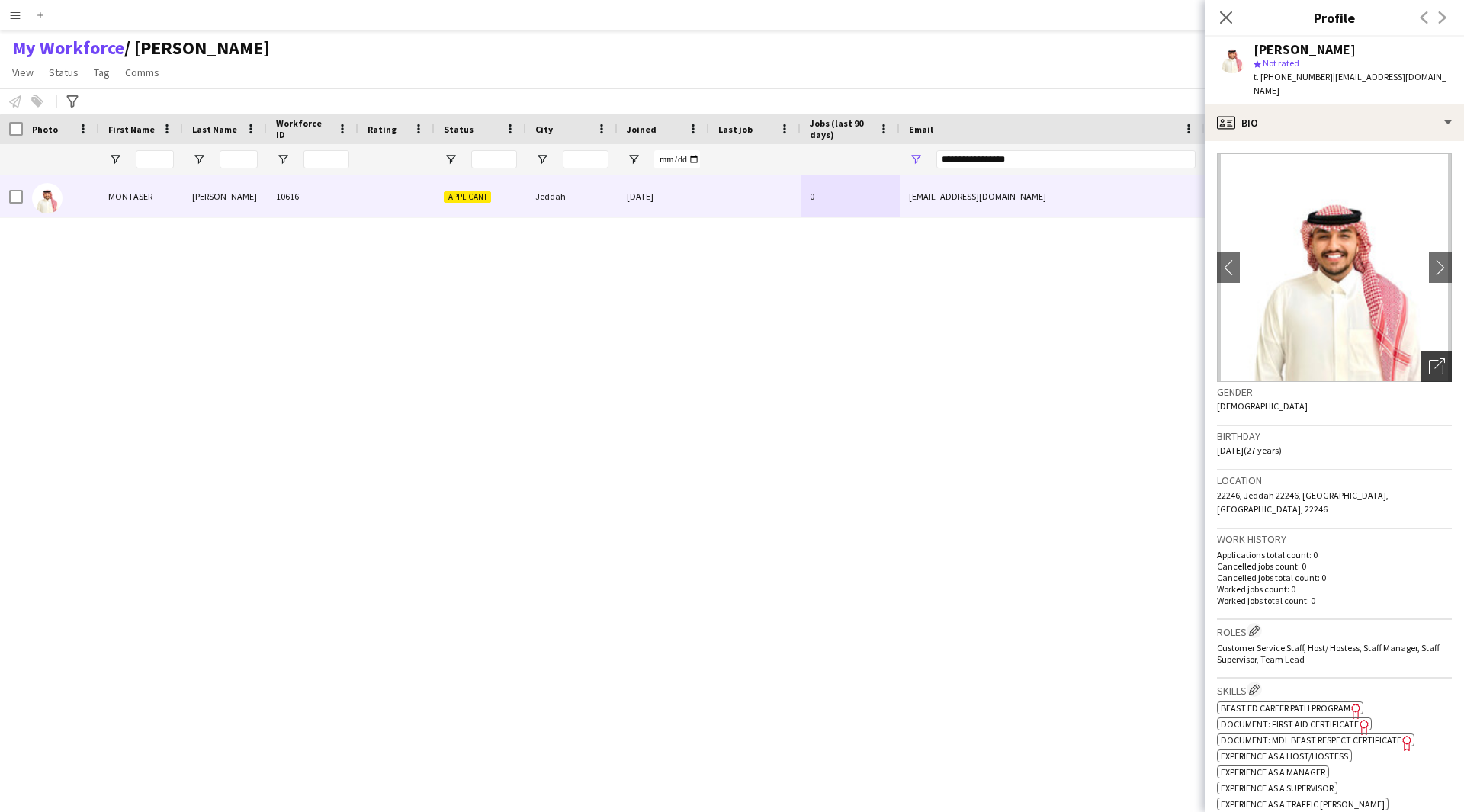
click at [1429, 358] on icon "Open photos pop-in" at bounding box center [1437, 366] width 16 height 16
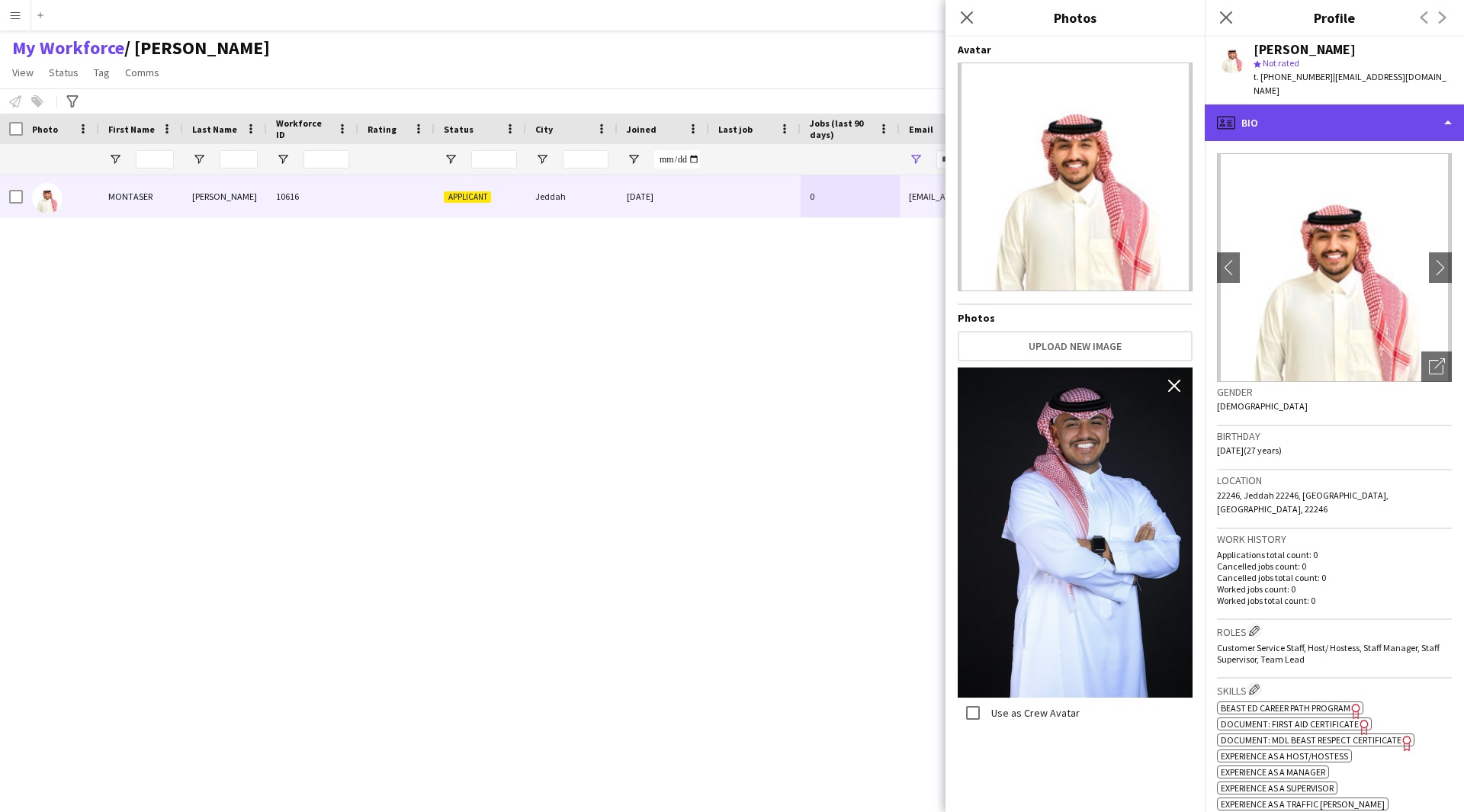
click at [1376, 105] on div "profile Bio" at bounding box center [1334, 123] width 259 height 37
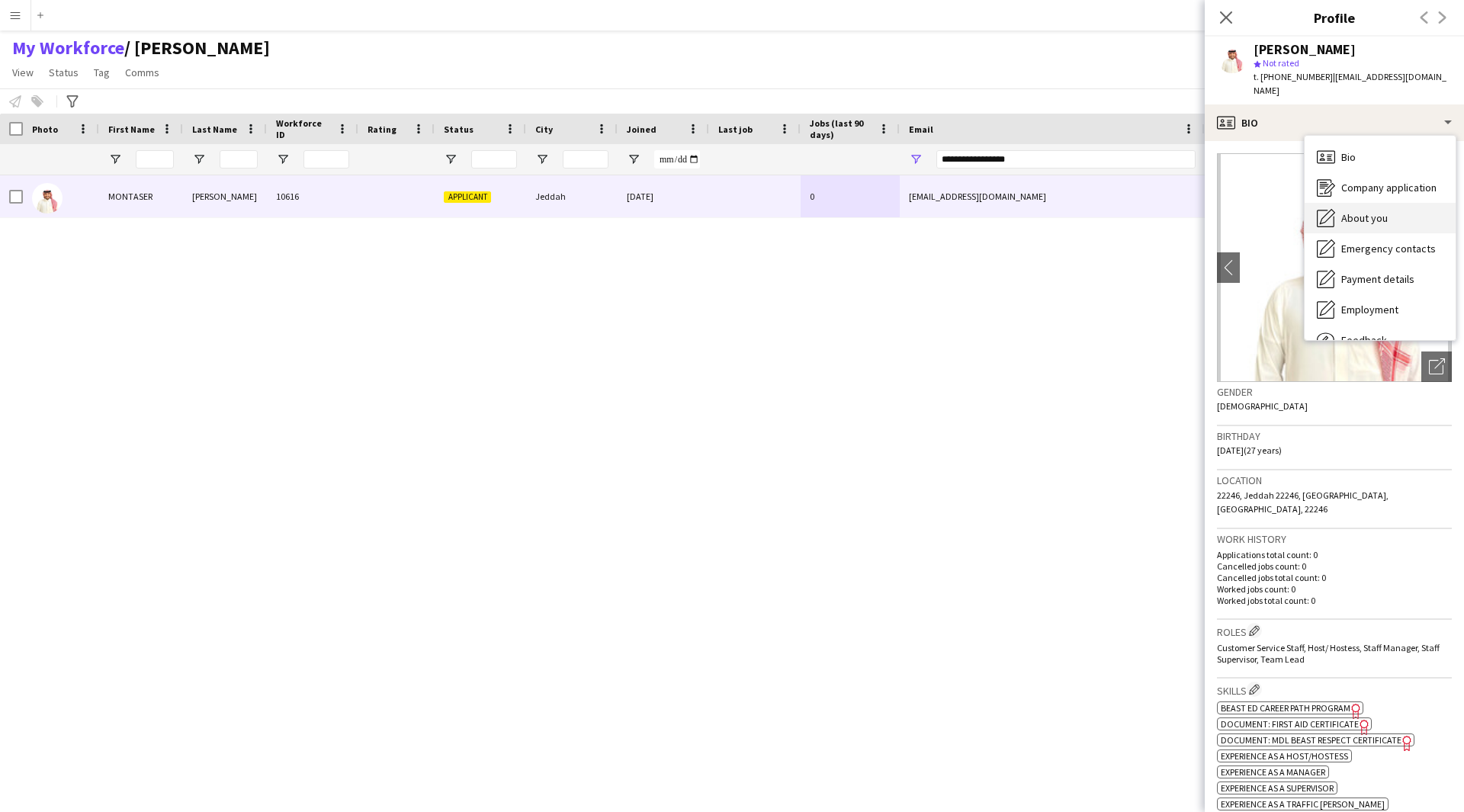
click at [1377, 211] on span "About you" at bounding box center [1364, 218] width 46 height 14
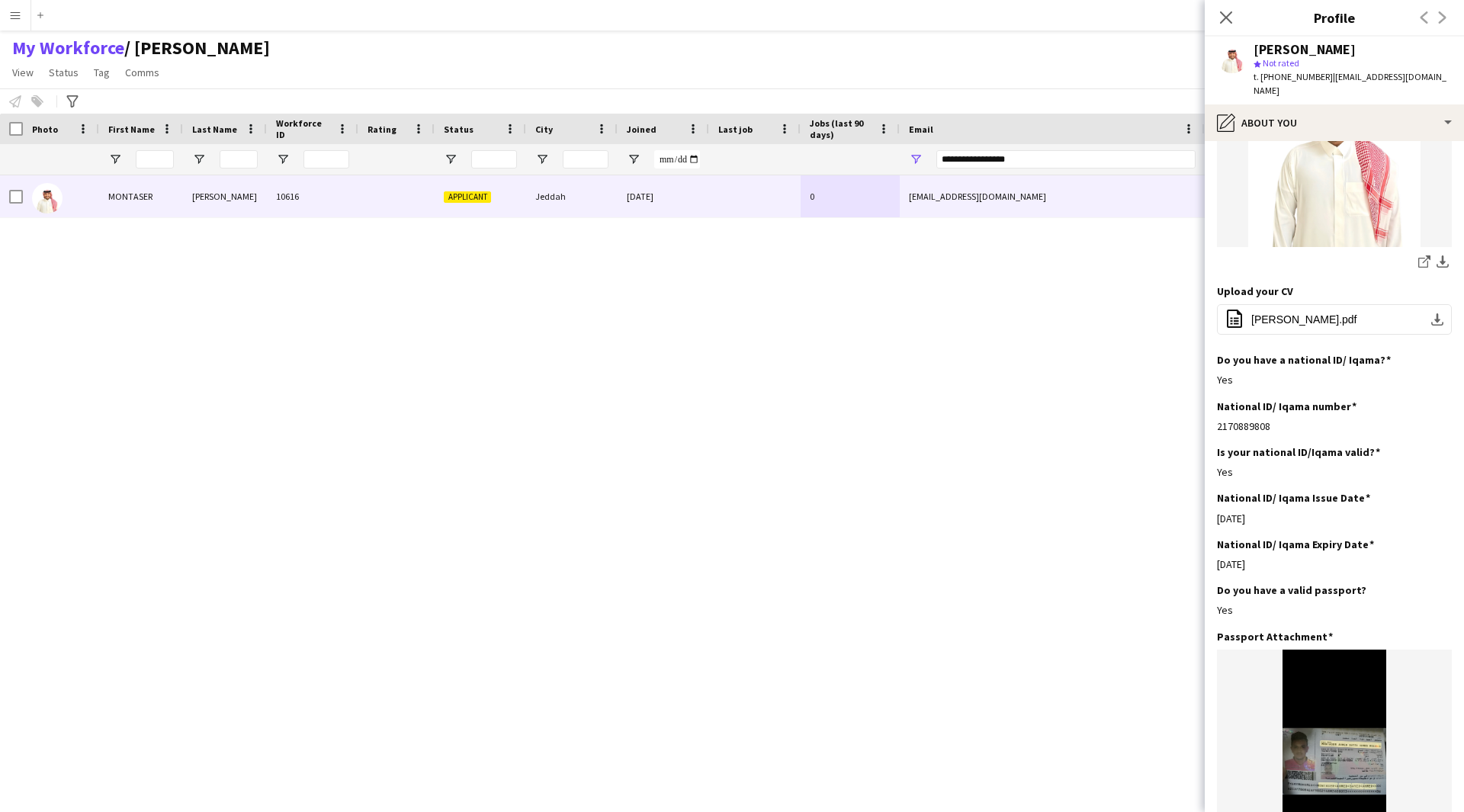
scroll to position [279, 0]
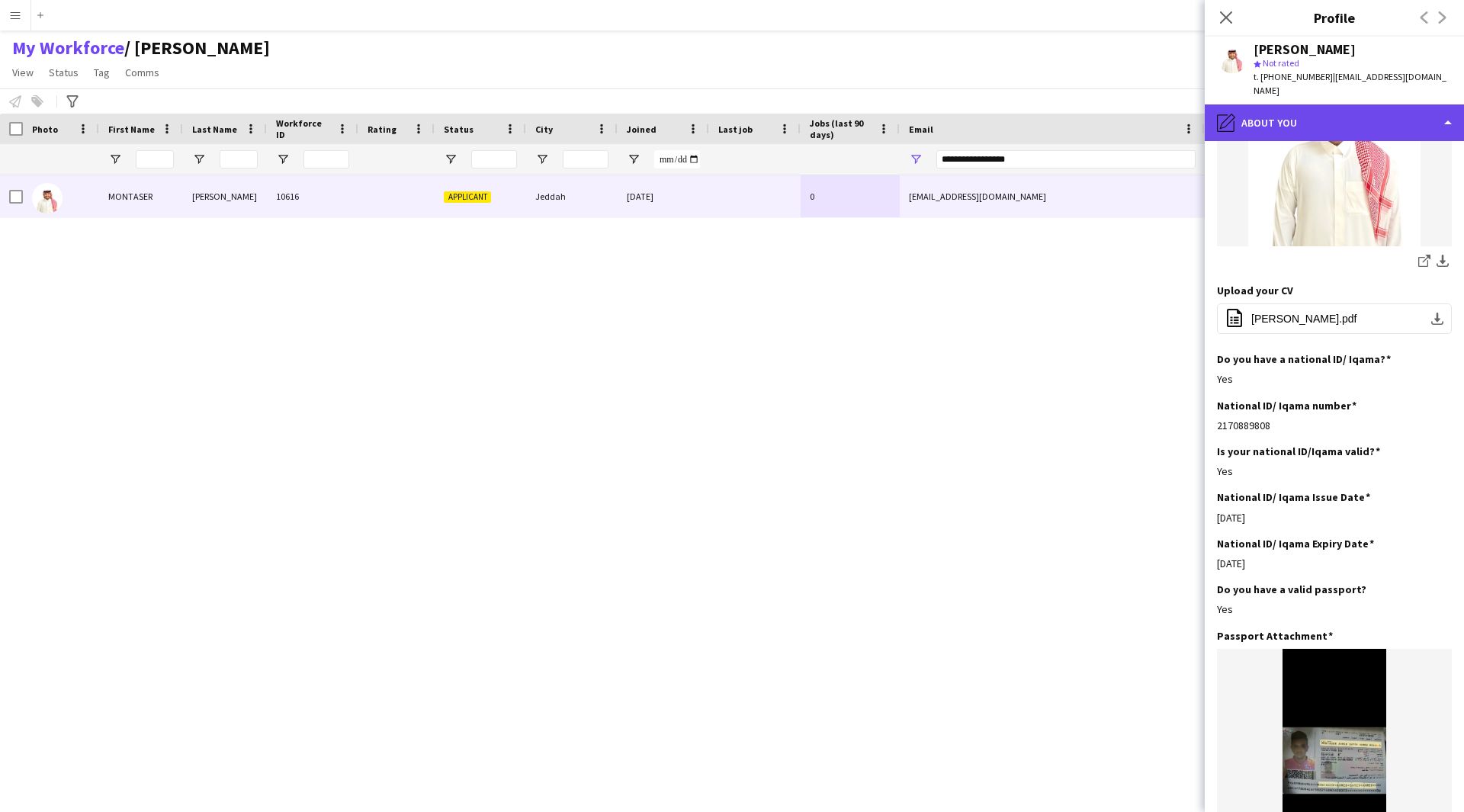
click at [1337, 120] on div "pencil4 About you" at bounding box center [1334, 123] width 259 height 37
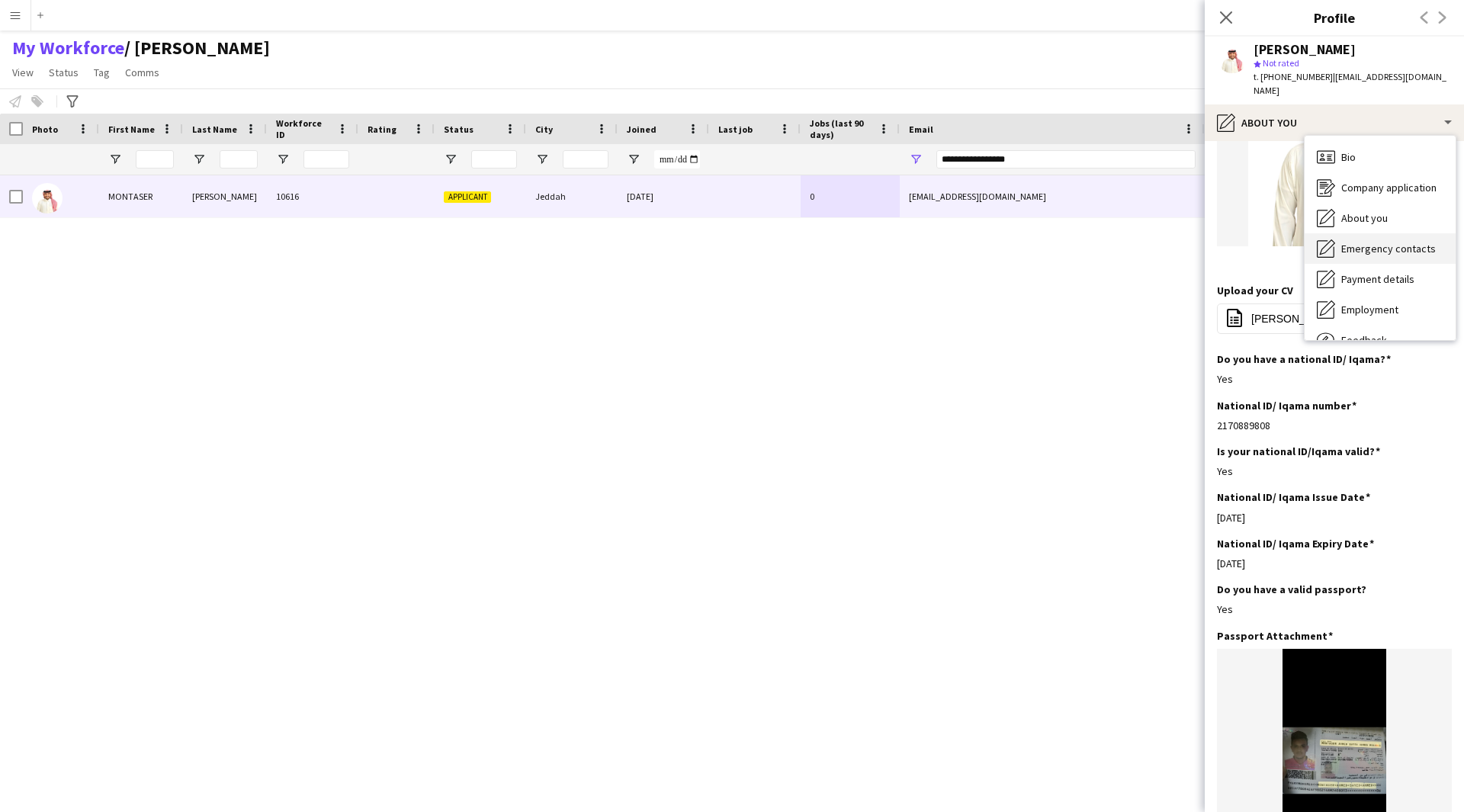
click at [1373, 242] on span "Emergency contacts" at bounding box center [1388, 249] width 95 height 14
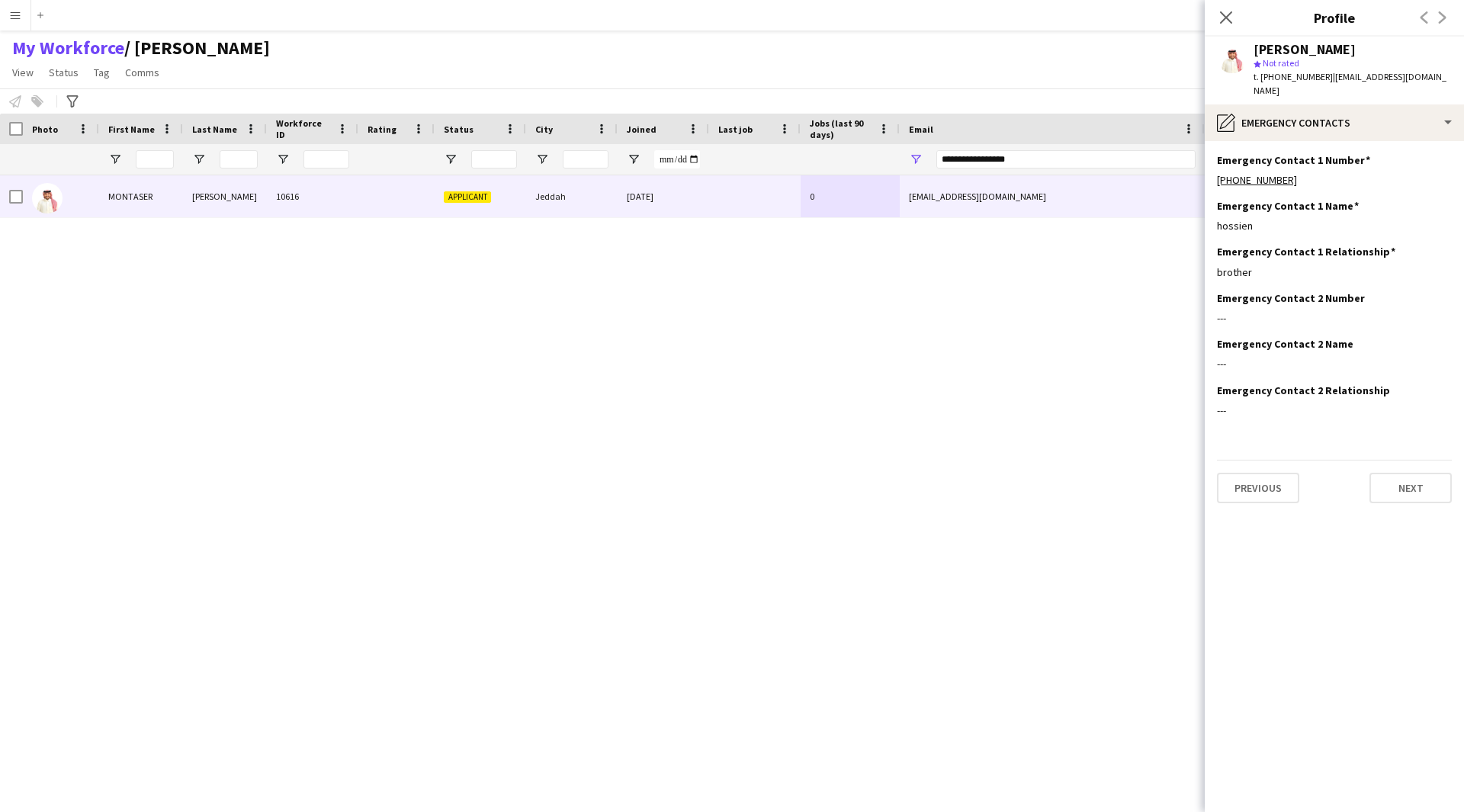
scroll to position [0, 0]
click at [1313, 125] on div "pencil4 Emergency contacts" at bounding box center [1334, 123] width 259 height 37
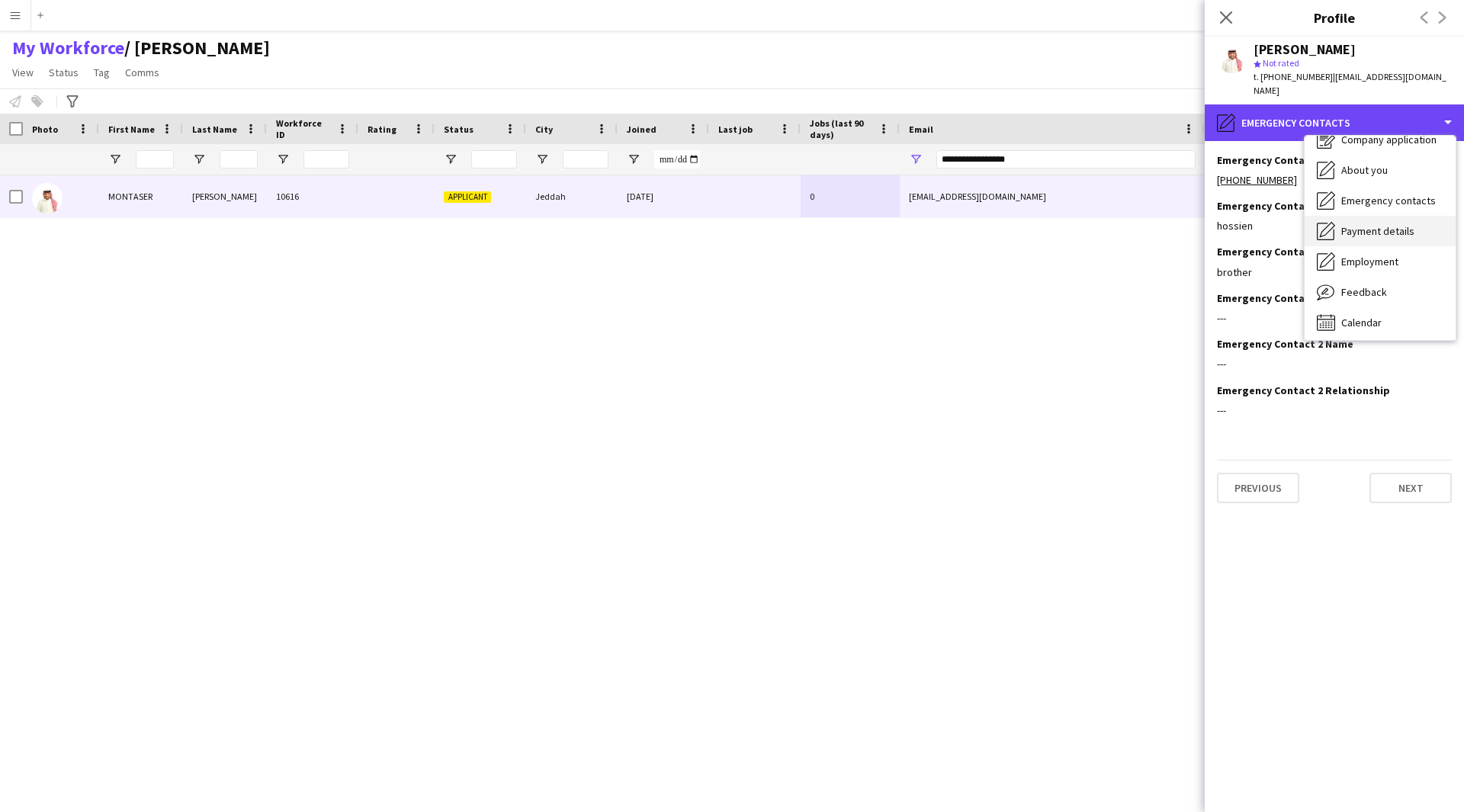
scroll to position [52, 0]
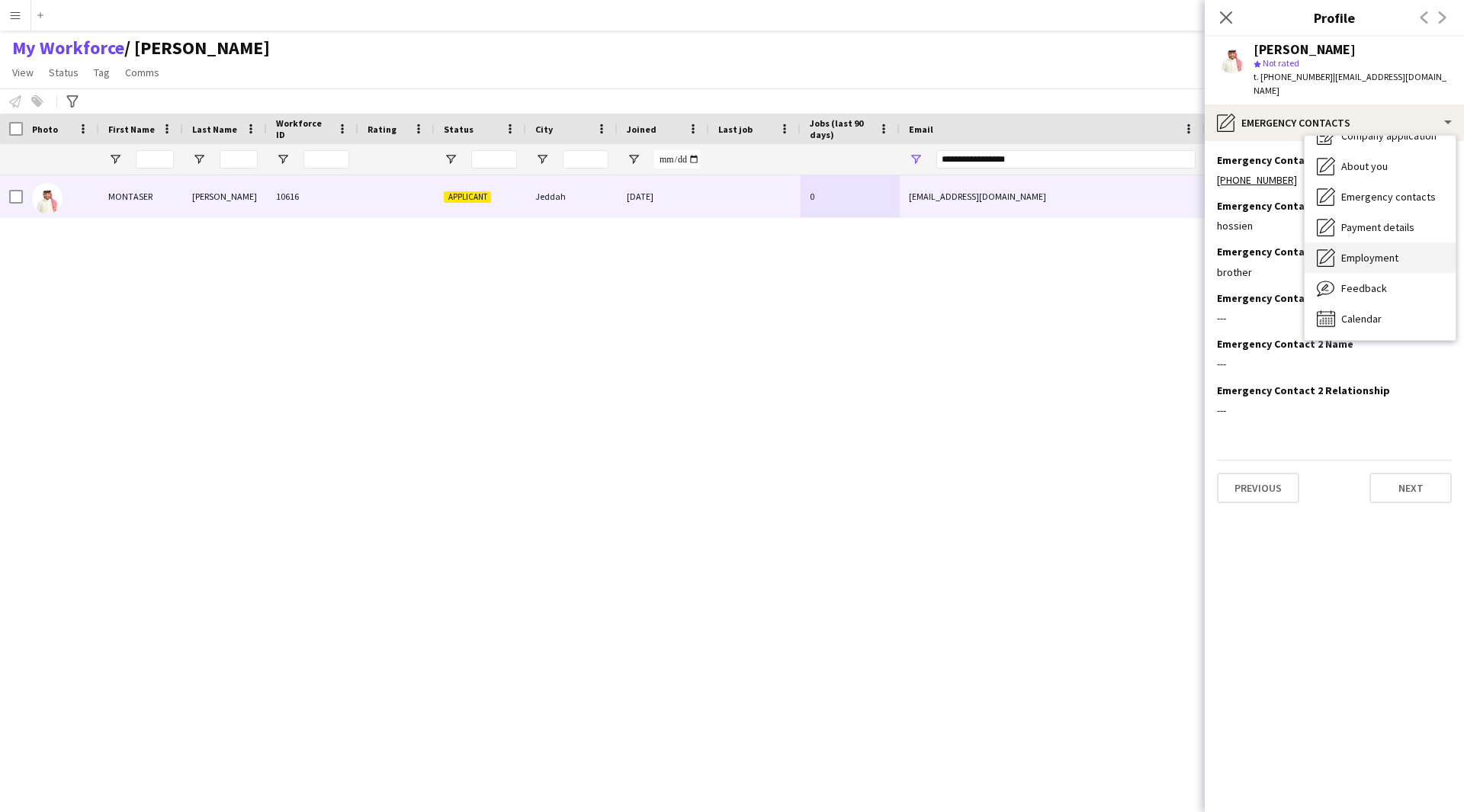
click at [1375, 251] on span "Employment" at bounding box center [1369, 258] width 57 height 14
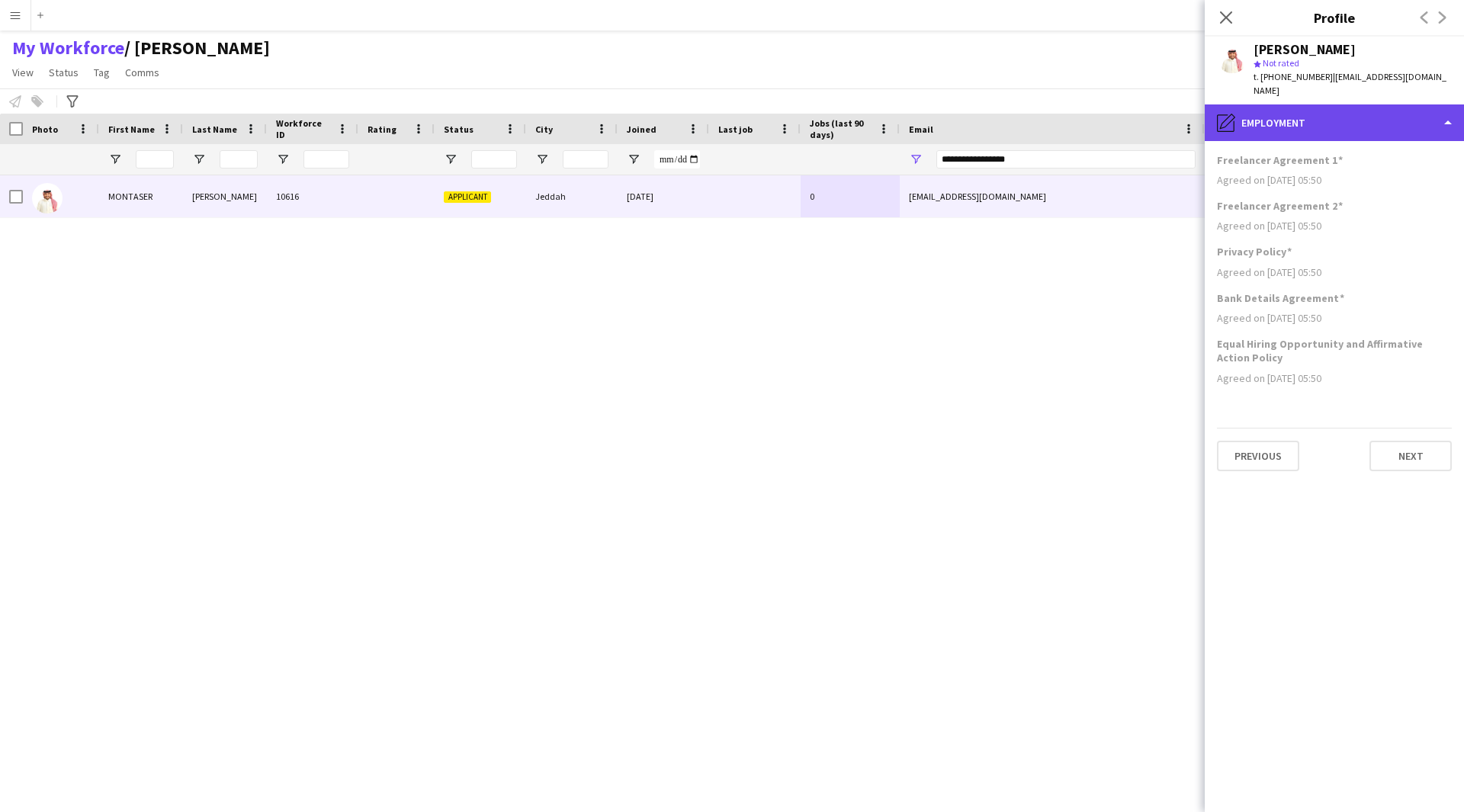
click at [1338, 112] on div "pencil4 Employment" at bounding box center [1334, 123] width 259 height 37
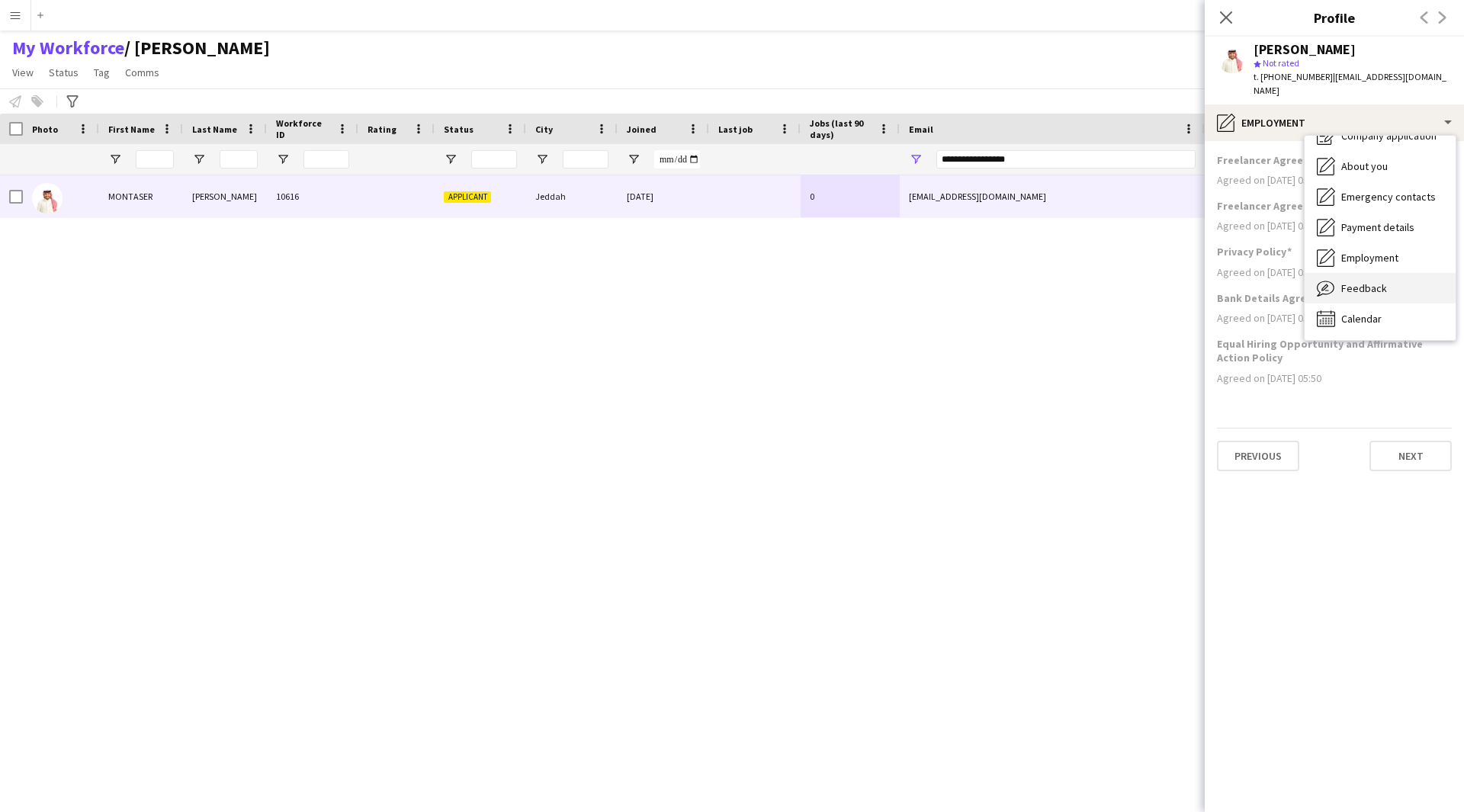
click at [1376, 282] on span "Feedback" at bounding box center [1364, 289] width 45 height 14
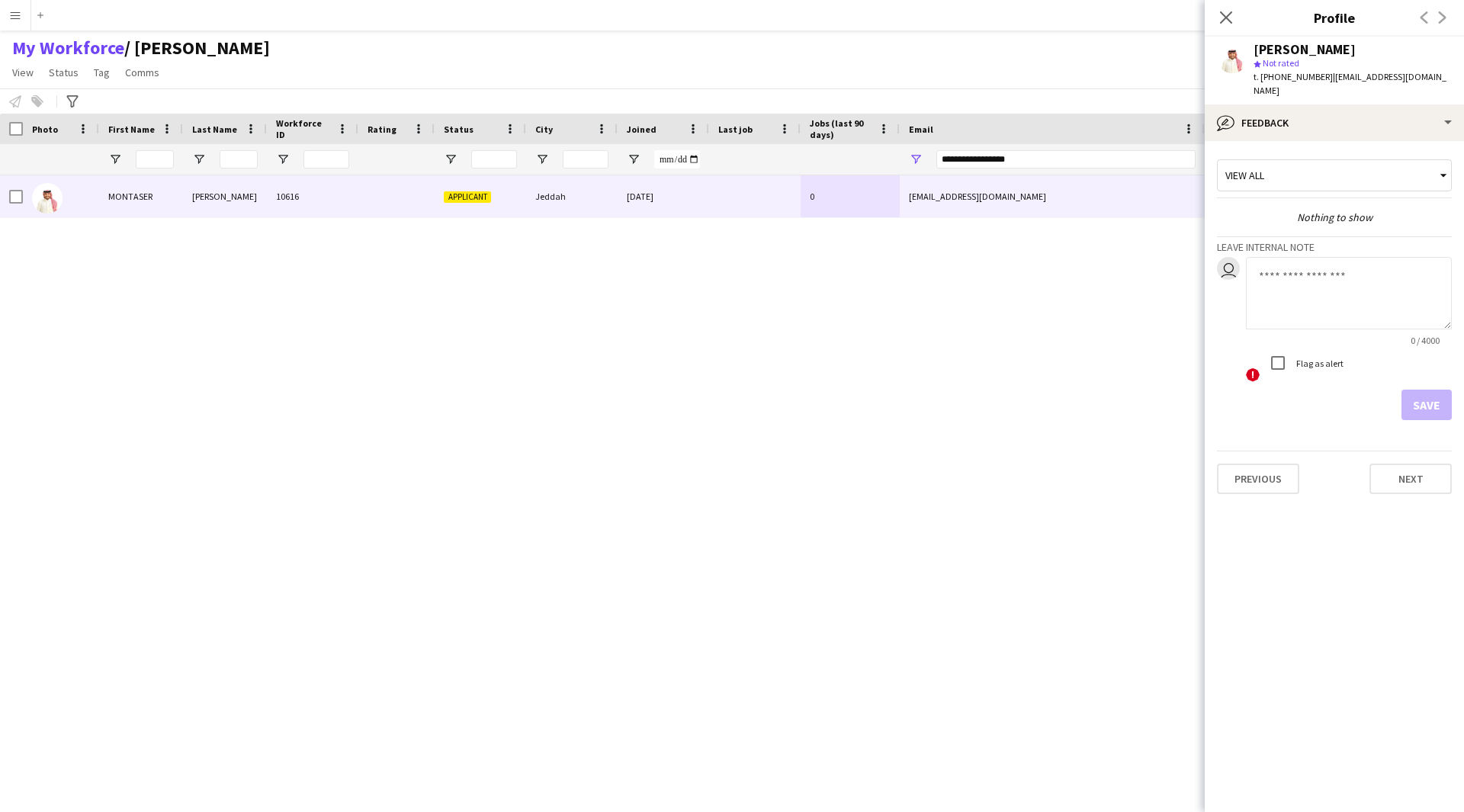
click at [1294, 279] on textarea at bounding box center [1348, 293] width 206 height 73
paste textarea "**********"
drag, startPoint x: 1392, startPoint y: 281, endPoint x: 1362, endPoint y: 284, distance: 30.1
click at [1362, 284] on textarea "**********" at bounding box center [1348, 293] width 206 height 73
drag, startPoint x: 1335, startPoint y: 293, endPoint x: 1238, endPoint y: 257, distance: 103.5
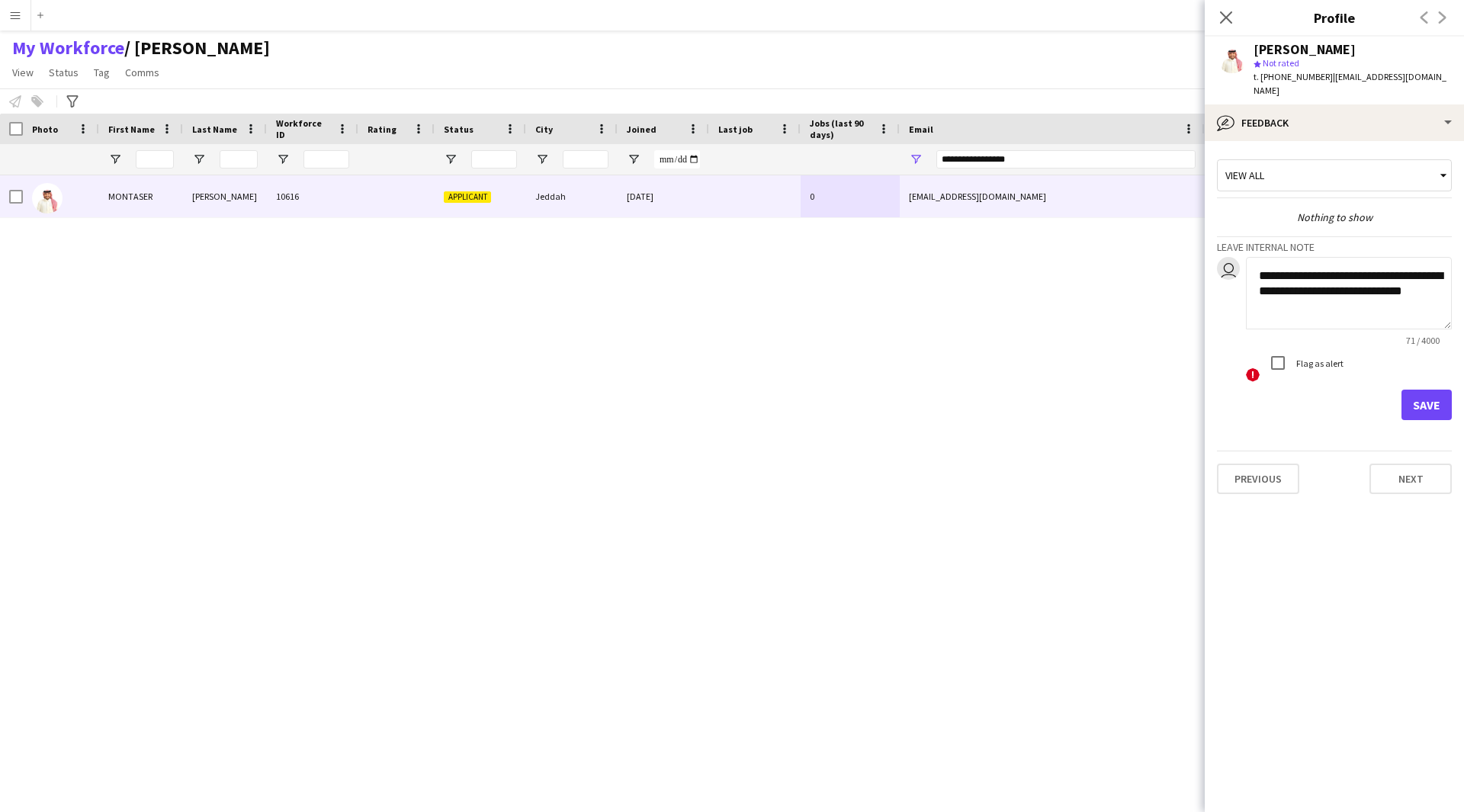
click at [1238, 257] on div "**********" at bounding box center [1334, 320] width 235 height 127
type textarea "**********"
click at [1420, 390] on button "Save" at bounding box center [1426, 404] width 50 height 31
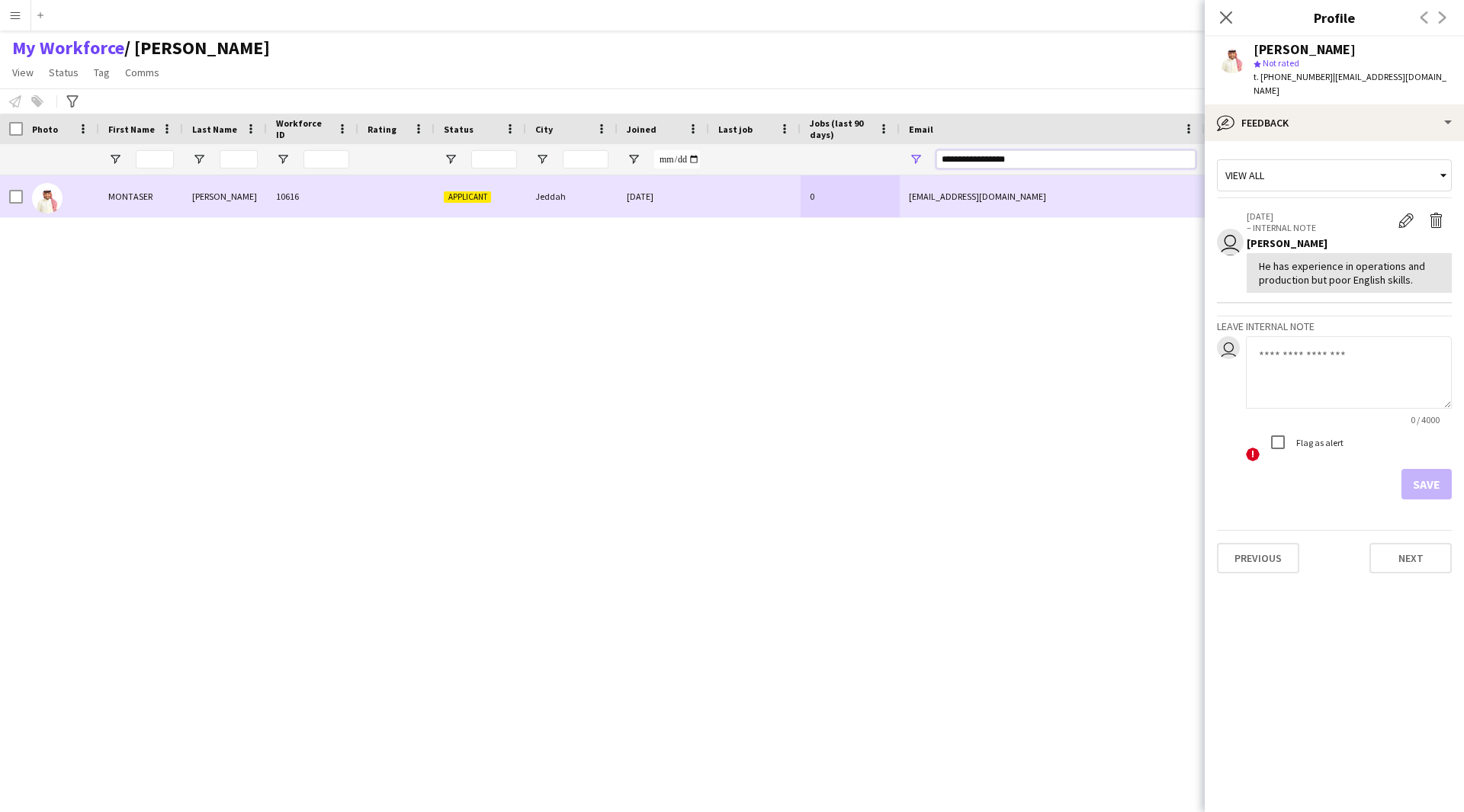
drag, startPoint x: 1043, startPoint y: 157, endPoint x: 725, endPoint y: 204, distance: 321.5
click at [725, 204] on div "Workforce Details Photo First Name" at bounding box center [732, 449] width 1464 height 672
paste input "**********"
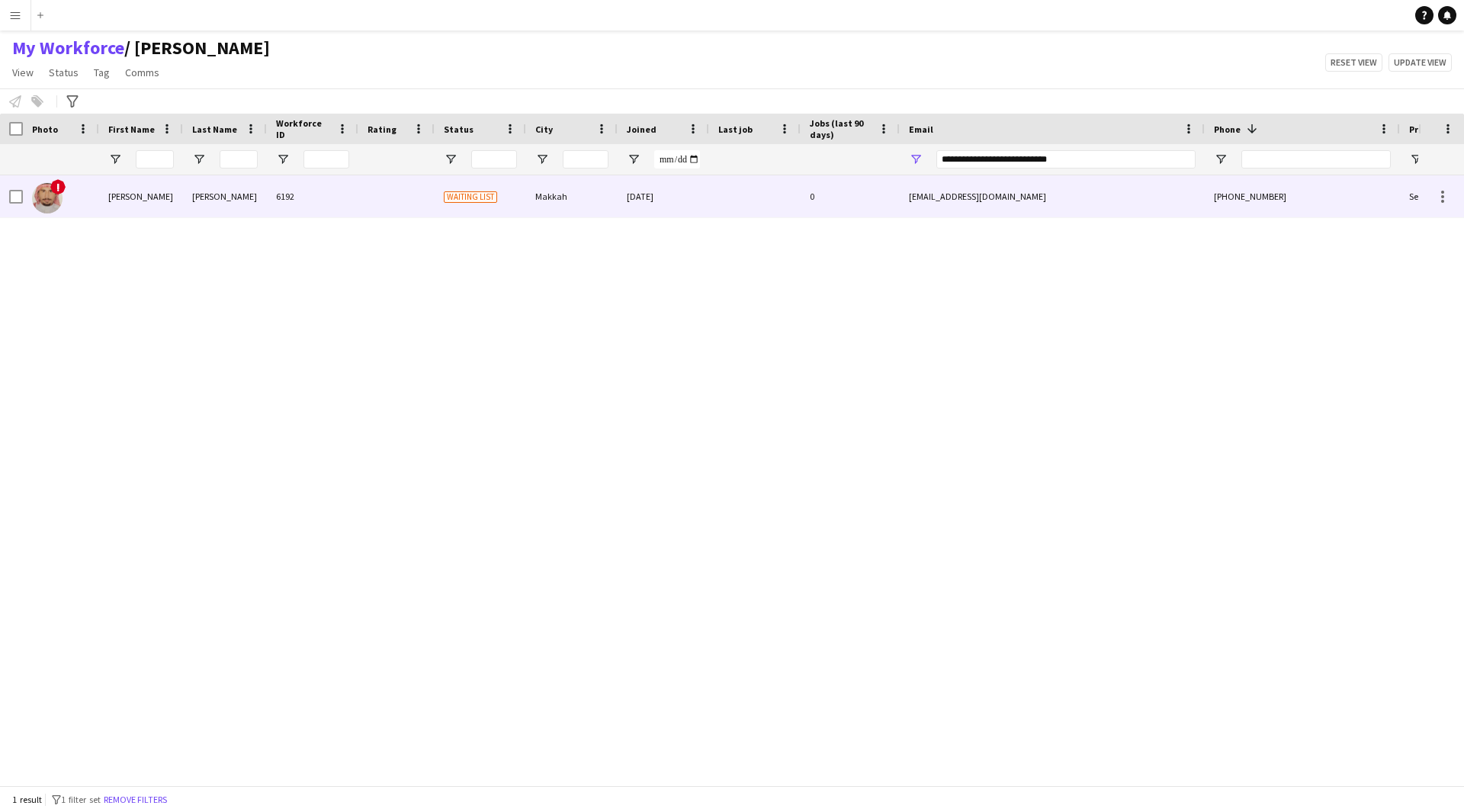
click at [708, 207] on div "[DATE]" at bounding box center [663, 196] width 92 height 42
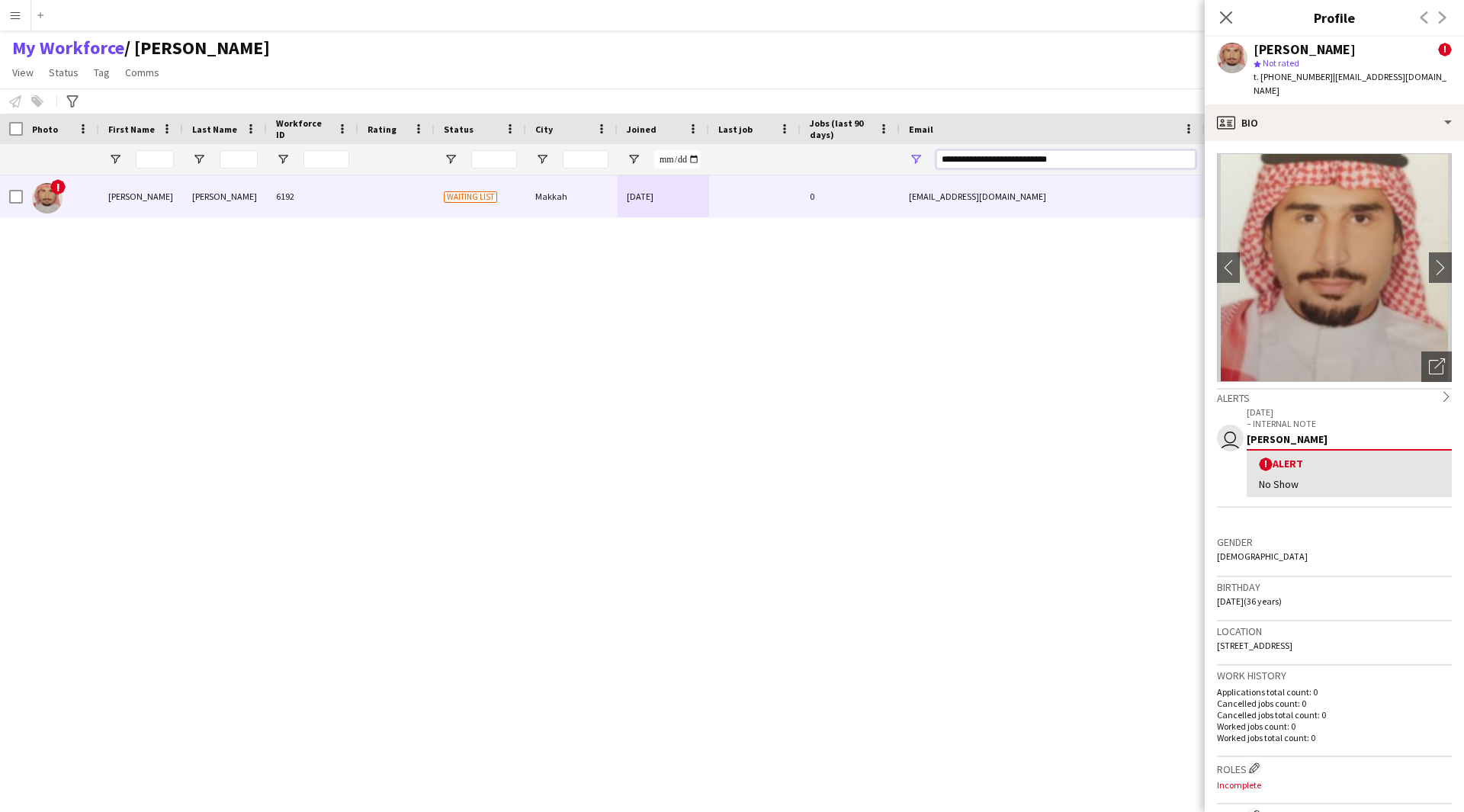
drag, startPoint x: 1096, startPoint y: 163, endPoint x: 672, endPoint y: 140, distance: 424.6
click at [672, 140] on div "Workforce Details Photo First Name 1" at bounding box center [826, 144] width 1653 height 62
paste input "Email Filter Input"
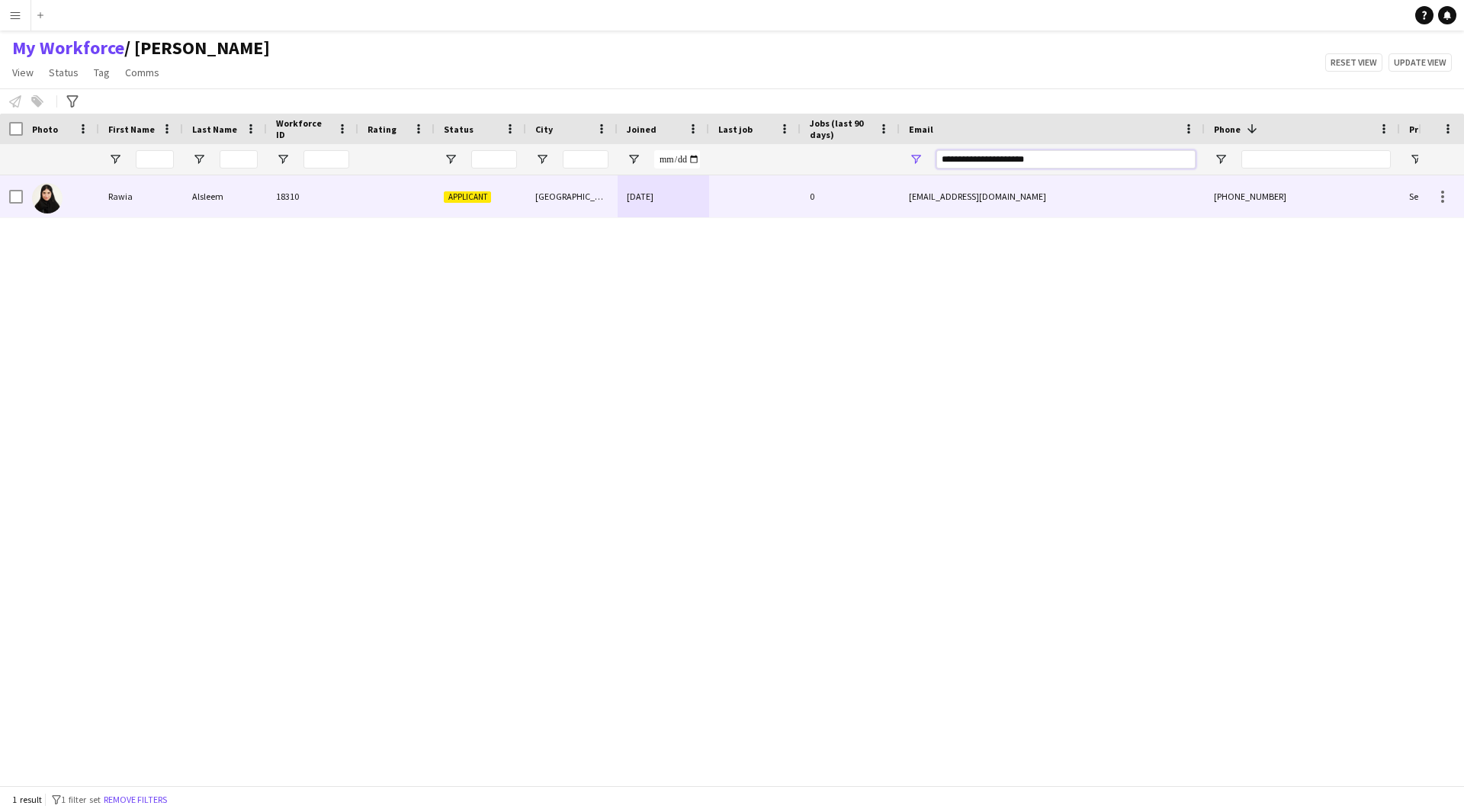
type input "**********"
click at [590, 199] on div "[GEOGRAPHIC_DATA]" at bounding box center [571, 196] width 92 height 42
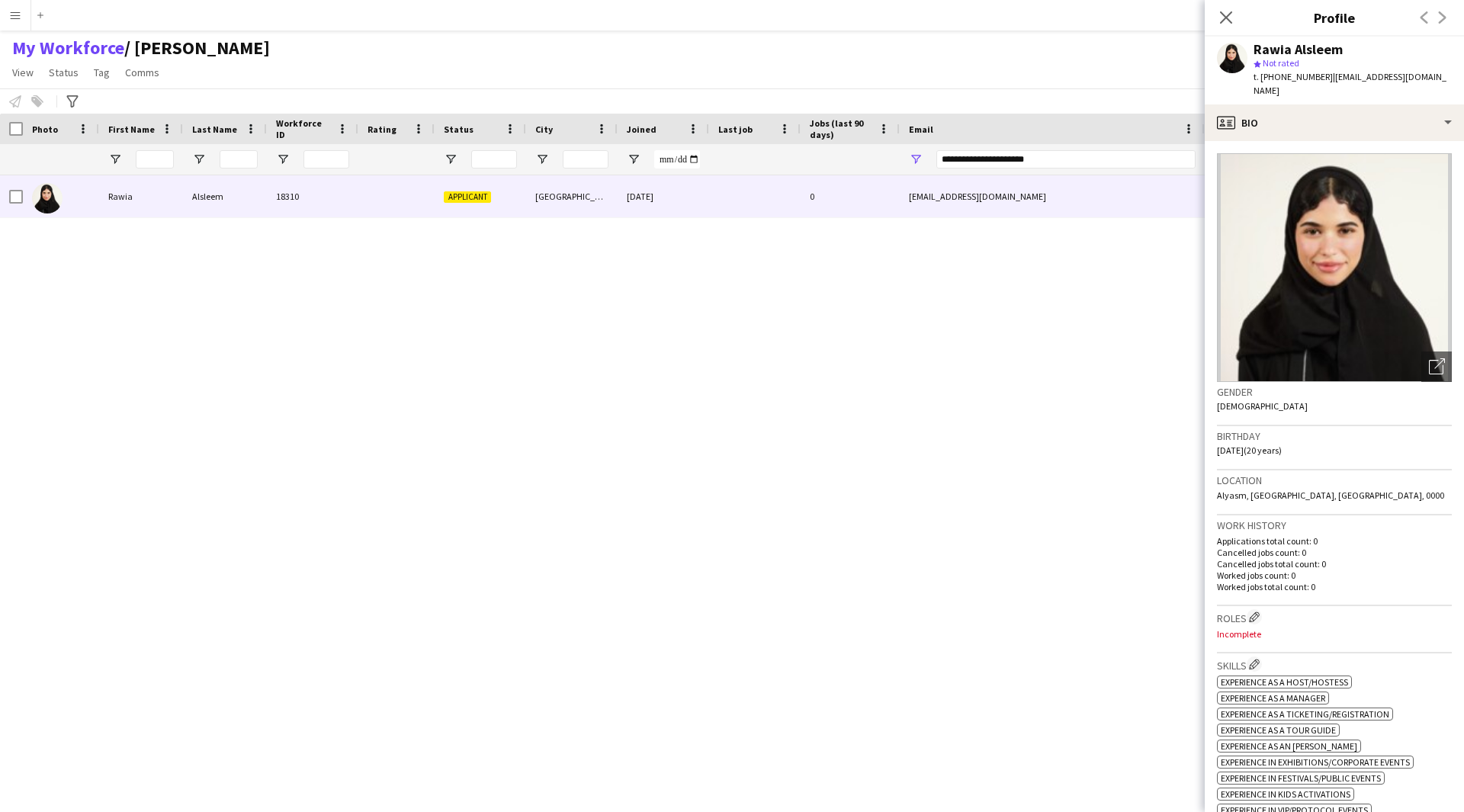
scroll to position [61, 0]
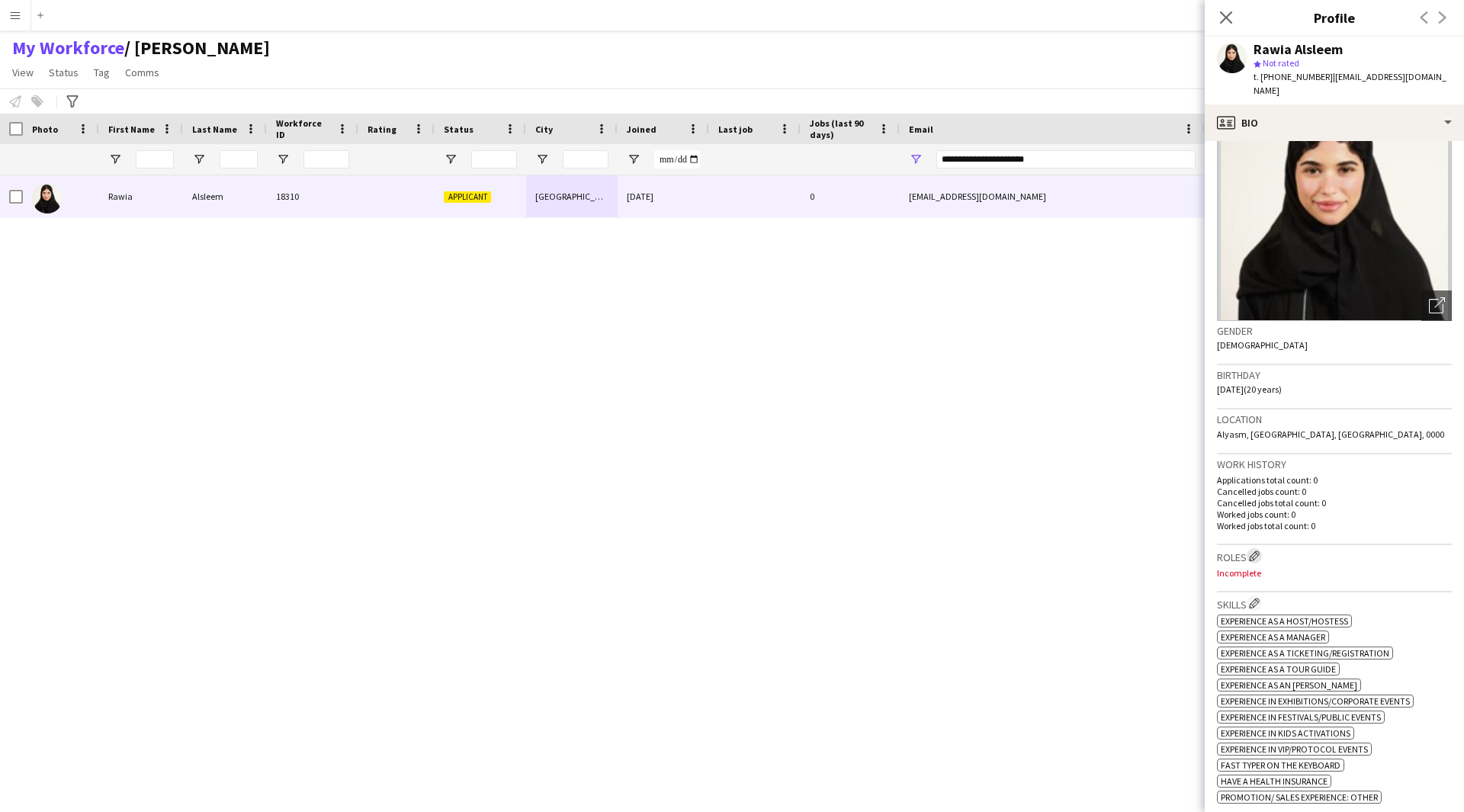
click at [1255, 551] on app-icon "Edit crew company roles" at bounding box center [1254, 556] width 11 height 11
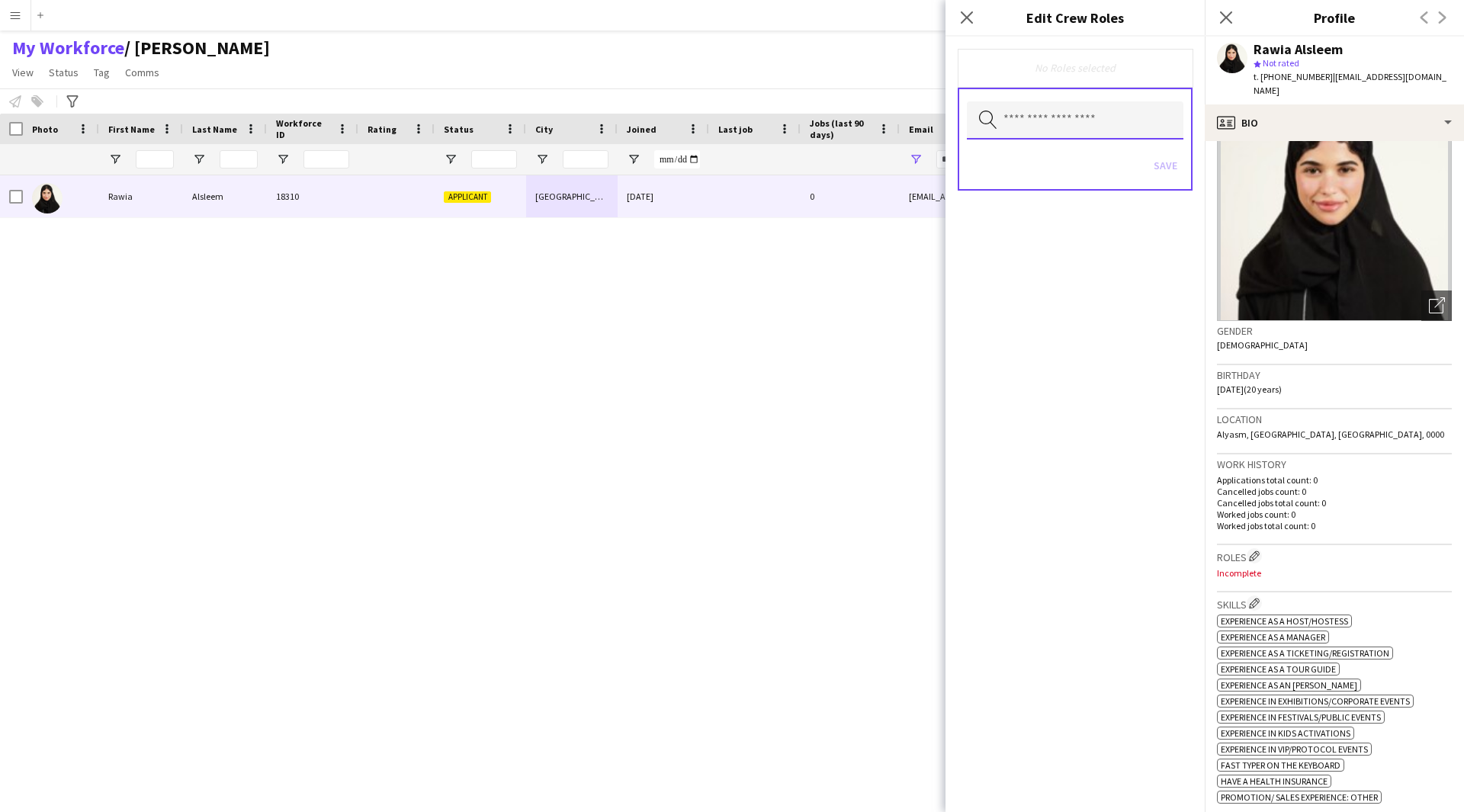
click at [1063, 116] on input "text" at bounding box center [1075, 120] width 217 height 38
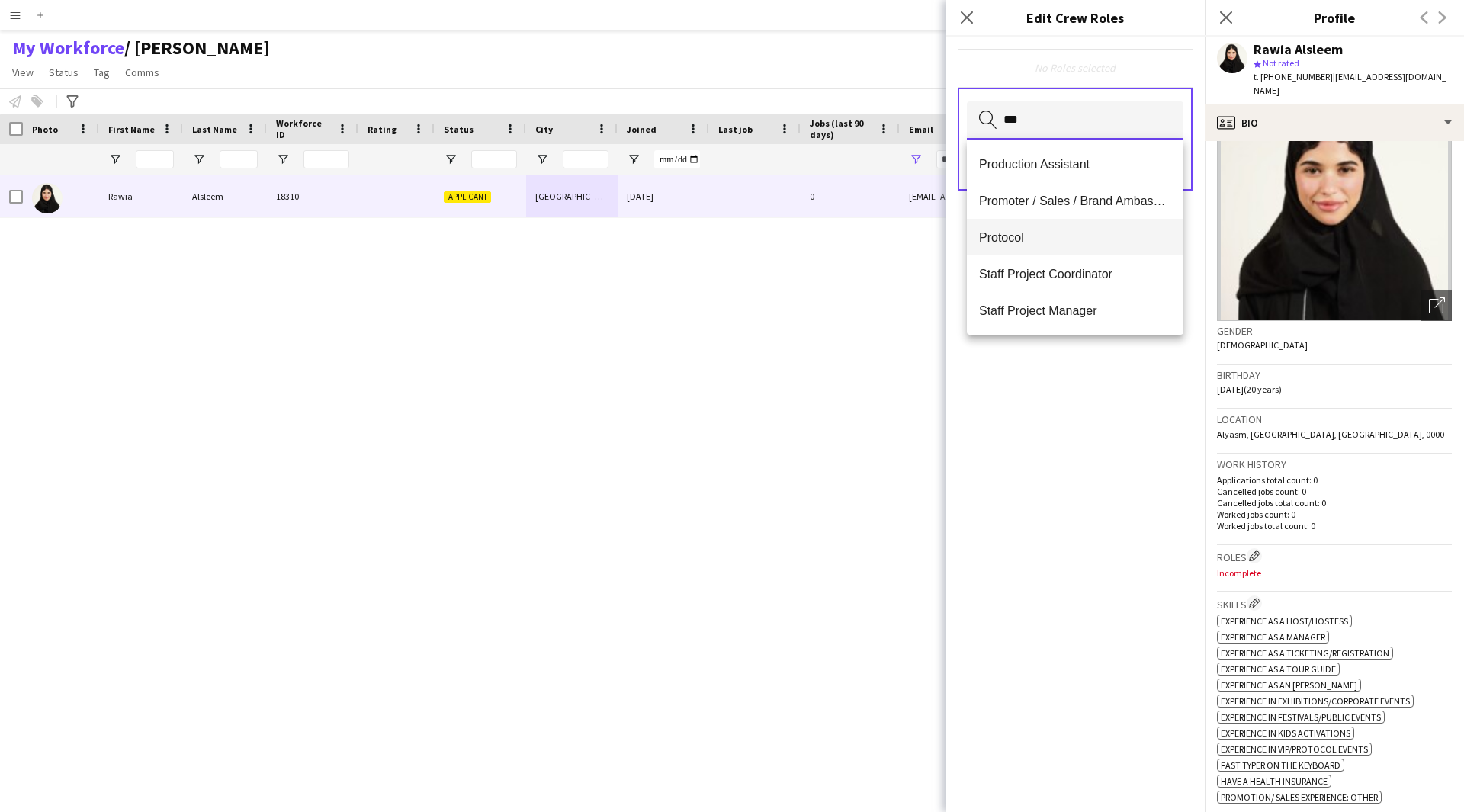
type input "***"
click at [1100, 231] on span "Protocol" at bounding box center [1075, 237] width 192 height 15
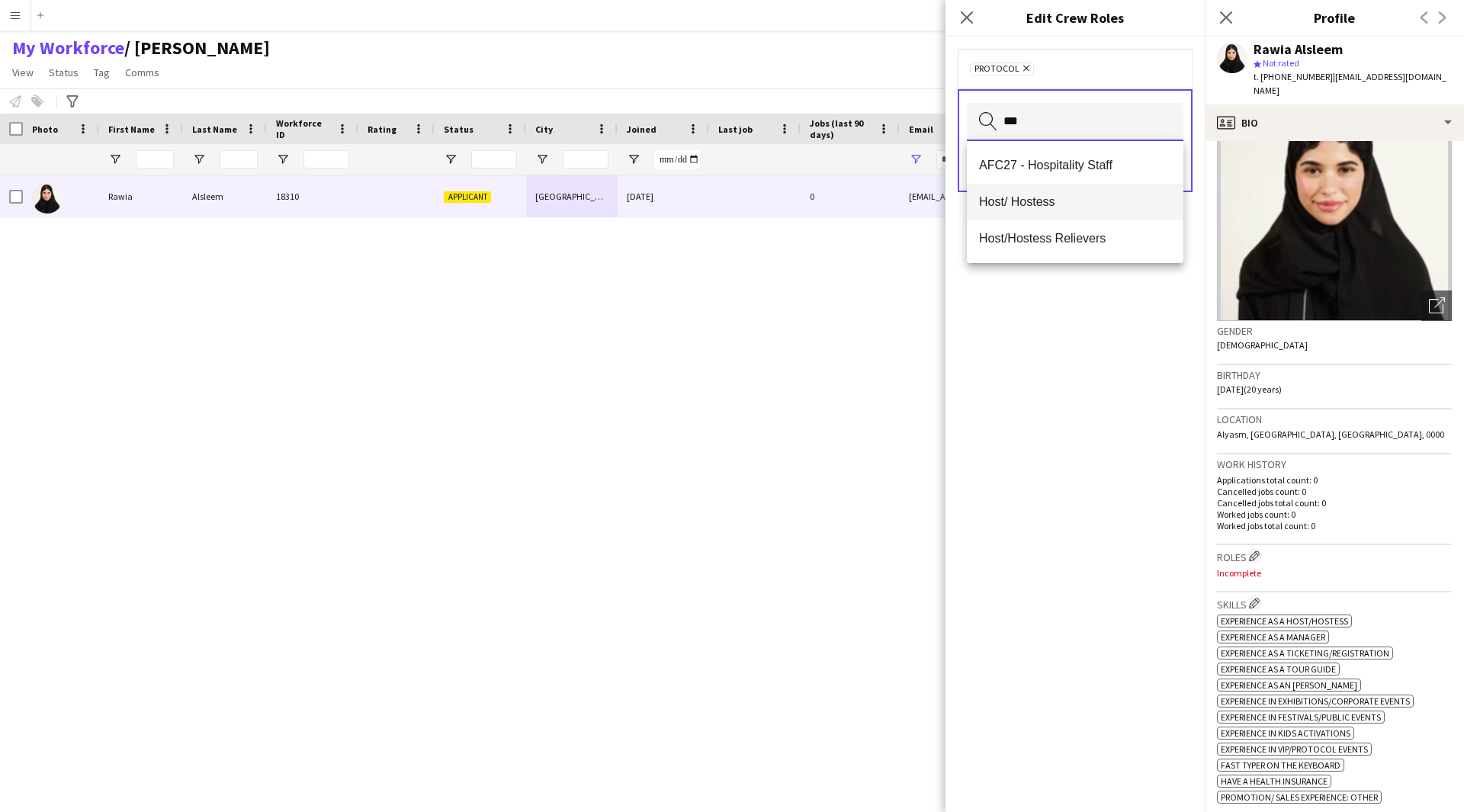
type input "***"
click at [1077, 207] on span "Host/ Hostess" at bounding box center [1075, 202] width 192 height 15
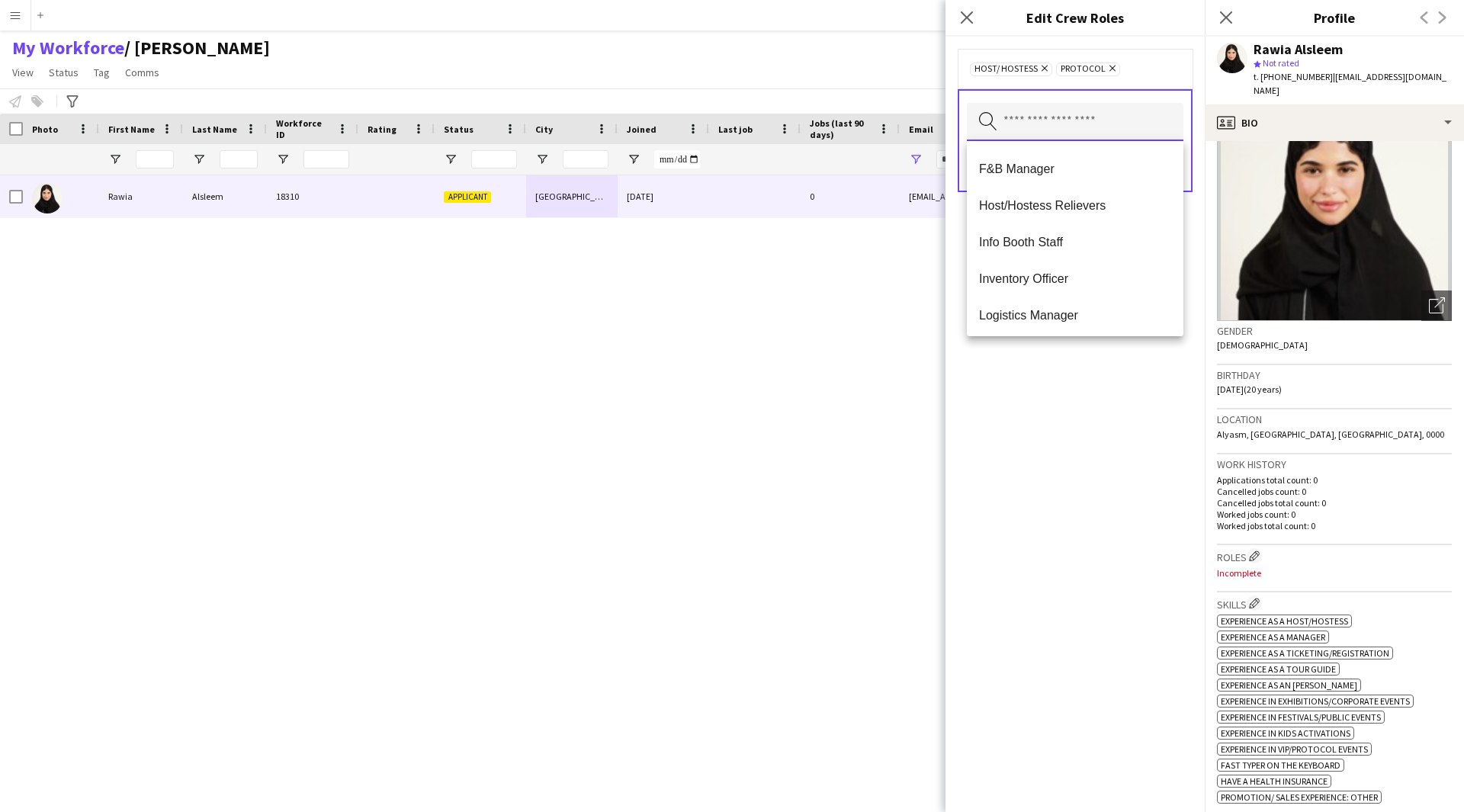
scroll to position [0, 0]
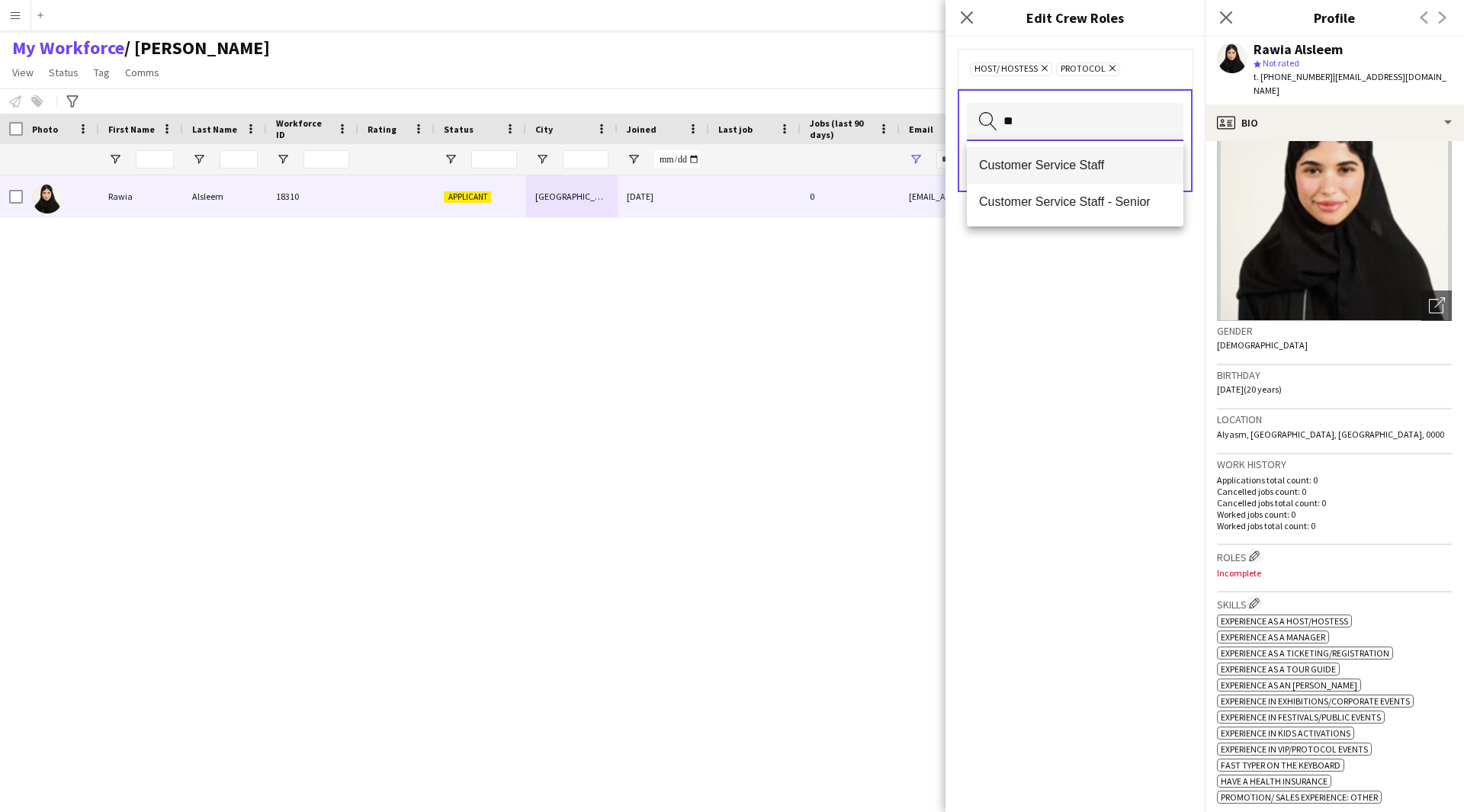
type input "**"
click at [1063, 173] on mat-option "Customer Service Staff" at bounding box center [1075, 165] width 217 height 37
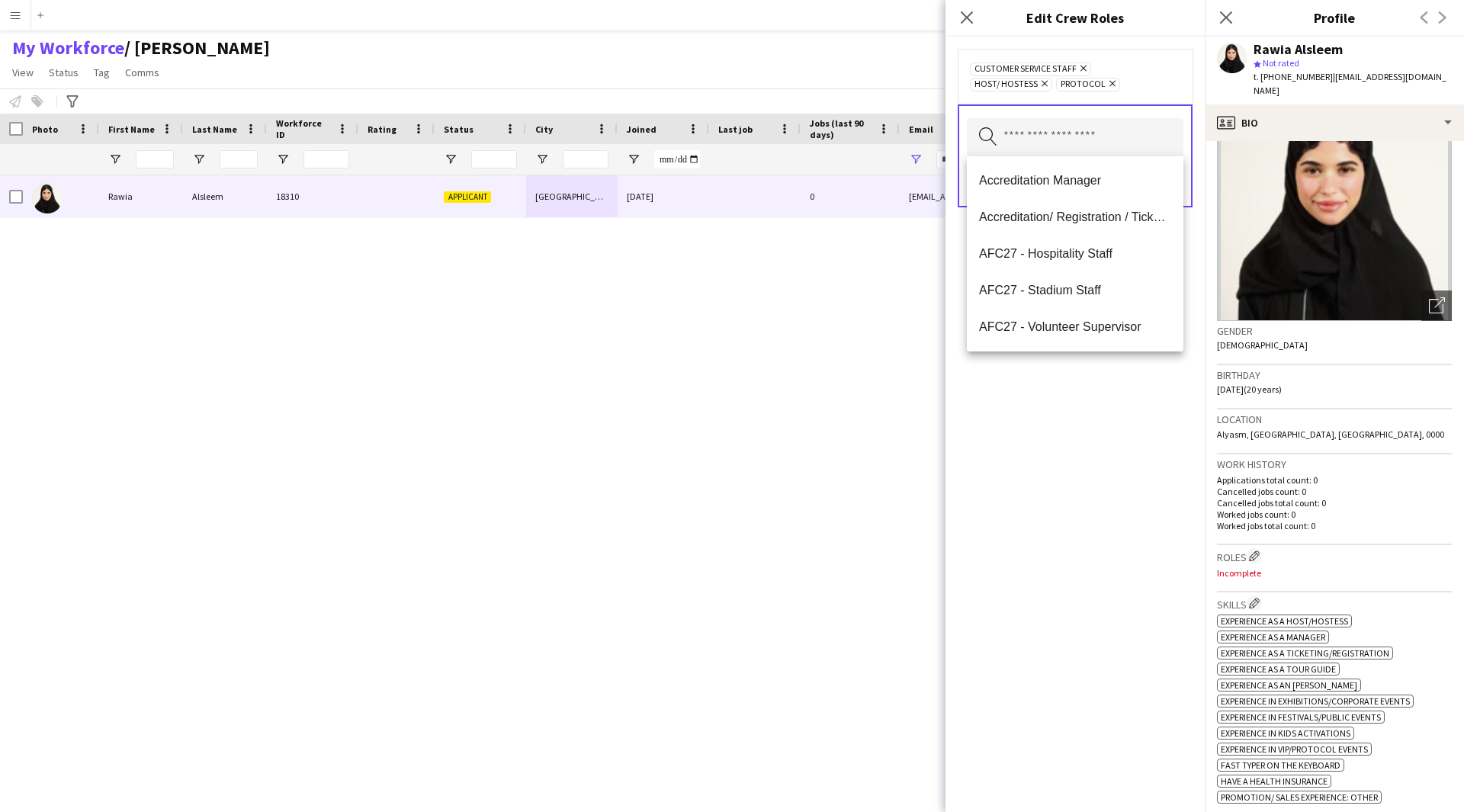
click at [1073, 440] on div "Customer Service Staff Remove Host/ Hostess Remove Protocol Remove Search by ro…" at bounding box center [1074, 424] width 259 height 775
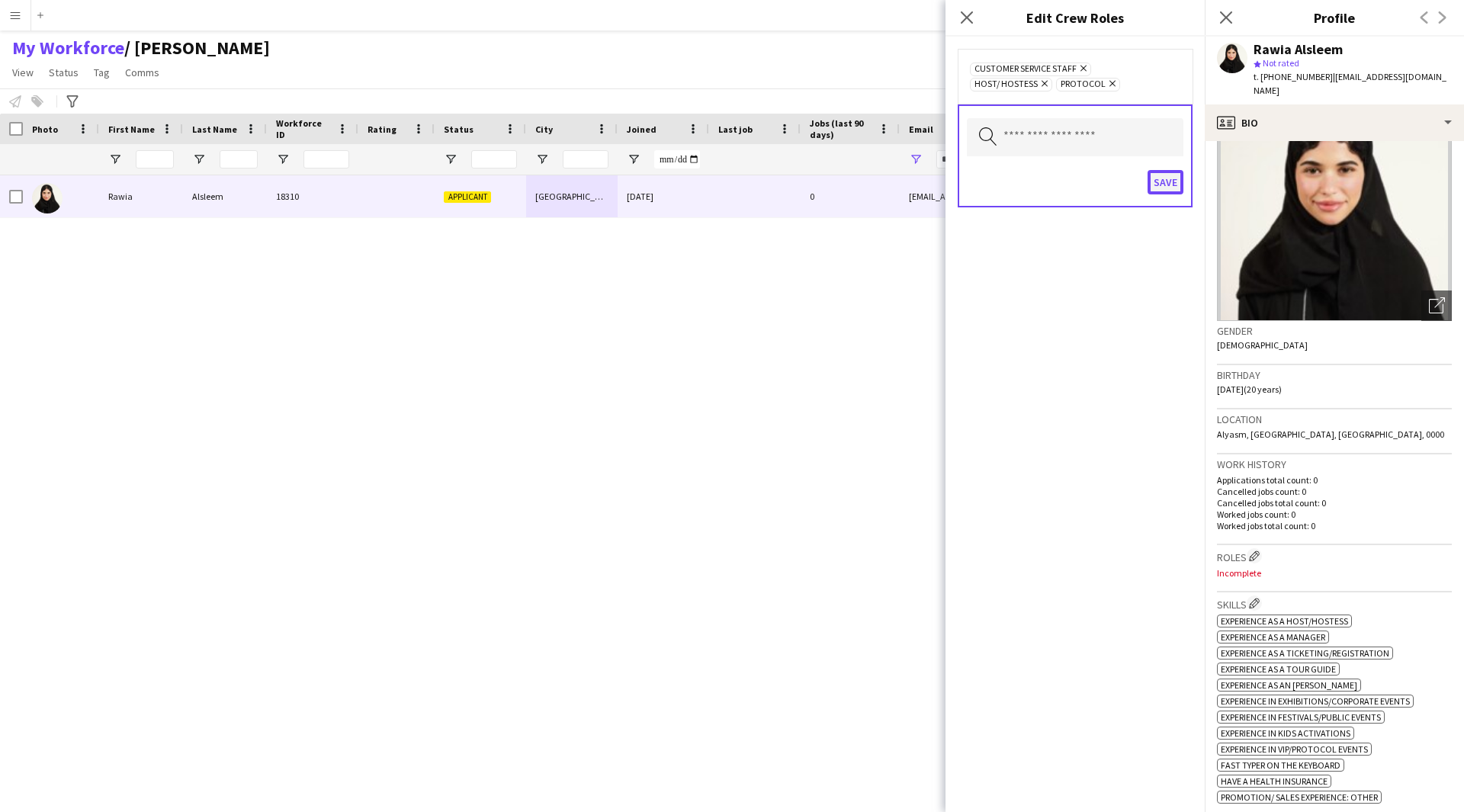
click at [1171, 179] on button "Save" at bounding box center [1166, 181] width 36 height 24
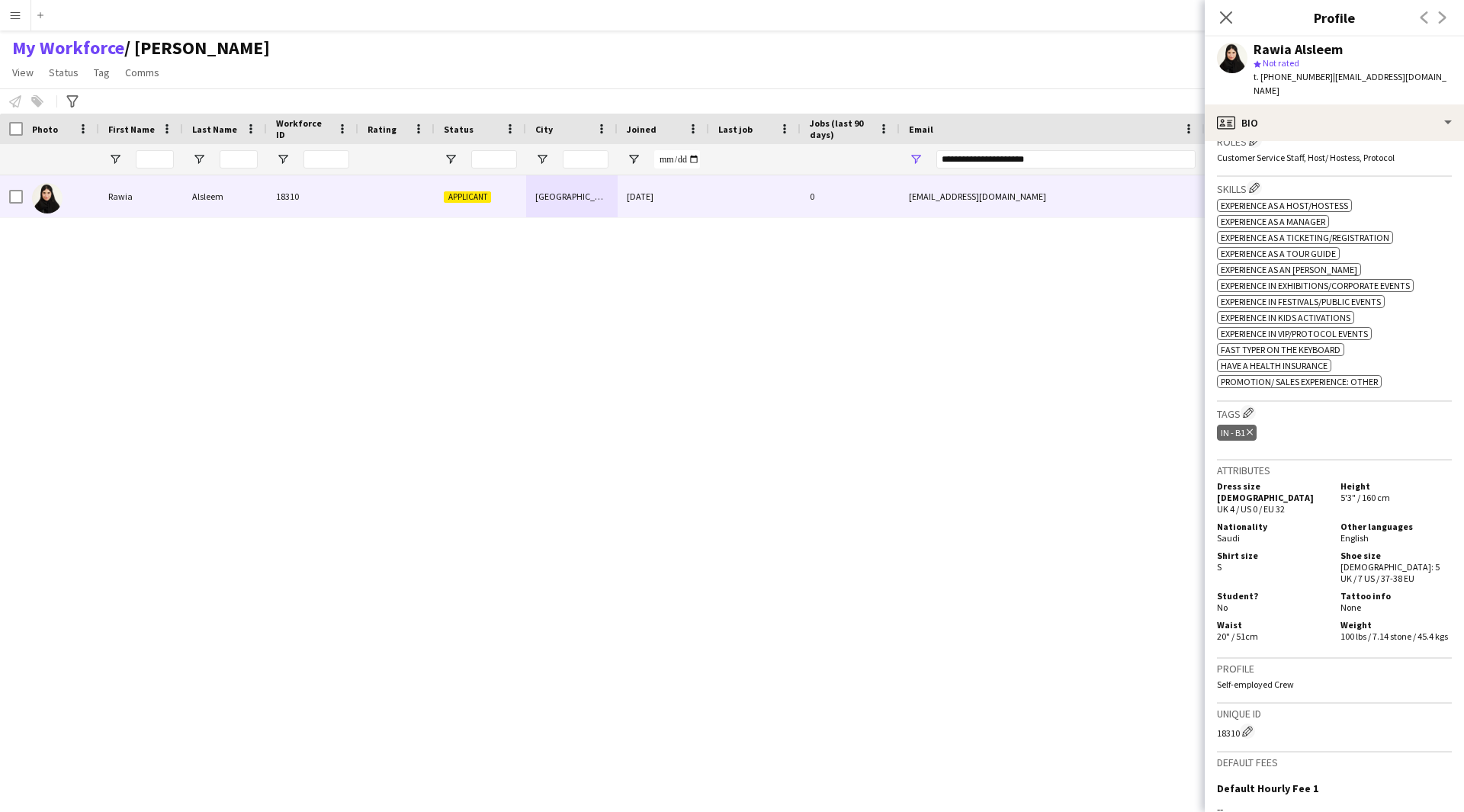
scroll to position [480, 0]
click at [1245, 404] on app-icon "Edit crew company tags" at bounding box center [1249, 409] width 11 height 11
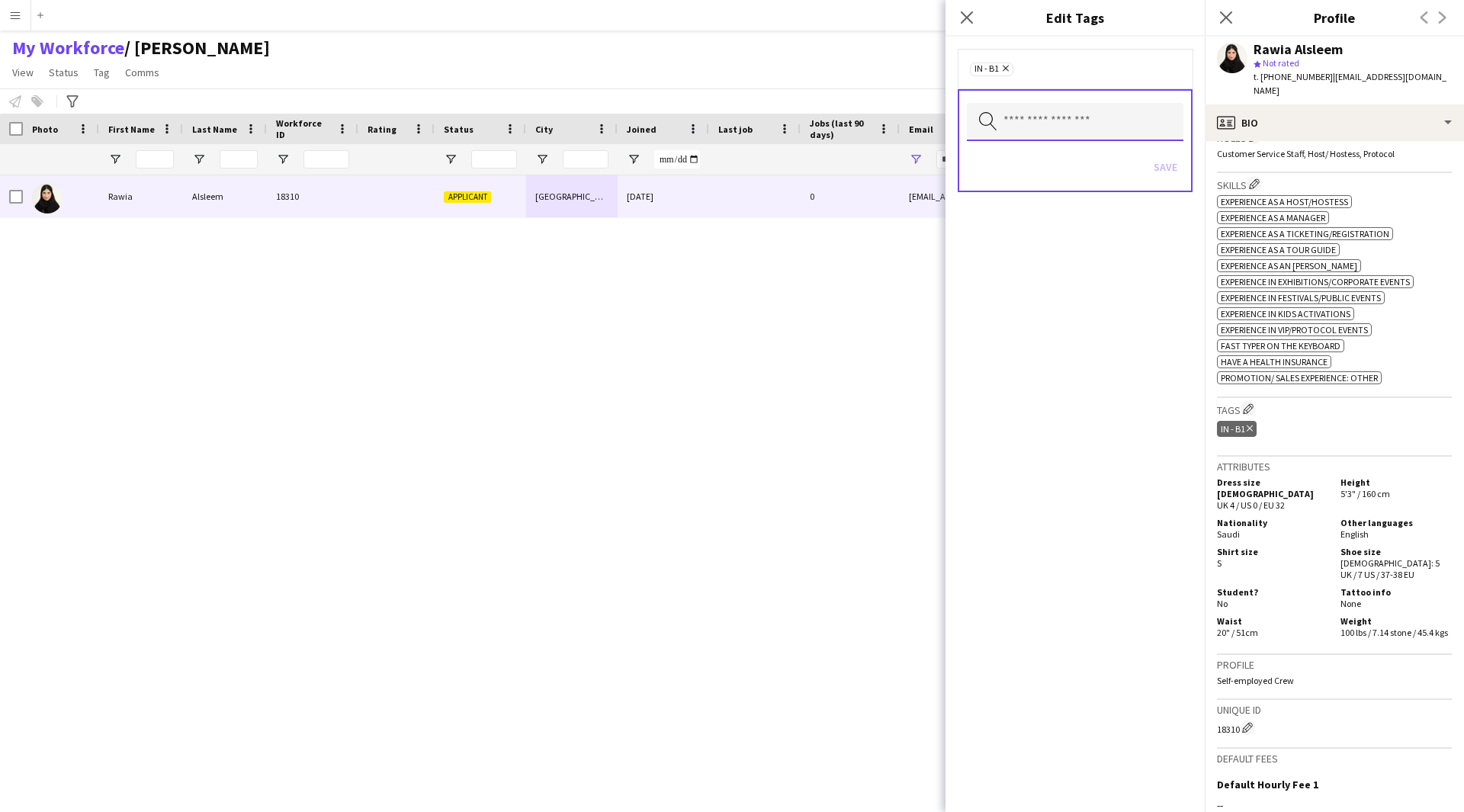
click at [1077, 136] on input "text" at bounding box center [1075, 122] width 217 height 38
type input "****"
click at [1081, 162] on span "2.2 English Level = 2/3 Good" at bounding box center [1075, 165] width 192 height 15
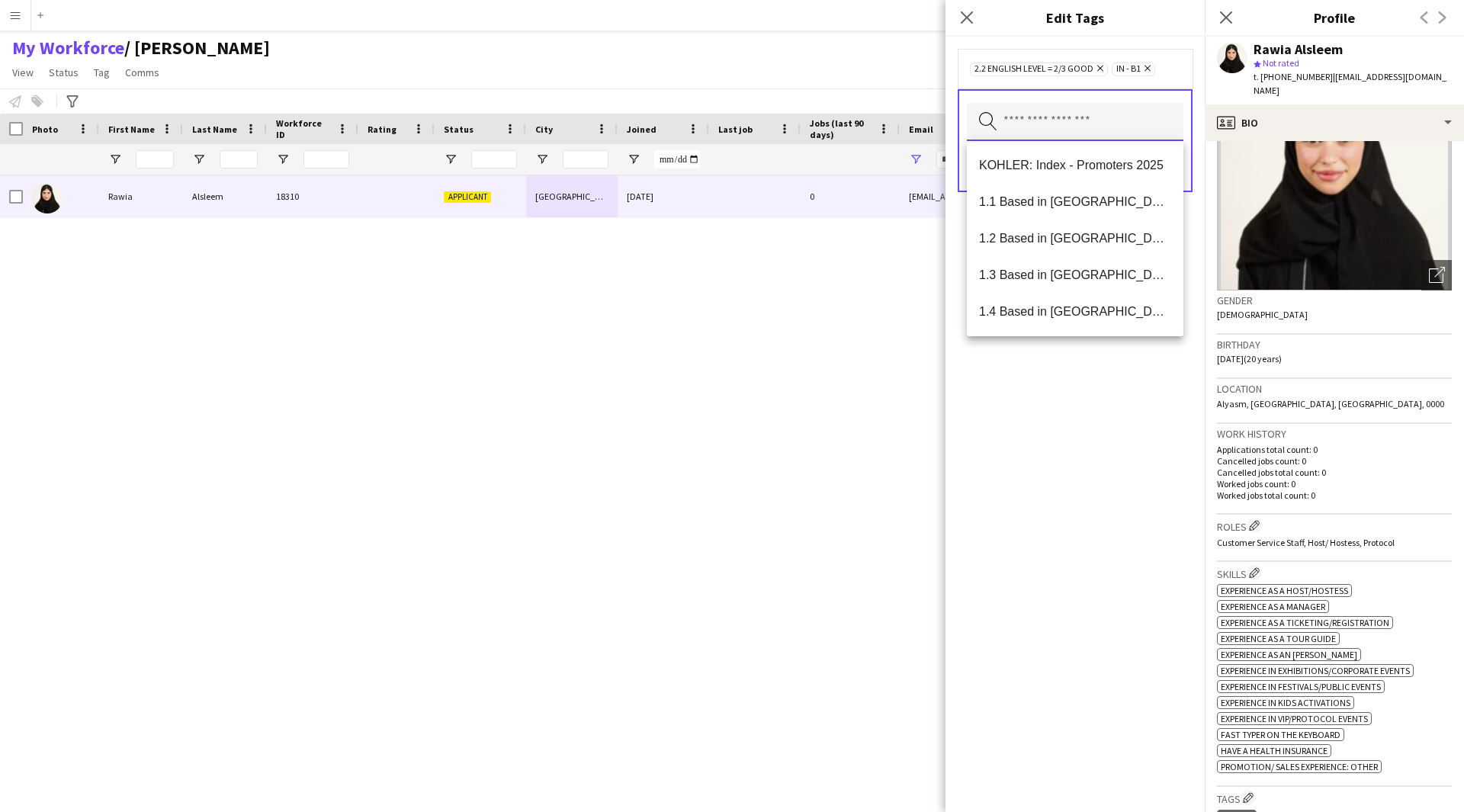
scroll to position [0, 0]
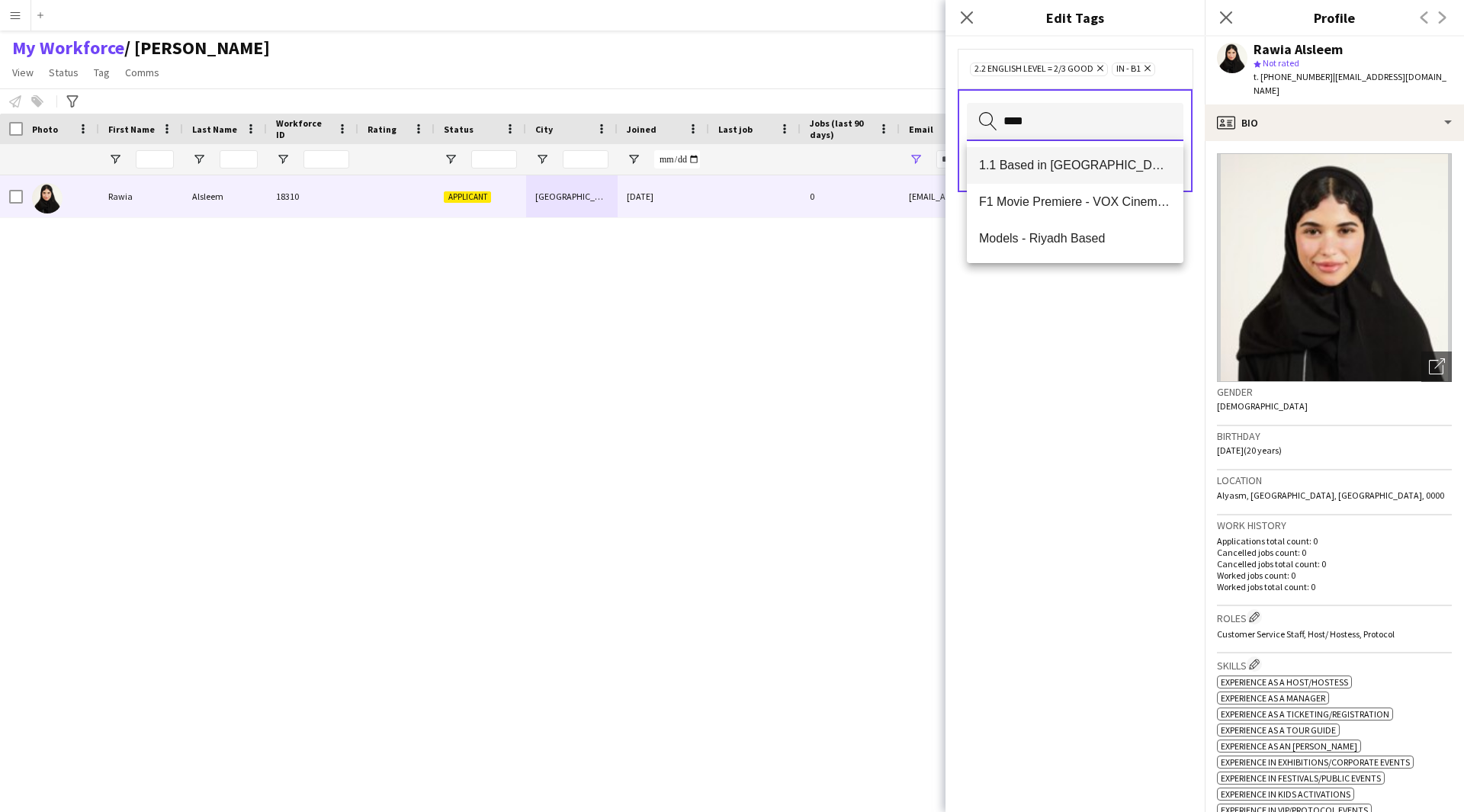
type input "****"
click at [1089, 172] on span "1.1 Based in [GEOGRAPHIC_DATA]" at bounding box center [1075, 165] width 192 height 15
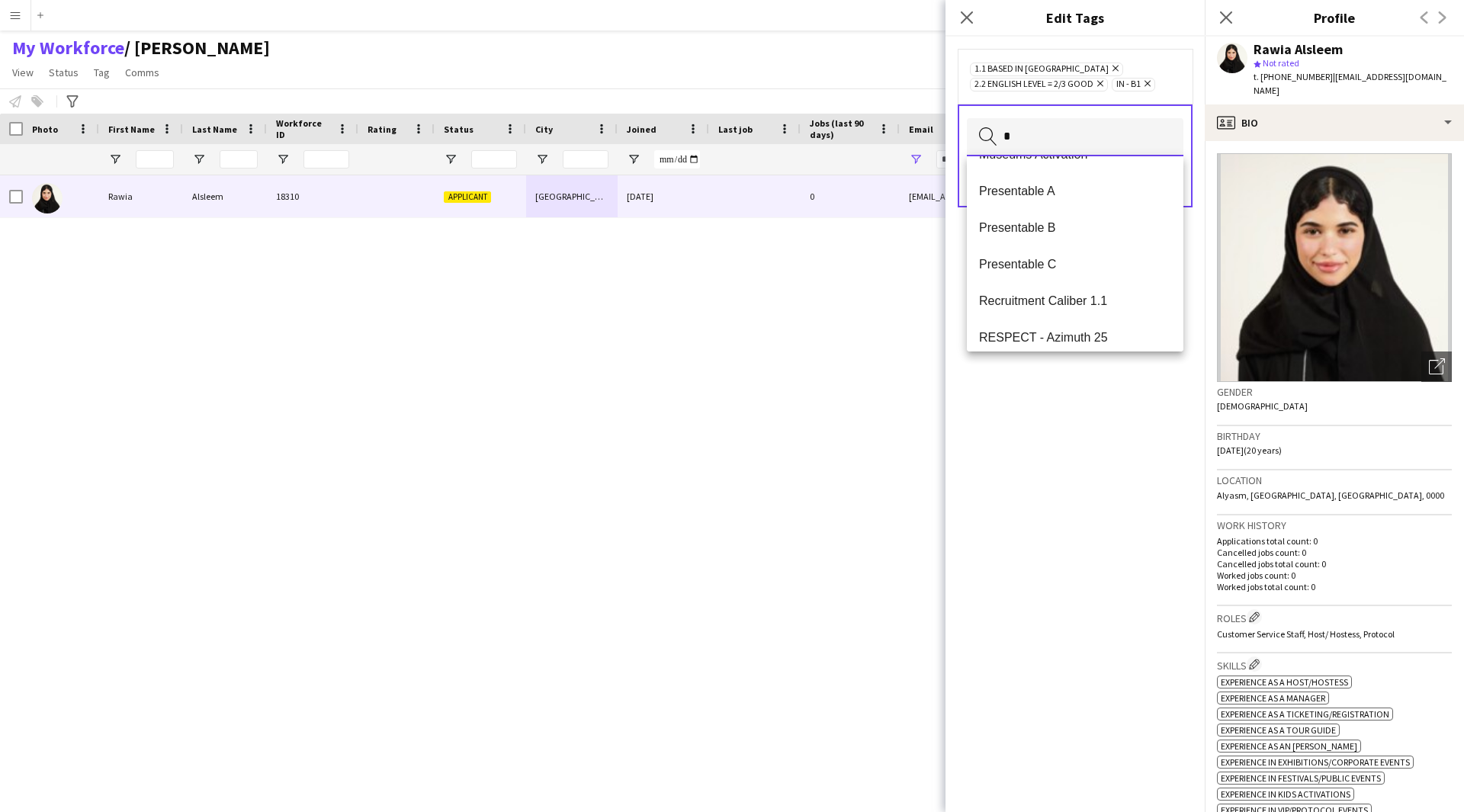
scroll to position [1344, 0]
type input "*"
click at [1035, 181] on mat-option "Presentable A" at bounding box center [1075, 190] width 217 height 37
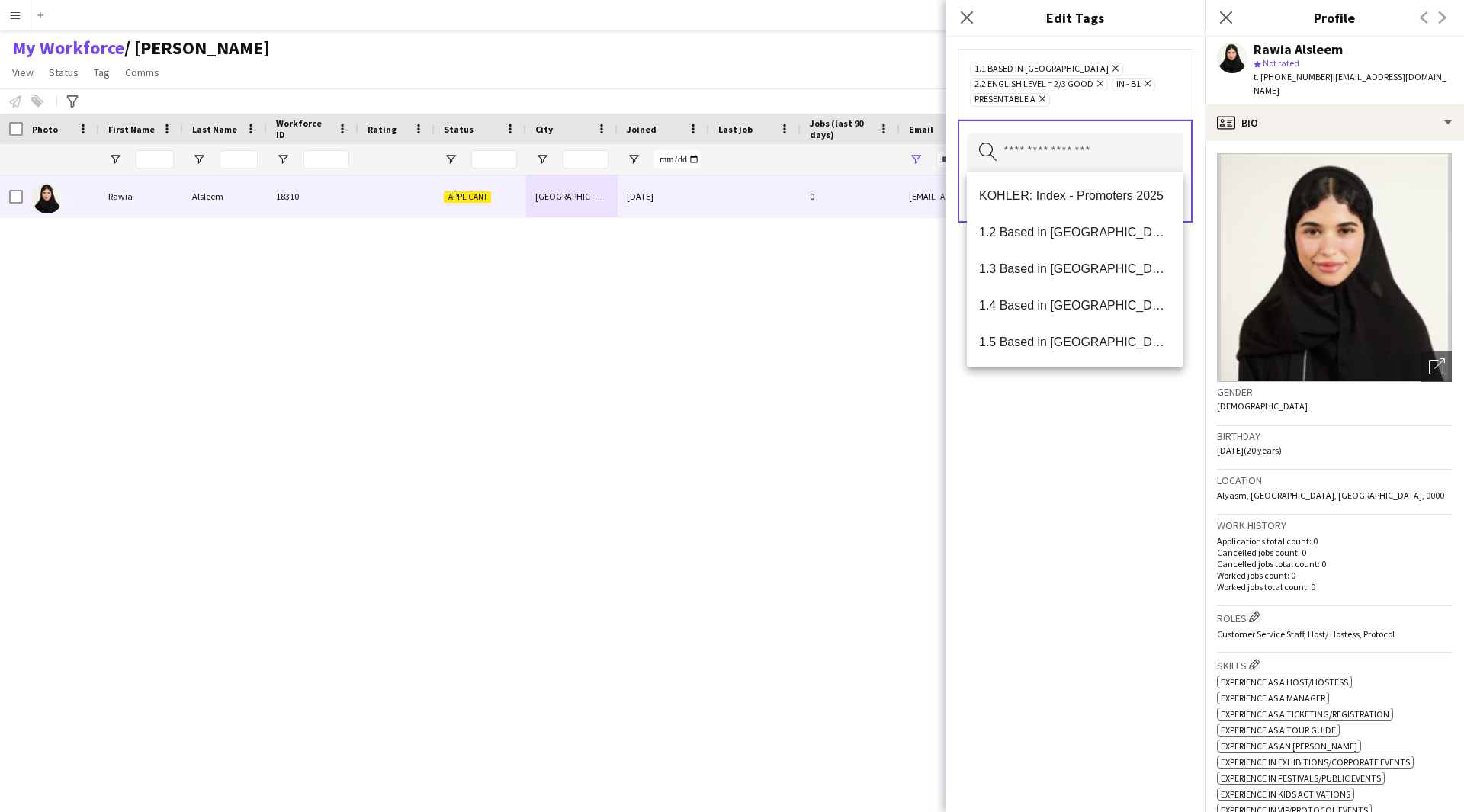
click at [1056, 489] on div "1.1 Based in [GEOGRAPHIC_DATA] Remove 2.2 English Level = 2/3 Good Remove IN - …" at bounding box center [1074, 424] width 259 height 775
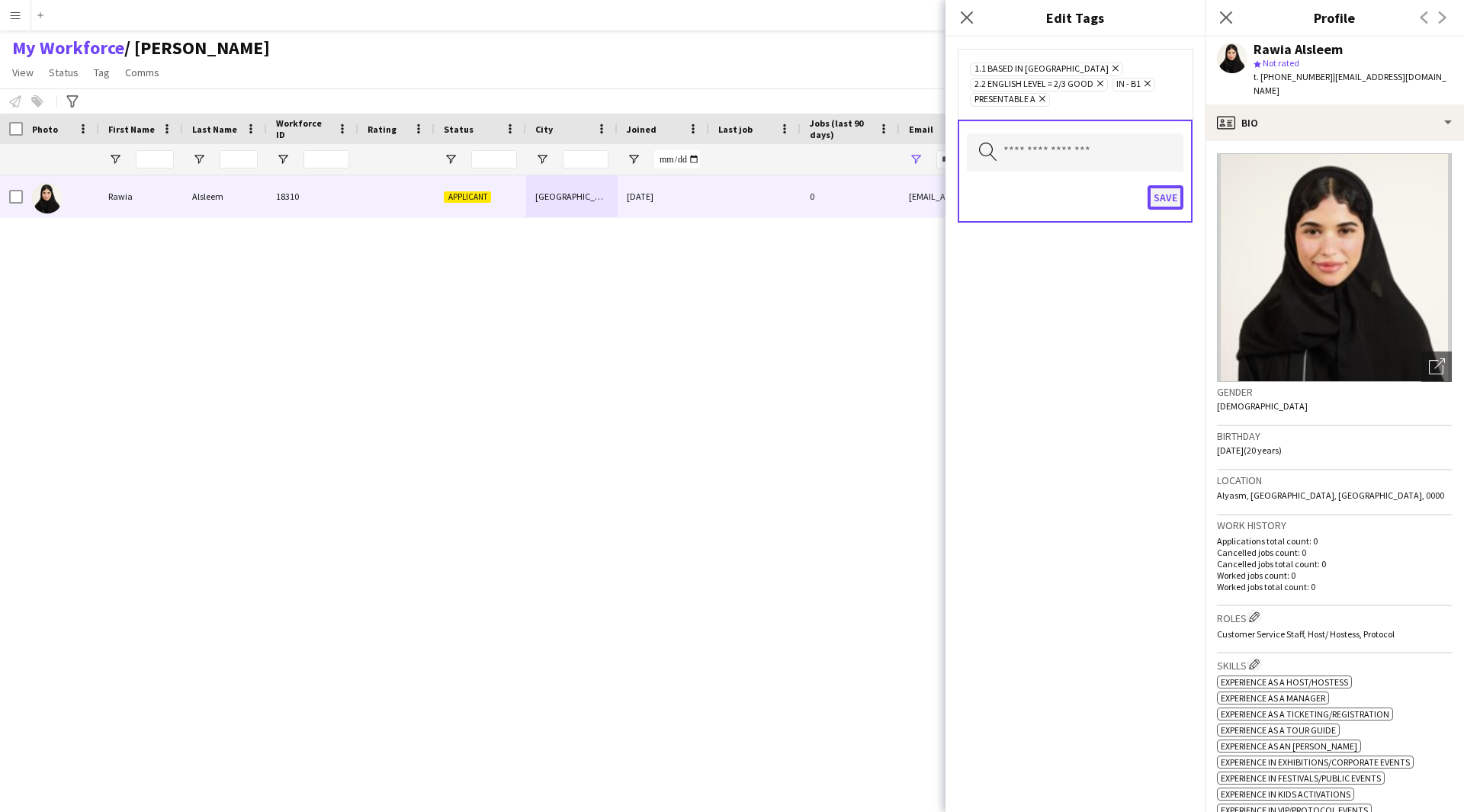
click at [1167, 195] on button "Save" at bounding box center [1166, 197] width 36 height 24
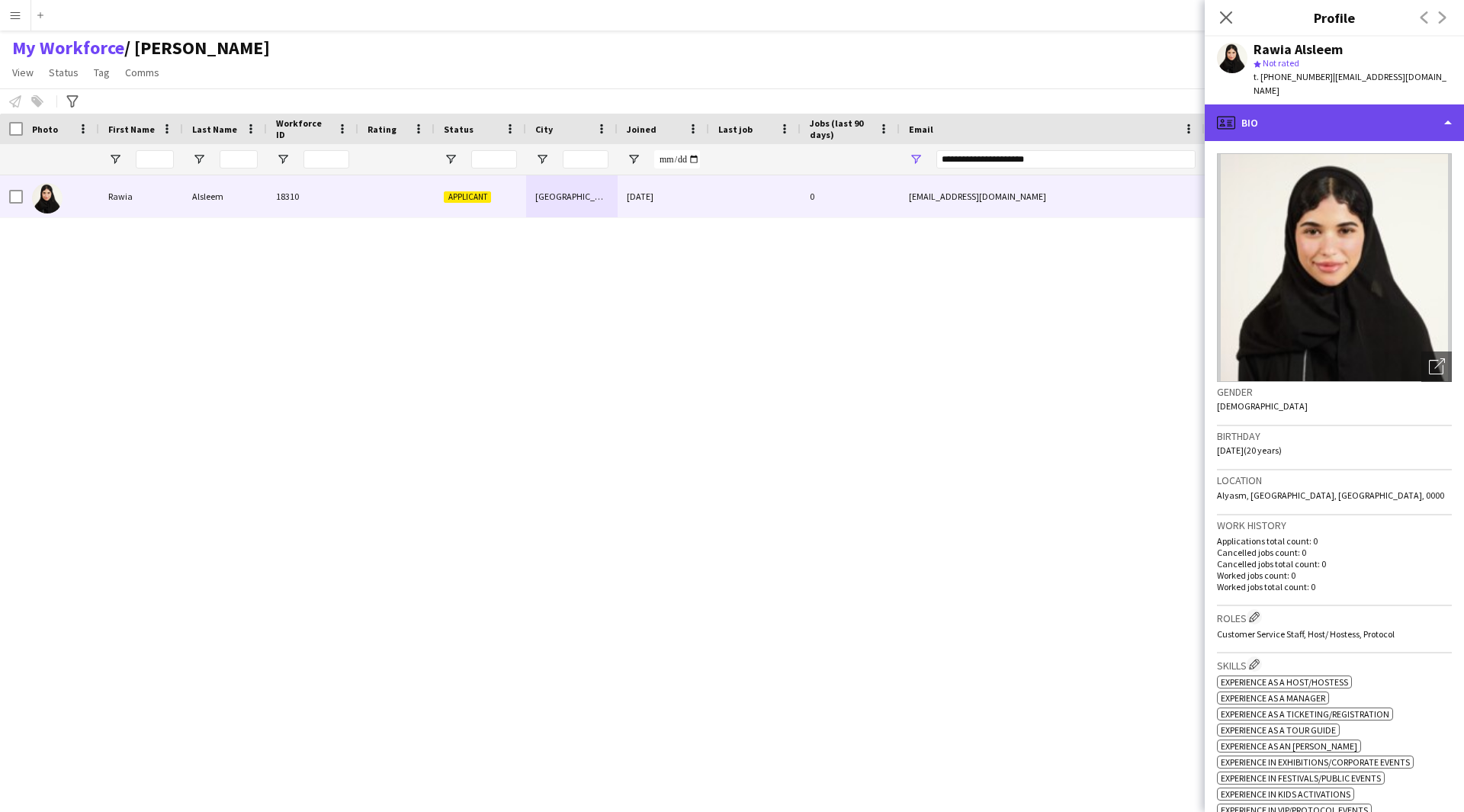
click at [1293, 112] on div "profile Bio" at bounding box center [1334, 123] width 259 height 37
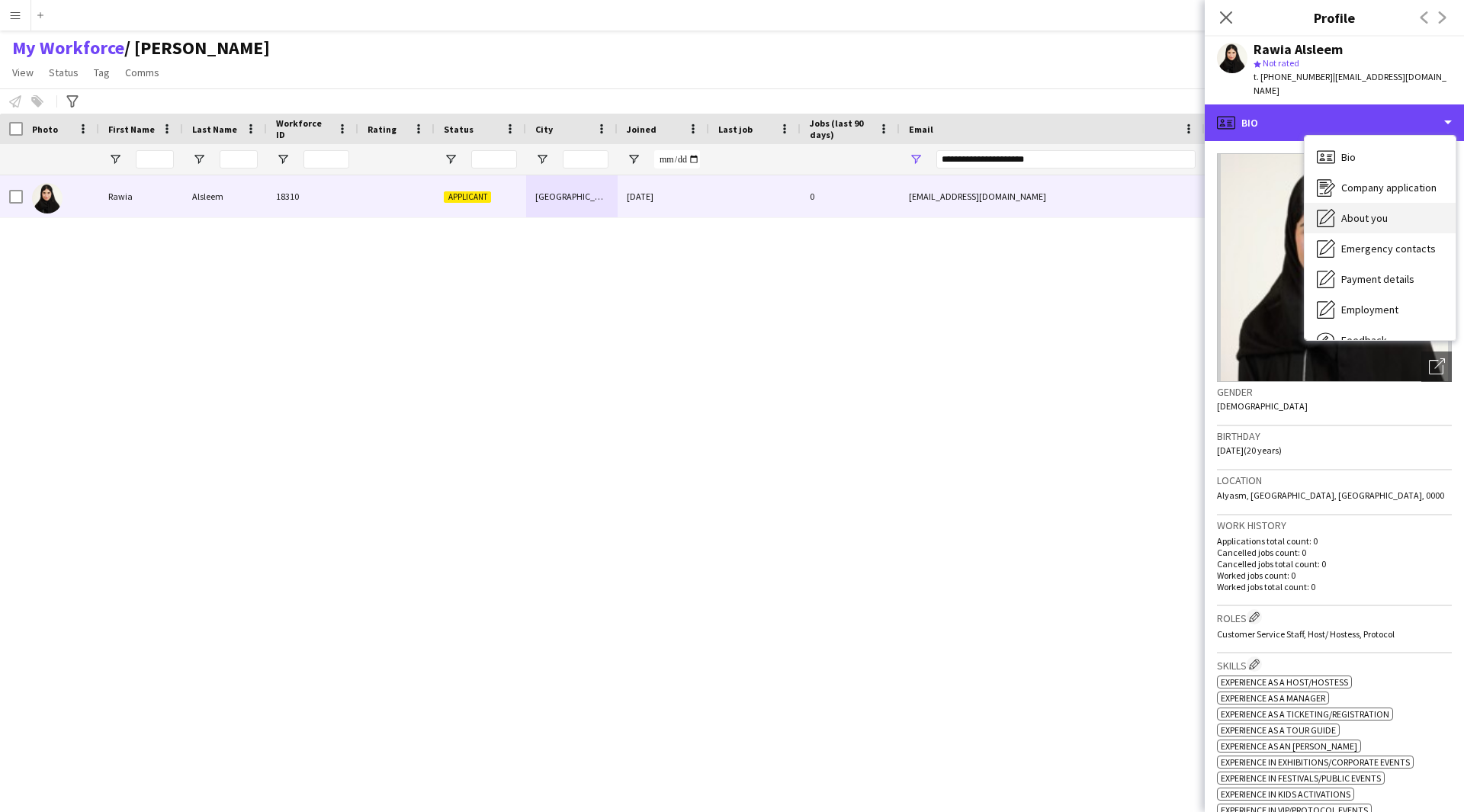
scroll to position [52, 0]
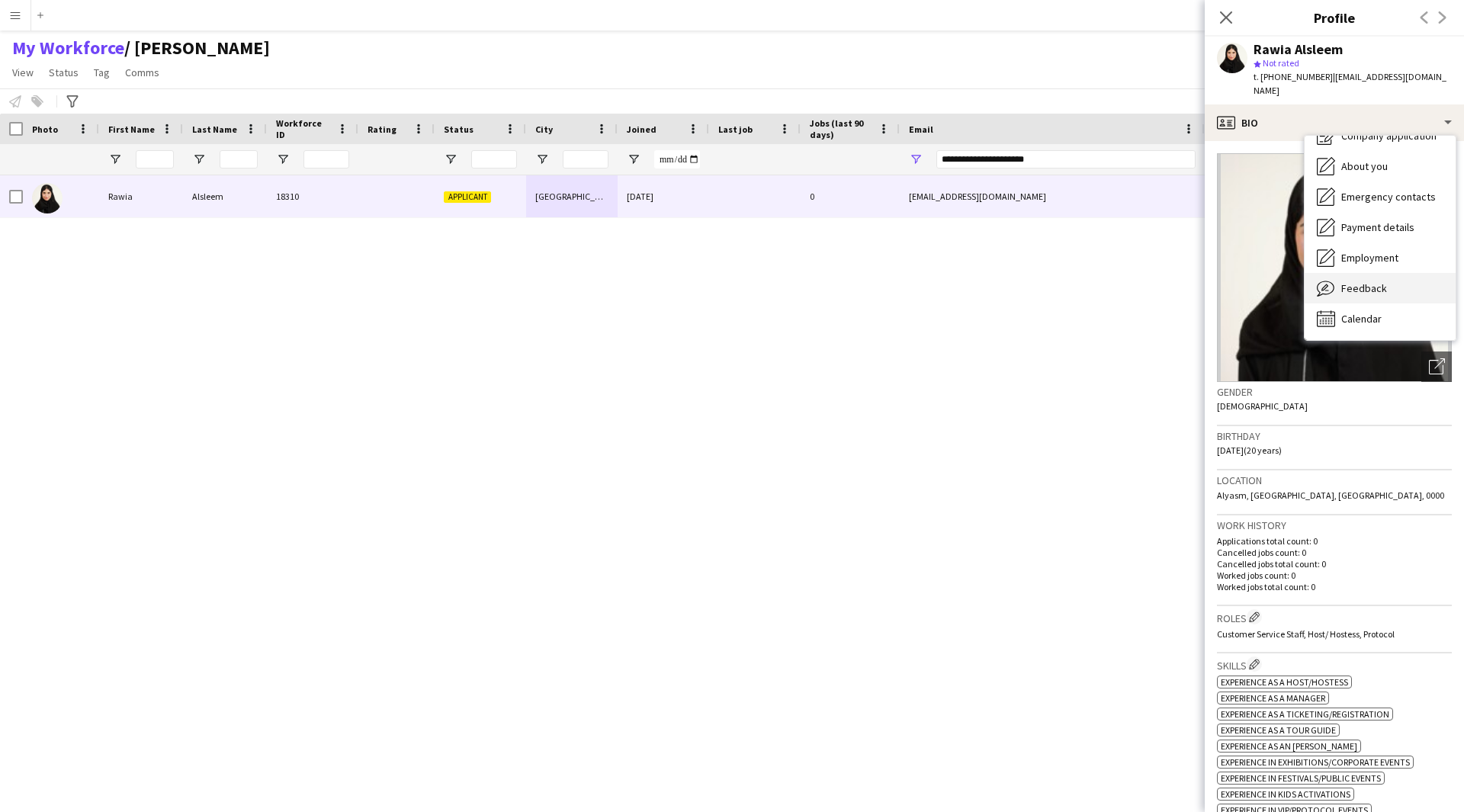
click at [1356, 282] on span "Feedback" at bounding box center [1364, 289] width 45 height 14
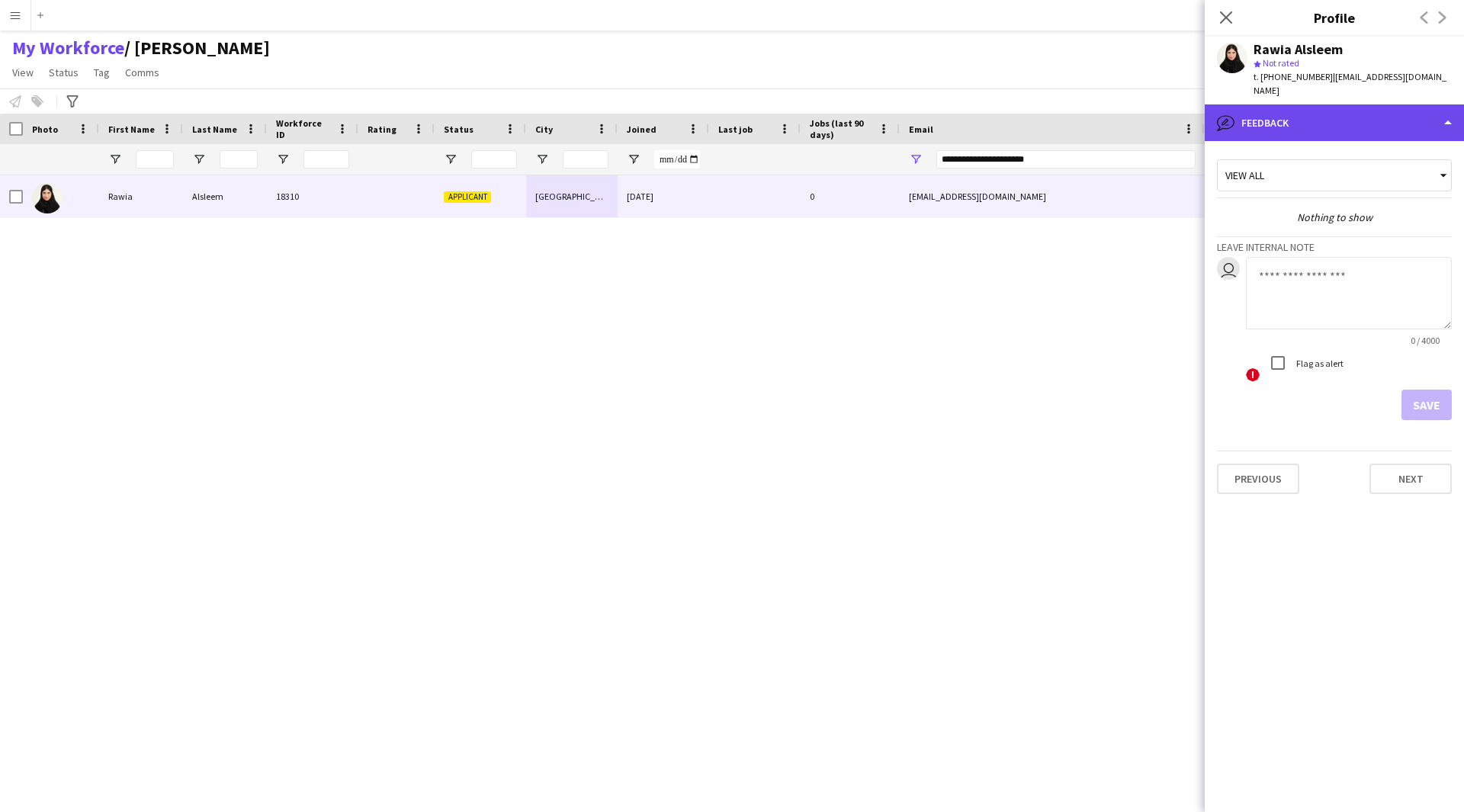
click at [1352, 109] on div "bubble-pencil Feedback" at bounding box center [1334, 123] width 259 height 37
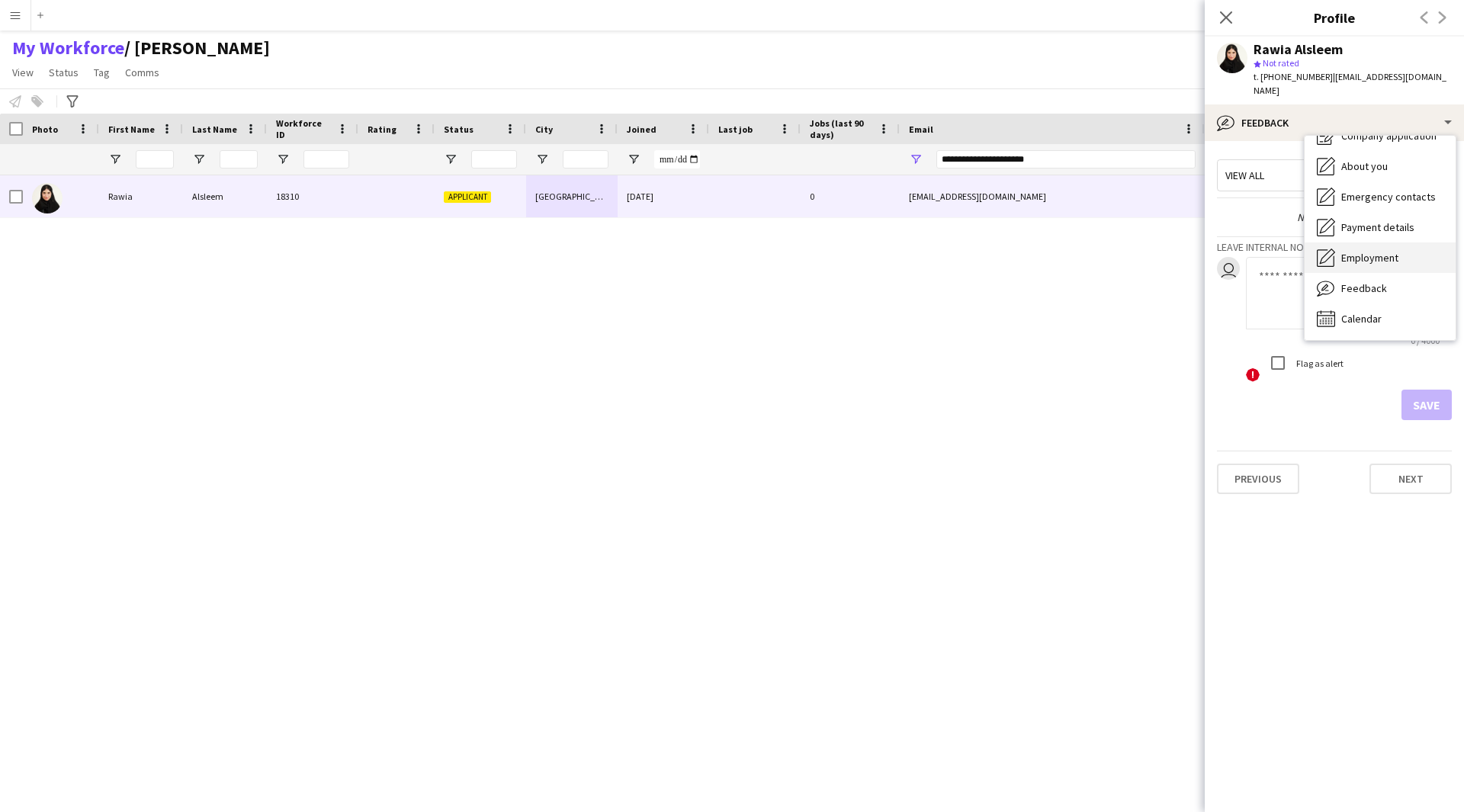
click at [1377, 251] on div "Employment Employment" at bounding box center [1379, 257] width 151 height 31
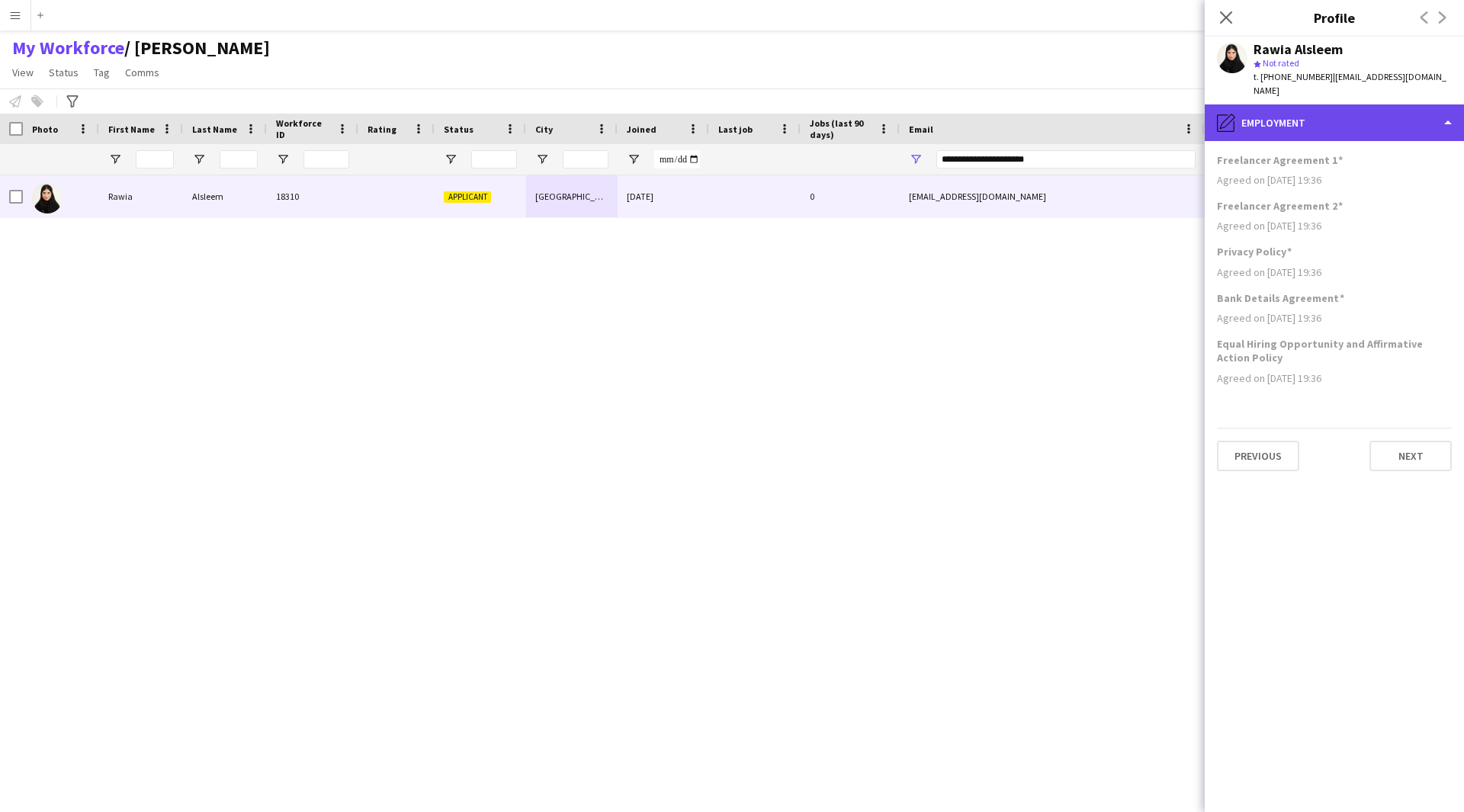
click at [1365, 123] on div "pencil4 Employment" at bounding box center [1334, 123] width 259 height 37
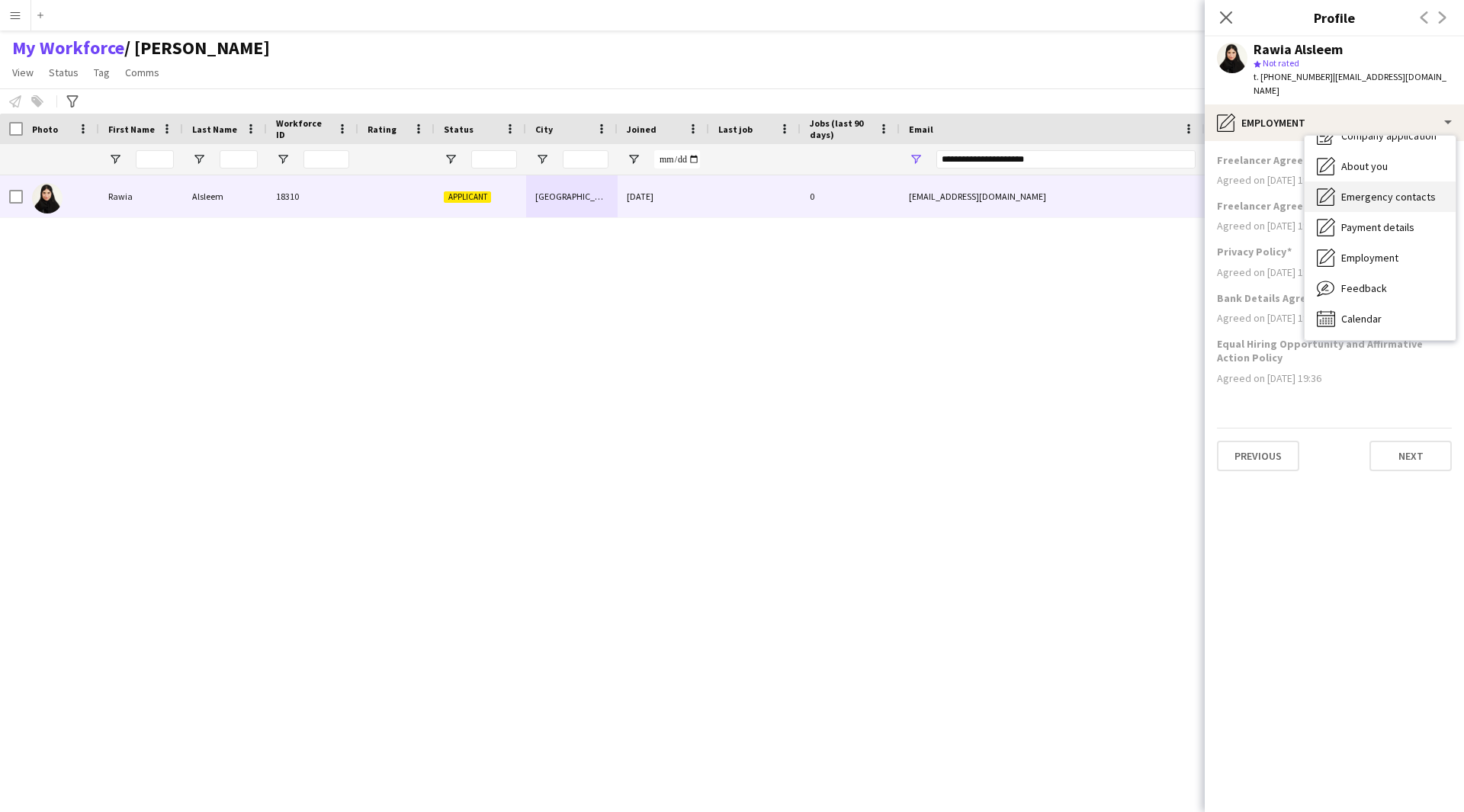
click at [1384, 190] on span "Emergency contacts" at bounding box center [1388, 197] width 95 height 14
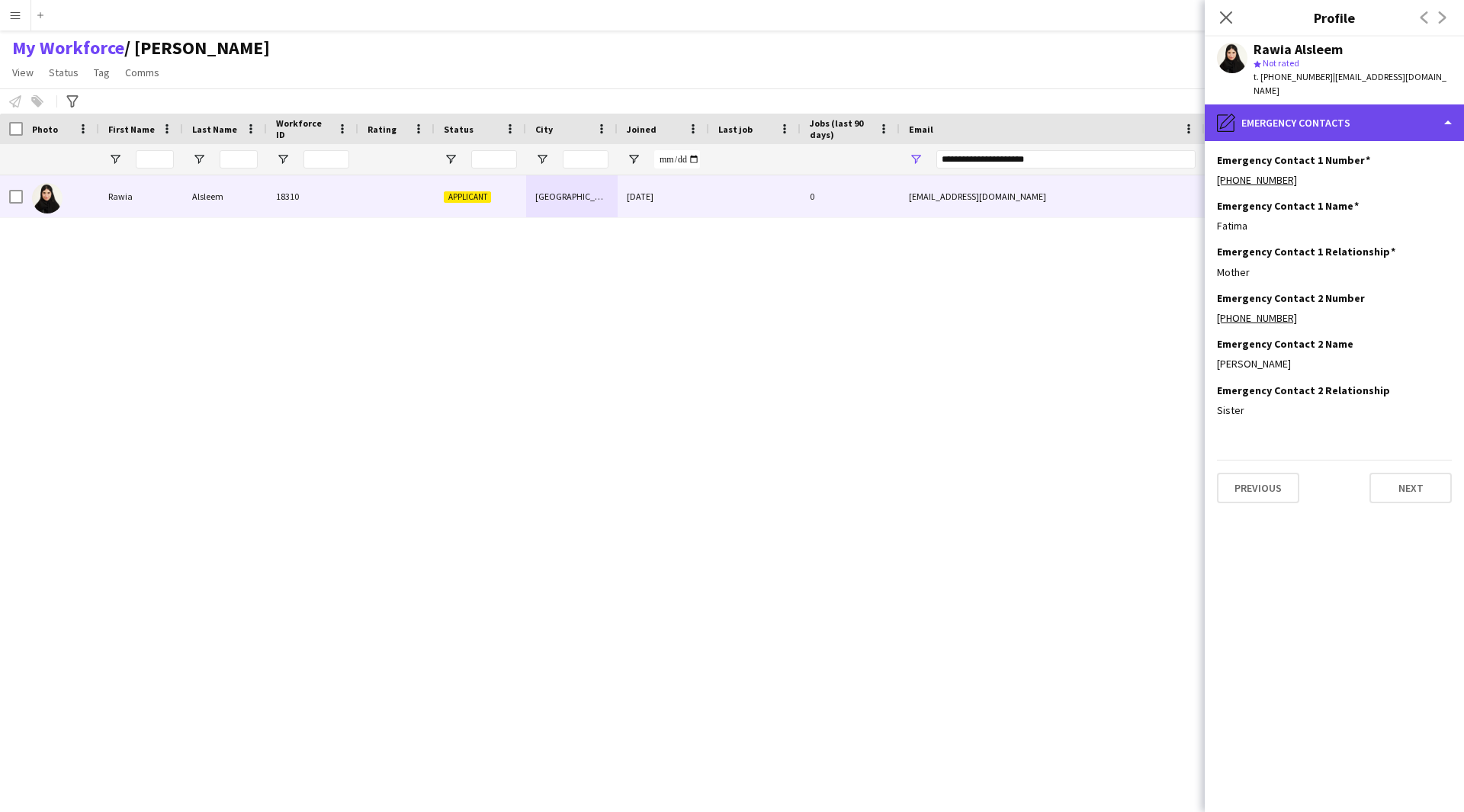
click at [1351, 105] on div "pencil4 Emergency contacts" at bounding box center [1334, 123] width 259 height 37
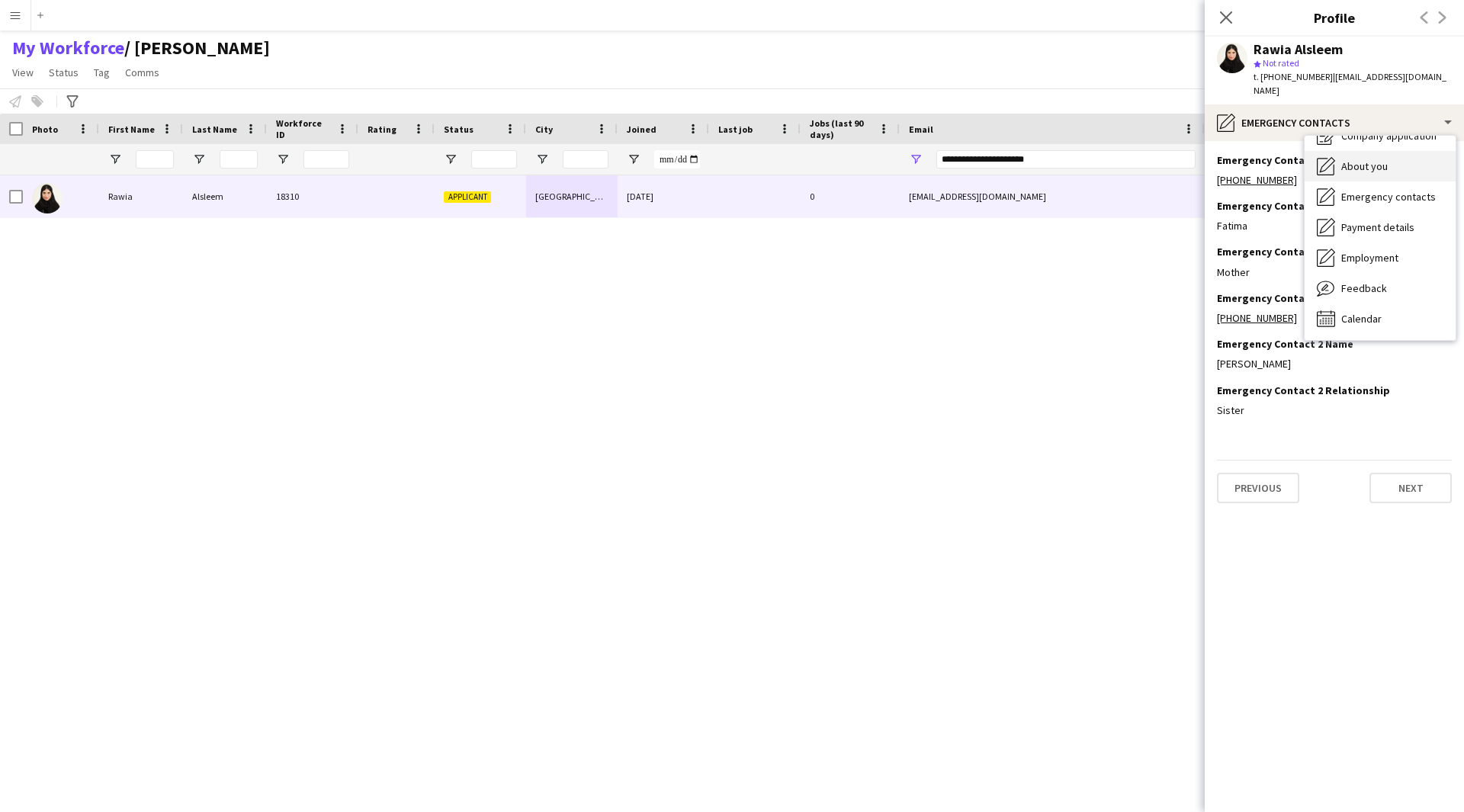
click at [1389, 157] on div "About you About you" at bounding box center [1379, 166] width 151 height 31
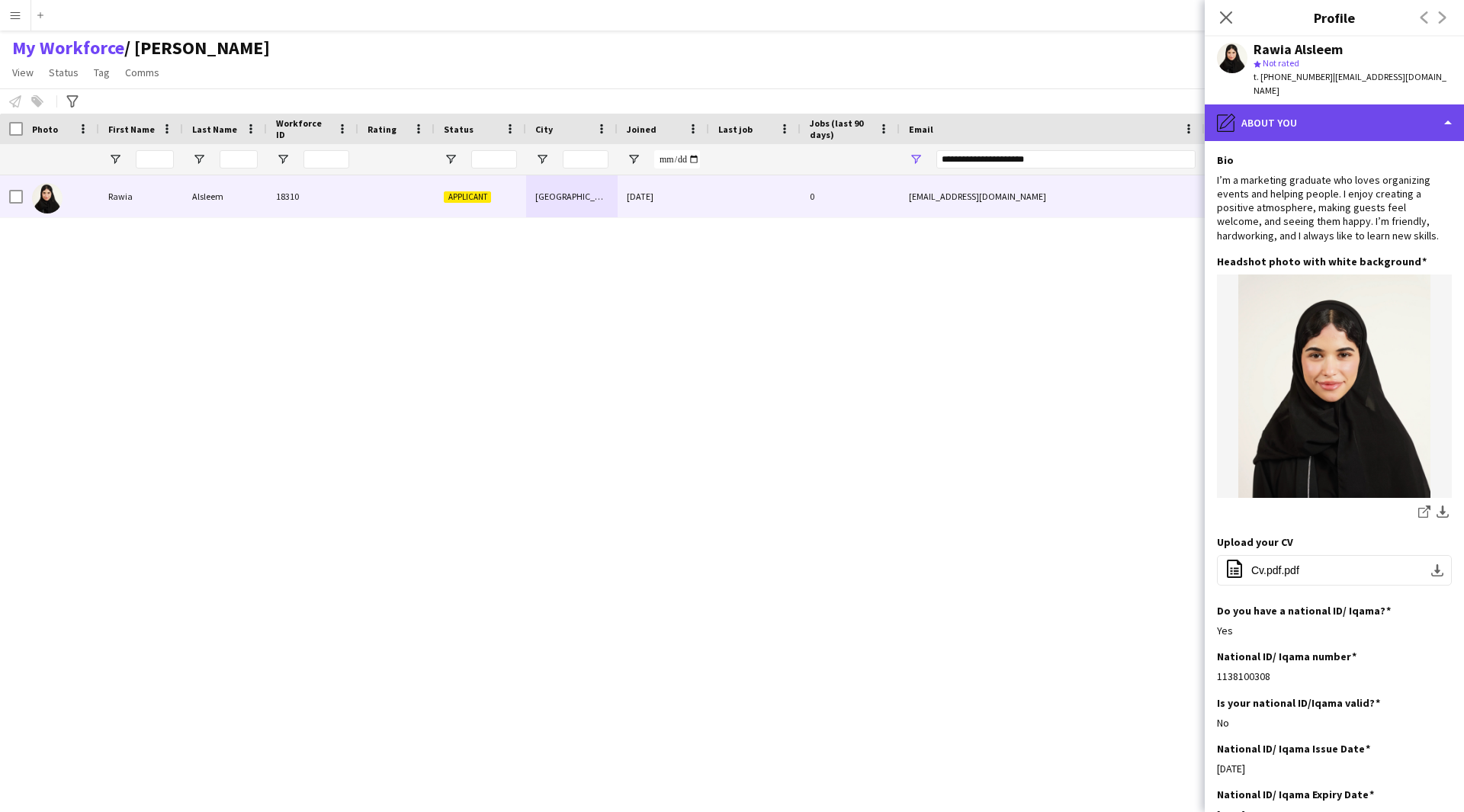
click at [1333, 107] on div "pencil4 About you" at bounding box center [1334, 123] width 259 height 37
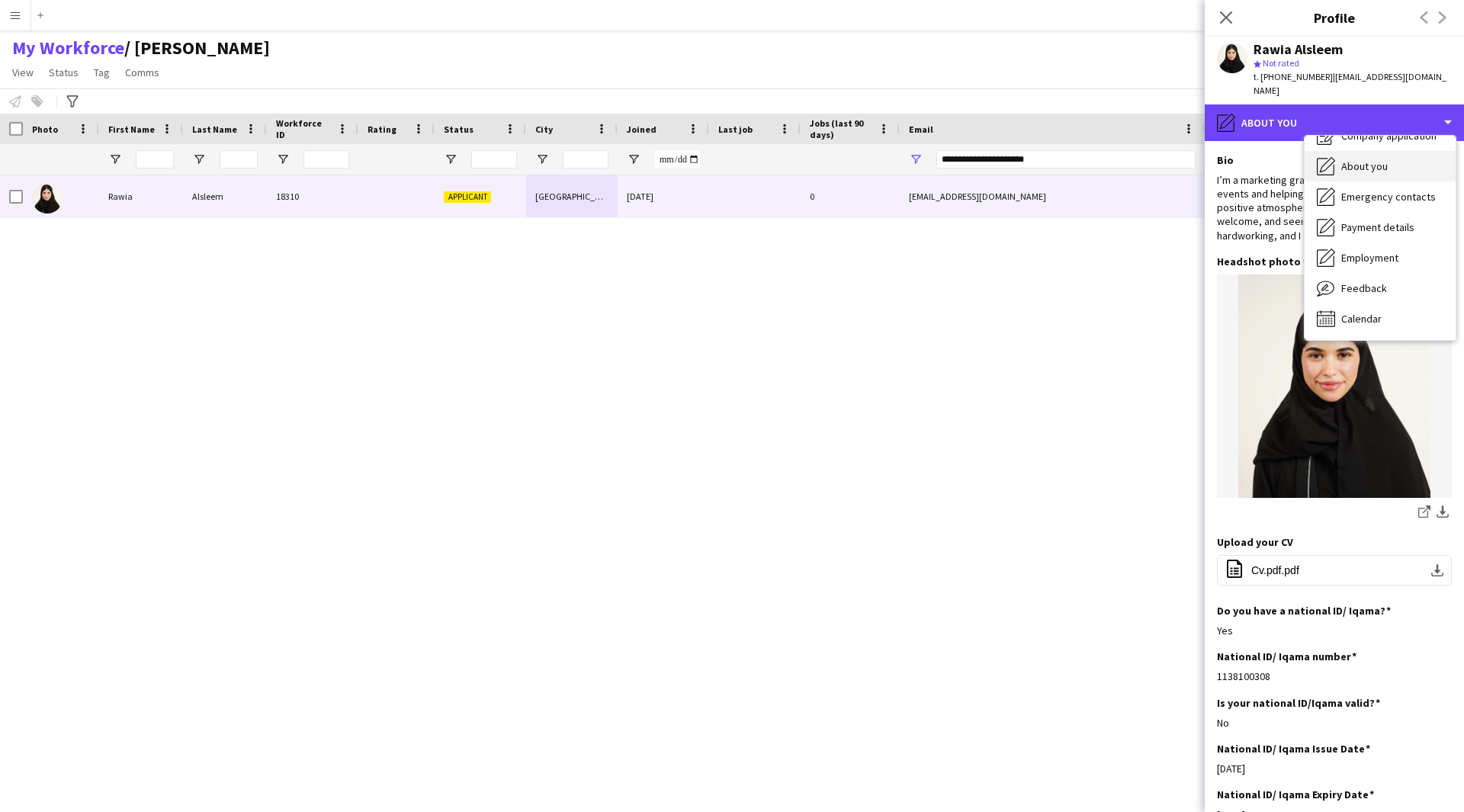
scroll to position [0, 0]
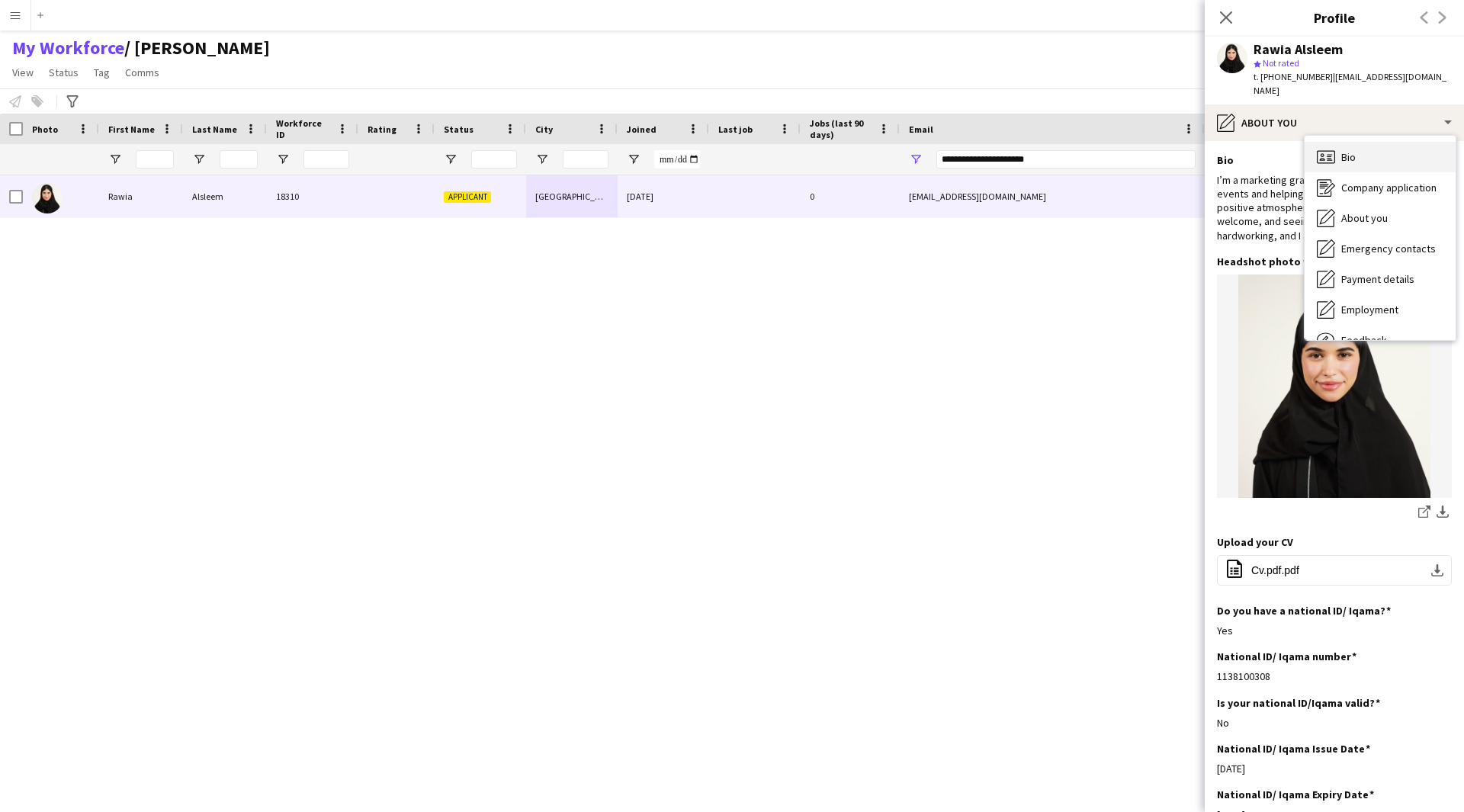
click at [1355, 150] on span "Bio" at bounding box center [1348, 157] width 15 height 14
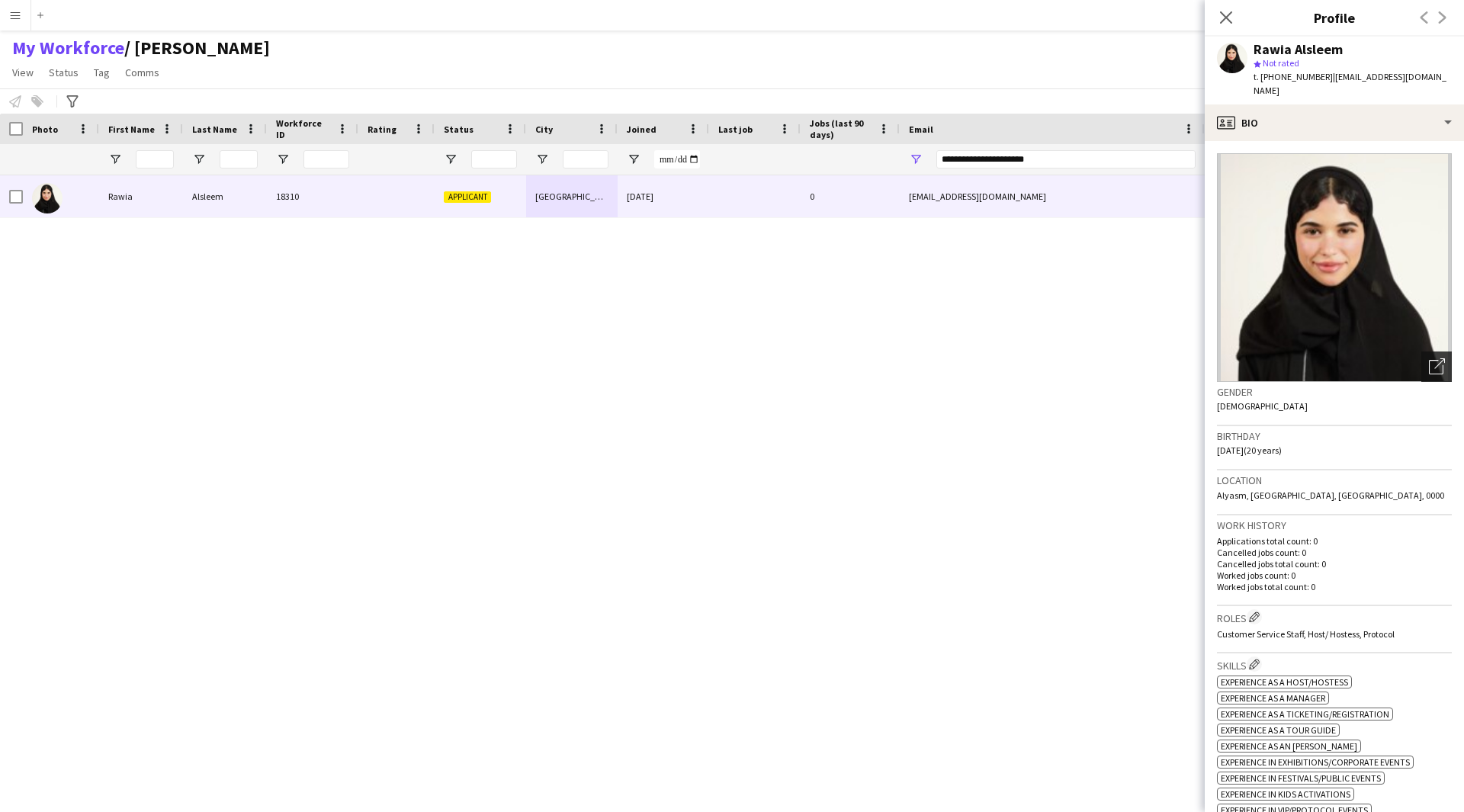
click at [1434, 357] on div "Open photos pop-in" at bounding box center [1437, 366] width 31 height 31
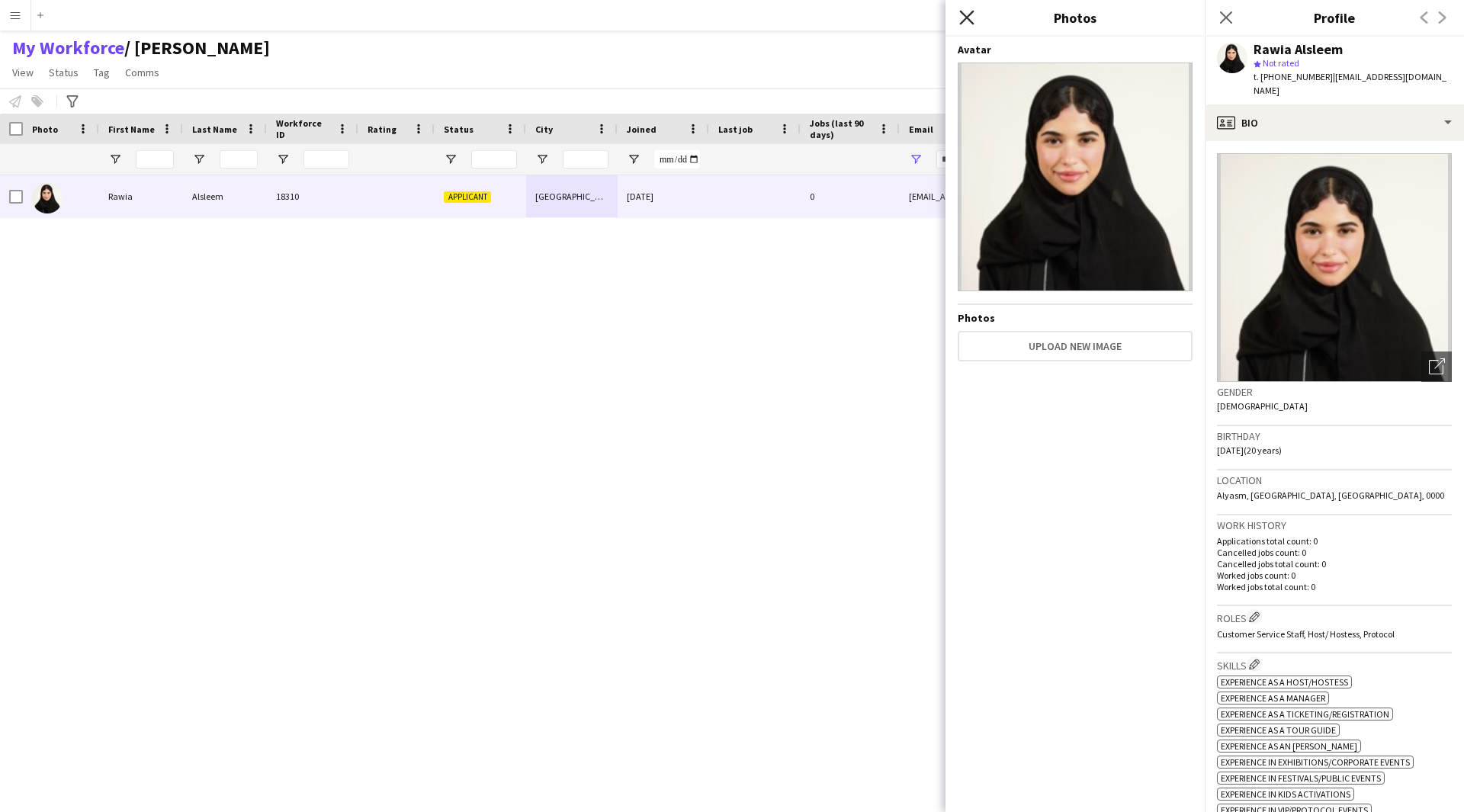
click at [969, 20] on icon at bounding box center [966, 17] width 15 height 15
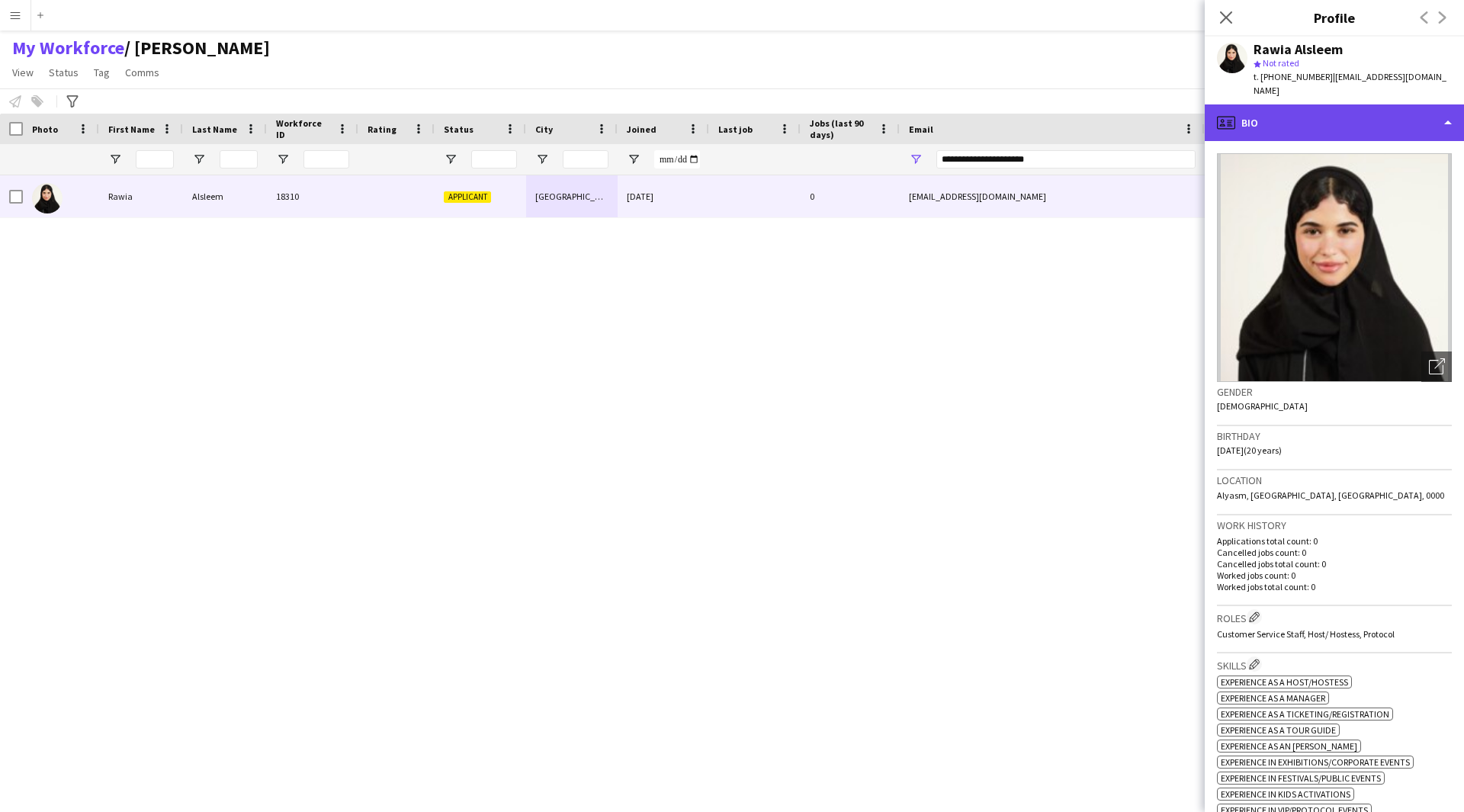
click at [1259, 122] on div "profile Bio" at bounding box center [1334, 123] width 259 height 37
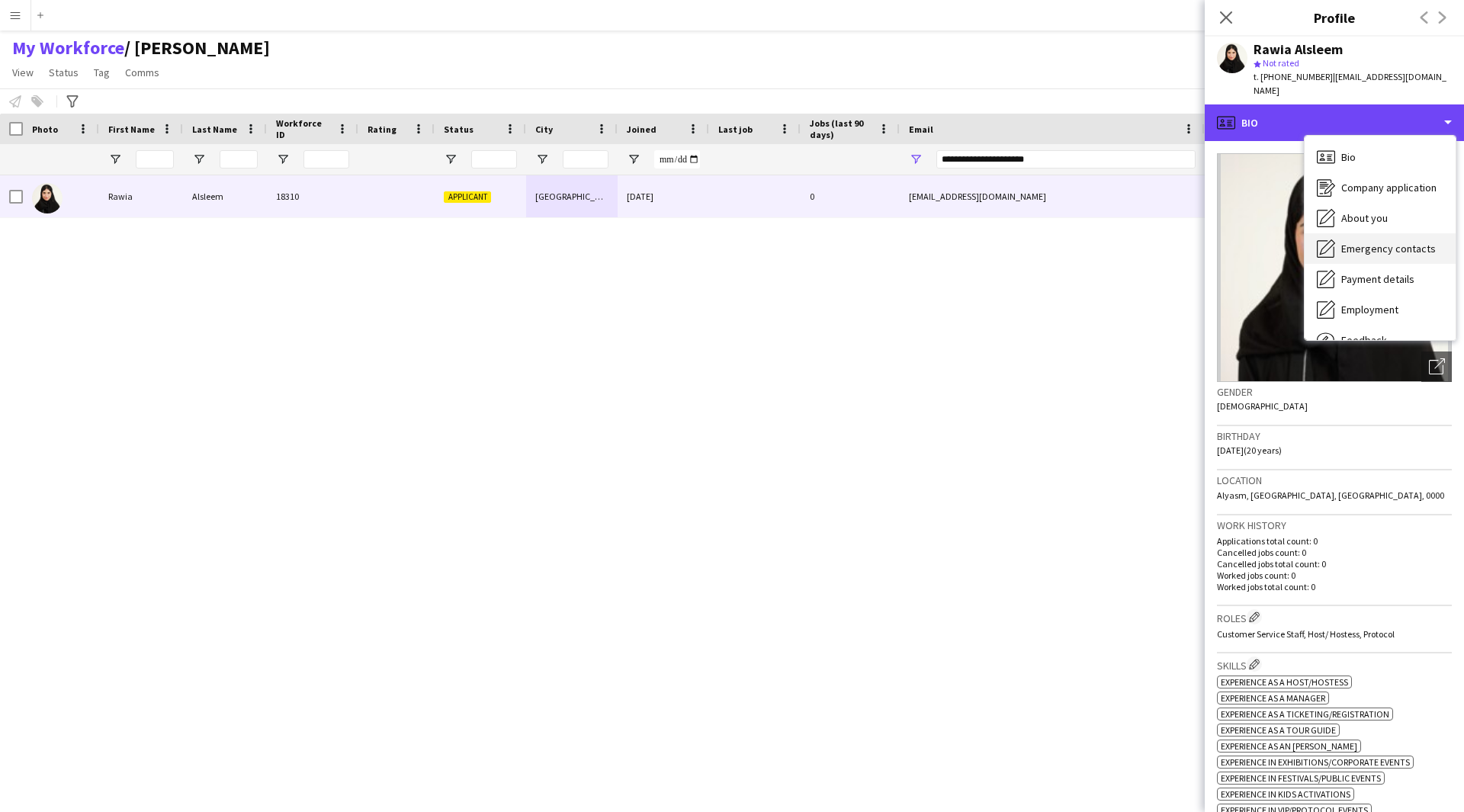
scroll to position [52, 0]
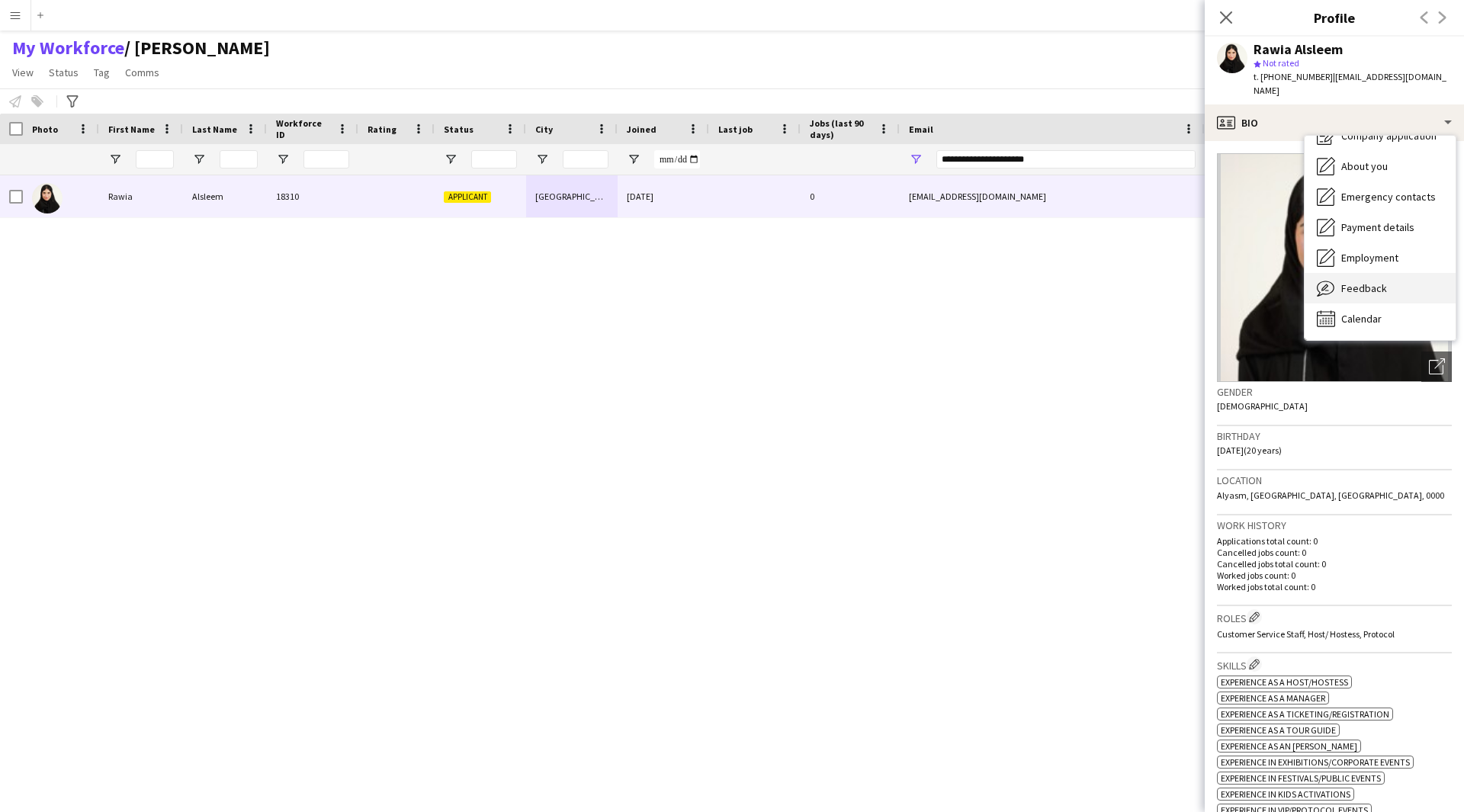
click at [1358, 282] on span "Feedback" at bounding box center [1364, 289] width 45 height 14
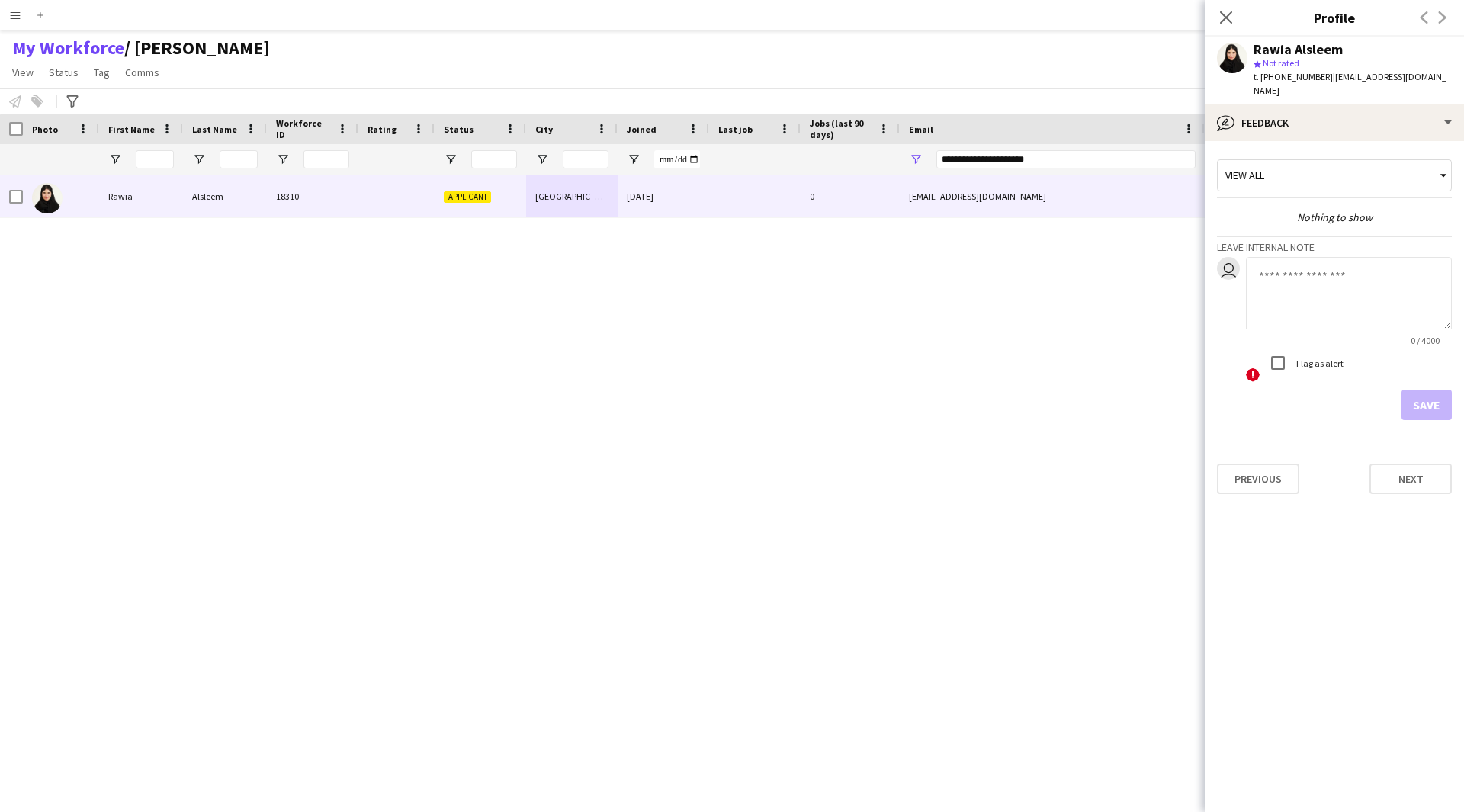
click at [1304, 286] on textarea at bounding box center [1348, 293] width 206 height 73
paste textarea "**********"
type textarea "**********"
click at [1421, 390] on button "Save" at bounding box center [1426, 404] width 50 height 31
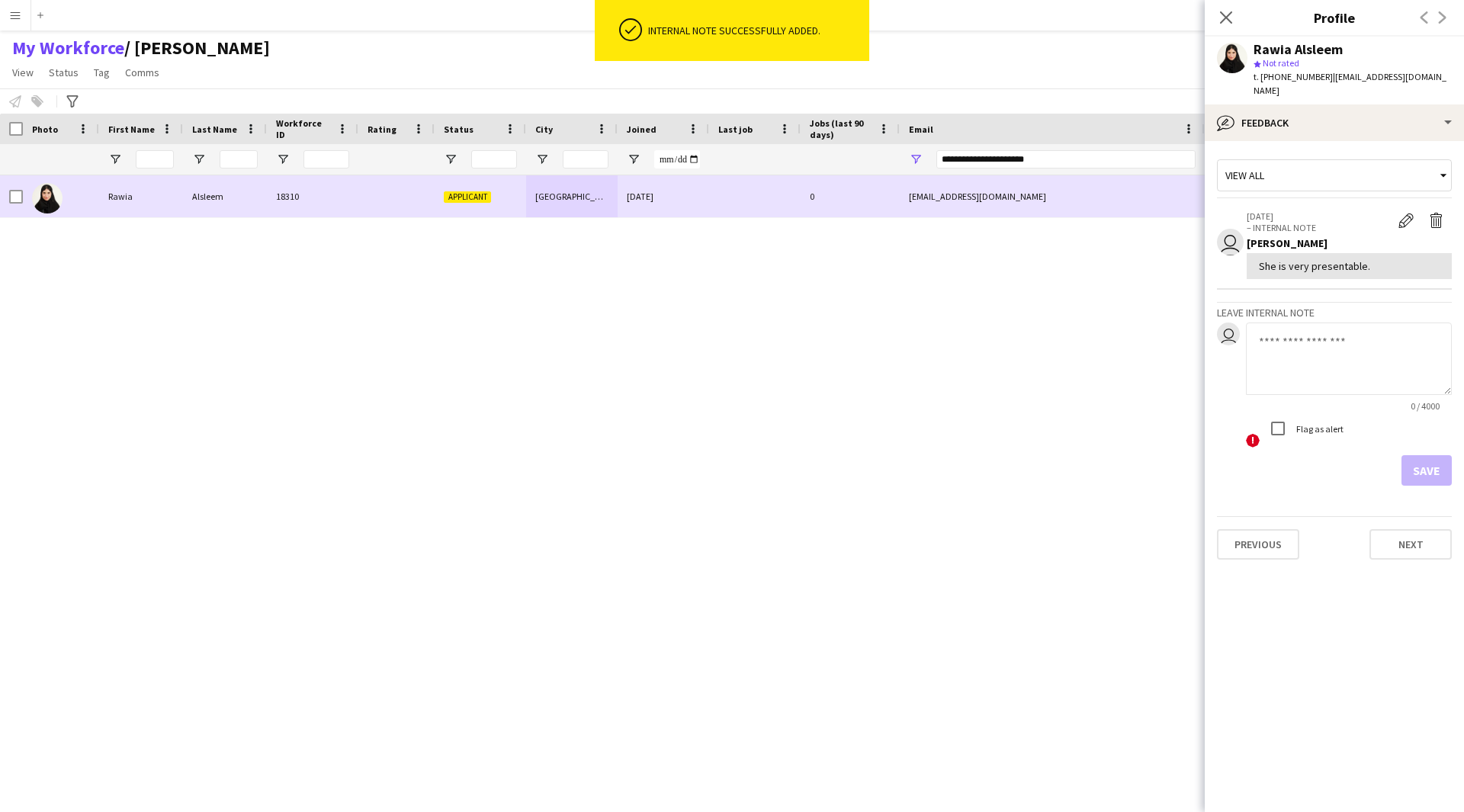
click at [8, 195] on div at bounding box center [11, 196] width 23 height 42
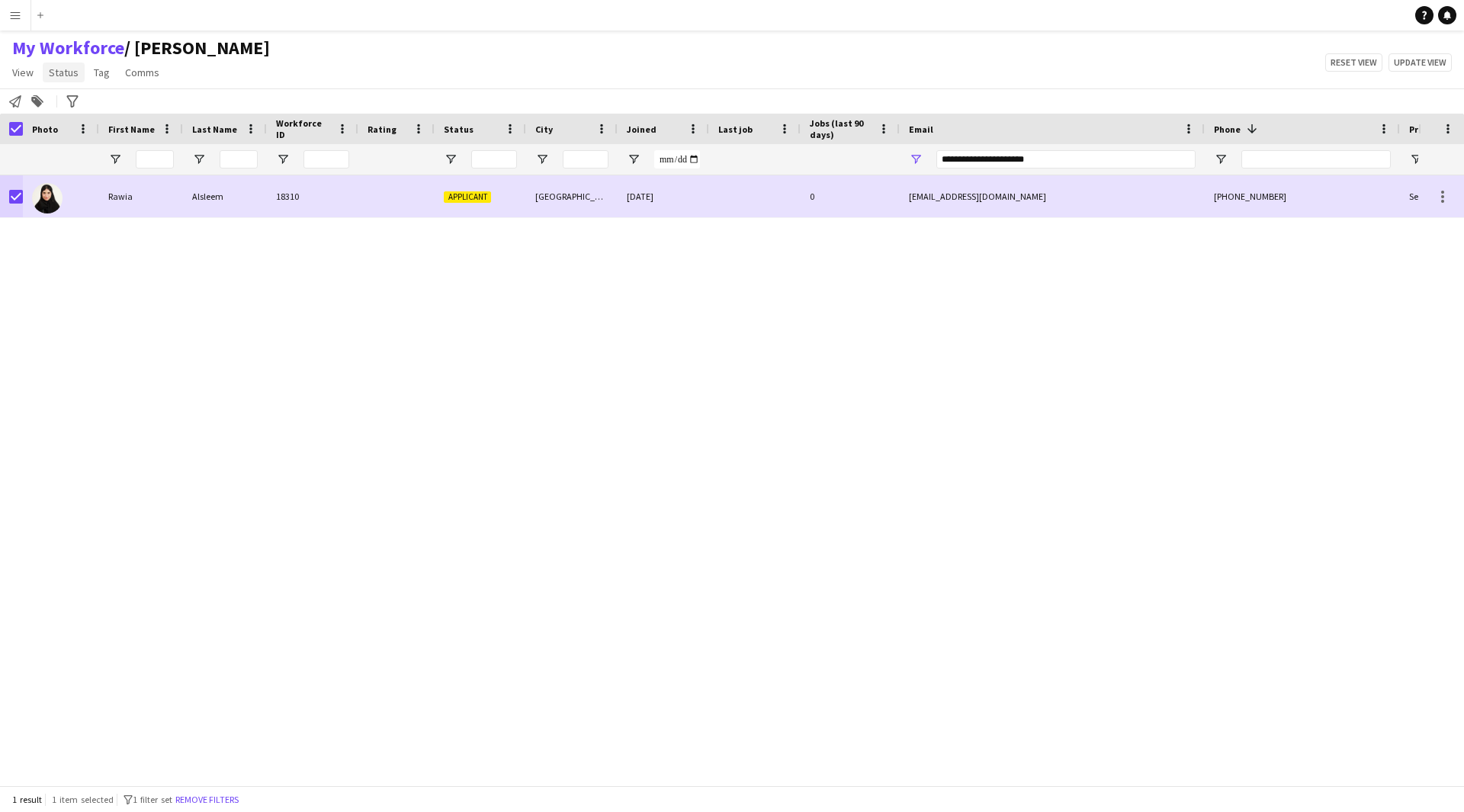
click at [65, 79] on link "Status" at bounding box center [64, 72] width 42 height 20
click at [100, 110] on link "Edit" at bounding box center [97, 105] width 106 height 32
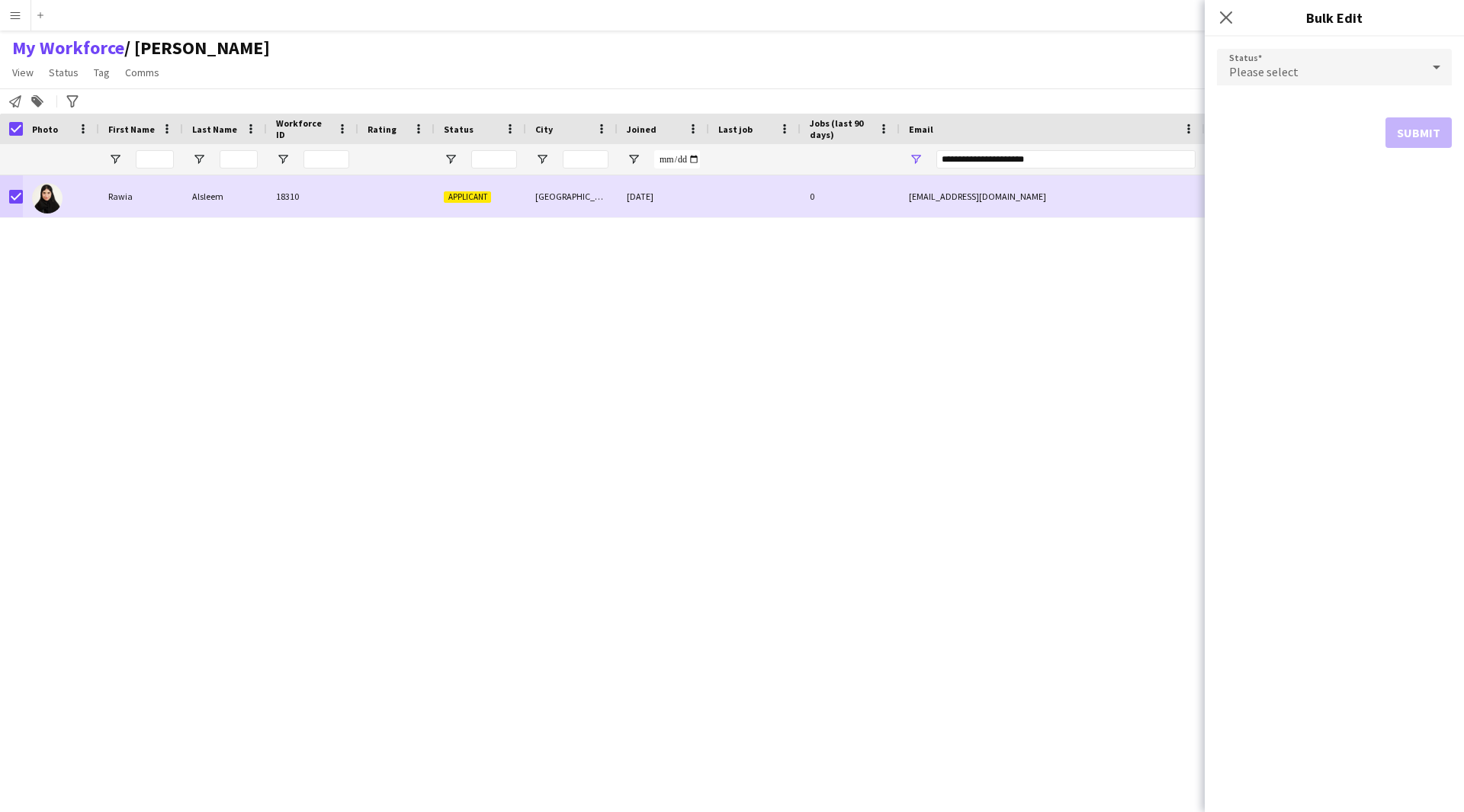
click at [1335, 75] on div "Please select" at bounding box center [1318, 66] width 204 height 37
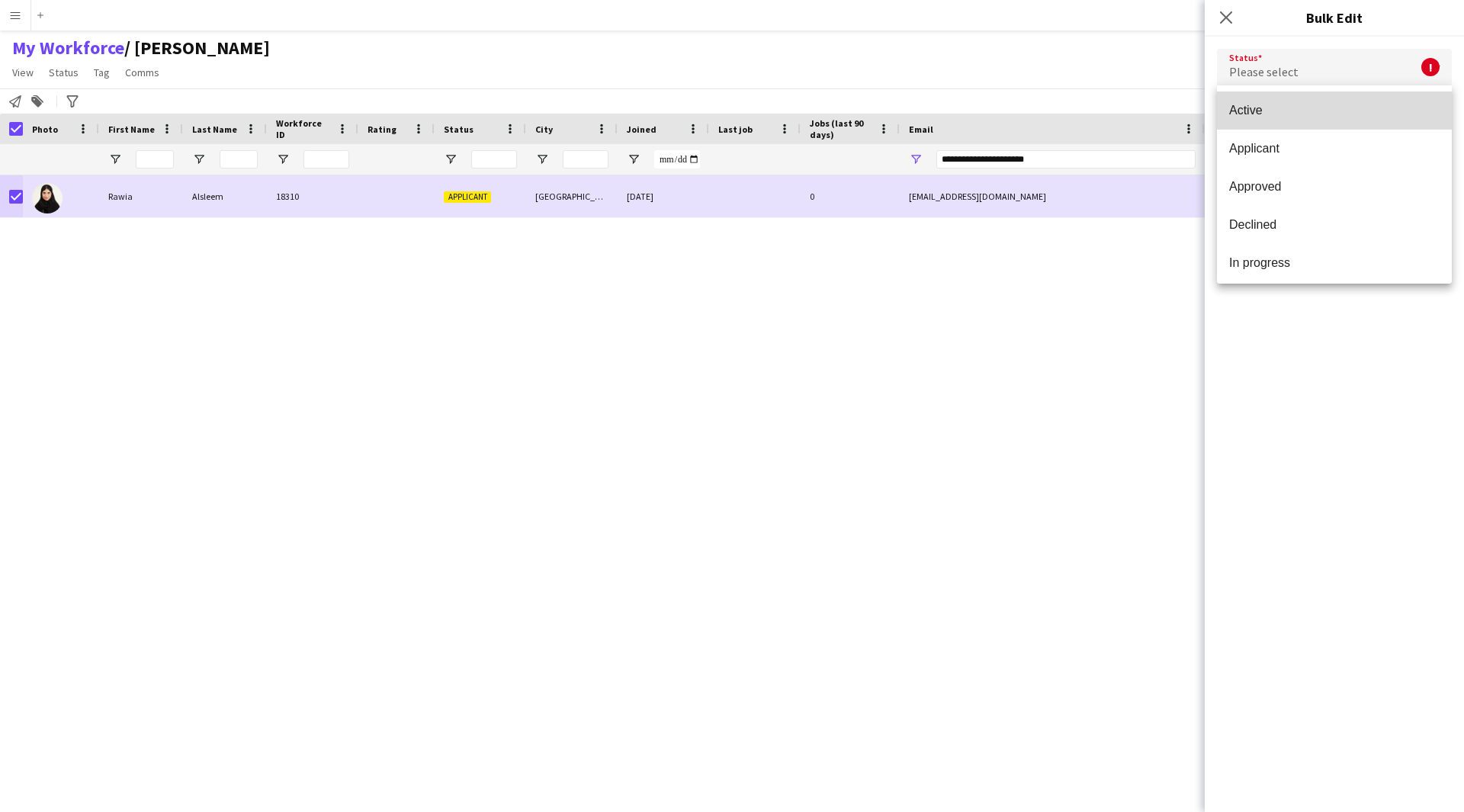
click at [1340, 110] on span "Active" at bounding box center [1334, 110] width 210 height 15
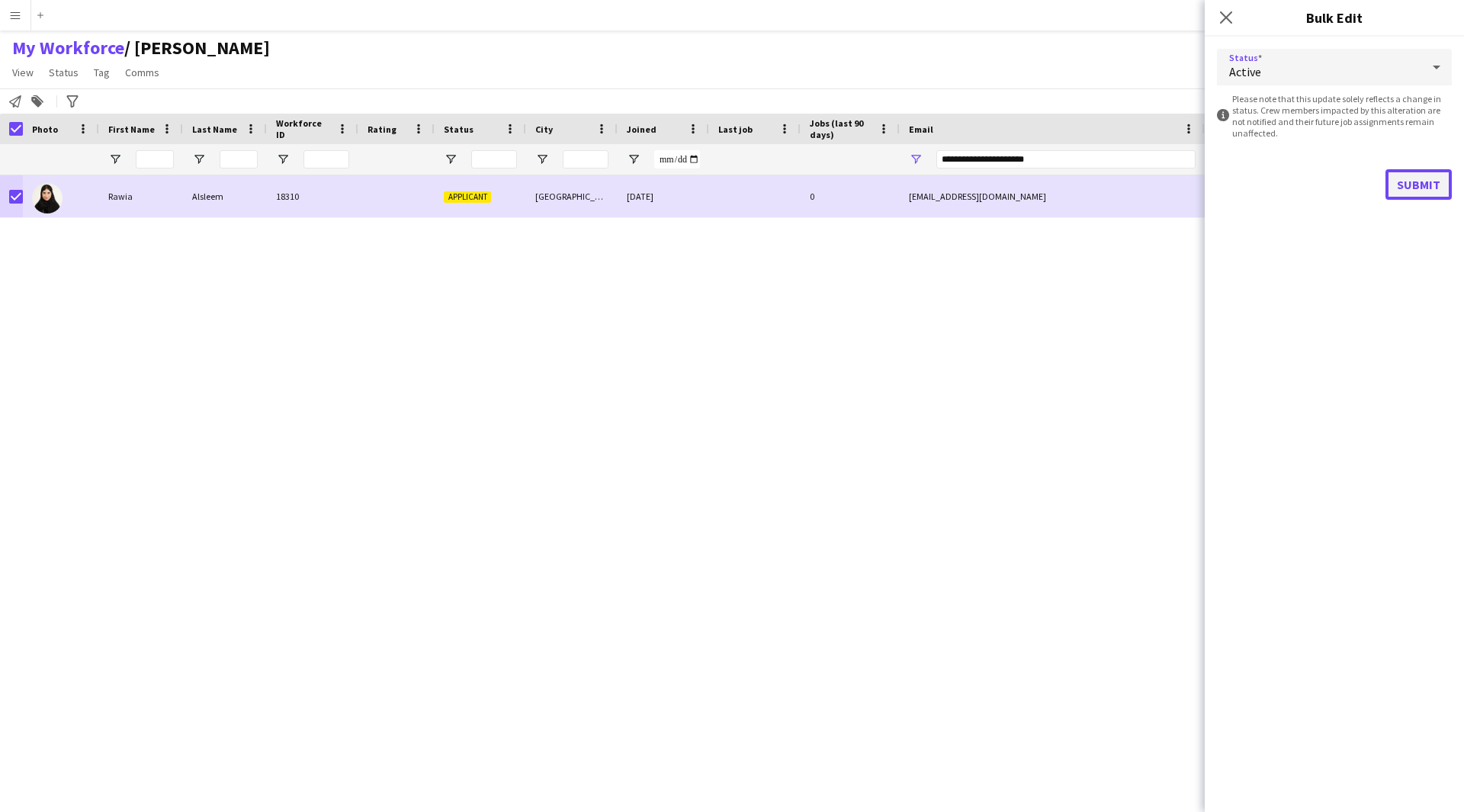
click at [1412, 173] on button "Submit" at bounding box center [1419, 184] width 67 height 31
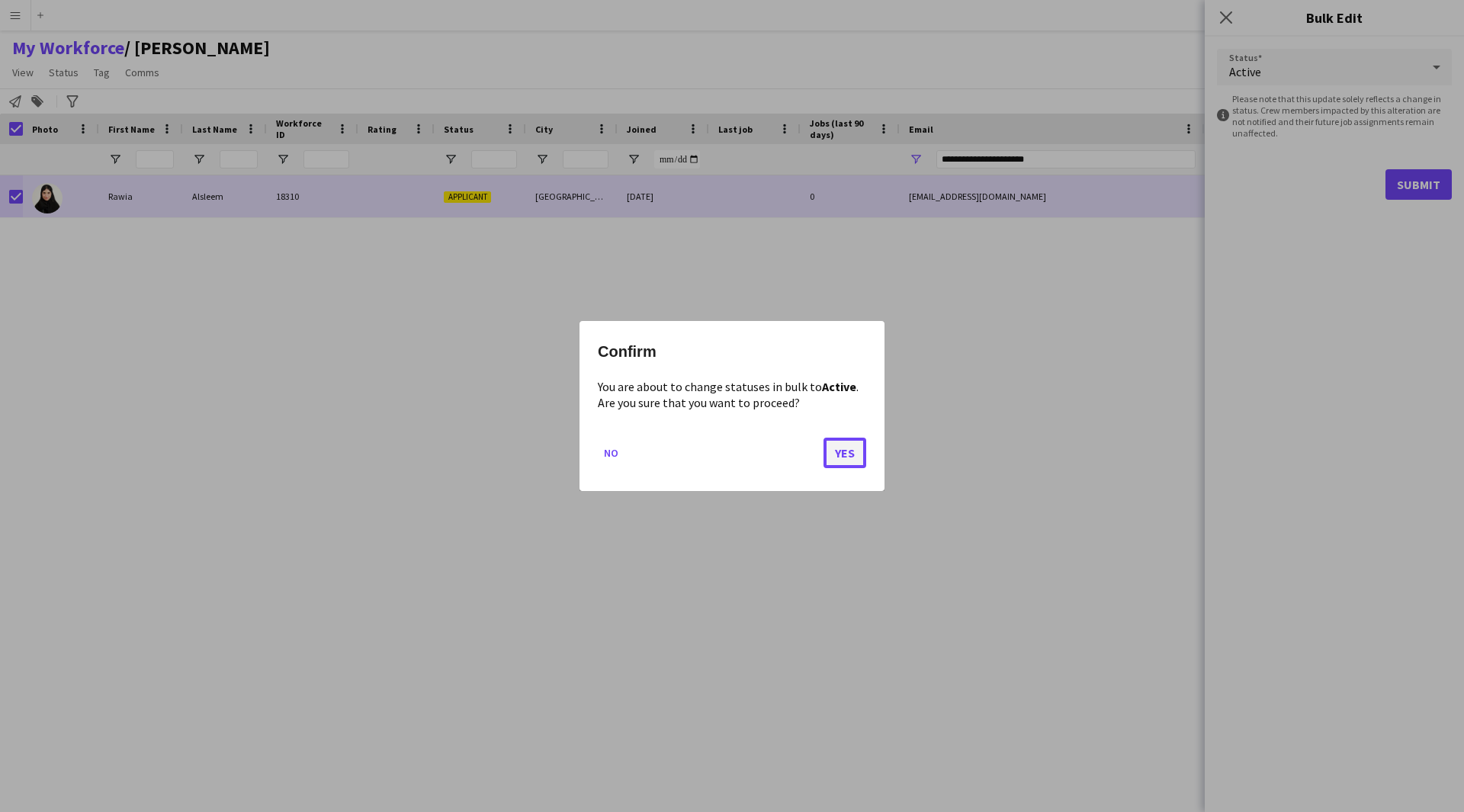
click at [845, 445] on button "Yes" at bounding box center [845, 452] width 43 height 31
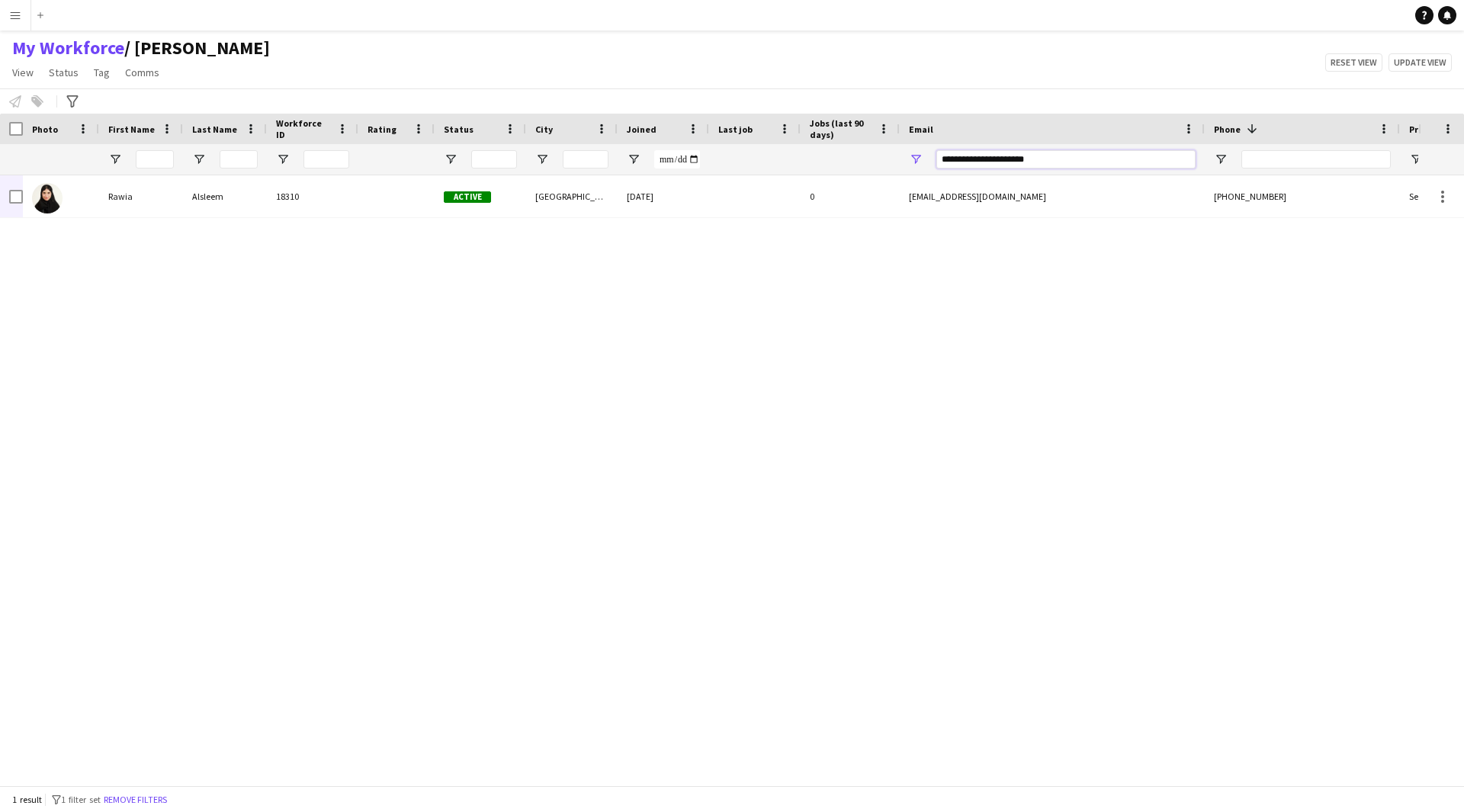
drag, startPoint x: 1052, startPoint y: 165, endPoint x: 696, endPoint y: 210, distance: 358.8
click at [696, 210] on div "Workforce Details Photo First Name" at bounding box center [732, 449] width 1464 height 672
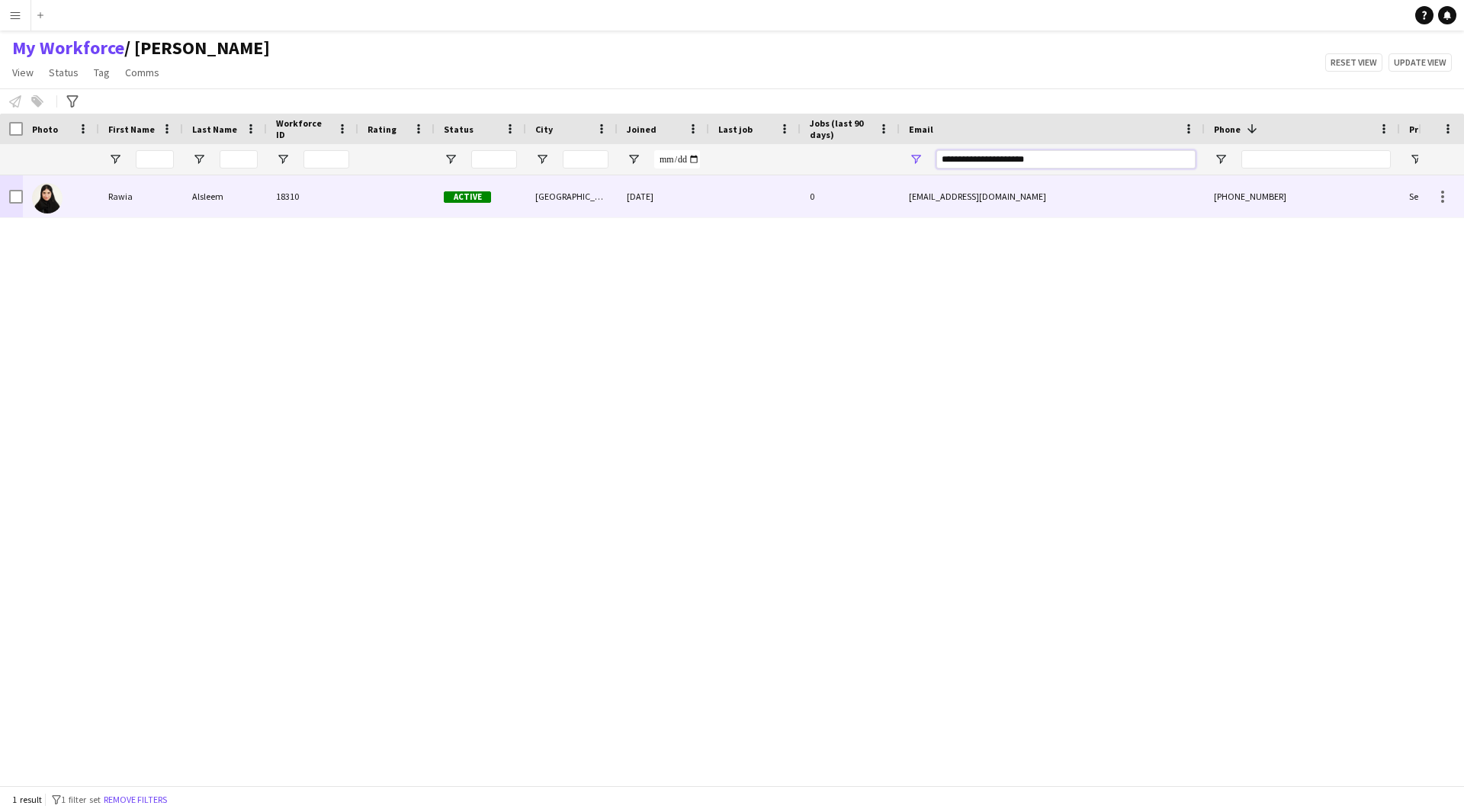
paste input "Email Filter Input"
type input "**********"
click at [633, 183] on div "[DATE]" at bounding box center [663, 196] width 92 height 42
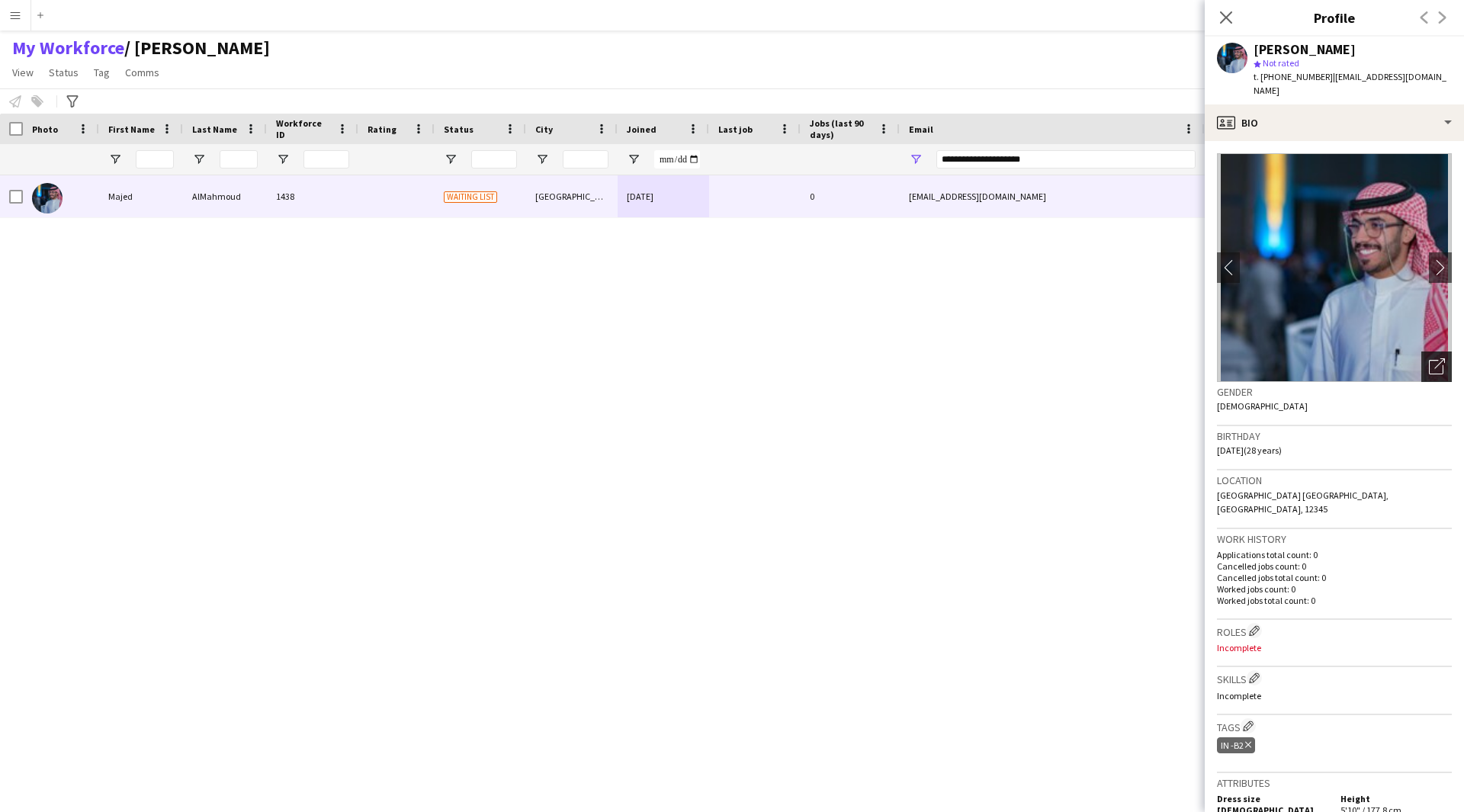
click at [1429, 360] on icon at bounding box center [1436, 367] width 15 height 15
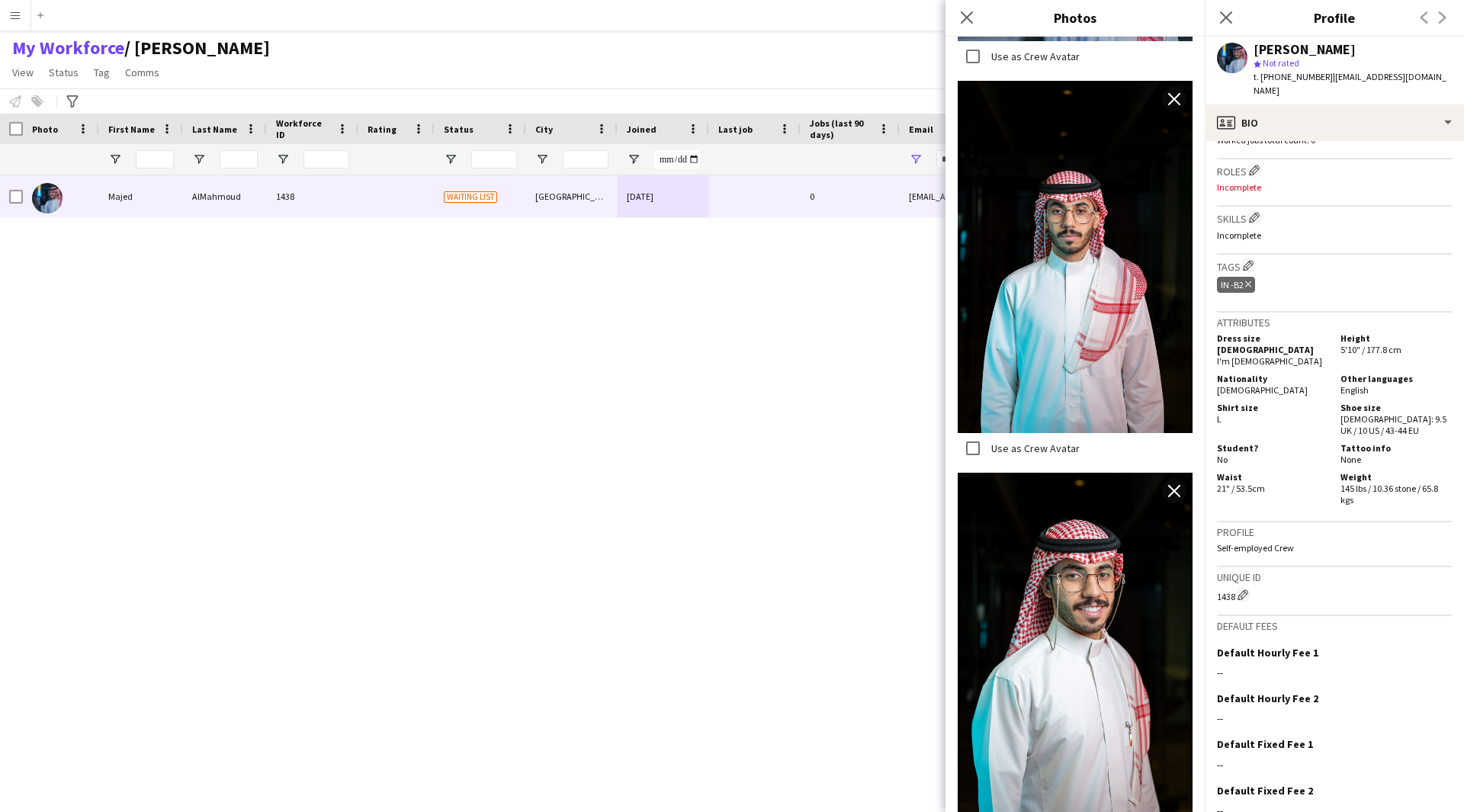
scroll to position [494, 0]
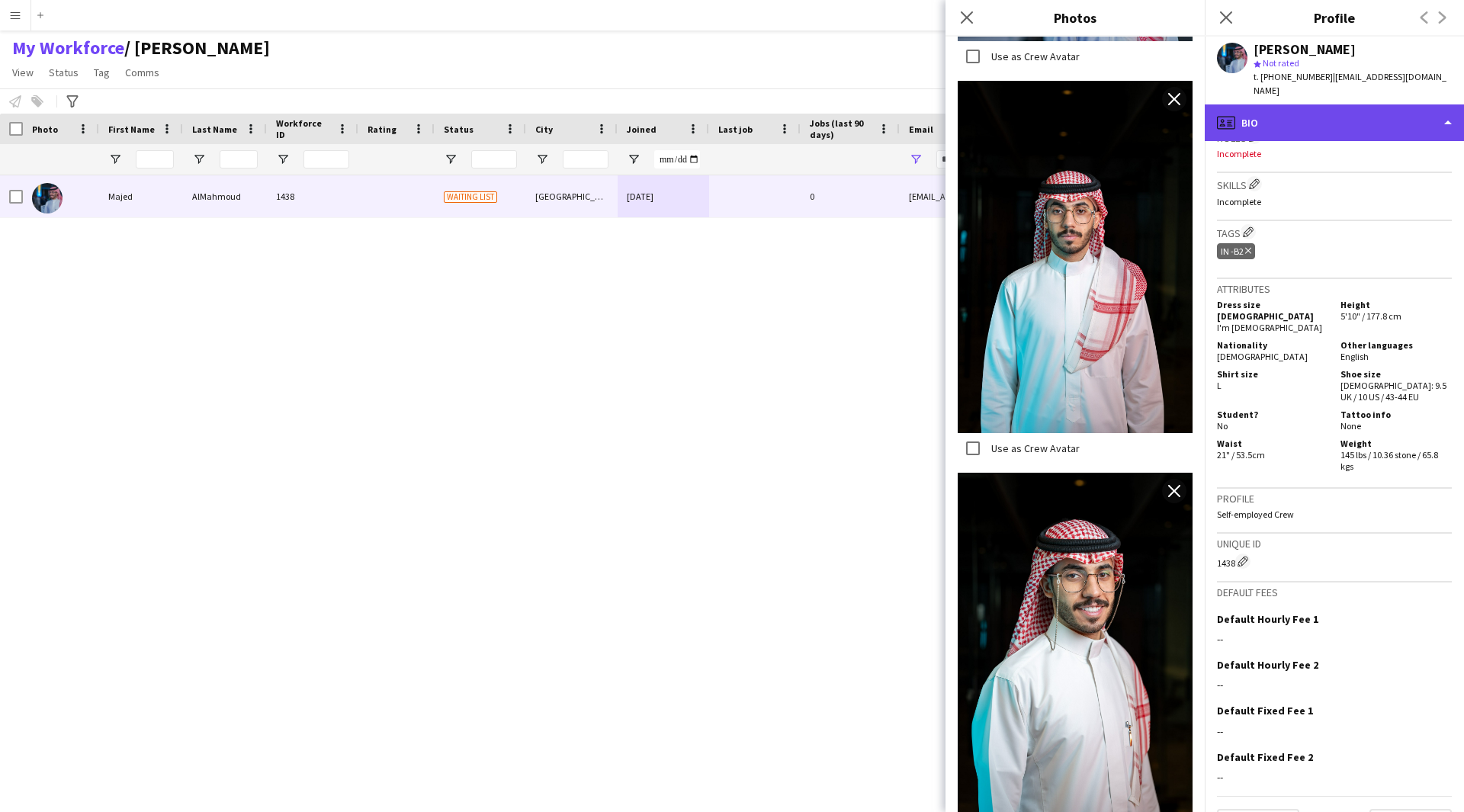
click at [1401, 105] on div "profile Bio" at bounding box center [1334, 123] width 259 height 37
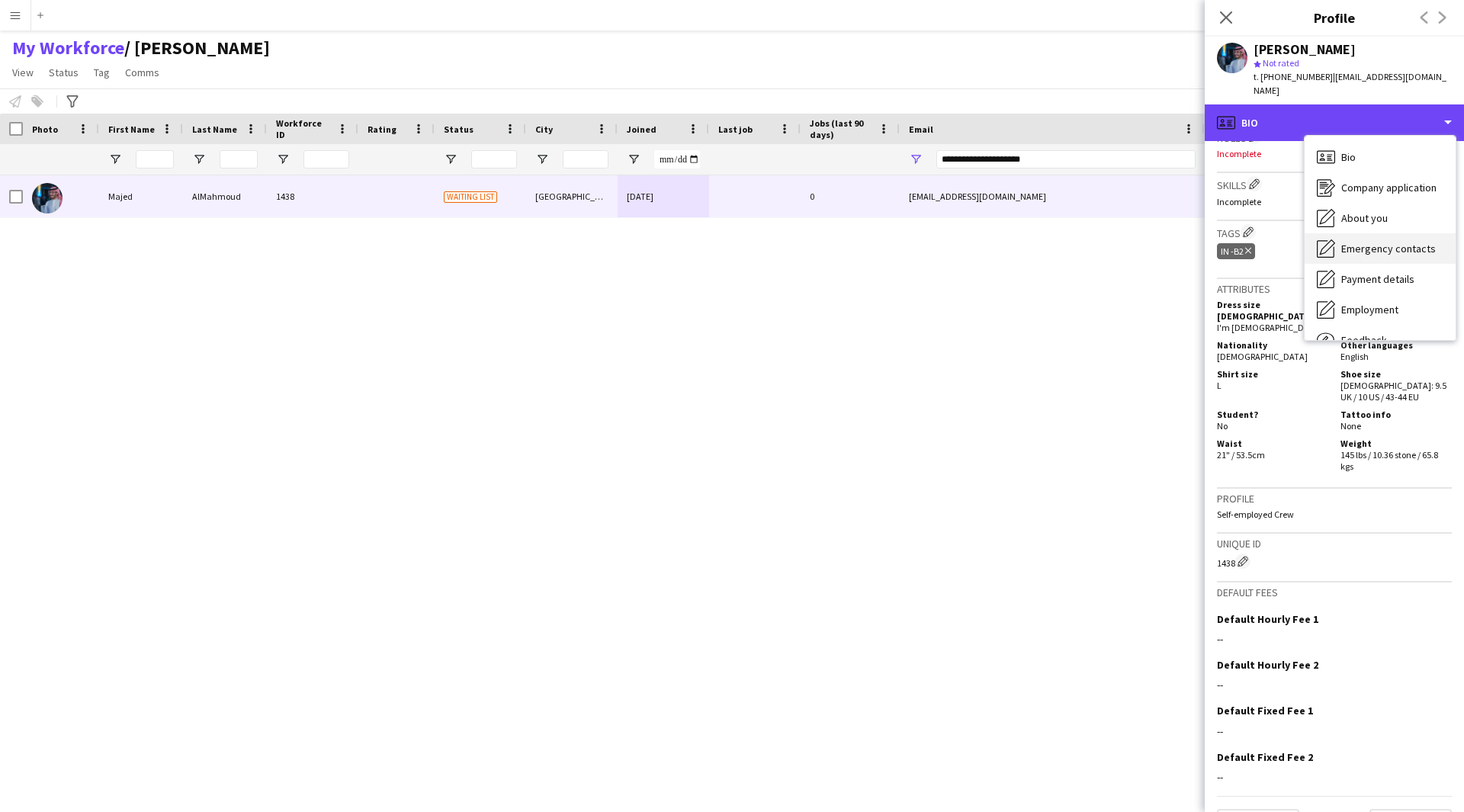
scroll to position [52, 0]
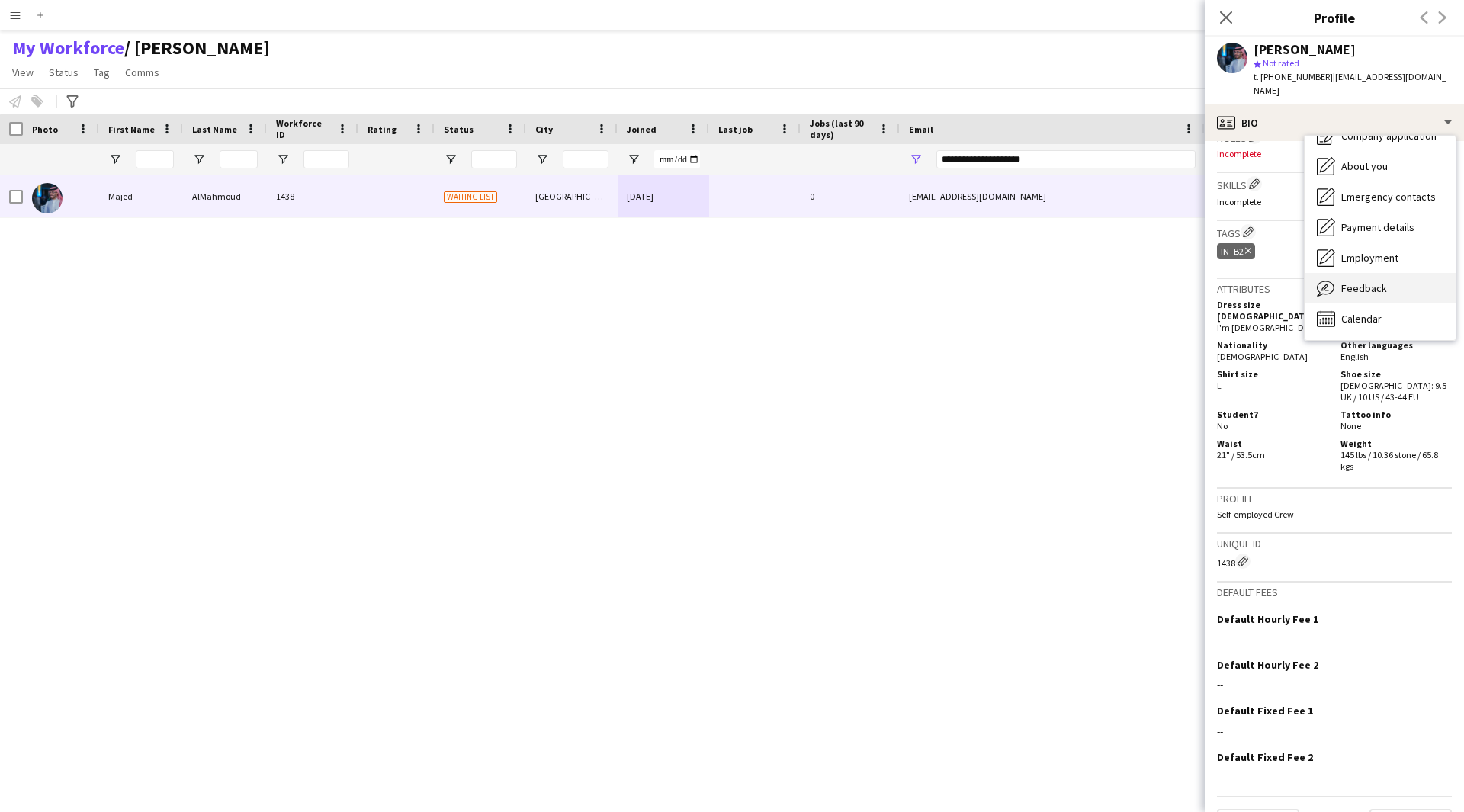
click at [1392, 273] on div "Feedback Feedback" at bounding box center [1379, 288] width 151 height 31
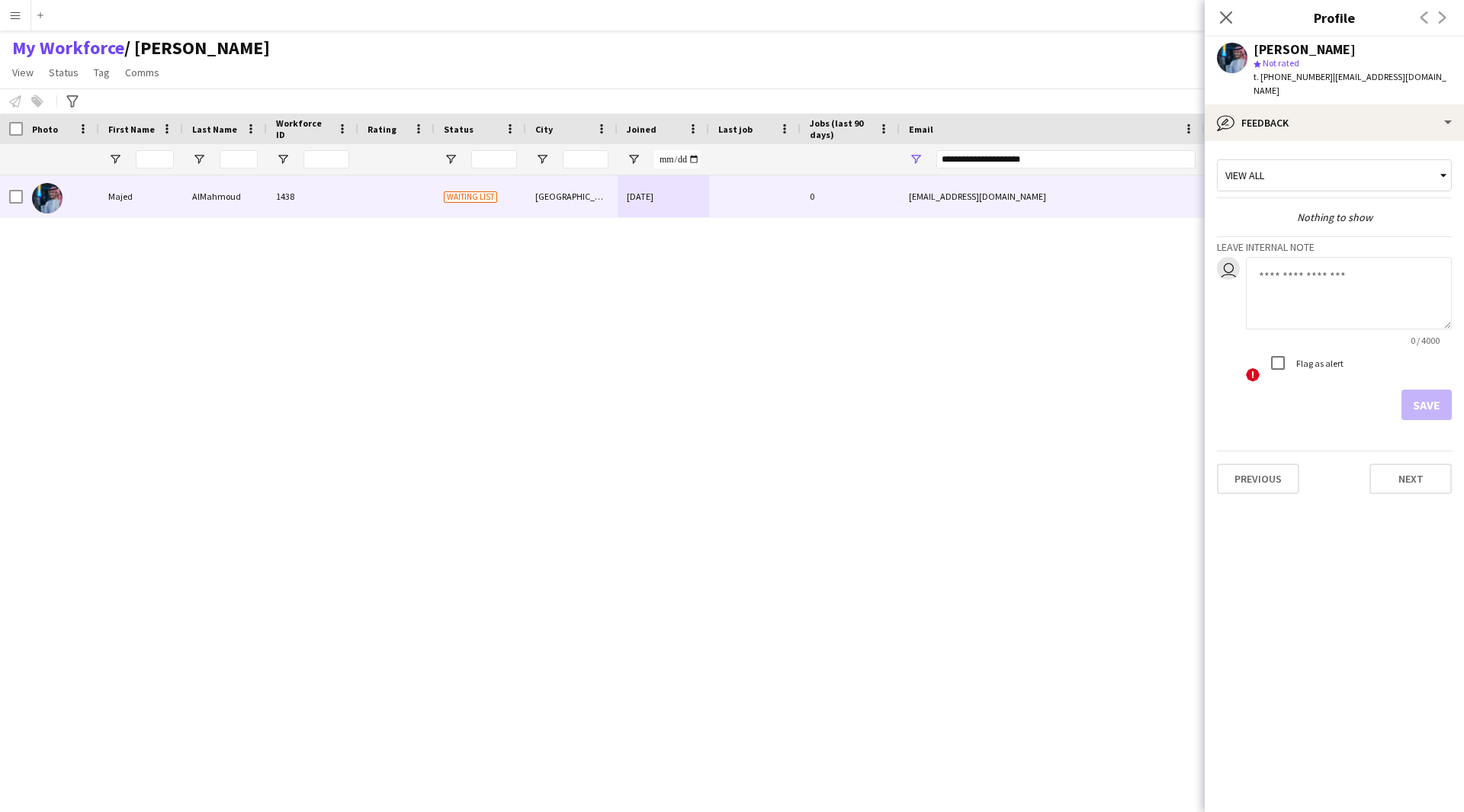
click at [1304, 335] on div "0 / 4000" at bounding box center [1348, 340] width 206 height 12
click at [1318, 297] on textarea at bounding box center [1348, 293] width 206 height 73
paste textarea "**********"
type textarea "**********"
click at [1412, 390] on button "Save" at bounding box center [1426, 404] width 50 height 31
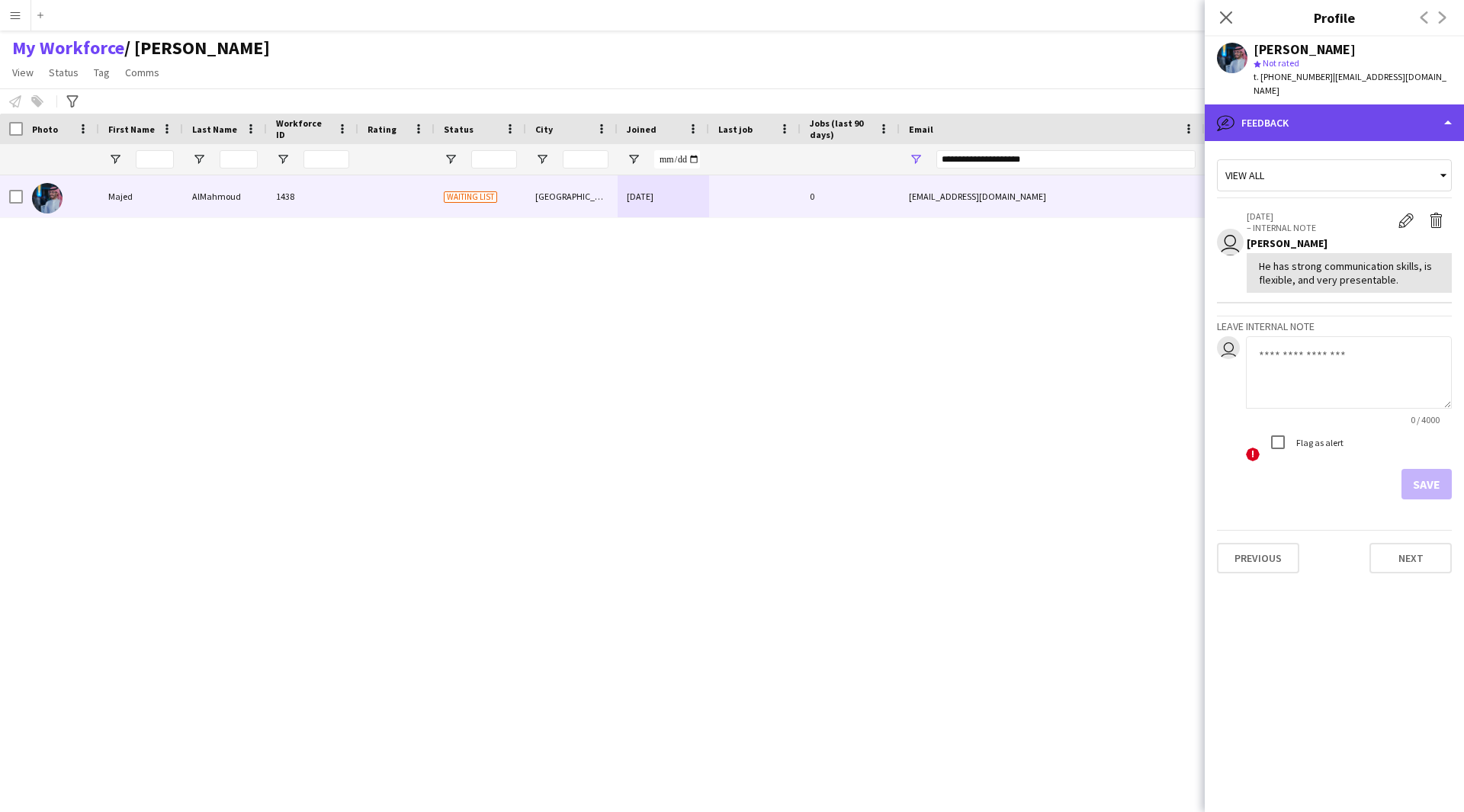
click at [1320, 106] on div "bubble-pencil Feedback" at bounding box center [1334, 123] width 259 height 37
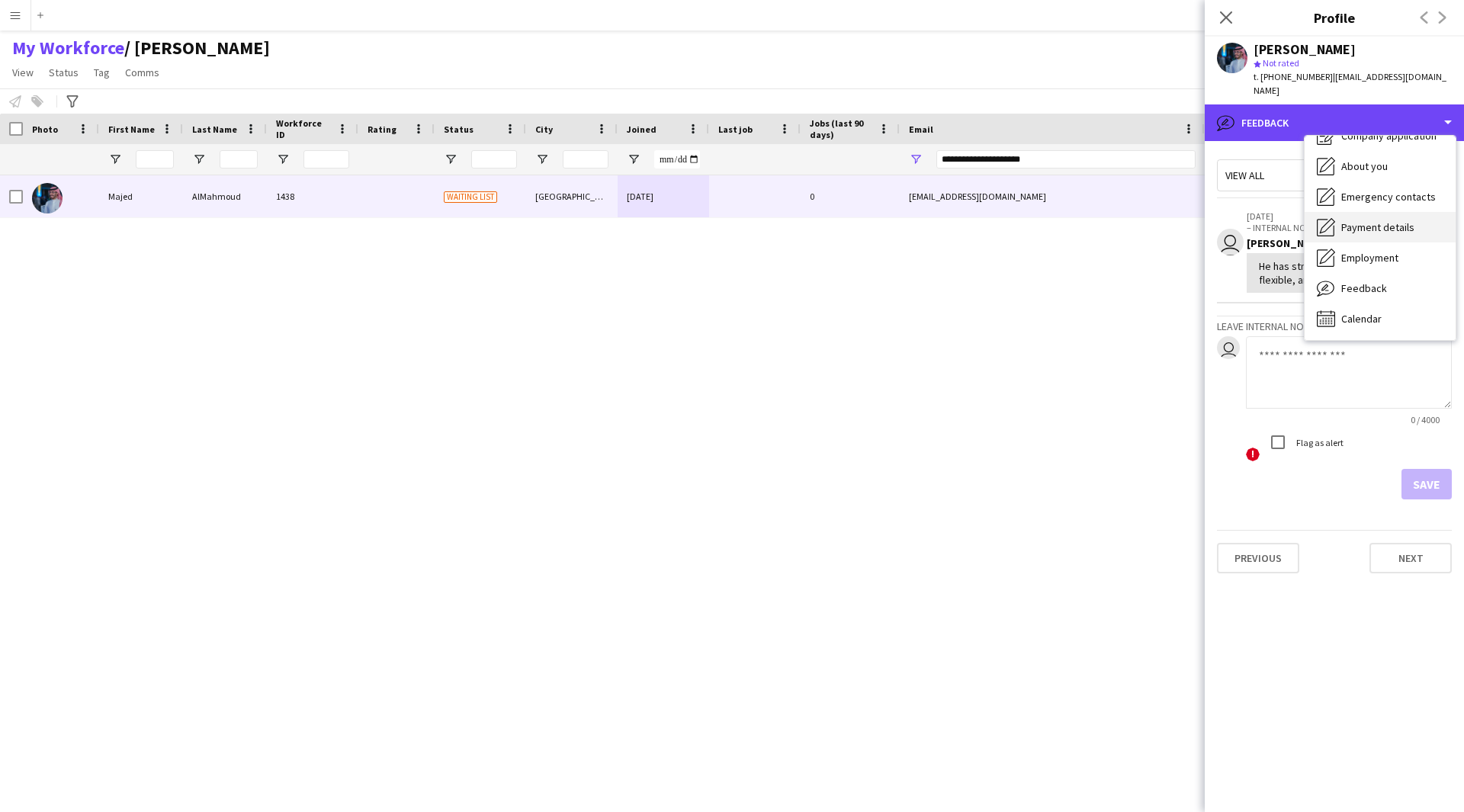
scroll to position [0, 0]
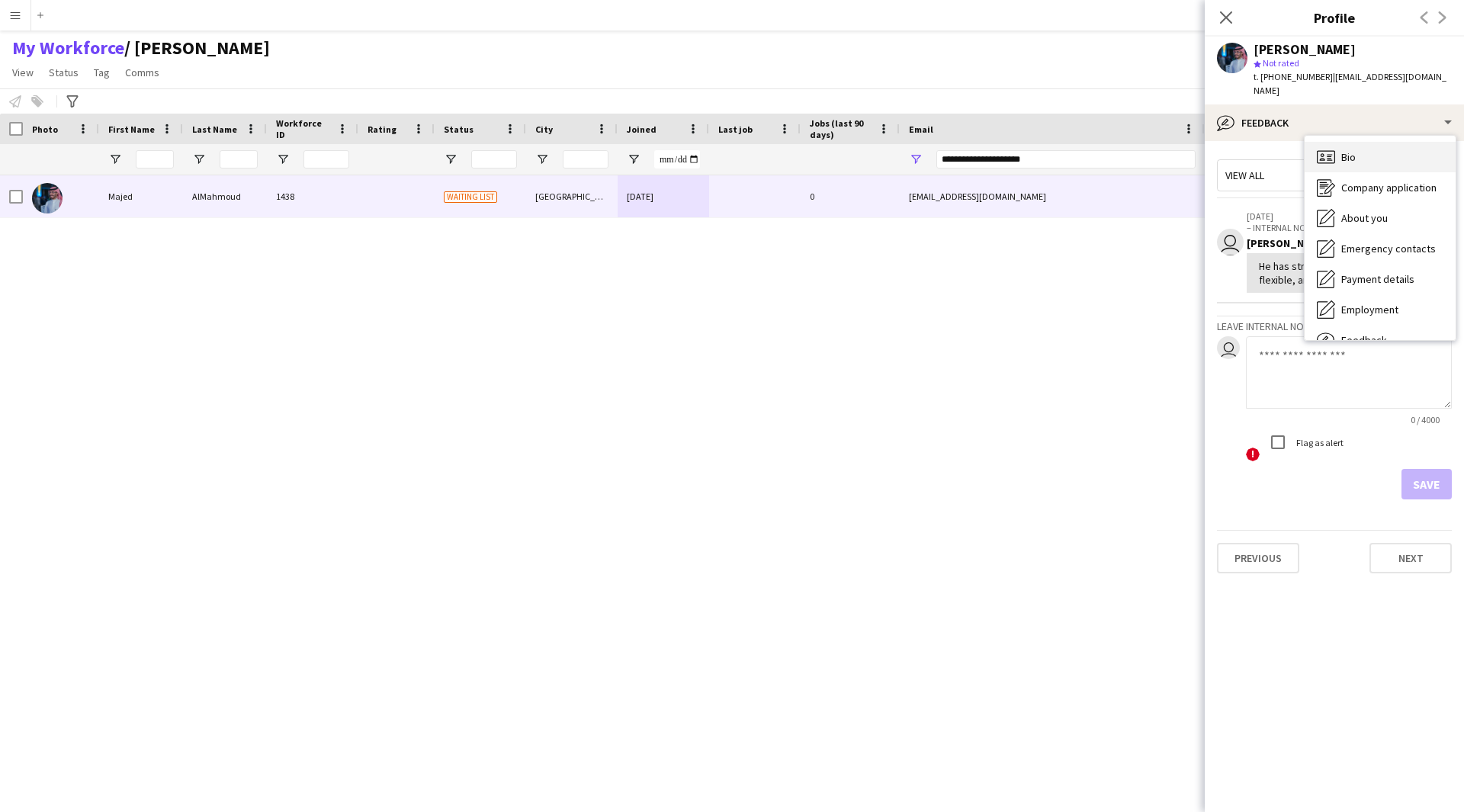
click at [1351, 150] on span "Bio" at bounding box center [1348, 157] width 15 height 14
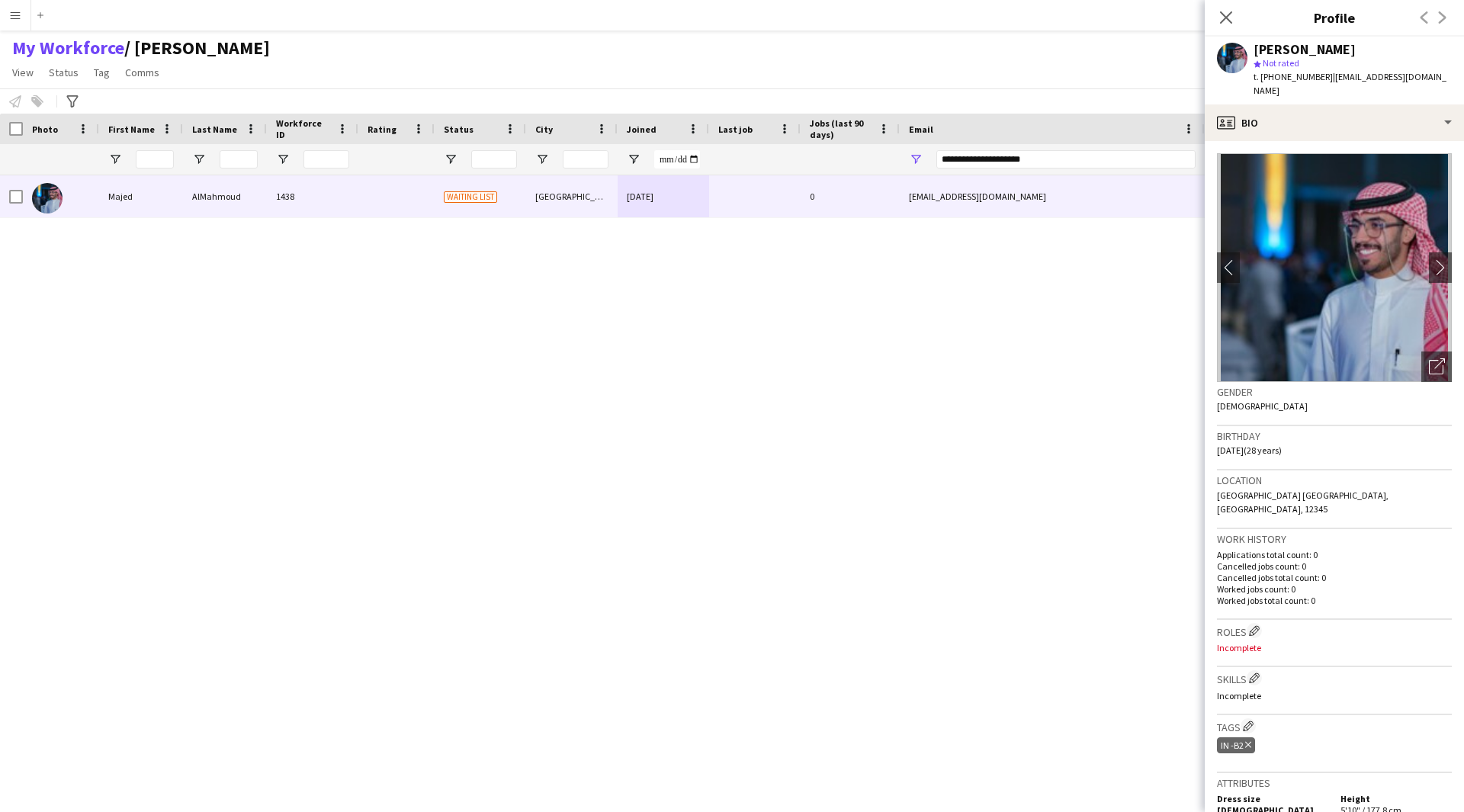
scroll to position [113, 0]
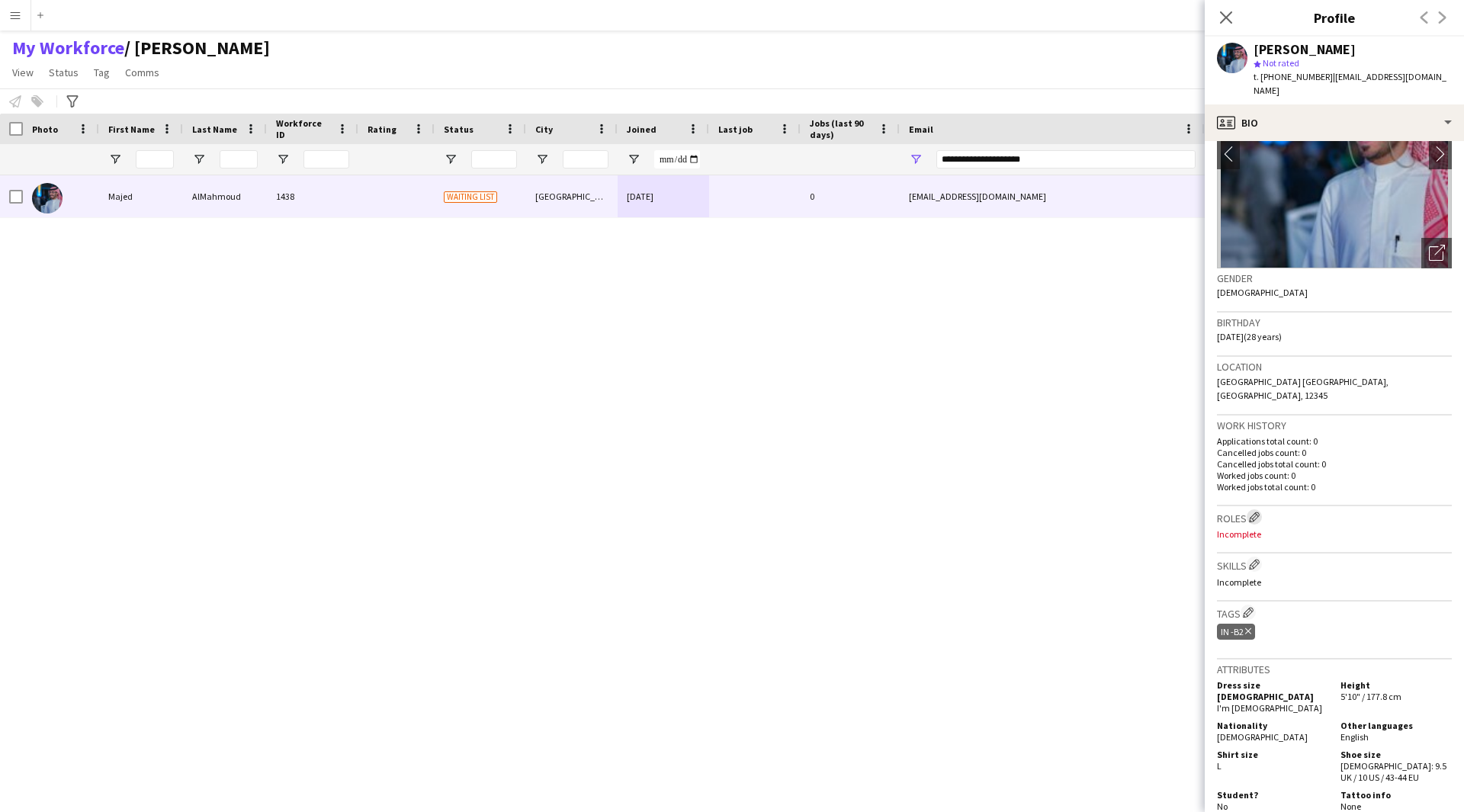
click at [1257, 512] on app-icon "Edit crew company roles" at bounding box center [1254, 517] width 11 height 11
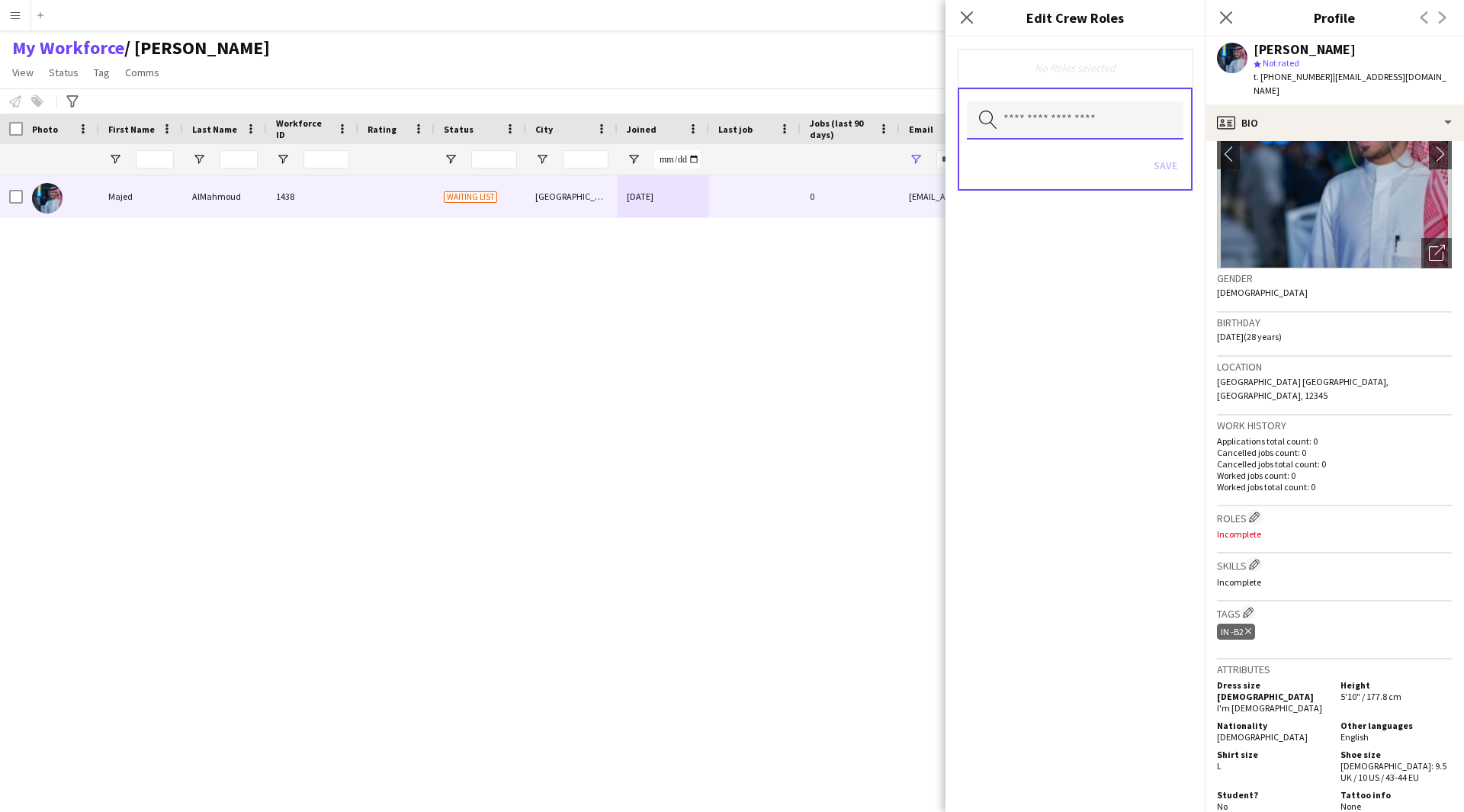
click at [1034, 117] on input "text" at bounding box center [1075, 120] width 217 height 38
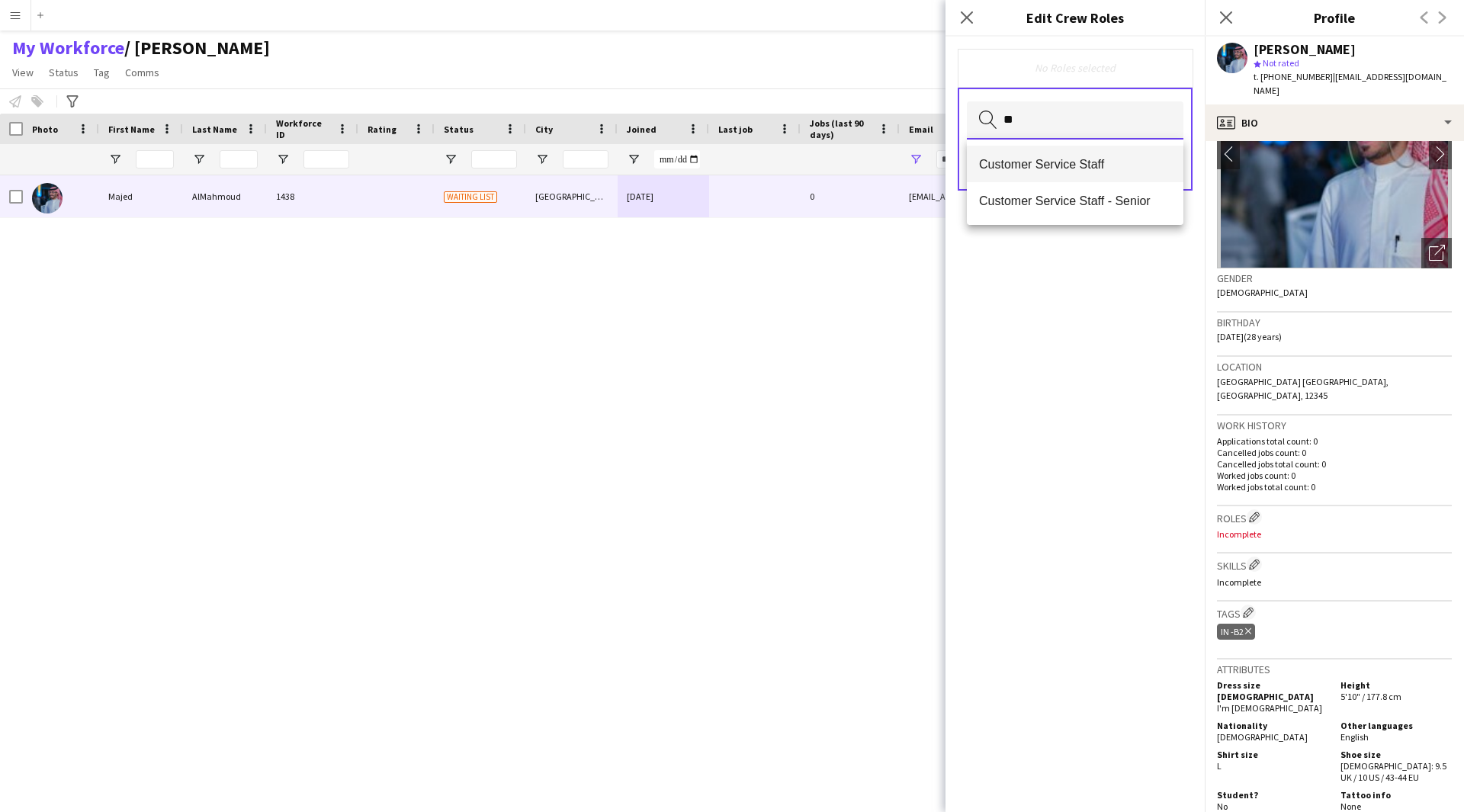
type input "**"
click at [1042, 163] on span "Customer Service Staff" at bounding box center [1075, 164] width 192 height 15
type input "**"
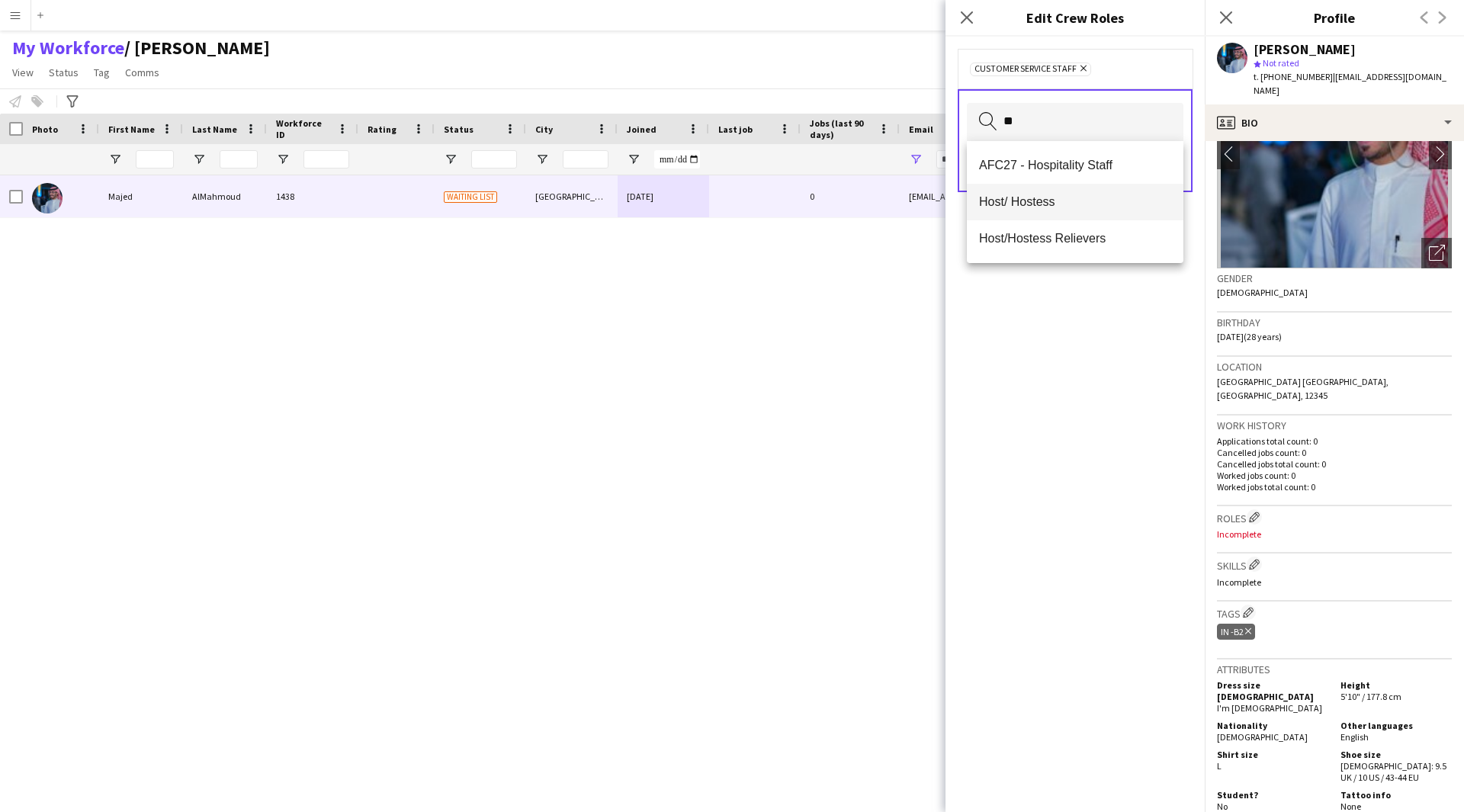
click at [1053, 203] on span "Host/ Hostess" at bounding box center [1075, 202] width 192 height 15
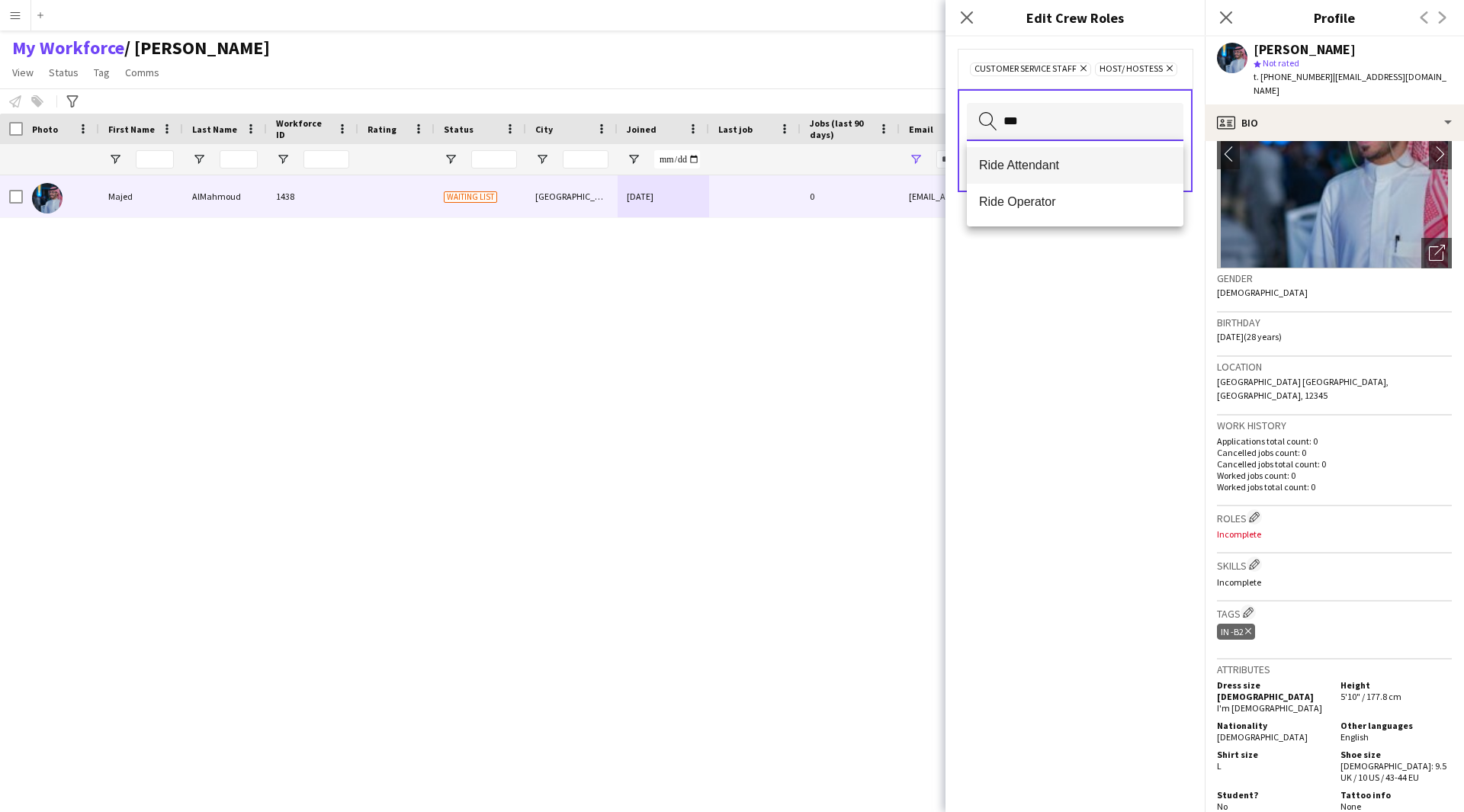
type input "***"
click at [1062, 165] on span "Ride Attendant" at bounding box center [1075, 165] width 192 height 15
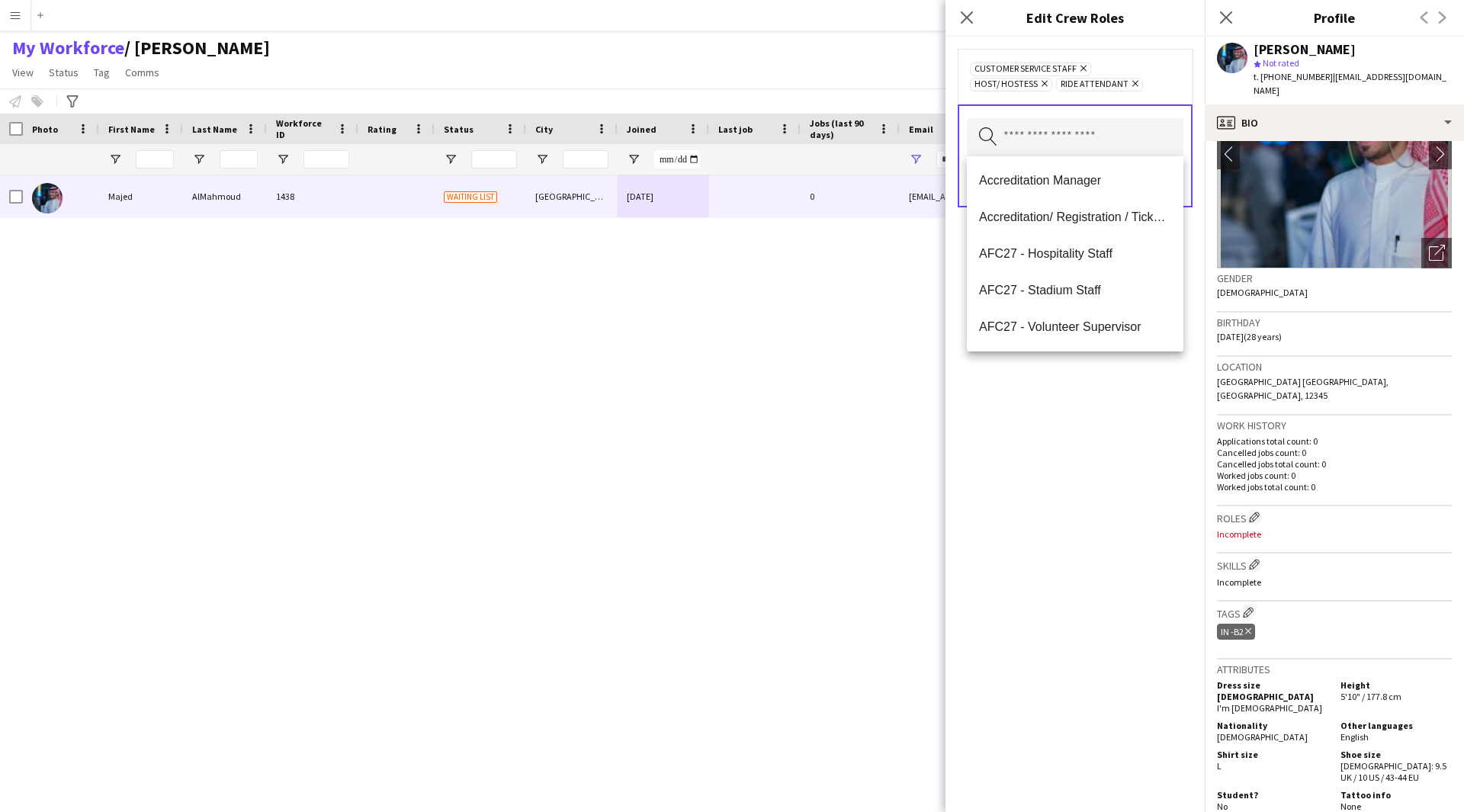
click at [1079, 455] on div "Customer Service Staff Remove Host/ Hostess Remove Ride Attendant Remove Search…" at bounding box center [1074, 424] width 259 height 775
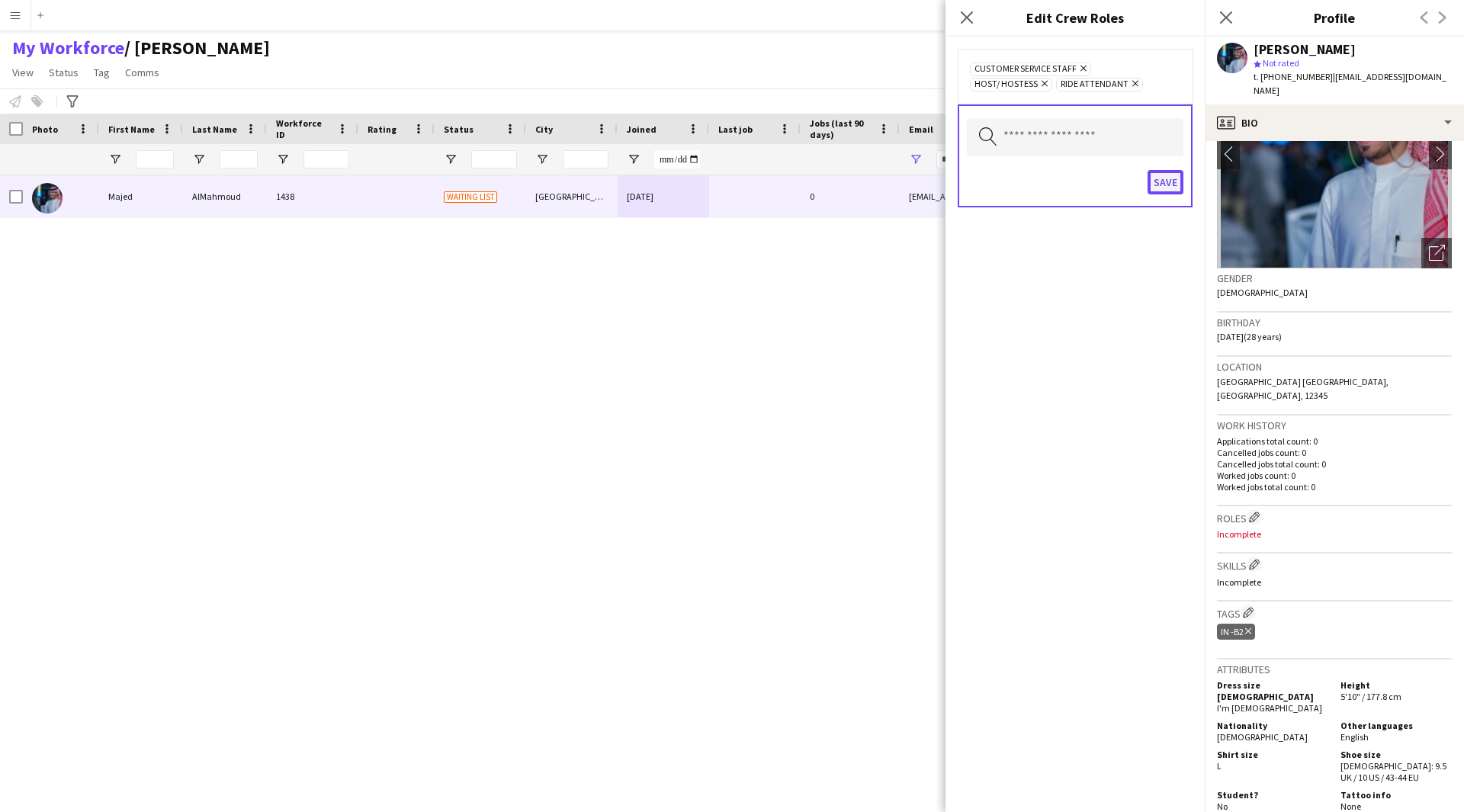
click at [1170, 185] on button "Save" at bounding box center [1166, 181] width 36 height 24
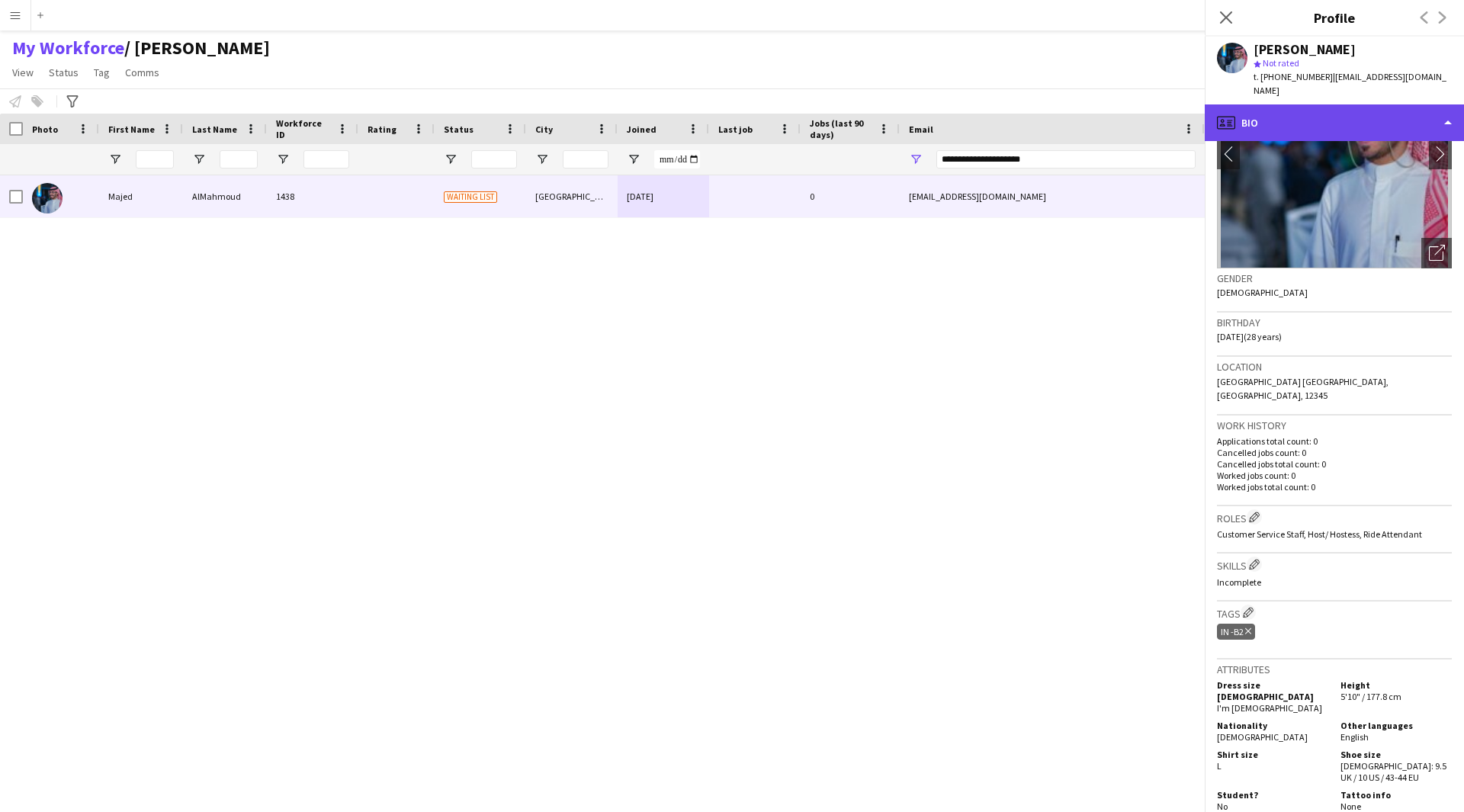
click at [1343, 122] on div "profile Bio" at bounding box center [1334, 123] width 259 height 37
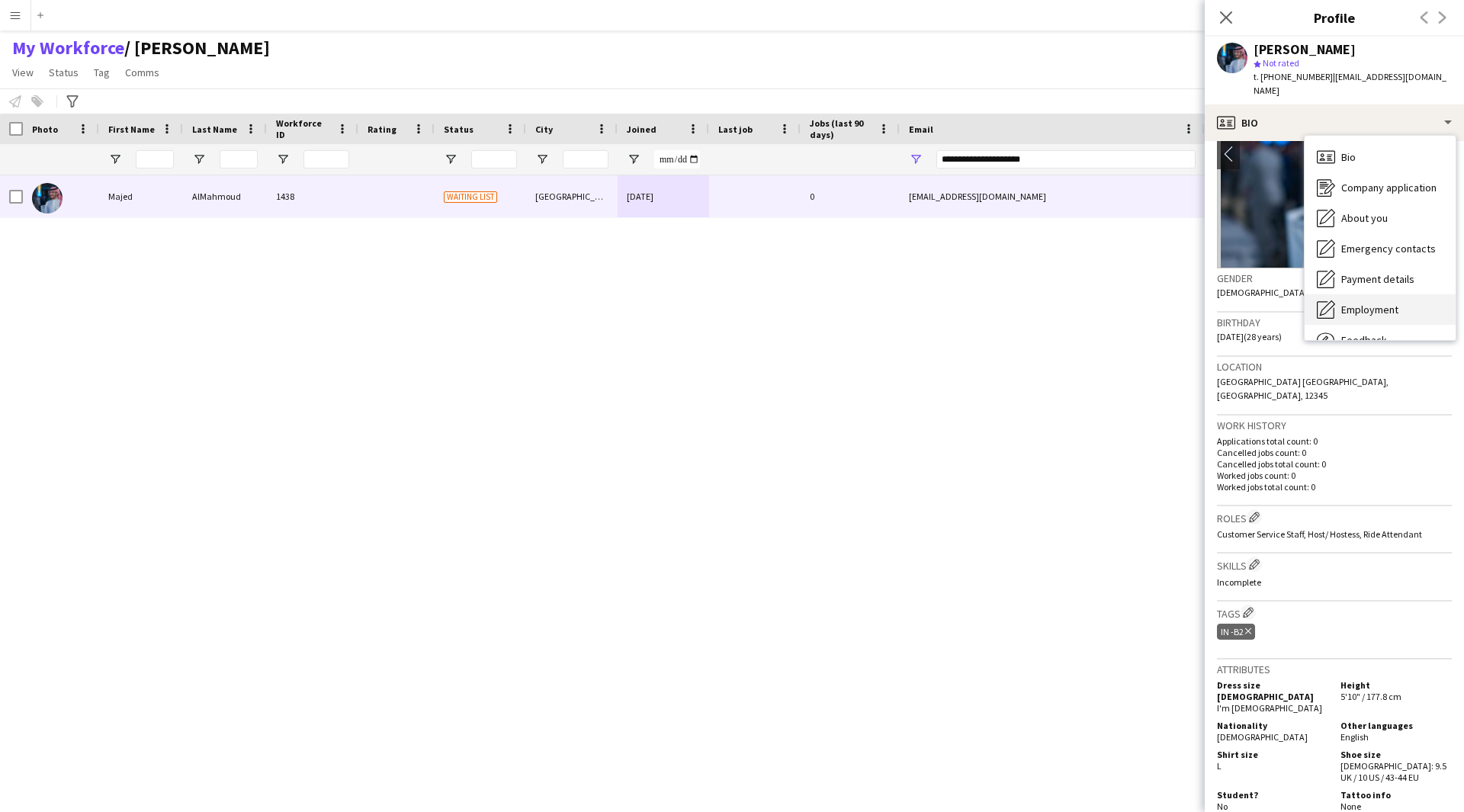
click at [1361, 303] on span "Employment" at bounding box center [1369, 310] width 57 height 14
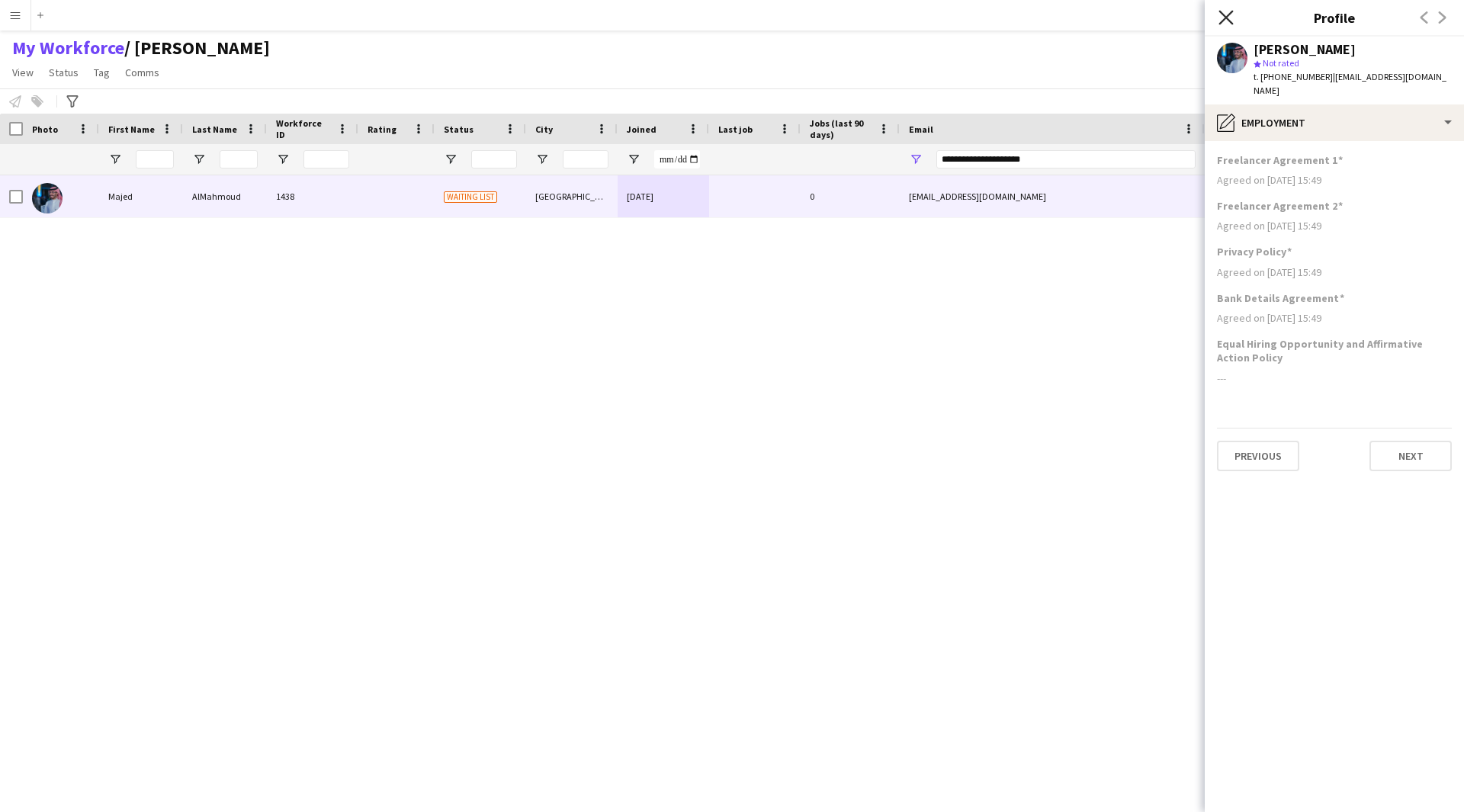
click at [1227, 22] on icon "Close pop-in" at bounding box center [1225, 17] width 15 height 15
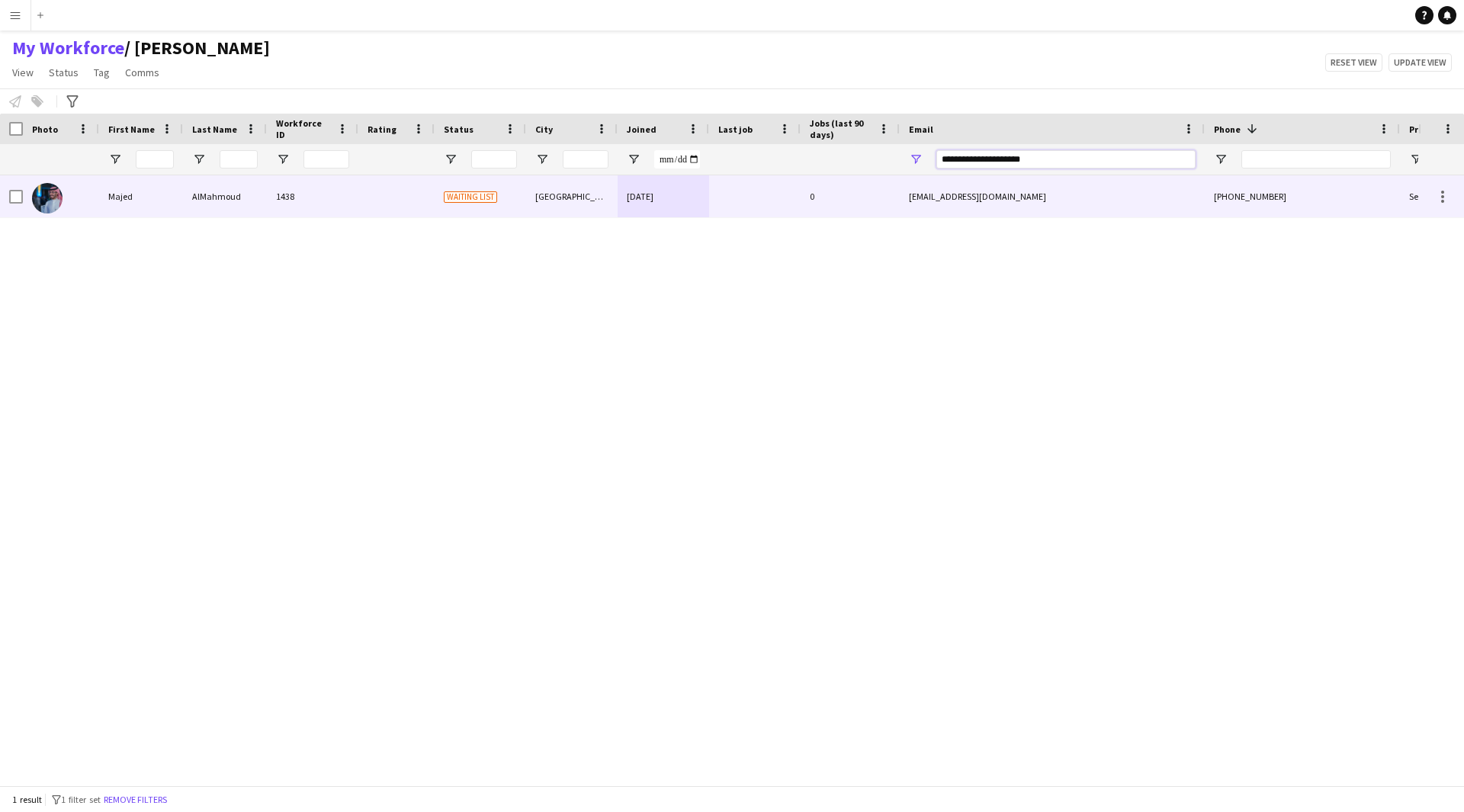
drag, startPoint x: 1073, startPoint y: 160, endPoint x: 661, endPoint y: 225, distance: 417.1
click at [661, 225] on div "Workforce Details Photo First Name" at bounding box center [732, 449] width 1464 height 672
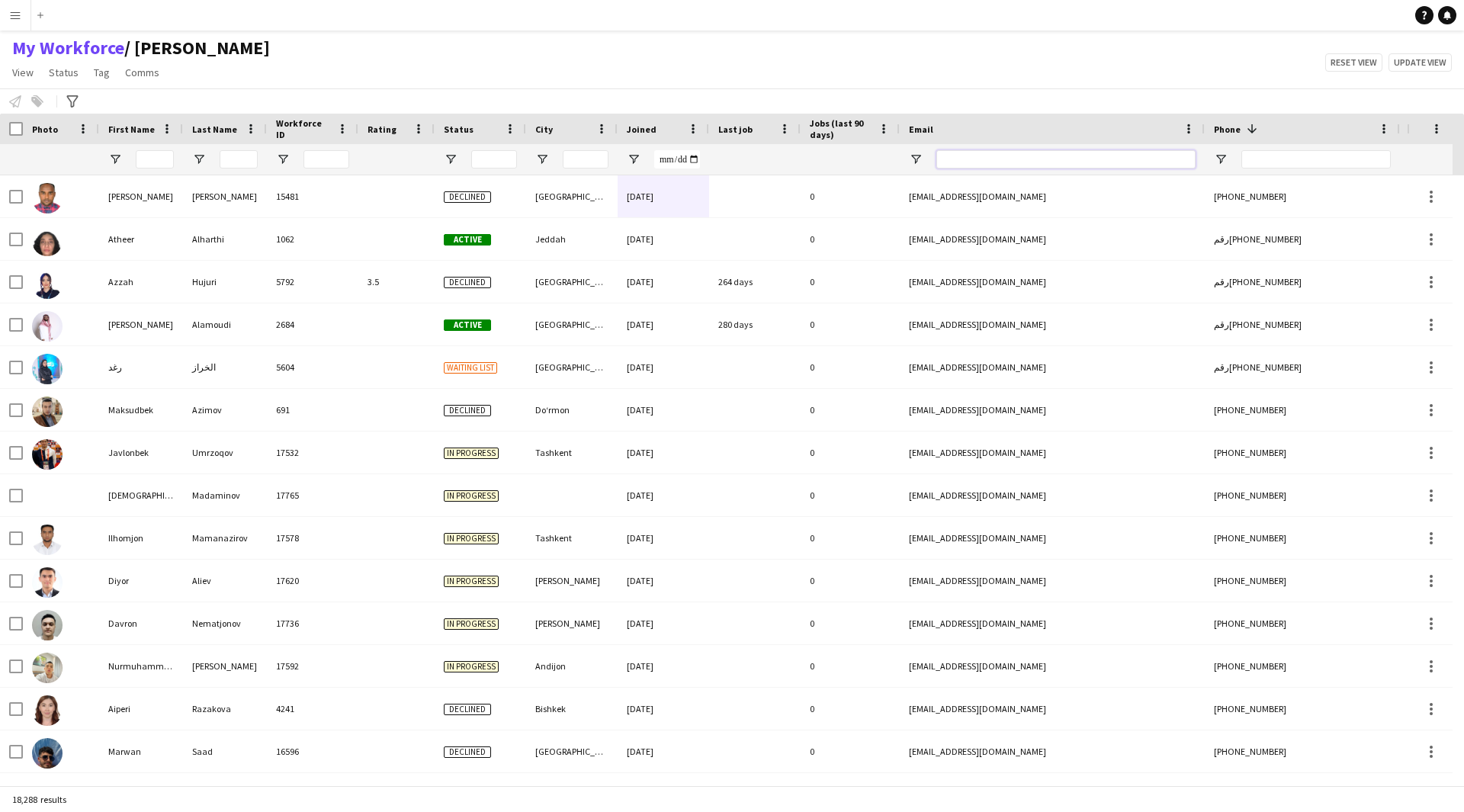
paste input "**********"
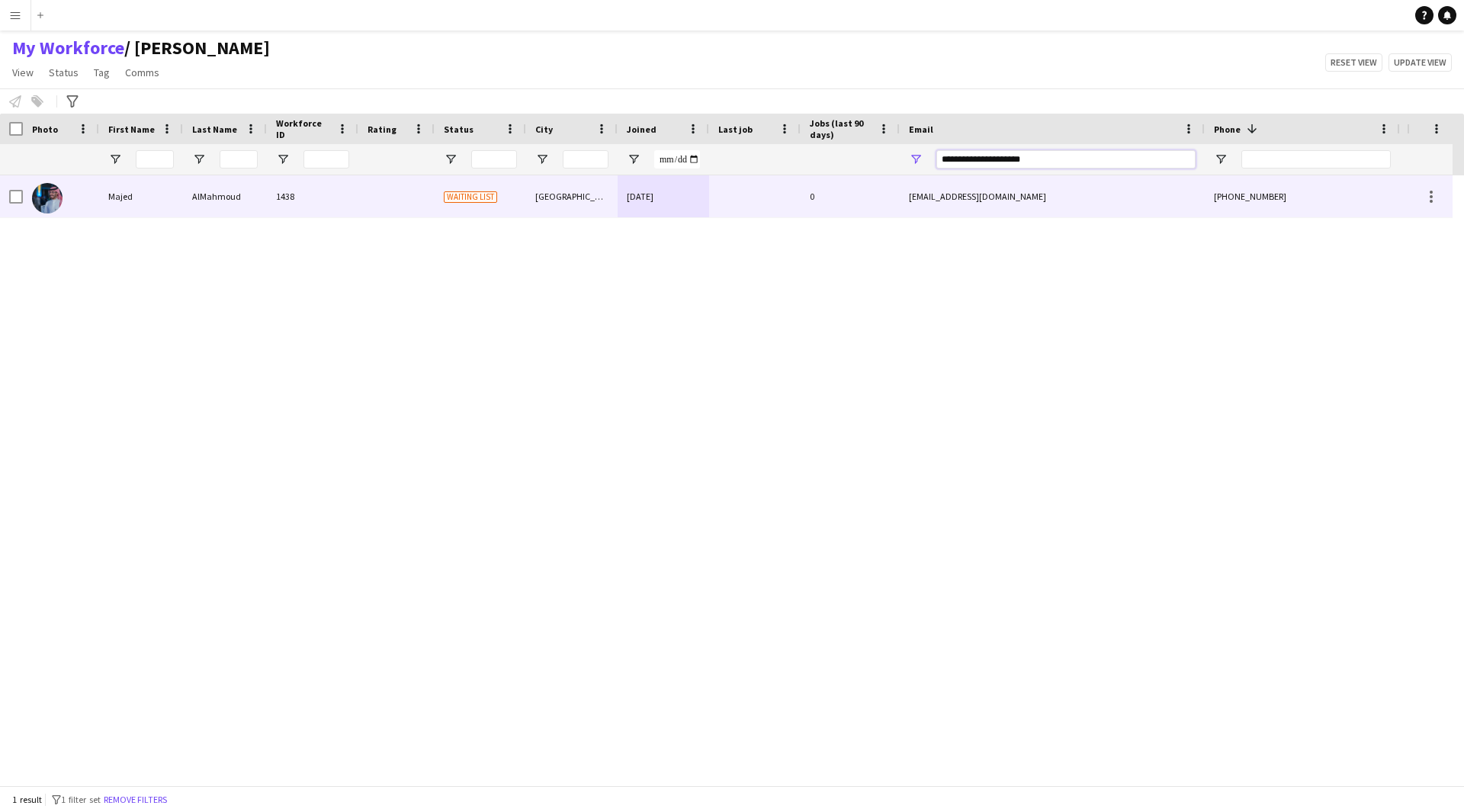
type input "**********"
click at [916, 206] on div "[EMAIL_ADDRESS][DOMAIN_NAME]" at bounding box center [1052, 196] width 305 height 42
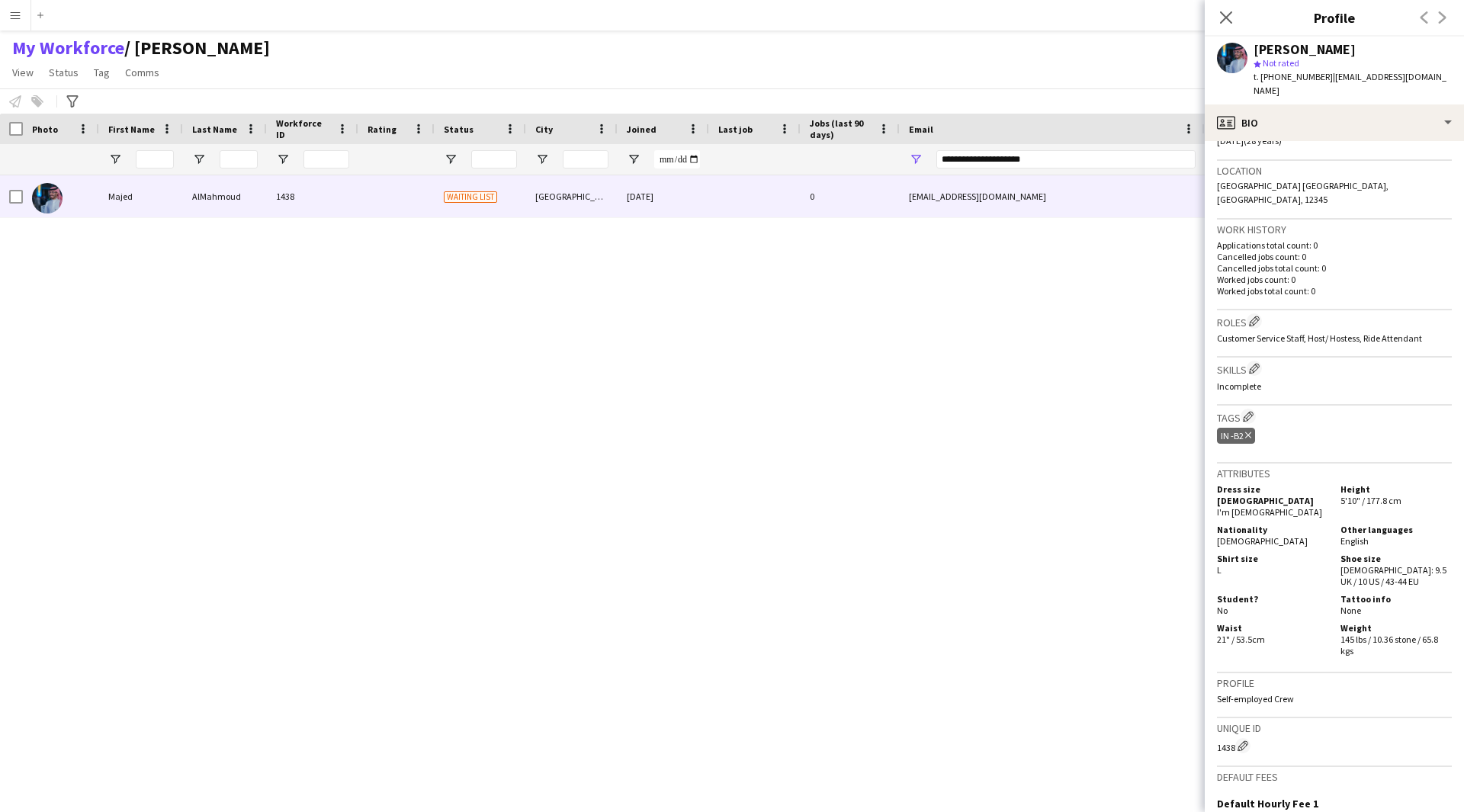
scroll to position [302, 0]
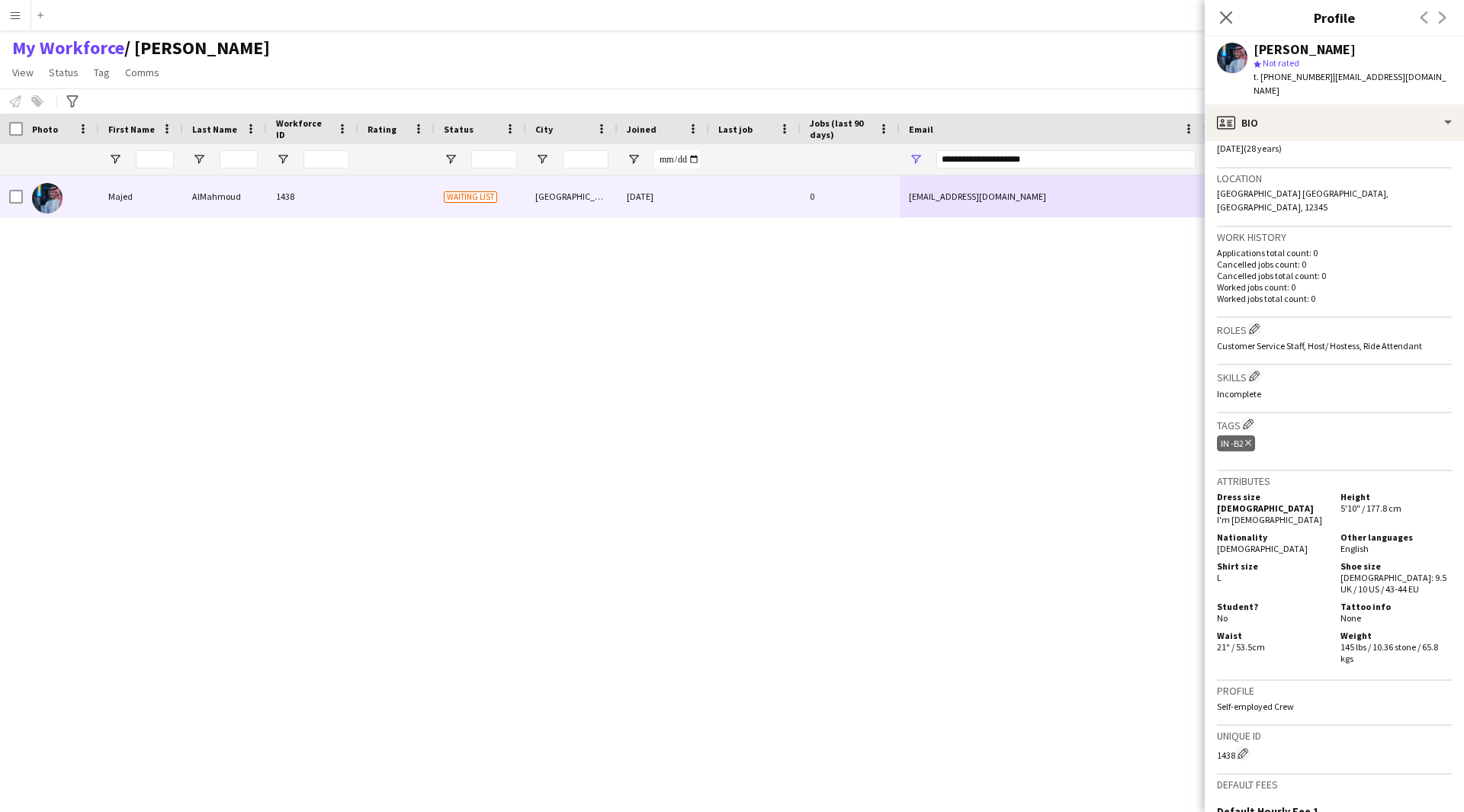
click at [1248, 413] on div "Tags Edit crew company tags IN -B2 Delete tag" at bounding box center [1334, 442] width 235 height 58
click at [1245, 419] on app-icon "Edit crew company tags" at bounding box center [1249, 424] width 11 height 11
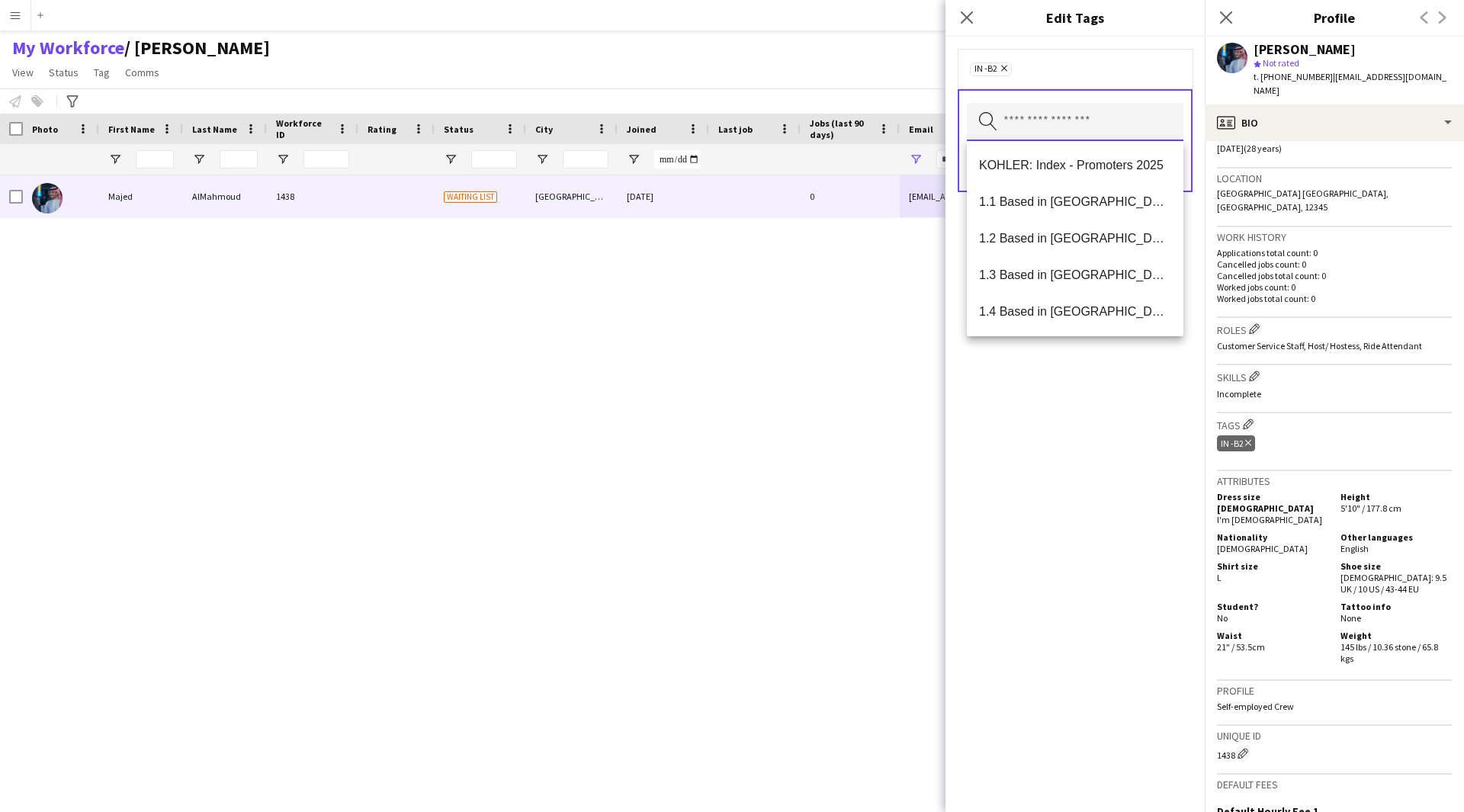
click at [1036, 123] on input "text" at bounding box center [1075, 122] width 217 height 38
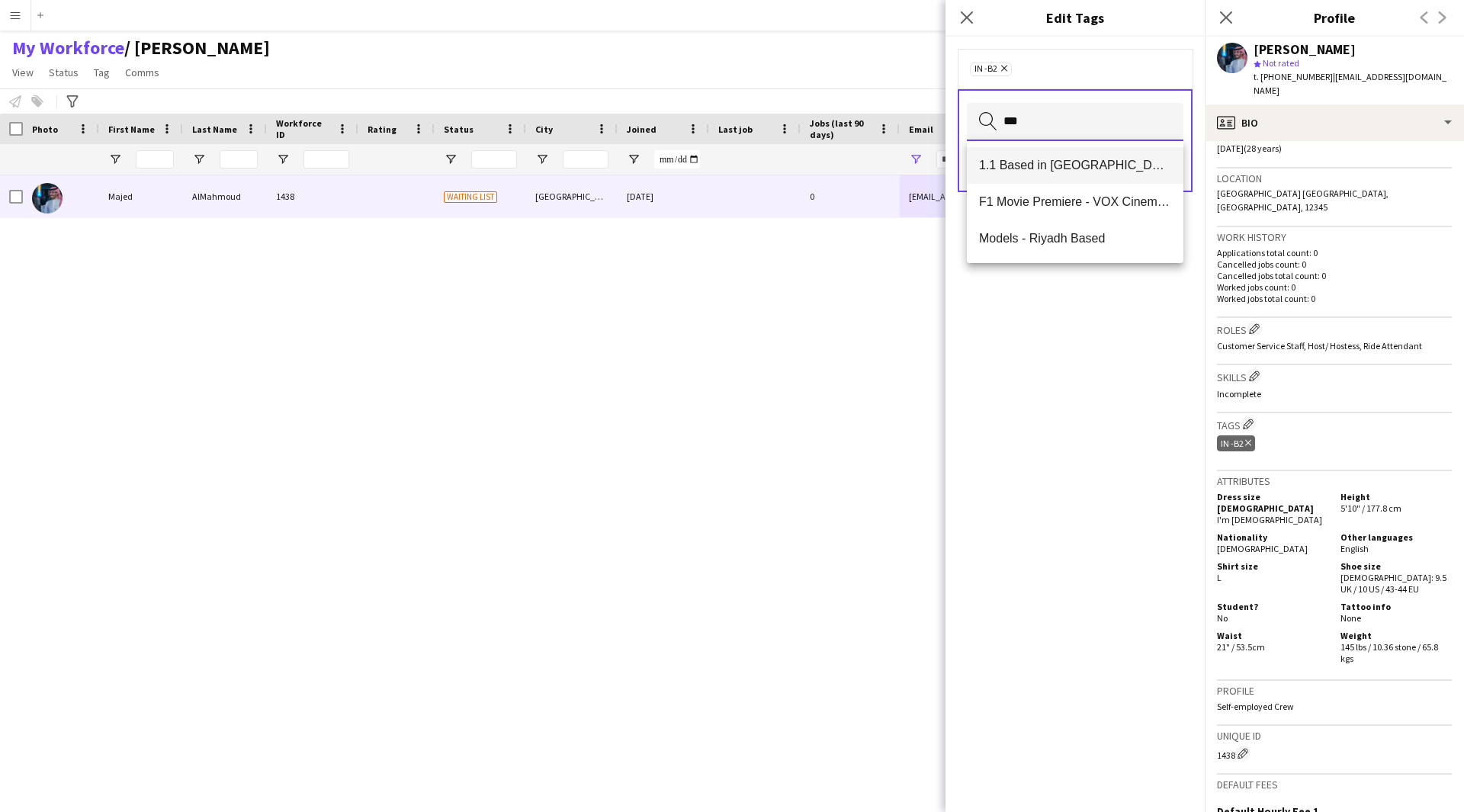
type input "***"
click at [1079, 174] on mat-option "1.1 Based in [GEOGRAPHIC_DATA]" at bounding box center [1075, 165] width 217 height 37
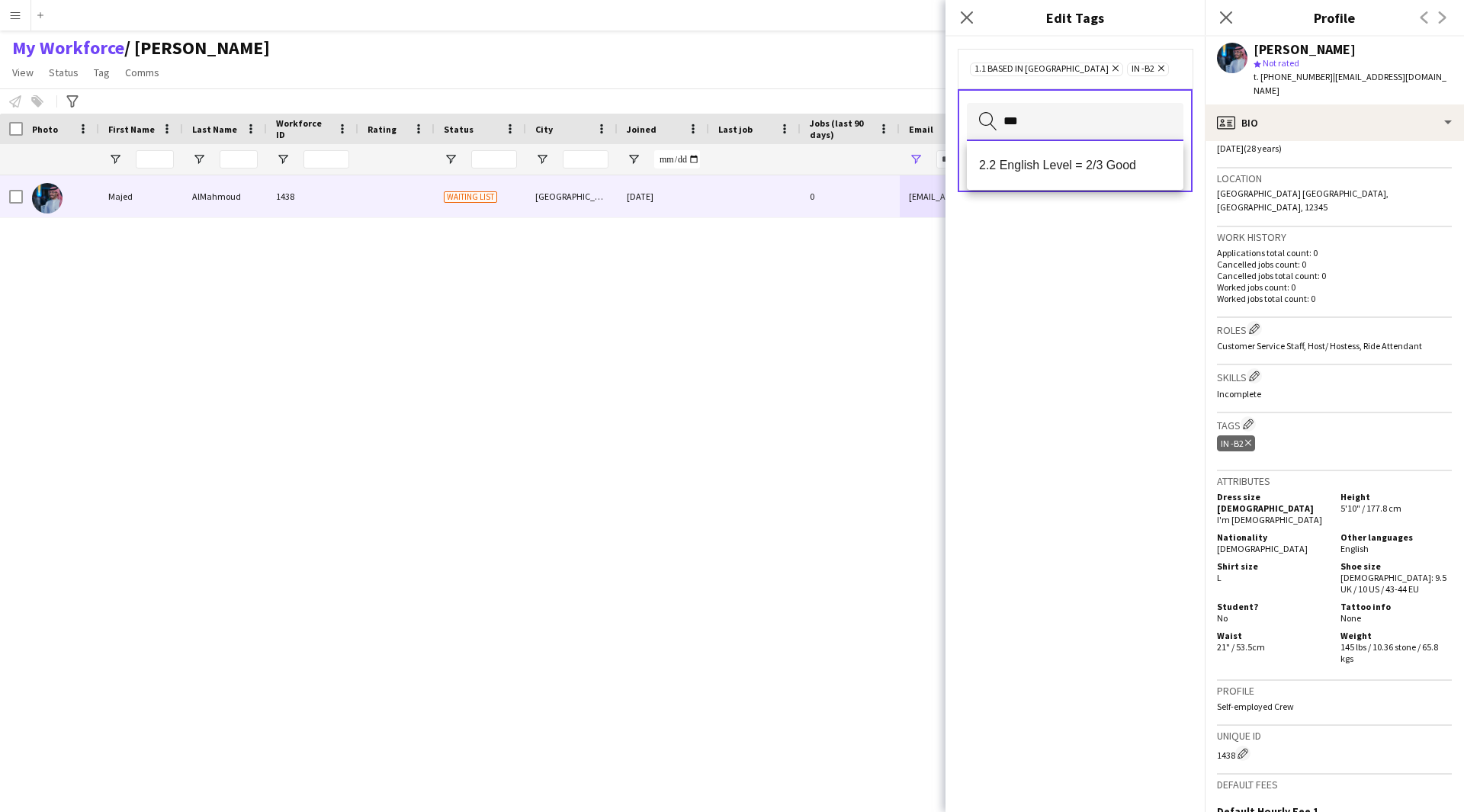
type input "***"
click at [1079, 174] on mat-option "2.2 English Level = 2/3 Good" at bounding box center [1075, 165] width 217 height 37
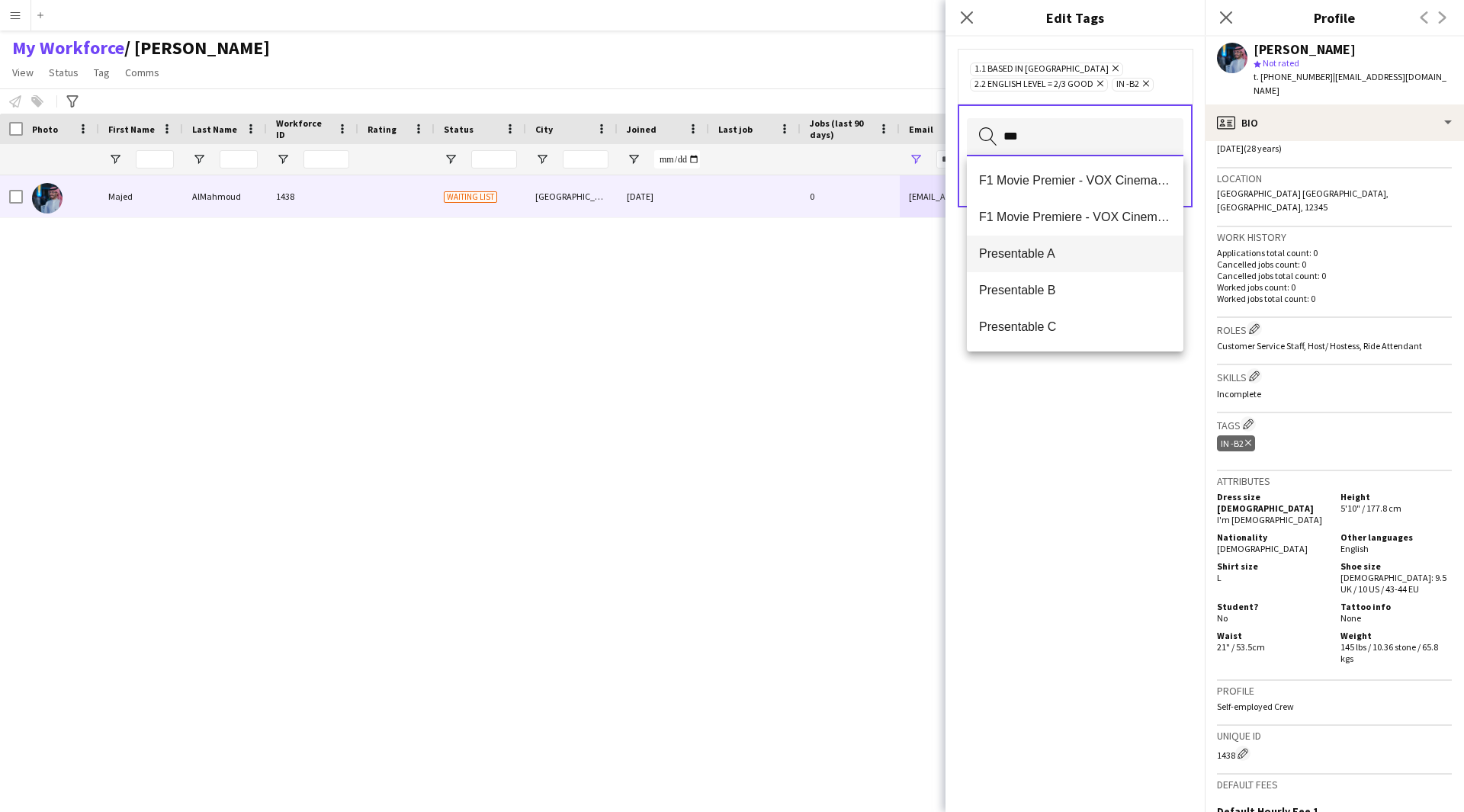
type input "***"
click at [1041, 253] on span "Presentable A" at bounding box center [1075, 253] width 192 height 15
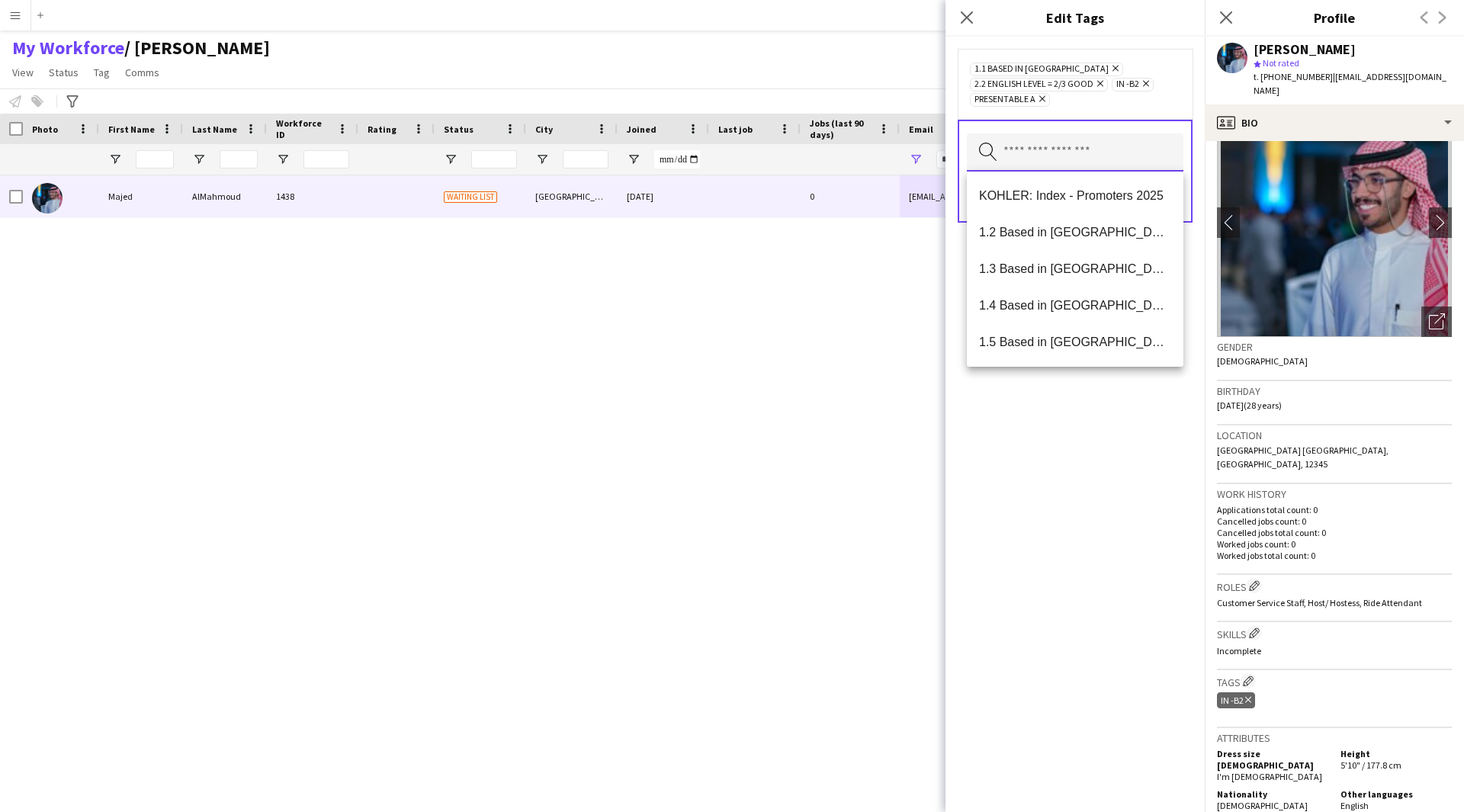
scroll to position [42, 0]
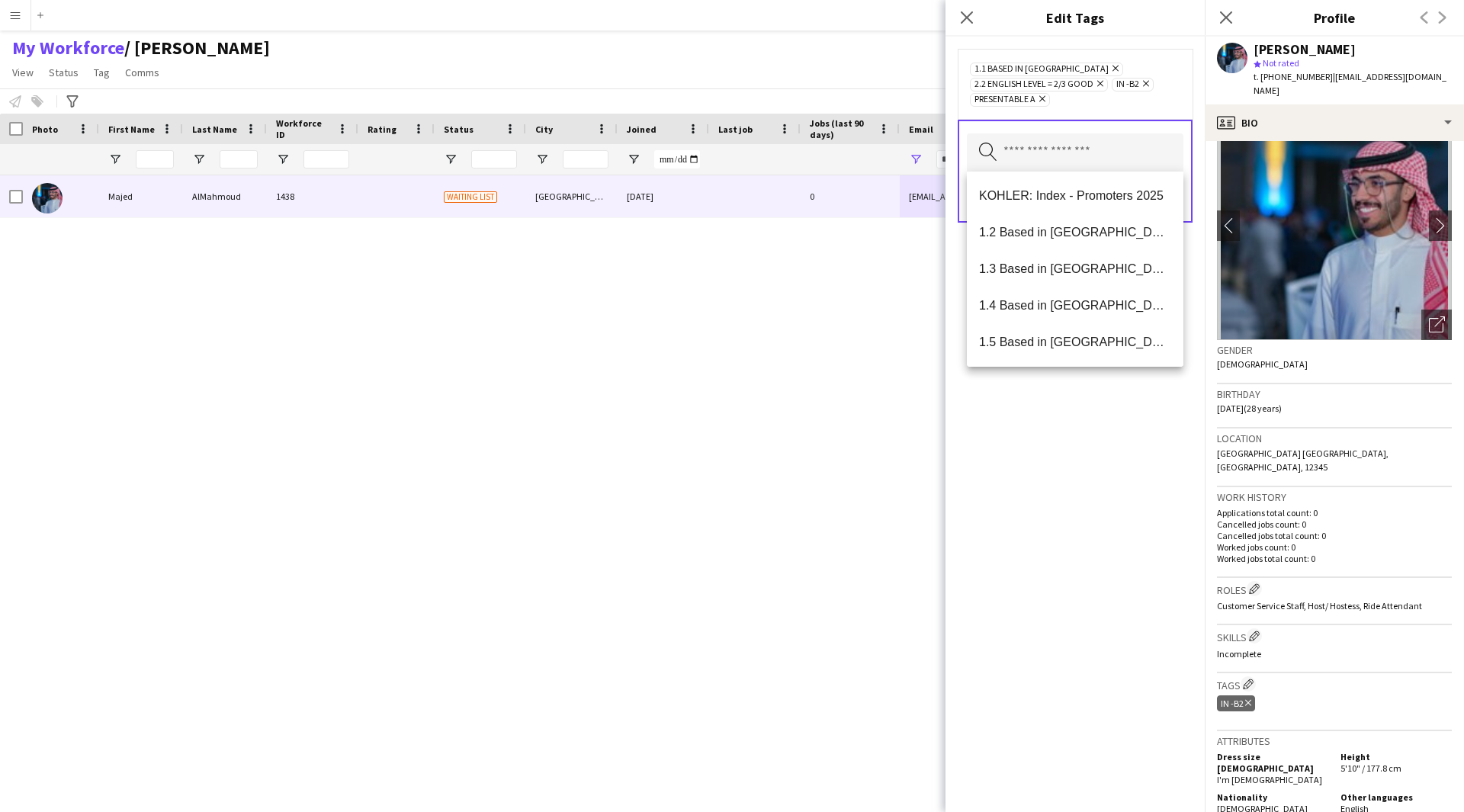
click at [1162, 465] on div "1.1 Based in [GEOGRAPHIC_DATA] Remove 2.2 English Level = 2/3 Good Remove IN -B…" at bounding box center [1074, 424] width 259 height 775
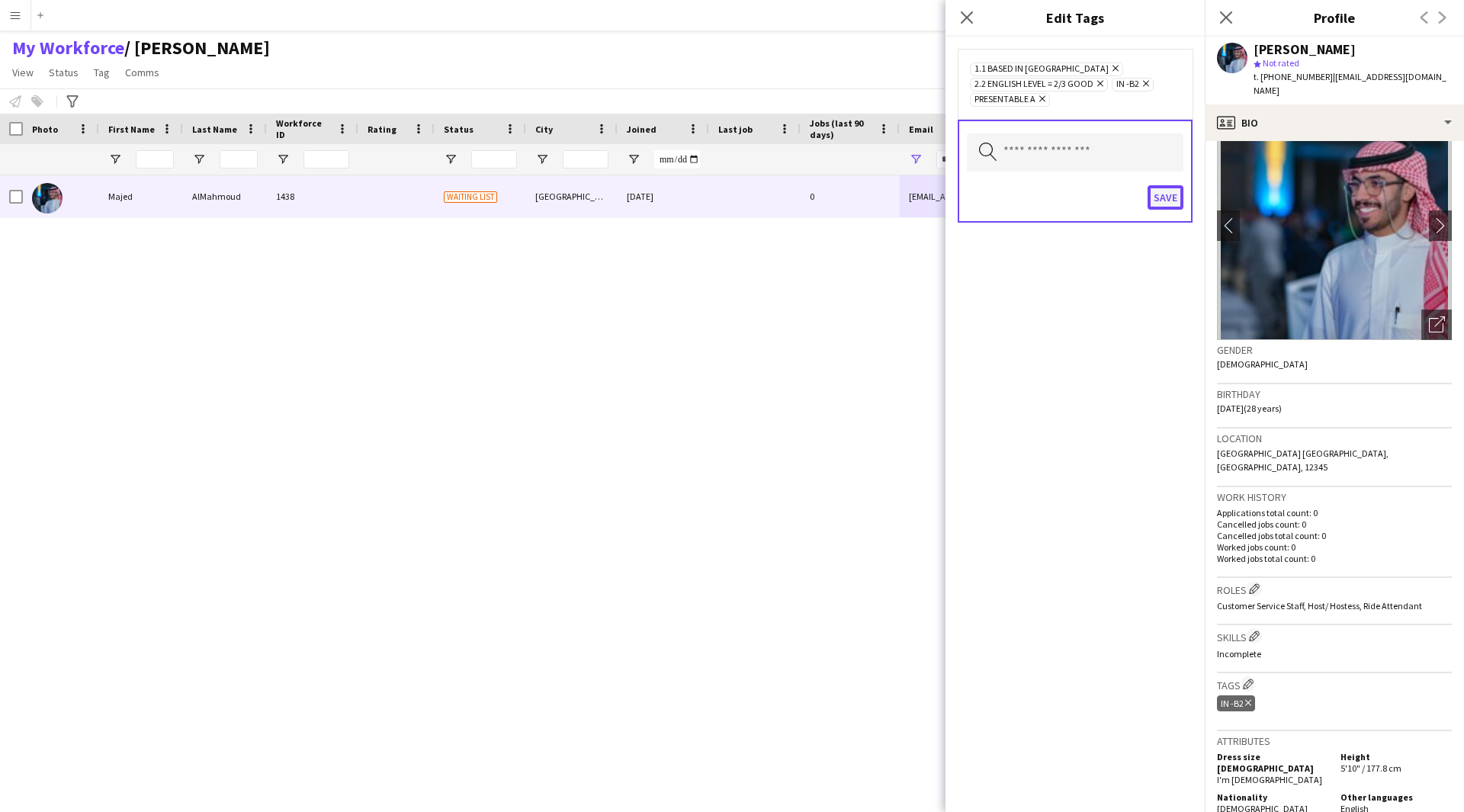
click at [1160, 198] on button "Save" at bounding box center [1166, 197] width 36 height 24
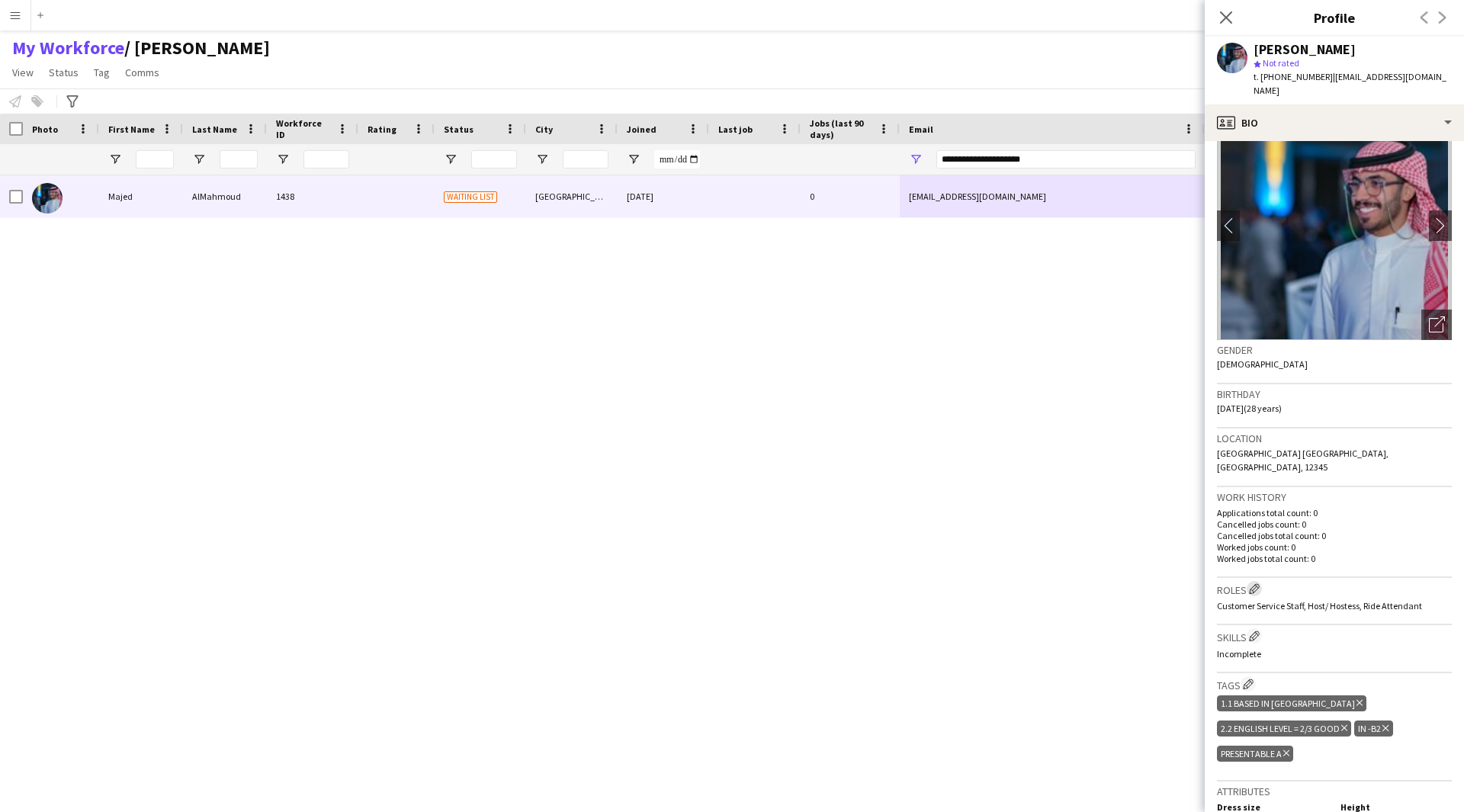
click at [1254, 584] on app-icon "Edit crew company roles" at bounding box center [1254, 589] width 11 height 11
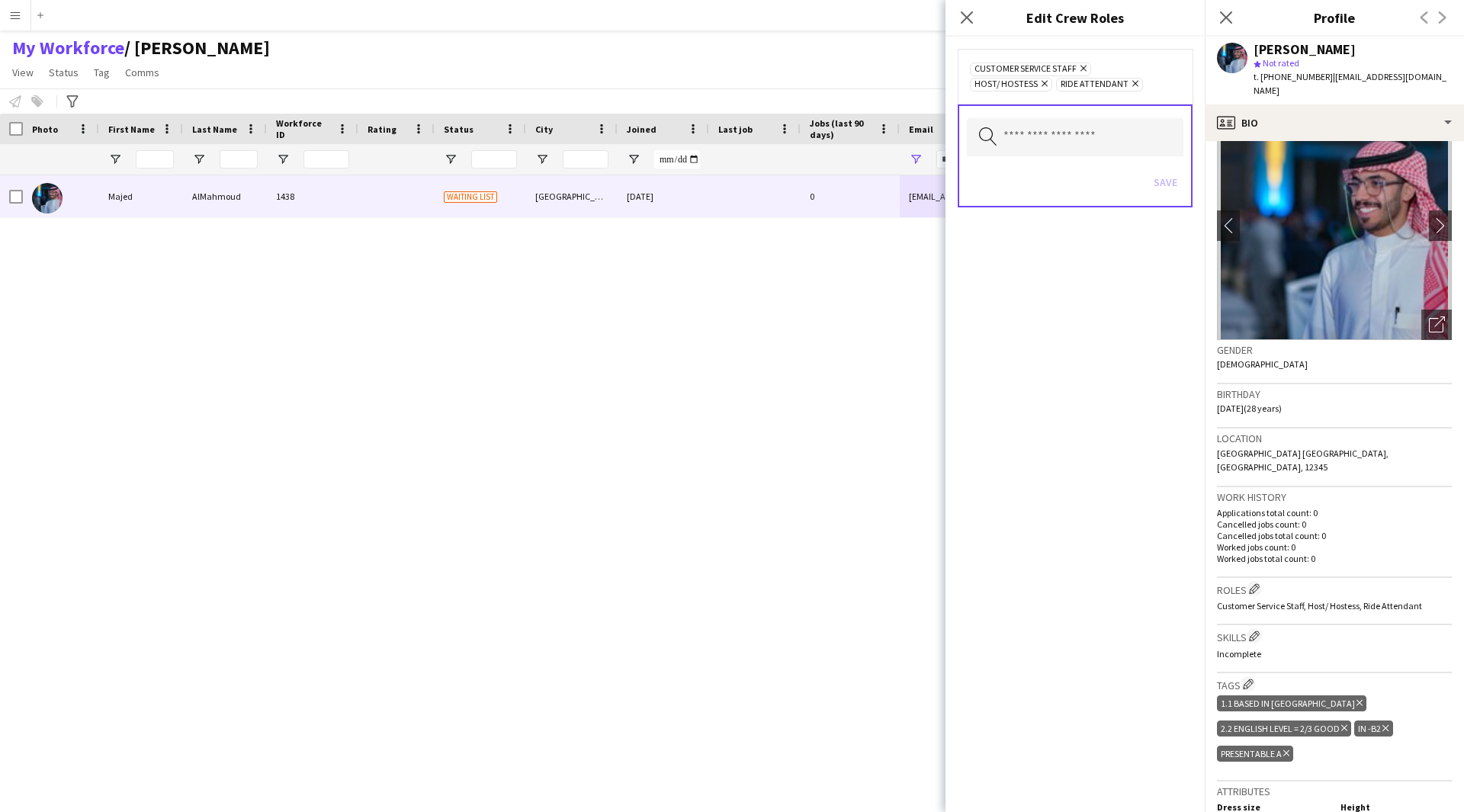
click at [1128, 81] on icon "Remove" at bounding box center [1133, 83] width 10 height 10
click at [1063, 116] on input "text" at bounding box center [1075, 122] width 217 height 38
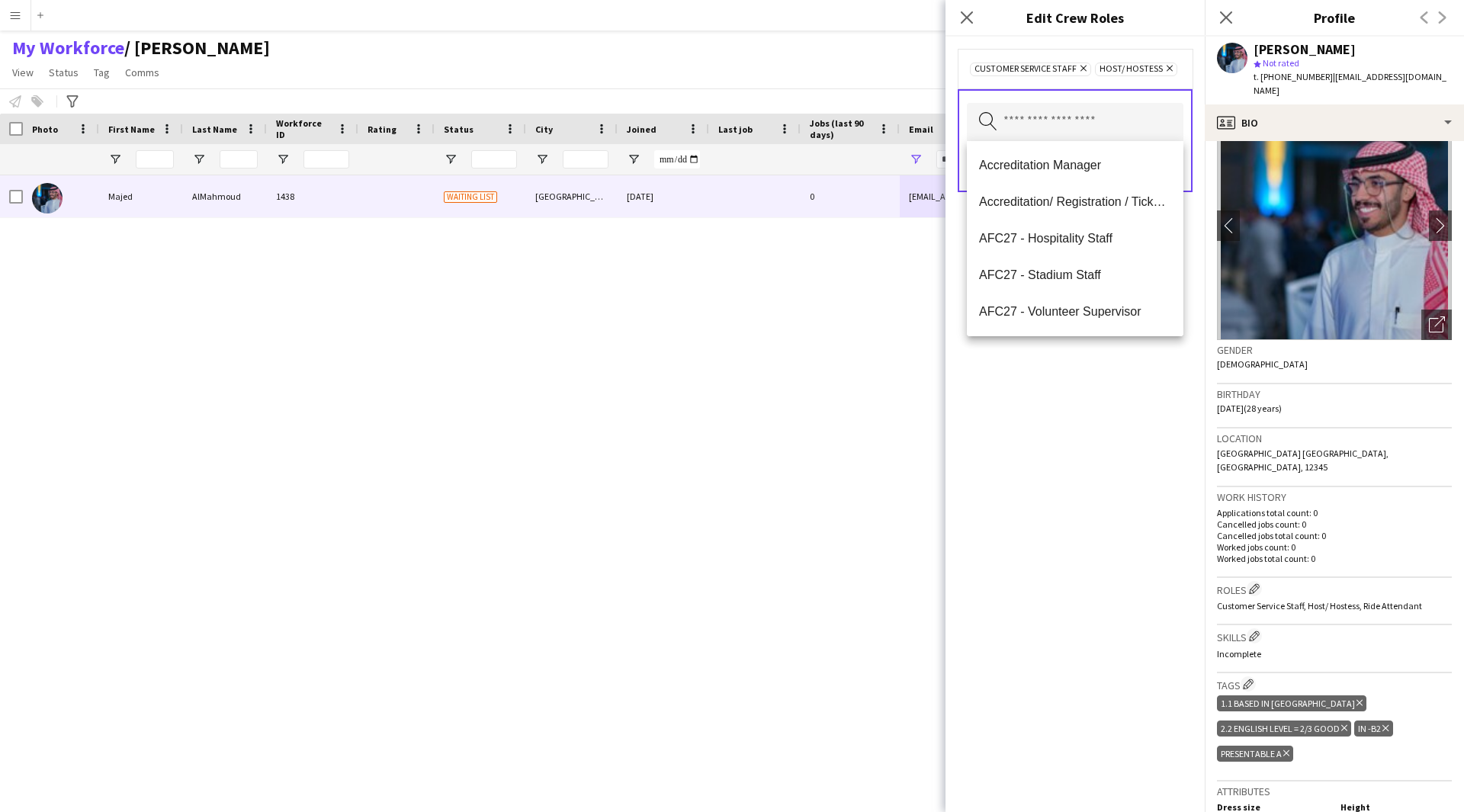
click at [1053, 500] on div "Customer Service Staff Remove Host/ Hostess Remove Search by role type Save" at bounding box center [1074, 424] width 259 height 775
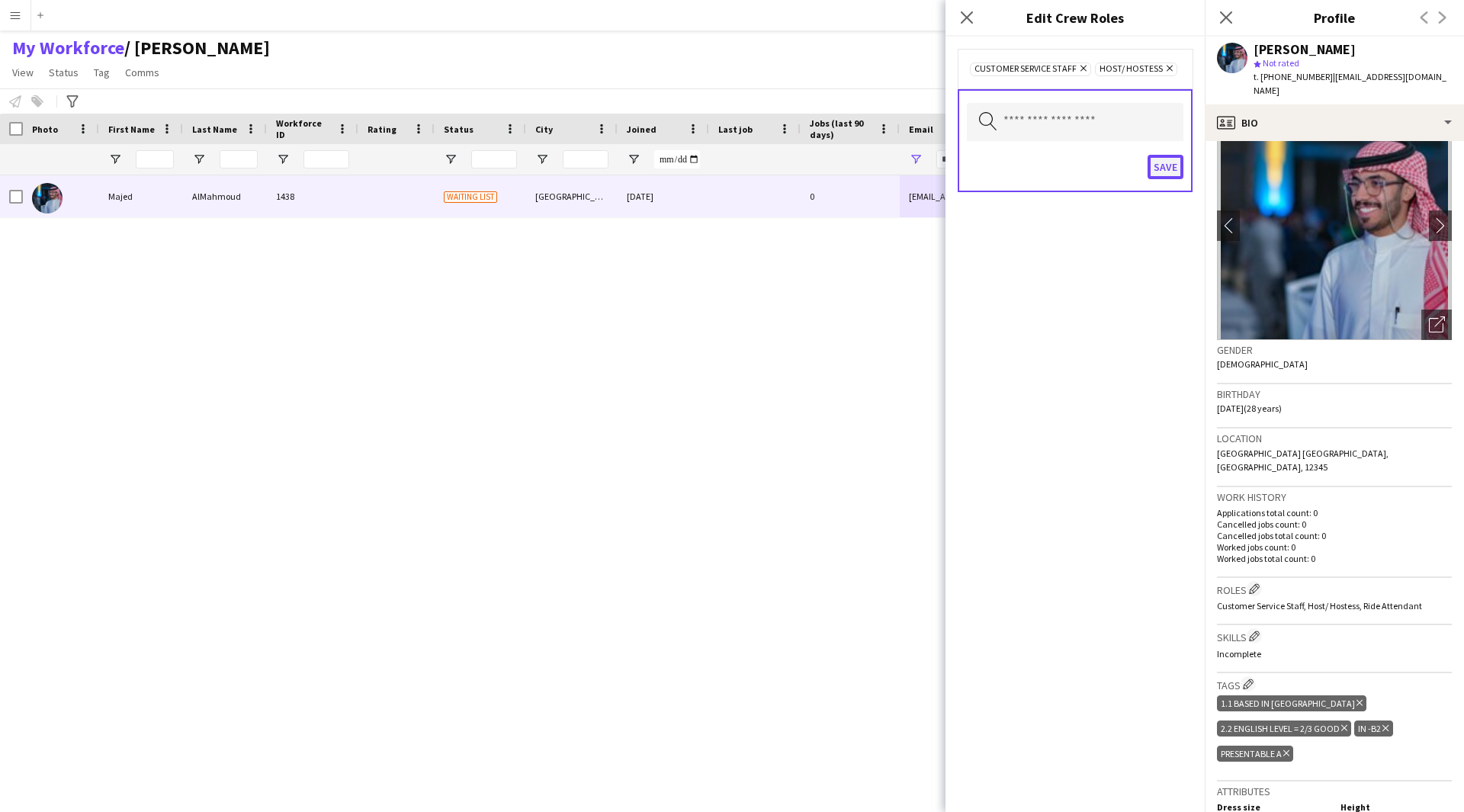
click at [1167, 167] on button "Save" at bounding box center [1166, 167] width 36 height 24
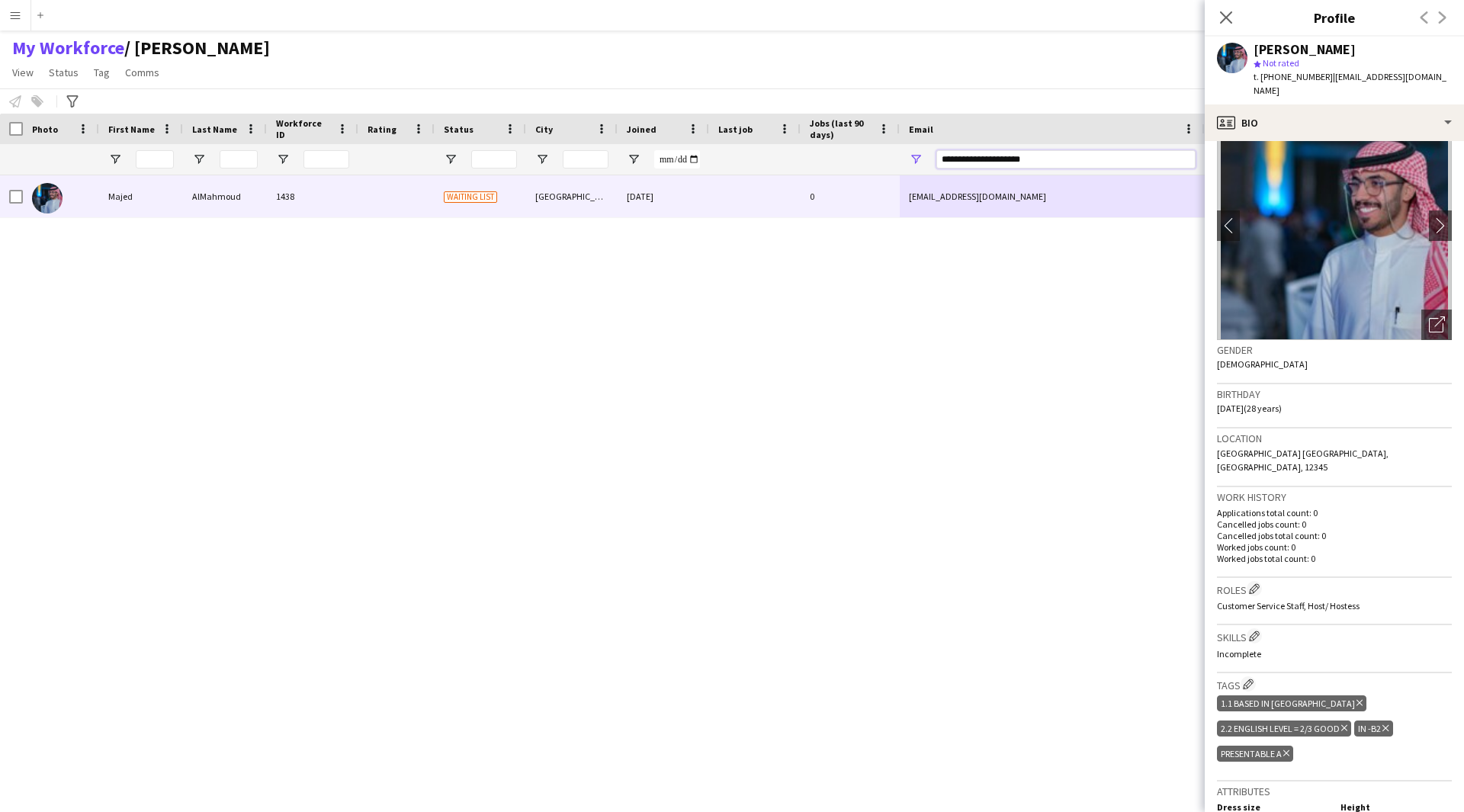
drag, startPoint x: 1074, startPoint y: 157, endPoint x: 705, endPoint y: 195, distance: 371.0
click at [705, 195] on div "Workforce Details Photo First Name" at bounding box center [732, 449] width 1464 height 672
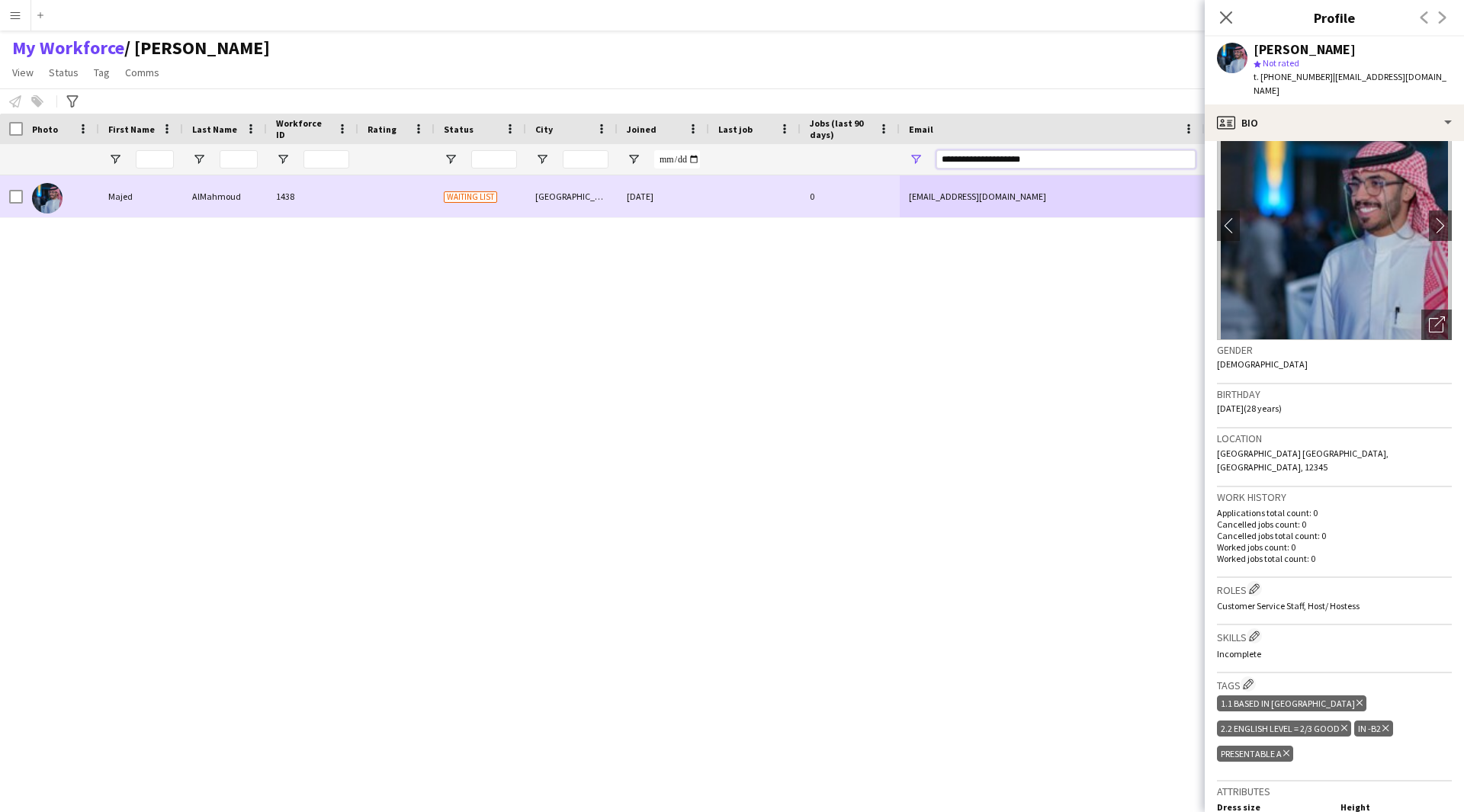
paste input "Email Filter Input"
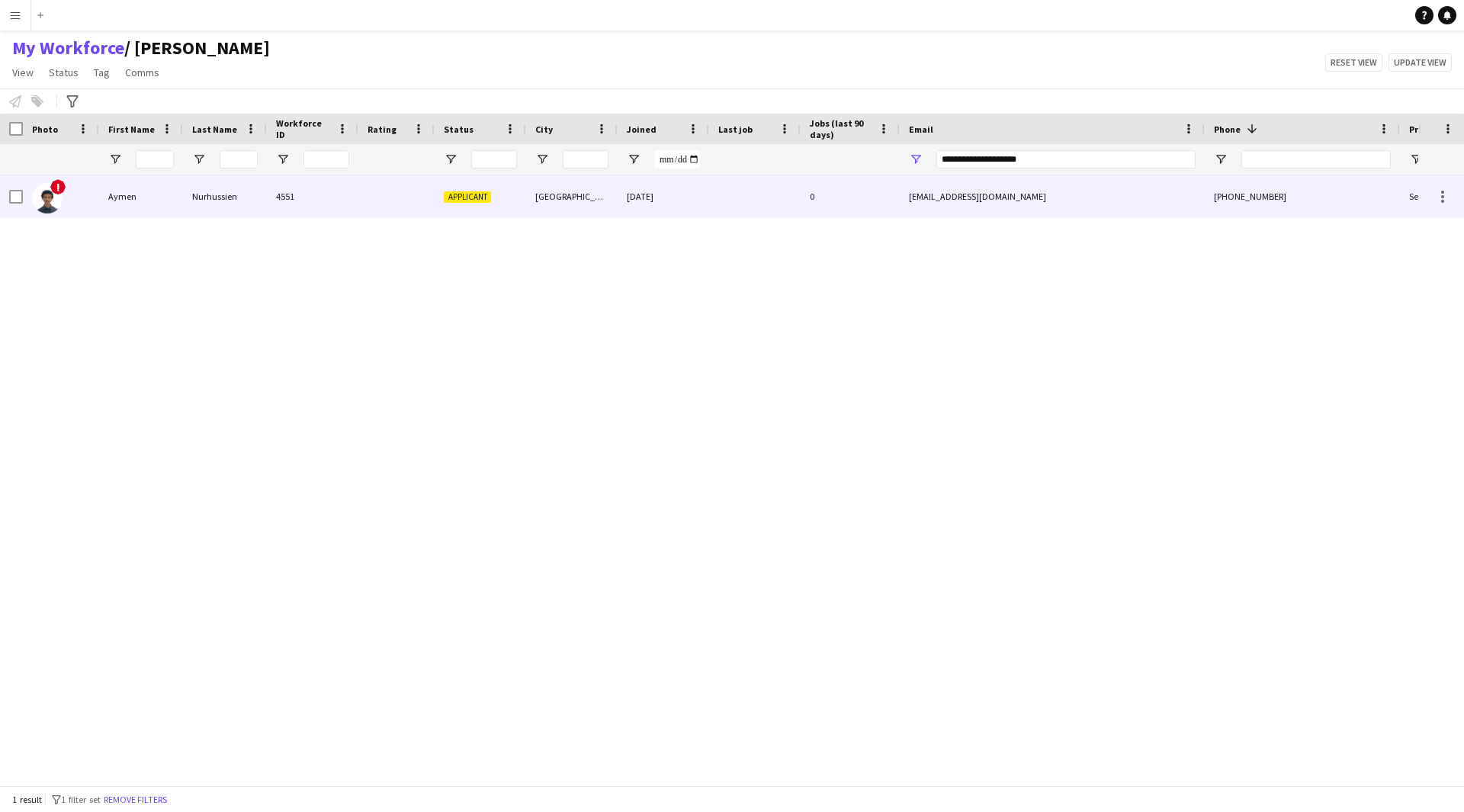
click at [699, 207] on div "[DATE]" at bounding box center [663, 196] width 92 height 42
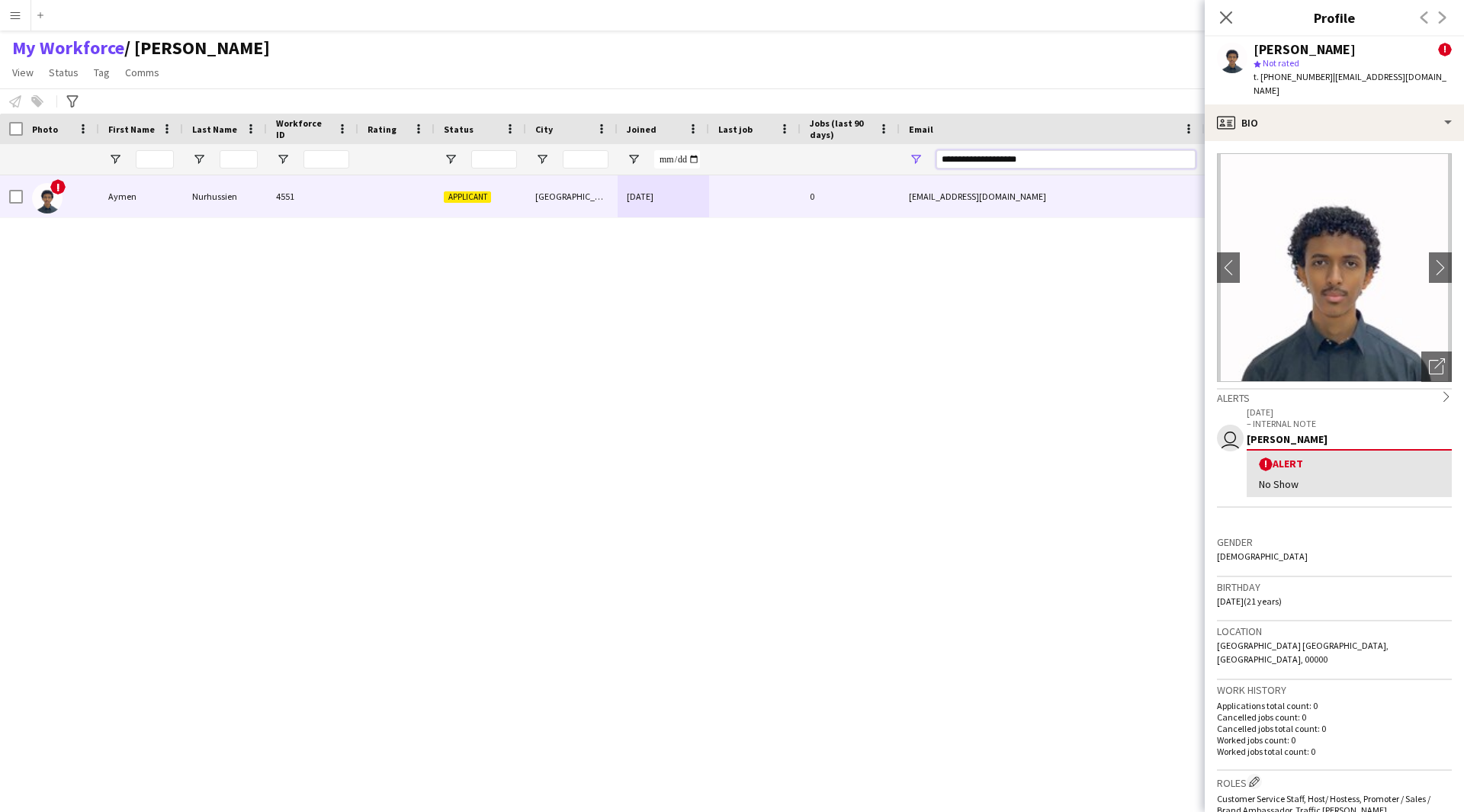
drag, startPoint x: 1057, startPoint y: 163, endPoint x: 658, endPoint y: 227, distance: 404.1
click at [658, 227] on div "Workforce Details Photo First Name" at bounding box center [732, 449] width 1464 height 672
paste input "Email Filter Input"
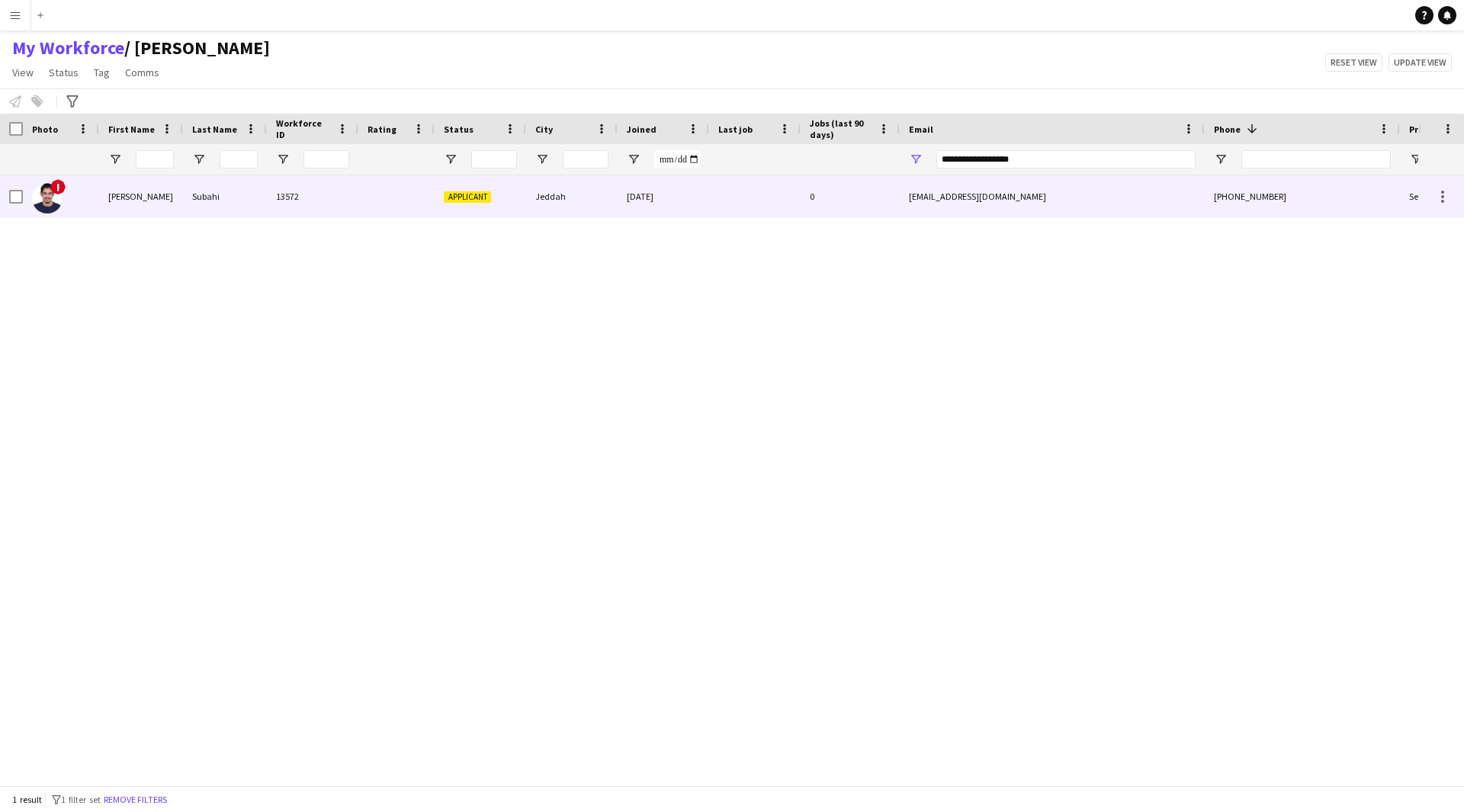
click at [649, 198] on div "[DATE]" at bounding box center [663, 196] width 92 height 42
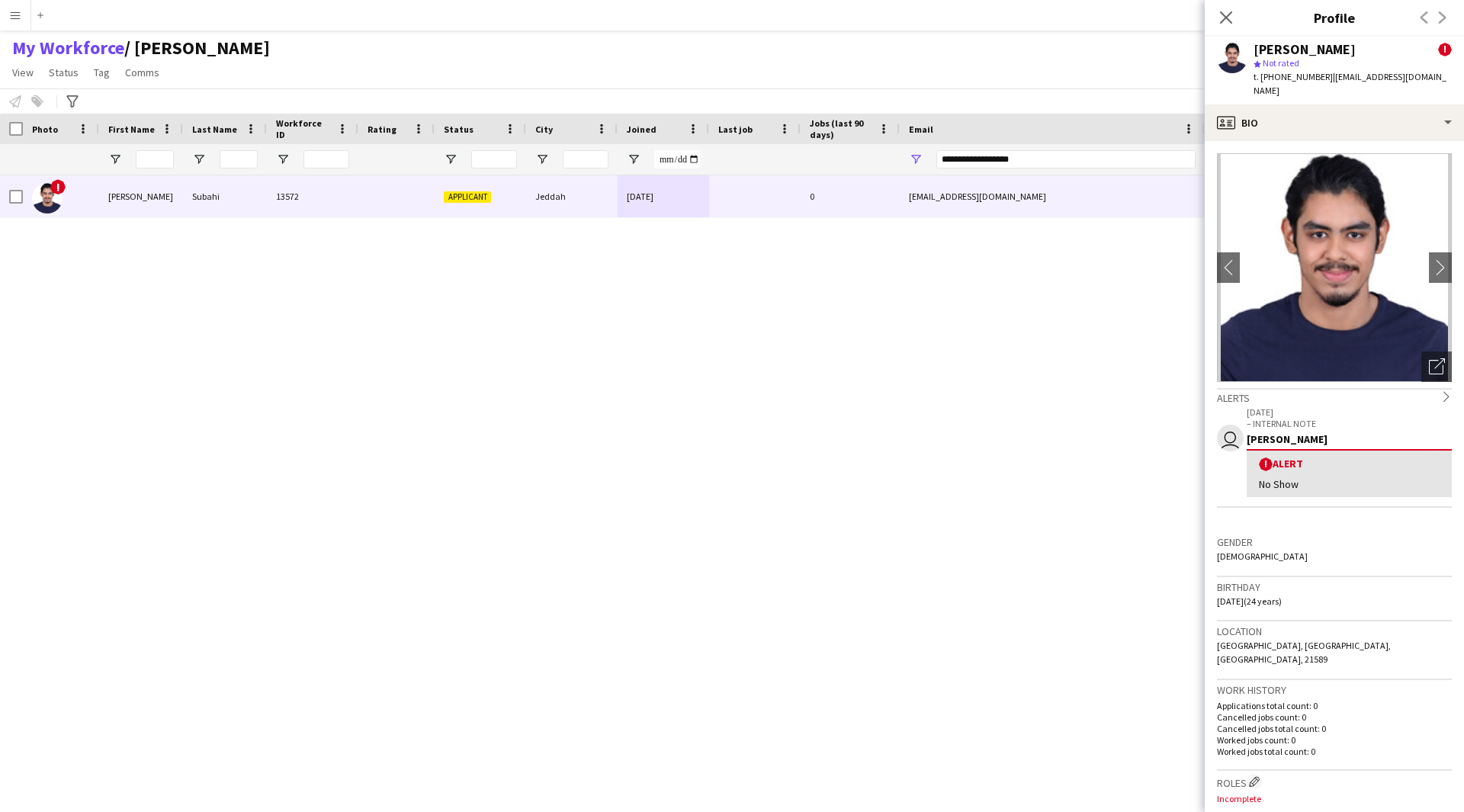
drag, startPoint x: 1070, startPoint y: 147, endPoint x: 854, endPoint y: 181, distance: 218.7
click at [854, 181] on div "Workforce Details Photo First Name" at bounding box center [732, 449] width 1464 height 672
drag, startPoint x: 1035, startPoint y: 157, endPoint x: 790, endPoint y: 167, distance: 245.2
click at [790, 167] on div at bounding box center [826, 159] width 1653 height 31
paste input "**"
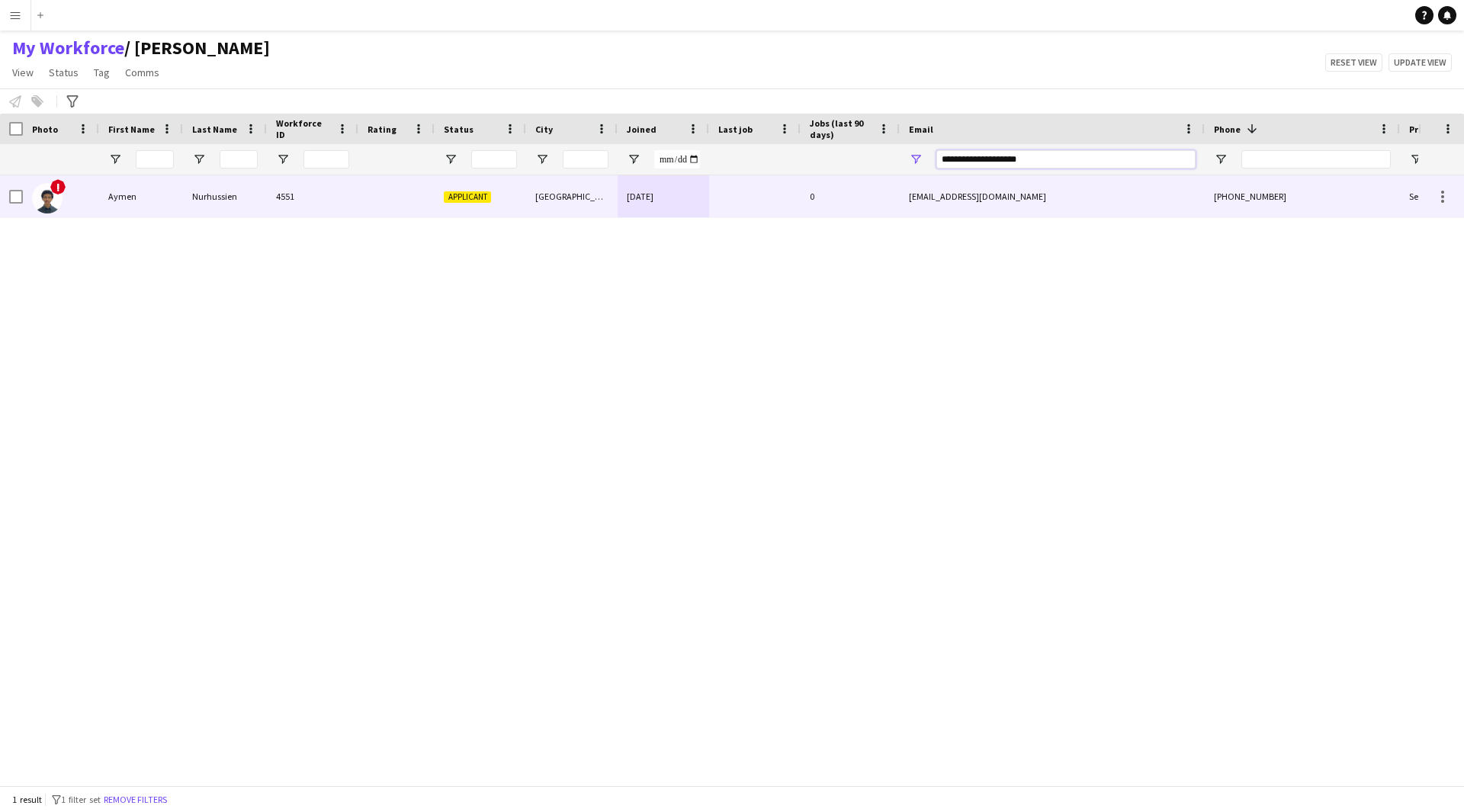
type input "**********"
click at [1030, 197] on div "[EMAIL_ADDRESS][DOMAIN_NAME]" at bounding box center [1052, 196] width 305 height 42
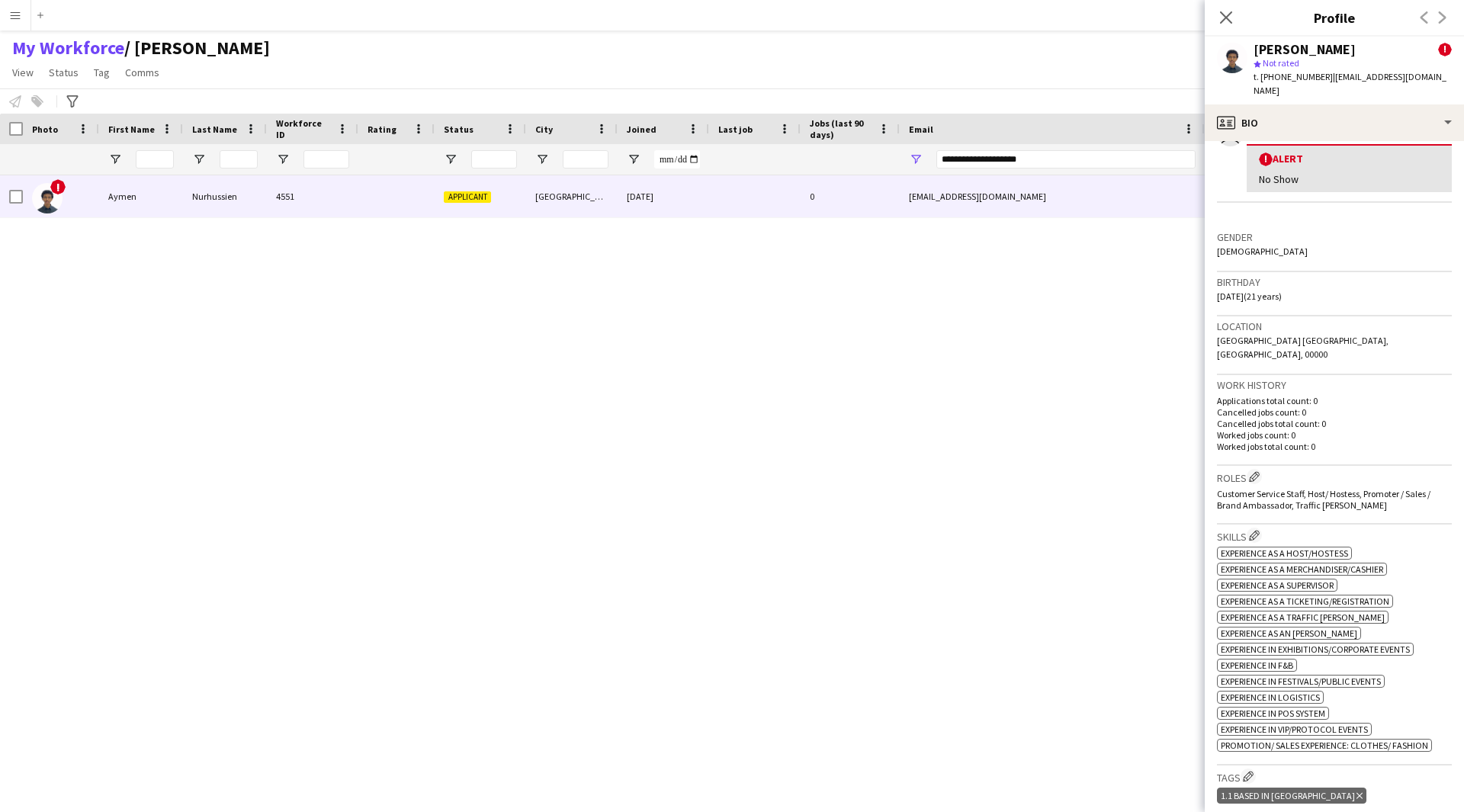
scroll to position [302, 0]
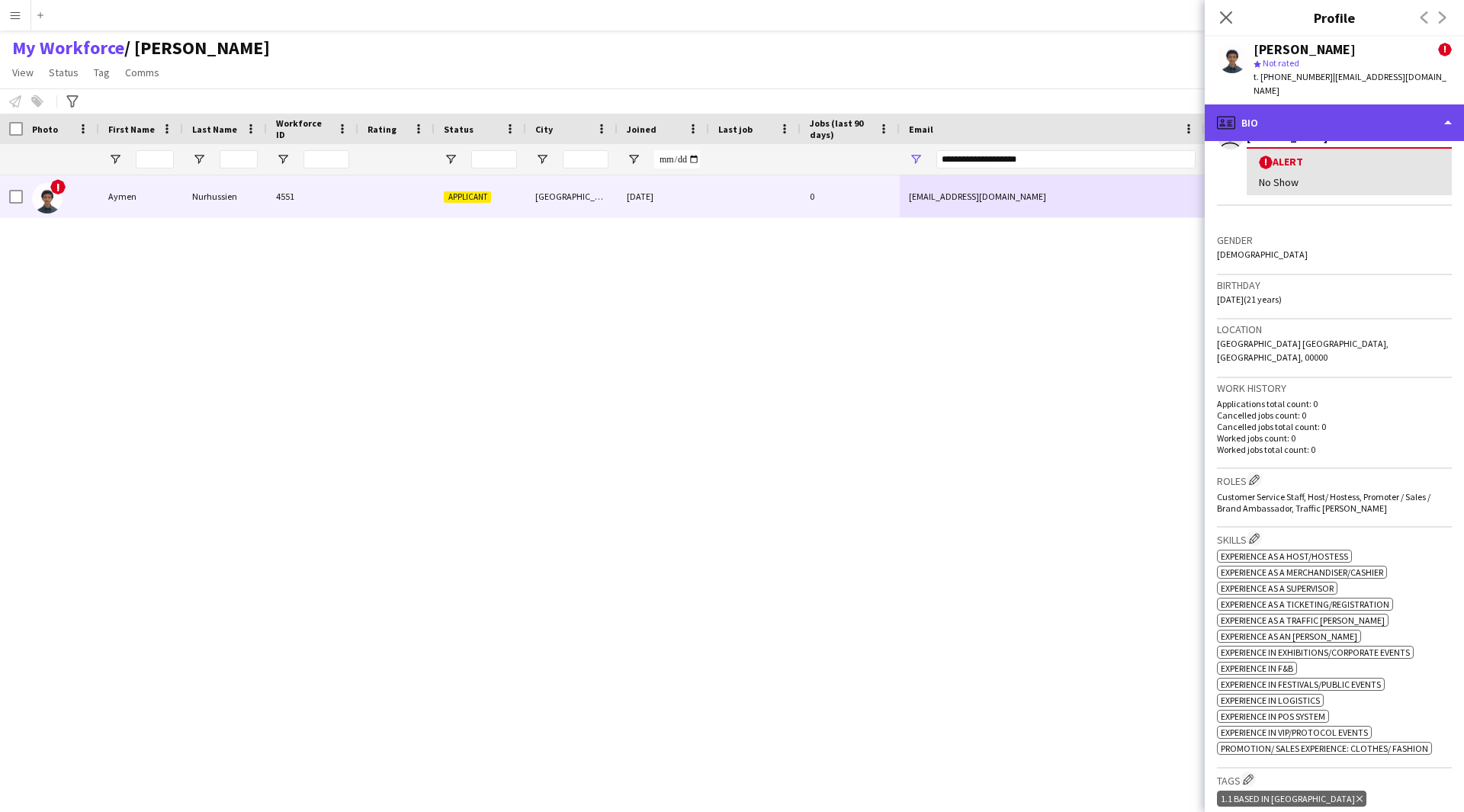
click at [1323, 115] on div "profile Bio" at bounding box center [1334, 123] width 259 height 37
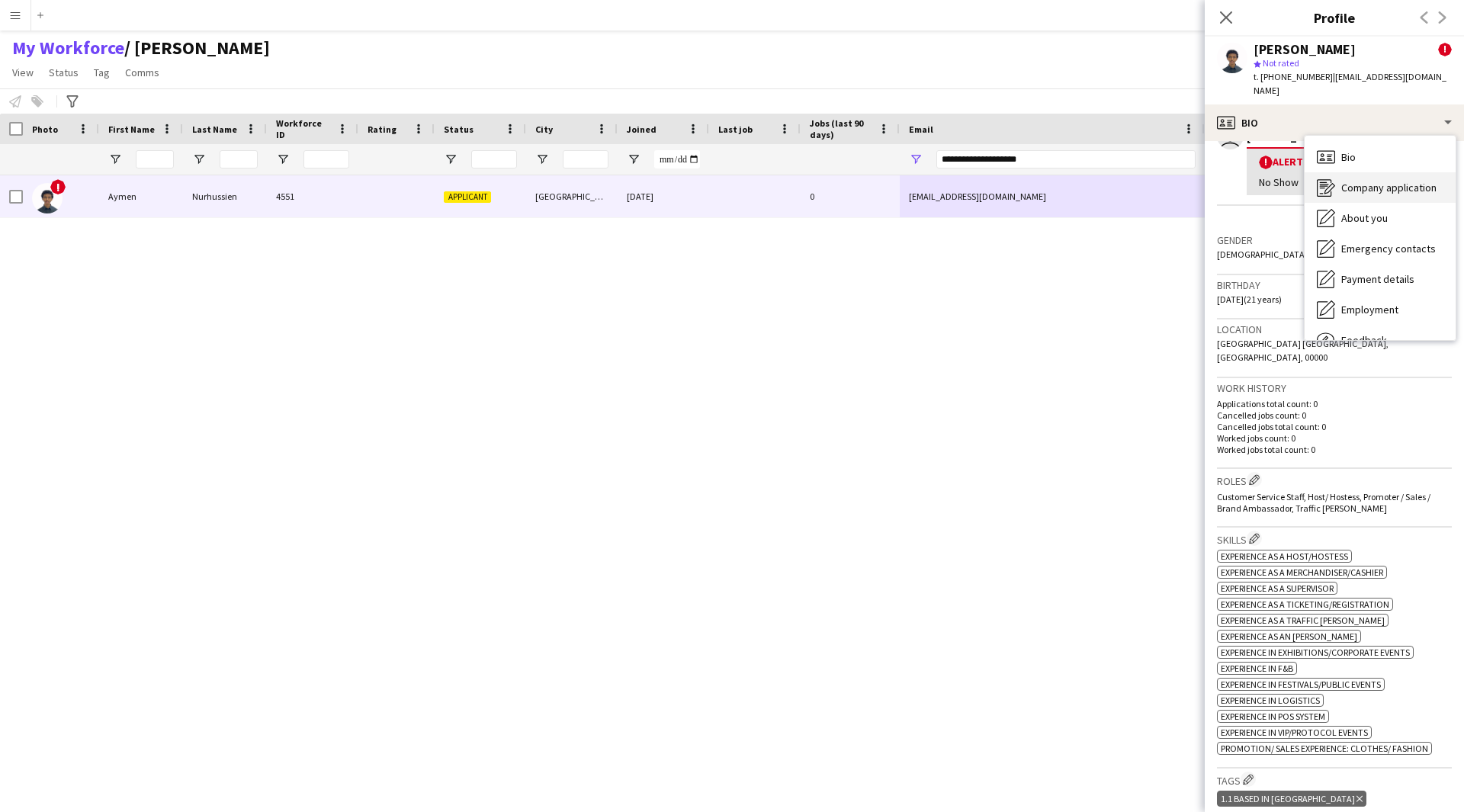
click at [1354, 181] on span "Company application" at bounding box center [1389, 188] width 95 height 14
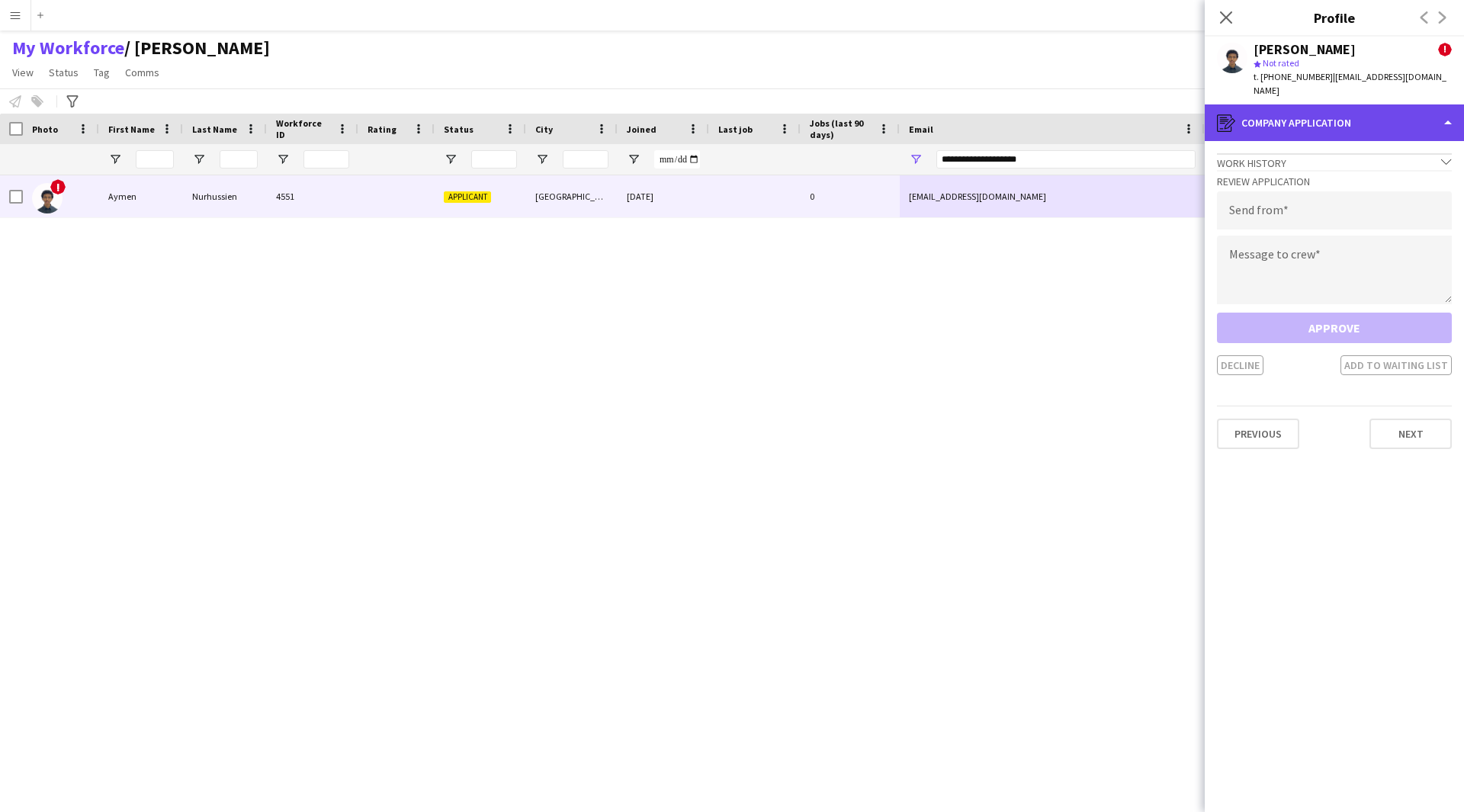
click at [1331, 126] on div "register Company application" at bounding box center [1334, 123] width 259 height 37
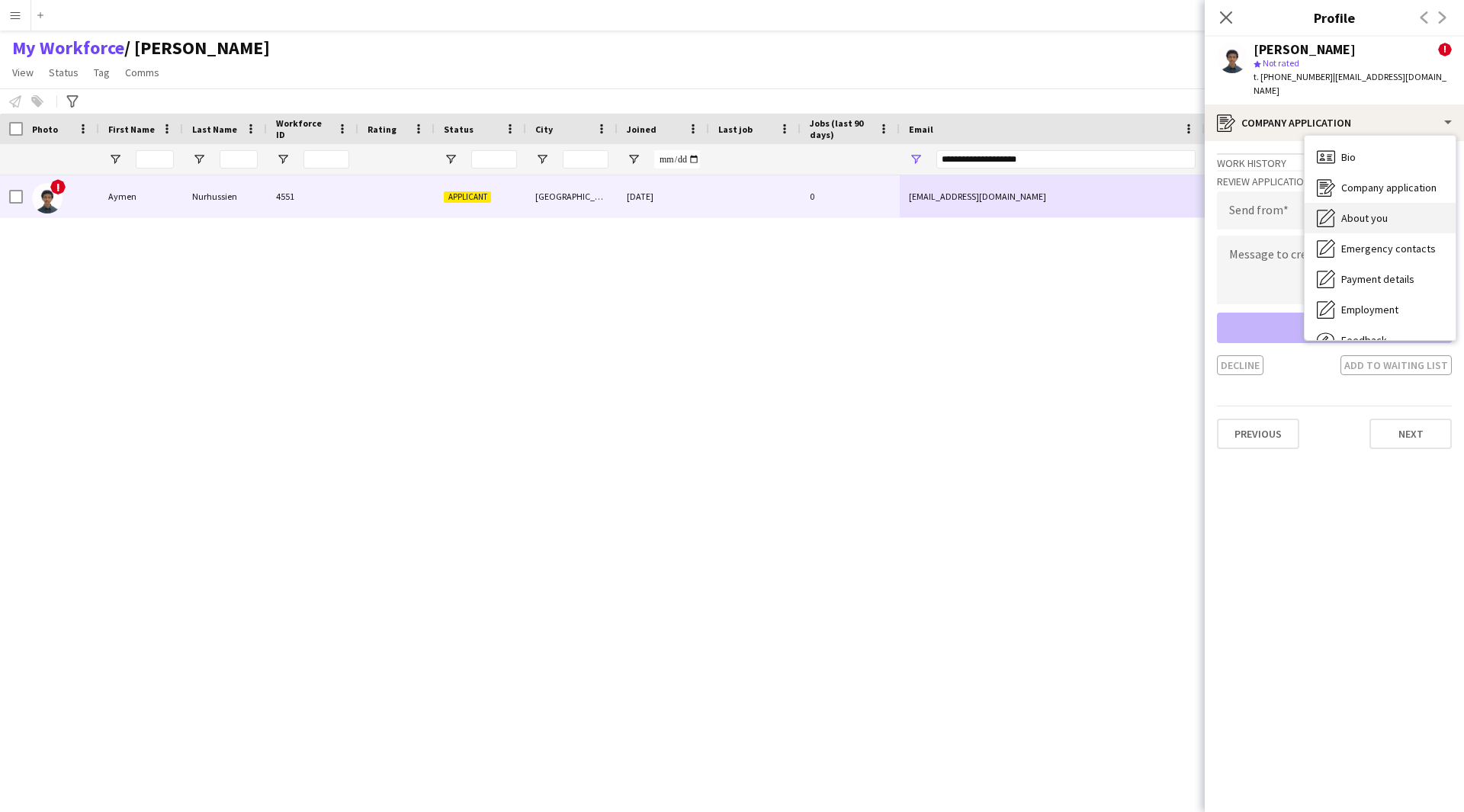
click at [1384, 203] on div "About you About you" at bounding box center [1379, 217] width 151 height 31
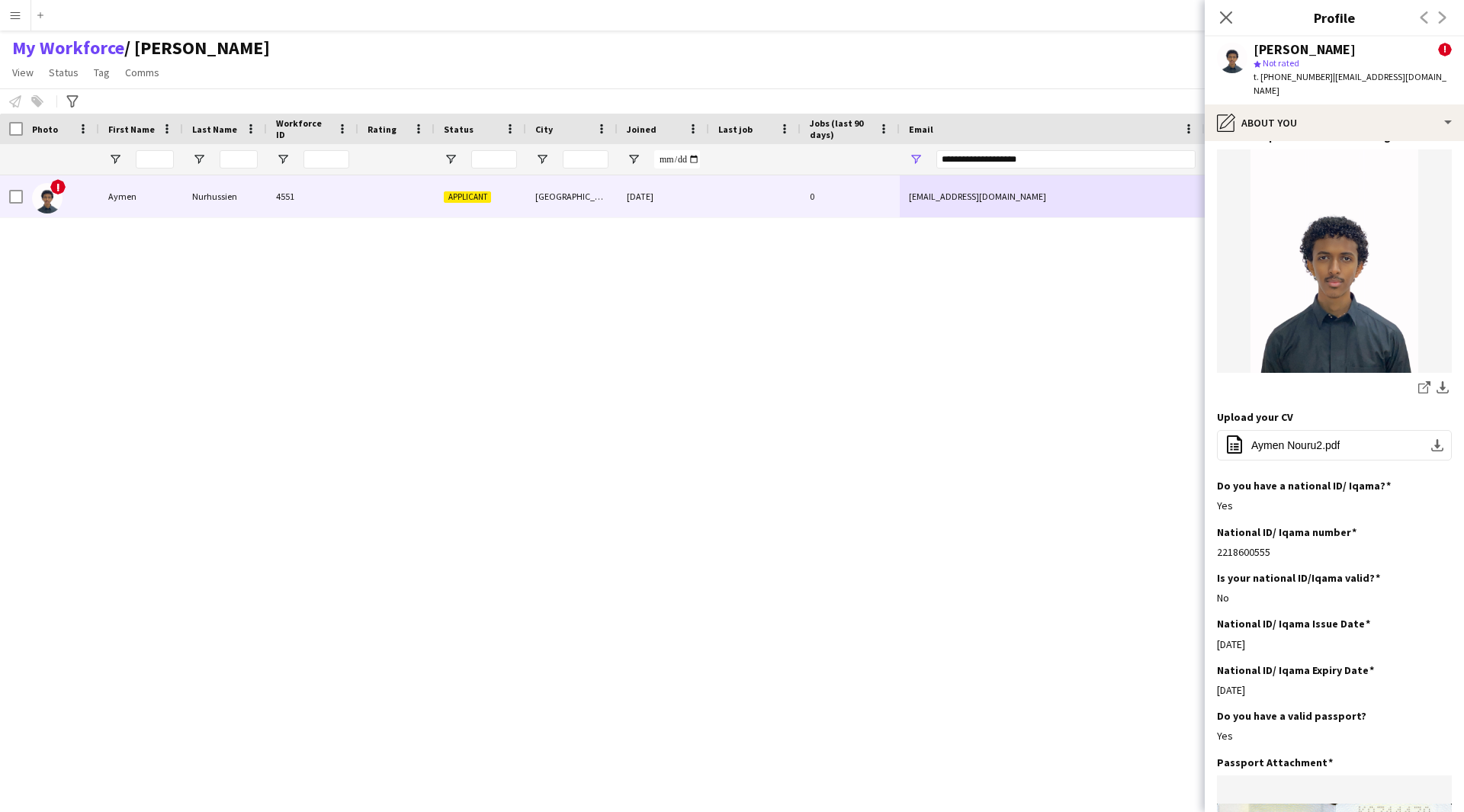
scroll to position [224, 0]
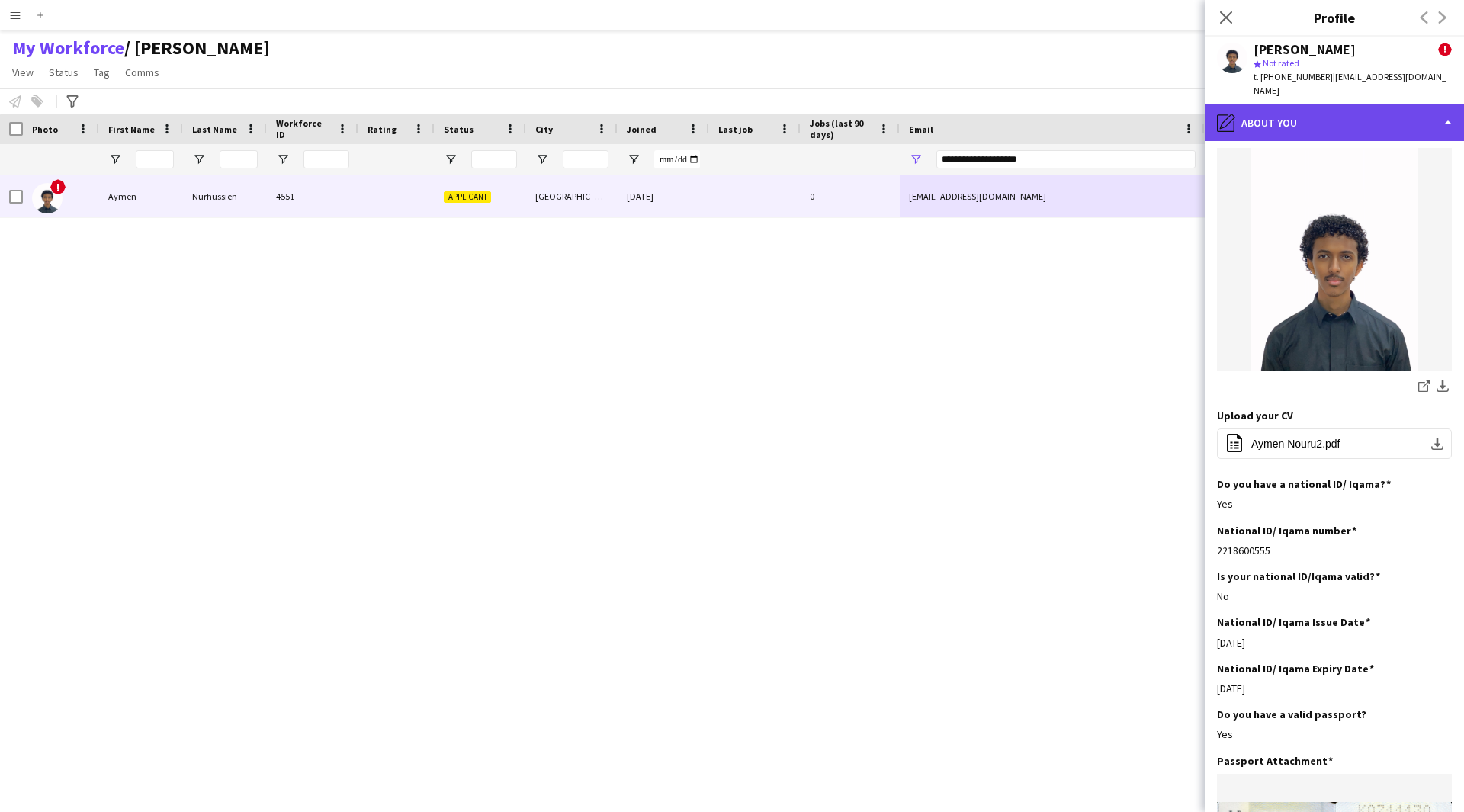
click at [1284, 113] on div "pencil4 About you" at bounding box center [1334, 123] width 259 height 37
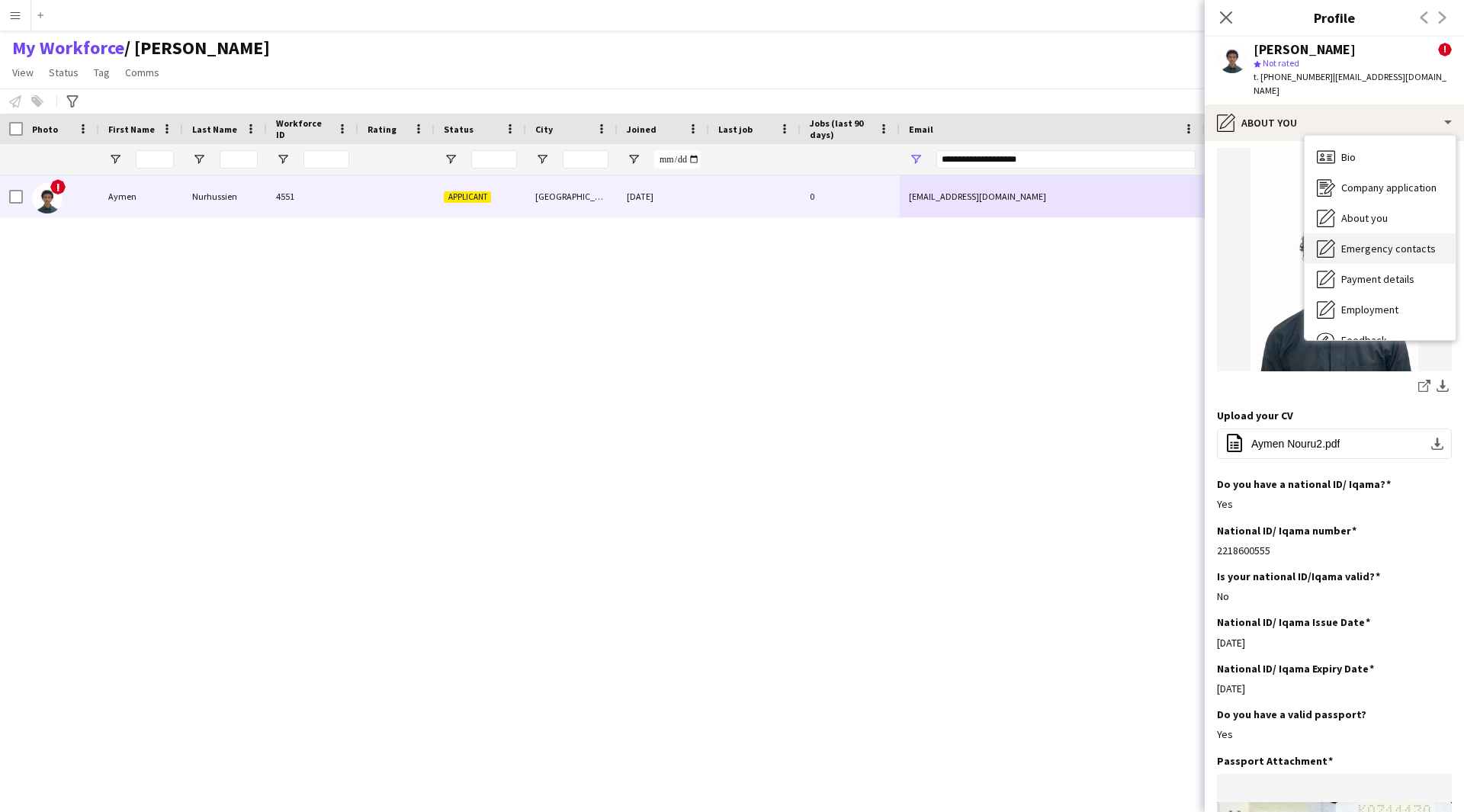
click at [1376, 242] on span "Emergency contacts" at bounding box center [1388, 249] width 95 height 14
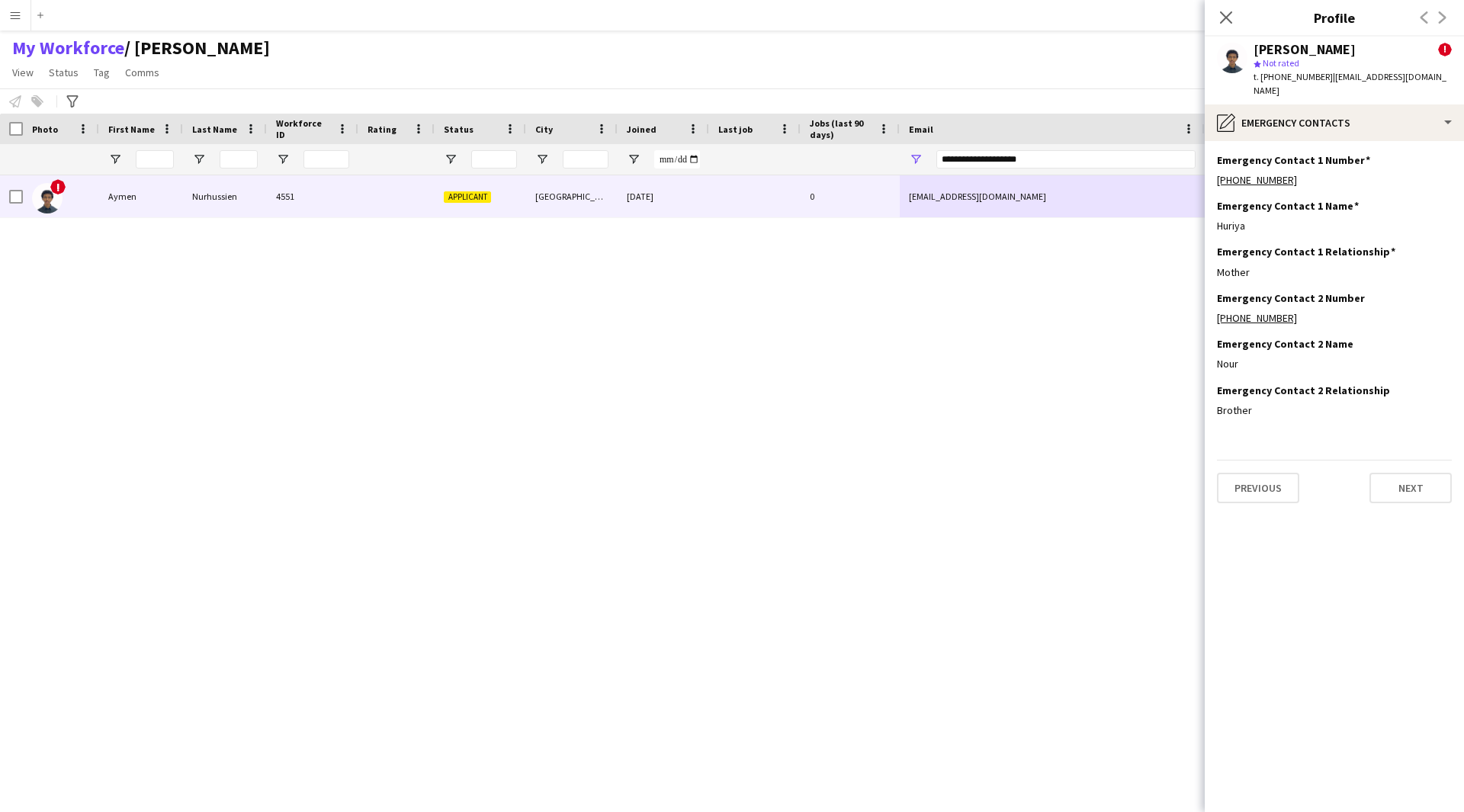
scroll to position [0, 0]
click at [1304, 141] on app-section-data-types "Emergency Contact 1 Number Edit this field [PHONE_NUMBER] Emergency Contact 1 N…" at bounding box center [1334, 476] width 259 height 671
click at [1297, 111] on div "pencil4 Emergency contacts" at bounding box center [1334, 123] width 259 height 37
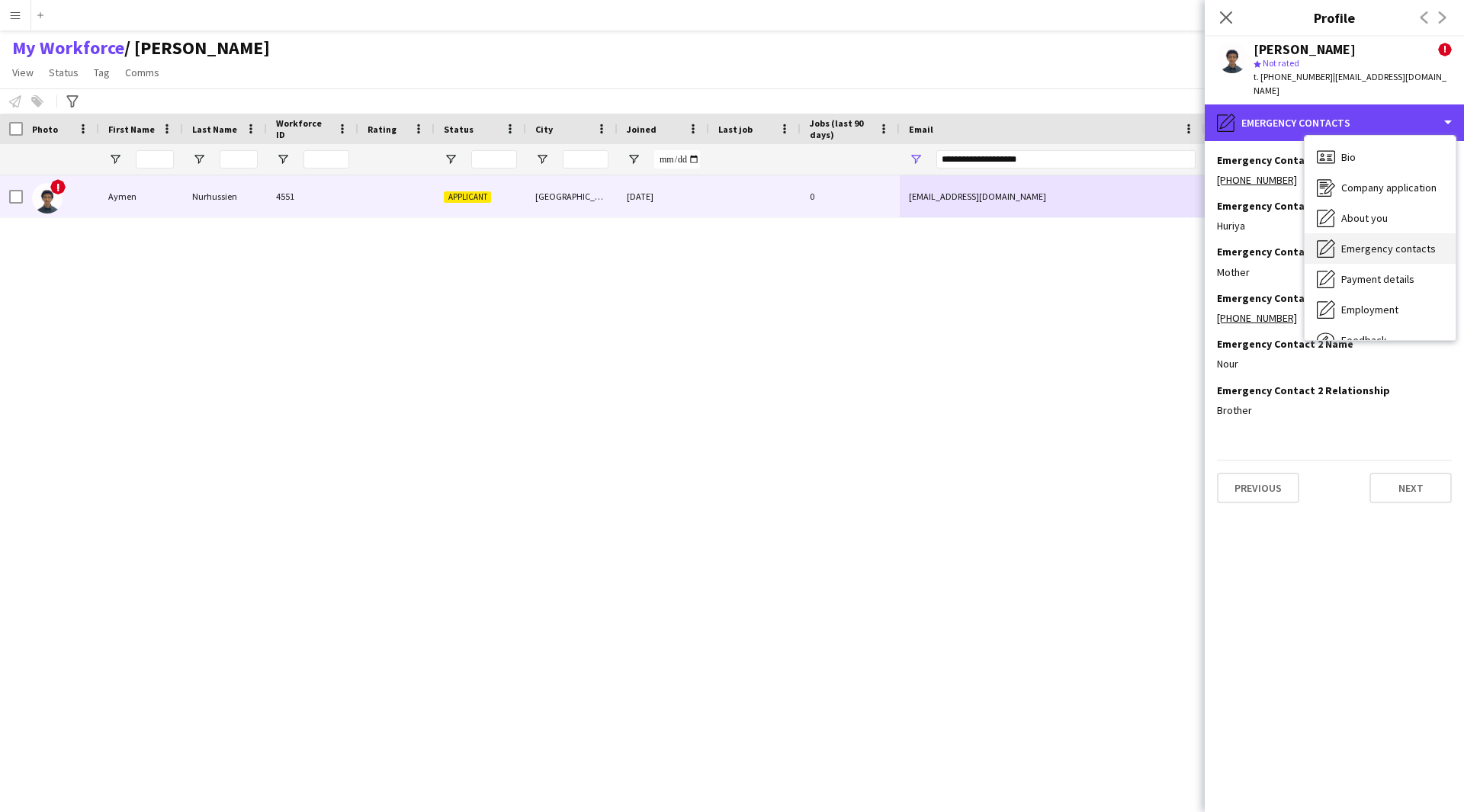
scroll to position [52, 0]
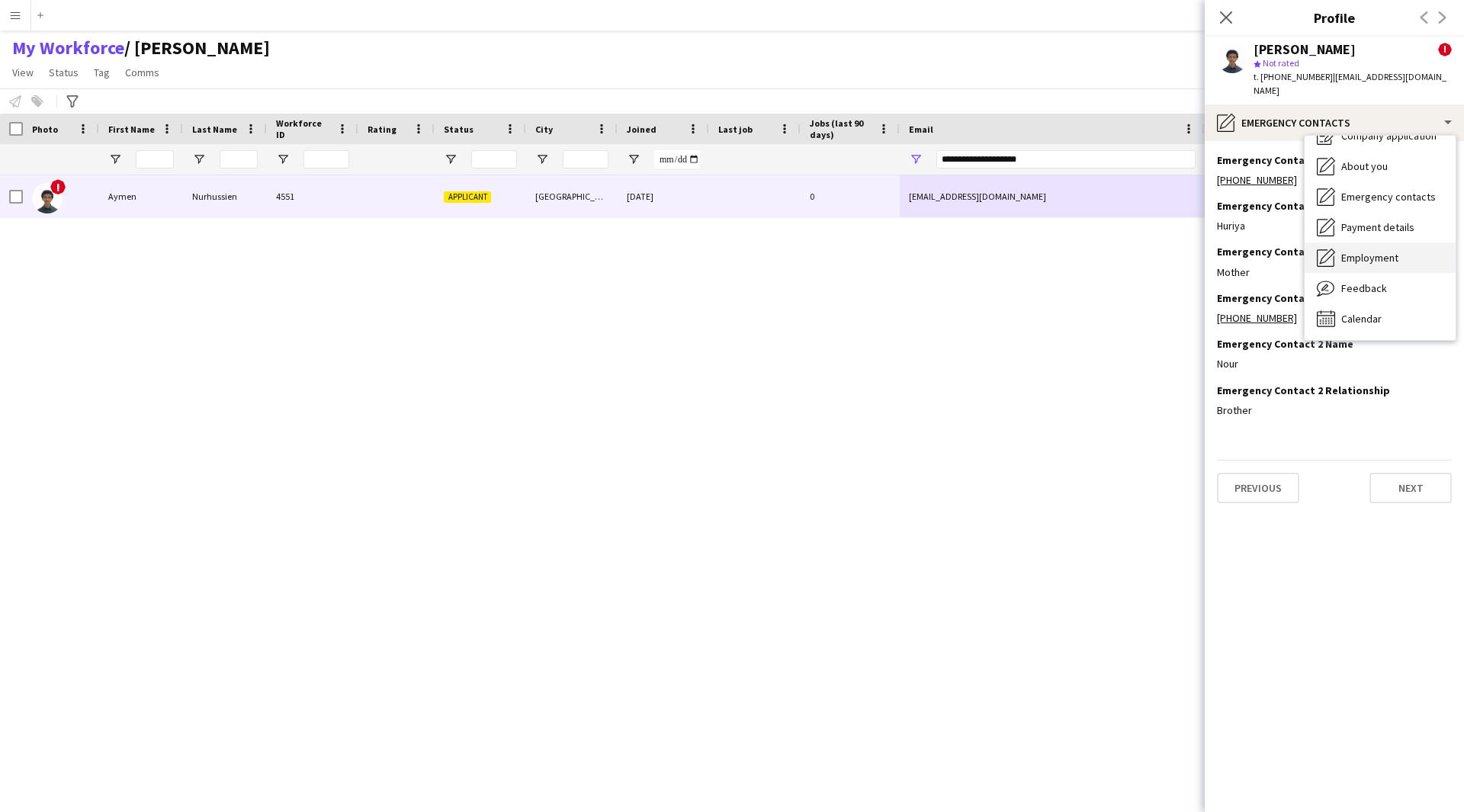
click at [1363, 243] on div "Employment Employment" at bounding box center [1379, 257] width 151 height 31
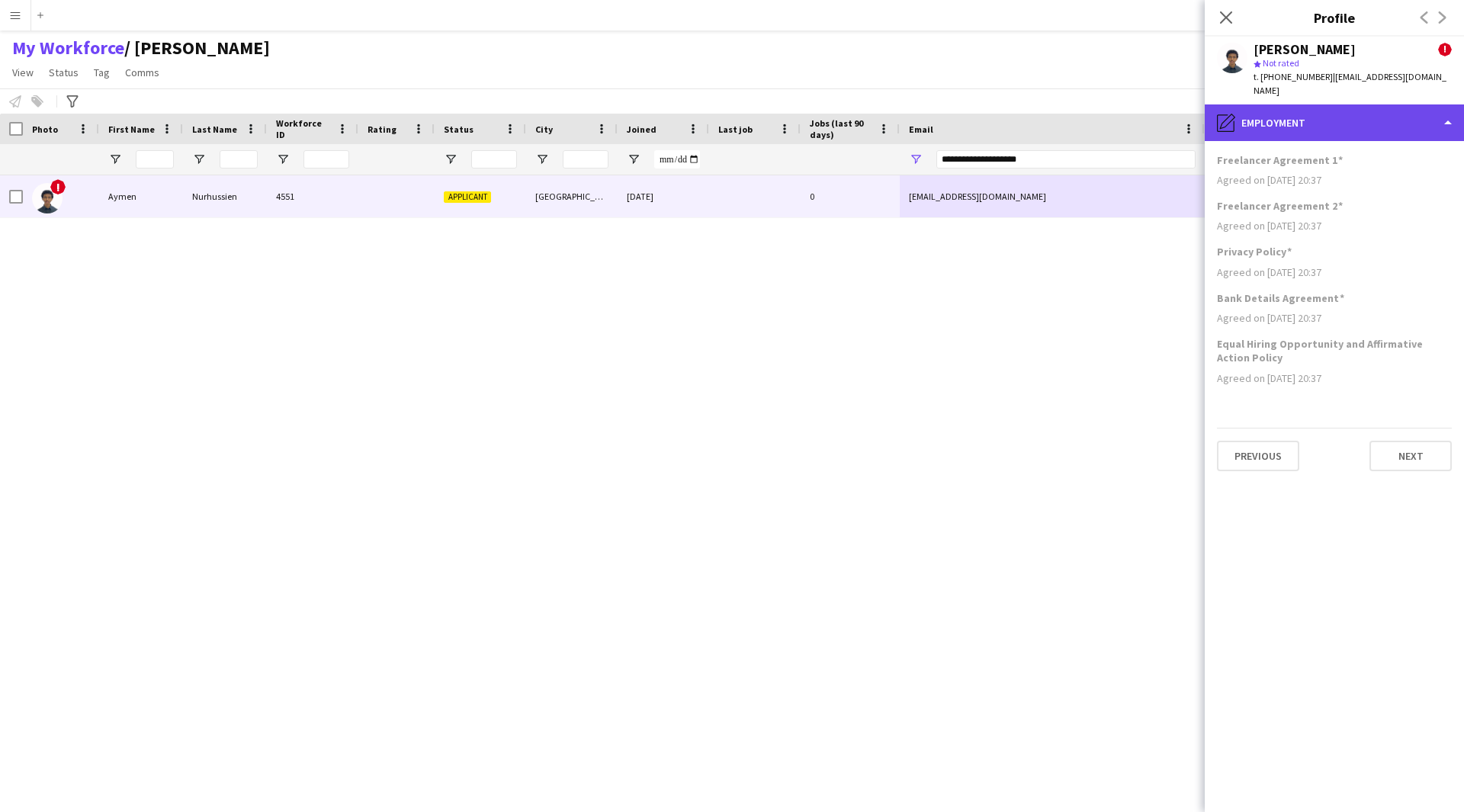
click at [1342, 121] on div "pencil4 Employment" at bounding box center [1334, 123] width 259 height 37
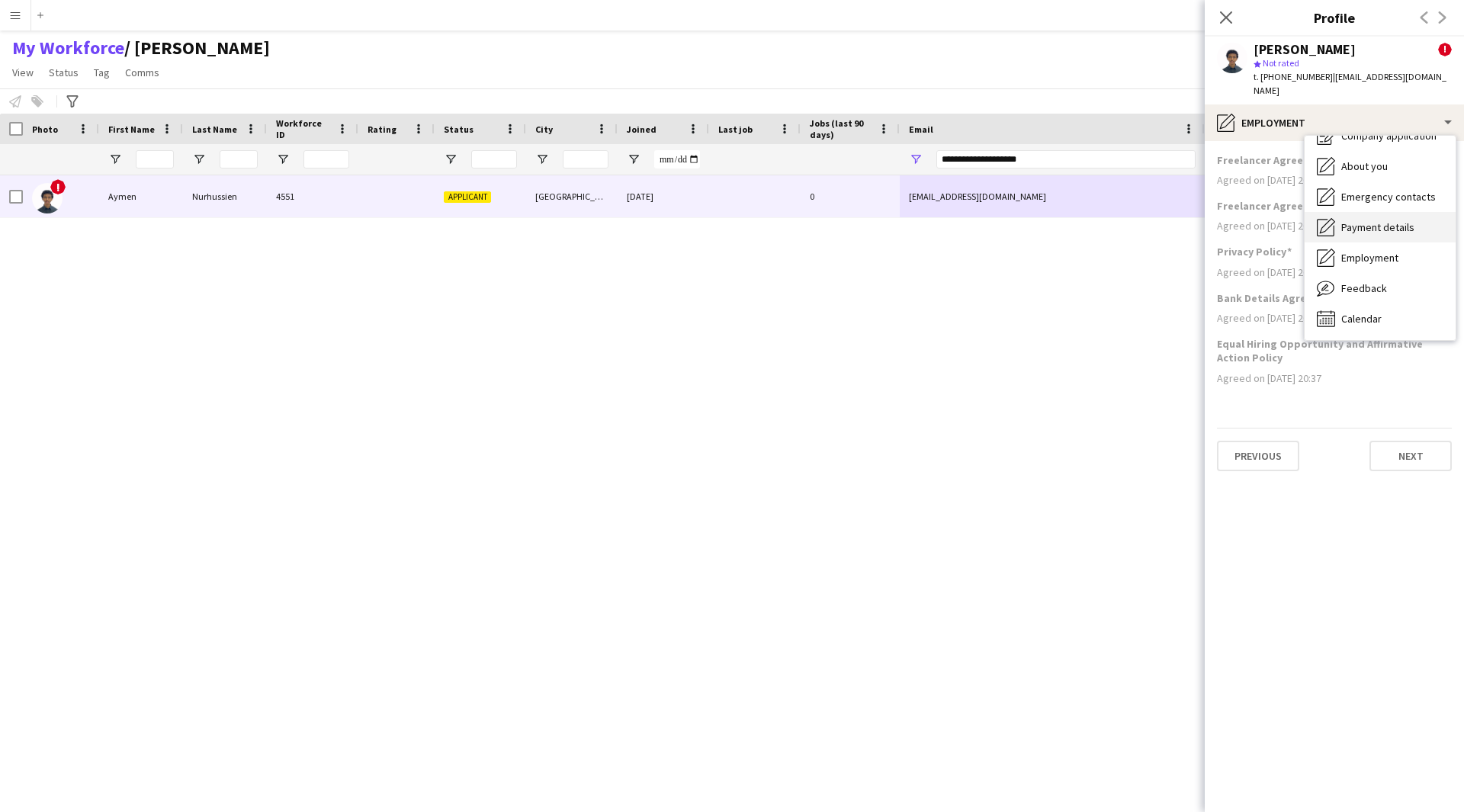
click at [1361, 221] on span "Payment details" at bounding box center [1378, 228] width 74 height 14
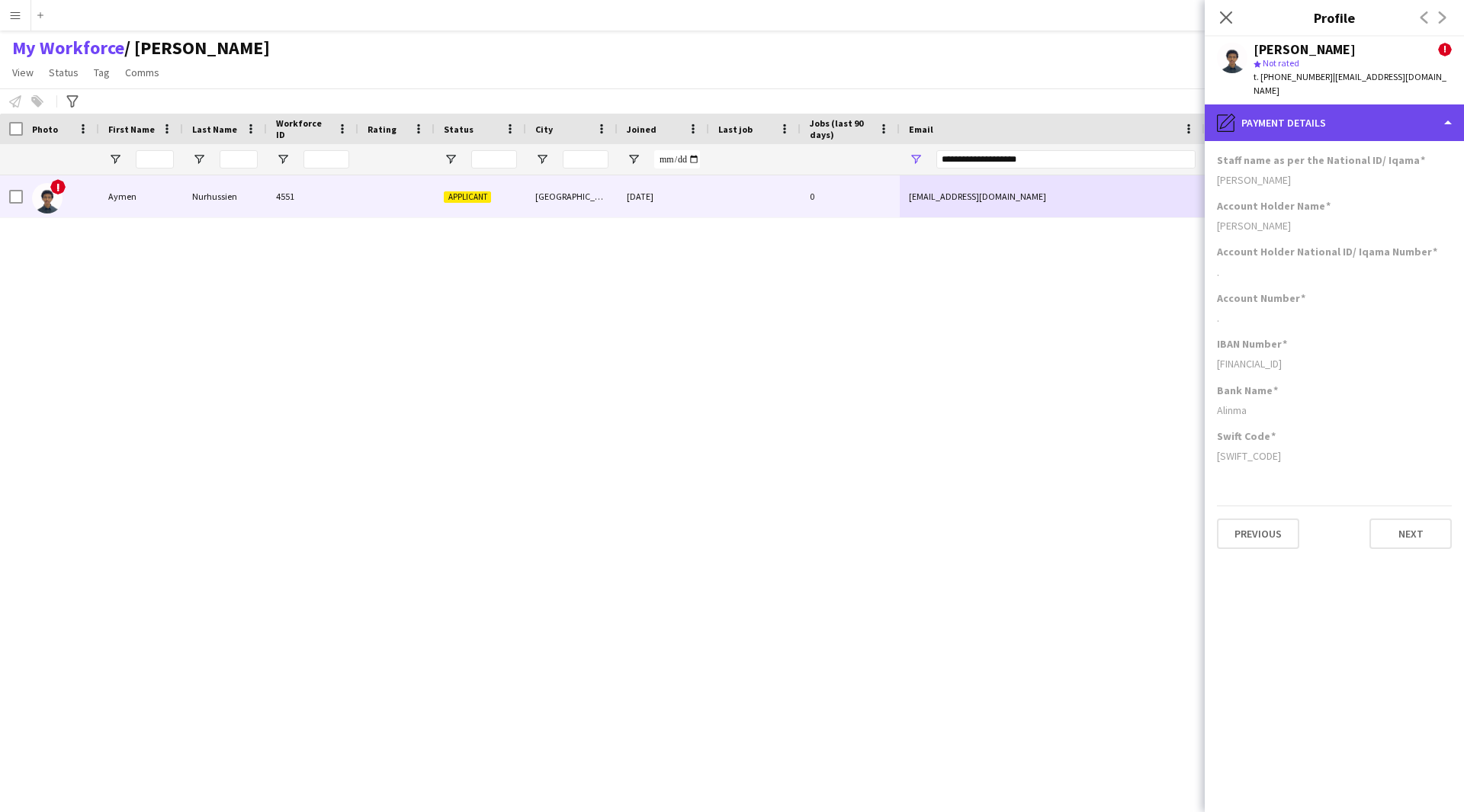
click at [1343, 116] on div "pencil4 Payment details" at bounding box center [1334, 123] width 259 height 37
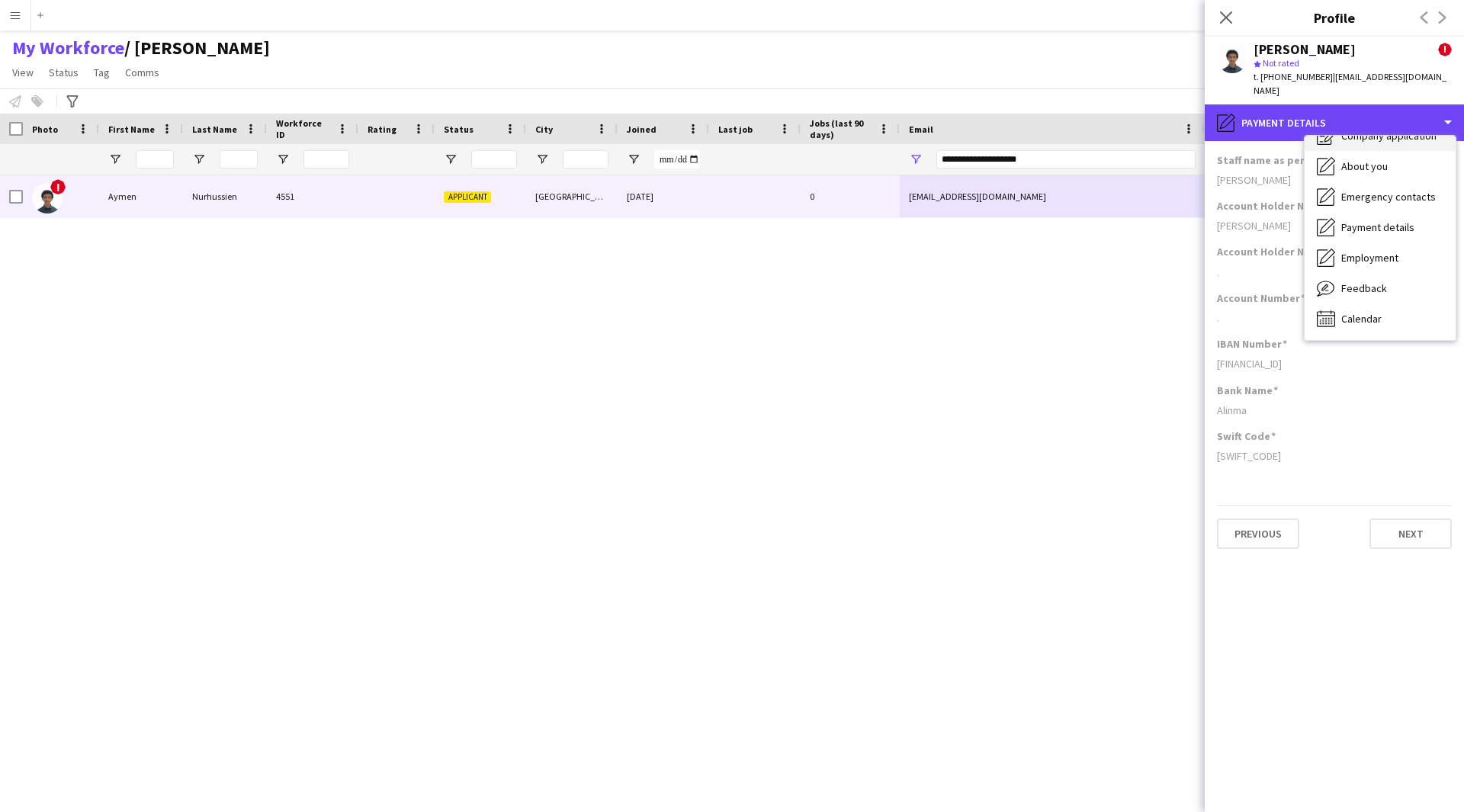
scroll to position [0, 0]
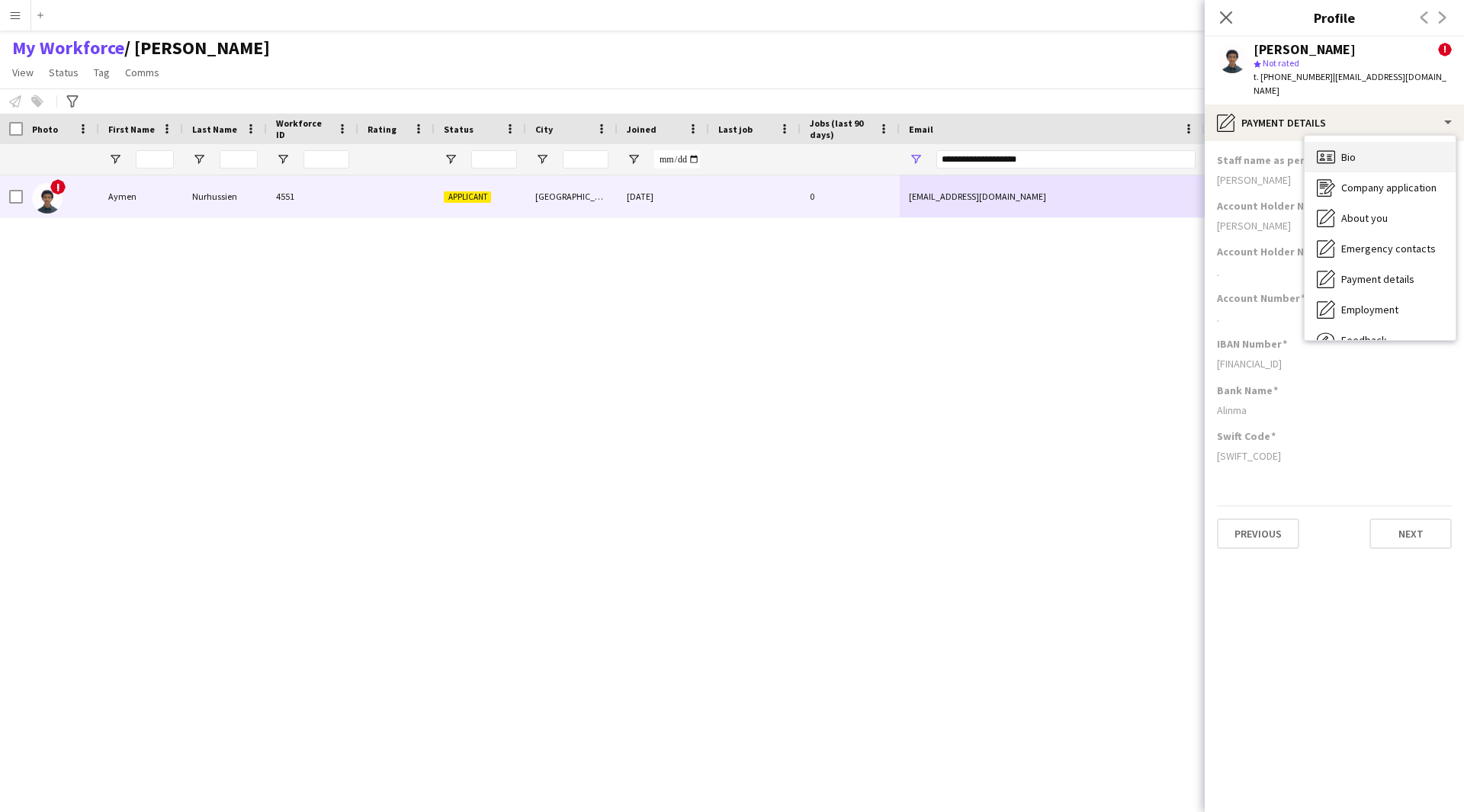
click at [1343, 150] on div "Bio Bio" at bounding box center [1379, 156] width 151 height 31
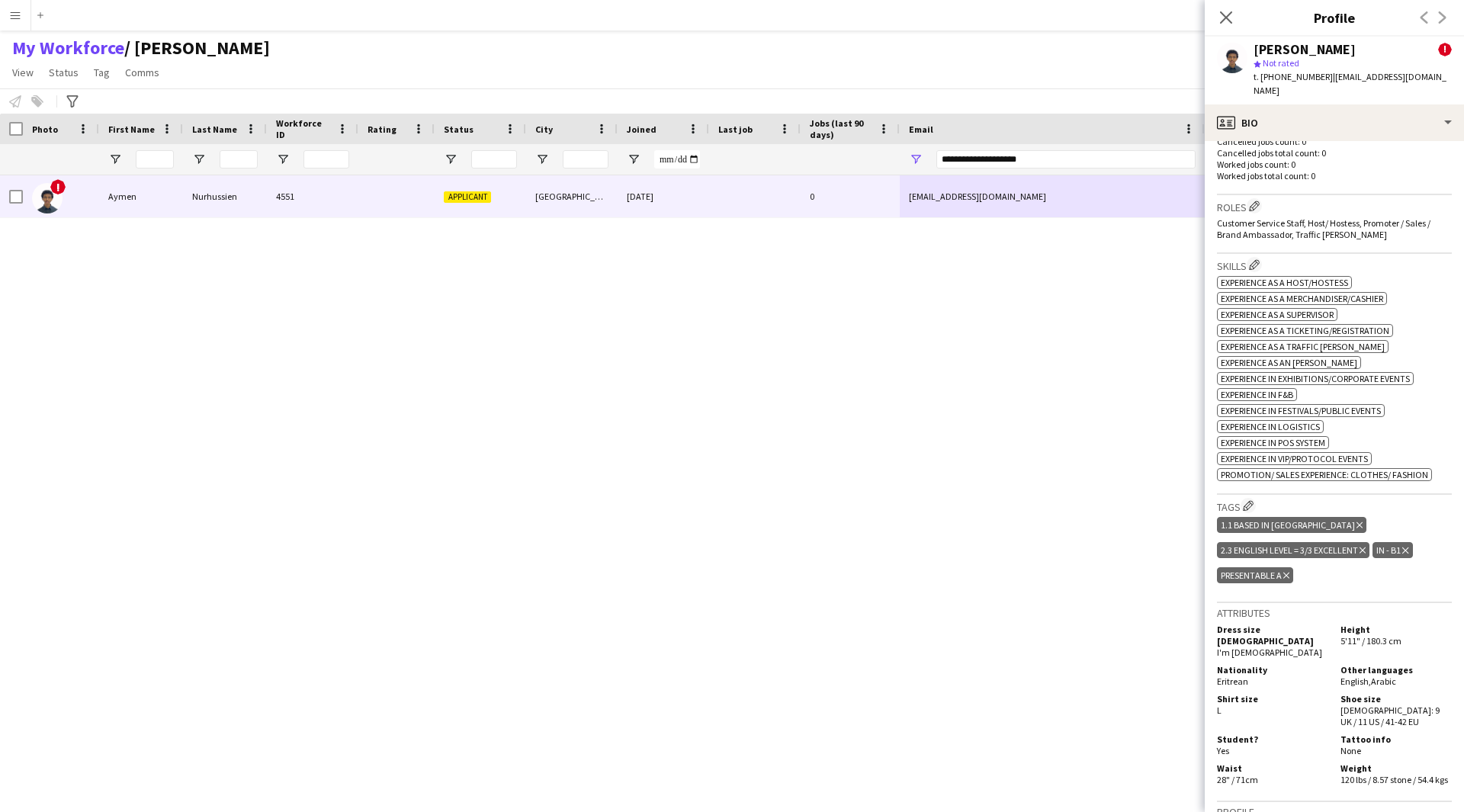
scroll to position [586, 0]
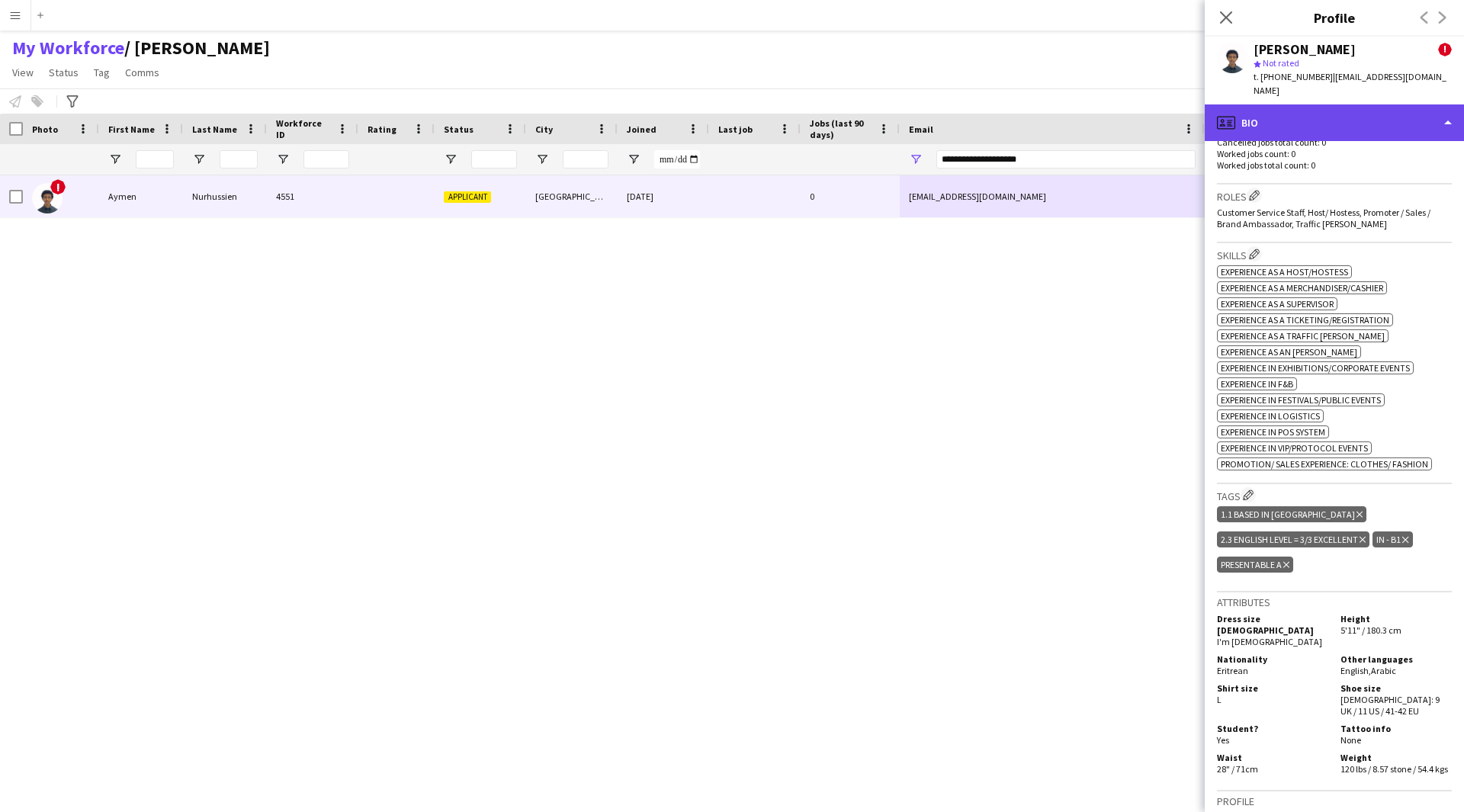
click at [1286, 105] on div "profile Bio" at bounding box center [1334, 123] width 259 height 37
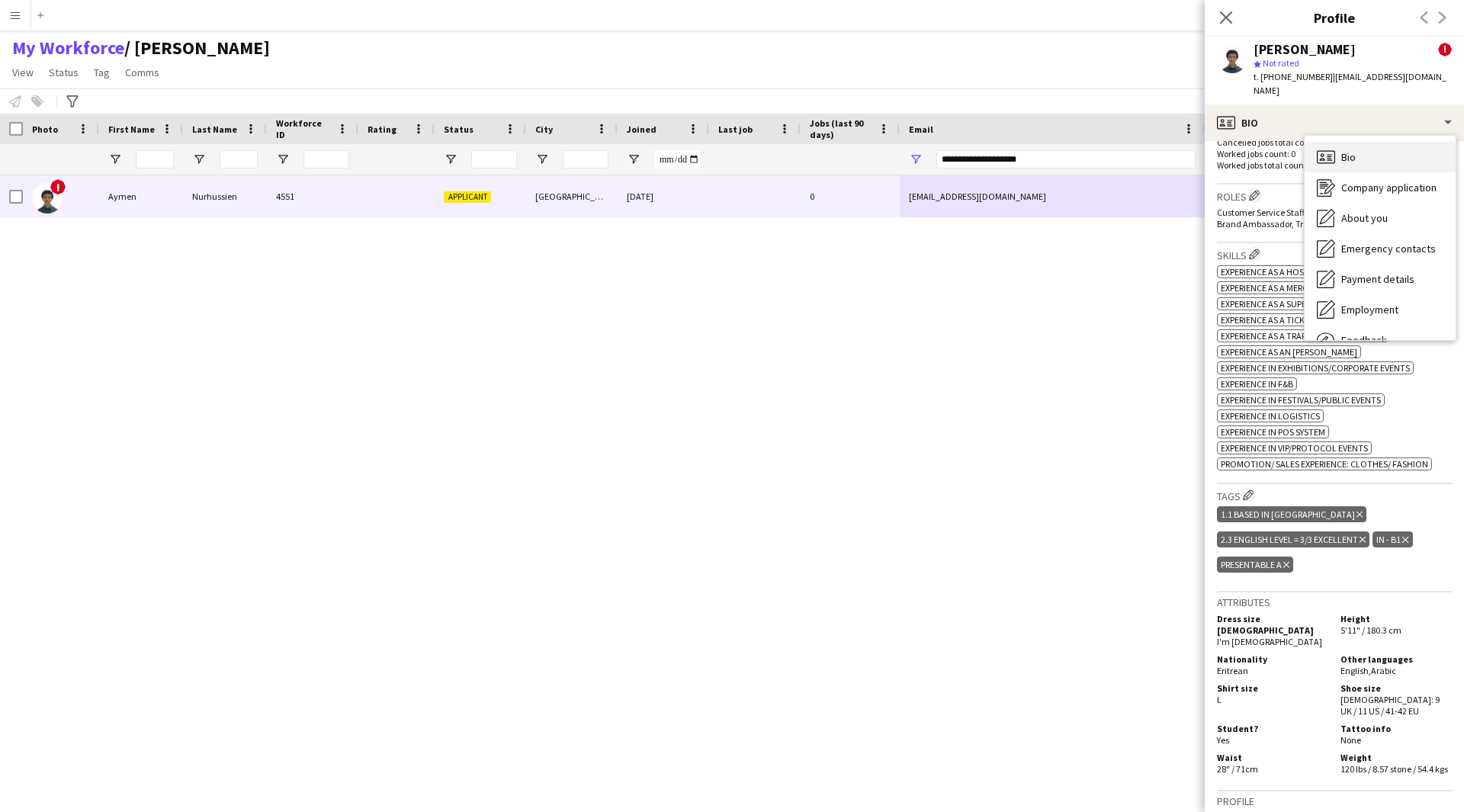
click at [1372, 149] on div "Bio Bio" at bounding box center [1379, 156] width 151 height 31
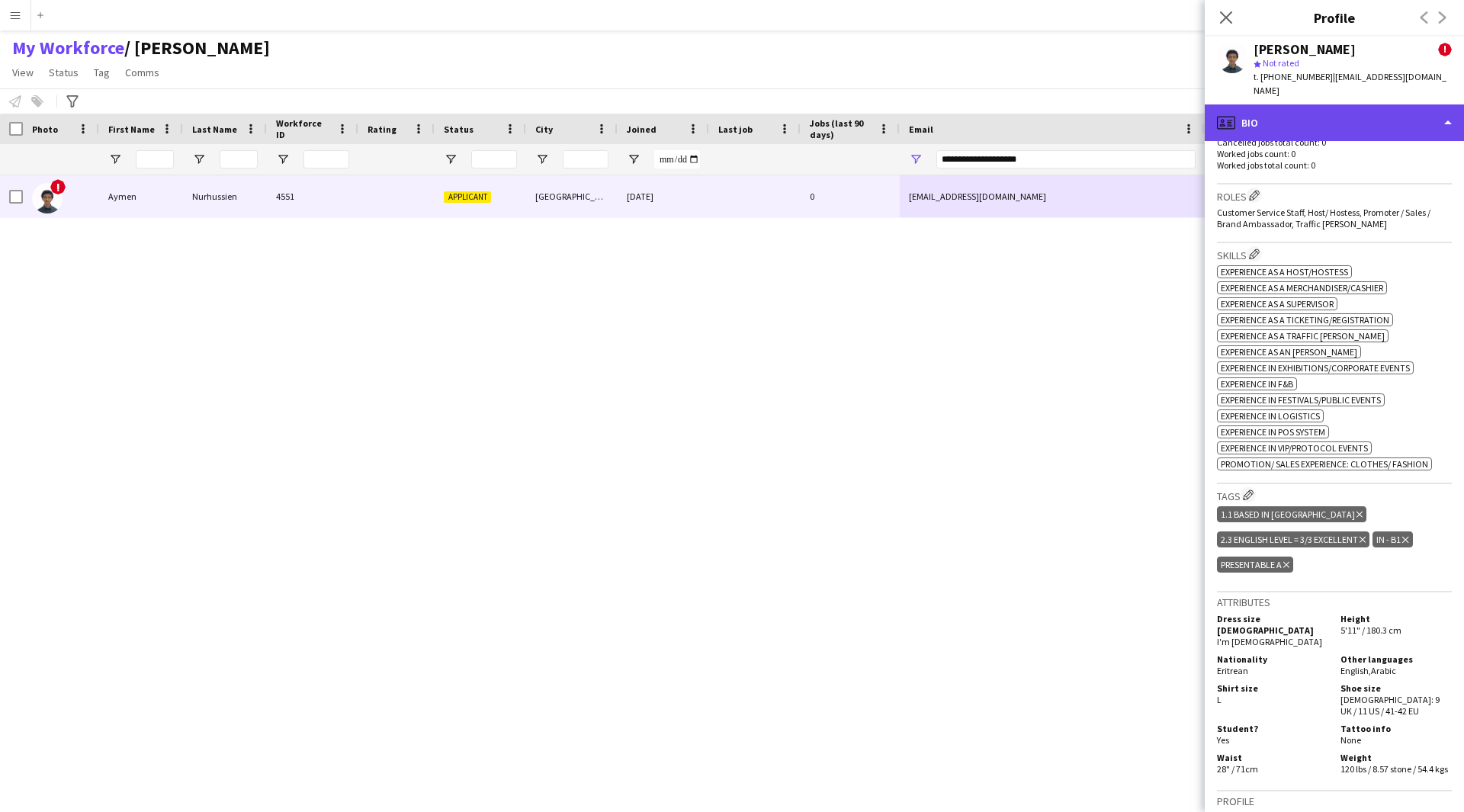
click at [1375, 105] on div "profile Bio" at bounding box center [1334, 123] width 259 height 37
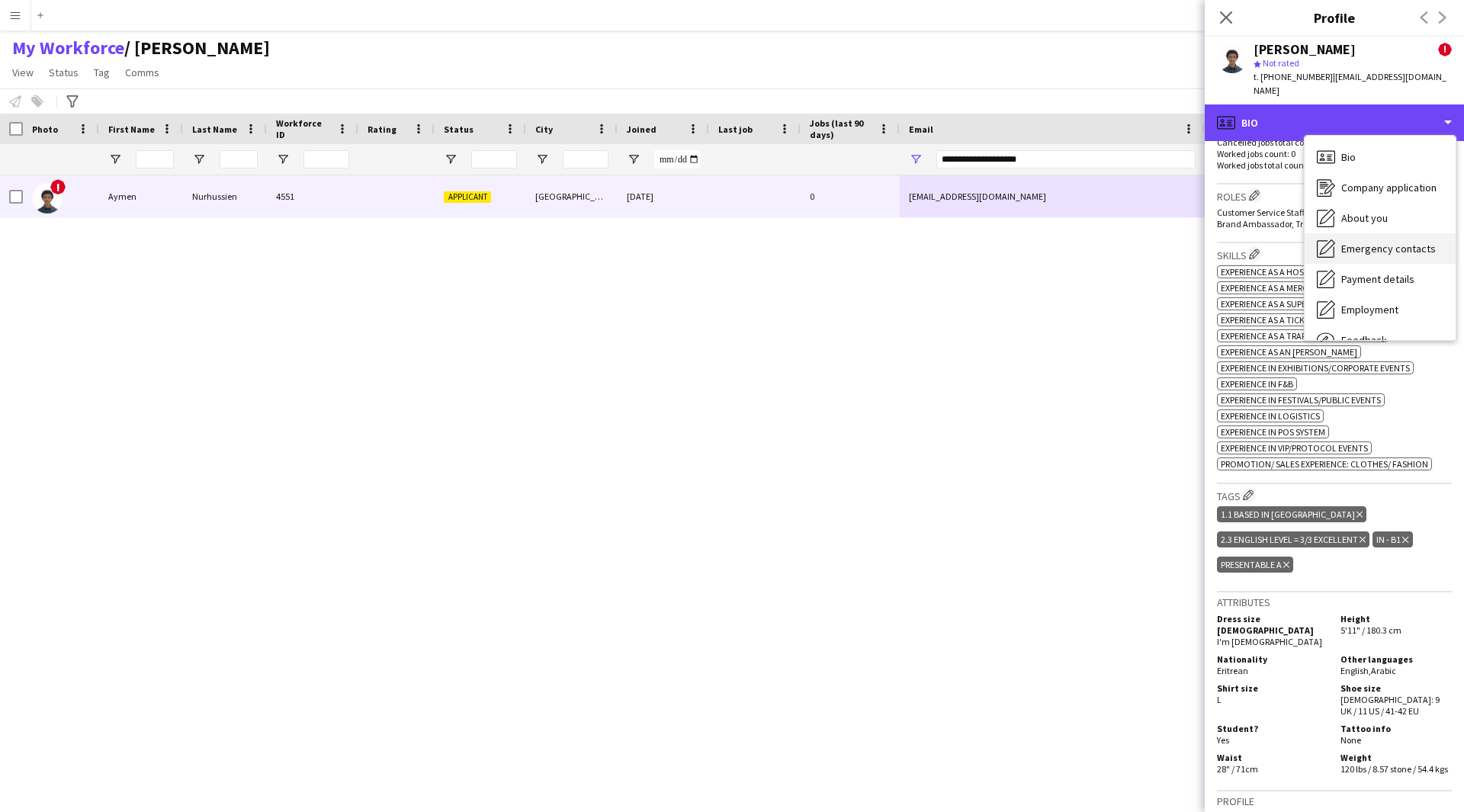
scroll to position [52, 0]
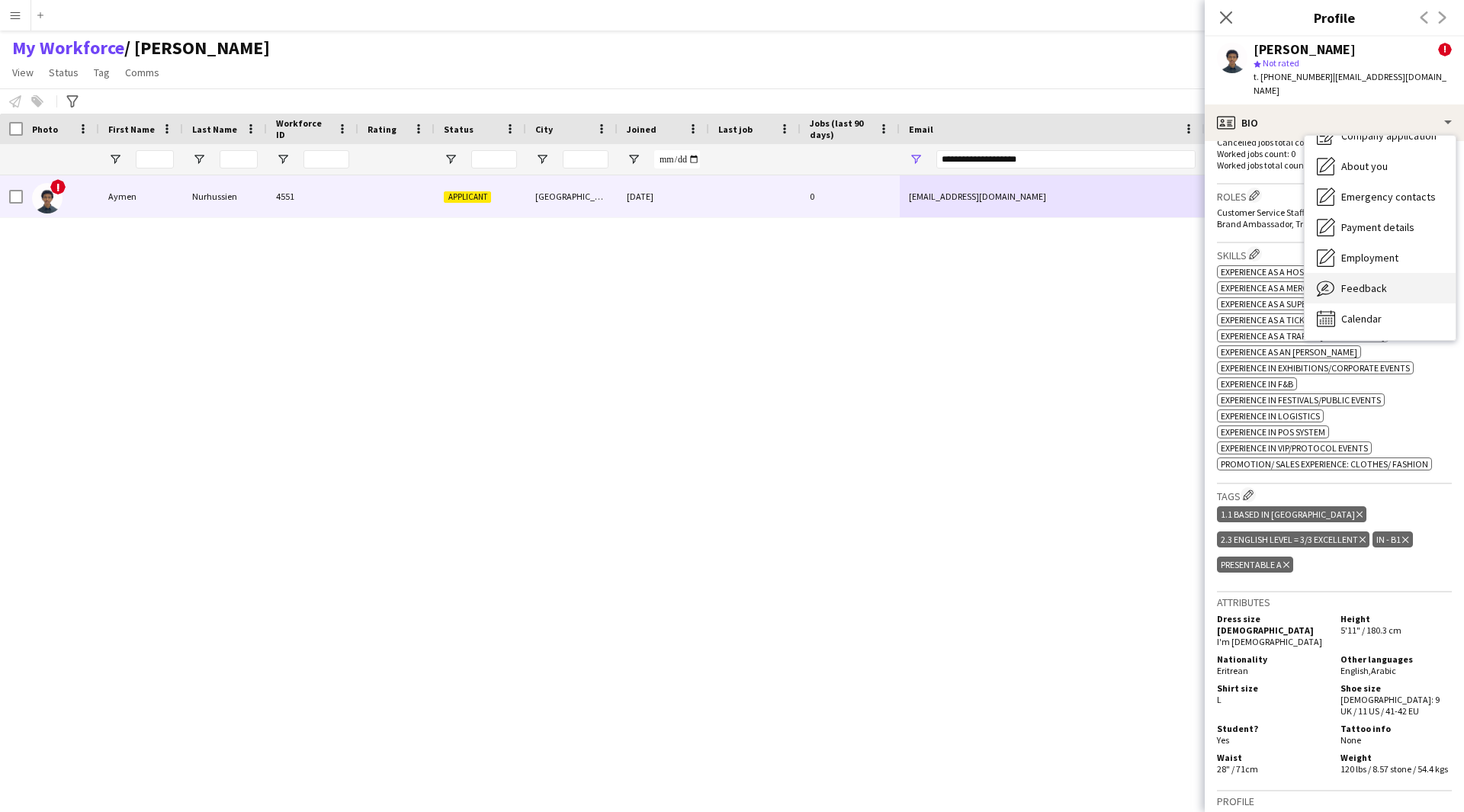
click at [1368, 282] on span "Feedback" at bounding box center [1364, 289] width 45 height 14
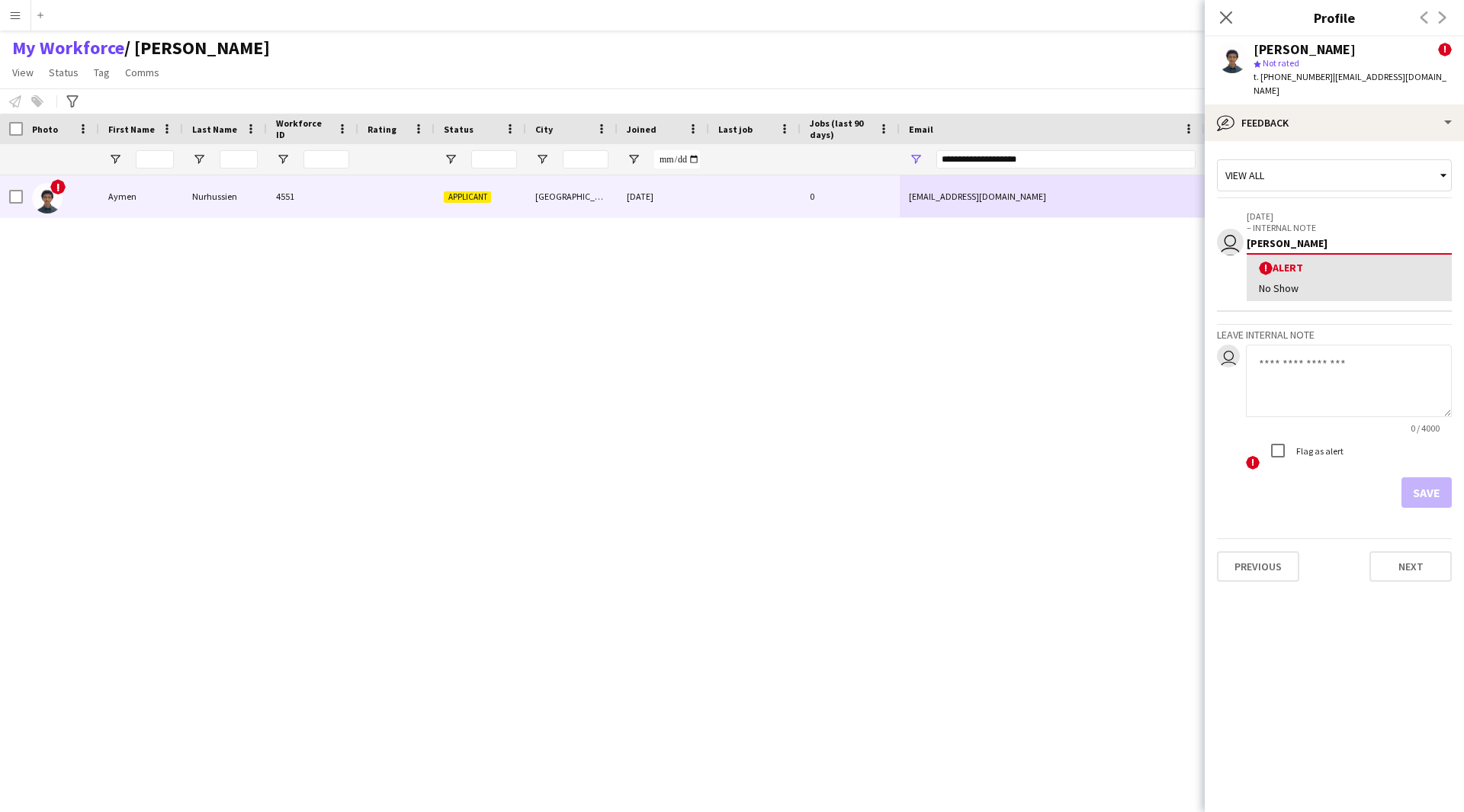
click at [1310, 328] on h3 "Leave internal note" at bounding box center [1334, 335] width 235 height 14
click at [1310, 345] on textarea at bounding box center [1348, 381] width 206 height 73
paste textarea "**********"
type textarea "**********"
click at [1433, 477] on button "Save" at bounding box center [1426, 492] width 50 height 31
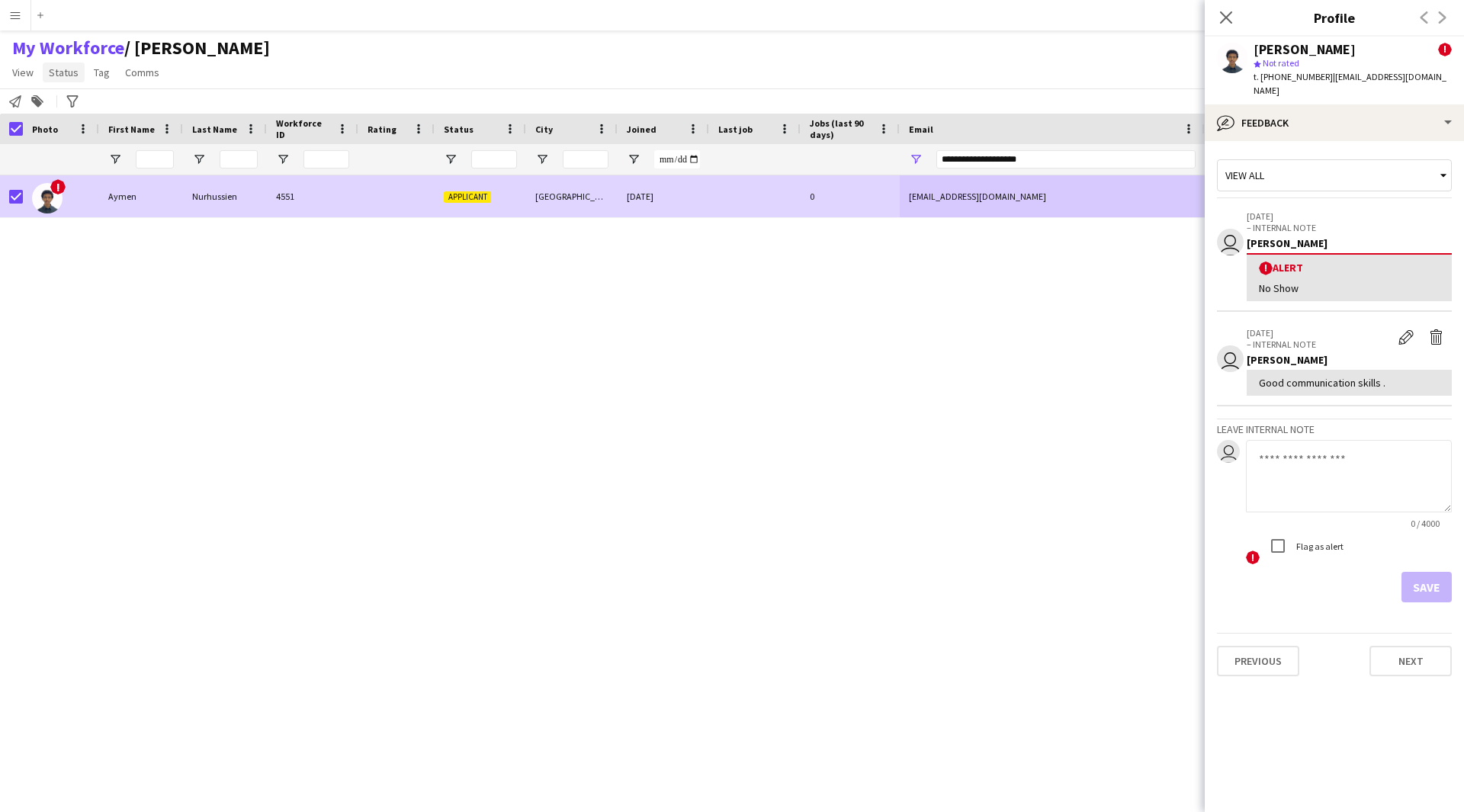
click at [70, 77] on span "Status" at bounding box center [63, 73] width 30 height 14
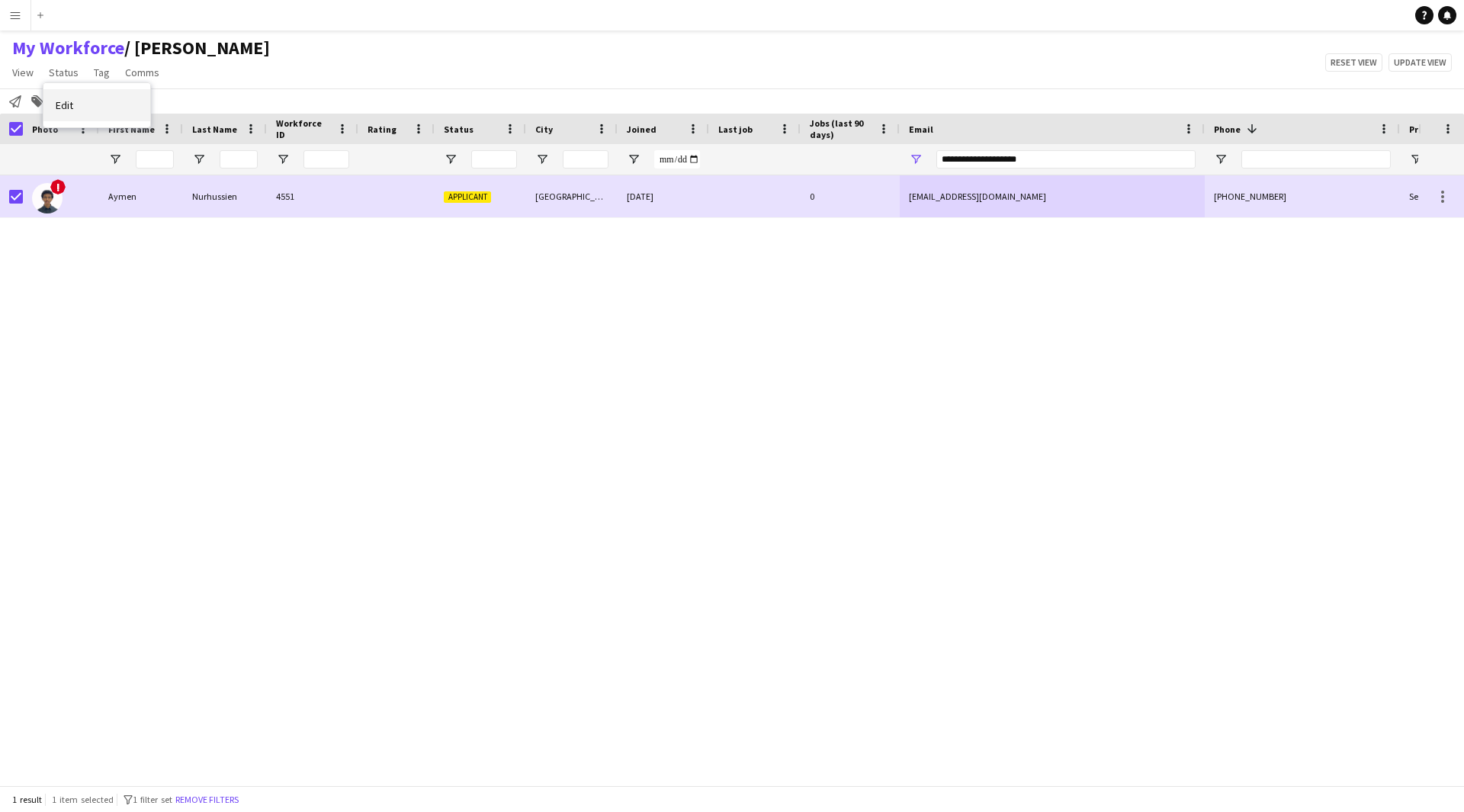
click at [121, 107] on link "Edit" at bounding box center [97, 105] width 106 height 32
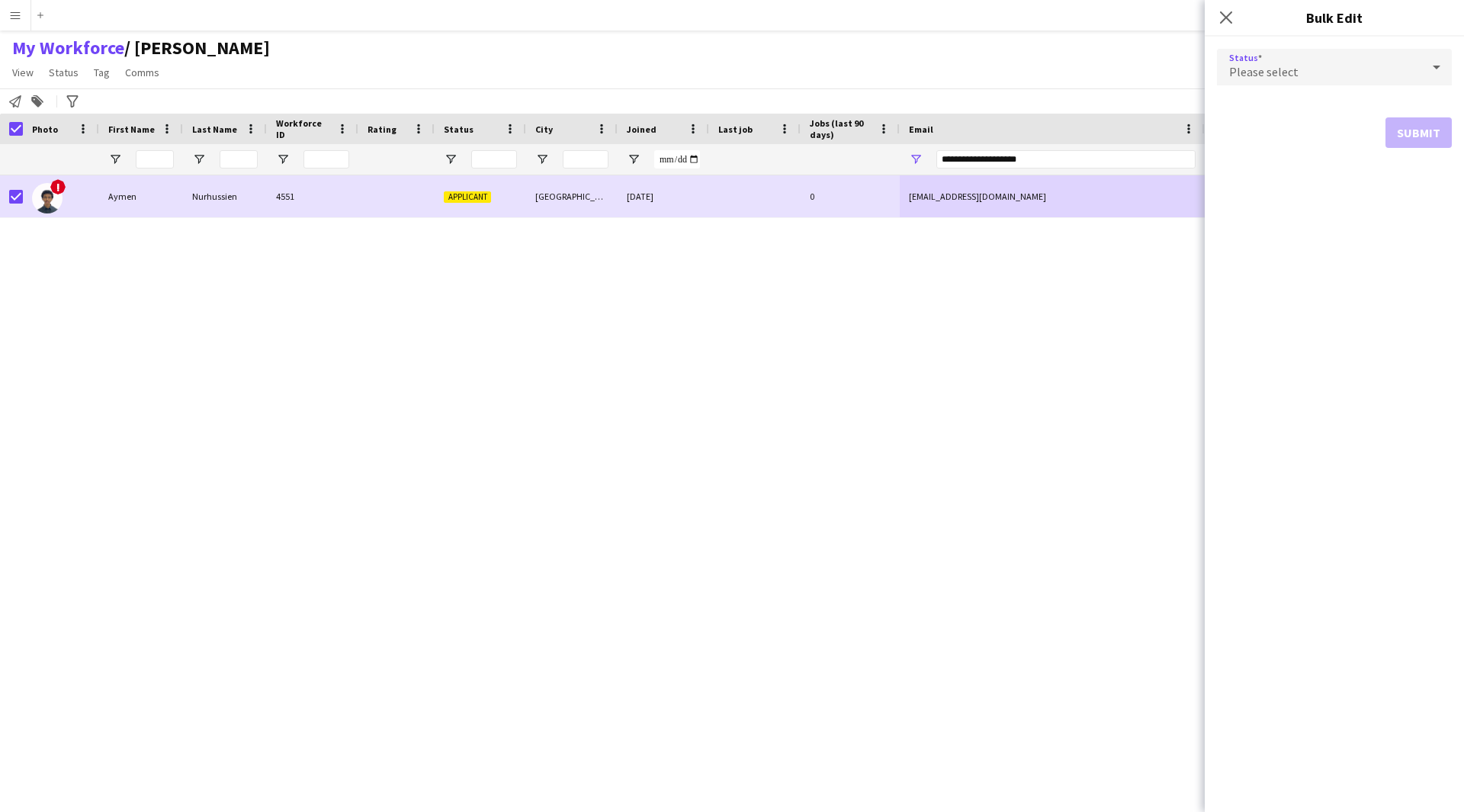
click at [1356, 76] on div "Please select" at bounding box center [1318, 66] width 204 height 37
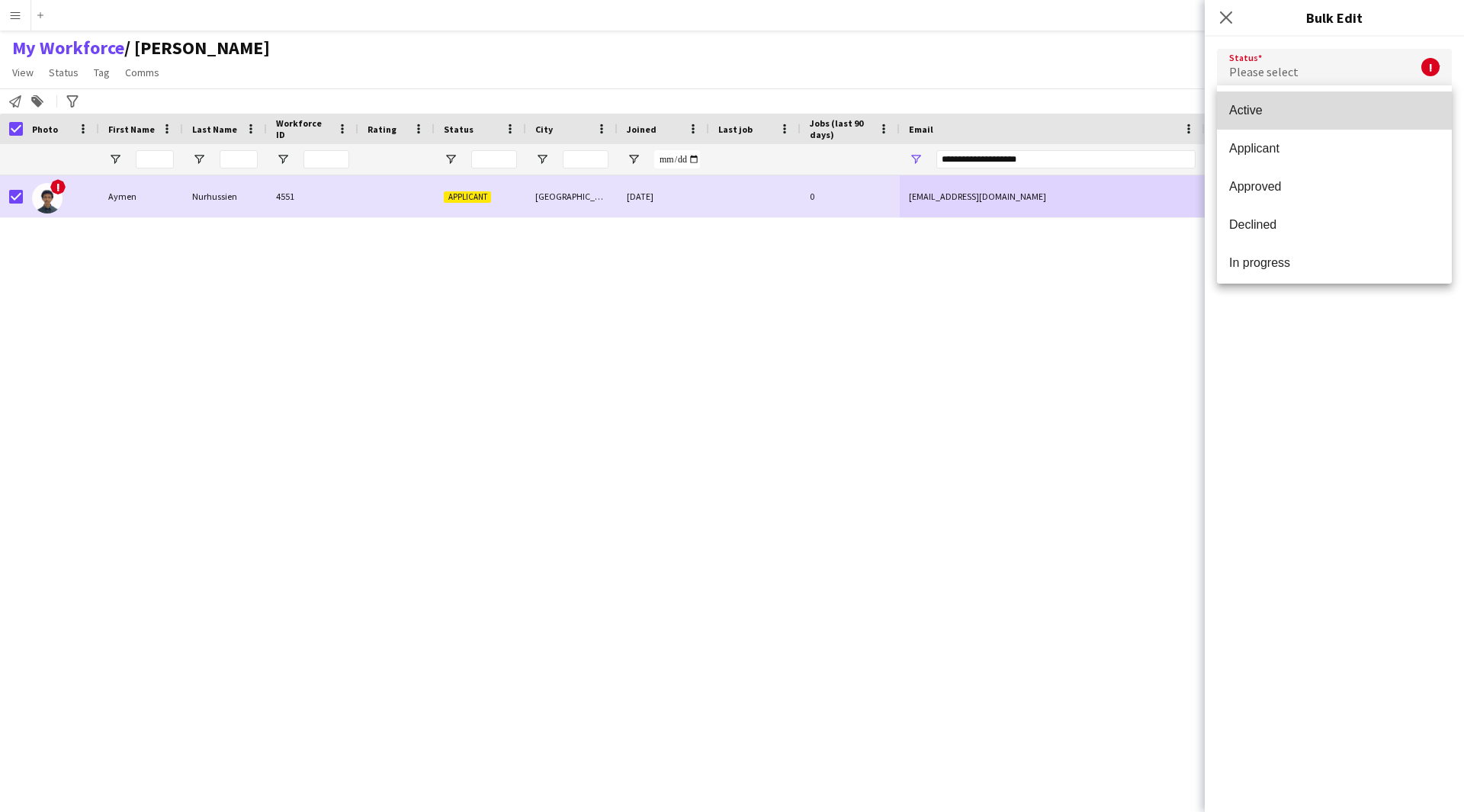
click at [1354, 100] on mat-option "Active" at bounding box center [1334, 110] width 235 height 38
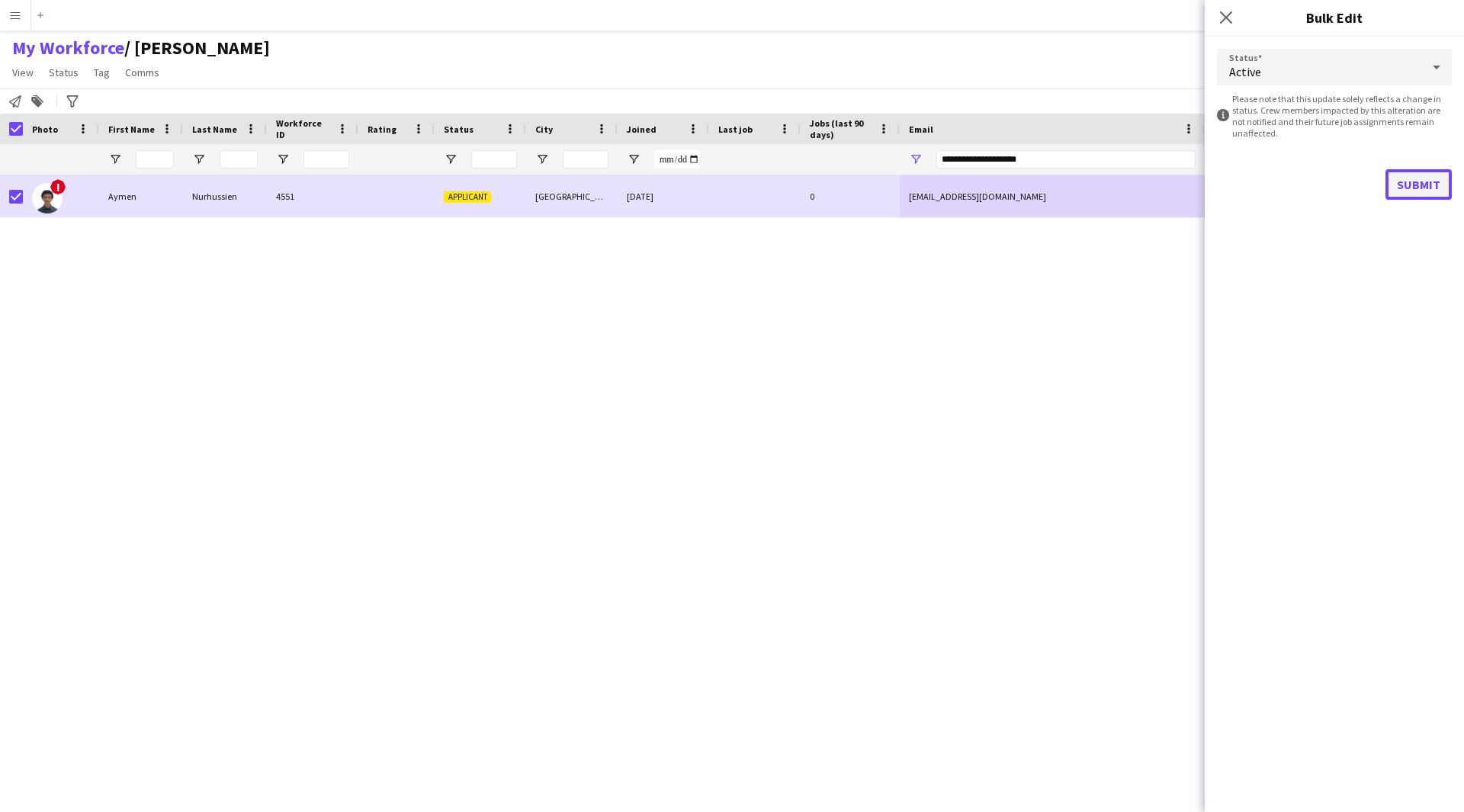
click at [1412, 173] on button "Submit" at bounding box center [1419, 184] width 67 height 31
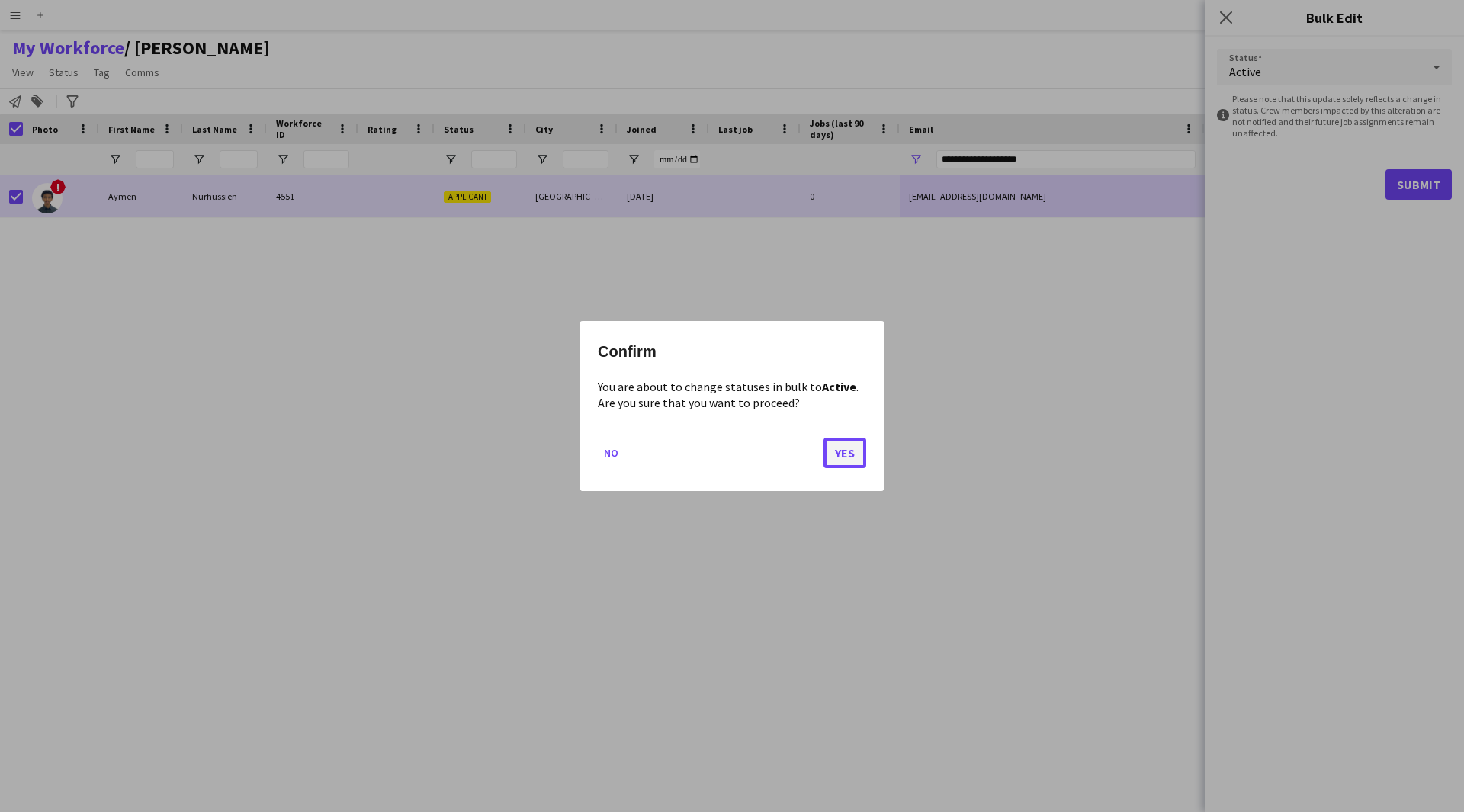
click at [857, 446] on button "Yes" at bounding box center [845, 452] width 43 height 31
